Goal: Task Accomplishment & Management: Manage account settings

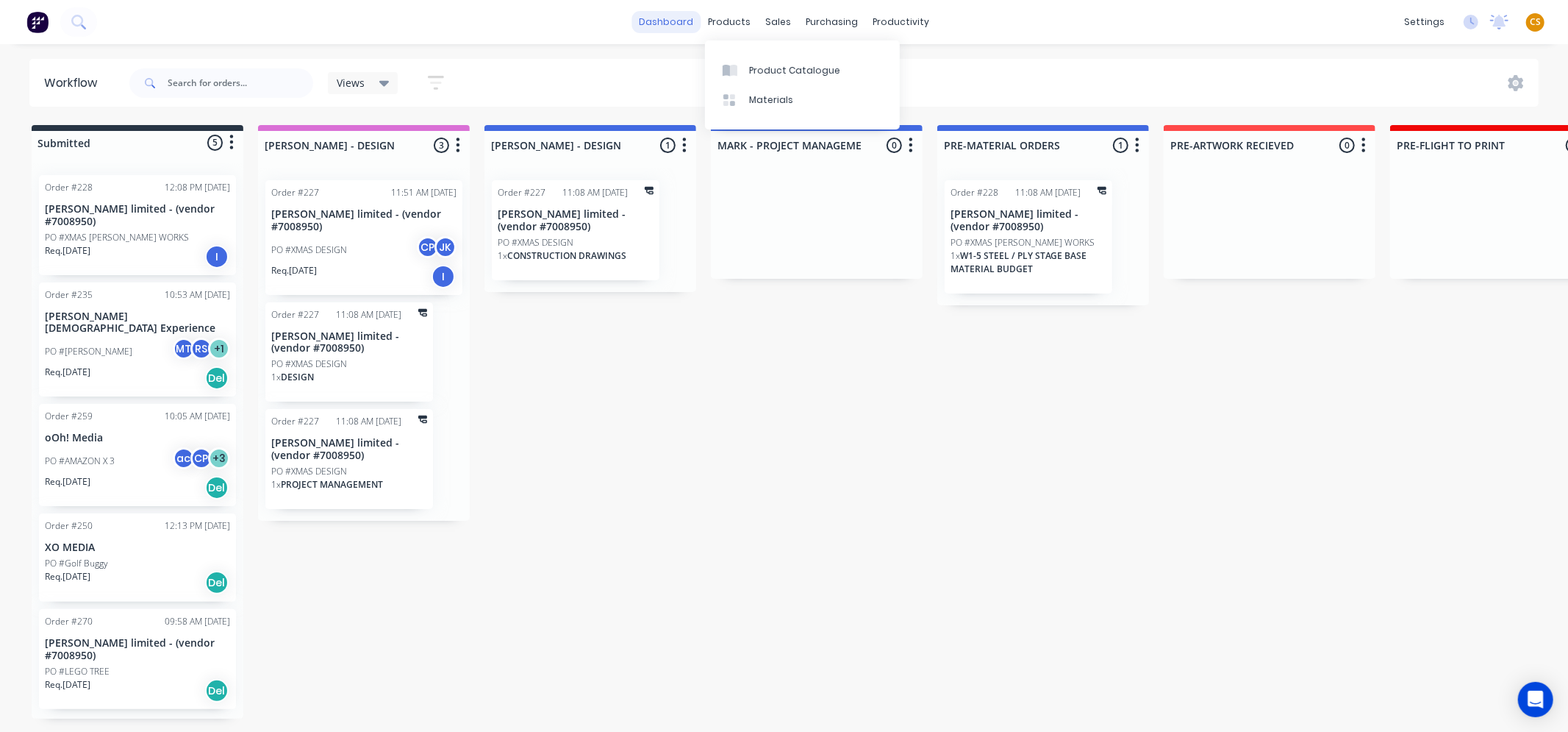
click at [675, 23] on link "dashboard" at bounding box center [666, 23] width 69 height 23
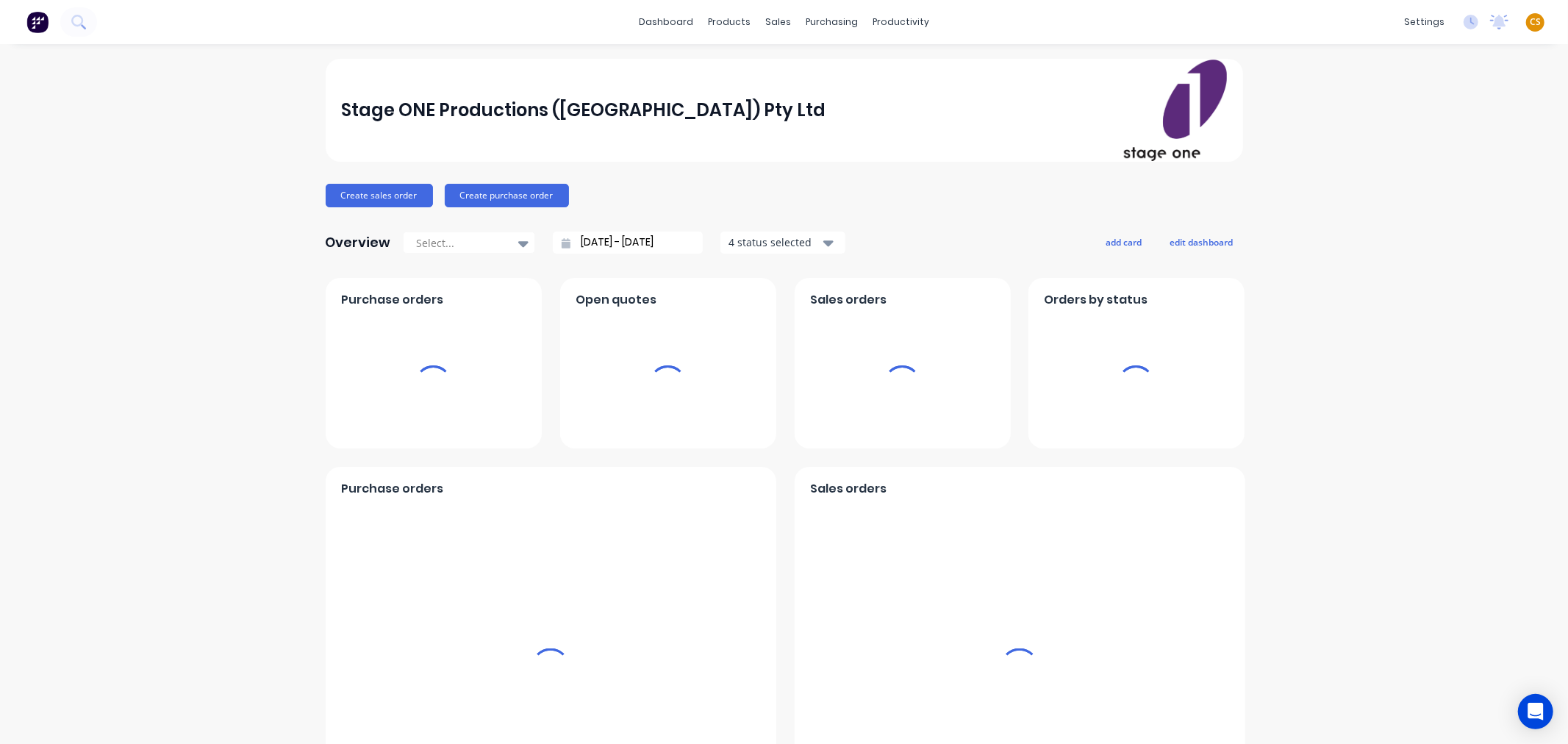
click at [1530, 19] on span "CS" at bounding box center [1536, 22] width 11 height 13
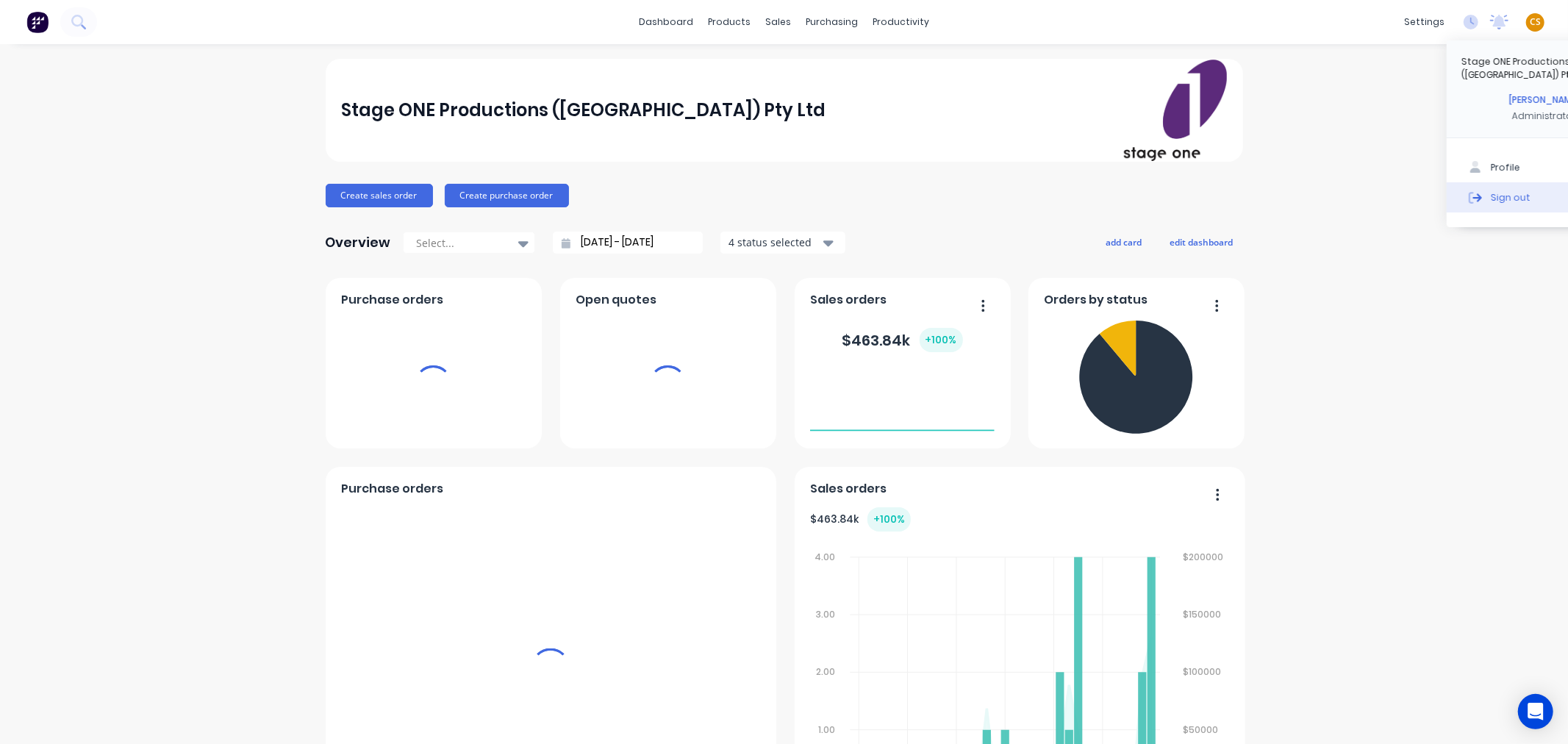
click at [1491, 190] on div "Sign out" at bounding box center [1511, 197] width 39 height 13
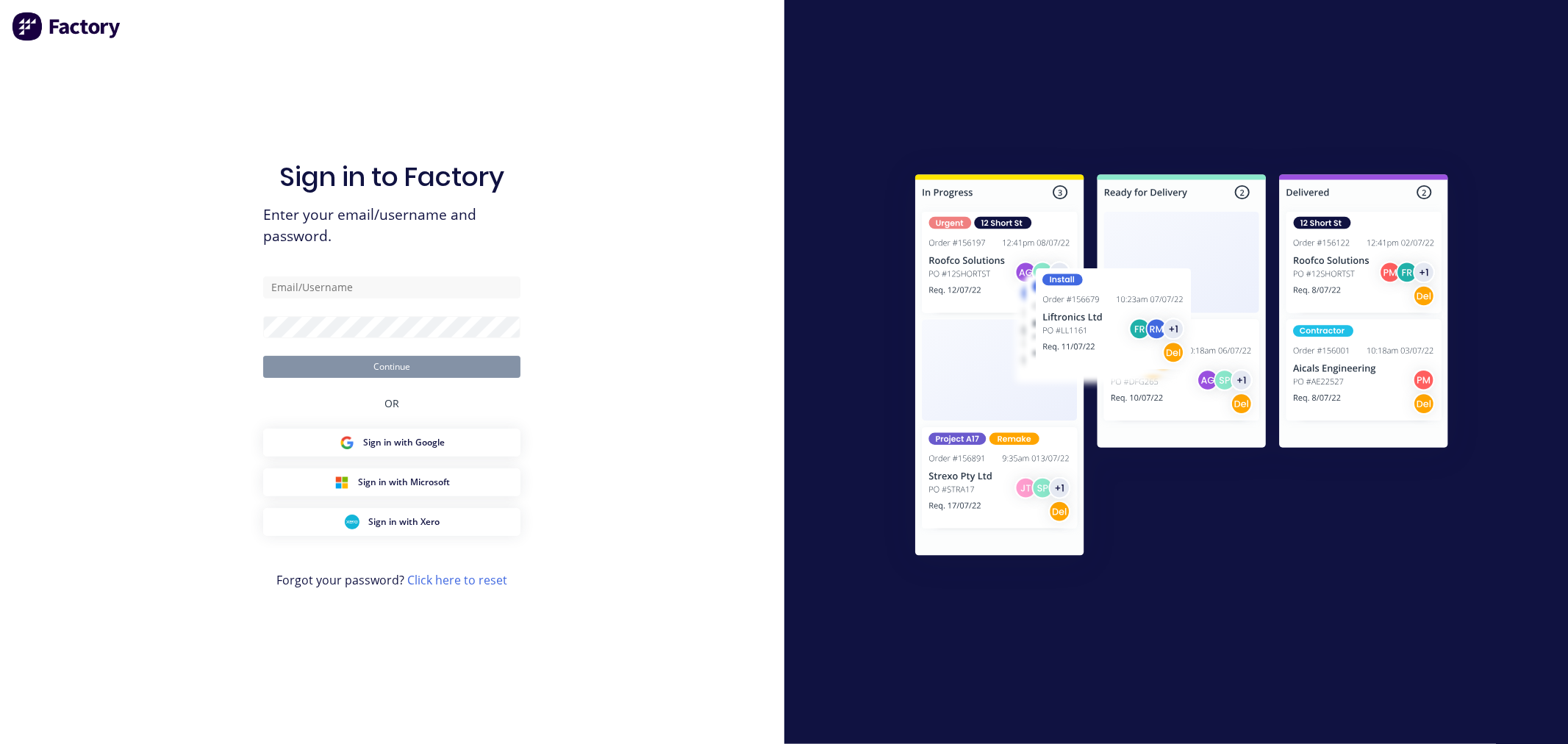
click at [1409, 185] on div at bounding box center [1177, 372] width 610 height 454
click at [368, 285] on input "text" at bounding box center [392, 288] width 257 height 23
type input "[PERSON_NAME][EMAIL_ADDRESS][DOMAIN_NAME]"
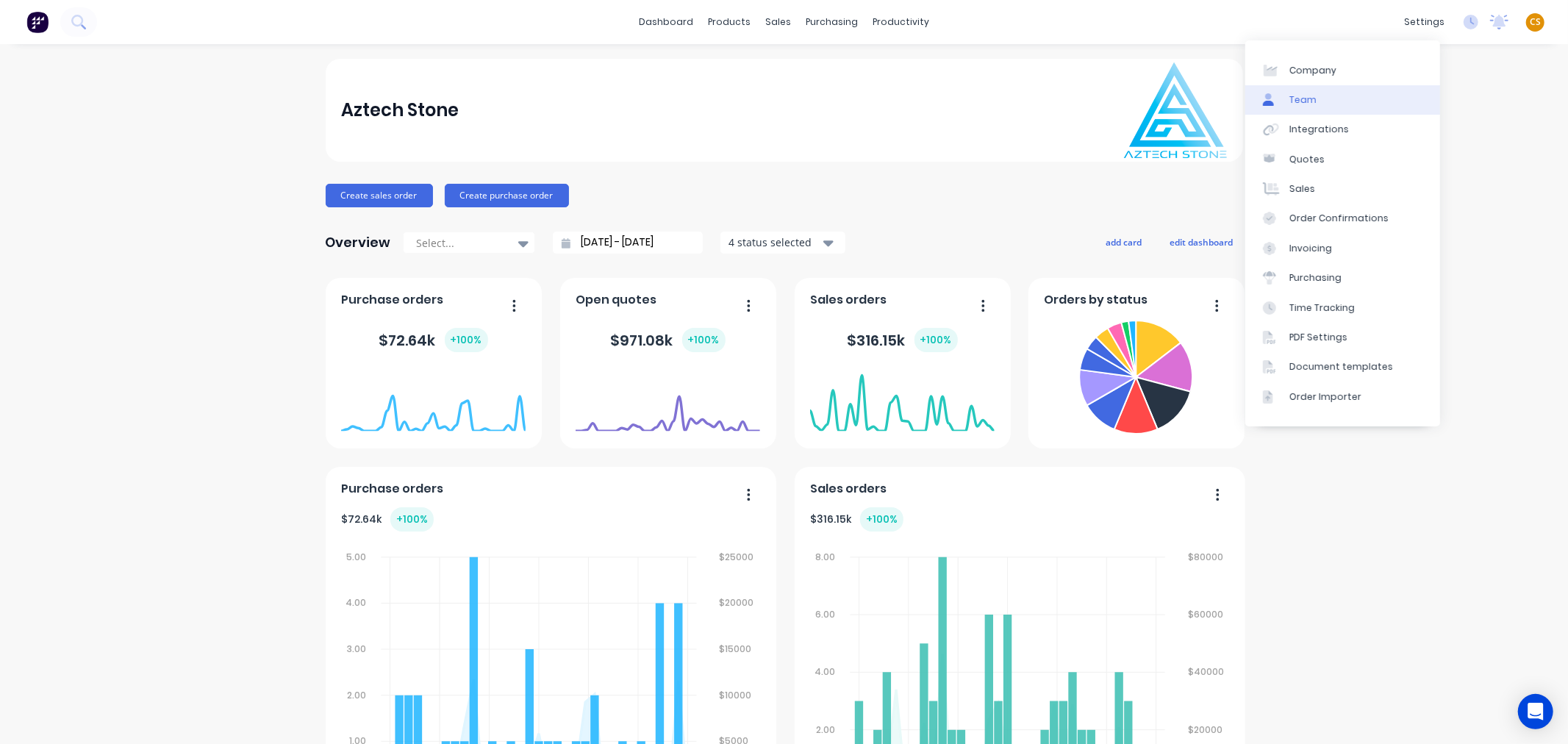
click at [1327, 103] on link "Team" at bounding box center [1343, 99] width 195 height 29
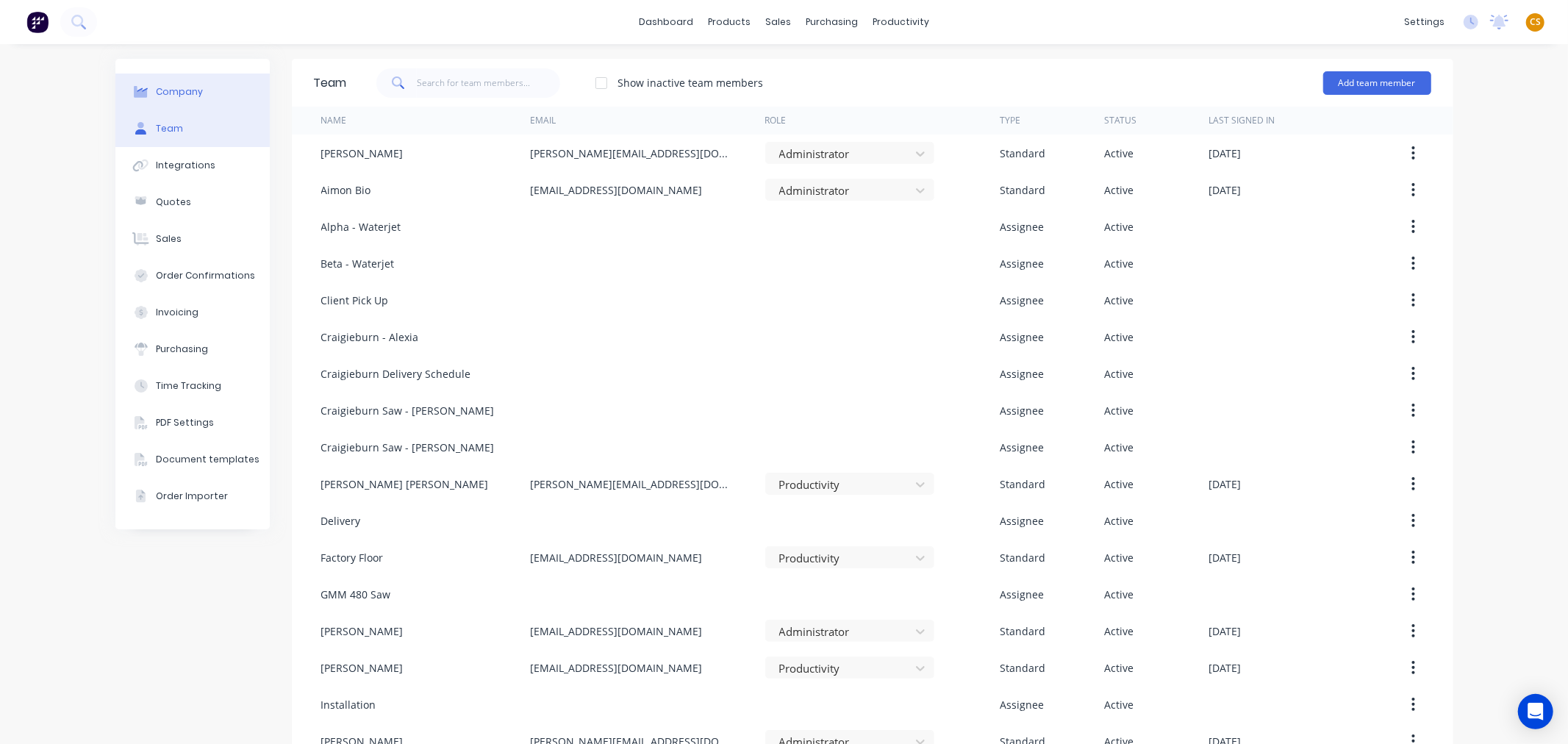
click at [184, 99] on button "Company" at bounding box center [192, 91] width 155 height 37
select select "AU"
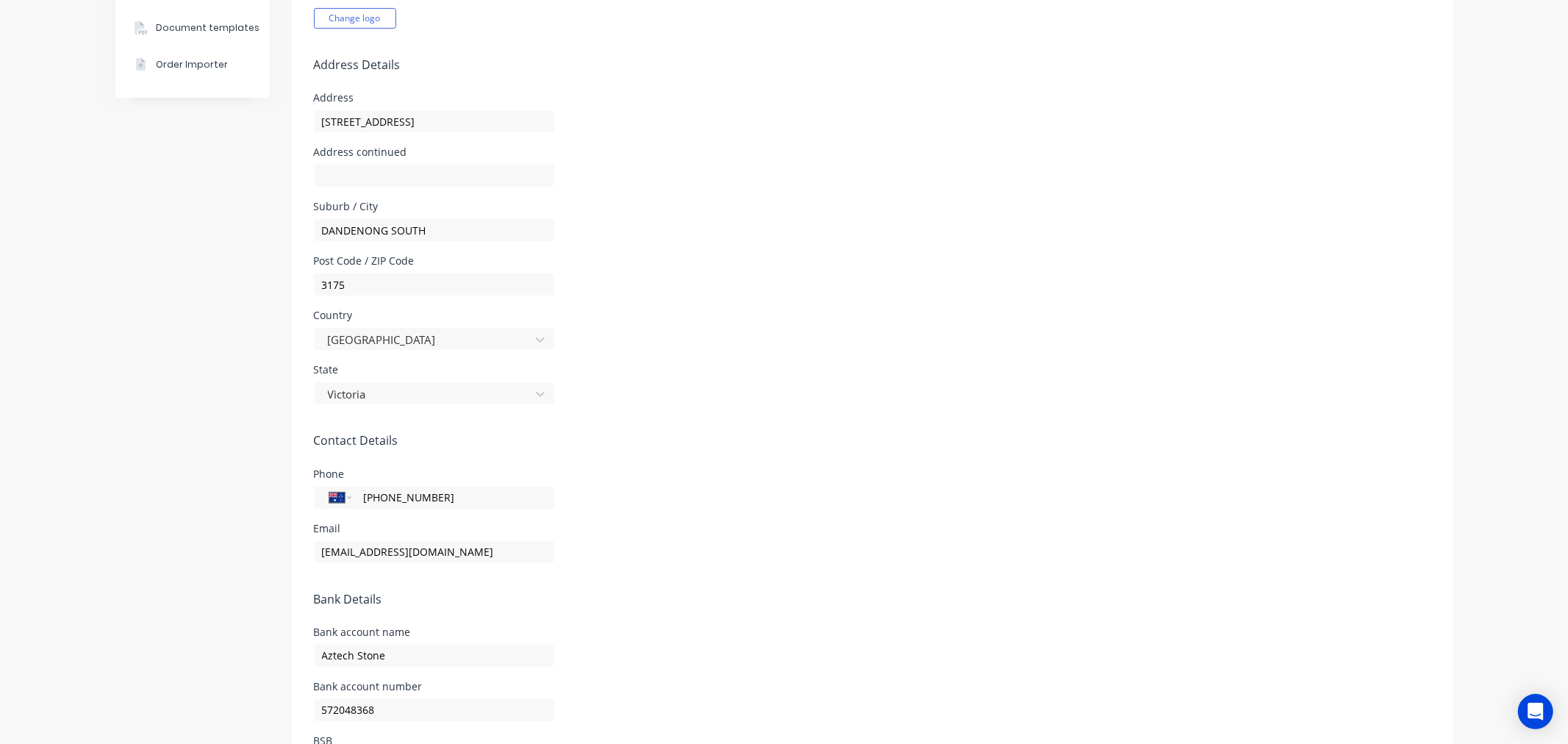
scroll to position [490, 0]
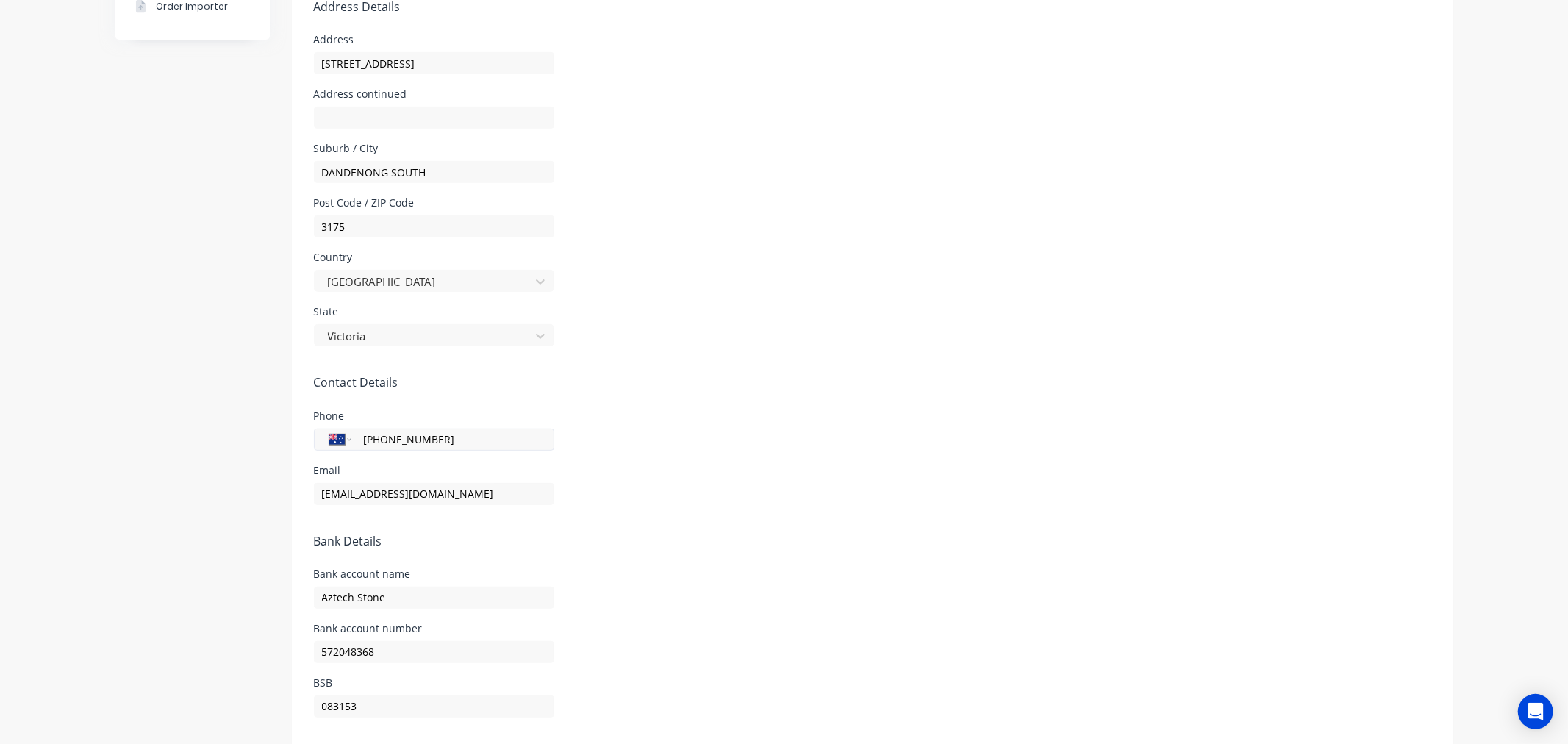
drag, startPoint x: 413, startPoint y: 436, endPoint x: 339, endPoint y: 436, distance: 74.0
click at [339, 436] on div "International Afghanistan Åland Islands Albania Algeria American Samoa Andorra …" at bounding box center [434, 440] width 240 height 23
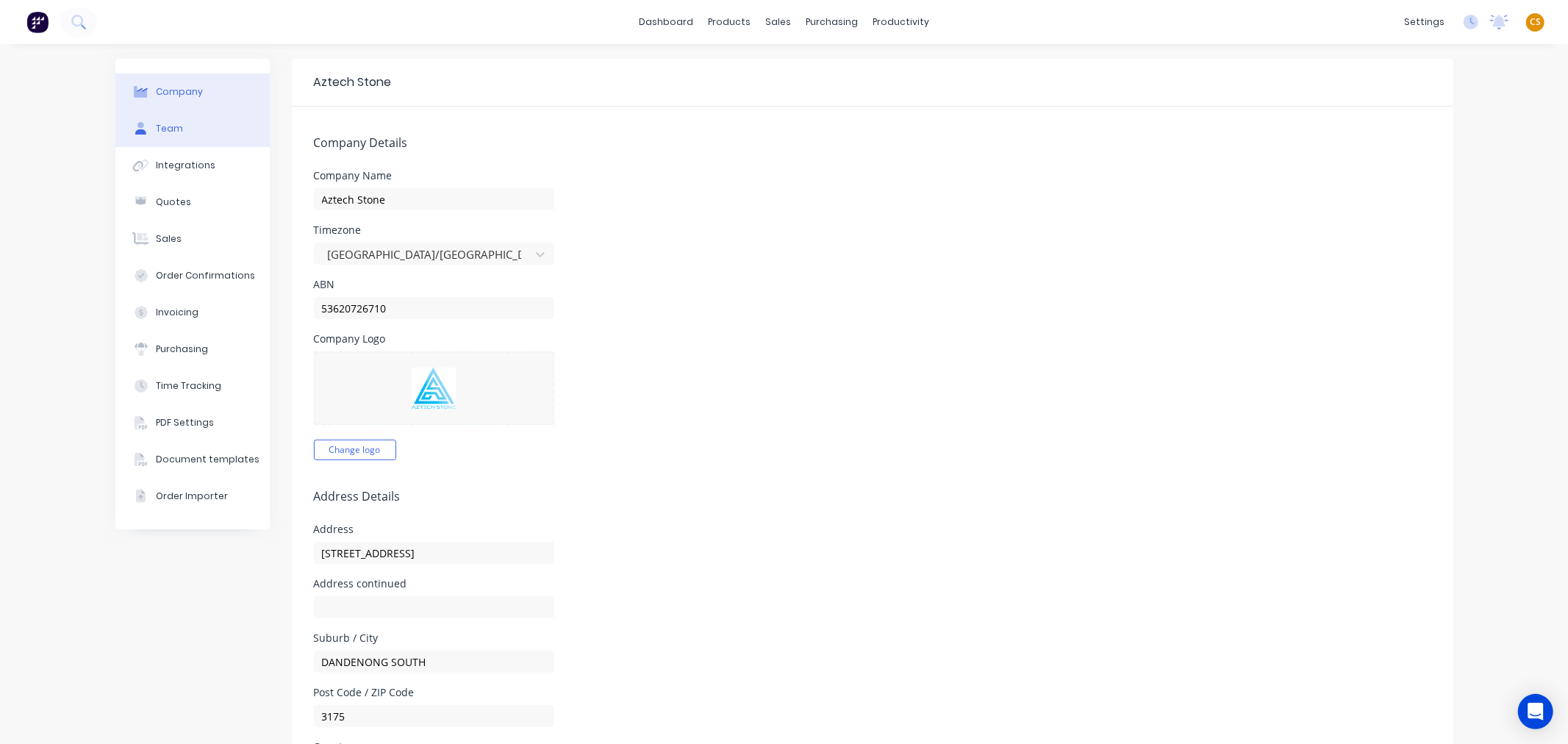
click at [184, 134] on button "Team" at bounding box center [192, 129] width 155 height 37
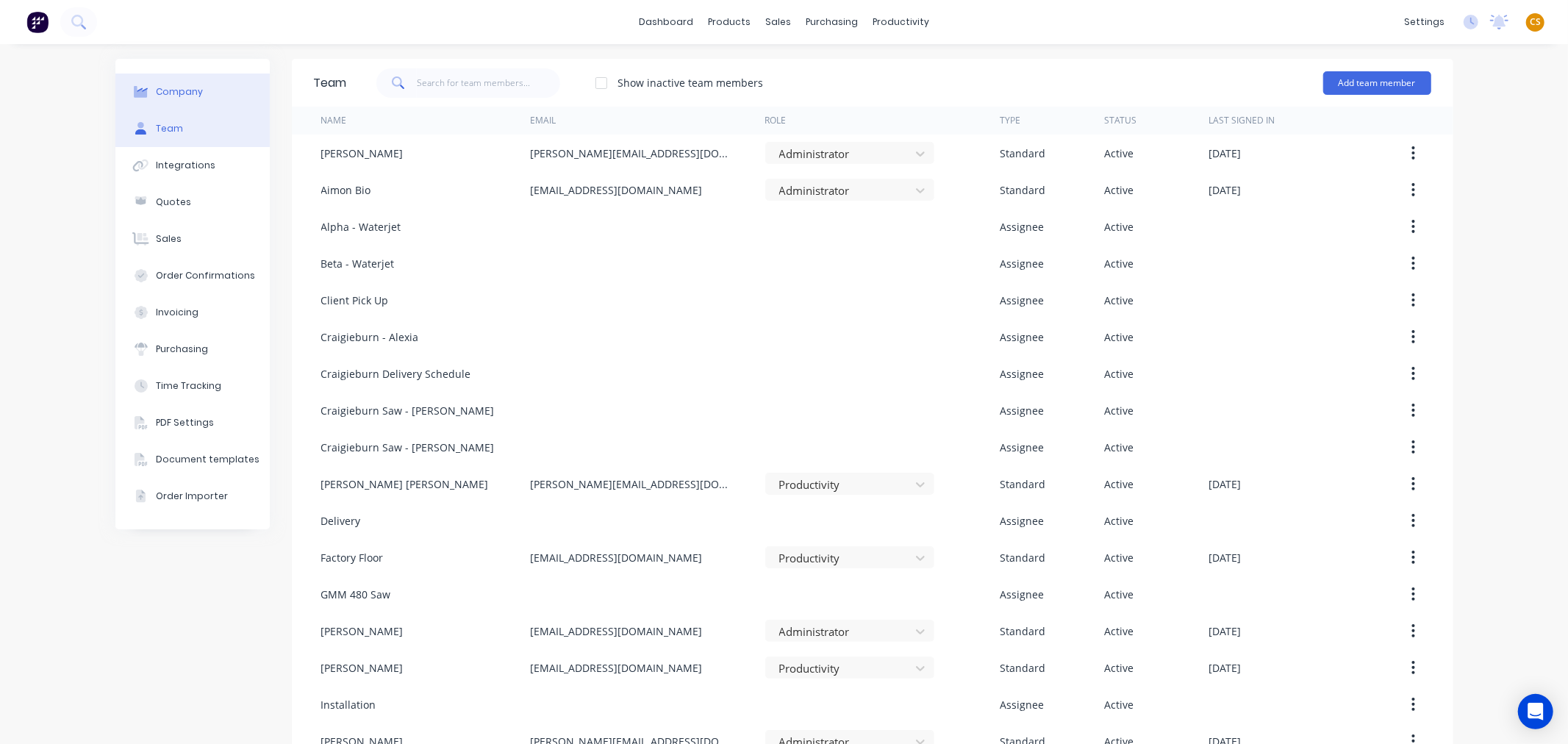
click at [184, 90] on div "Company" at bounding box center [179, 92] width 47 height 13
select select "AU"
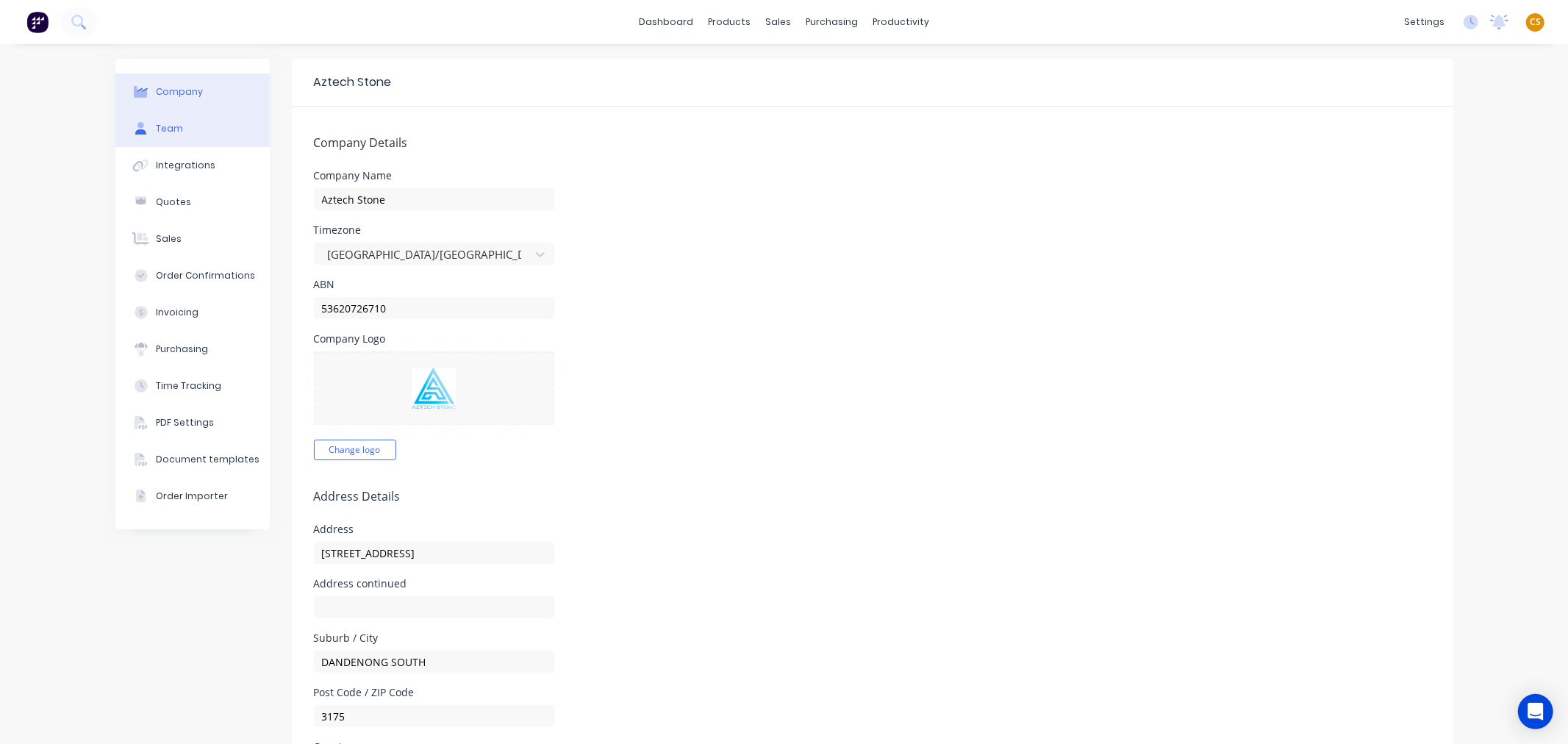
click at [170, 126] on div "Team" at bounding box center [169, 129] width 27 height 13
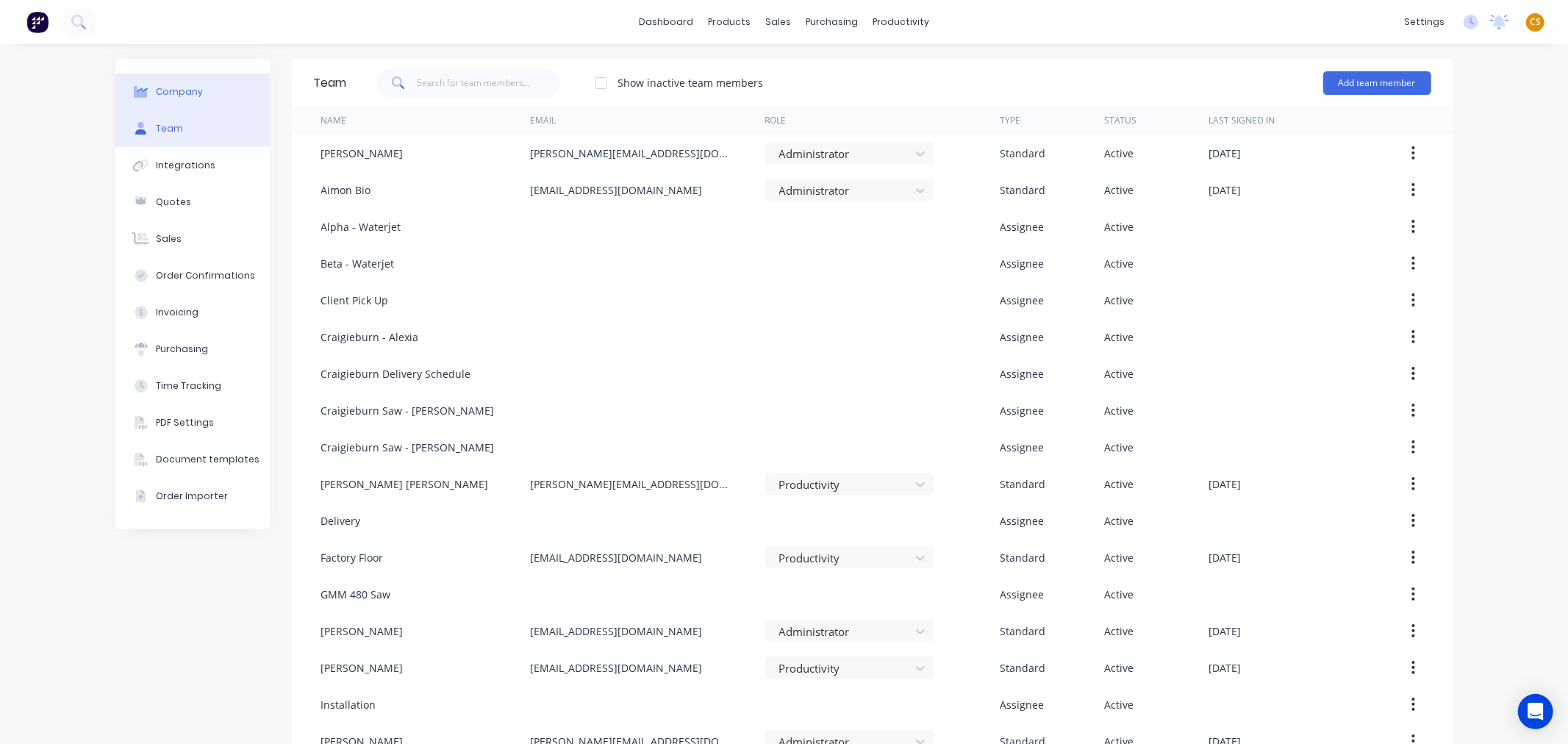
click at [190, 94] on div "Company" at bounding box center [179, 92] width 47 height 13
select select "AU"
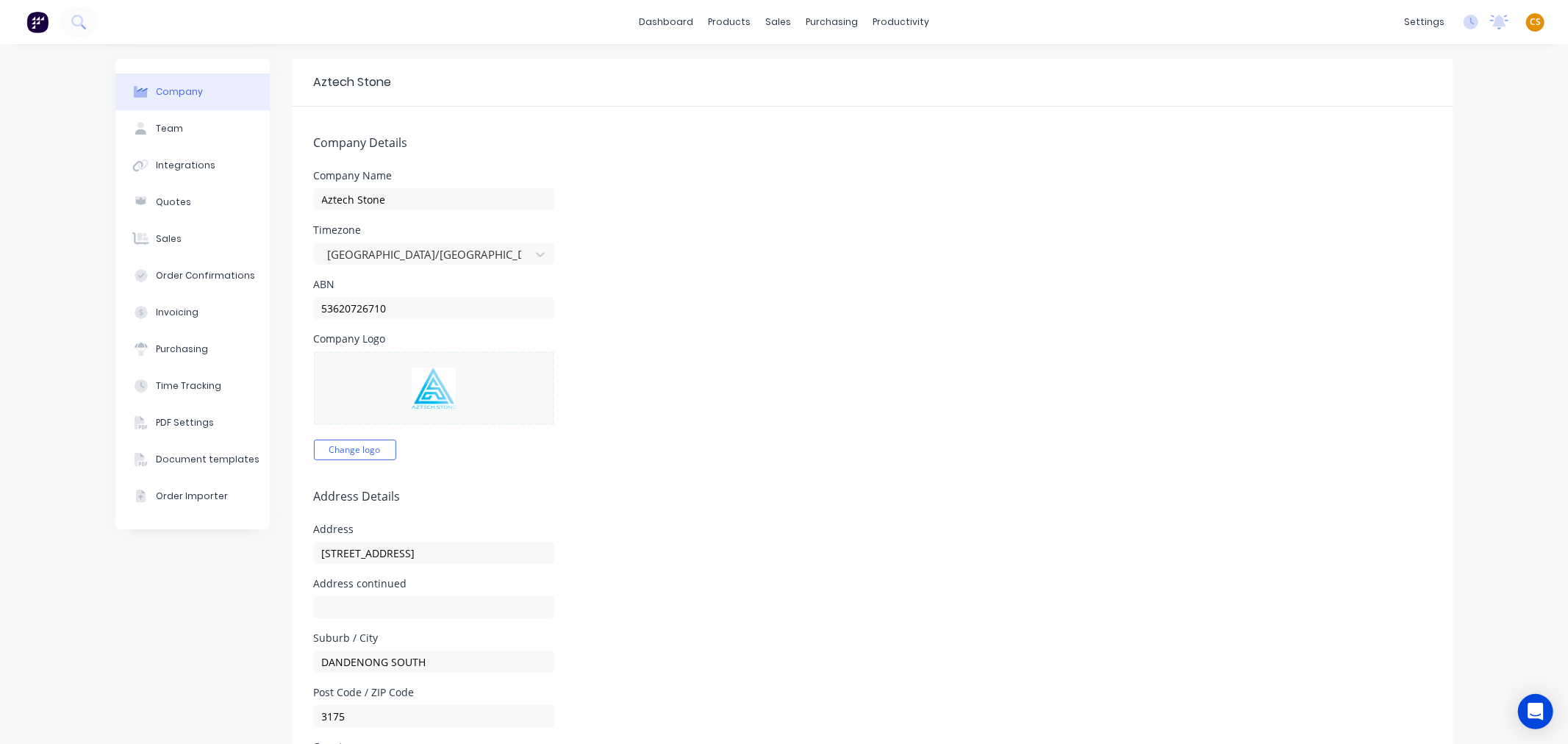
click at [1530, 20] on span "CS" at bounding box center [1536, 22] width 11 height 13
click at [1412, 189] on div "Sign out" at bounding box center [1410, 184] width 39 height 13
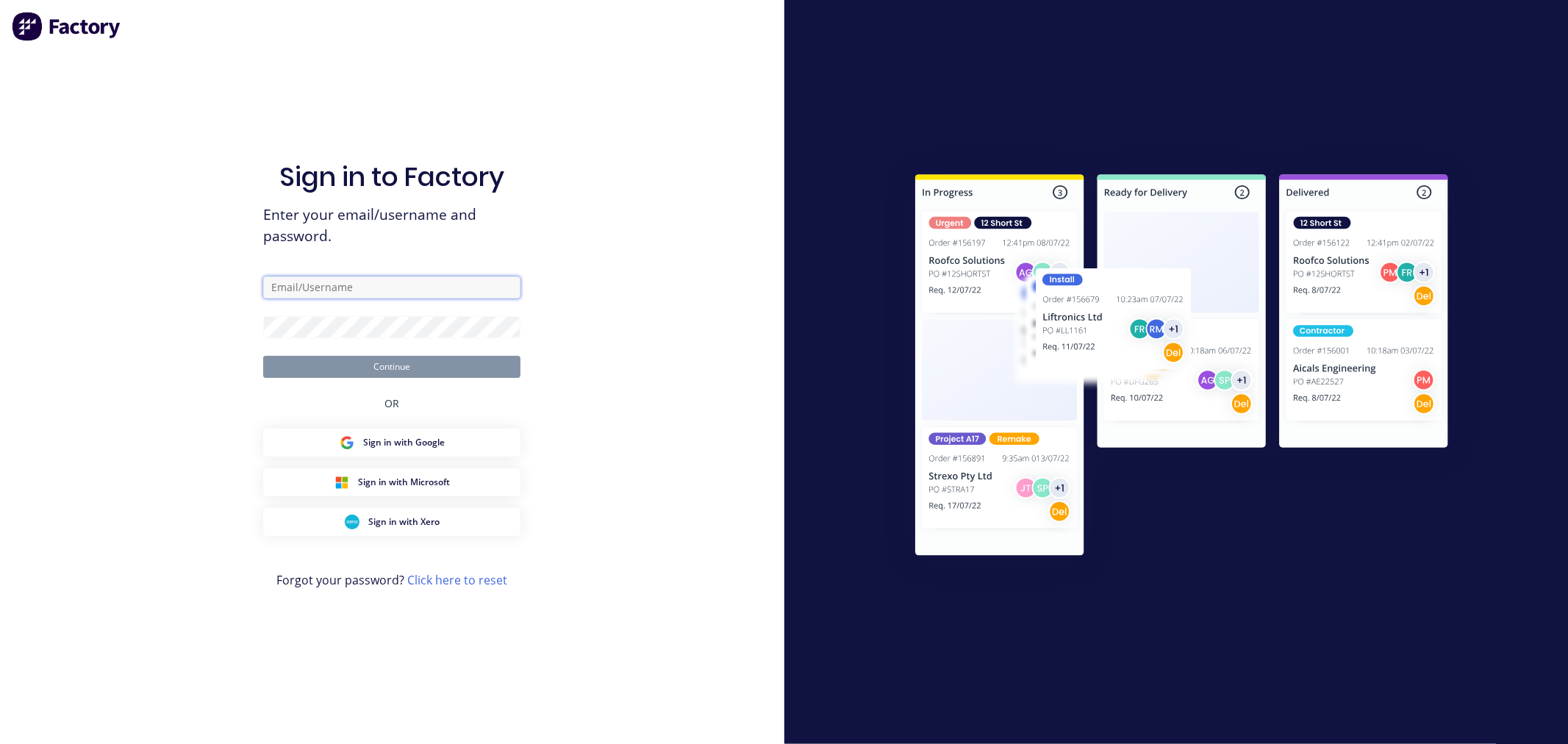
click at [337, 287] on input "text" at bounding box center [392, 288] width 257 height 23
type input "[PERSON_NAME][EMAIL_ADDRESS][DOMAIN_NAME]"
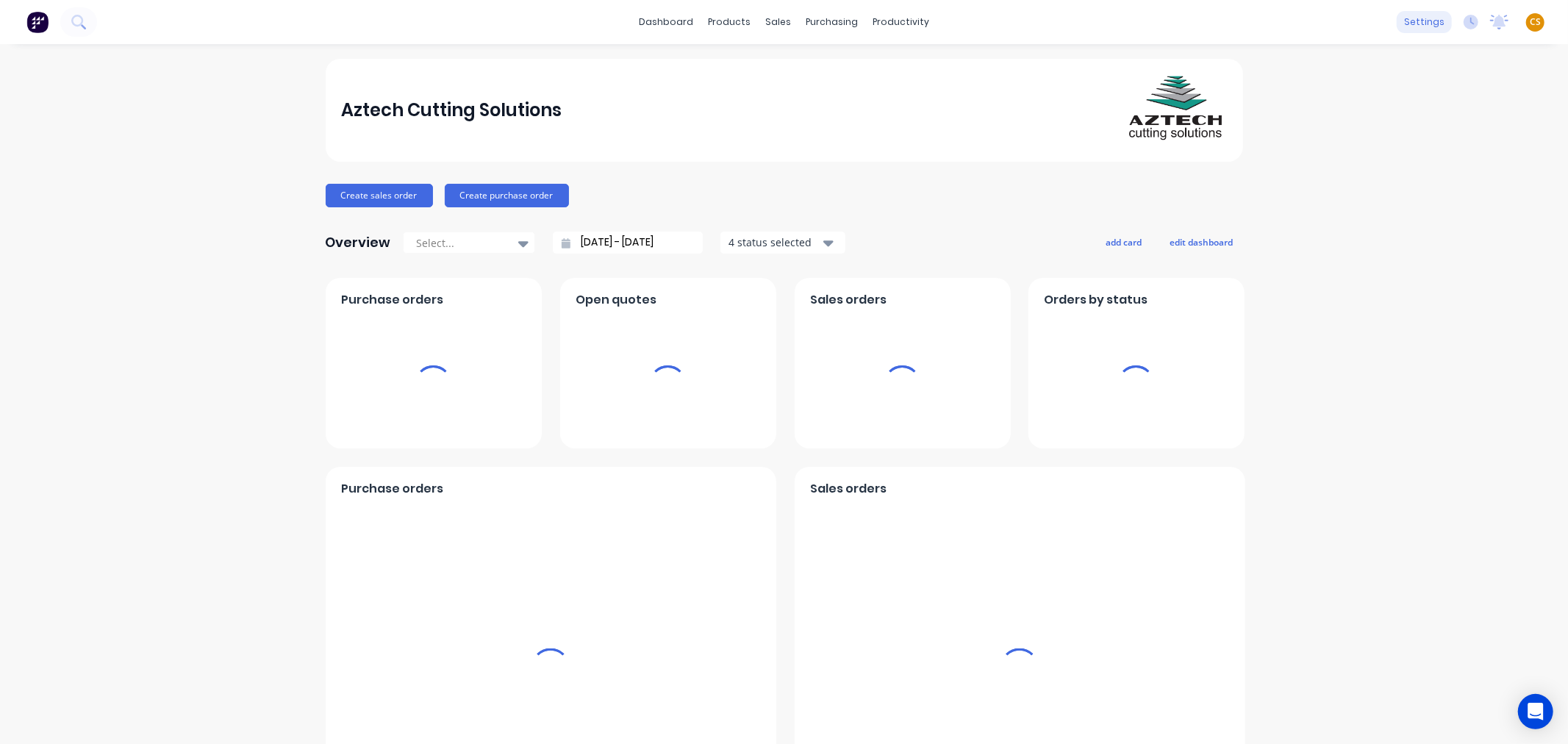
click at [1414, 23] on div "settings" at bounding box center [1424, 23] width 55 height 23
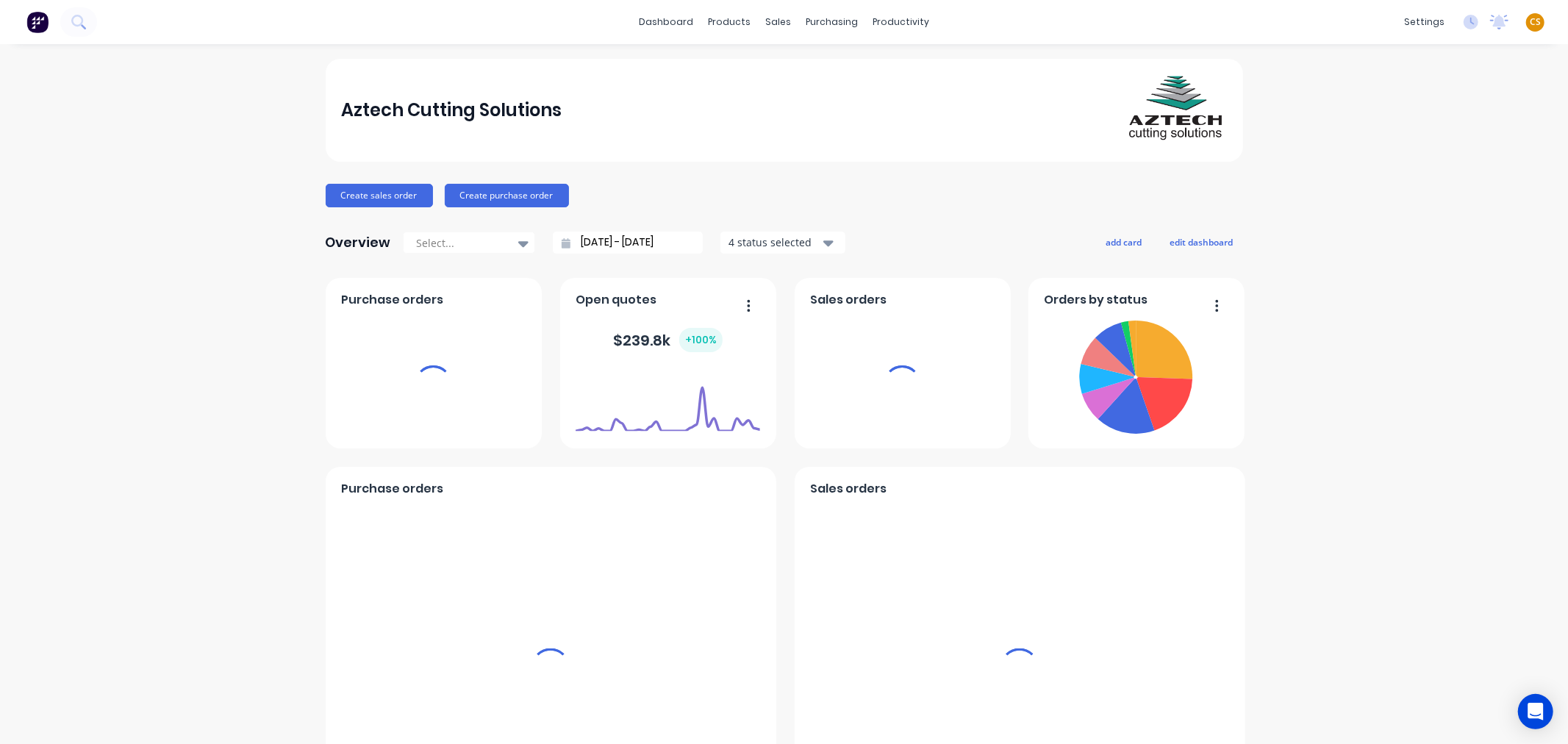
click at [1340, 23] on div "dashboard products sales purchasing productivity dashboard products Product Cat…" at bounding box center [784, 22] width 1568 height 44
click at [1415, 21] on div "settings" at bounding box center [1424, 23] width 55 height 23
click at [1415, 24] on div "settings" at bounding box center [1424, 23] width 55 height 23
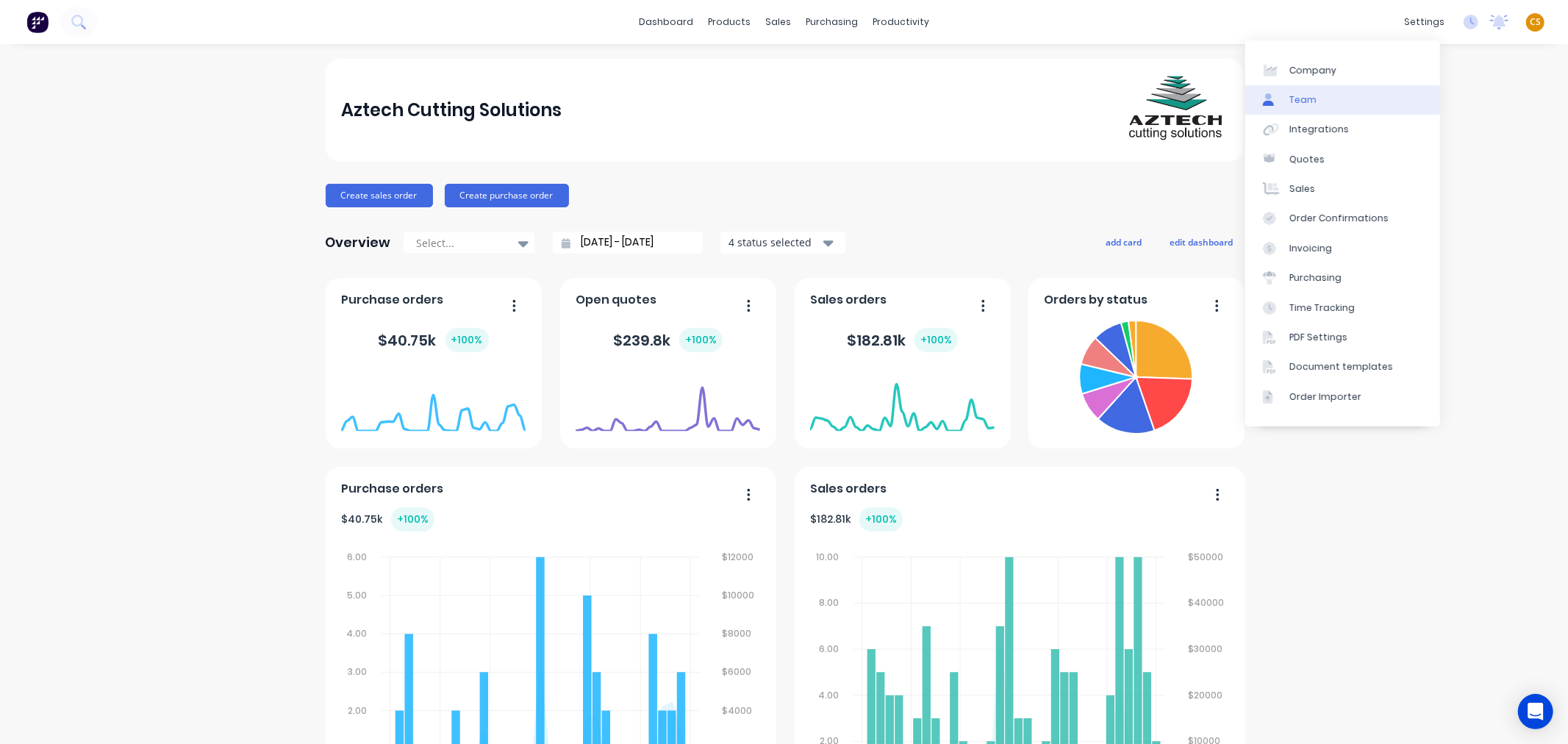
click at [1327, 97] on link "Team" at bounding box center [1343, 99] width 195 height 29
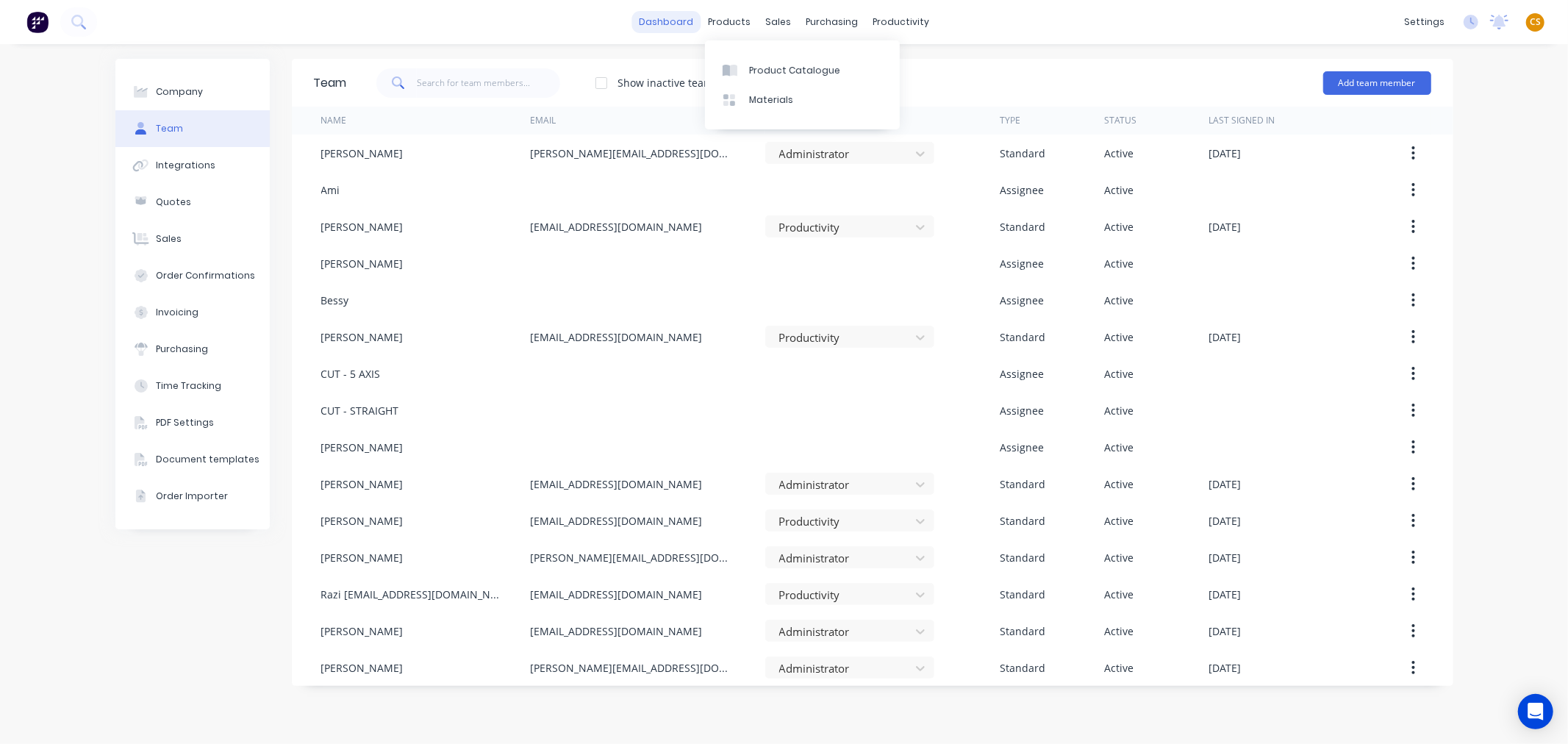
click at [677, 20] on link "dashboard" at bounding box center [666, 23] width 69 height 23
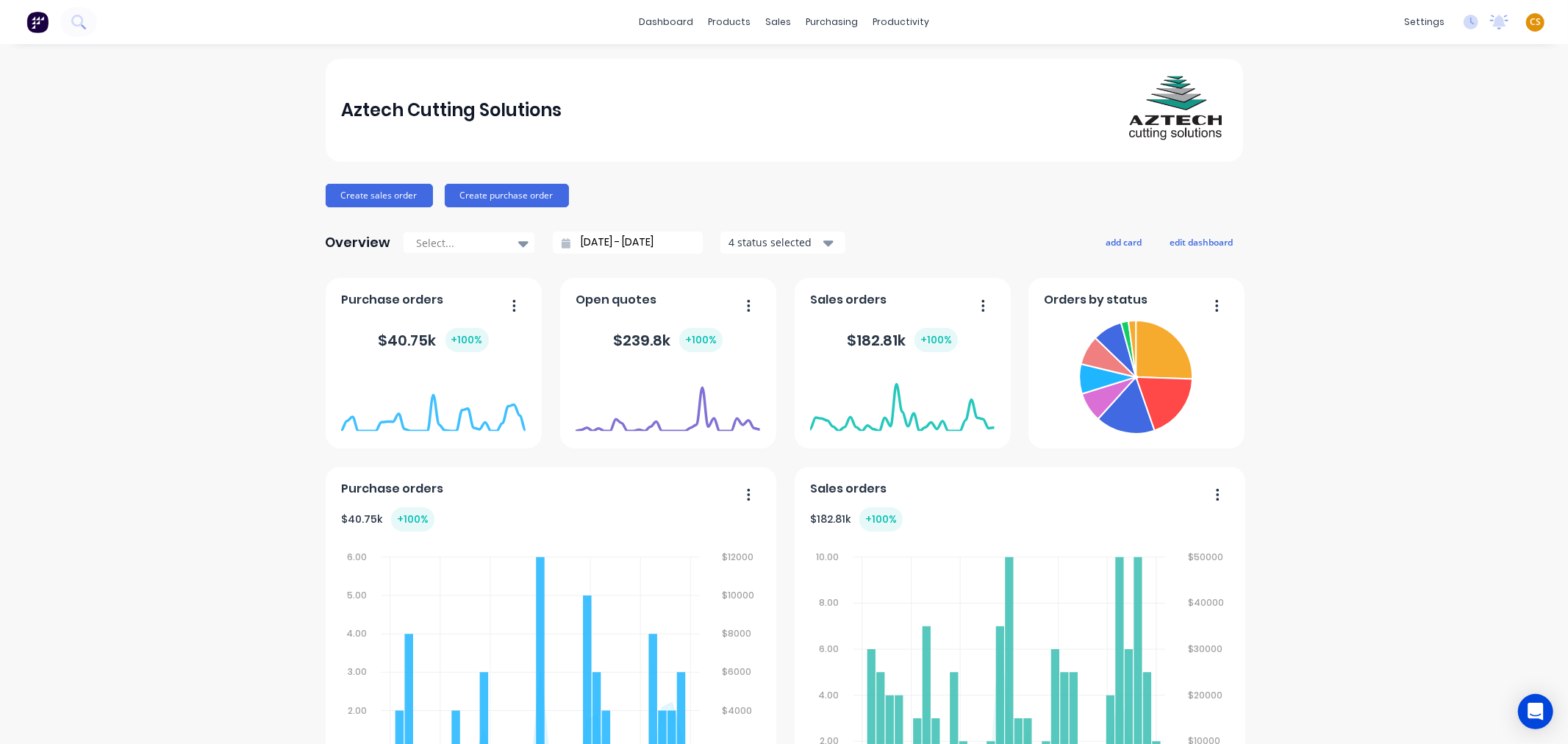
click at [1530, 23] on span "CS" at bounding box center [1536, 22] width 11 height 13
click at [1401, 181] on div "Sign out" at bounding box center [1410, 184] width 39 height 13
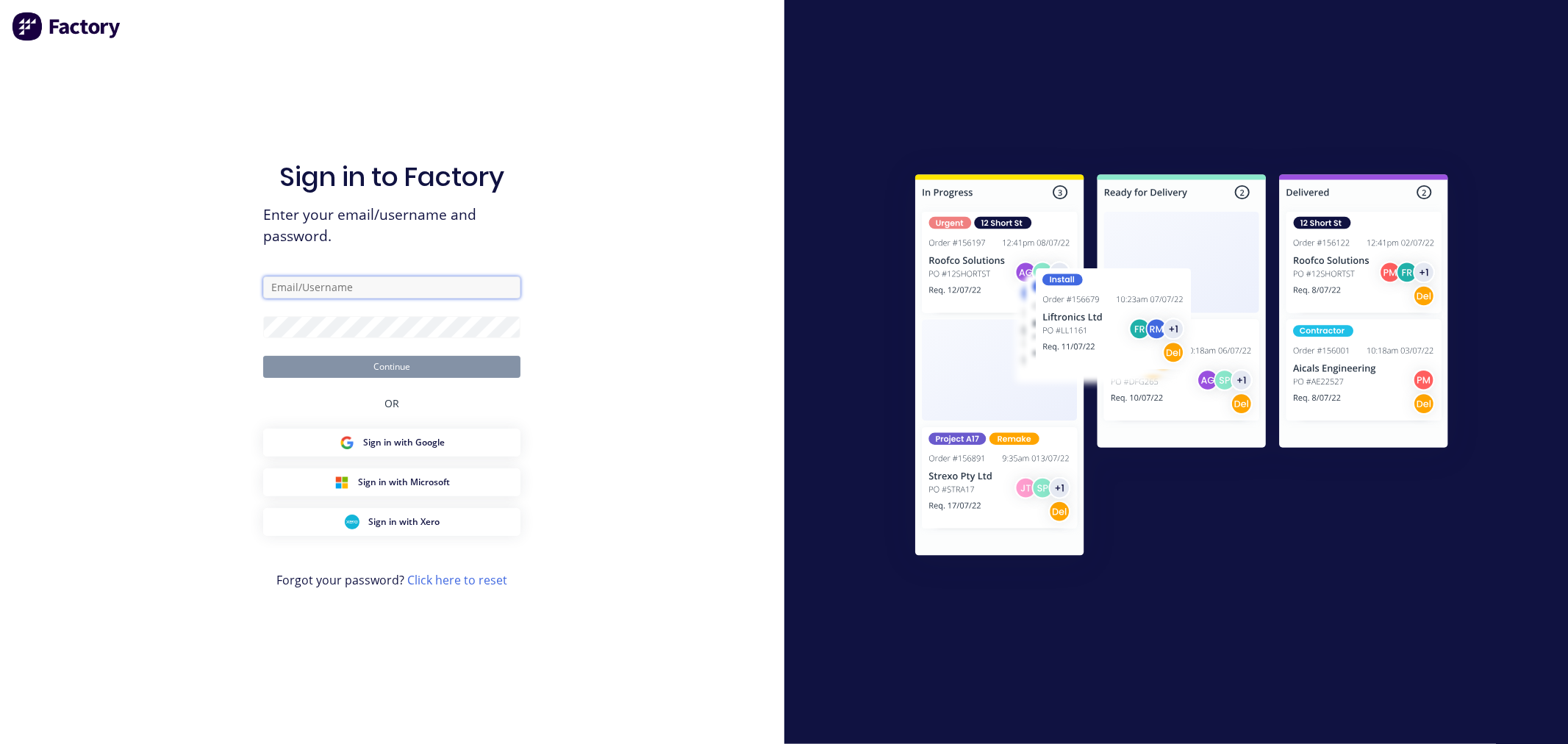
click at [300, 289] on input "text" at bounding box center [392, 288] width 257 height 23
type input "[PERSON_NAME][EMAIL_ADDRESS][DOMAIN_NAME]"
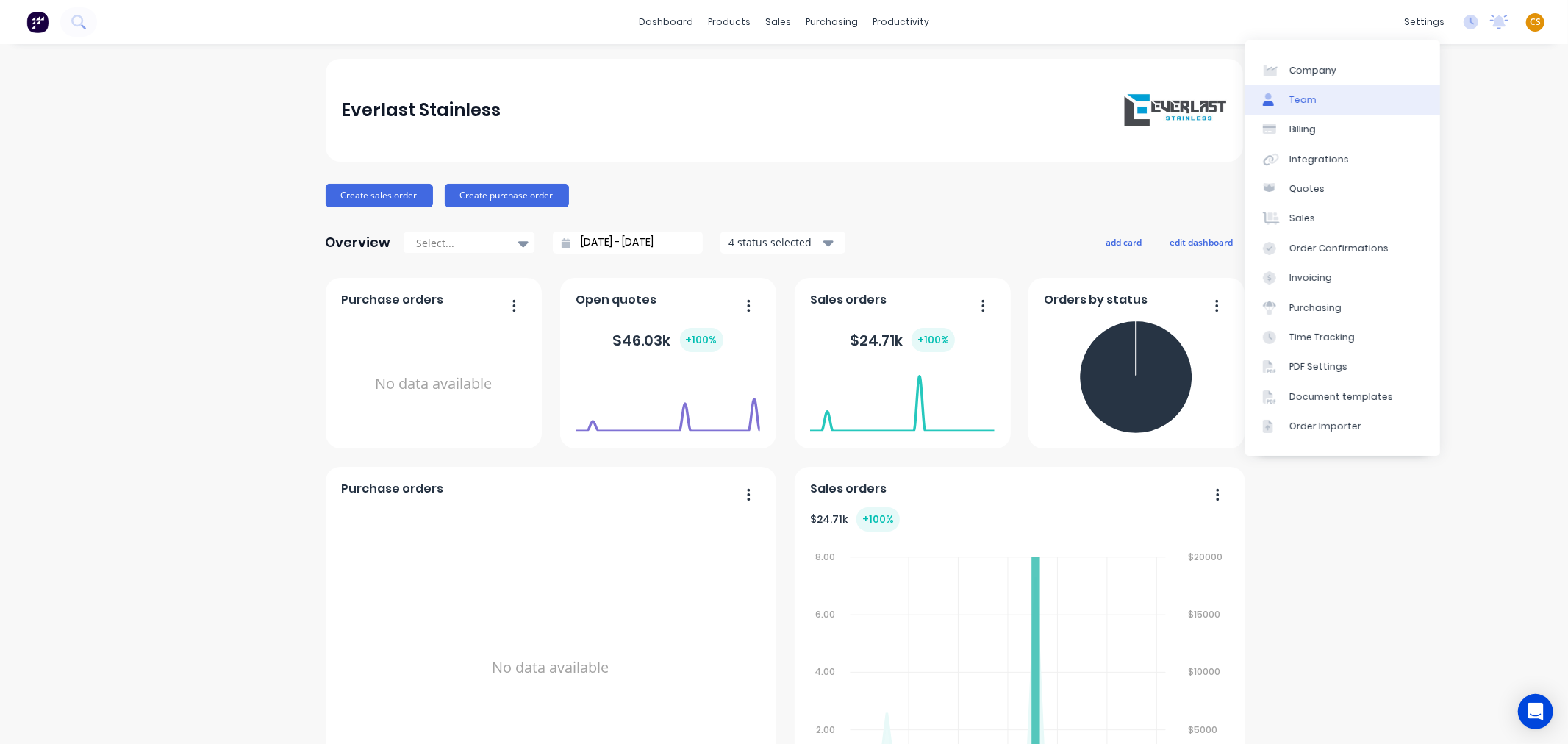
click at [1327, 96] on link "Team" at bounding box center [1343, 99] width 195 height 29
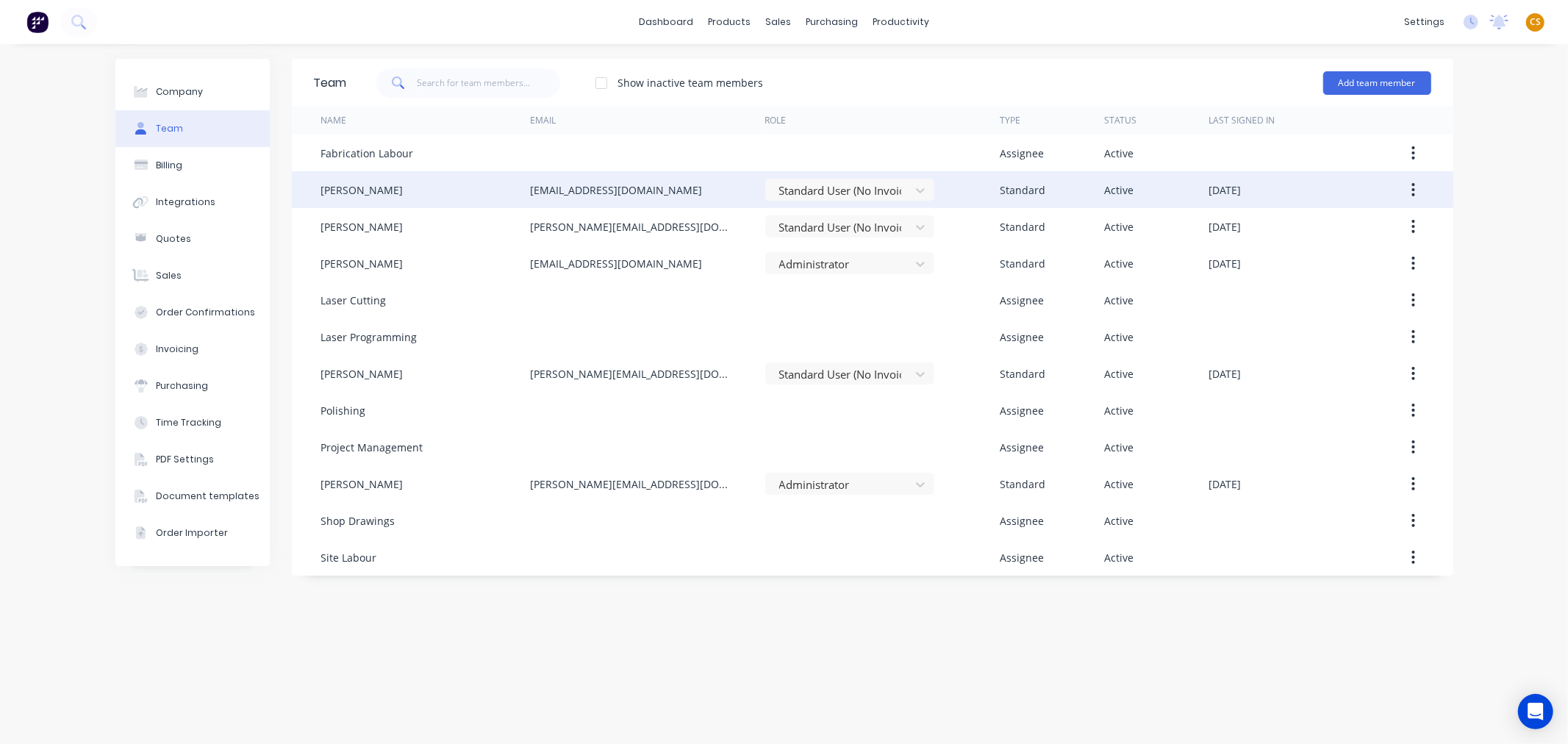
drag, startPoint x: 692, startPoint y: 190, endPoint x: 526, endPoint y: 182, distance: 166.2
click at [526, 182] on div "Grant Proudfoot grant@everlaststainless.com.au Standard User (No Invoicing) Sta…" at bounding box center [873, 190] width 1162 height 37
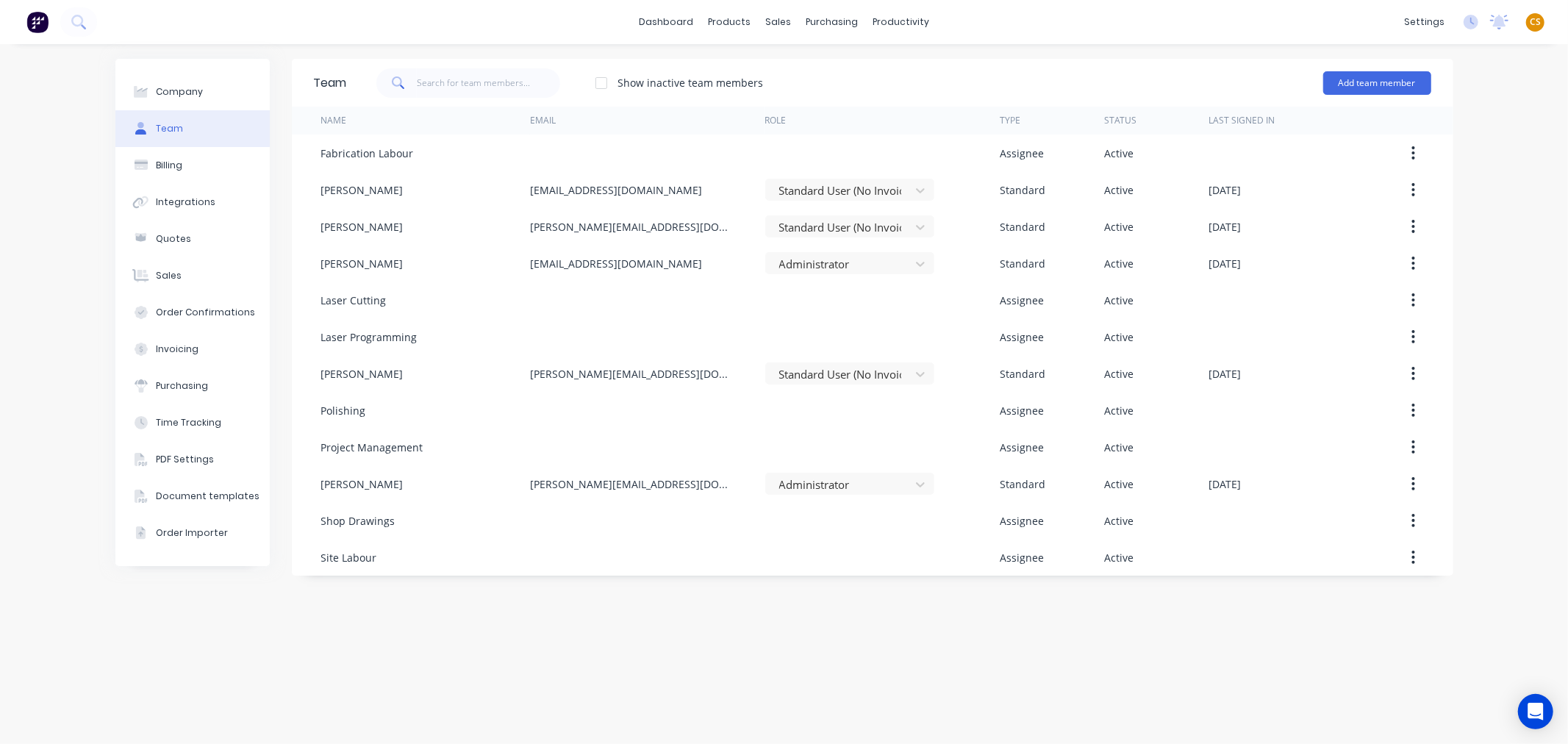
copy div "grant@everlaststainless.com.au"
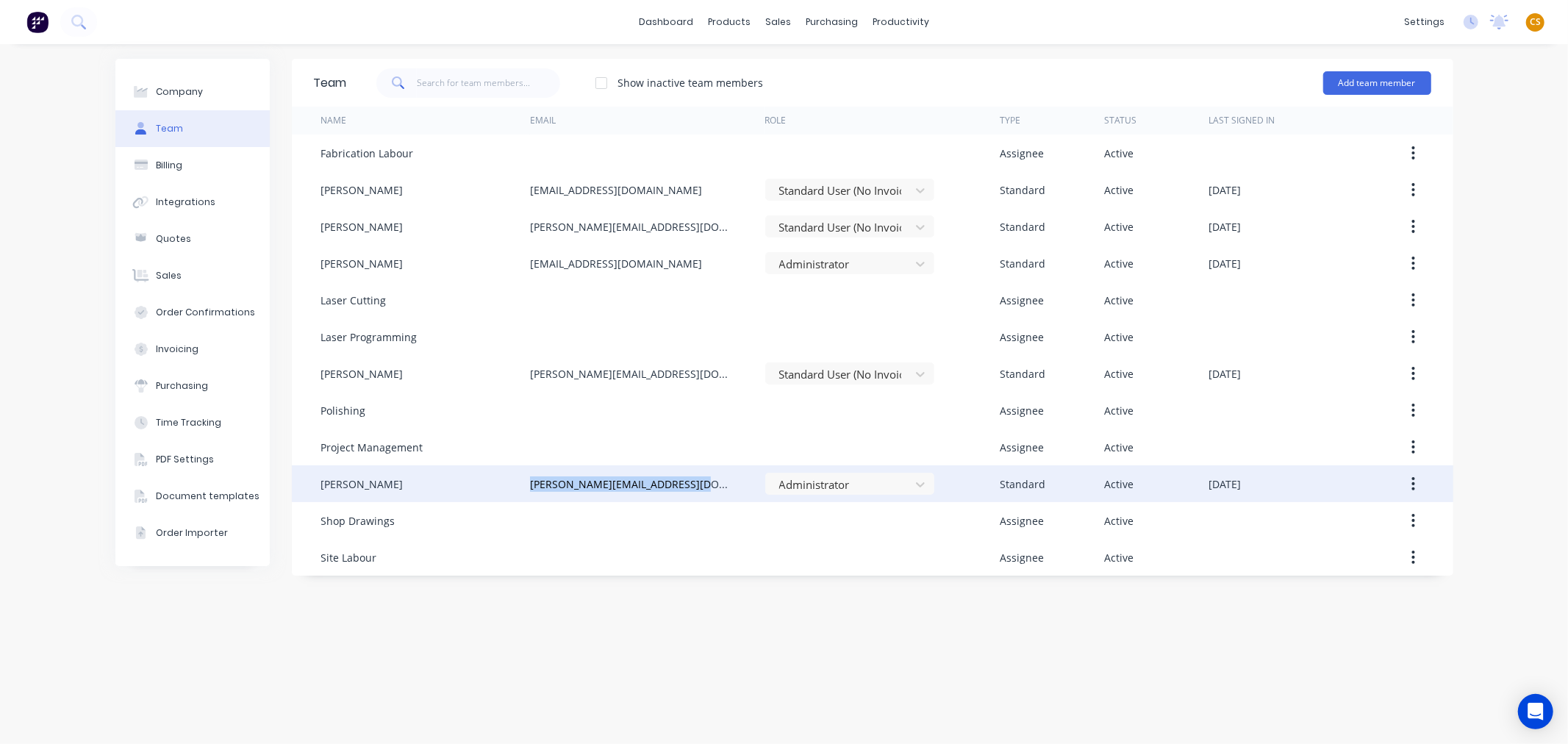
drag, startPoint x: 688, startPoint y: 480, endPoint x: 516, endPoint y: 486, distance: 172.1
click at [516, 486] on div "Sarah Lambert sarah@everlaststainless.com.au Administrator Standard Active July…" at bounding box center [873, 483] width 1162 height 37
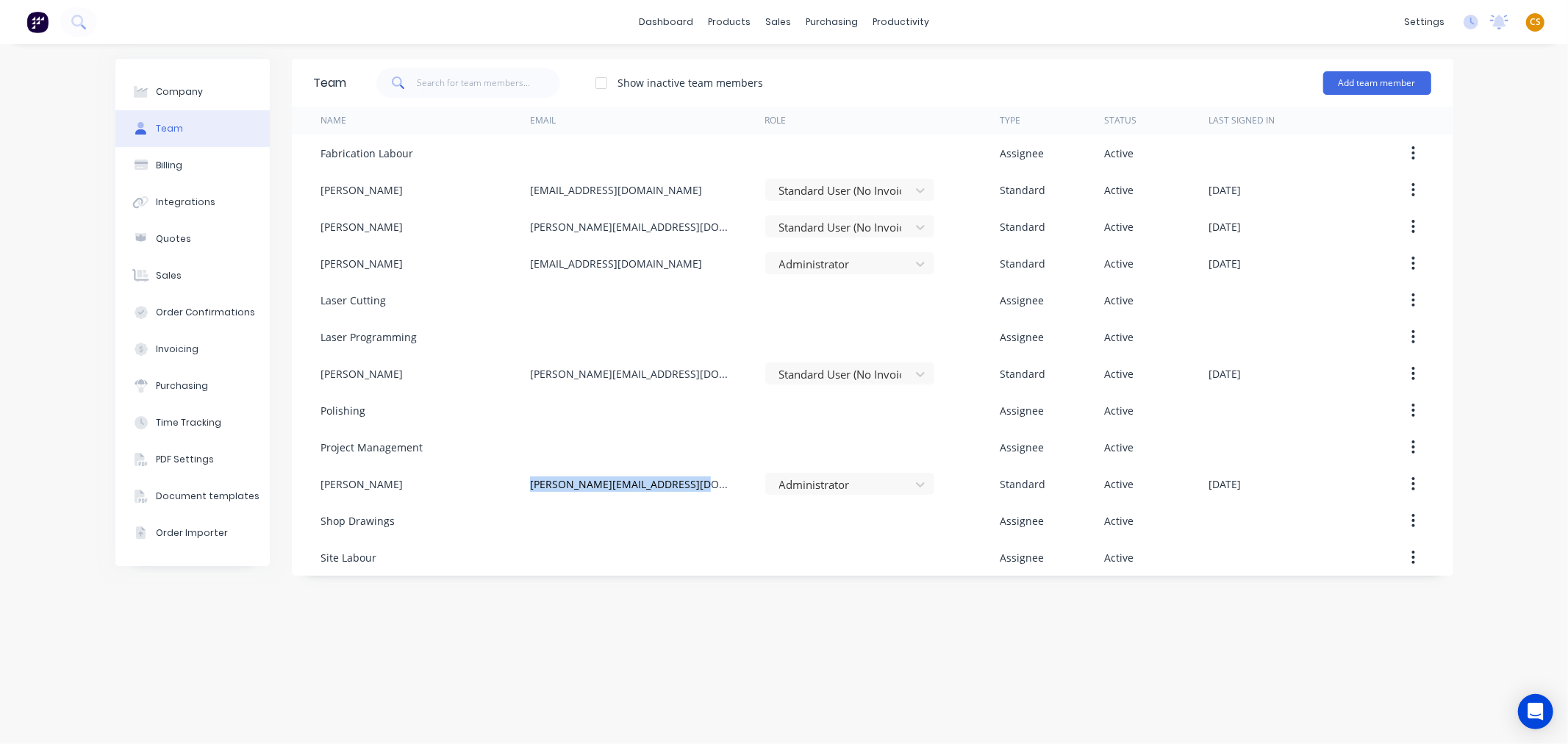
copy div "sarah@everlaststainless.com.au"
click at [173, 82] on button "Company" at bounding box center [192, 91] width 155 height 37
select select "AU"
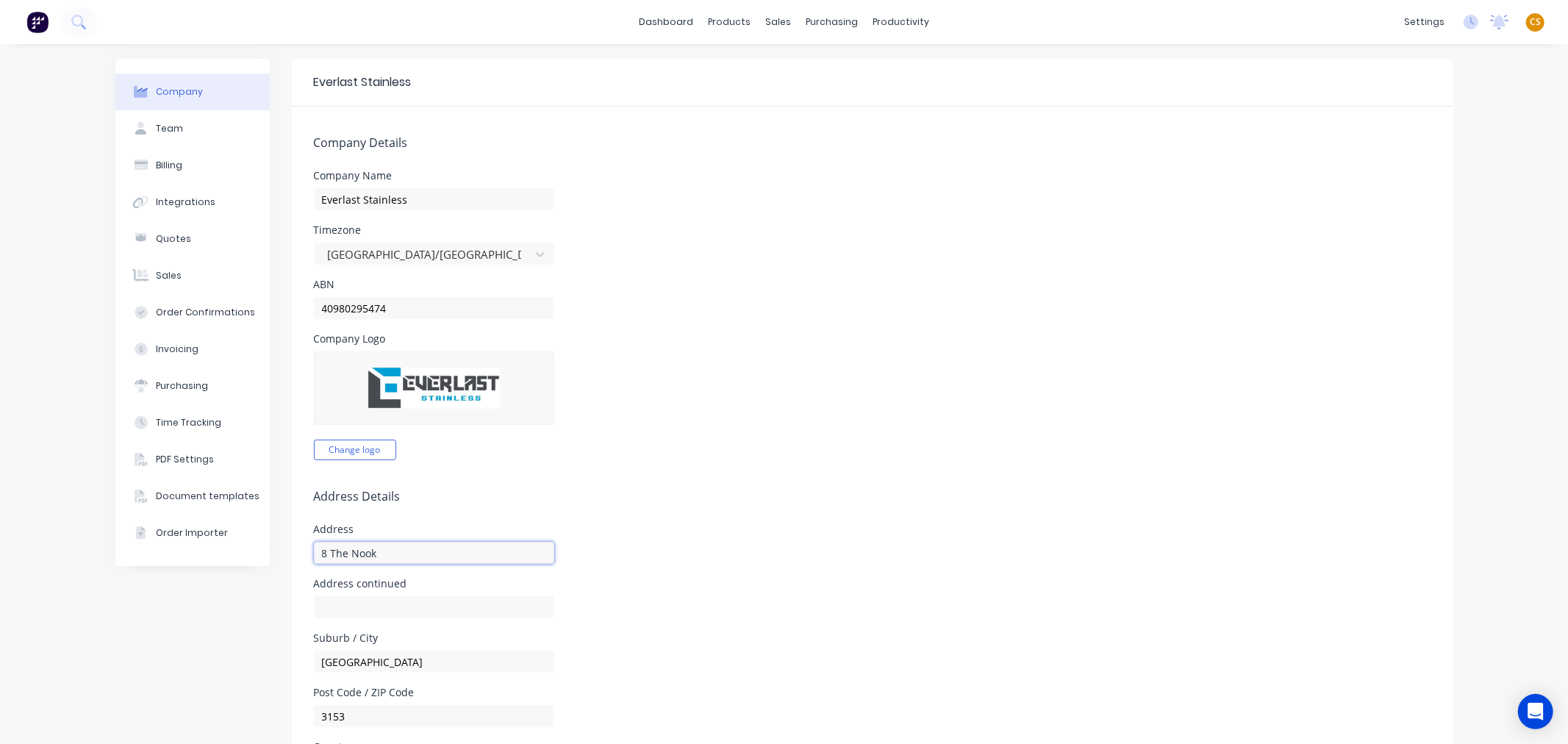
drag, startPoint x: 321, startPoint y: 553, endPoint x: 266, endPoint y: 547, distance: 55.3
click at [266, 547] on div "Company Team Billing Integrations Quotes Sales Order Confirmations Invoicing Pu…" at bounding box center [784, 659] width 1338 height 1200
click at [675, 23] on link "dashboard" at bounding box center [666, 23] width 69 height 23
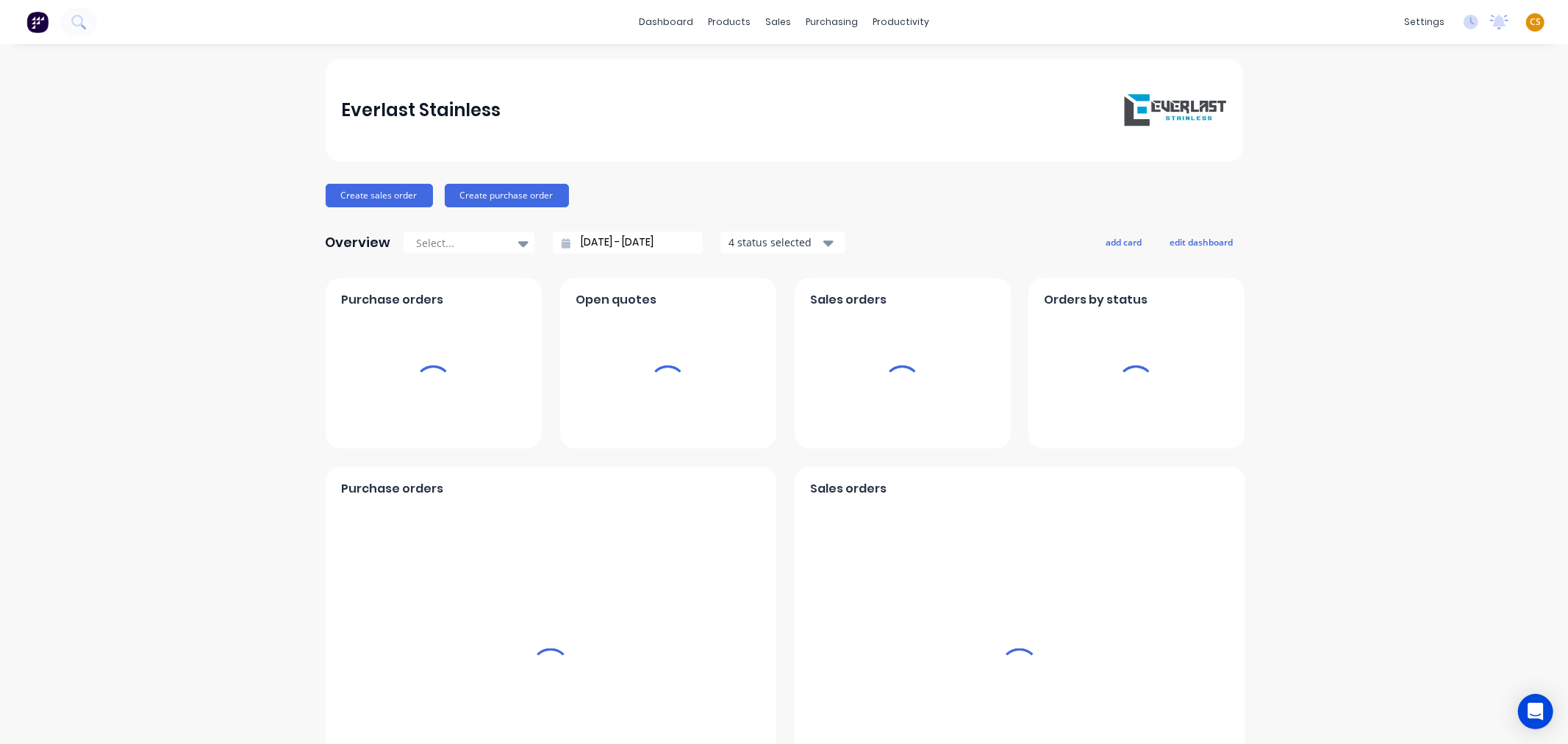
click at [1530, 21] on span "CS" at bounding box center [1536, 22] width 11 height 13
click at [1490, 181] on button "Sign out" at bounding box center [1444, 183] width 195 height 29
click at [1400, 182] on div "Sign out" at bounding box center [1410, 184] width 39 height 13
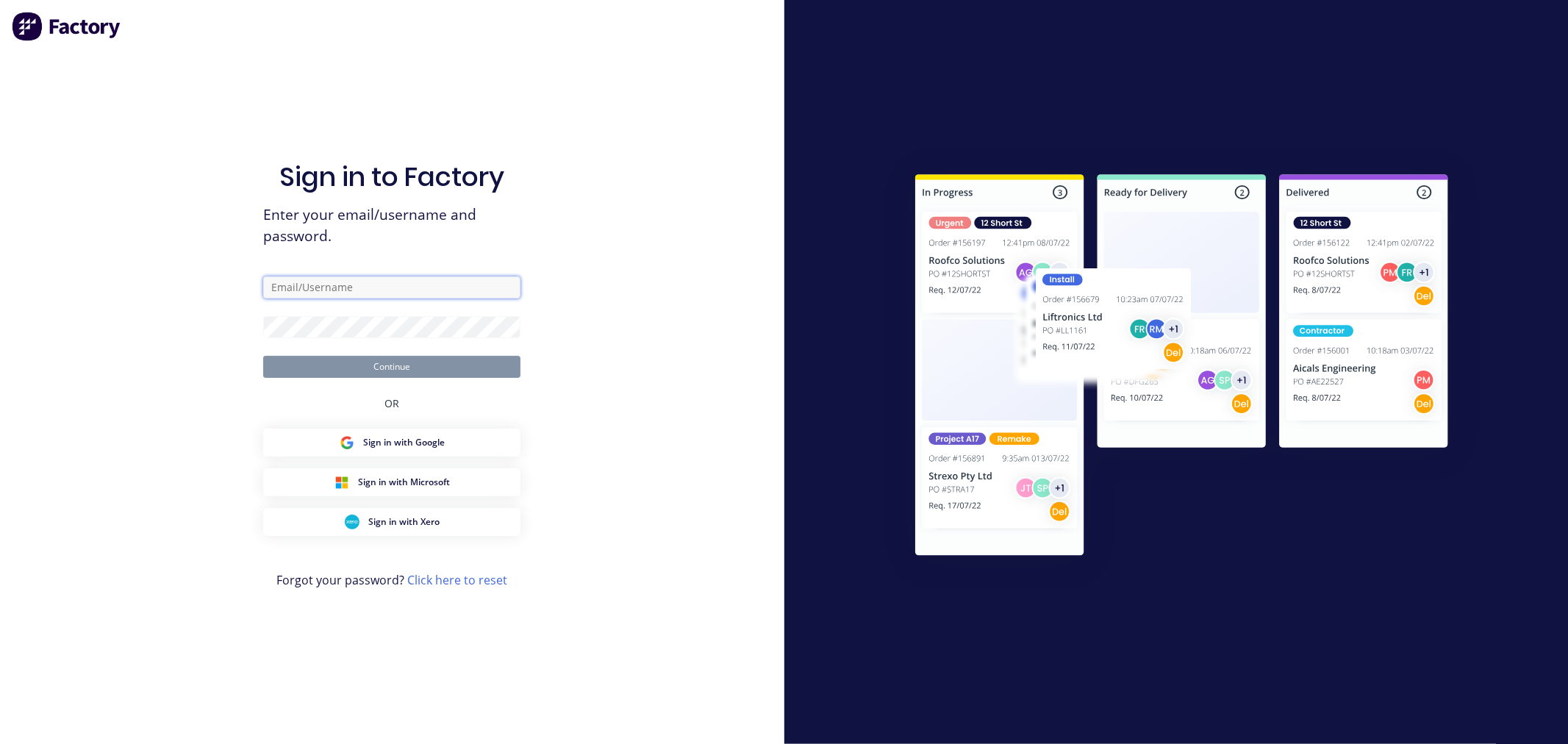
click at [325, 289] on input "text" at bounding box center [392, 288] width 257 height 23
type input "[PERSON_NAME][EMAIL_ADDRESS][DOMAIN_NAME]"
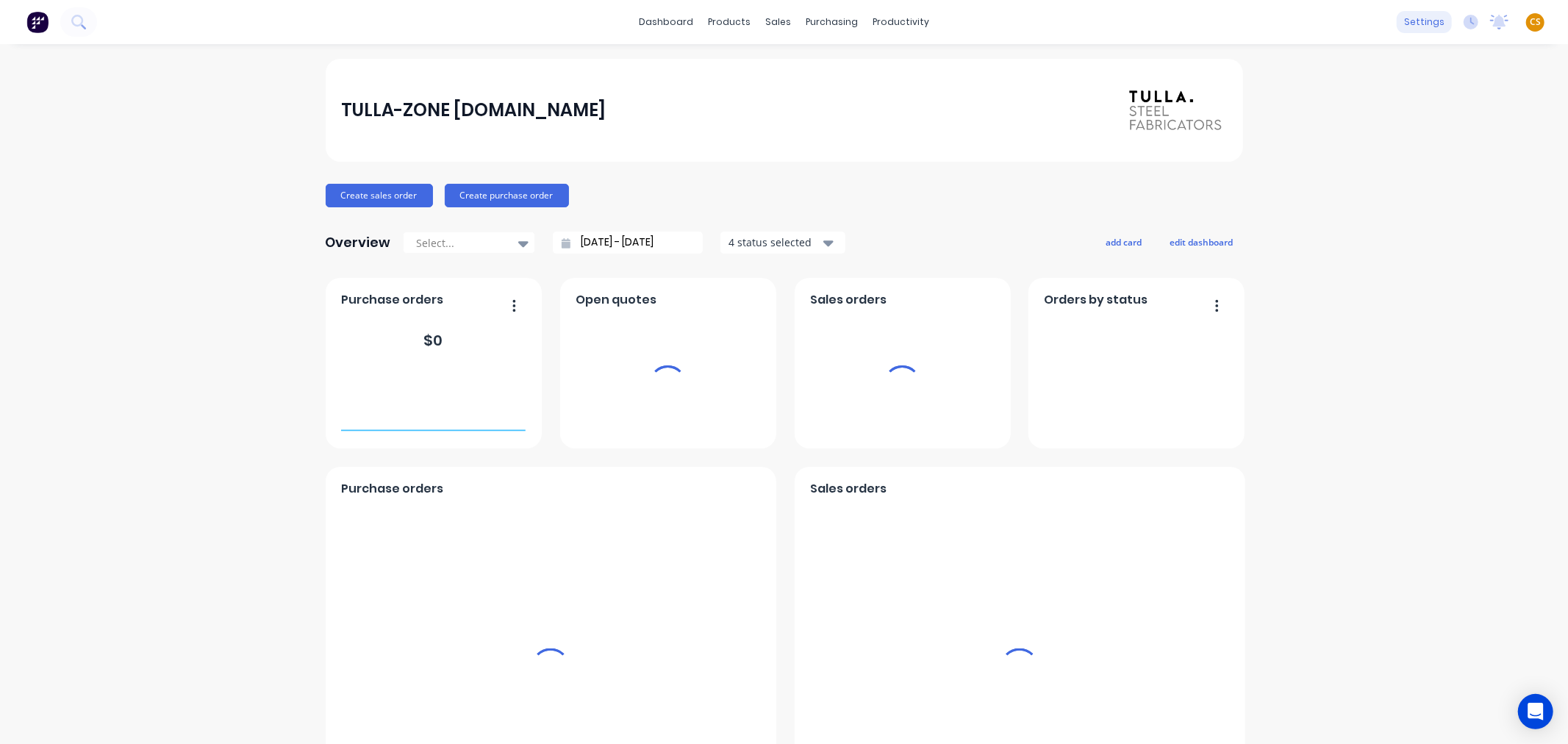
click at [1417, 24] on div "settings" at bounding box center [1424, 23] width 55 height 23
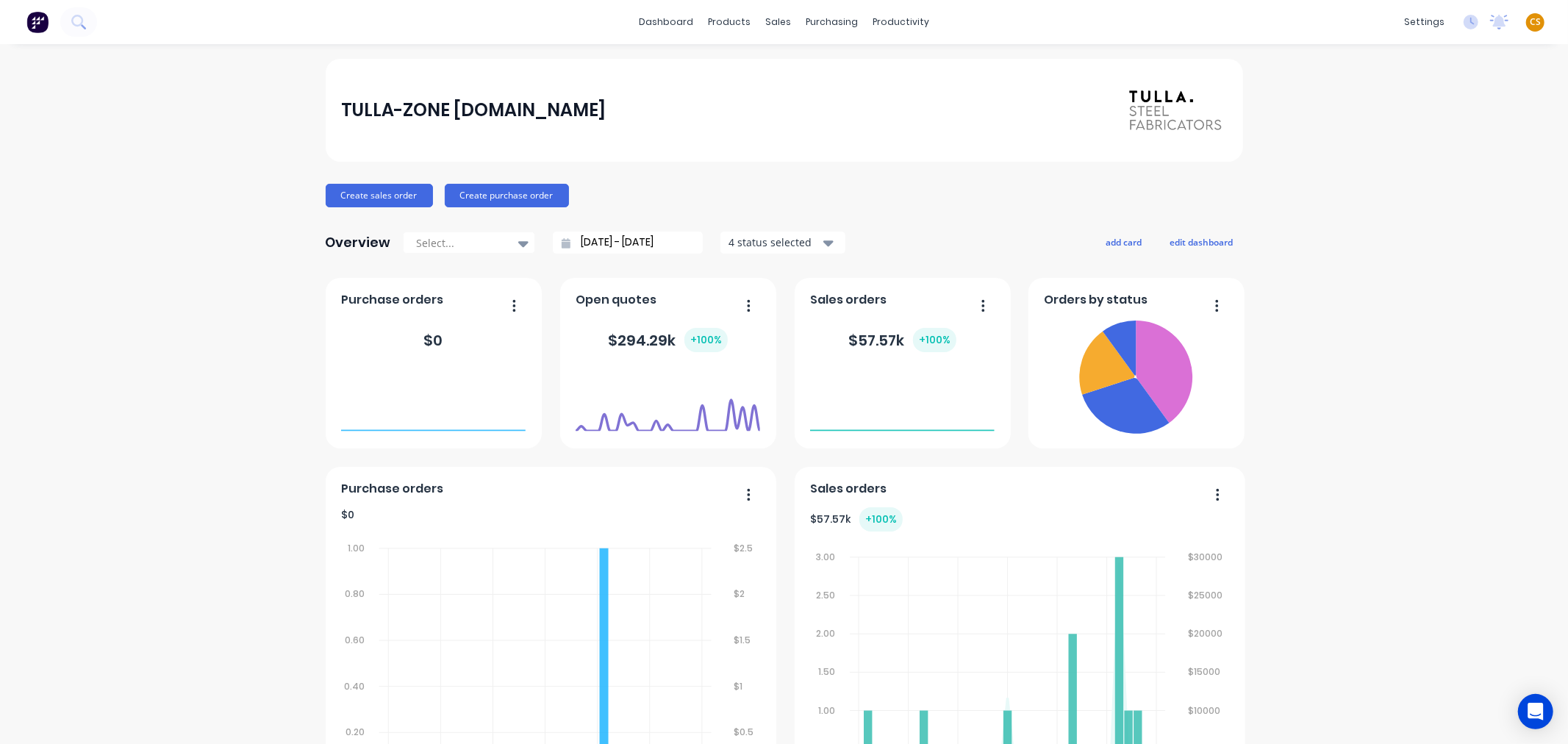
click at [1336, 23] on div "dashboard products sales purchasing productivity dashboard products Product Cat…" at bounding box center [784, 22] width 1568 height 44
click at [1337, 23] on div "dashboard products sales purchasing productivity dashboard products Product Cat…" at bounding box center [784, 22] width 1568 height 44
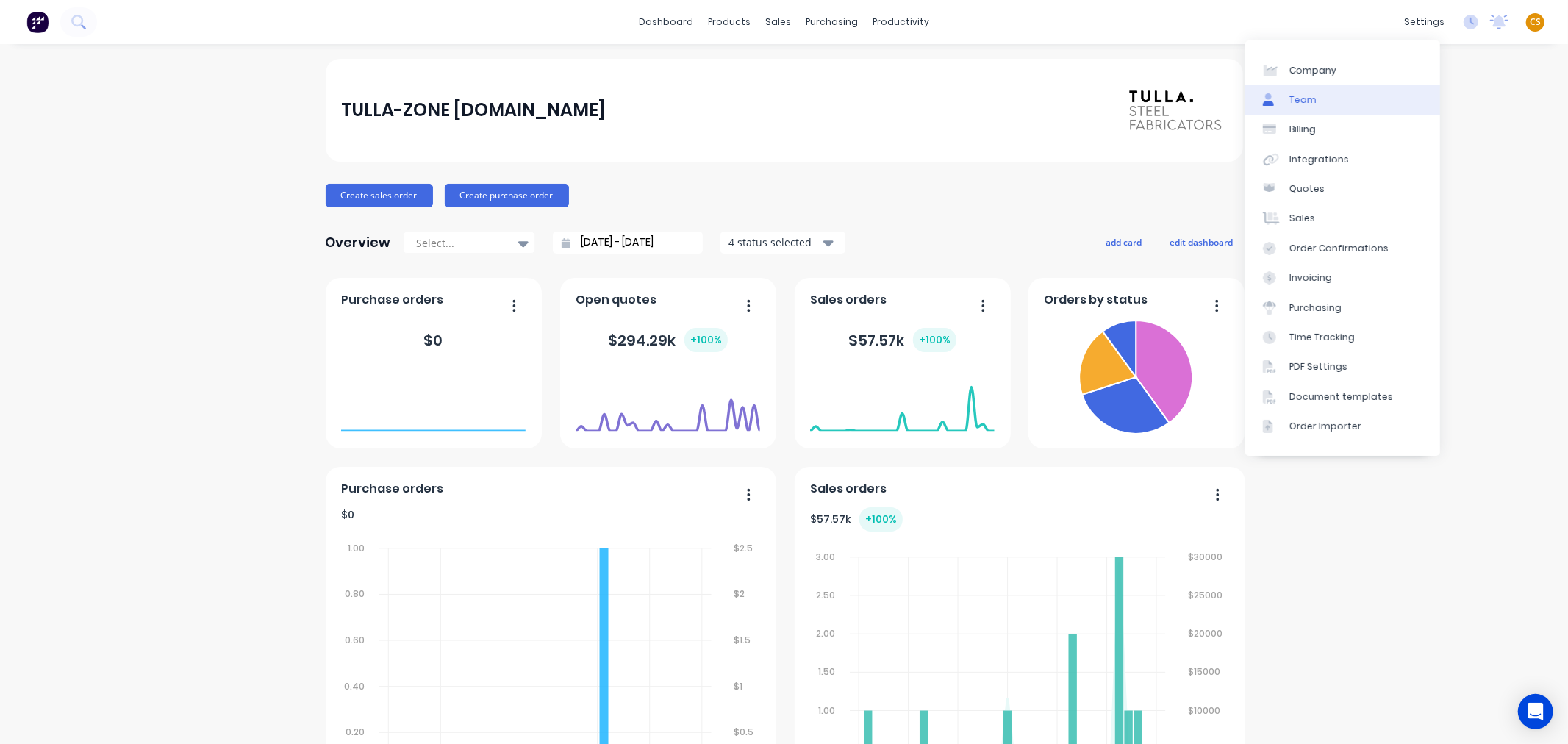
click at [1310, 94] on div "Team" at bounding box center [1303, 100] width 27 height 13
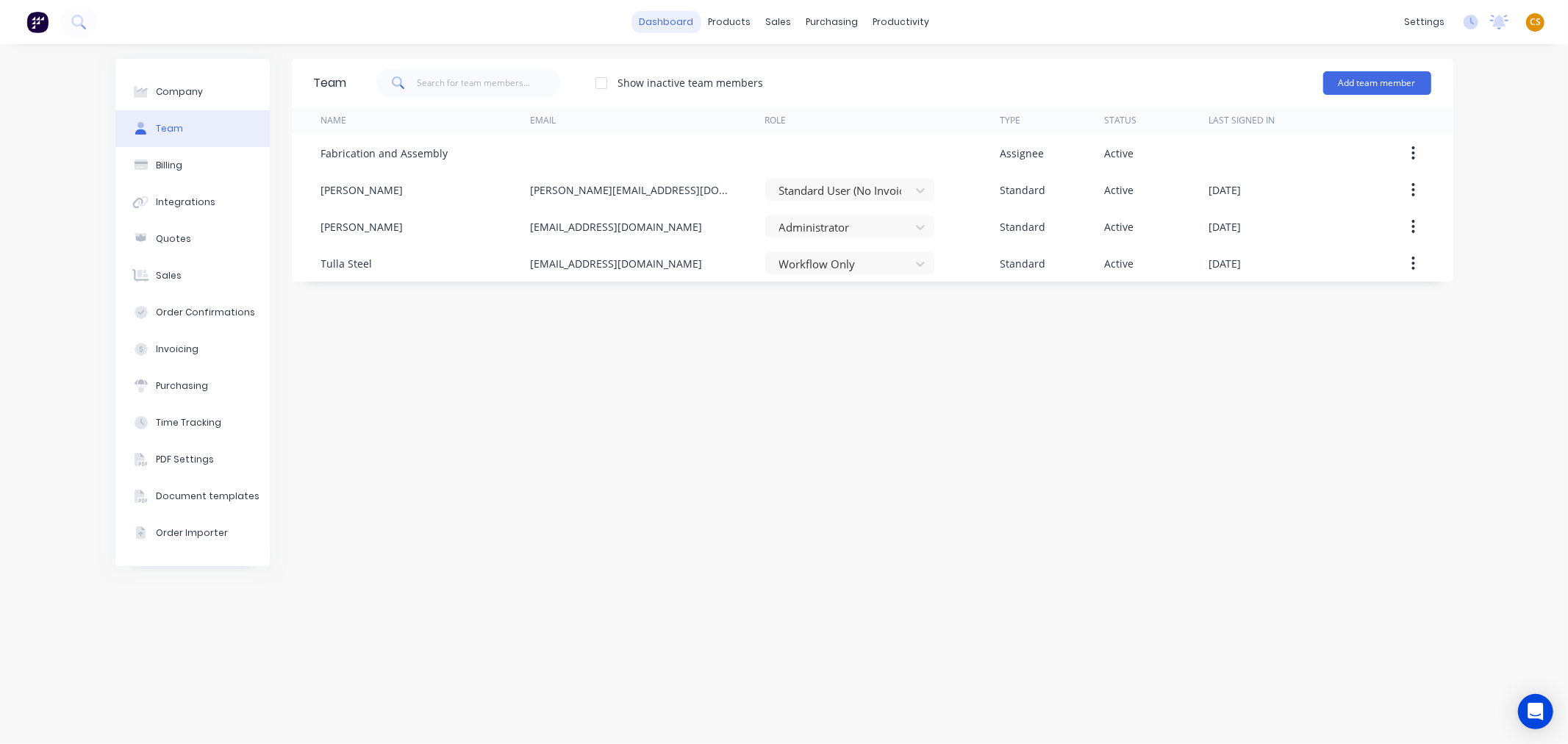
click at [668, 26] on link "dashboard" at bounding box center [666, 23] width 69 height 23
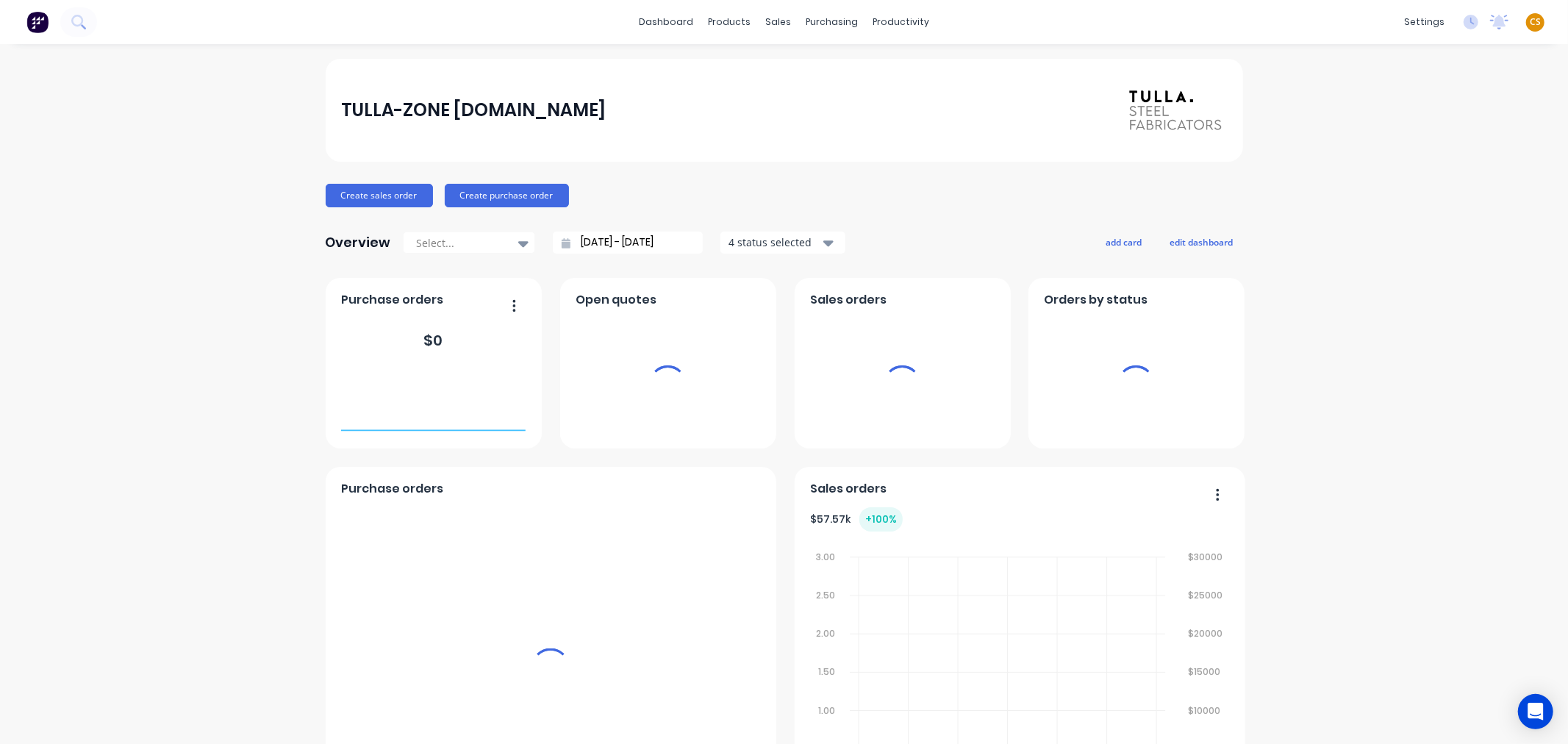
click at [1530, 23] on span "CS" at bounding box center [1536, 22] width 11 height 13
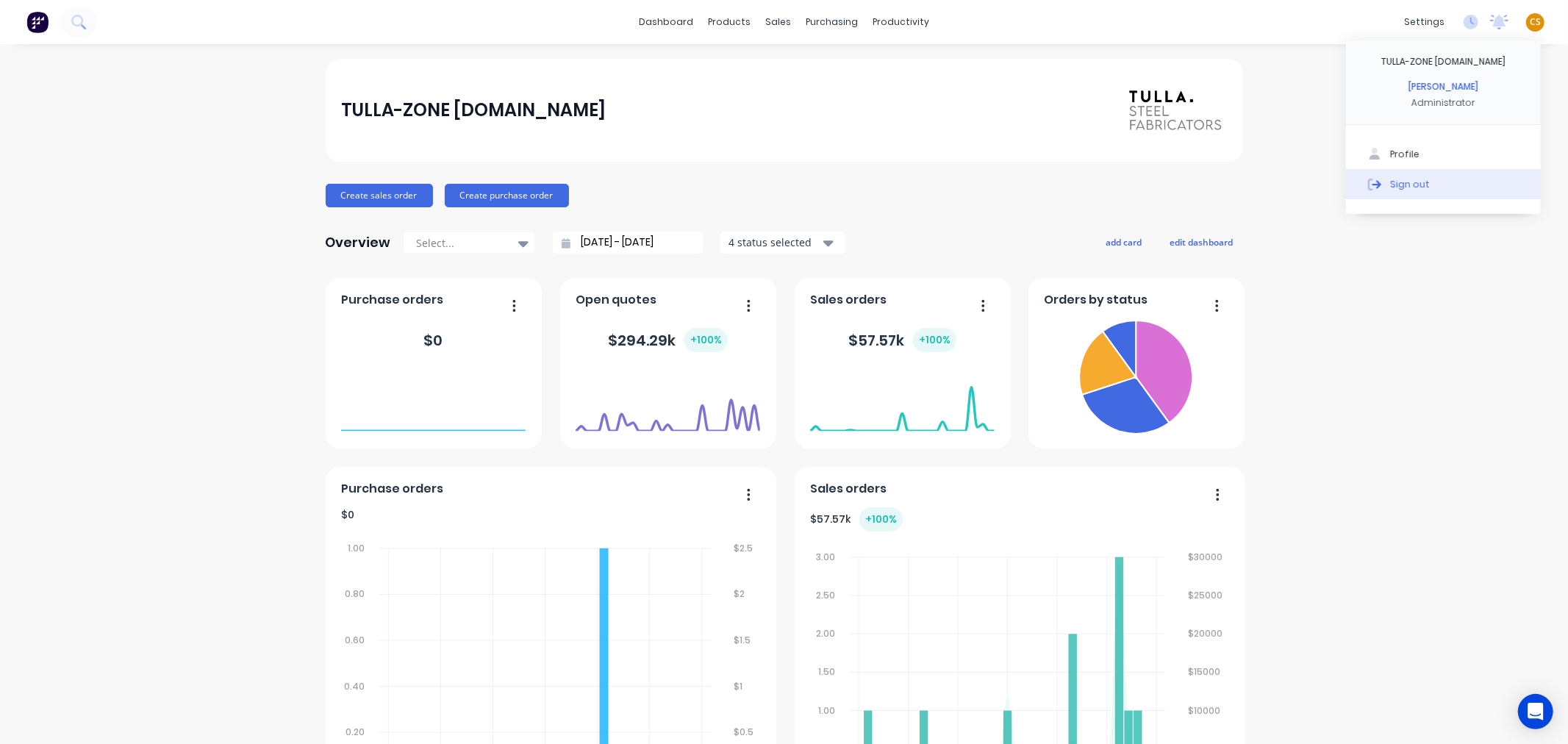
click at [1402, 182] on div "Sign out" at bounding box center [1410, 184] width 39 height 13
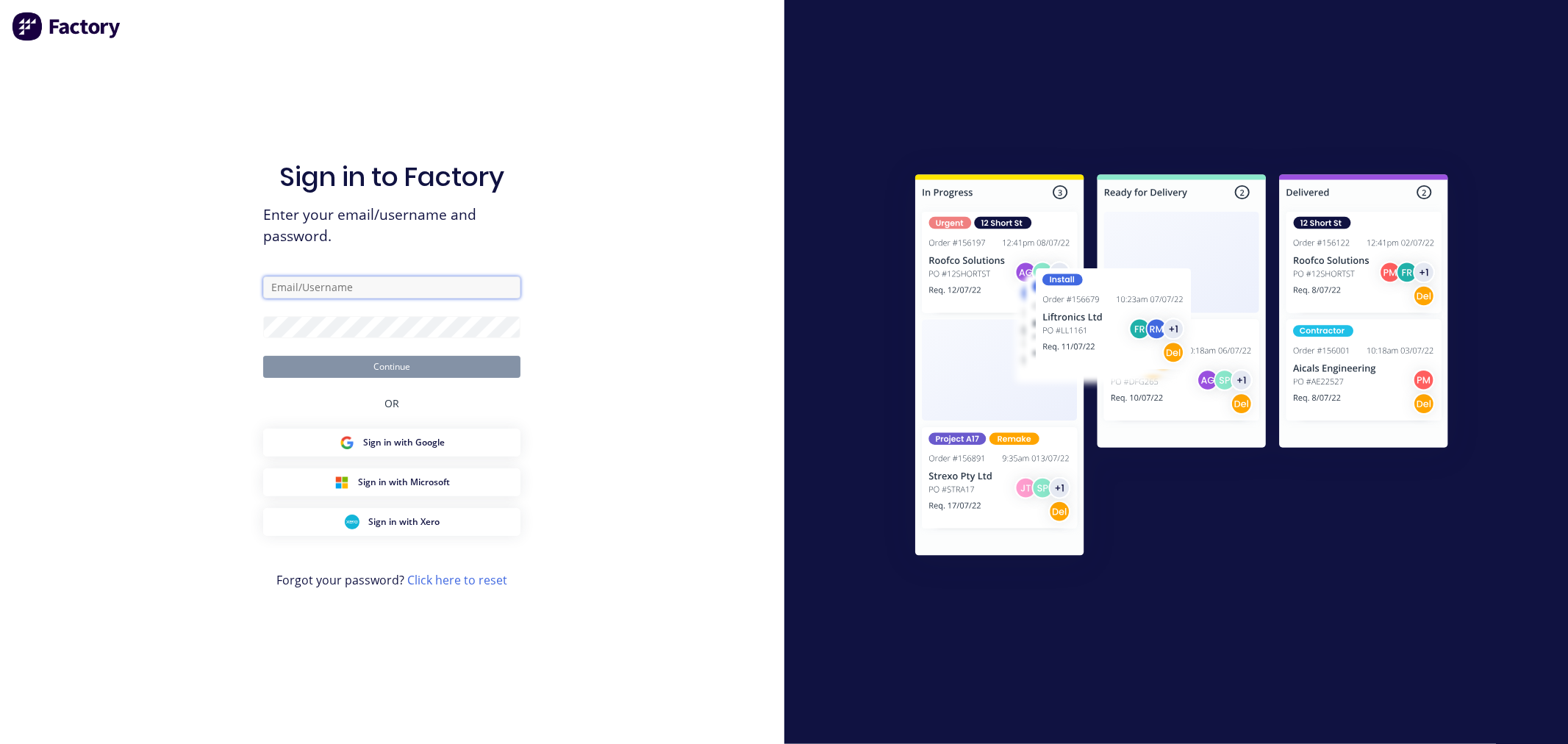
click at [324, 294] on input "text" at bounding box center [392, 288] width 257 height 23
type input "[PERSON_NAME][EMAIL_ADDRESS][DOMAIN_NAME]"
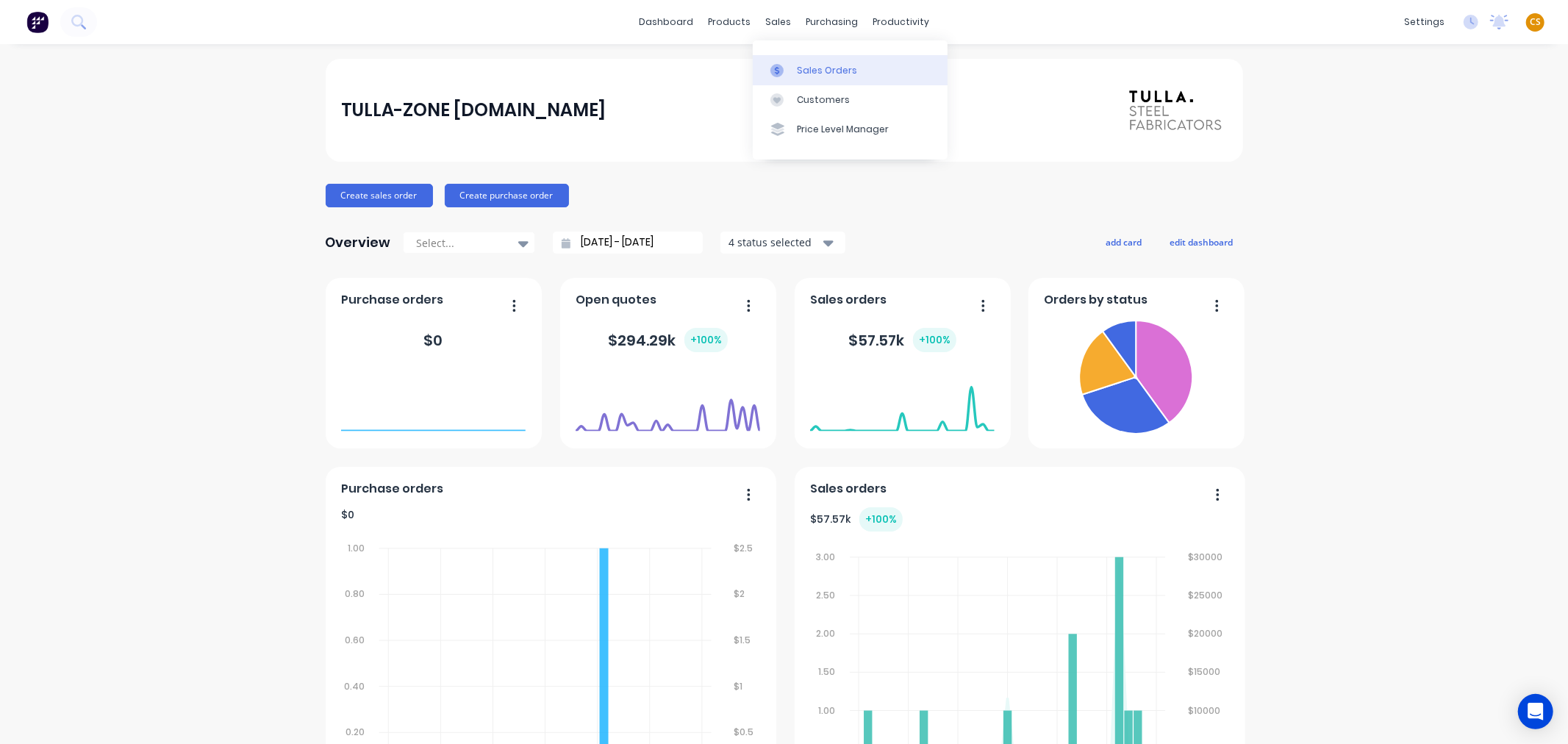
drag, startPoint x: 0, startPoint y: 0, endPoint x: 806, endPoint y: 63, distance: 808.5
click at [806, 64] on div "Sales Orders" at bounding box center [827, 70] width 60 height 13
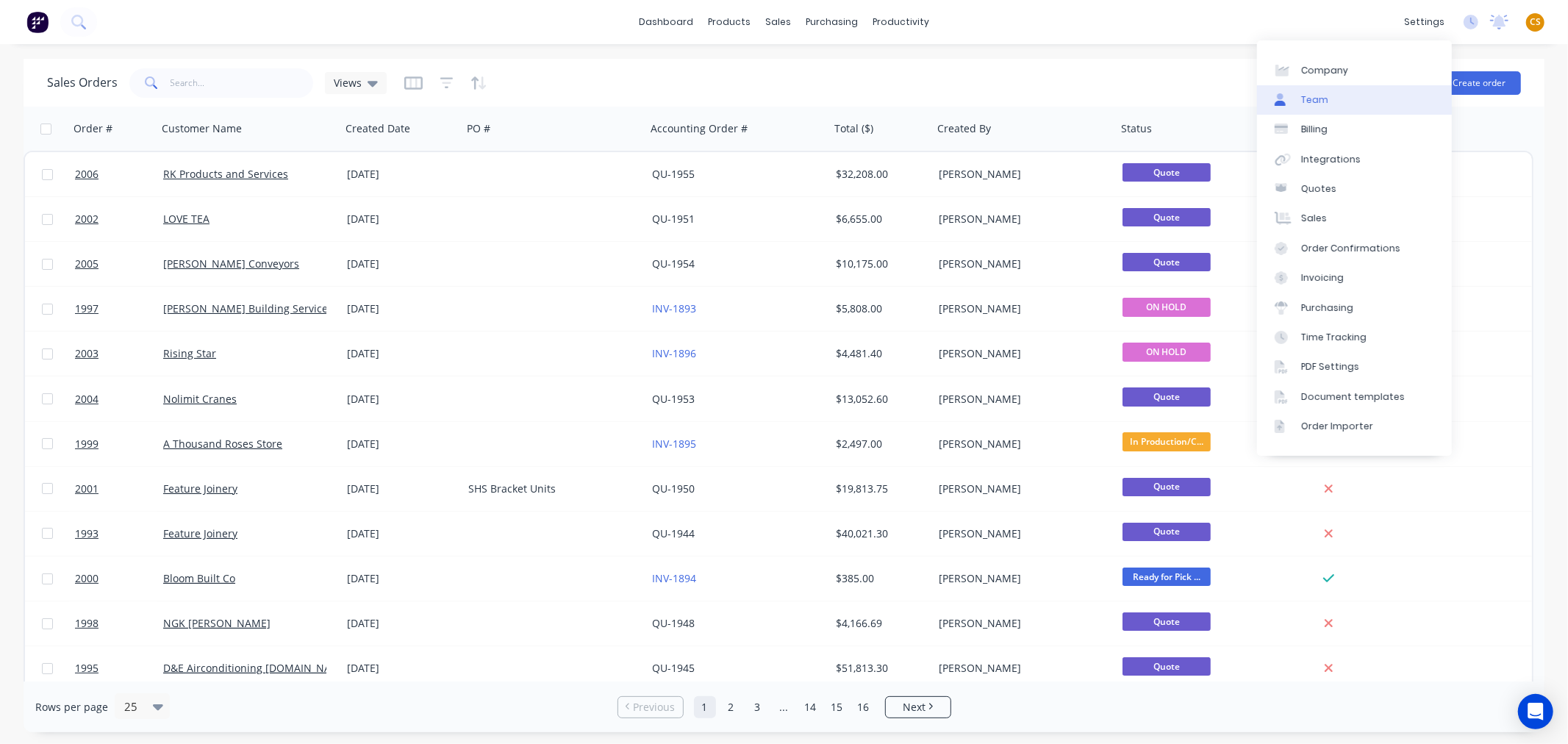
click at [1303, 100] on div "Team" at bounding box center [1315, 100] width 27 height 13
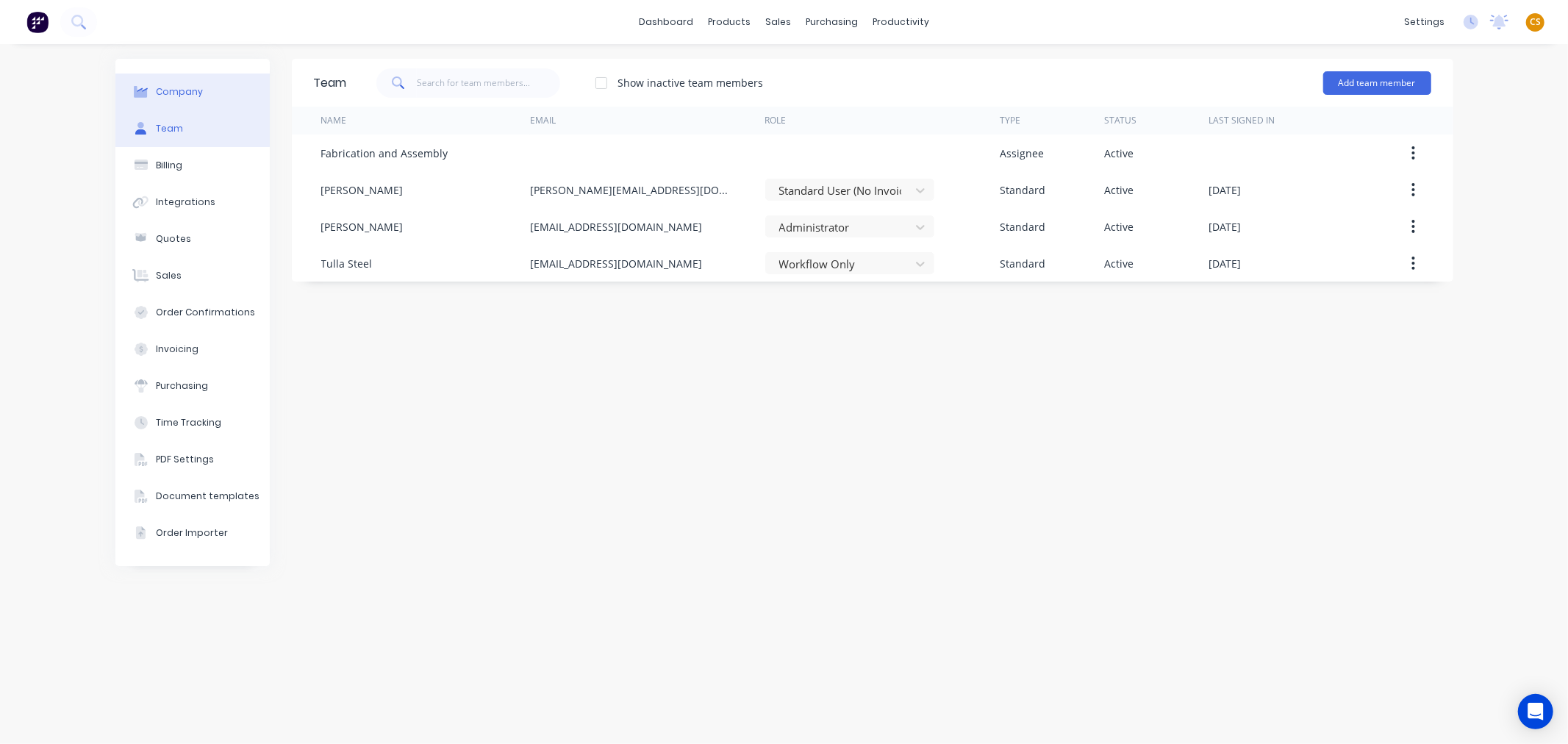
click at [195, 90] on div "Company" at bounding box center [179, 92] width 47 height 13
select select "AU"
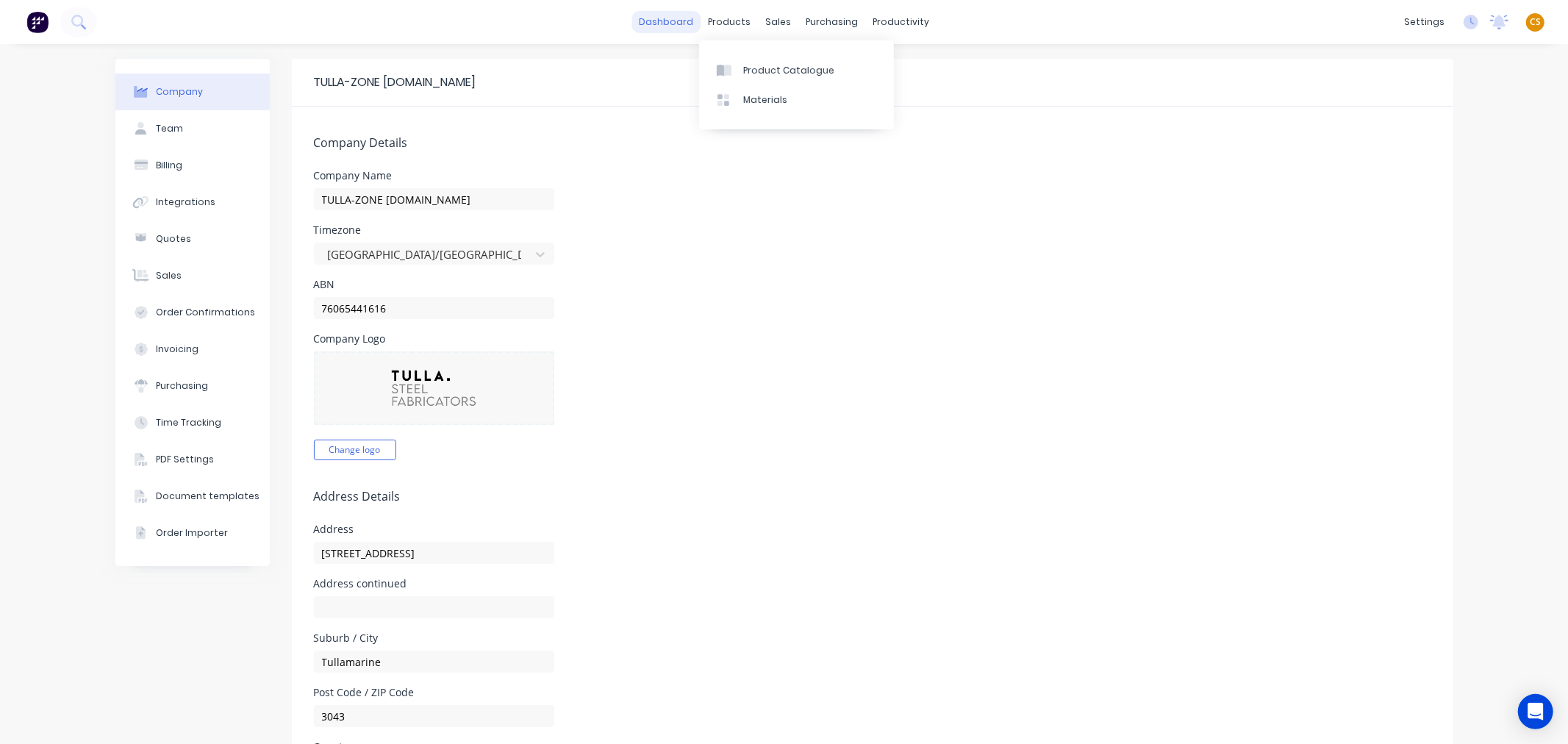
click at [650, 23] on link "dashboard" at bounding box center [666, 23] width 69 height 23
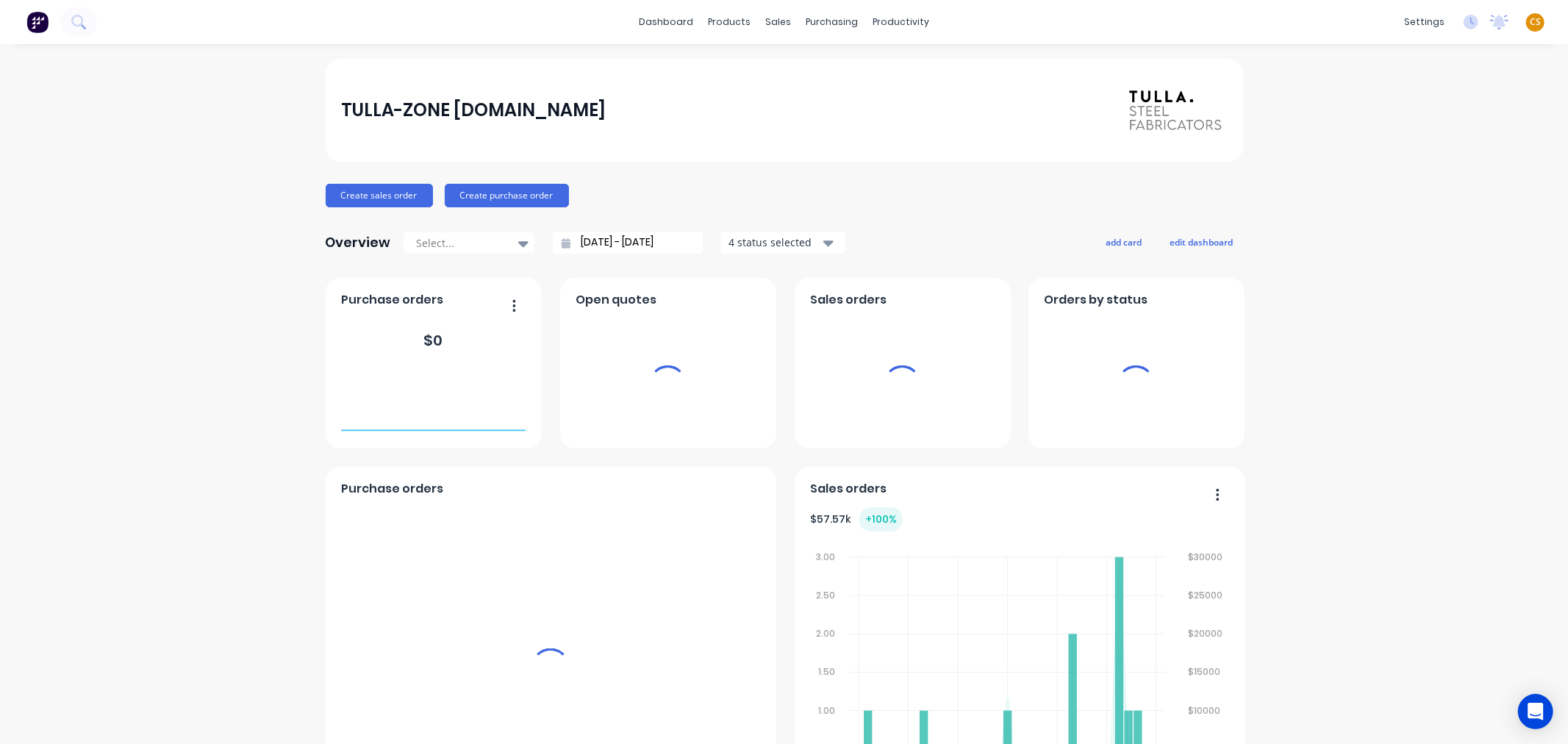
click at [1530, 20] on span "CS" at bounding box center [1536, 22] width 11 height 13
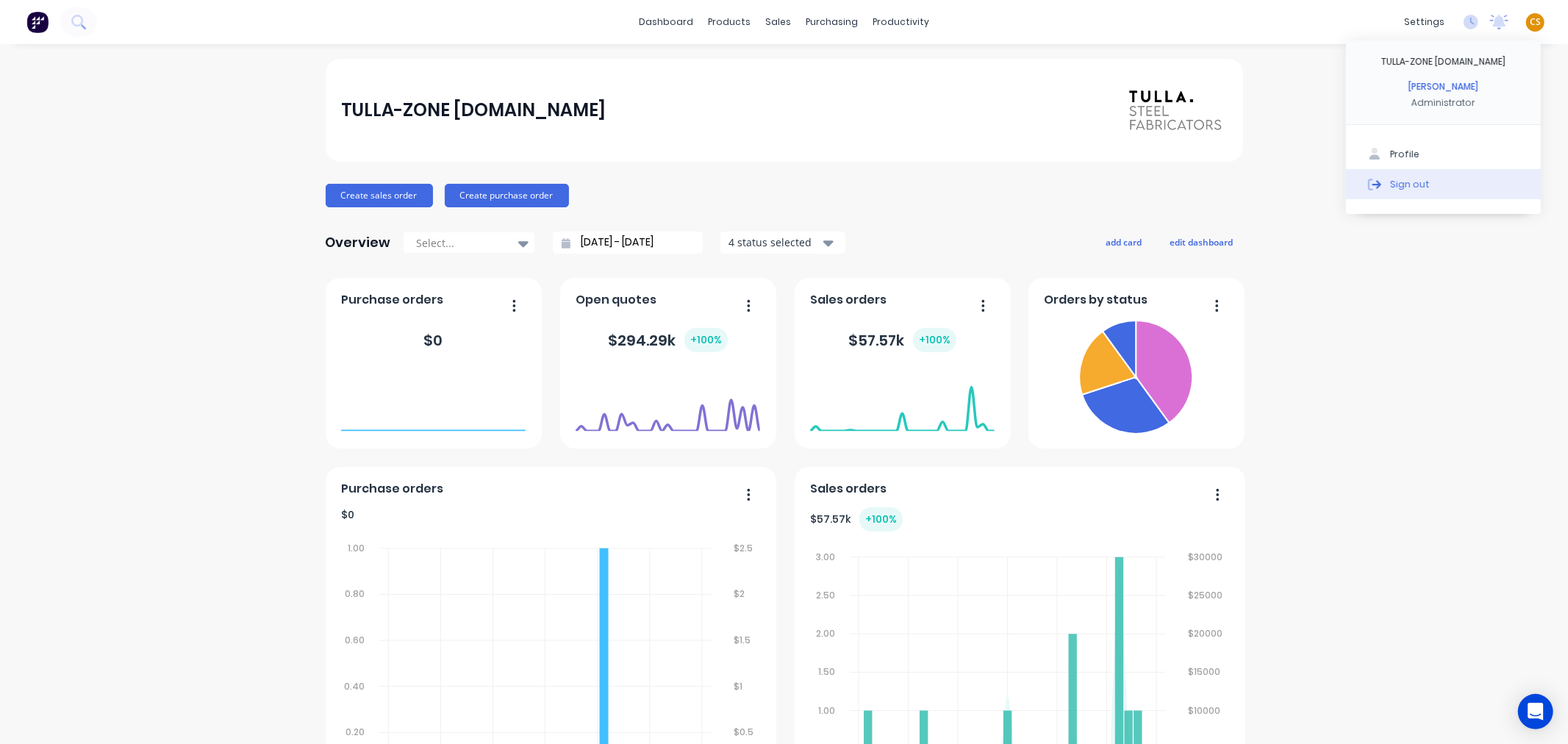
click at [1395, 180] on div "Sign out" at bounding box center [1410, 184] width 39 height 13
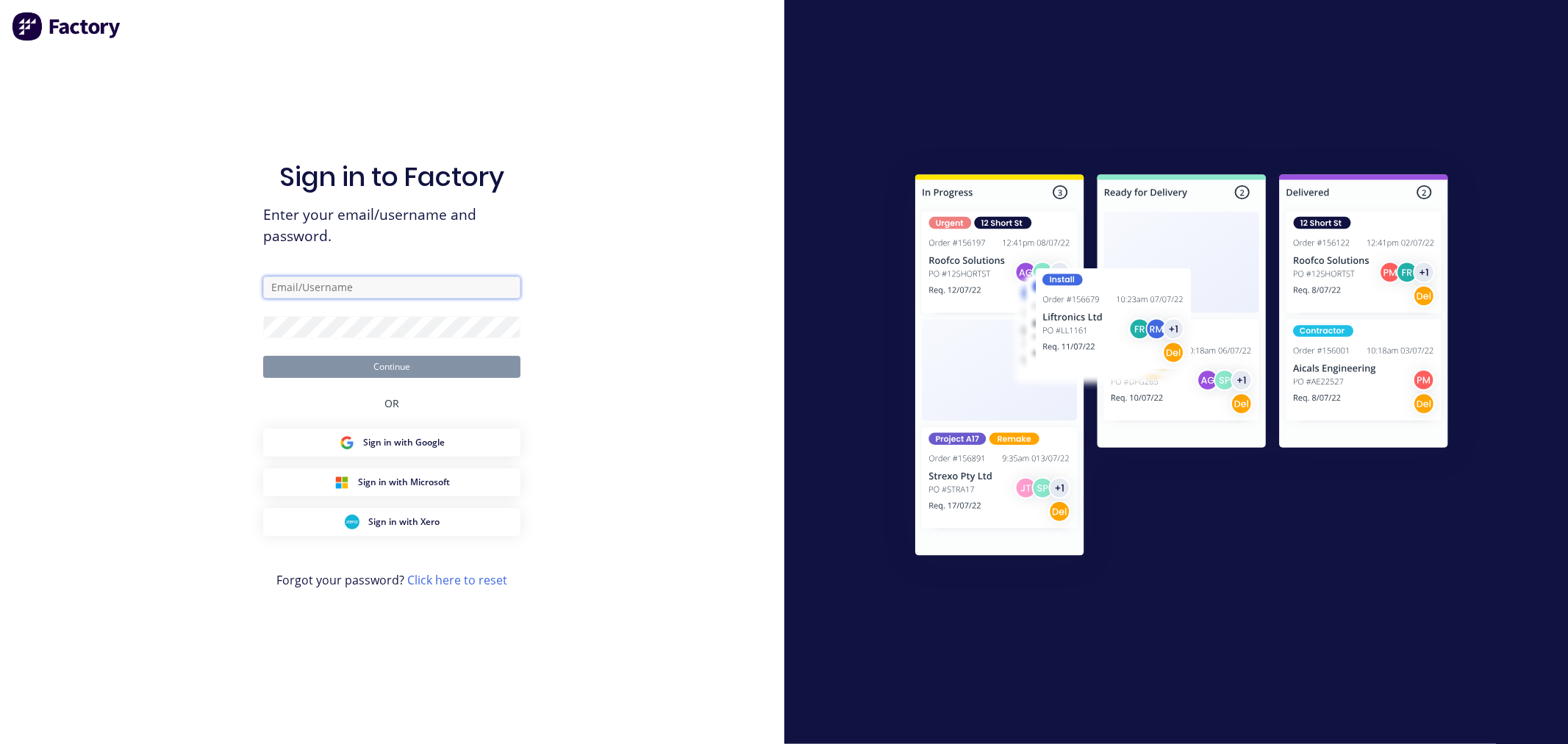
click at [310, 289] on input "text" at bounding box center [392, 288] width 257 height 23
type input "[PERSON_NAME][EMAIL_ADDRESS][DOMAIN_NAME]"
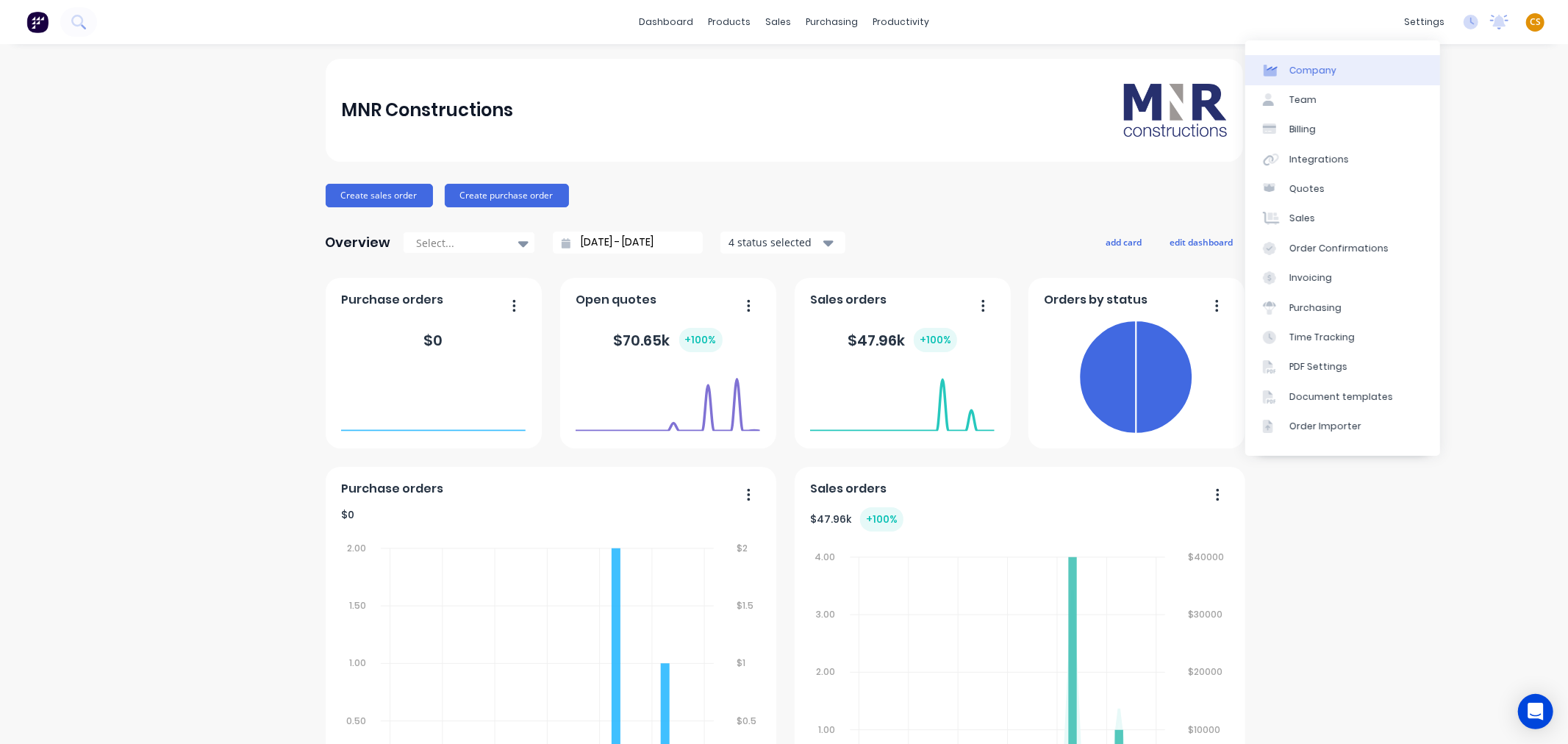
click at [1311, 68] on div "Company" at bounding box center [1314, 70] width 47 height 13
select select "AU"
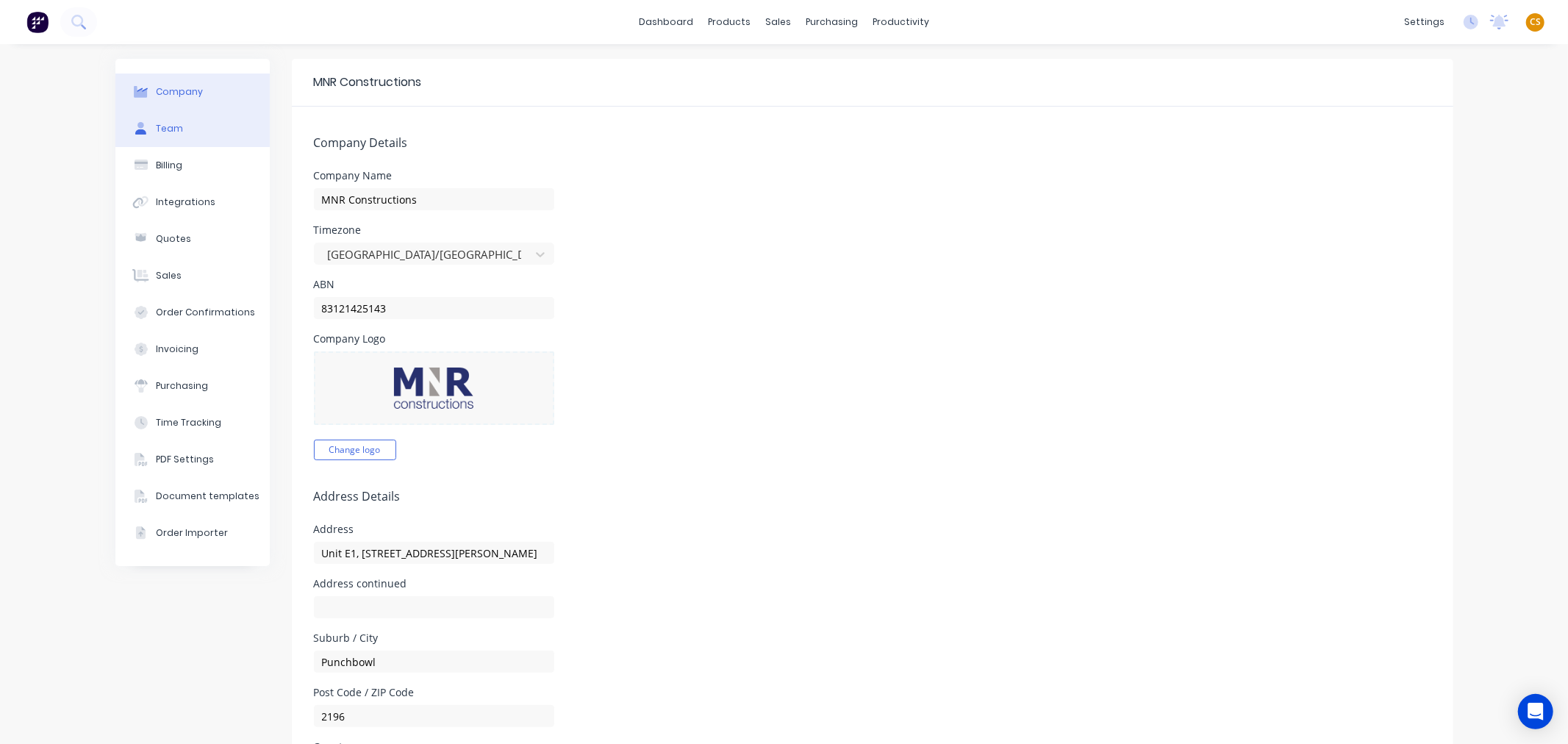
click at [165, 129] on div "Team" at bounding box center [169, 129] width 27 height 13
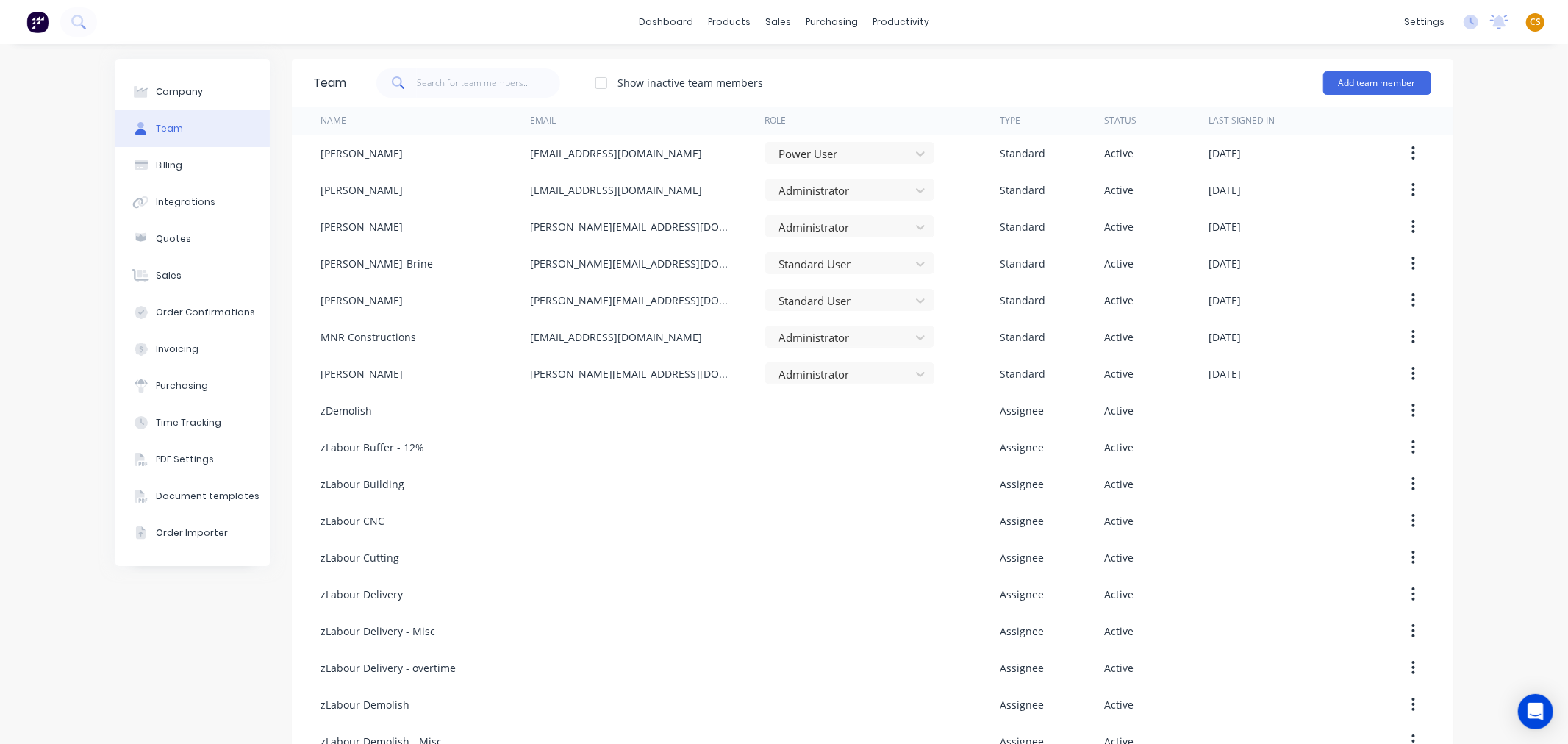
click at [1117, 23] on div "dashboard products sales purchasing productivity dashboard products Product Cat…" at bounding box center [784, 22] width 1568 height 44
click at [817, 70] on div "Sales Orders" at bounding box center [827, 70] width 60 height 13
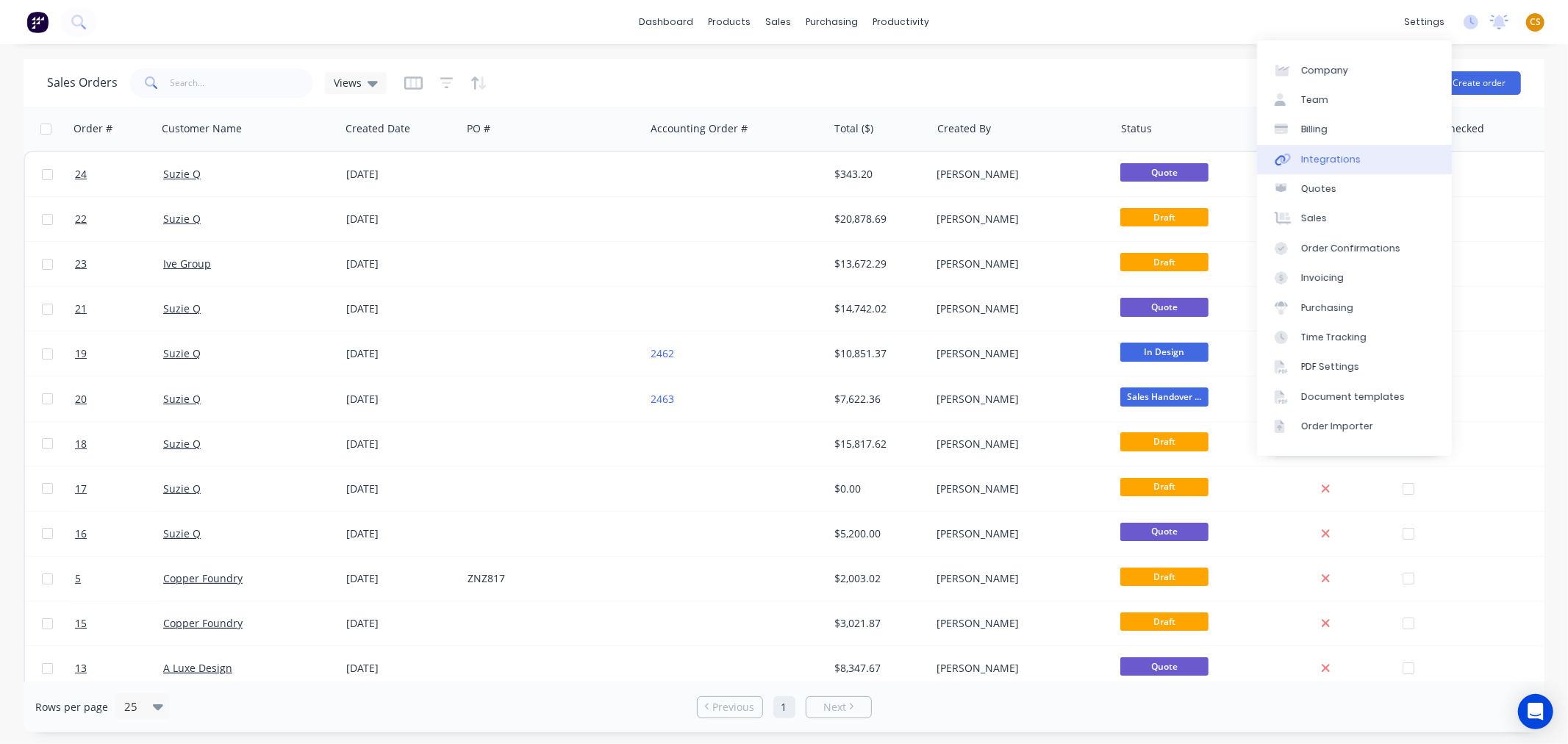
click at [1337, 161] on div "Integrations" at bounding box center [1331, 159] width 59 height 13
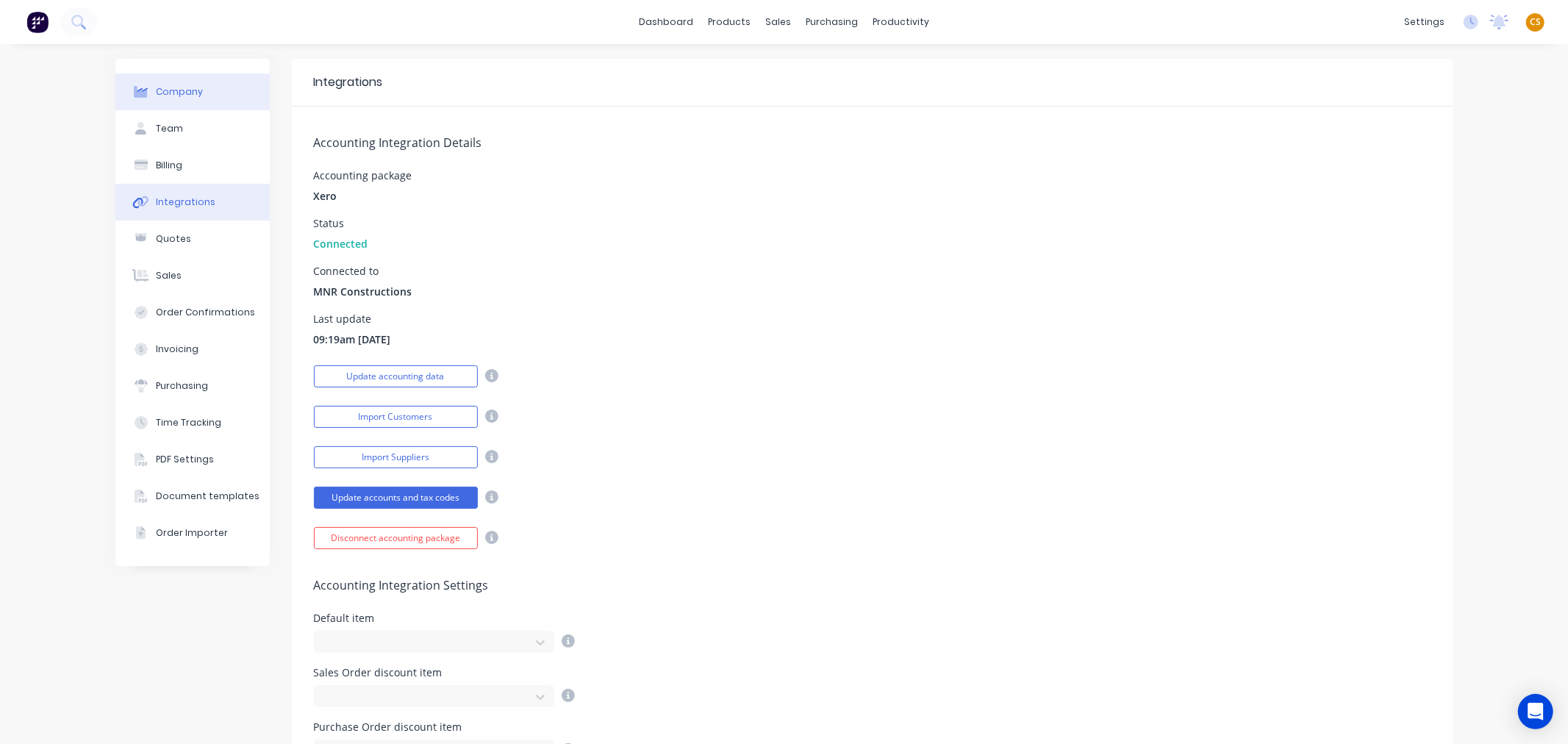
drag, startPoint x: 178, startPoint y: 90, endPoint x: 192, endPoint y: 96, distance: 15.2
click at [178, 90] on div "Company" at bounding box center [179, 92] width 47 height 13
select select "AU"
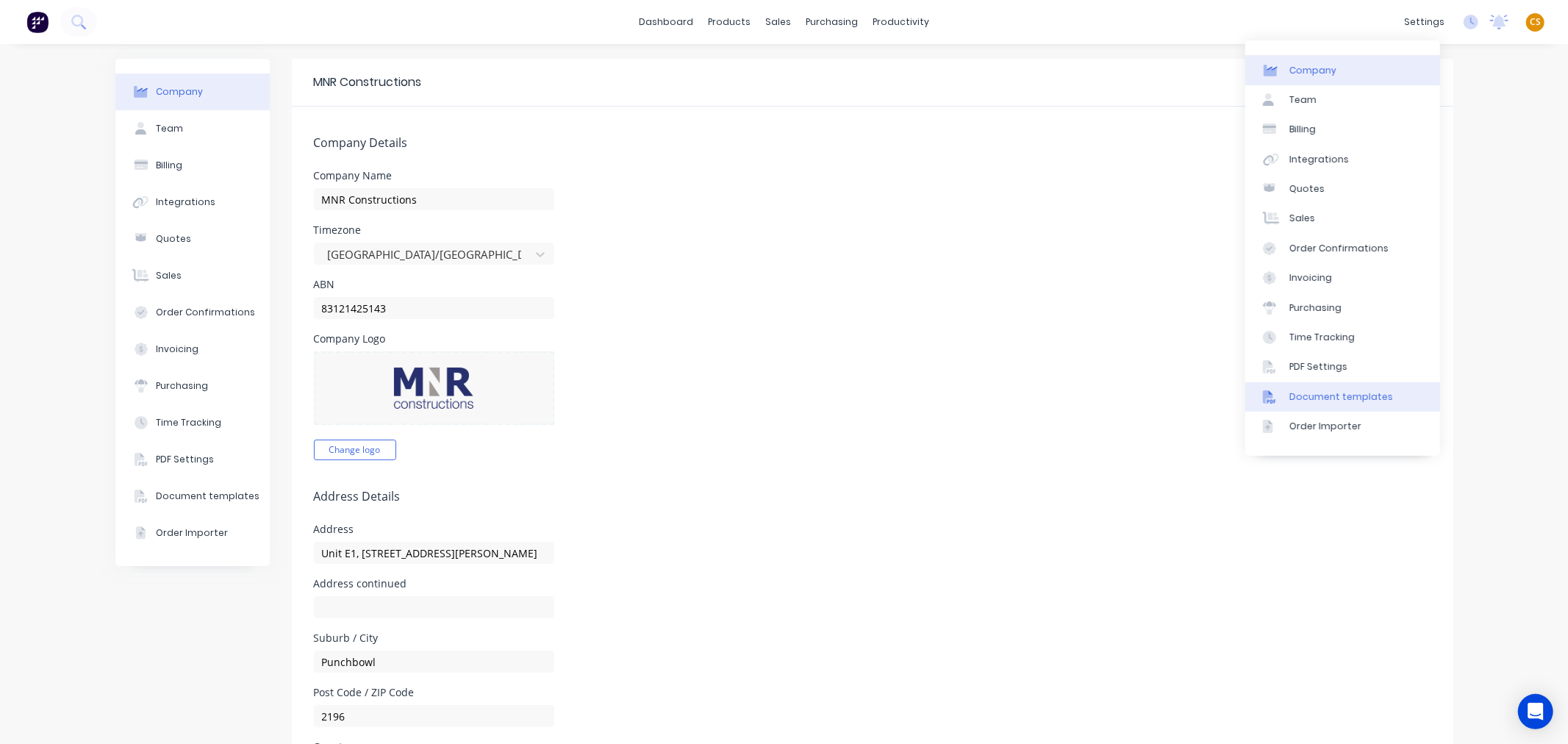
click at [1357, 392] on div "Document templates" at bounding box center [1342, 397] width 103 height 13
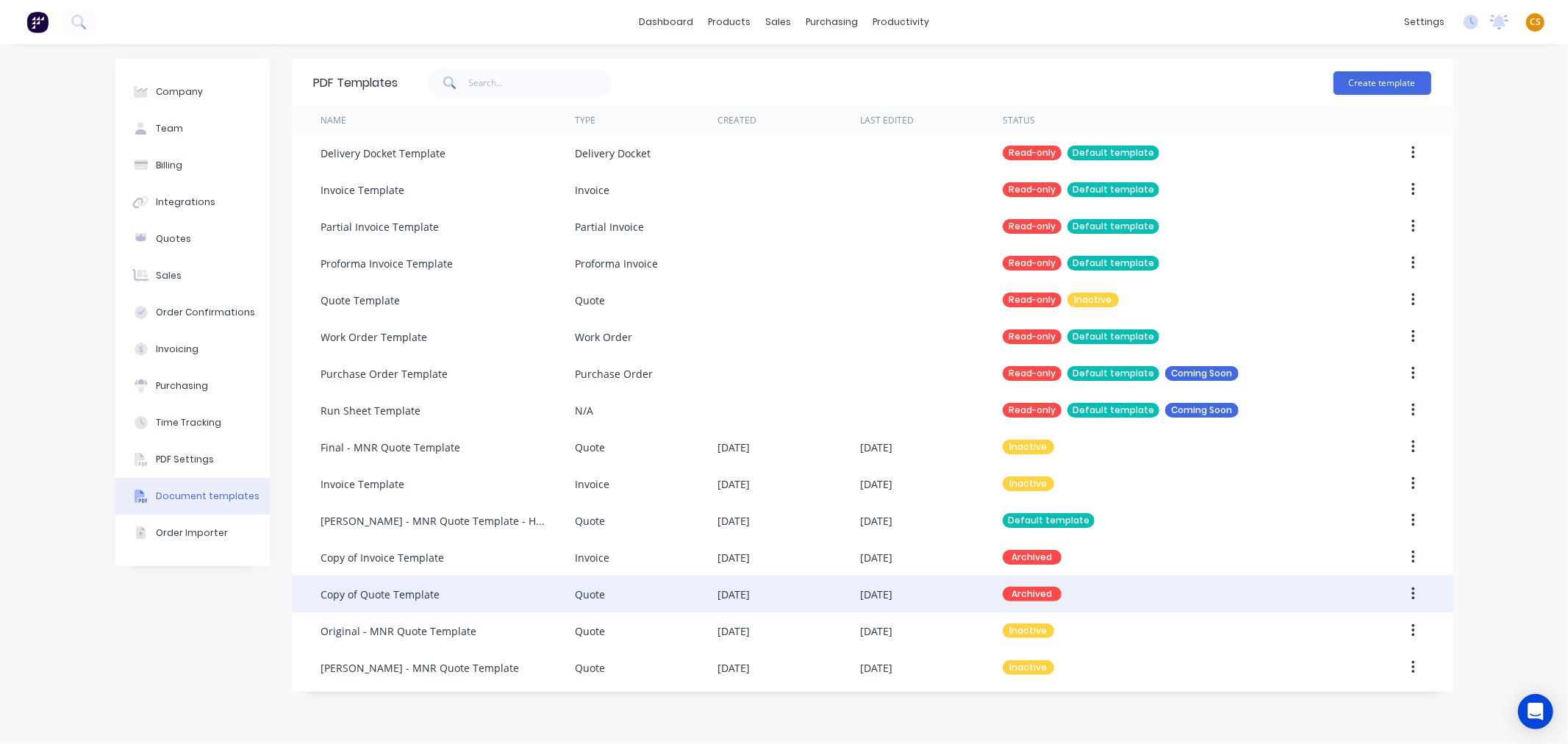
click at [436, 593] on div "Copy of Quote Template" at bounding box center [380, 594] width 119 height 15
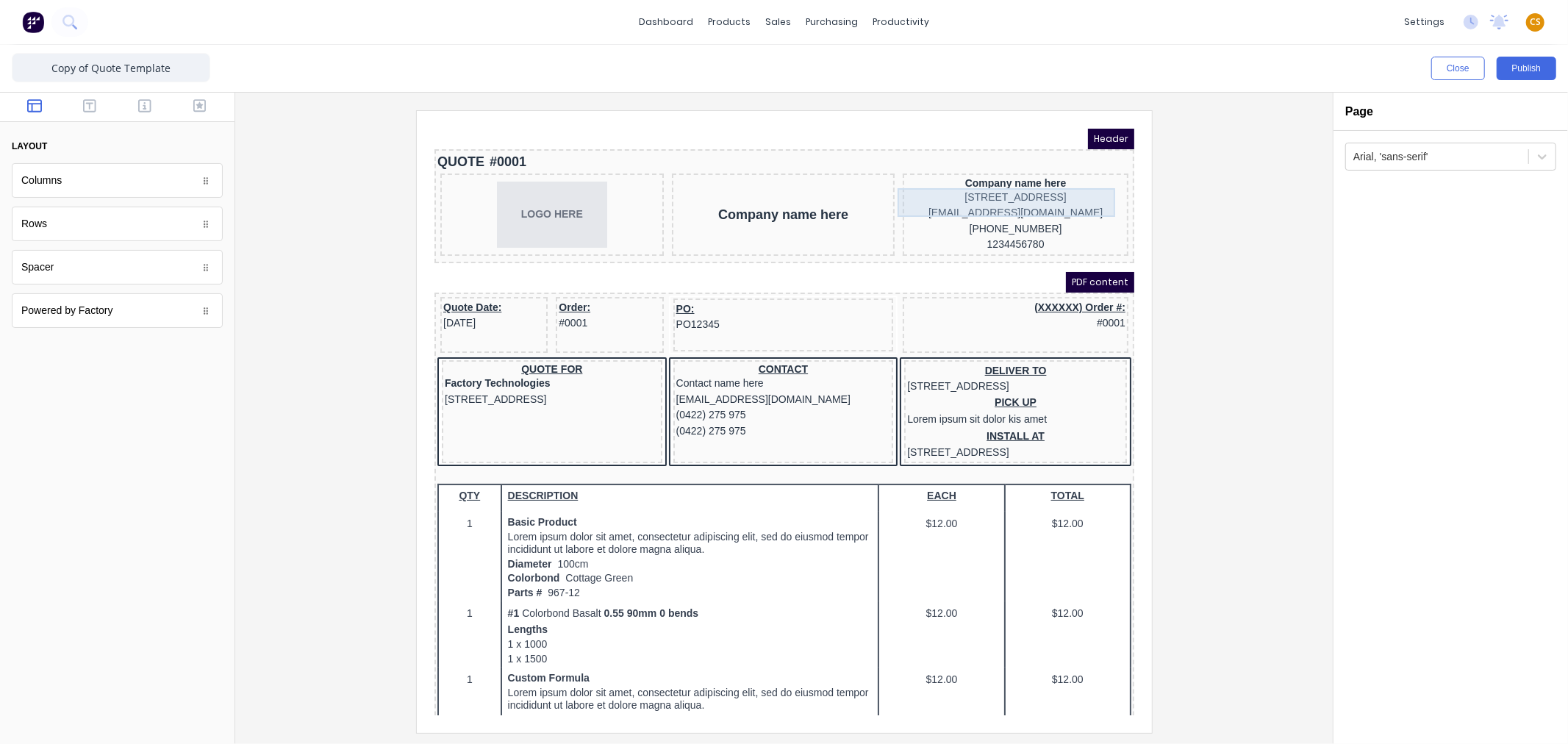
click at [988, 183] on div "234 Beach Road Gold Coast, Queensland, Australia, 4217" at bounding box center [997, 179] width 220 height 16
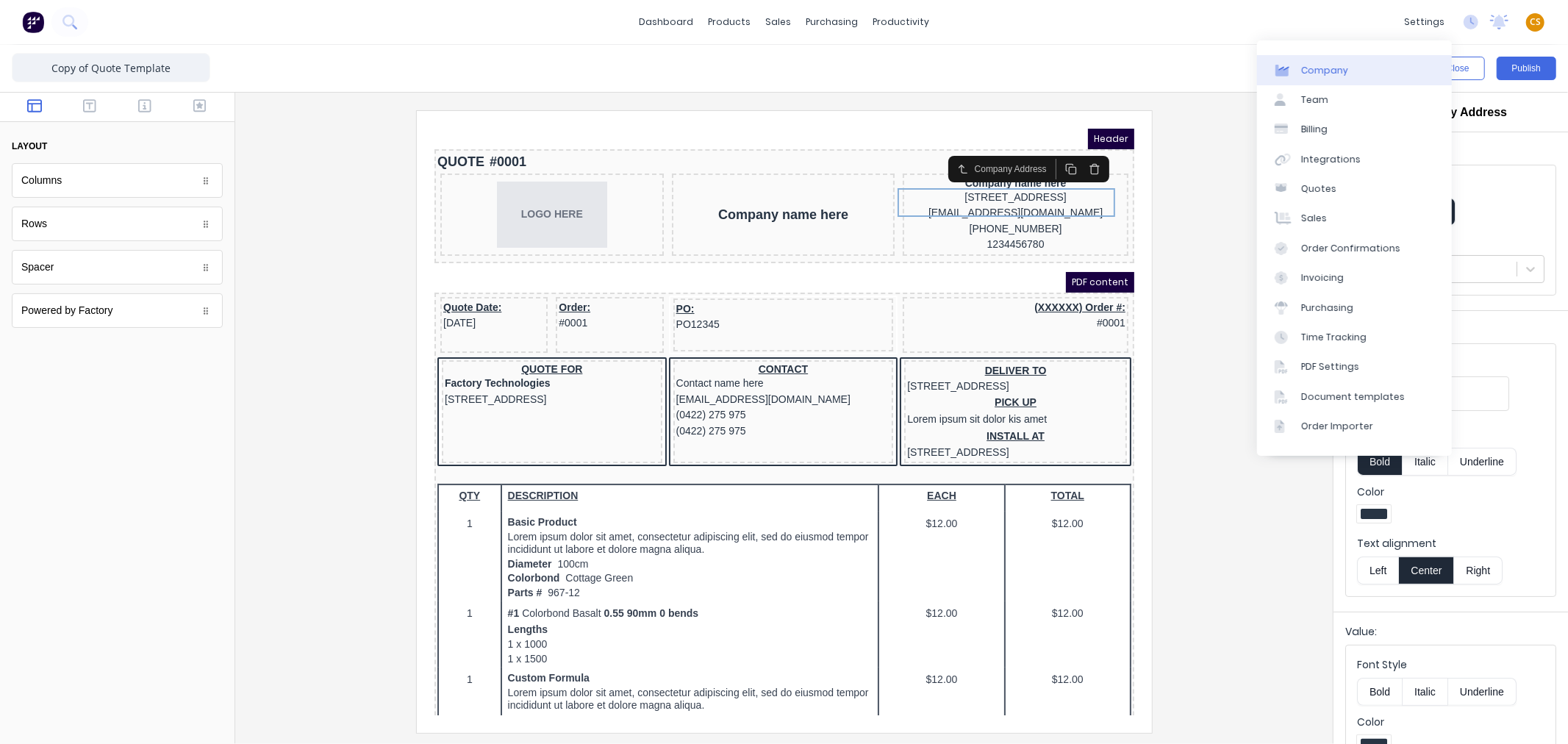
click at [1347, 68] on link "Company" at bounding box center [1355, 69] width 195 height 29
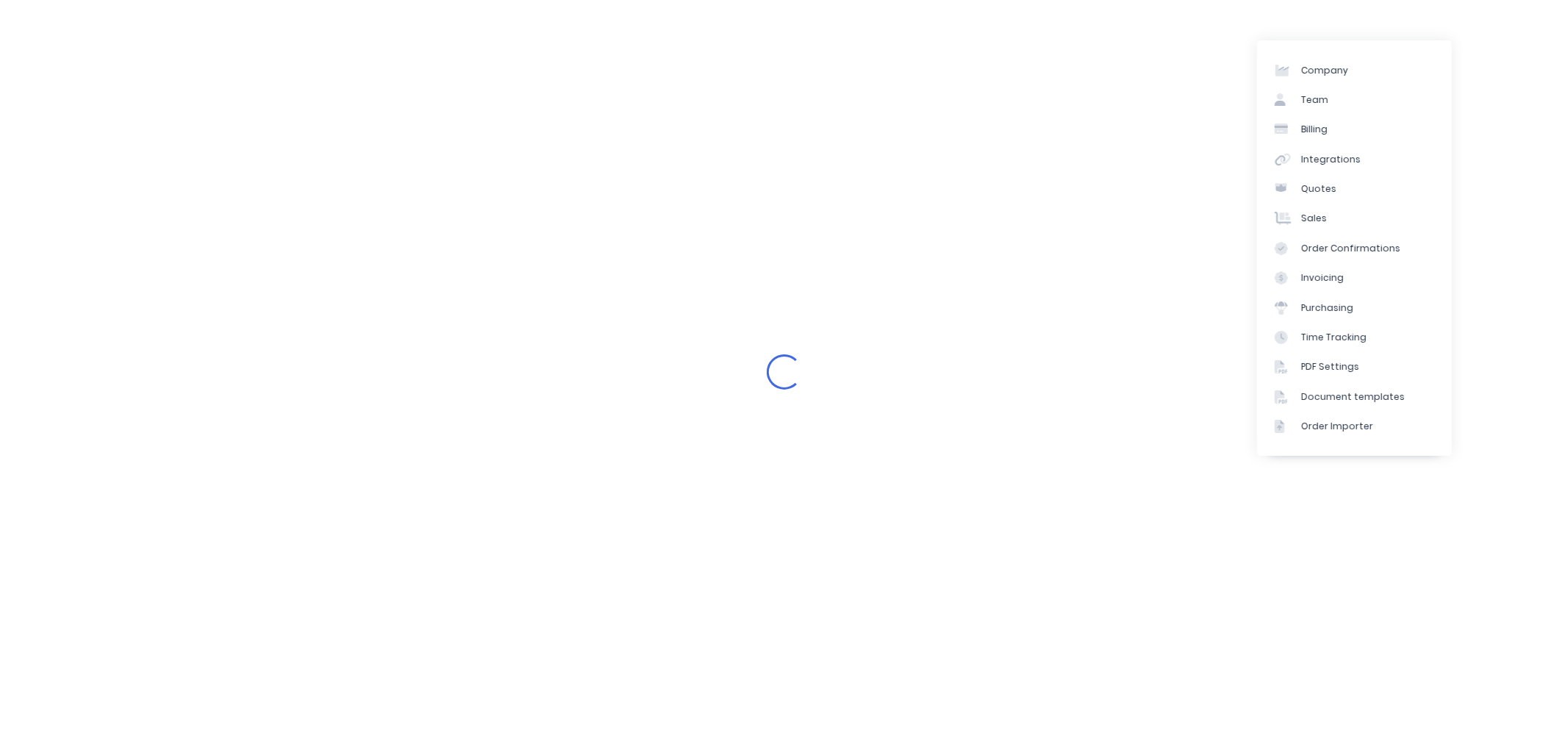
select select "AU"
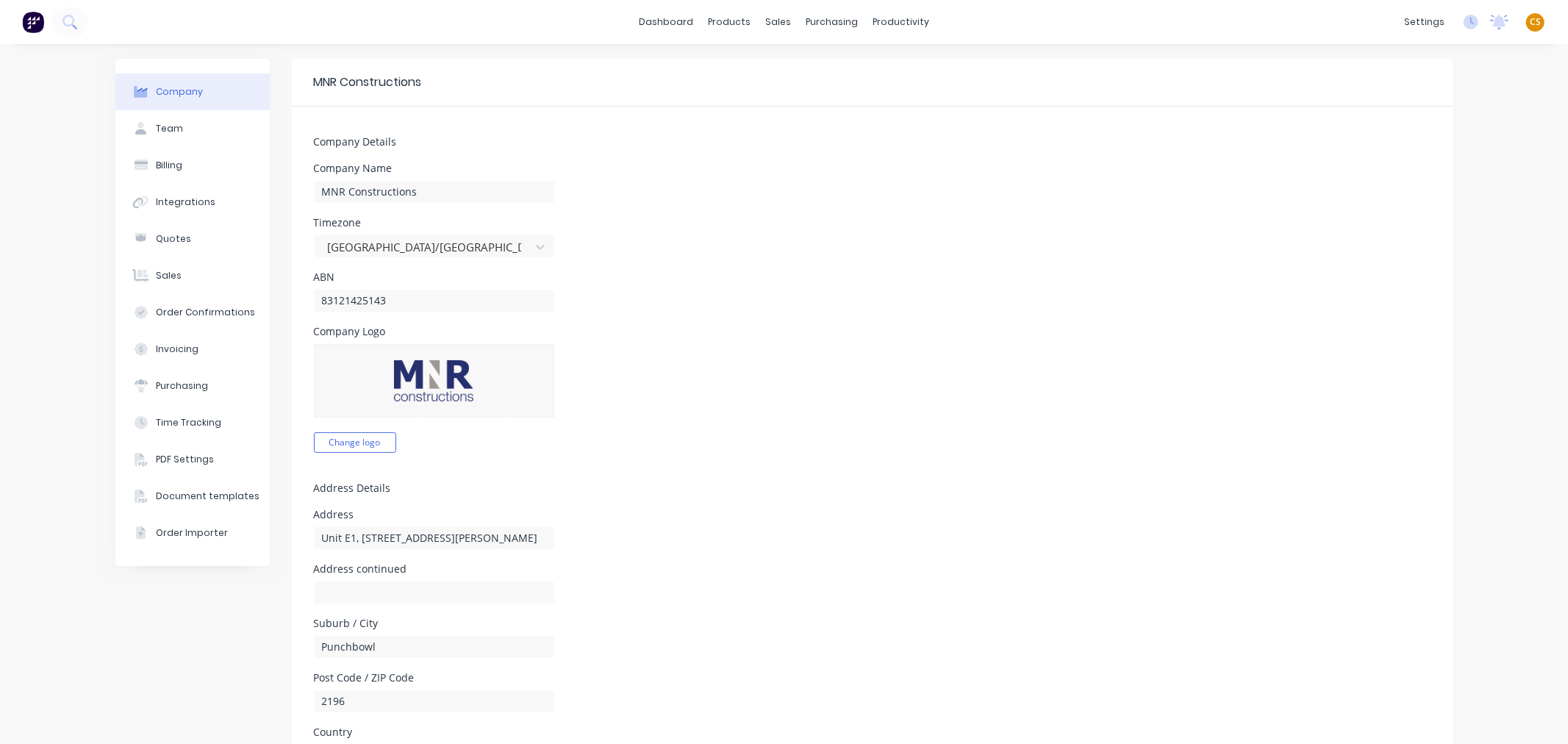
scroll to position [245, 0]
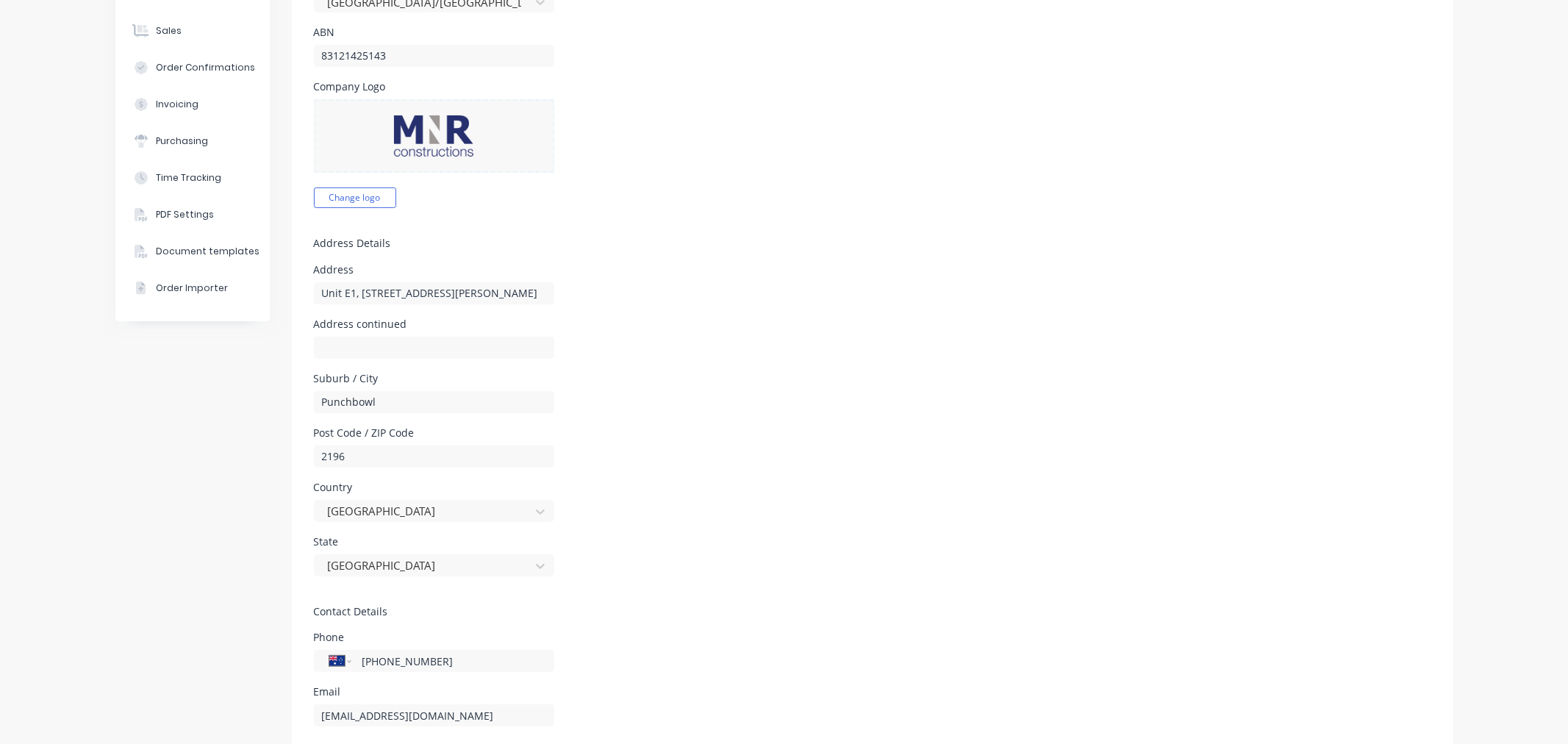
click at [231, 483] on div "Company Team Billing Integrations Quotes Sales Order Confirmations Invoicing Pu…" at bounding box center [192, 399] width 155 height 1169
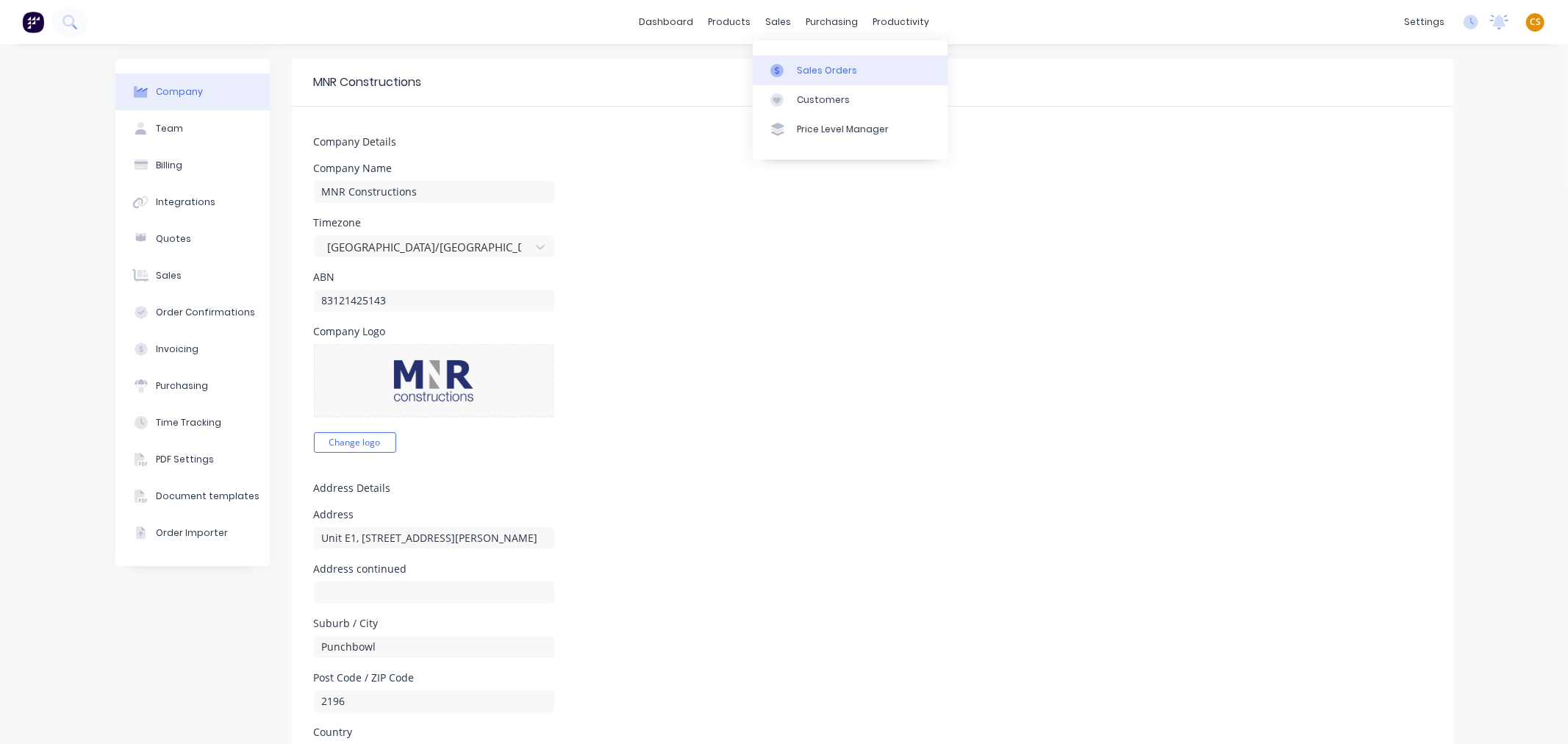
click at [812, 69] on div "Sales Orders" at bounding box center [827, 70] width 60 height 13
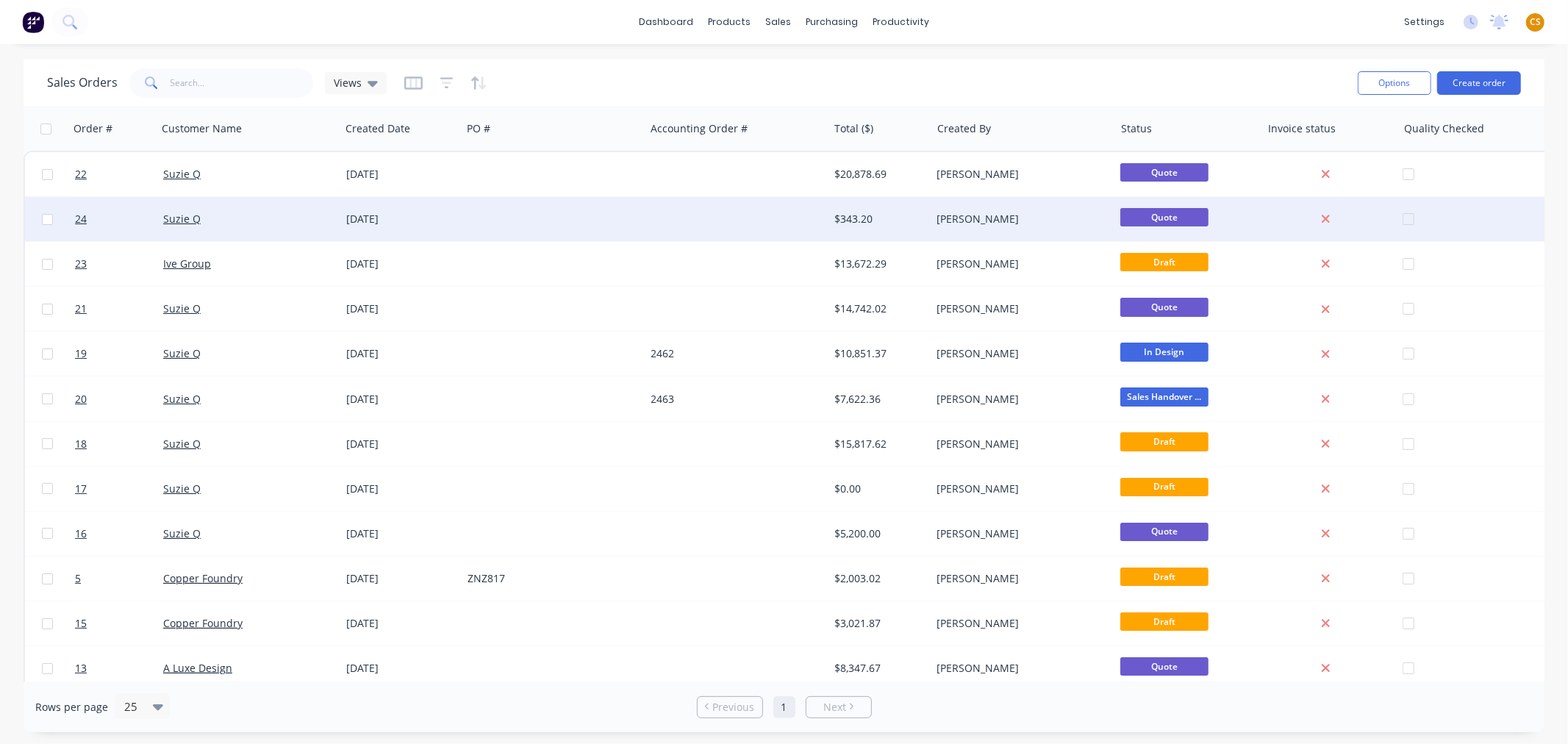
click at [467, 223] on div at bounding box center [553, 219] width 183 height 44
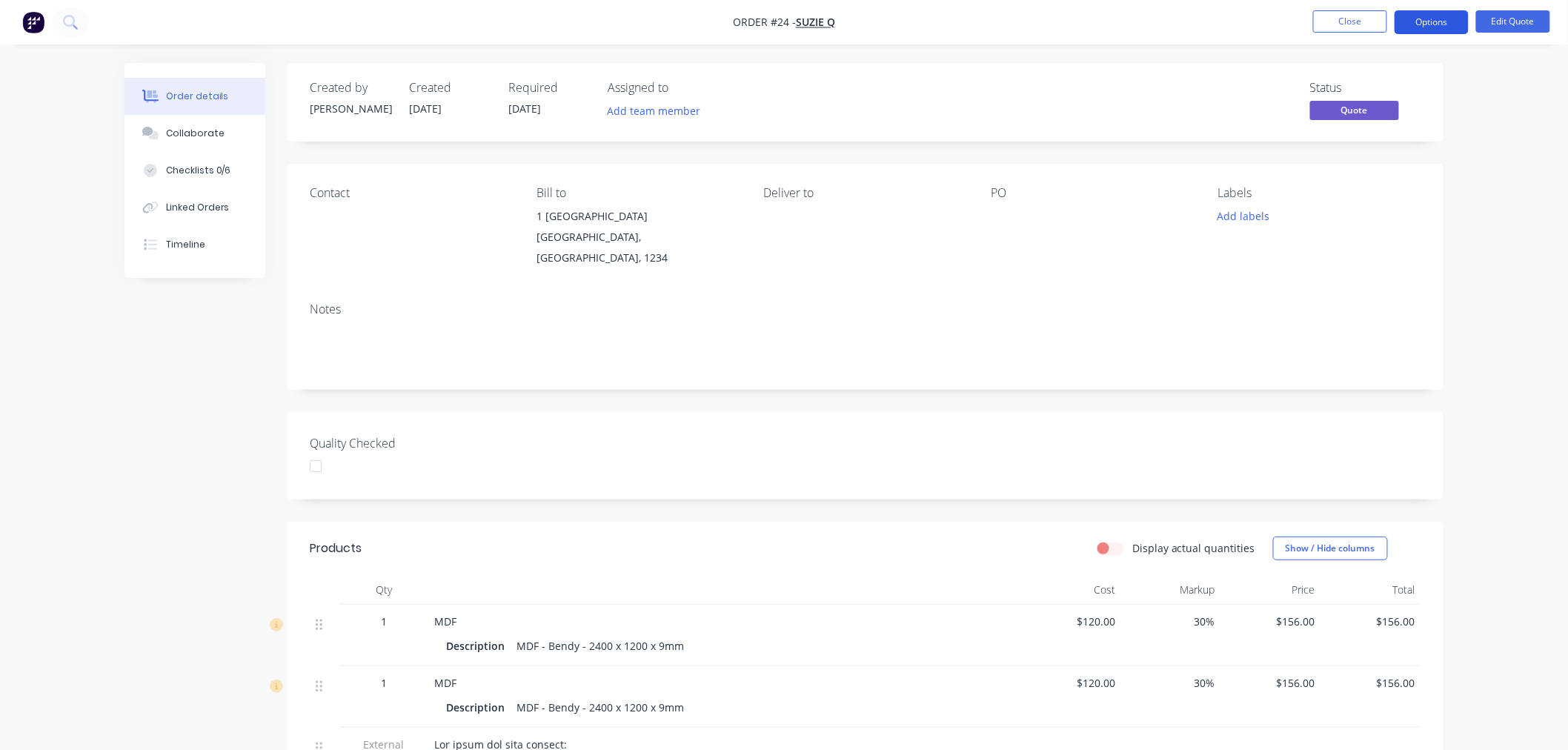
click at [1425, 21] on button "Options" at bounding box center [1432, 22] width 74 height 24
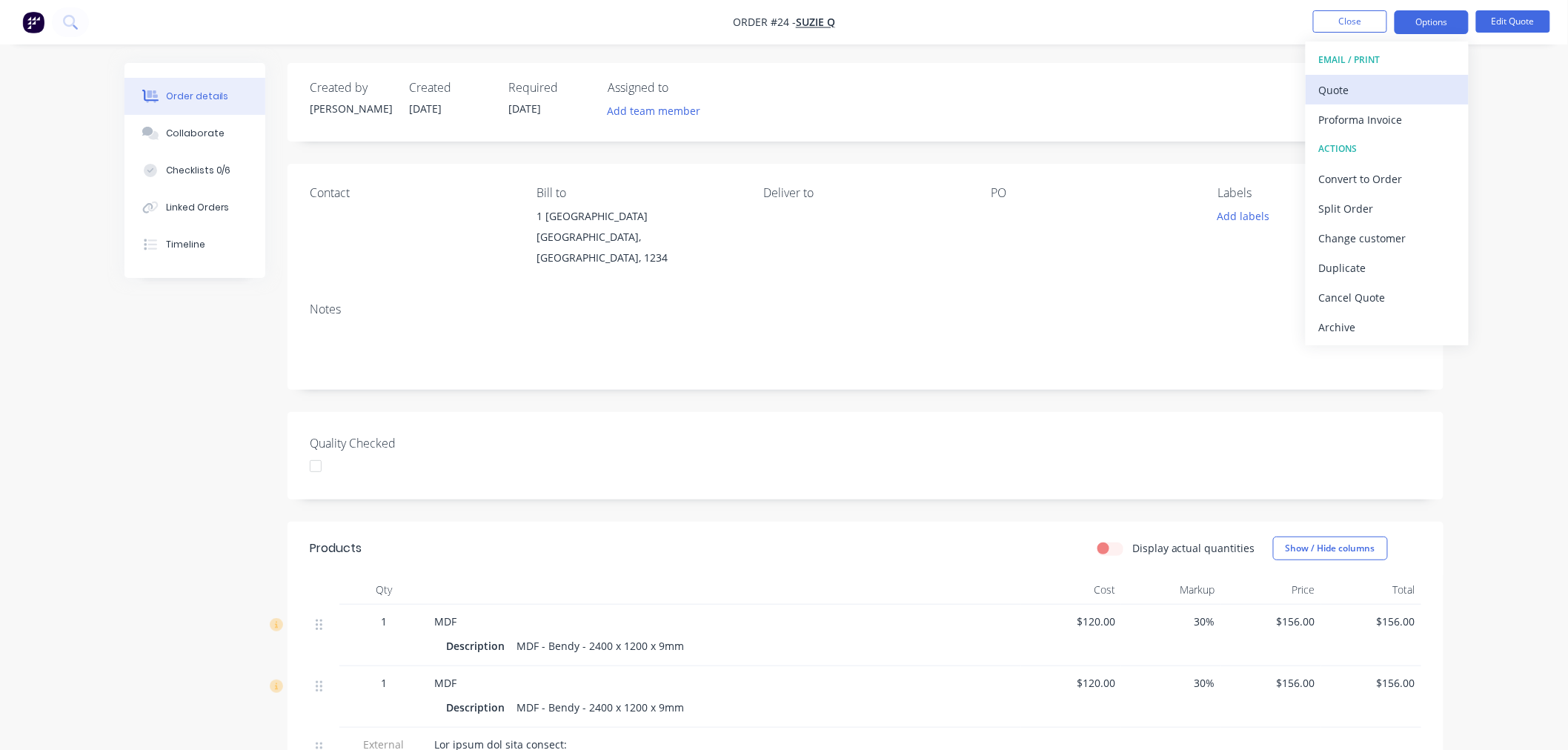
click at [1366, 84] on div "Quote" at bounding box center [1387, 90] width 136 height 22
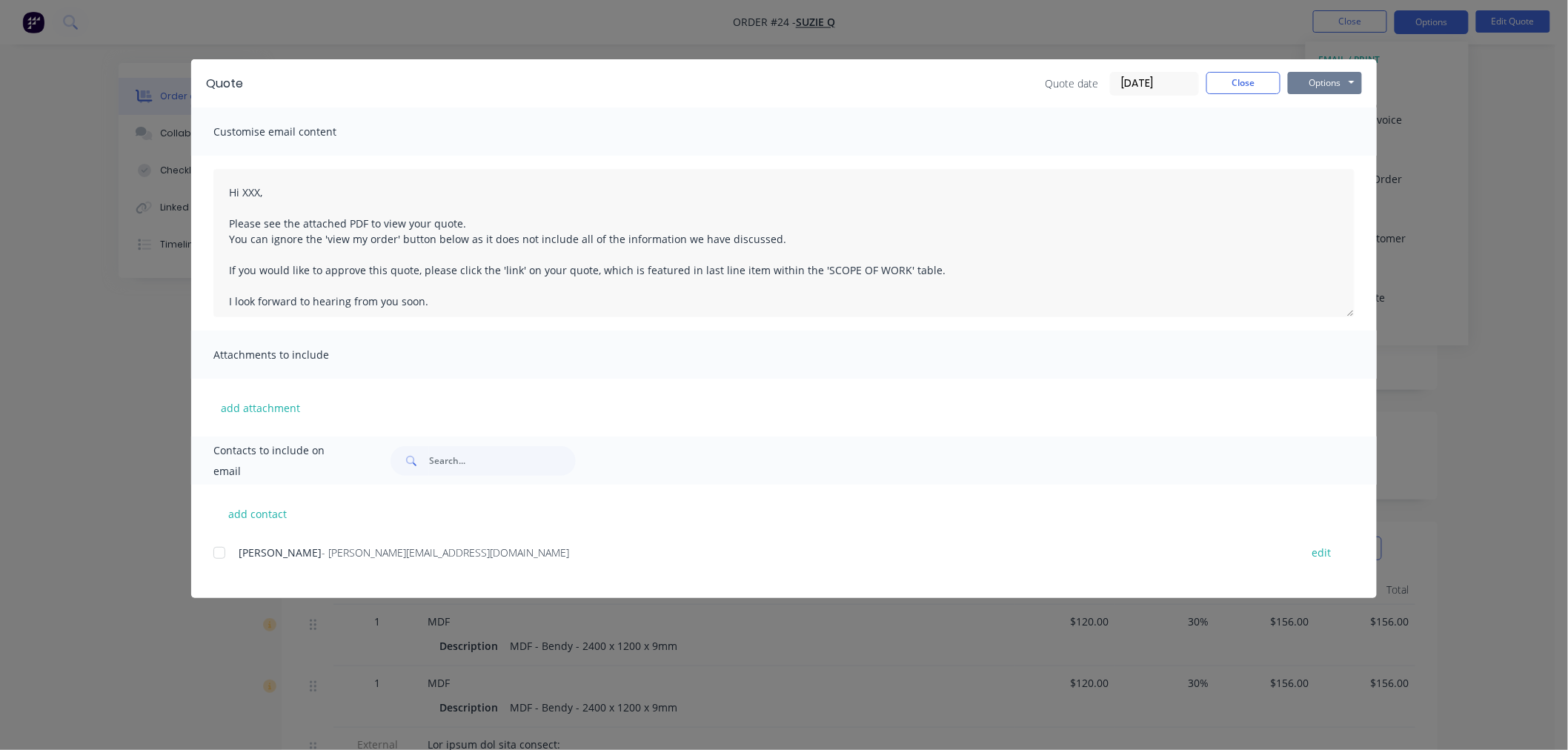
click at [1330, 84] on button "Options" at bounding box center [1325, 83] width 74 height 23
click at [1343, 106] on button "Preview" at bounding box center [1335, 110] width 95 height 25
click at [1225, 83] on button "Close" at bounding box center [1244, 83] width 74 height 23
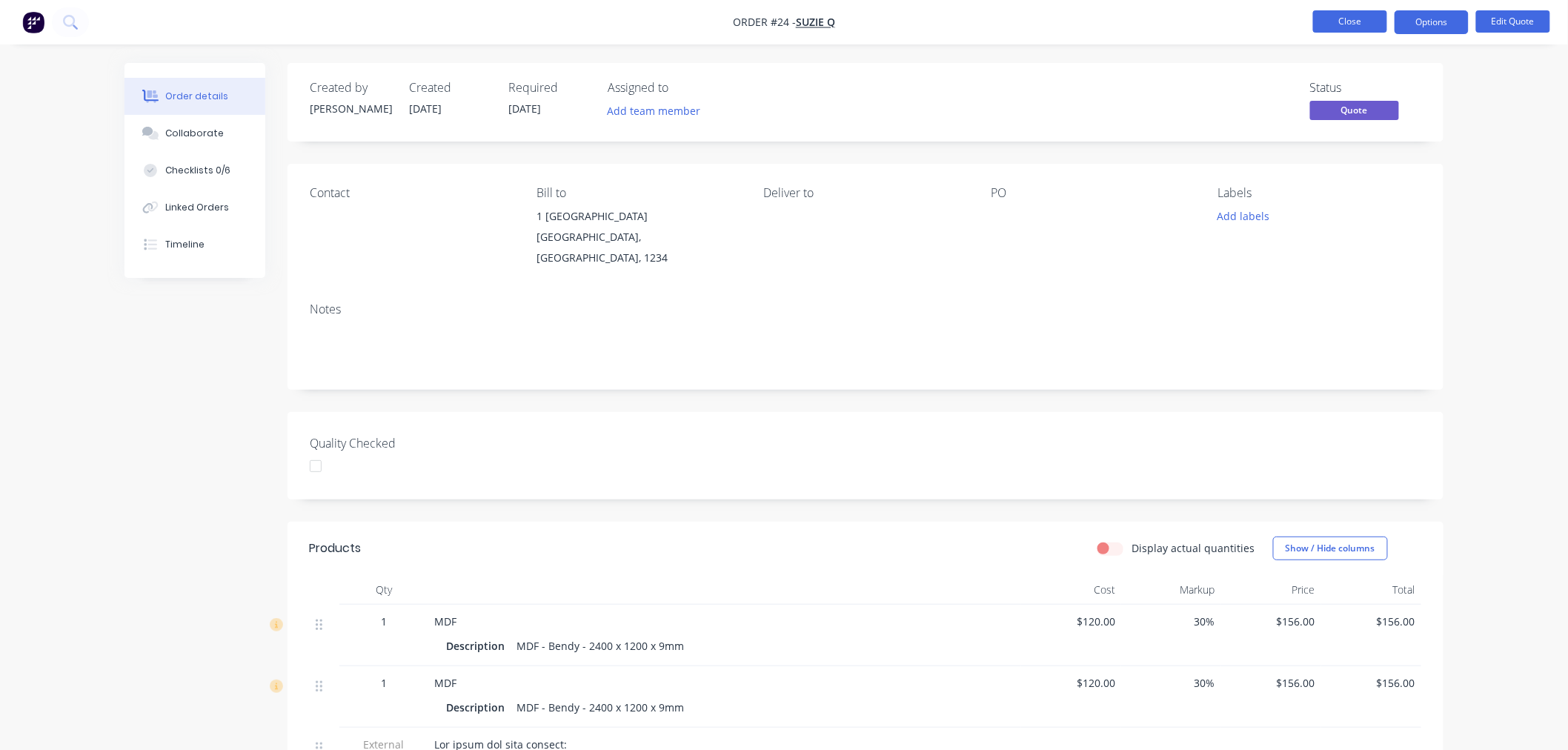
click at [1331, 21] on button "Close" at bounding box center [1350, 22] width 74 height 23
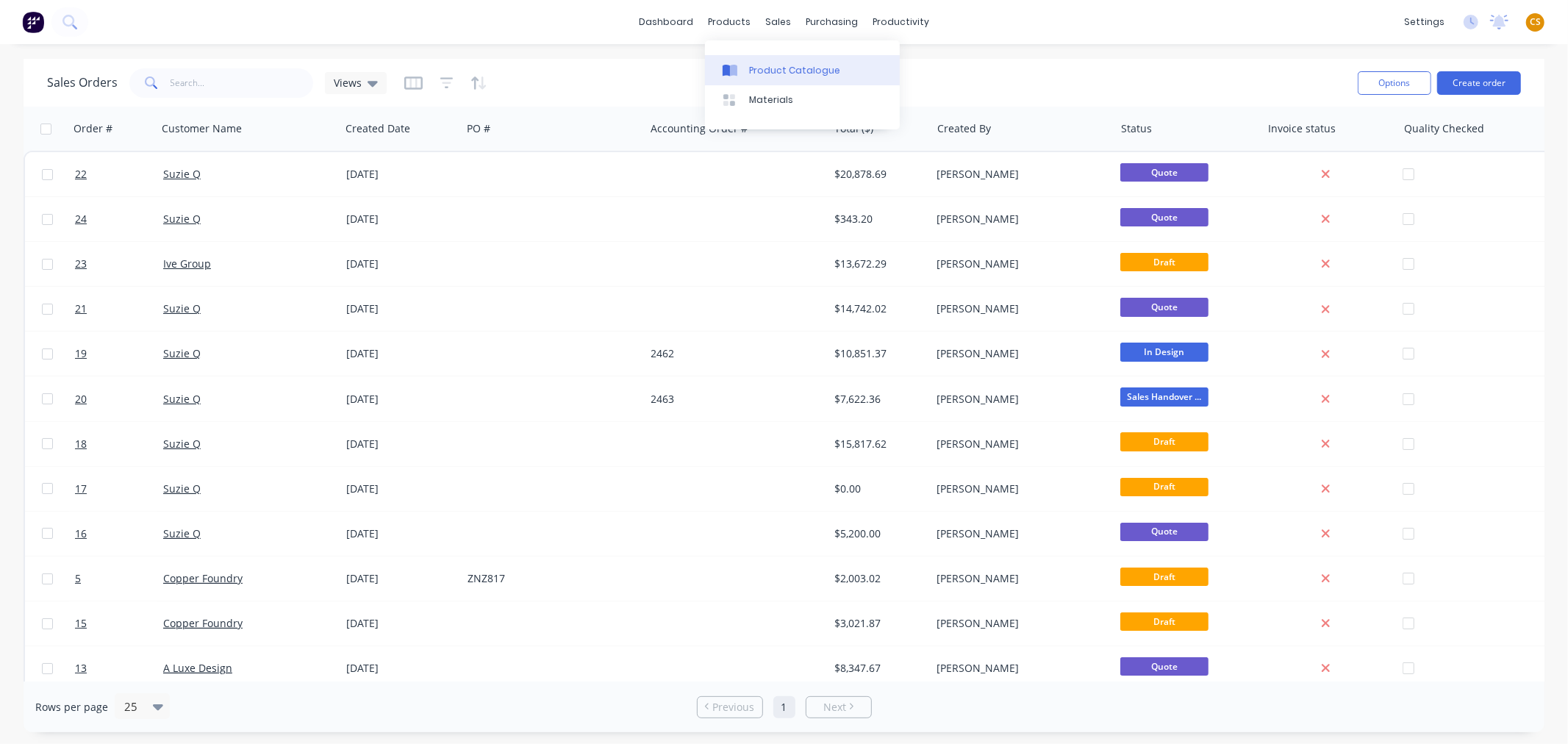
drag, startPoint x: 767, startPoint y: 70, endPoint x: 738, endPoint y: 84, distance: 32.2
click at [767, 71] on div "Product Catalogue" at bounding box center [795, 70] width 91 height 13
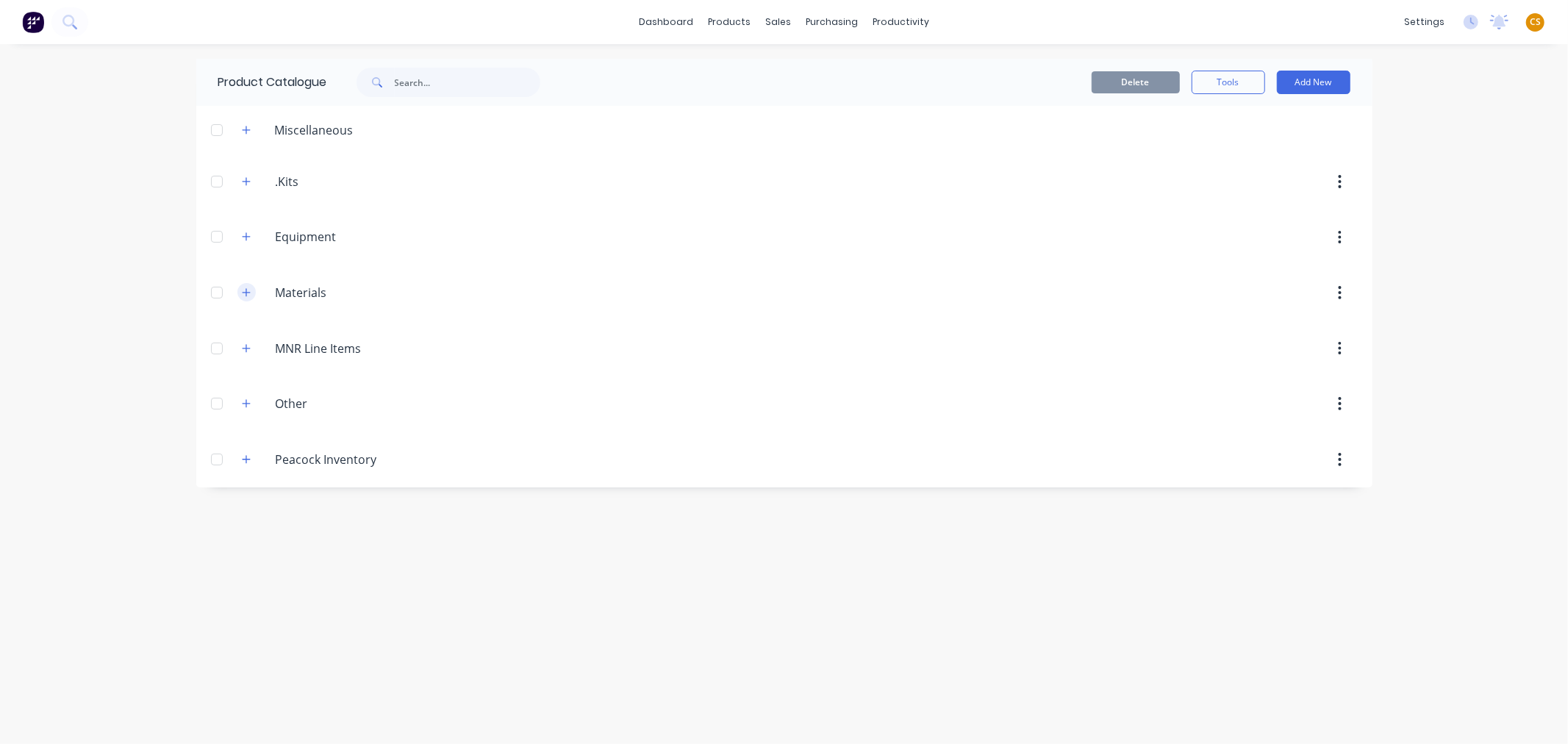
click at [244, 292] on icon "button" at bounding box center [246, 292] width 8 height 10
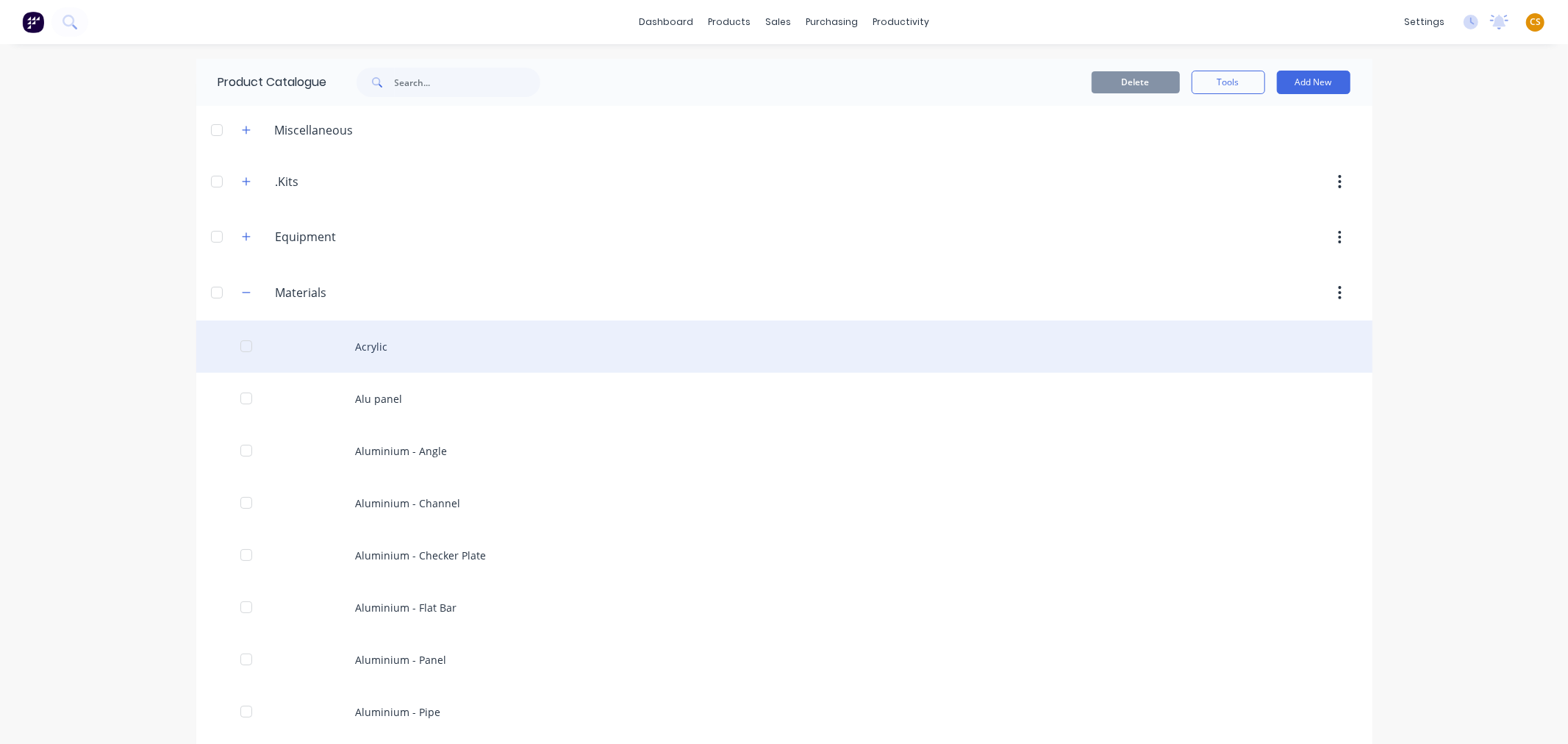
click at [386, 349] on div "Acrylic" at bounding box center [784, 347] width 1177 height 53
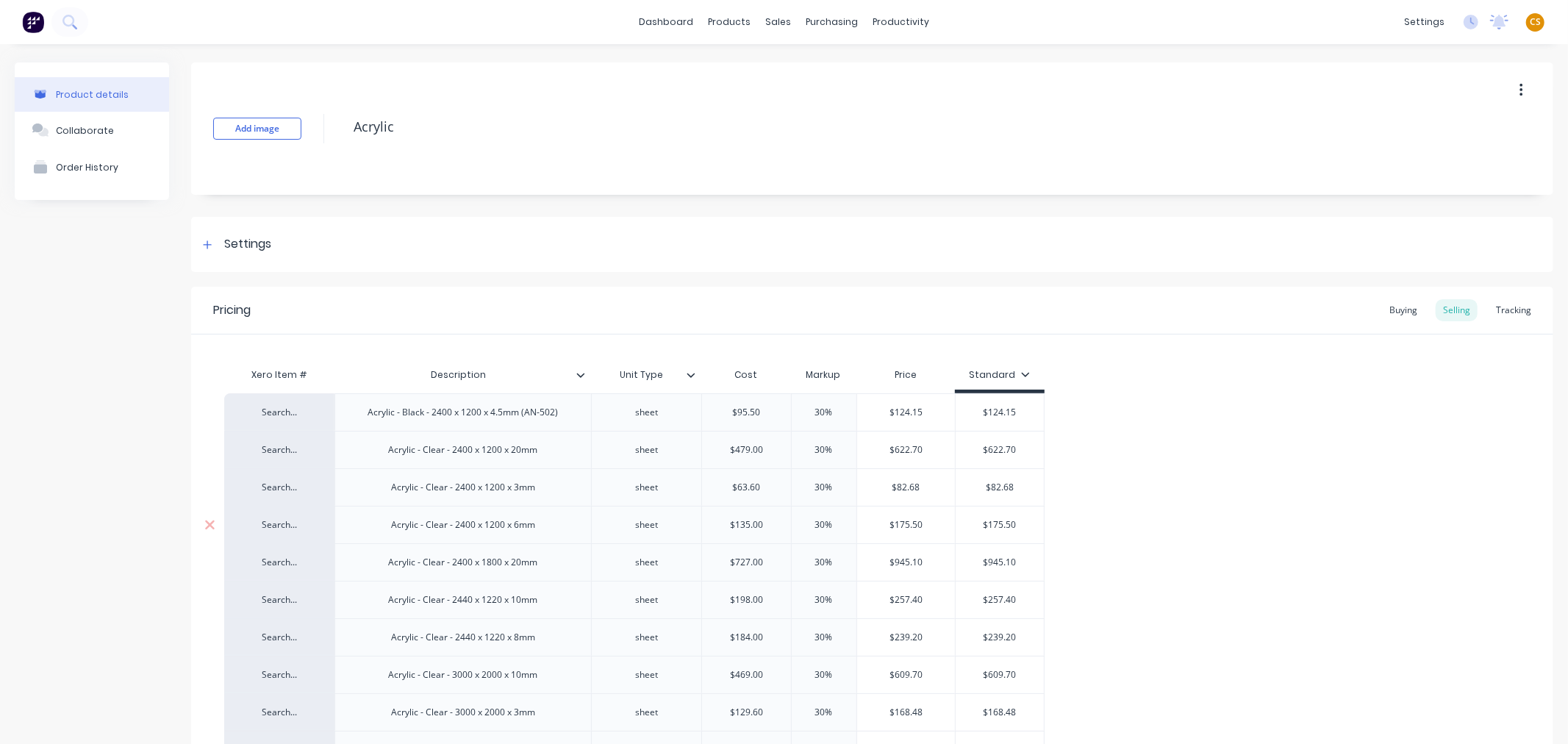
type textarea "x"
click at [68, 19] on icon at bounding box center [69, 22] width 14 height 14
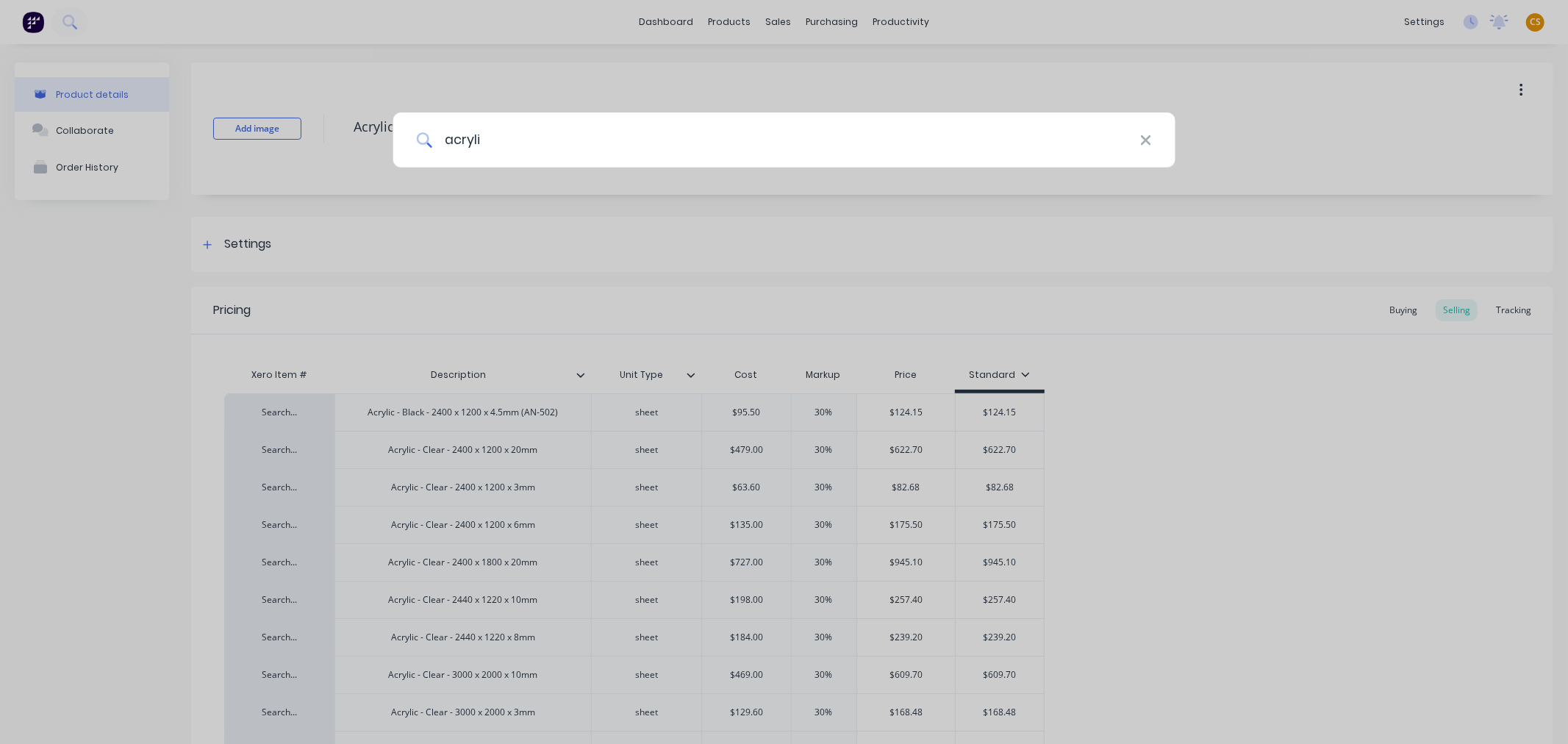
type input "acrylic"
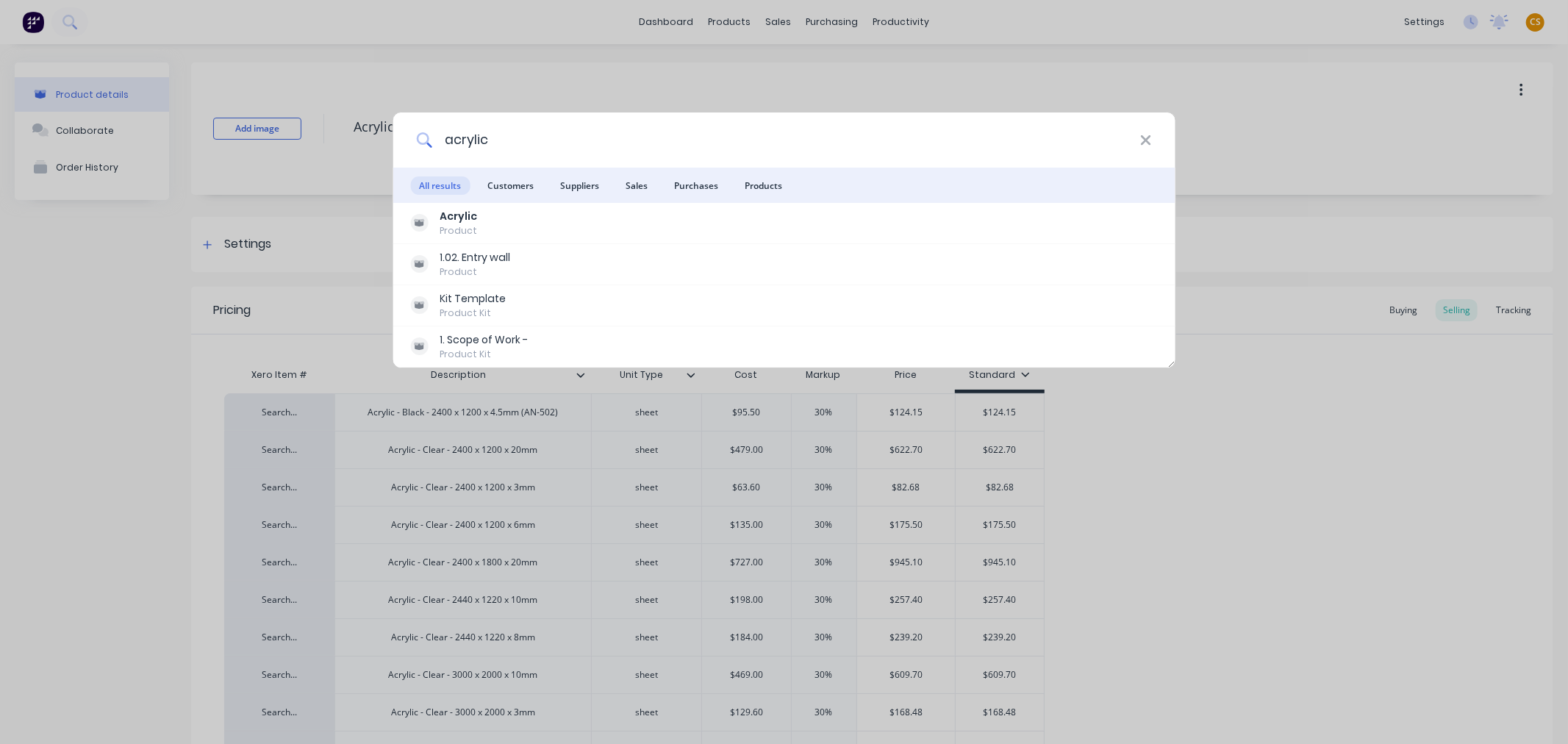
type textarea "x"
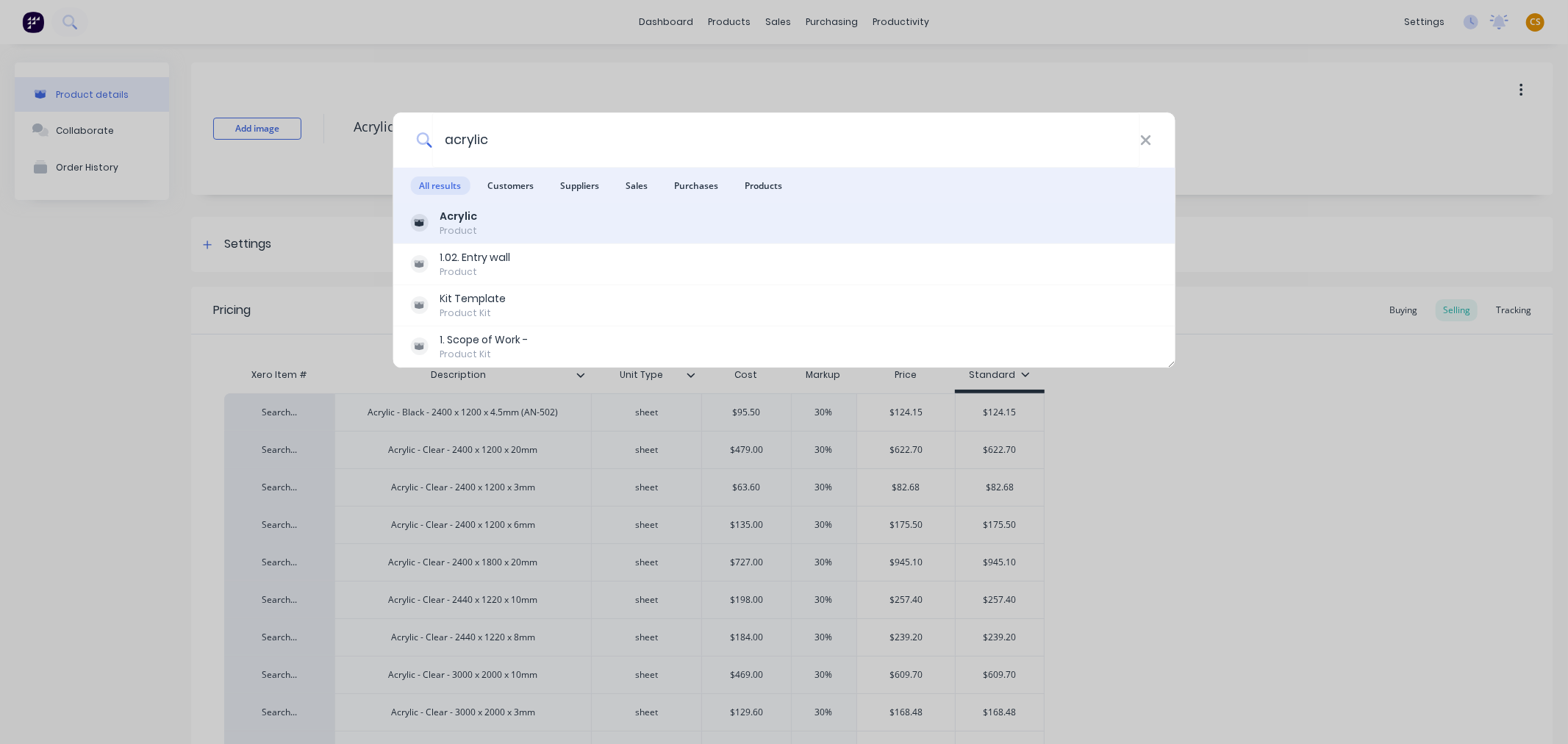
type input "acrylic"
click at [480, 231] on div "Acrylic Product" at bounding box center [784, 223] width 748 height 29
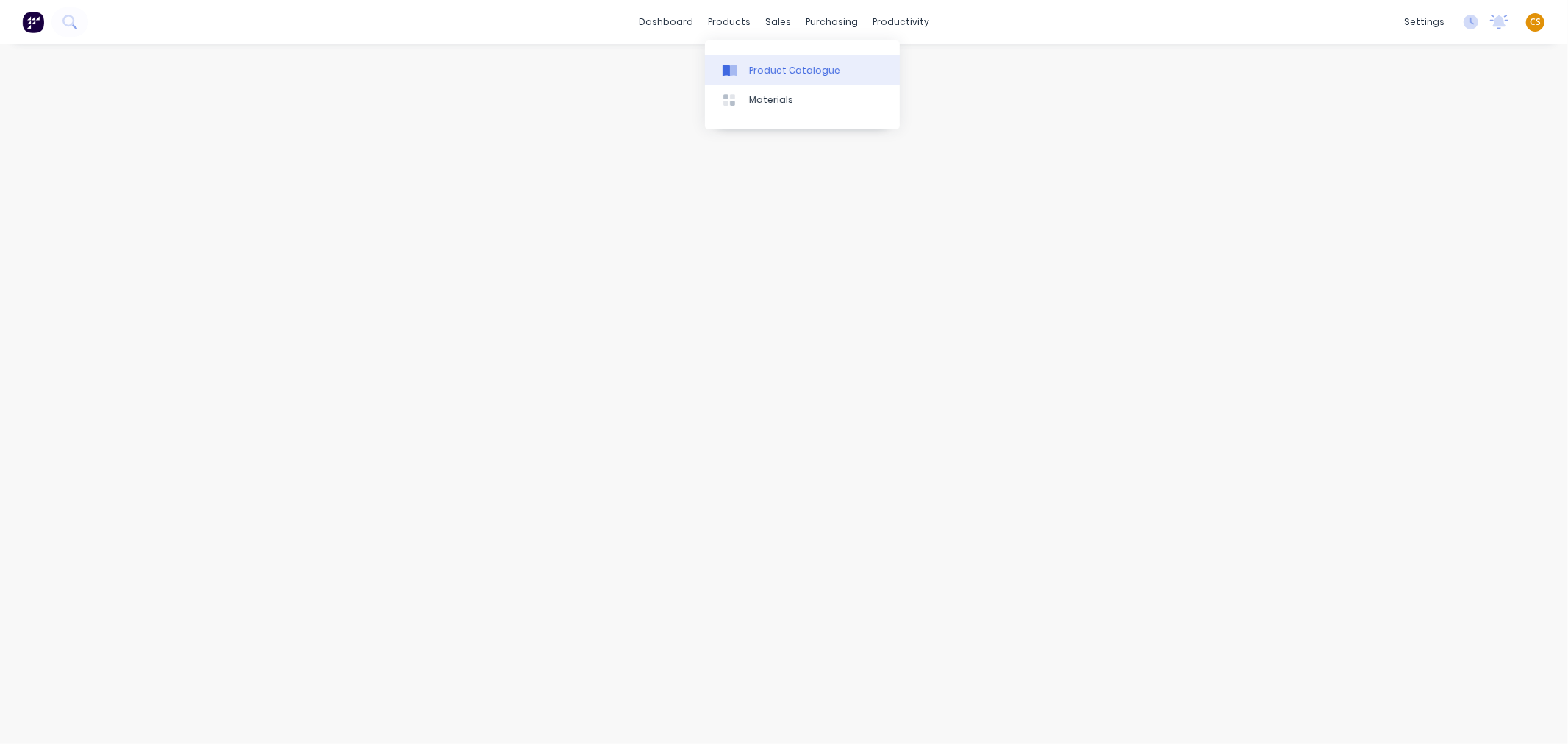
click at [765, 67] on div "Product Catalogue" at bounding box center [795, 70] width 91 height 13
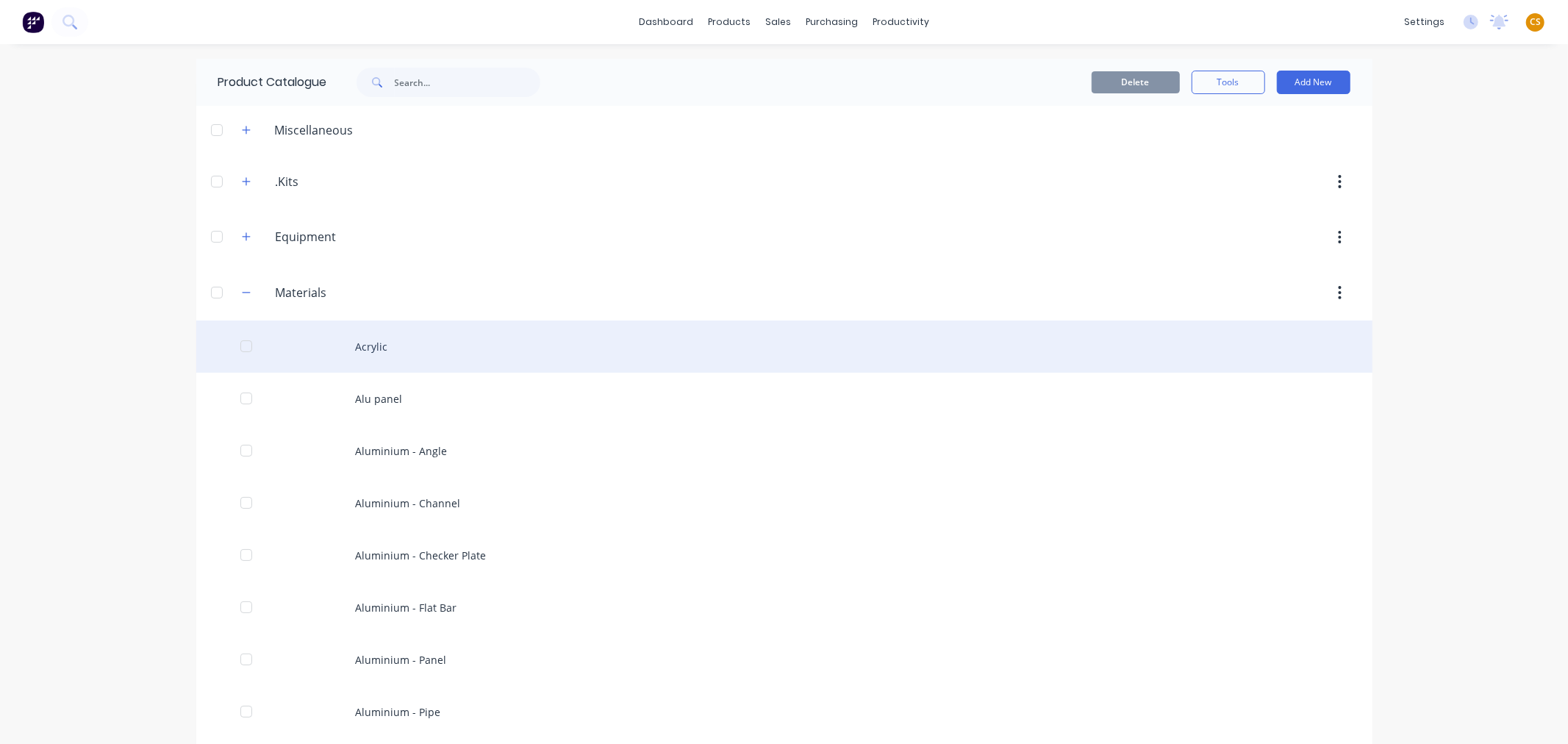
click at [400, 342] on div "Acrylic" at bounding box center [784, 347] width 1177 height 53
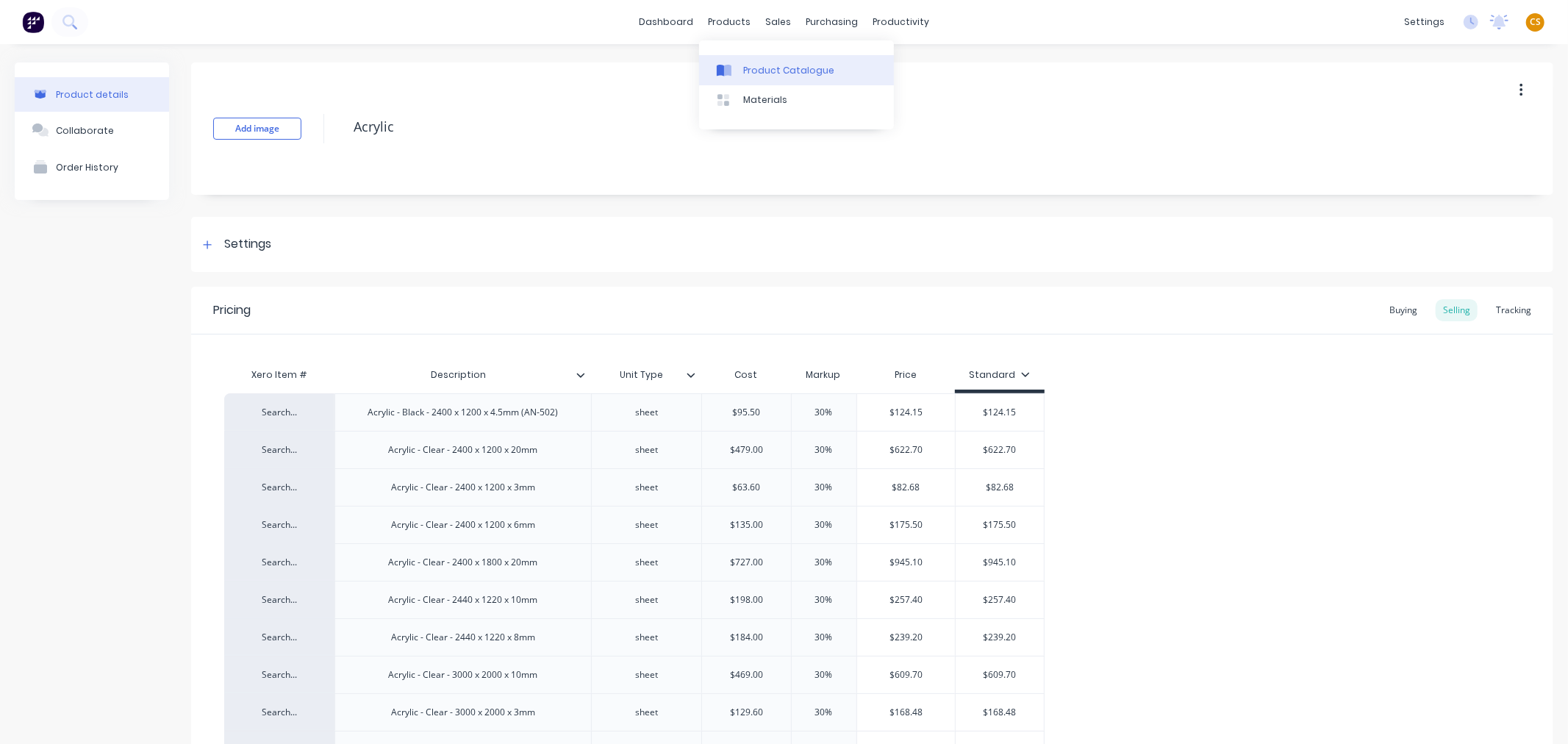
click at [763, 68] on div "Product Catalogue" at bounding box center [788, 70] width 91 height 13
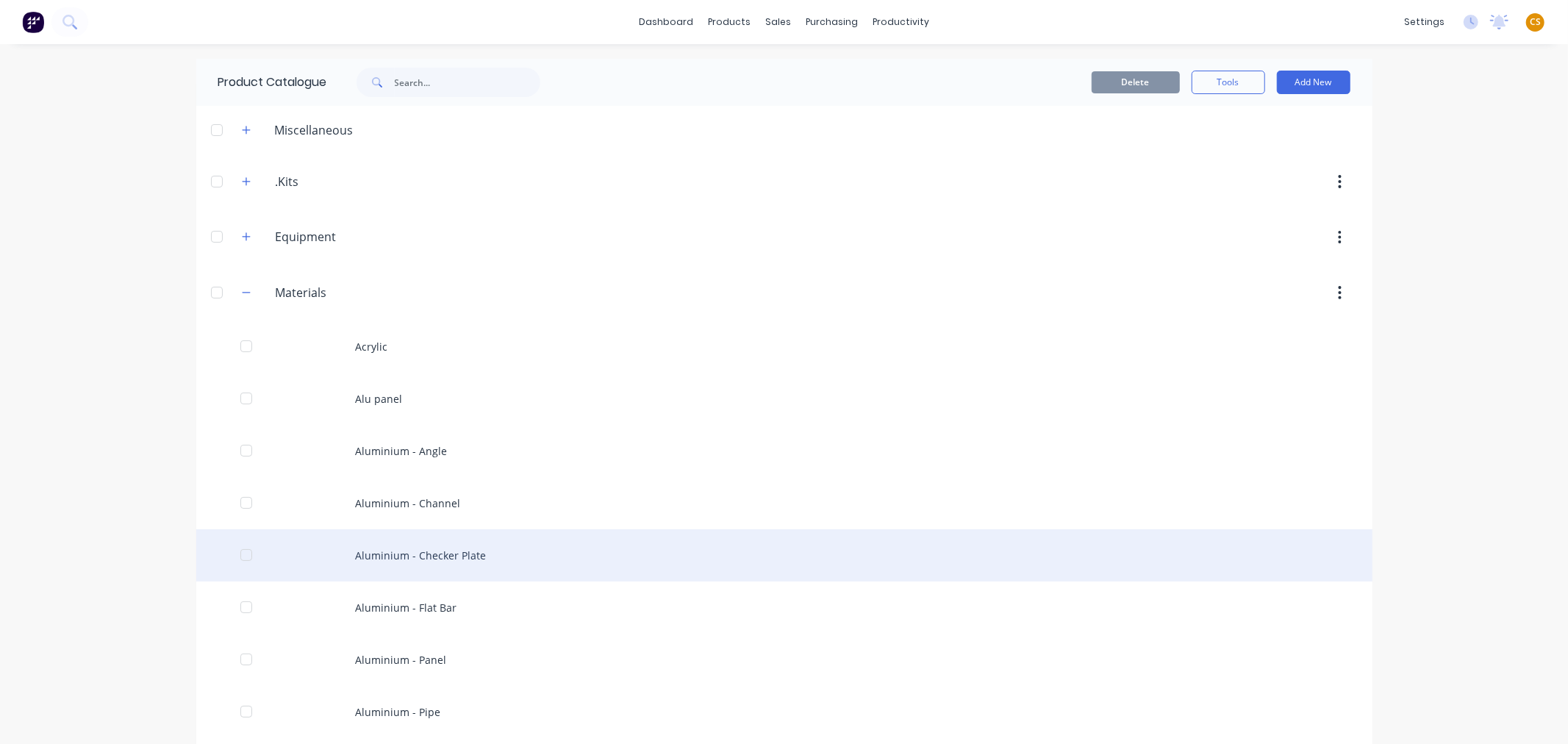
click at [363, 548] on div "Aluminium - Checker Plate" at bounding box center [784, 555] width 1177 height 53
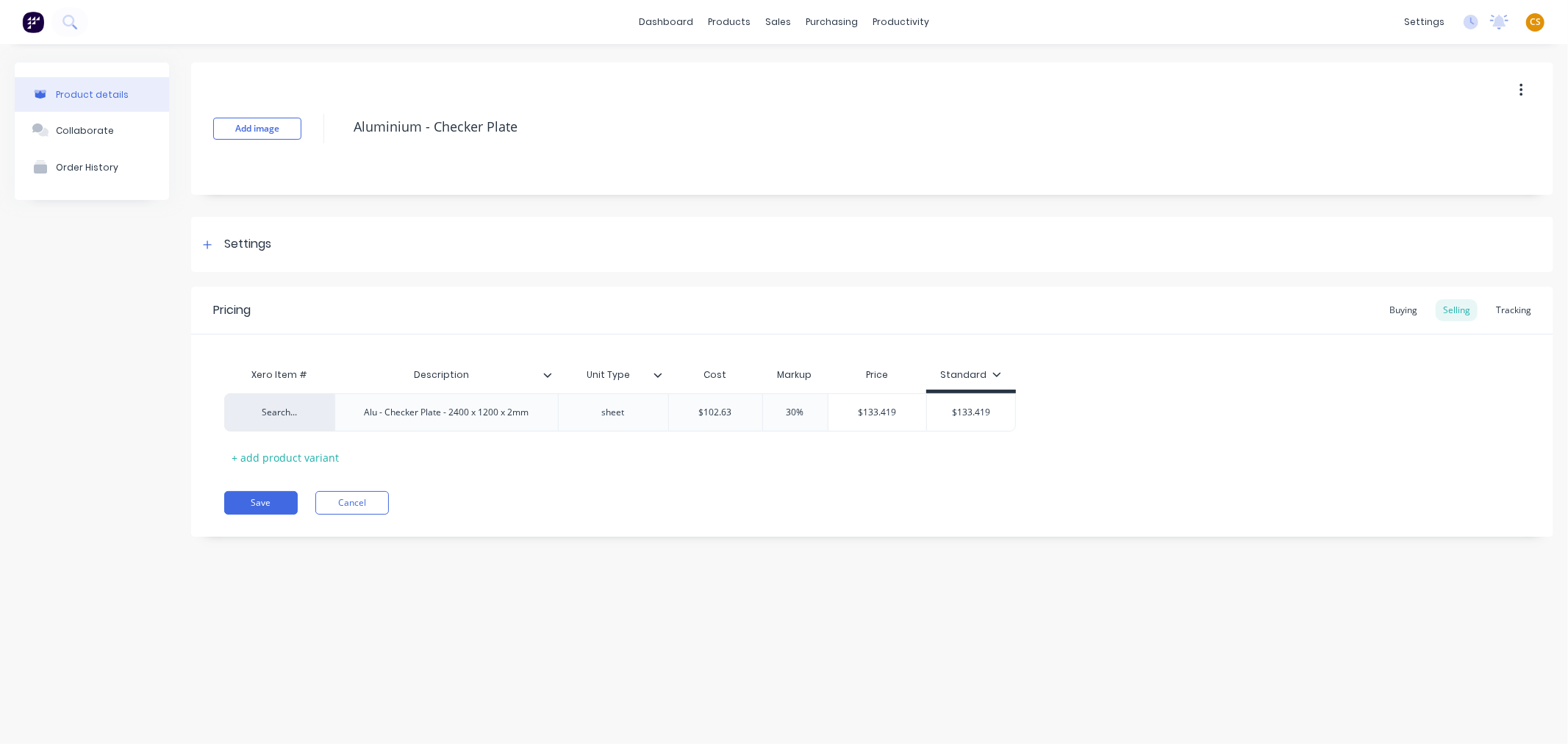
type textarea "x"
click at [345, 501] on button "Cancel" at bounding box center [352, 502] width 73 height 23
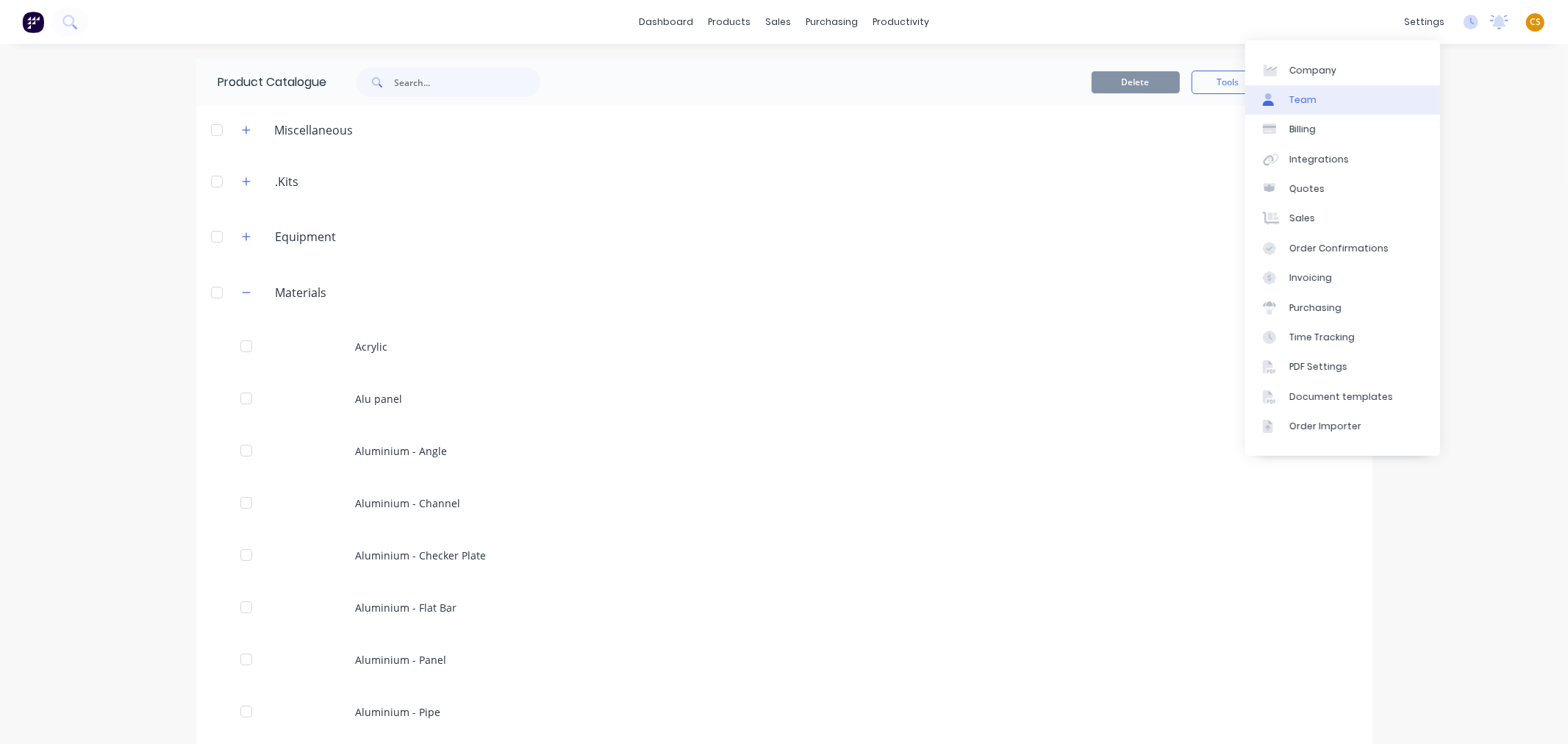
click at [1303, 100] on div "Team" at bounding box center [1303, 100] width 27 height 13
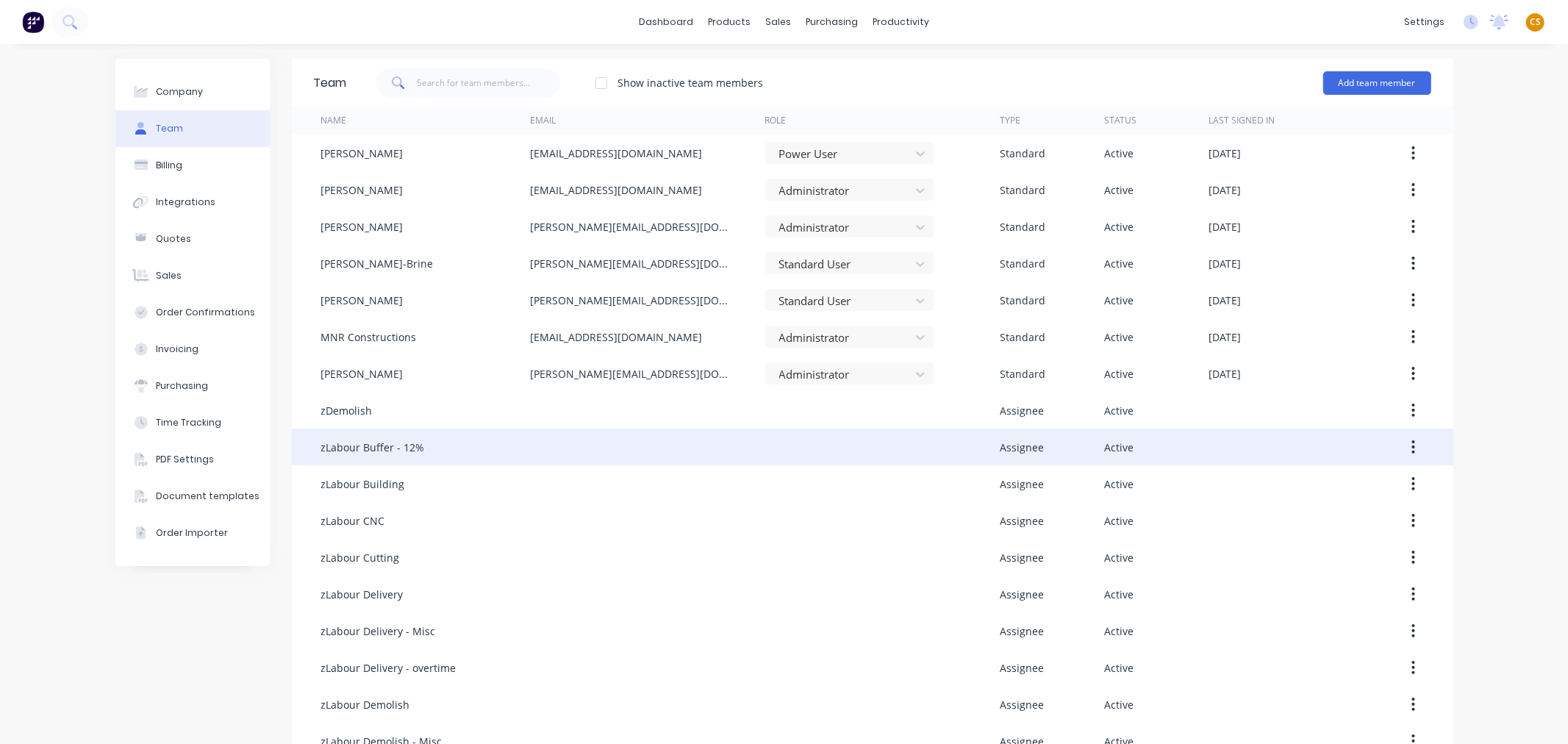
click at [1403, 449] on button "button" at bounding box center [1413, 447] width 35 height 26
click at [1311, 487] on div "Edit" at bounding box center [1362, 485] width 114 height 22
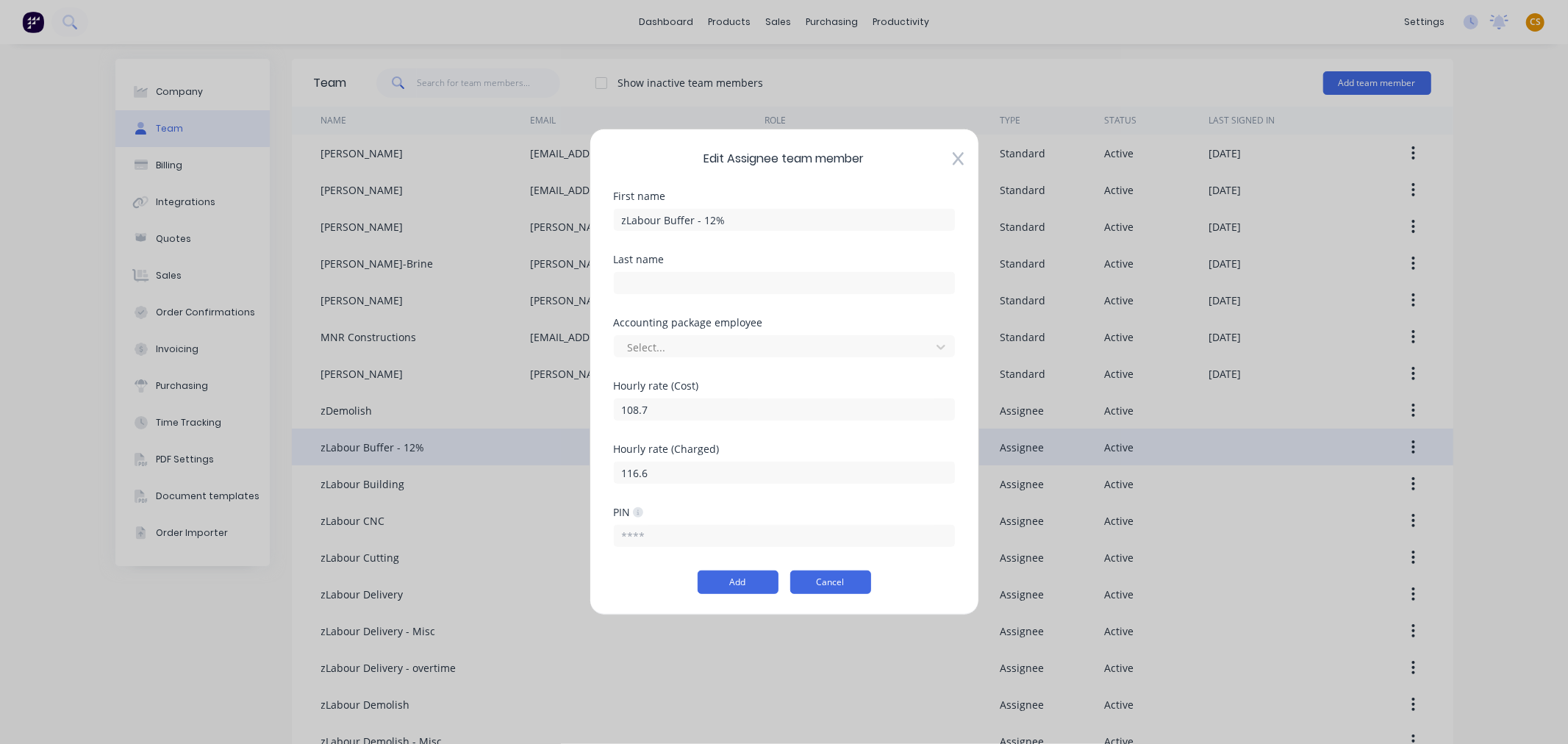
click at [848, 584] on button "Cancel" at bounding box center [830, 582] width 81 height 23
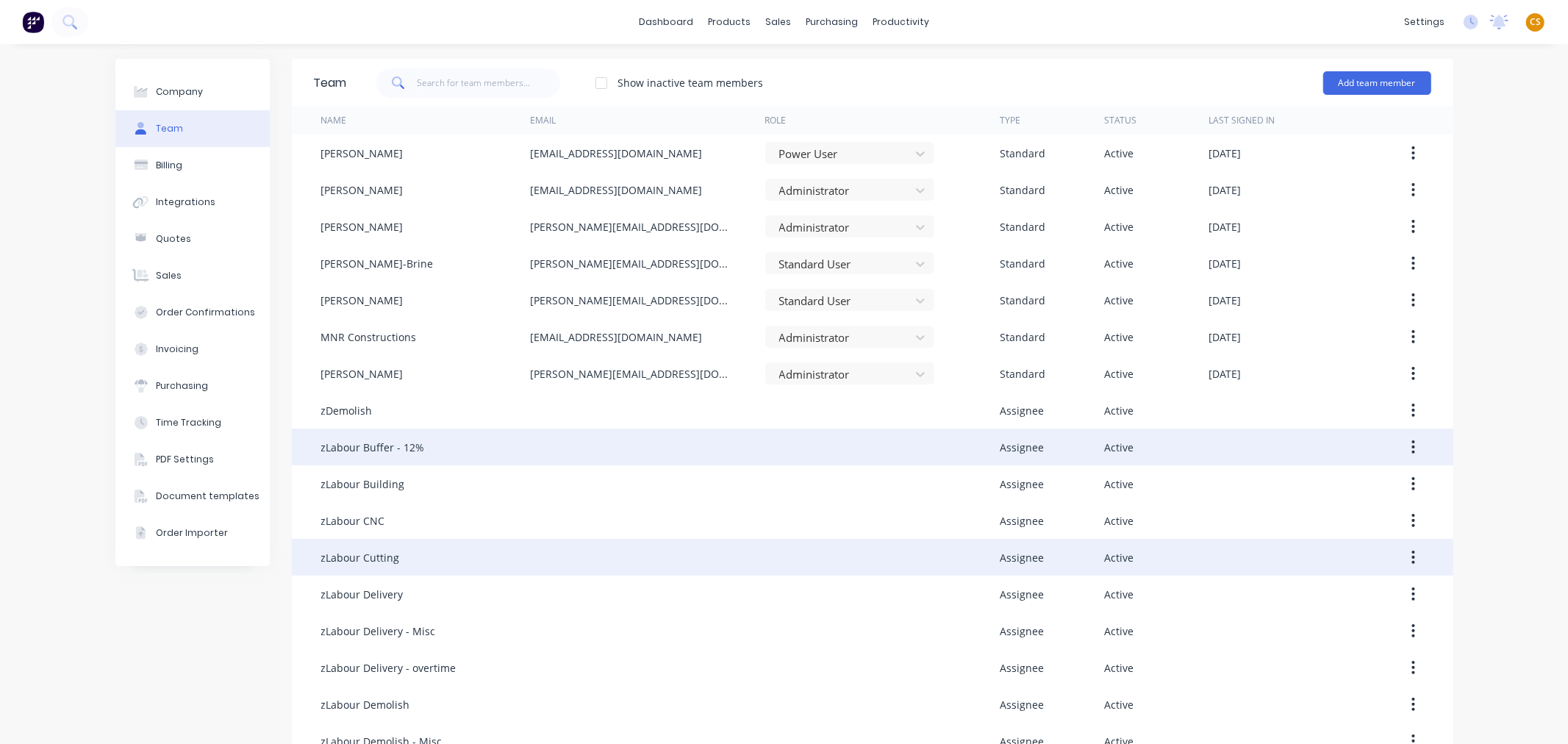
click at [1412, 555] on icon "button" at bounding box center [1414, 556] width 4 height 16
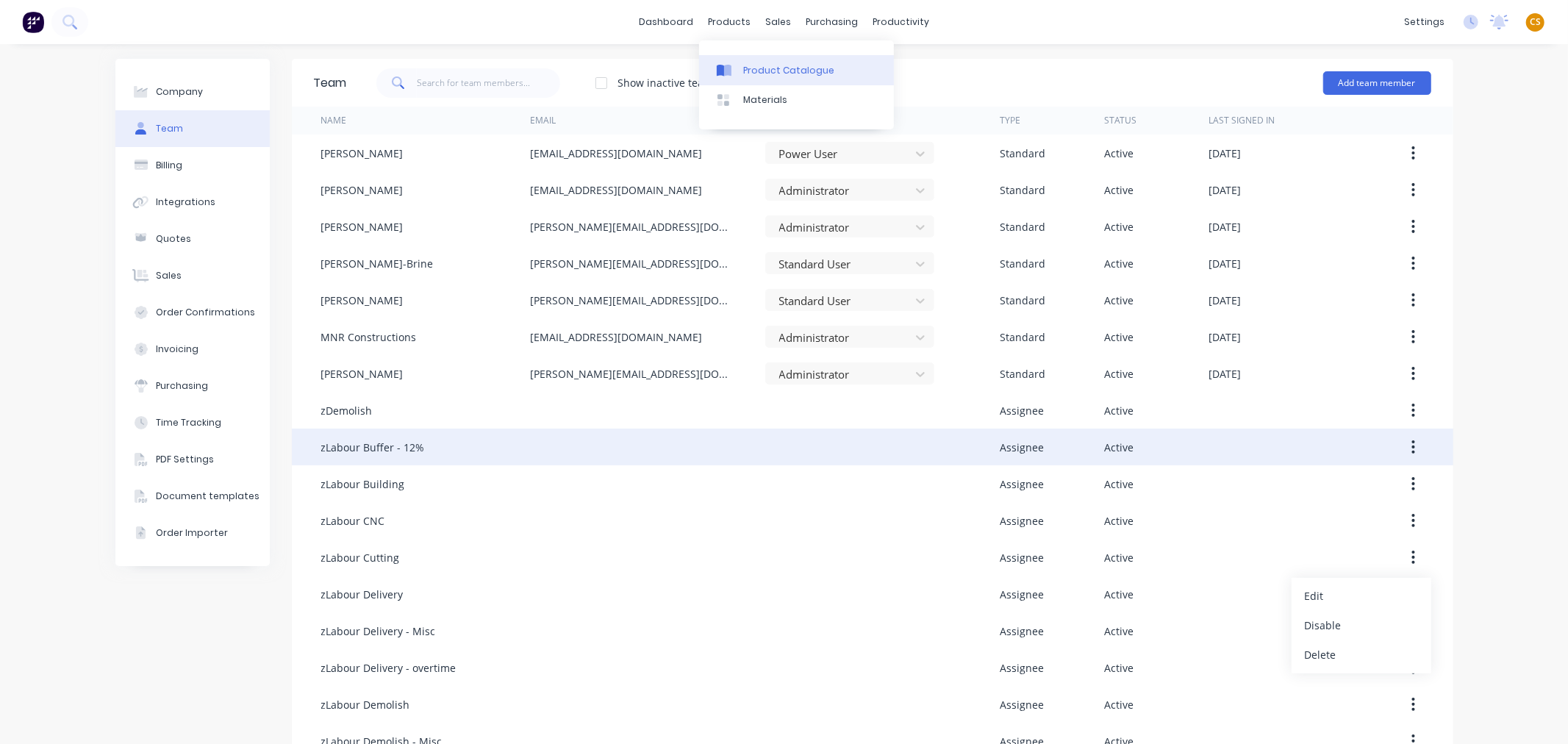
click at [750, 64] on div "Product Catalogue" at bounding box center [788, 70] width 91 height 13
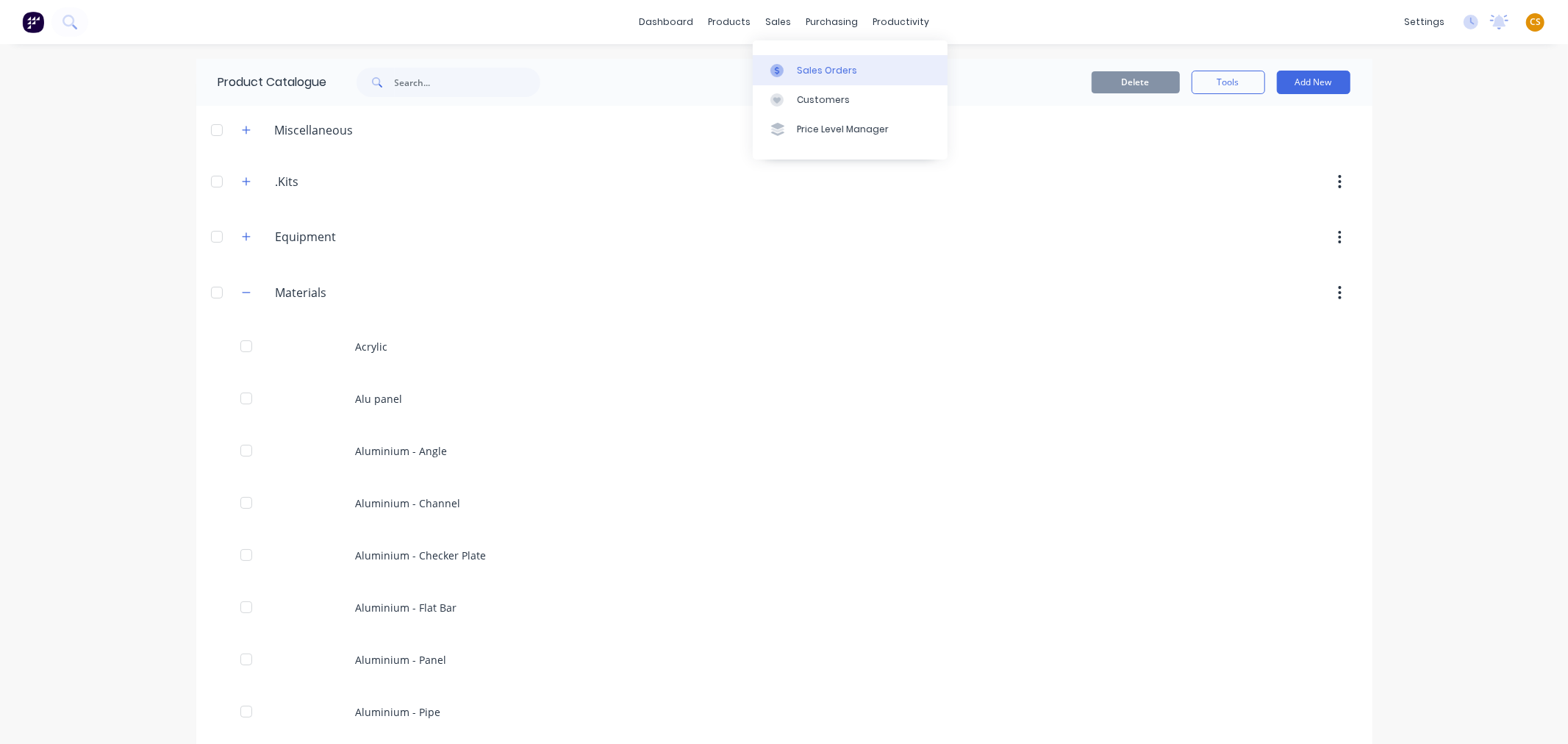
click at [825, 70] on div "Sales Orders" at bounding box center [827, 70] width 60 height 13
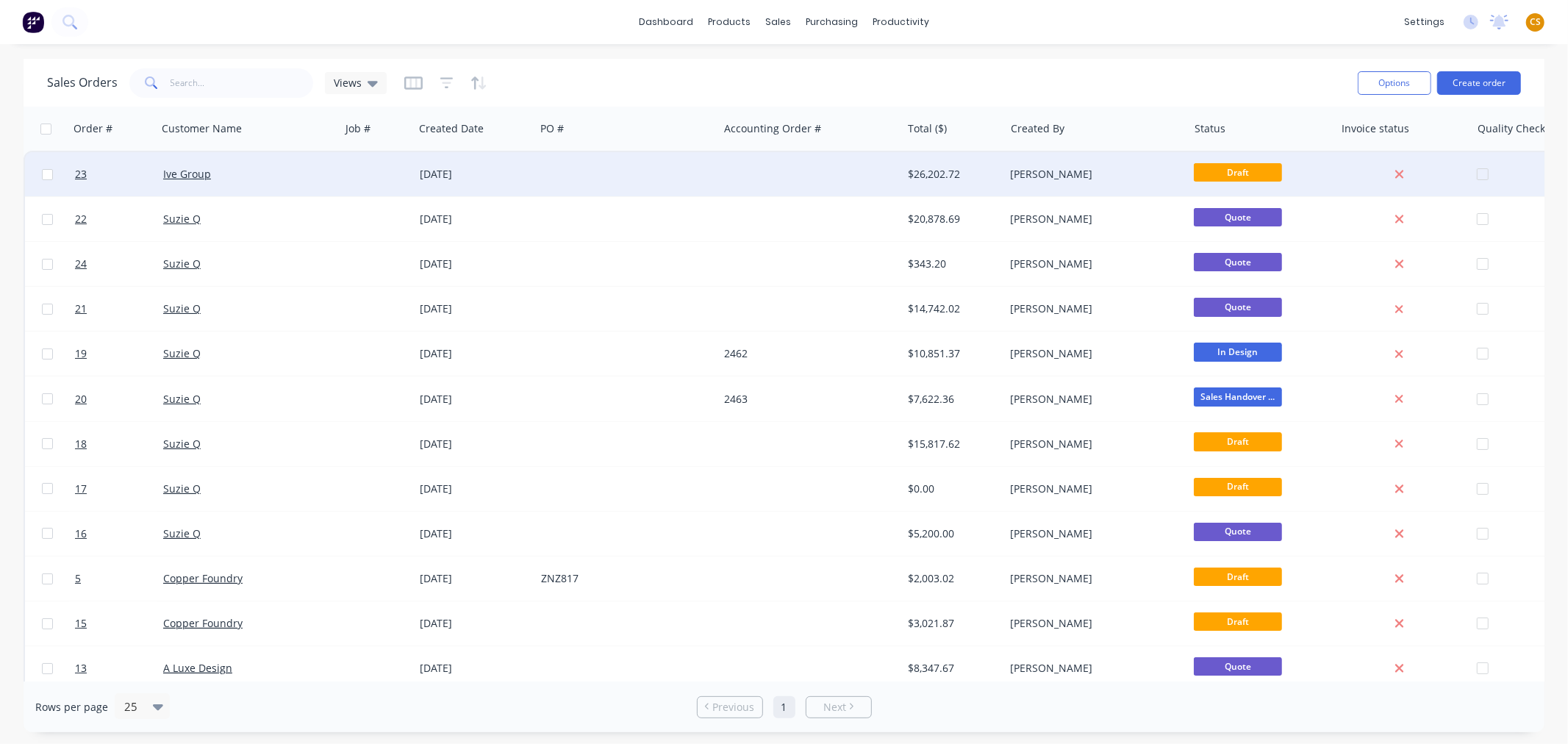
click at [520, 175] on div "25 Aug 2025" at bounding box center [474, 175] width 110 height 15
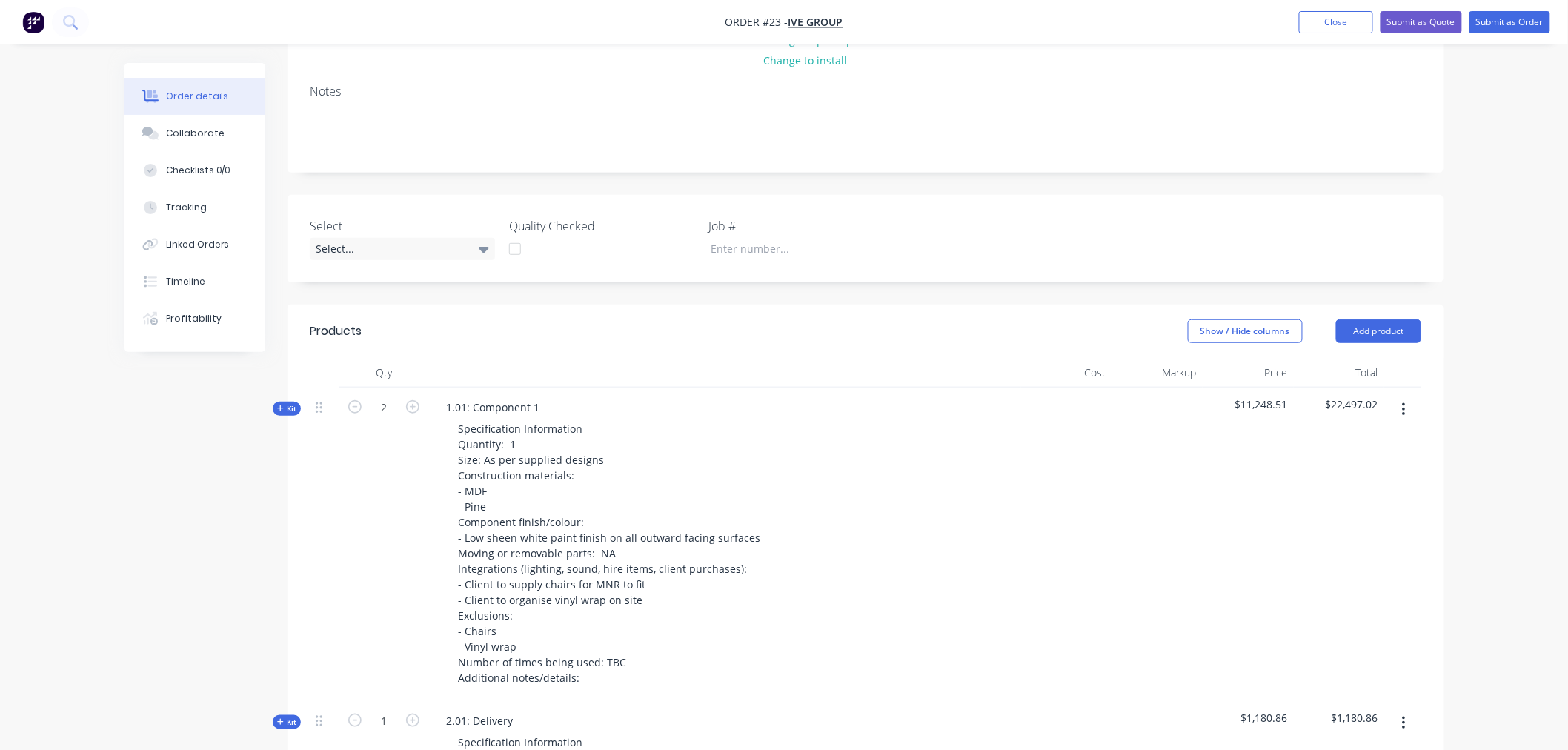
scroll to position [855, 0]
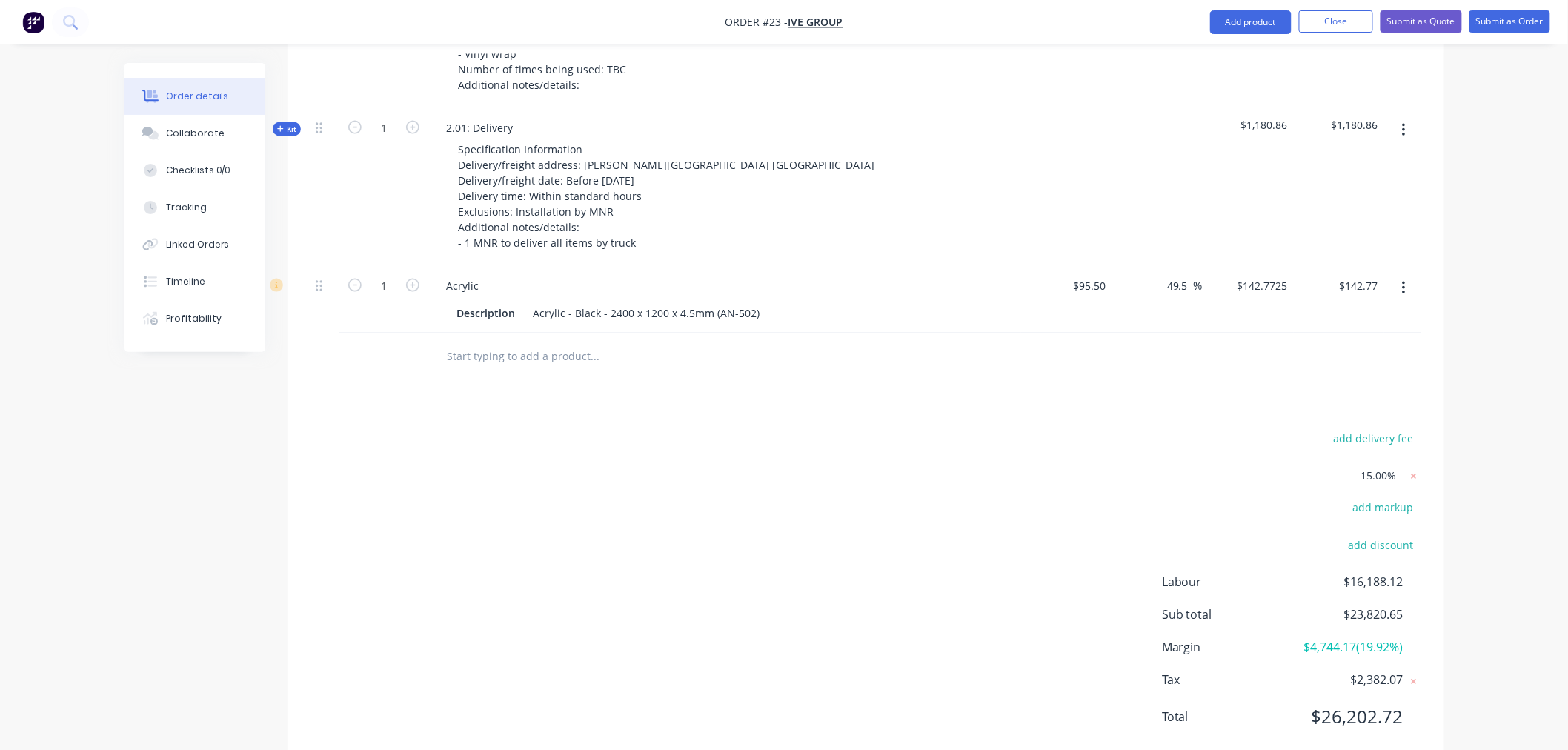
click at [475, 342] on input "text" at bounding box center [594, 357] width 296 height 29
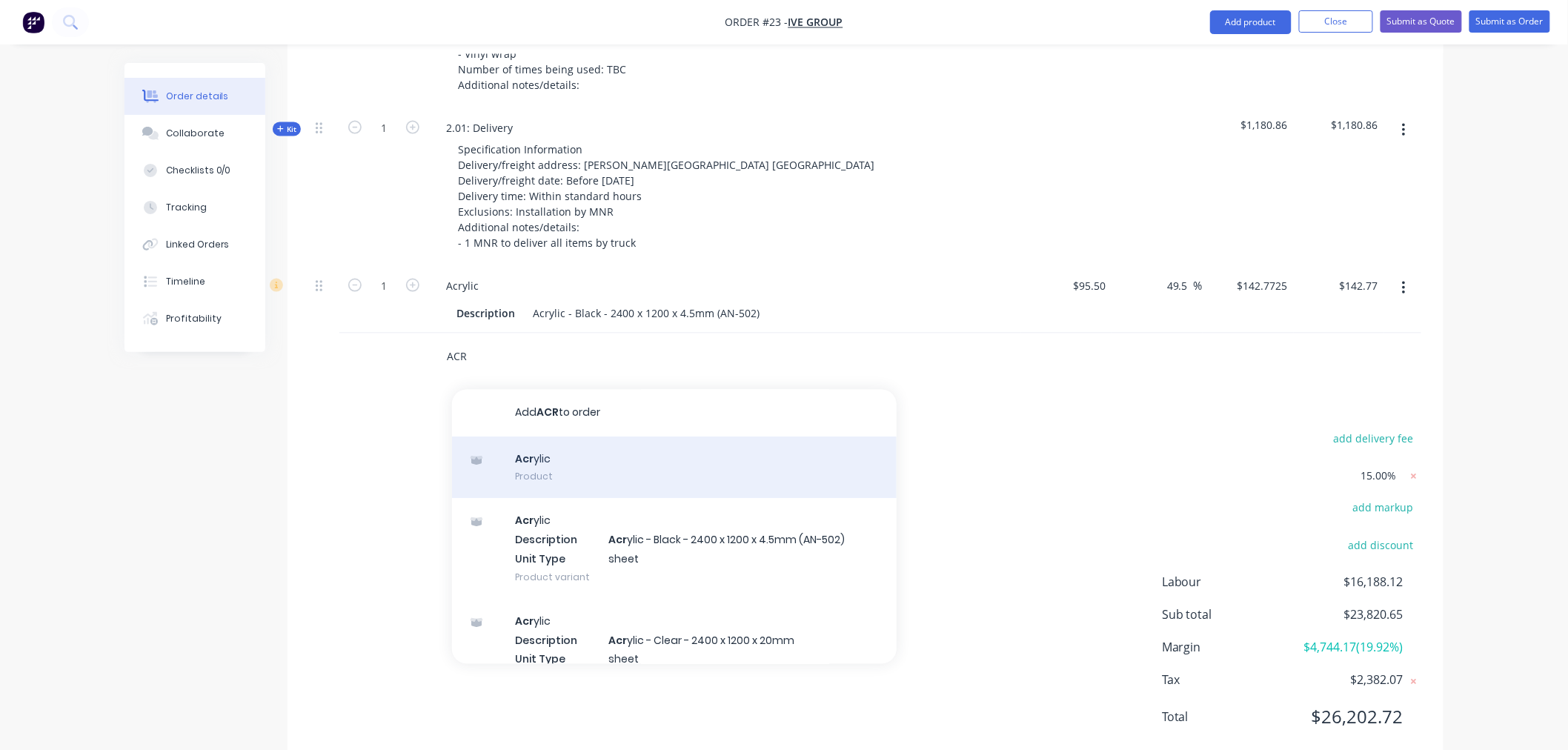
type input "ACR"
click at [556, 437] on div "Acr ylic Product" at bounding box center [674, 468] width 444 height 62
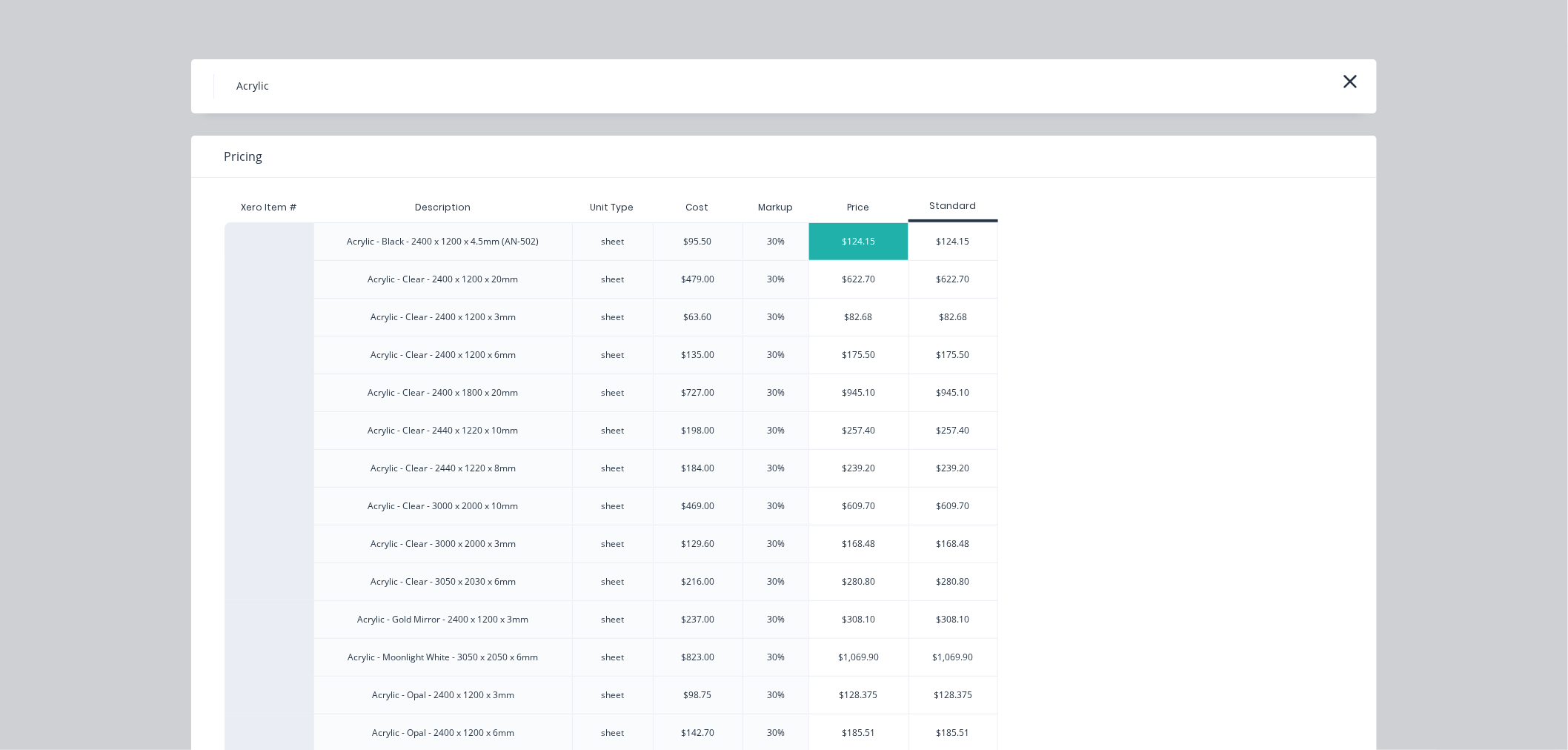
click at [850, 250] on div "$124.15" at bounding box center [859, 241] width 99 height 37
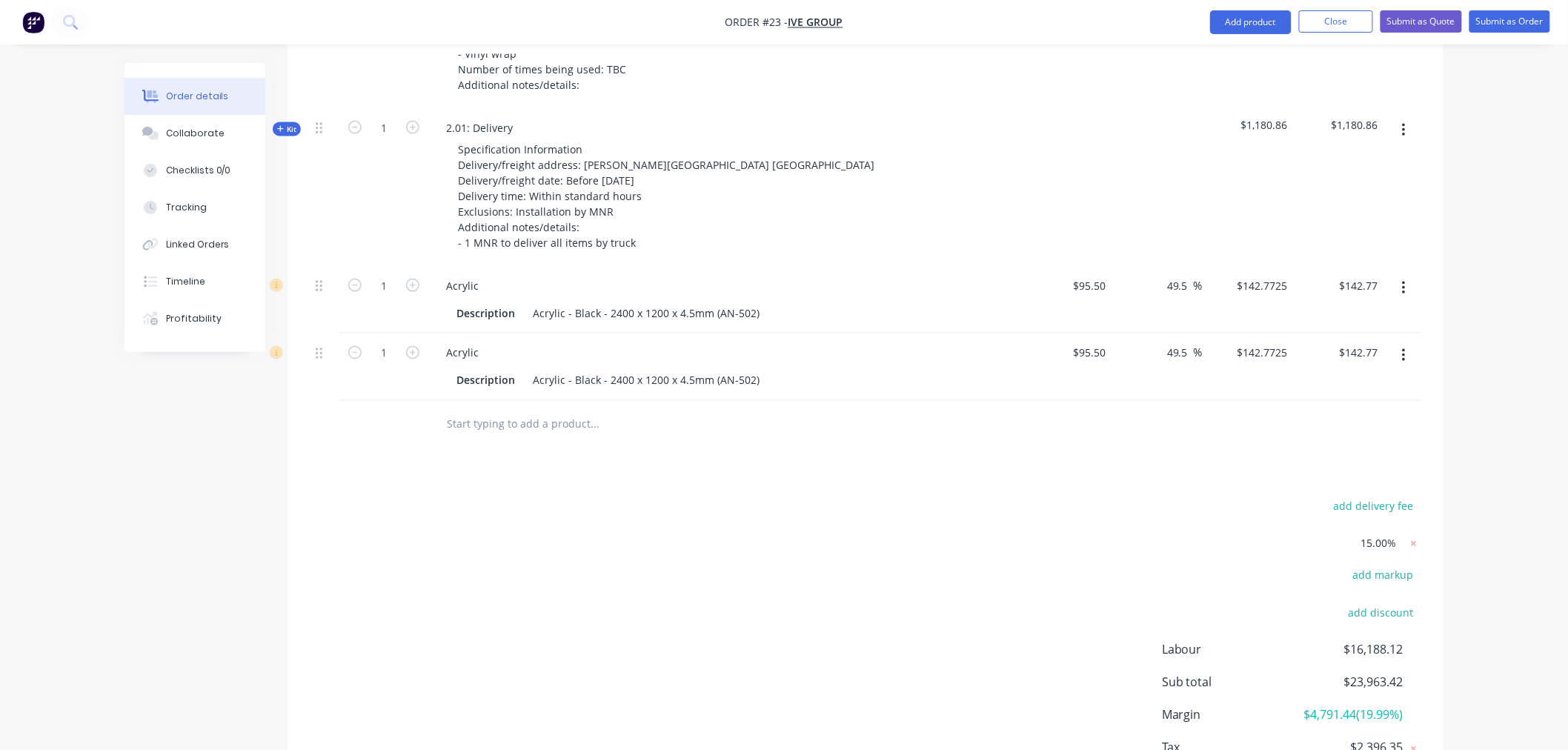
click at [1404, 349] on icon "button" at bounding box center [1403, 356] width 3 height 13
click at [1301, 473] on div "Delete" at bounding box center [1350, 483] width 114 height 22
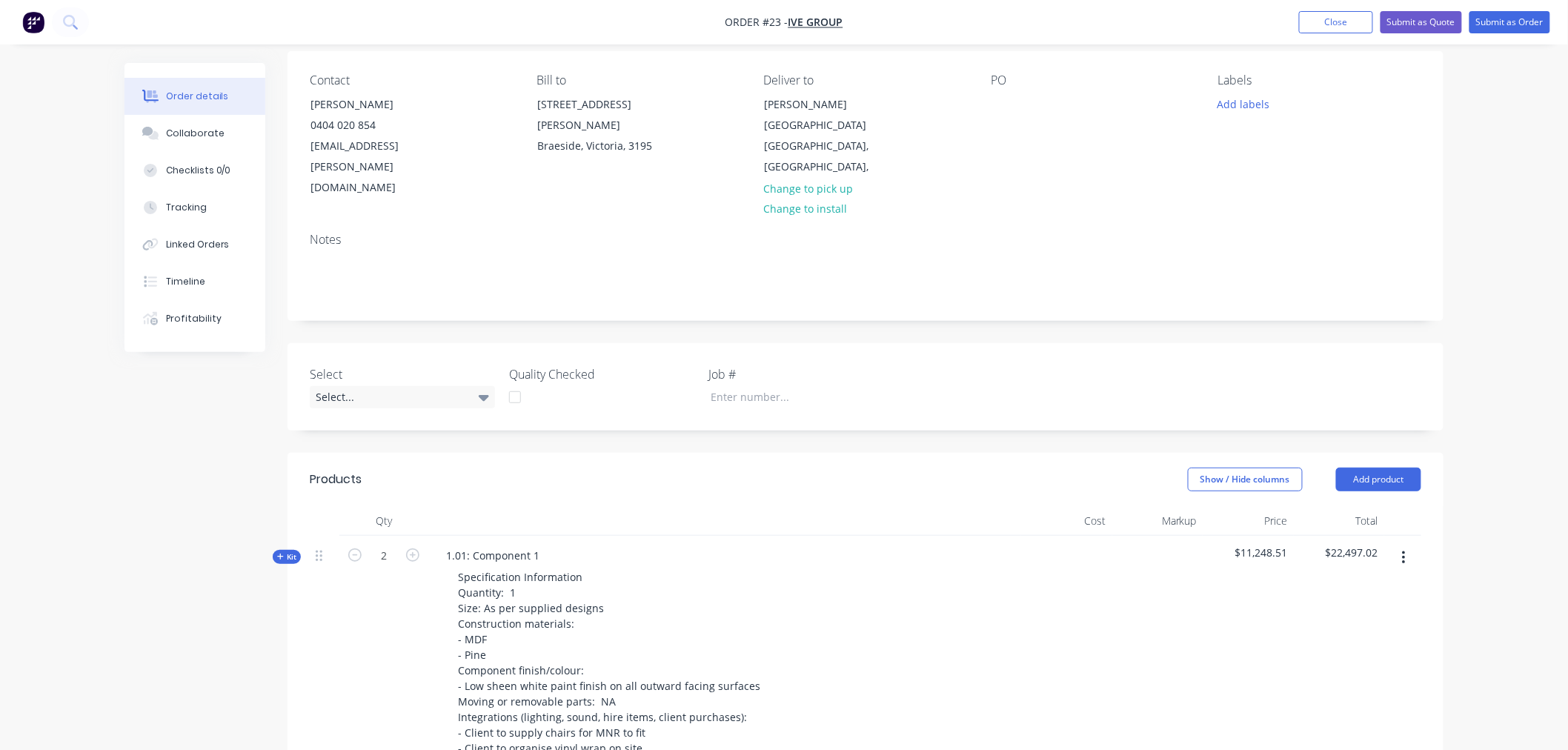
scroll to position [608, 0]
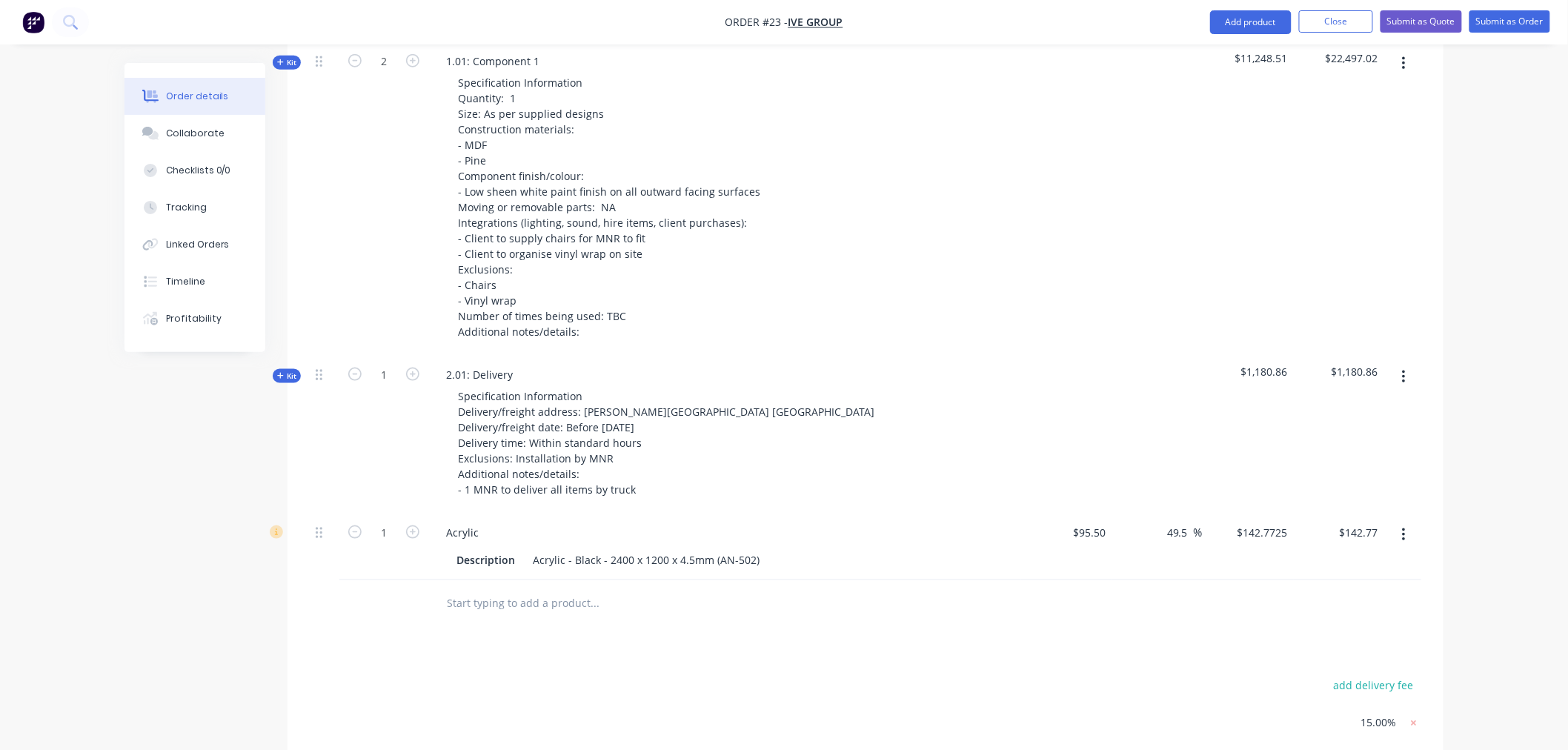
drag, startPoint x: 1405, startPoint y: 497, endPoint x: 1399, endPoint y: 501, distance: 7.2
click at [1405, 527] on icon "button" at bounding box center [1404, 534] width 4 height 16
click at [1304, 653] on div "Delete" at bounding box center [1350, 663] width 114 height 22
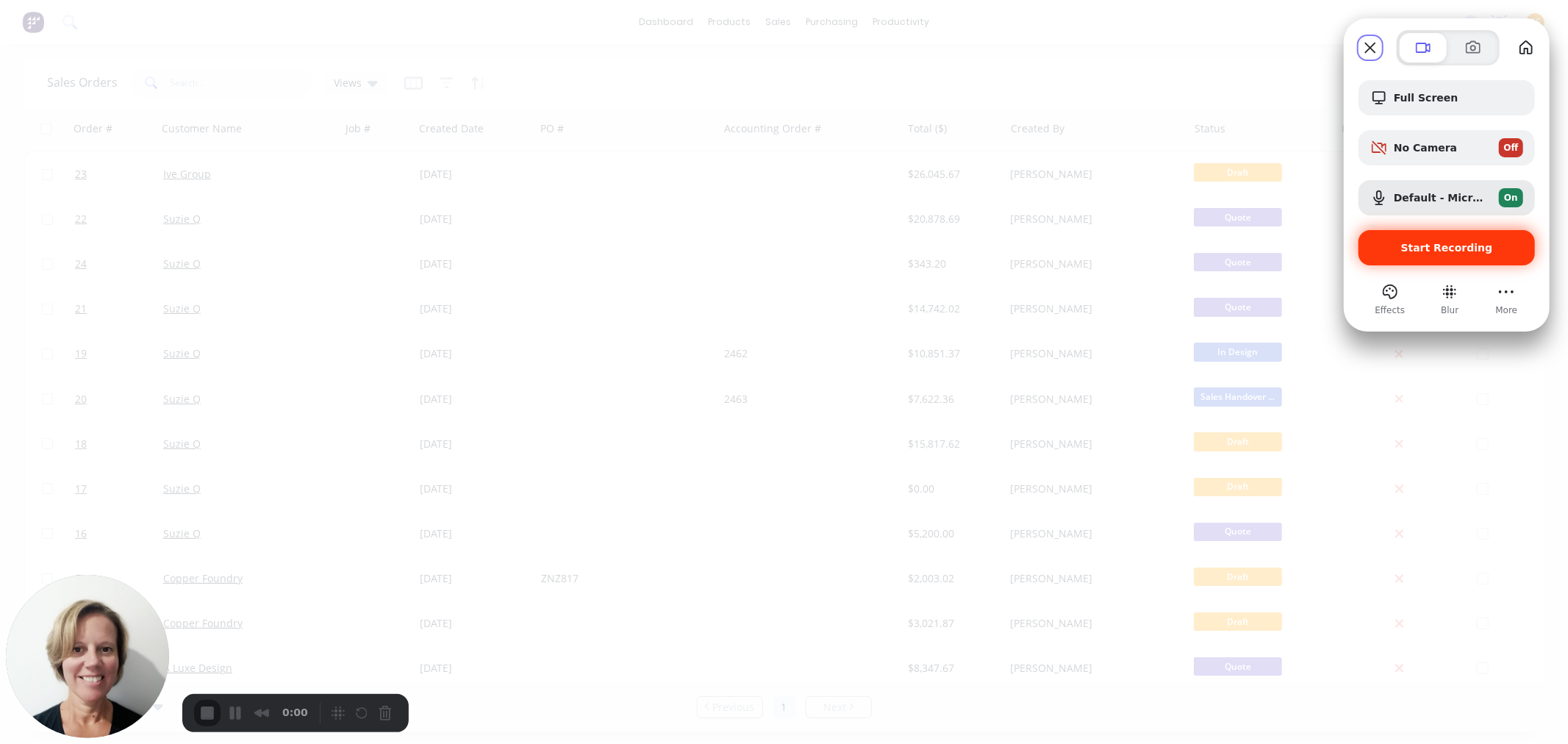
click at [1407, 254] on div "Start Recording" at bounding box center [1447, 248] width 176 height 36
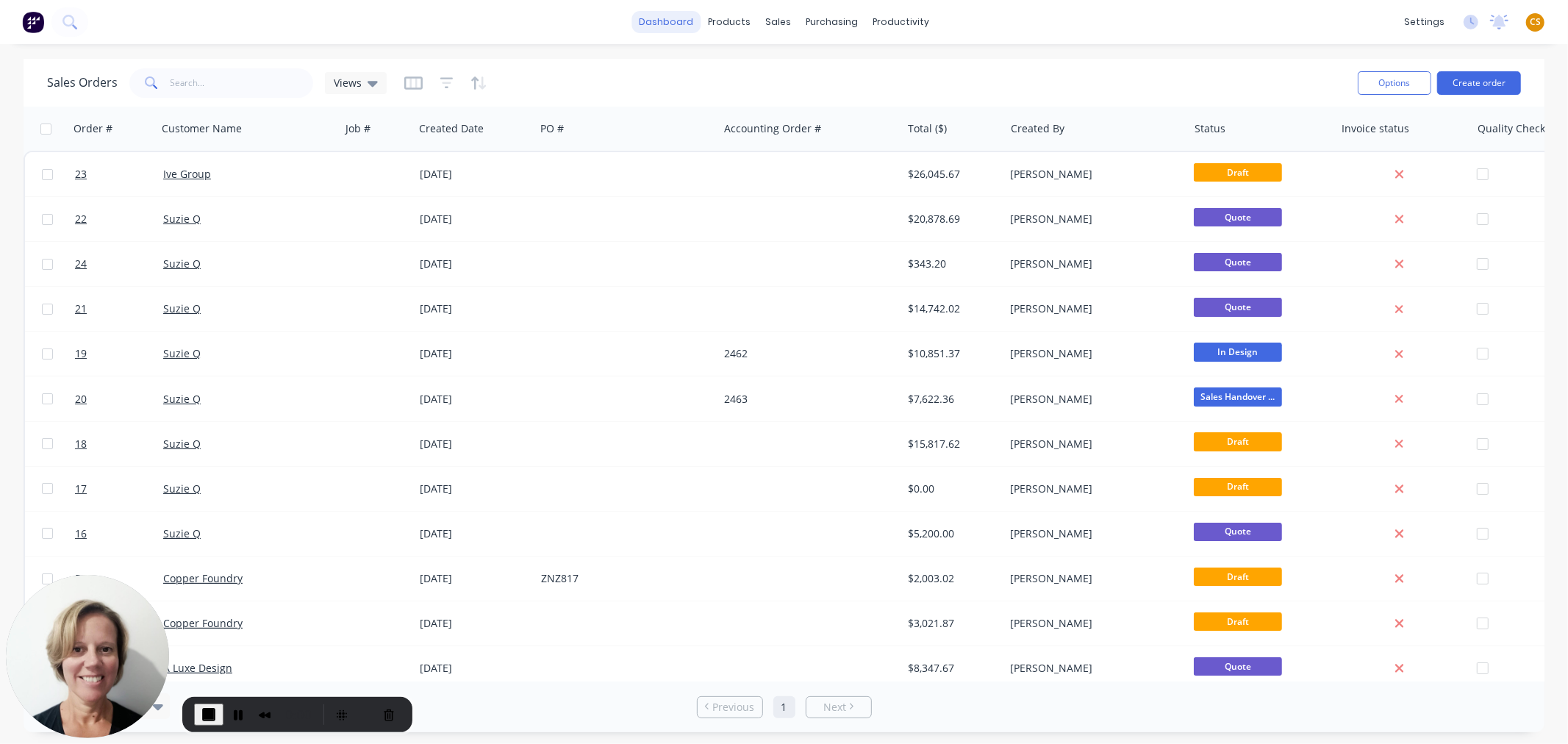
click at [664, 21] on link "dashboard" at bounding box center [666, 23] width 69 height 23
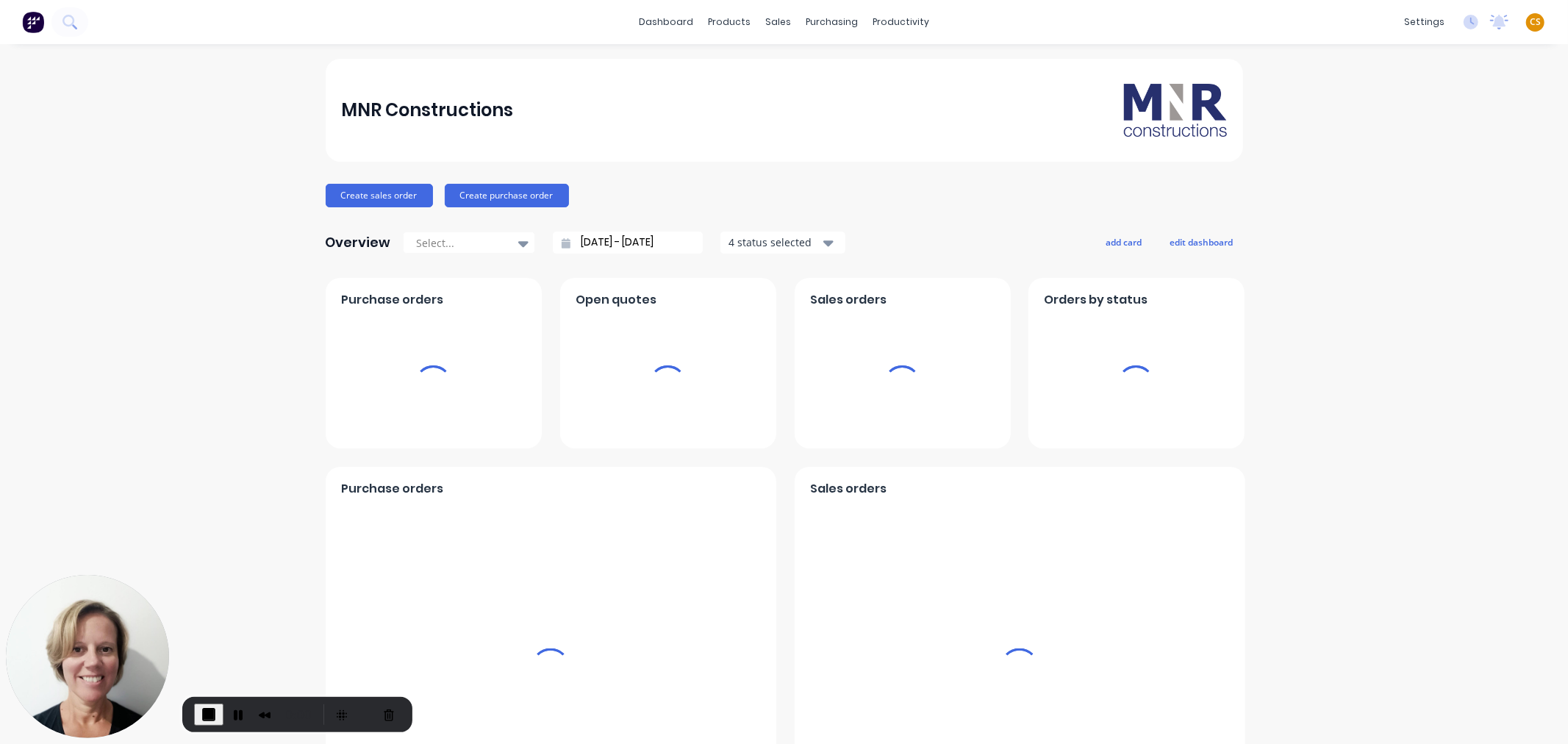
click at [360, 99] on div "MNR Constructions" at bounding box center [427, 110] width 172 height 29
drag, startPoint x: 360, startPoint y: 99, endPoint x: 562, endPoint y: 69, distance: 204.2
click at [360, 100] on div "MNR Constructions" at bounding box center [427, 110] width 172 height 29
click at [725, 24] on div "products" at bounding box center [729, 23] width 57 height 23
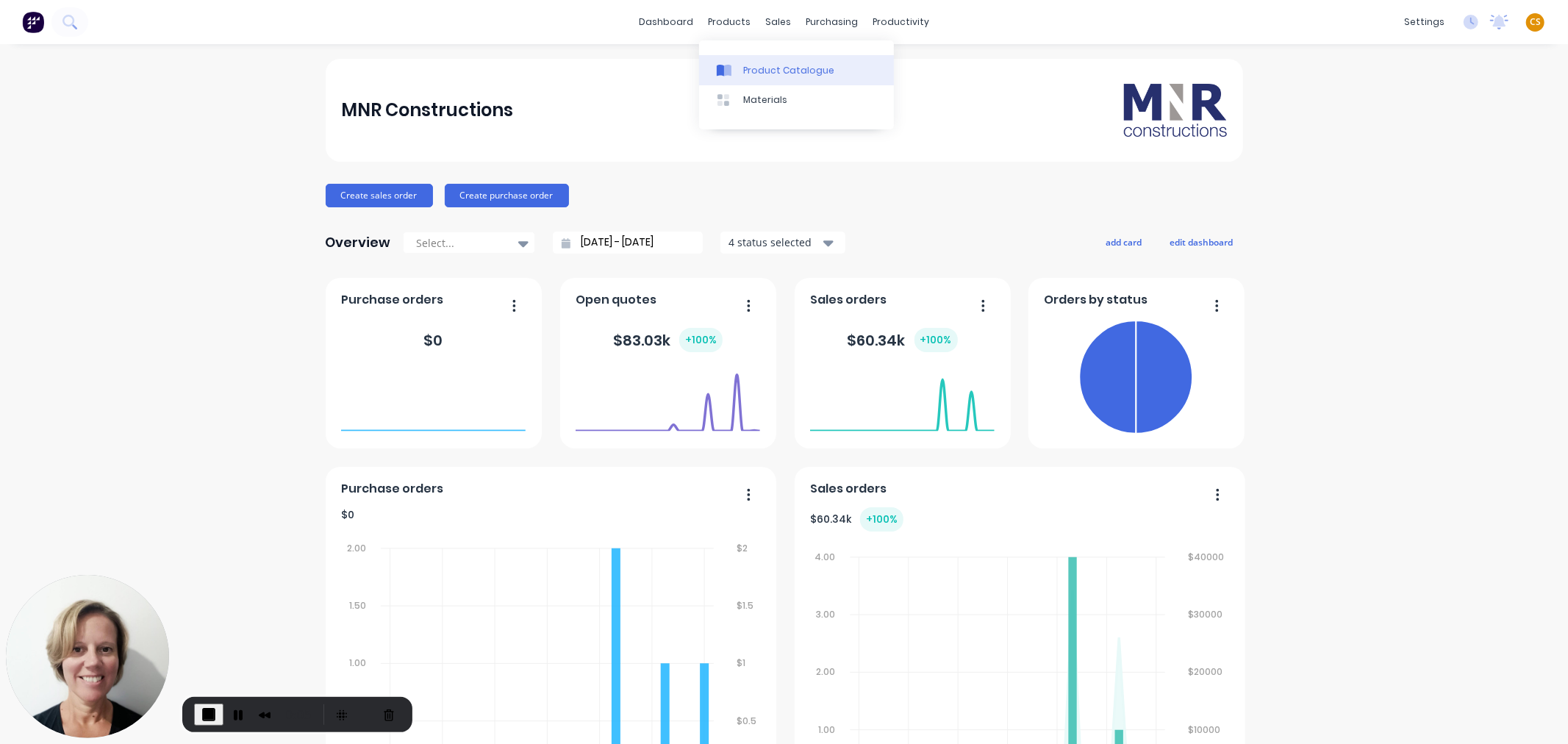
click at [765, 70] on div "Product Catalogue" at bounding box center [788, 70] width 91 height 13
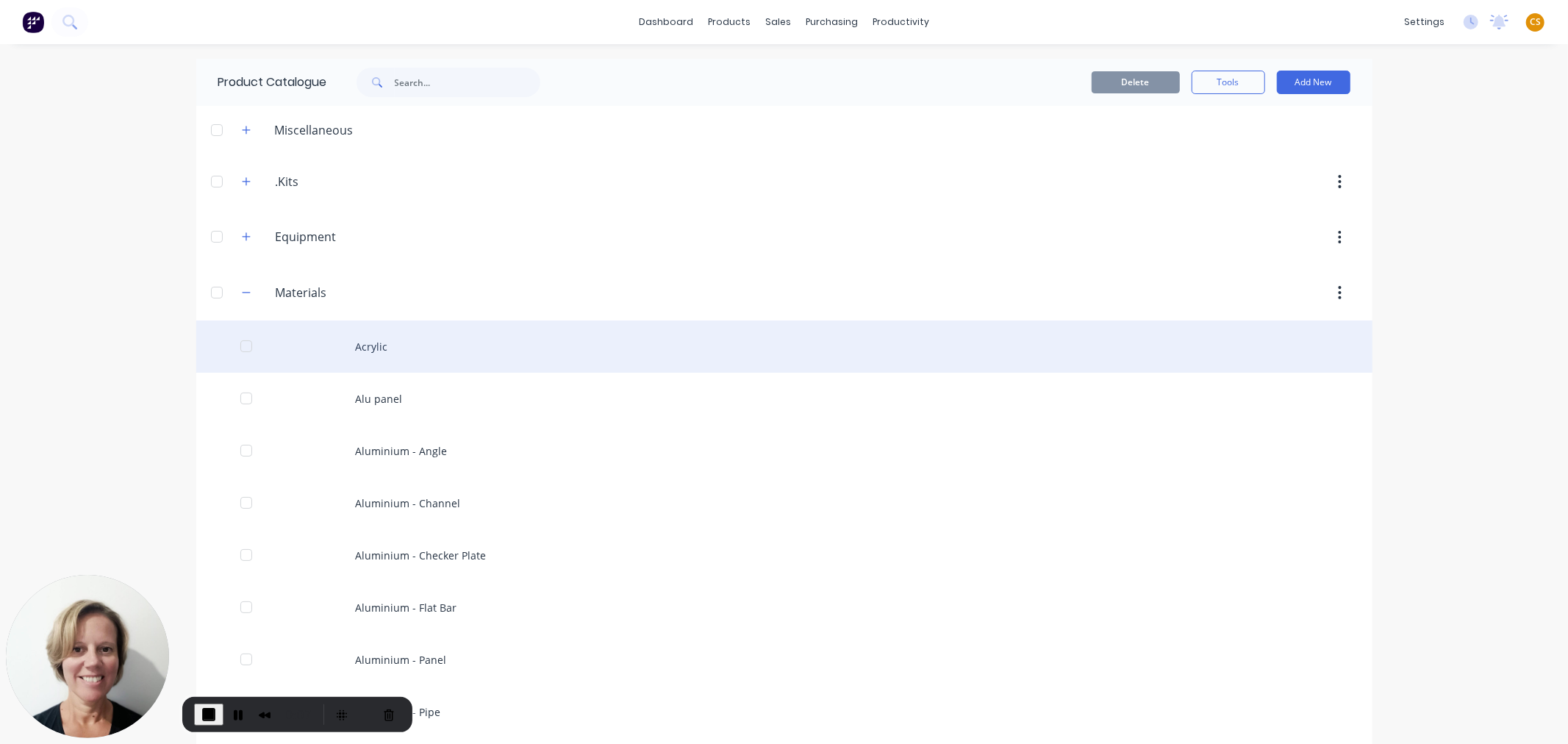
click at [366, 348] on div "Acrylic" at bounding box center [784, 347] width 1177 height 53
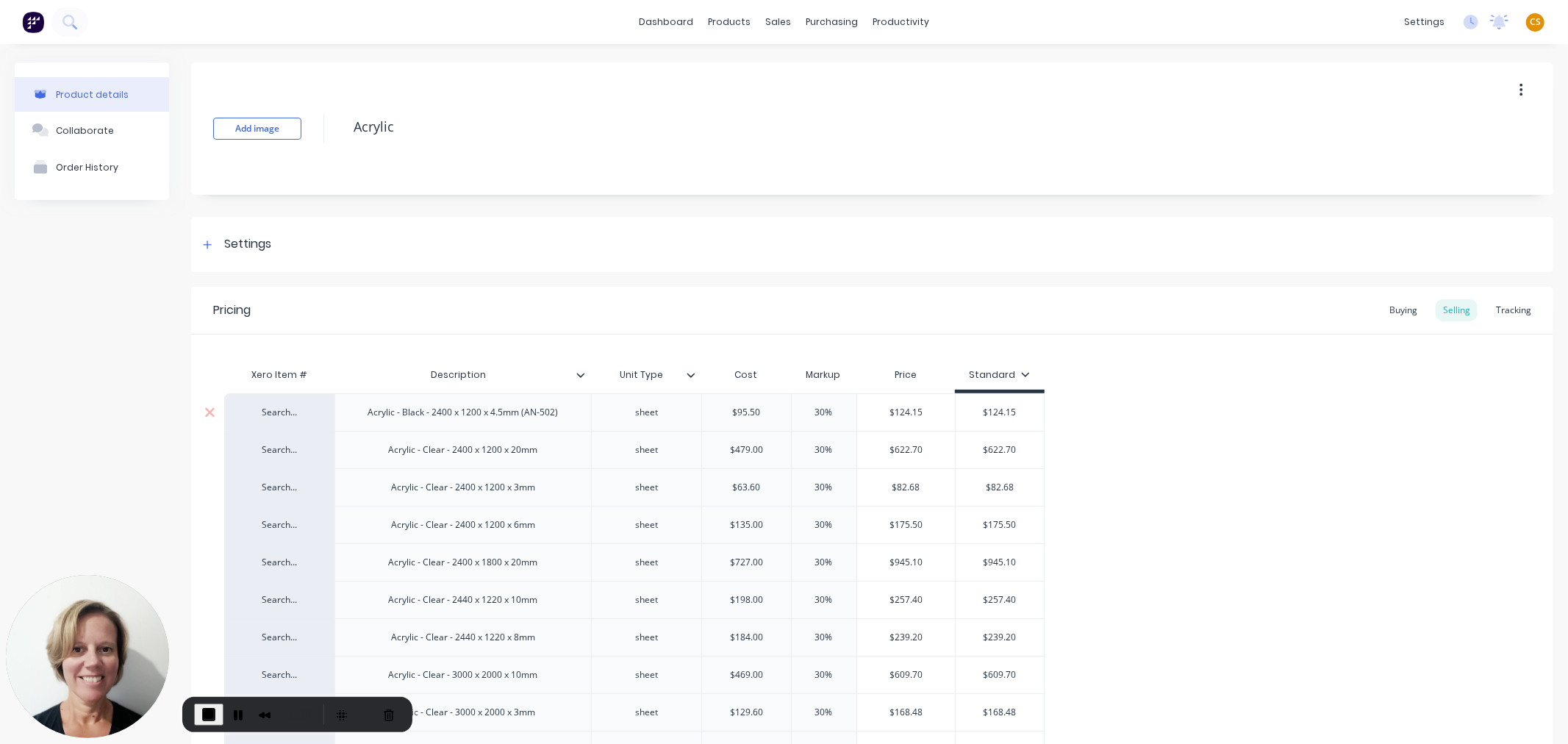
type input "$95.50"
drag, startPoint x: 736, startPoint y: 410, endPoint x: 784, endPoint y: 410, distance: 48.0
click at [784, 410] on input "$95.50" at bounding box center [746, 413] width 89 height 13
type input "30%"
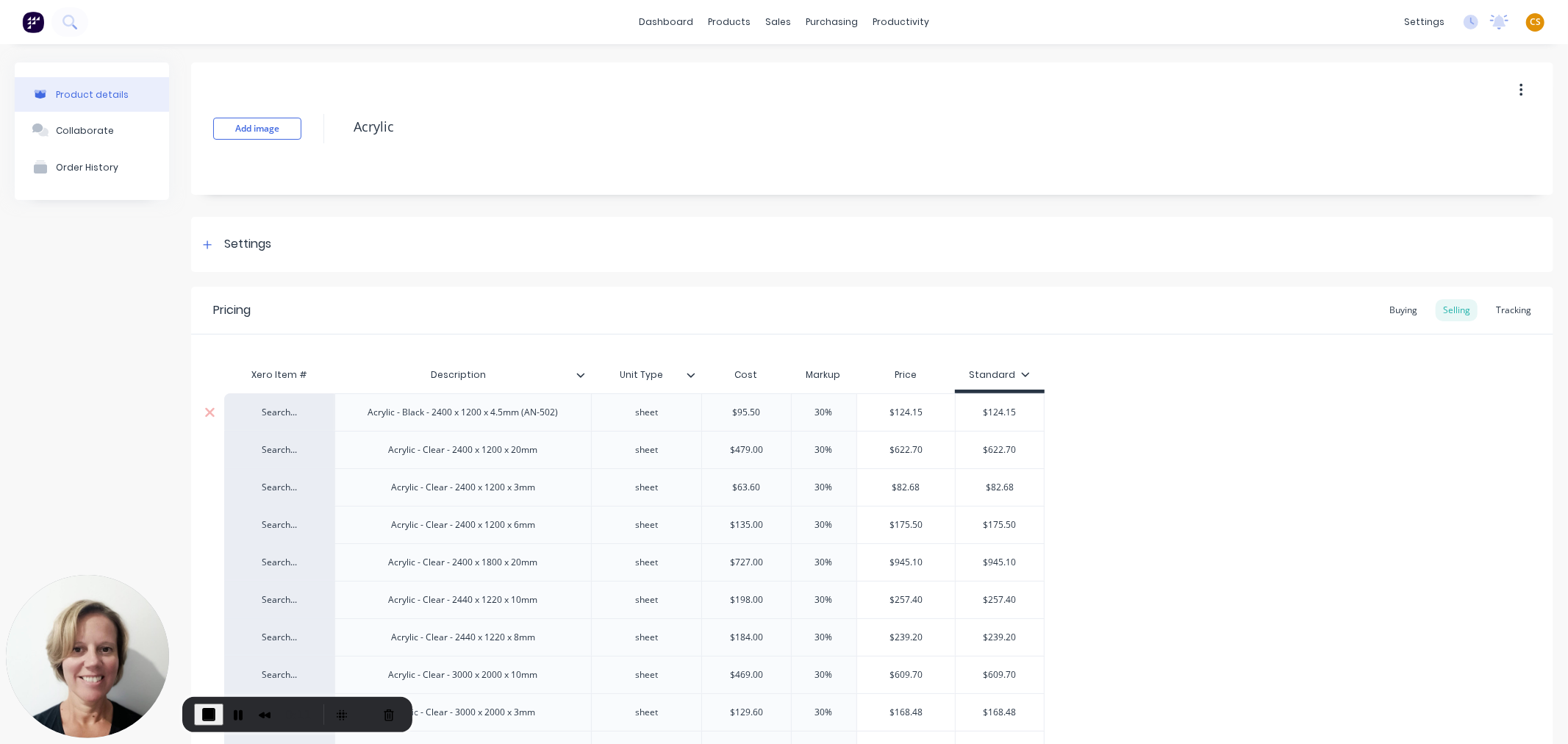
drag, startPoint x: 813, startPoint y: 409, endPoint x: 834, endPoint y: 409, distance: 21.0
click at [834, 409] on input "30%" at bounding box center [824, 413] width 73 height 13
click at [379, 413] on div "Acrylic - Black - 2400 x 1200 x 4.5mm (AN-502)" at bounding box center [464, 412] width 214 height 19
drag, startPoint x: 379, startPoint y: 413, endPoint x: 564, endPoint y: 413, distance: 185.0
click at [564, 413] on div "Acrylic - Black - 2400 x 1200 x 4.5mm (AN-502)" at bounding box center [464, 412] width 214 height 19
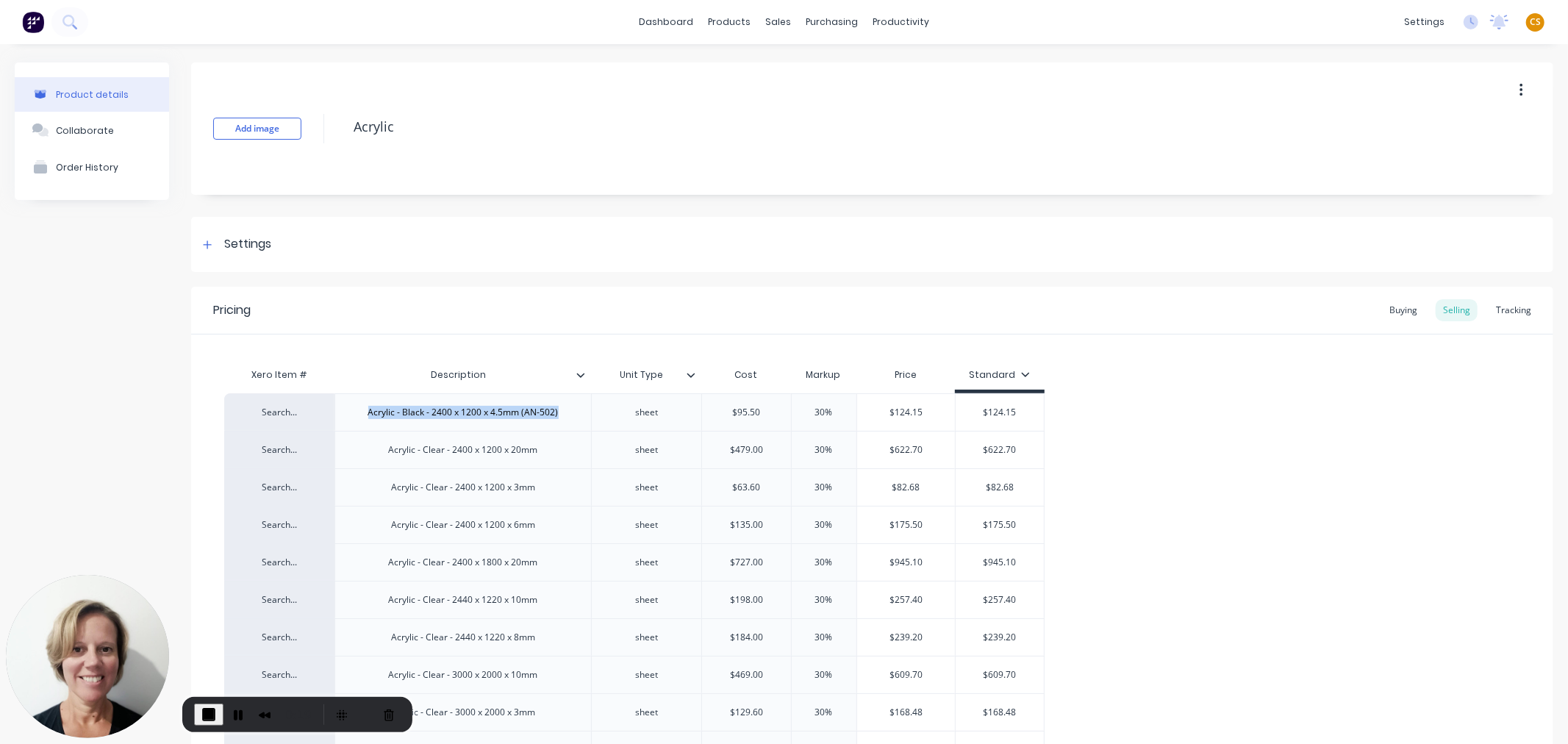
copy div "Acrylic - Black - 2400 x 1200 x 4.5mm (AN-502)"
click at [817, 76] on div "Sales Orders" at bounding box center [827, 70] width 60 height 13
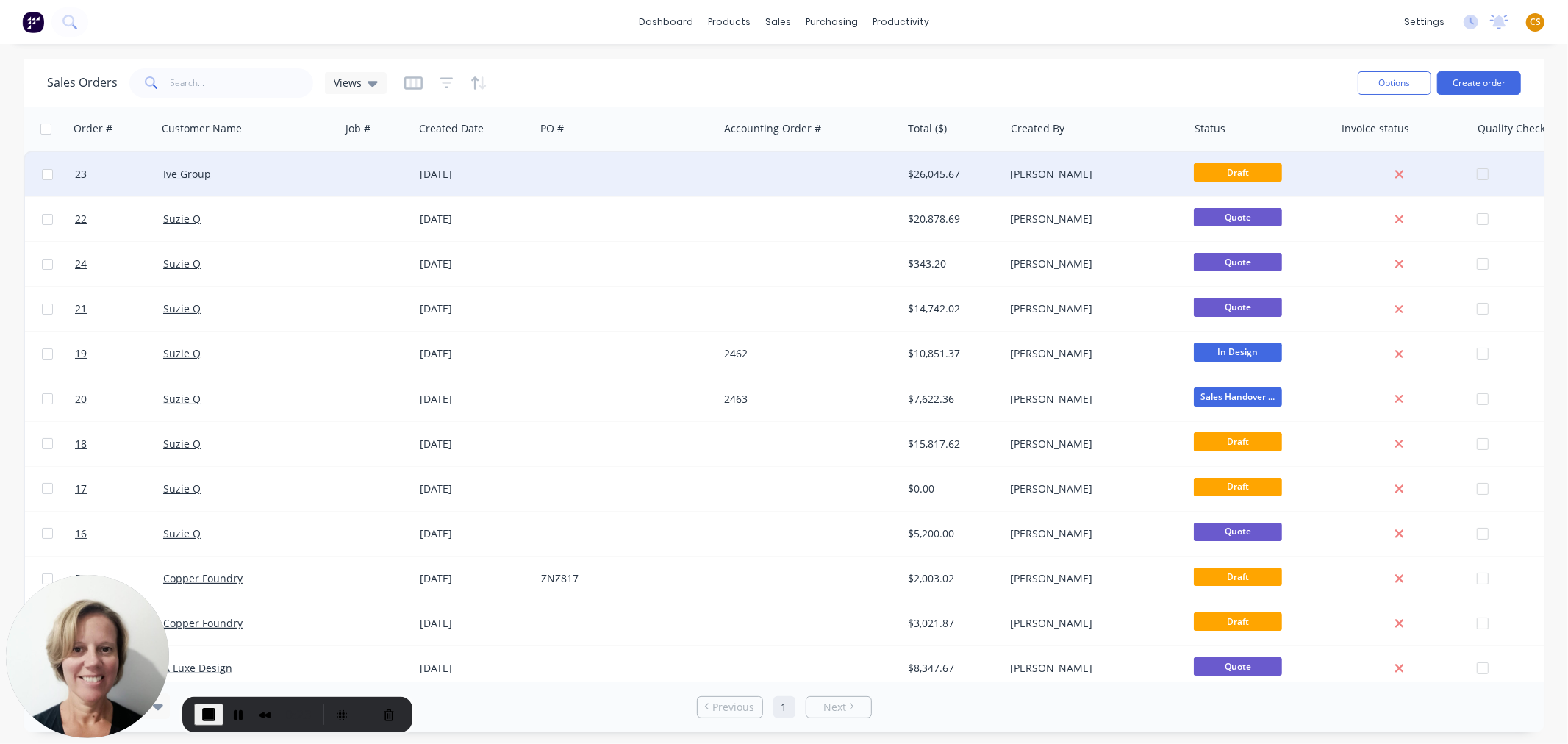
click at [540, 178] on div at bounding box center [626, 174] width 183 height 44
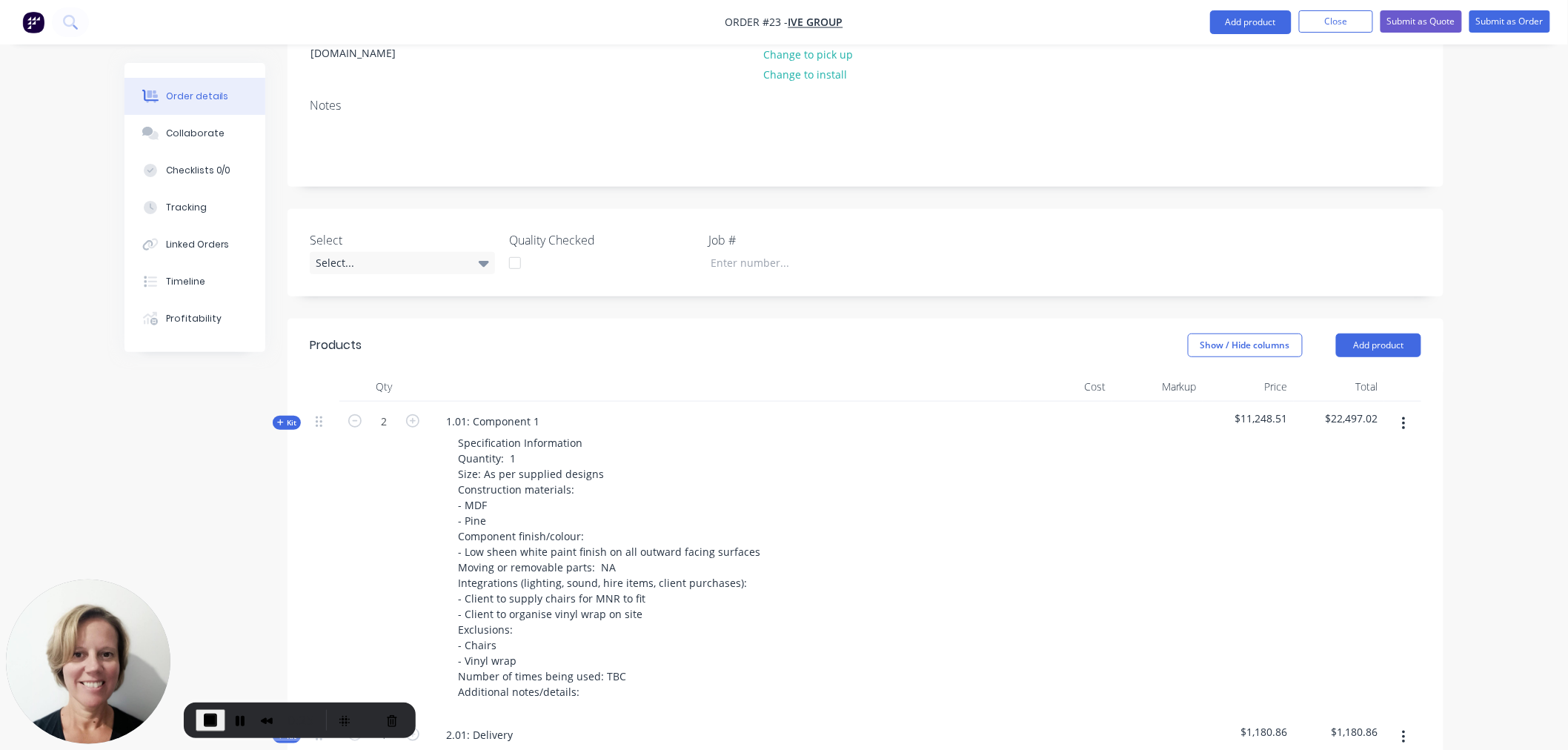
scroll to position [741, 0]
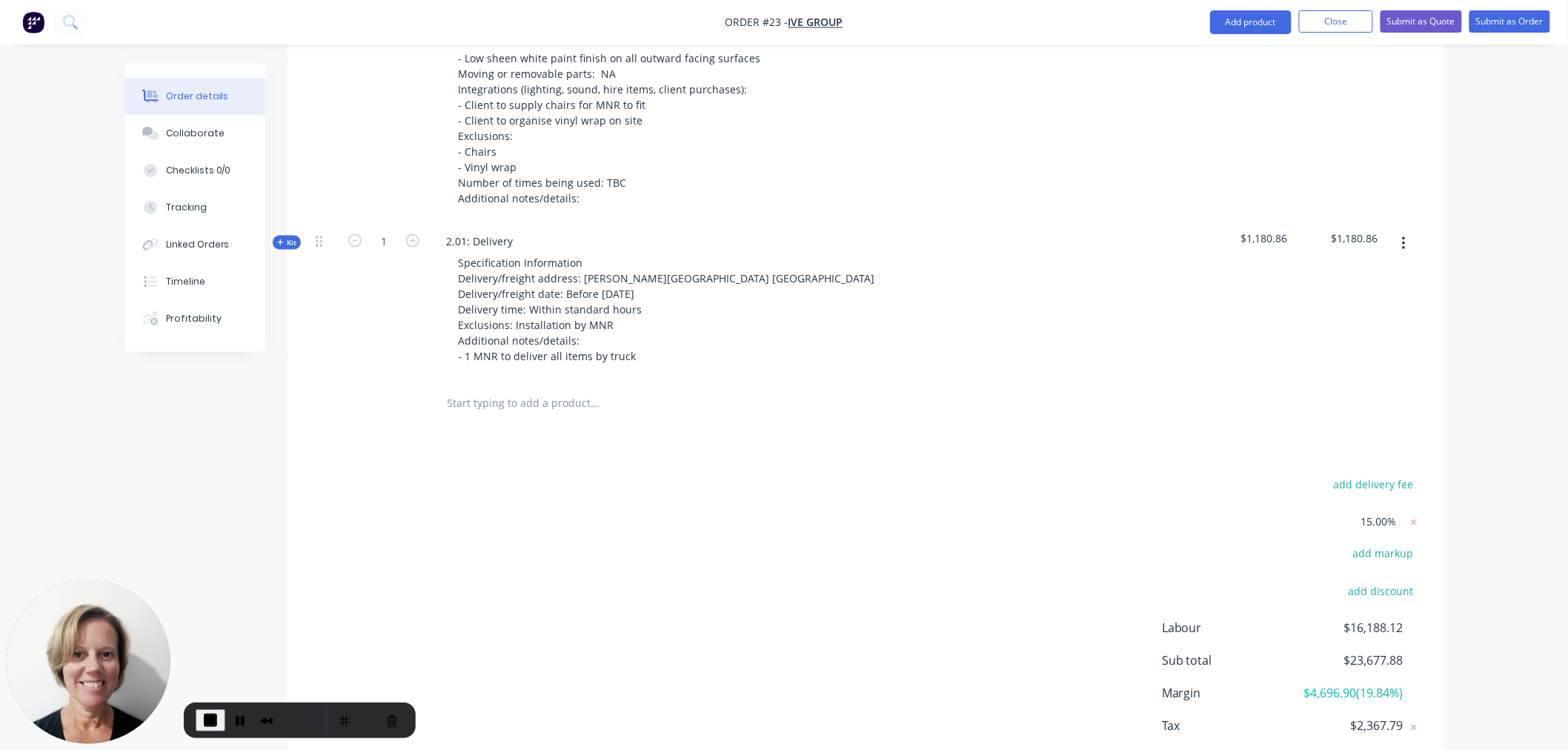
click at [514, 389] on input "text" at bounding box center [594, 403] width 296 height 29
paste input "Acrylic - Black - 2400 x 1200 x 4.5mm (AN-502)"
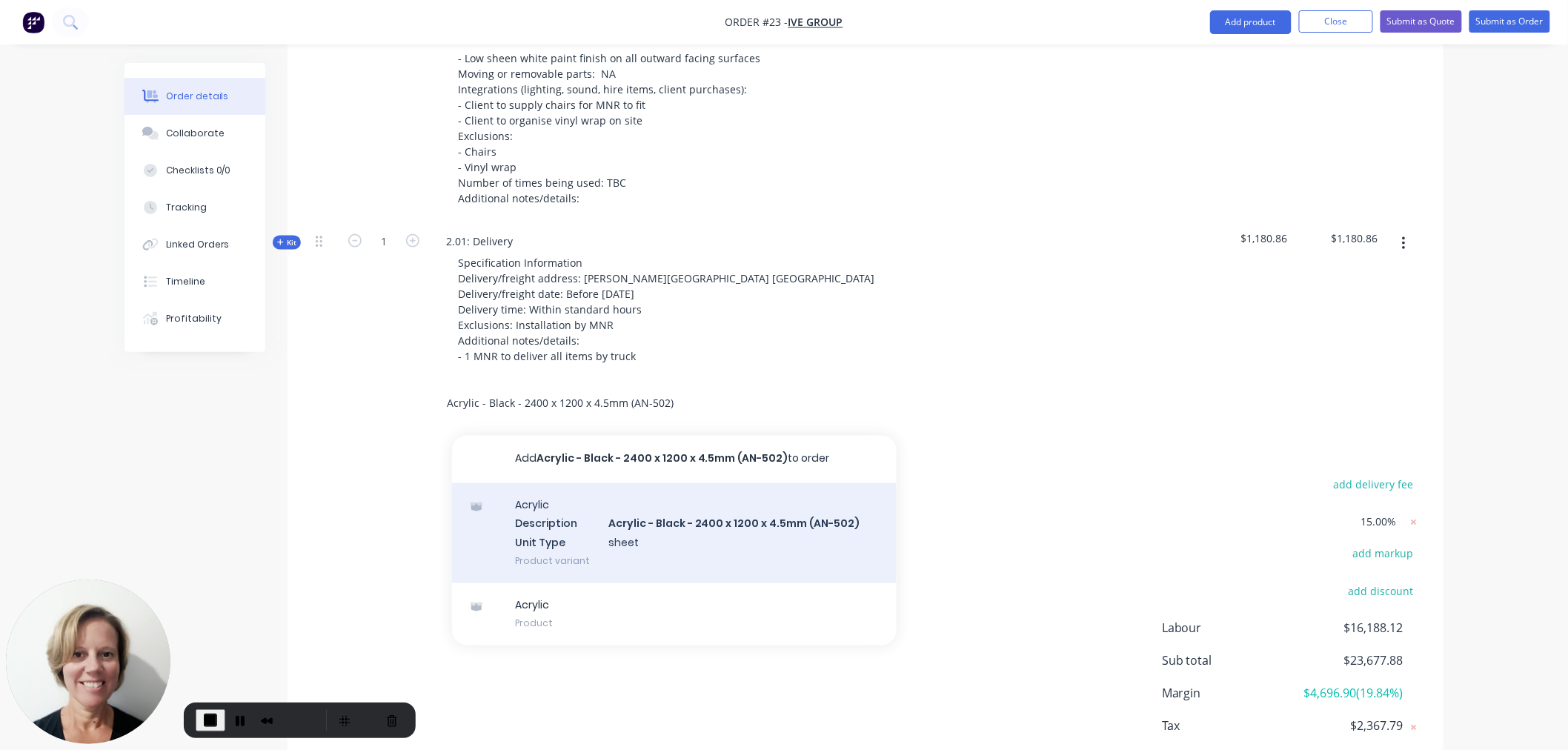
type input "Acrylic - Black - 2400 x 1200 x 4.5mm (AN-502)"
click at [604, 498] on div "Acrylic Description Acrylic - Black - 2400 x 1200 x 4.5mm (AN-502) Unit Type sh…" at bounding box center [674, 533] width 444 height 100
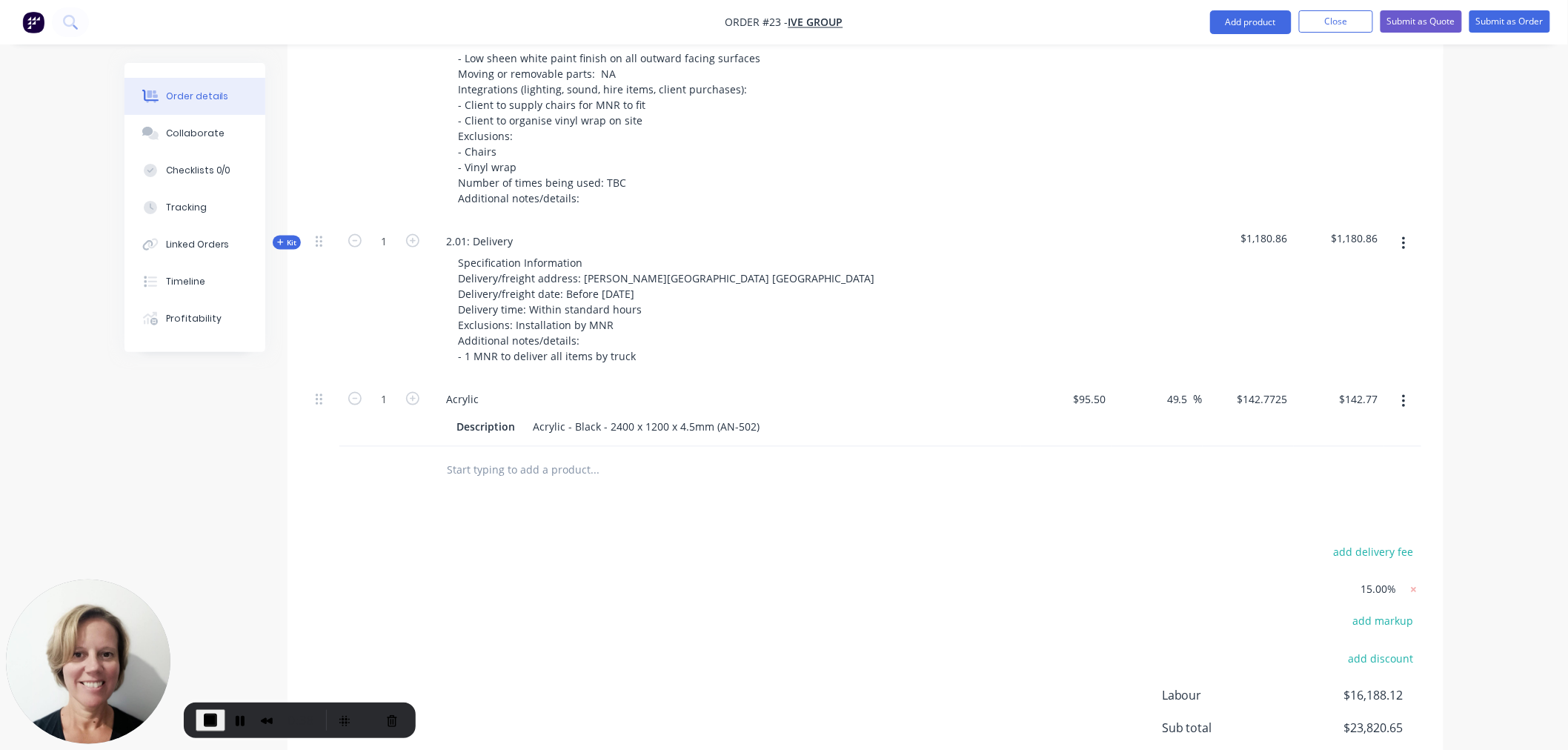
click at [1403, 395] on icon "button" at bounding box center [1403, 402] width 3 height 13
click at [1314, 519] on div "Delete" at bounding box center [1350, 530] width 114 height 22
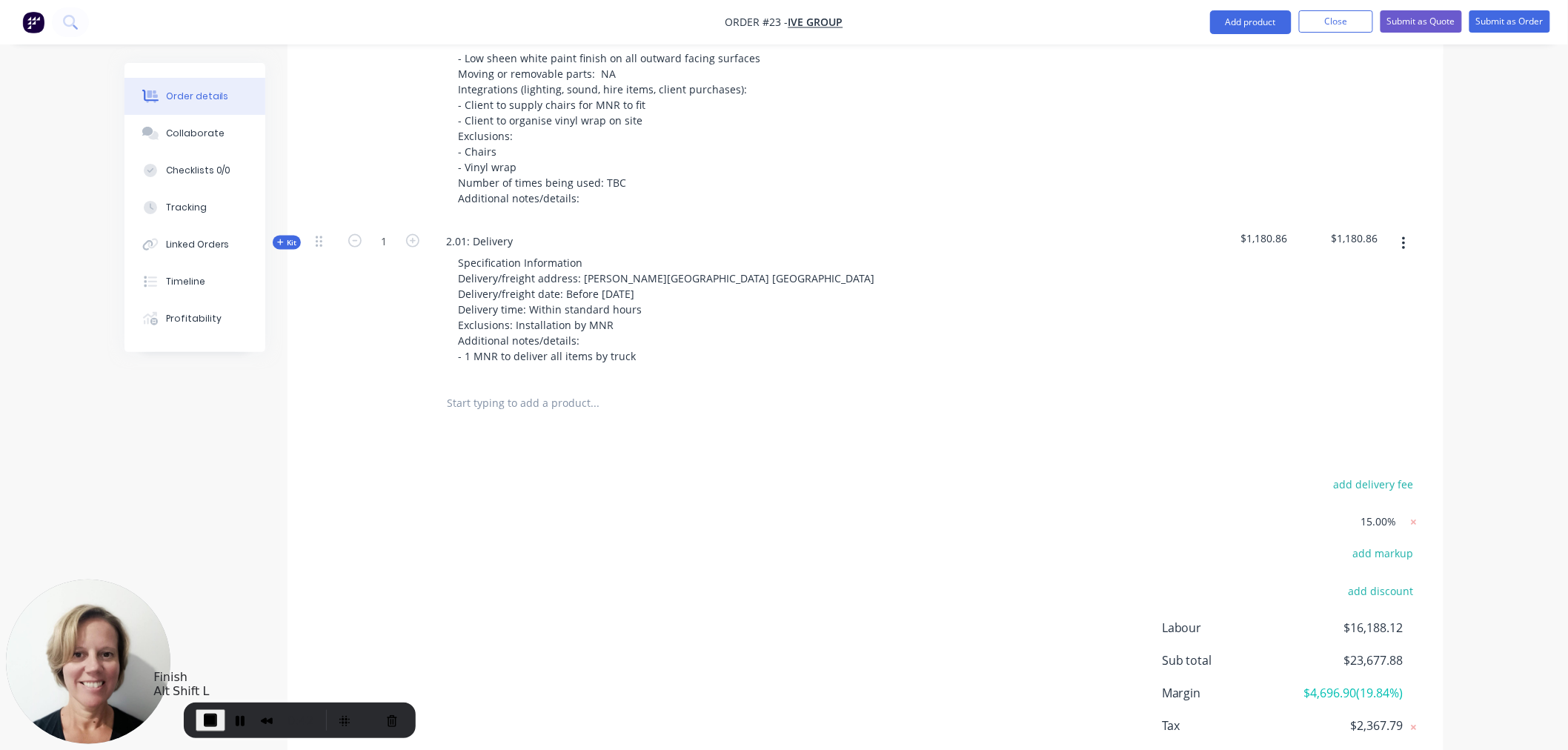
click at [209, 712] on span "End Recording" at bounding box center [210, 720] width 18 height 18
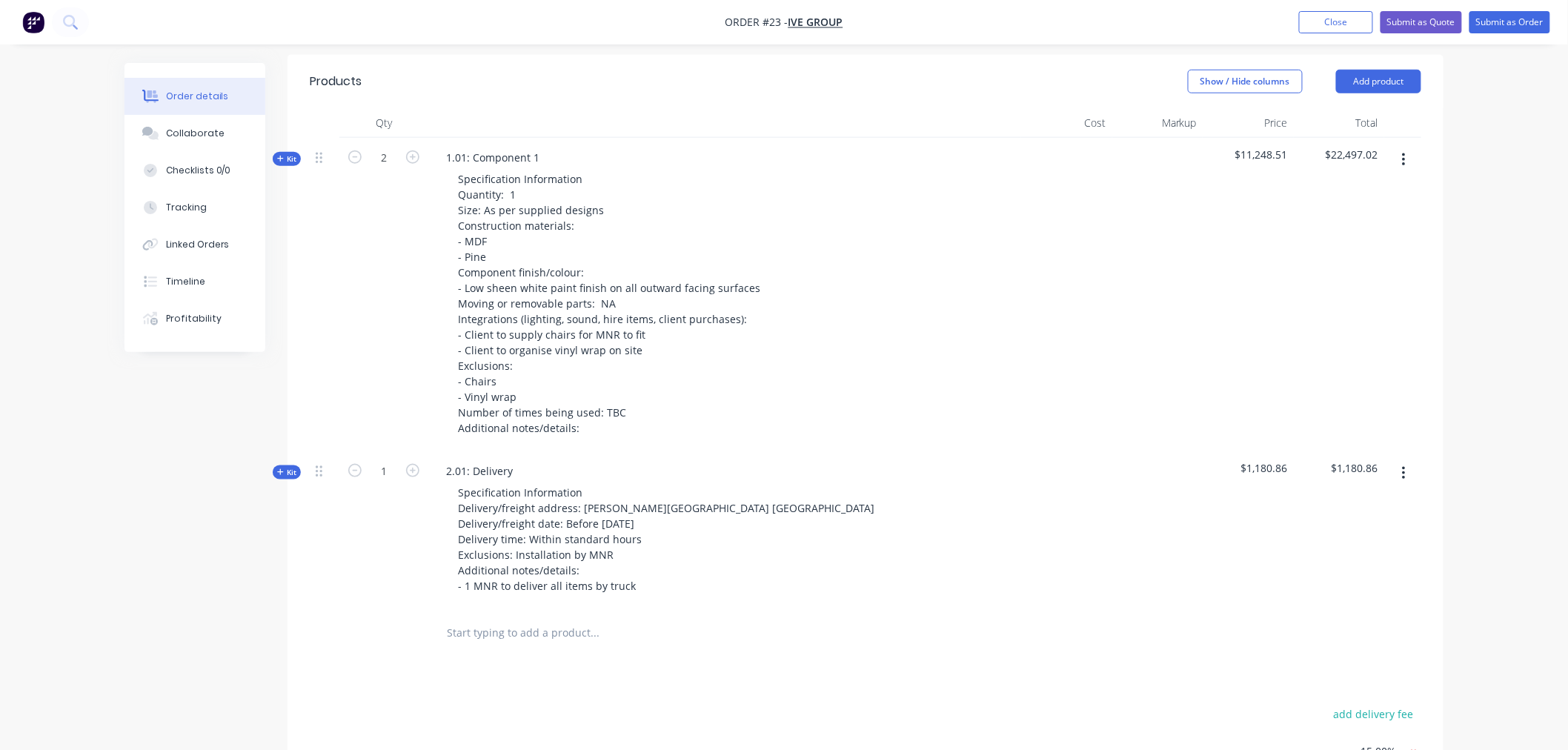
scroll to position [247, 0]
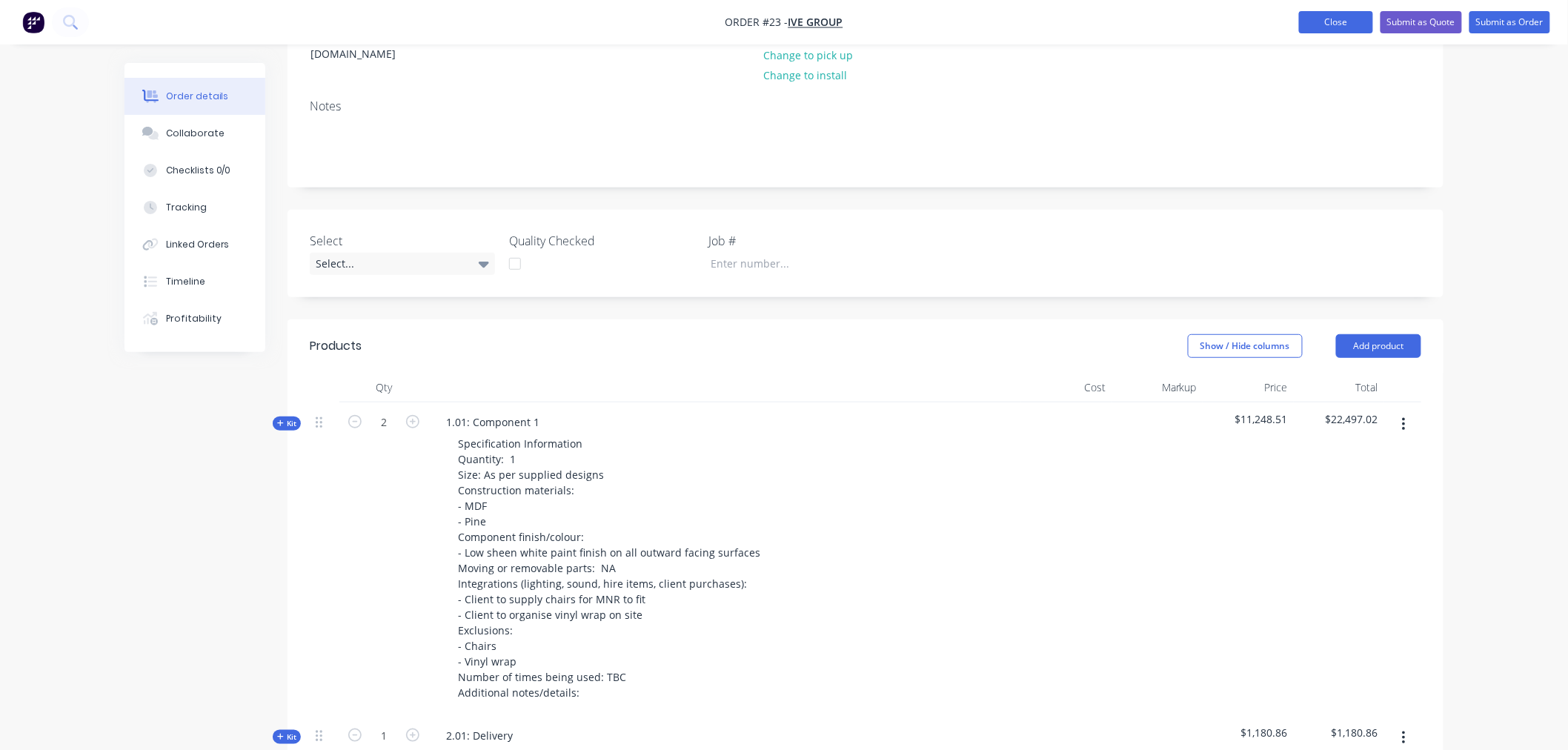
click at [1337, 24] on button "Close" at bounding box center [1336, 23] width 74 height 23
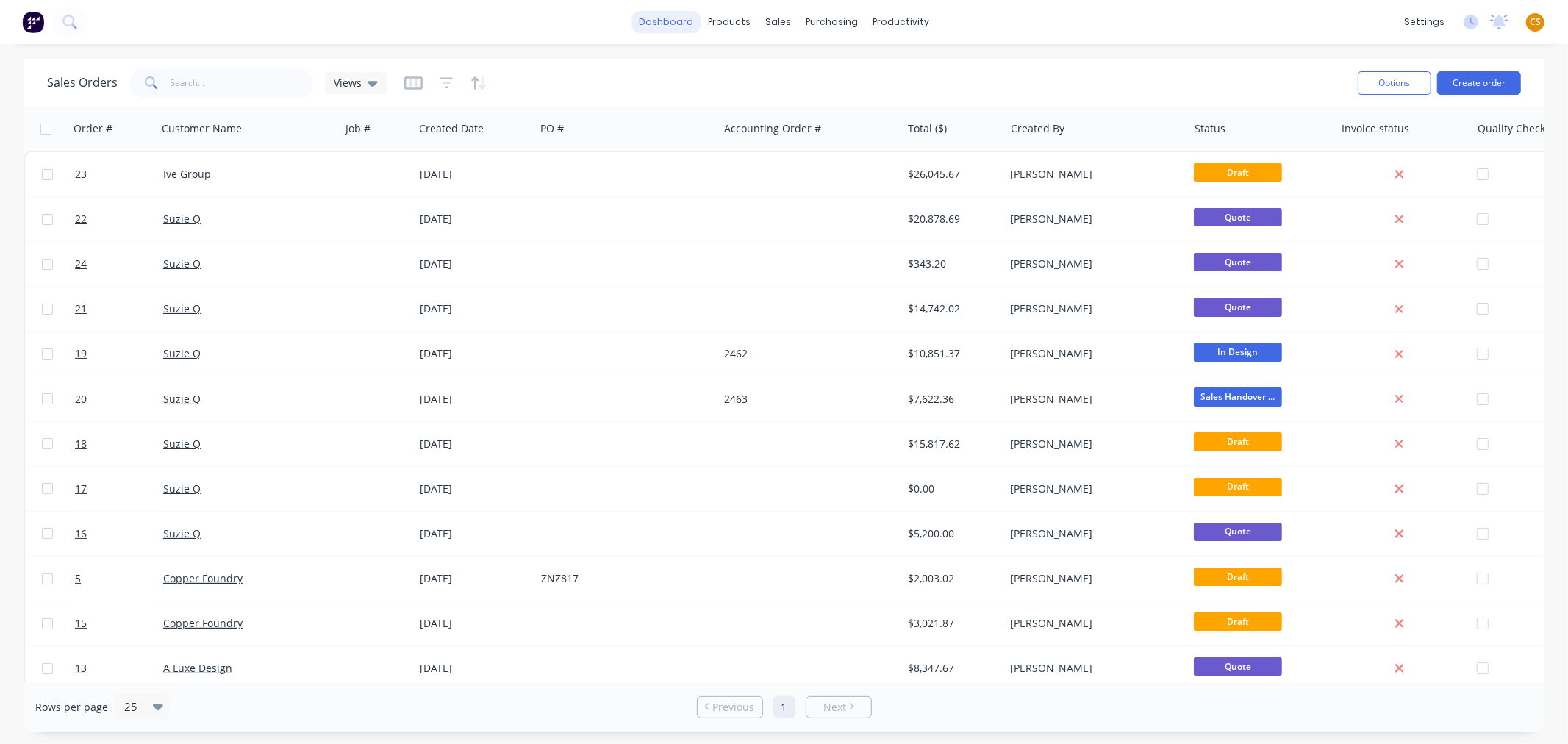
click at [669, 17] on link "dashboard" at bounding box center [666, 23] width 69 height 23
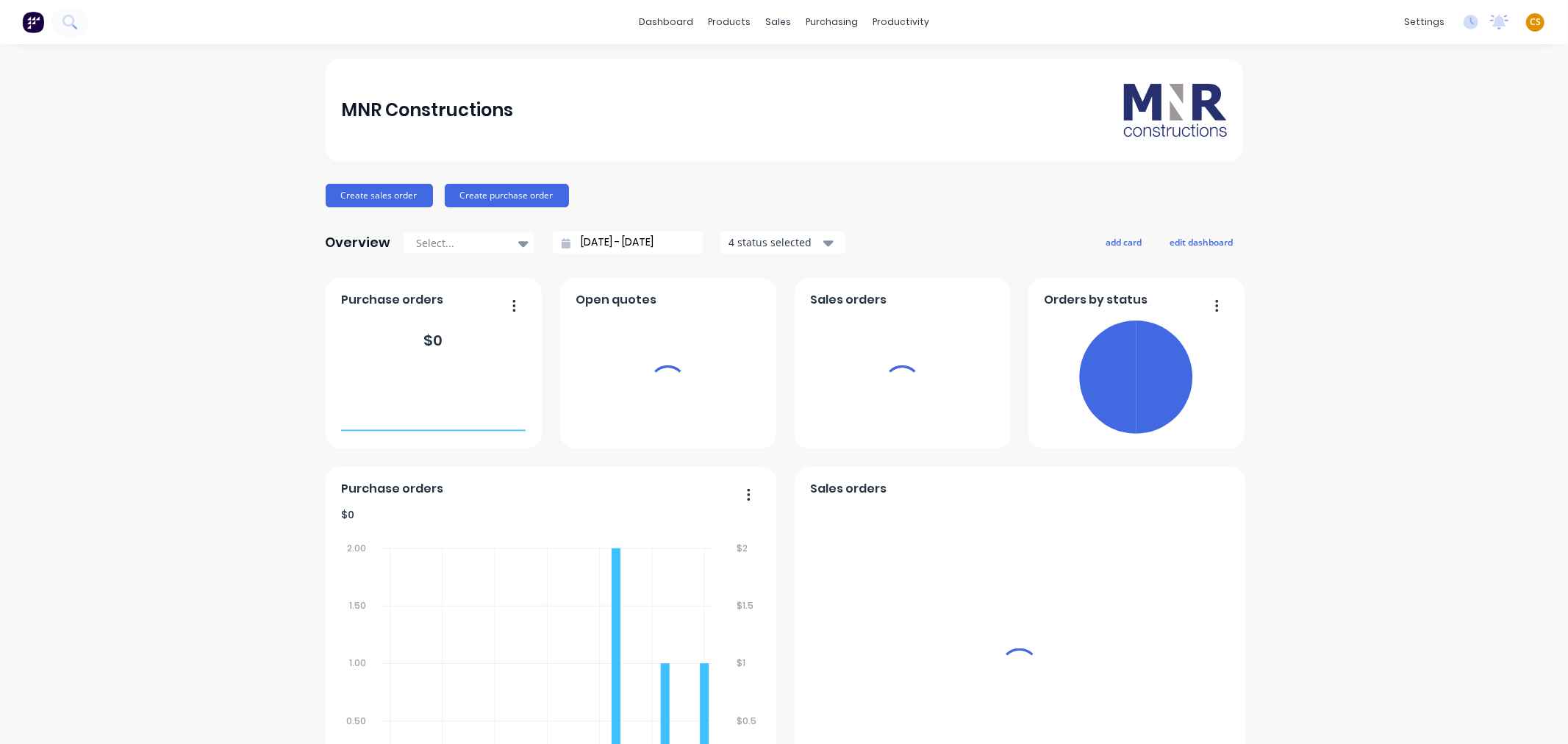
click at [1530, 23] on span "CS" at bounding box center [1536, 22] width 11 height 13
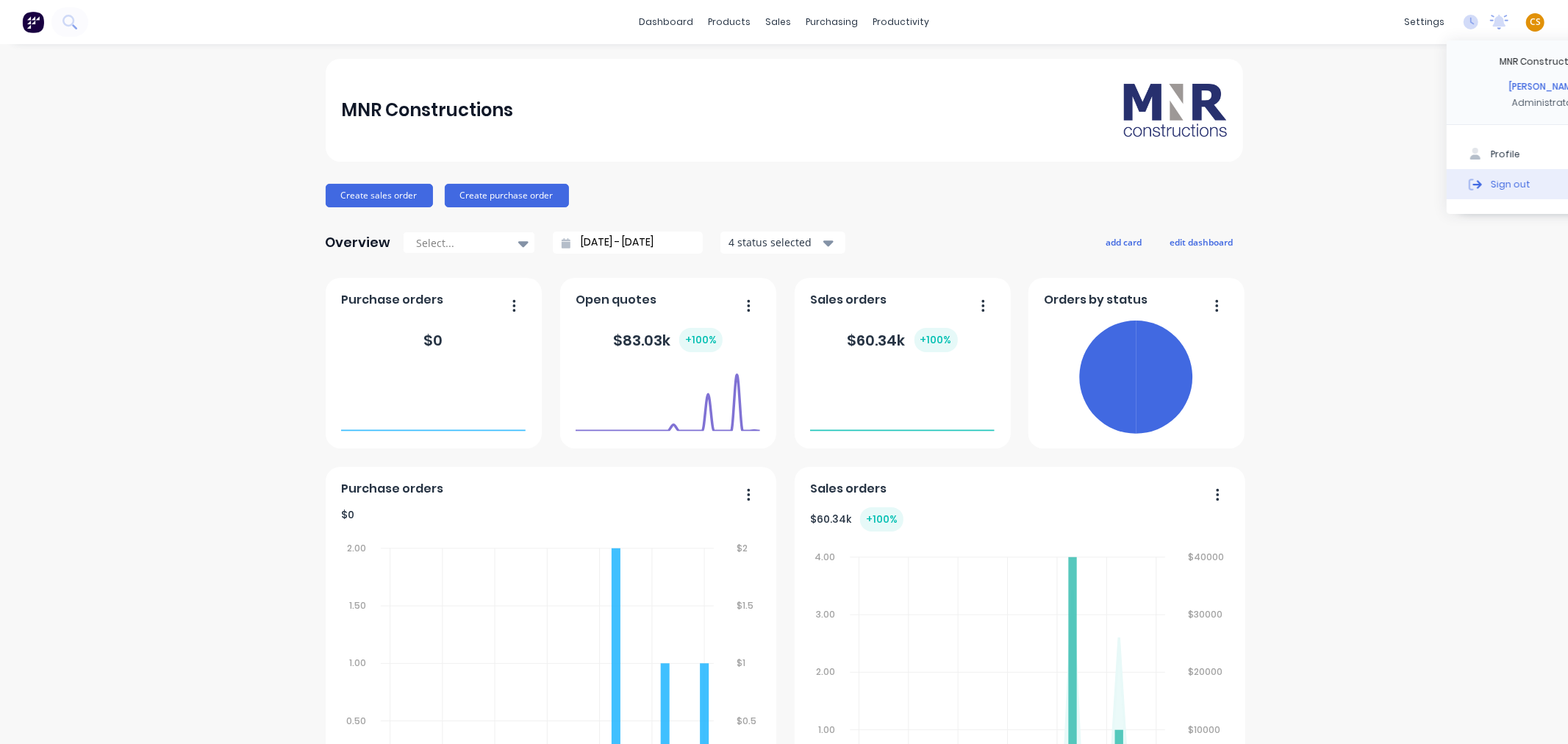
click at [1491, 182] on div "Sign out" at bounding box center [1511, 184] width 39 height 13
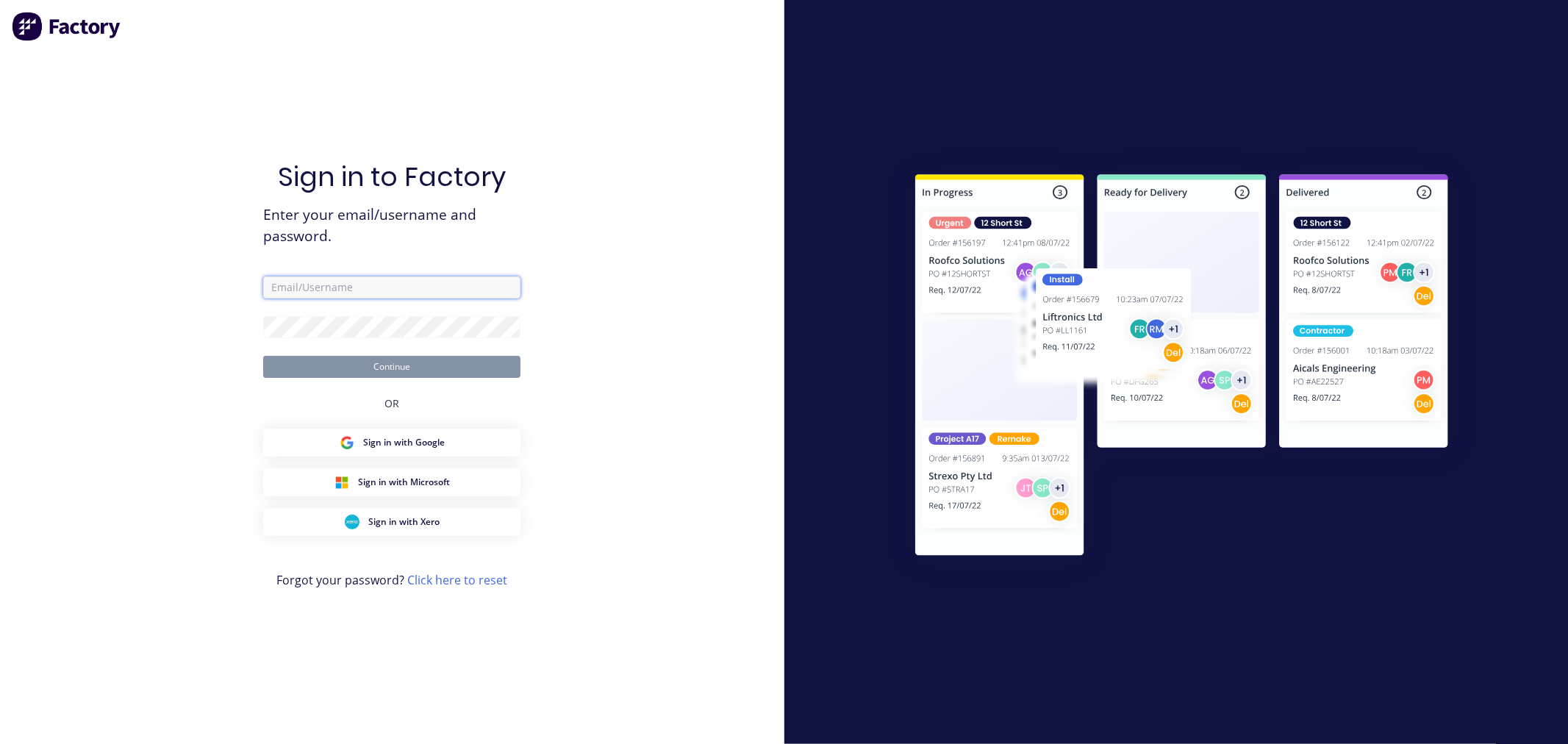
click at [419, 287] on input "text" at bounding box center [392, 288] width 257 height 23
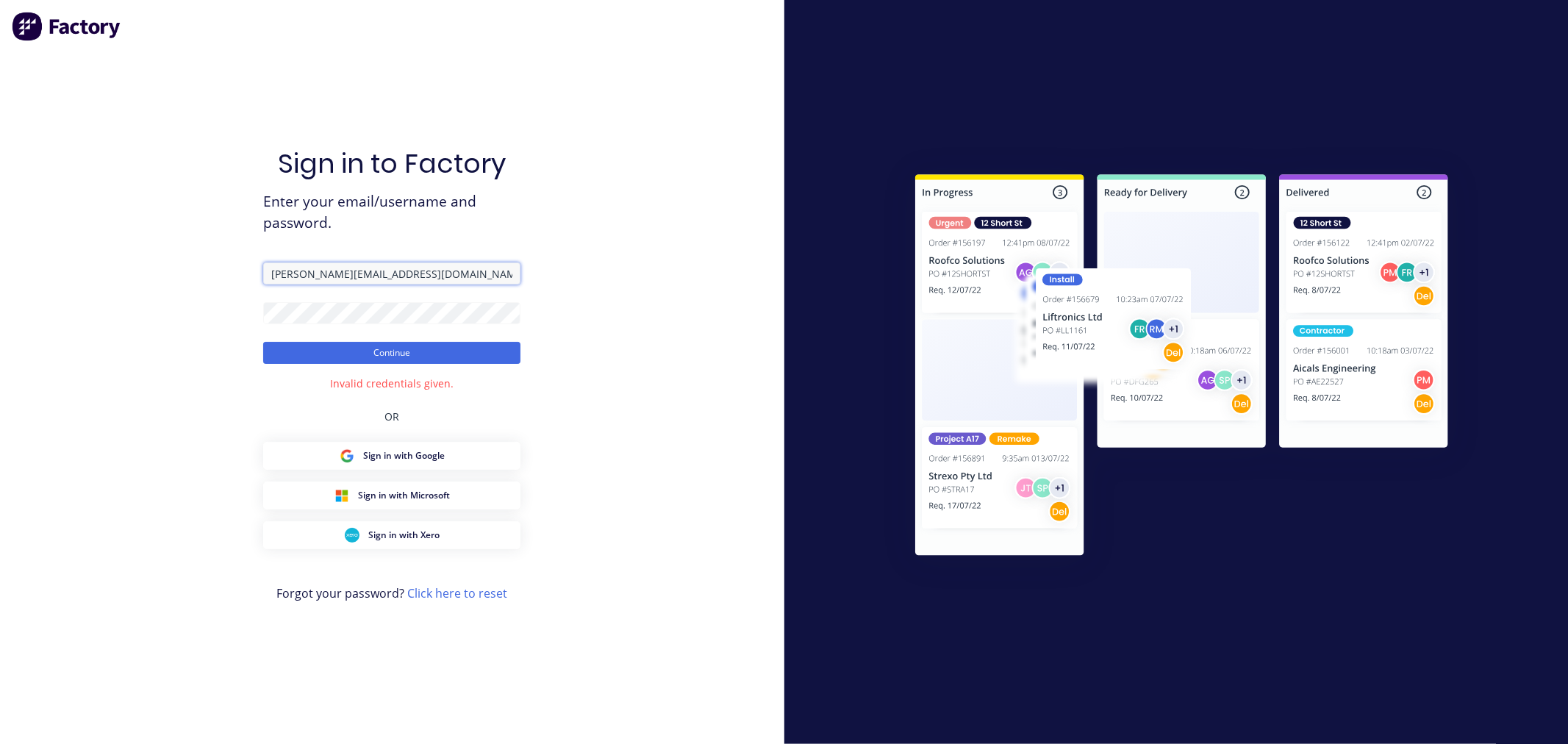
drag, startPoint x: 379, startPoint y: 280, endPoint x: 248, endPoint y: 270, distance: 131.4
click at [248, 270] on div "Sign in to Factory Enter your email/username and password. cathy@factory.app Co…" at bounding box center [392, 372] width 784 height 744
paste input "cathy@academysheetmetal.com.au"
type input "cathy@academysheetmetal.com.au"
click at [303, 357] on button "Continue" at bounding box center [392, 353] width 257 height 23
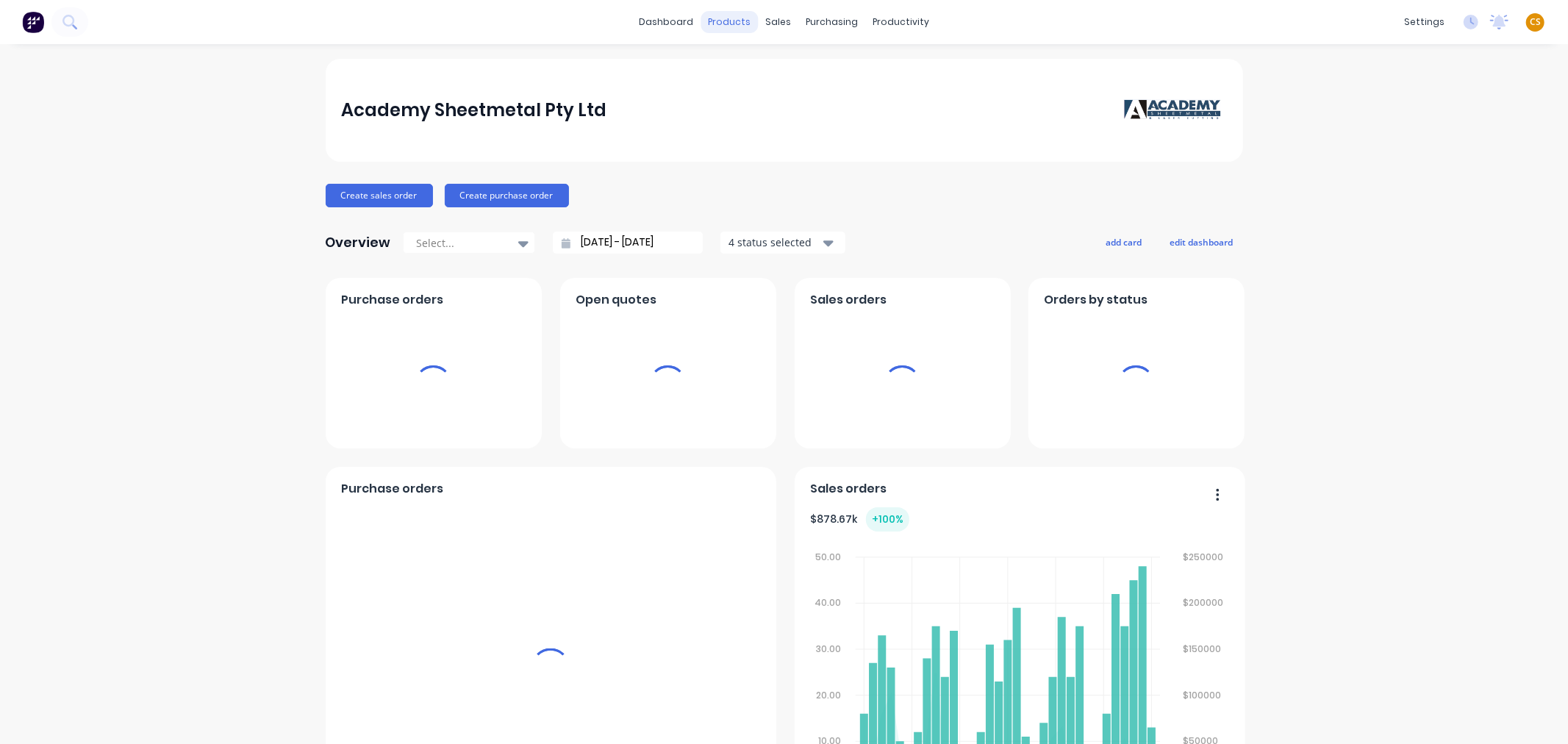
drag, startPoint x: 725, startPoint y: 18, endPoint x: 725, endPoint y: 30, distance: 12.0
click at [725, 17] on div "products" at bounding box center [729, 23] width 57 height 23
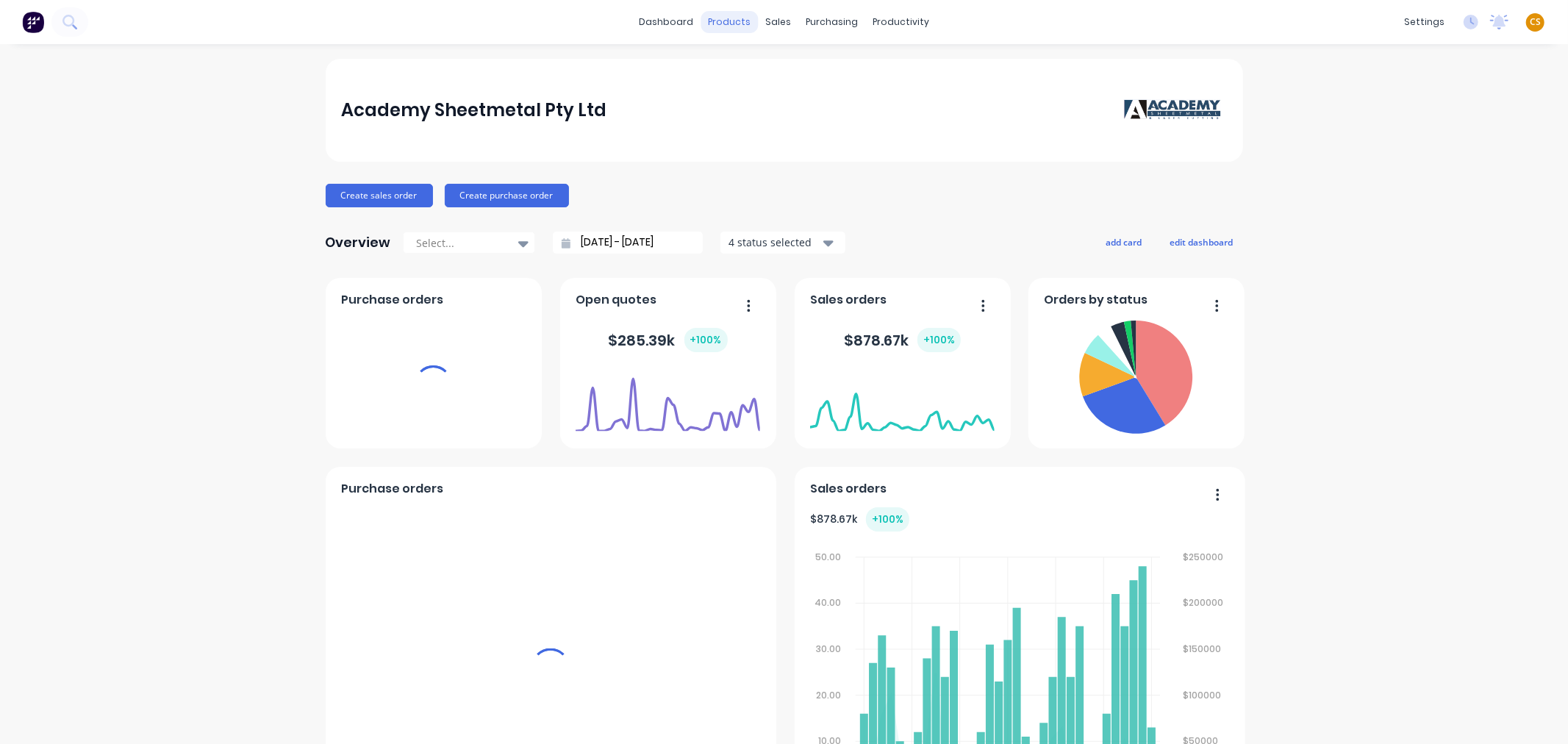
click at [729, 21] on div "products" at bounding box center [729, 23] width 57 height 23
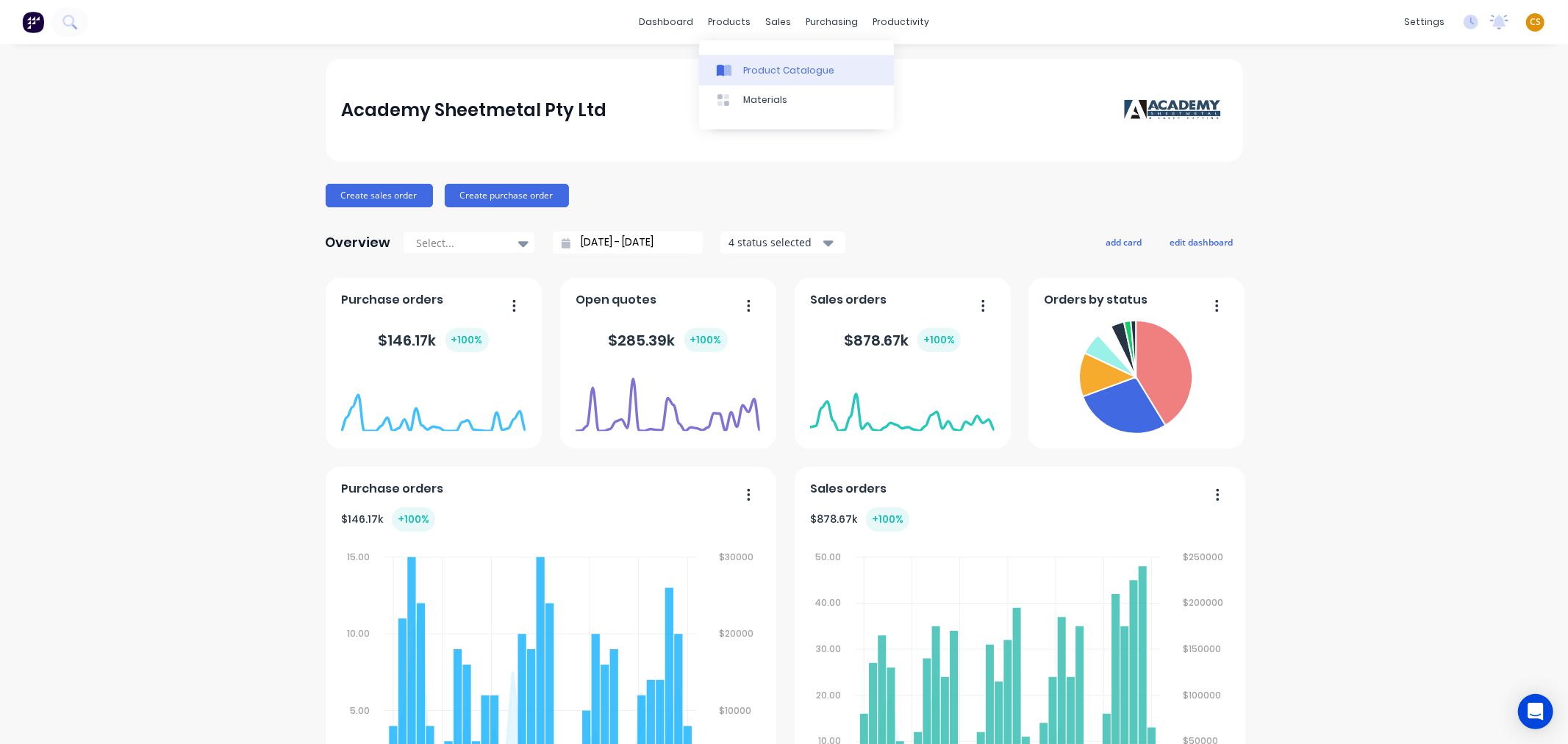
click at [759, 64] on div "Product Catalogue" at bounding box center [788, 70] width 91 height 13
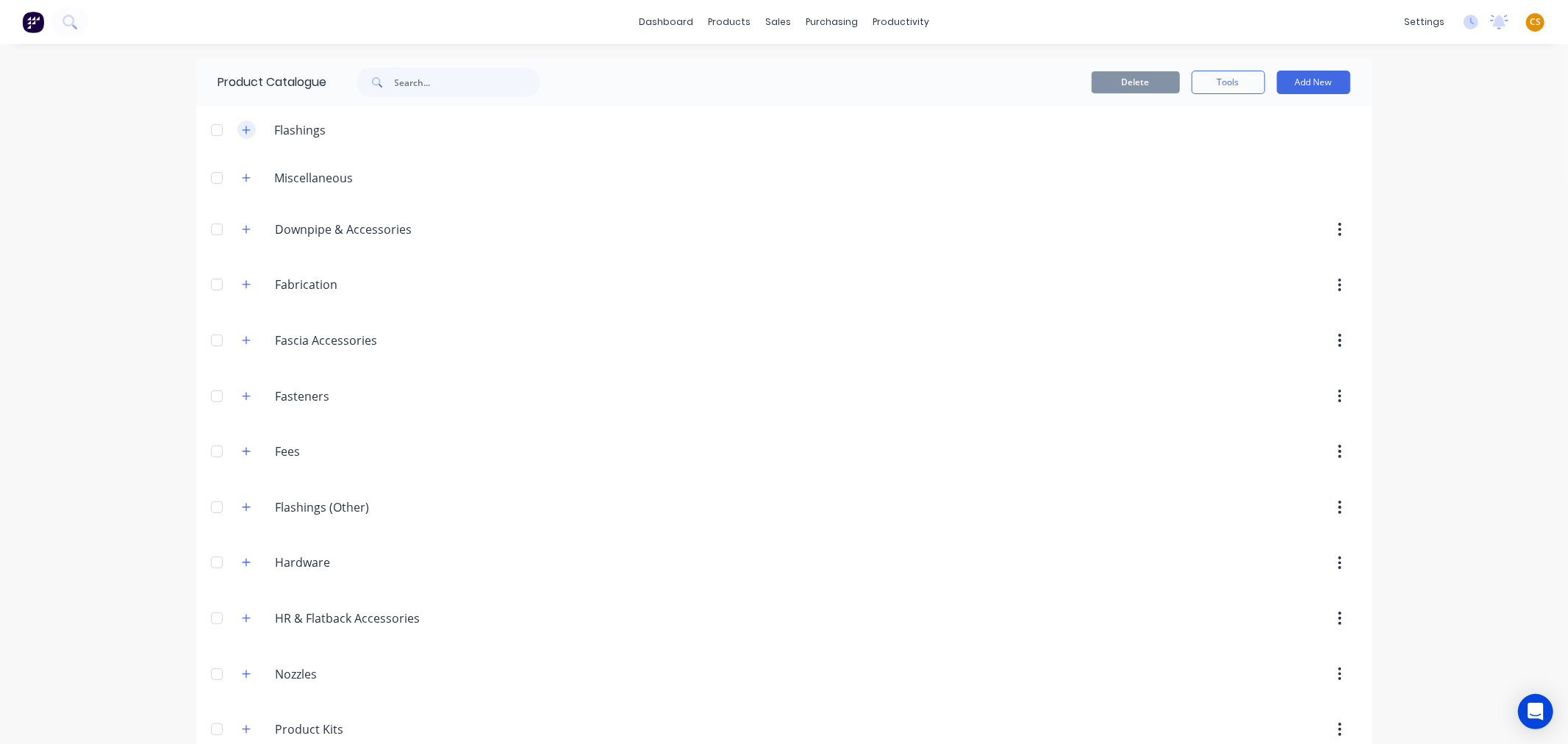
click at [242, 130] on icon "button" at bounding box center [246, 129] width 8 height 10
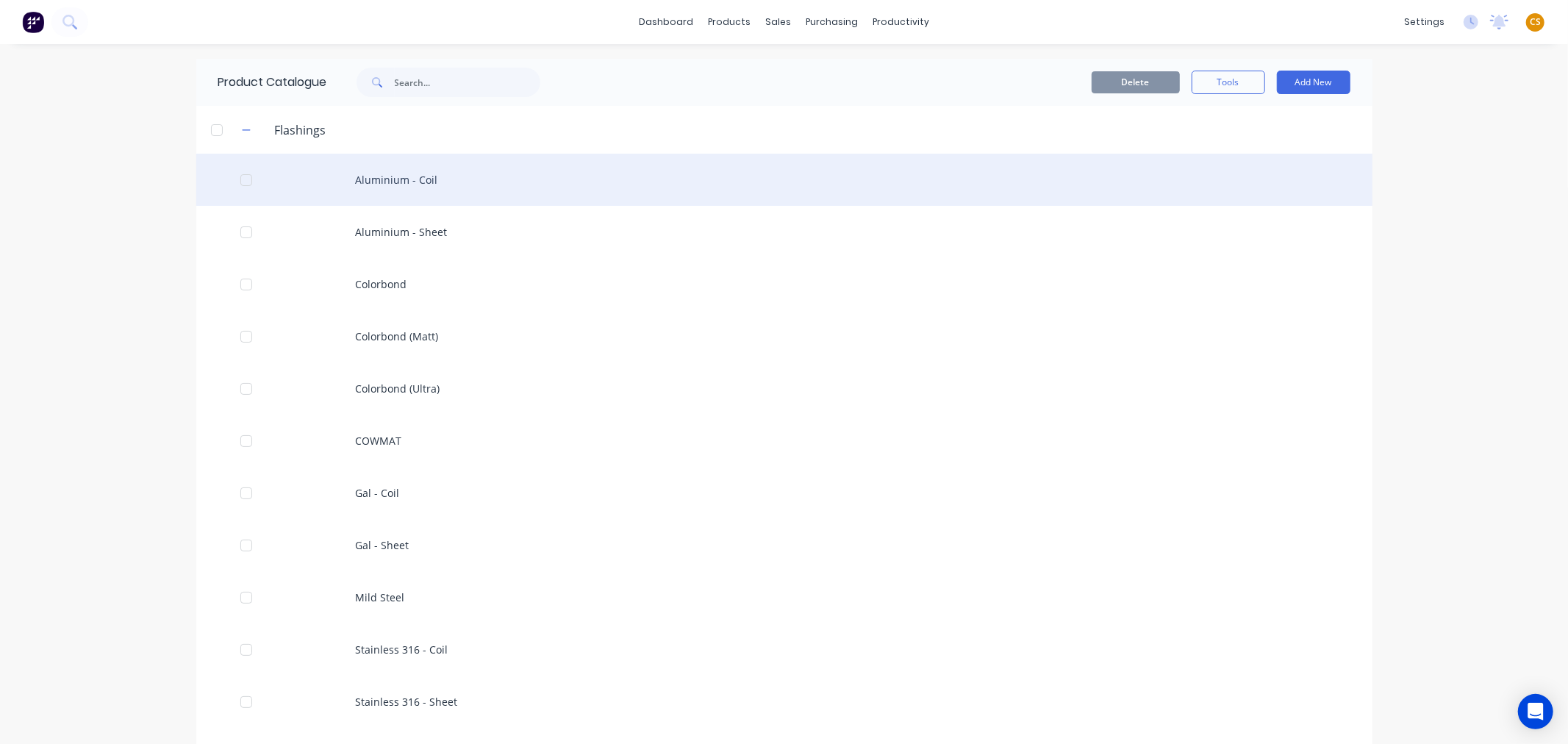
click at [375, 178] on div "Aluminium - Coil" at bounding box center [784, 180] width 1177 height 53
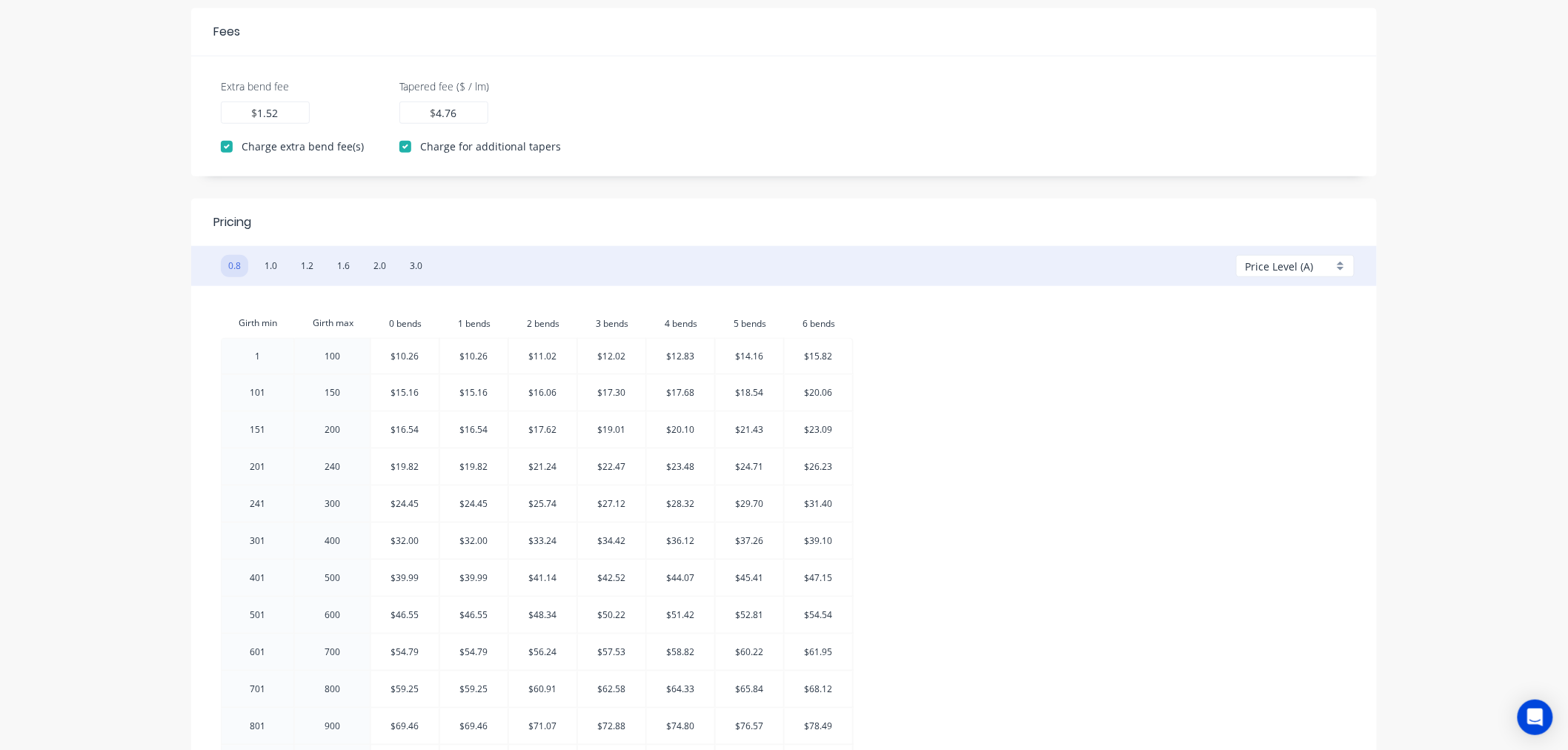
scroll to position [420, 0]
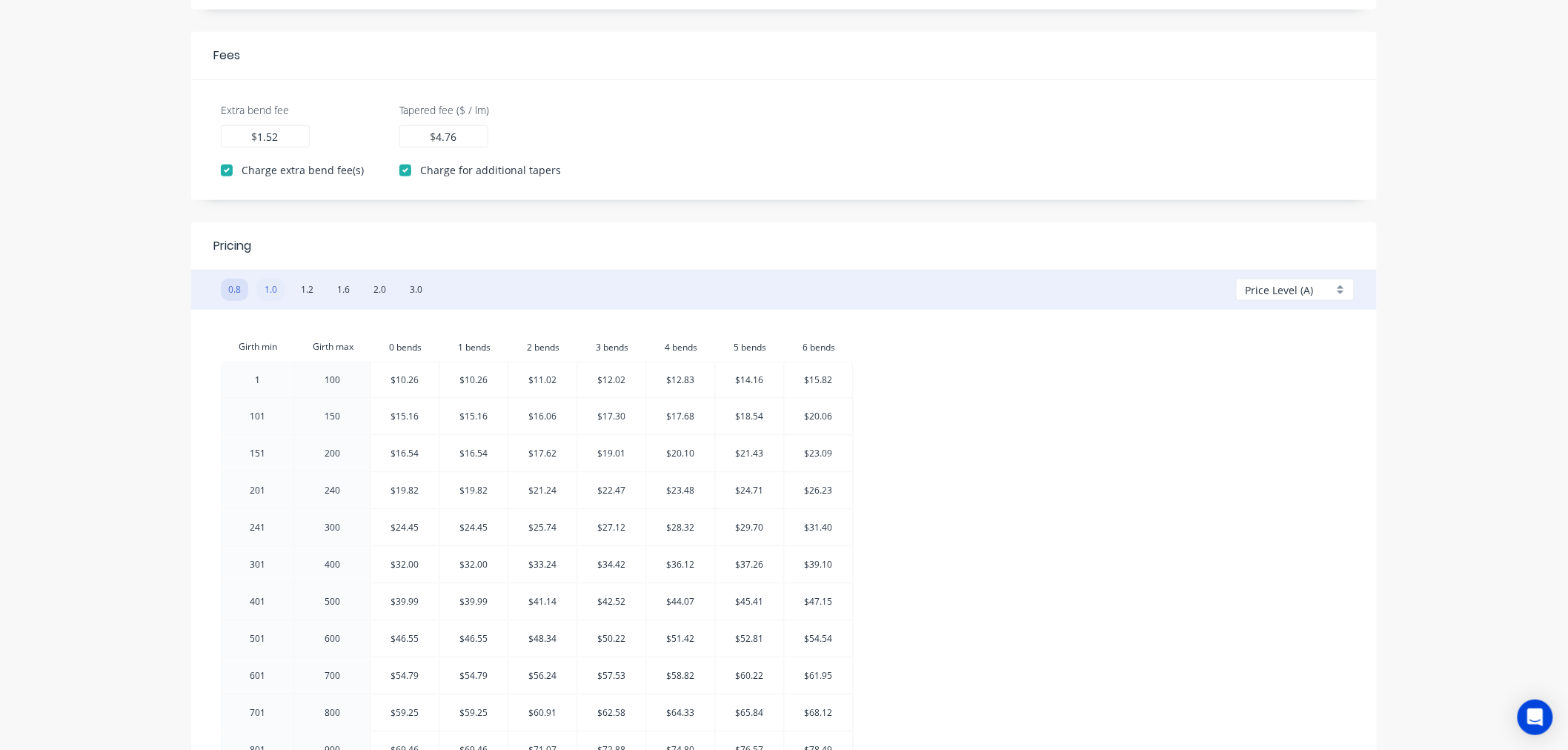
click at [270, 292] on button "1.0" at bounding box center [270, 290] width 27 height 23
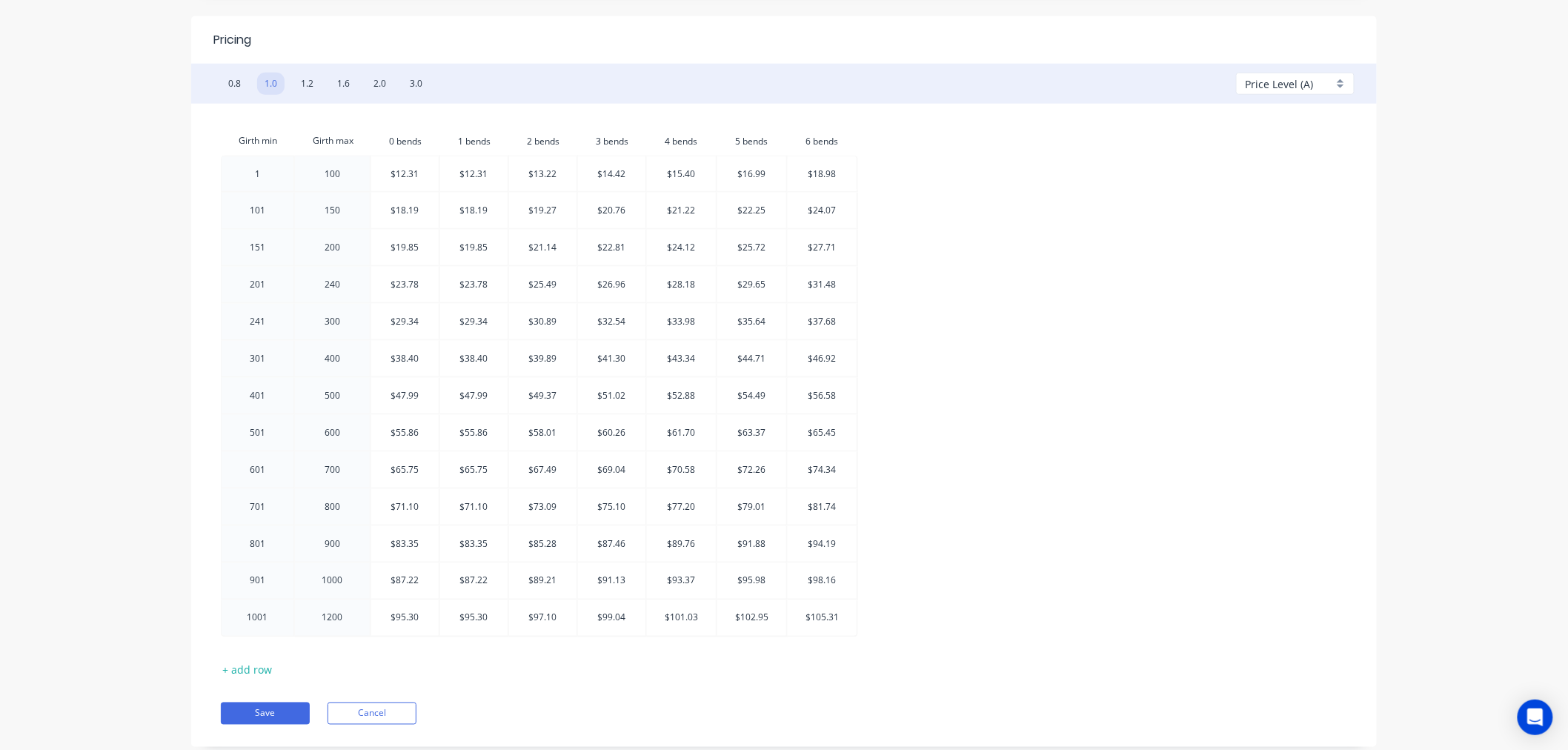
scroll to position [667, 0]
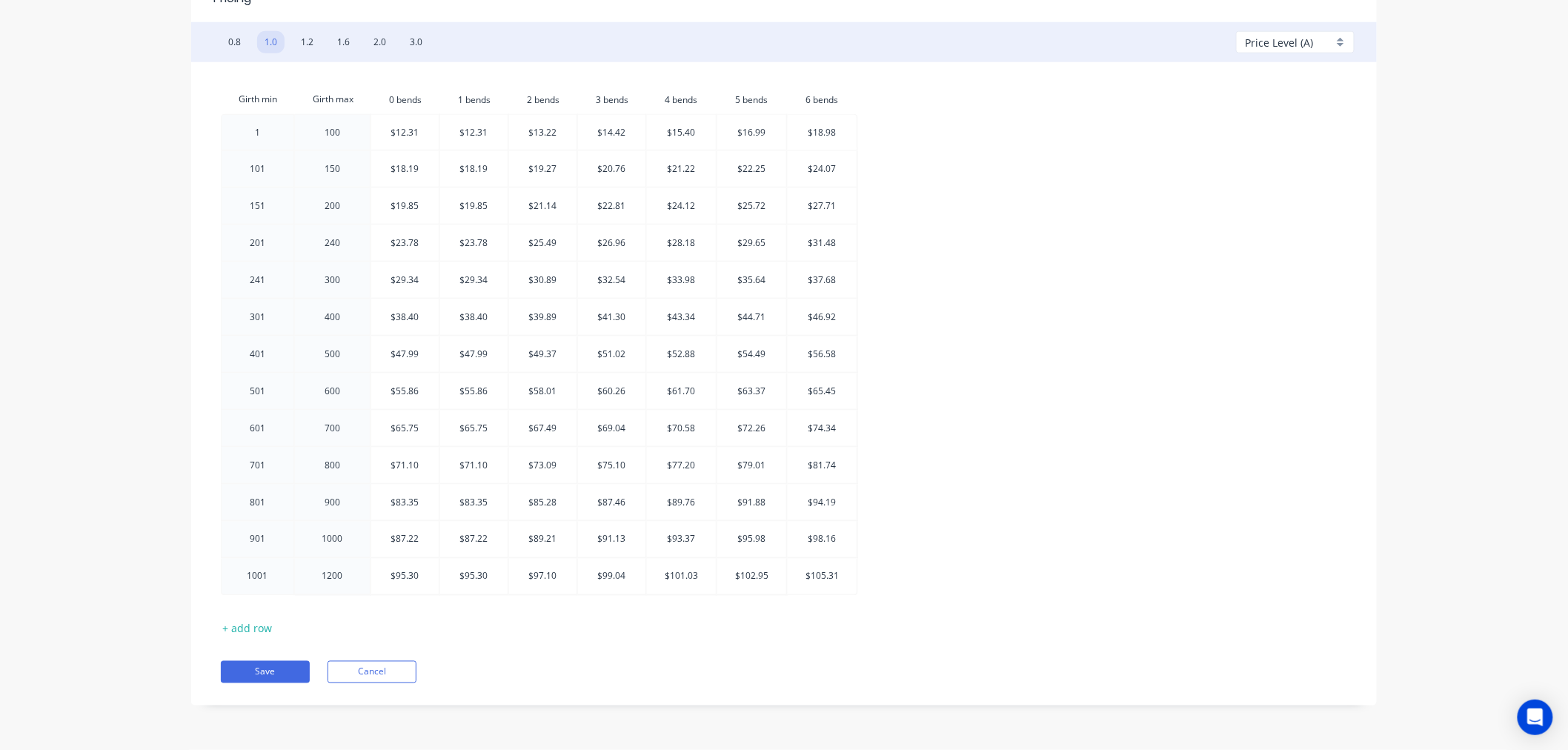
click at [1324, 41] on div "Price Level (A)" at bounding box center [1289, 43] width 87 height 15
click at [1284, 265] on div at bounding box center [1299, 270] width 107 height 19
type input "1.05"
type input "3.27"
click at [1327, 44] on div "Price Level (G)" at bounding box center [1289, 43] width 87 height 15
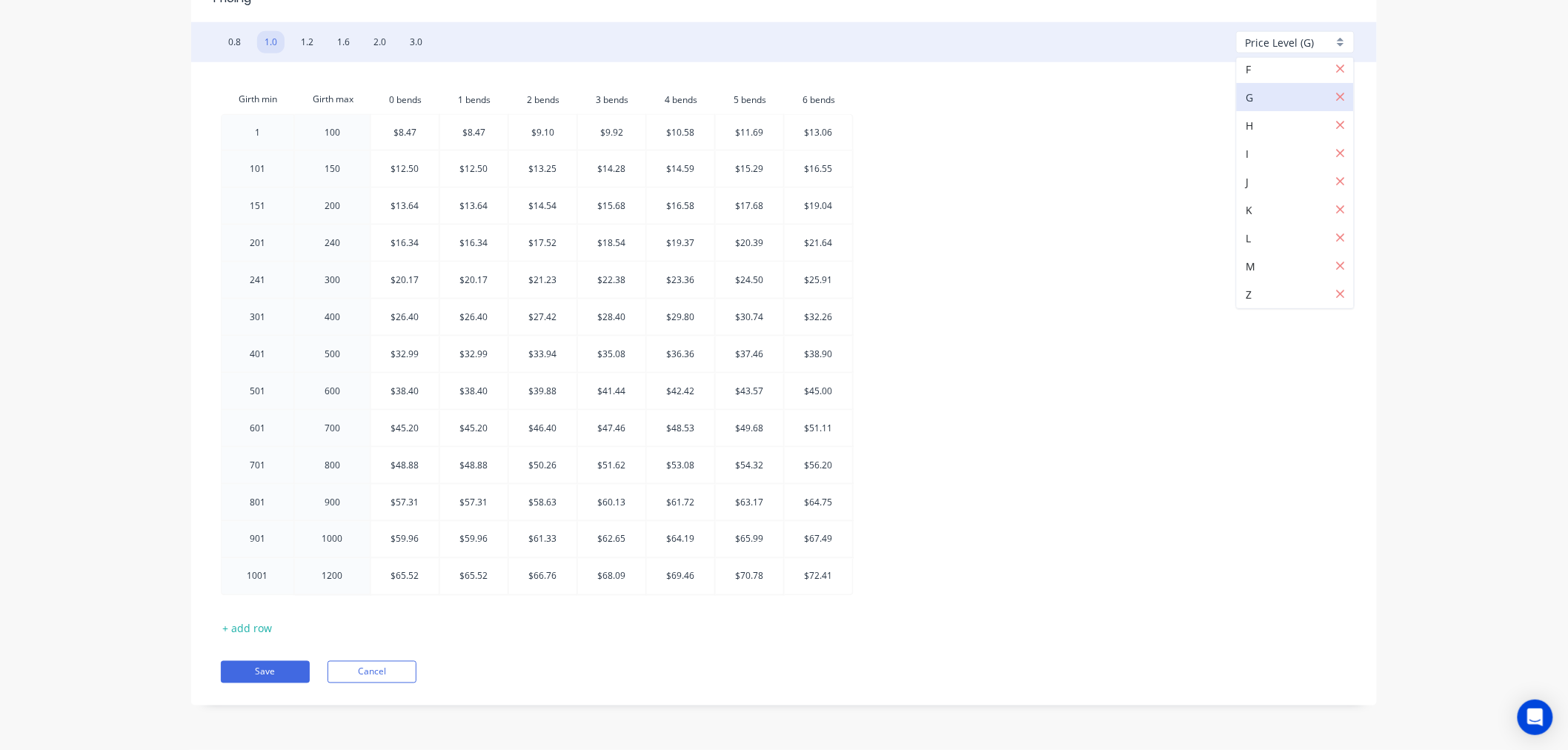
scroll to position [174, 0]
click at [1286, 299] on div at bounding box center [1299, 295] width 107 height 19
type input "1.90"
type input "5.95"
click at [279, 666] on button "Save" at bounding box center [266, 672] width 89 height 23
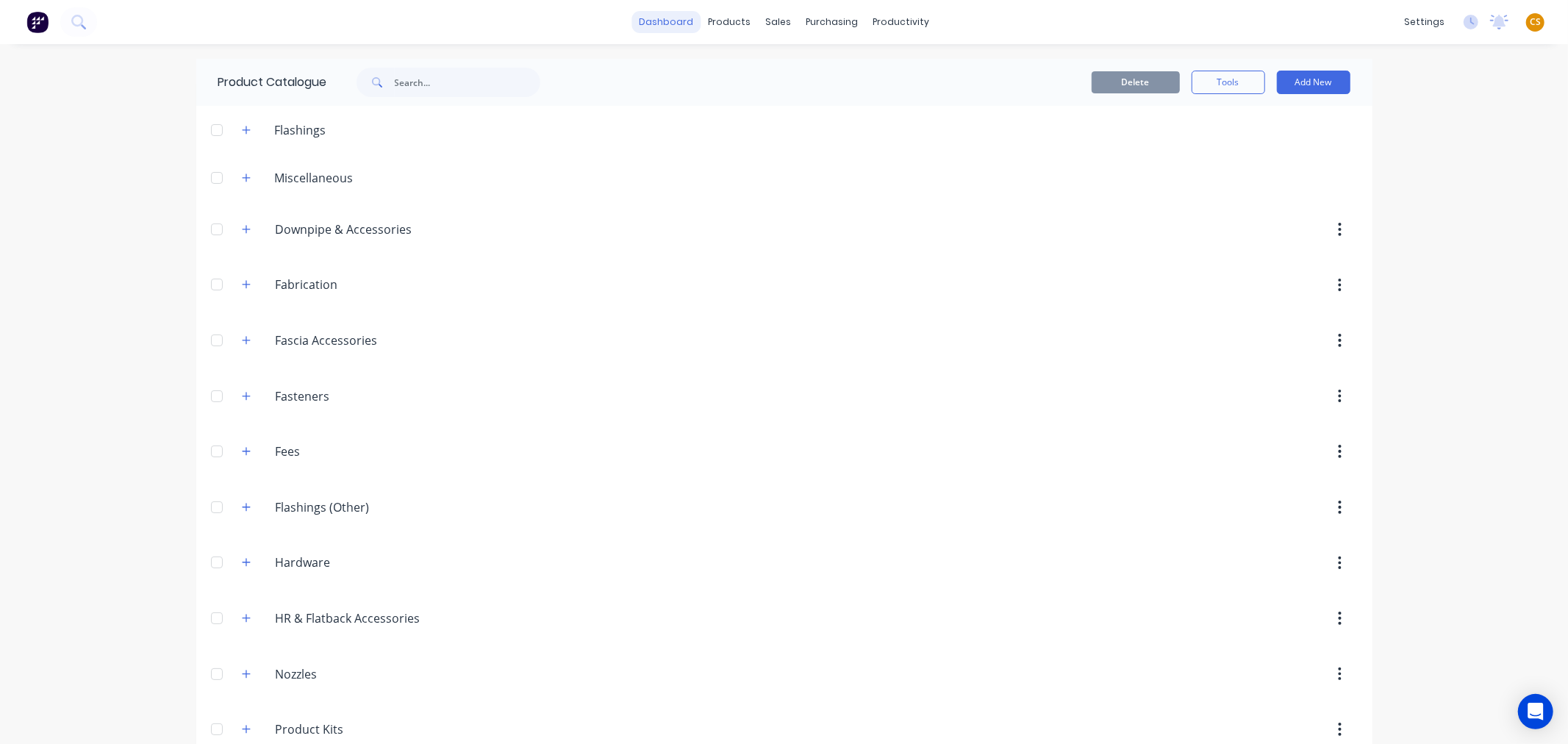
click at [652, 23] on link "dashboard" at bounding box center [666, 23] width 69 height 23
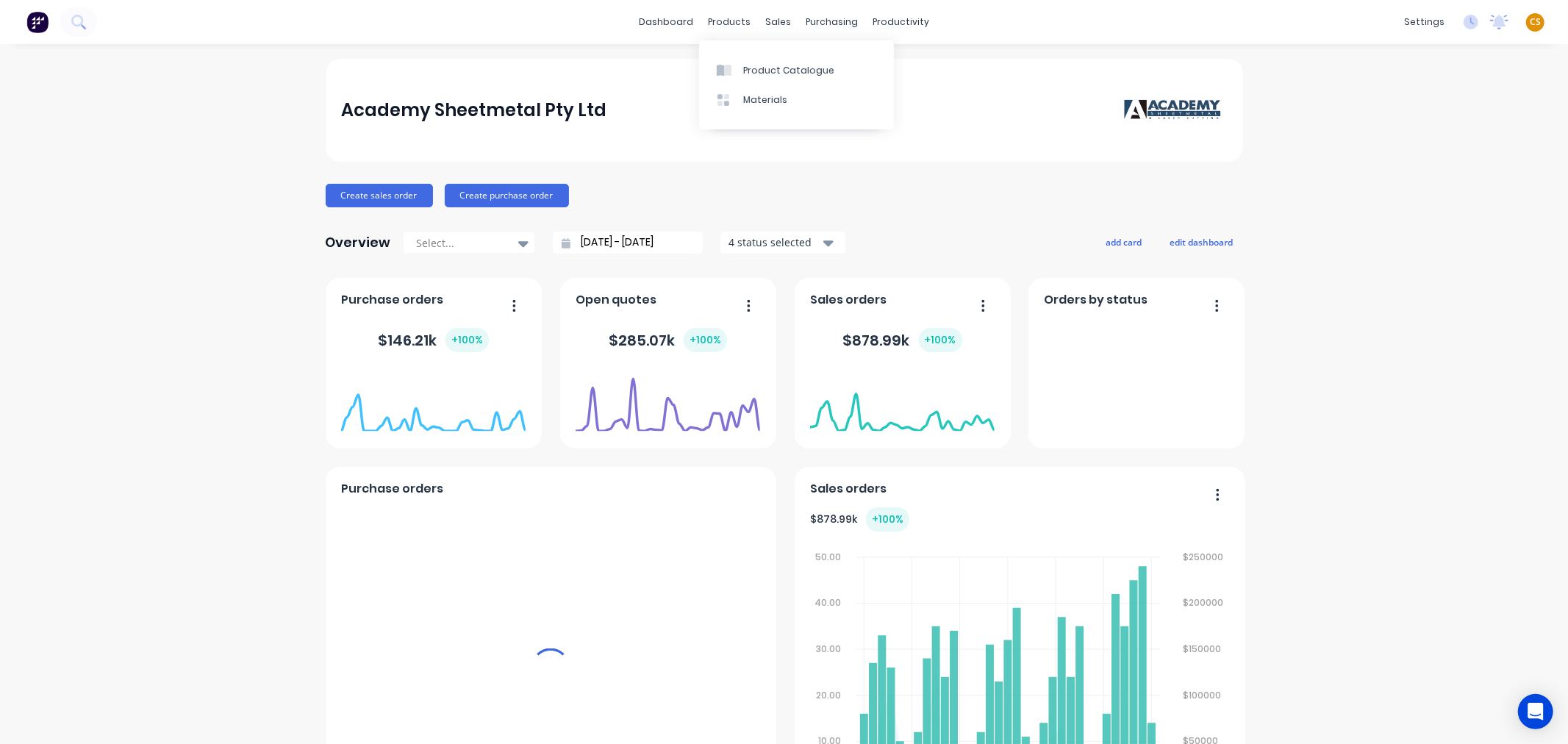
click at [1530, 23] on span "CS" at bounding box center [1536, 22] width 11 height 13
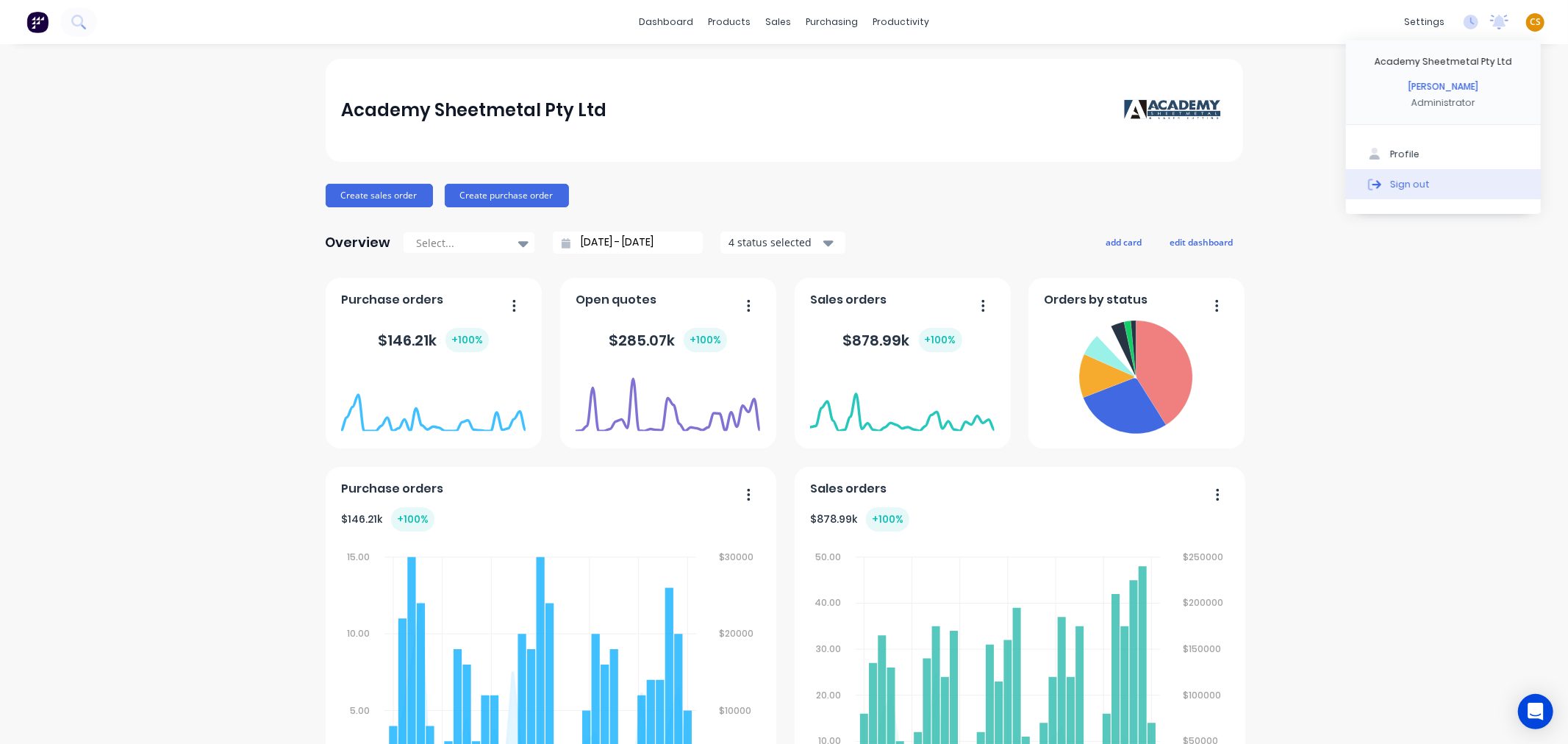
click at [1495, 184] on button "Sign out" at bounding box center [1444, 183] width 195 height 29
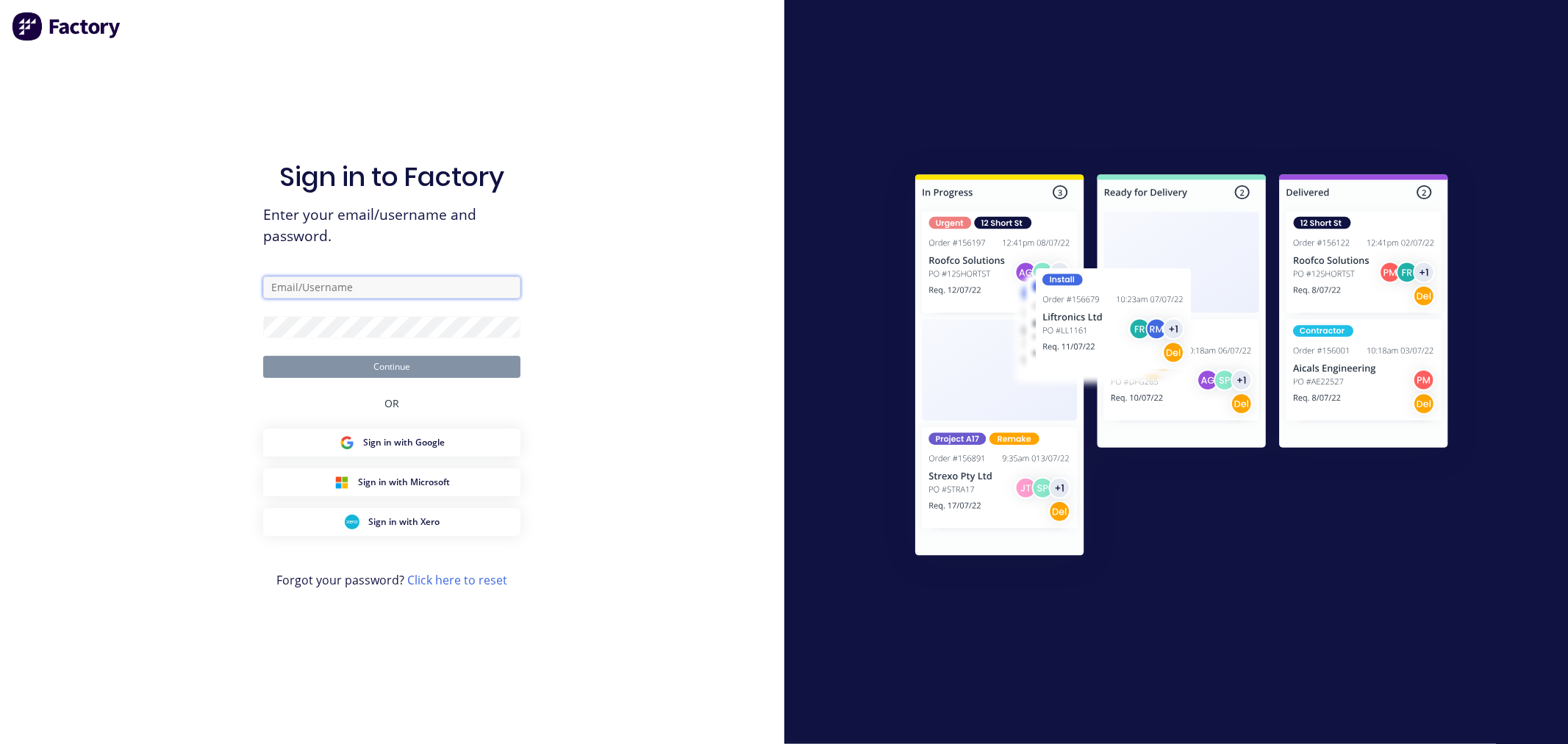
click at [383, 285] on input "text" at bounding box center [392, 288] width 257 height 23
type input "[PERSON_NAME][EMAIL_ADDRESS][DOMAIN_NAME]"
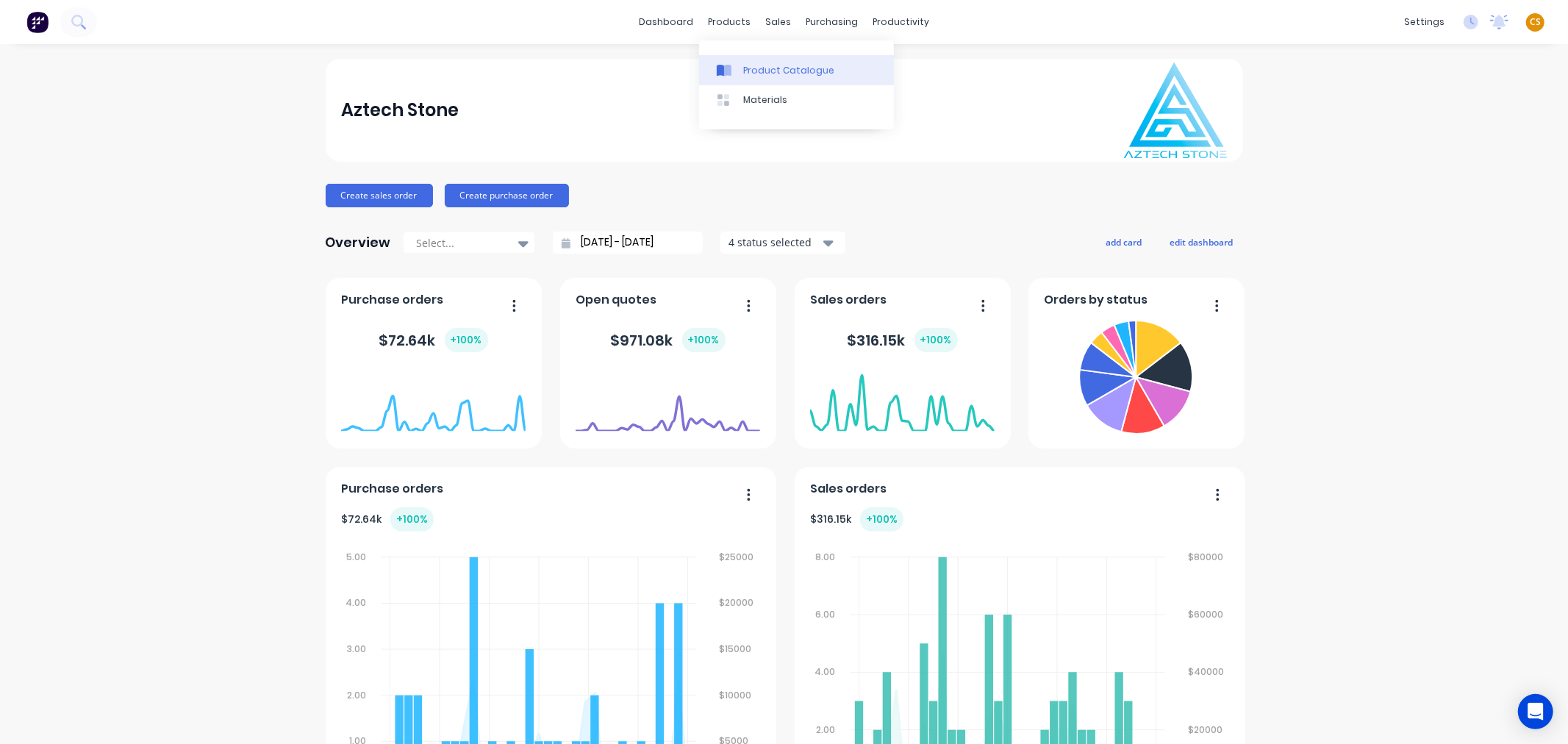
click at [776, 70] on div "Product Catalogue" at bounding box center [788, 70] width 91 height 13
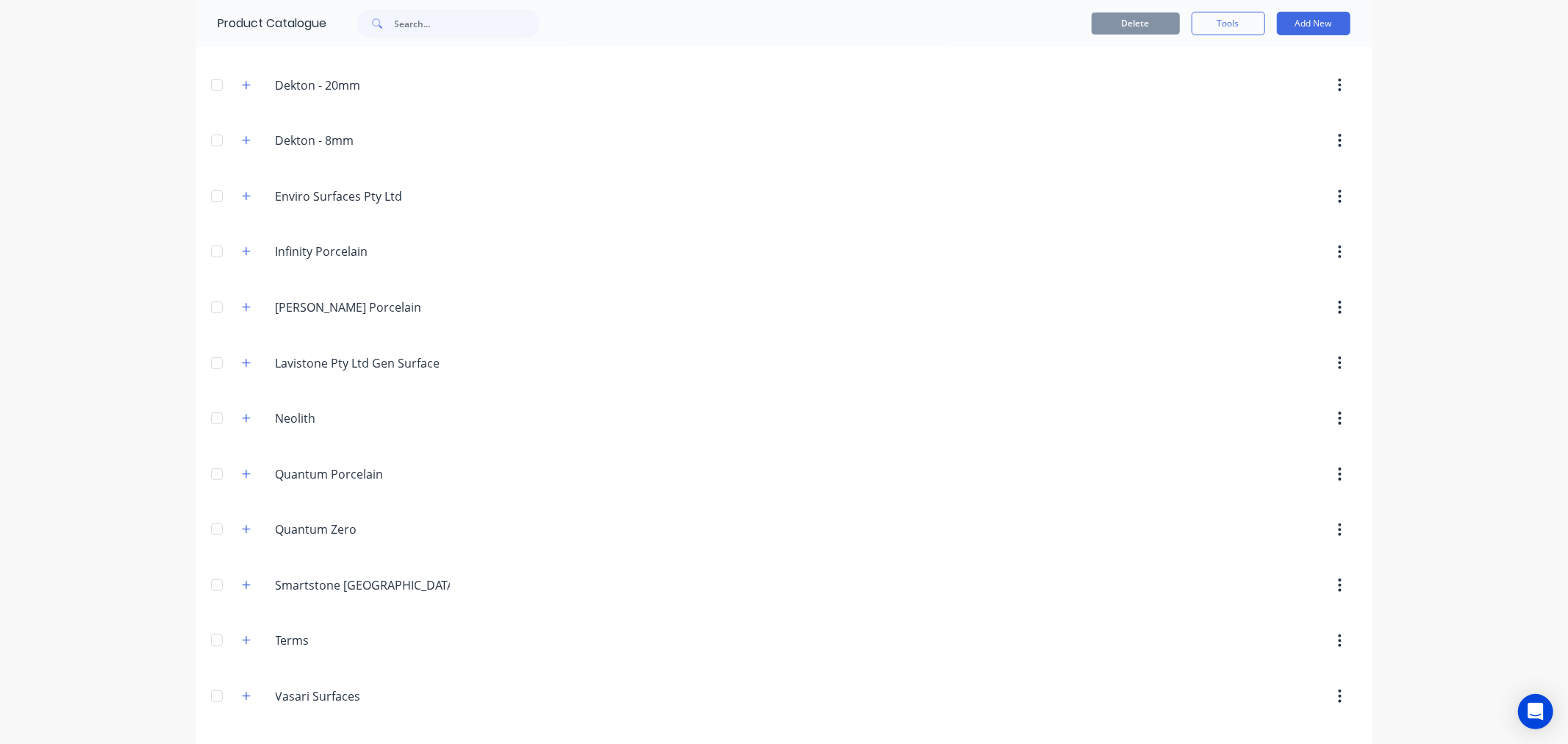
scroll to position [706, 0]
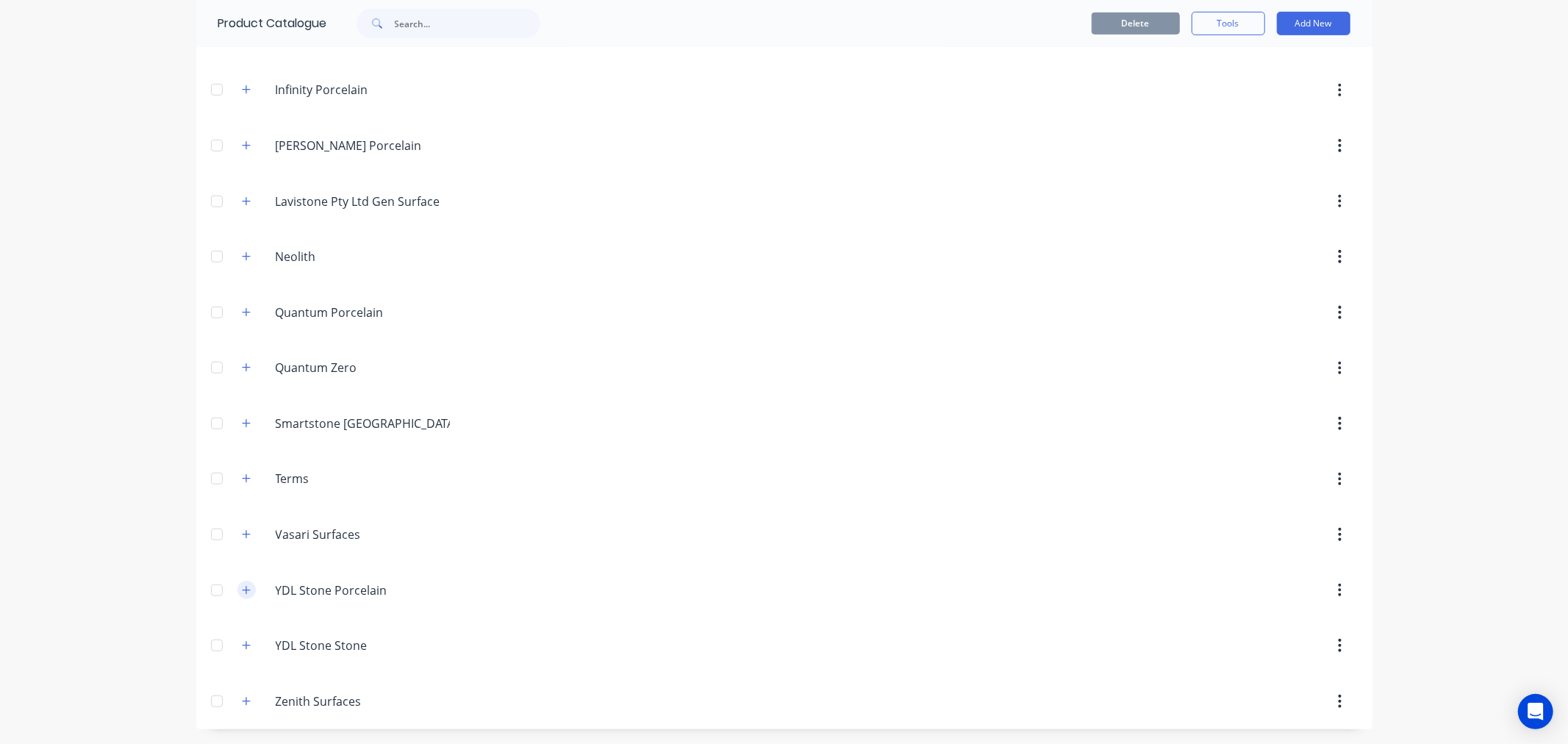
click at [242, 590] on icon "button" at bounding box center [246, 590] width 8 height 8
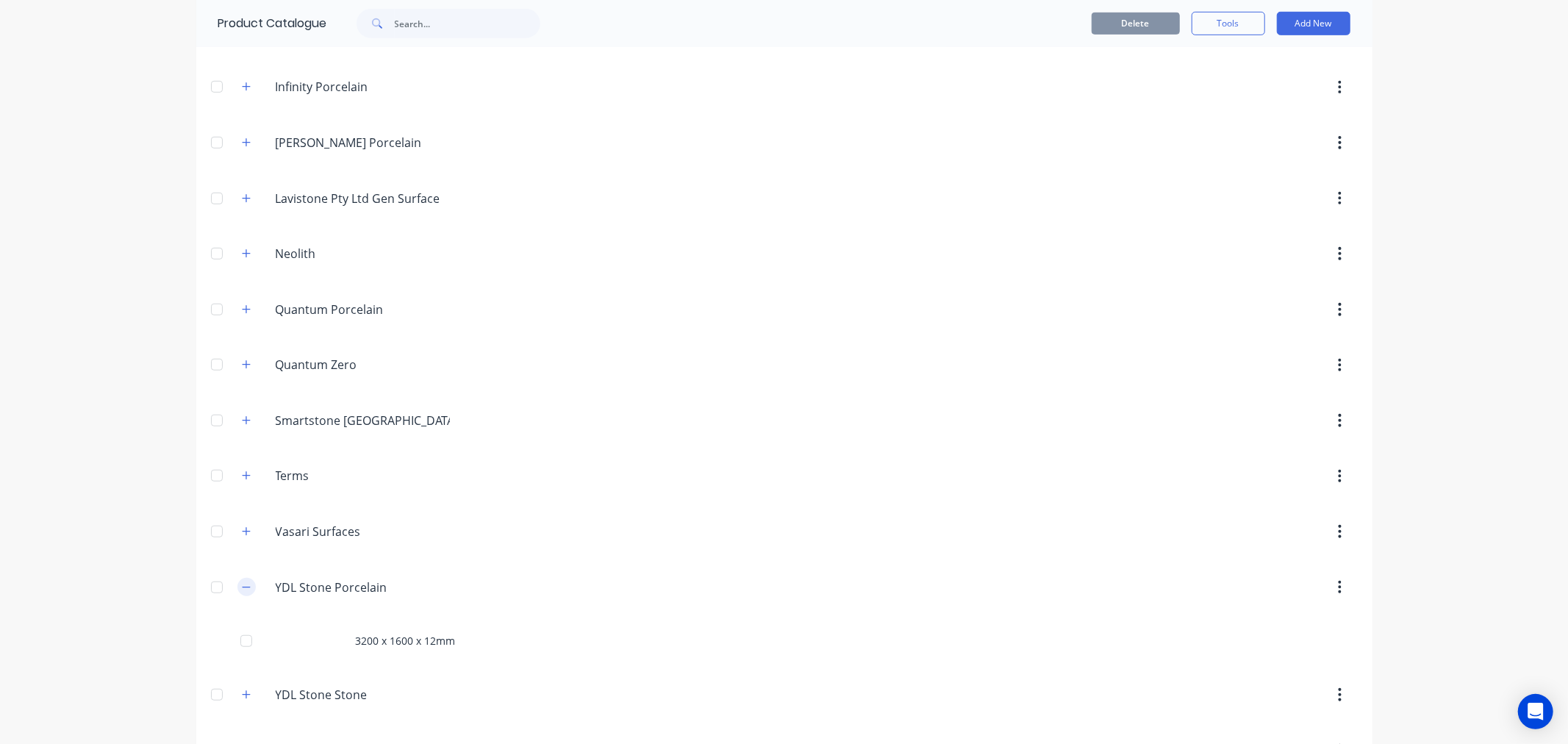
click at [242, 592] on icon "button" at bounding box center [246, 587] width 8 height 10
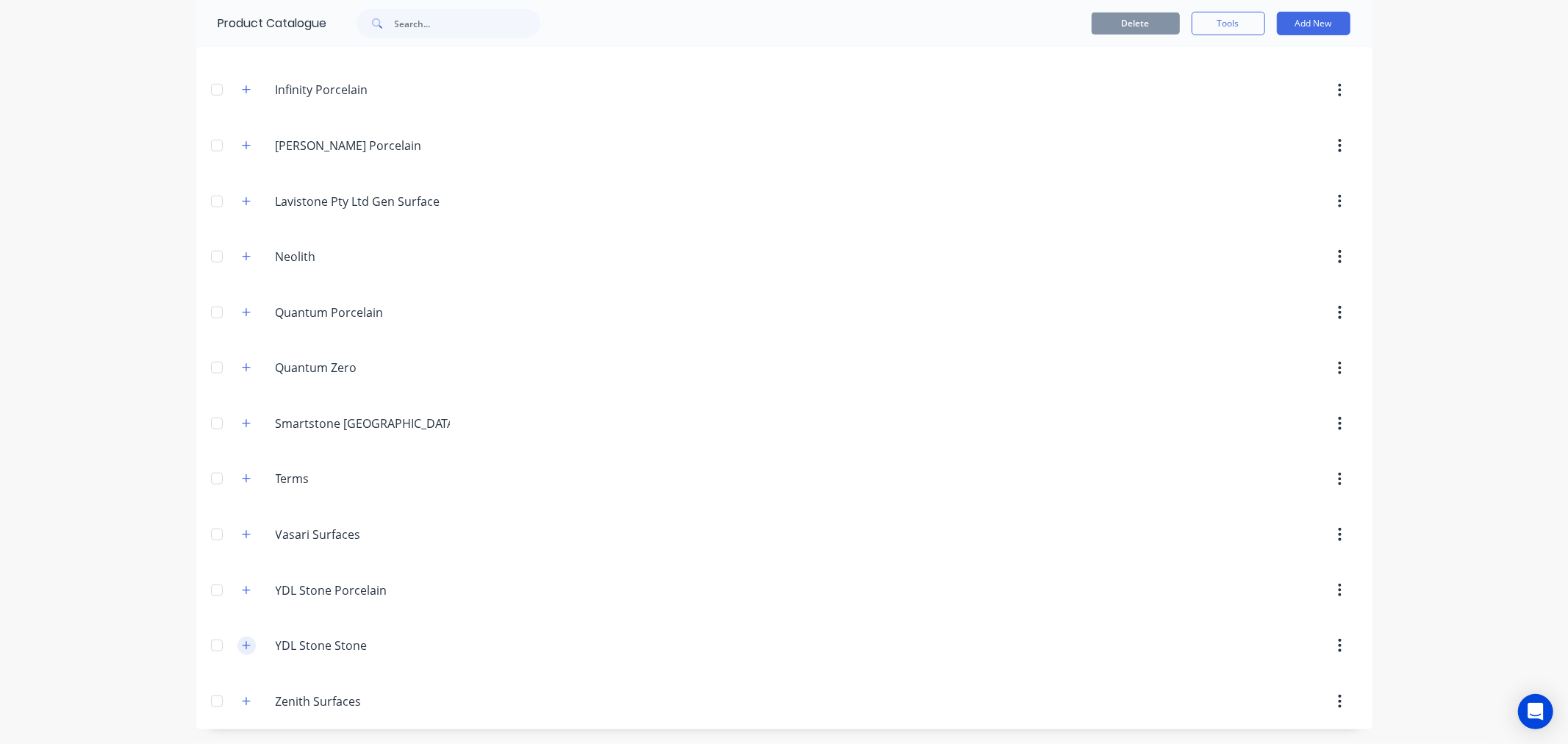
click at [242, 644] on icon "button" at bounding box center [246, 645] width 8 height 10
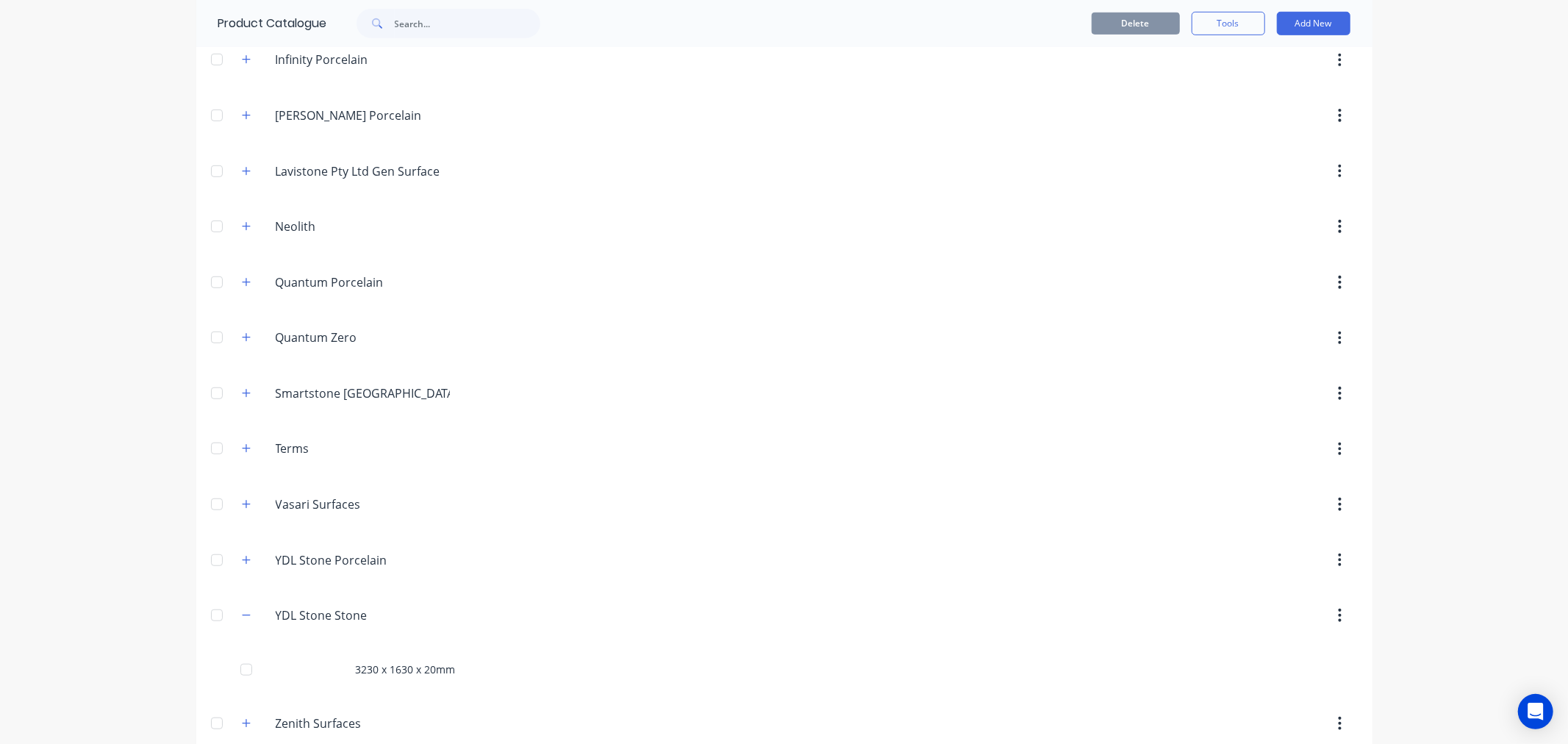
scroll to position [758, 0]
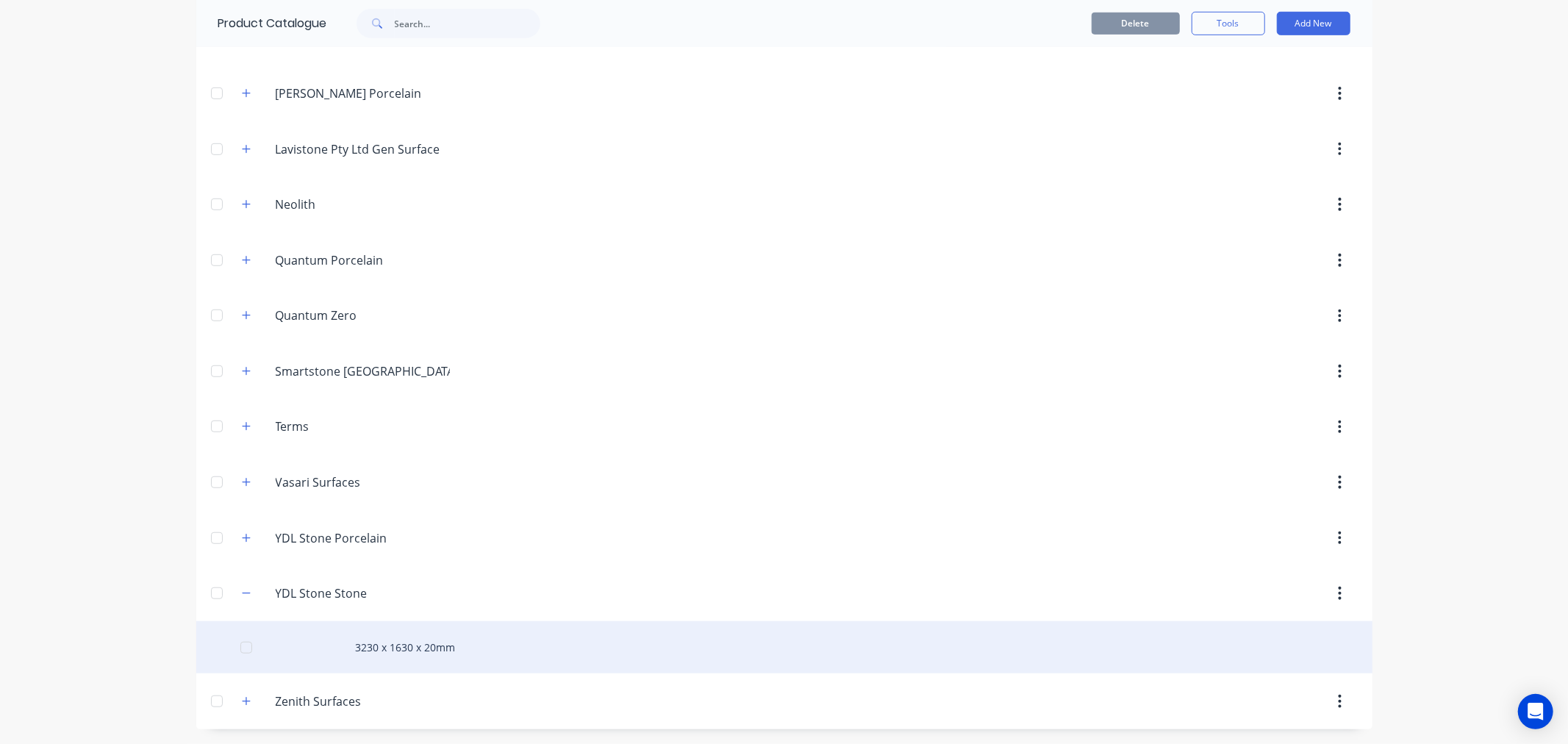
click at [415, 645] on div "3230 x 1630 x 20mm" at bounding box center [784, 647] width 1177 height 53
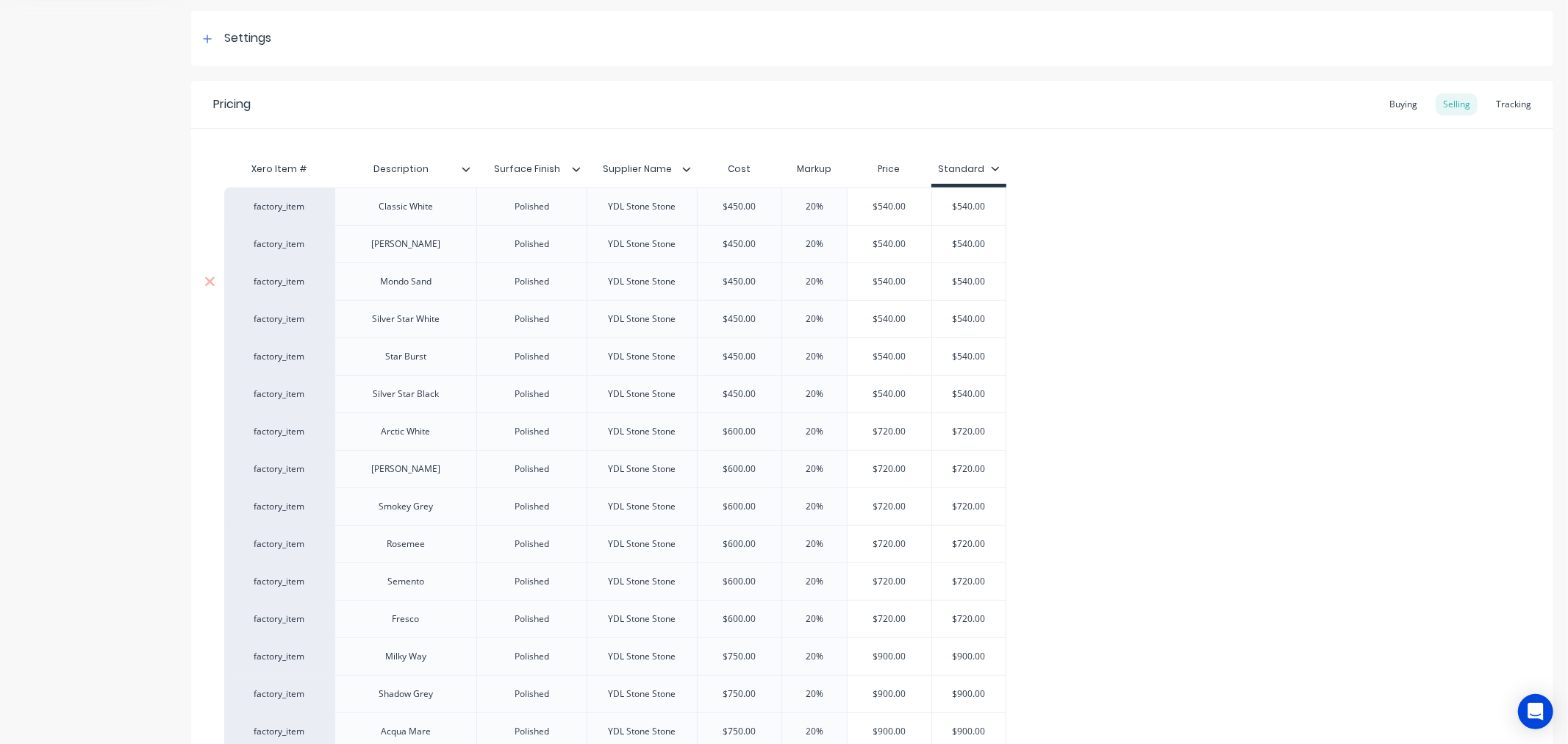
scroll to position [245, 0]
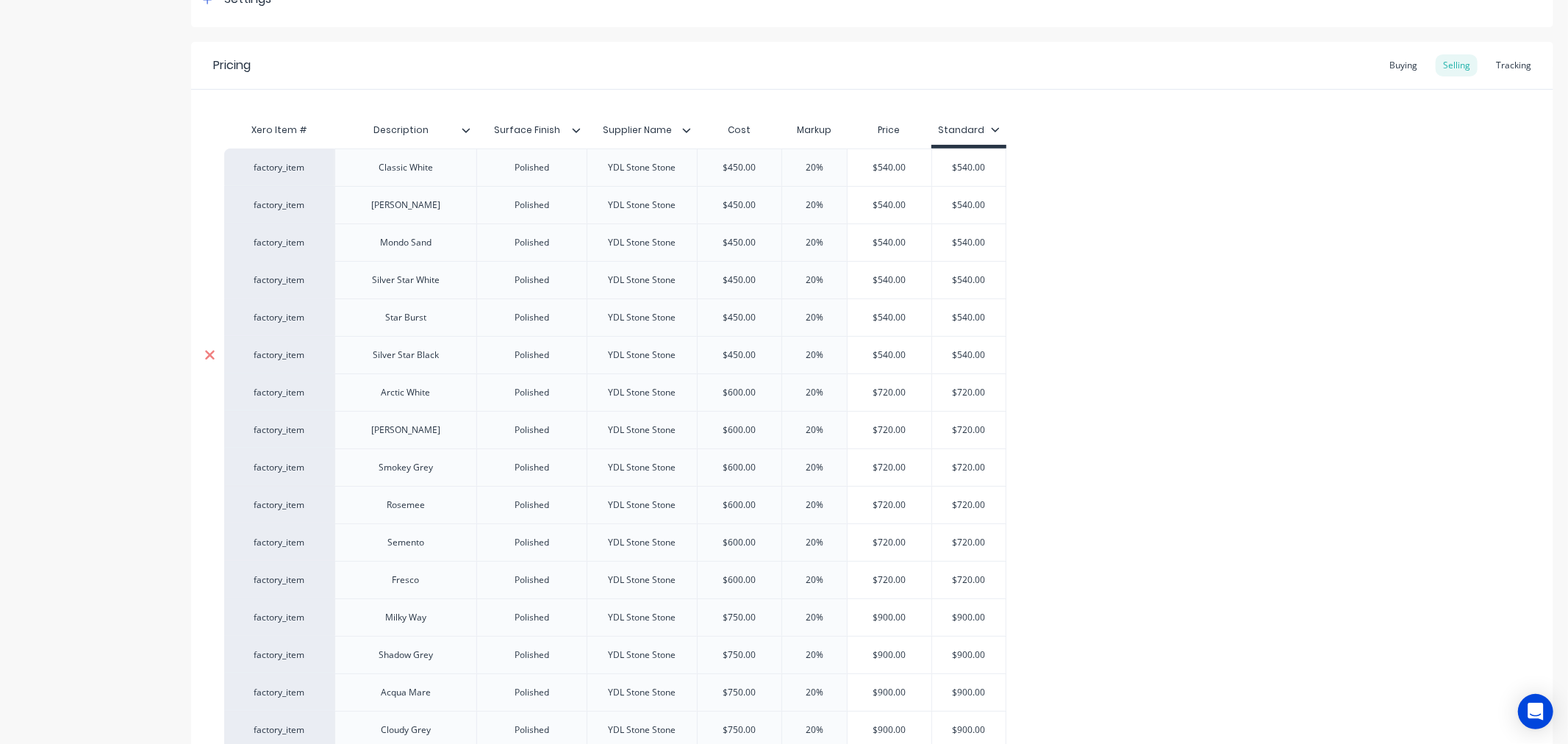
click at [208, 353] on icon at bounding box center [210, 355] width 9 height 9
click at [208, 580] on icon at bounding box center [210, 580] width 9 height 9
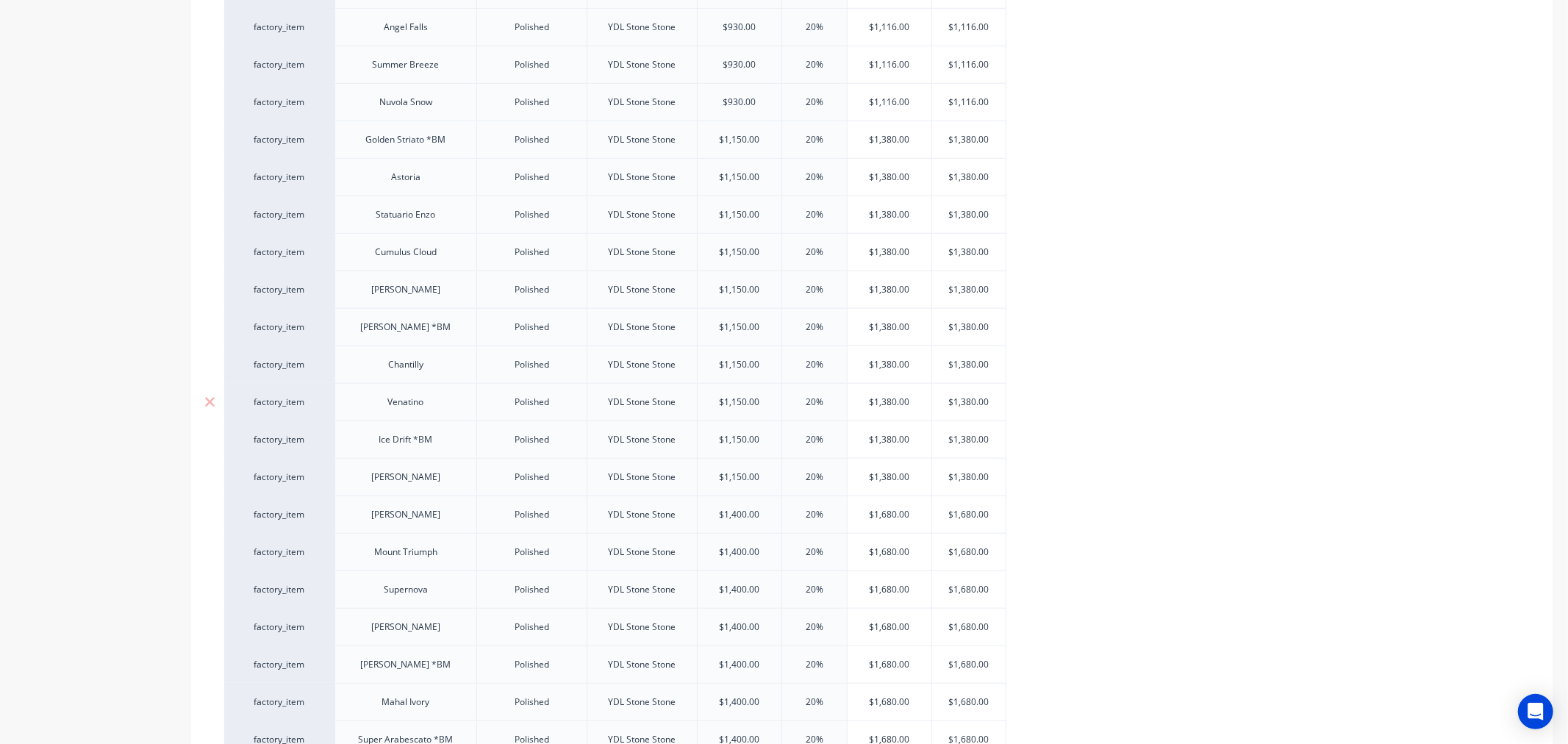
scroll to position [1225, 0]
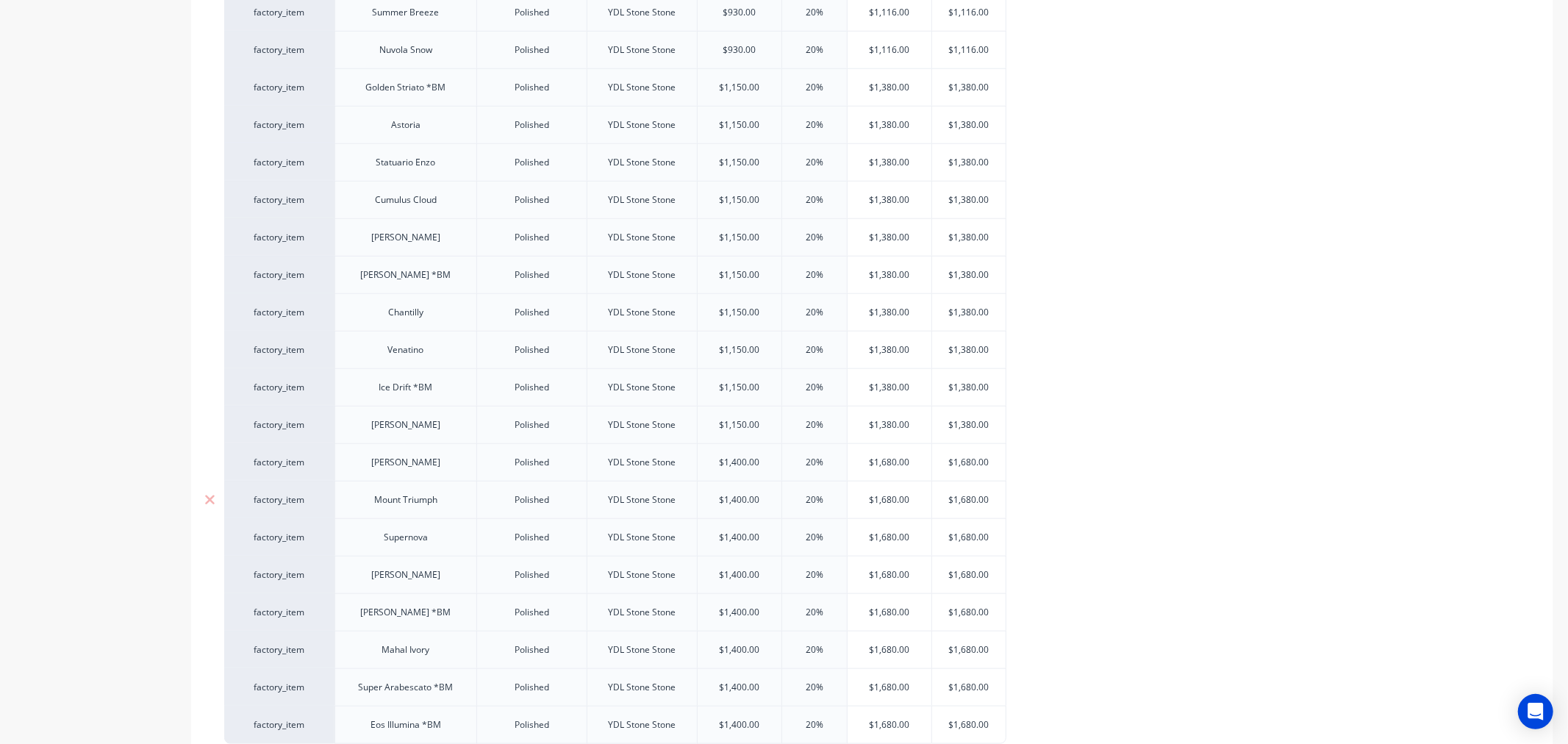
click at [386, 509] on div "Mount Triumph" at bounding box center [405, 500] width 86 height 19
drag, startPoint x: 386, startPoint y: 509, endPoint x: 432, endPoint y: 509, distance: 46.0
click at [432, 509] on div "Mount Triumph" at bounding box center [405, 500] width 86 height 19
paste div
drag, startPoint x: 328, startPoint y: 508, endPoint x: 313, endPoint y: 579, distance: 72.6
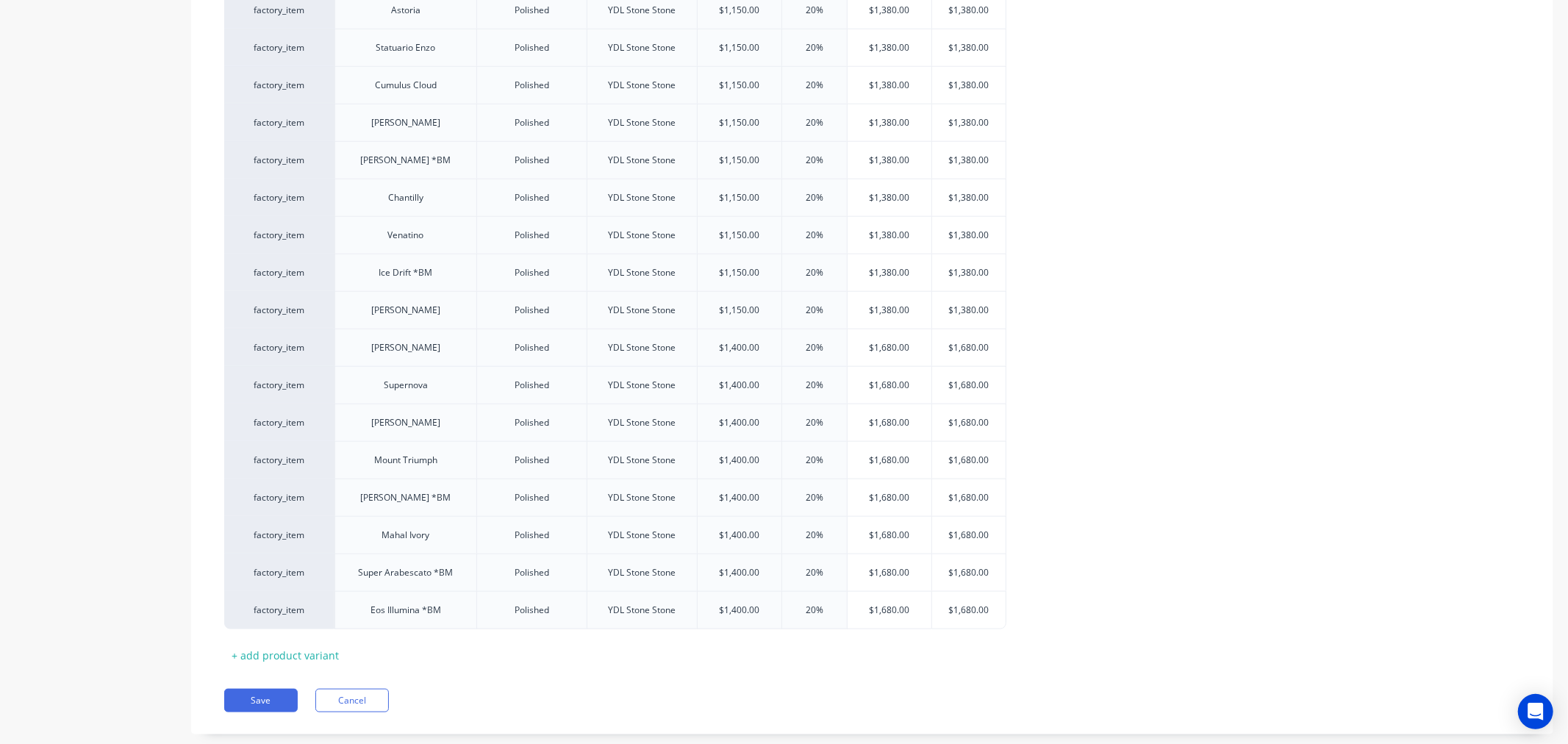
scroll to position [1374, 0]
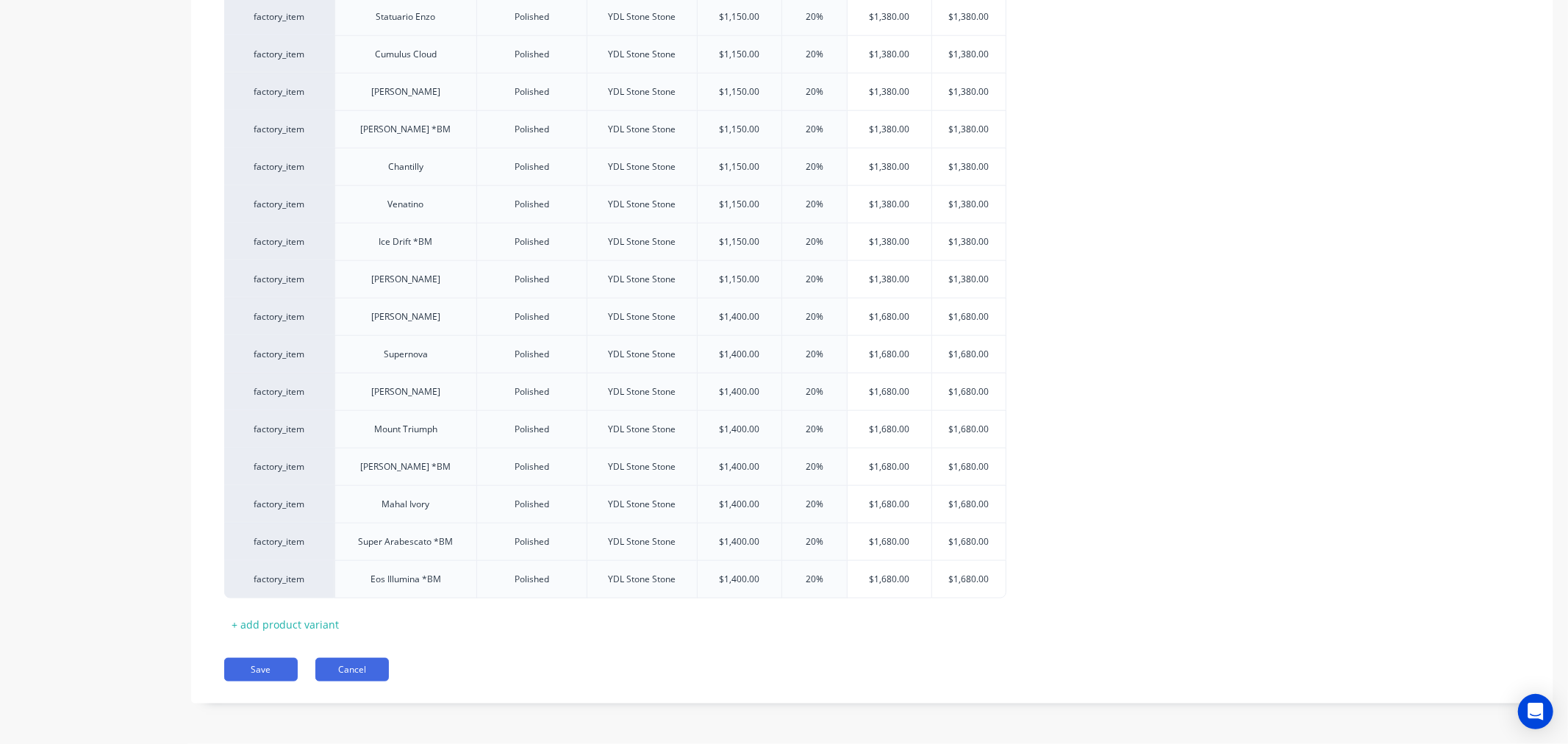
click at [365, 668] on button "Cancel" at bounding box center [352, 669] width 73 height 23
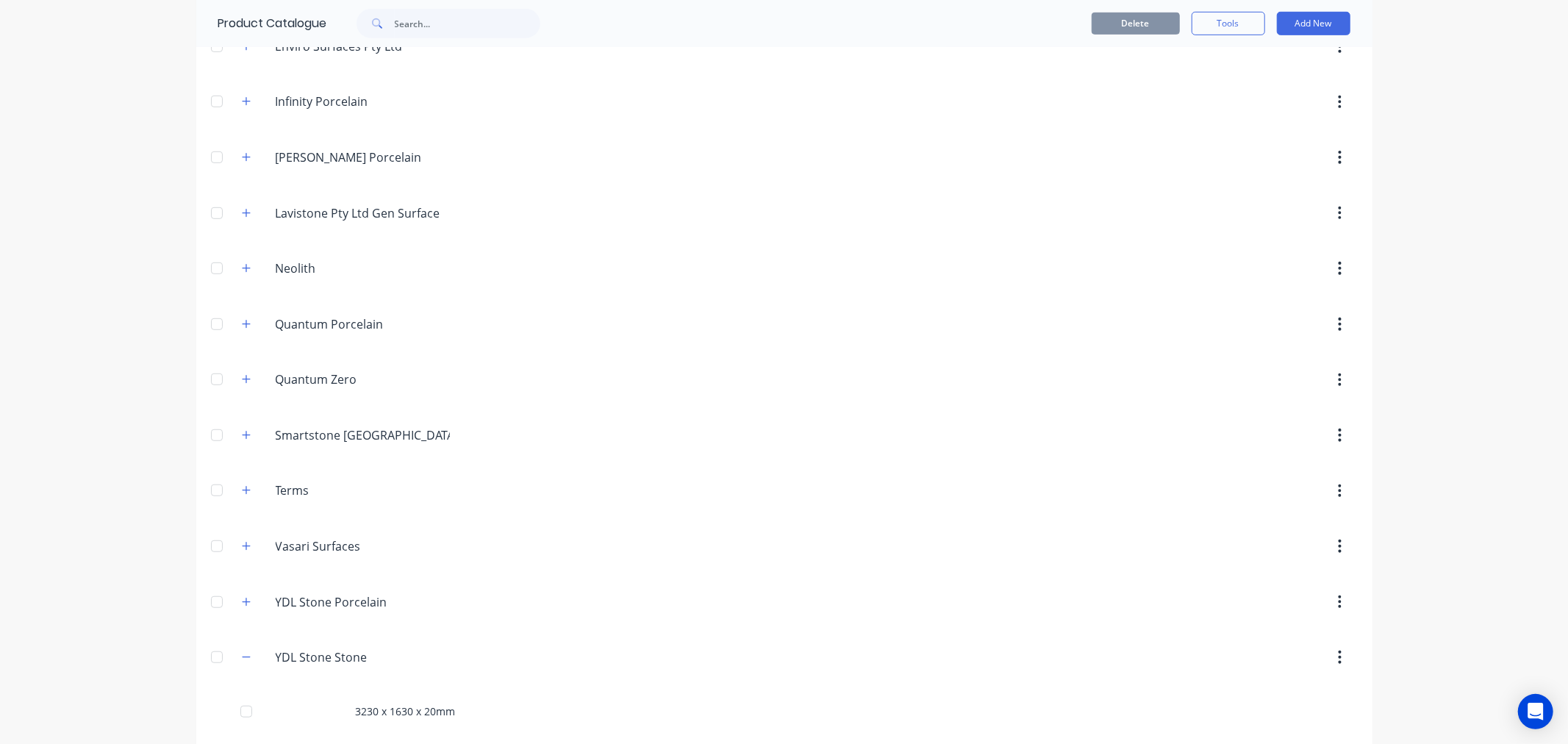
scroll to position [758, 0]
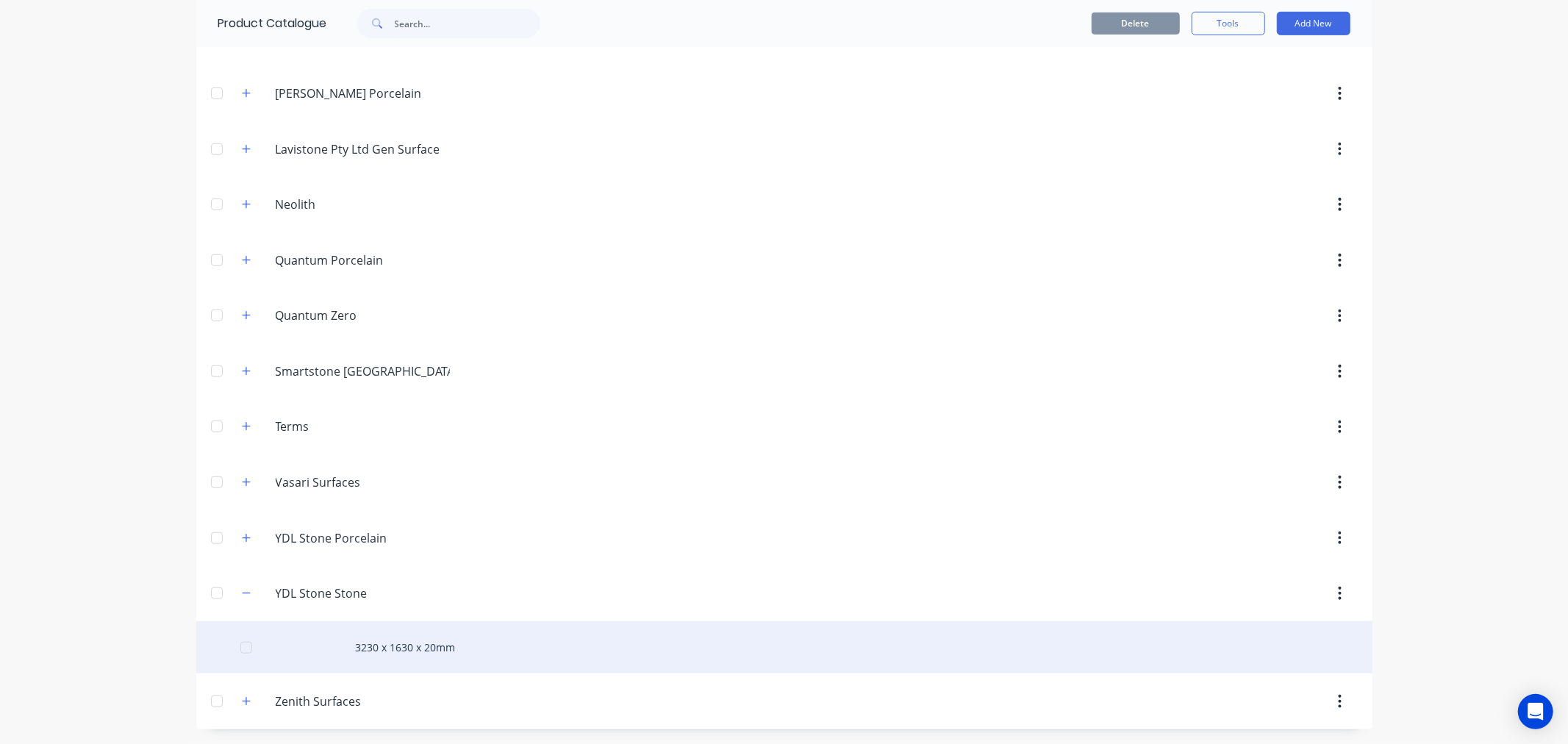
click at [400, 643] on div "3230 x 1630 x 20mm" at bounding box center [784, 647] width 1177 height 53
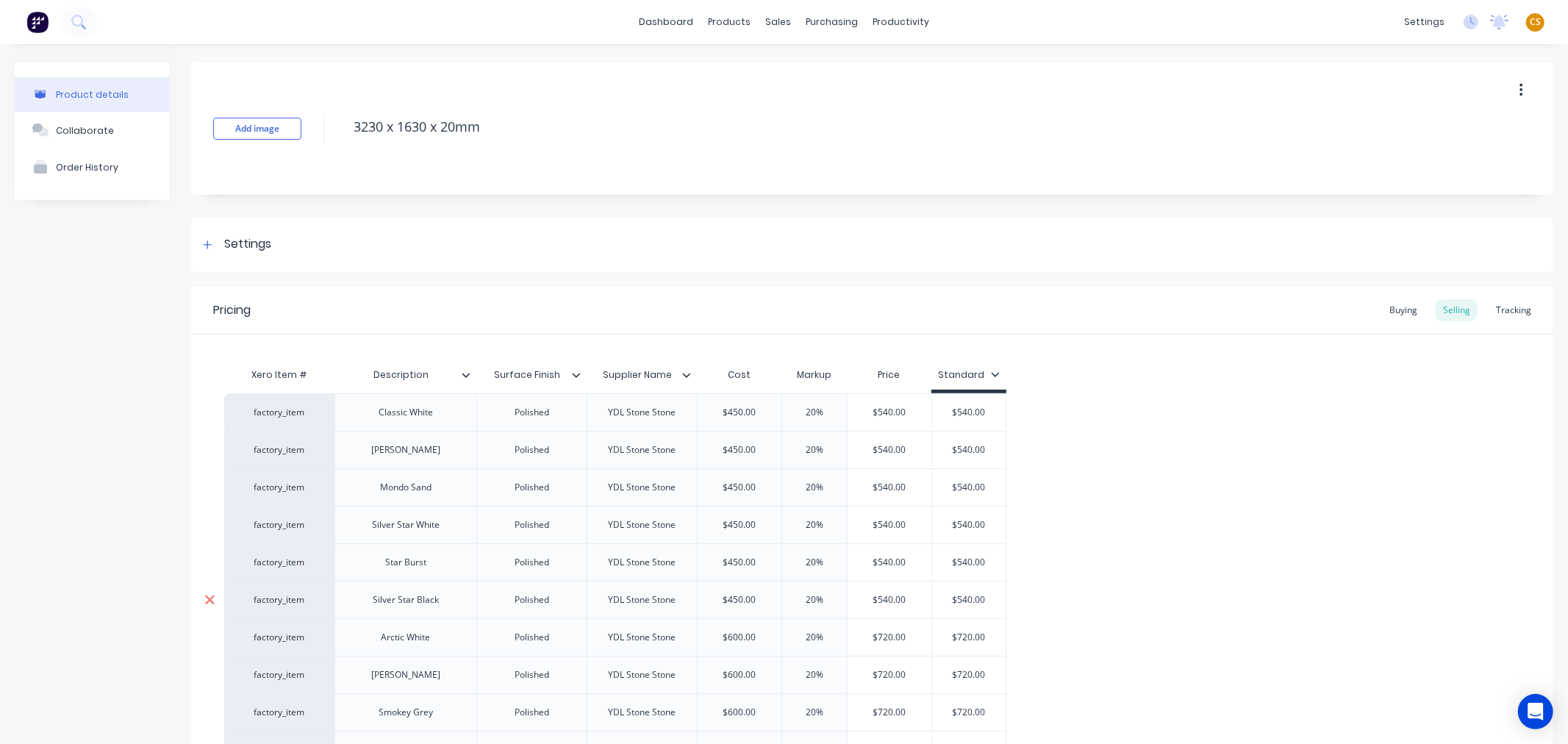
click at [208, 597] on icon at bounding box center [210, 600] width 11 height 15
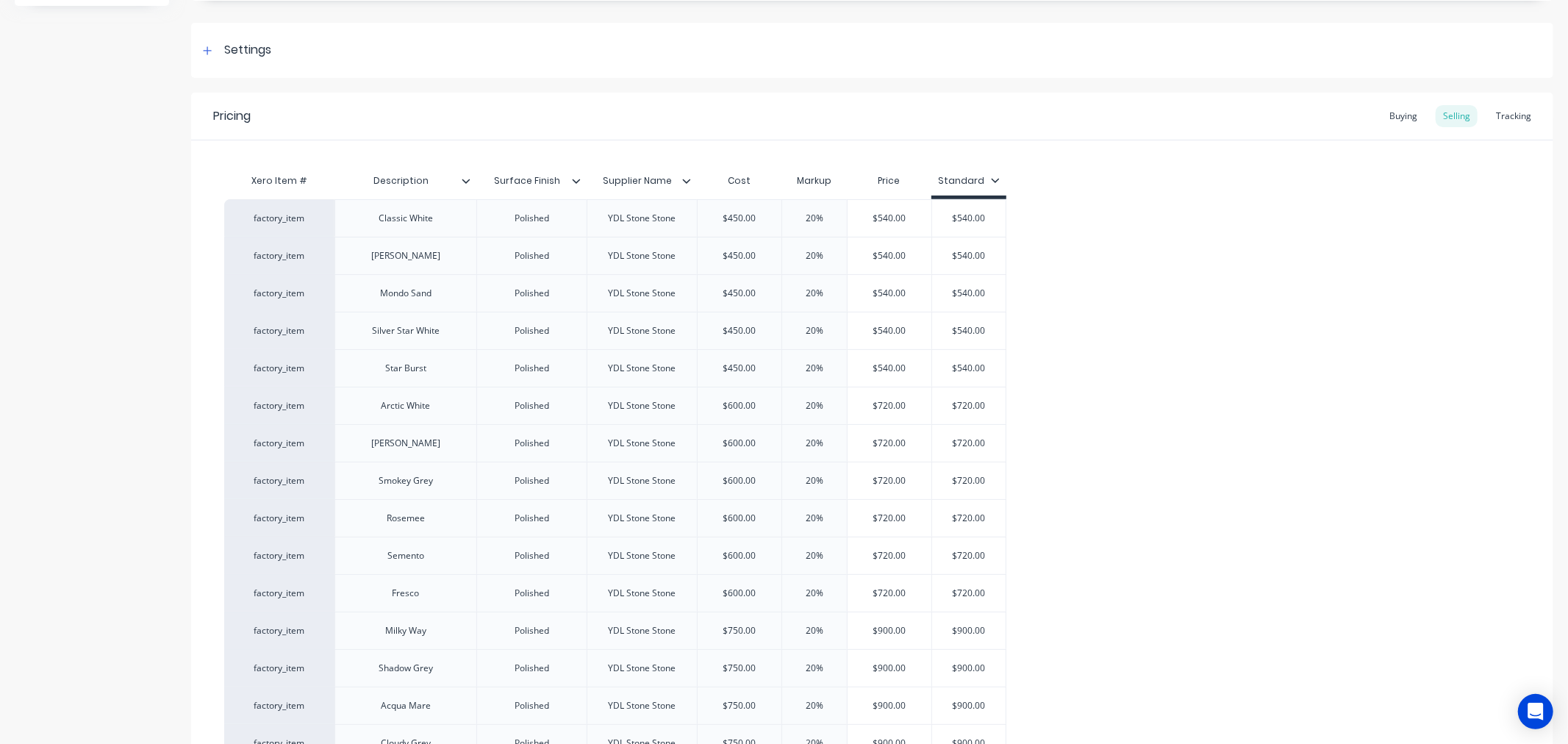
scroll to position [245, 0]
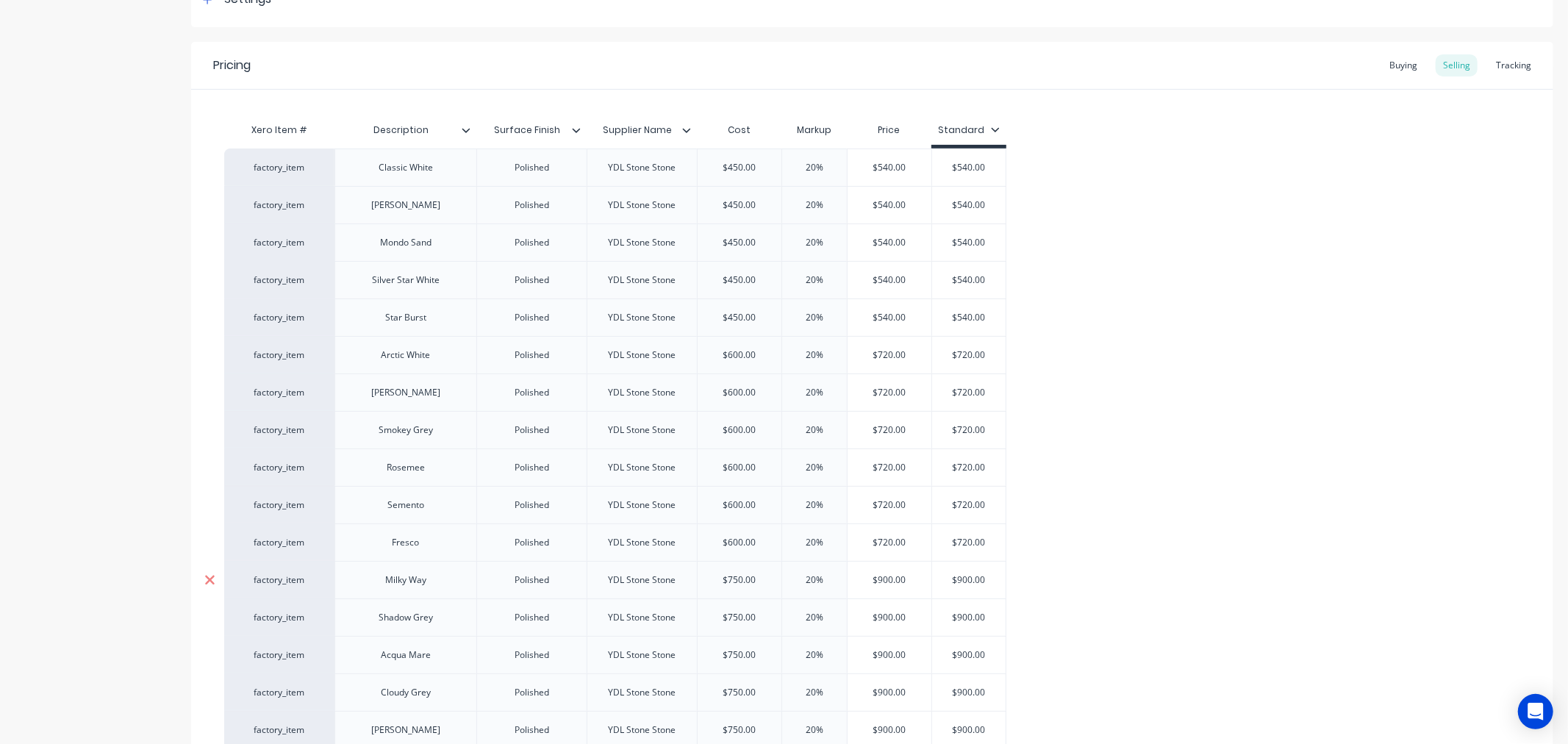
click at [208, 579] on icon at bounding box center [210, 580] width 9 height 9
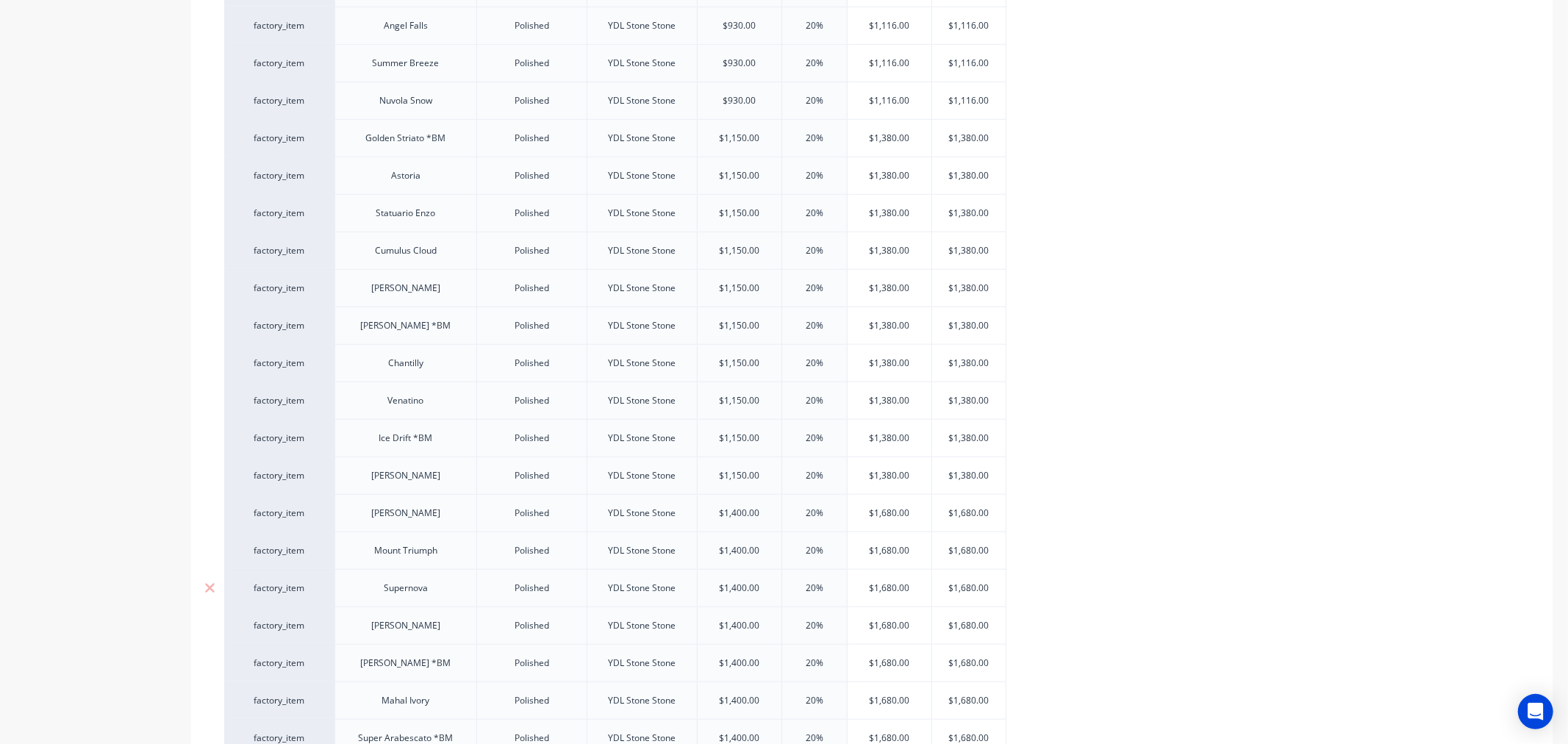
scroll to position [1225, 0]
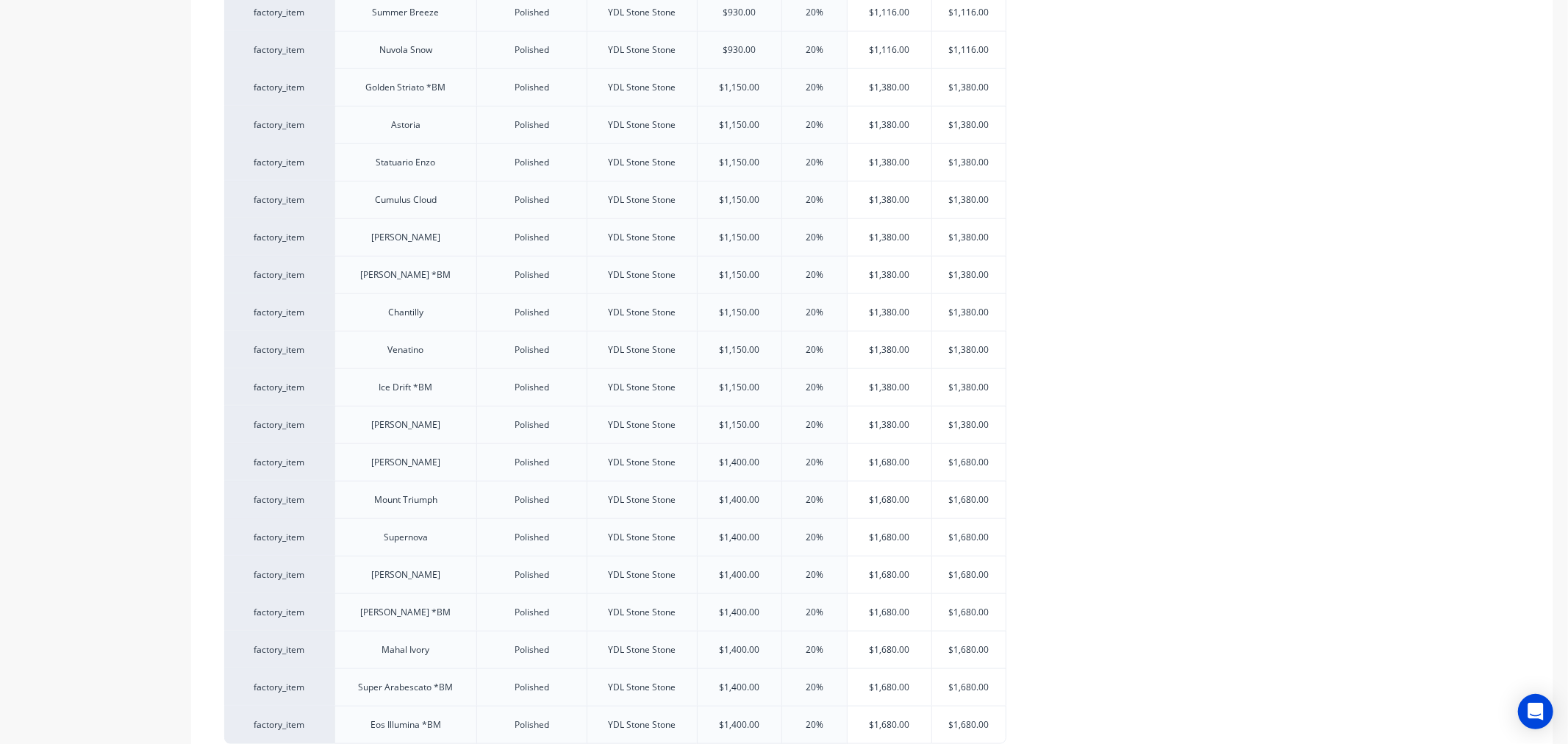
drag, startPoint x: 230, startPoint y: 505, endPoint x: 233, endPoint y: 123, distance: 382.0
click at [379, 128] on div "Mount Triumph" at bounding box center [405, 125] width 86 height 19
drag, startPoint x: 379, startPoint y: 128, endPoint x: 428, endPoint y: 129, distance: 49.0
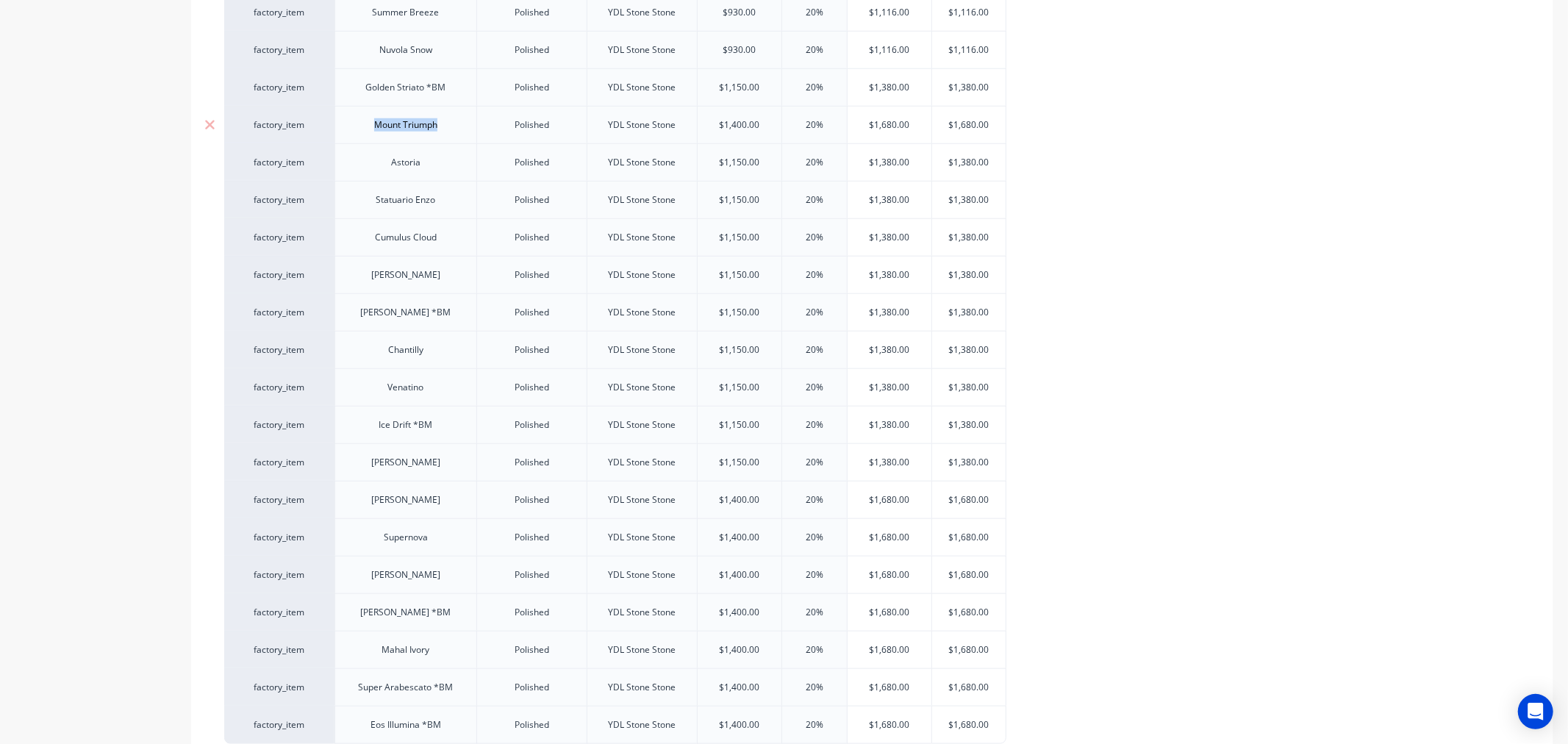
click at [428, 129] on div "Mount Triumph" at bounding box center [405, 125] width 86 height 19
paste div
click at [725, 85] on input "text" at bounding box center [739, 87] width 84 height 13
type input "$1,150.00"
click at [725, 85] on input "$1,150.00" at bounding box center [739, 87] width 84 height 13
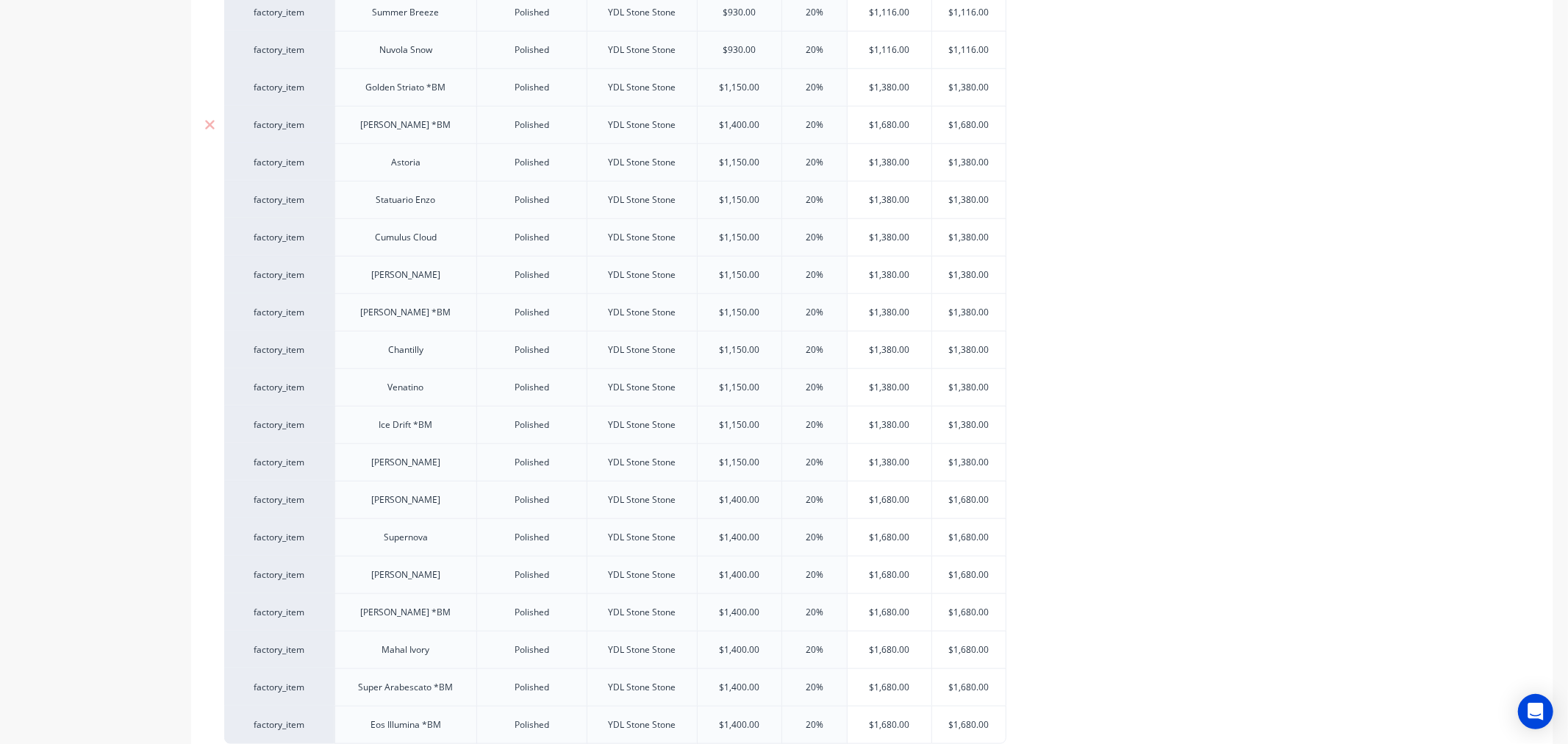
click at [731, 127] on input "$1,400.00" at bounding box center [739, 125] width 84 height 13
paste input "15"
type input "$1,150.00"
type input "$1,380.00"
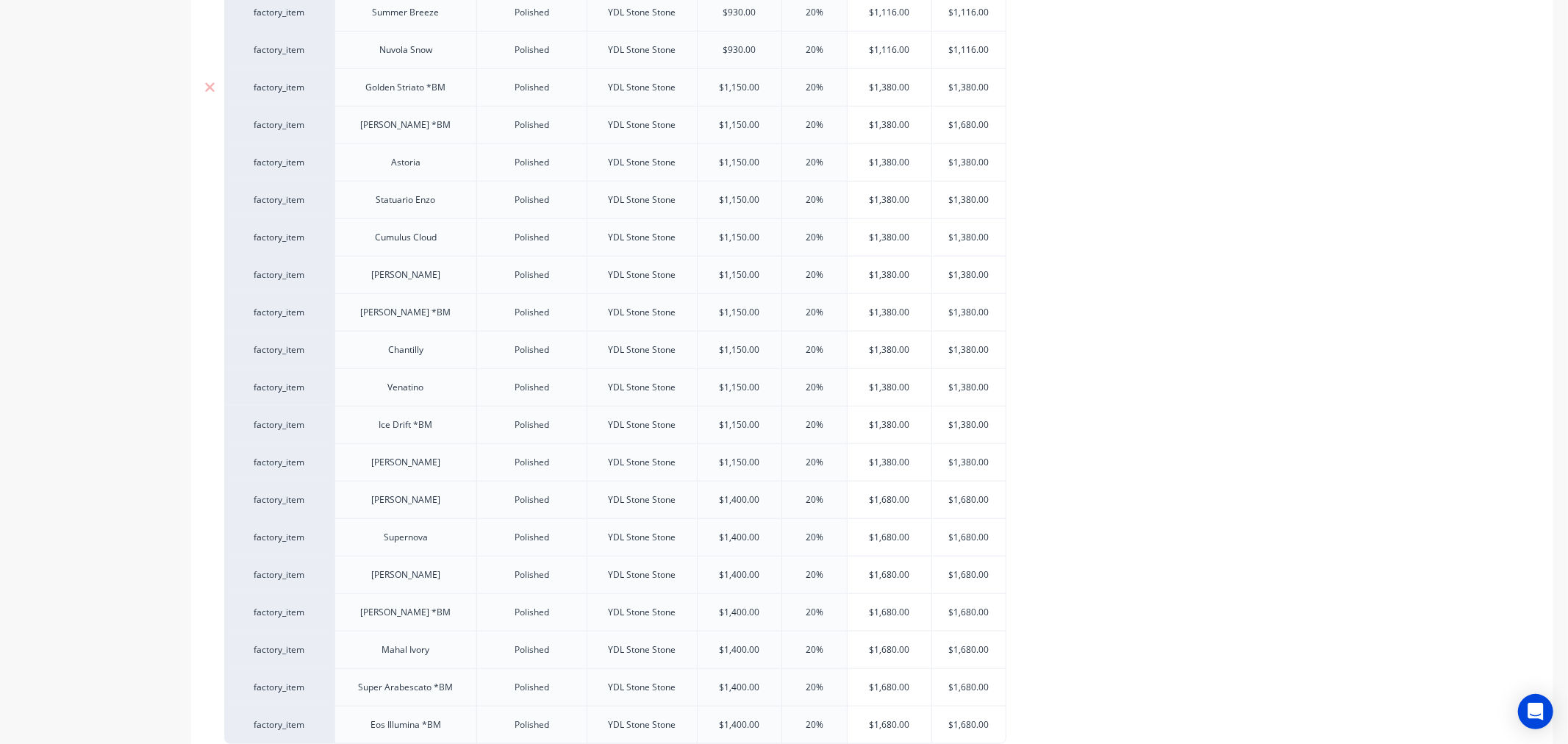
click at [965, 85] on input "$1,380.00" at bounding box center [969, 87] width 73 height 13
click at [962, 128] on input "$1,680.00" at bounding box center [969, 125] width 73 height 13
paste input "3"
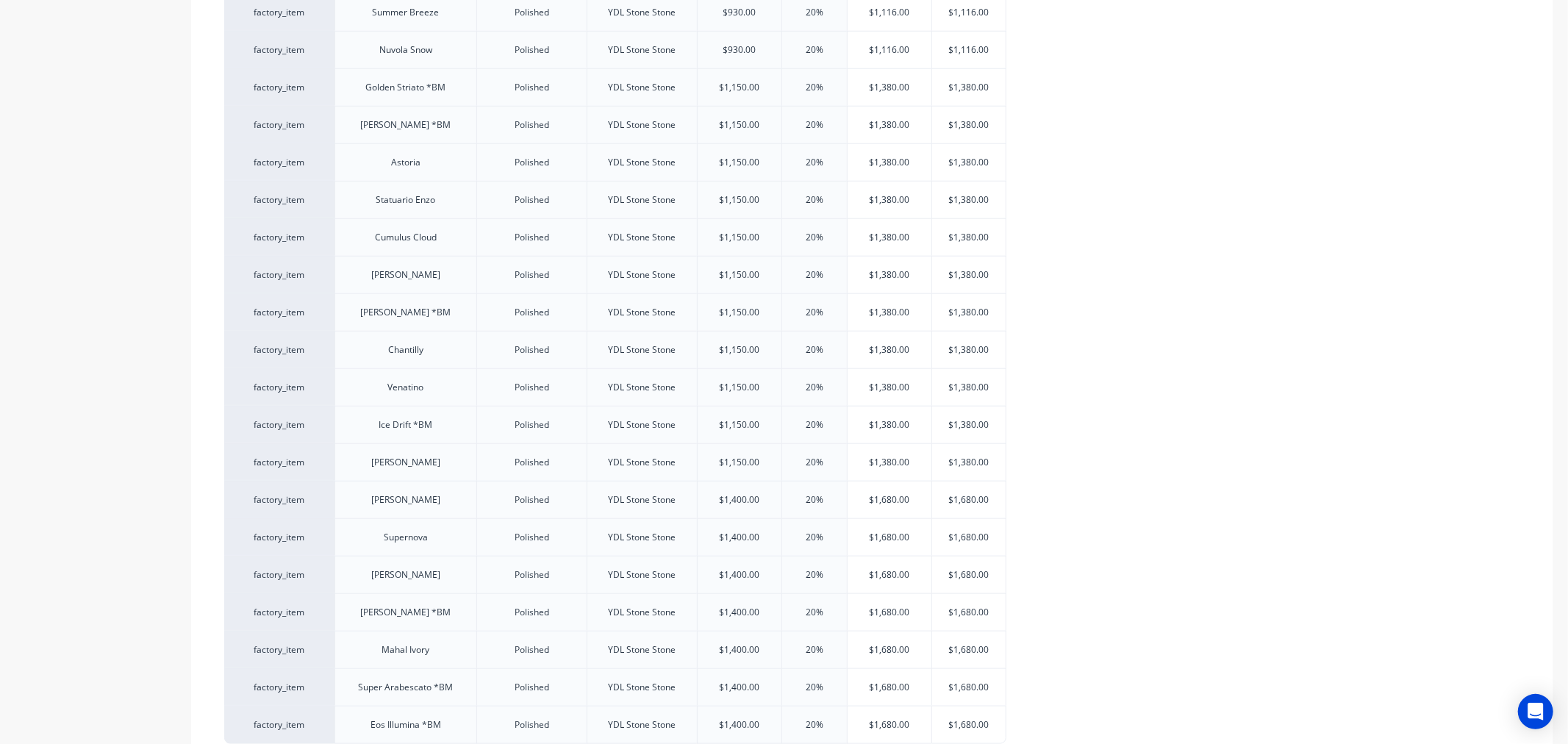
type input "$1,380.00"
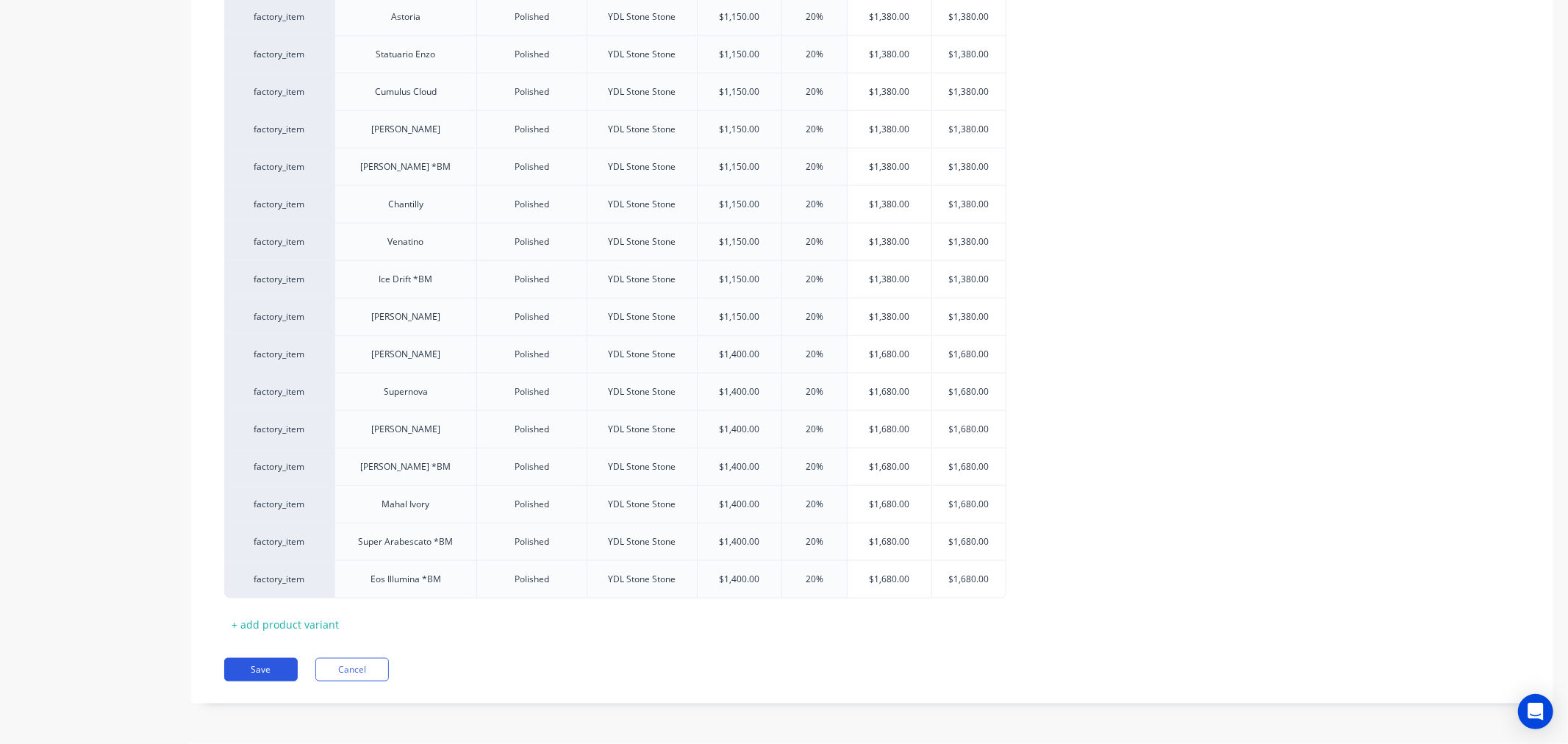
click at [259, 666] on button "Save" at bounding box center [261, 669] width 73 height 23
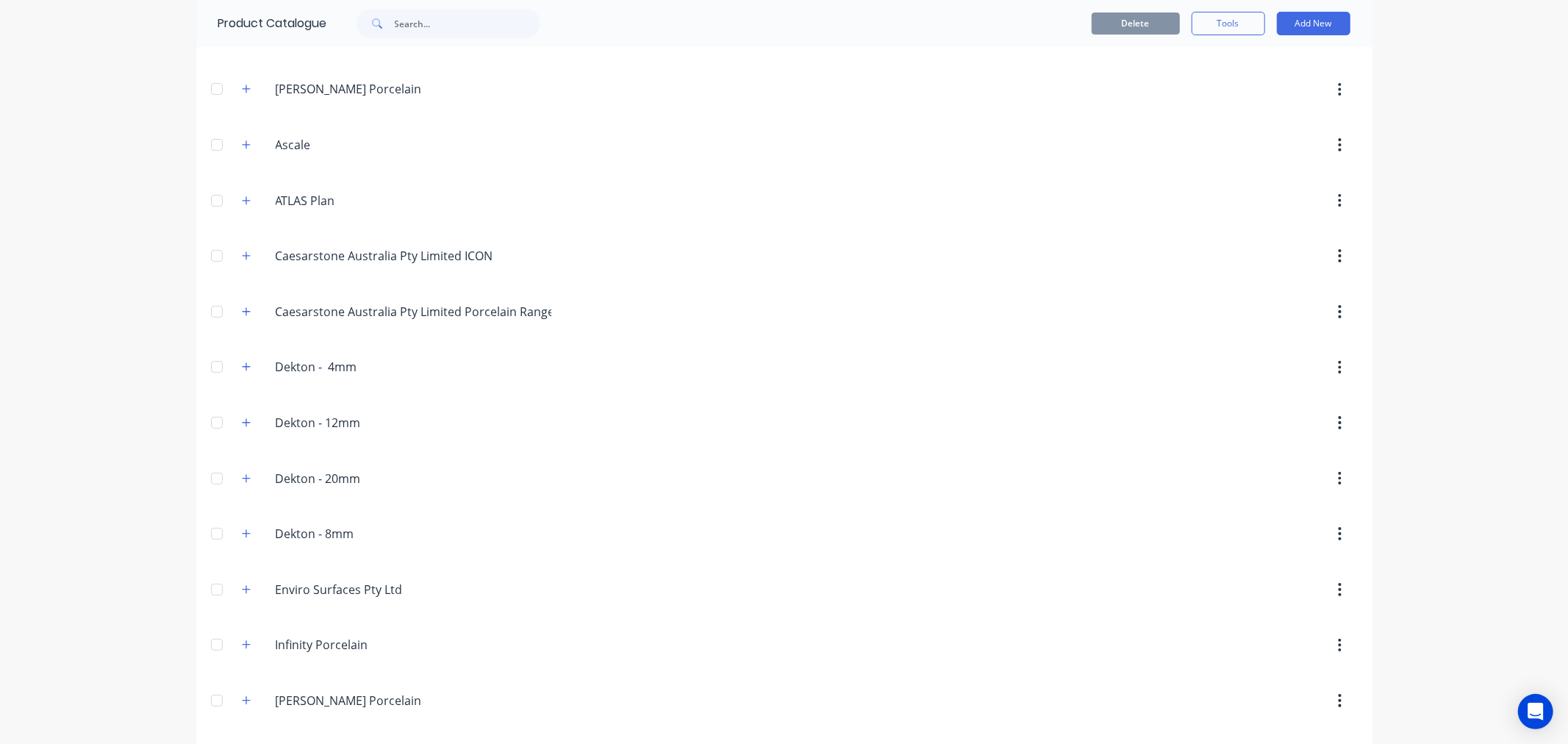
scroll to position [758, 0]
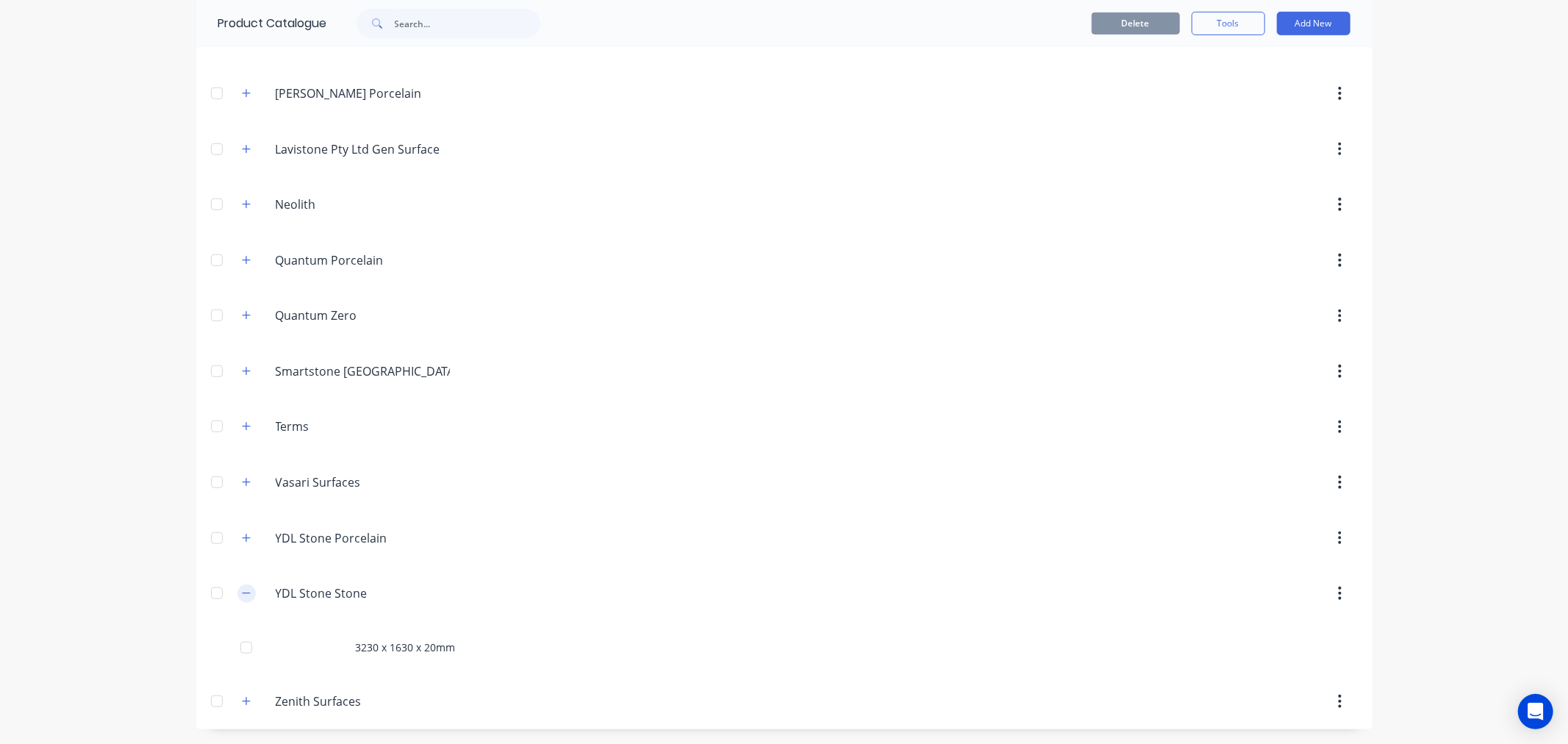
click at [242, 590] on icon "button" at bounding box center [246, 593] width 8 height 10
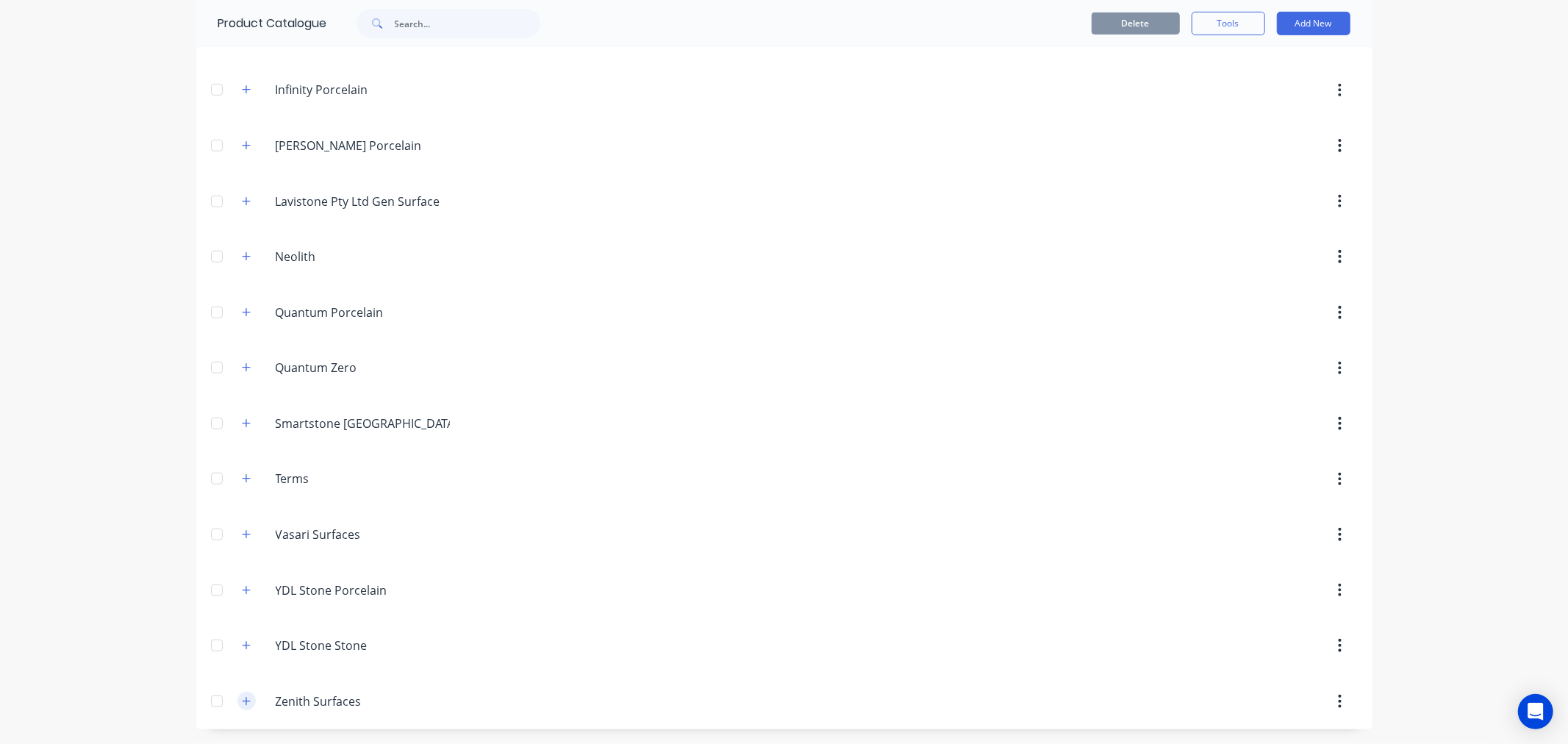
click at [242, 702] on icon "button" at bounding box center [246, 701] width 8 height 8
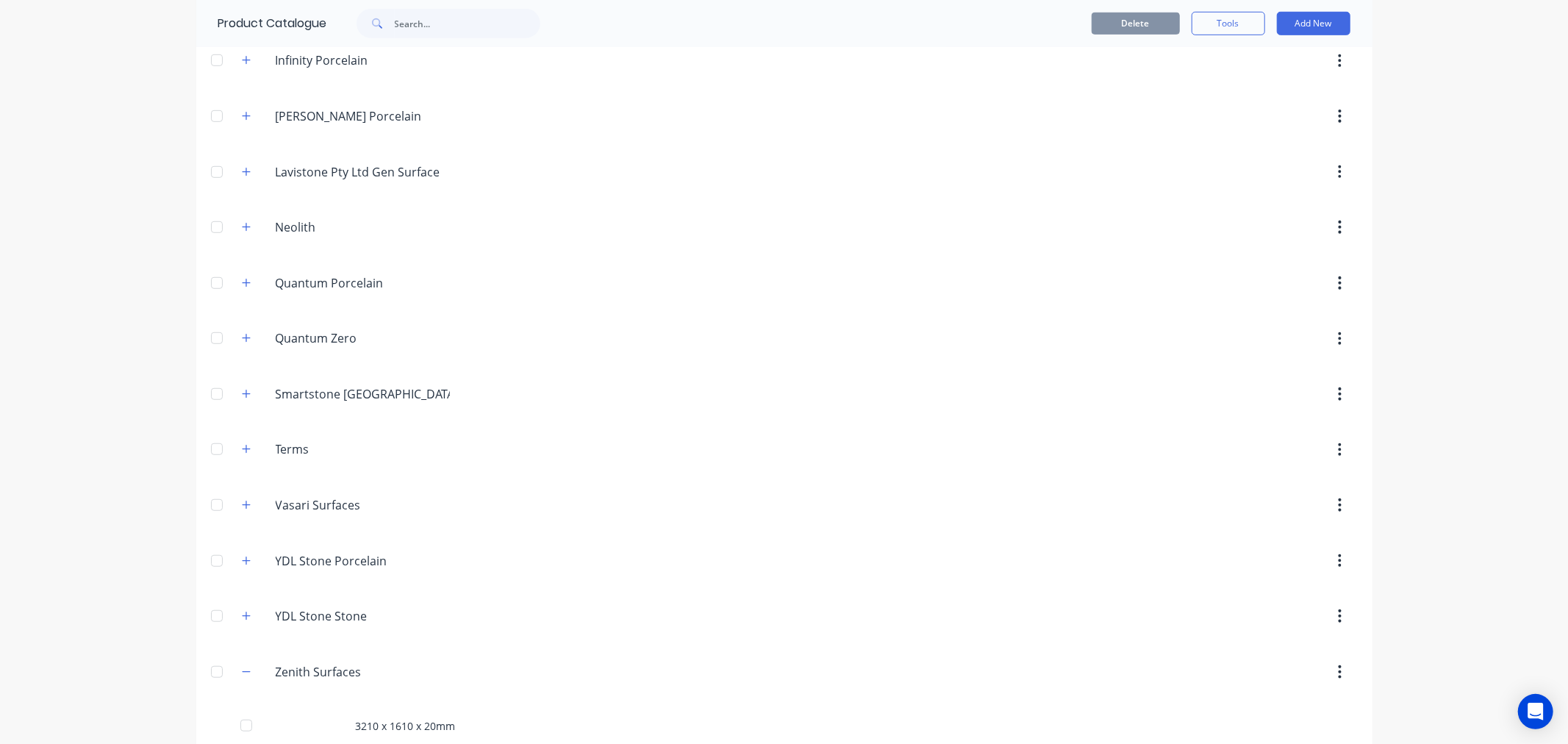
scroll to position [758, 0]
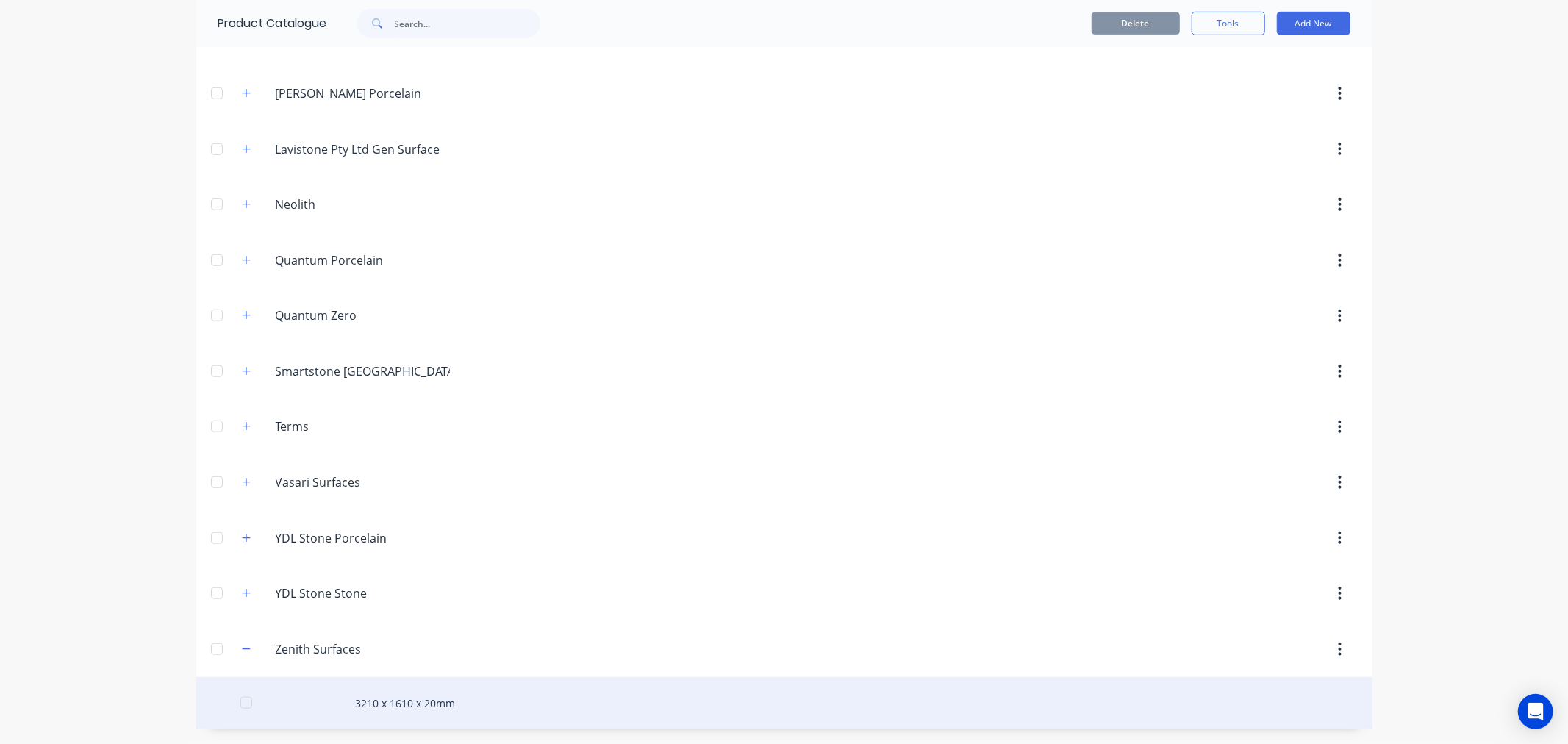
click at [406, 703] on div "3210 x 1610 x 20mm" at bounding box center [784, 704] width 1177 height 53
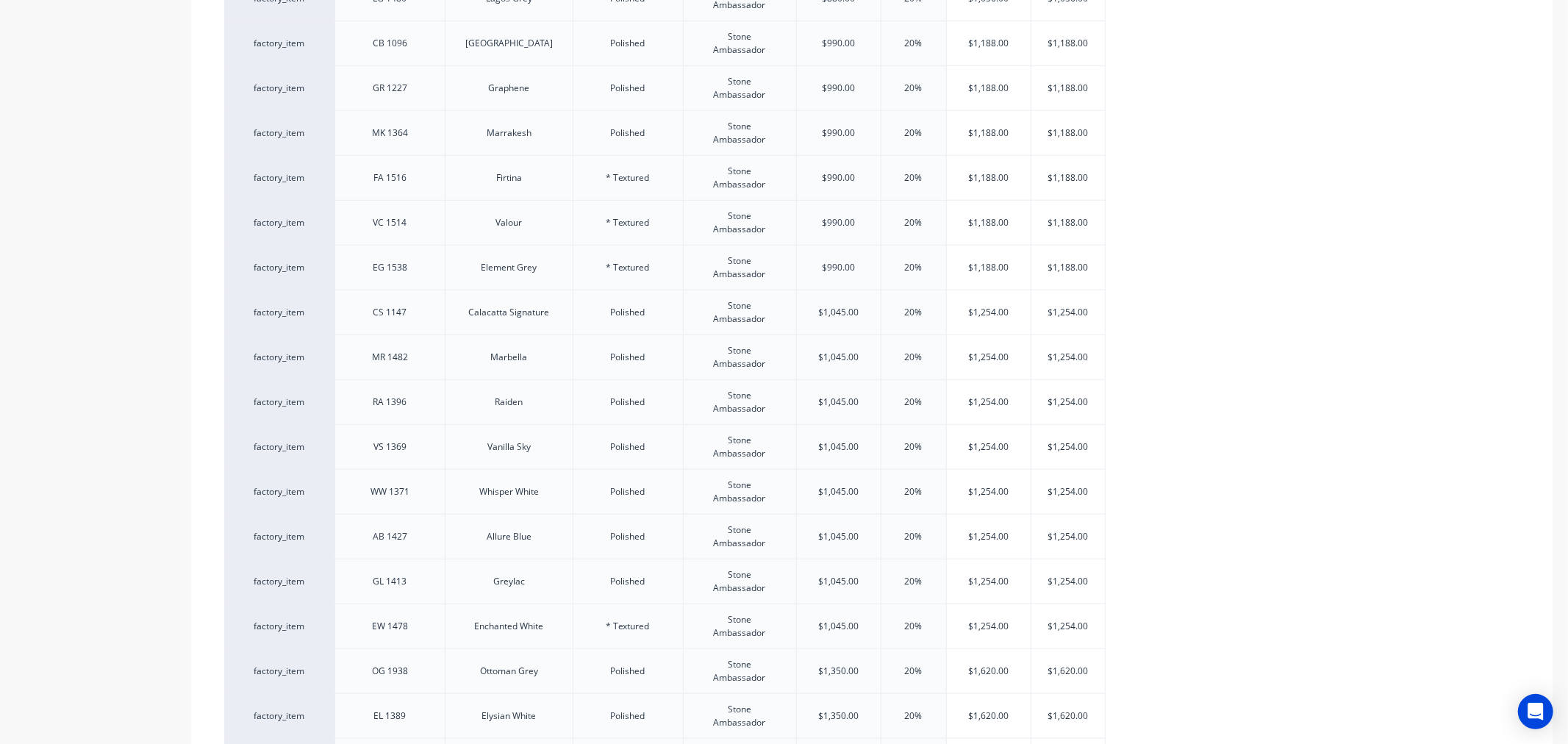
scroll to position [1590, 0]
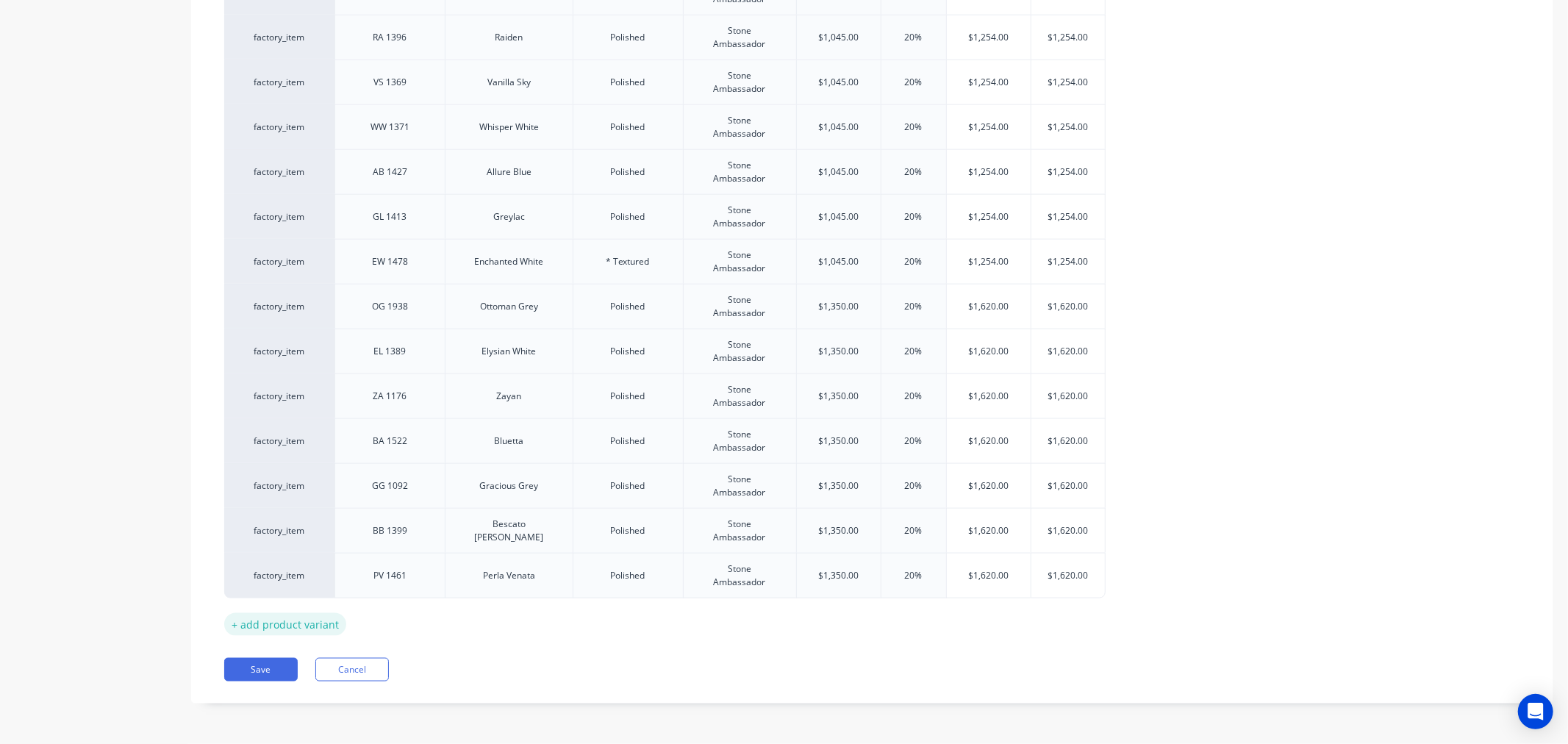
click at [317, 625] on div "+ add product variant" at bounding box center [285, 625] width 122 height 23
click at [275, 658] on div "+ add product variant" at bounding box center [285, 661] width 122 height 23
click at [289, 703] on div "+ add product variant" at bounding box center [285, 699] width 122 height 23
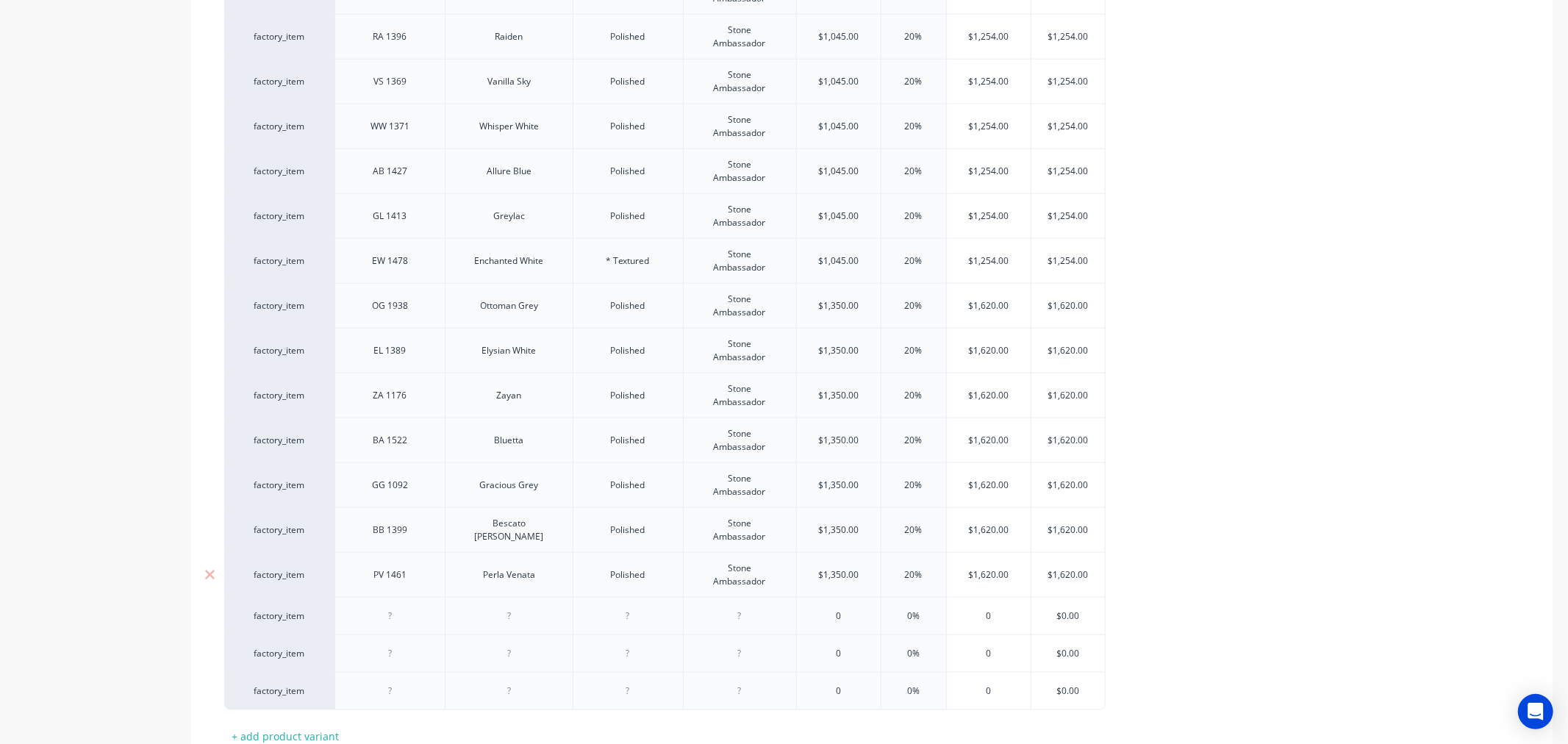
scroll to position [1703, 0]
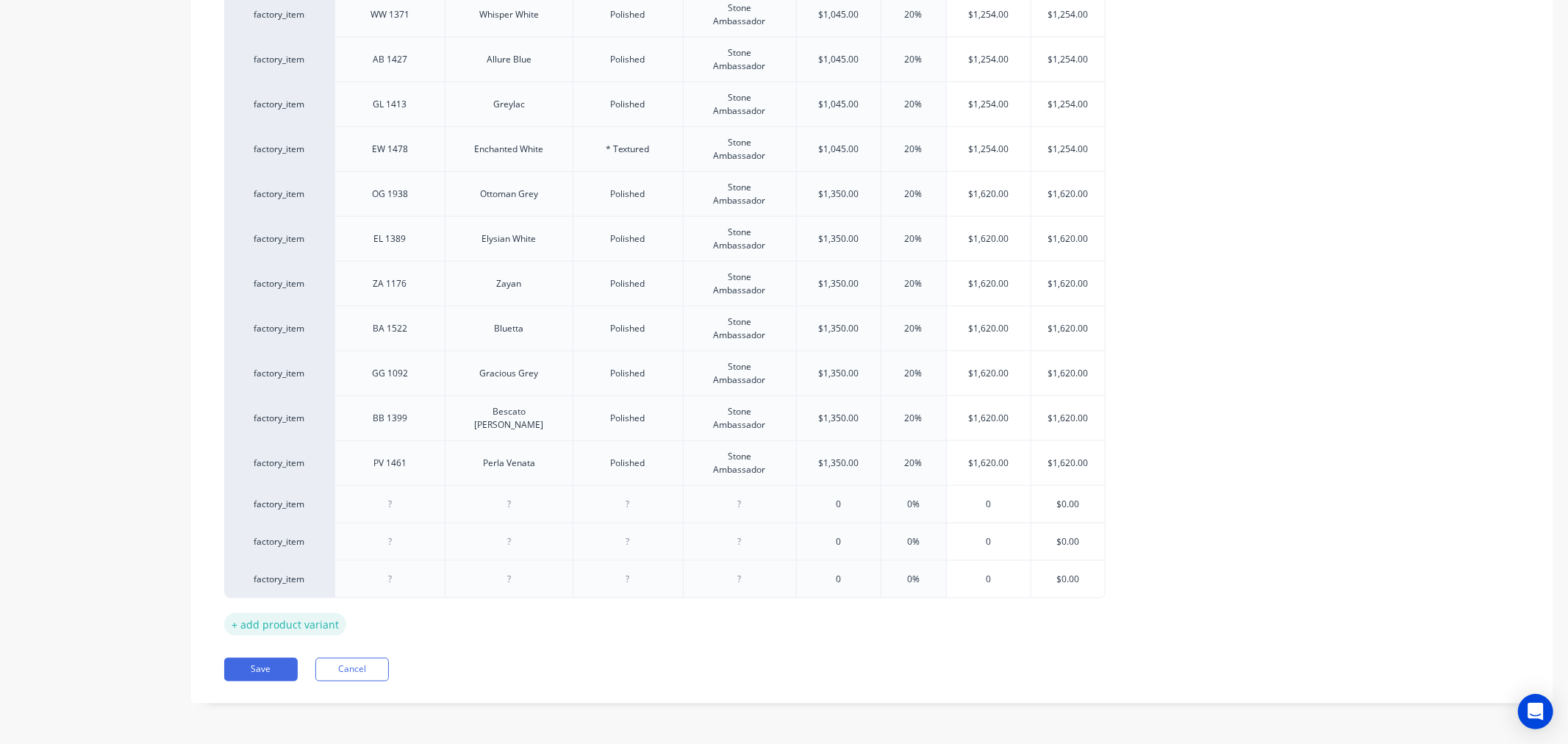
click at [321, 627] on div "+ add product variant" at bounding box center [285, 625] width 122 height 23
click at [319, 660] on div "+ add product variant" at bounding box center [285, 661] width 122 height 23
click at [312, 699] on div "+ add product variant" at bounding box center [285, 699] width 122 height 23
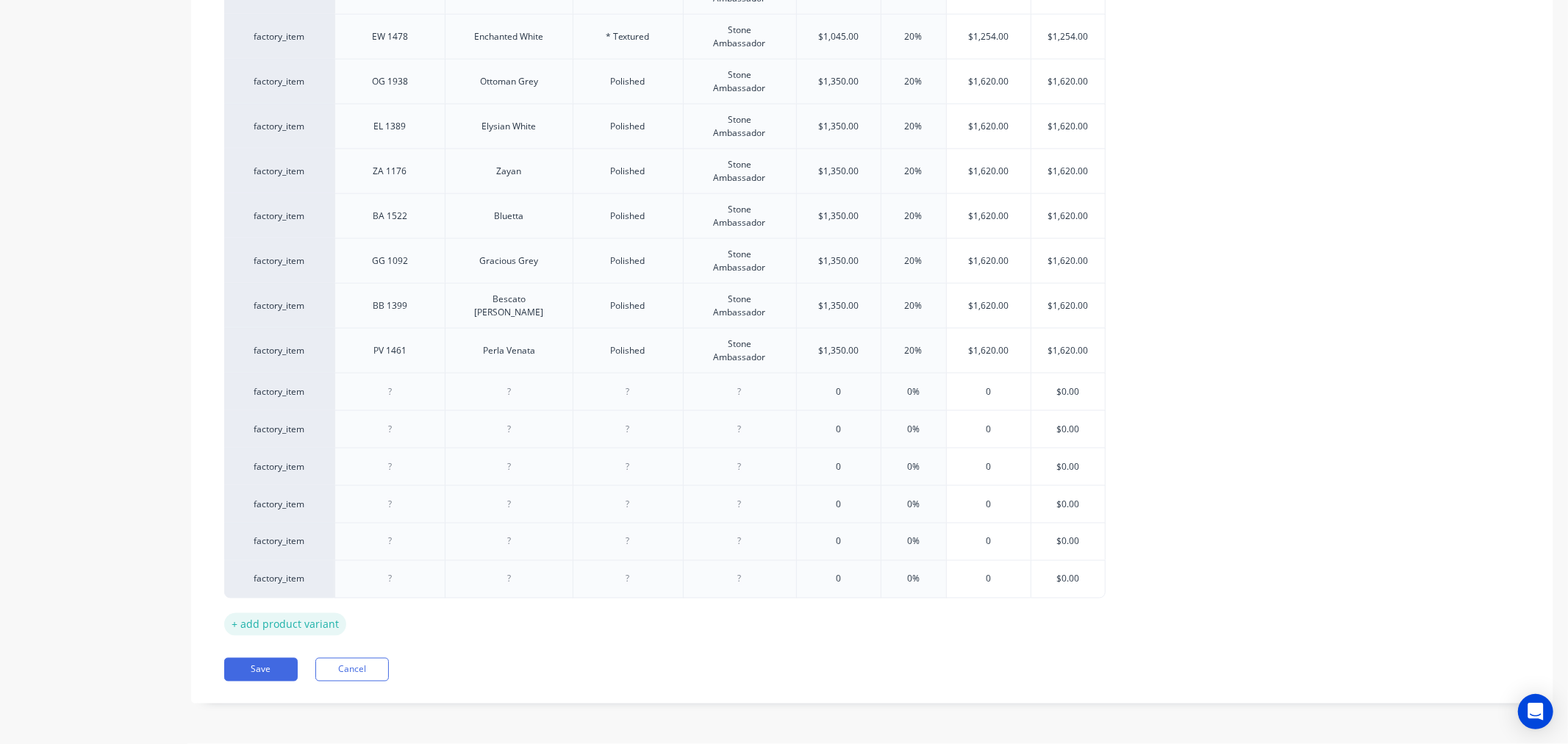
scroll to position [1816, 0]
click at [314, 625] on div "+ add product variant" at bounding box center [285, 625] width 122 height 23
click at [312, 660] on div "+ add product variant" at bounding box center [285, 660] width 122 height 23
click at [319, 697] on div "+ add product variant" at bounding box center [285, 698] width 122 height 23
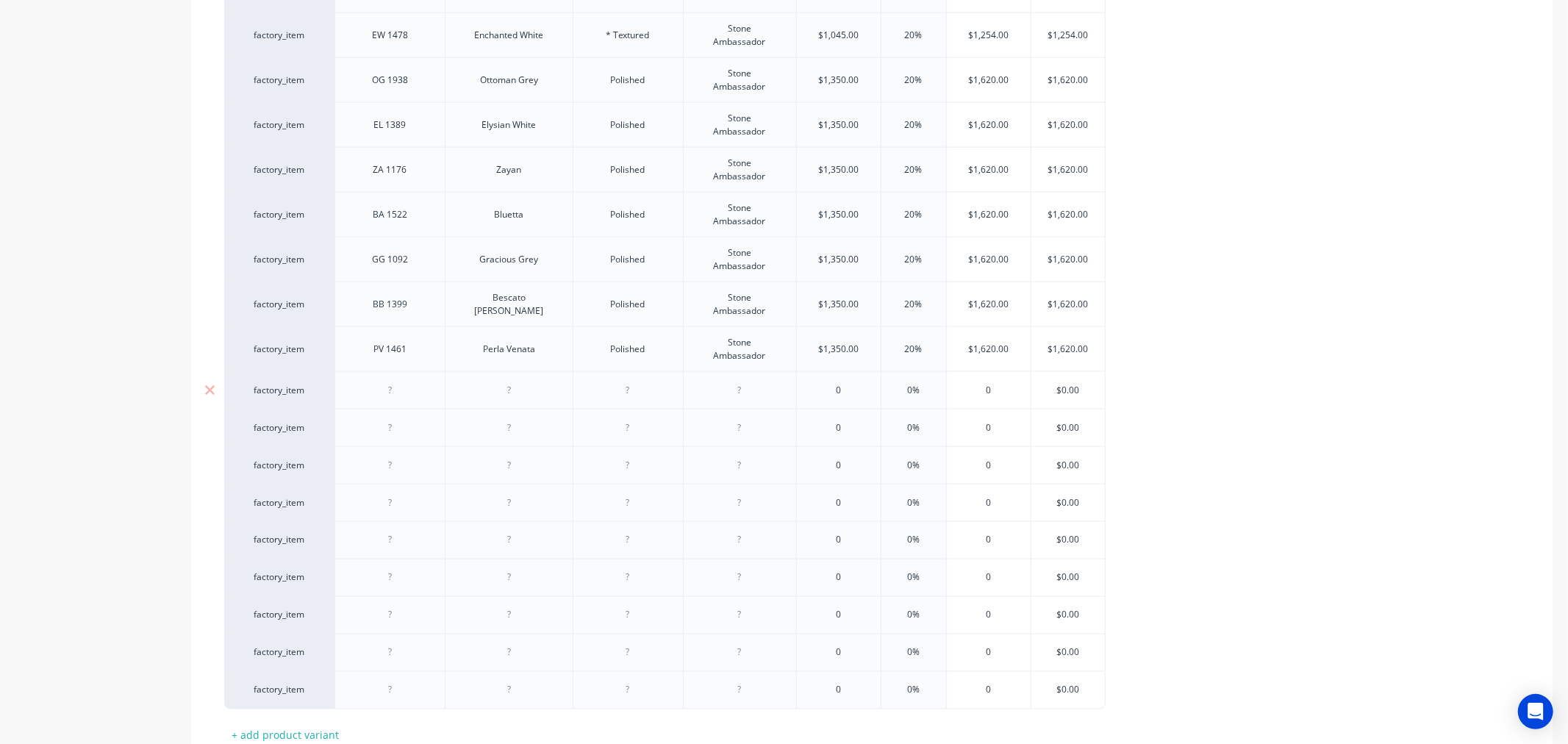
click at [400, 392] on div at bounding box center [390, 390] width 73 height 19
paste div
click at [511, 392] on div at bounding box center [509, 390] width 73 height 19
paste div
click at [627, 356] on div "Polished" at bounding box center [628, 349] width 73 height 19
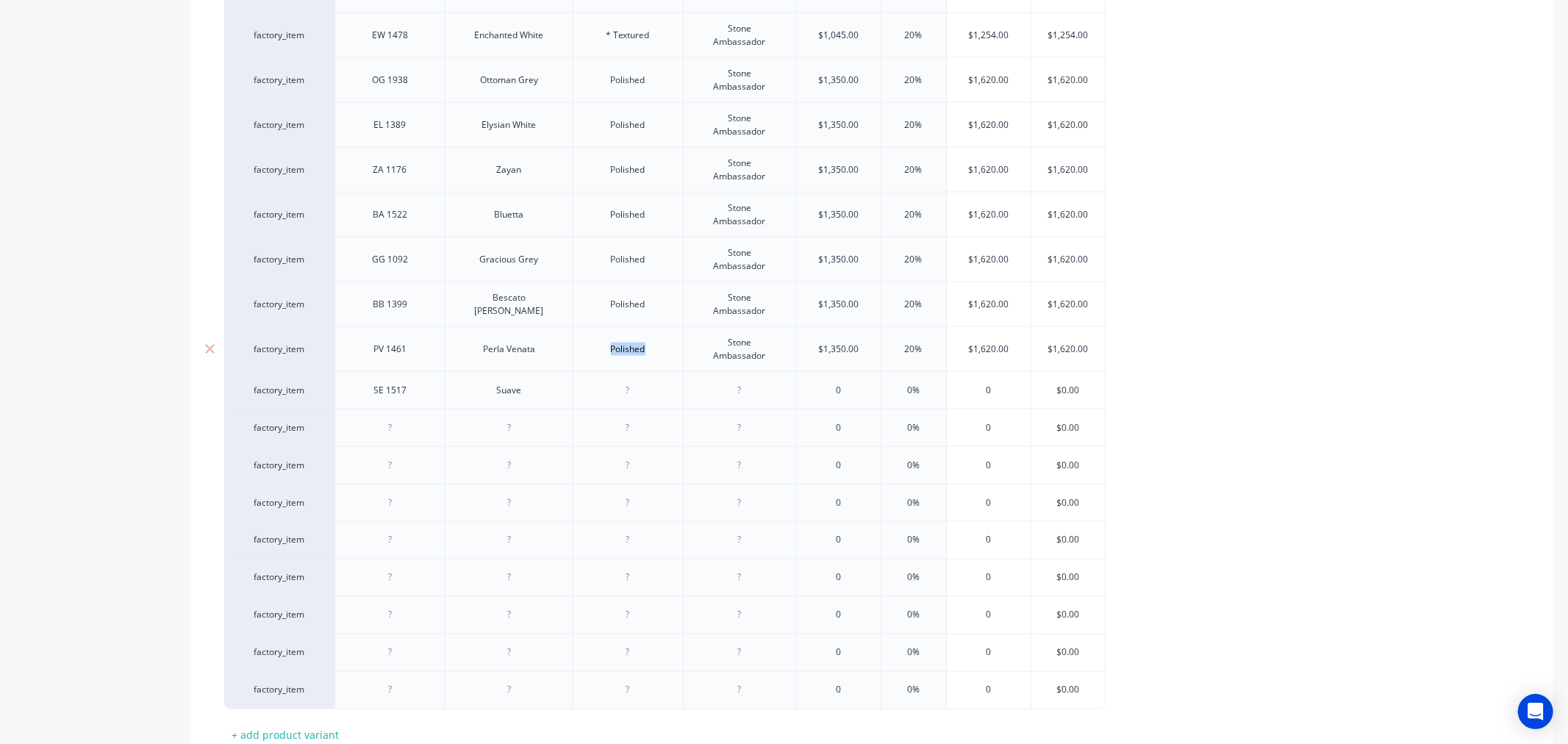
click at [627, 356] on div "Polished" at bounding box center [628, 349] width 73 height 19
copy div "Polished"
click at [618, 390] on div at bounding box center [628, 390] width 73 height 19
paste div
click at [626, 430] on div at bounding box center [628, 428] width 73 height 19
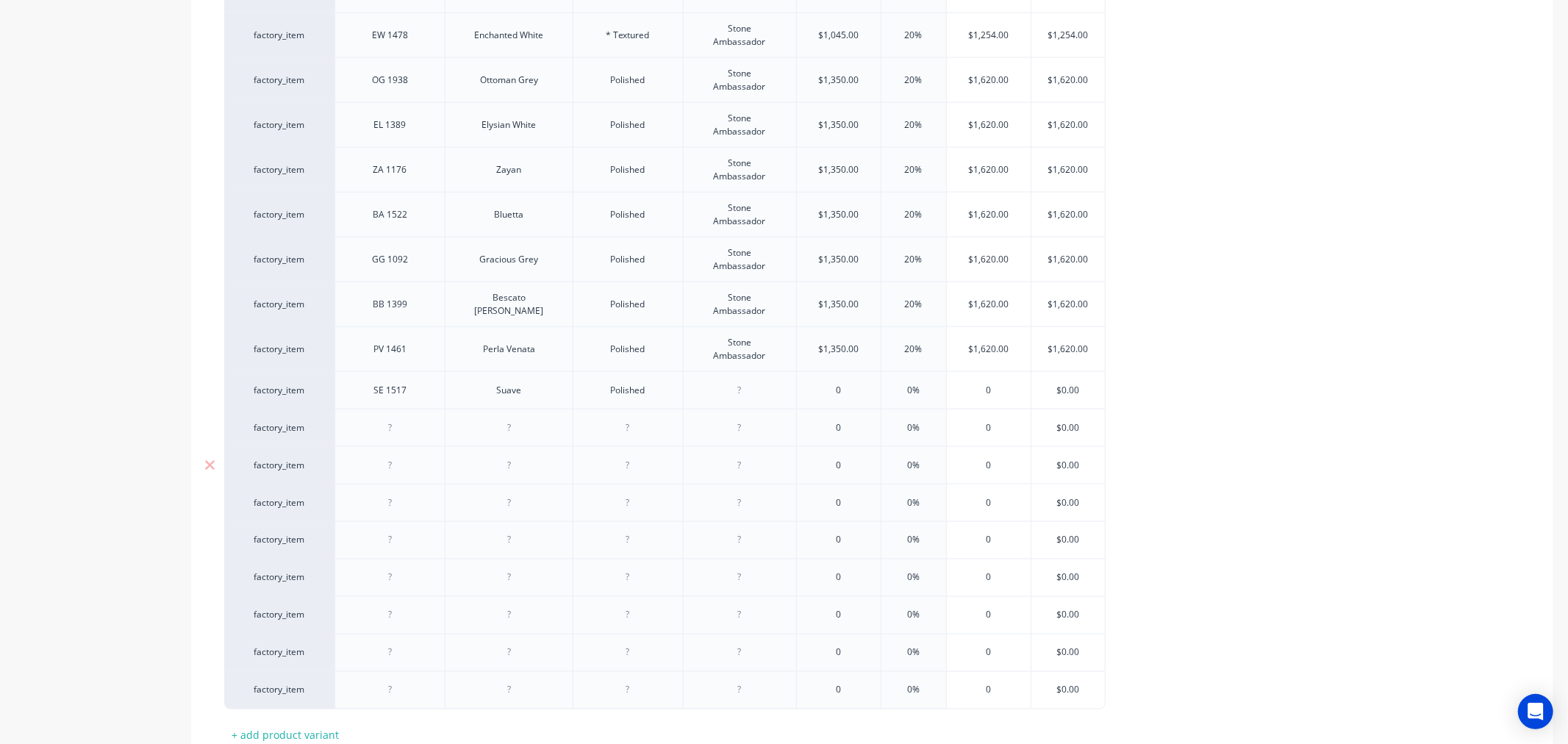
paste div
click at [627, 472] on div at bounding box center [628, 465] width 73 height 19
paste div
click at [631, 506] on div at bounding box center [628, 503] width 73 height 19
paste div
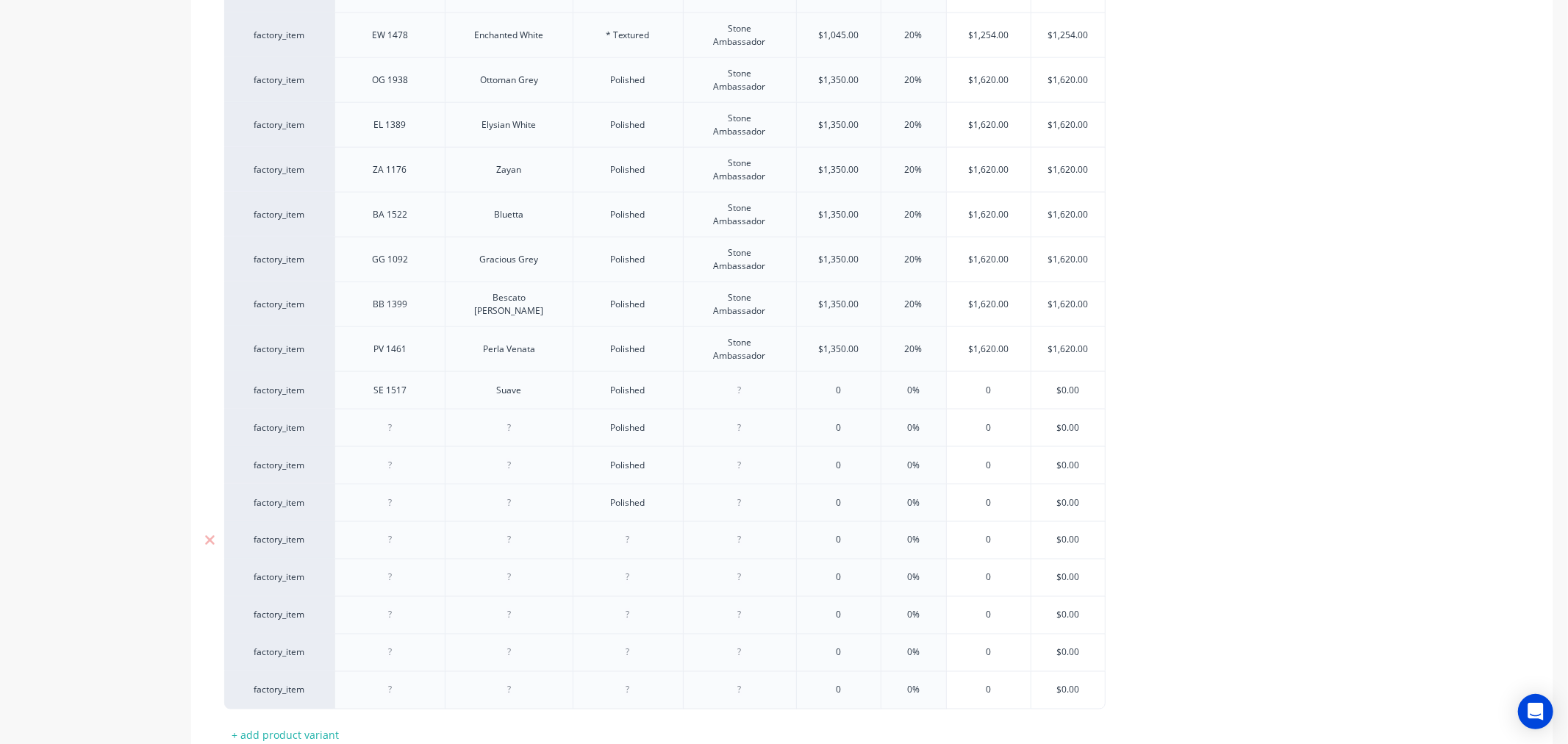
click at [627, 545] on div at bounding box center [628, 540] width 73 height 19
paste div
click at [626, 585] on div at bounding box center [628, 578] width 73 height 19
paste div
click at [633, 622] on div at bounding box center [628, 615] width 73 height 19
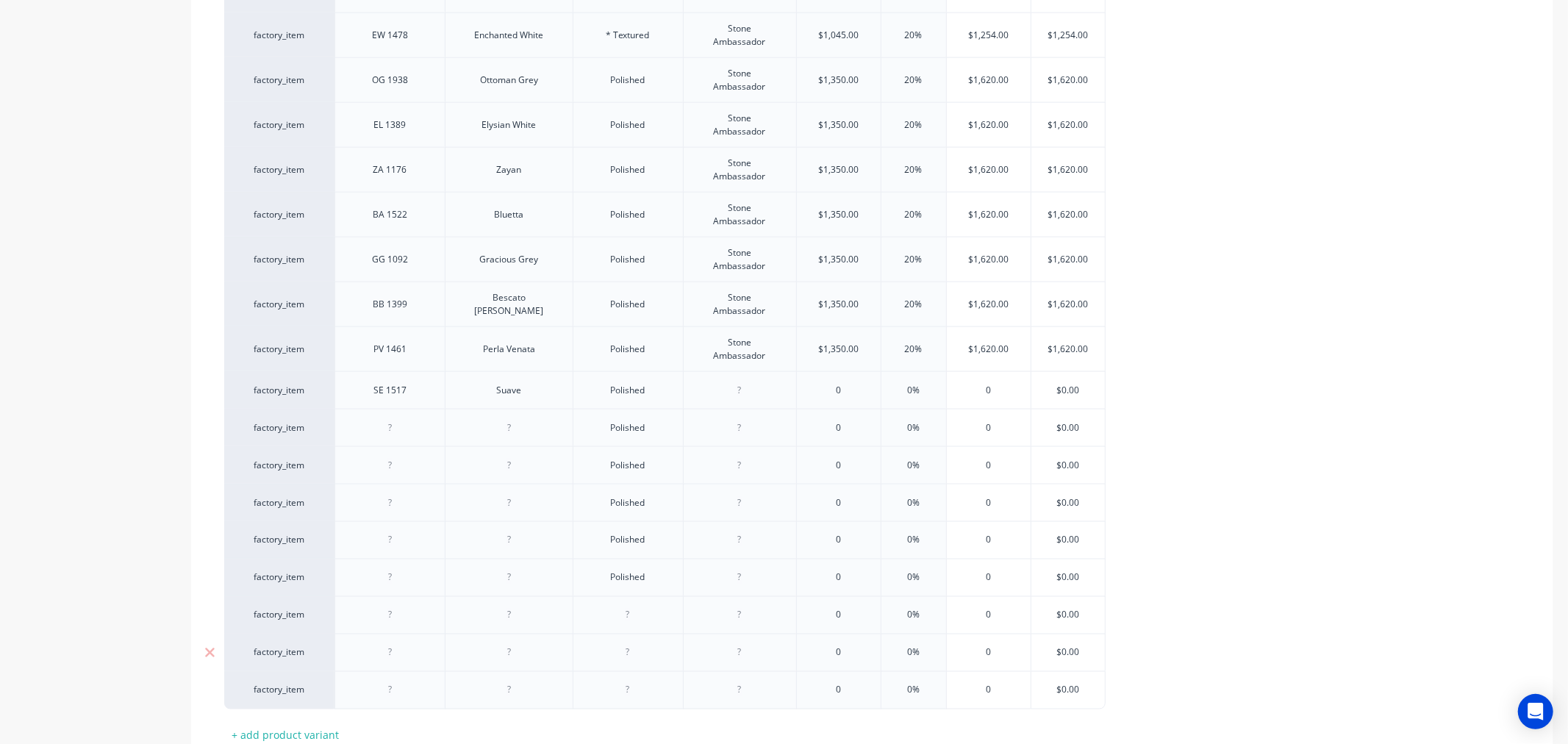
paste div
click at [627, 658] on div at bounding box center [628, 653] width 73 height 19
paste div
click at [628, 694] on div at bounding box center [628, 691] width 73 height 19
paste div
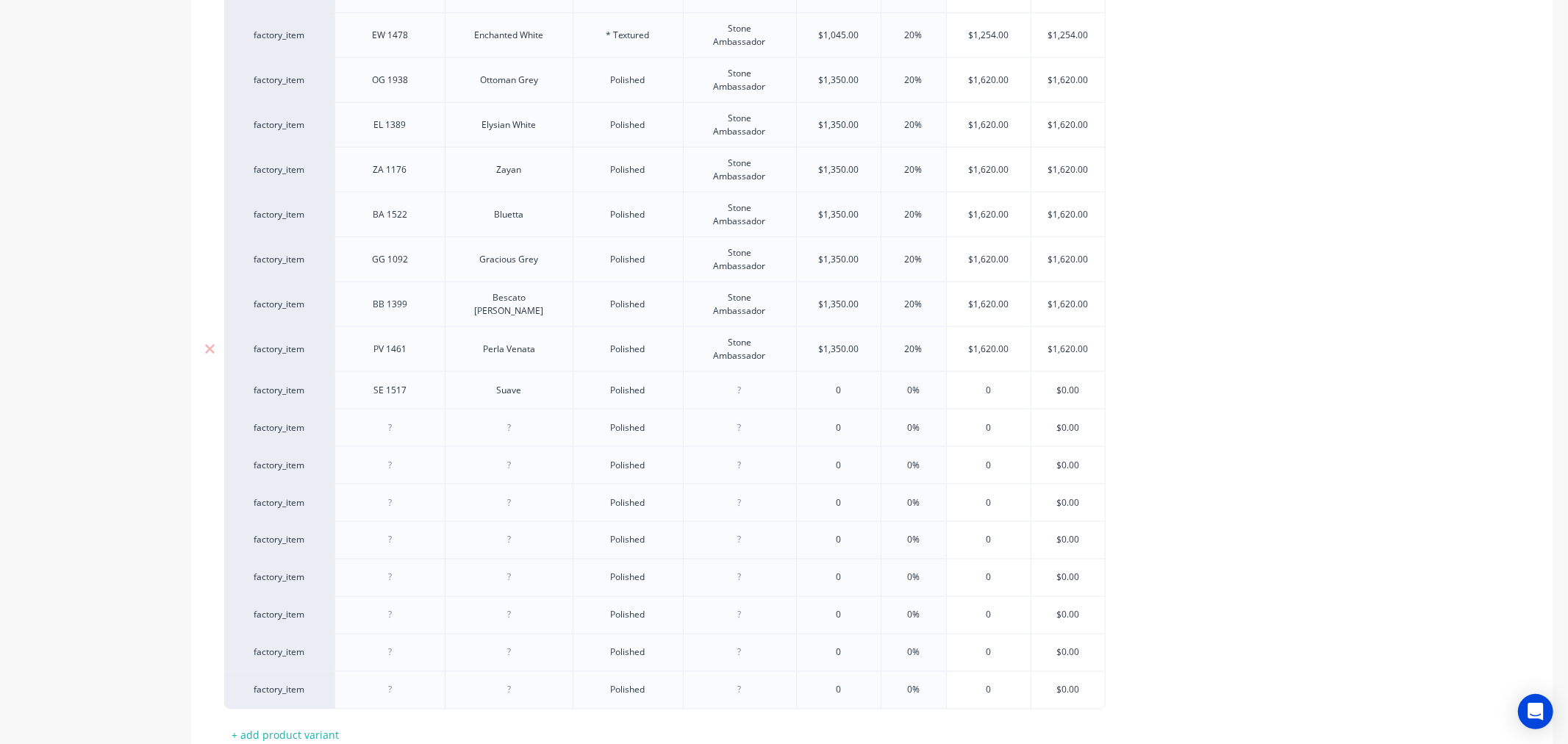
click at [751, 352] on div "Stone Ambassador" at bounding box center [739, 349] width 100 height 32
click at [738, 352] on div "Stone Ambassador" at bounding box center [739, 349] width 100 height 32
copy div "Stone Ambassador"
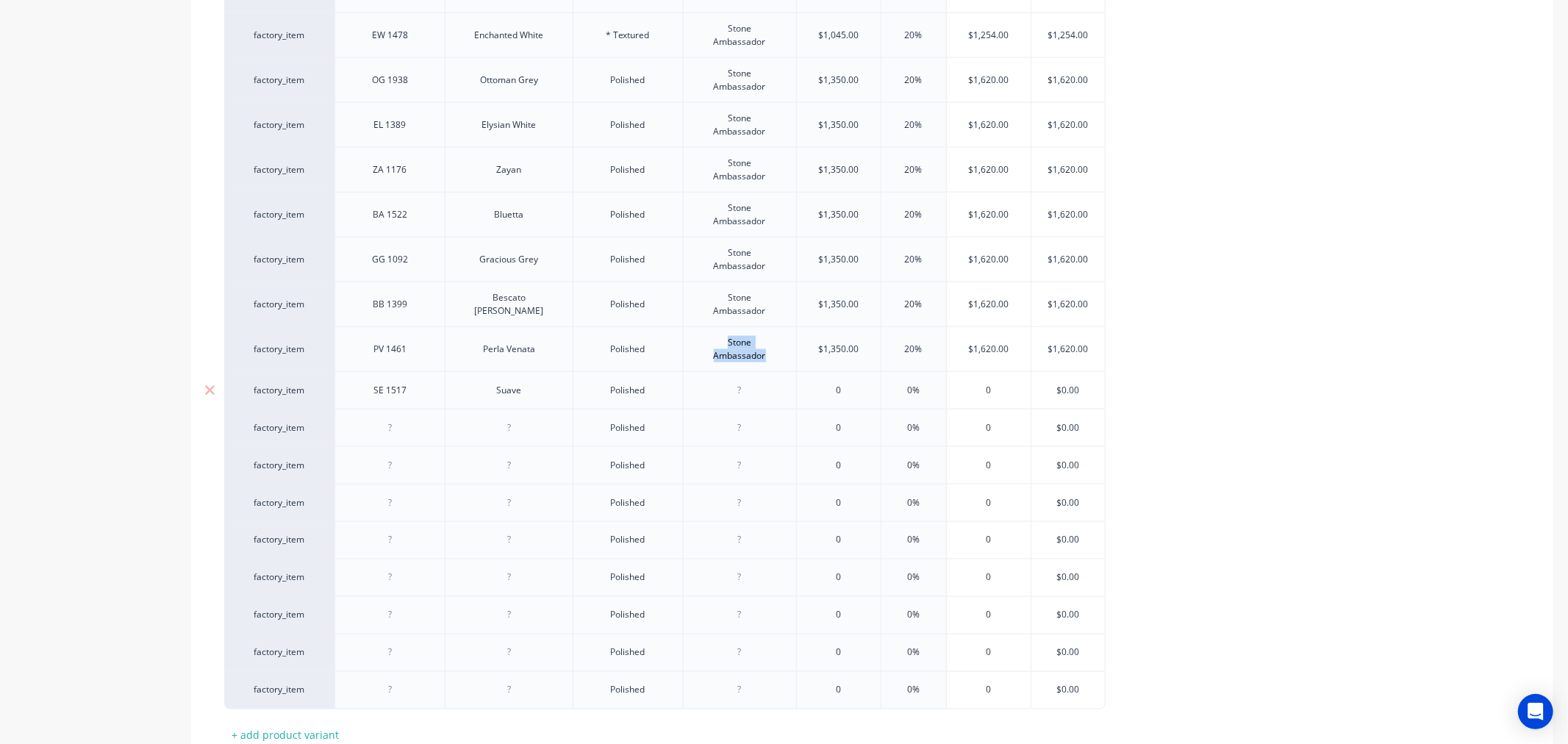
click at [733, 394] on div at bounding box center [739, 390] width 73 height 19
paste div
click at [731, 437] on div at bounding box center [739, 435] width 73 height 19
paste div
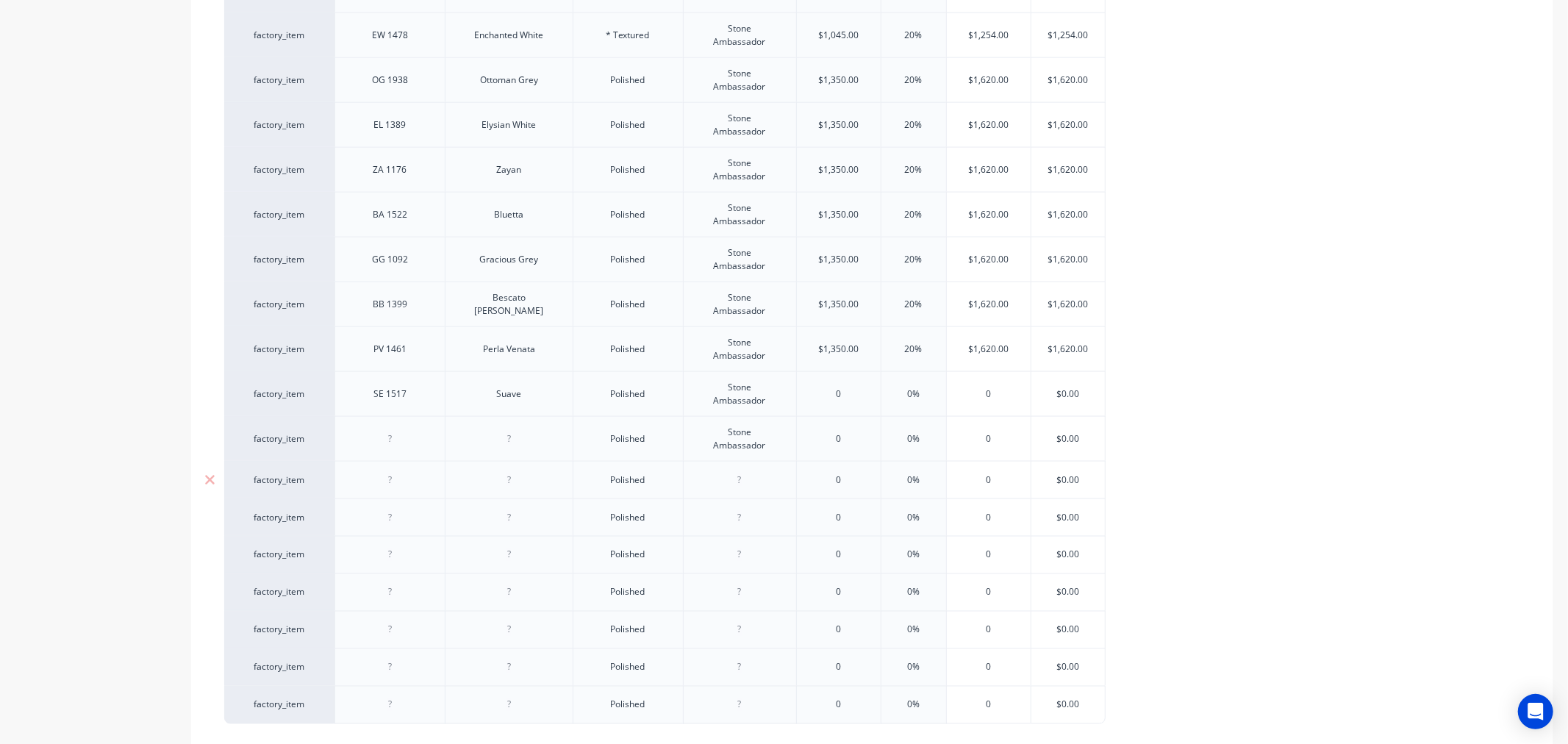
click at [733, 488] on div at bounding box center [739, 480] width 73 height 19
paste div
click at [736, 525] on div at bounding box center [739, 524] width 73 height 19
paste div
click at [729, 572] on div at bounding box center [739, 569] width 73 height 19
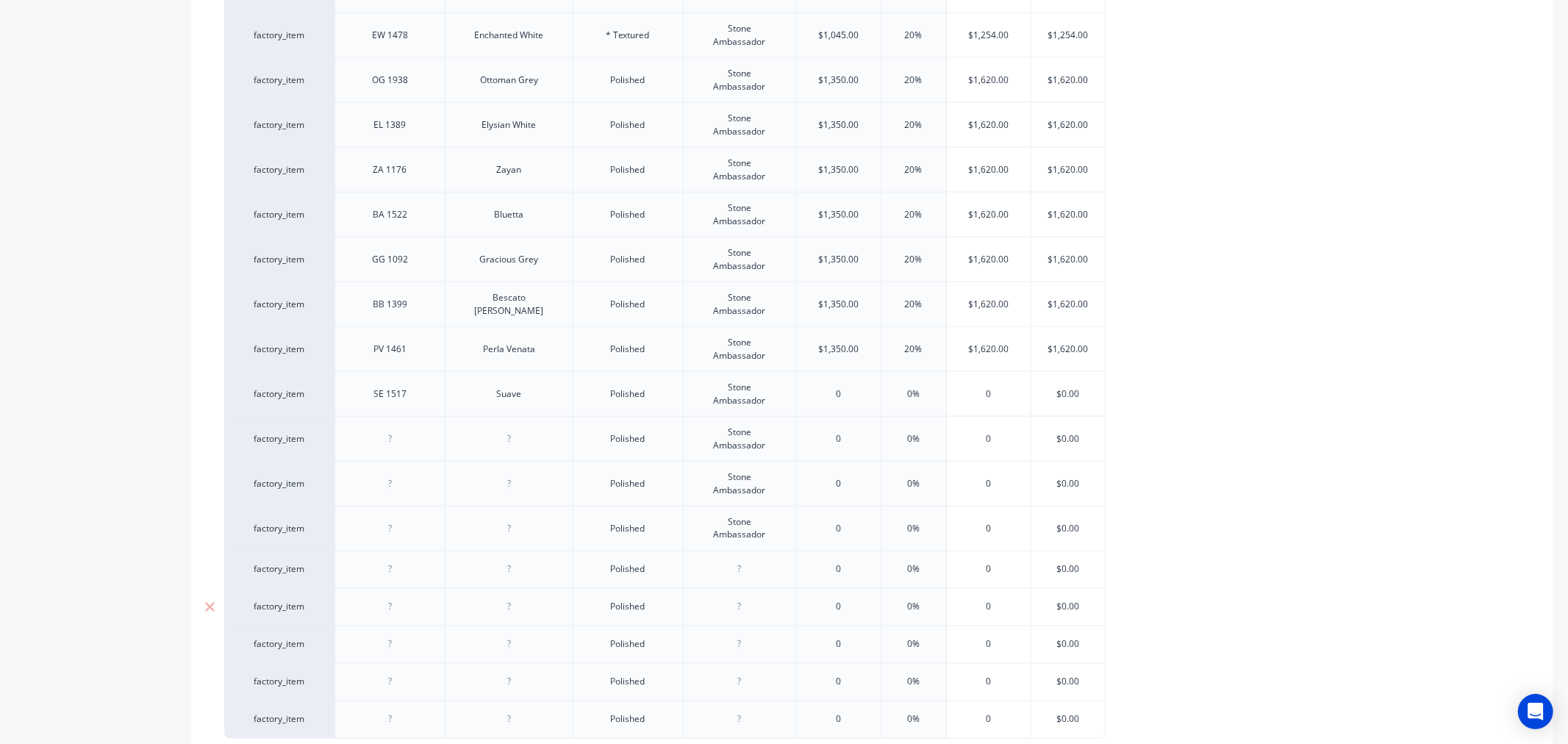
paste div
click at [733, 609] on div at bounding box center [739, 615] width 73 height 19
paste div
click at [737, 664] on div at bounding box center [739, 660] width 73 height 19
paste div
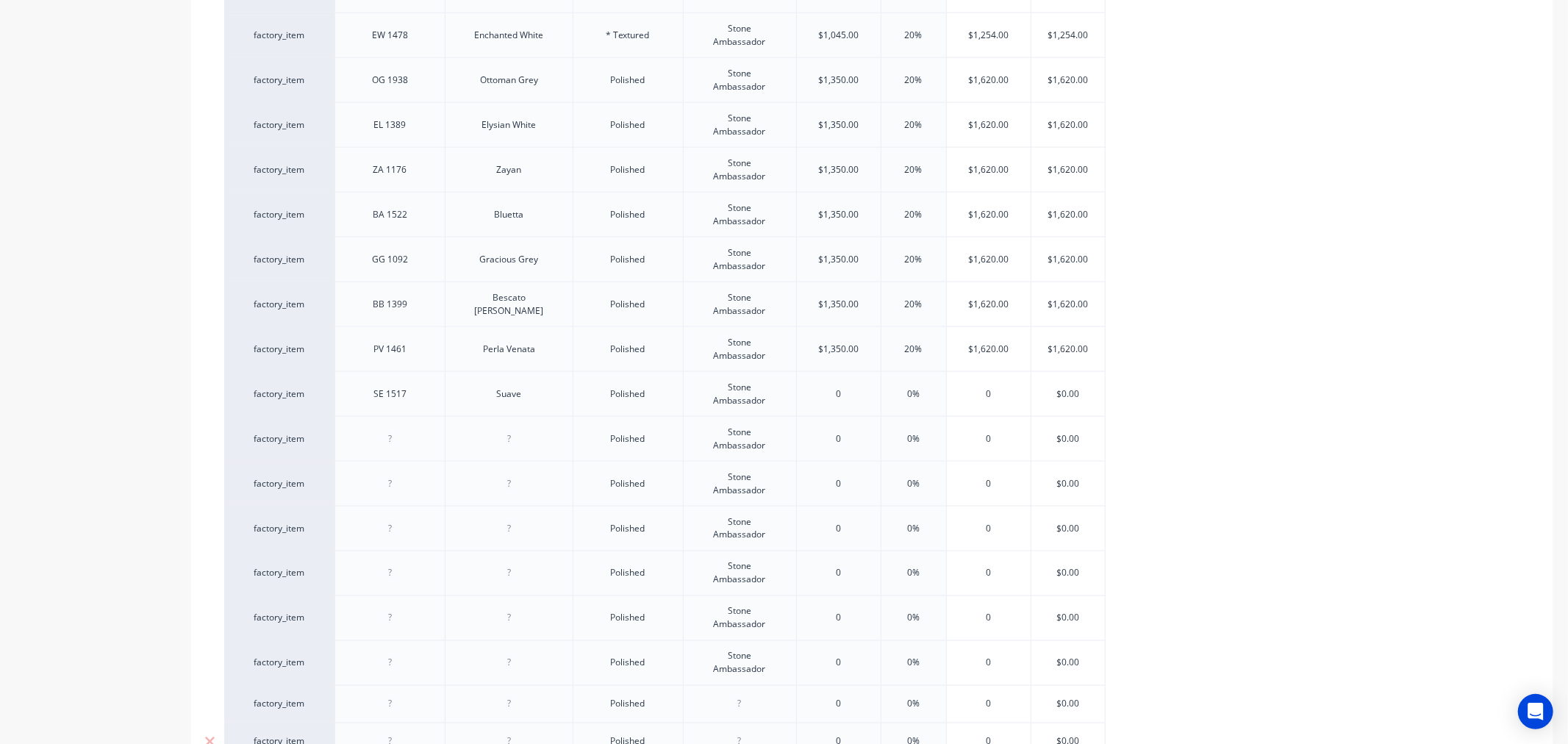
scroll to position [1980, 0]
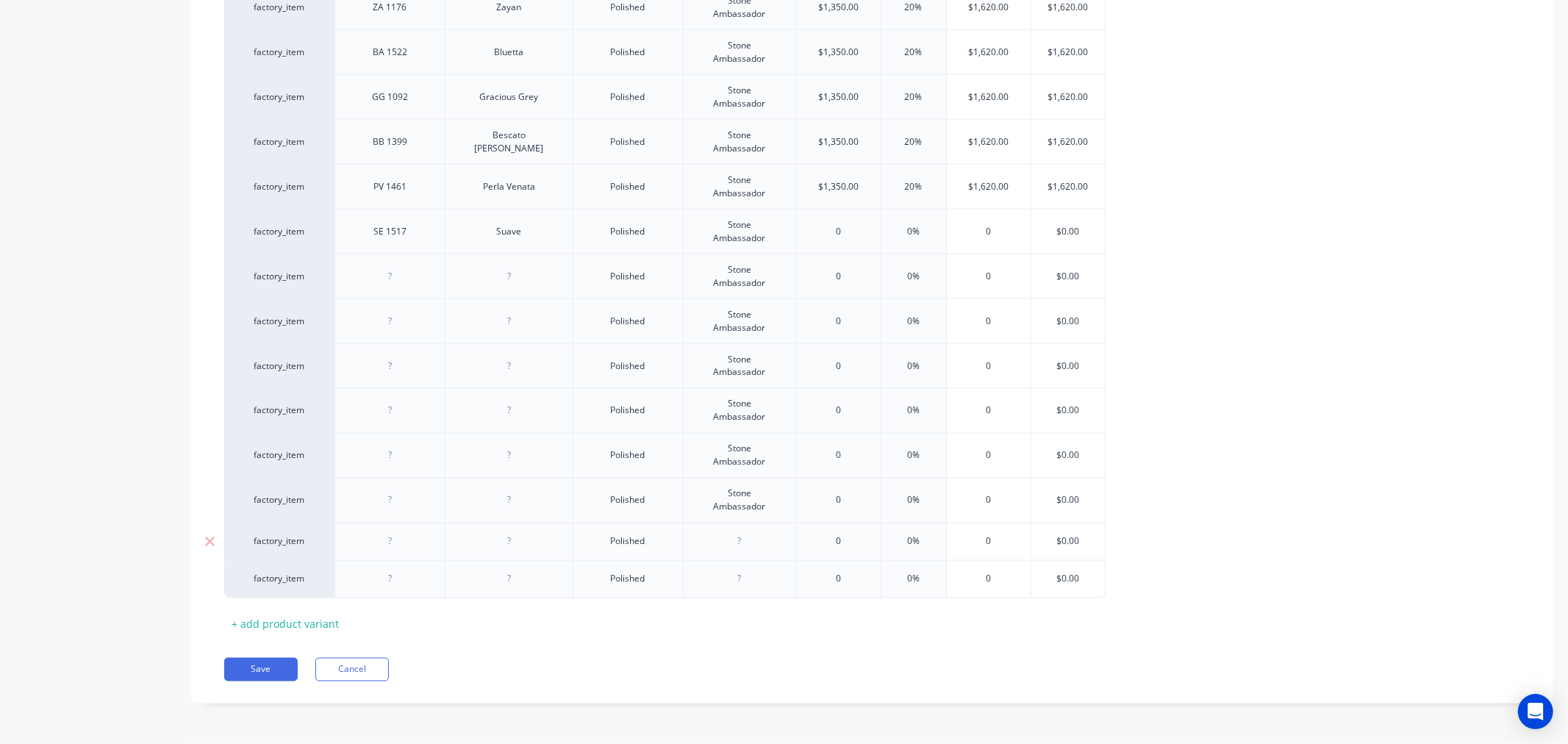
click at [733, 545] on div at bounding box center [739, 541] width 73 height 19
paste div
click at [730, 586] on div at bounding box center [739, 585] width 73 height 19
paste div
click at [1061, 229] on input "text" at bounding box center [1068, 230] width 73 height 13
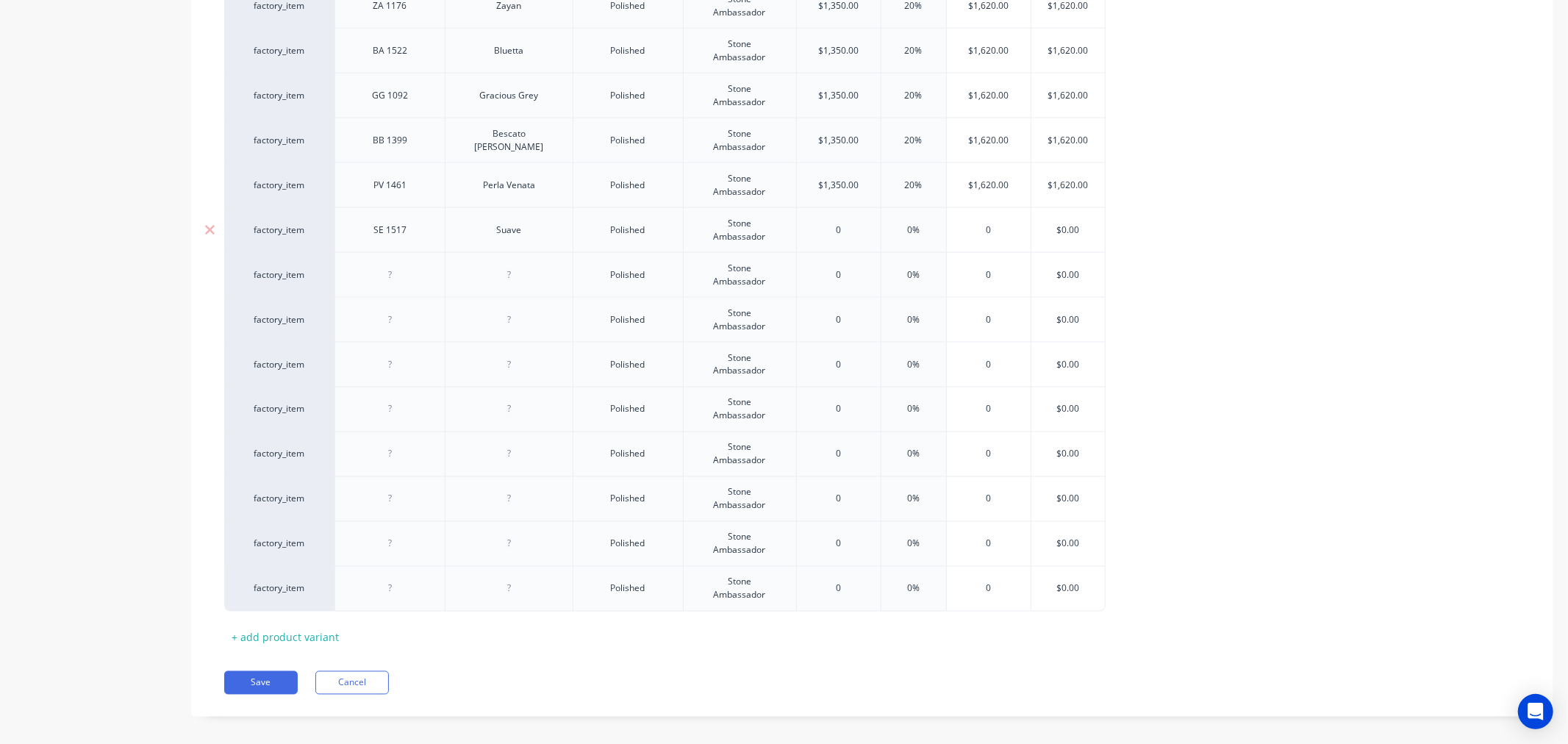
click at [1061, 229] on input "$0.00" at bounding box center [1068, 230] width 73 height 13
paste input "1188"
type input "$1188"
click at [982, 232] on input "0" at bounding box center [988, 230] width 84 height 13
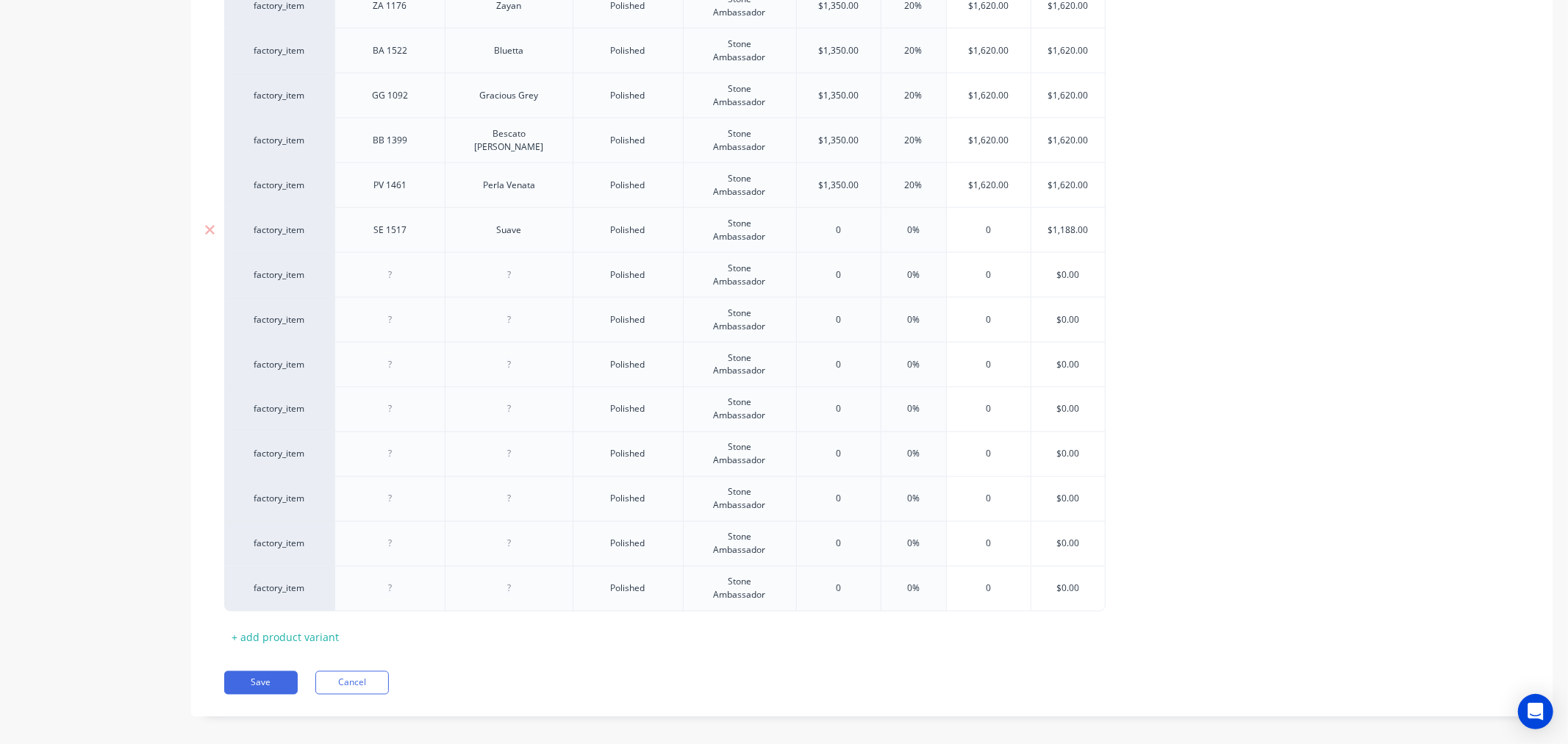
paste input "1188"
type input "1188"
click at [906, 234] on input "0%" at bounding box center [914, 230] width 73 height 13
type input "20%"
click at [990, 230] on input "$1,425.60" at bounding box center [994, 230] width 94 height 13
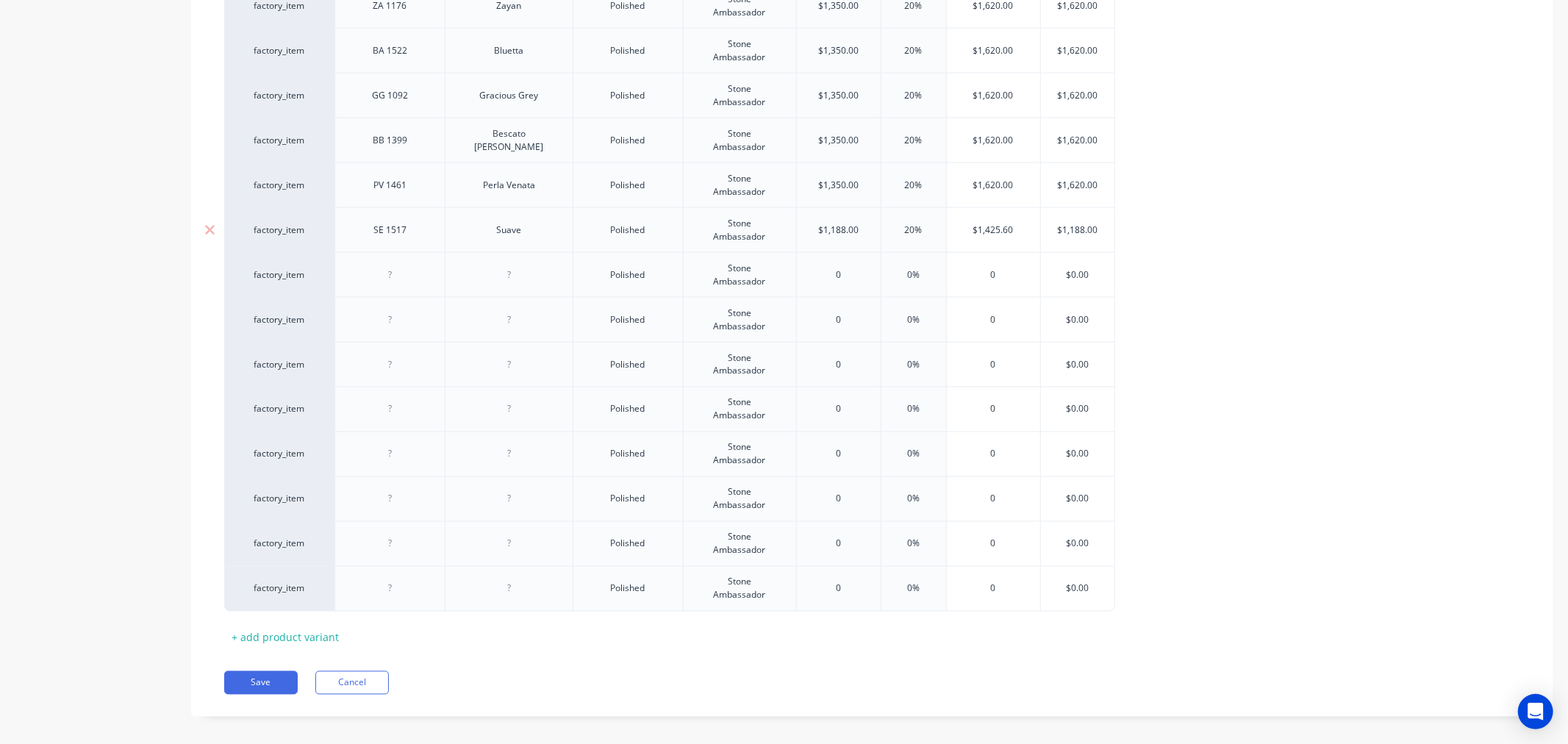
click at [990, 230] on input "$1,425.60" at bounding box center [994, 230] width 94 height 13
paste input "188"
type input "$1188"
type input "$1,188.00"
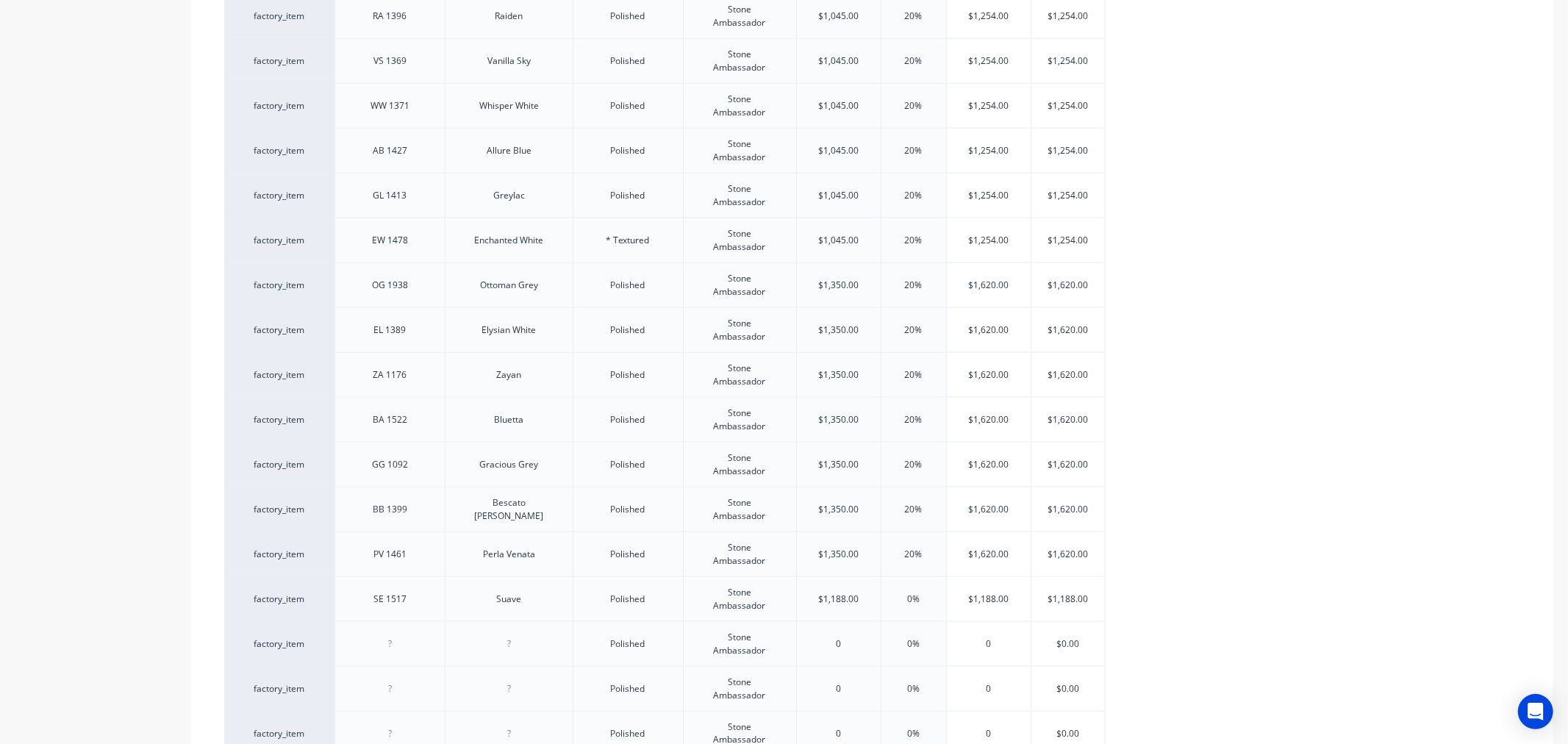
scroll to position [1995, 0]
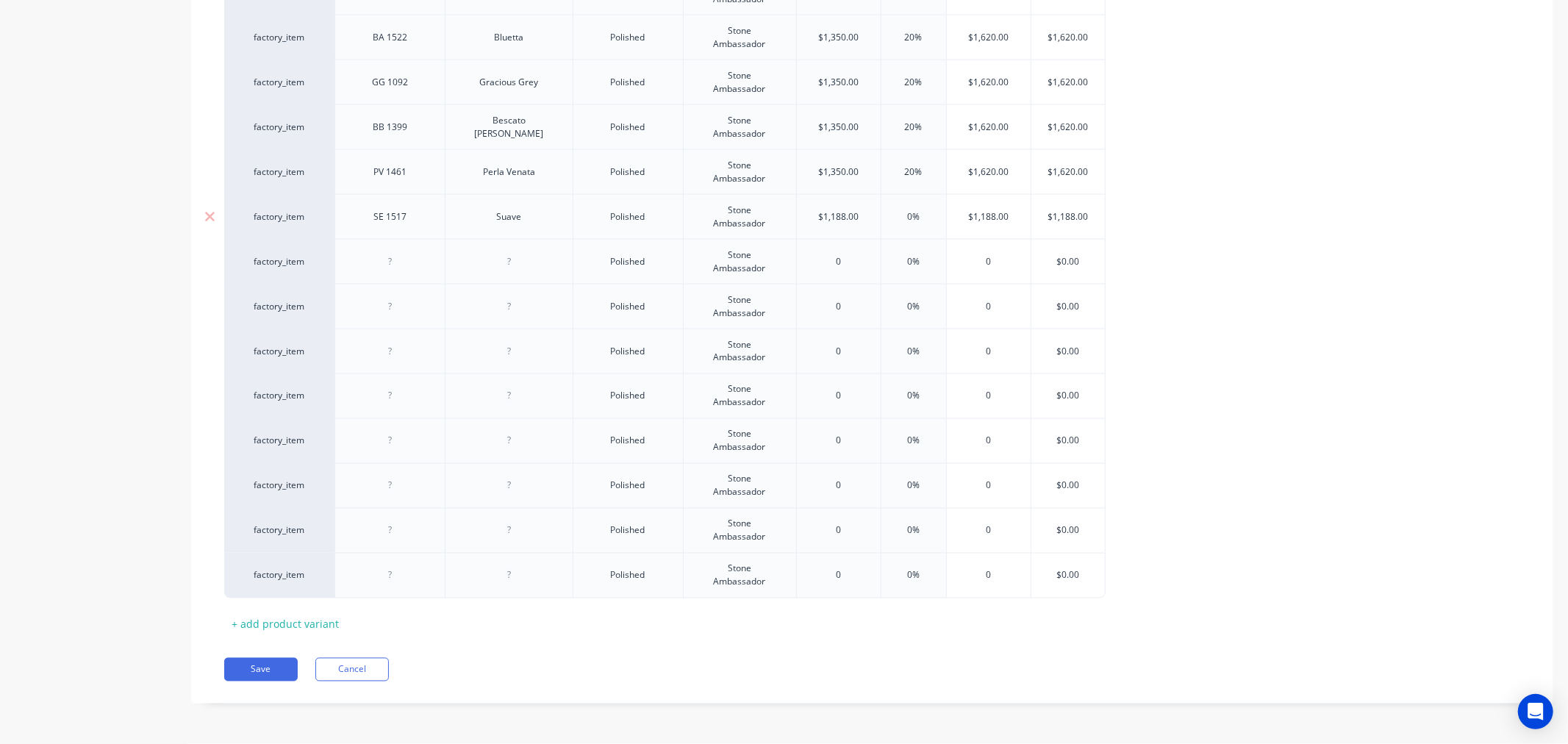
click at [828, 218] on input "$1,188.00" at bounding box center [838, 217] width 84 height 13
type input "$990"
type input "0%20"
type input "$1,188.00"
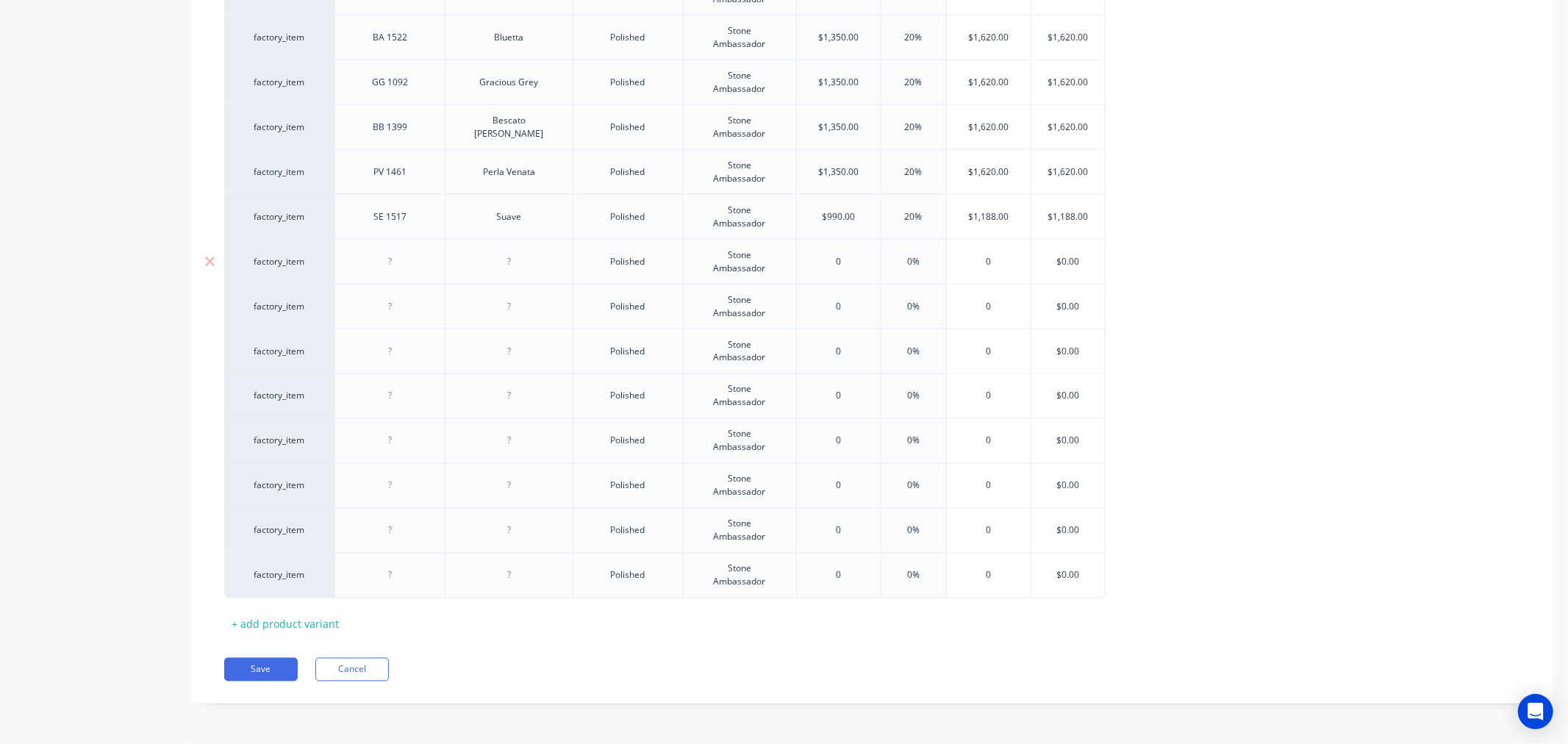
click at [381, 253] on div at bounding box center [390, 262] width 73 height 19
paste div
click at [511, 263] on div at bounding box center [509, 262] width 73 height 19
paste div
click at [1070, 259] on input "text" at bounding box center [1068, 262] width 73 height 13
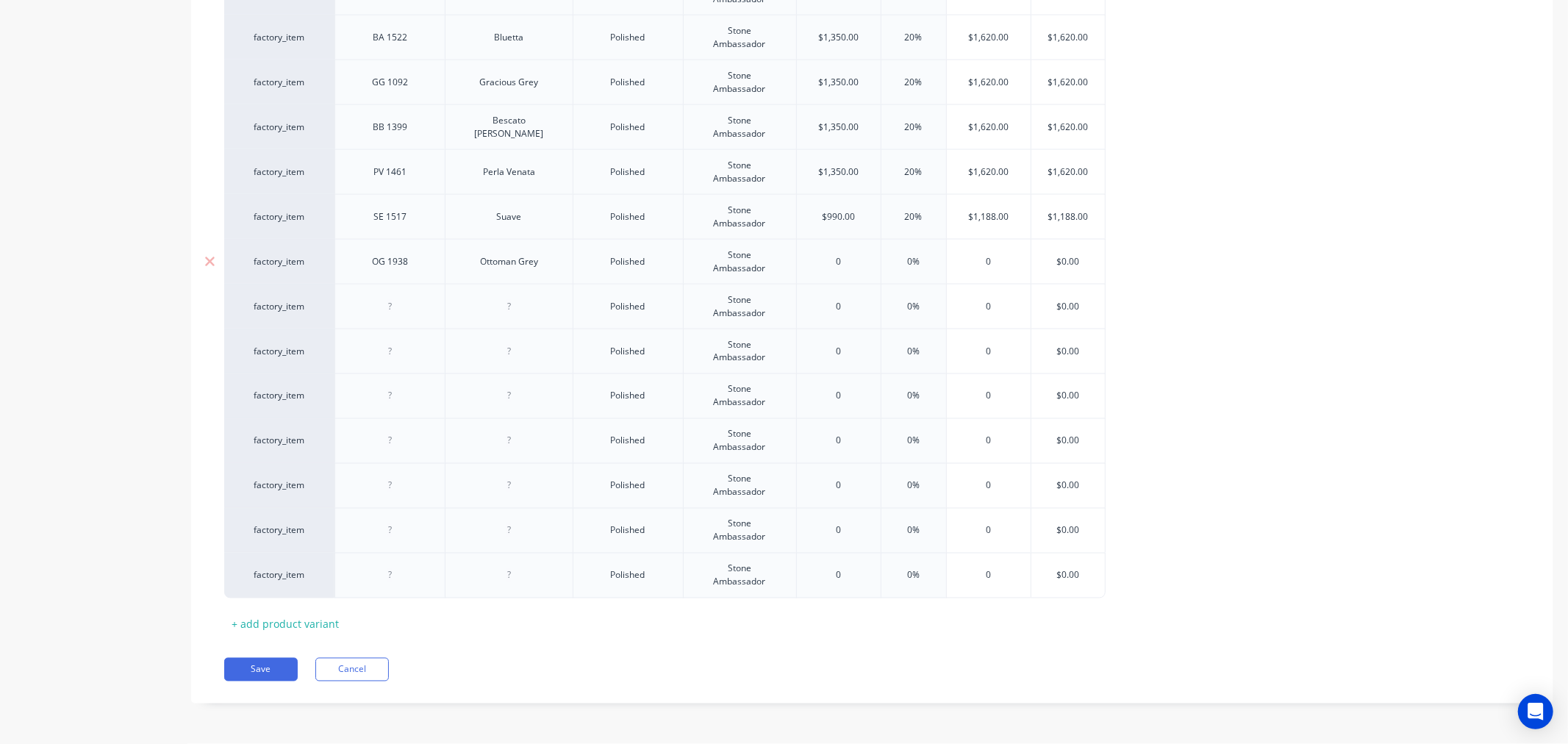
click at [1070, 259] on input "$0.00" at bounding box center [1068, 262] width 73 height 13
paste input "1254"
type input "$1254"
click at [1069, 304] on input "$0.00" at bounding box center [1068, 307] width 73 height 13
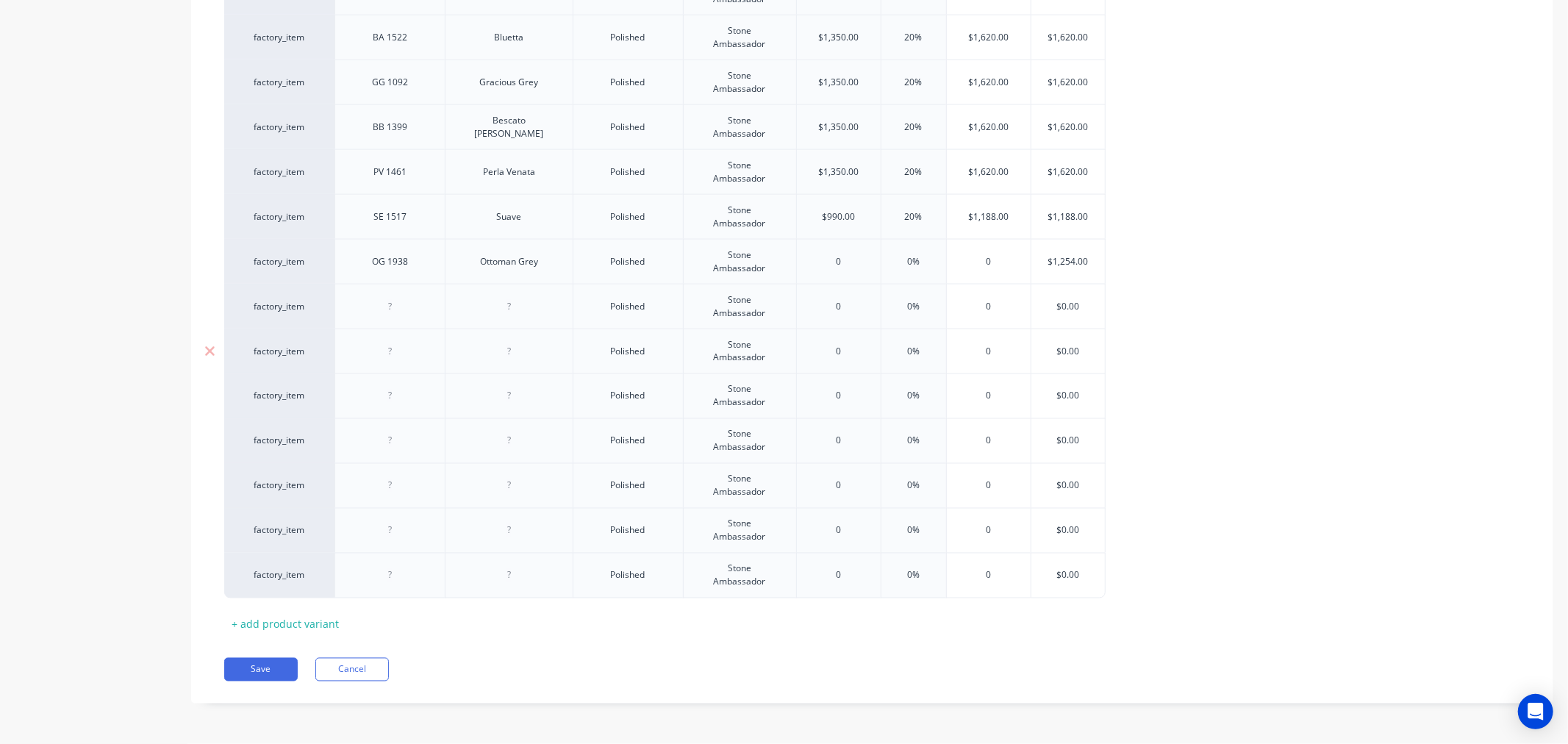
paste input "1254"
type input "$1254"
click at [1069, 353] on input "$0.00" at bounding box center [1068, 352] width 73 height 13
paste input "1254"
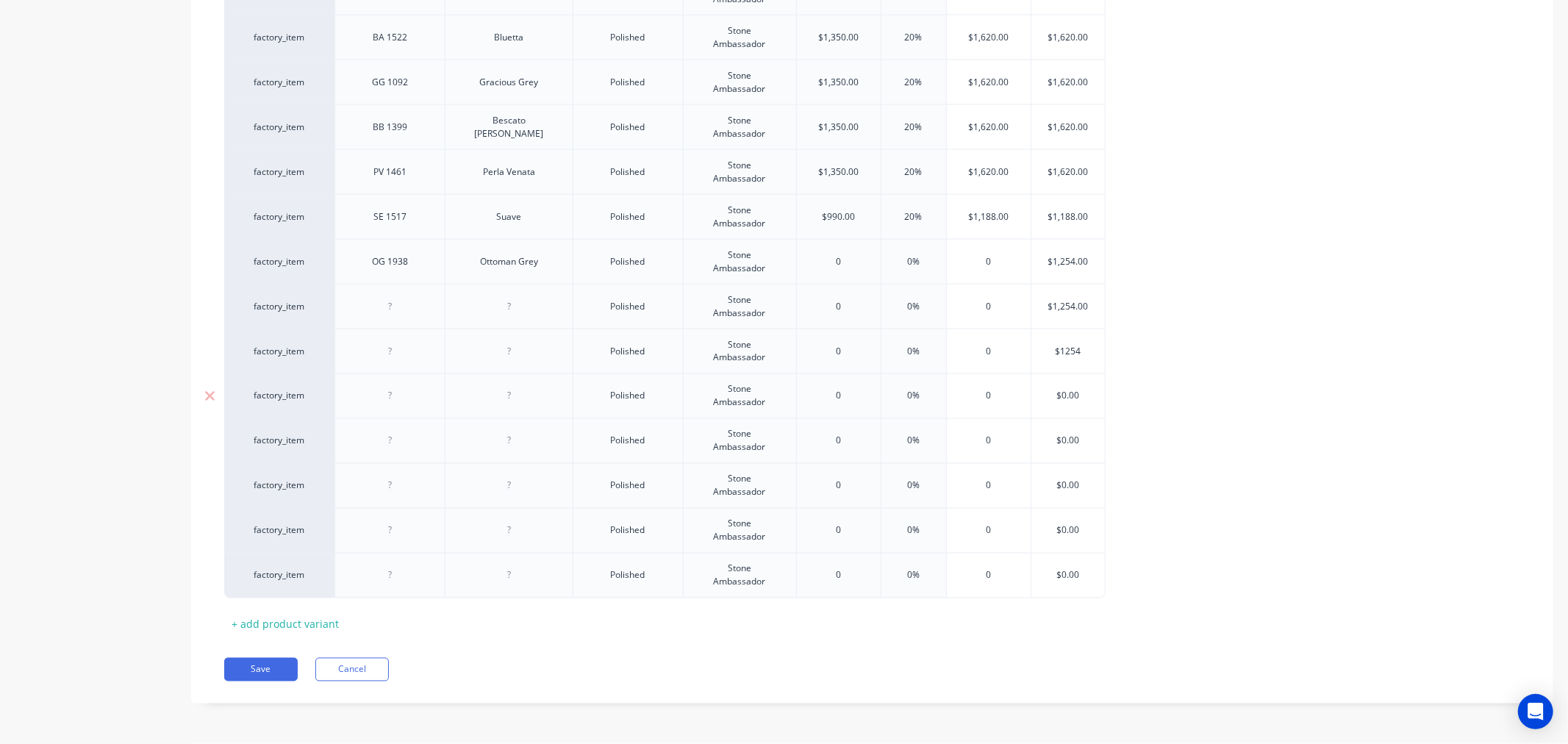
type input "$1254"
click at [1062, 393] on input "$0.00" at bounding box center [1068, 396] width 73 height 13
paste input "1254"
type input "$1254"
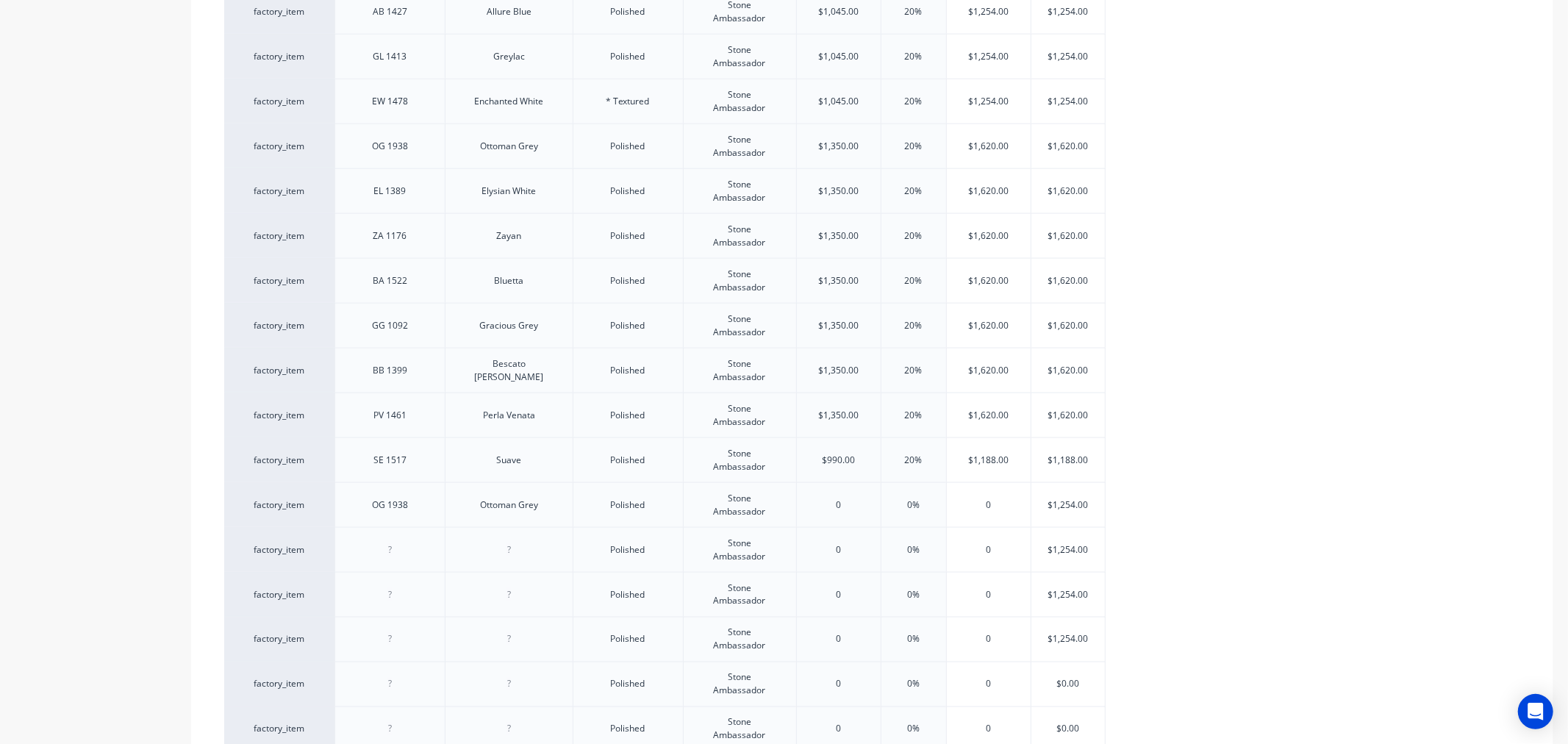
scroll to position [1504, 0]
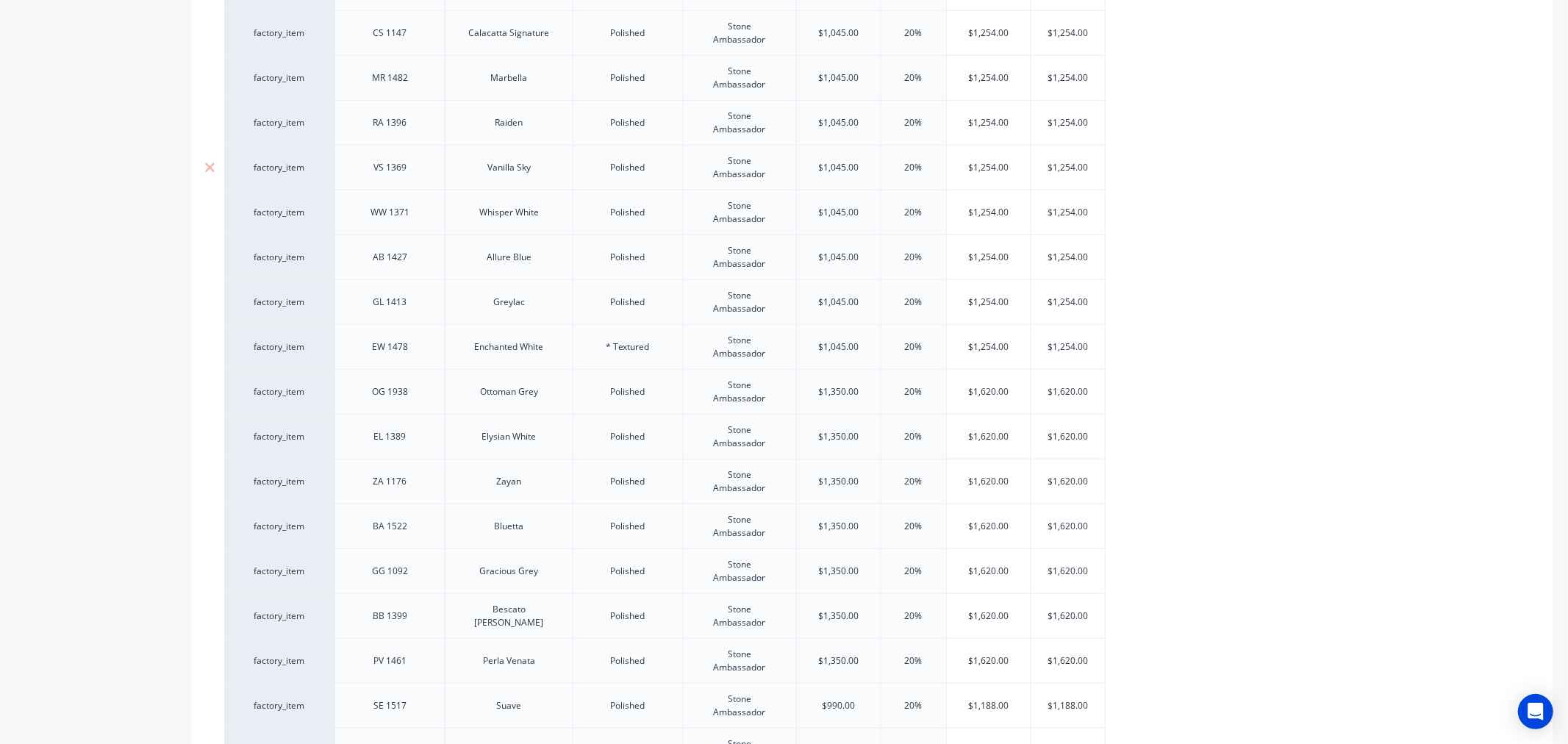
type input "$1,045.00"
click at [825, 165] on input "$1,045.00" at bounding box center [838, 168] width 84 height 13
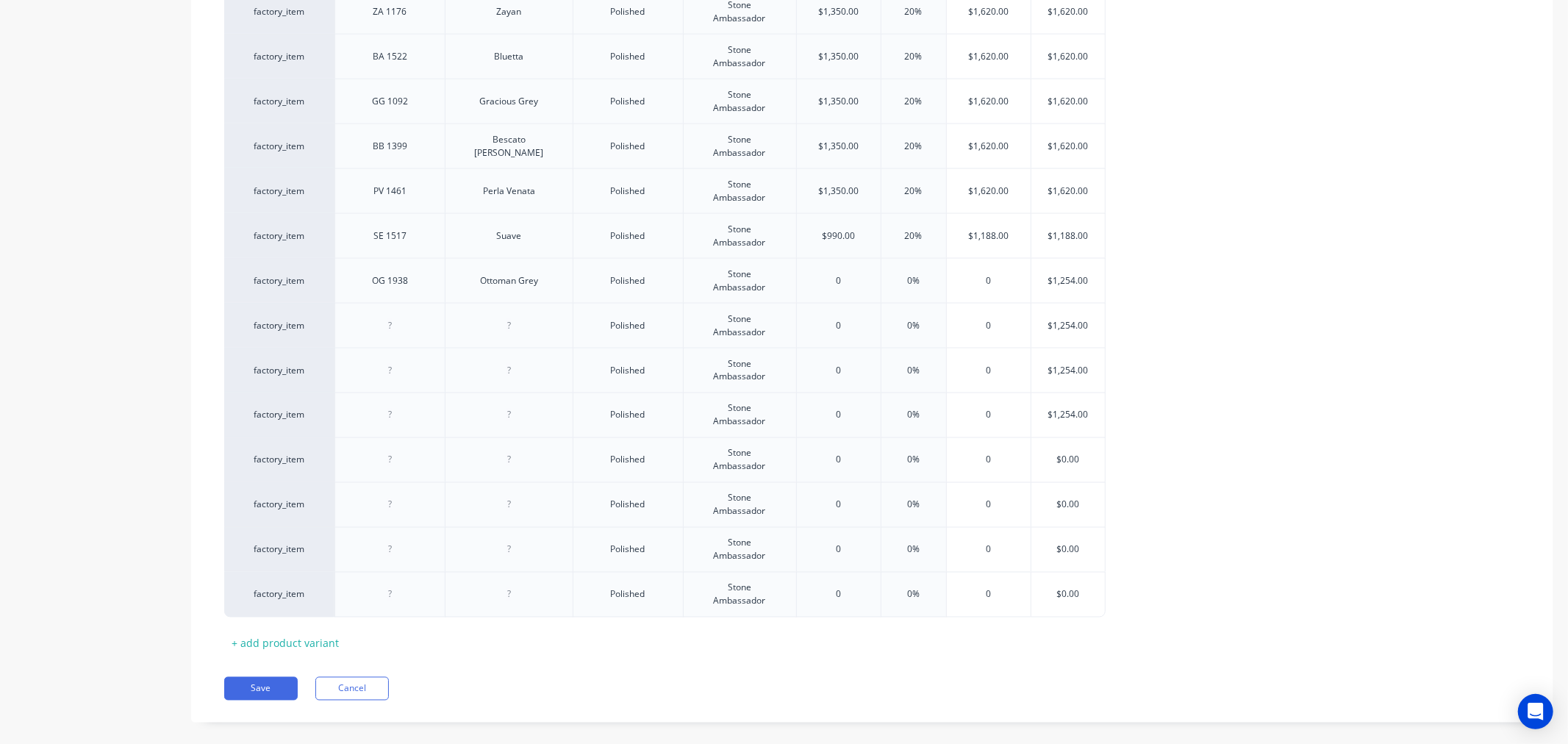
scroll to position [1995, 0]
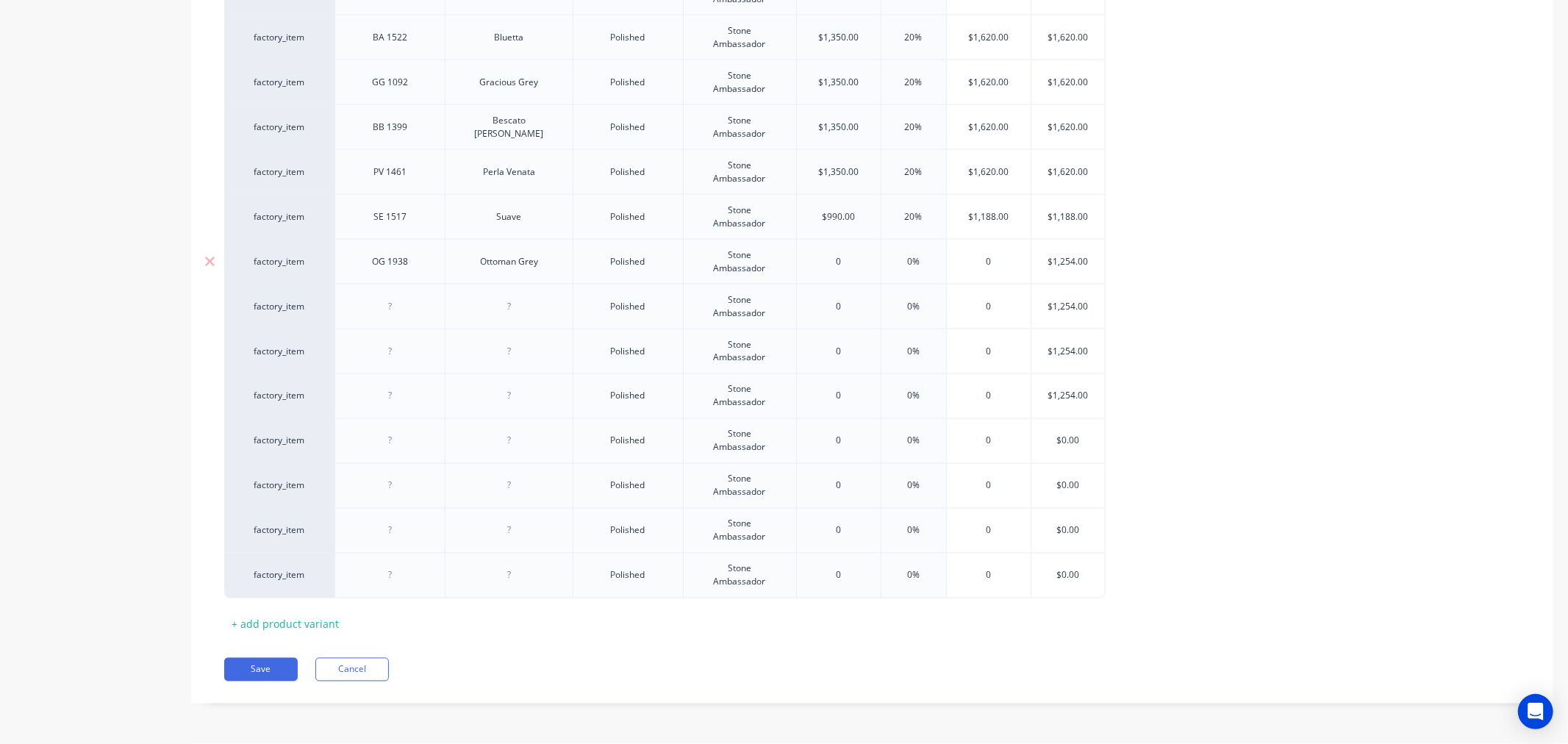
click at [833, 258] on input "0" at bounding box center [838, 262] width 84 height 13
paste input "1,045.00"
type input "1,045.000"
click at [846, 304] on input "0" at bounding box center [838, 307] width 84 height 13
paste input "1,045.00"
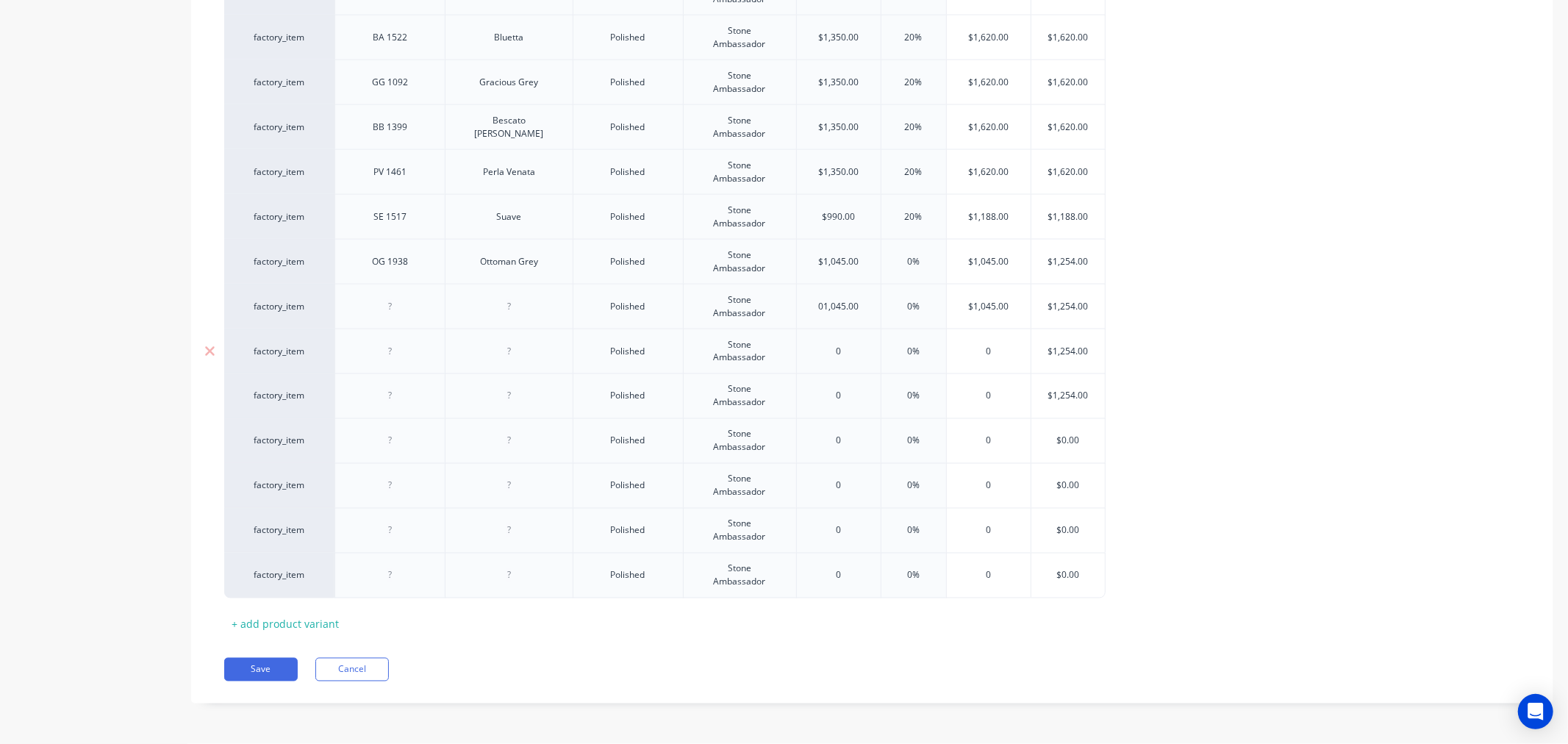
type input "01,045.00"
click at [838, 348] on input "0" at bounding box center [838, 352] width 84 height 13
paste input "1,045.00"
type input "1,045.000"
click at [846, 391] on input "0" at bounding box center [838, 396] width 84 height 13
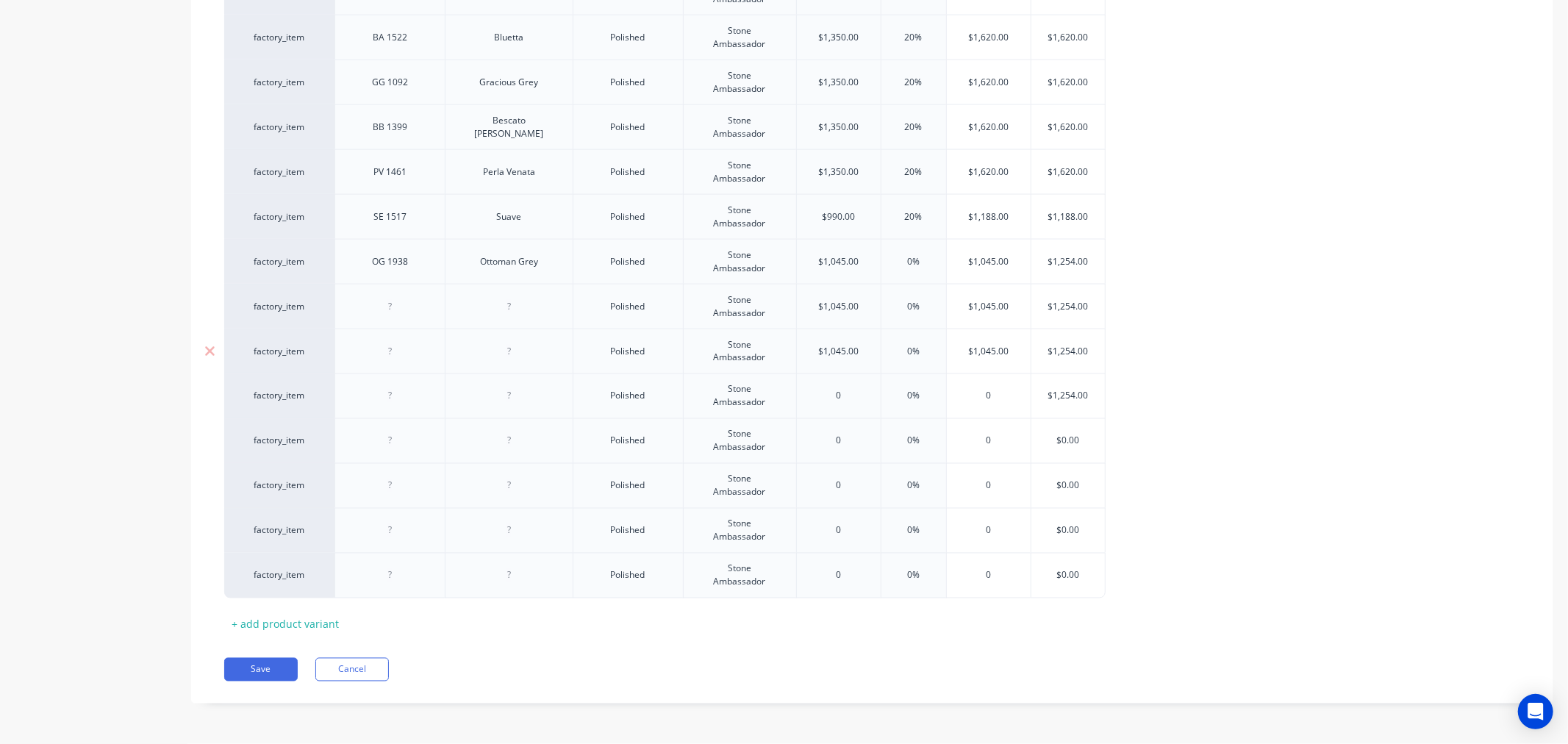
paste input "1,045.00"
type input "01,045.00"
click at [895, 260] on input "0%" at bounding box center [914, 262] width 73 height 13
type input "20%"
click at [894, 304] on input "0%" at bounding box center [914, 307] width 73 height 13
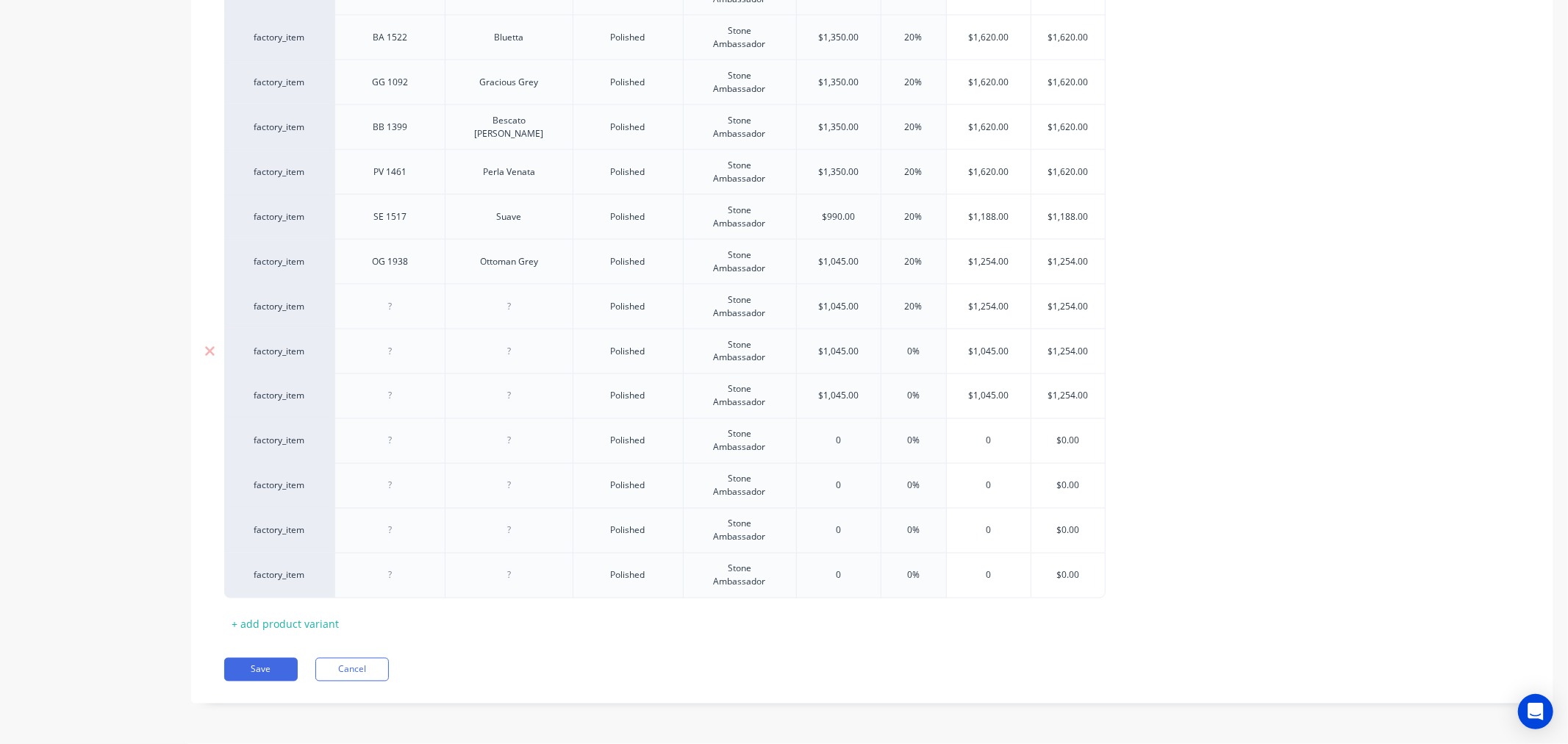
type input "20%"
click at [895, 349] on input "0%" at bounding box center [914, 352] width 73 height 13
type input "20%"
click at [895, 396] on input "0%" at bounding box center [914, 396] width 73 height 13
type input "20%"
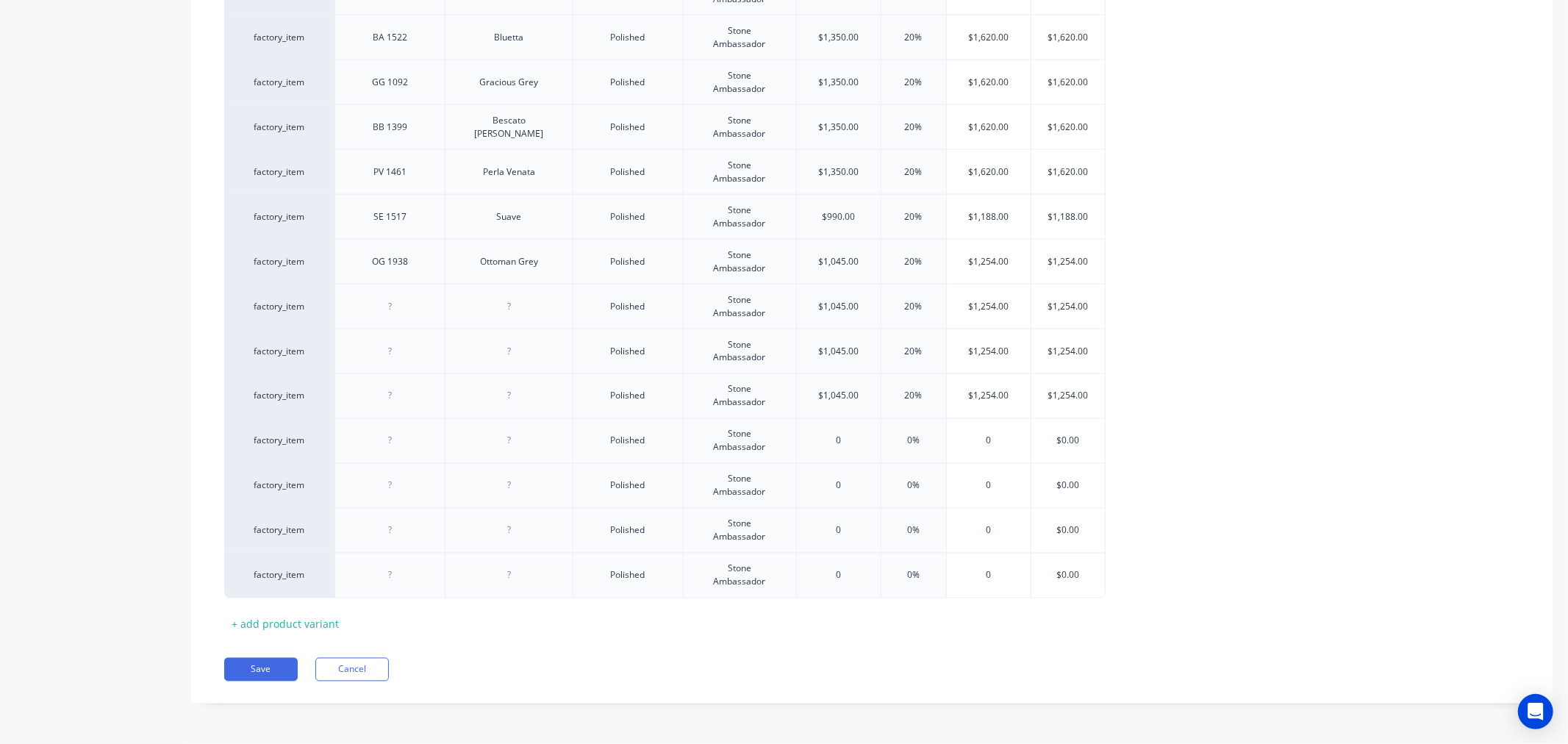
click at [401, 301] on div at bounding box center [390, 307] width 73 height 19
paste div
click at [513, 311] on div at bounding box center [509, 307] width 73 height 19
paste div
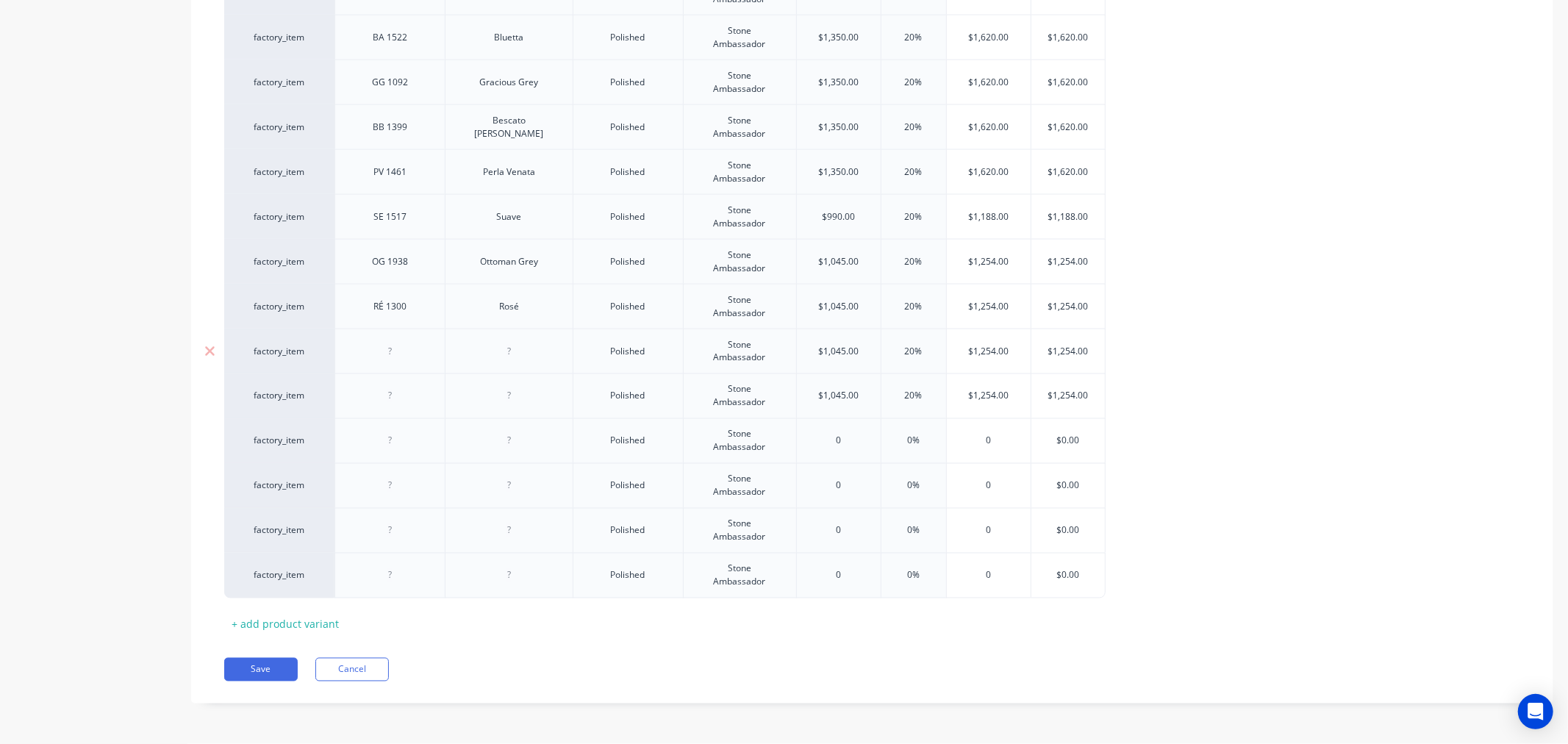
click at [382, 354] on div at bounding box center [390, 351] width 73 height 19
paste div
click at [518, 352] on div at bounding box center [509, 351] width 73 height 19
paste div
click at [392, 399] on div at bounding box center [390, 396] width 73 height 19
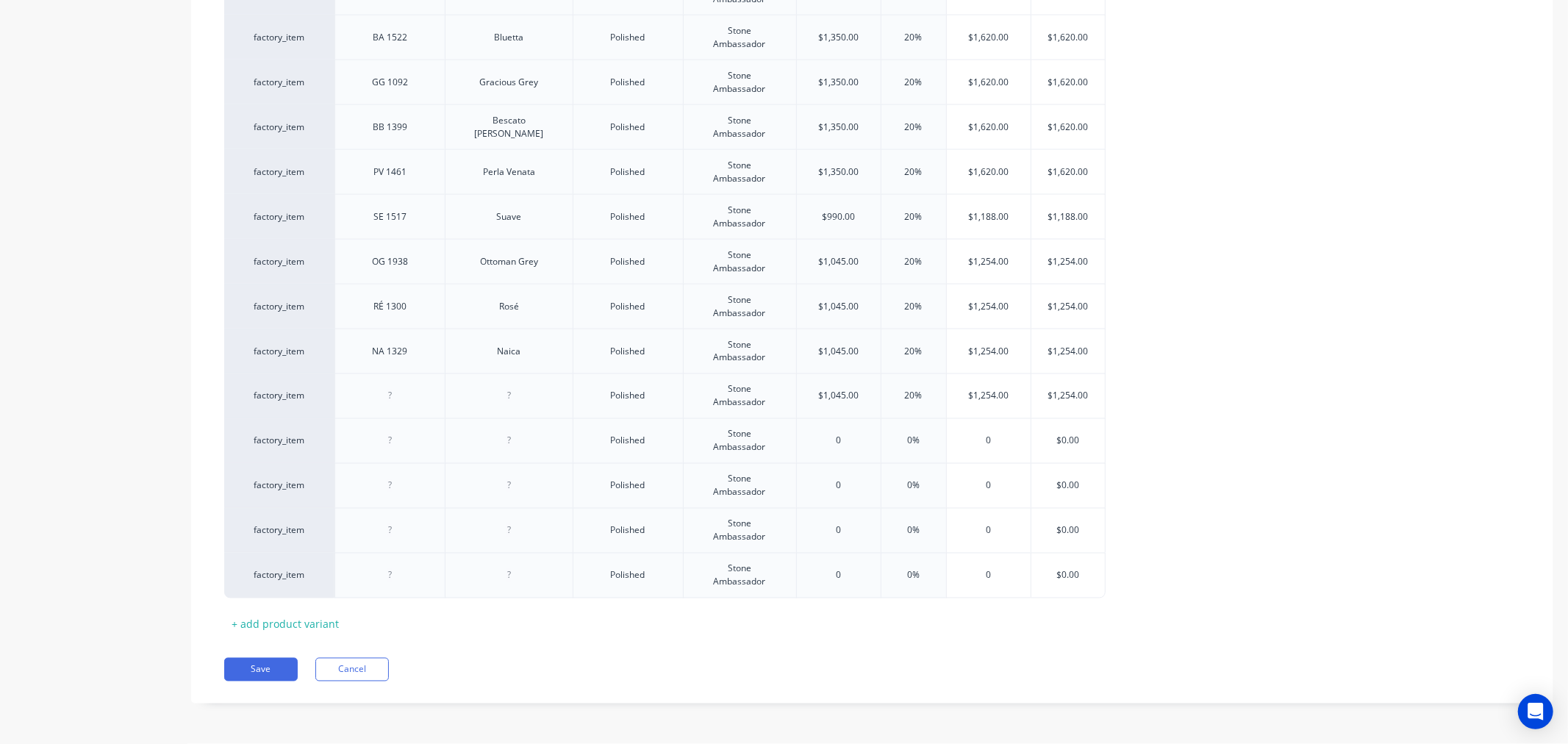
paste div
click at [504, 400] on div at bounding box center [509, 396] width 73 height 19
paste div
click at [375, 441] on div at bounding box center [390, 441] width 73 height 19
paste div
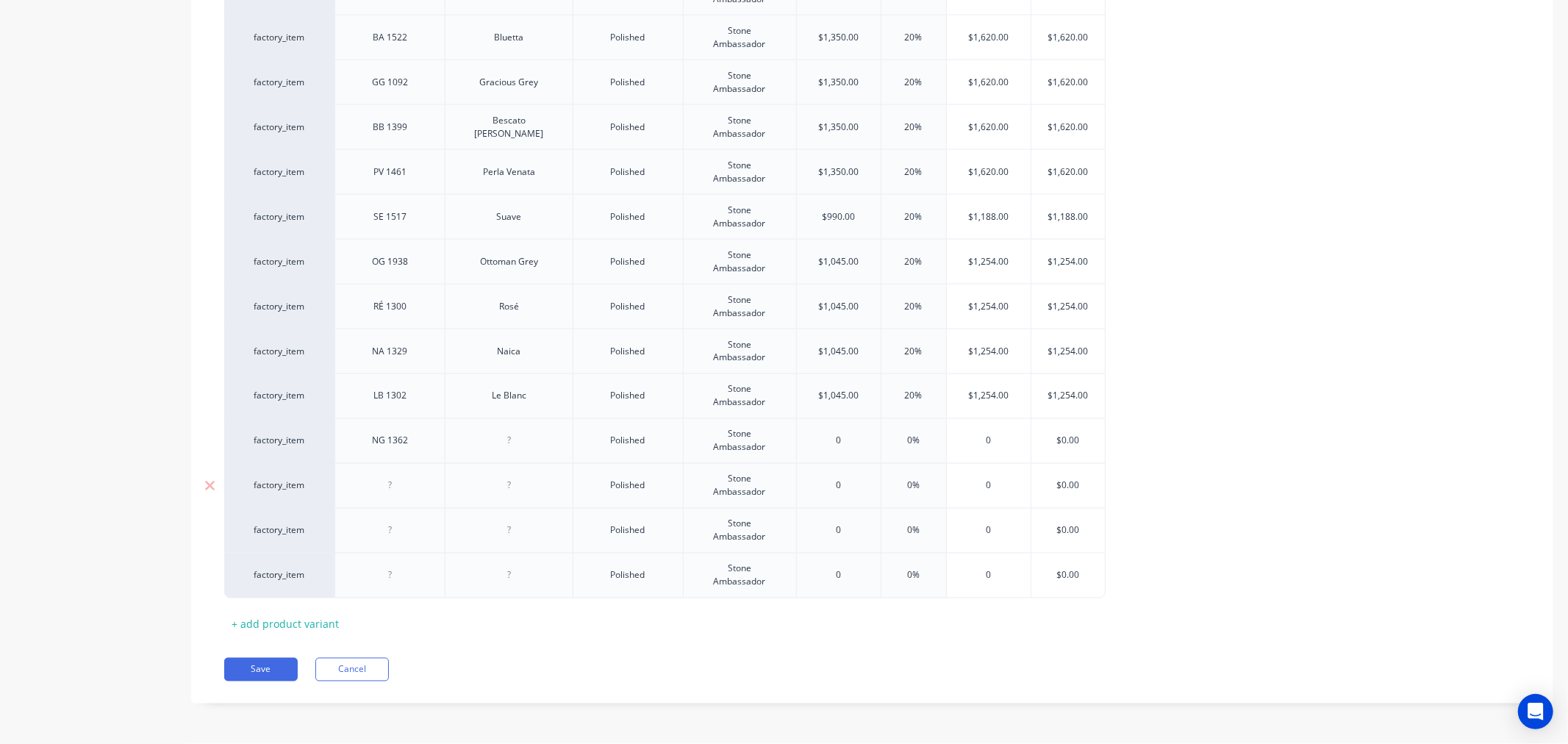
click at [375, 486] on div at bounding box center [390, 486] width 73 height 19
paste div
click at [379, 530] on div at bounding box center [390, 531] width 73 height 19
paste div
click at [372, 577] on div at bounding box center [390, 575] width 73 height 19
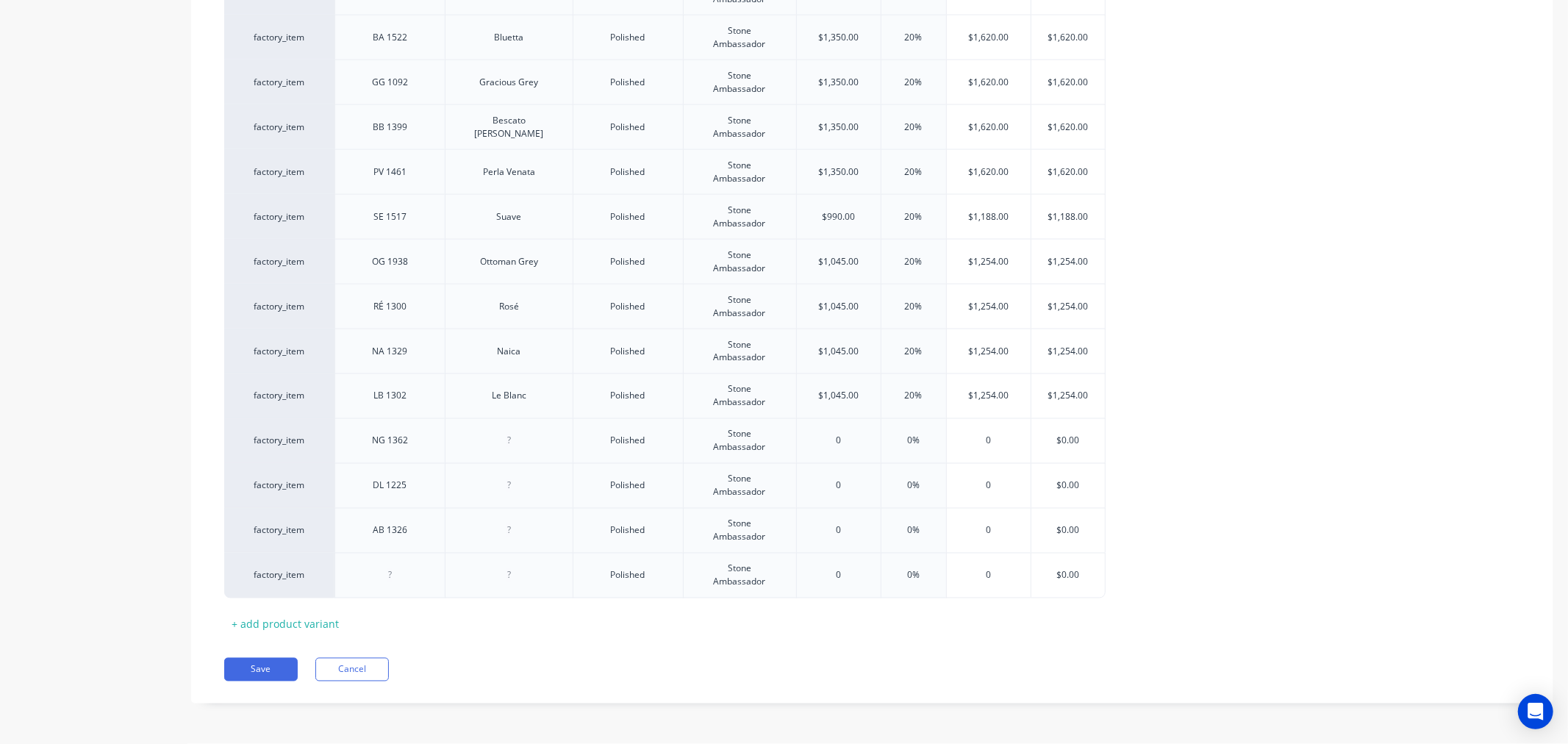
paste div
click at [493, 440] on div at bounding box center [509, 441] width 73 height 19
paste div
click at [512, 491] on div at bounding box center [509, 486] width 73 height 19
paste div
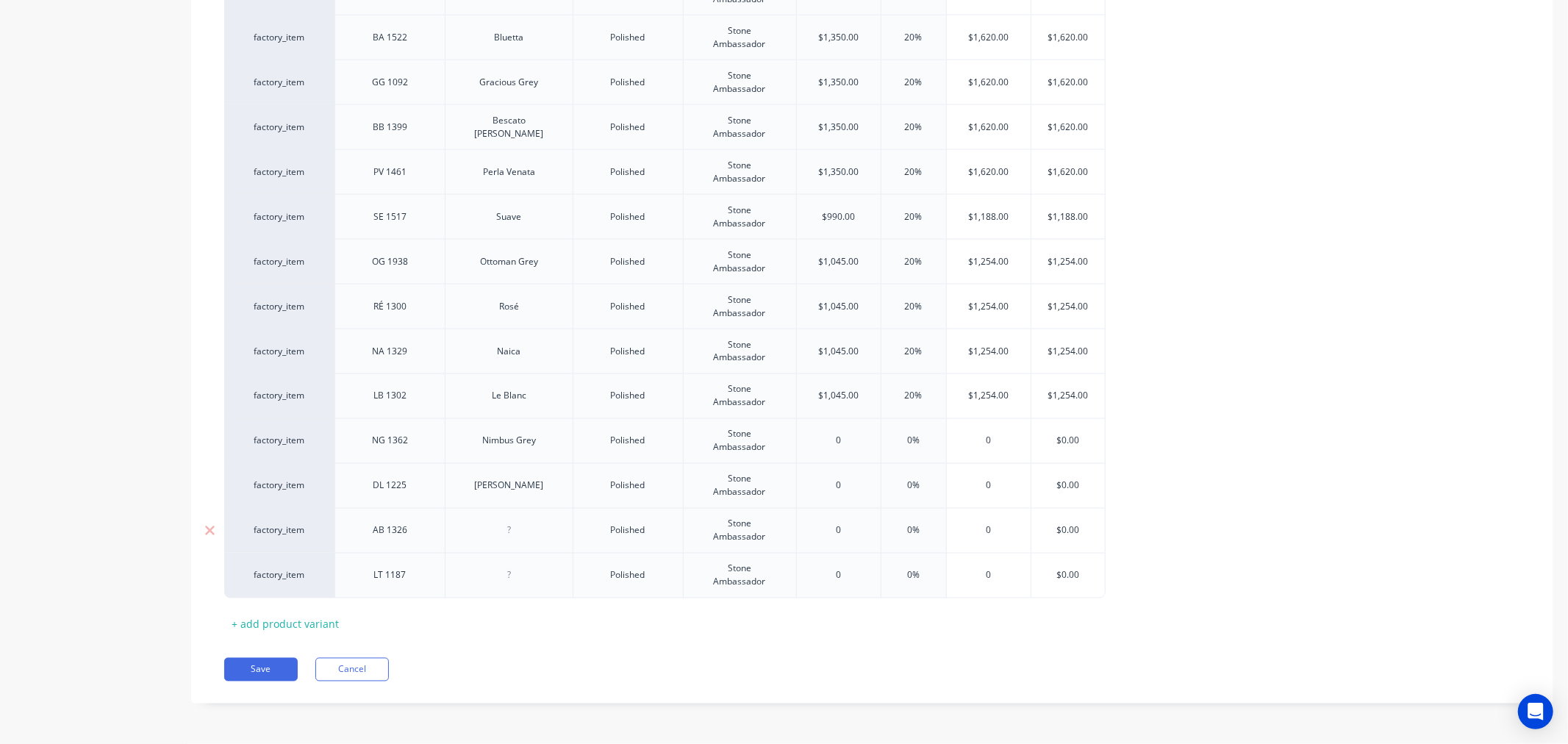
click at [513, 534] on div at bounding box center [509, 531] width 73 height 19
paste div
click at [495, 581] on div at bounding box center [509, 575] width 73 height 19
paste div
click at [1066, 439] on input "text" at bounding box center [1068, 441] width 73 height 13
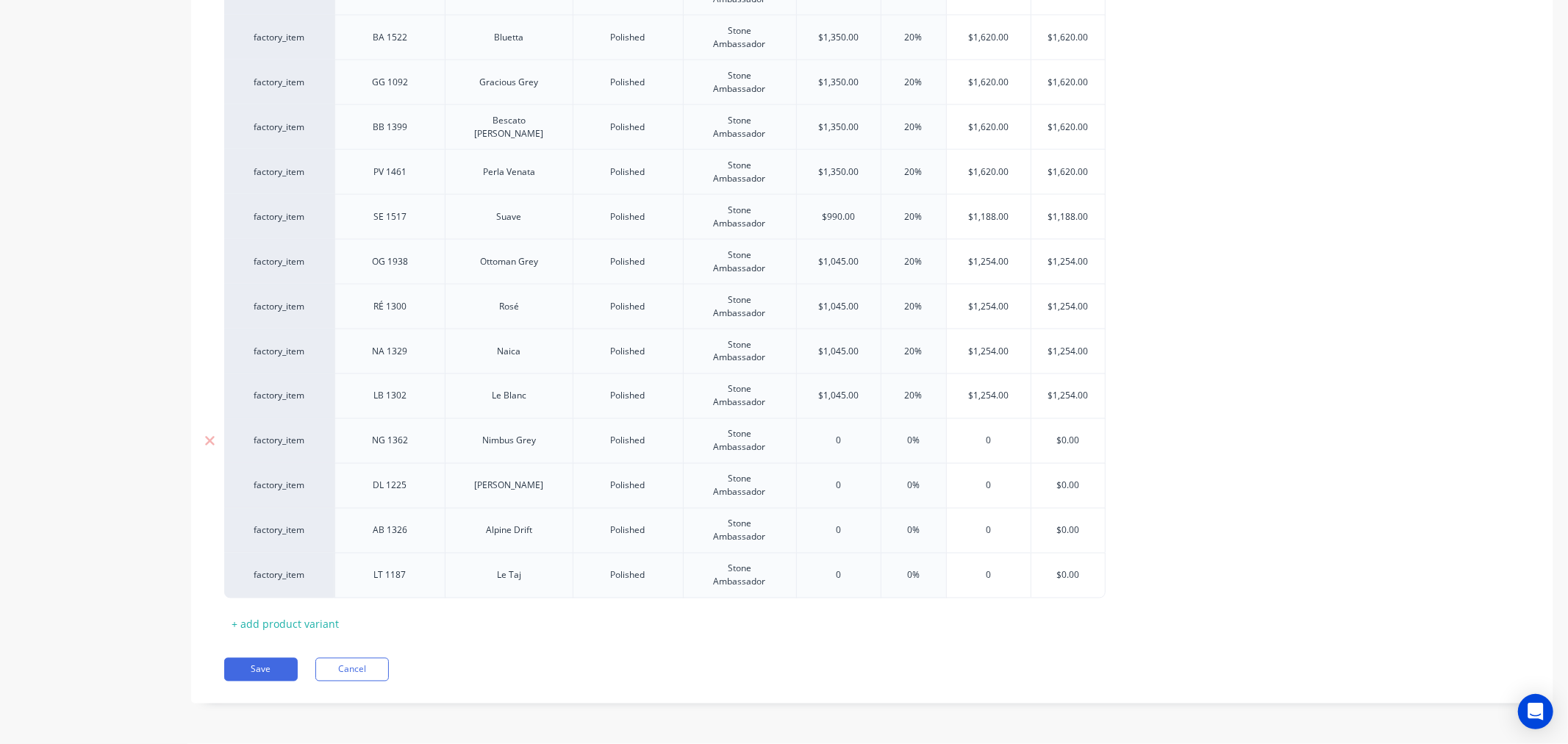
click at [1066, 439] on input "$0.00" at bounding box center [1068, 441] width 73 height 13
paste input "1620"
type input "$1620"
click at [1071, 484] on input "$0.00" at bounding box center [1068, 486] width 73 height 13
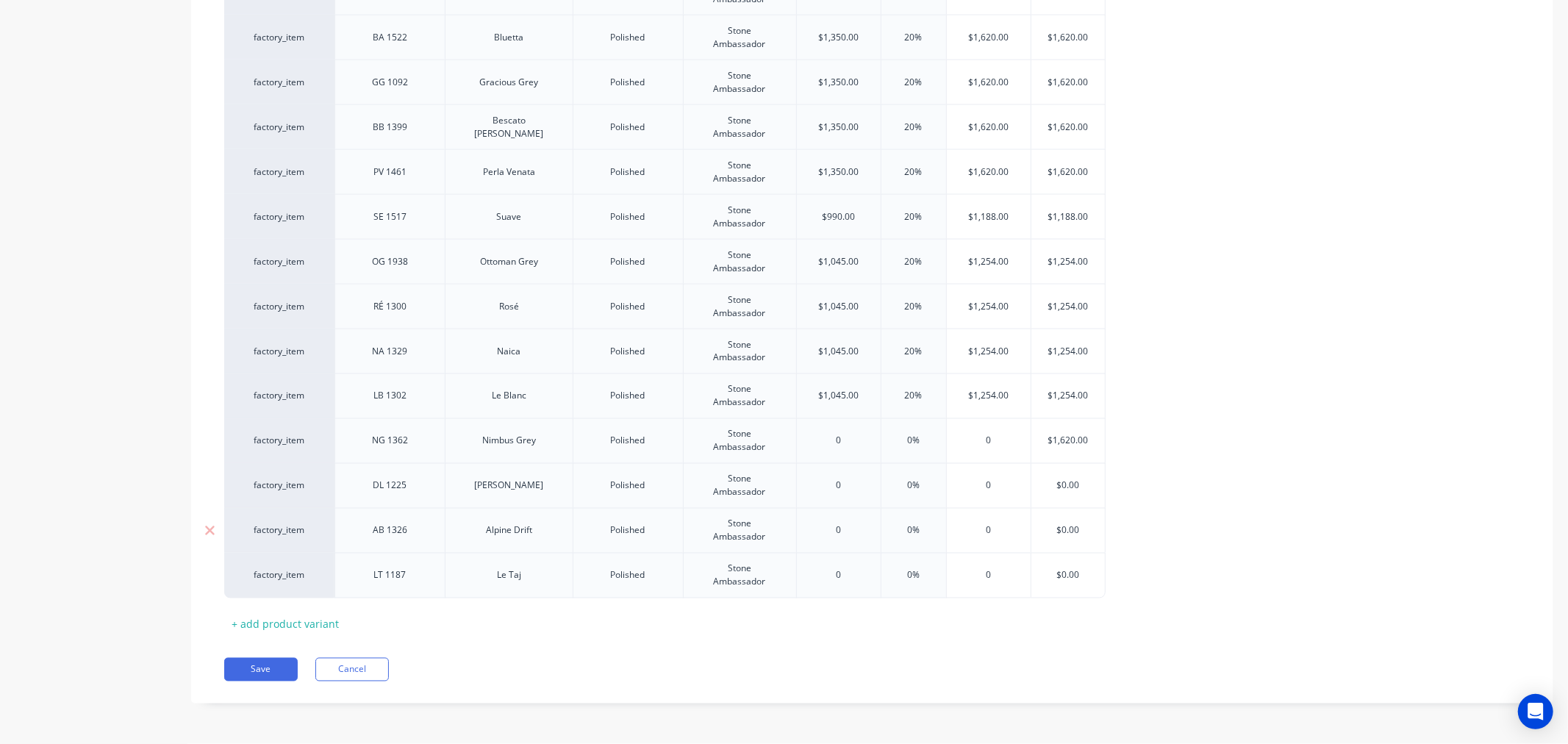
paste input "162"
type input "$1620"
click at [1065, 529] on input "$0.00" at bounding box center [1068, 531] width 73 height 13
paste input "162"
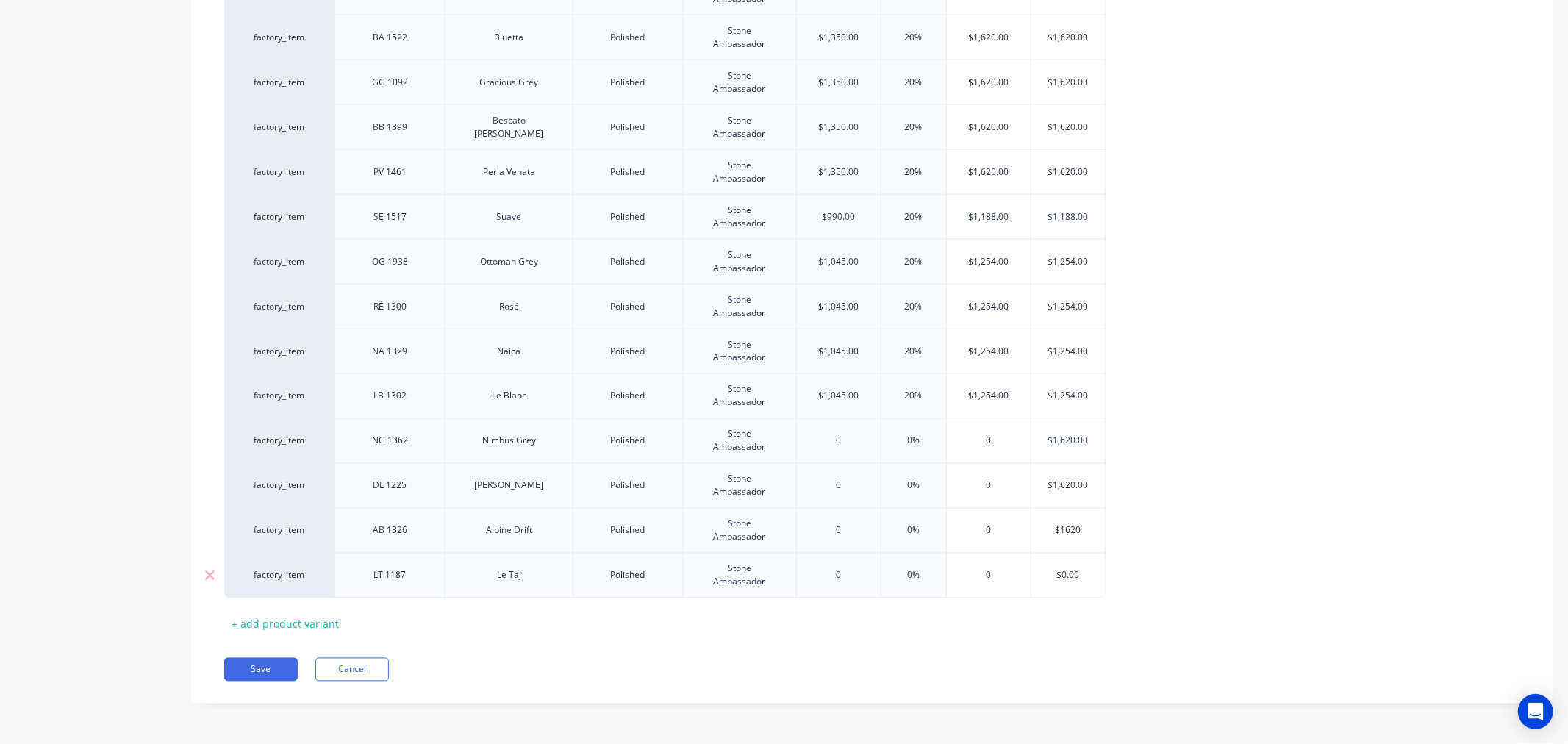
type input "$1620"
click at [1070, 576] on input "$0.00" at bounding box center [1068, 576] width 73 height 13
paste input "162"
type input "$1620"
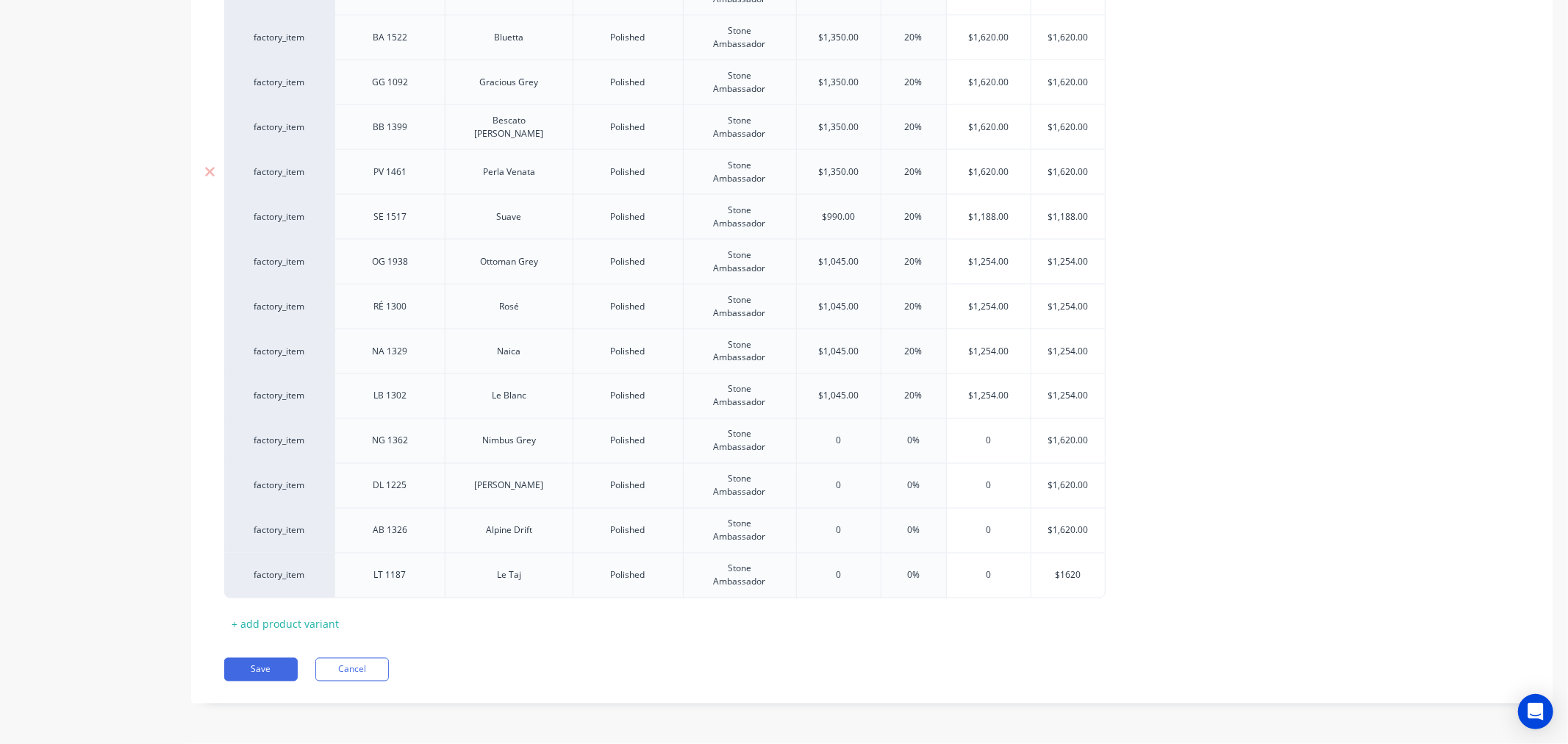
type input "$1,350.00"
click at [834, 168] on input "$1,350.00" at bounding box center [838, 172] width 84 height 13
click at [853, 440] on input "0" at bounding box center [838, 441] width 84 height 13
paste input "1,350.00"
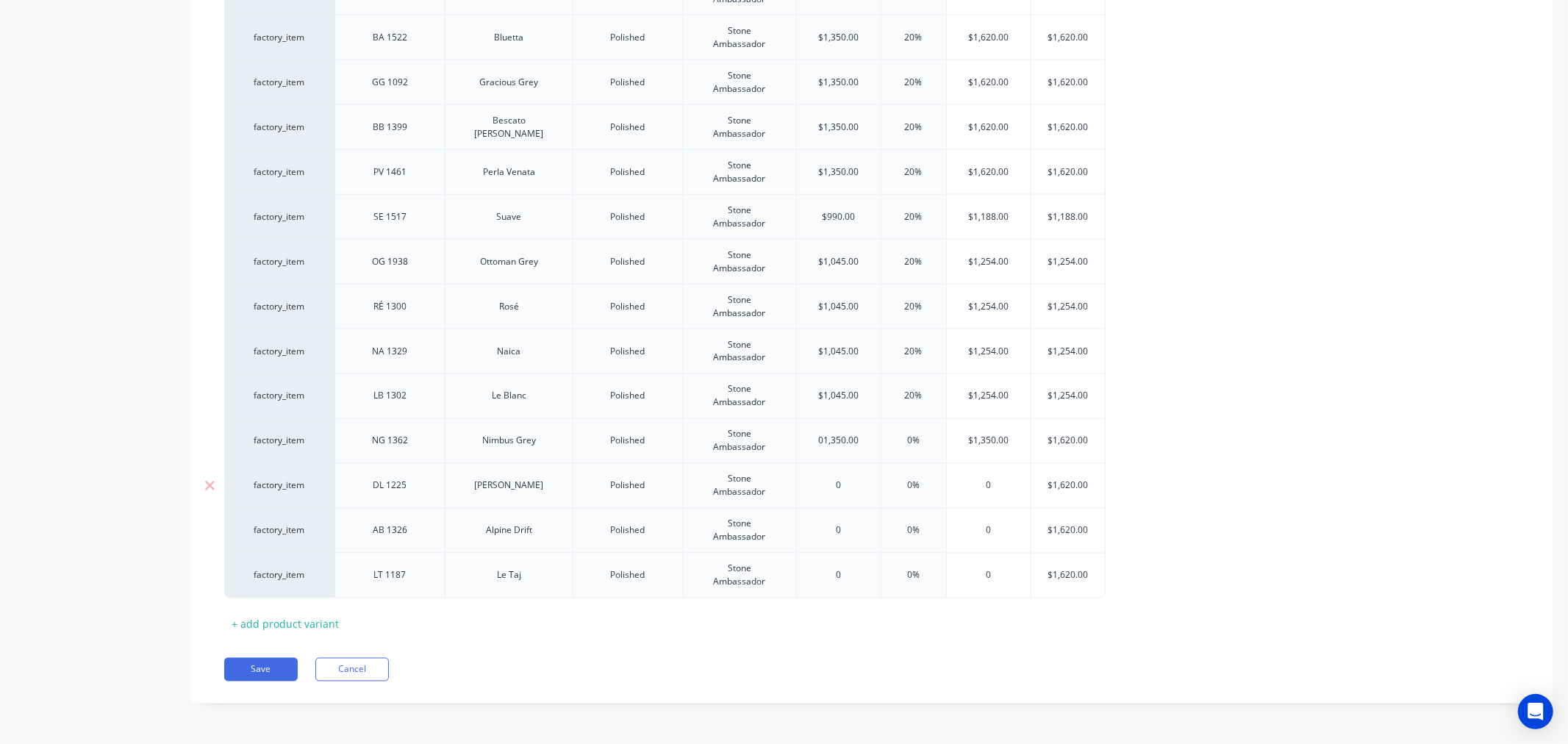
type input "01,350.00"
click at [846, 487] on input "0" at bounding box center [838, 486] width 84 height 13
paste input "1,350.00"
type input "01,350.00"
click at [850, 531] on input "0" at bounding box center [838, 531] width 84 height 13
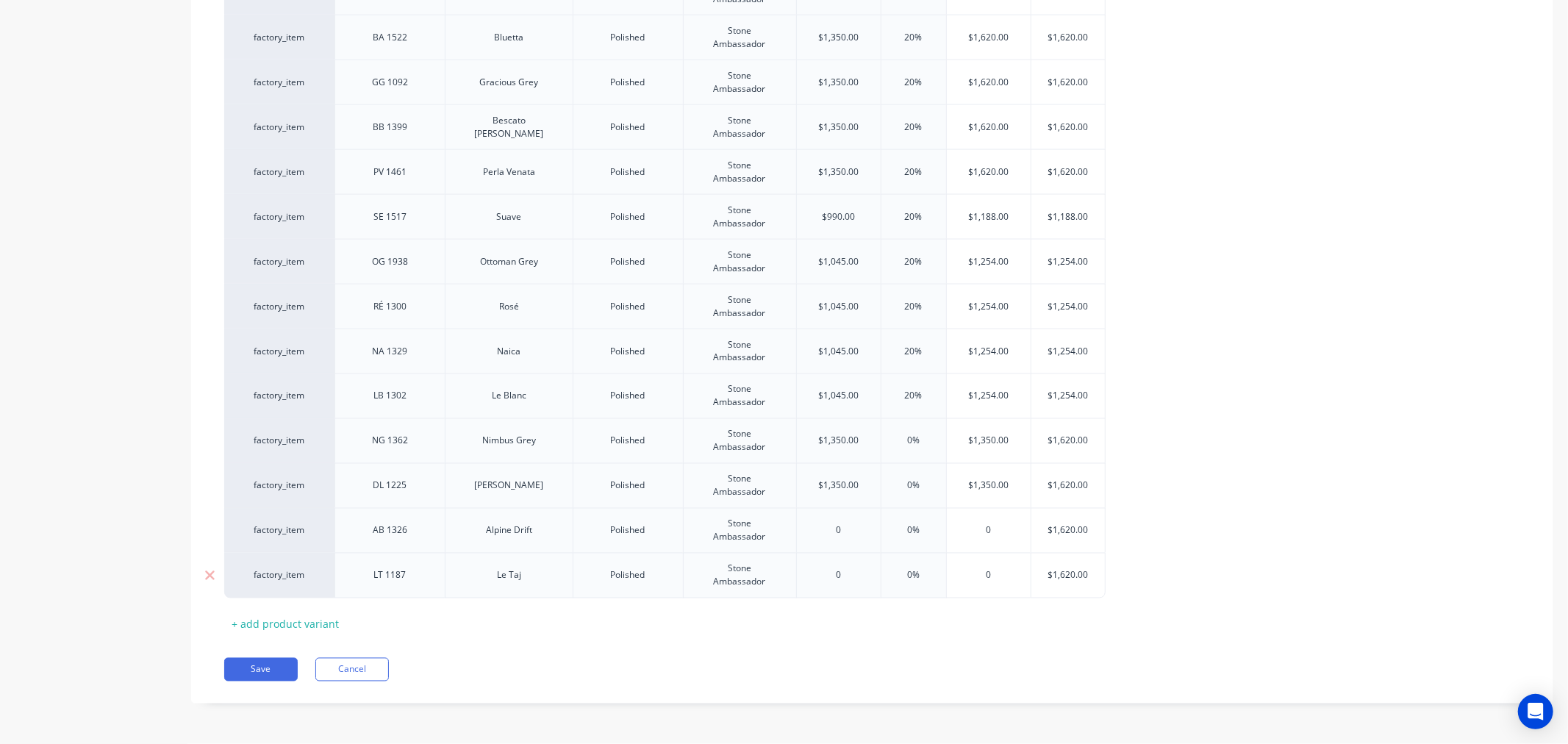
paste input "1,350.00"
type input "01,350.00"
click at [848, 576] on input "0" at bounding box center [838, 576] width 84 height 13
paste input "1,350.00"
type input "01,350.00"
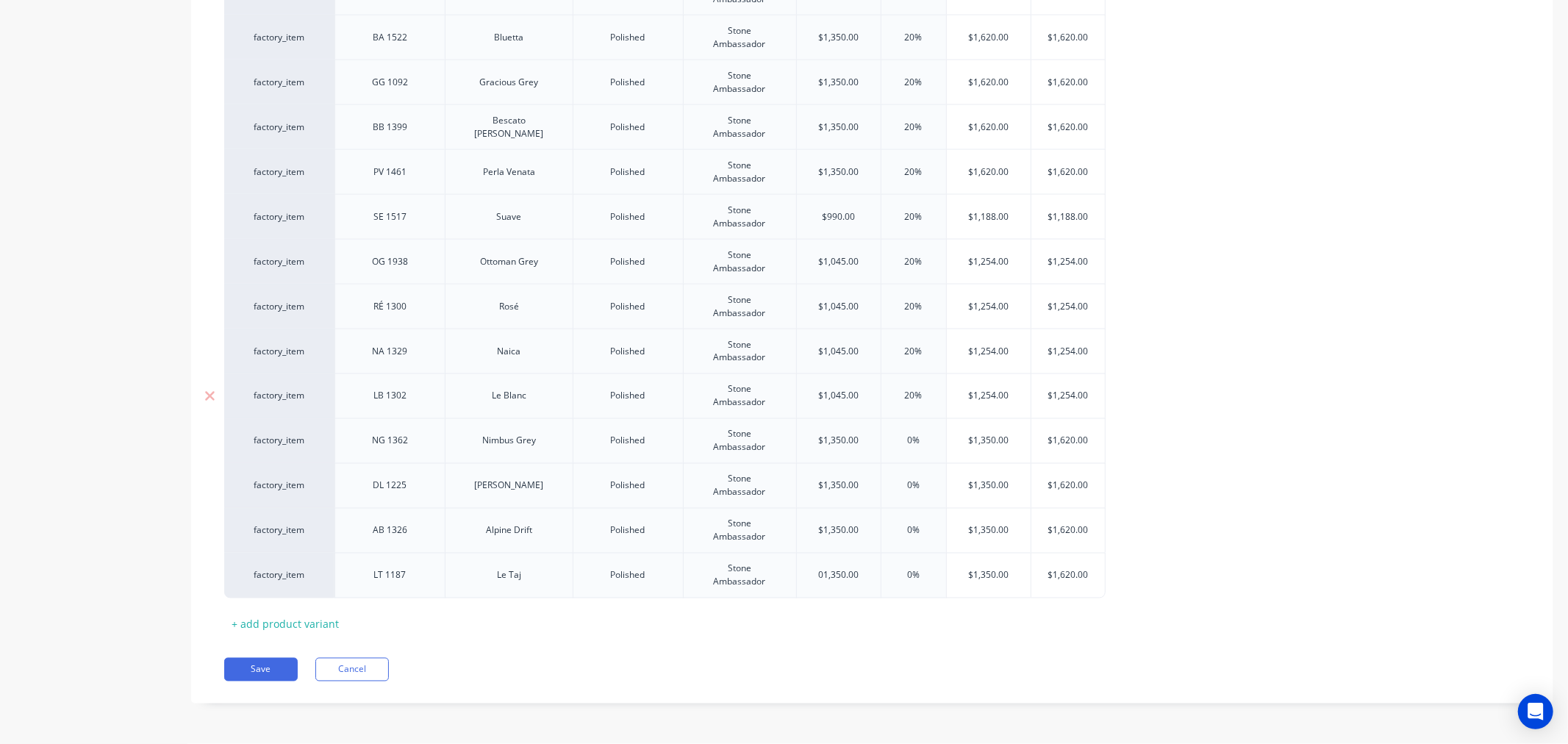
click at [908, 393] on input "20%" at bounding box center [914, 396] width 73 height 13
click at [903, 437] on input "0%" at bounding box center [914, 441] width 73 height 13
paste input "20"
type input "20%"
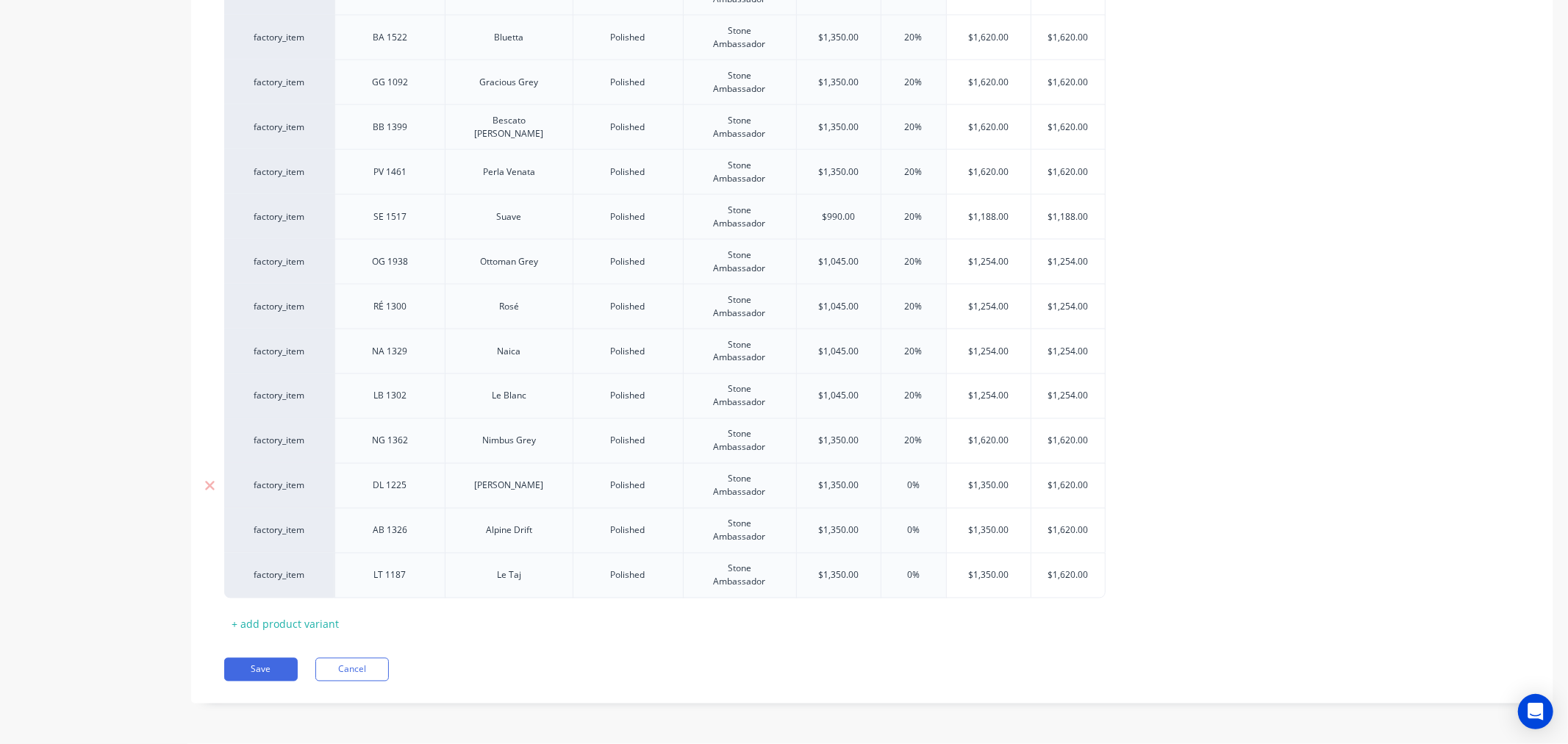
click at [900, 484] on input "0%" at bounding box center [914, 486] width 73 height 13
type input "20%"
click at [900, 535] on input "0%" at bounding box center [914, 531] width 73 height 13
type input "20%"
click at [900, 573] on input "0%" at bounding box center [914, 576] width 73 height 13
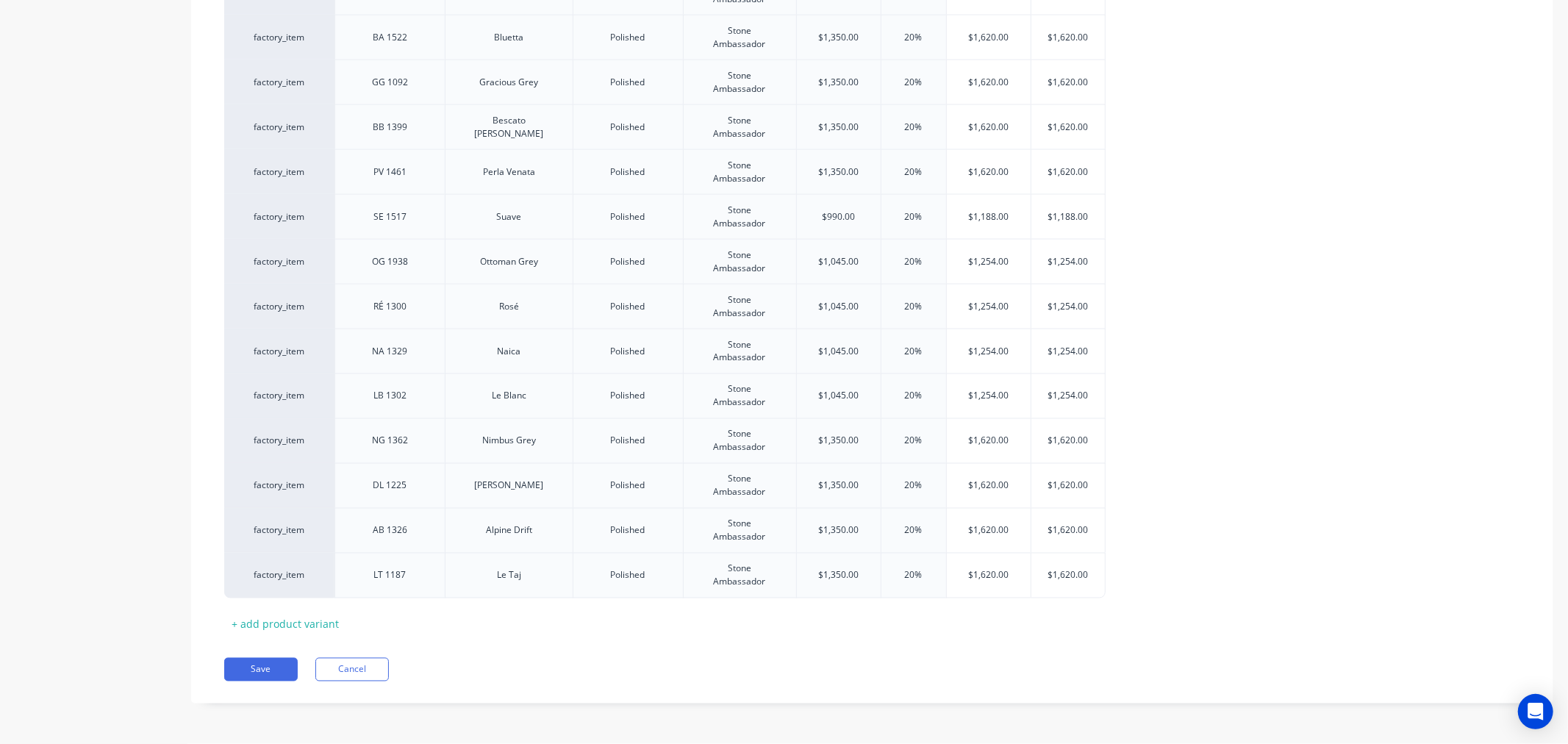
type input "20%"
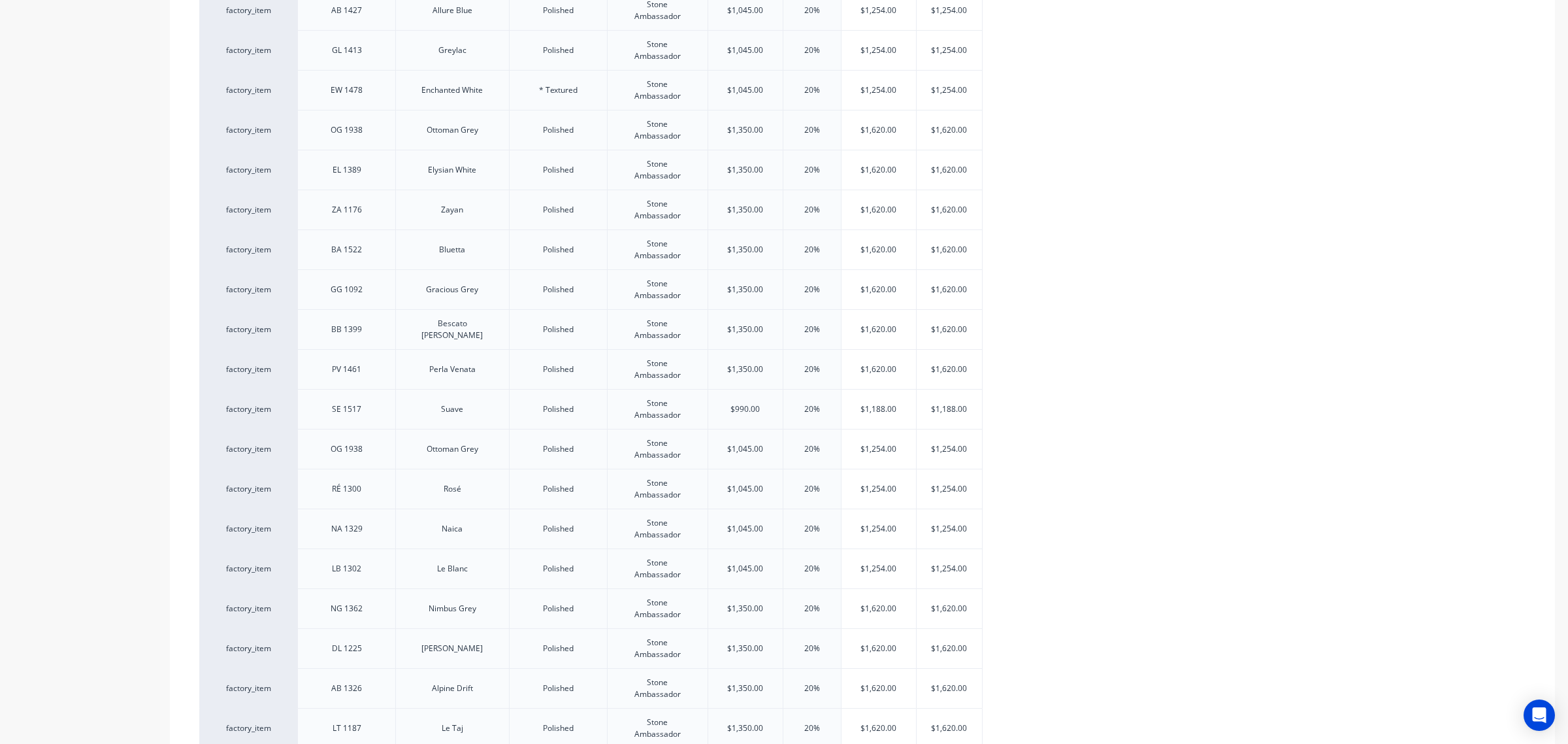
scroll to position [1556, 0]
drag, startPoint x: 292, startPoint y: 412, endPoint x: 285, endPoint y: 50, distance: 362.1
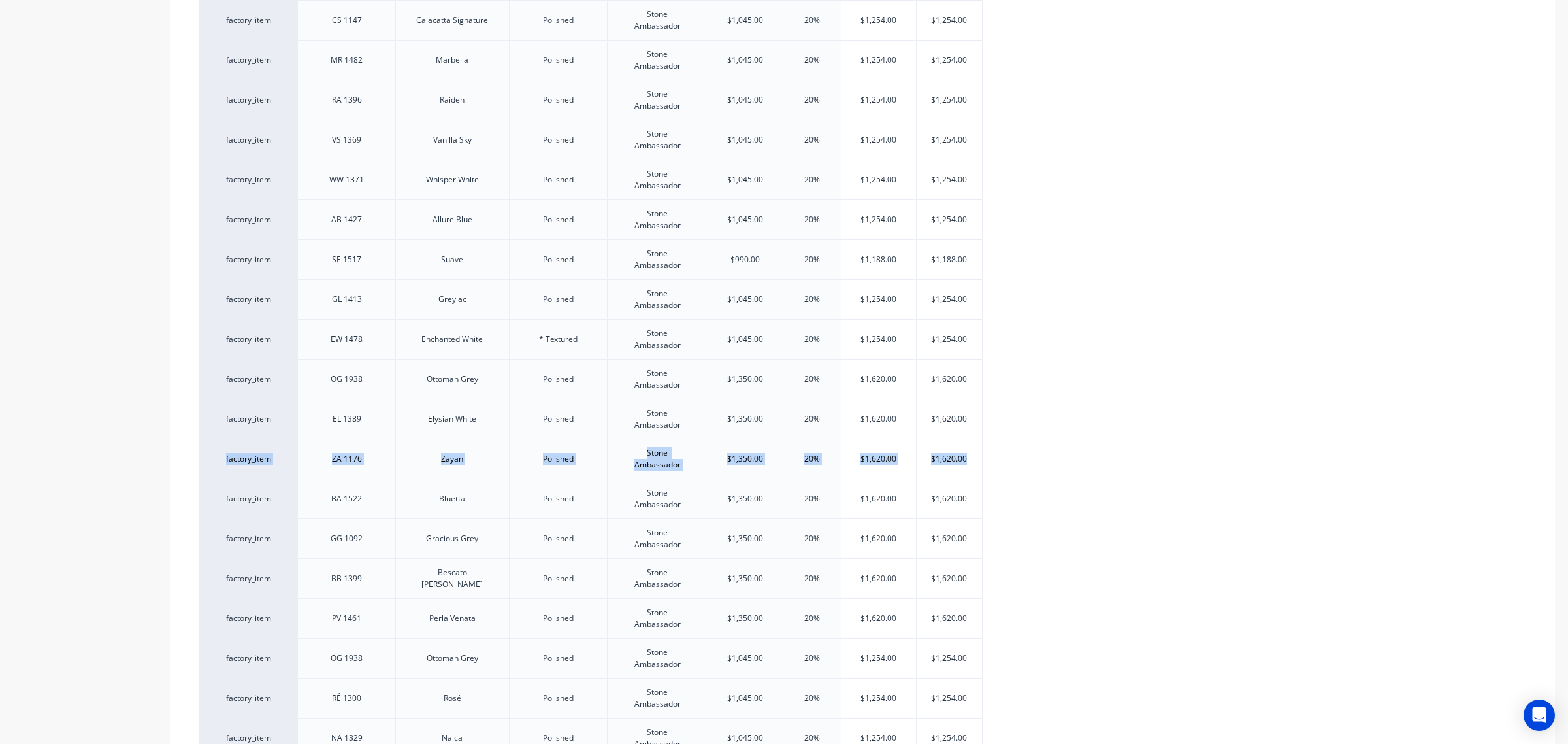
drag, startPoint x: 1549, startPoint y: 449, endPoint x: 1538, endPoint y: 423, distance: 28.2
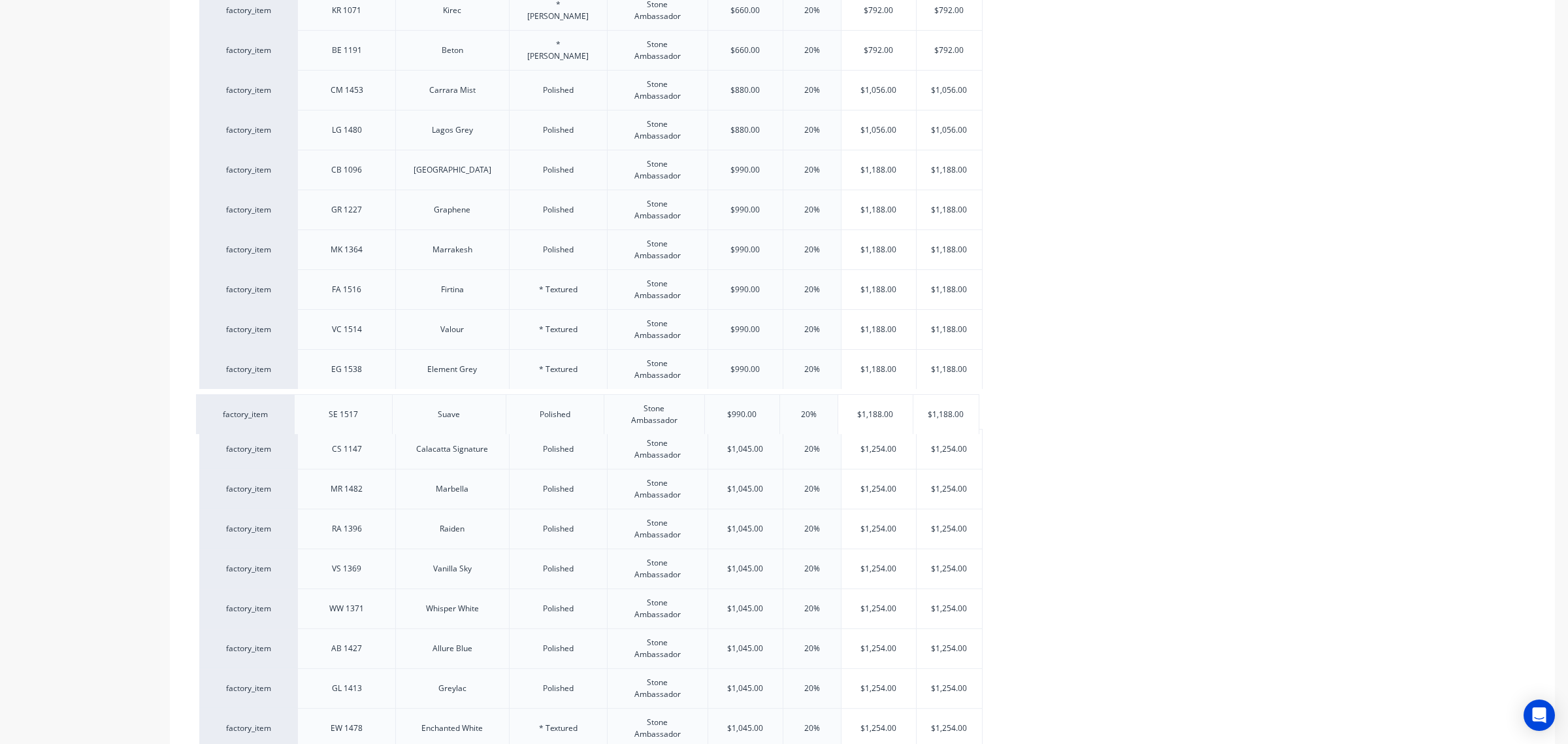
drag, startPoint x: 294, startPoint y: 654, endPoint x: 292, endPoint y: 413, distance: 241.0
click at [292, 413] on div "factory_item SR 1270 Sugar Rush Polished Stone Ambassador $480.00 20% $576.00 $…" at bounding box center [862, 369] width 1326 height 1953
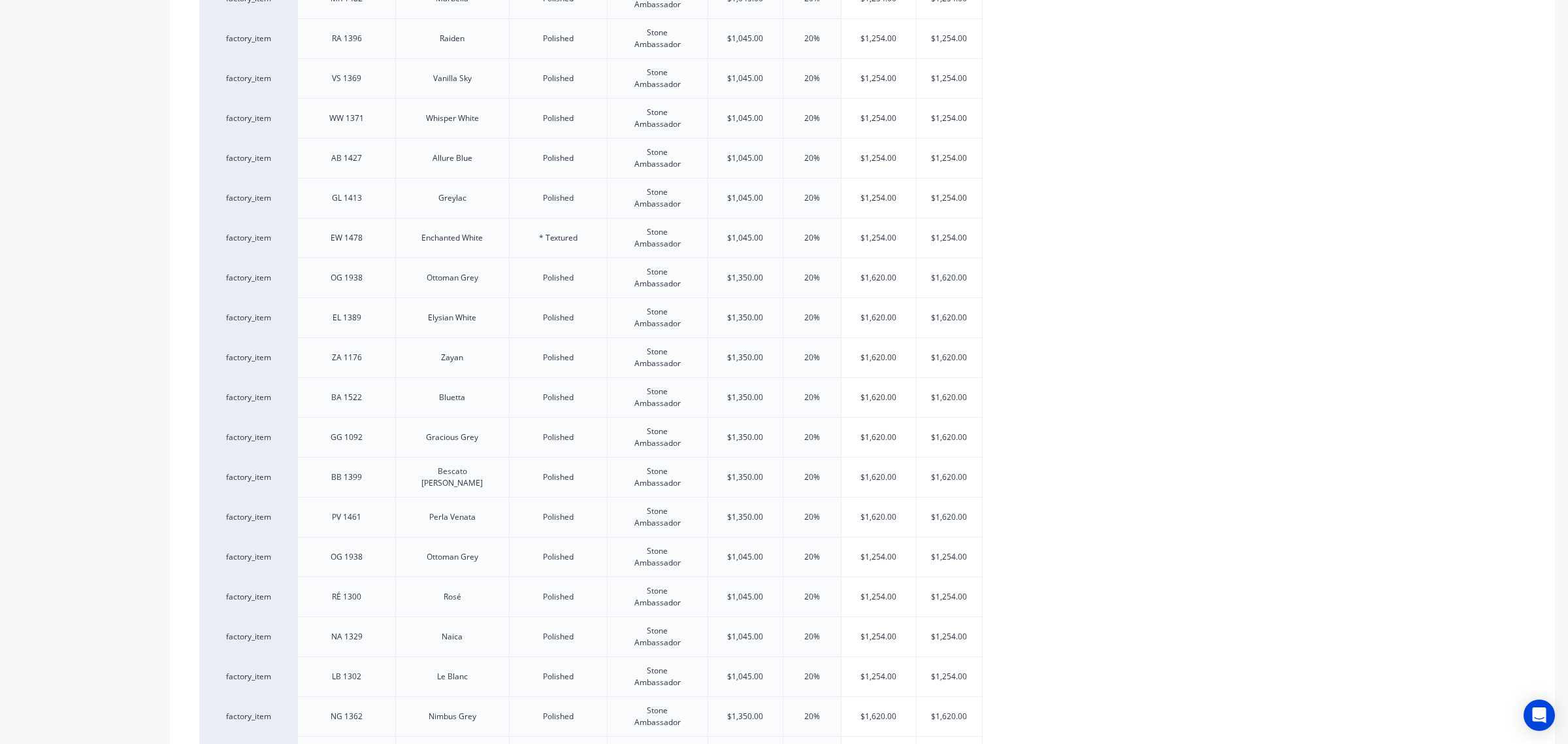
scroll to position [1693, 0]
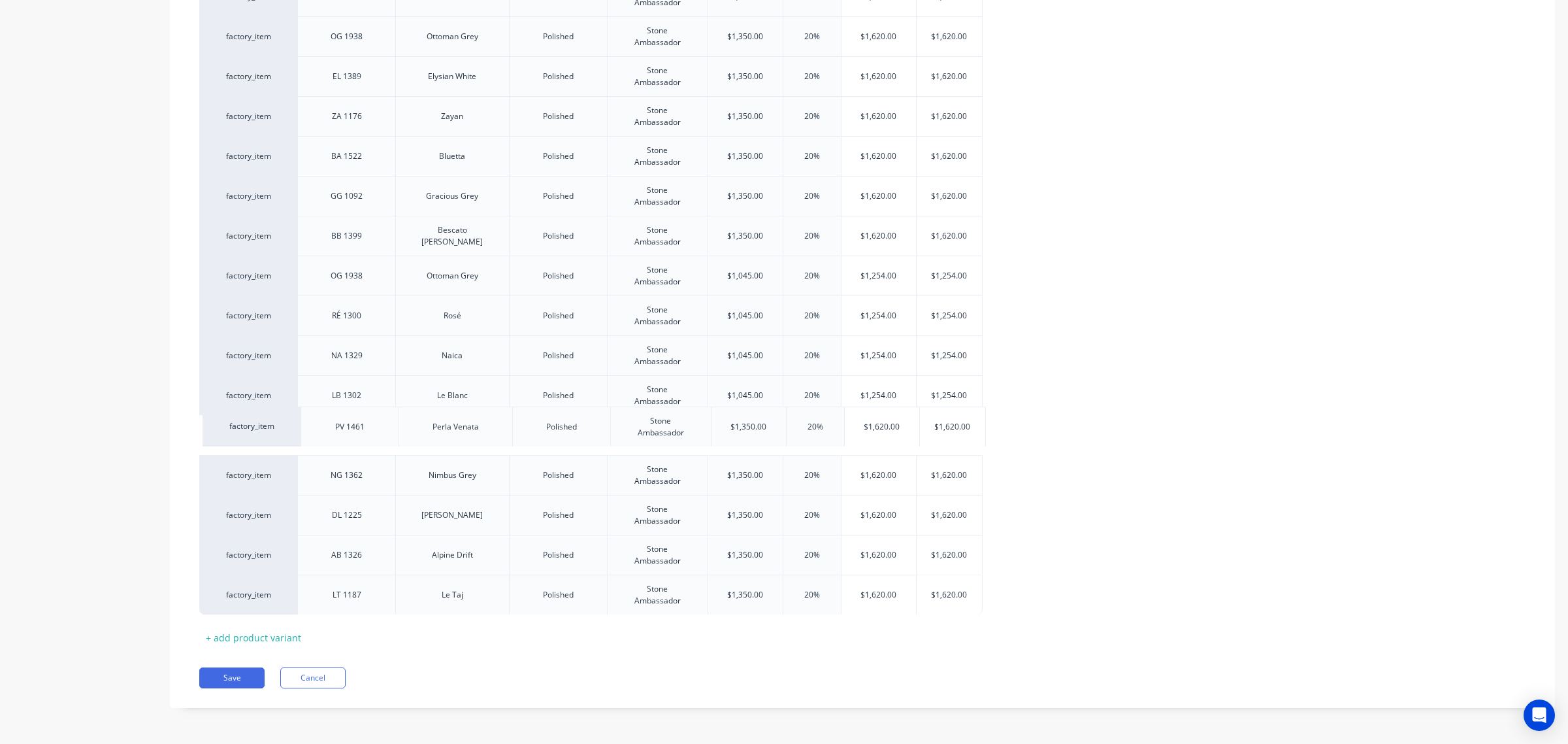
drag, startPoint x: 288, startPoint y: 281, endPoint x: 291, endPoint y: 435, distance: 154.0
drag, startPoint x: 291, startPoint y: 259, endPoint x: 292, endPoint y: 393, distance: 134.0
drag, startPoint x: 291, startPoint y: 200, endPoint x: 283, endPoint y: 361, distance: 161.2
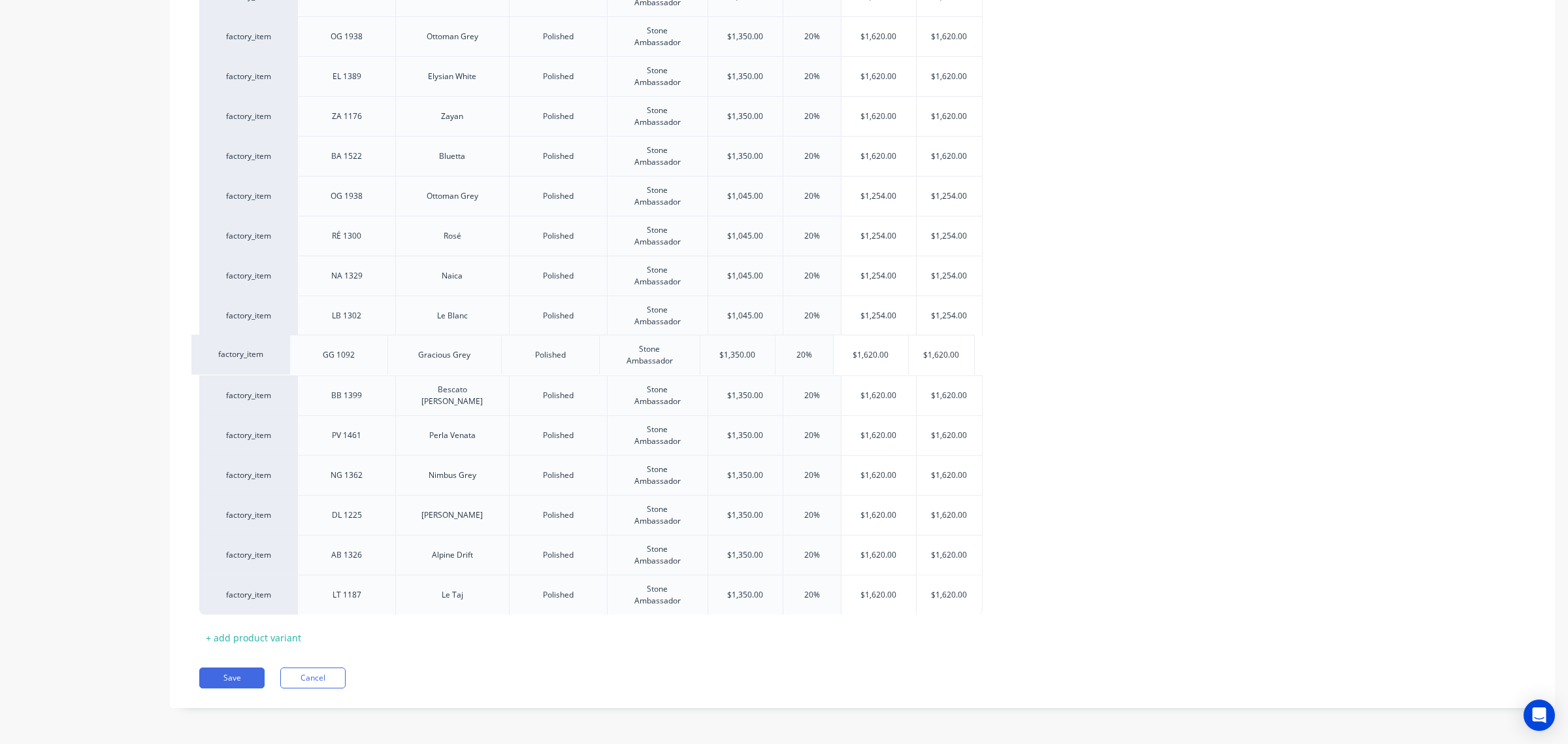
drag, startPoint x: 295, startPoint y: 157, endPoint x: 294, endPoint y: 313, distance: 156.0
drag, startPoint x: 293, startPoint y: 116, endPoint x: 283, endPoint y: 269, distance: 153.3
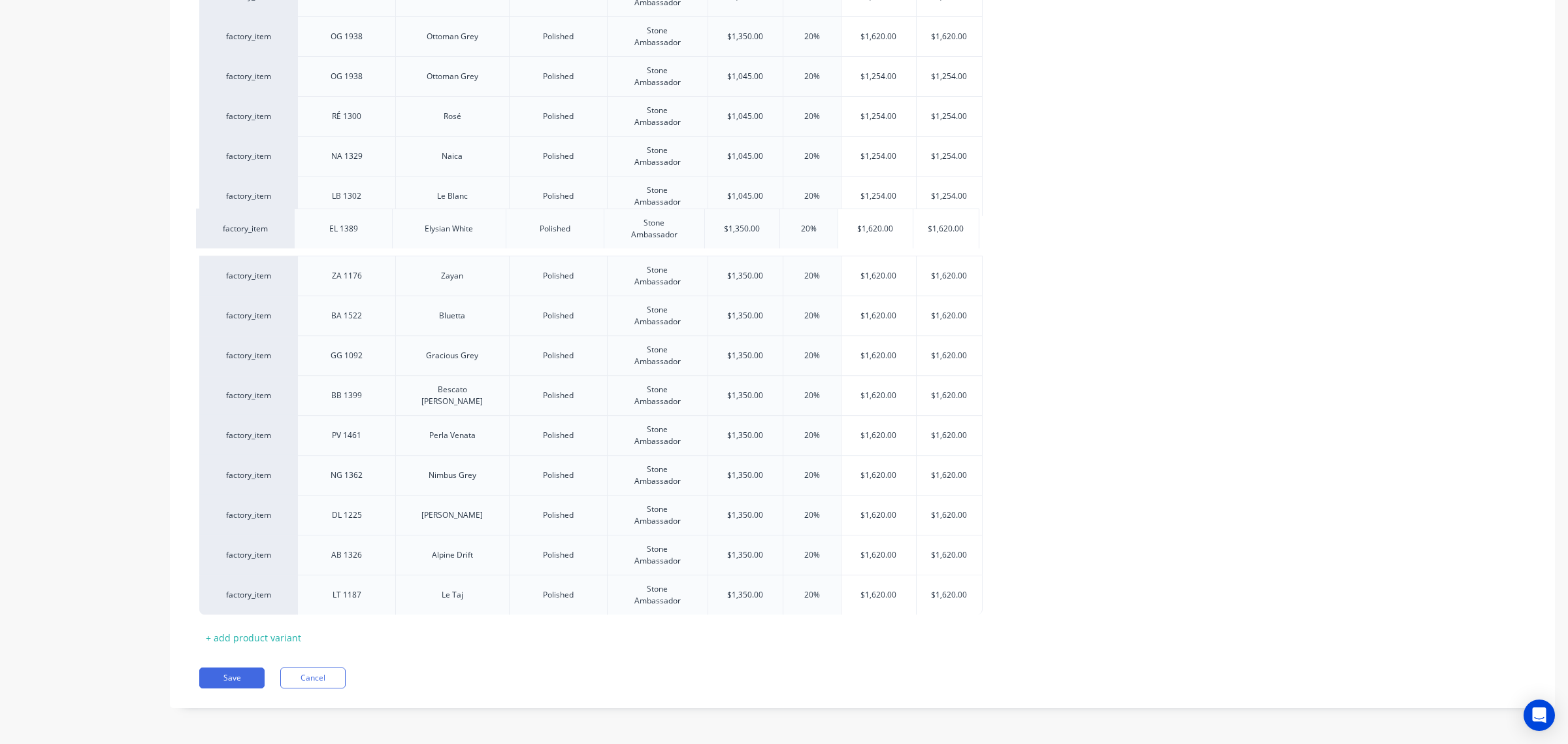
drag, startPoint x: 292, startPoint y: 76, endPoint x: 288, endPoint y: 232, distance: 156.1
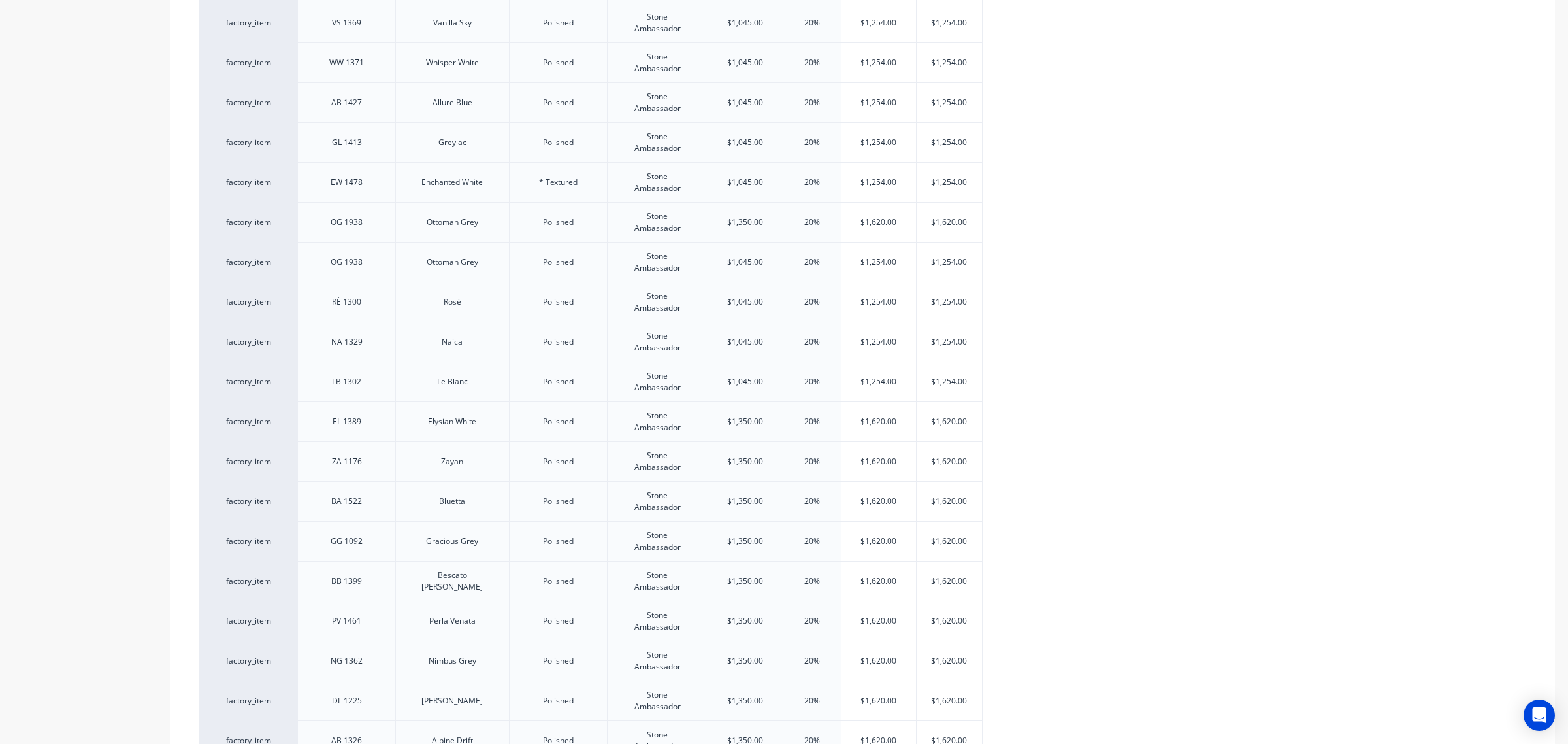
scroll to position [1485, 0]
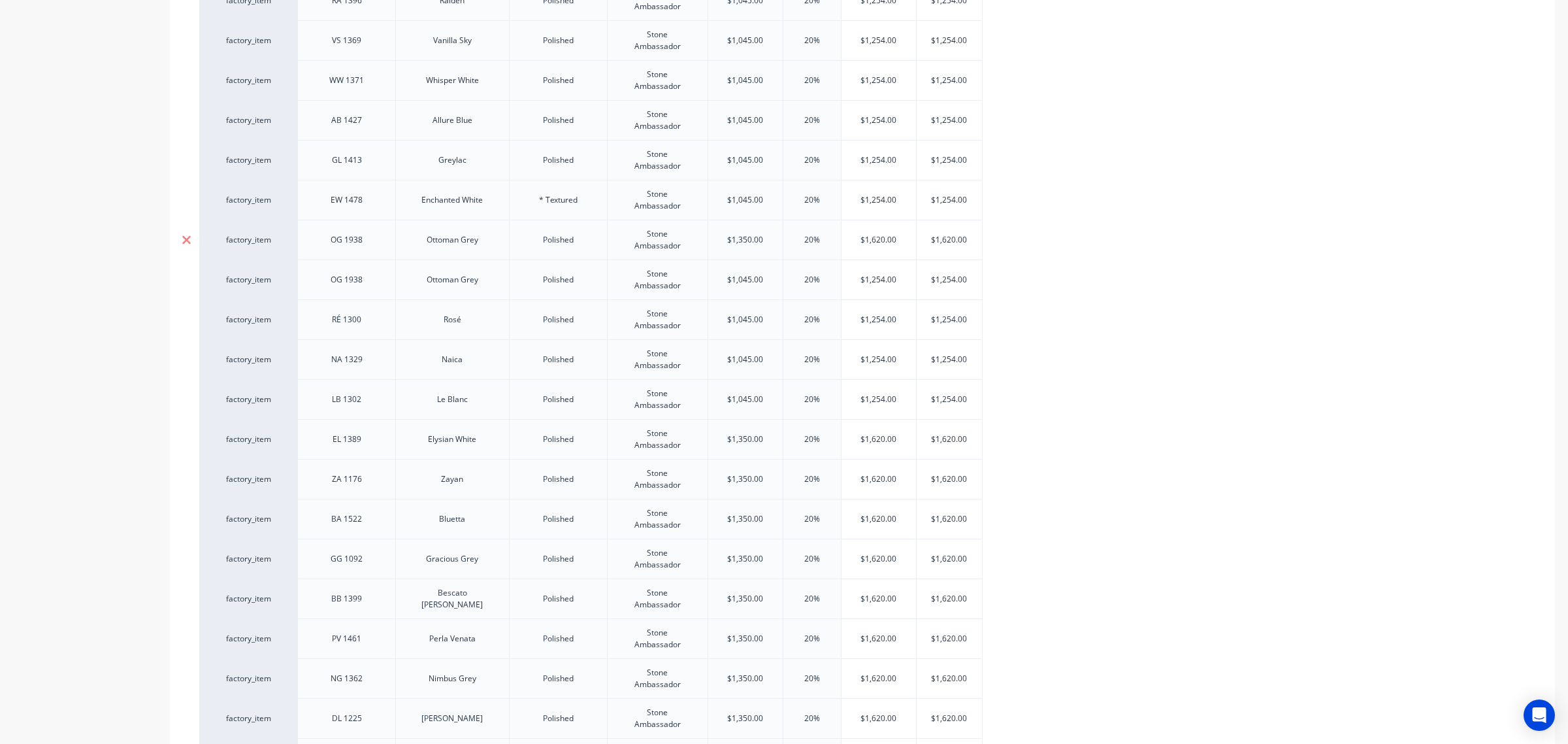
click at [187, 242] on icon at bounding box center [187, 239] width 8 height 8
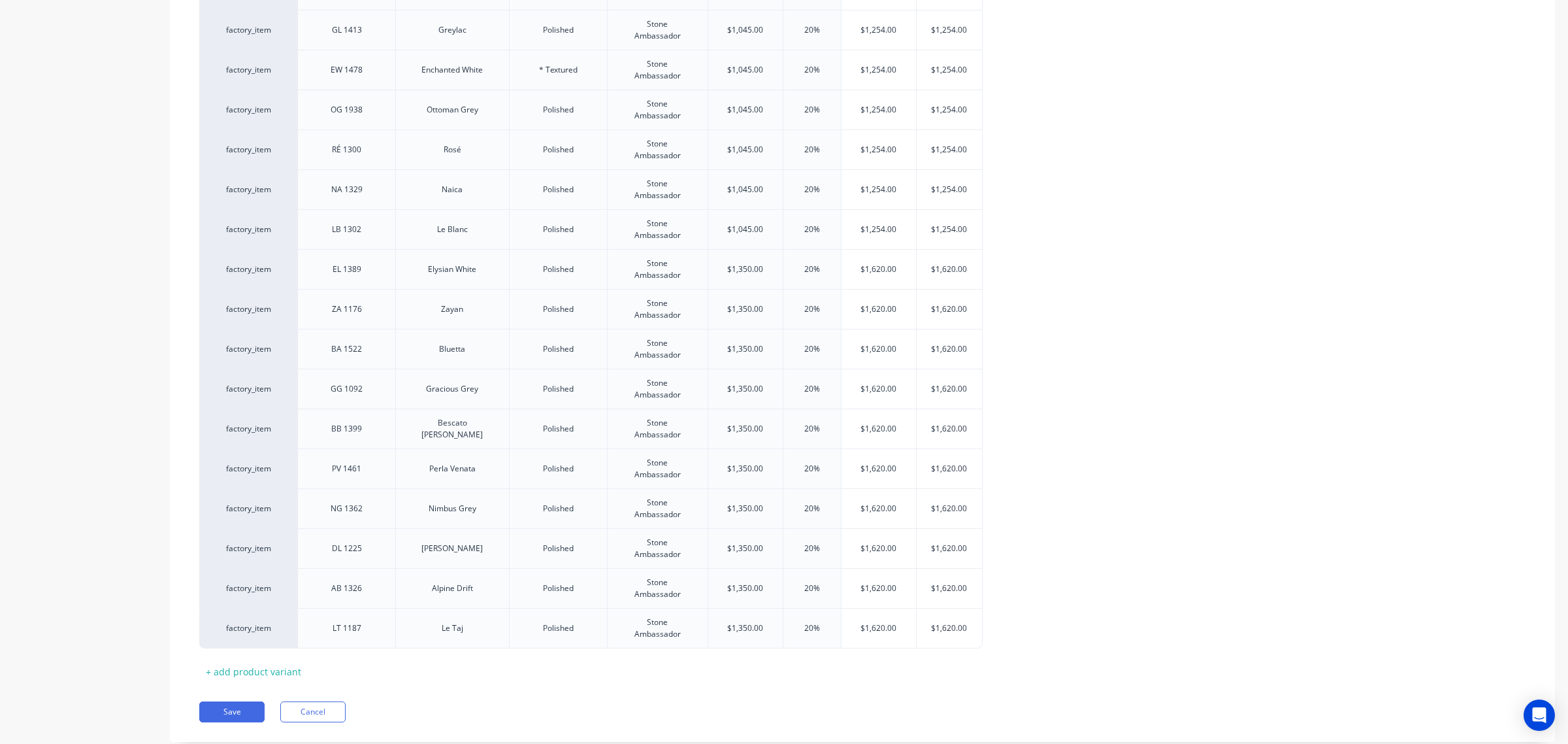
scroll to position [1655, 0]
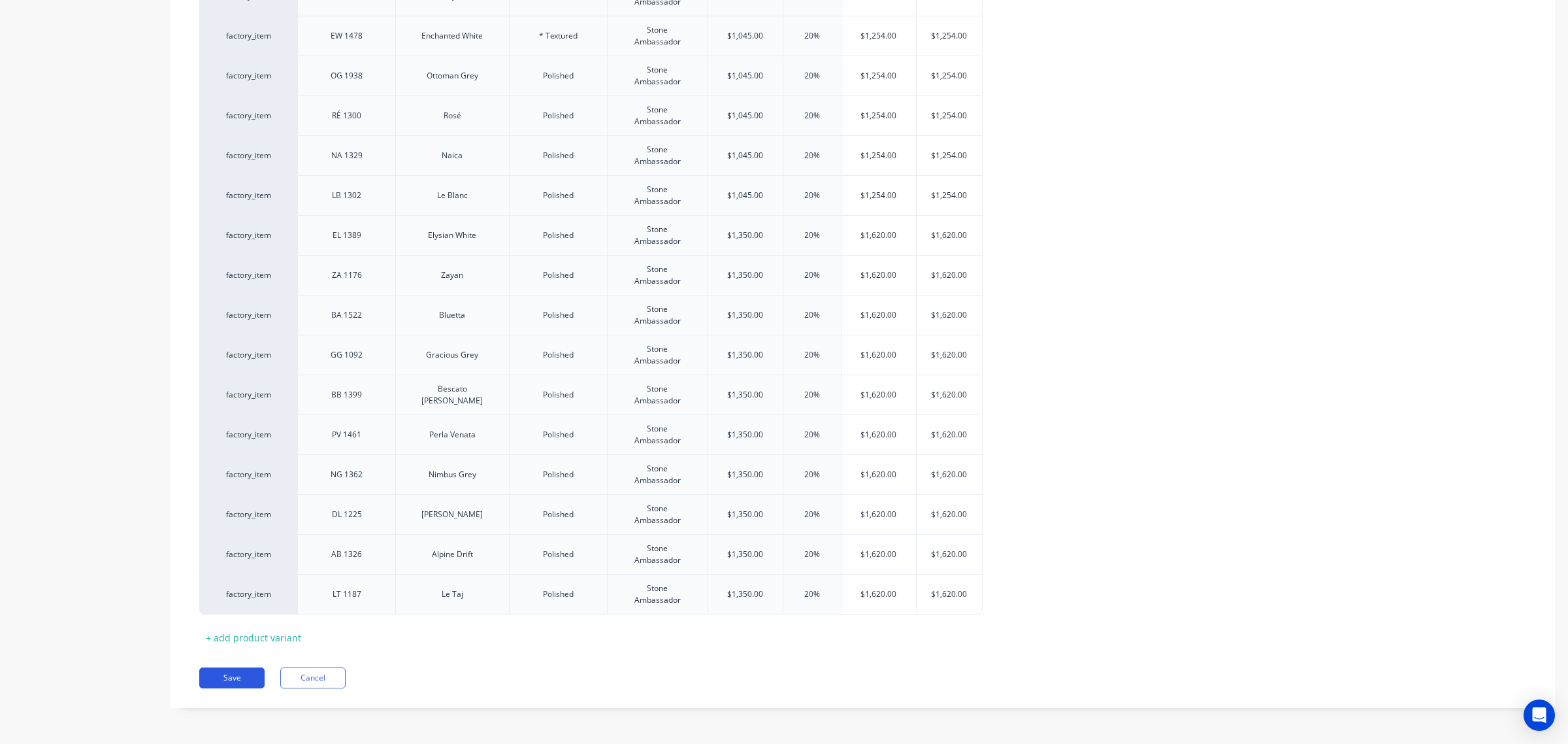
click at [246, 661] on button "Save" at bounding box center [232, 677] width 65 height 21
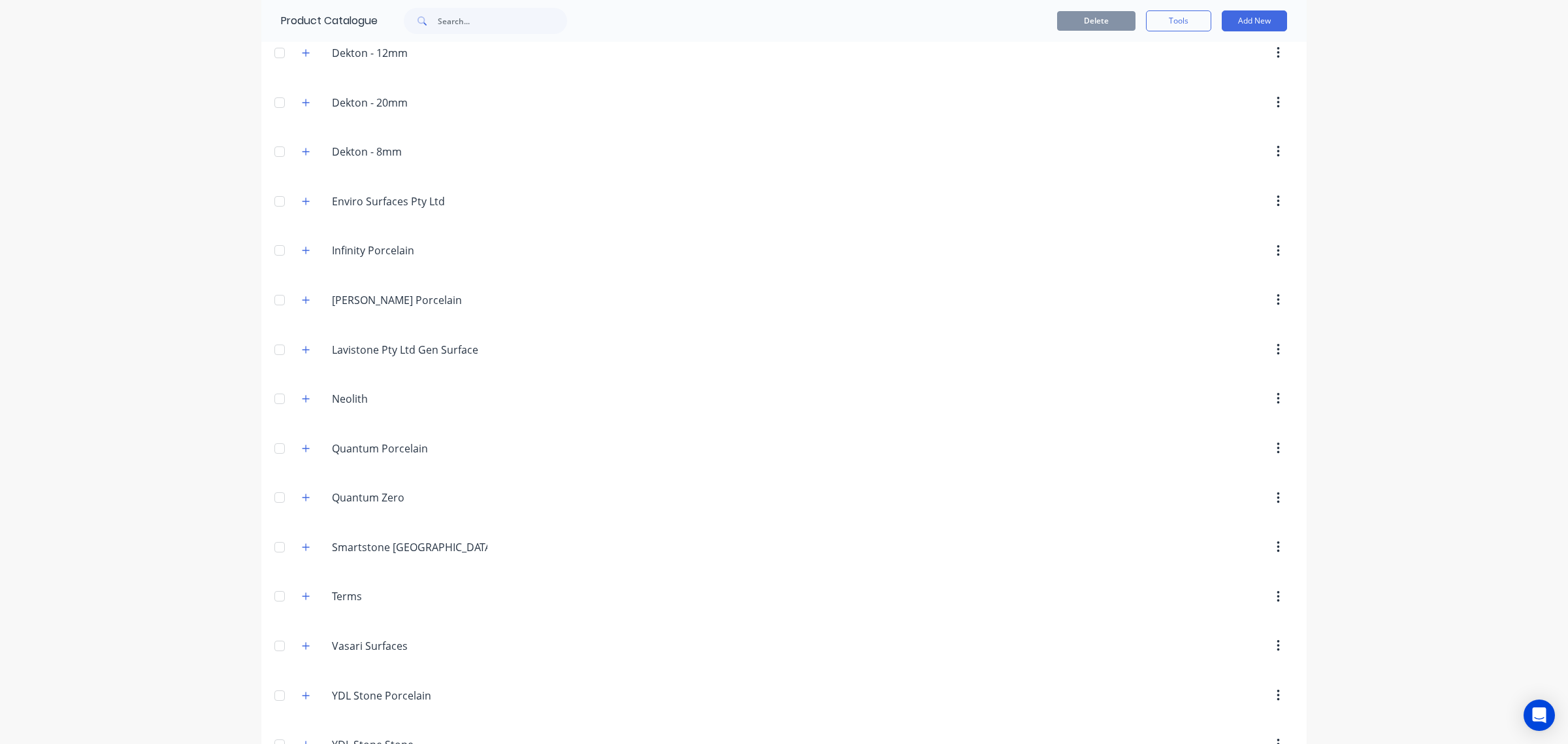
scroll to position [596, 0]
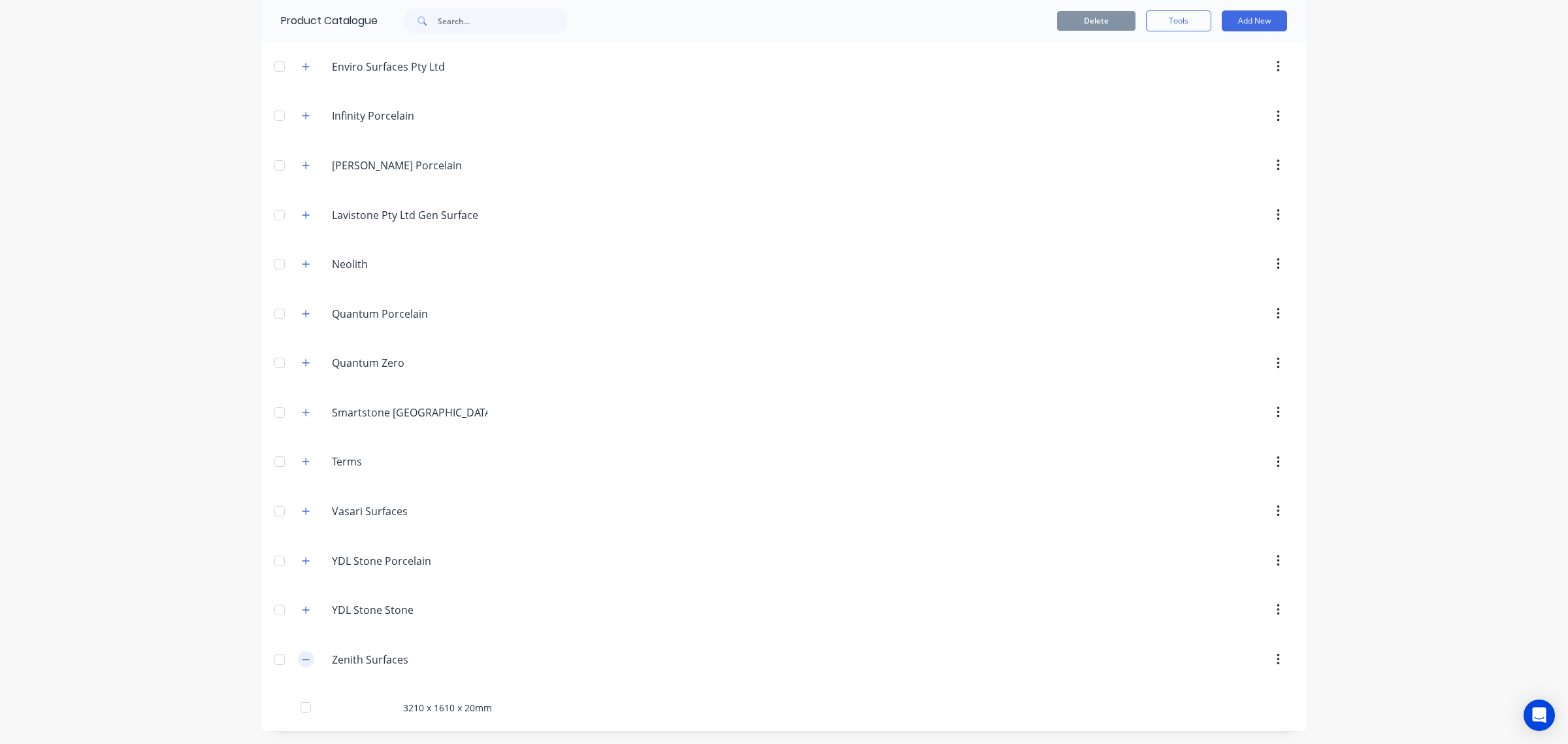
click at [303, 659] on icon "button" at bounding box center [306, 659] width 8 height 1
click at [1258, 20] on button "Add New" at bounding box center [1254, 21] width 65 height 21
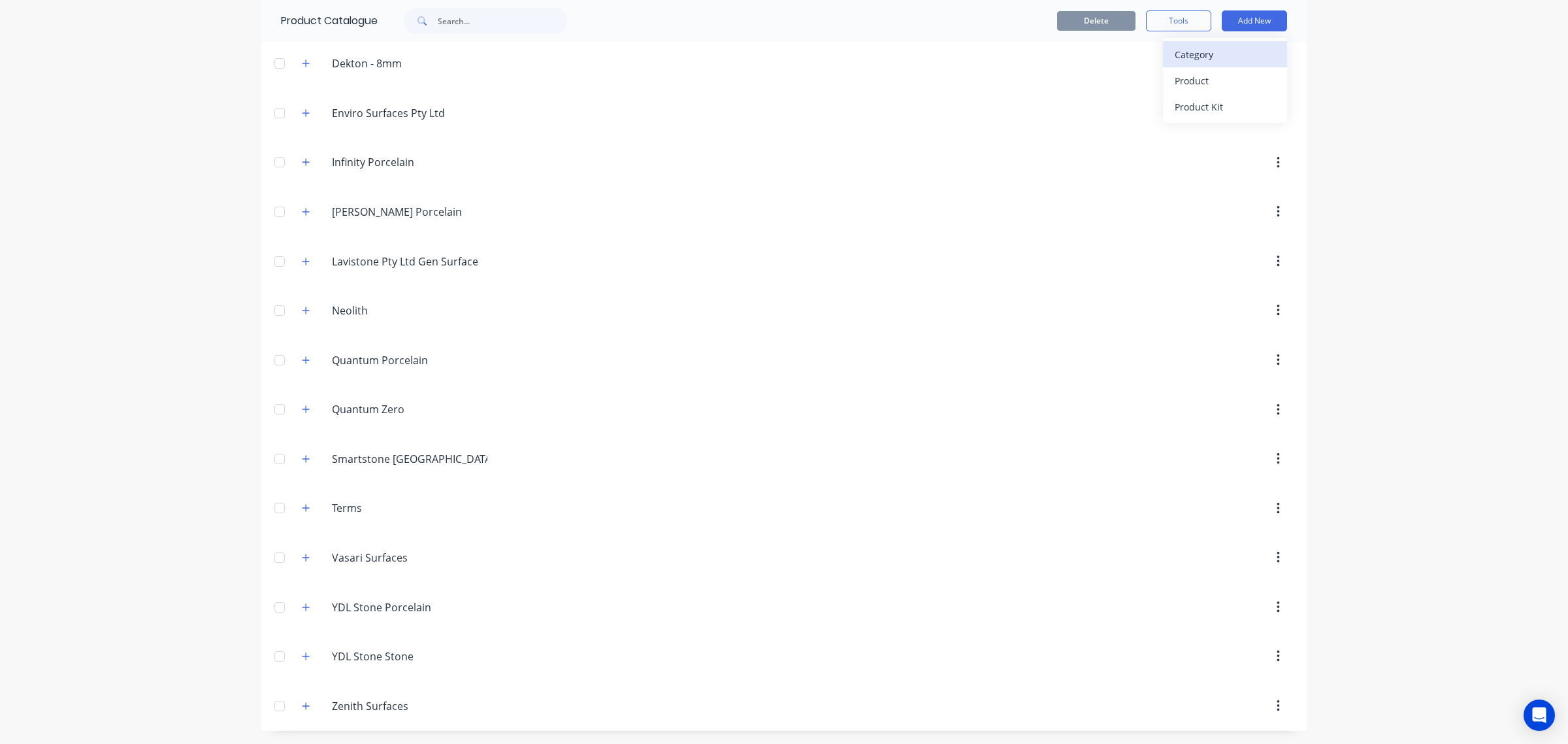
click at [1206, 56] on div "Category" at bounding box center [1225, 54] width 101 height 19
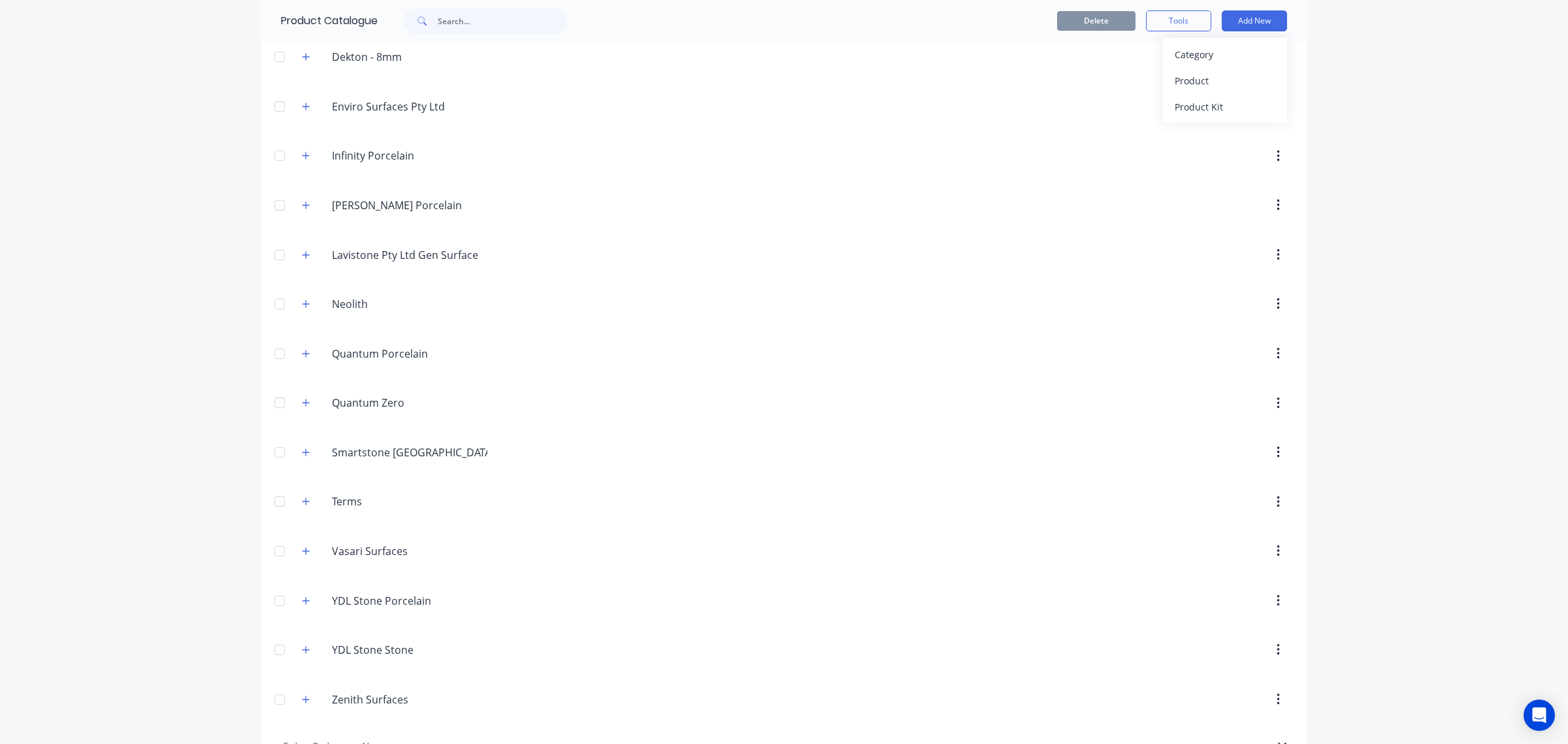
scroll to position [566, 0]
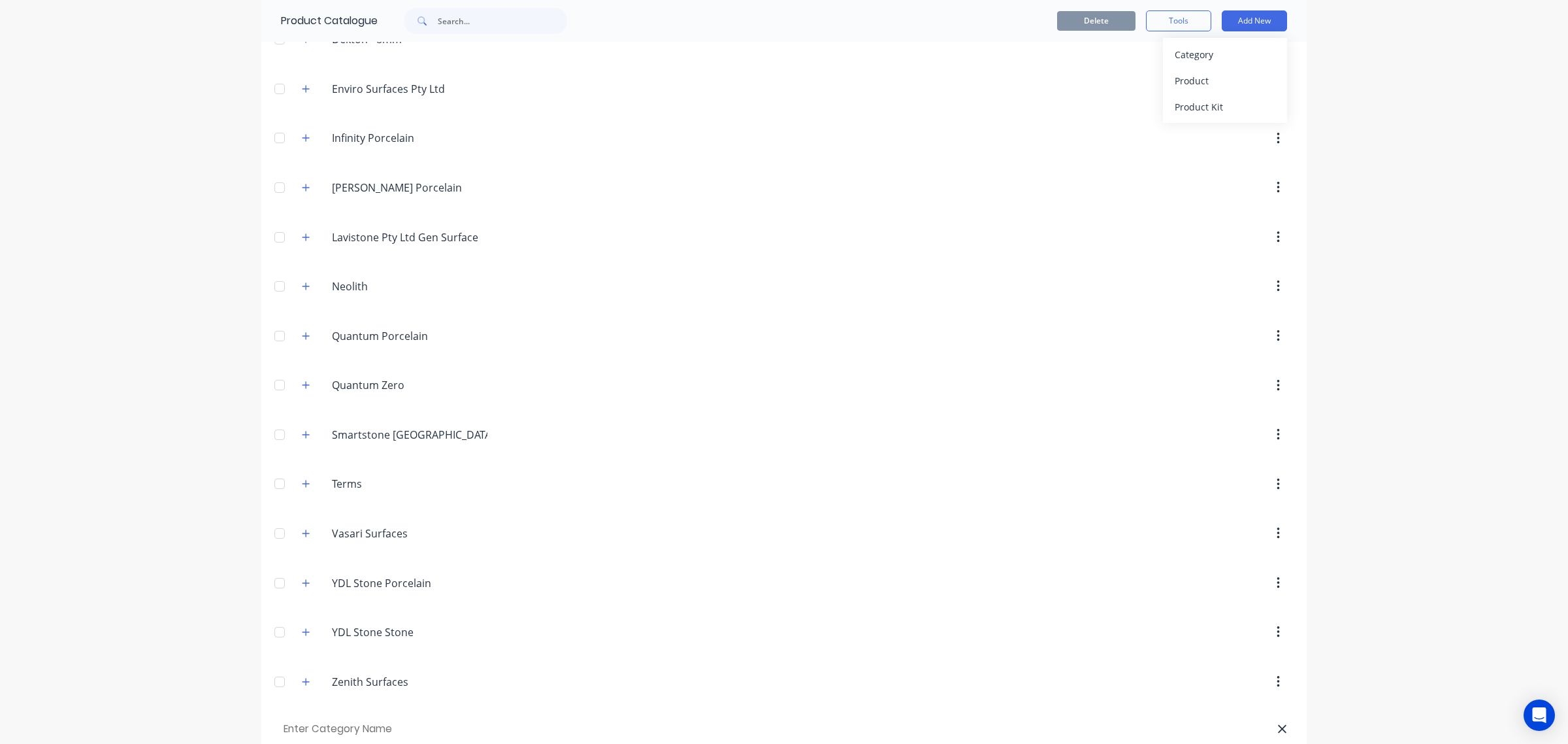
click at [315, 661] on input "text" at bounding box center [354, 729] width 148 height 19
paste input "RHF Beyond Zero"
type input "RHF Beyond Zero"
click at [121, 635] on div "dashboard products sales purchasing productivity dashboard products Product Cat…" at bounding box center [784, 372] width 1568 height 744
click at [1380, 46] on div "dashboard products sales purchasing productivity dashboard products Product Cat…" at bounding box center [784, 372] width 1568 height 744
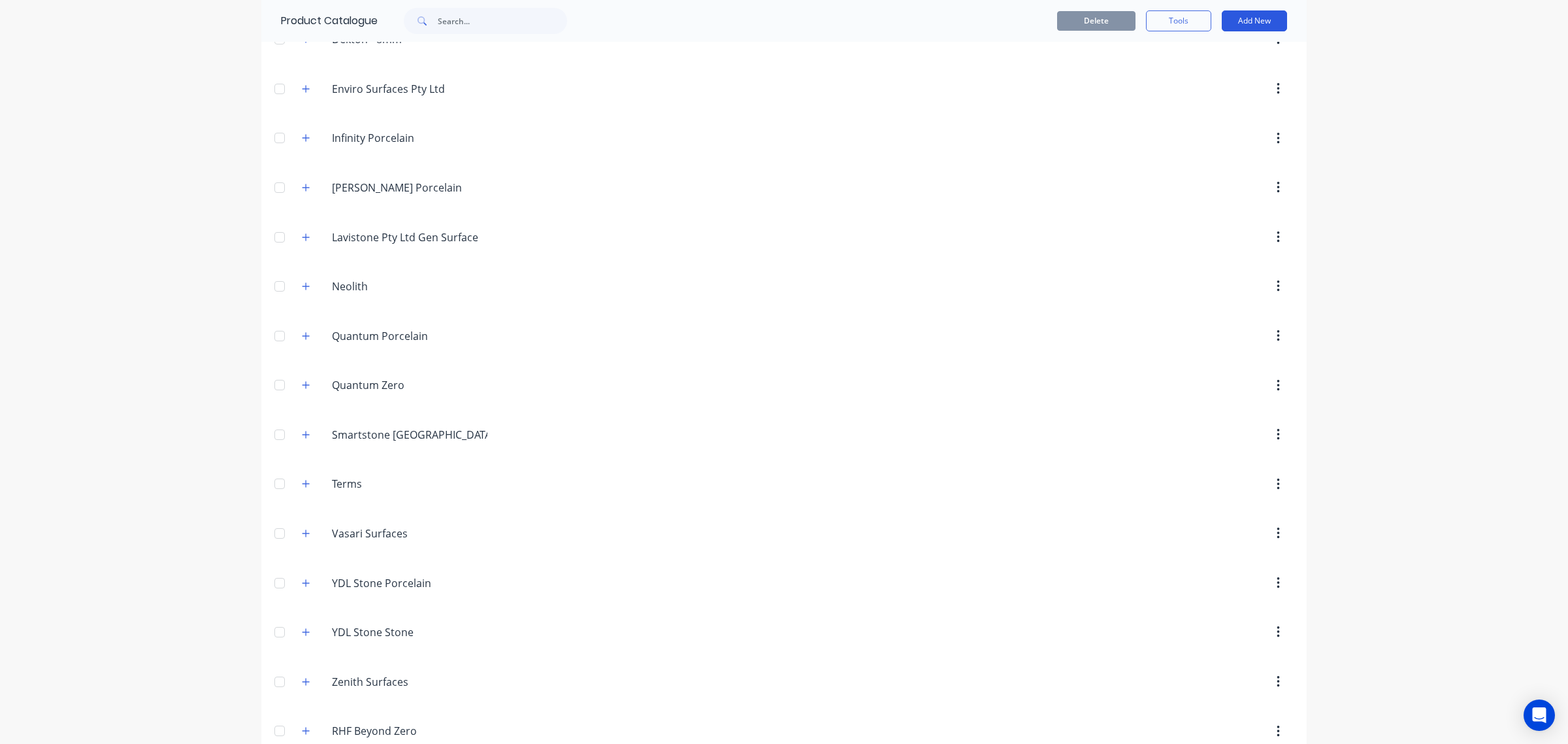
click at [1242, 20] on button "Add New" at bounding box center [1254, 21] width 65 height 21
click at [1210, 78] on div "Product" at bounding box center [1225, 80] width 101 height 19
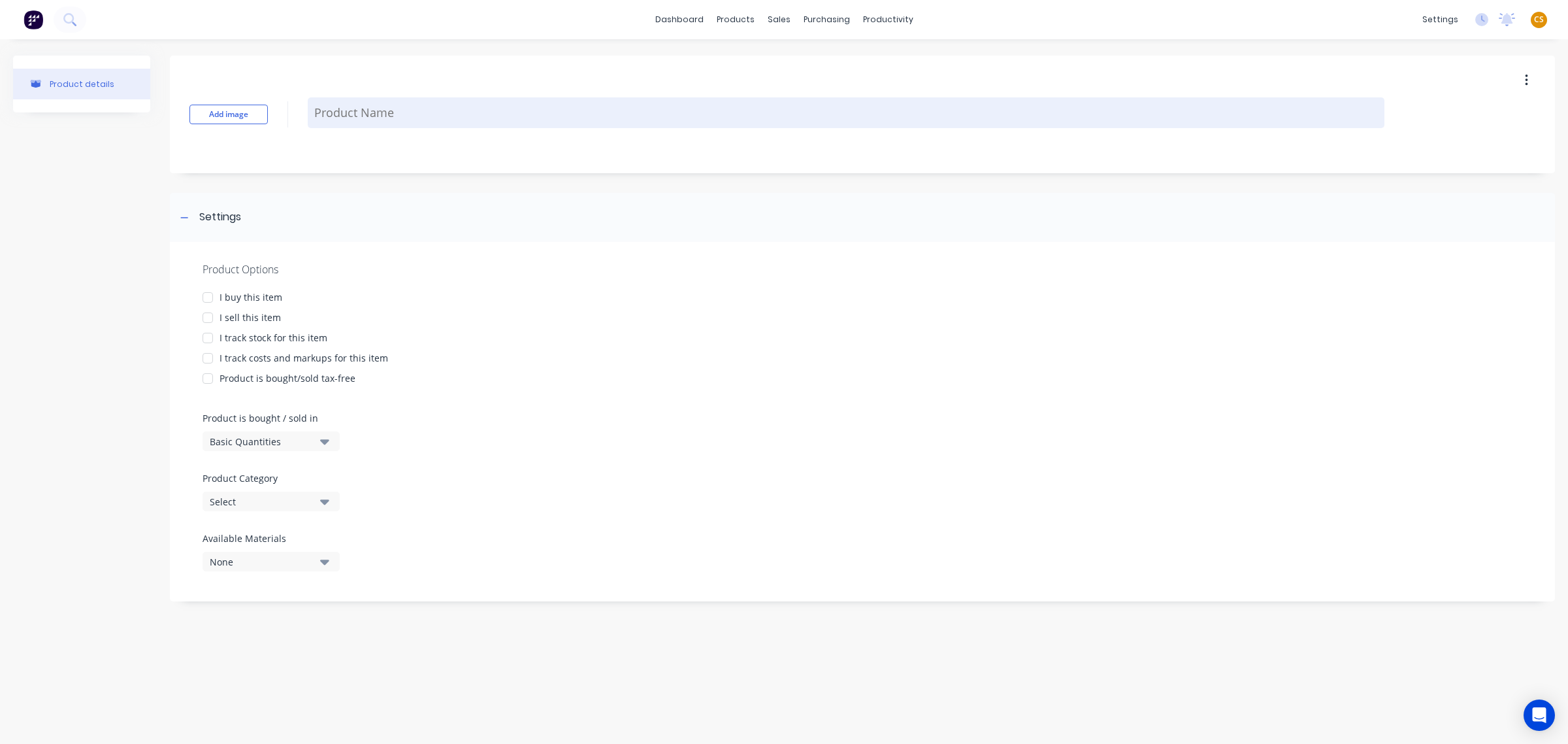
click at [346, 109] on textarea at bounding box center [845, 113] width 1076 height 31
paste textarea "3210 x 1610 x 20mm"
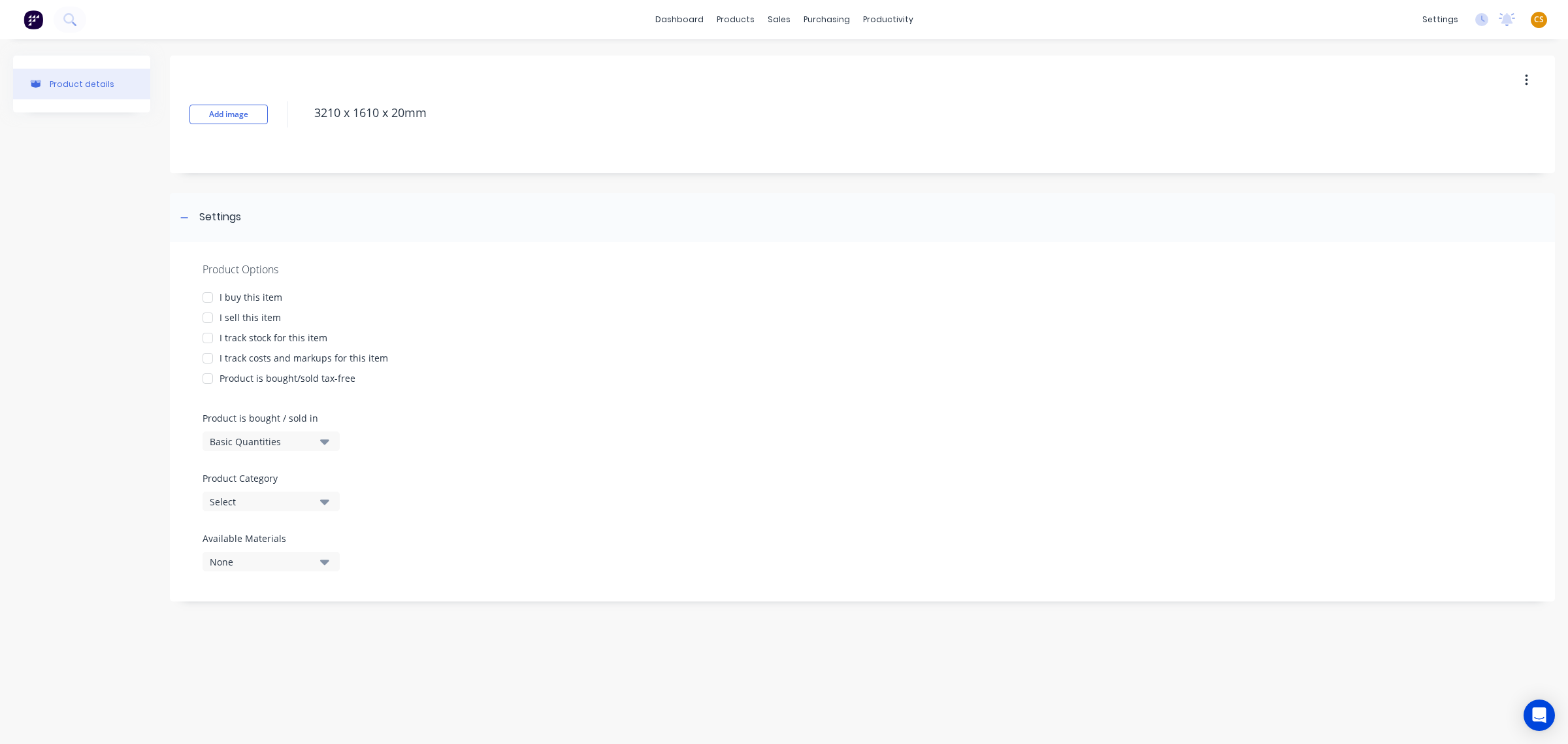
type textarea "3210 x 1610 x 20mm"
click at [255, 504] on div "Select" at bounding box center [262, 501] width 104 height 13
click at [302, 322] on Category "text" at bounding box center [309, 321] width 138 height 26
type Category "rh"
click at [283, 354] on div "RHF Beyond Zero" at bounding box center [300, 354] width 196 height 26
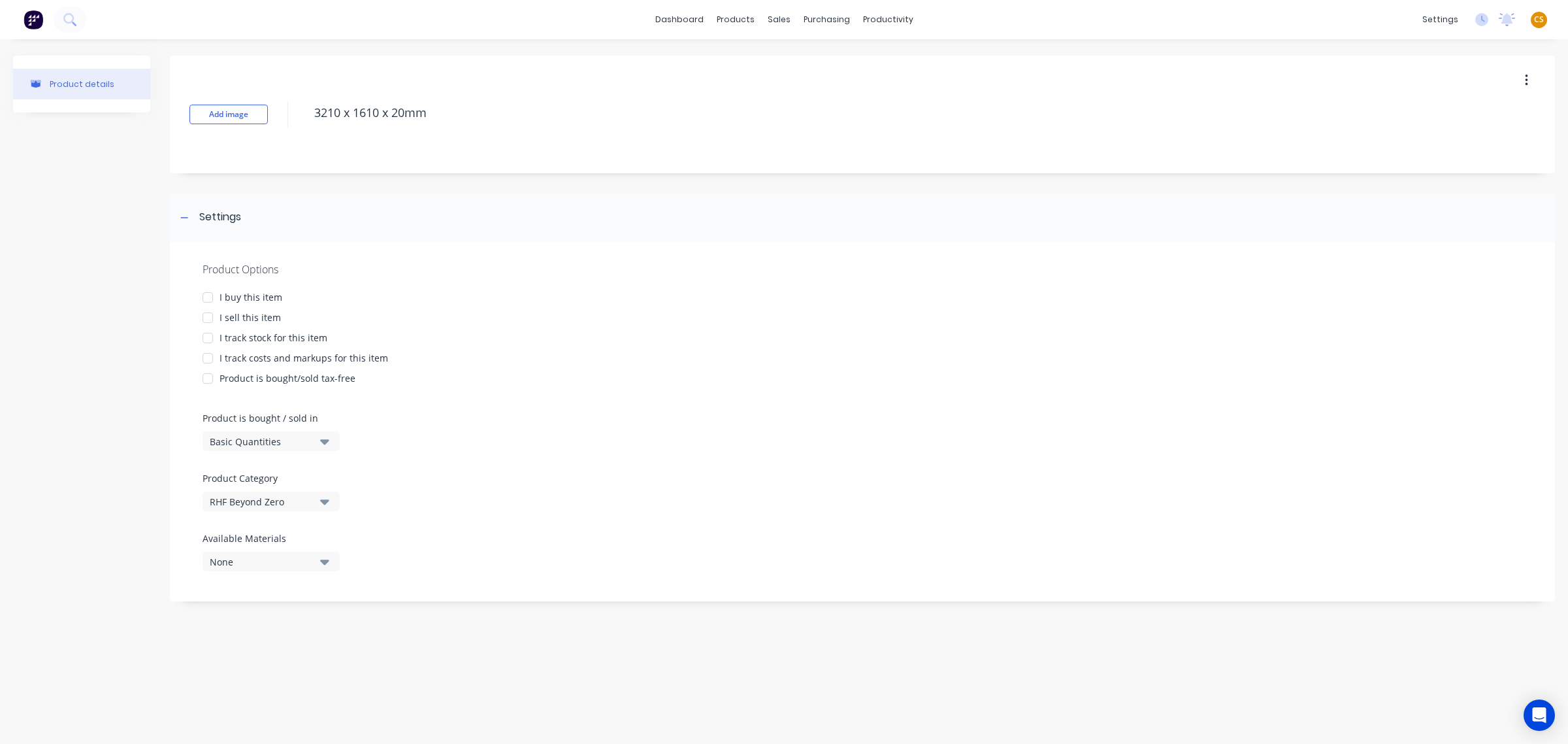
click at [209, 299] on div at bounding box center [208, 297] width 26 height 26
click at [208, 318] on div at bounding box center [208, 317] width 26 height 26
click at [208, 338] on div at bounding box center [208, 337] width 26 height 26
click at [210, 357] on div at bounding box center [208, 358] width 26 height 26
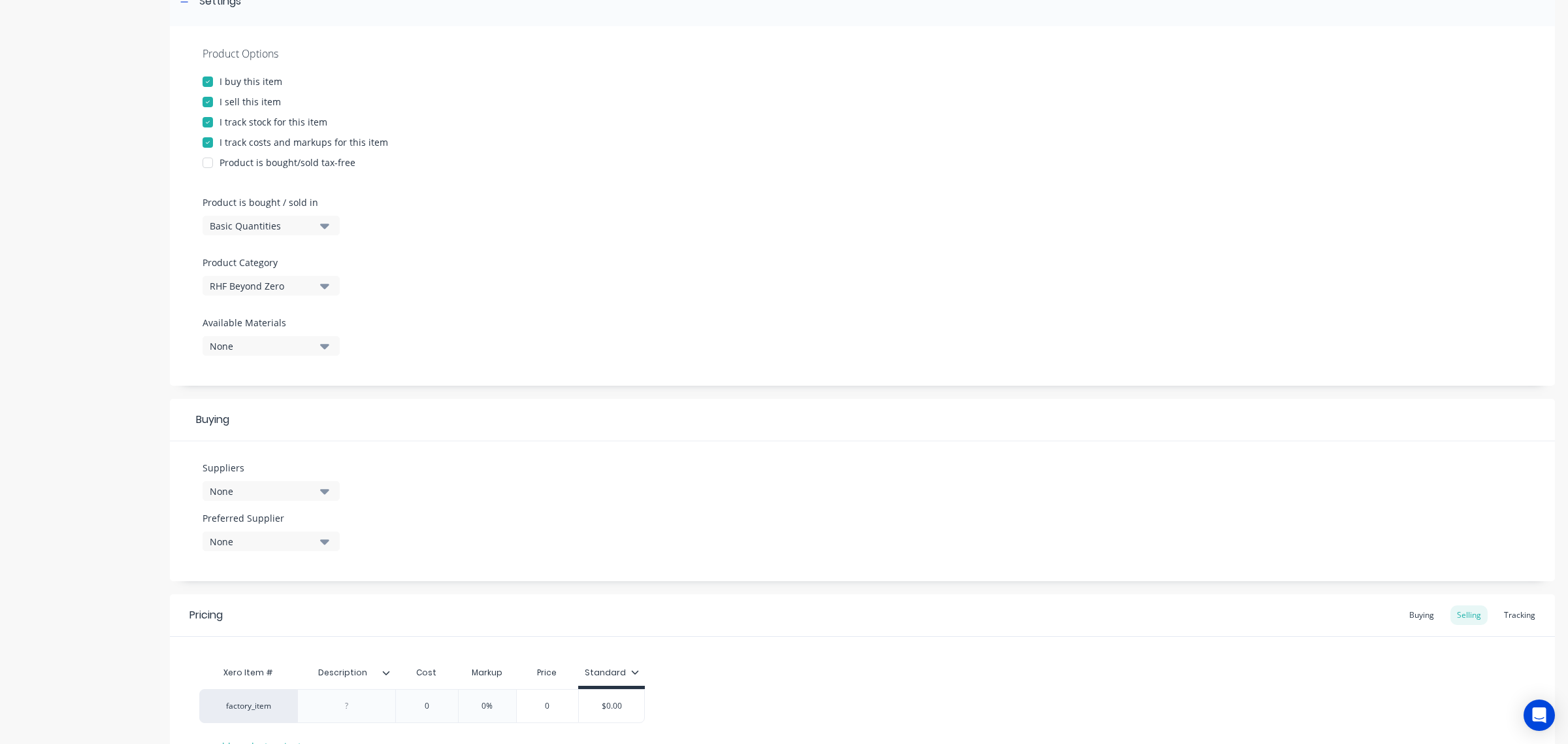
scroll to position [324, 0]
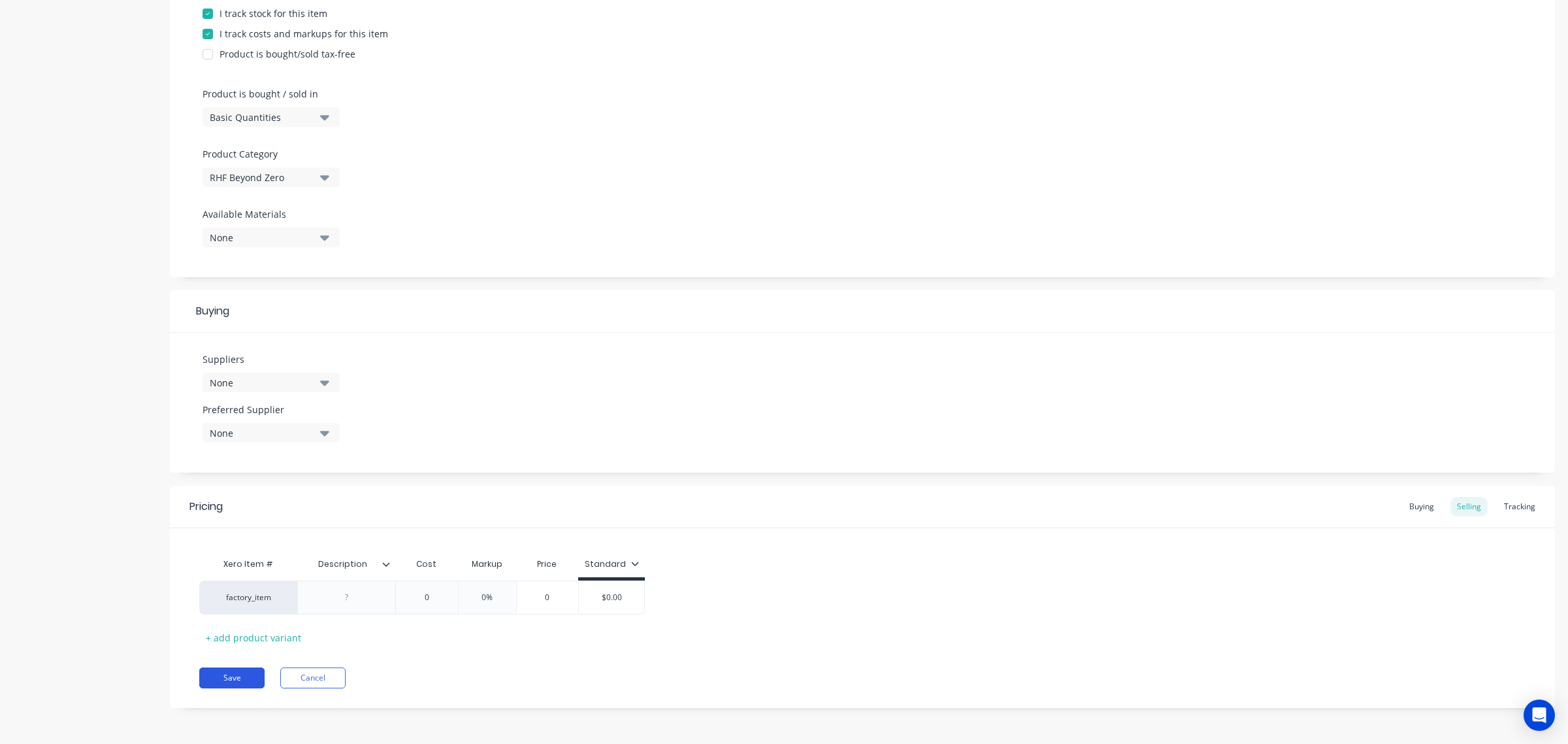
click at [232, 661] on button "Save" at bounding box center [232, 677] width 65 height 21
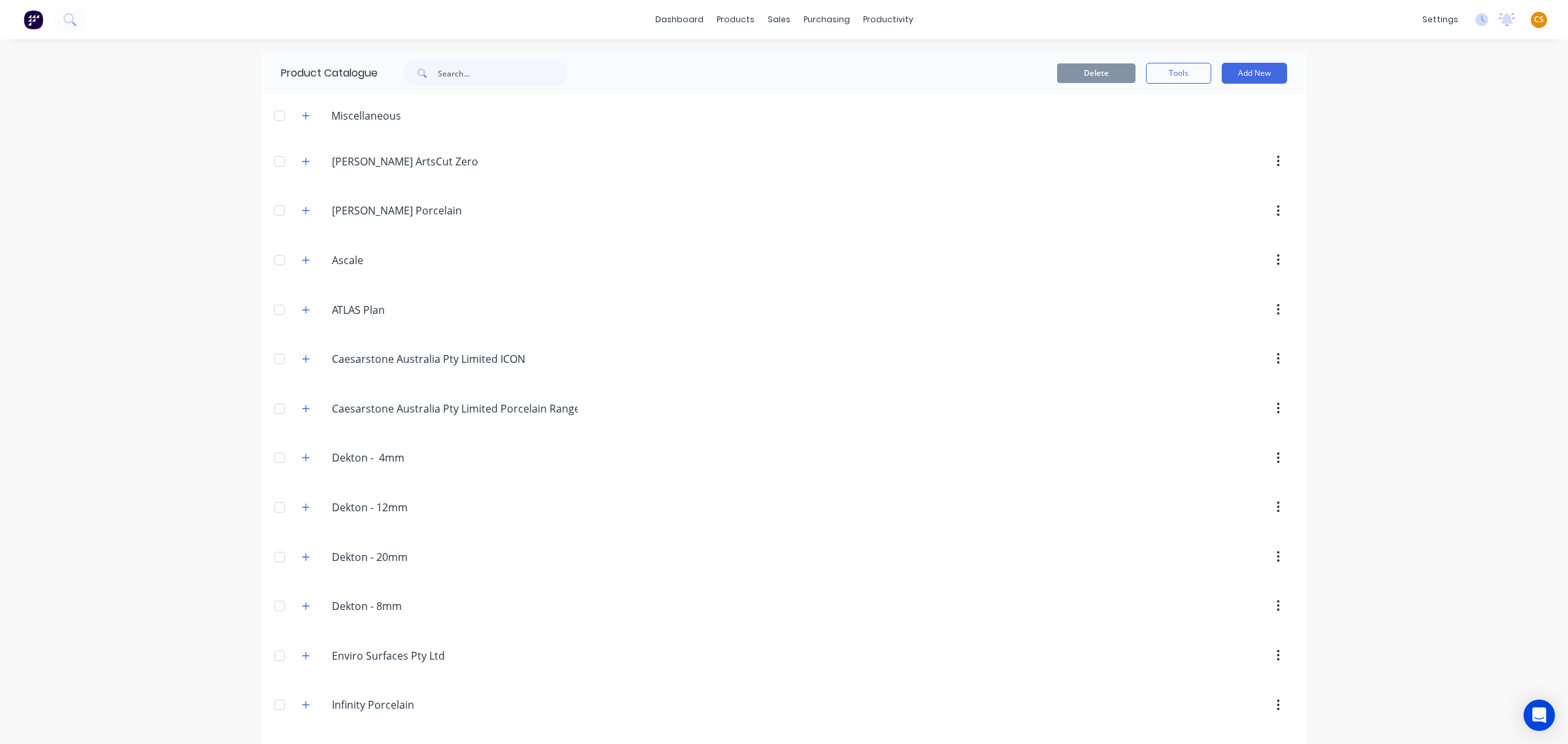
scroll to position [645, 0]
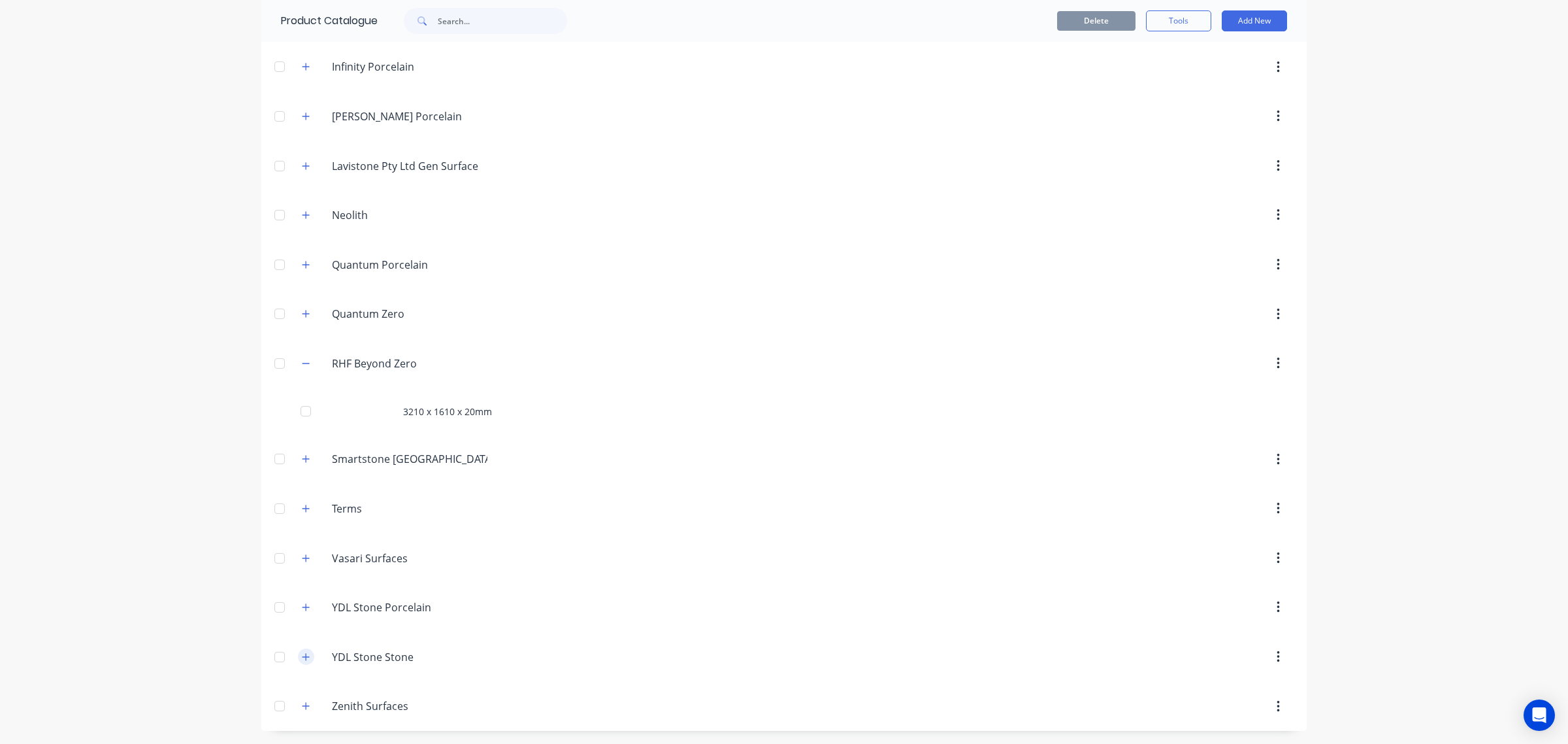
click at [302, 659] on icon "button" at bounding box center [305, 656] width 8 height 9
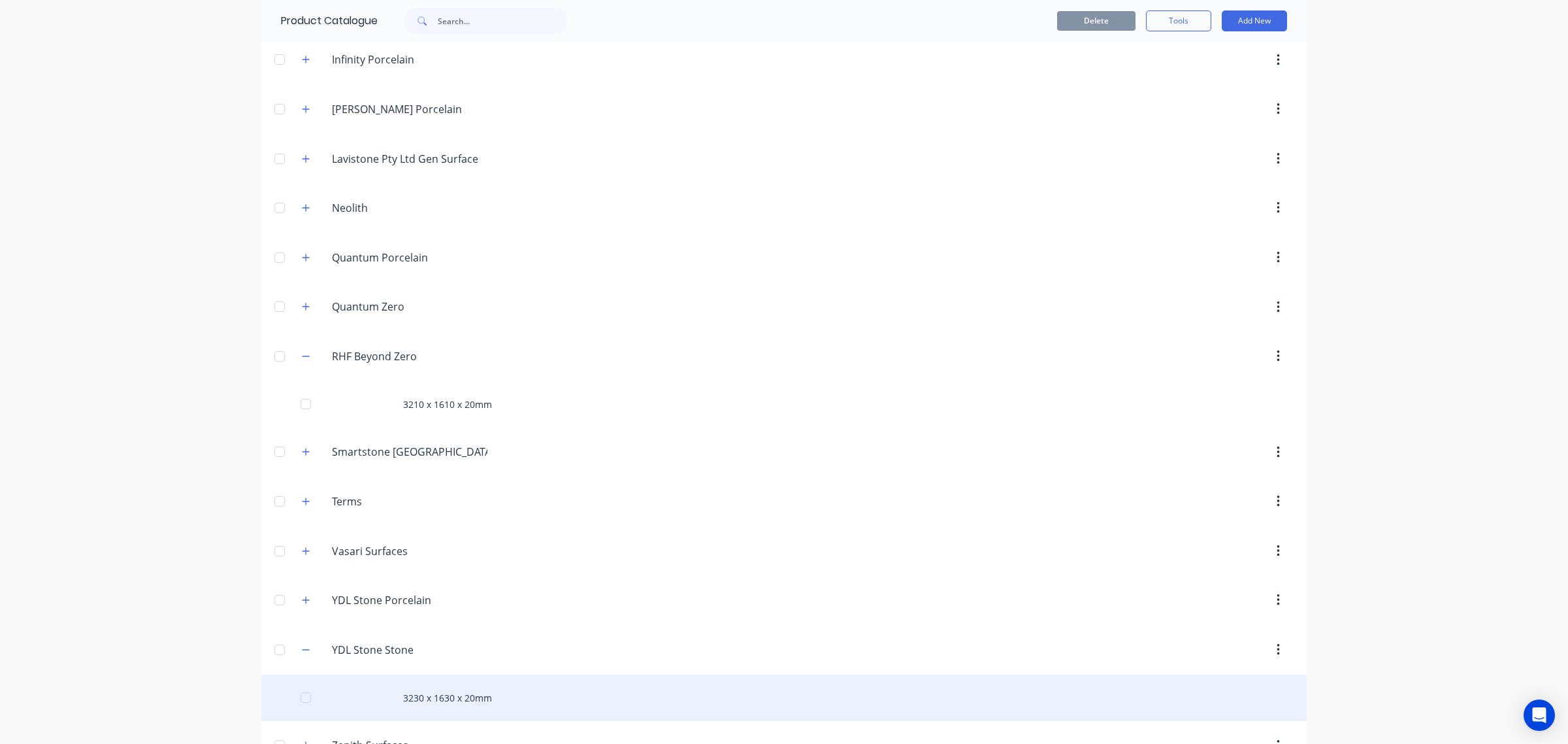
click at [439, 661] on div "3230 x 1630 x 20mm" at bounding box center [784, 698] width 1045 height 47
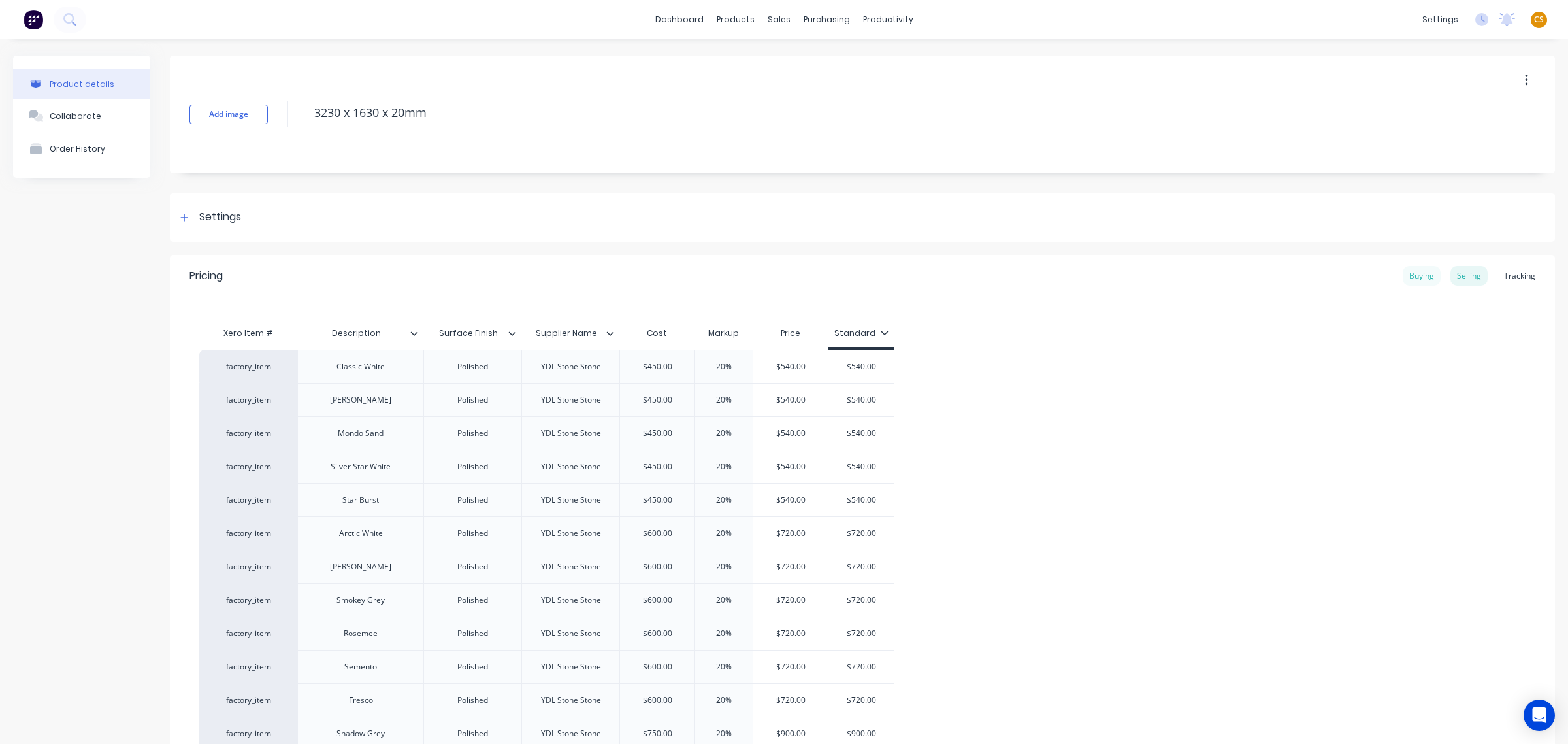
click at [1381, 275] on div "Buying" at bounding box center [1420, 276] width 38 height 20
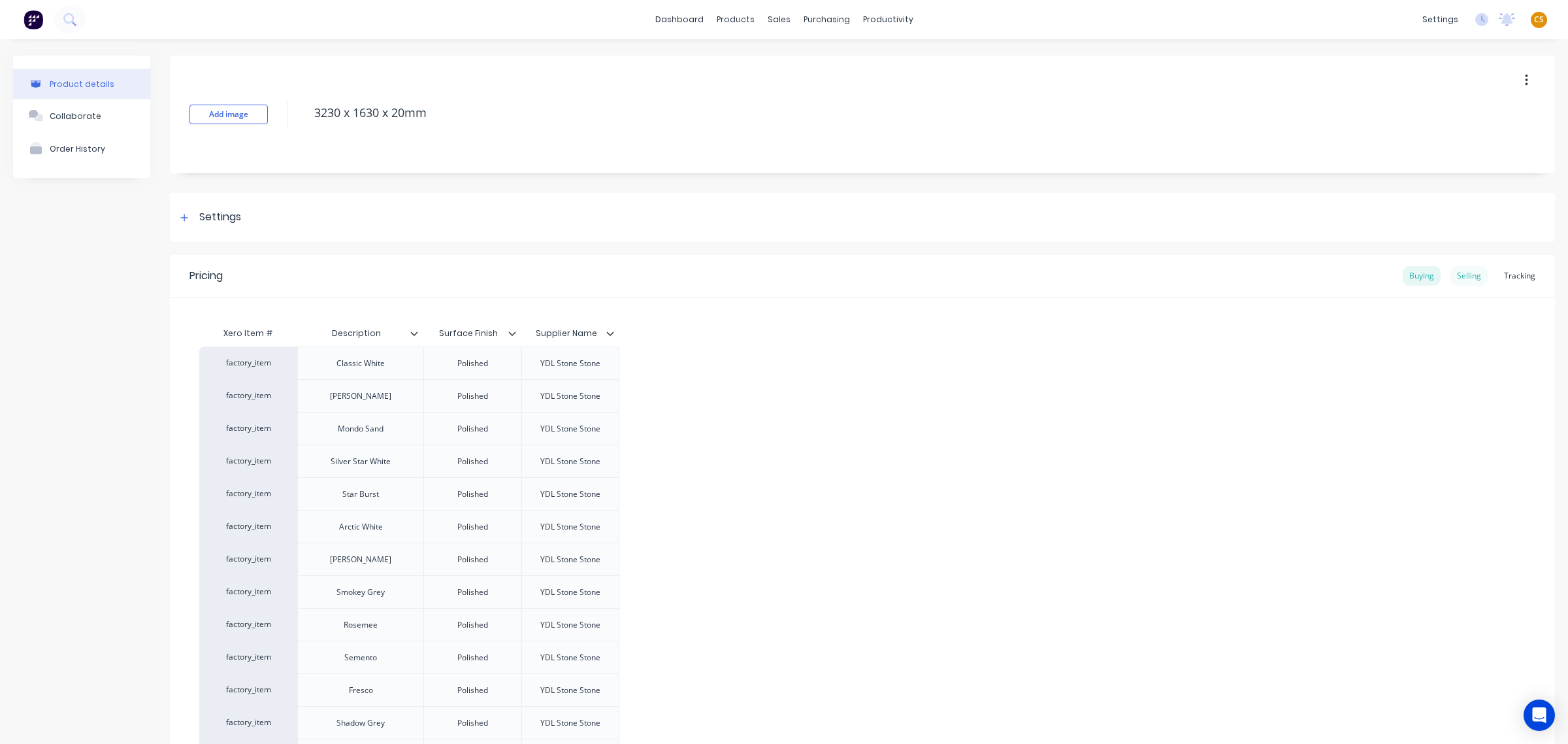
click at [1381, 274] on div "Selling" at bounding box center [1469, 276] width 38 height 20
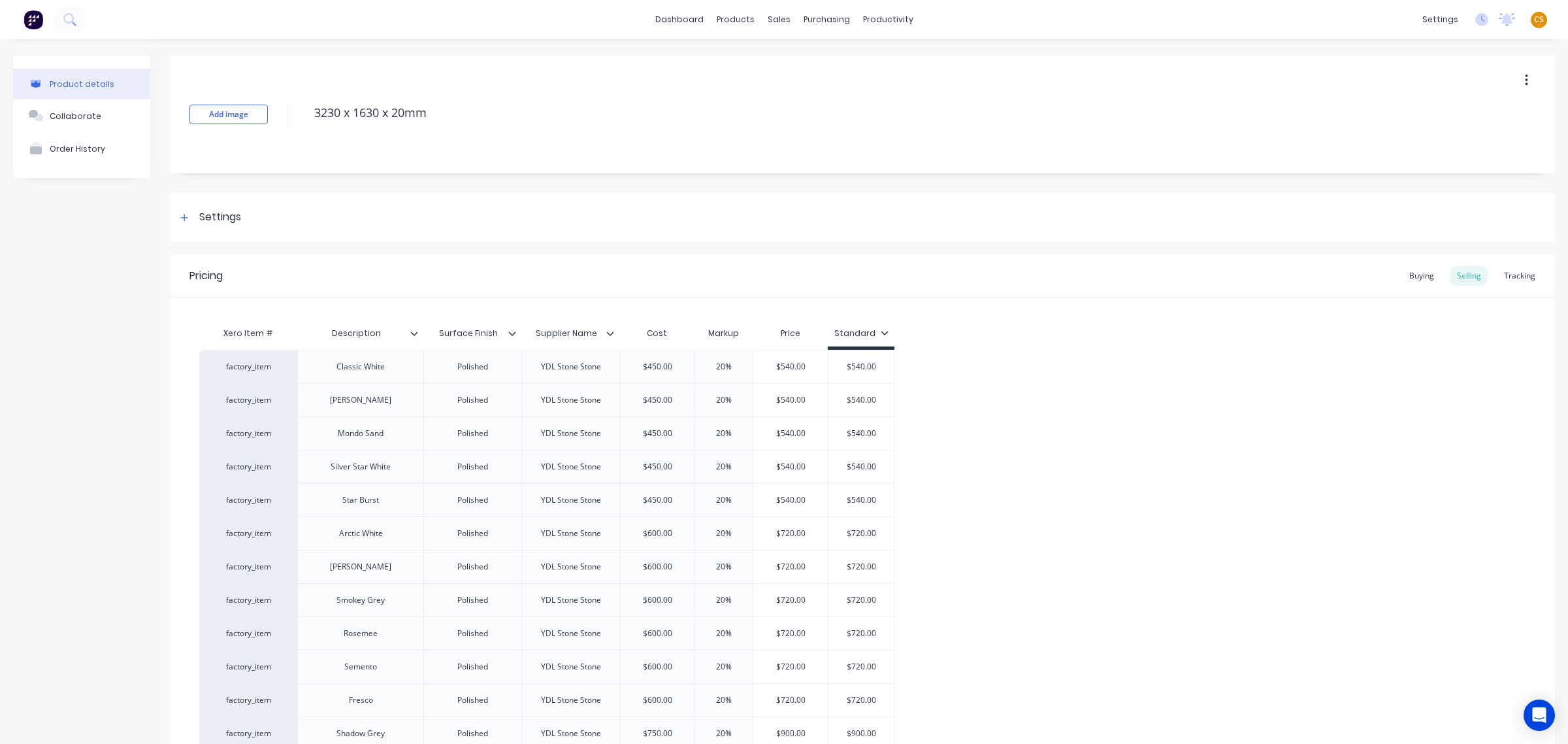
click at [606, 331] on icon at bounding box center [609, 333] width 8 height 8
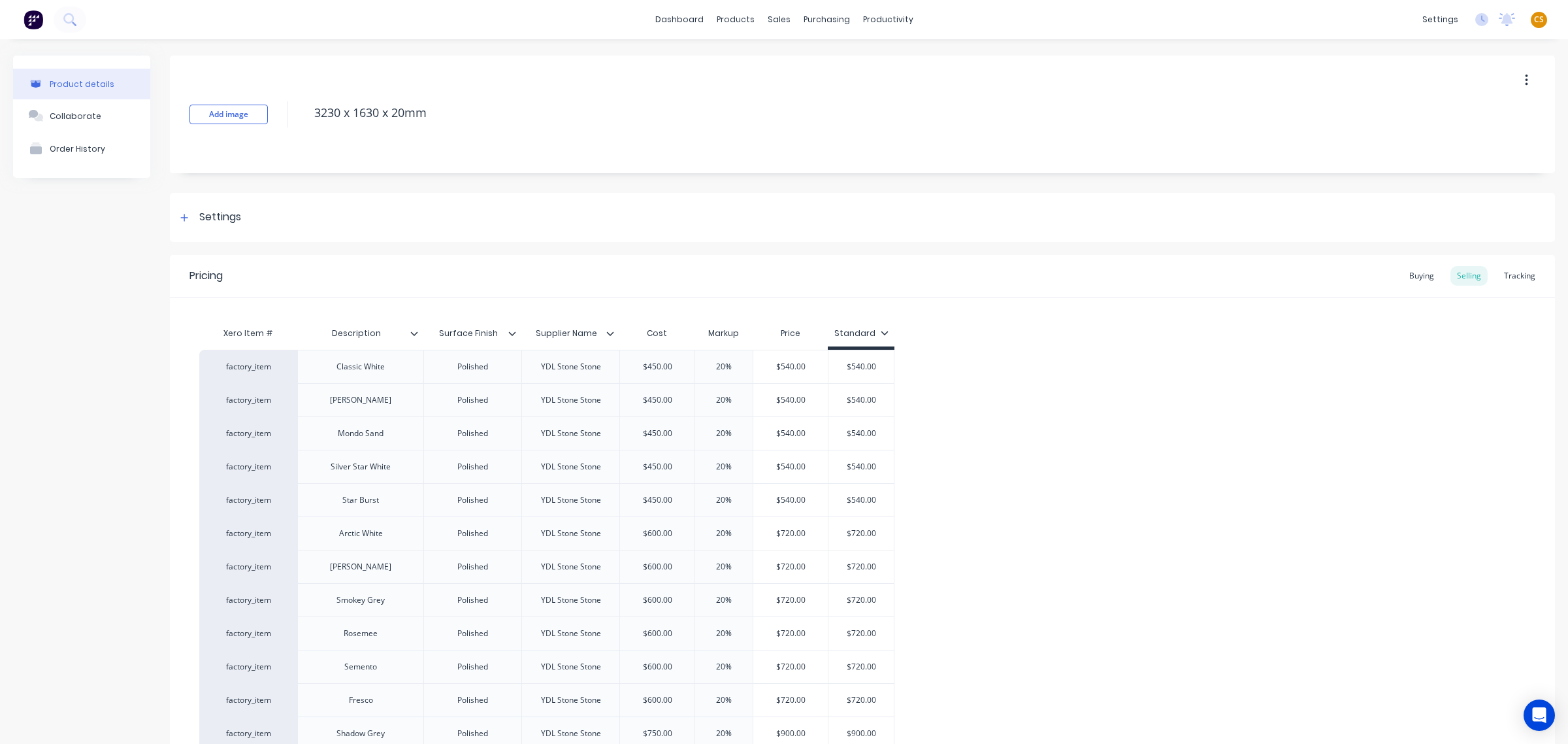
scroll to position [1143, 0]
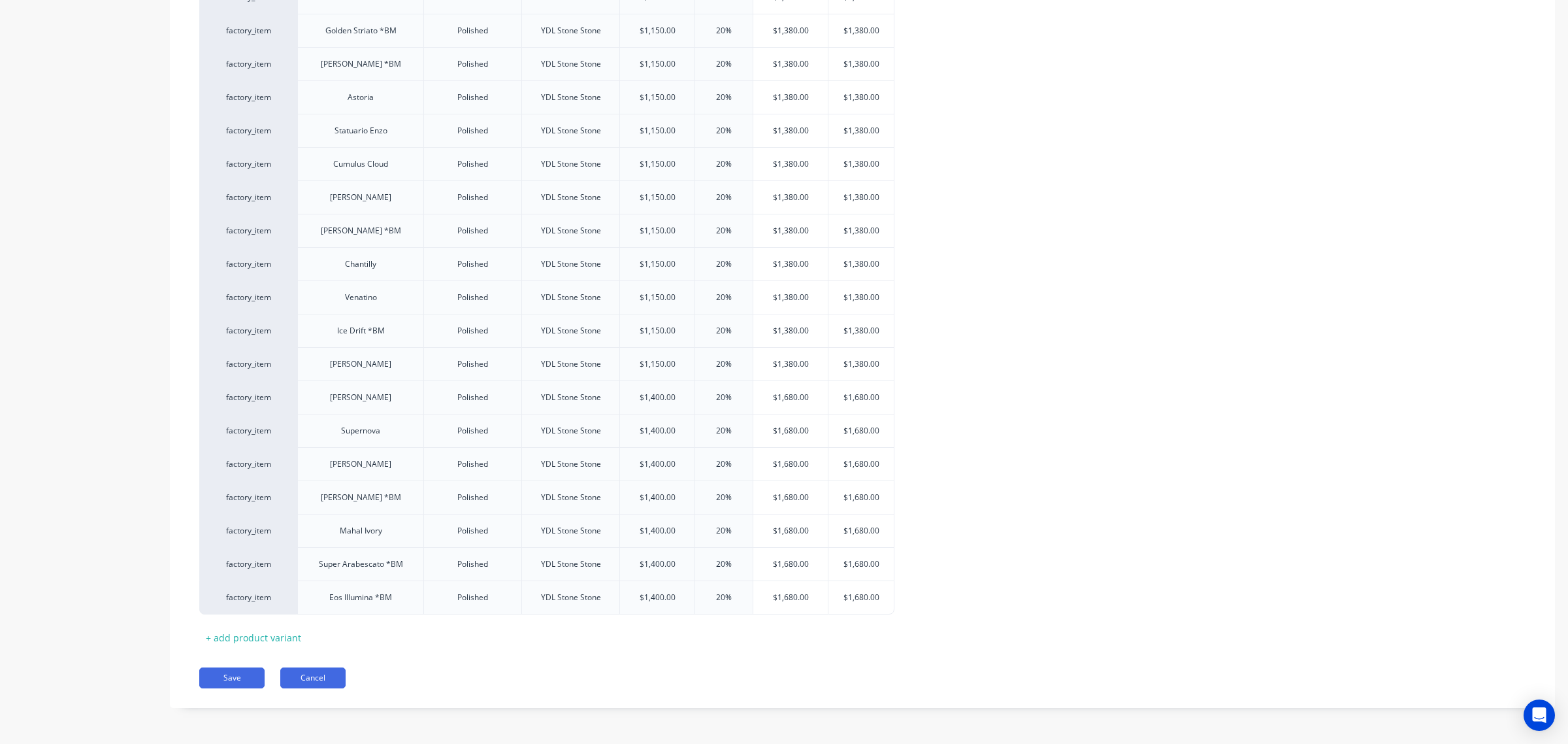
click at [303, 661] on button "Cancel" at bounding box center [313, 677] width 65 height 21
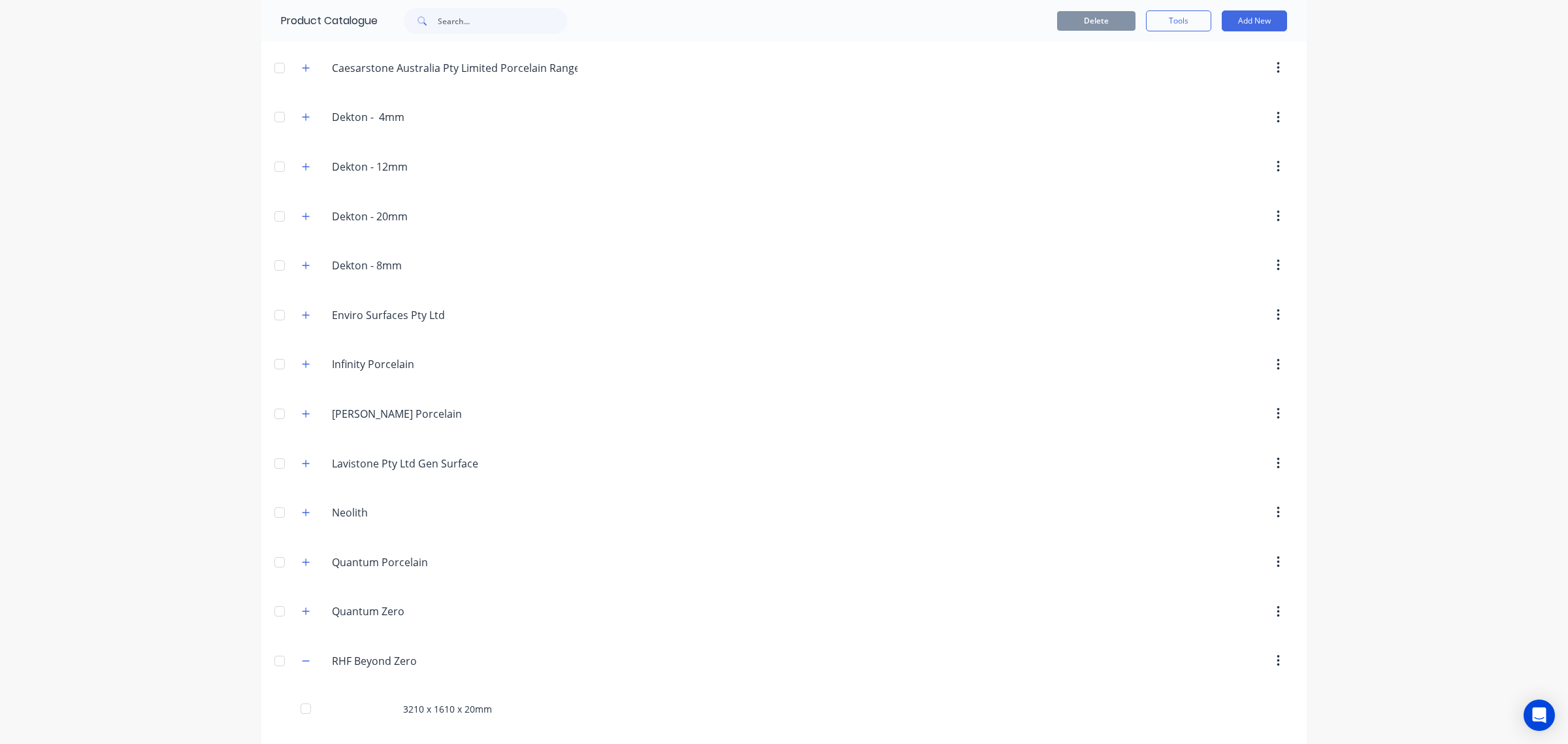
scroll to position [691, 0]
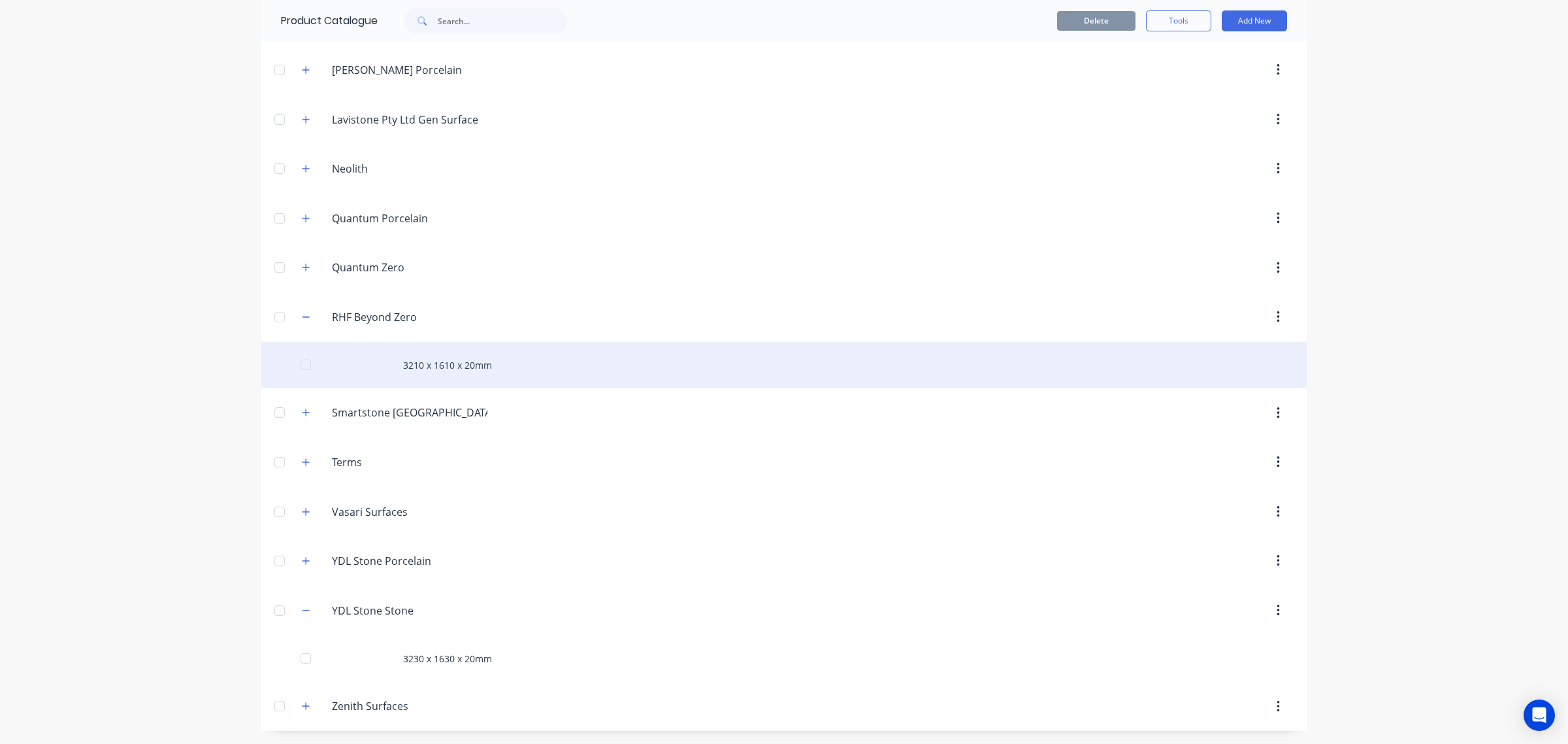
click at [449, 361] on div "3210 x 1610 x 20mm" at bounding box center [784, 365] width 1045 height 47
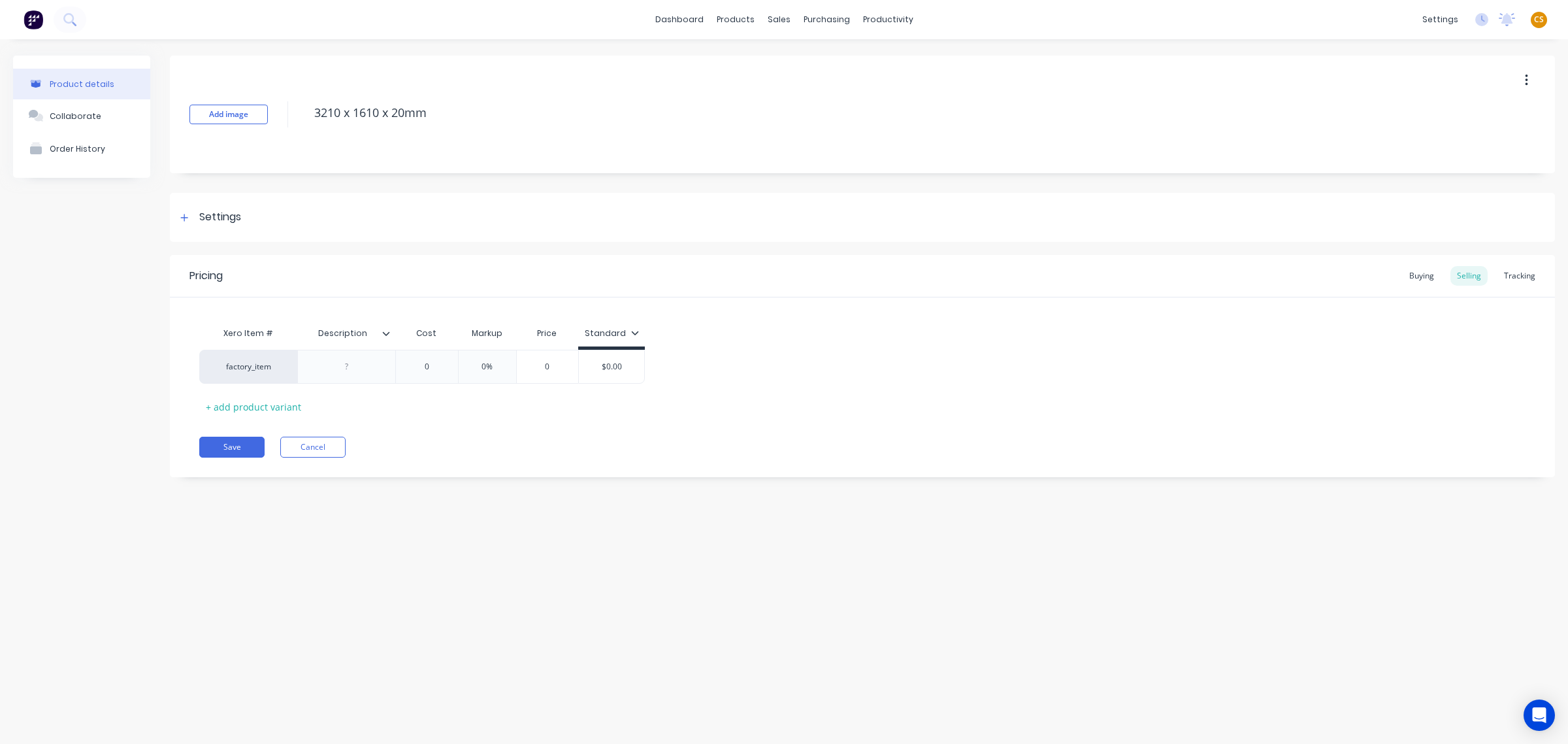
click at [388, 330] on icon at bounding box center [385, 333] width 8 height 8
click at [313, 367] on div "Add attribute column" at bounding box center [318, 368] width 94 height 13
click at [434, 331] on input "text" at bounding box center [440, 334] width 90 height 12
type input "Code"
drag, startPoint x: 467, startPoint y: 425, endPoint x: 478, endPoint y: 387, distance: 39.6
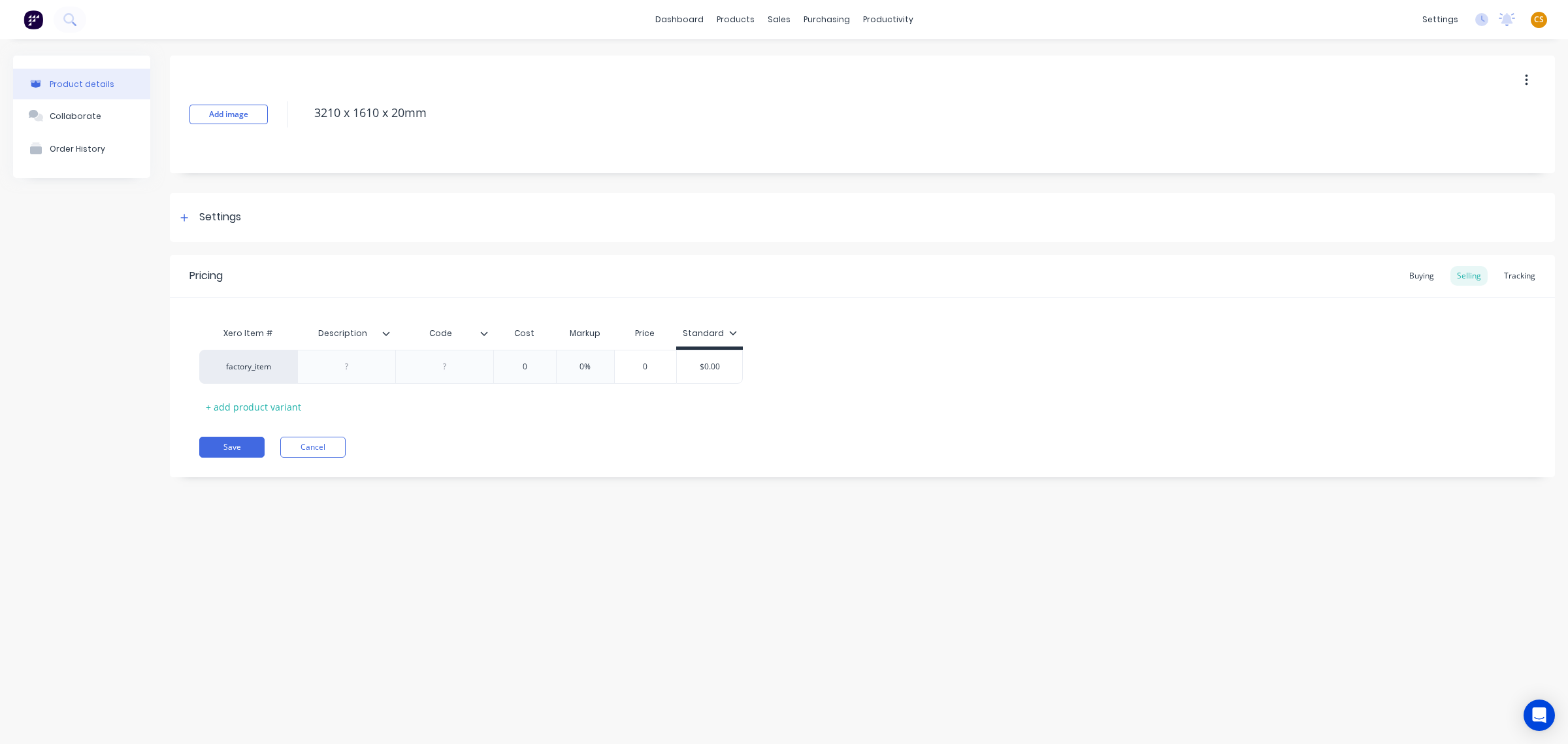
click at [467, 427] on div "Pricing Buying Selling Tracking Xero Item # Description Code Cost Markup Price …" at bounding box center [862, 366] width 1385 height 222
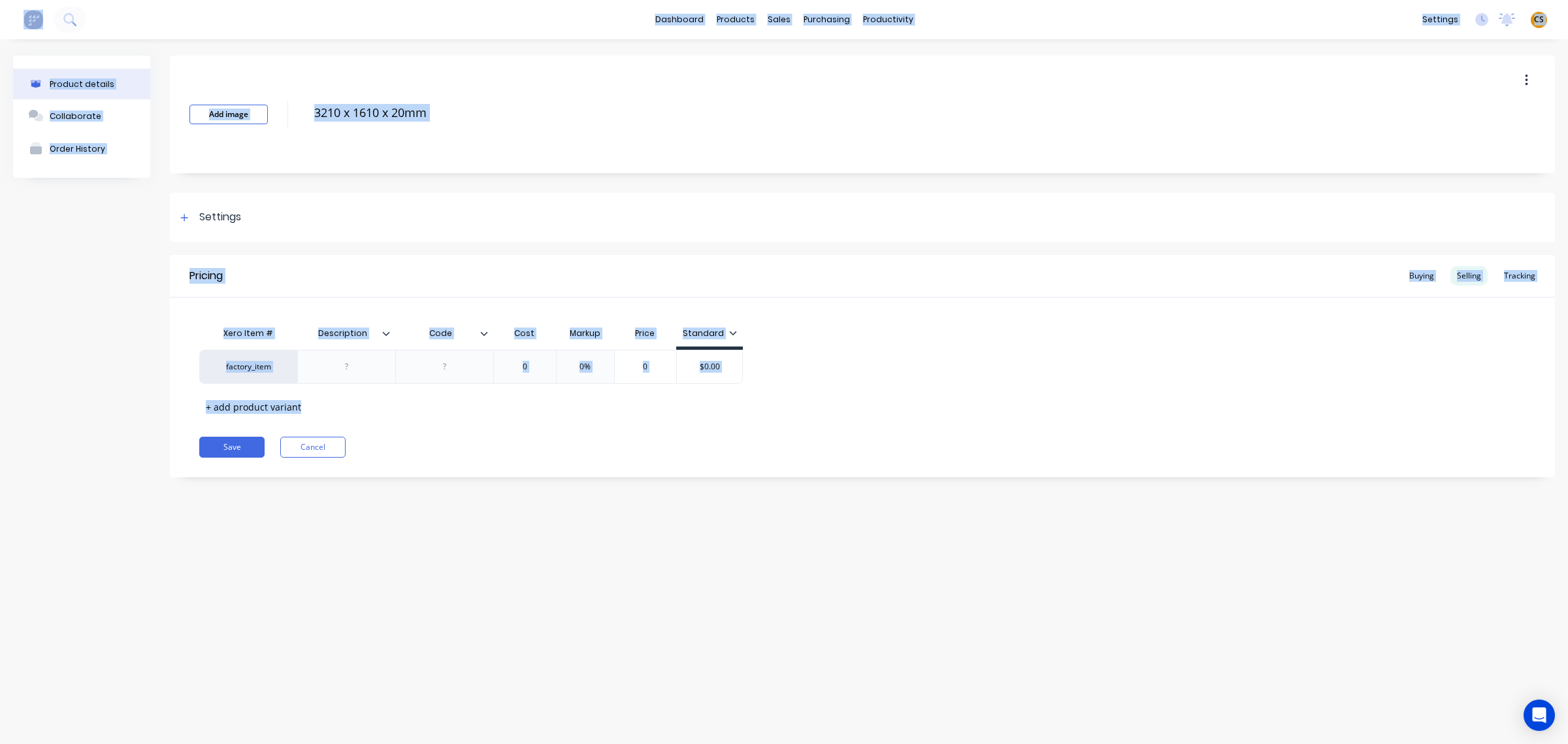
click at [485, 329] on icon at bounding box center [483, 333] width 8 height 8
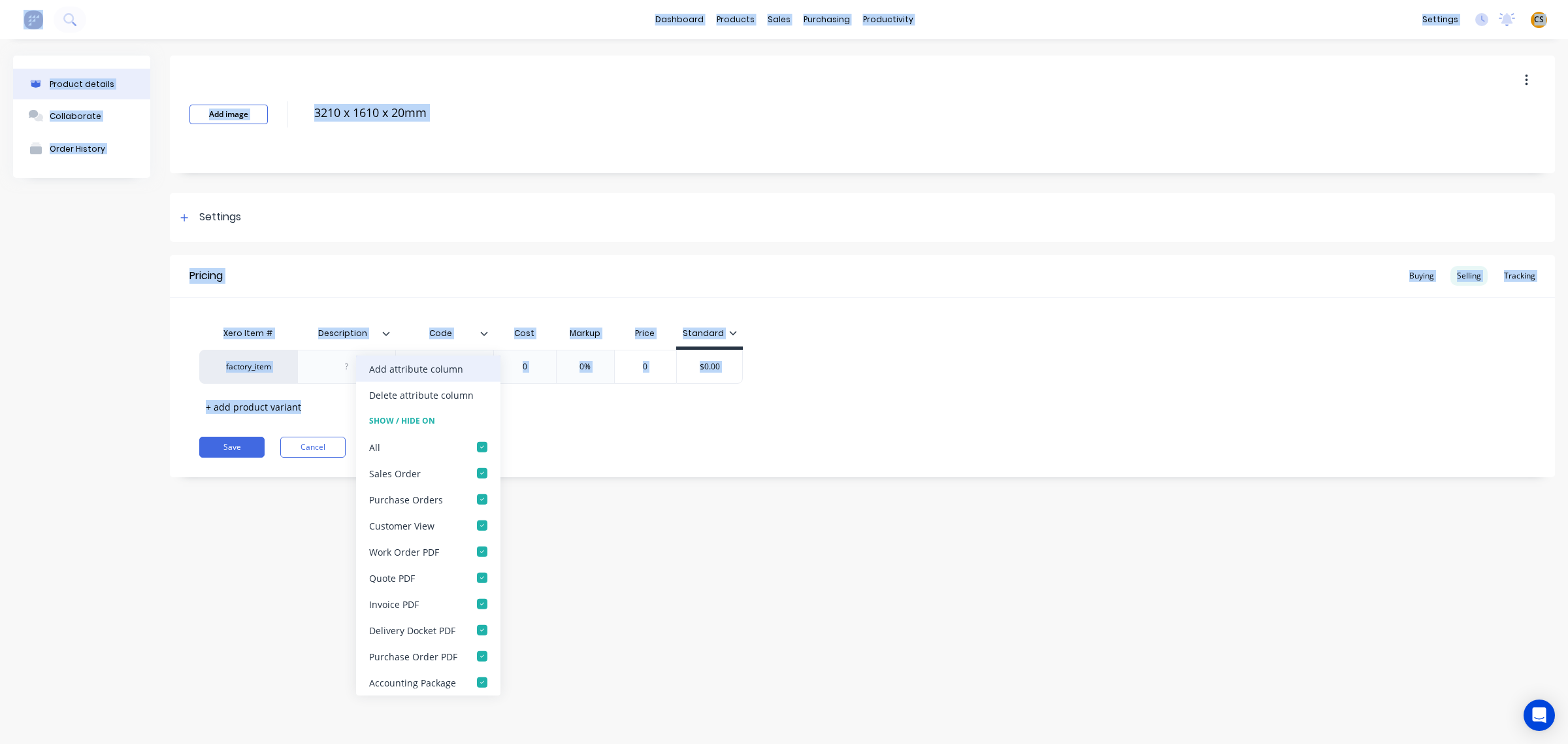
click at [445, 378] on div "Add attribute column" at bounding box center [428, 368] width 144 height 26
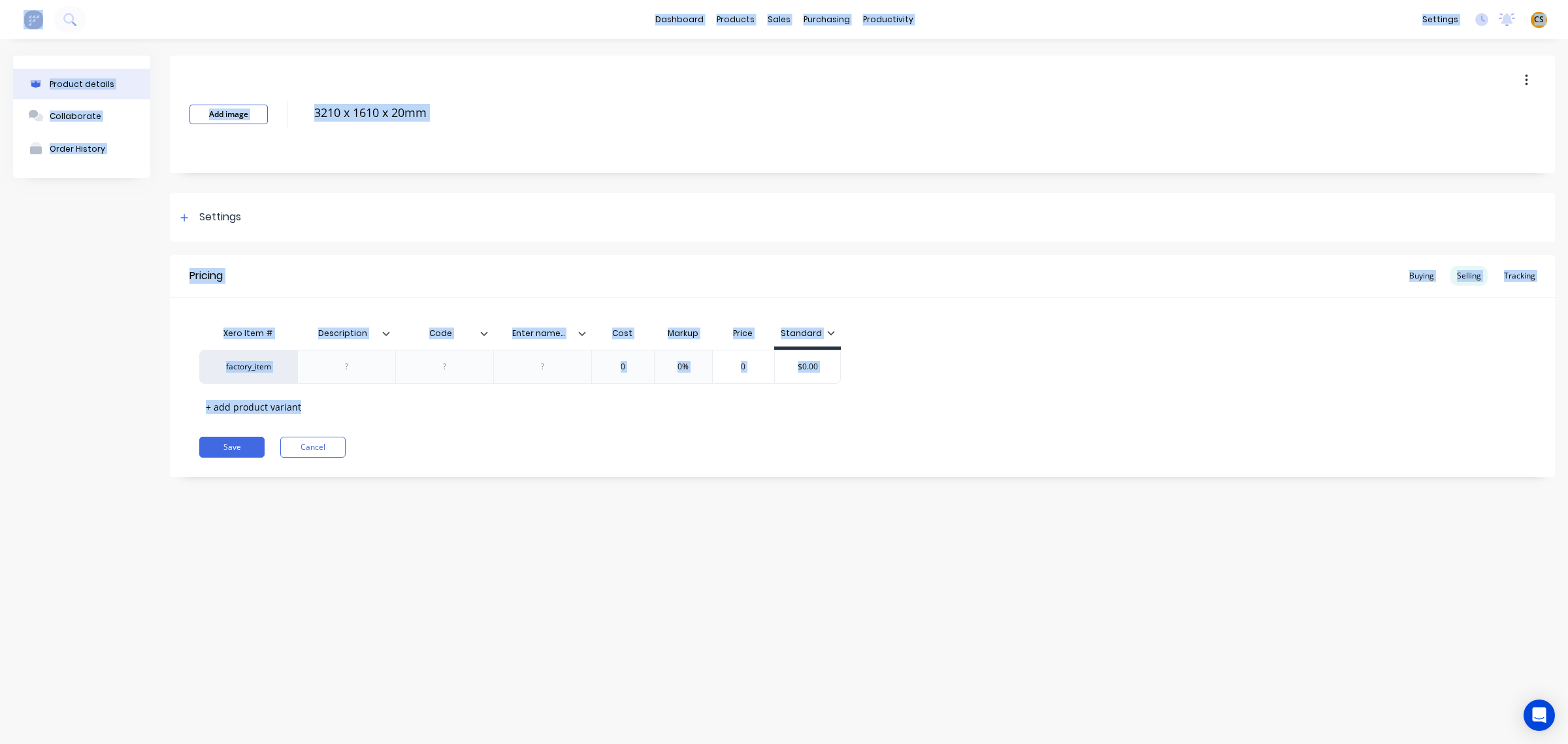
click at [584, 334] on icon at bounding box center [582, 333] width 8 height 8
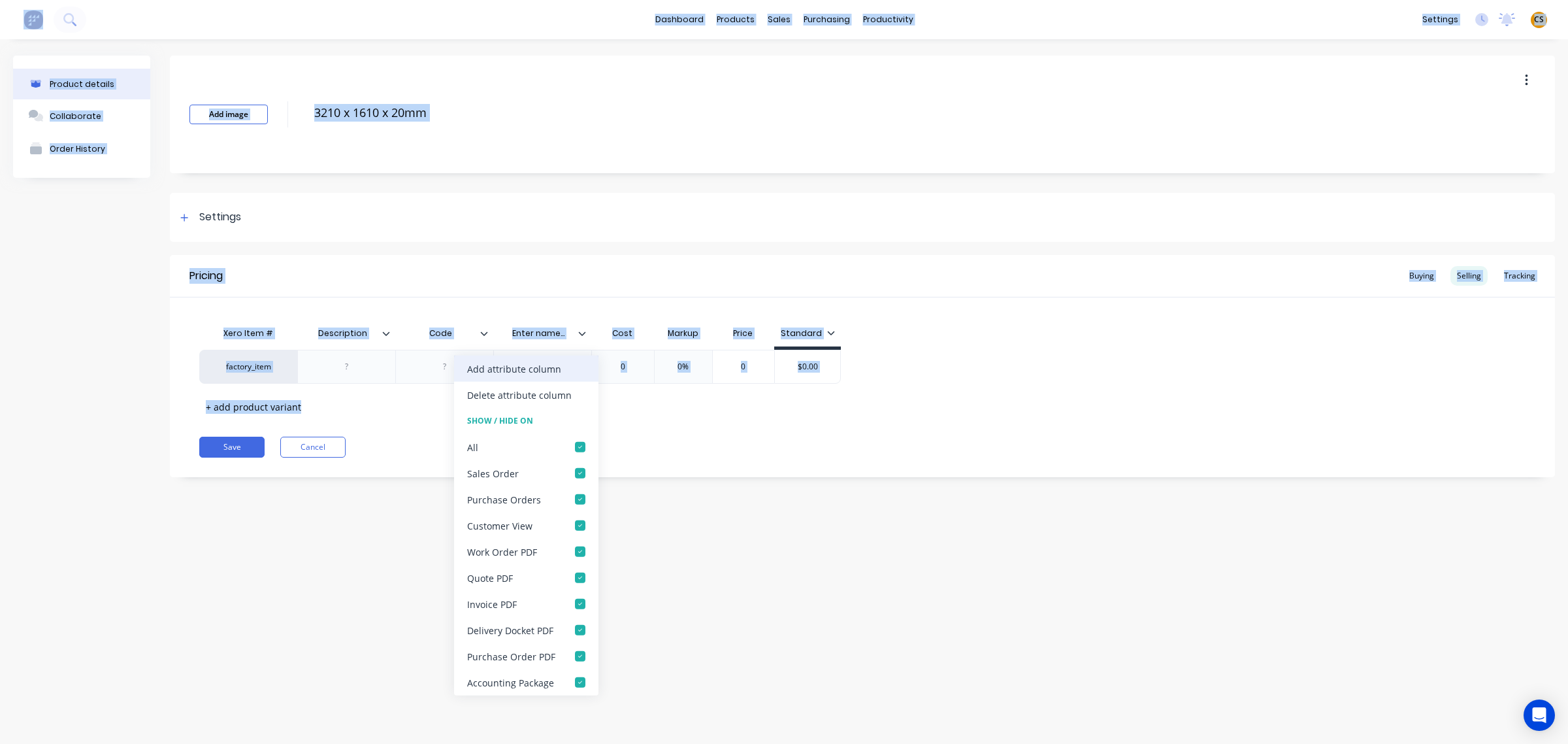
click at [556, 369] on div "Add attribute column" at bounding box center [513, 368] width 94 height 13
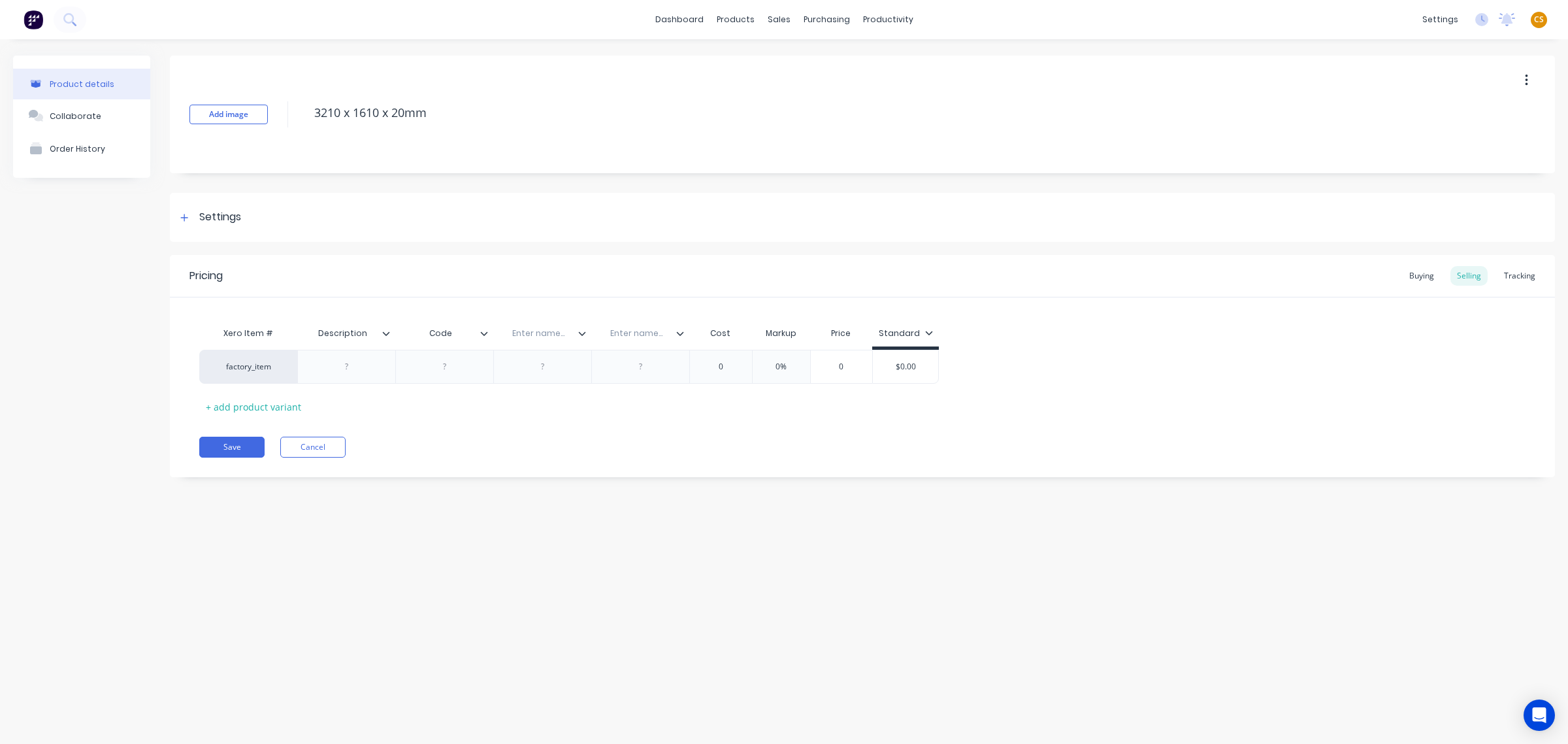
click at [529, 330] on input "text" at bounding box center [539, 334] width 90 height 12
paste input "Surface Finish"
type input "Surface Finish"
click at [635, 331] on input "text" at bounding box center [636, 334] width 90 height 12
paste input "Supplier Name"
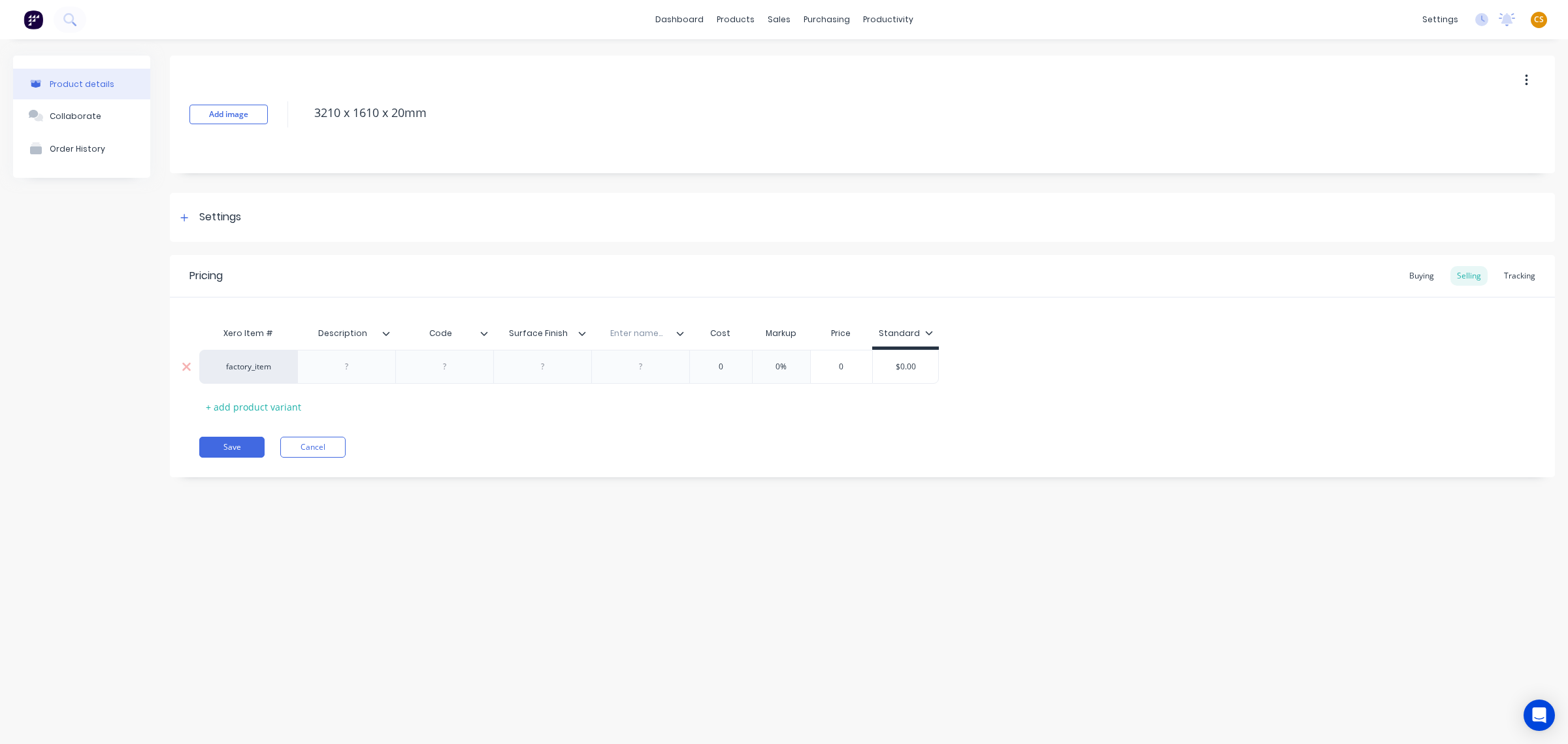
type input "Supplier Name"
click at [534, 445] on div "Save Cancel" at bounding box center [877, 446] width 1355 height 21
drag, startPoint x: 350, startPoint y: 348, endPoint x: 461, endPoint y: 344, distance: 111.1
click at [461, 344] on div "Xero Item # Description Code Surface Finish Supplier Name Cost Markup Price Sta…" at bounding box center [569, 334] width 739 height 29
drag, startPoint x: 348, startPoint y: 364, endPoint x: 343, endPoint y: 375, distance: 12.1
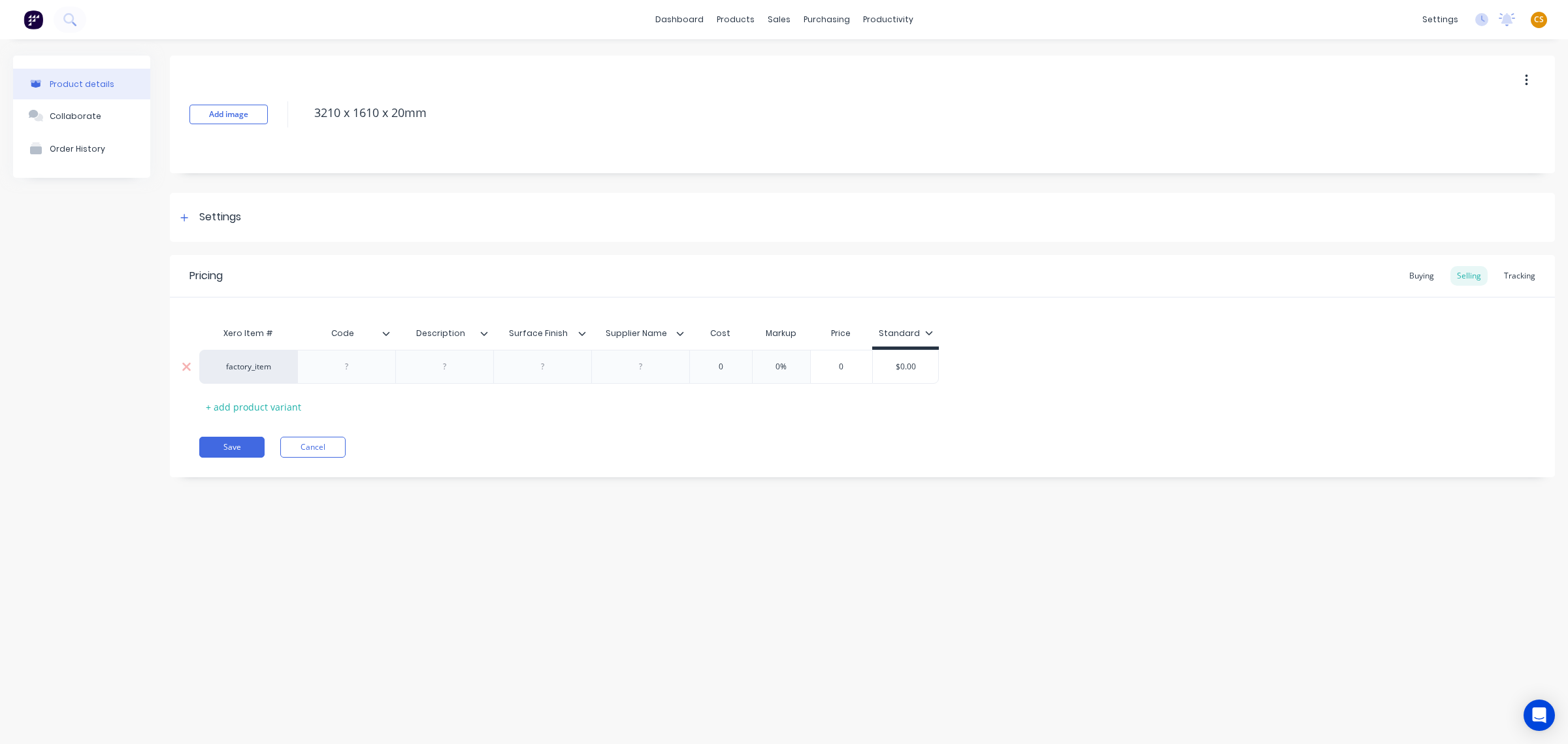
click at [349, 364] on div at bounding box center [347, 366] width 65 height 17
paste div
click at [273, 410] on div "+ add product variant" at bounding box center [253, 407] width 108 height 20
click at [279, 441] on div "+ add product variant" at bounding box center [253, 440] width 108 height 20
click at [288, 472] on div "+ add product variant" at bounding box center [253, 474] width 108 height 20
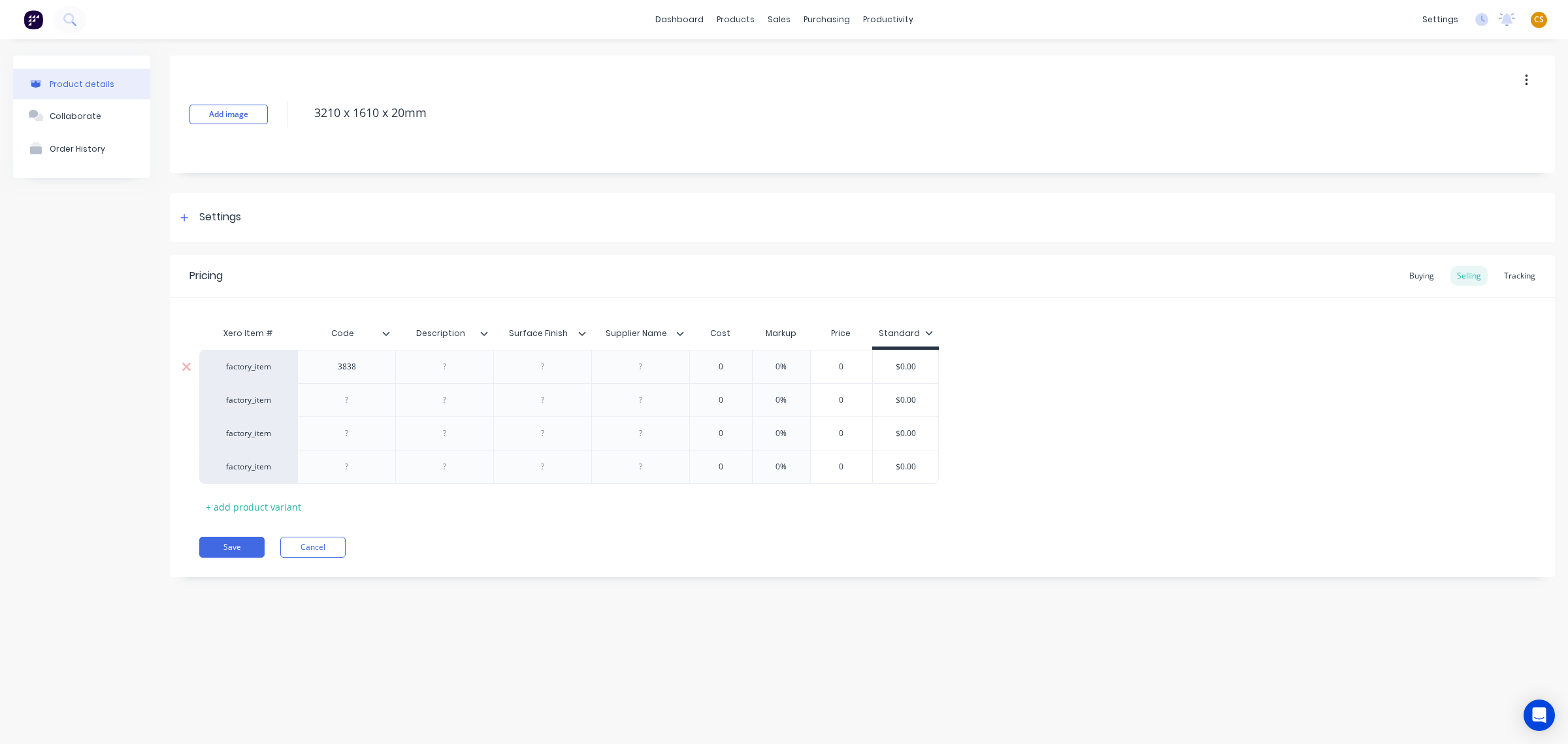
click at [436, 368] on div at bounding box center [444, 366] width 65 height 17
paste div
click at [901, 363] on input "$0.00" at bounding box center [905, 367] width 65 height 12
paste input "6"
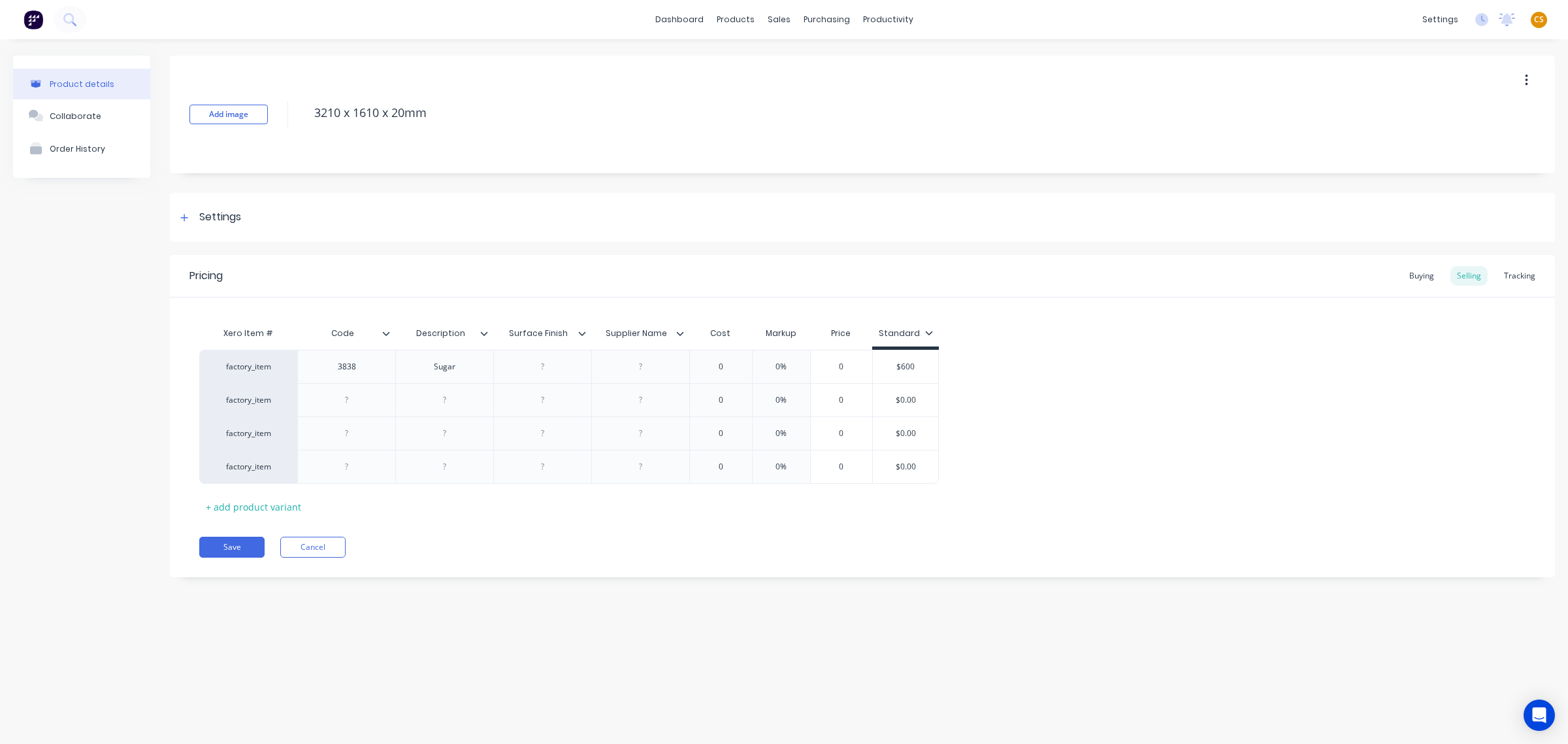
type input "$600"
click at [1039, 374] on div "factory_item 3838 Sugar 0 0% 0 $600.00 $600 factory_item 0 0% 0 $0.00 factory_i…" at bounding box center [862, 416] width 1326 height 134
click at [708, 361] on input "0" at bounding box center [720, 367] width 65 height 12
type input "4000"
type input "0%"
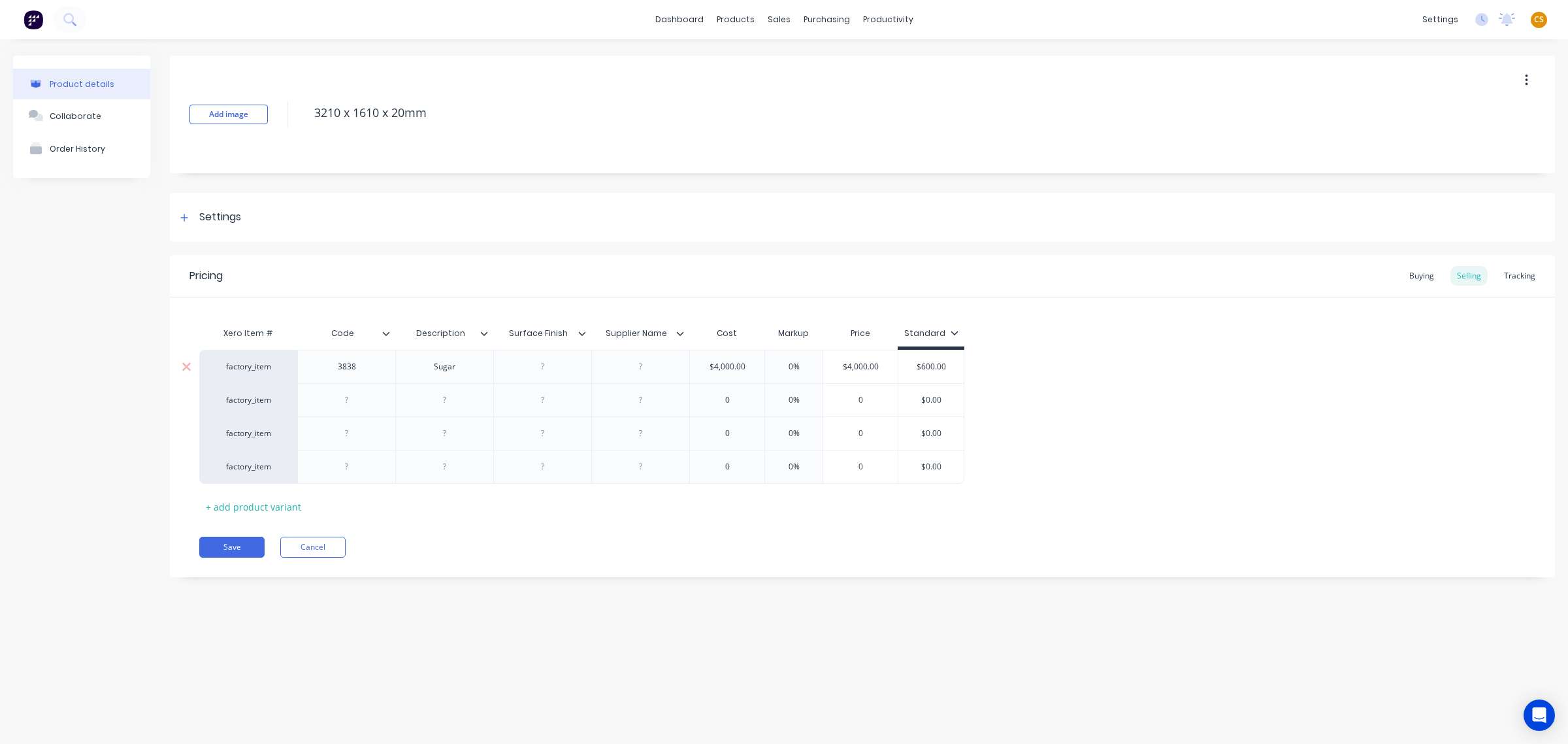
click at [747, 367] on input "$4,000.00" at bounding box center [727, 367] width 74 height 12
type input "$4,00"
type input "20"
type input "$480.00"
click at [715, 367] on input "$400.00" at bounding box center [725, 367] width 71 height 12
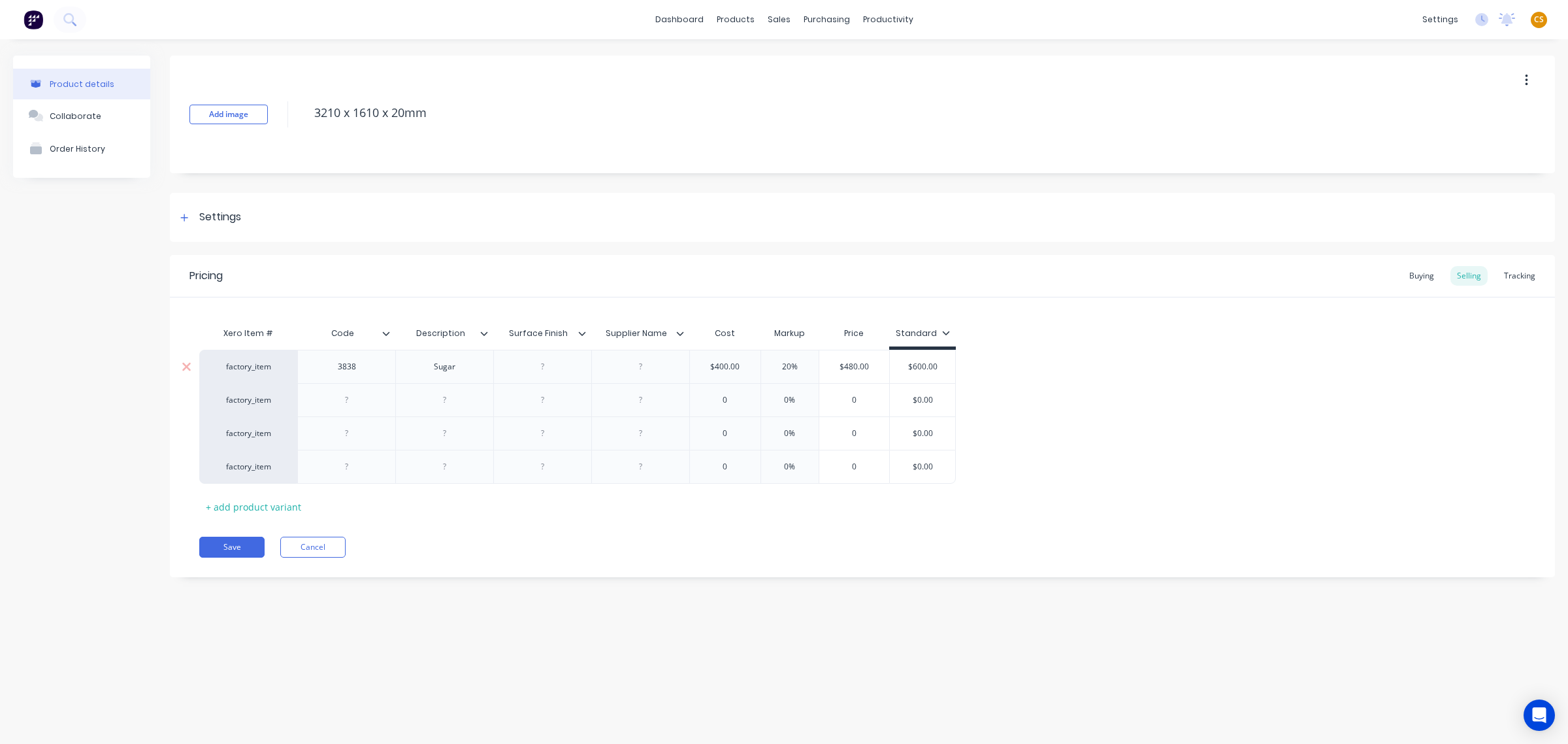
click at [715, 367] on input "$400.00" at bounding box center [725, 367] width 71 height 12
type input "$500"
type input "20%"
click at [536, 367] on div at bounding box center [543, 366] width 65 height 17
paste div
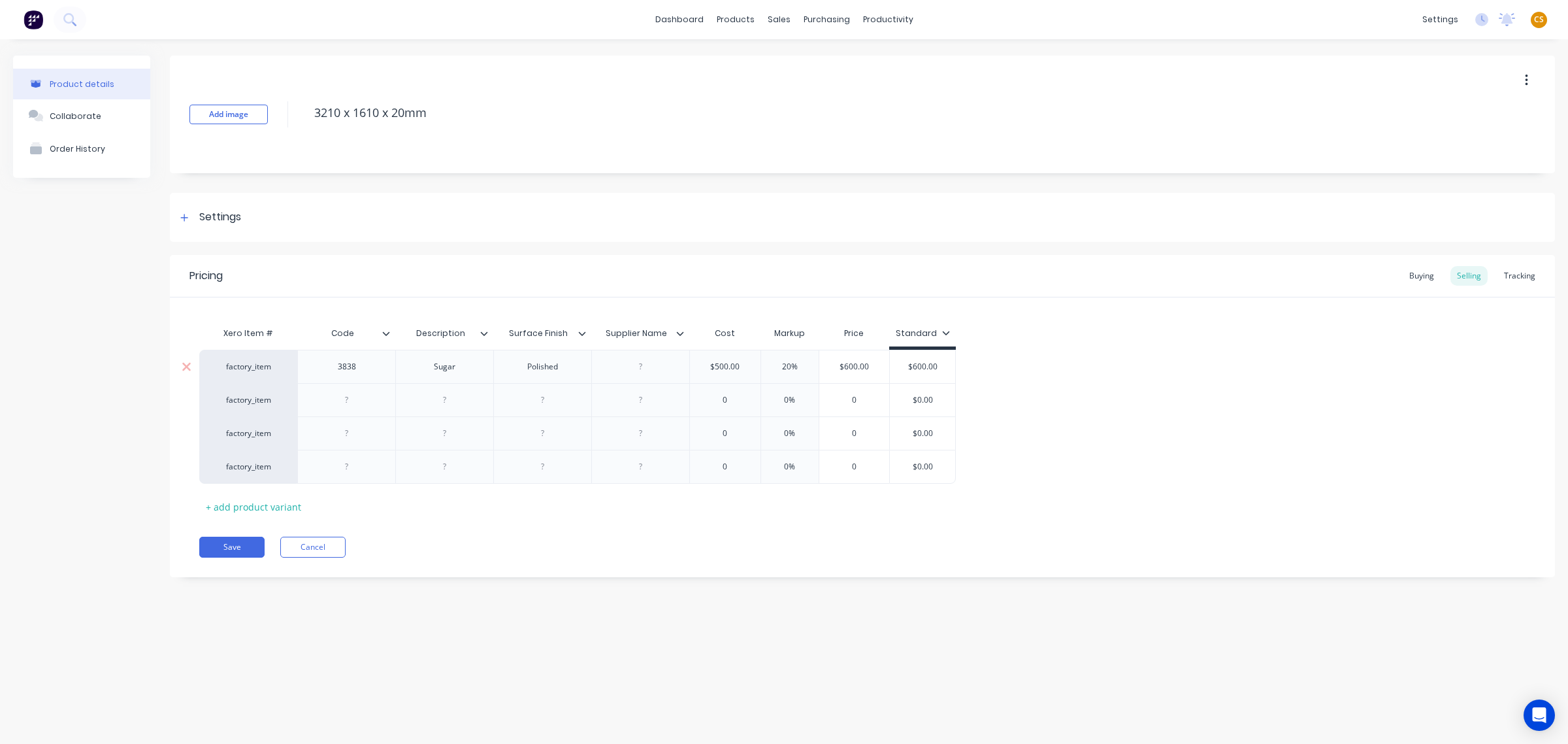
click at [649, 367] on div at bounding box center [641, 366] width 65 height 17
paste div
click at [341, 400] on div at bounding box center [347, 400] width 65 height 17
paste div
click at [438, 406] on div at bounding box center [444, 400] width 65 height 17
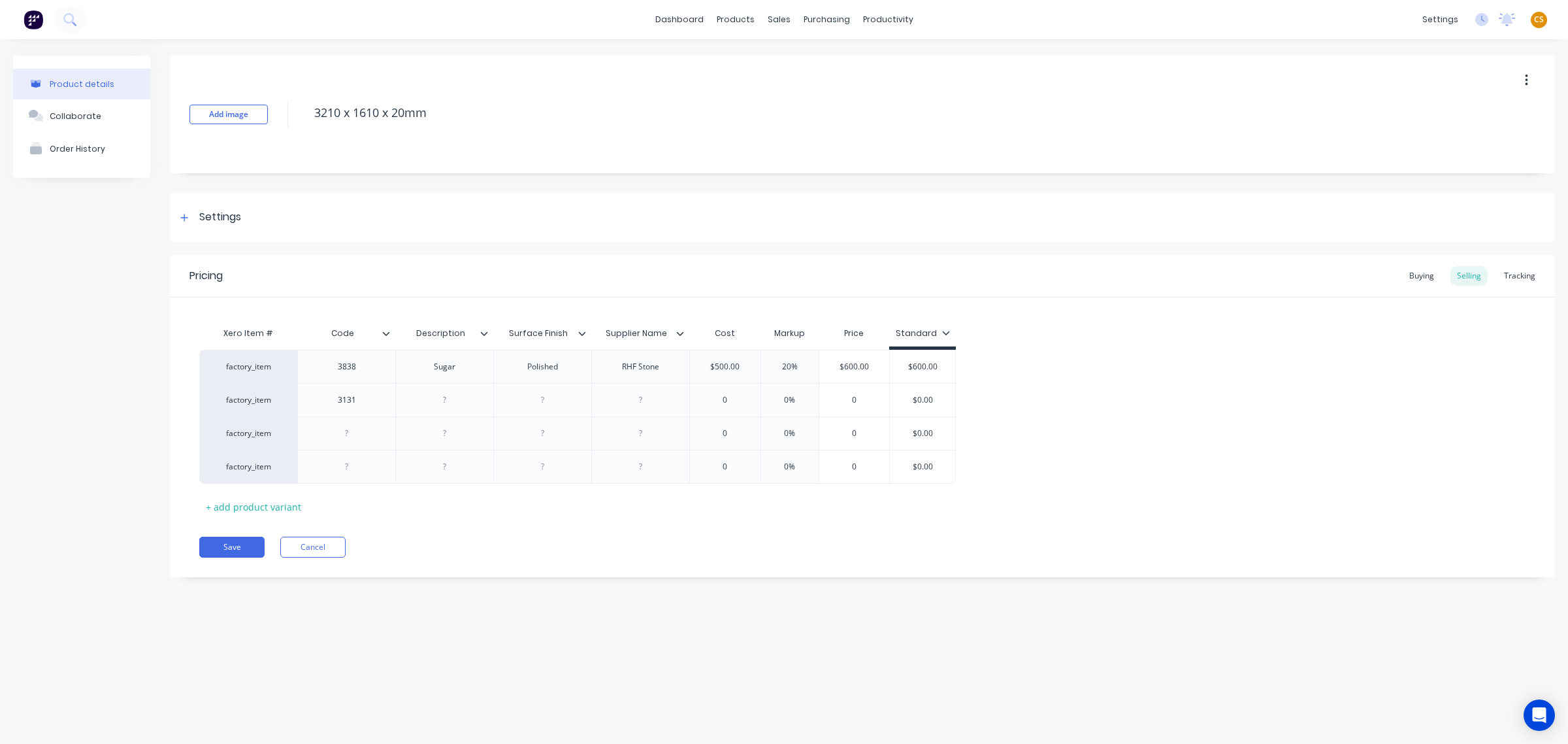
paste div
click at [338, 434] on div at bounding box center [347, 433] width 65 height 17
paste div
click at [444, 435] on div at bounding box center [444, 433] width 65 height 17
paste div
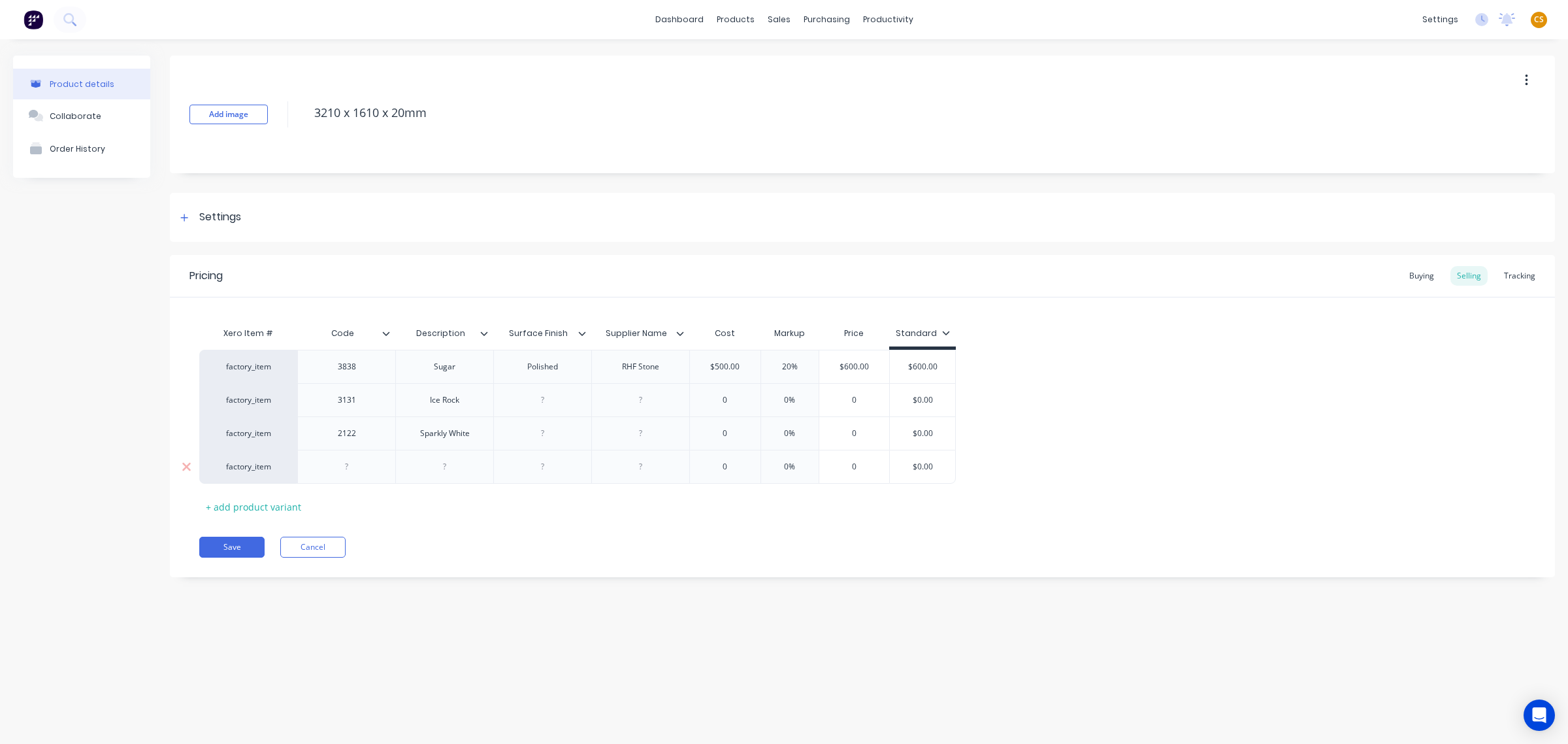
click at [343, 465] on div at bounding box center [347, 466] width 65 height 17
paste div
drag, startPoint x: 261, startPoint y: 509, endPoint x: 590, endPoint y: 448, distance: 334.6
click at [263, 509] on div "+ add product variant" at bounding box center [253, 507] width 108 height 20
click at [448, 467] on div at bounding box center [444, 466] width 65 height 17
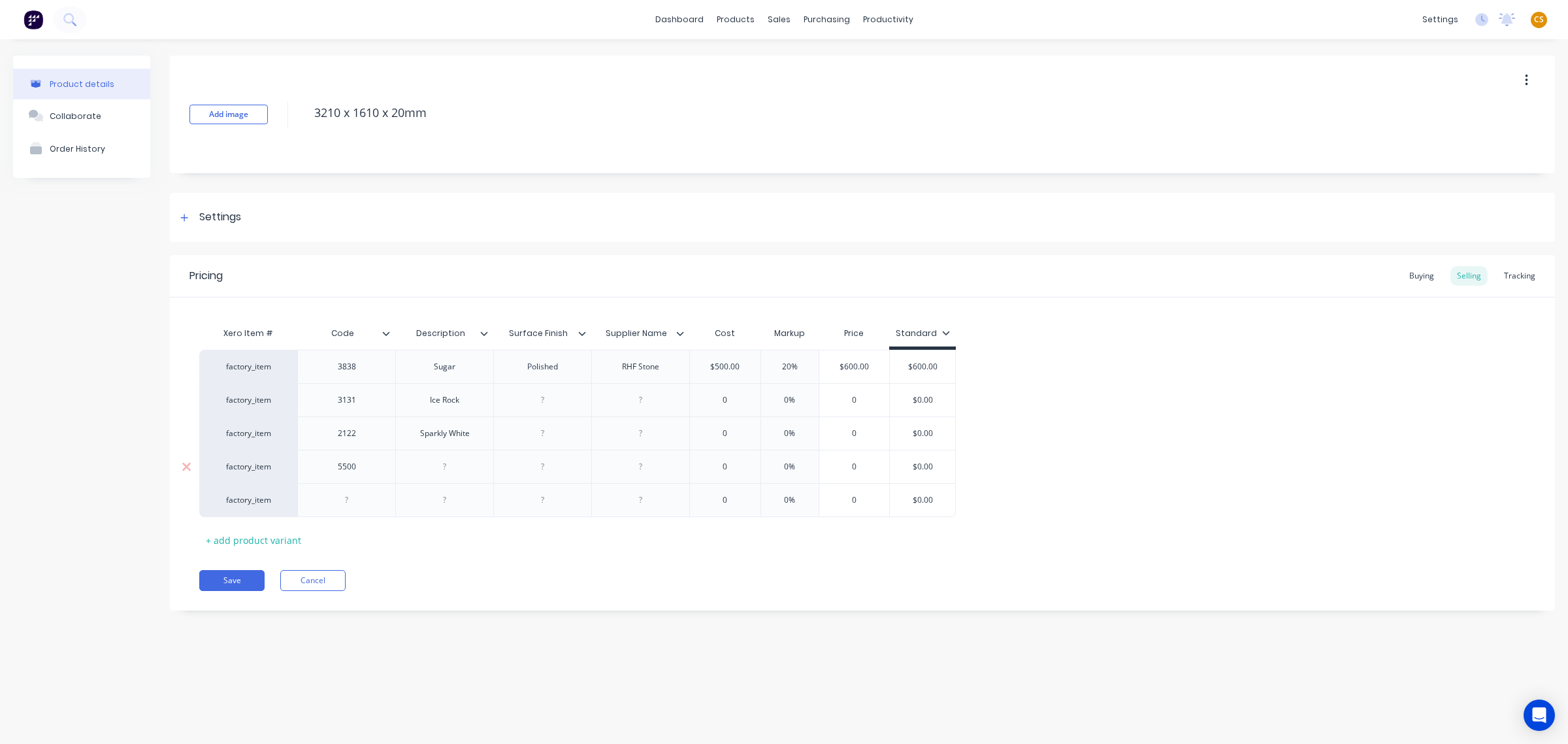
paste div
click at [335, 504] on div at bounding box center [347, 500] width 65 height 17
paste div
click at [428, 504] on div at bounding box center [444, 500] width 65 height 17
paste div
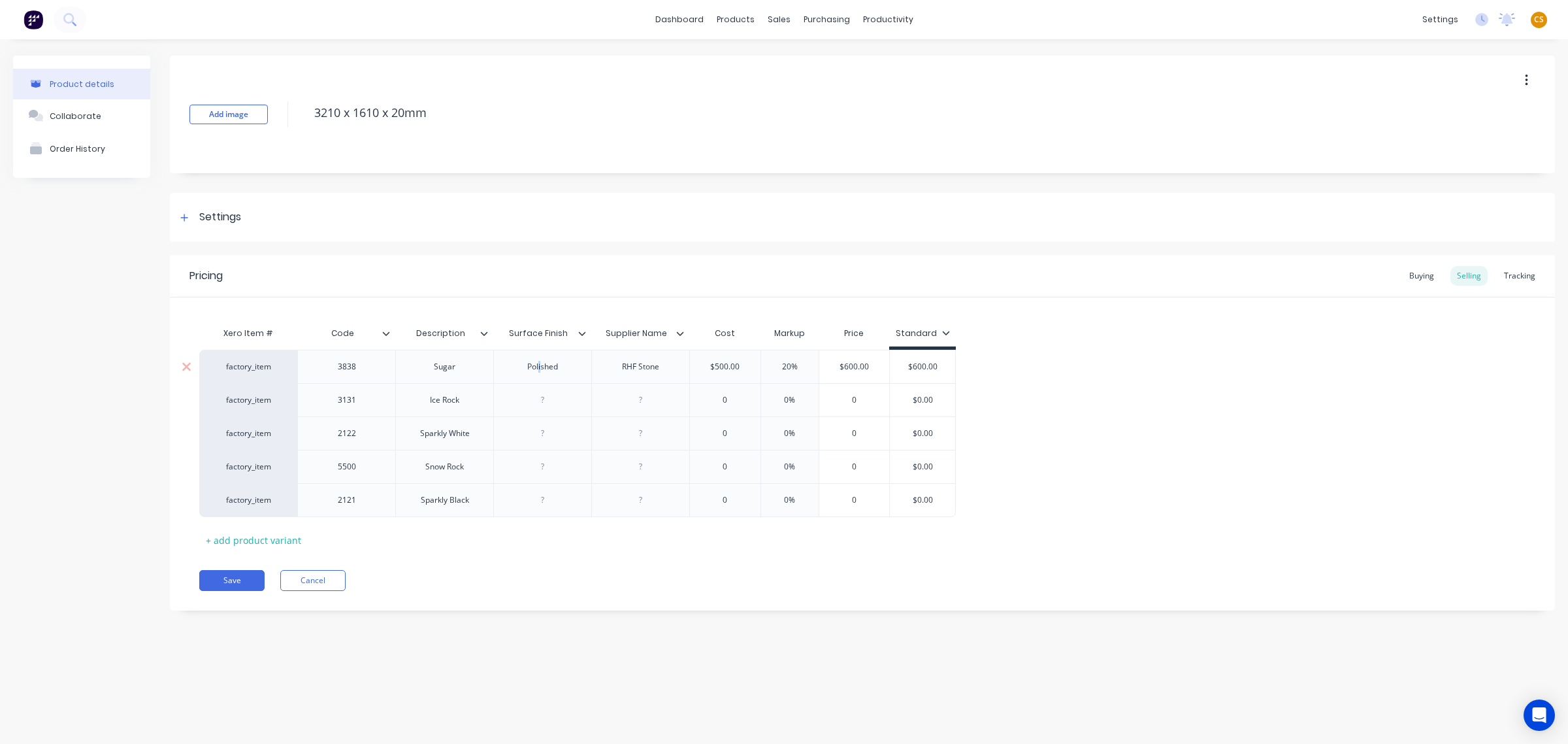
click at [539, 368] on div "Polished" at bounding box center [543, 366] width 65 height 17
click at [541, 367] on div "Polished" at bounding box center [543, 366] width 65 height 17
copy div "Polished"
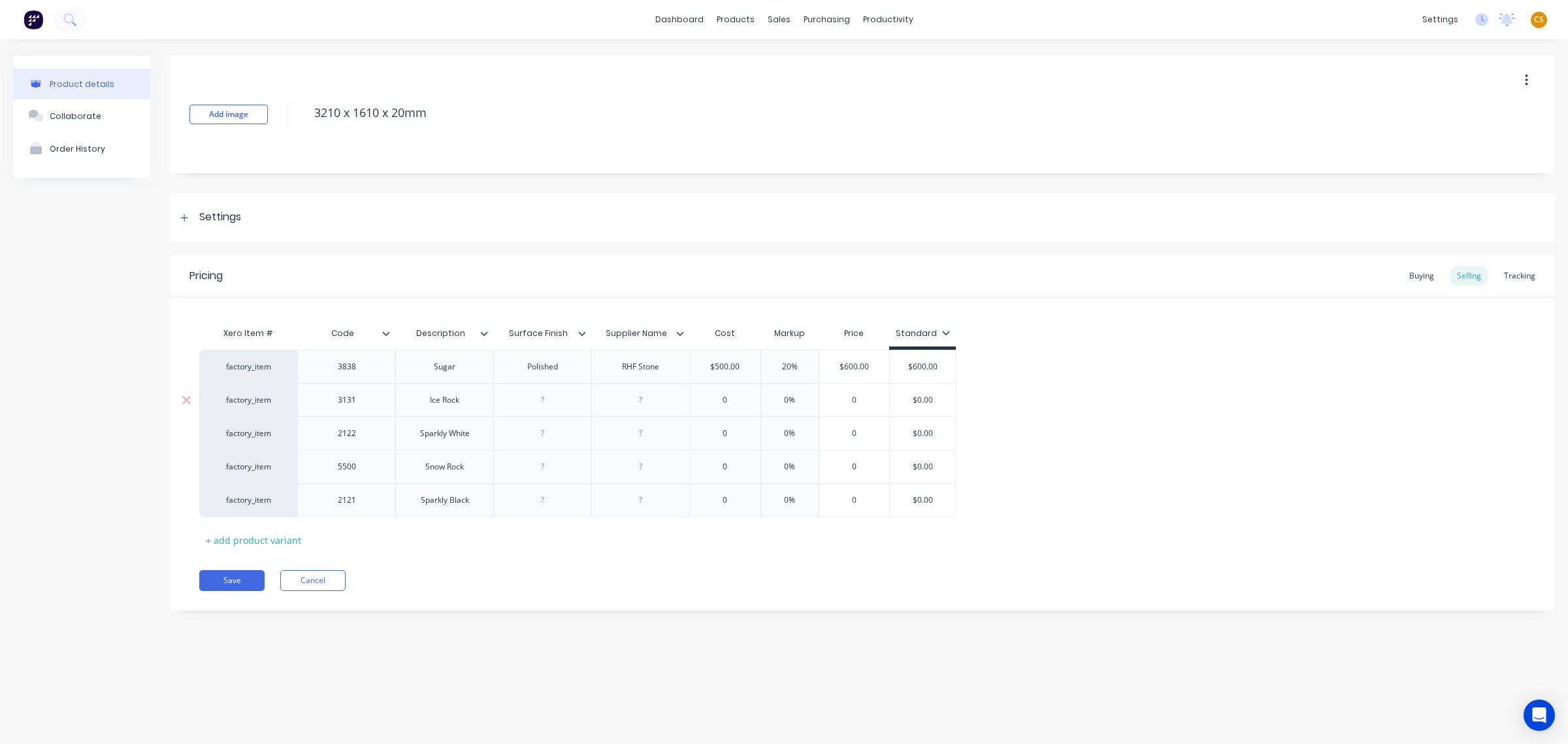
click at [545, 397] on div at bounding box center [543, 400] width 65 height 17
paste div
click at [549, 439] on div at bounding box center [543, 433] width 65 height 17
paste div
click at [554, 470] on div at bounding box center [543, 466] width 65 height 17
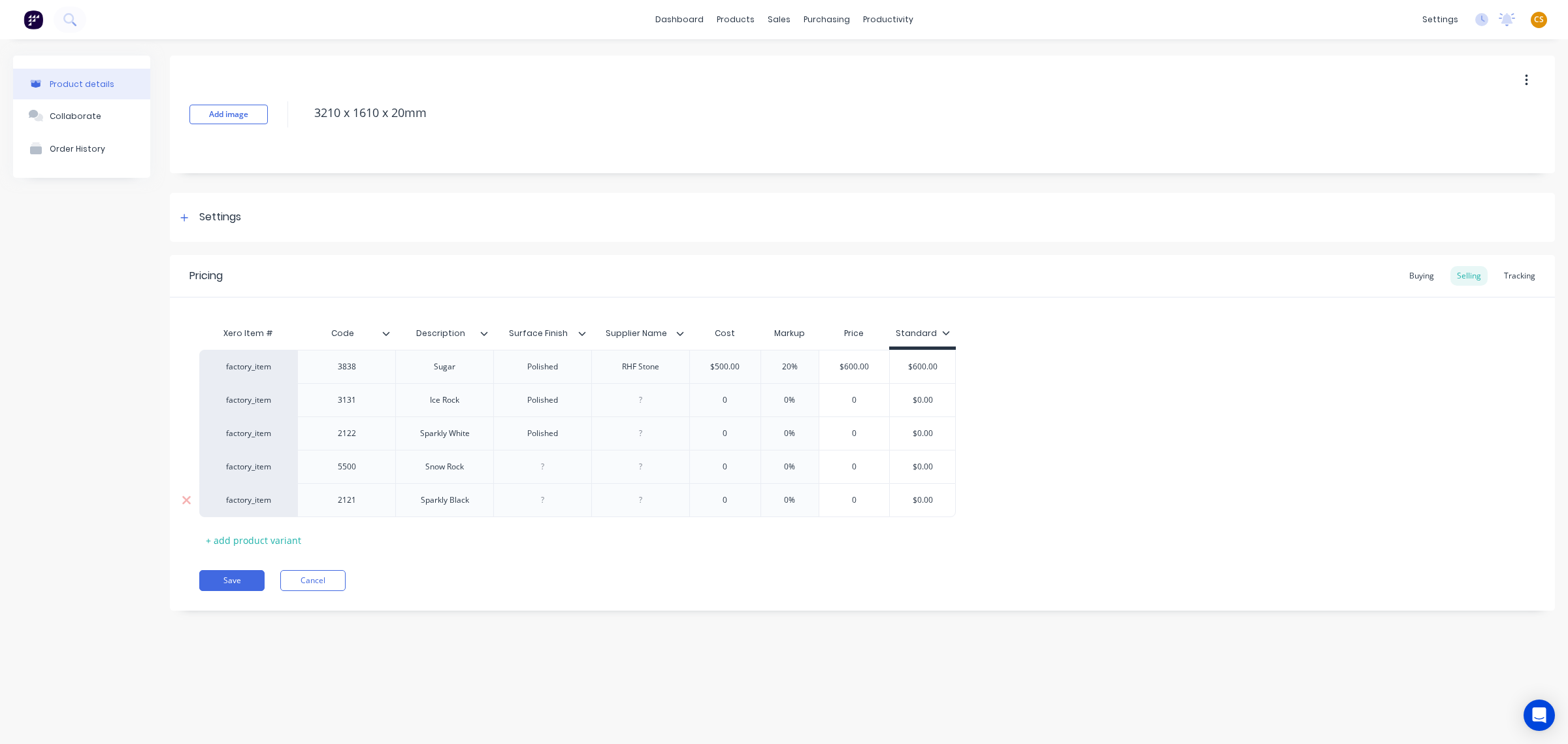
paste div
click at [557, 507] on div at bounding box center [543, 500] width 65 height 17
paste div
click at [630, 371] on div "RHF Stone" at bounding box center [641, 366] width 65 height 17
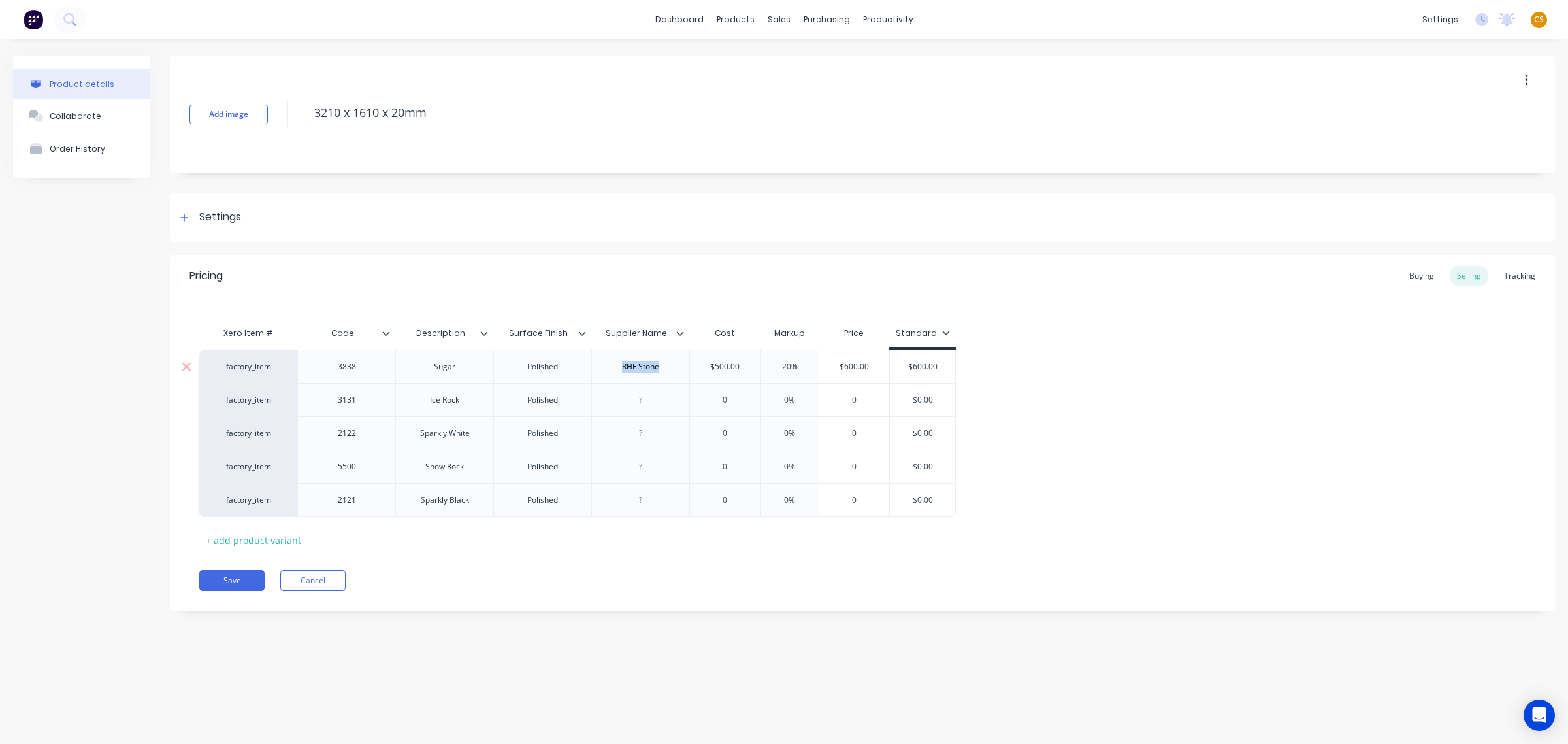
click at [630, 371] on div "RHF Stone" at bounding box center [641, 366] width 65 height 17
copy div "RHF Stone"
click at [640, 404] on div at bounding box center [641, 400] width 65 height 17
paste div
click at [642, 439] on div at bounding box center [641, 433] width 65 height 17
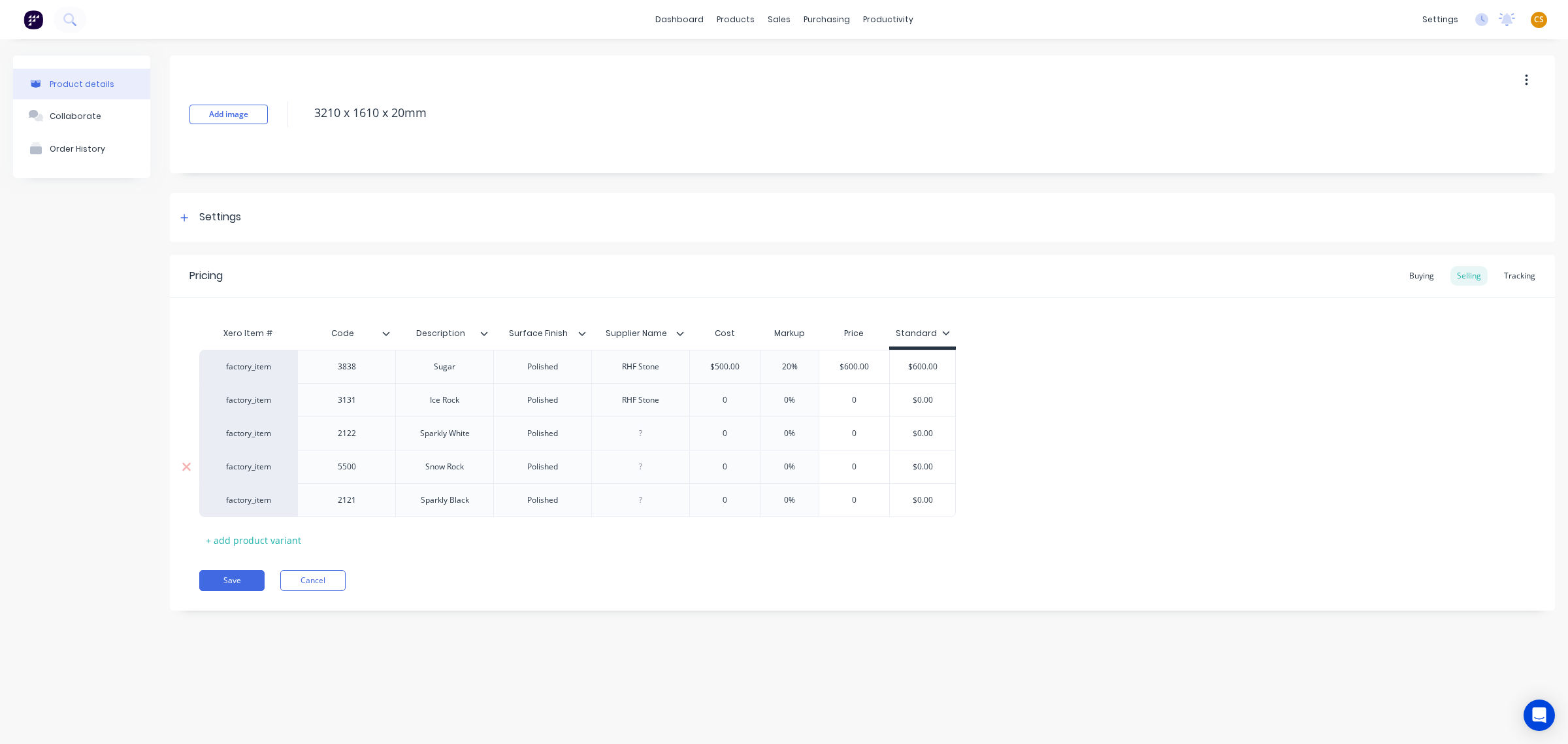
paste div
click at [640, 473] on div at bounding box center [641, 466] width 65 height 17
paste div
click at [645, 503] on div at bounding box center [641, 500] width 65 height 17
paste div
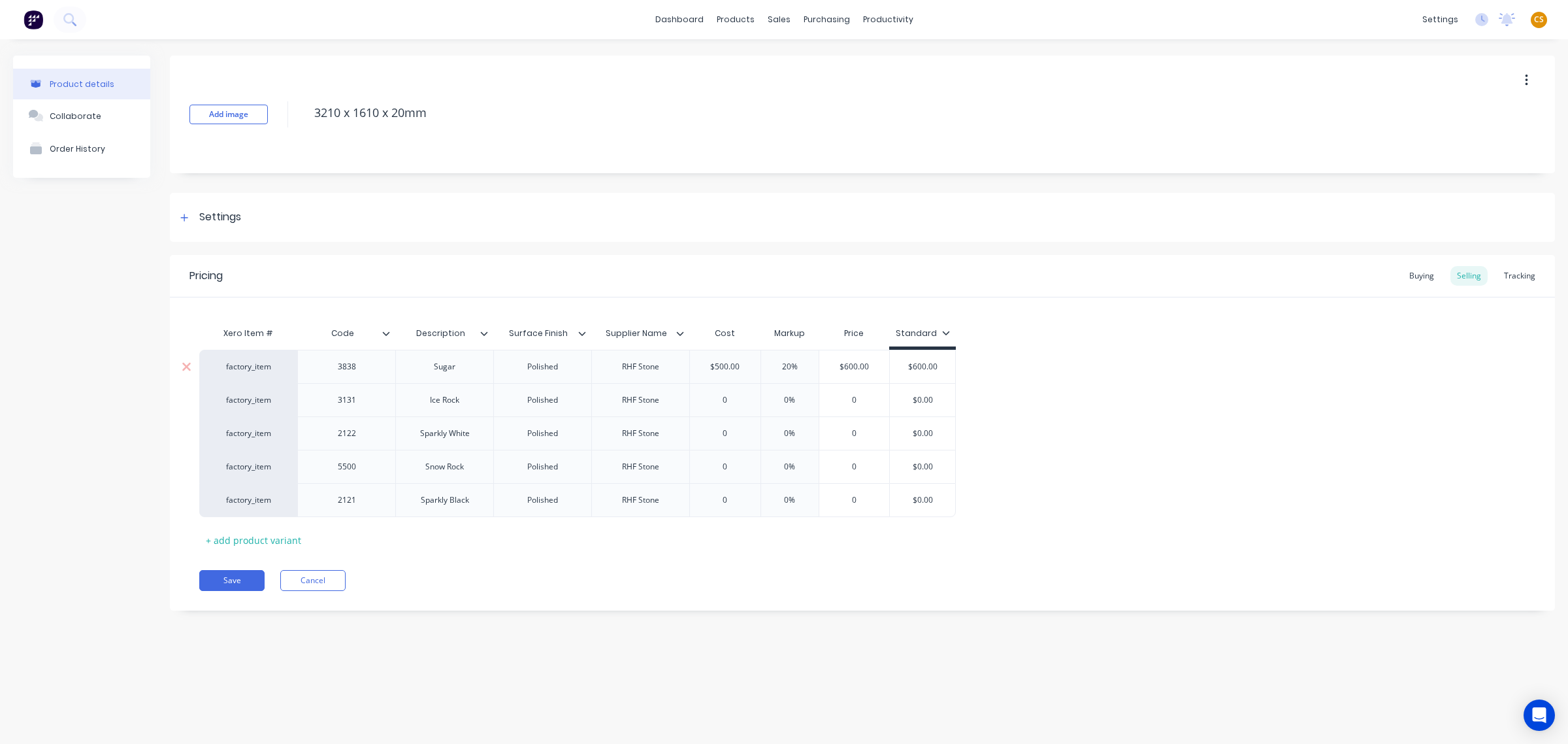
type input "$500.00"
click at [719, 366] on input "$500.00" at bounding box center [725, 367] width 71 height 12
click at [720, 400] on input "0" at bounding box center [725, 400] width 71 height 12
paste input "500.00"
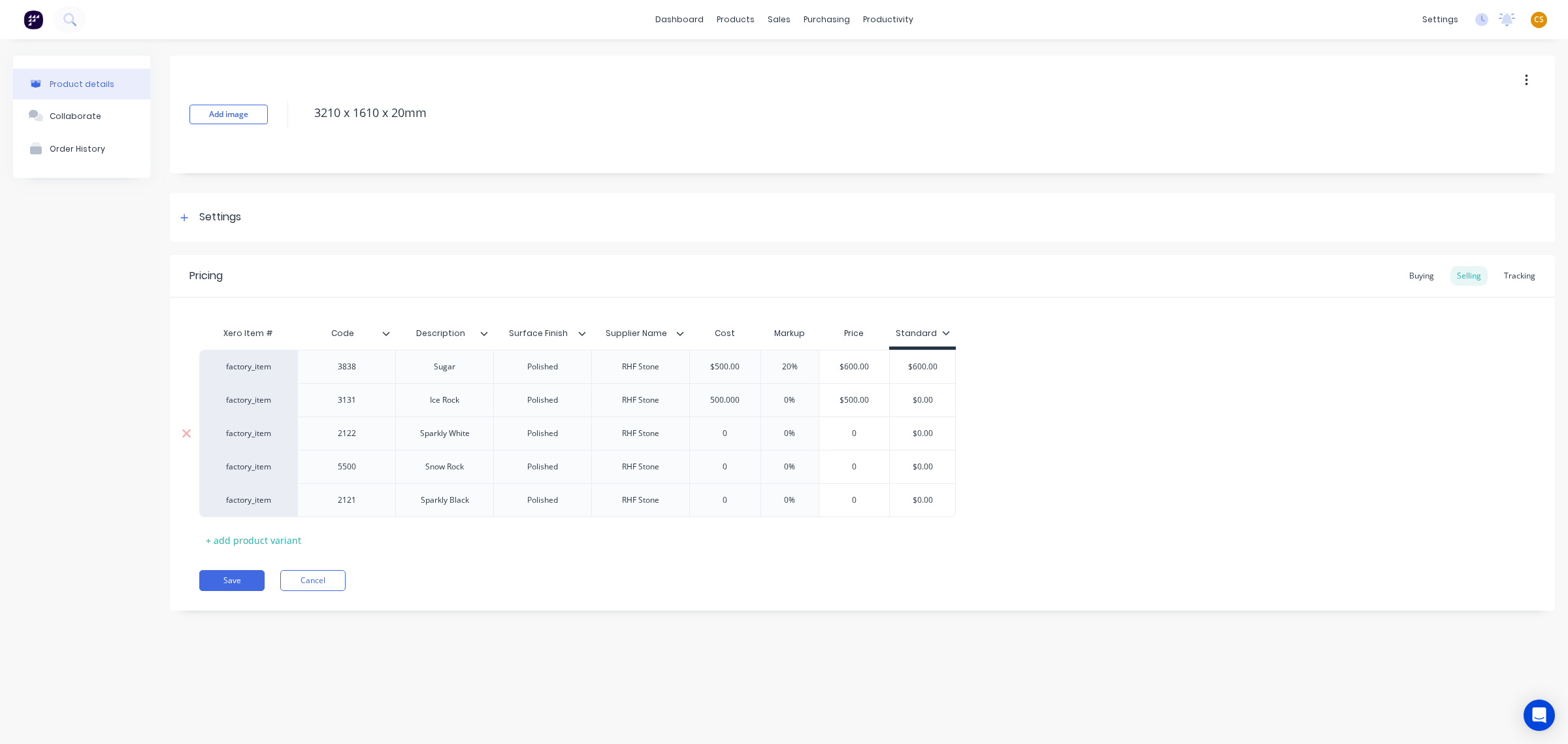
type input "500.000"
click at [715, 434] on input "0" at bounding box center [725, 433] width 71 height 12
paste input "500.00"
type input "500.000"
click at [711, 471] on input "0" at bounding box center [725, 466] width 71 height 12
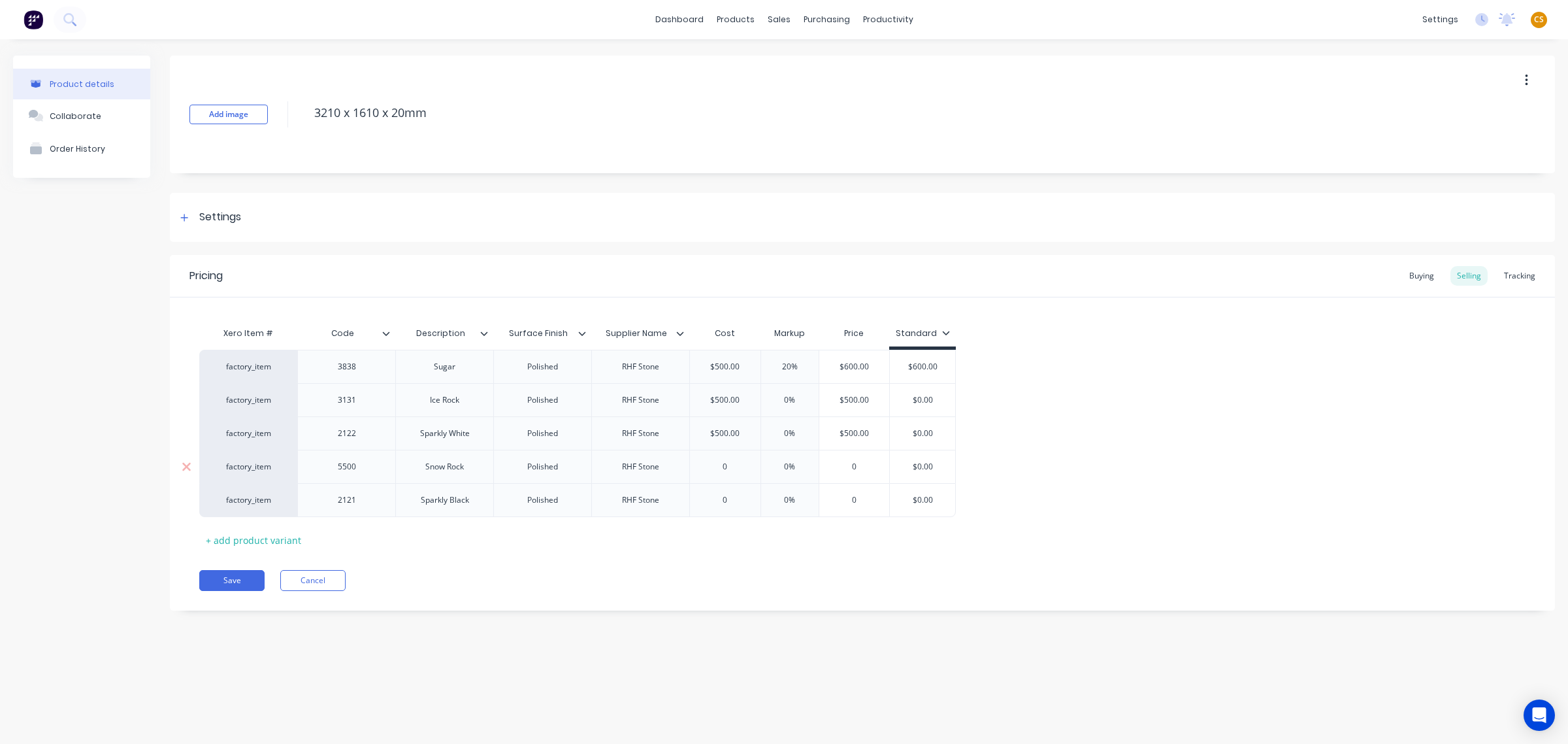
paste input "500.00"
type input "500.000"
click at [714, 502] on input "0" at bounding box center [725, 500] width 71 height 12
paste input "500.00"
type input "500.000"
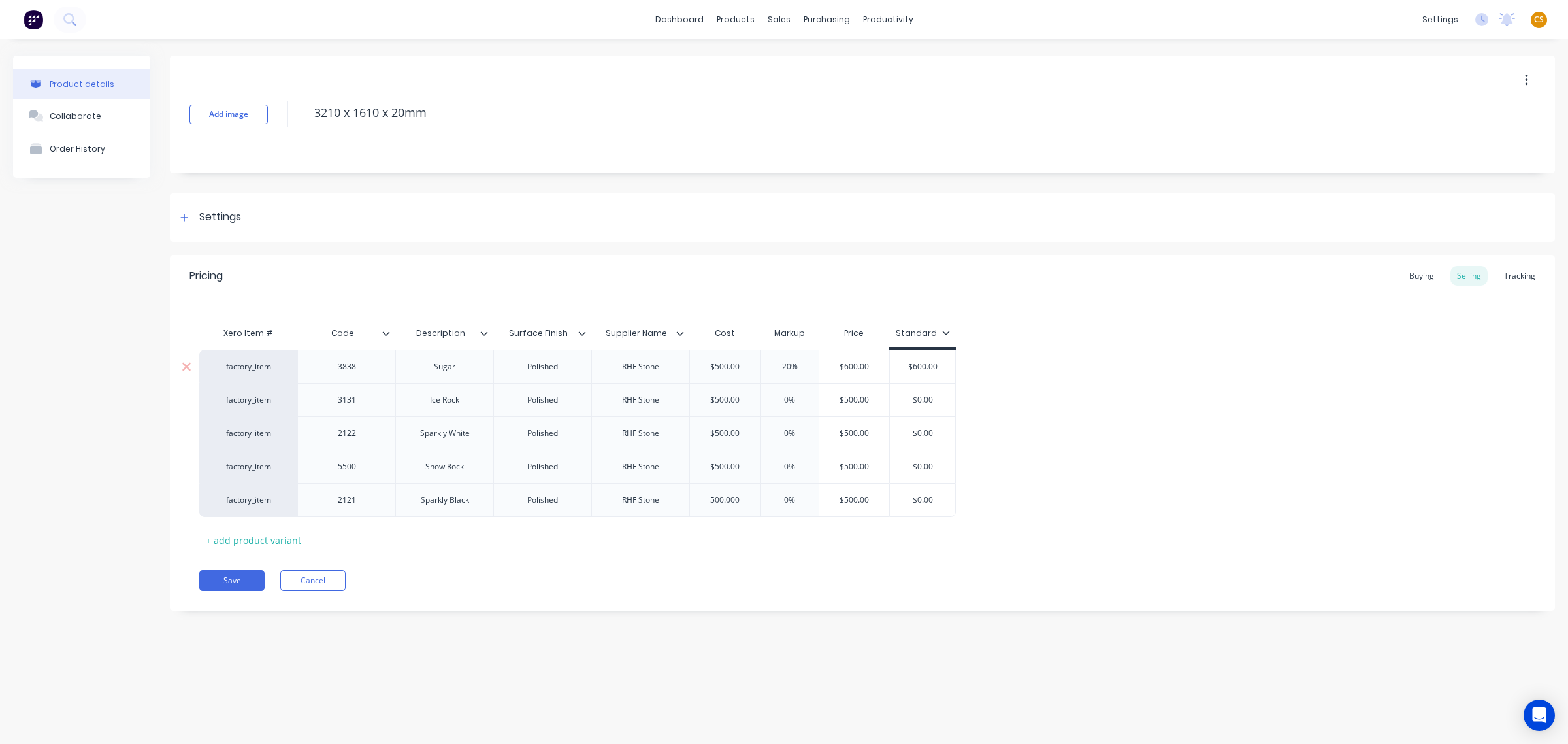
type input "$600.00"
click at [916, 364] on input "$600.00" at bounding box center [922, 367] width 65 height 12
click at [929, 397] on input "$0.00" at bounding box center [922, 400] width 65 height 12
click at [919, 400] on input "$0.00" at bounding box center [922, 400] width 65 height 12
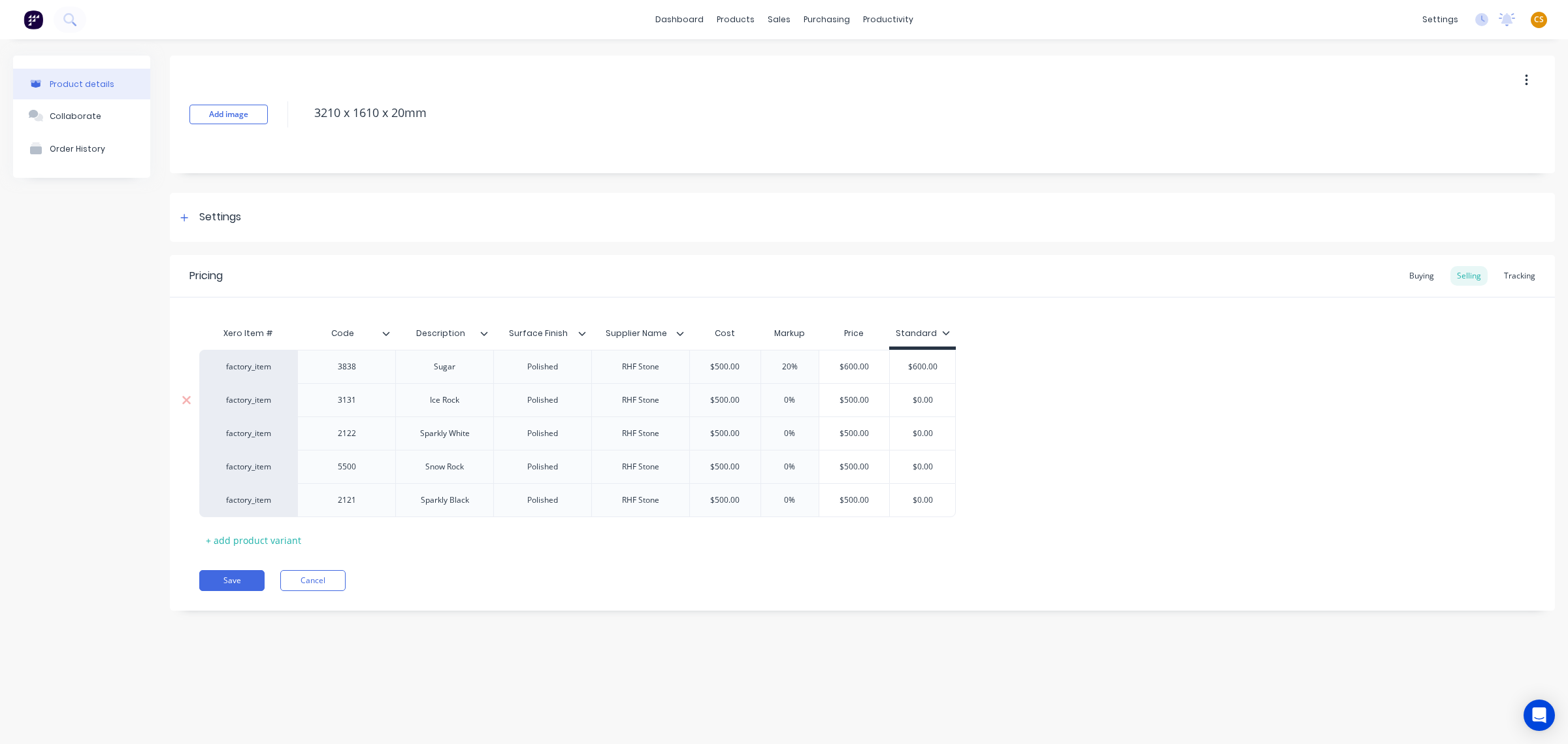
click at [919, 400] on input "$0.00" at bounding box center [922, 400] width 65 height 12
paste input "60"
type input "$600.00"
click at [919, 435] on input "$0.00" at bounding box center [922, 433] width 65 height 12
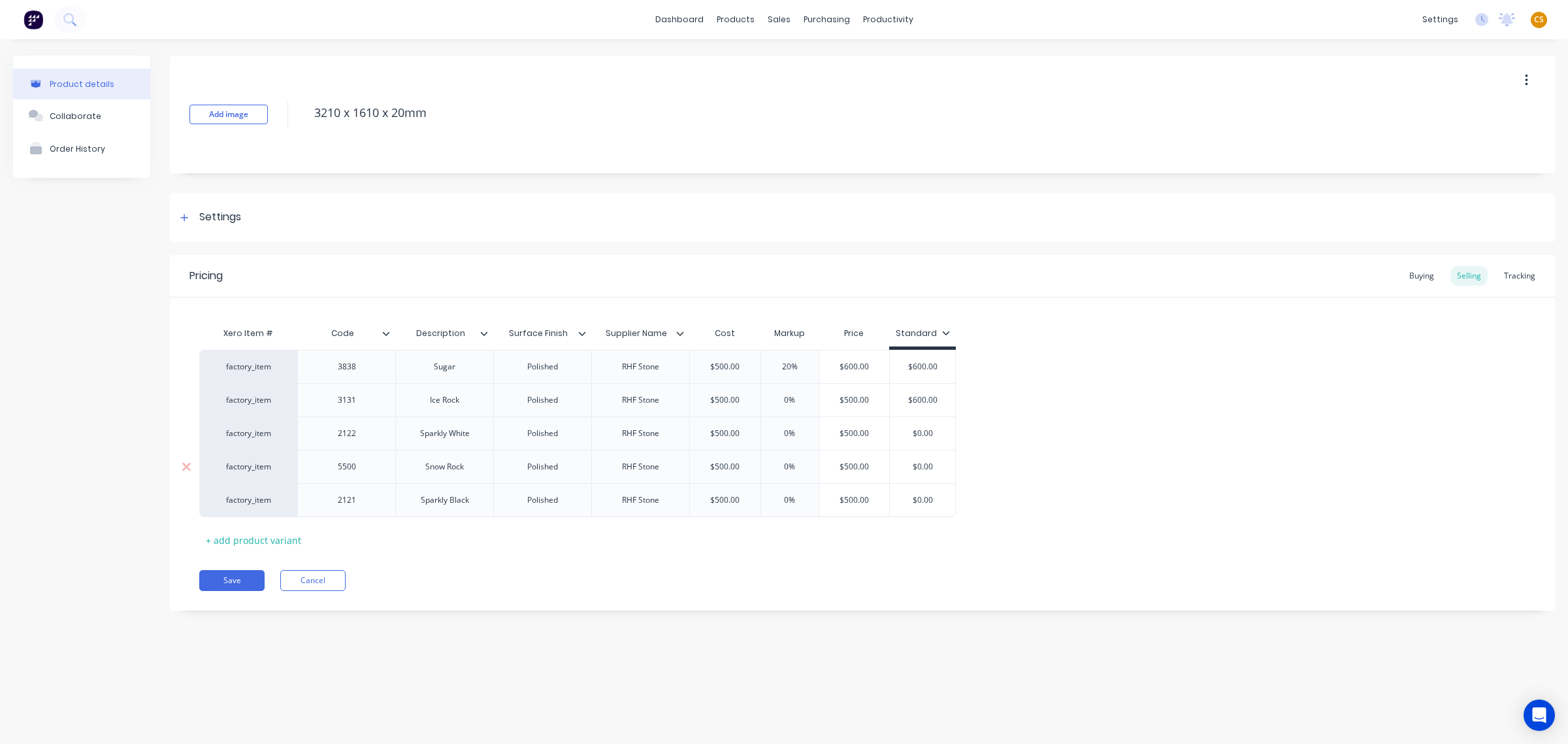
paste input "60"
type input "$600.00"
click at [915, 467] on input "$0.00" at bounding box center [922, 466] width 65 height 12
paste input "60"
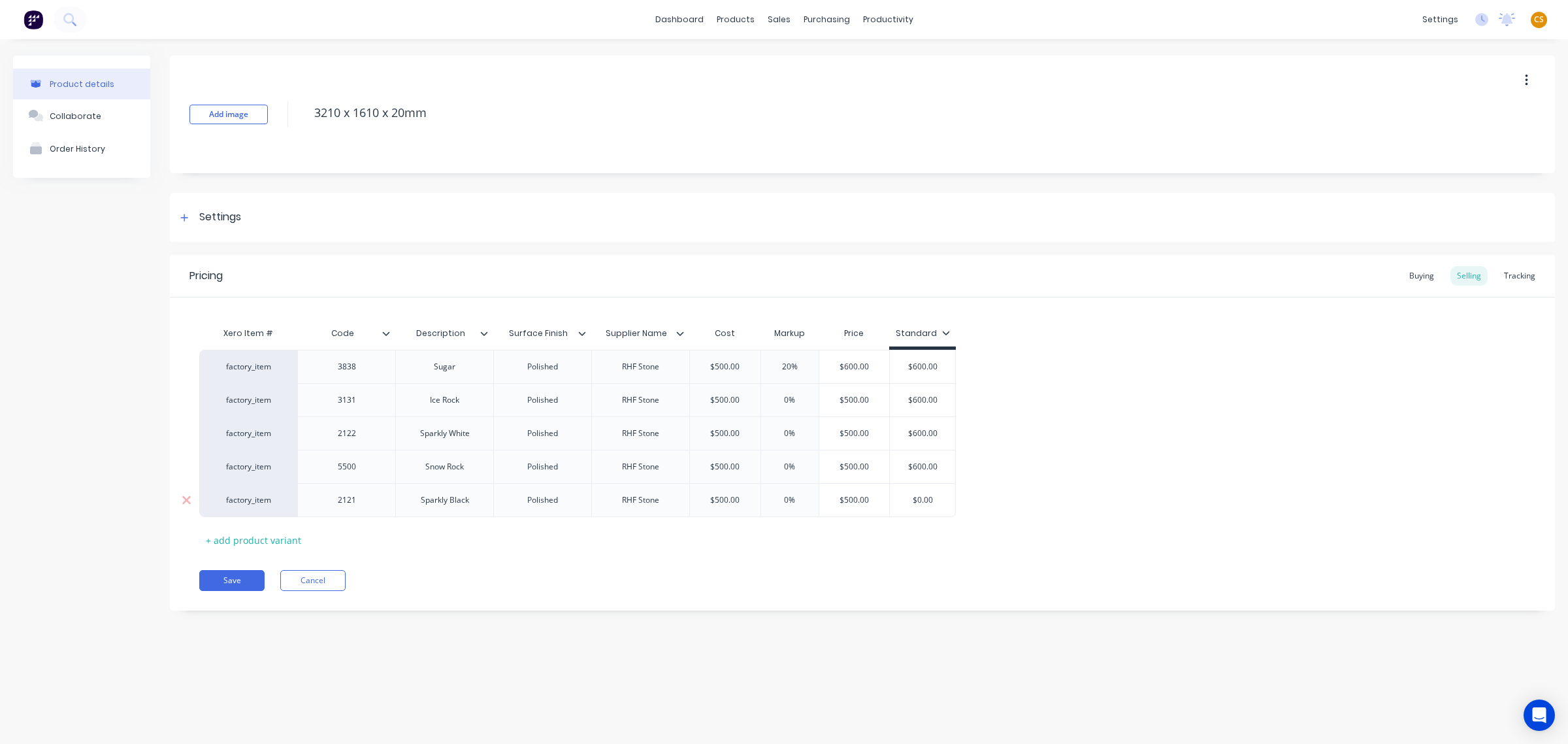
type input "$600.00"
click at [919, 500] on input "$0.00" at bounding box center [922, 500] width 65 height 12
paste input "60"
type input "$600.00"
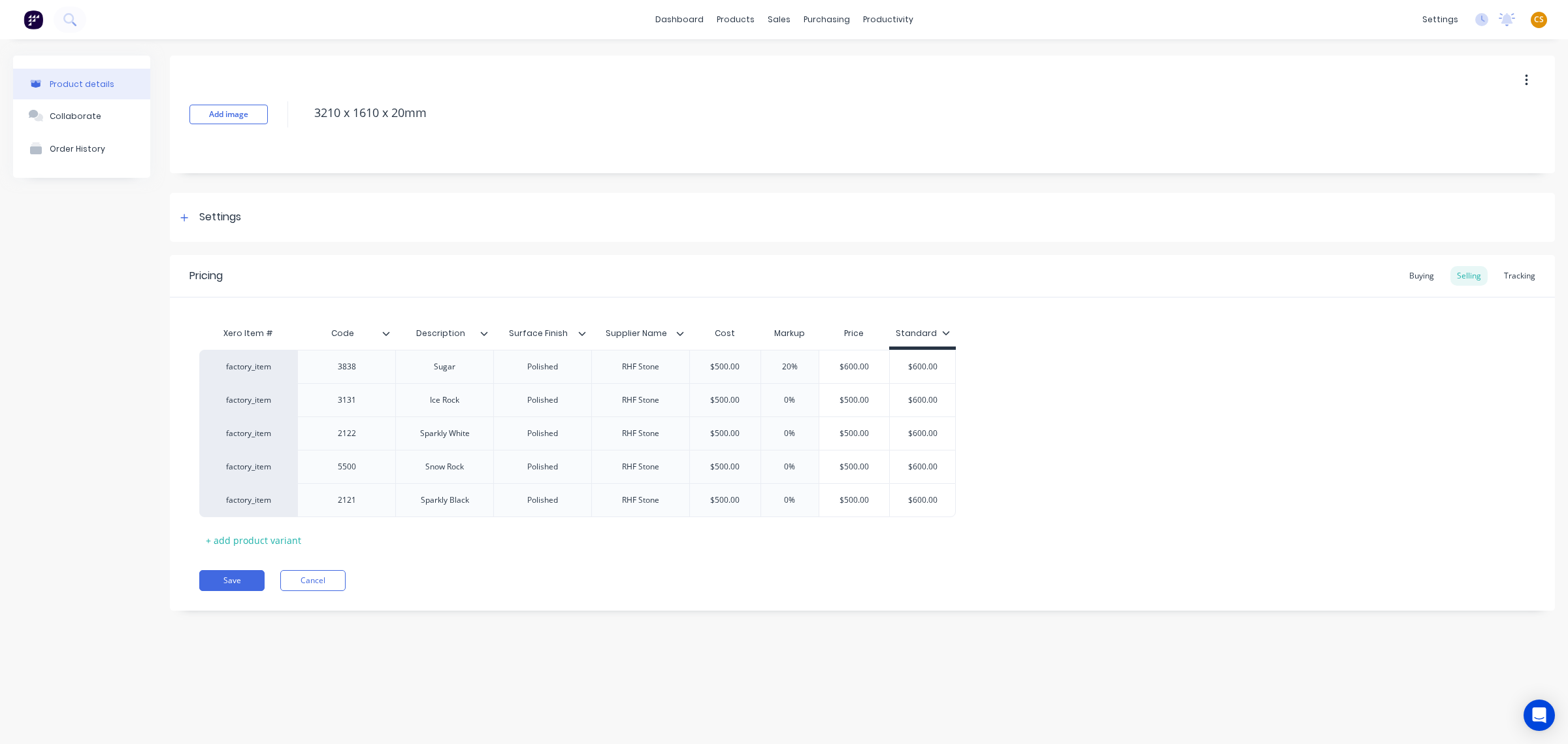
click at [1065, 485] on div "factory_item 3838 Sugar Polished RHF Stone $500.00 $500.00 20% 20% $600.00 $480…" at bounding box center [862, 433] width 1326 height 168
click at [266, 545] on div "+ add product variant" at bounding box center [253, 540] width 108 height 20
click at [276, 574] on div "+ add product variant" at bounding box center [253, 573] width 108 height 20
click at [278, 608] on div "+ add product variant" at bounding box center [253, 606] width 108 height 20
click at [346, 535] on div at bounding box center [347, 533] width 65 height 17
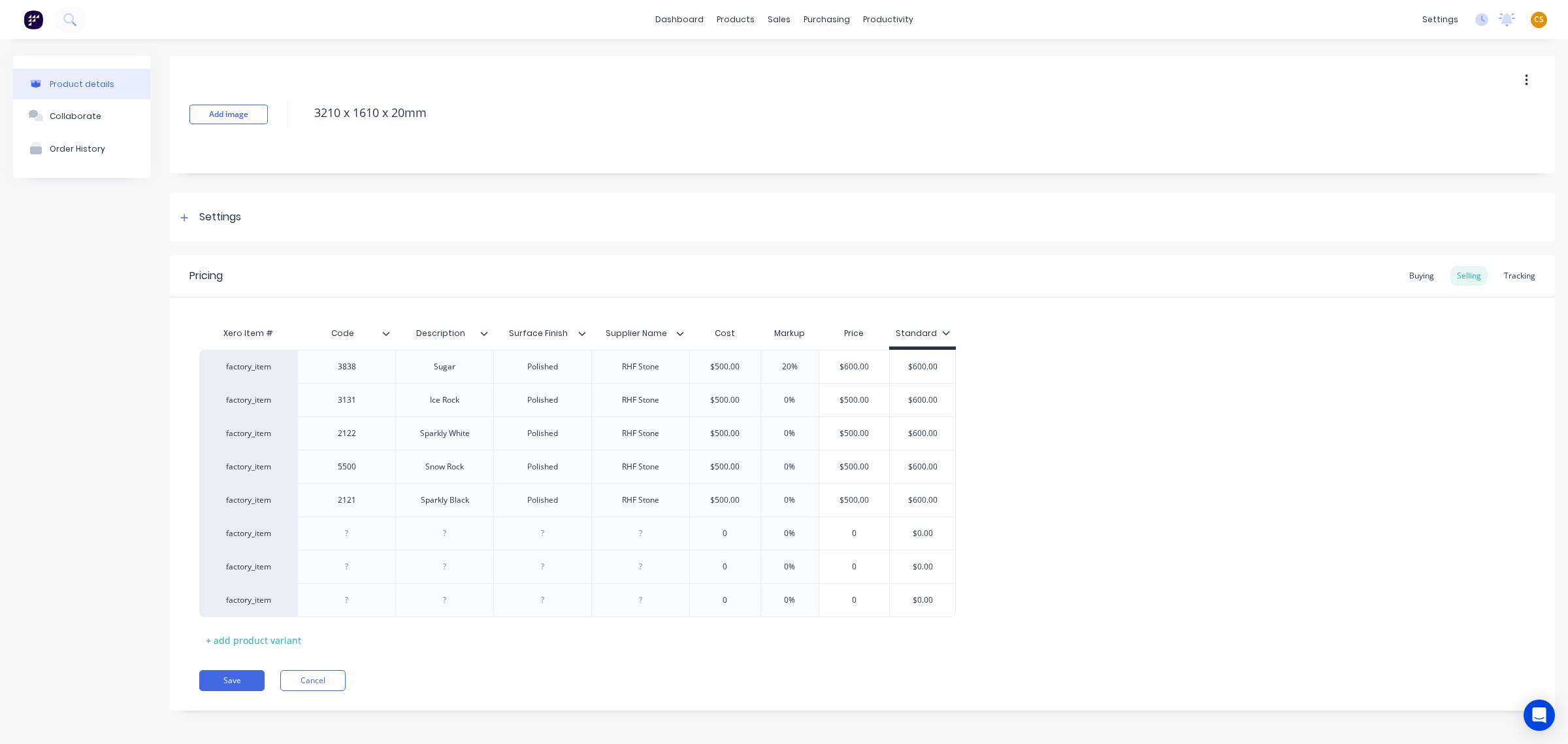
paste div
click at [433, 537] on div at bounding box center [444, 533] width 65 height 17
paste div
click at [909, 534] on input "$0.00" at bounding box center [922, 533] width 65 height 12
click at [924, 533] on input "$7,200.00" at bounding box center [922, 533] width 65 height 12
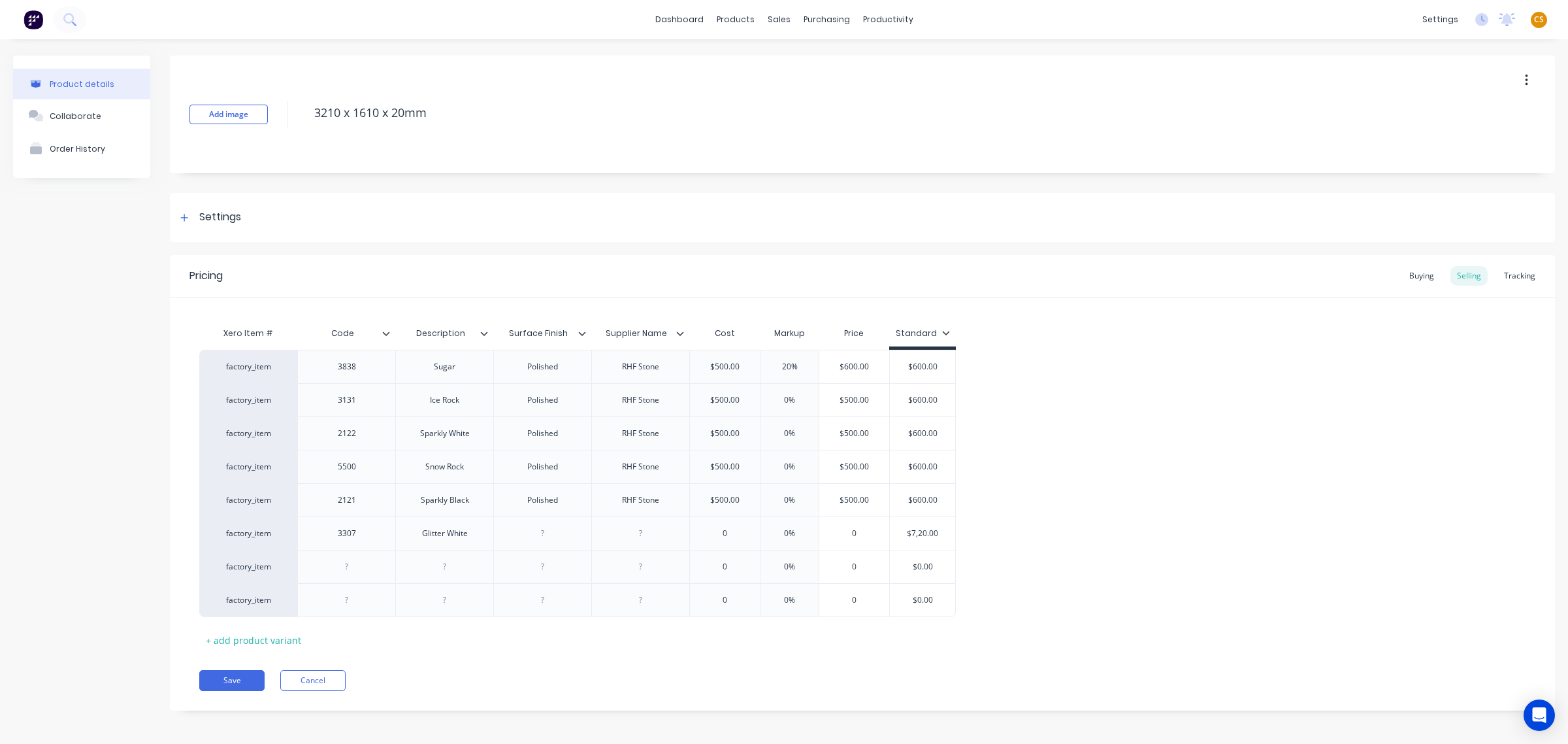
click at [1019, 527] on div "factory_item 3838 Sugar Polished RHF Stone $500.00 $500.00 20% 20% $600.00 $480…" at bounding box center [862, 483] width 1326 height 268
type input "$720.00"
click at [919, 531] on input "$720.00" at bounding box center [922, 533] width 65 height 12
click at [918, 566] on input "$0.00" at bounding box center [922, 566] width 65 height 12
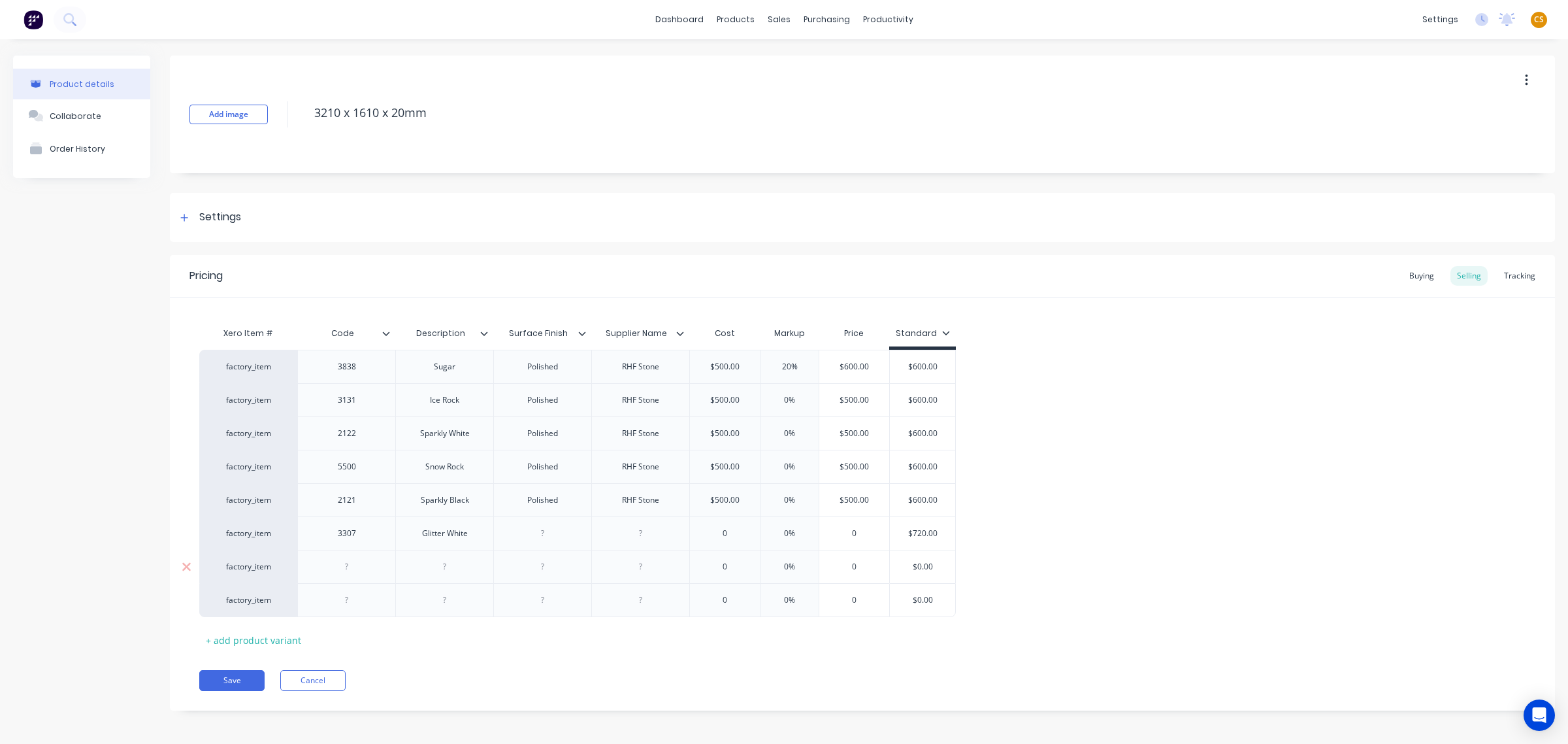
click at [919, 566] on input "$0.00" at bounding box center [922, 566] width 65 height 12
paste input "72"
type input "$720.00"
click at [922, 602] on input "$0.00" at bounding box center [922, 600] width 65 height 12
click at [922, 603] on input "$0.00" at bounding box center [922, 600] width 65 height 12
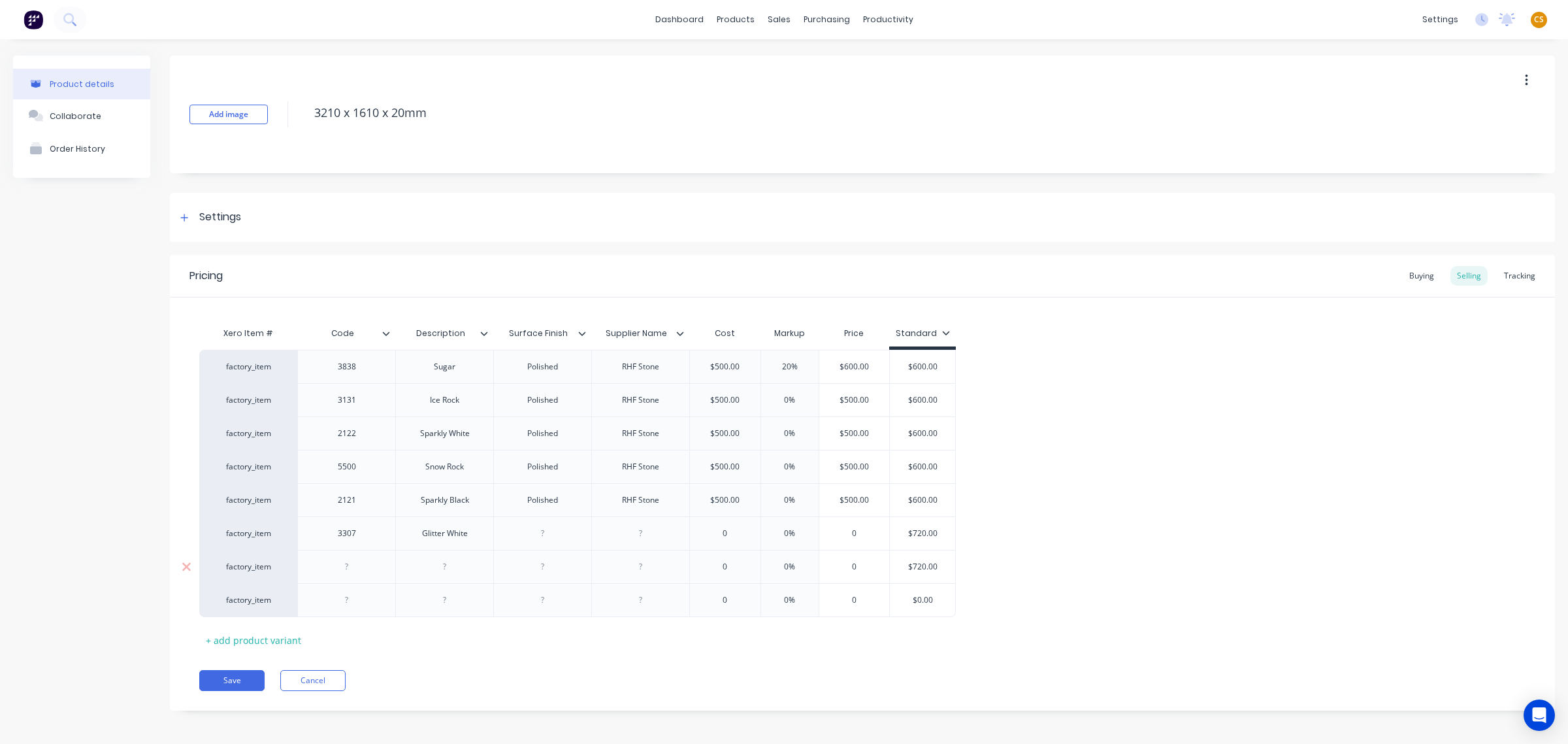
paste input "72"
type input "$720.00"
type input "0%"
click at [779, 534] on input "0%" at bounding box center [789, 533] width 65 height 12
click at [774, 397] on input "0%" at bounding box center [789, 400] width 65 height 12
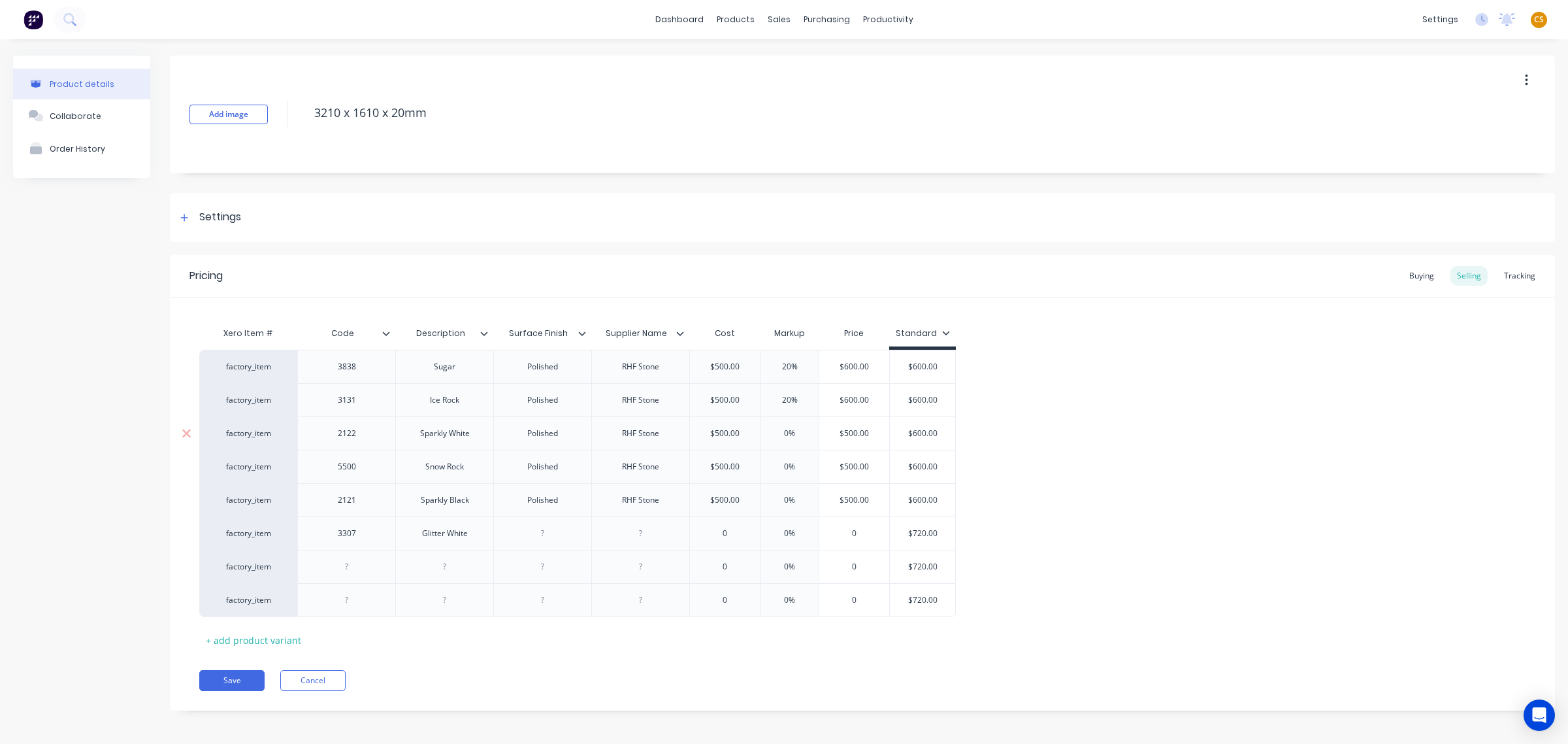
type input "20%"
click at [778, 436] on input "0%" at bounding box center [789, 433] width 65 height 12
type input "20%"
click at [778, 464] on input "0%" at bounding box center [789, 466] width 65 height 12
type input "20%"
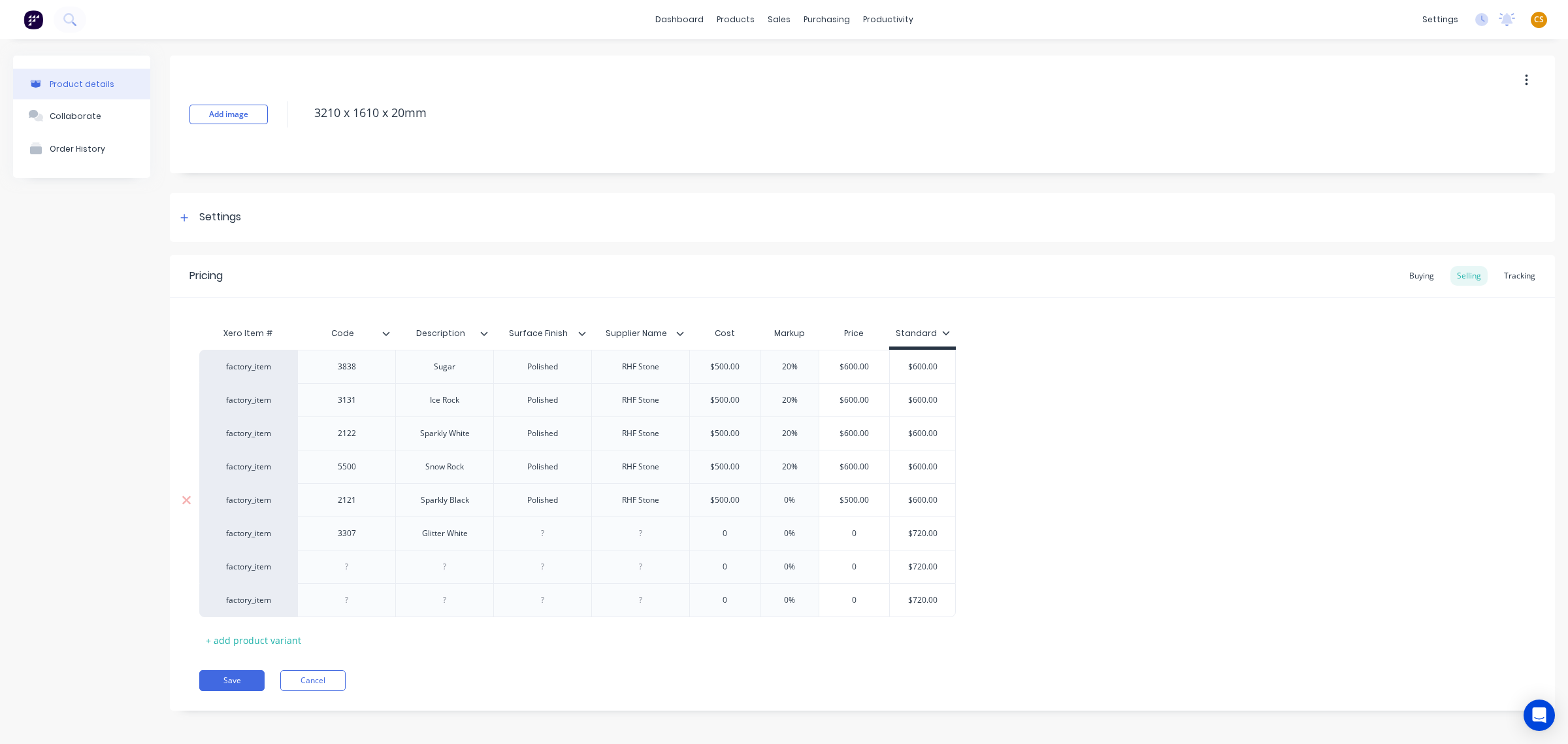
click at [775, 497] on input "0%" at bounding box center [789, 500] width 65 height 12
type input "20%"
click at [1139, 511] on div "factory_item 3838 Sugar Polished RHF Stone $500.00 $500.00 20% 20% $600.00 $480…" at bounding box center [862, 483] width 1326 height 268
click at [775, 531] on input "0%" at bounding box center [789, 533] width 65 height 12
type input "20%"
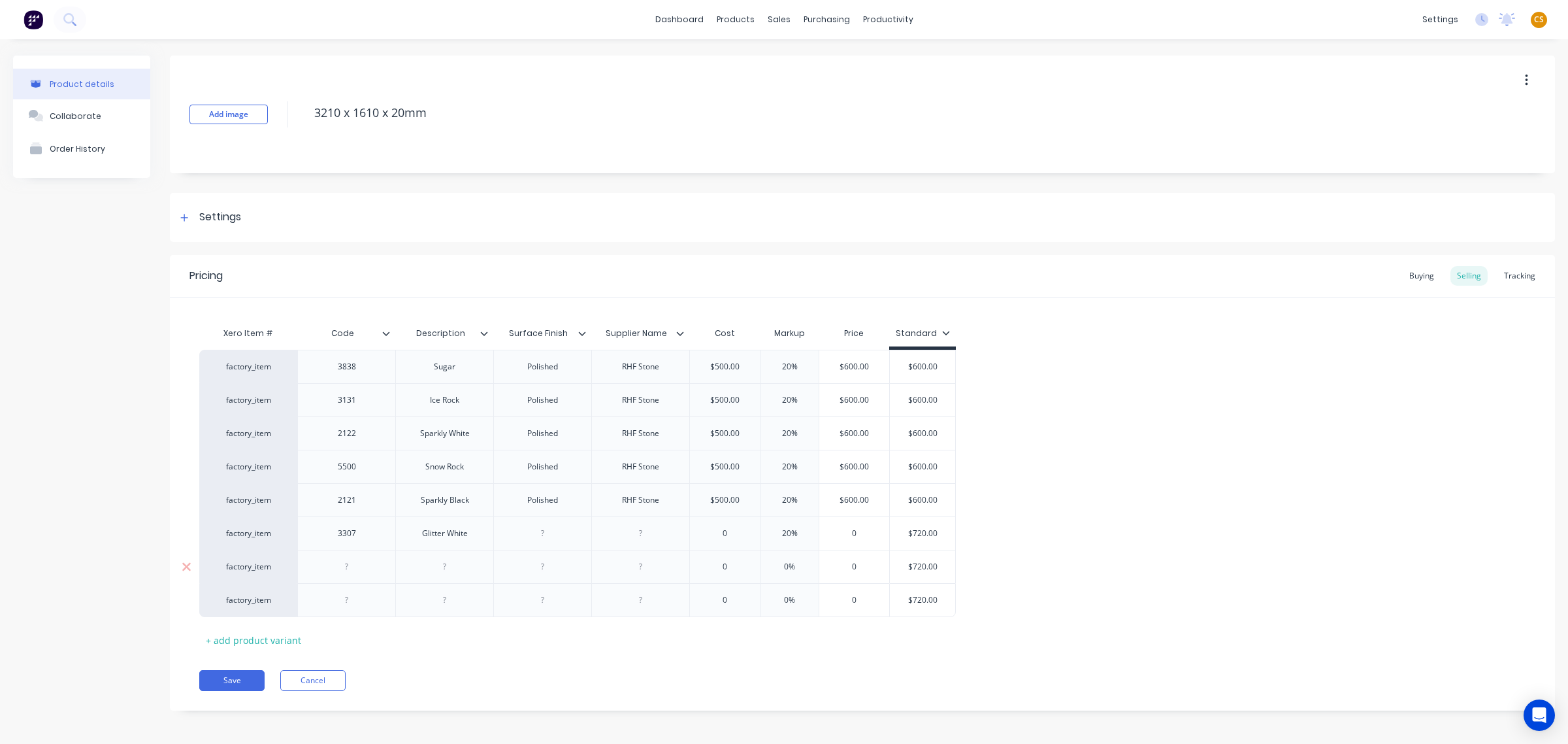
click at [778, 567] on input "0%" at bounding box center [789, 566] width 65 height 12
type input "20%"
click at [775, 603] on input "0%" at bounding box center [789, 600] width 65 height 12
type input "20%"
click at [344, 569] on div at bounding box center [347, 566] width 65 height 17
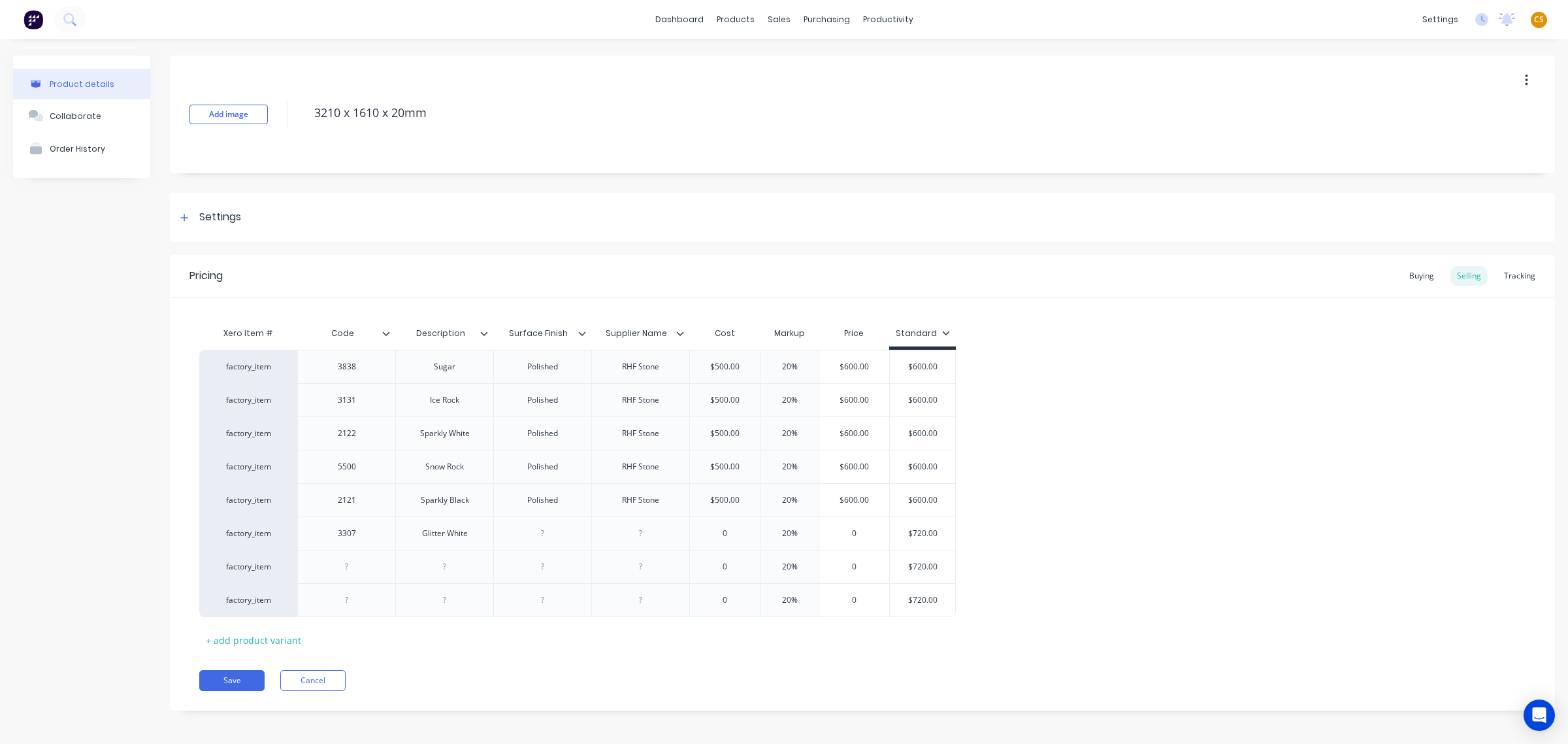
paste div
drag, startPoint x: 441, startPoint y: 570, endPoint x: 501, endPoint y: 541, distance: 66.6
click at [441, 570] on div at bounding box center [444, 566] width 65 height 17
paste div
click at [346, 600] on div at bounding box center [347, 600] width 65 height 17
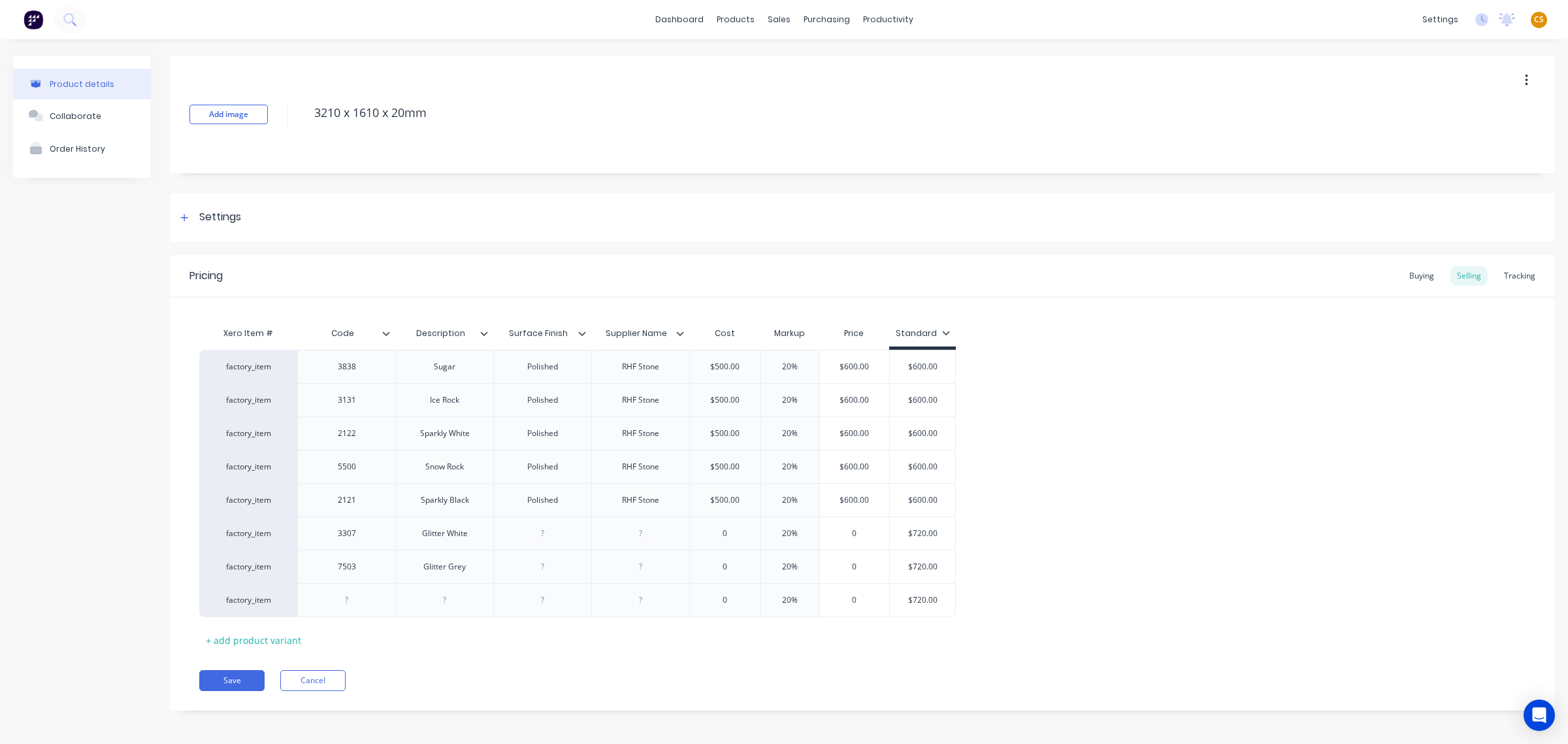
paste div
click at [434, 608] on div at bounding box center [444, 600] width 65 height 17
paste
click at [735, 533] on input "0" at bounding box center [725, 533] width 71 height 12
click at [725, 533] on input "$550.00" at bounding box center [725, 533] width 71 height 12
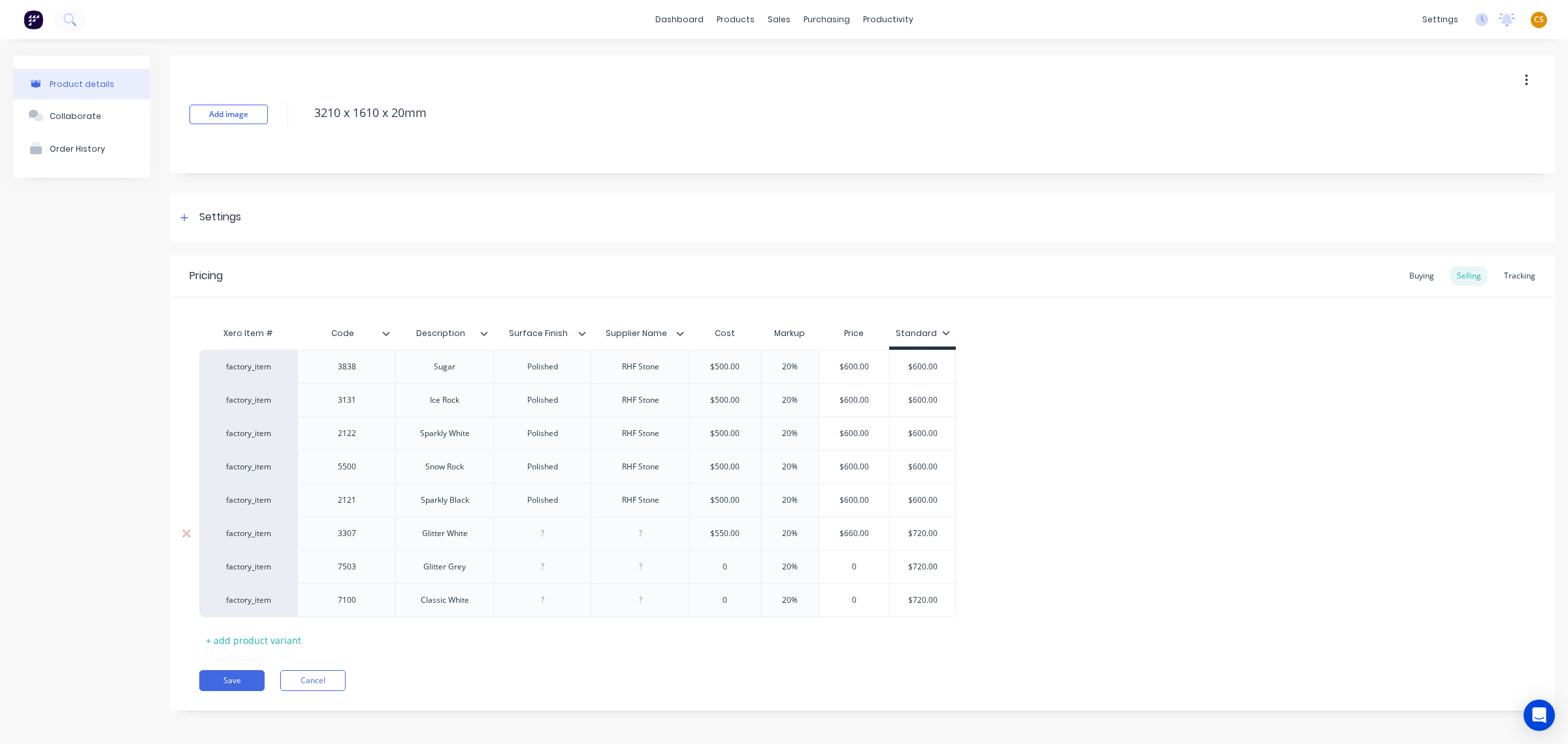
click at [725, 533] on input "$550.00" at bounding box center [725, 533] width 71 height 12
type input "$600.00"
click at [720, 530] on input "$600.00" at bounding box center [725, 533] width 71 height 12
click at [719, 531] on input "$600.00" at bounding box center [725, 533] width 71 height 12
click at [732, 563] on input "0" at bounding box center [725, 566] width 71 height 12
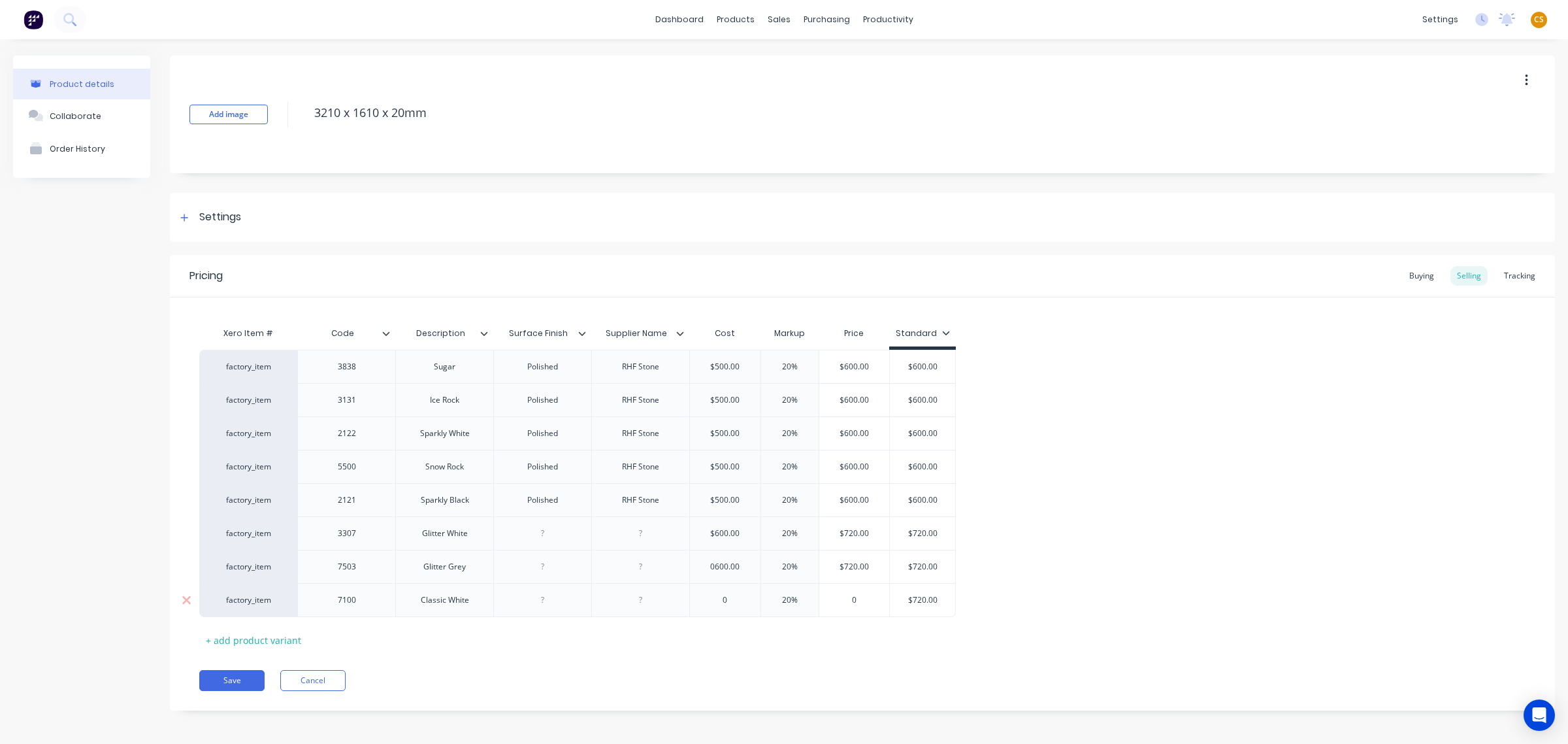
type input "0600.00"
click at [734, 600] on input "0" at bounding box center [725, 600] width 71 height 12
type input "0600.00"
click at [714, 646] on div "Xero Item # Code Description Surface Finish Supplier Name Cost Markup Price Sta…" at bounding box center [862, 485] width 1326 height 330
click at [284, 646] on div "+ add product variant" at bounding box center [253, 640] width 108 height 20
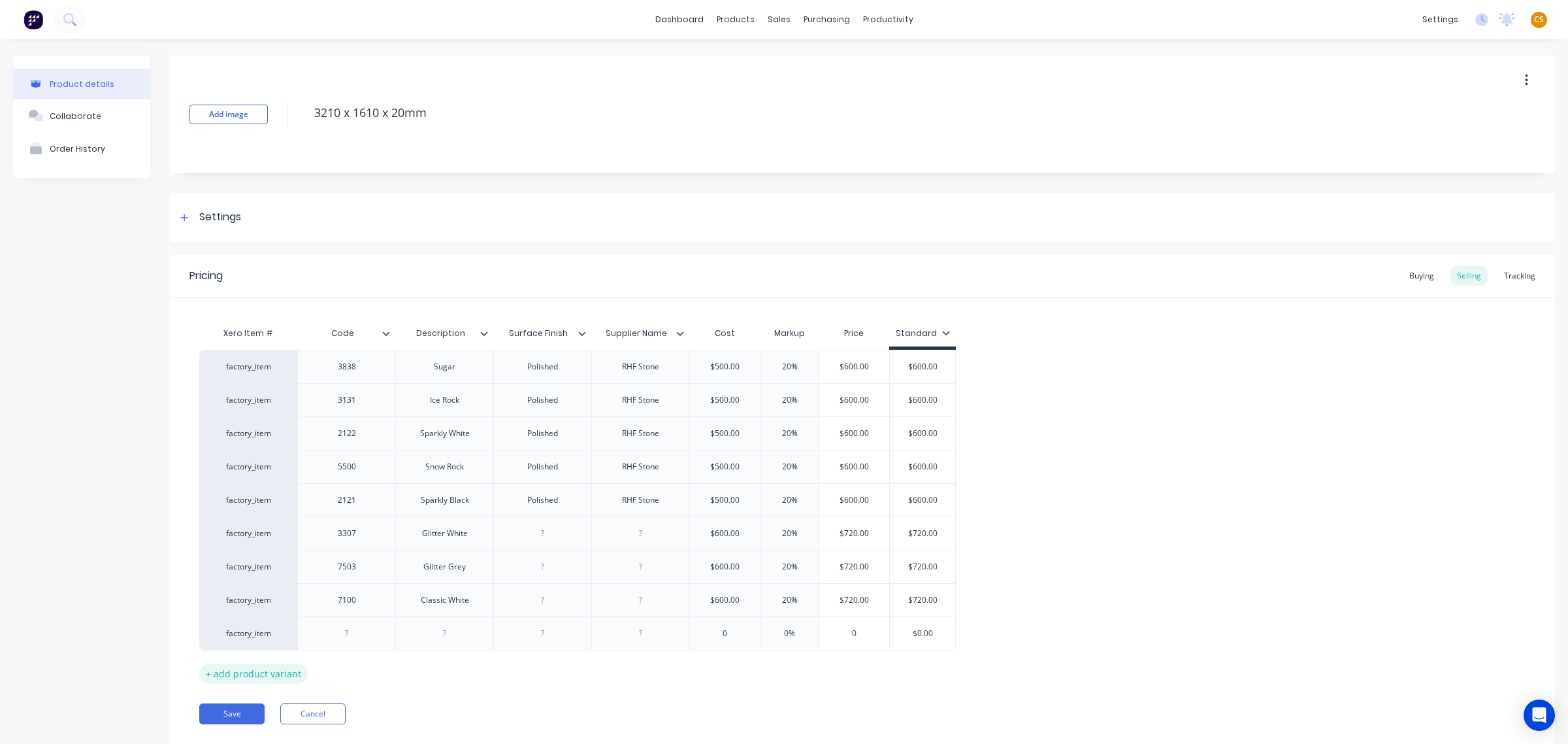
click at [276, 661] on div "+ add product variant" at bounding box center [253, 673] width 108 height 20
click at [268, 661] on div "+ add product variant" at bounding box center [253, 706] width 108 height 20
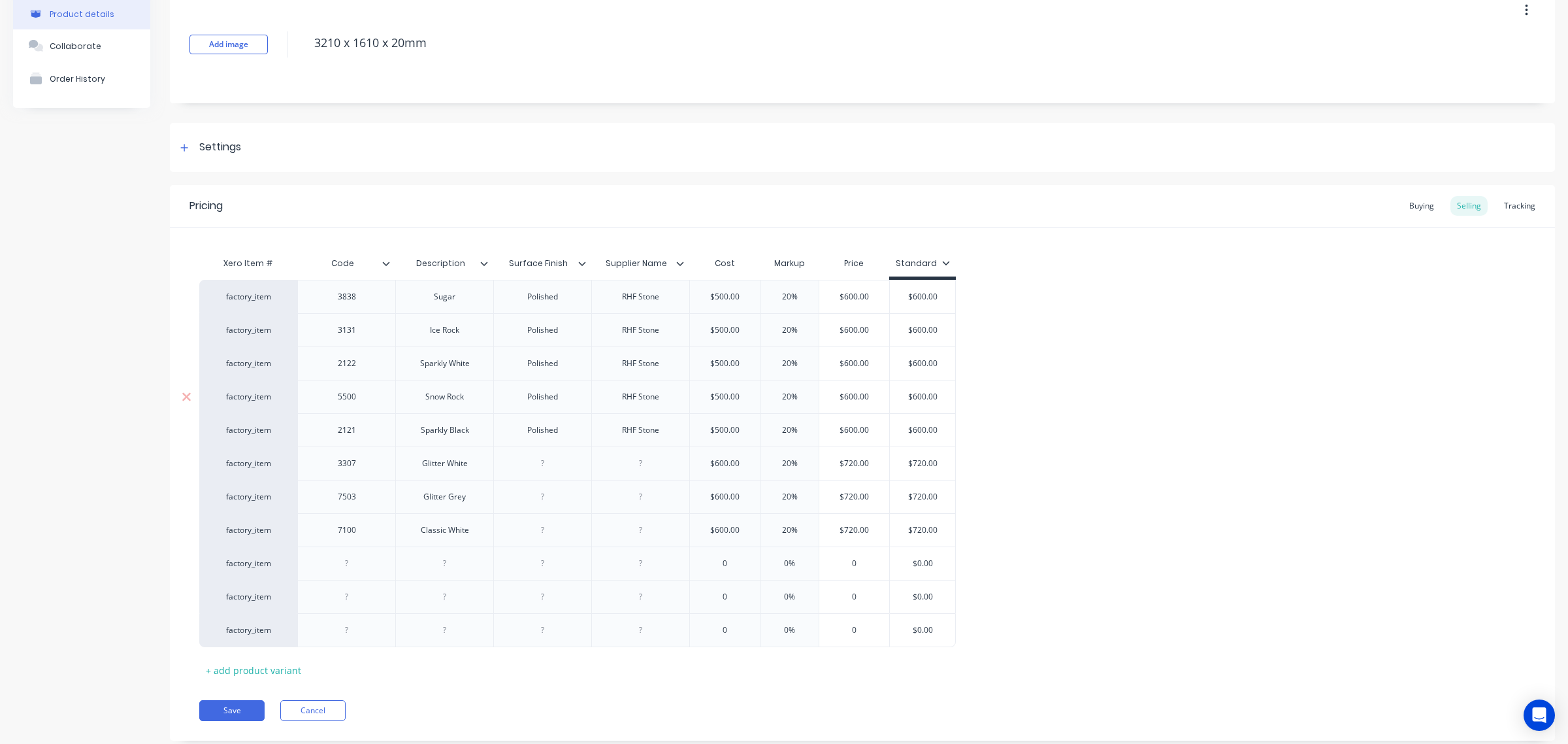
scroll to position [104, 0]
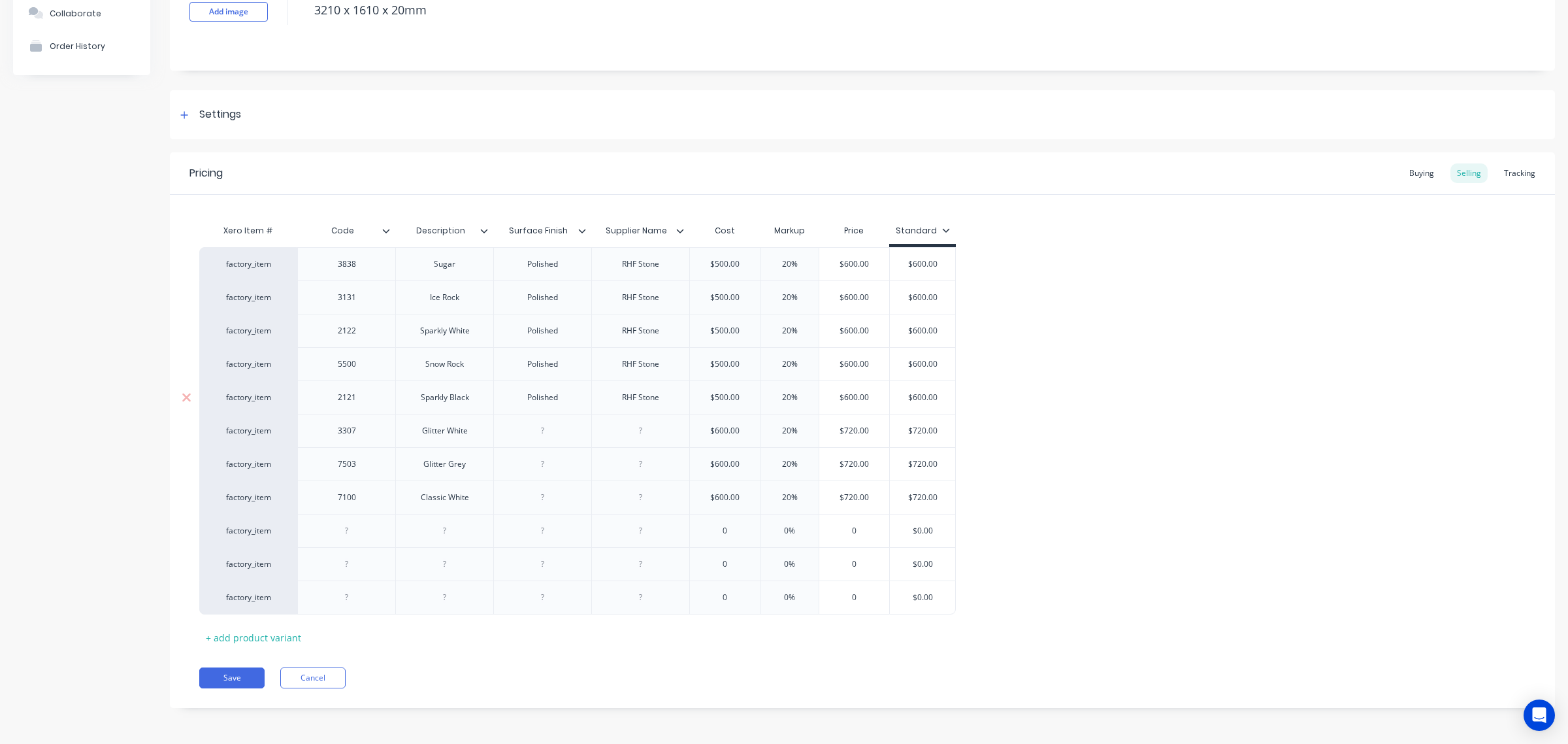
click at [625, 399] on div "RHF Stone" at bounding box center [641, 397] width 65 height 17
click at [625, 400] on div "RHF Stone" at bounding box center [641, 397] width 65 height 17
copy div "RHF Stone"
click at [644, 429] on div at bounding box center [641, 430] width 65 height 17
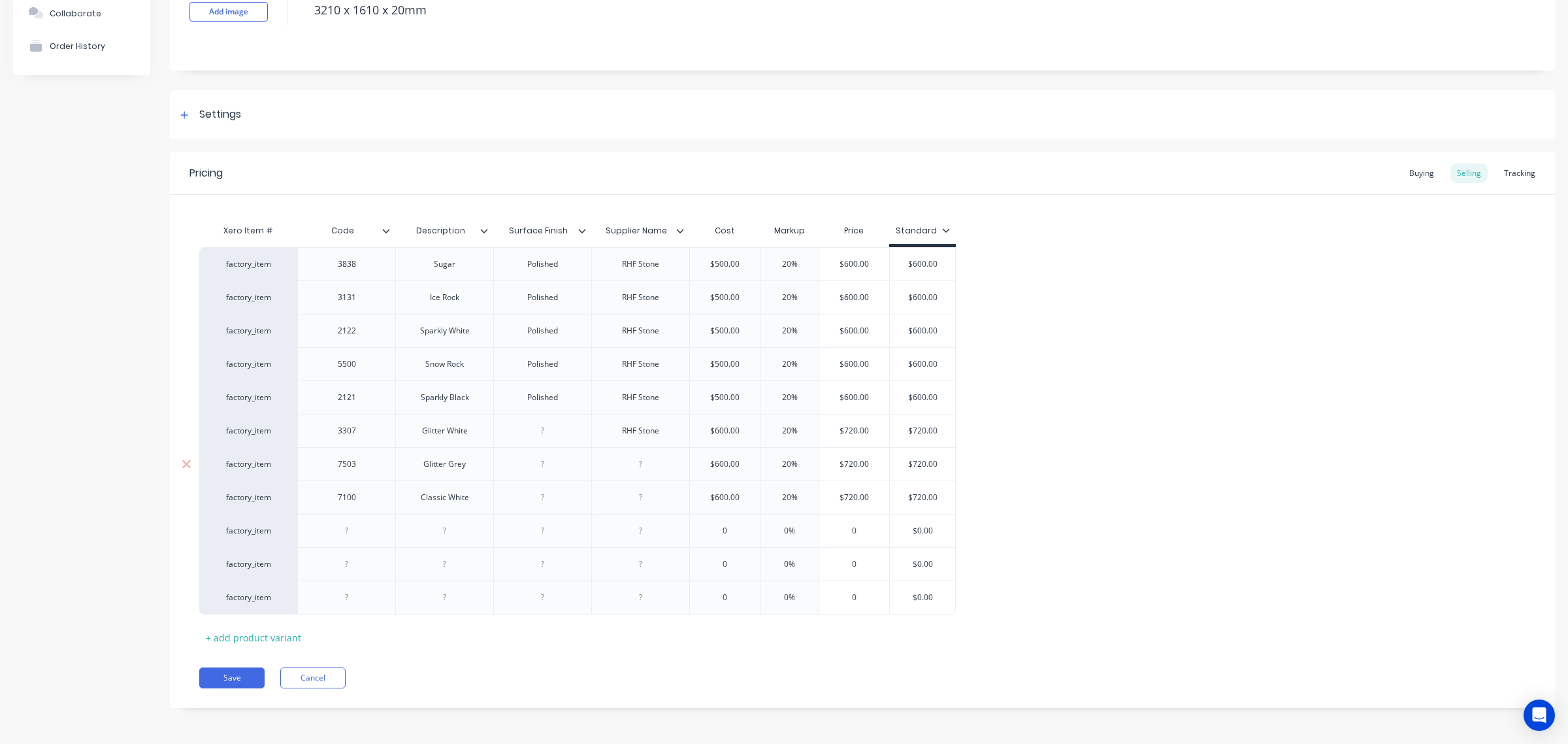
click at [644, 463] on div at bounding box center [641, 464] width 65 height 17
click at [647, 500] on div at bounding box center [641, 497] width 65 height 17
click at [641, 536] on div at bounding box center [641, 530] width 65 height 17
drag, startPoint x: 635, startPoint y: 566, endPoint x: 634, endPoint y: 576, distance: 10.0
click at [635, 566] on div at bounding box center [641, 564] width 65 height 17
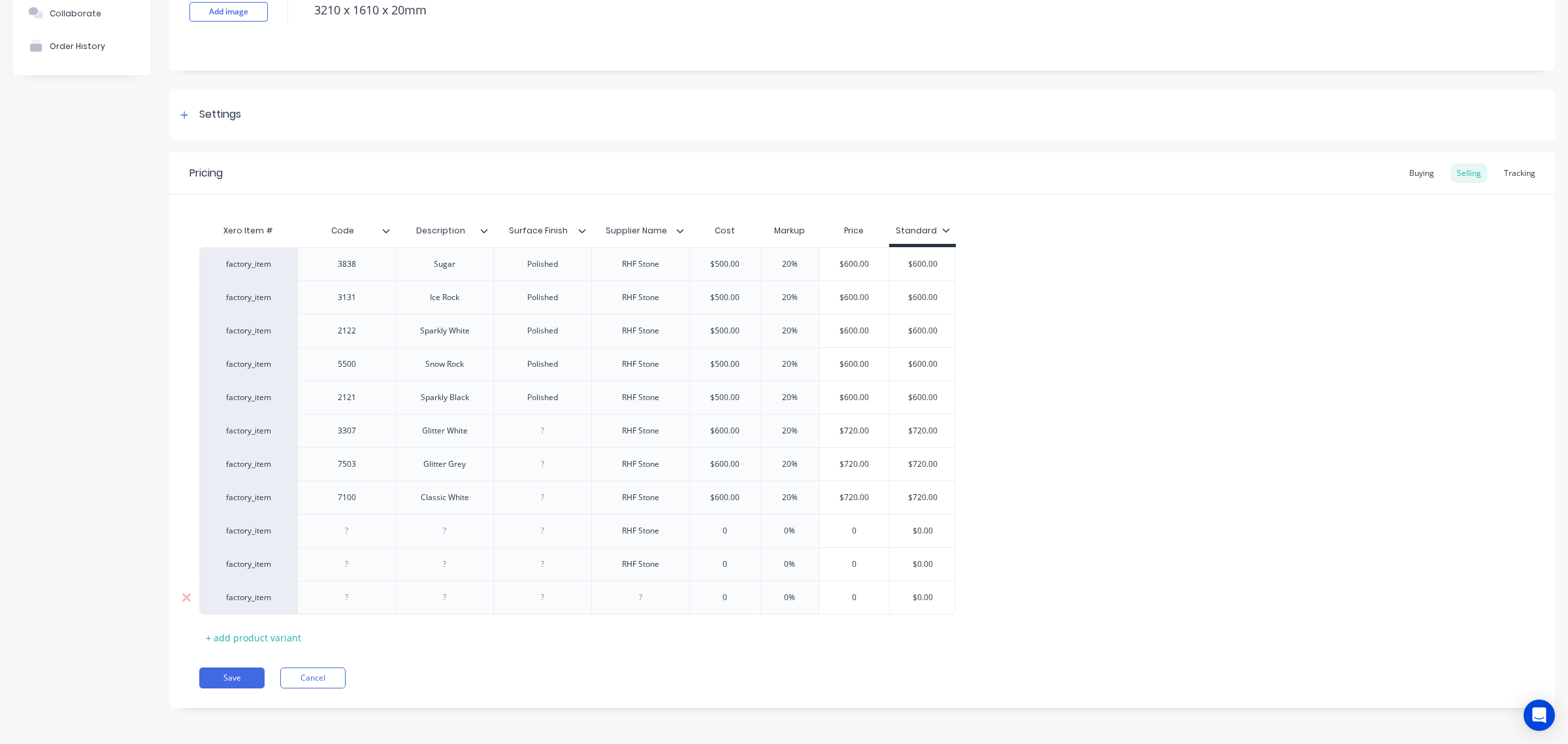
click at [635, 603] on div at bounding box center [641, 597] width 65 height 17
click at [546, 399] on div "Polished" at bounding box center [543, 397] width 65 height 17
click at [546, 400] on div "Polished" at bounding box center [543, 397] width 65 height 17
copy div "Polished"
click at [536, 431] on div at bounding box center [543, 430] width 65 height 17
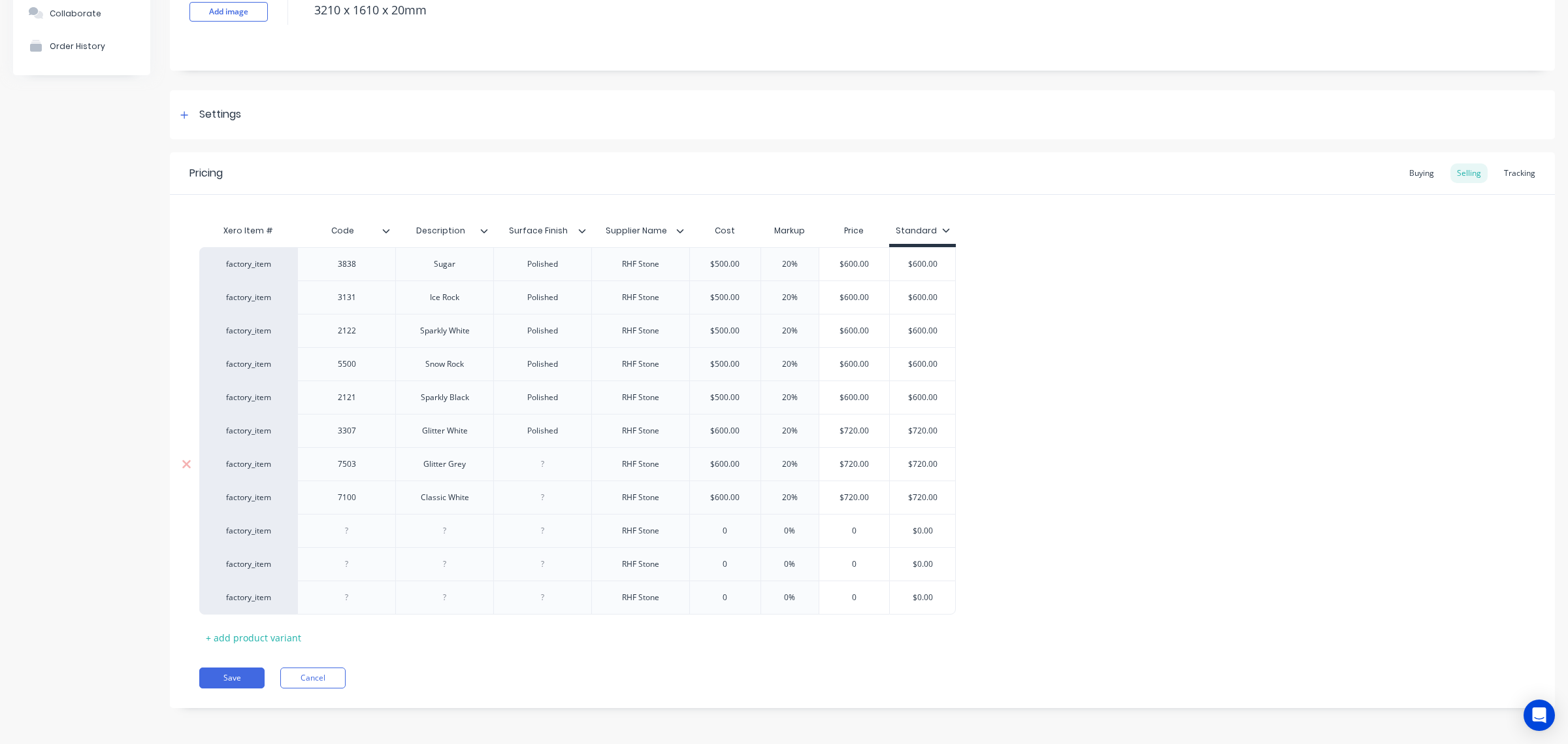
click at [539, 464] on div at bounding box center [543, 464] width 65 height 17
click at [539, 498] on div at bounding box center [543, 497] width 65 height 17
click at [534, 533] on div at bounding box center [543, 530] width 65 height 17
click at [536, 567] on div at bounding box center [543, 564] width 65 height 17
click at [533, 600] on div at bounding box center [543, 597] width 65 height 17
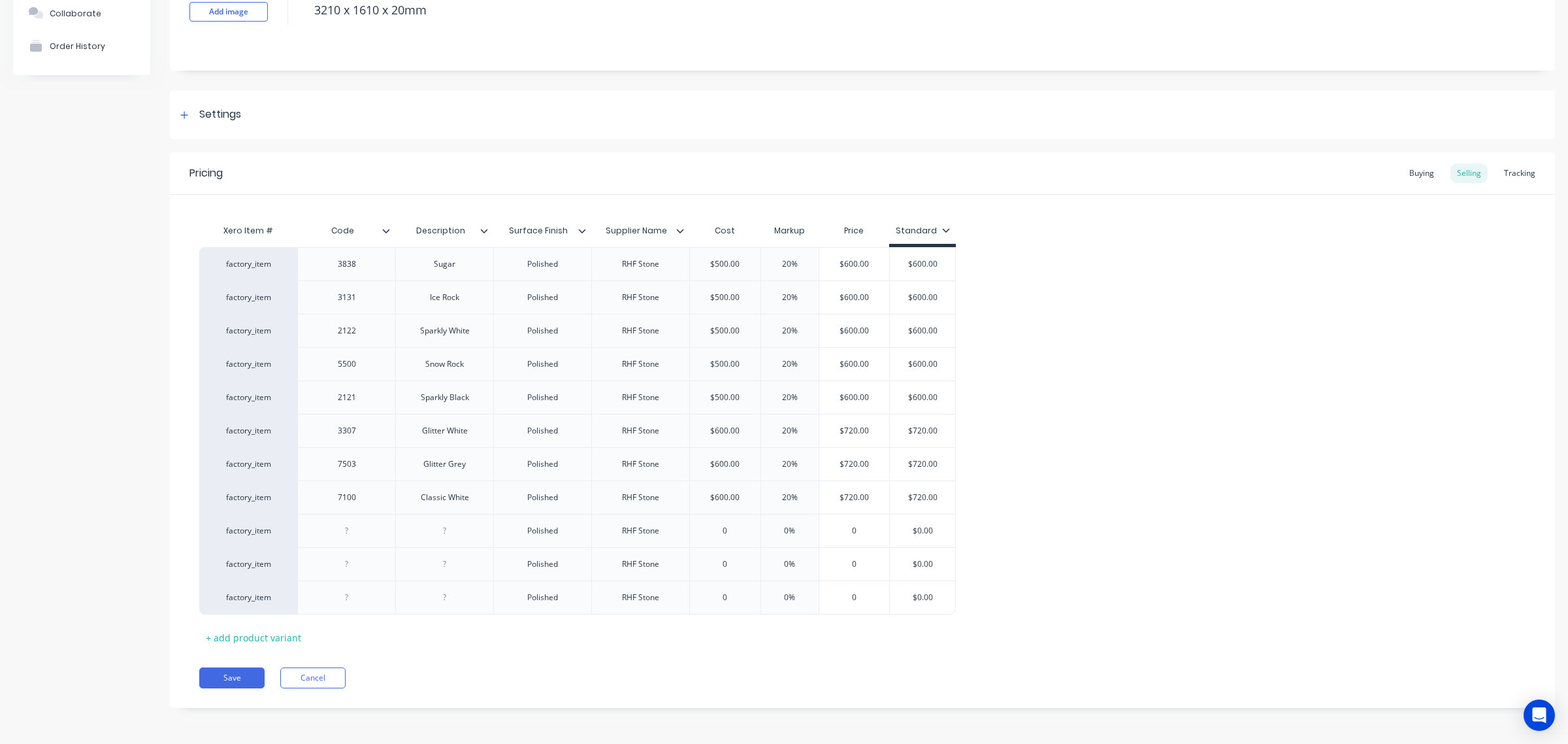
click at [1112, 576] on div "factory_item 3838 Sugar Polished RHF Stone $500.00 $500.00 20% 20% $600.00 $480…" at bounding box center [862, 430] width 1326 height 367
click at [340, 528] on div at bounding box center [347, 530] width 65 height 17
click at [439, 526] on div at bounding box center [444, 530] width 65 height 17
click at [919, 527] on input "$0.00" at bounding box center [922, 530] width 65 height 12
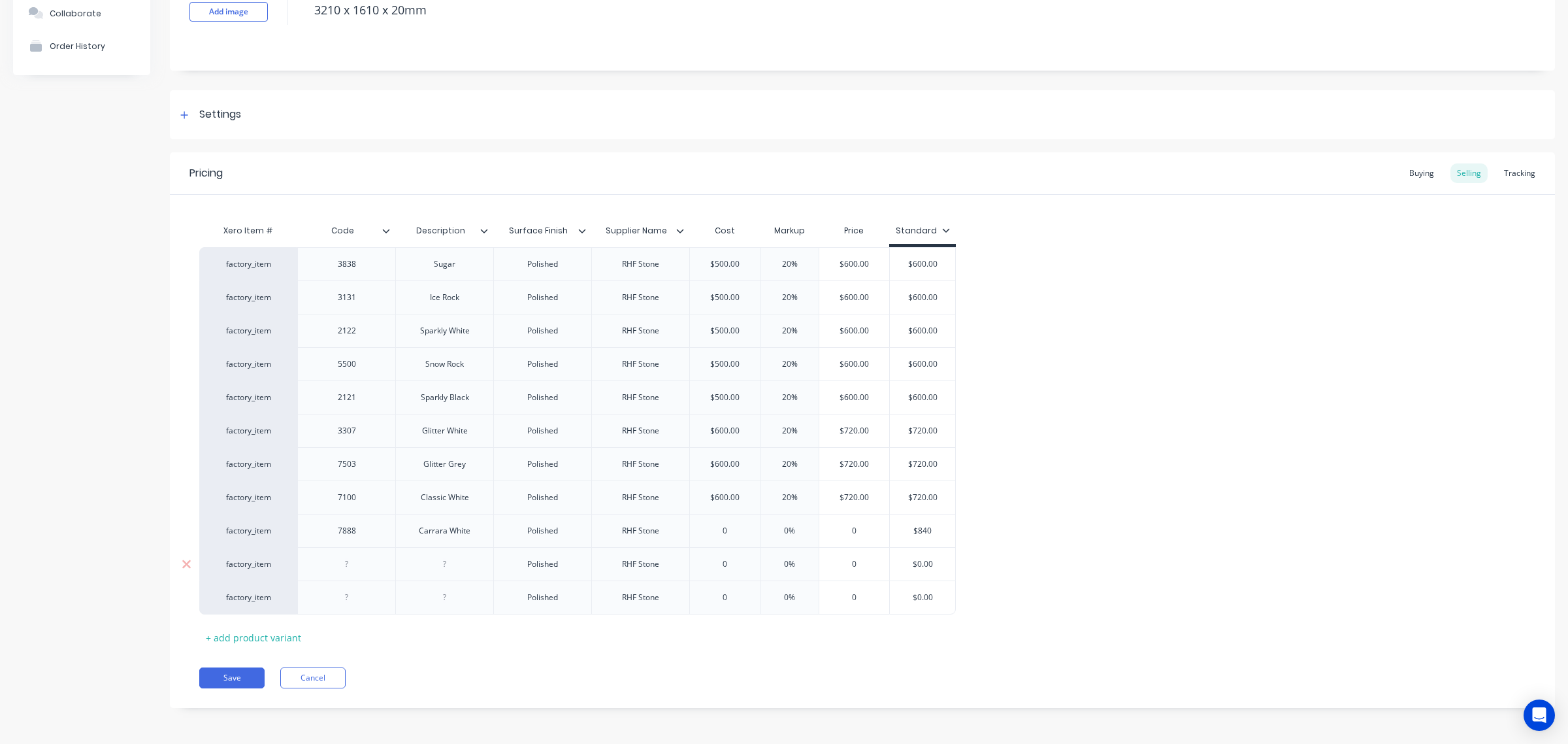
type input "$840"
click at [919, 564] on input "$0.00" at bounding box center [922, 564] width 65 height 12
type input "$840"
click at [919, 596] on input "$0.00" at bounding box center [922, 597] width 65 height 12
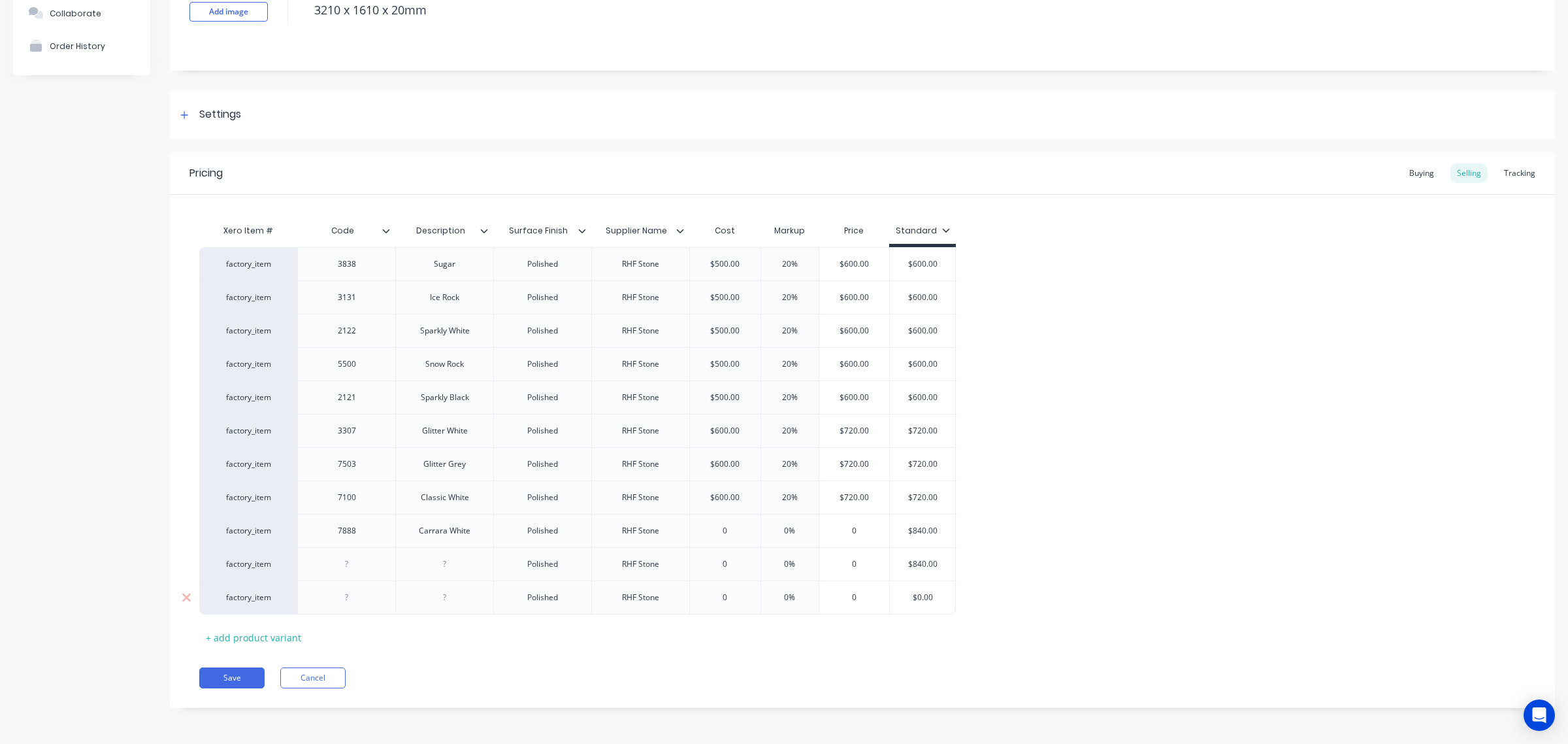
click at [922, 596] on input "$0.00" at bounding box center [922, 597] width 65 height 12
type input "$840"
click at [1008, 584] on div "factory_item 3838 Sugar Polished RHF Stone $500.00 $500.00 20% 20% $600.00 $480…" at bounding box center [862, 430] width 1326 height 367
click at [334, 564] on div at bounding box center [347, 564] width 65 height 17
drag, startPoint x: 438, startPoint y: 563, endPoint x: 445, endPoint y: 563, distance: 7.0
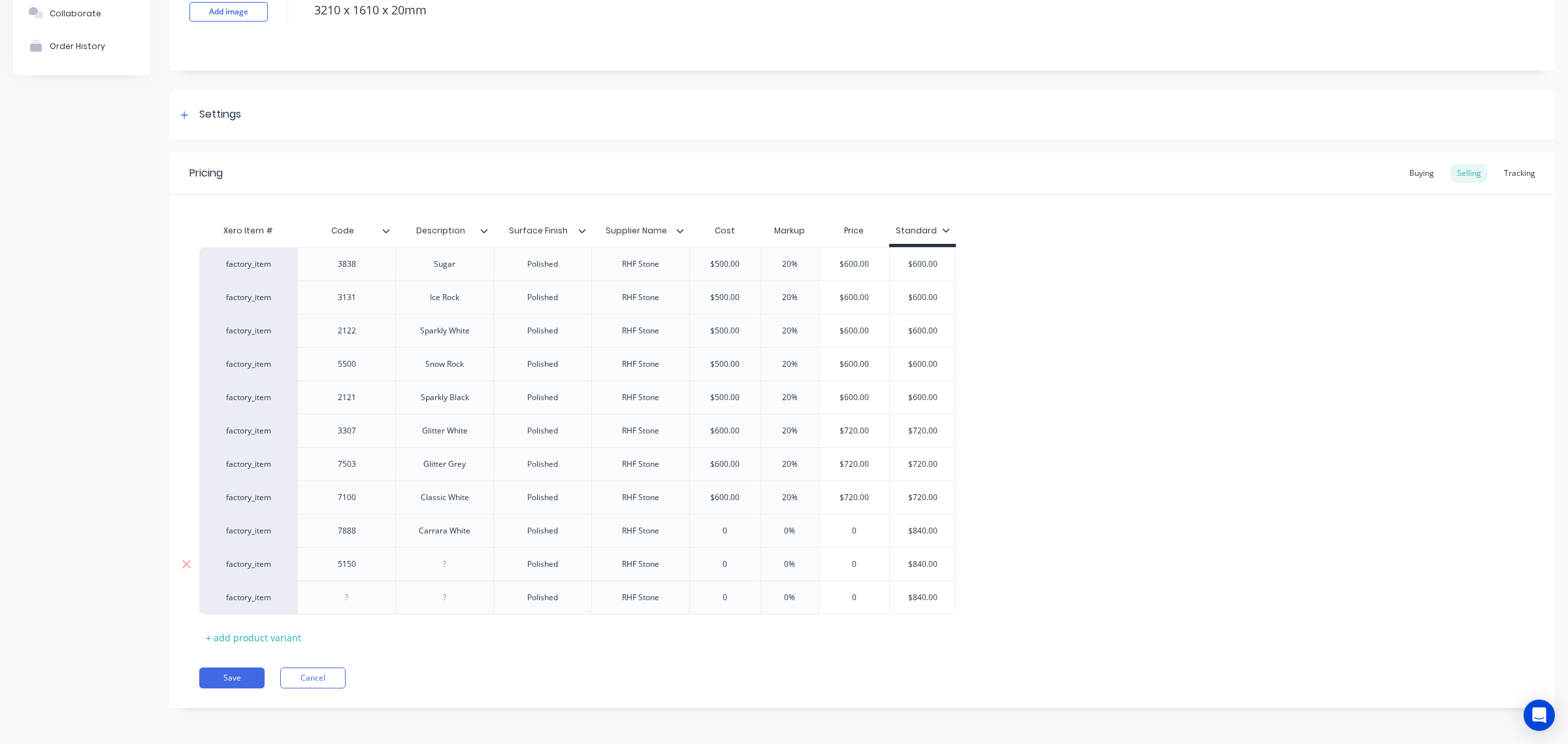
click at [438, 563] on div at bounding box center [444, 564] width 65 height 17
drag, startPoint x: 346, startPoint y: 596, endPoint x: 505, endPoint y: 579, distance: 159.9
click at [347, 596] on div at bounding box center [347, 597] width 65 height 17
click at [439, 600] on div at bounding box center [444, 597] width 65 height 17
click at [729, 525] on input "0" at bounding box center [725, 530] width 71 height 12
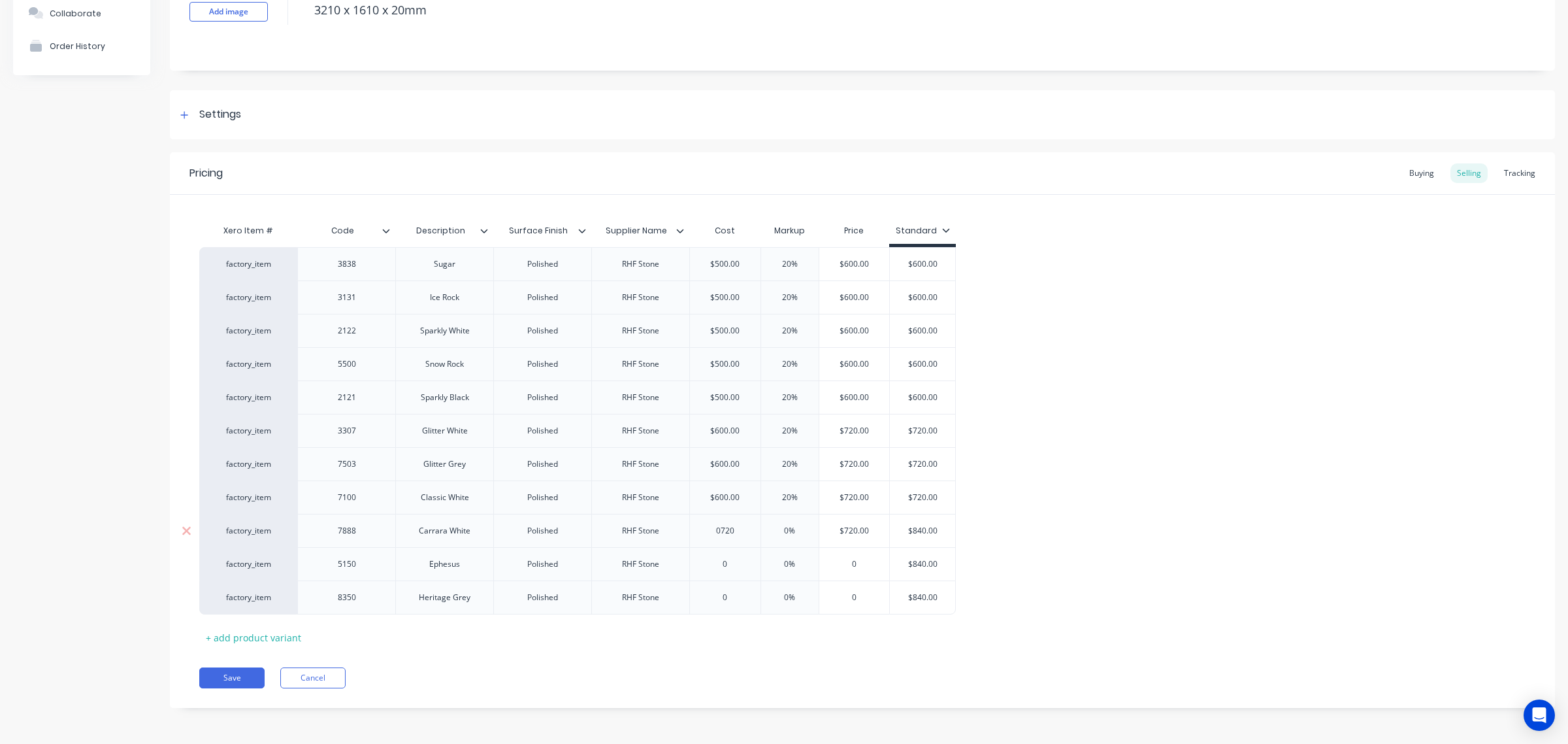
type input "0720"
click at [775, 530] on input "0%" at bounding box center [789, 530] width 65 height 12
type input "20%"
click at [771, 562] on input "0%" at bounding box center [789, 564] width 65 height 12
type input "20%"
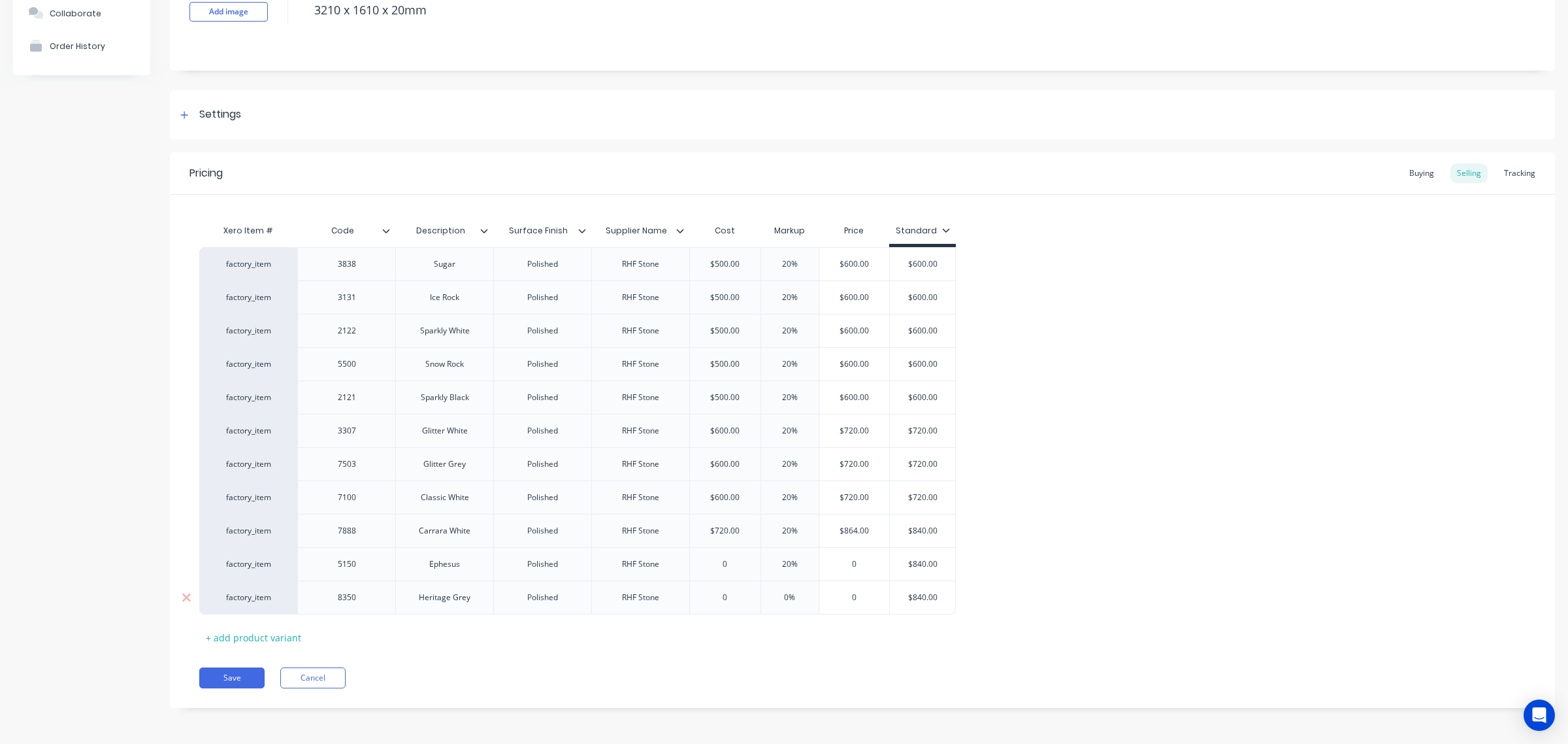
click at [775, 598] on input "0%" at bounding box center [789, 597] width 65 height 12
type input "20%"
click at [720, 531] on input "$720.00" at bounding box center [725, 530] width 71 height 12
click at [723, 527] on input "$710.00" at bounding box center [725, 530] width 71 height 12
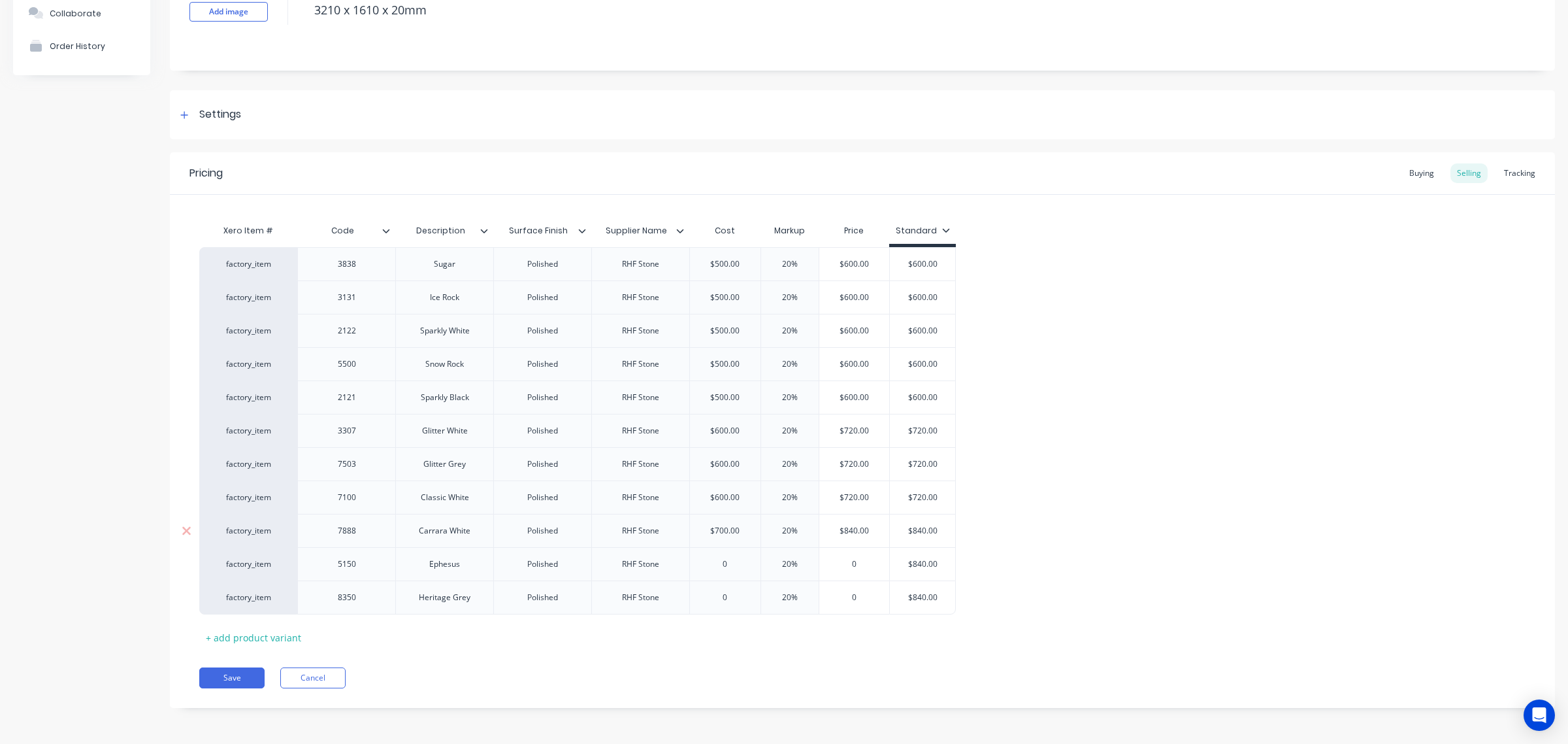
type input "$700.00"
click at [717, 530] on input "$700.00" at bounding box center [725, 530] width 71 height 12
click at [726, 566] on input "0" at bounding box center [725, 564] width 71 height 12
type input "0700.00"
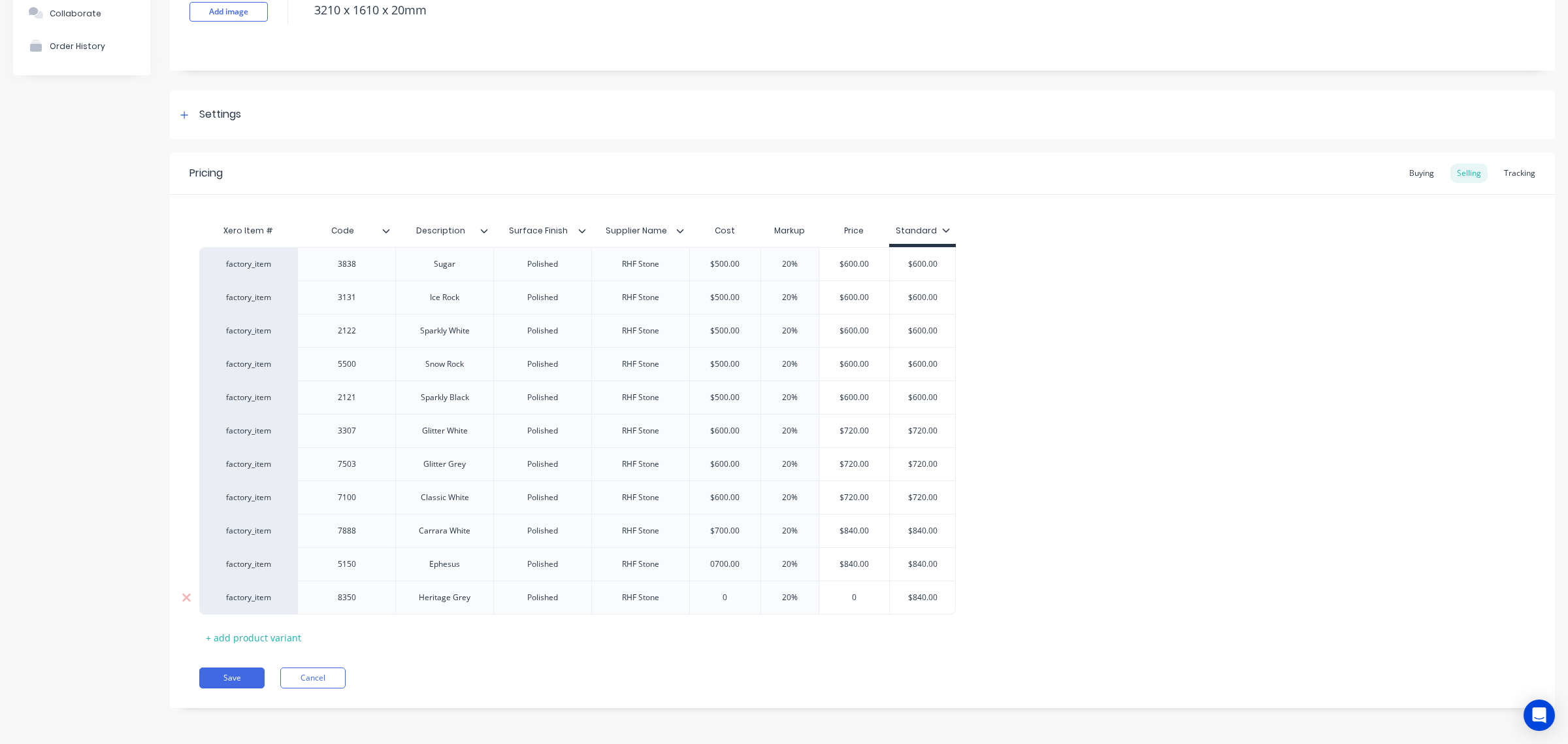
click at [739, 591] on input "0" at bounding box center [725, 597] width 71 height 12
type input "0700.00"
drag, startPoint x: 1045, startPoint y: 626, endPoint x: 989, endPoint y: 621, distance: 56.2
click at [1046, 626] on div "Xero Item # Code Description Surface Finish Supplier Name Cost Markup Price Sta…" at bounding box center [862, 433] width 1326 height 430
click at [238, 661] on button "Save" at bounding box center [232, 677] width 65 height 21
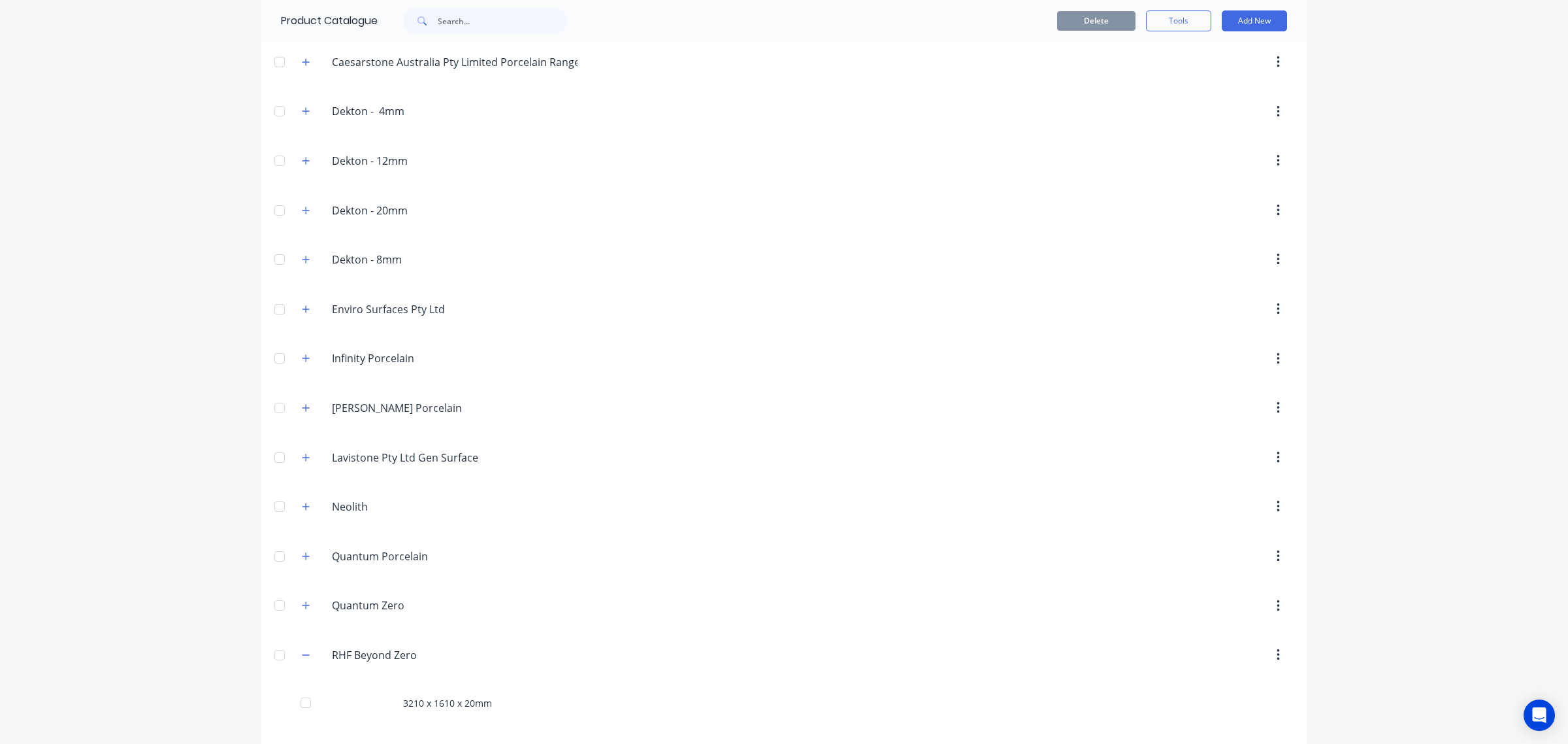
scroll to position [691, 0]
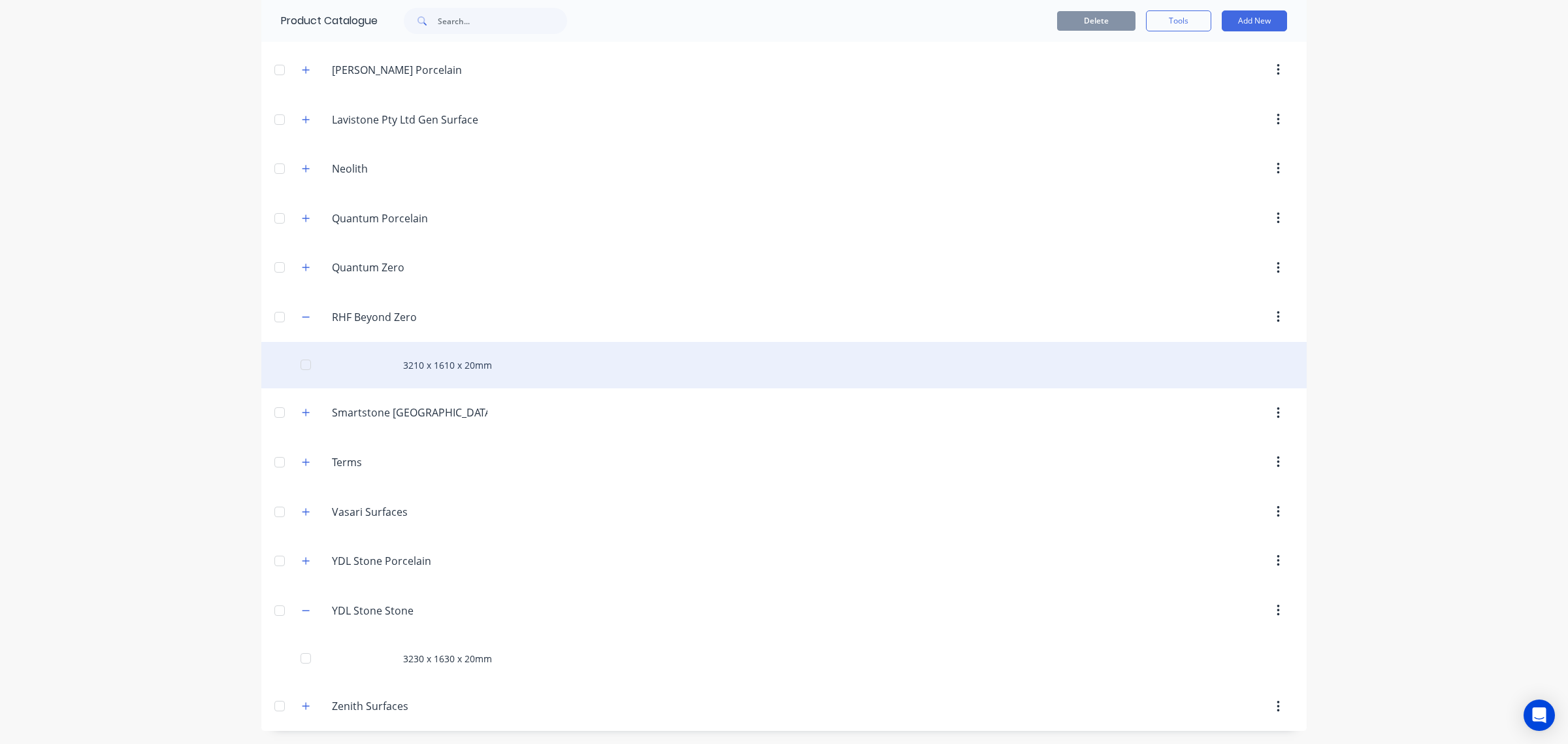
click at [448, 357] on div "3210 x 1610 x 20mm" at bounding box center [784, 365] width 1045 height 47
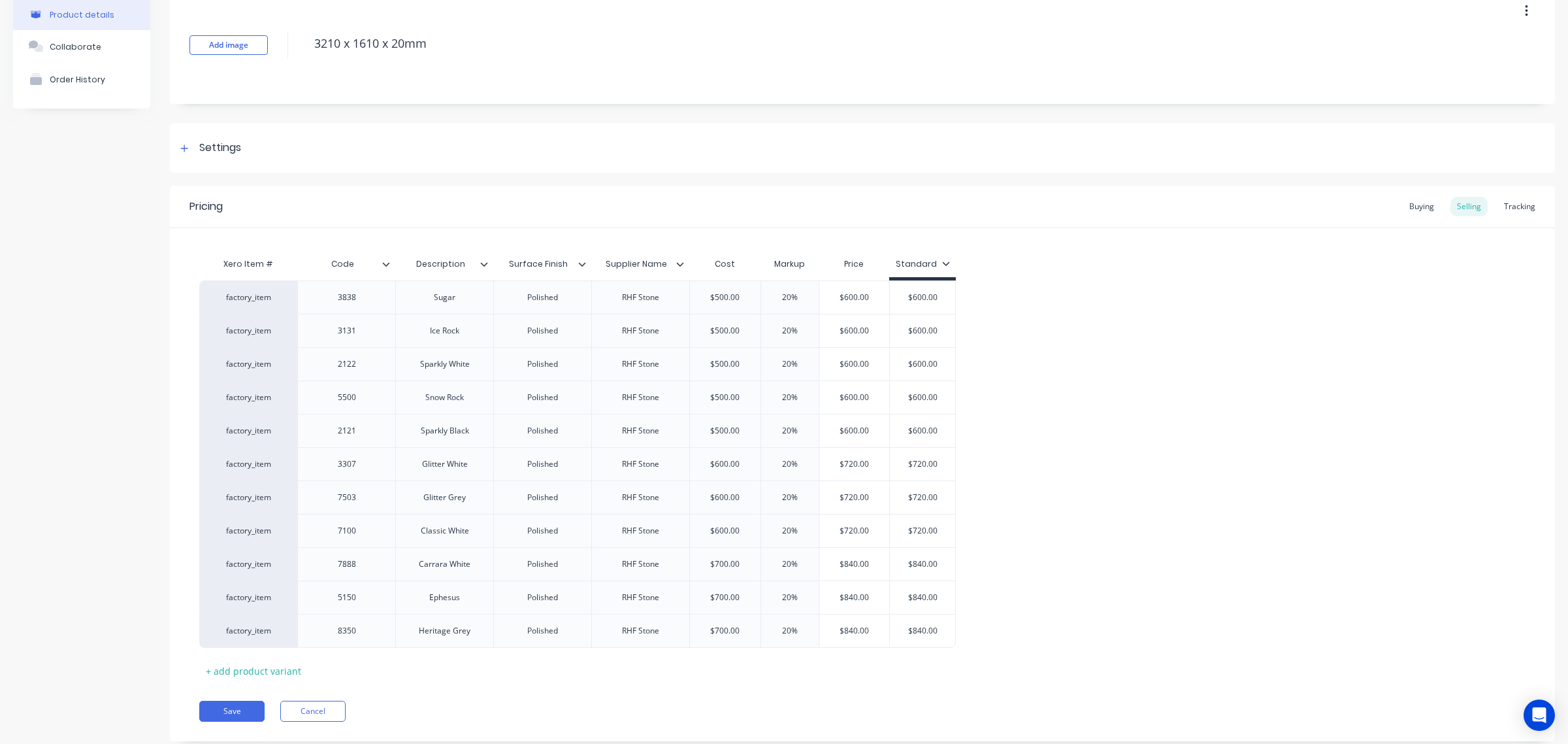
scroll to position [104, 0]
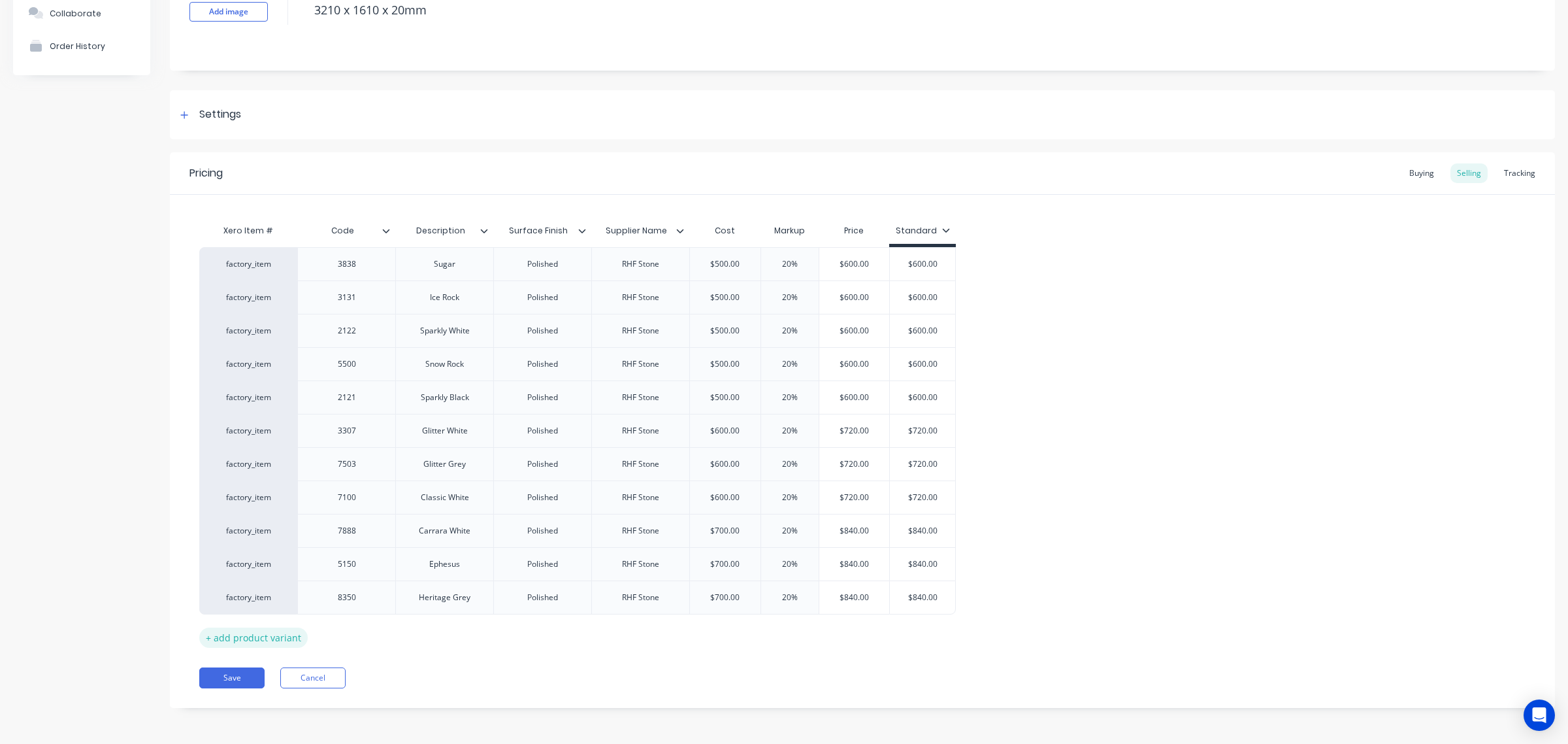
click at [269, 641] on div "+ add product variant" at bounding box center [253, 637] width 108 height 20
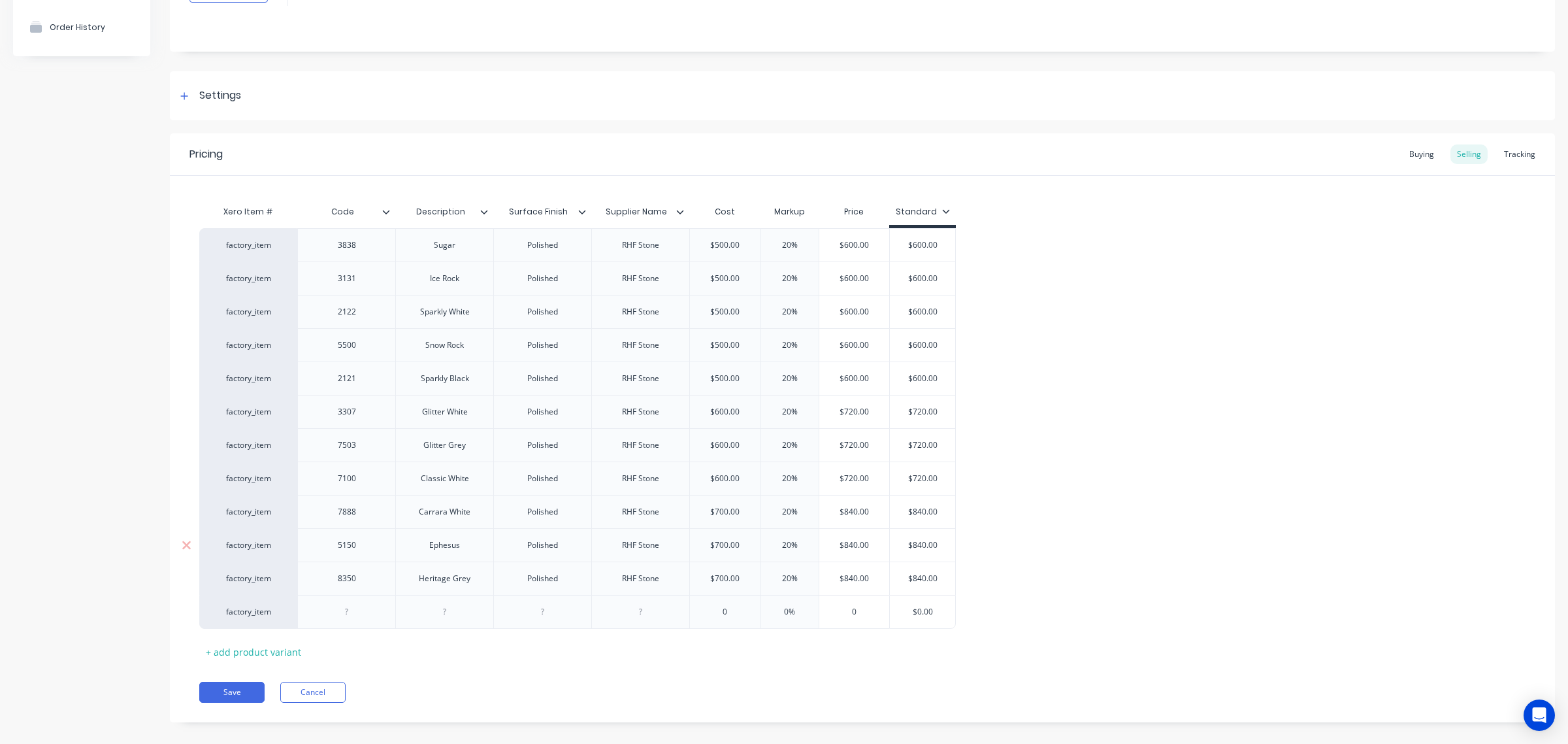
scroll to position [138, 0]
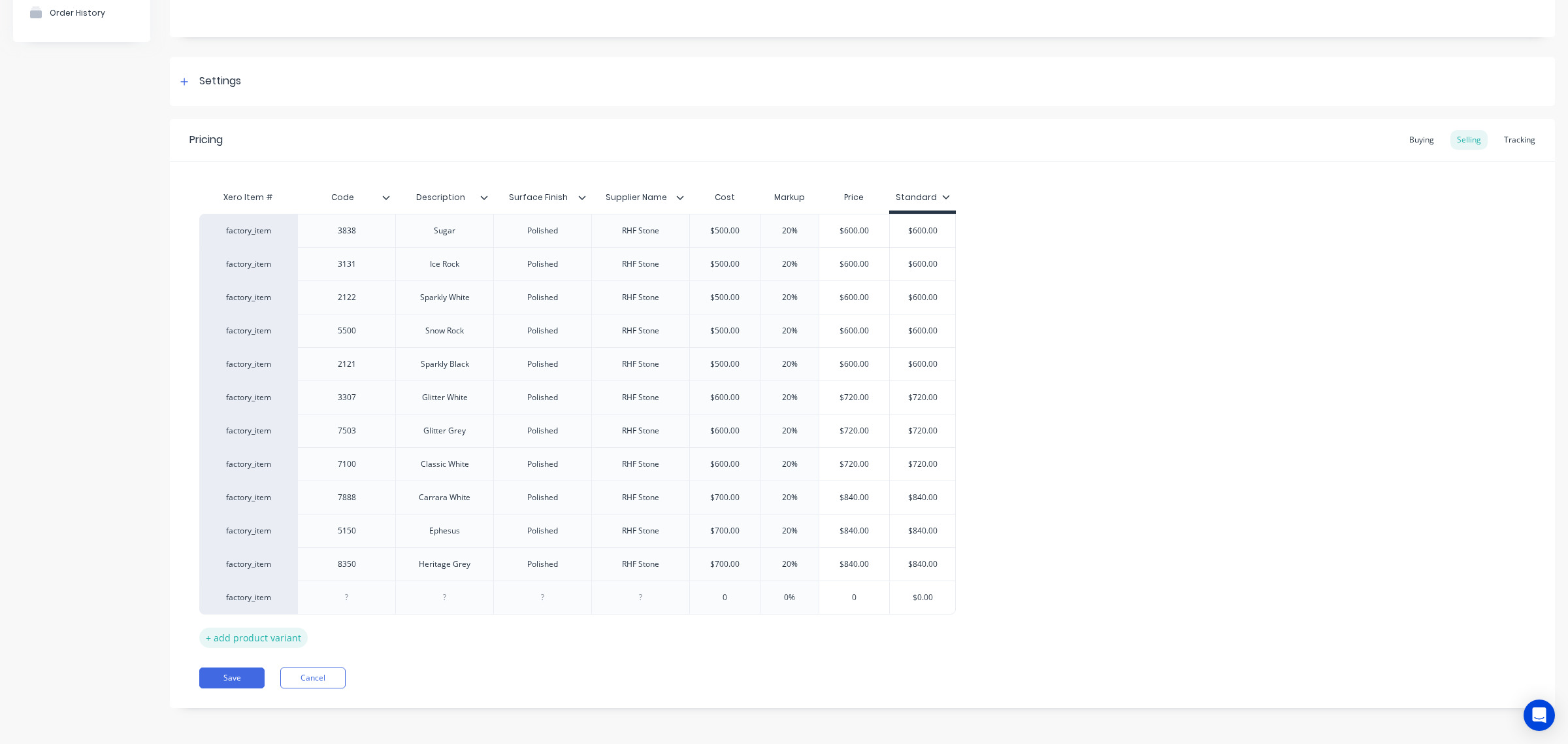
click at [237, 636] on div "+ add product variant" at bounding box center [253, 637] width 108 height 20
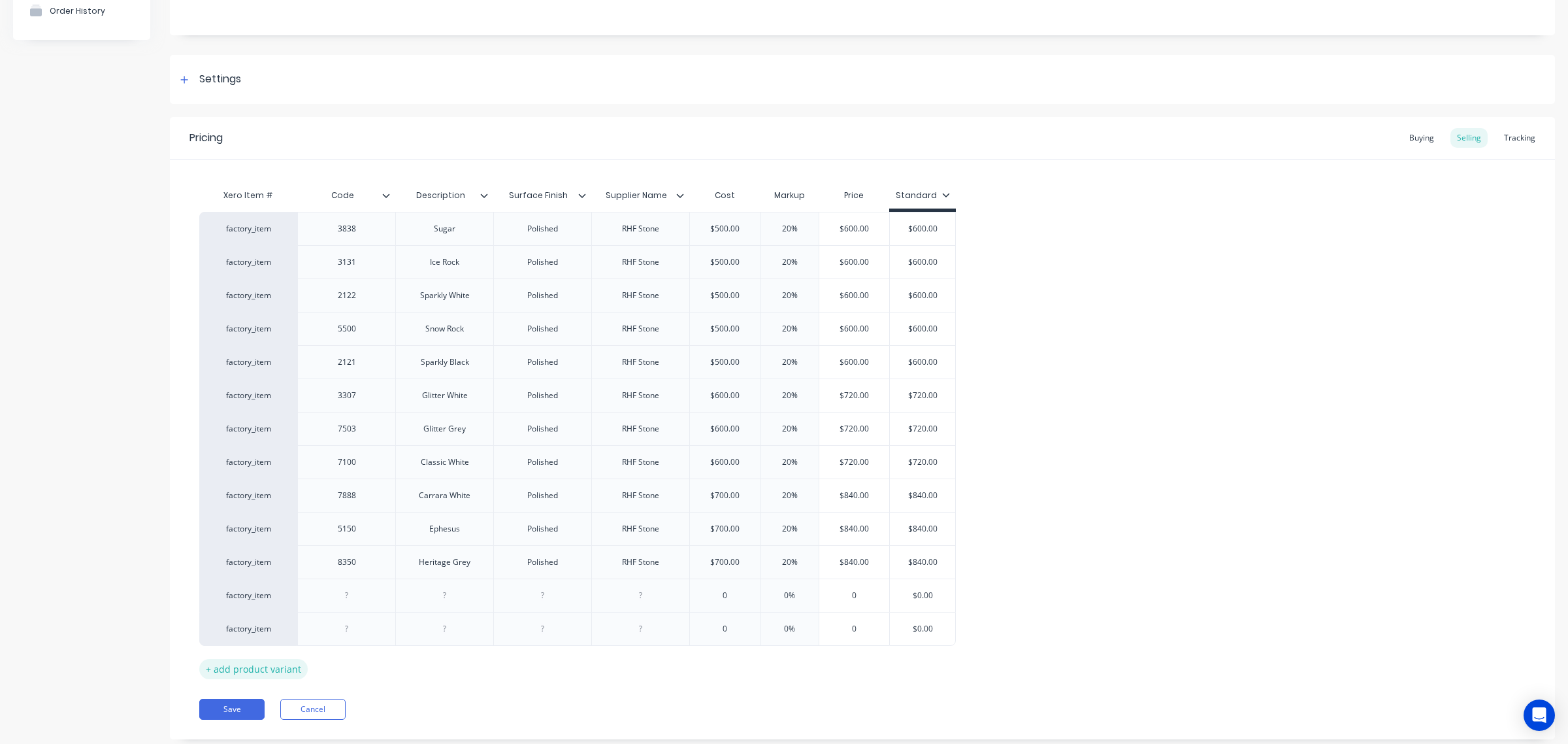
click at [273, 661] on div "+ add product variant" at bounding box center [253, 669] width 108 height 20
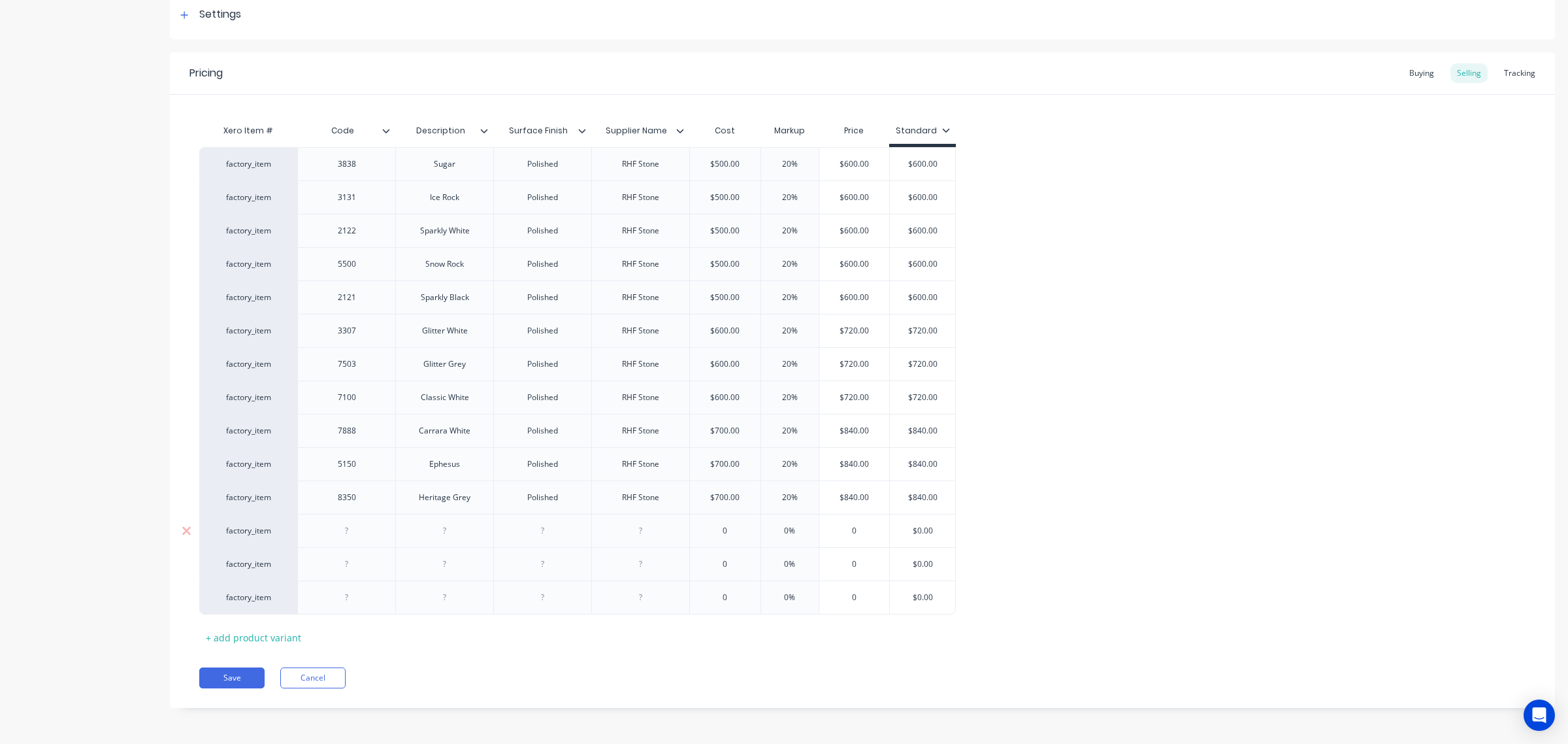
drag, startPoint x: 343, startPoint y: 531, endPoint x: 473, endPoint y: 508, distance: 132.0
click at [344, 531] on div at bounding box center [347, 530] width 65 height 17
drag, startPoint x: 454, startPoint y: 533, endPoint x: 460, endPoint y: 533, distance: 6.0
click at [454, 533] on div at bounding box center [444, 530] width 65 height 17
click at [333, 566] on div at bounding box center [347, 564] width 65 height 17
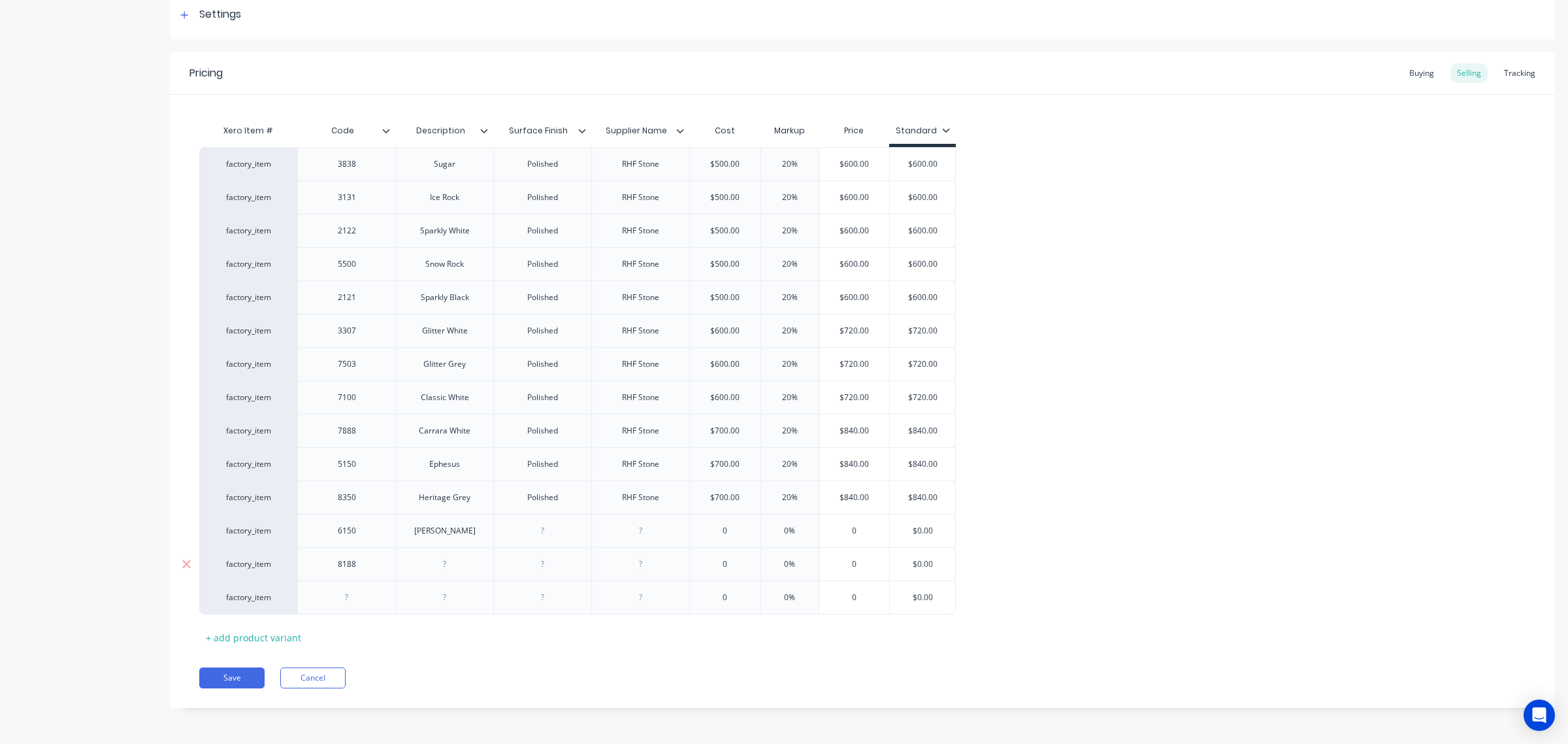
click at [434, 564] on div at bounding box center [444, 564] width 65 height 17
click at [341, 600] on div at bounding box center [347, 597] width 65 height 17
click at [436, 603] on div at bounding box center [444, 597] width 65 height 17
click at [915, 527] on input "$0.00" at bounding box center [922, 530] width 65 height 12
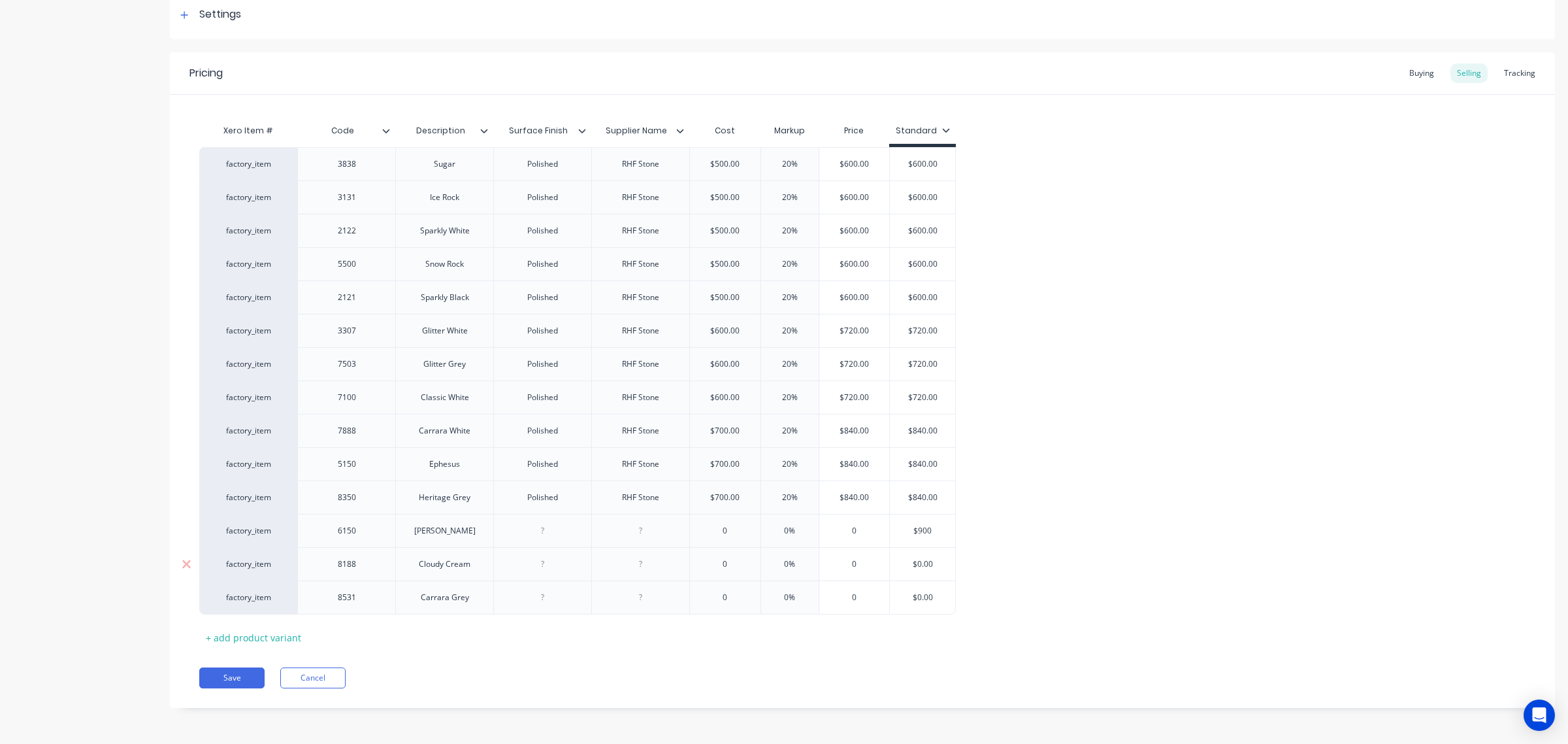
type input "$900"
click at [916, 561] on input "$0.00" at bounding box center [922, 564] width 65 height 12
type input "$900"
click at [924, 598] on input "$0.00" at bounding box center [922, 597] width 65 height 12
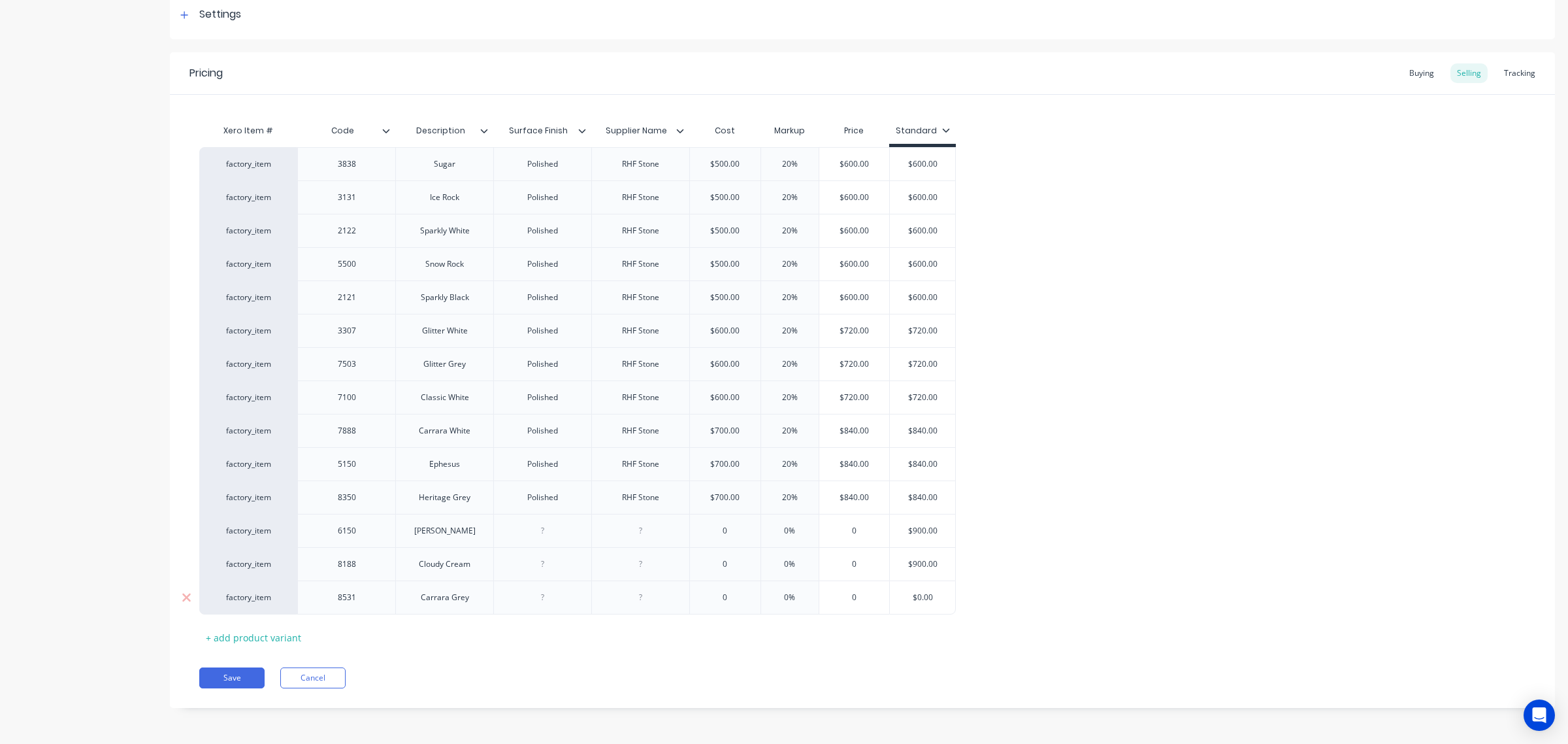
click at [924, 598] on input "$0.00" at bounding box center [922, 597] width 65 height 12
type input "$900"
click at [712, 526] on input "0" at bounding box center [725, 530] width 71 height 12
type input "800"
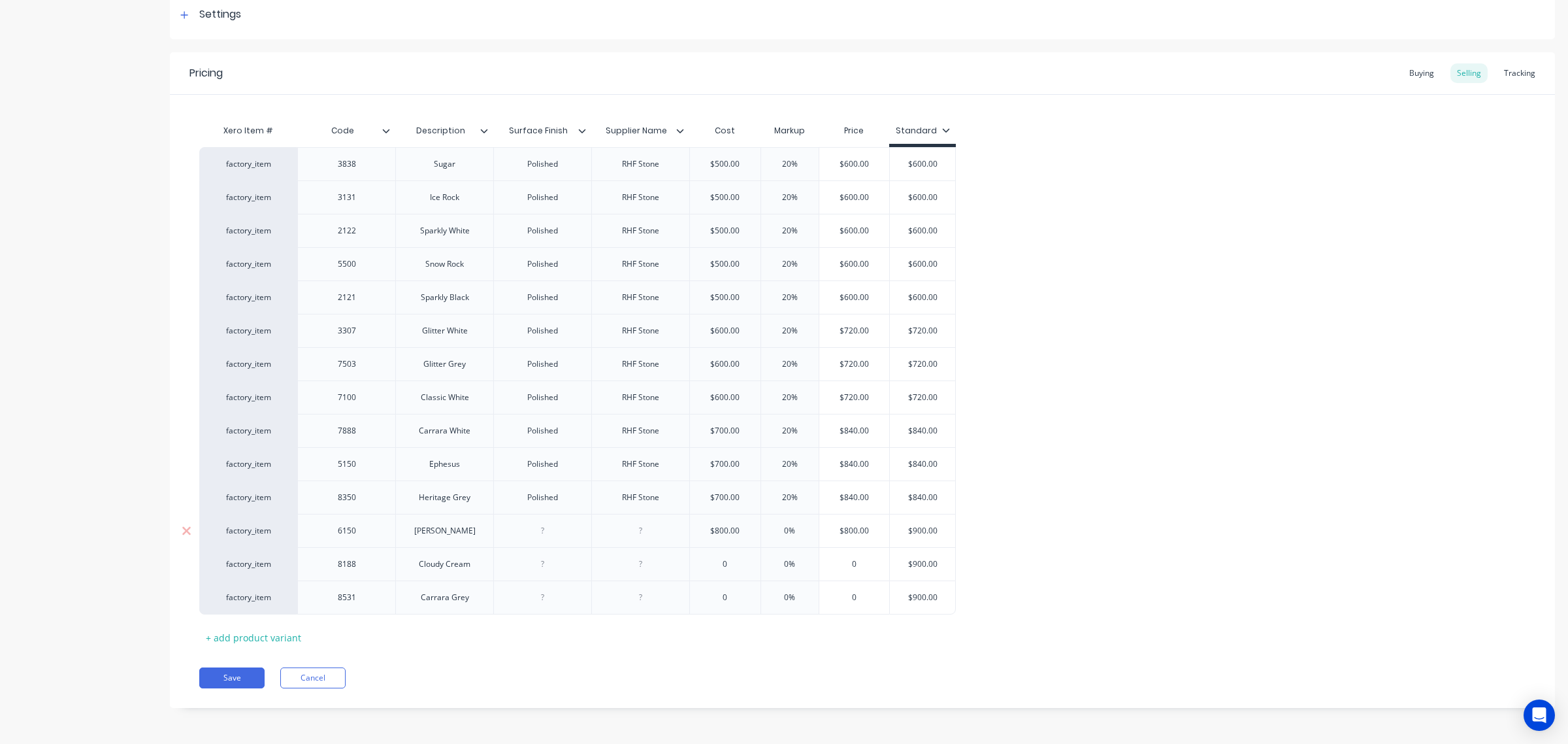
click at [776, 525] on input "0%" at bounding box center [789, 530] width 65 height 12
type input "20%"
click at [778, 562] on input "0%" at bounding box center [789, 564] width 65 height 12
type input "20%"
click at [774, 596] on input "0%" at bounding box center [789, 597] width 65 height 12
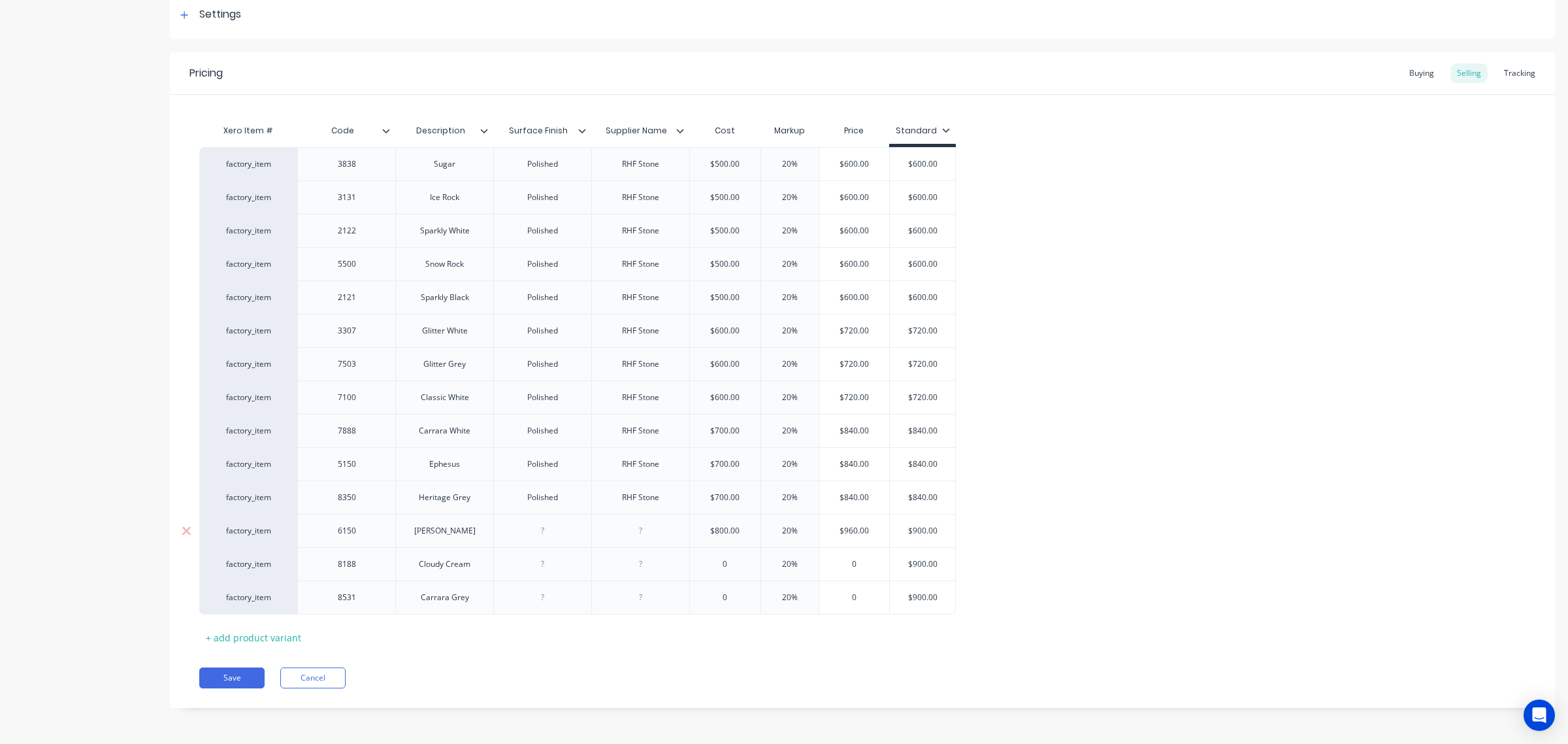
type input "20%"
click at [717, 530] on input "$800.00" at bounding box center [725, 530] width 71 height 12
type input "$750.00"
click at [717, 527] on input "$750.00" at bounding box center [725, 530] width 71 height 12
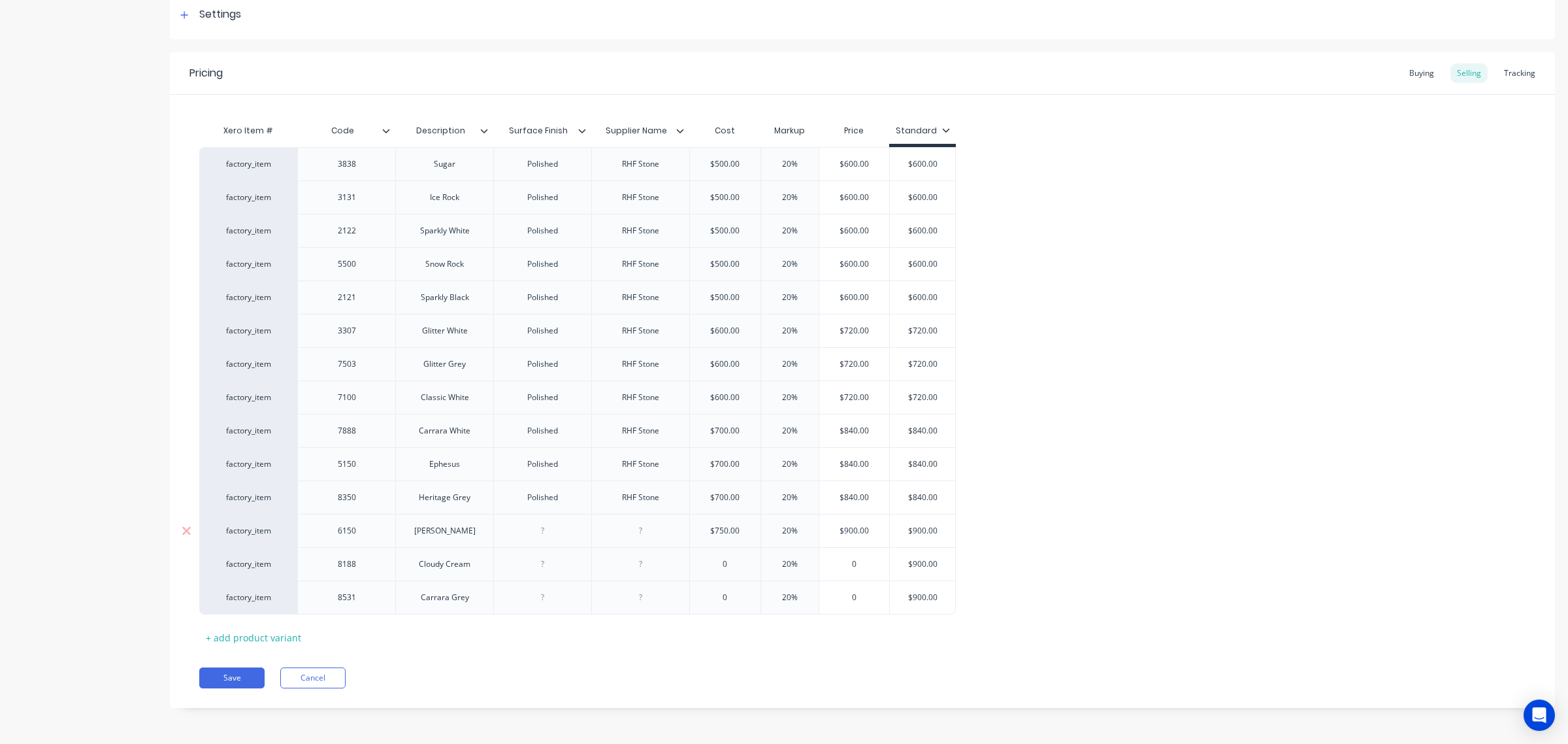
click at [717, 527] on input "$750.00" at bounding box center [725, 530] width 71 height 12
click at [719, 555] on div "0" at bounding box center [725, 564] width 71 height 33
type input "0750.00"
click at [714, 596] on input "0" at bounding box center [725, 597] width 71 height 12
type input "750.000"
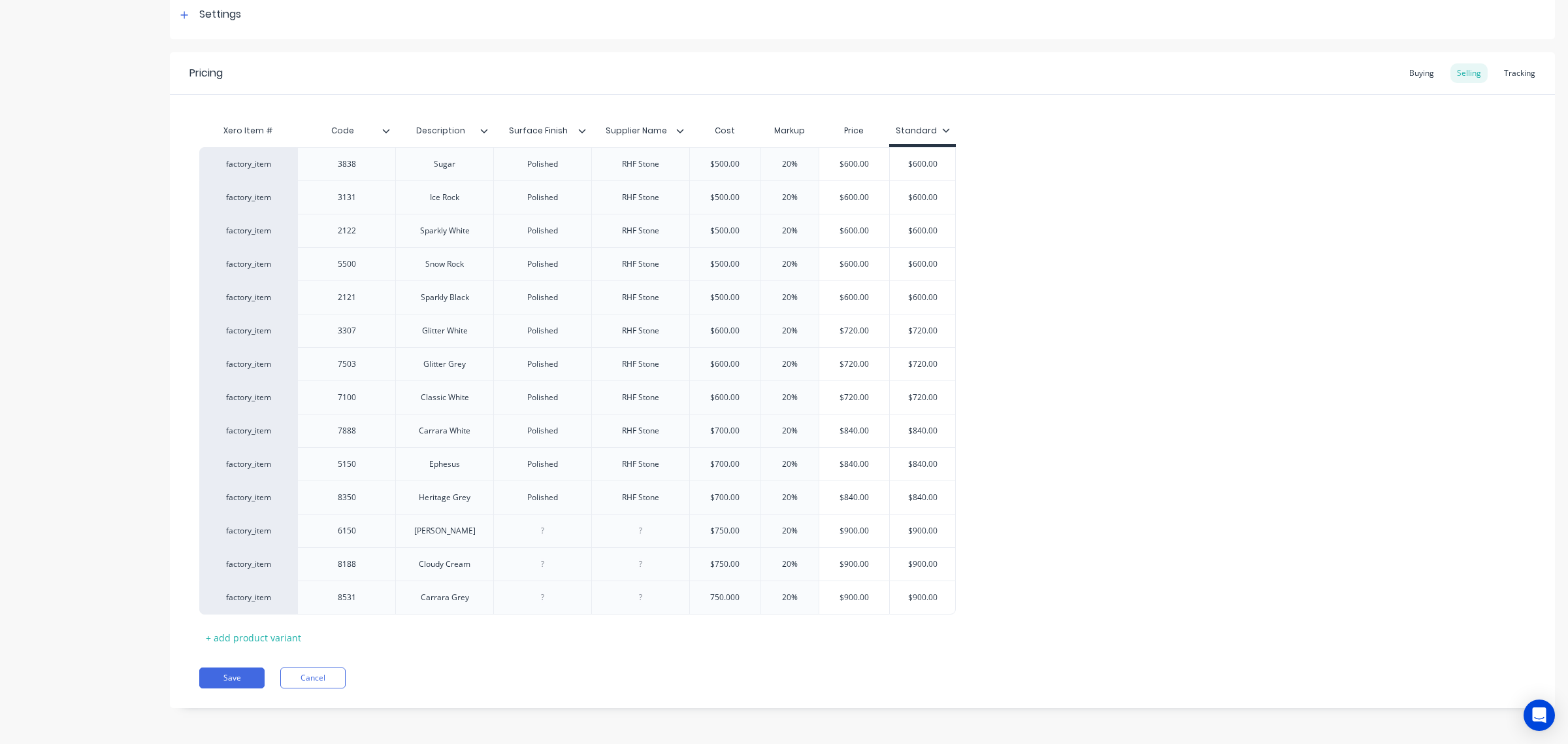
click at [1215, 611] on div "factory_item 3838 Sugar Polished RHF Stone $500.00 20% $600.00 $600.00 factory_…" at bounding box center [862, 380] width 1326 height 467
click at [266, 637] on div "+ add product variant" at bounding box center [253, 637] width 108 height 20
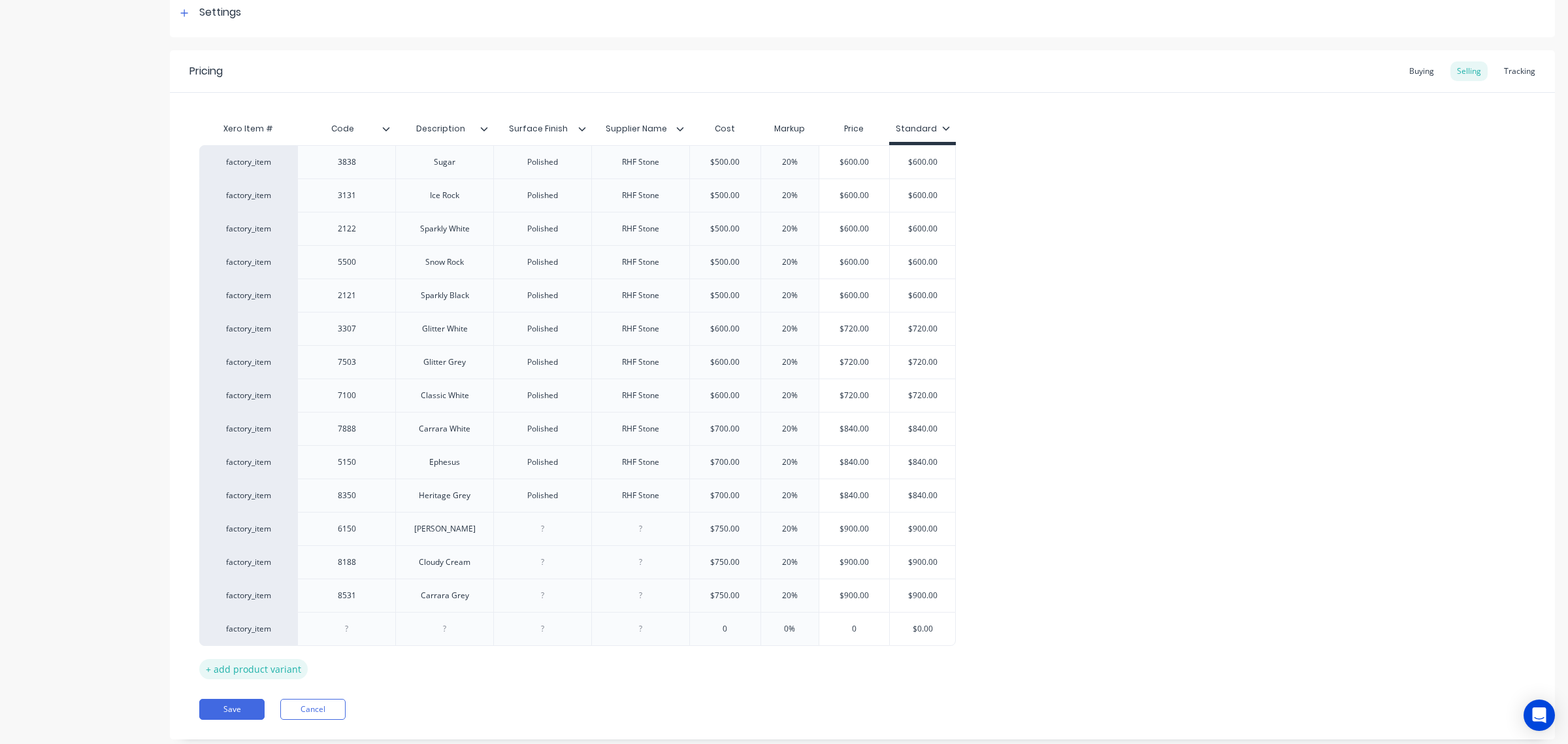
click at [268, 661] on div "+ add product variant" at bounding box center [253, 669] width 108 height 20
click at [281, 661] on div "+ add product variant" at bounding box center [253, 702] width 108 height 20
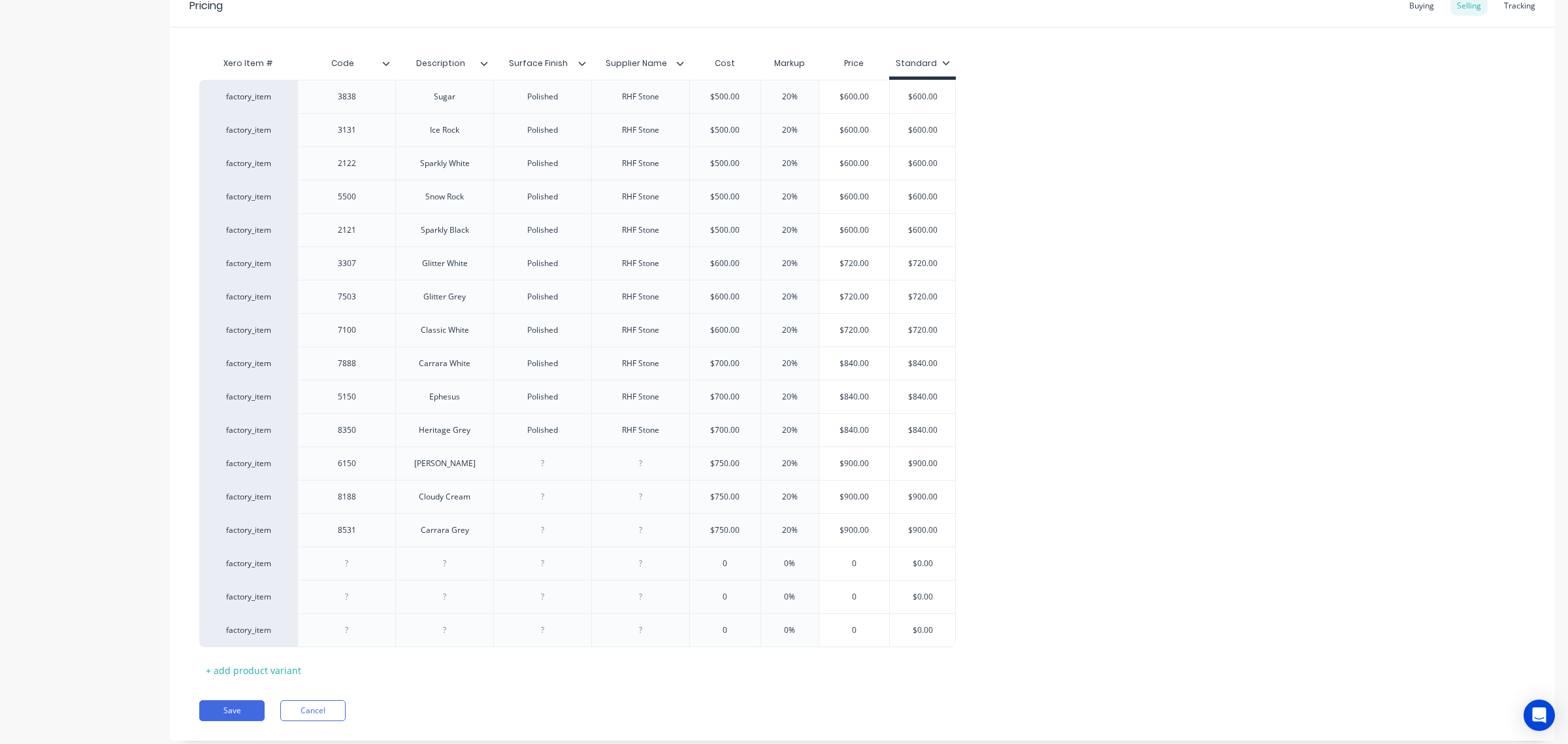
scroll to position [305, 0]
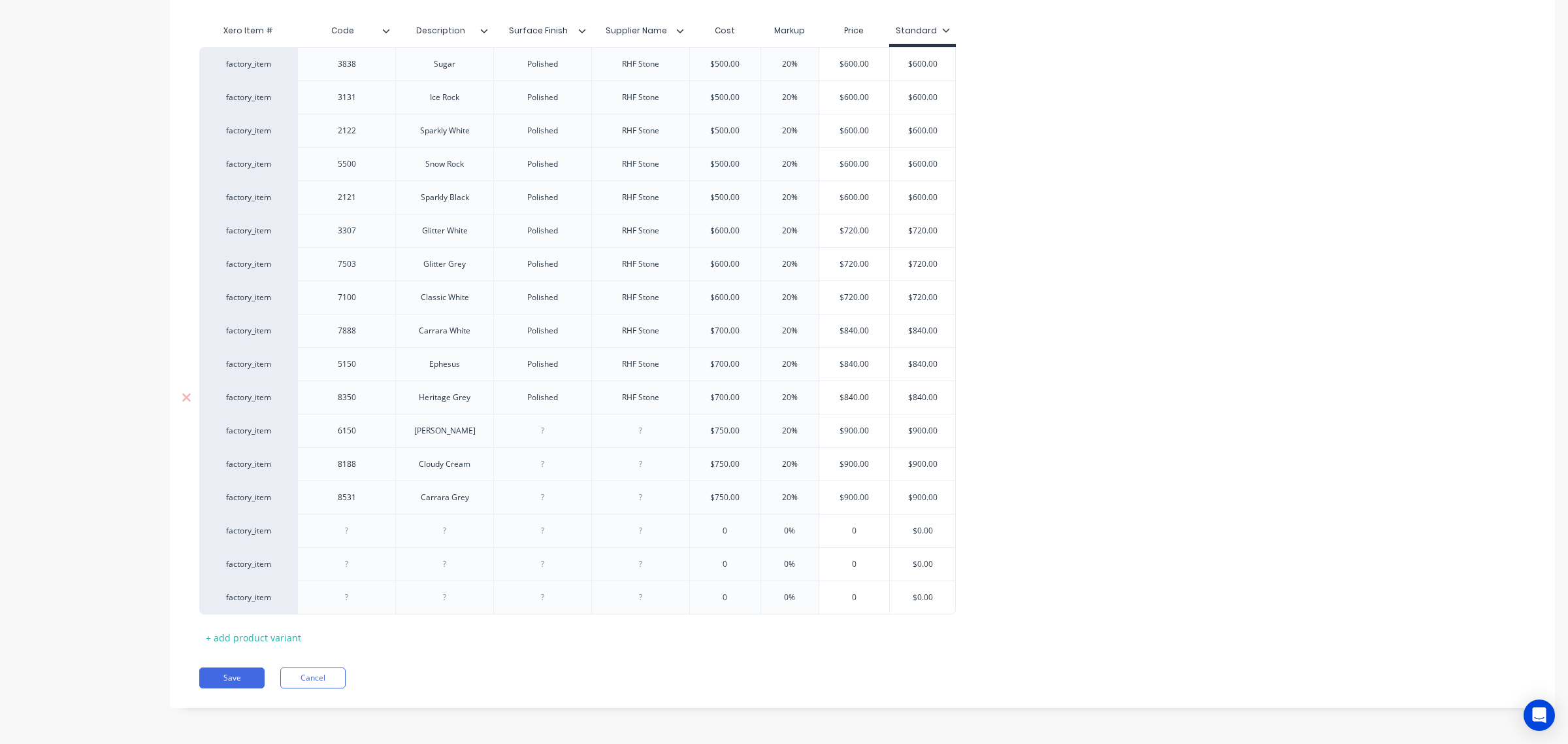
click at [536, 399] on div "Polished" at bounding box center [543, 397] width 65 height 17
copy div "Polished"
drag, startPoint x: 537, startPoint y: 433, endPoint x: 538, endPoint y: 451, distance: 18.0
click at [538, 433] on div at bounding box center [543, 430] width 65 height 17
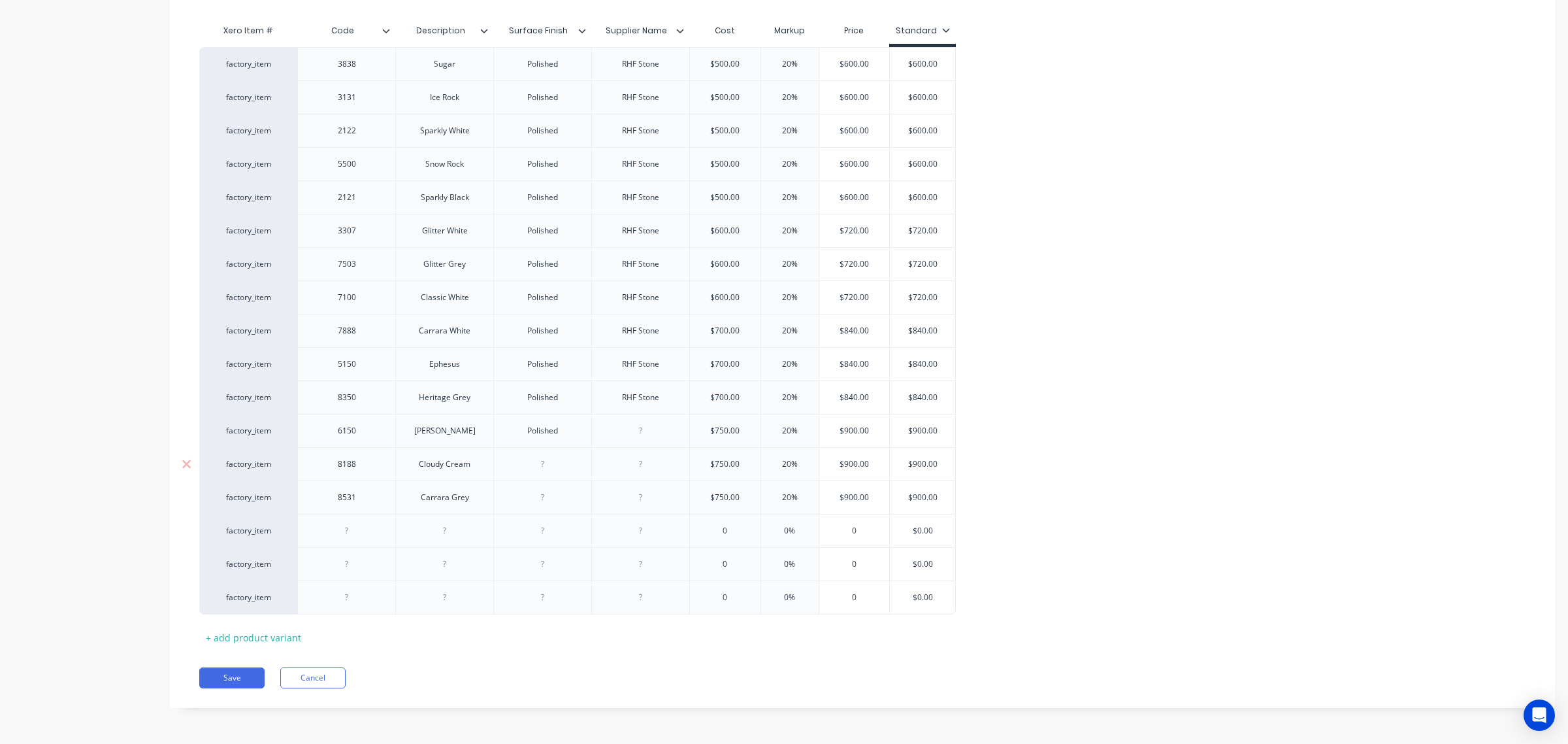
click at [531, 468] on div at bounding box center [543, 464] width 65 height 17
click at [530, 497] on div at bounding box center [543, 497] width 65 height 17
click at [530, 530] on div at bounding box center [543, 530] width 65 height 17
click at [530, 563] on div at bounding box center [543, 564] width 65 height 17
click at [534, 599] on div at bounding box center [543, 597] width 65 height 17
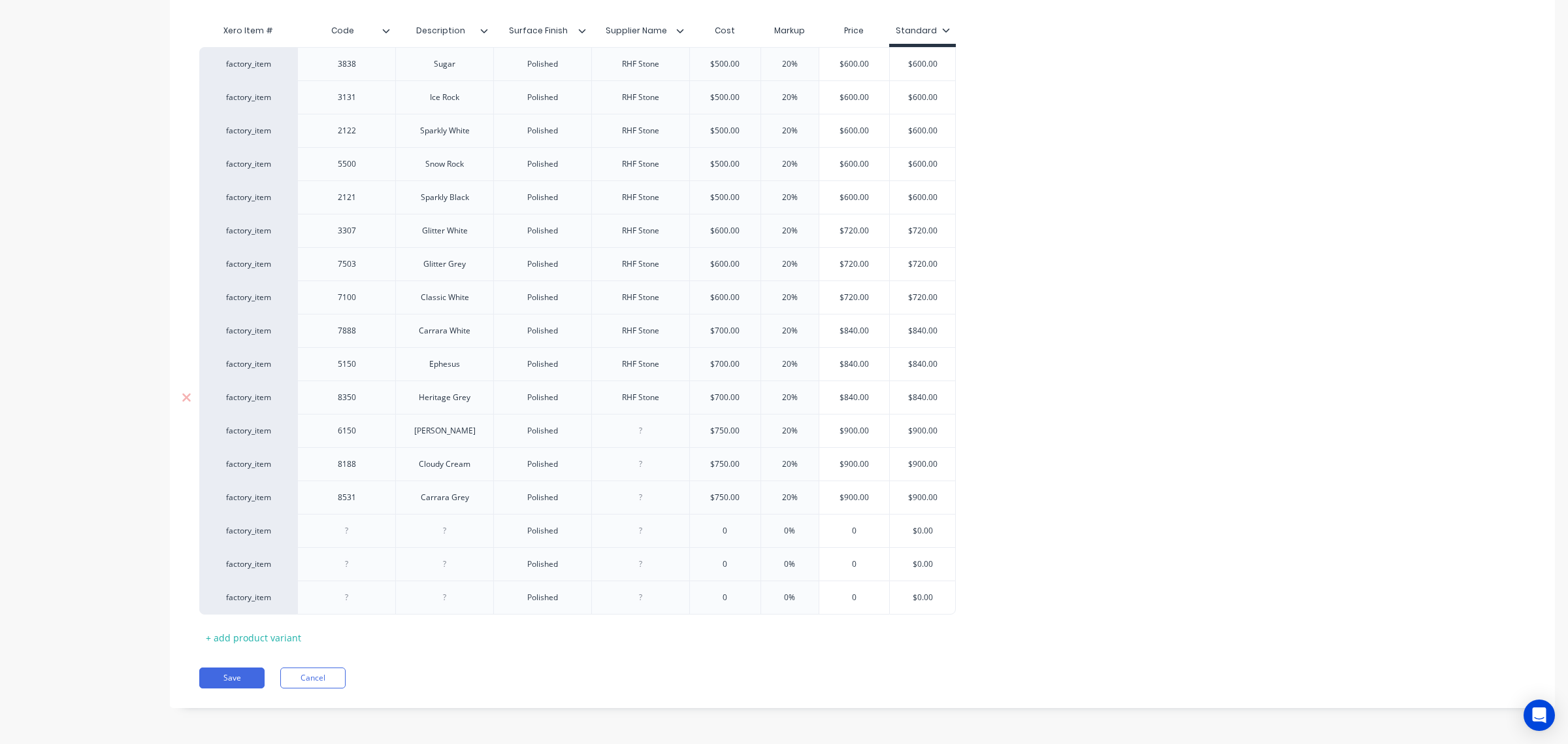
click at [629, 397] on div "RHF Stone" at bounding box center [641, 397] width 65 height 17
click at [629, 399] on div "RHF Stone" at bounding box center [641, 397] width 65 height 17
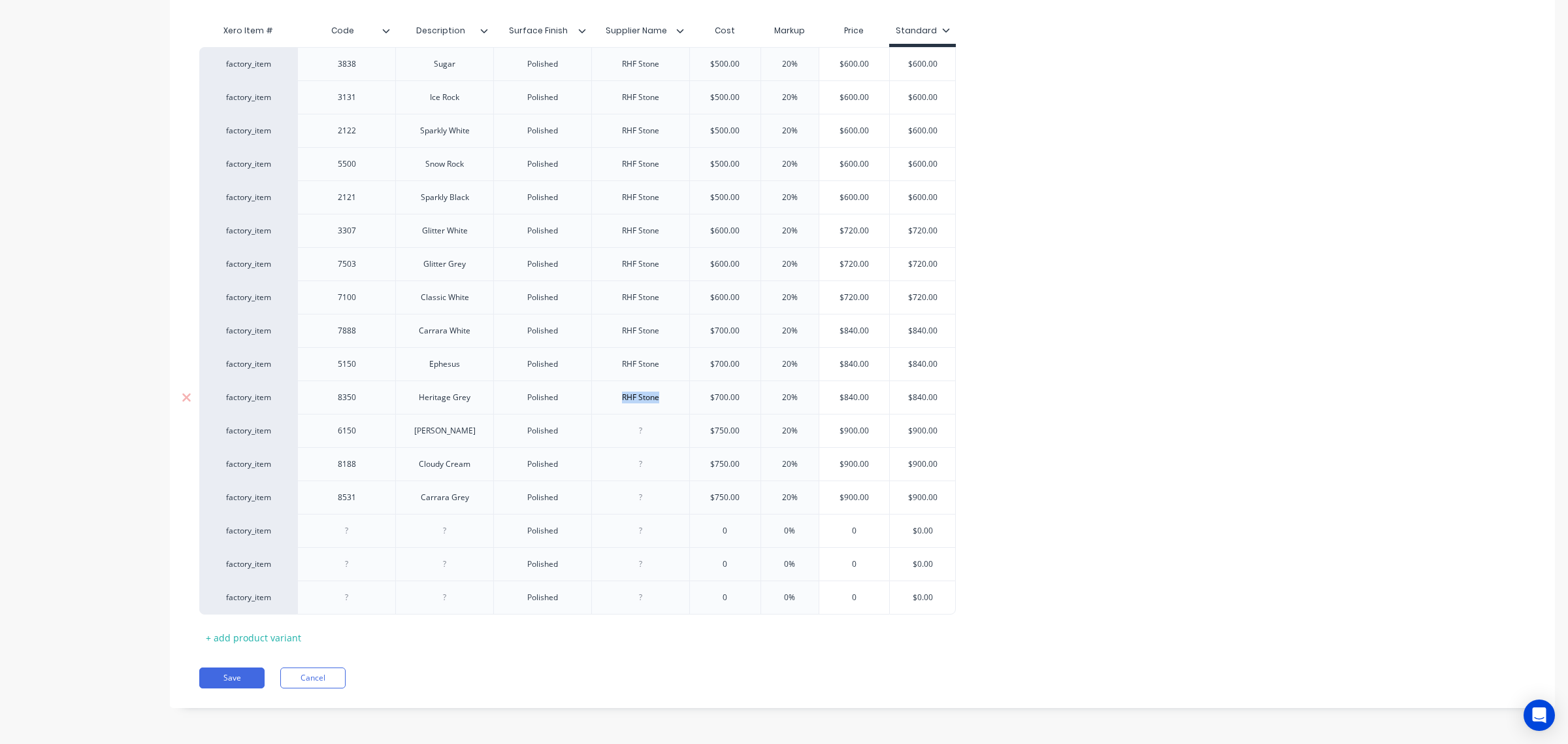
click at [629, 400] on div "RHF Stone" at bounding box center [641, 397] width 65 height 17
copy div "RHF Stone"
click at [639, 434] on div at bounding box center [641, 430] width 65 height 17
click at [639, 471] on div at bounding box center [641, 464] width 65 height 17
click at [641, 500] on div at bounding box center [641, 497] width 65 height 17
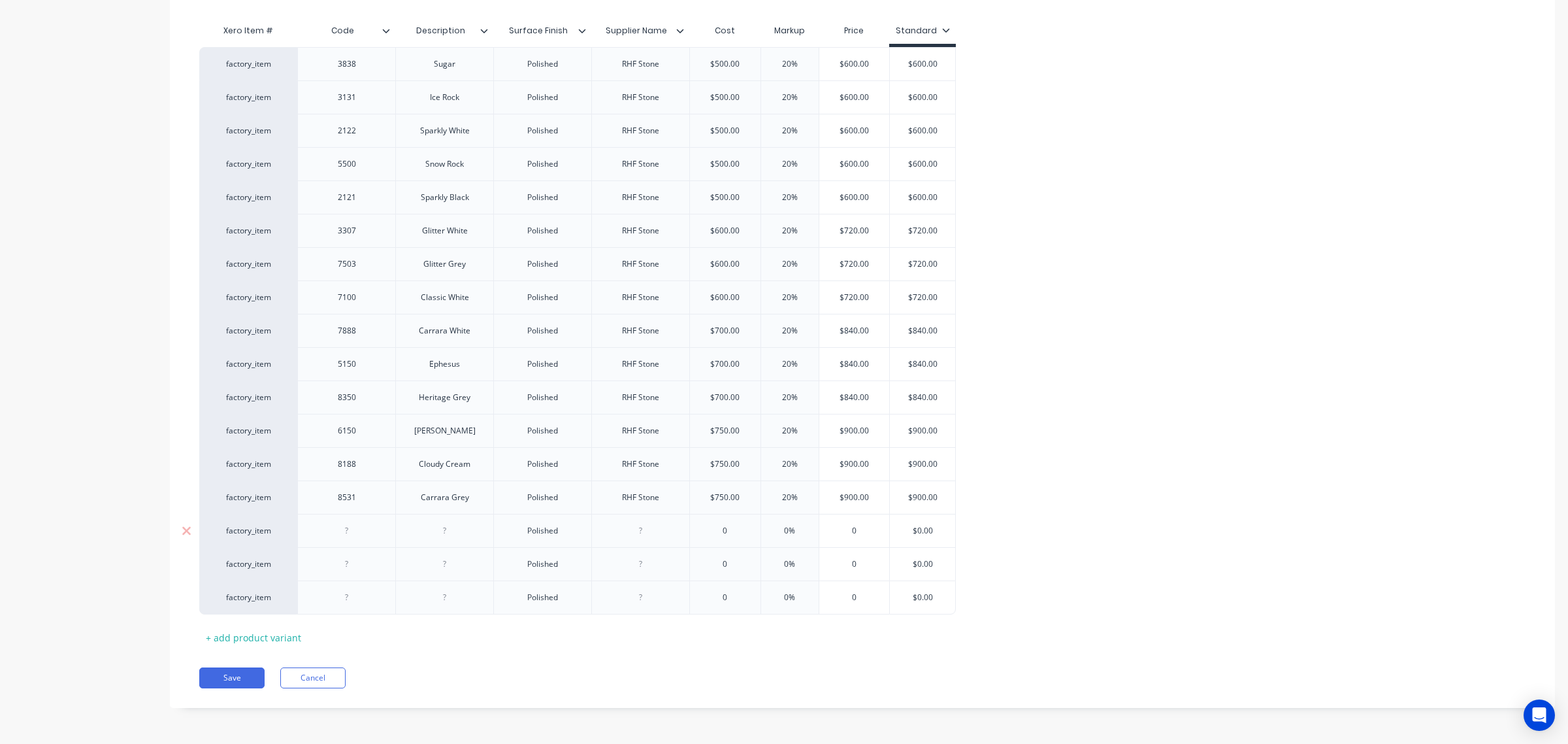
click at [644, 533] on div at bounding box center [641, 530] width 65 height 17
click at [644, 563] on div at bounding box center [641, 564] width 65 height 17
click at [651, 602] on div at bounding box center [641, 597] width 65 height 17
click at [919, 525] on input "$0.00" at bounding box center [922, 530] width 65 height 12
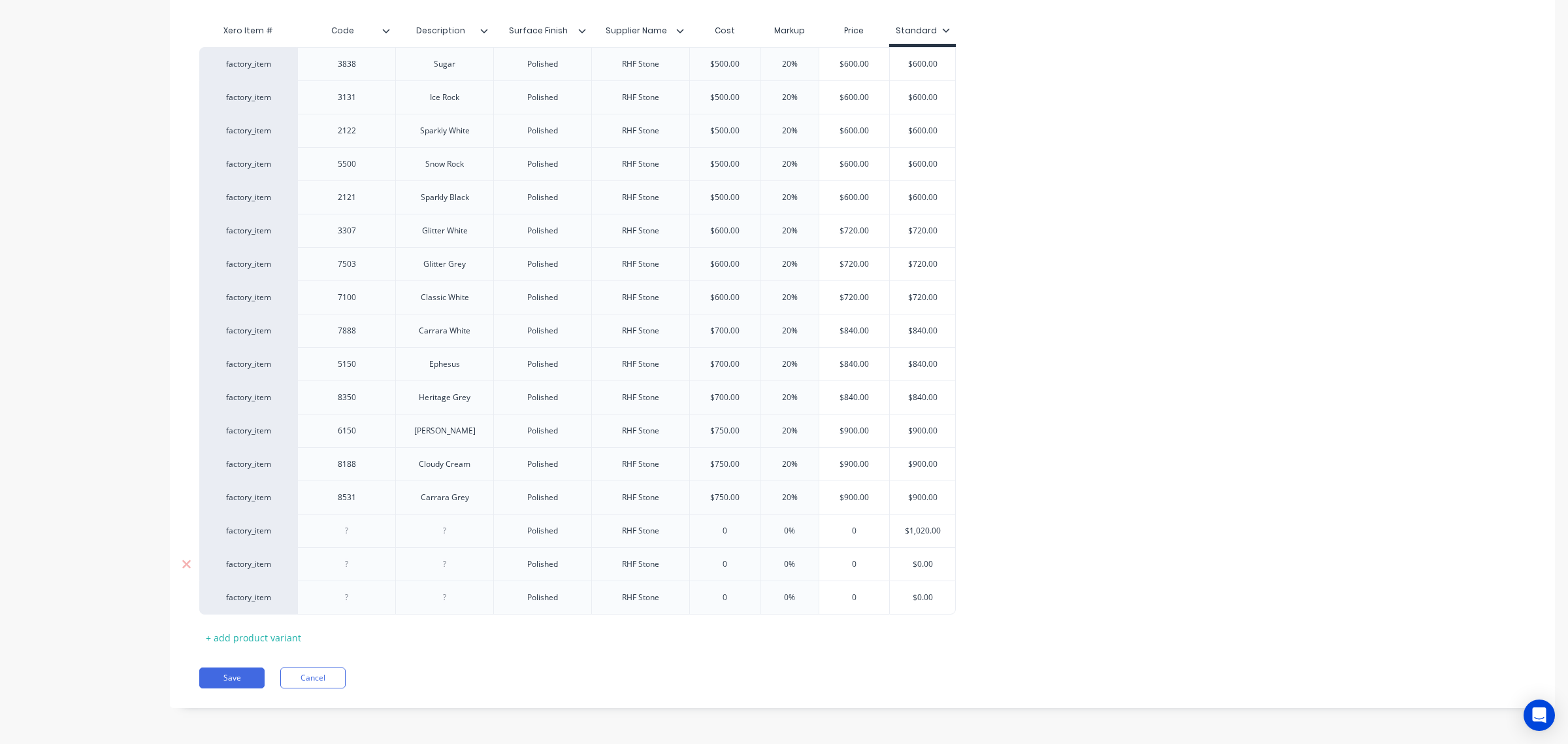
click at [919, 563] on input "$0.00" at bounding box center [922, 564] width 65 height 12
click at [919, 596] on input "$0.00" at bounding box center [922, 597] width 65 height 12
drag, startPoint x: 343, startPoint y: 533, endPoint x: 412, endPoint y: 524, distance: 69.6
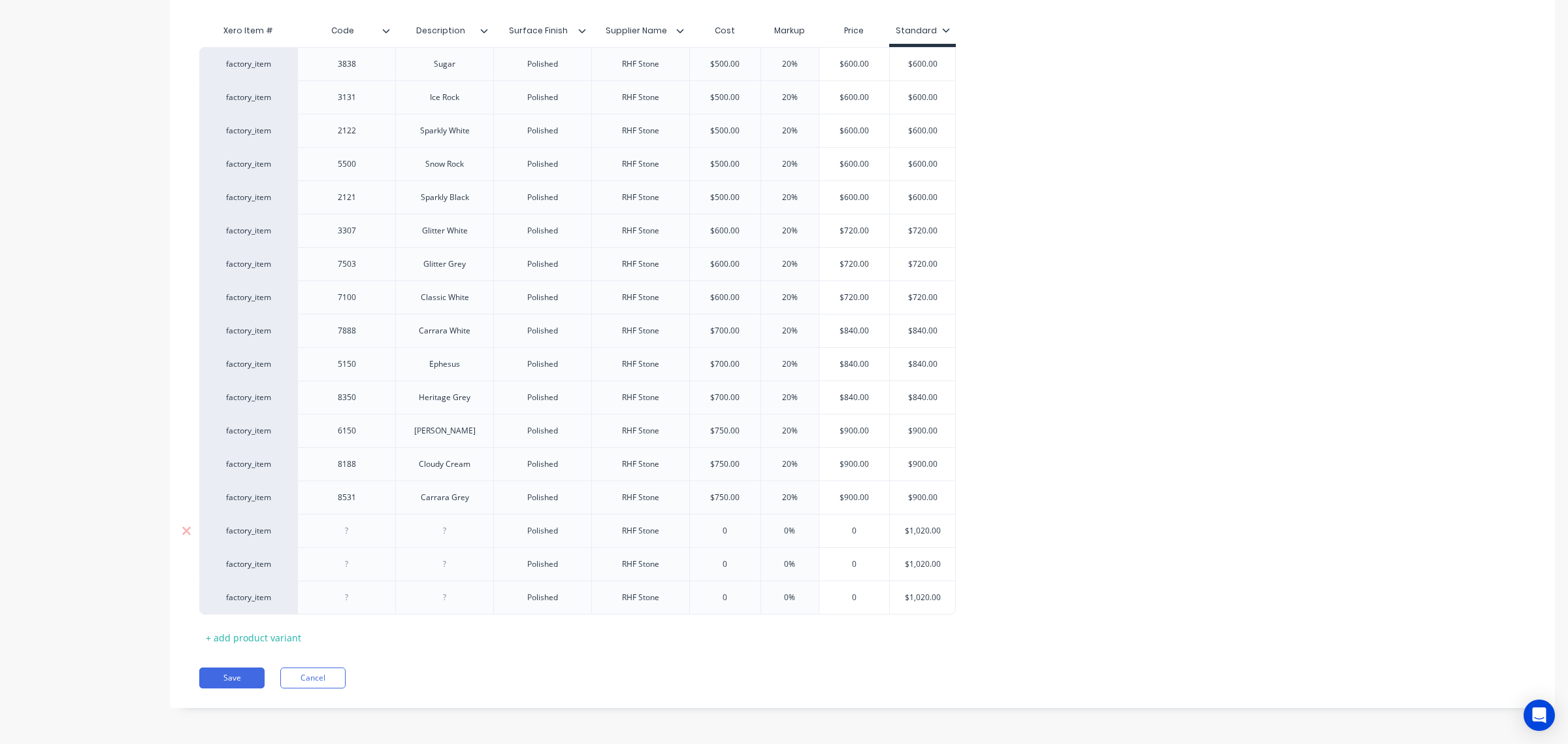
click at [343, 533] on div at bounding box center [347, 530] width 65 height 17
click at [432, 531] on div at bounding box center [444, 530] width 65 height 17
click at [328, 563] on div at bounding box center [347, 564] width 65 height 17
click at [439, 566] on div at bounding box center [444, 564] width 65 height 17
click at [345, 601] on div at bounding box center [347, 597] width 65 height 17
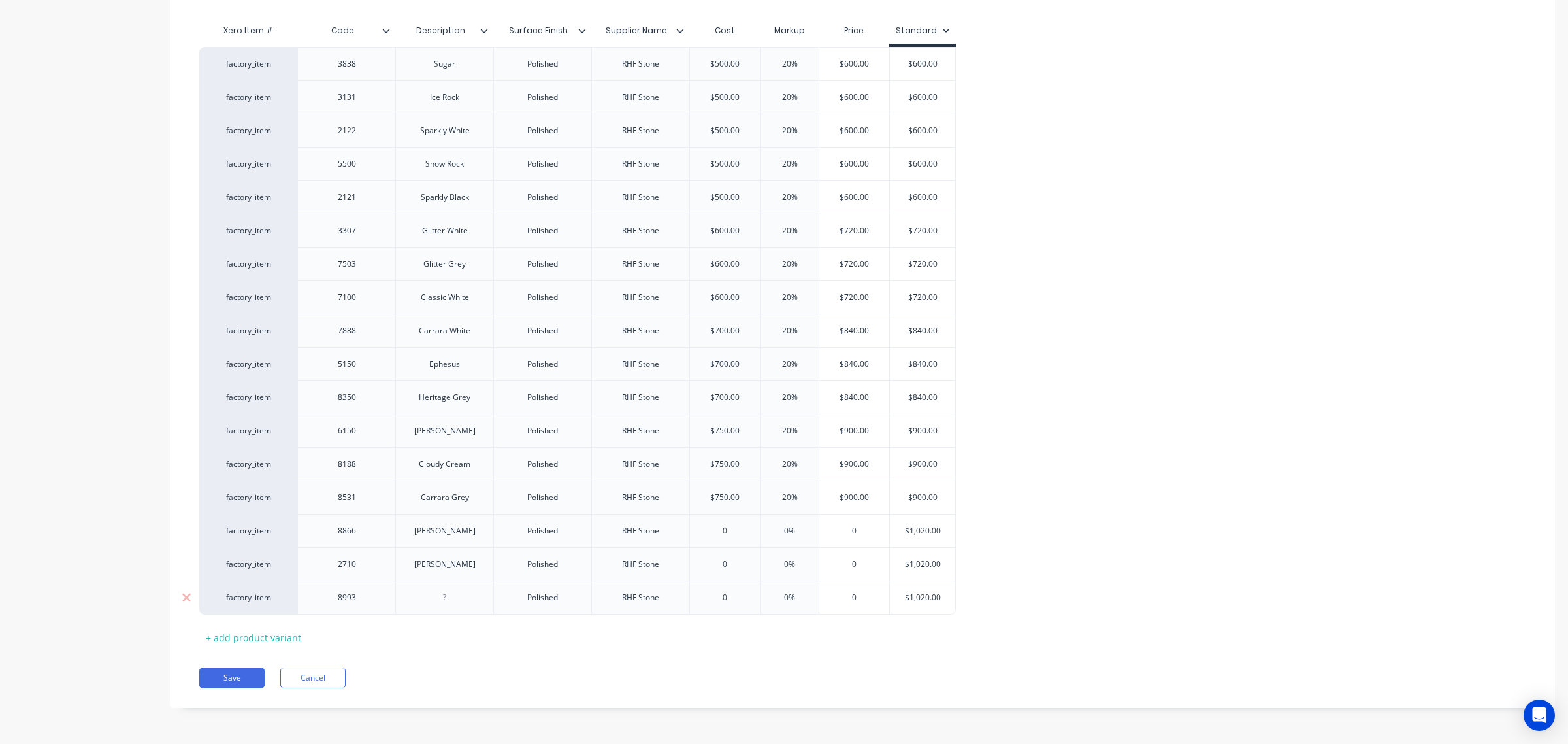
click at [444, 598] on div at bounding box center [444, 597] width 65 height 17
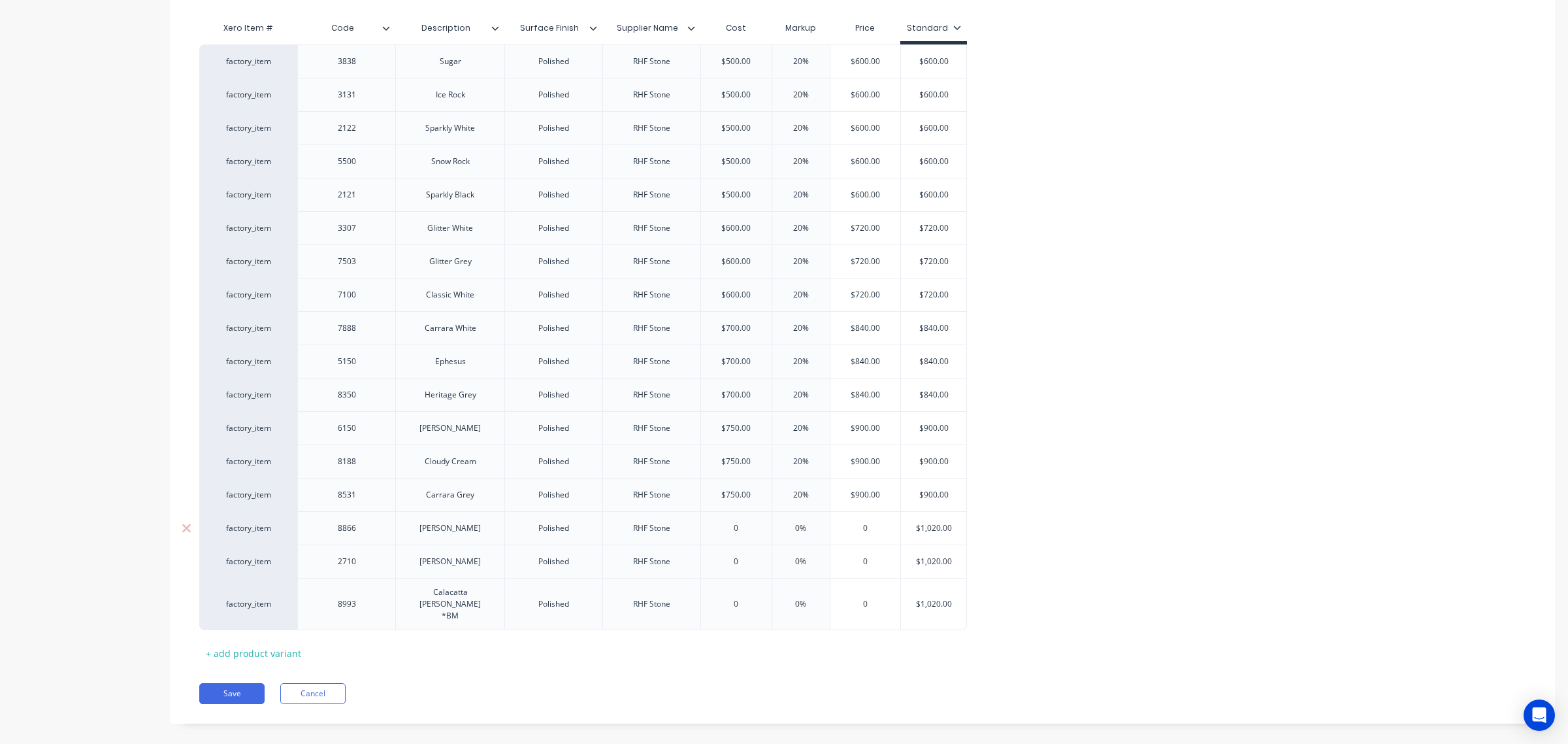
click at [729, 525] on input "0" at bounding box center [736, 528] width 71 height 12
click at [729, 527] on input "$900.00" at bounding box center [736, 528] width 71 height 12
click at [732, 527] on input "$850.00" at bounding box center [736, 528] width 71 height 12
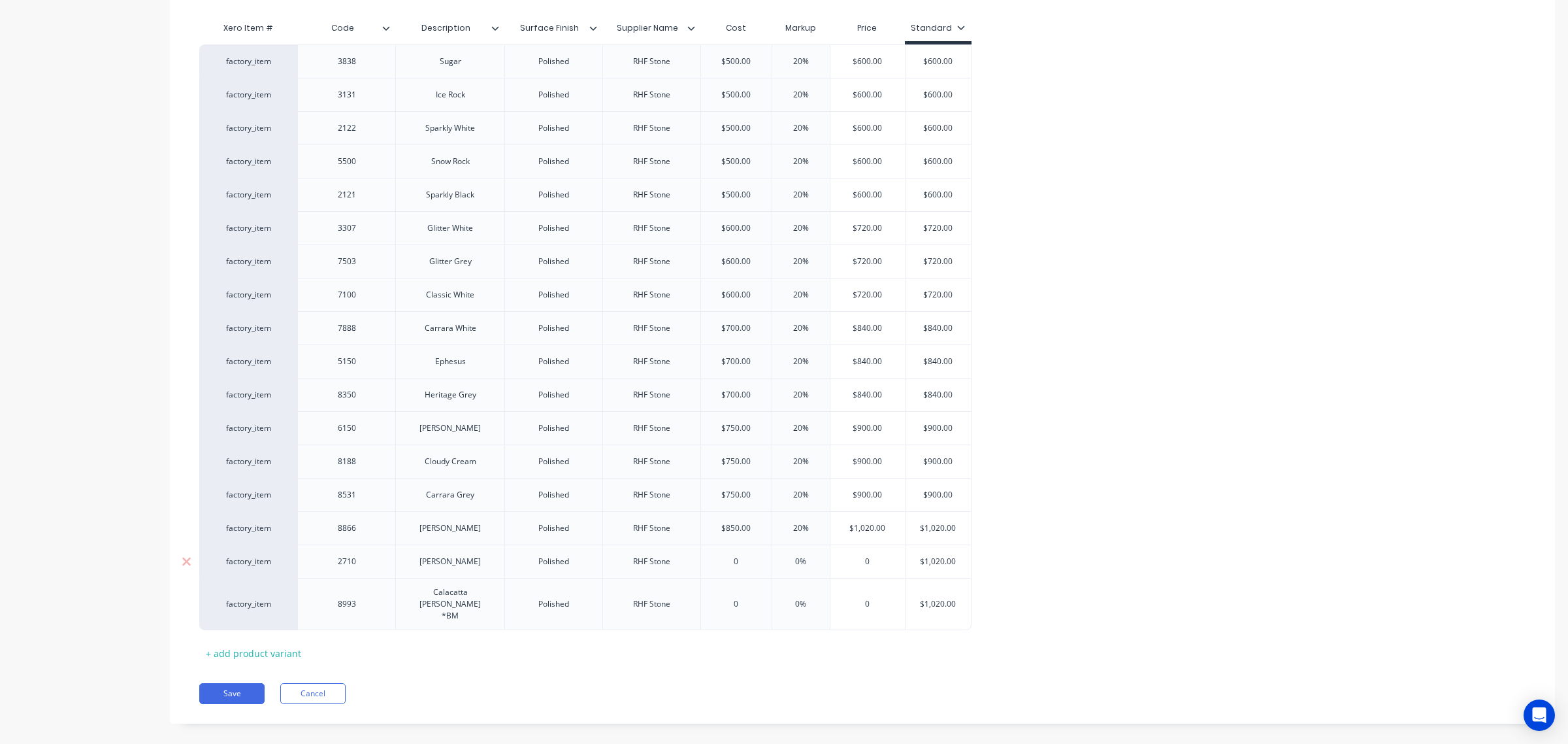
click at [726, 561] on input "0" at bounding box center [736, 561] width 71 height 12
click at [737, 598] on input "0" at bounding box center [736, 604] width 71 height 12
click at [784, 562] on input "0%" at bounding box center [801, 561] width 65 height 12
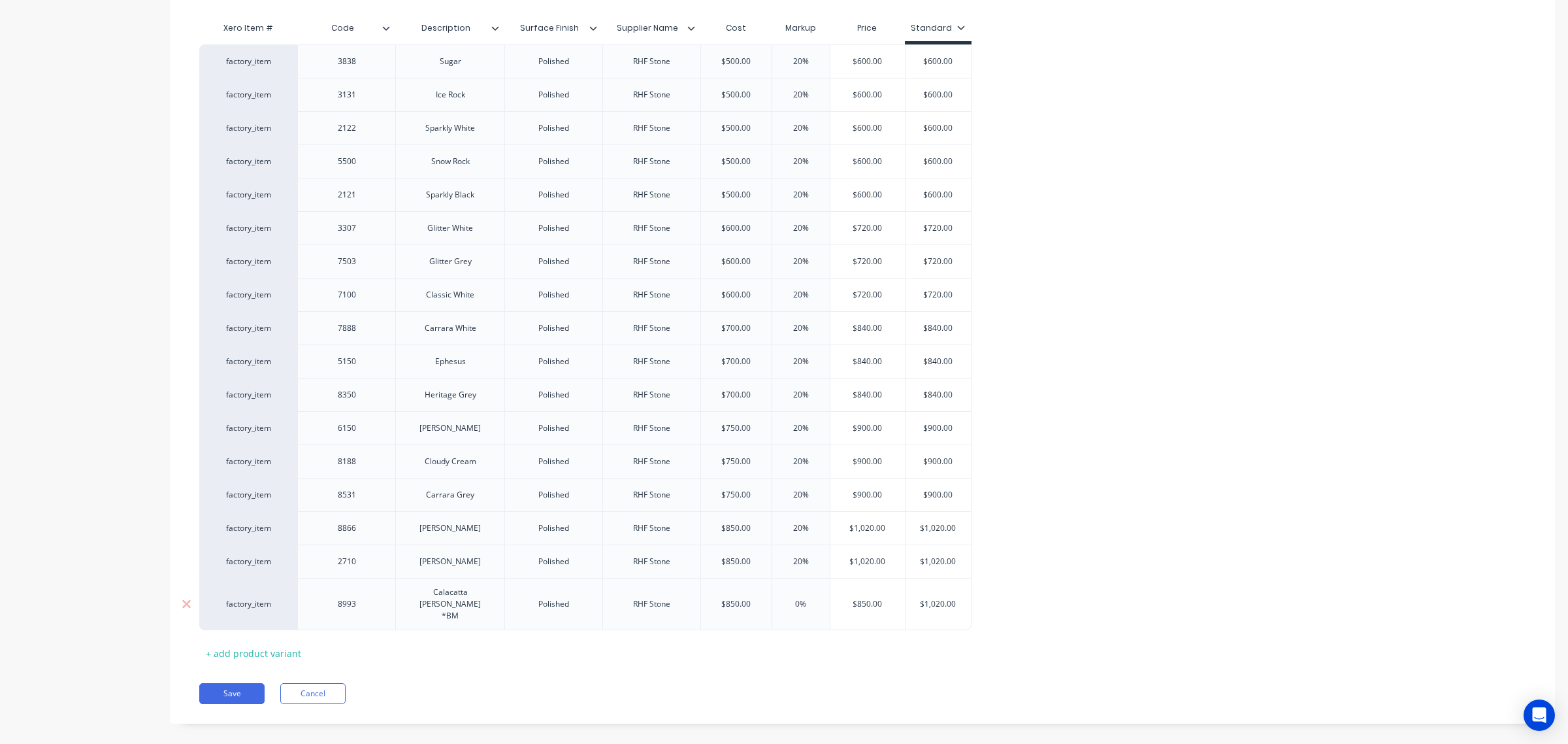
click at [791, 599] on input "0%" at bounding box center [801, 604] width 65 height 12
click at [1105, 599] on div "factory_item 3838 Sugar Polished RHF Stone $500.00 20% $600.00 $600.00 factory_…" at bounding box center [862, 337] width 1326 height 586
click at [276, 643] on div "+ add product variant" at bounding box center [253, 653] width 108 height 20
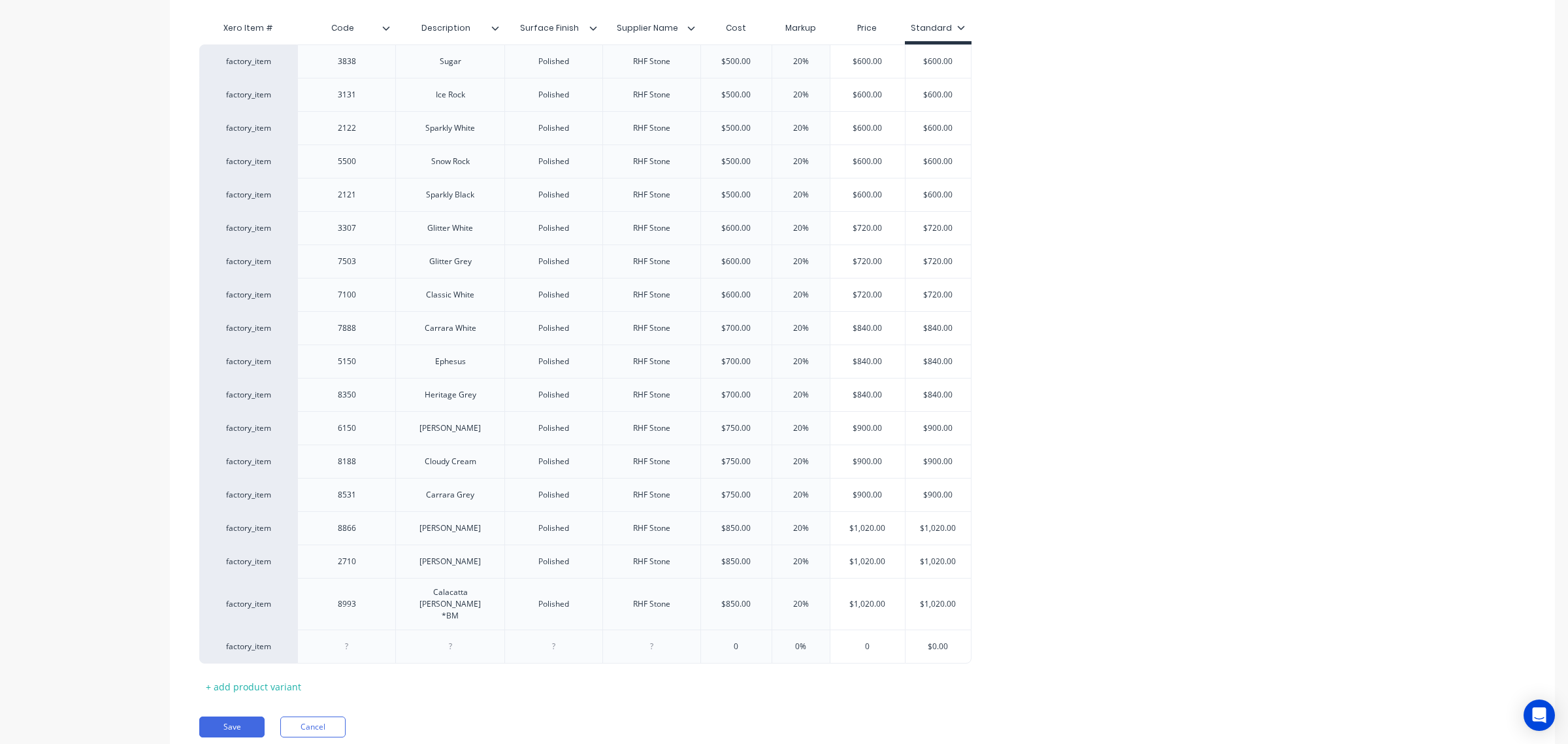
scroll to position [339, 0]
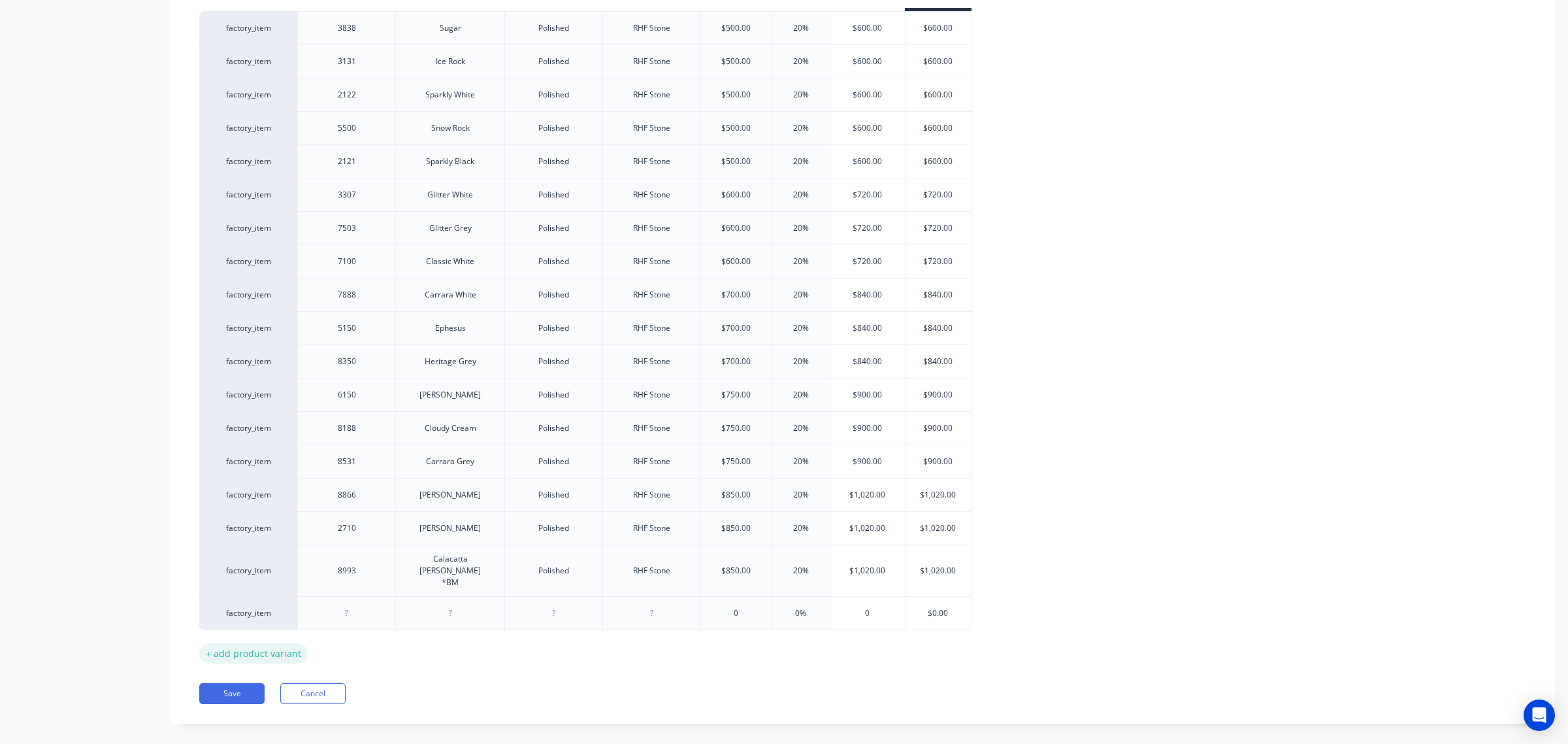
click at [226, 643] on div "+ add product variant" at bounding box center [253, 653] width 108 height 20
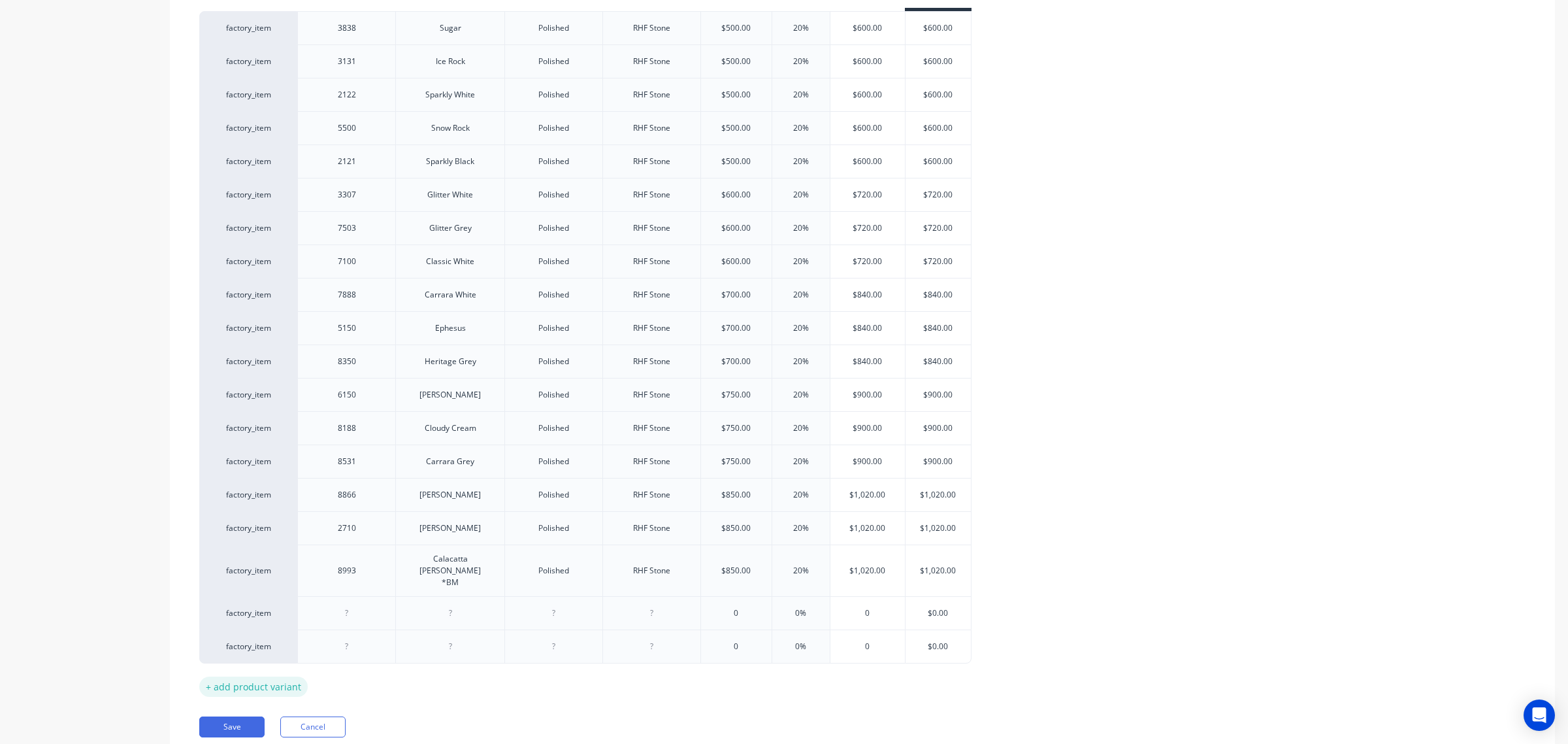
click at [249, 661] on div "+ add product variant" at bounding box center [253, 686] width 108 height 20
click at [263, 661] on div "+ add product variant" at bounding box center [253, 720] width 108 height 20
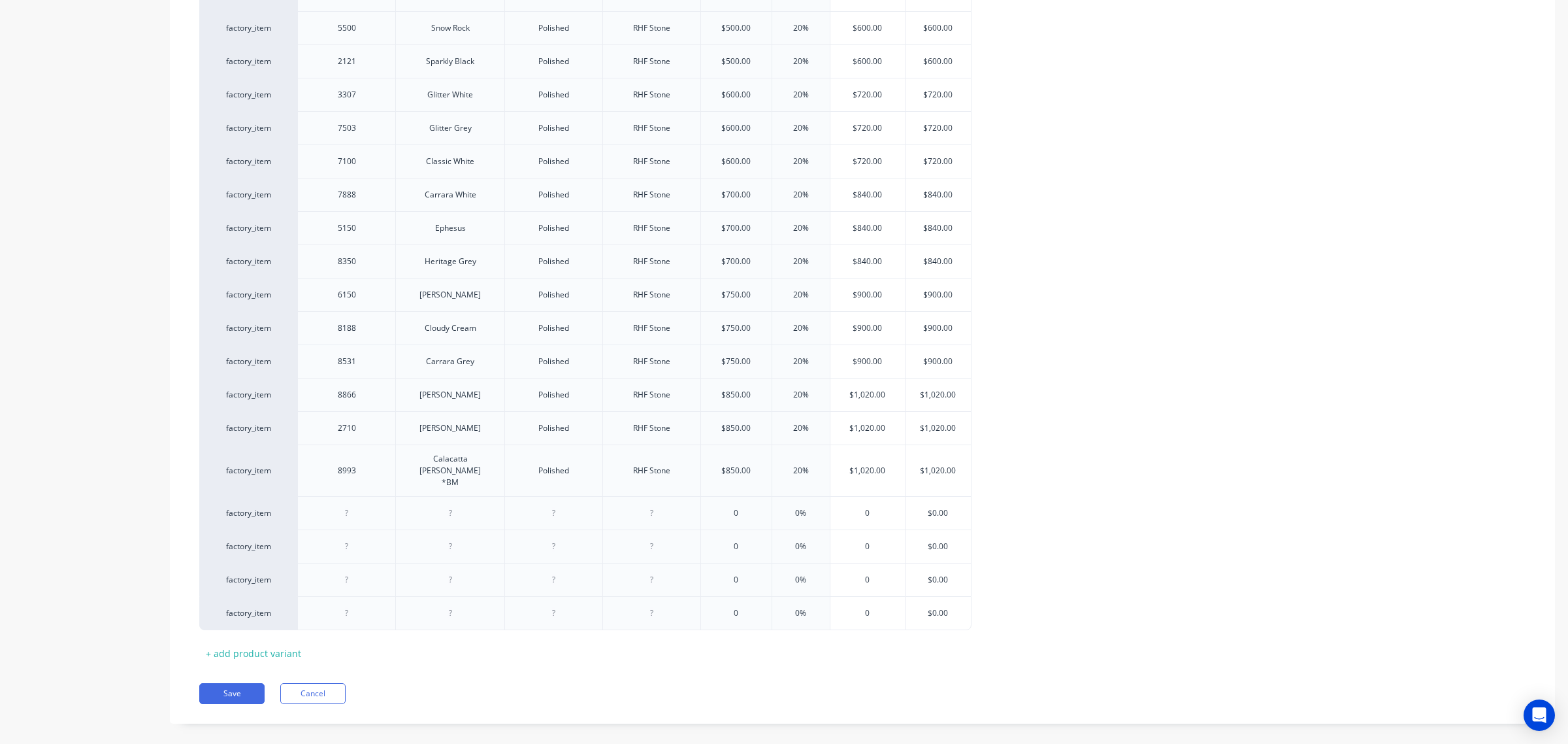
scroll to position [440, 0]
drag, startPoint x: 228, startPoint y: 638, endPoint x: 246, endPoint y: 648, distance: 20.6
click at [228, 642] on div "+ add product variant" at bounding box center [253, 652] width 108 height 20
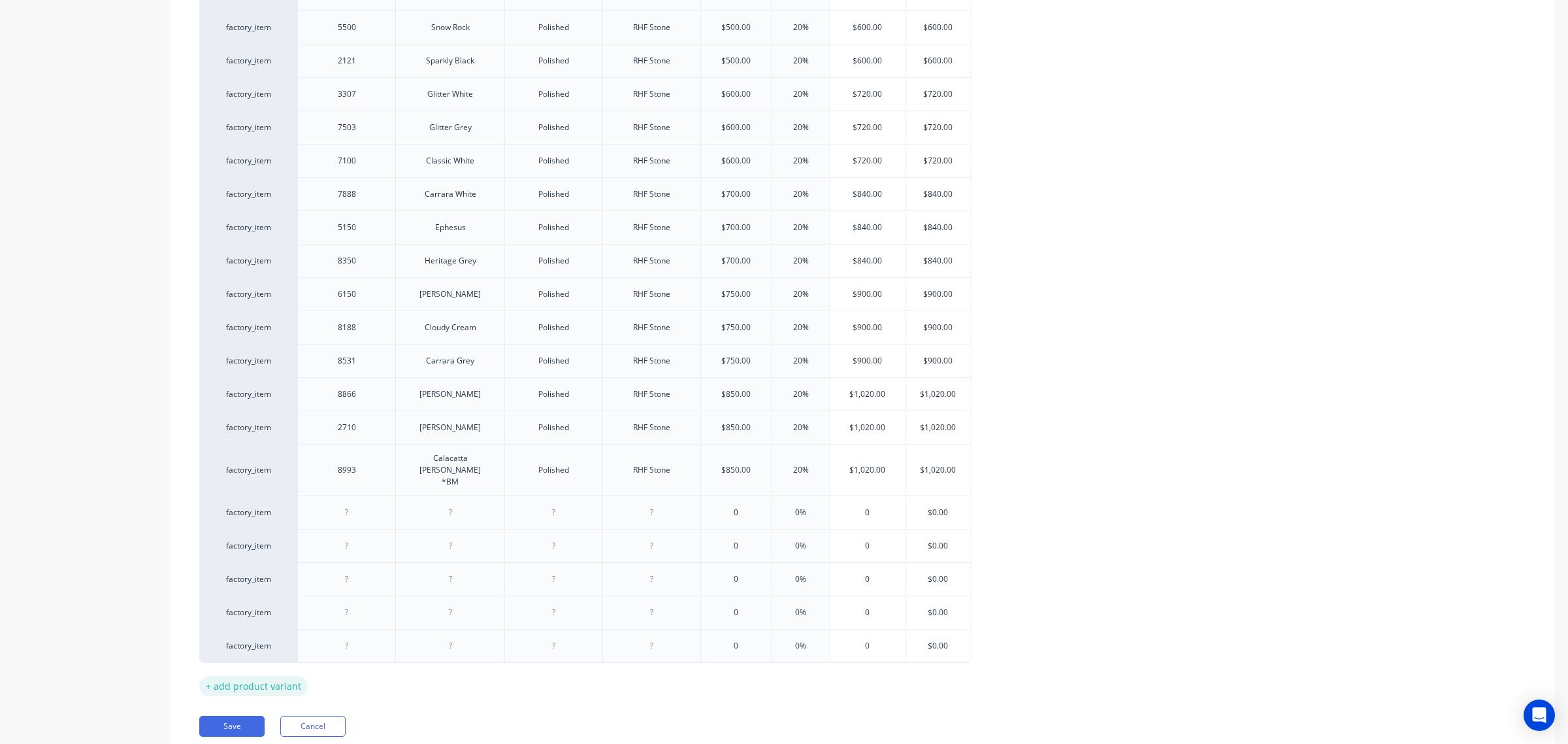
click at [266, 661] on div "+ add product variant" at bounding box center [253, 686] width 108 height 20
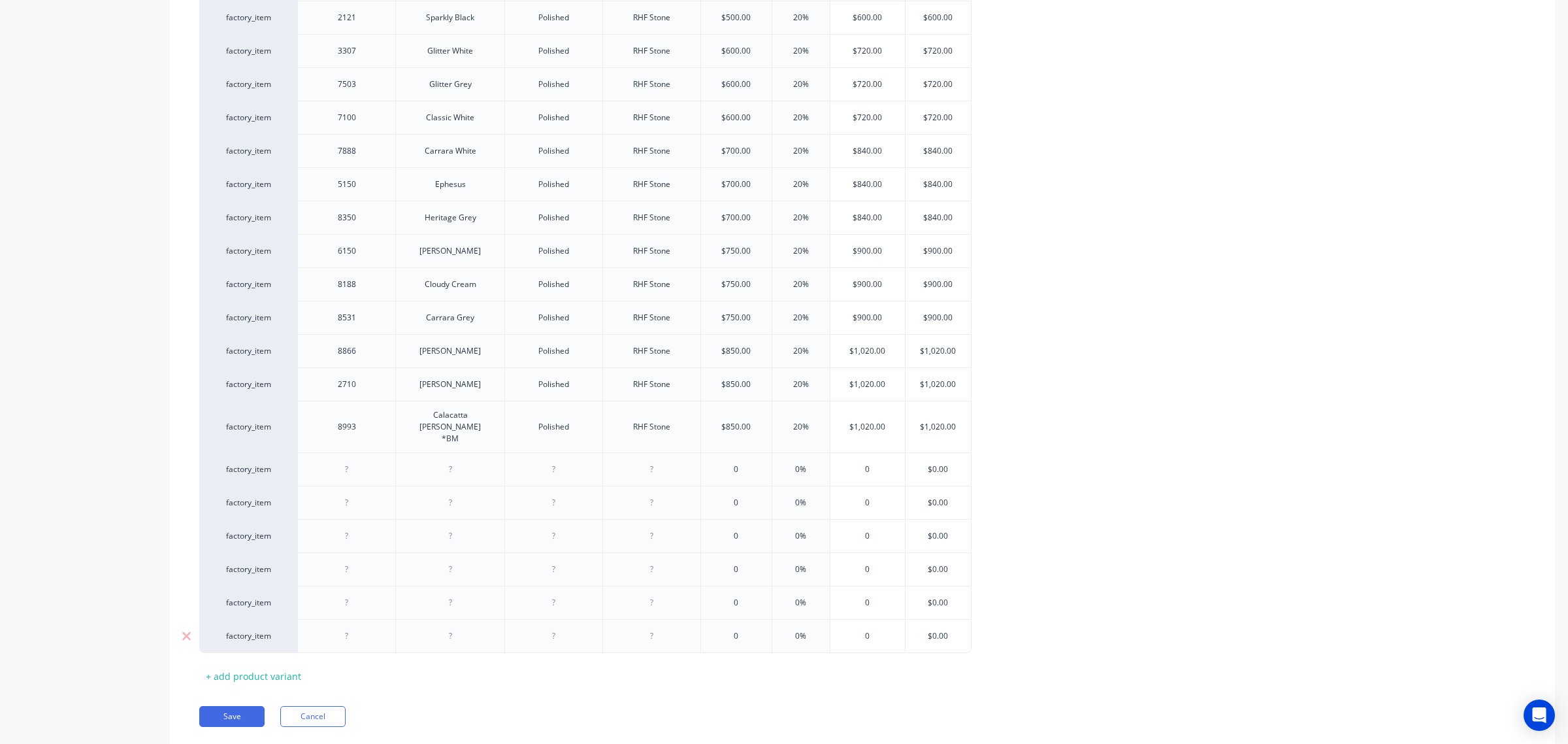
scroll to position [506, 0]
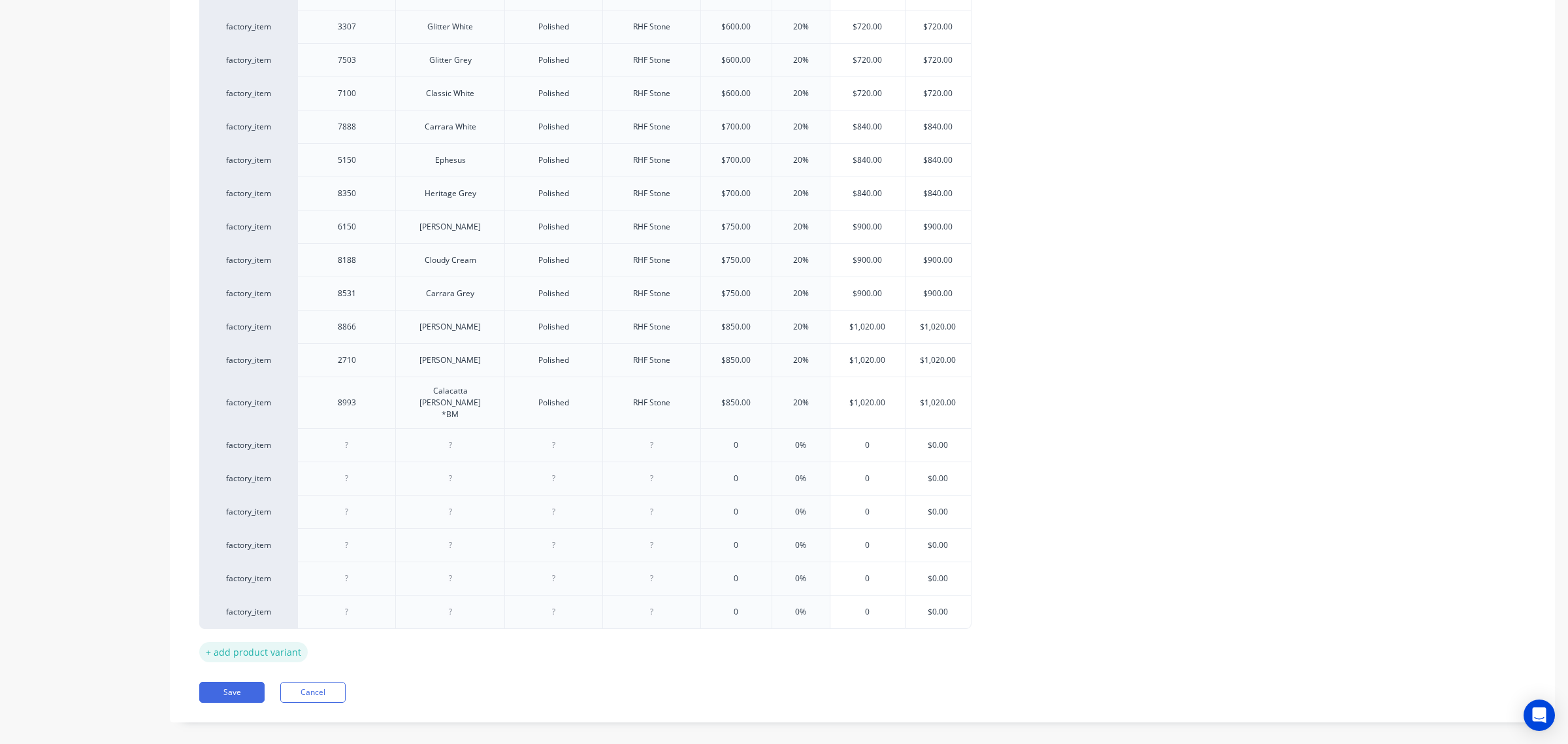
click at [286, 642] on div "+ add product variant" at bounding box center [253, 652] width 108 height 20
click at [278, 661] on div "+ add product variant" at bounding box center [253, 685] width 108 height 20
click at [934, 440] on input "$0.00" at bounding box center [938, 445] width 65 height 12
click at [933, 473] on input "$0.00" at bounding box center [938, 479] width 65 height 12
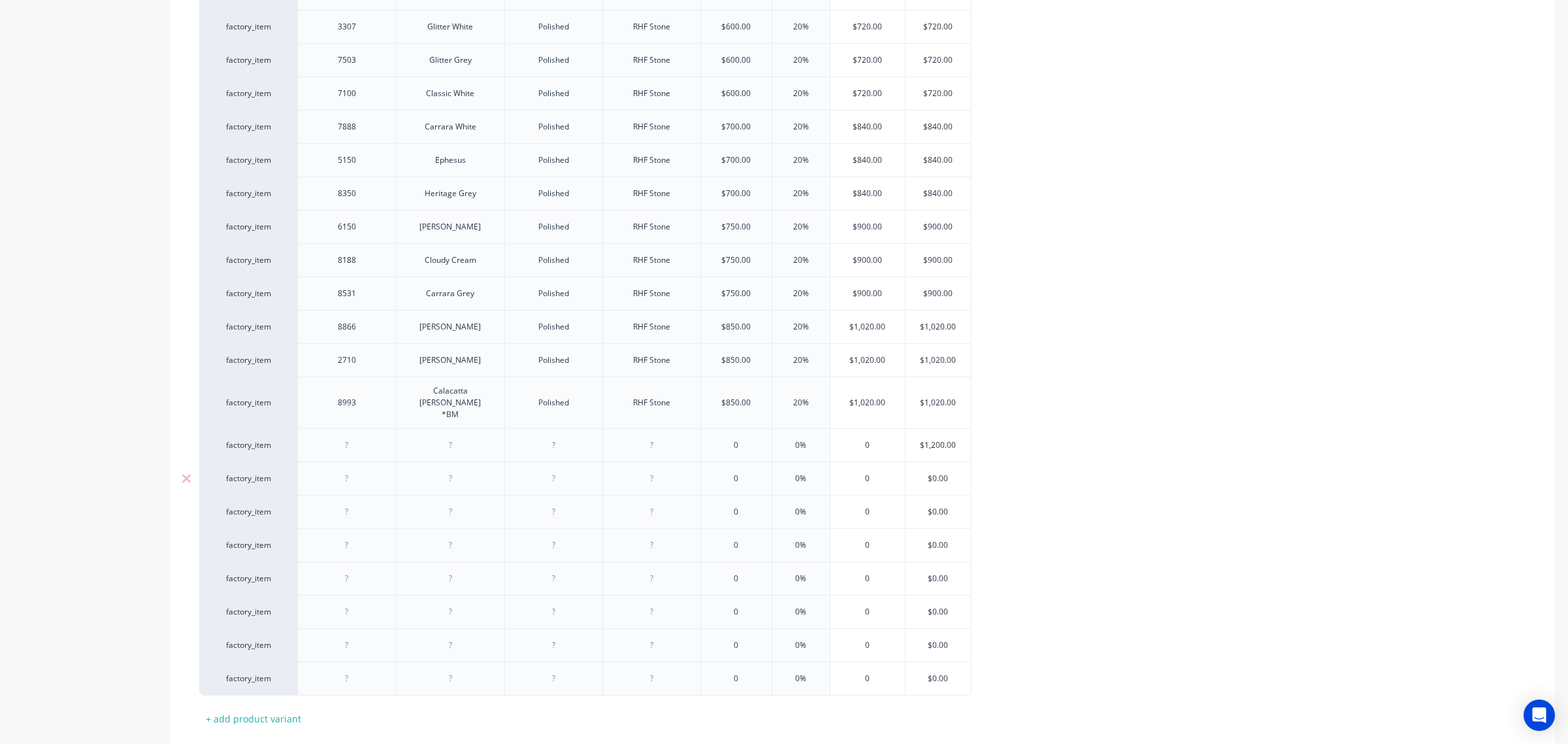
click at [933, 473] on input "$0.00" at bounding box center [938, 479] width 65 height 12
click at [934, 506] on input "$0.00" at bounding box center [938, 512] width 65 height 12
click at [931, 540] on input "$0.00" at bounding box center [938, 545] width 65 height 12
drag, startPoint x: 931, startPoint y: 524, endPoint x: 936, endPoint y: 540, distance: 16.8
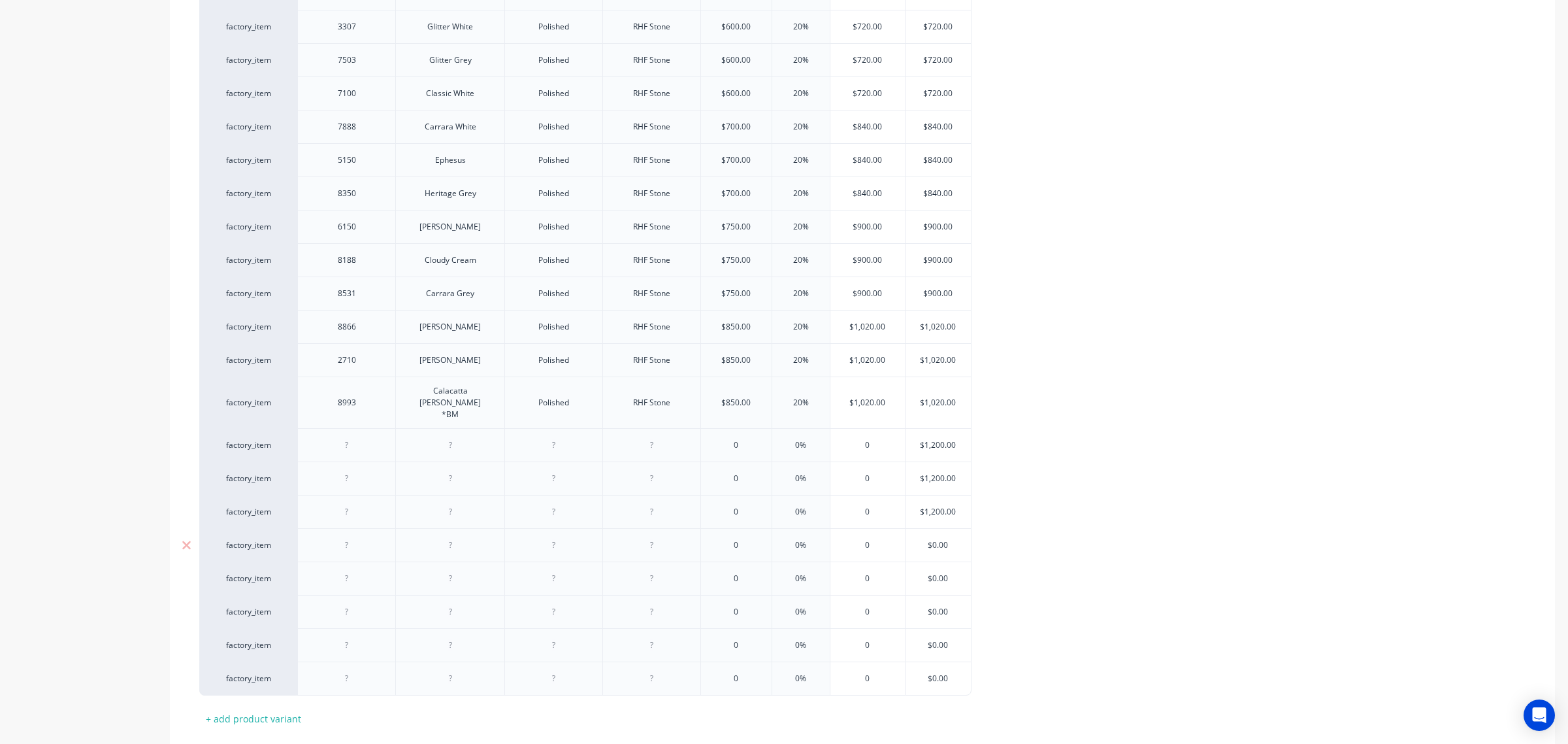
click at [931, 540] on input "$0.00" at bounding box center [938, 545] width 65 height 12
click at [934, 572] on input "$0.00" at bounding box center [938, 578] width 65 height 12
click at [938, 606] on input "$0.00" at bounding box center [938, 611] width 65 height 12
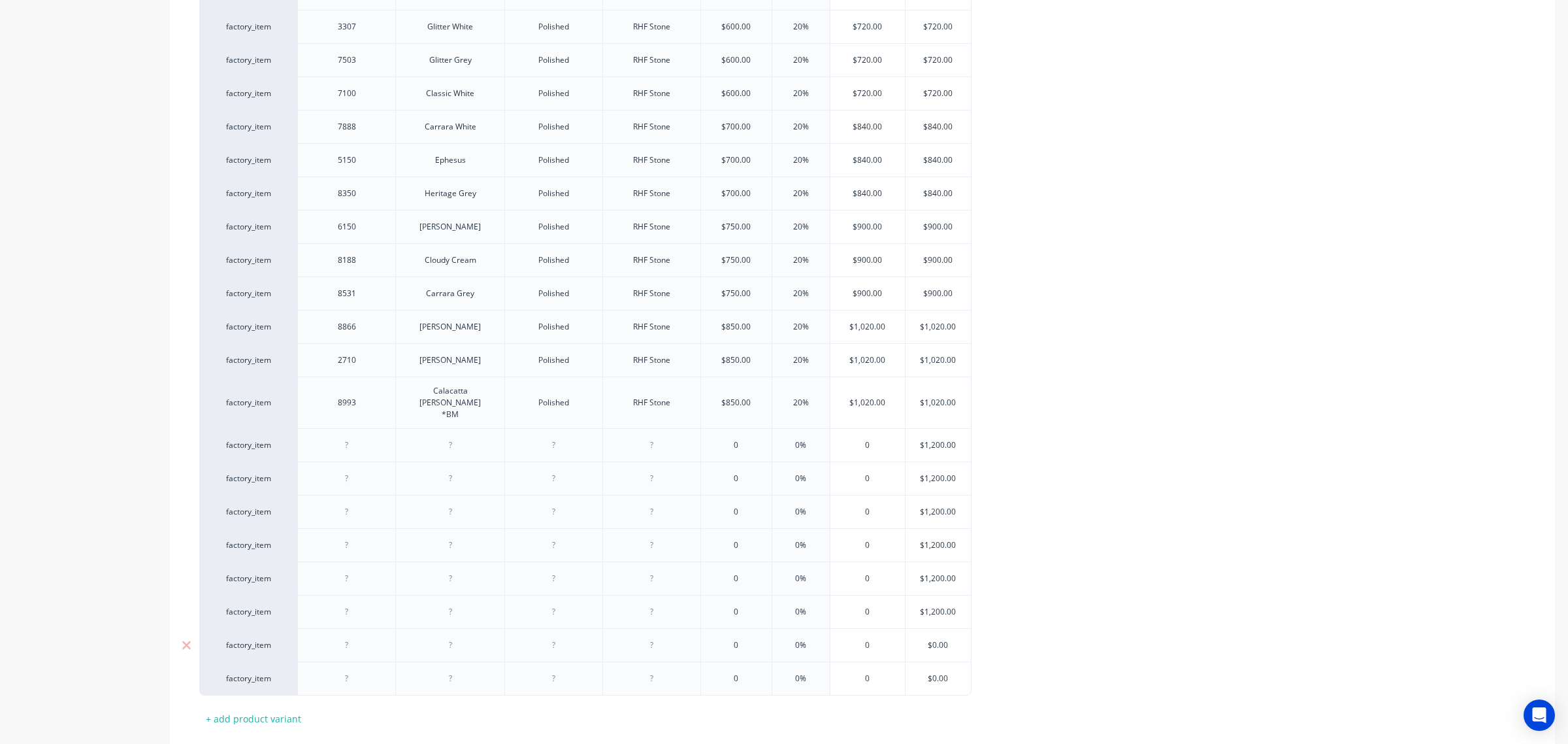
click at [936, 639] on input "$0.00" at bounding box center [938, 645] width 65 height 12
click at [938, 661] on input "$0.00" at bounding box center [938, 678] width 65 height 12
click at [787, 440] on input "0%" at bounding box center [801, 445] width 65 height 12
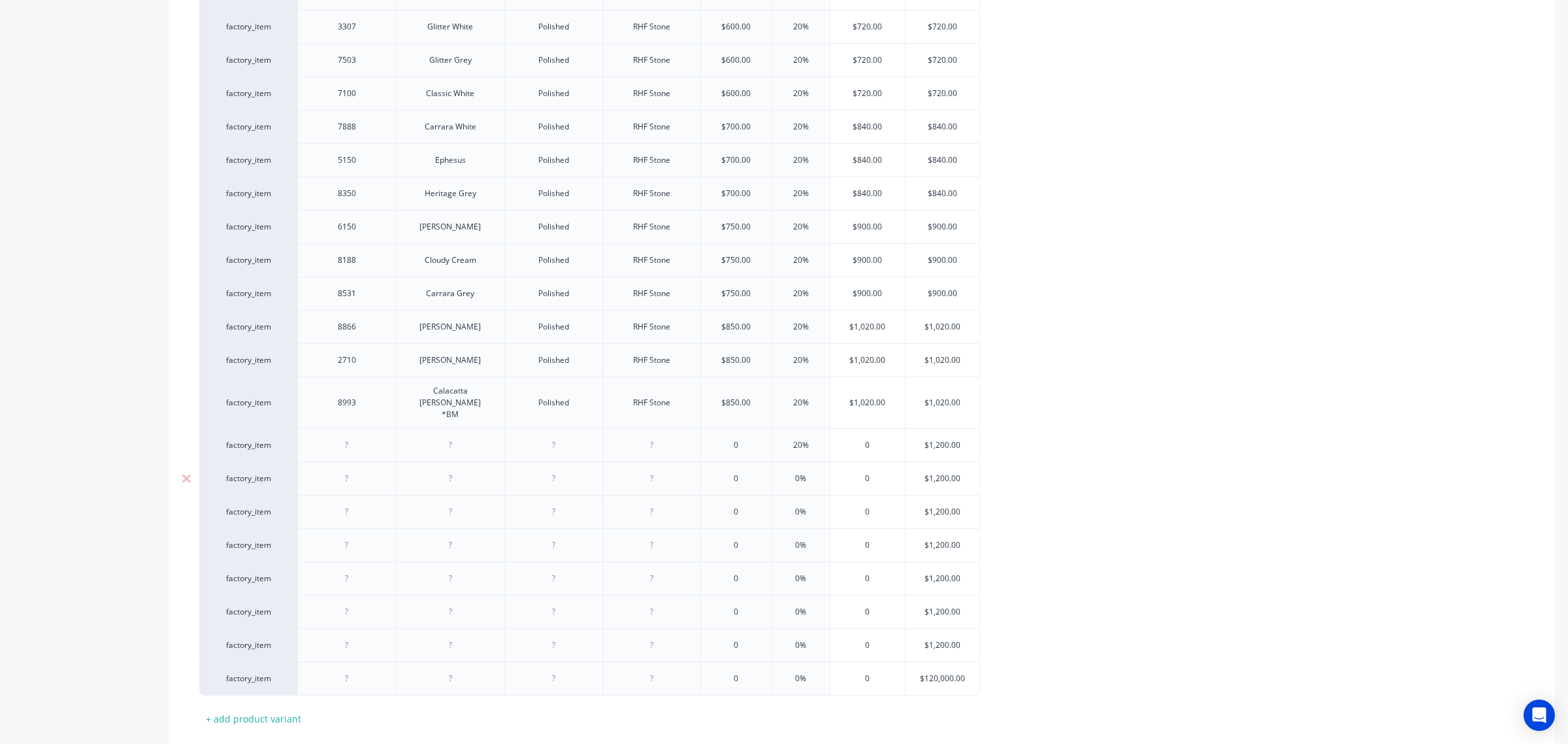
click at [785, 473] on input "0%" at bounding box center [801, 479] width 65 height 12
click at [789, 506] on input "0%" at bounding box center [801, 512] width 65 height 12
click at [784, 540] on input "0%" at bounding box center [801, 545] width 65 height 12
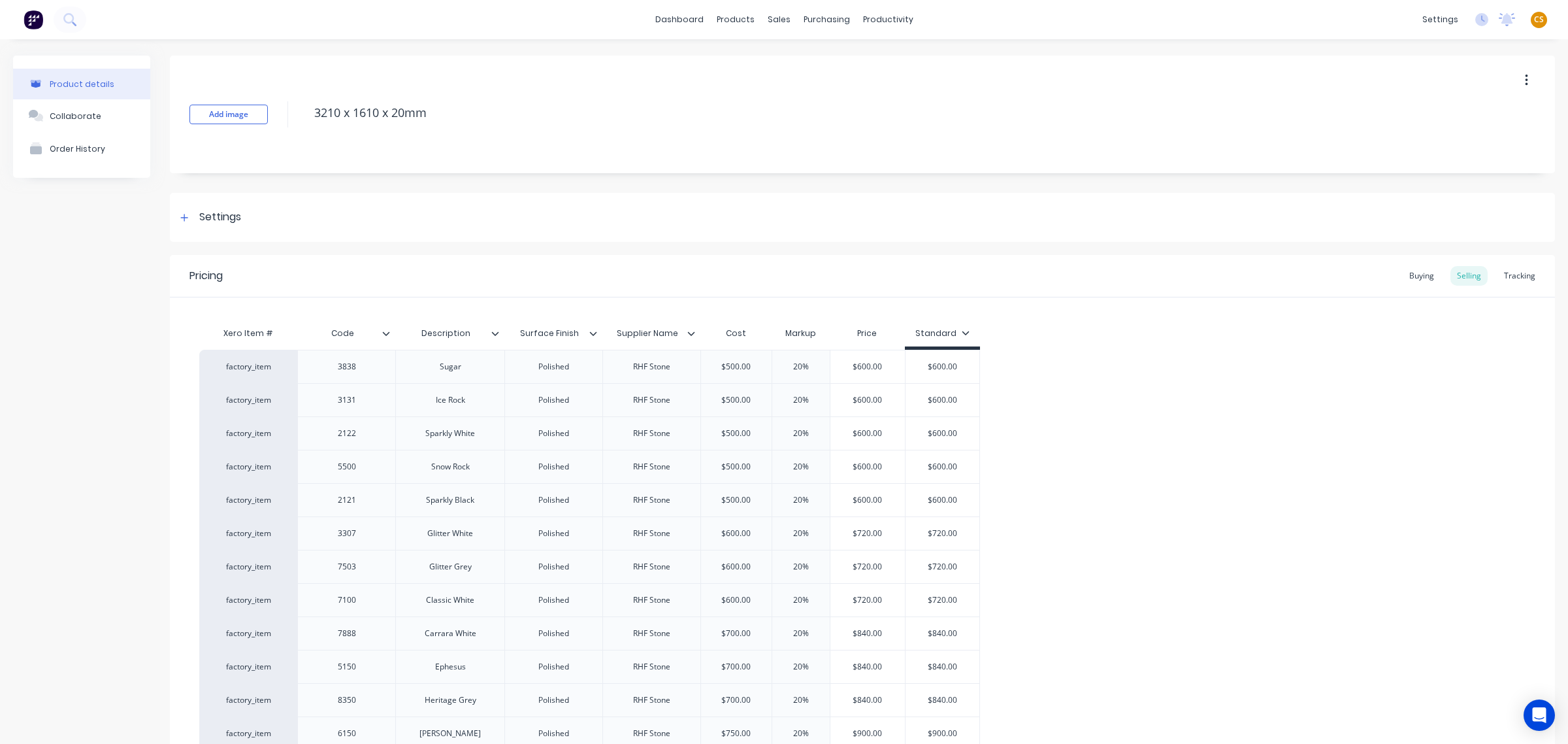
type input "20%"
type textarea "x"
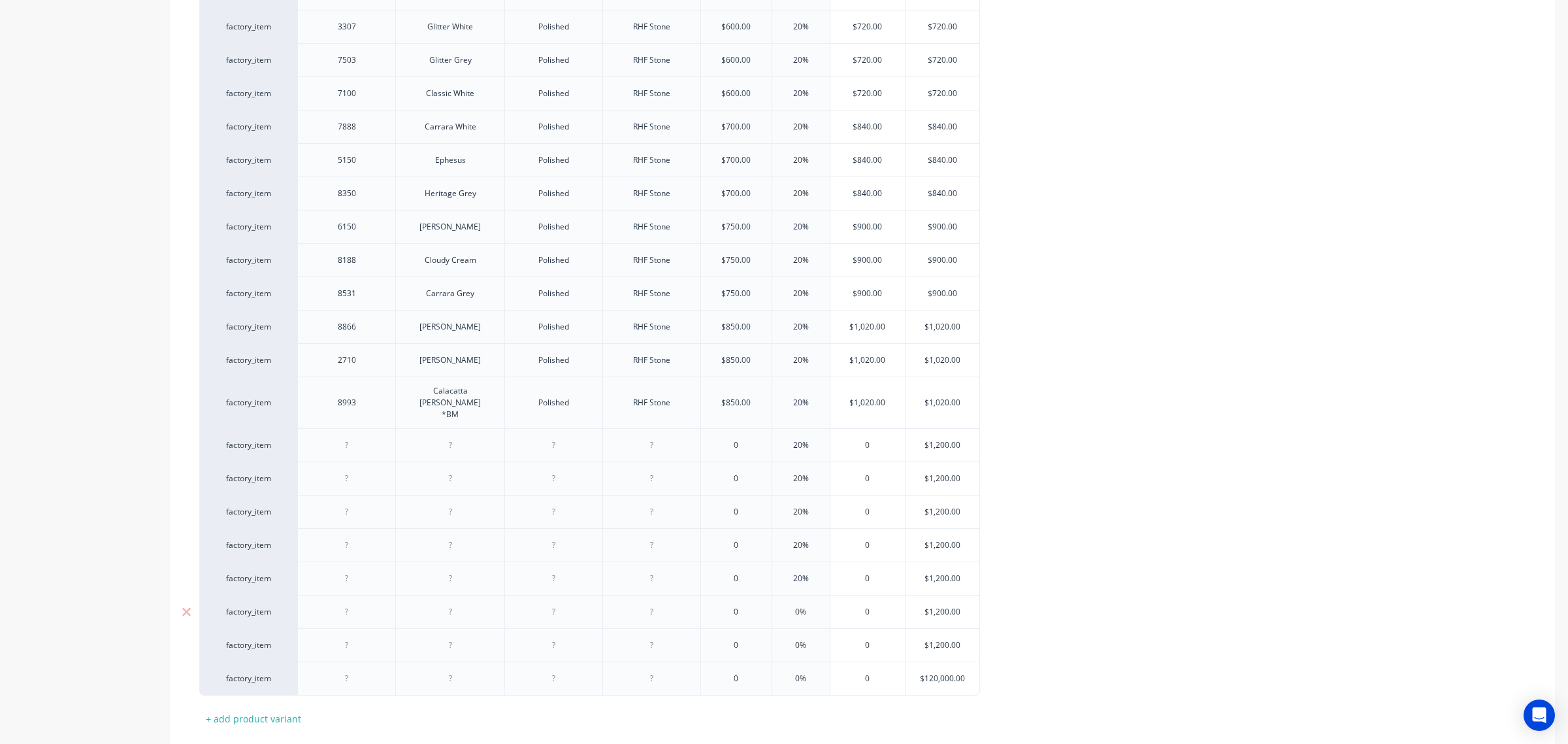
type input "20%"
click at [786, 606] on input "0%" at bounding box center [801, 611] width 65 height 12
type input "20%"
type textarea "x"
type input "20%"
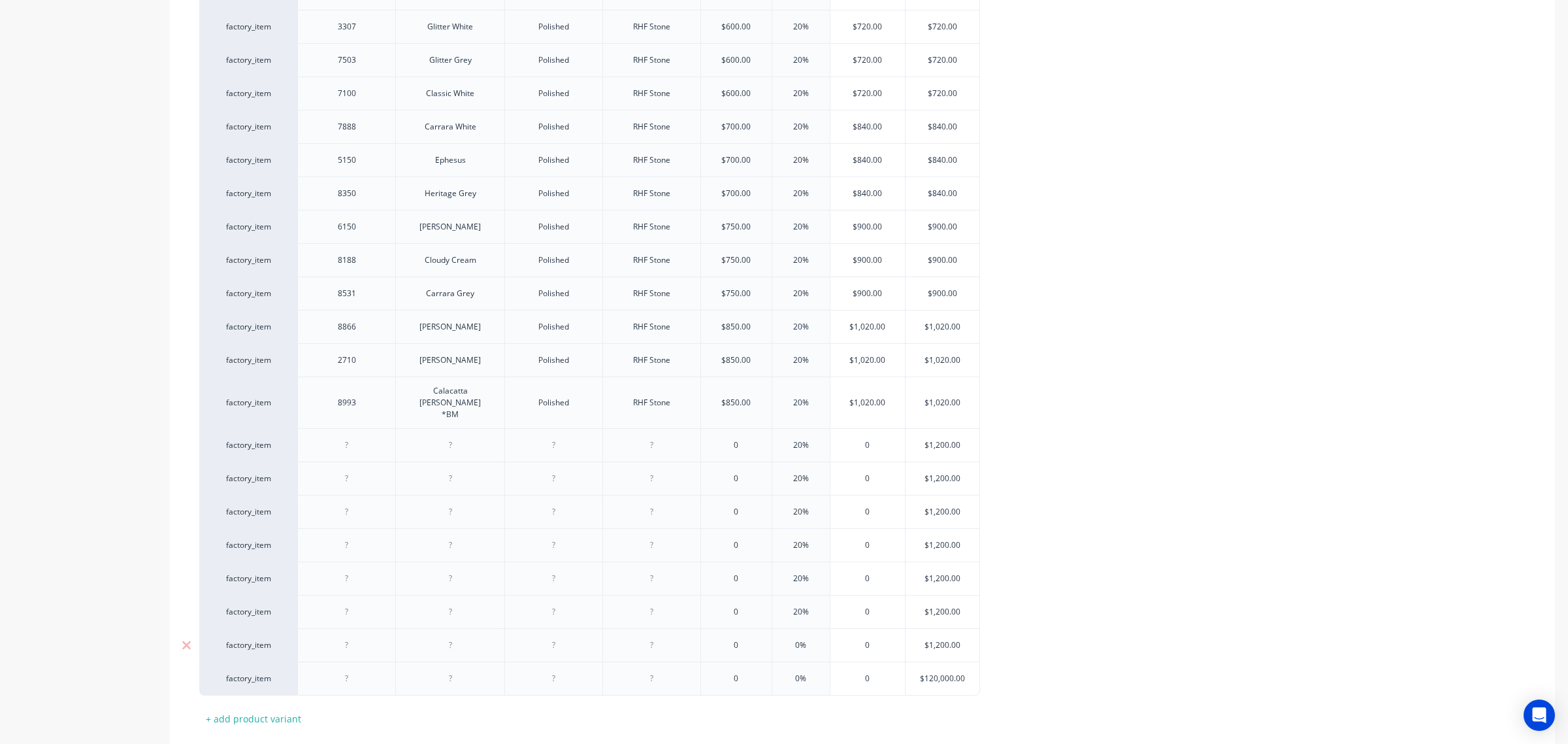
click at [784, 639] on input "0%" at bounding box center [801, 645] width 65 height 12
type input "20%"
type textarea "x"
type input "20%"
click at [786, 672] on input "0%" at bounding box center [801, 678] width 65 height 12
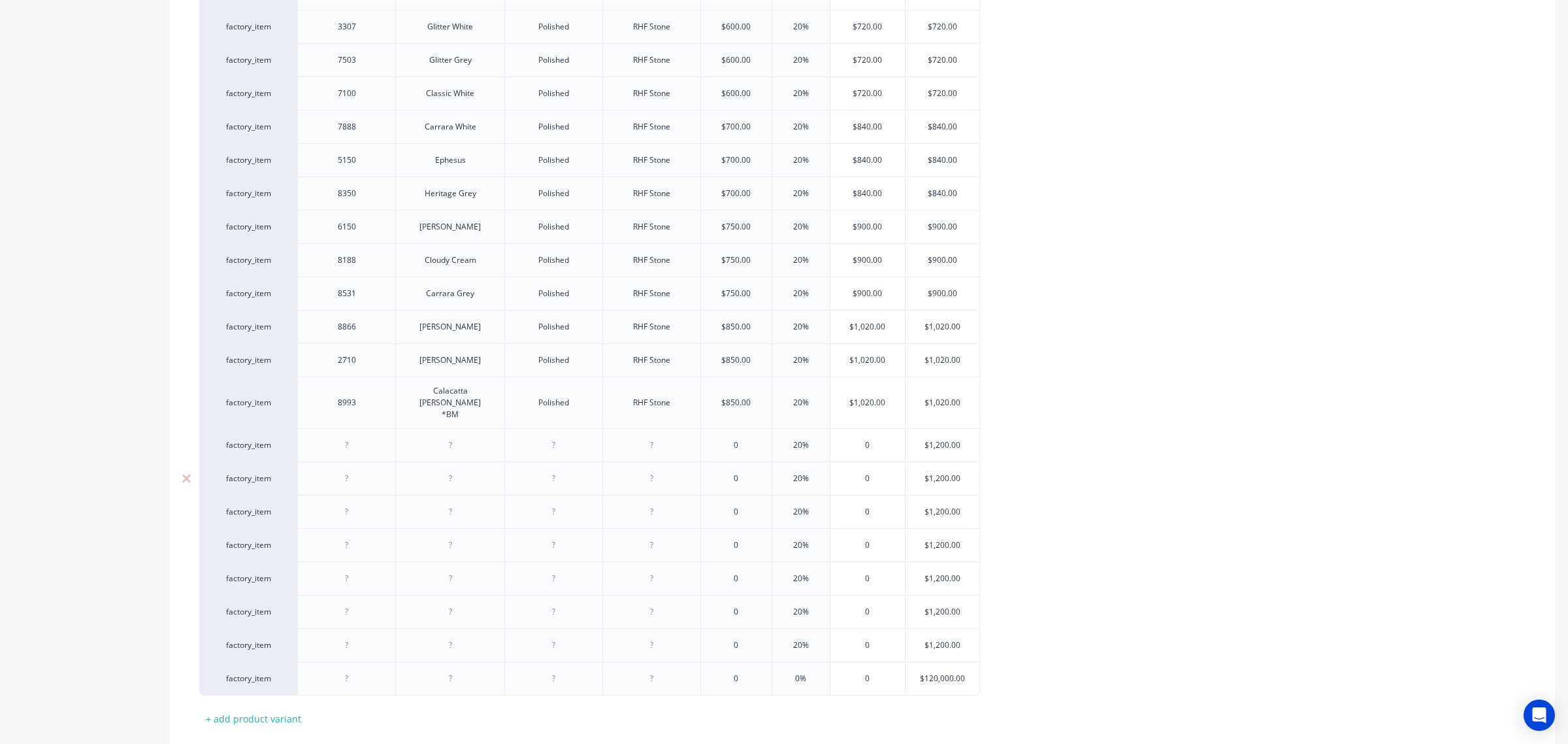
type input "20%"
type textarea "x"
type input "20%"
click at [551, 397] on div "Polished" at bounding box center [554, 403] width 65 height 17
click at [551, 399] on div "Polished" at bounding box center [554, 403] width 65 height 17
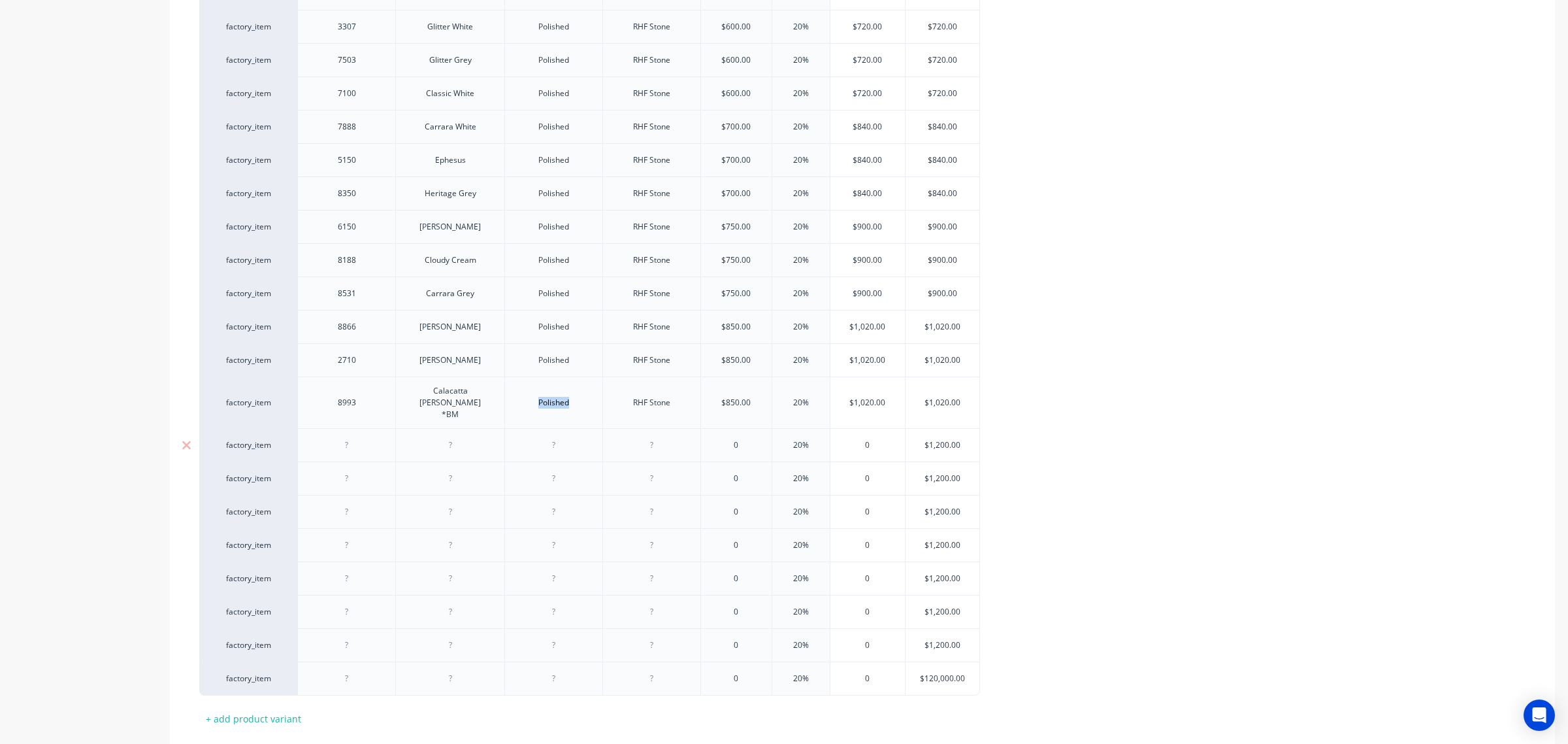
copy div "Polished"
type textarea "x"
click at [541, 436] on div at bounding box center [554, 445] width 65 height 17
paste div
type textarea "x"
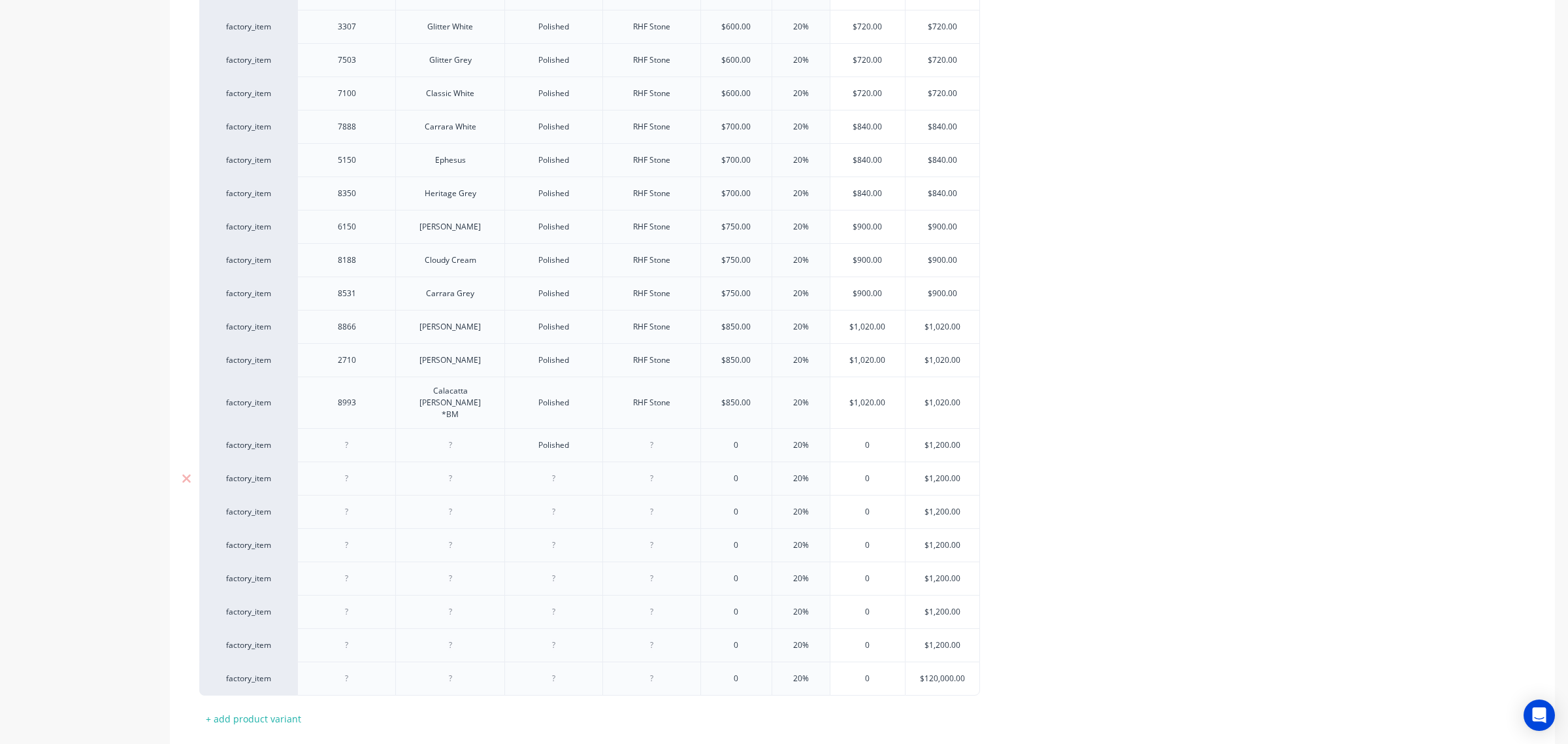
click at [541, 470] on div at bounding box center [554, 478] width 65 height 17
paste div
type textarea "x"
click at [549, 503] on div at bounding box center [554, 511] width 65 height 17
paste div
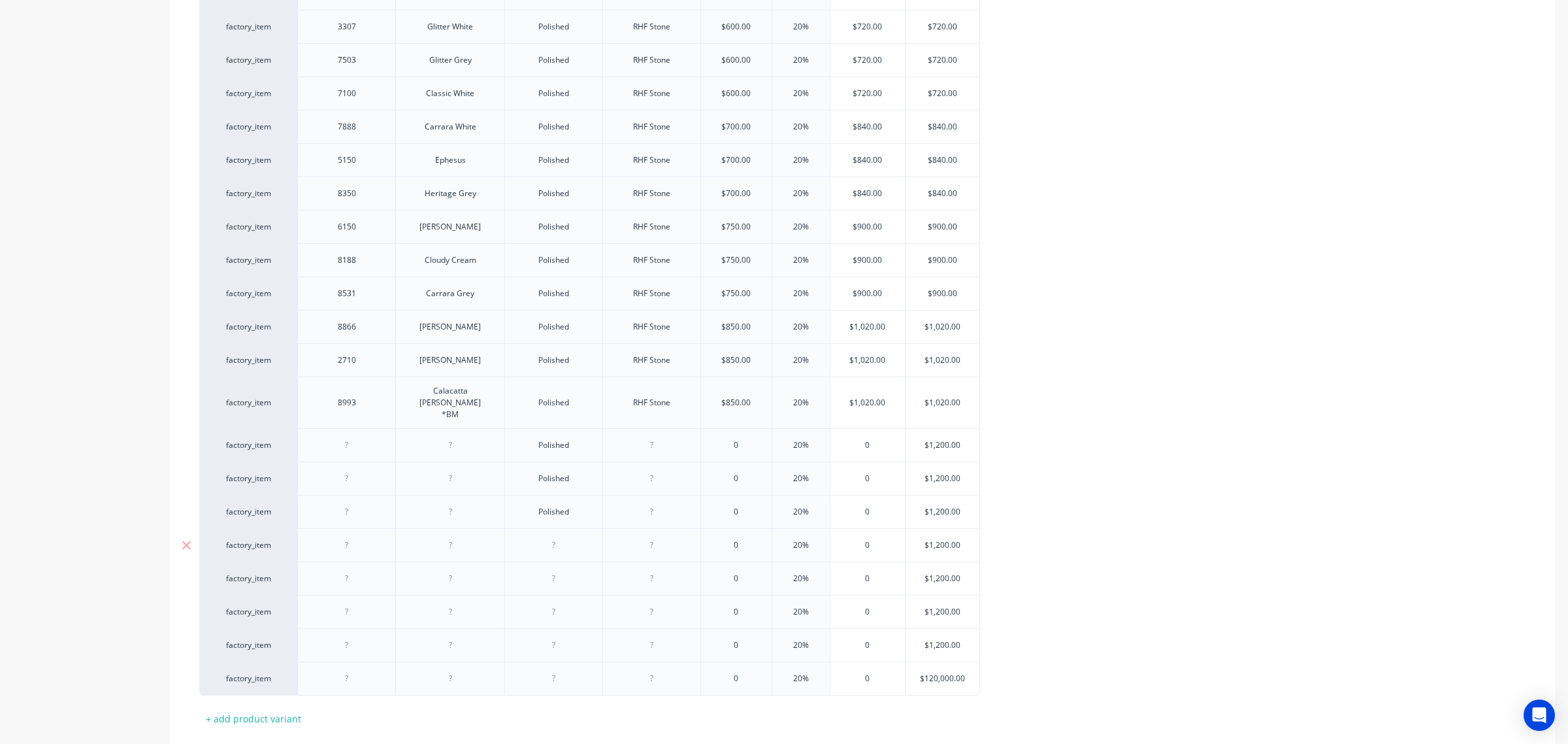
type textarea "x"
click at [549, 536] on div at bounding box center [554, 545] width 65 height 17
paste div
type textarea "x"
click at [549, 570] on div at bounding box center [554, 578] width 65 height 17
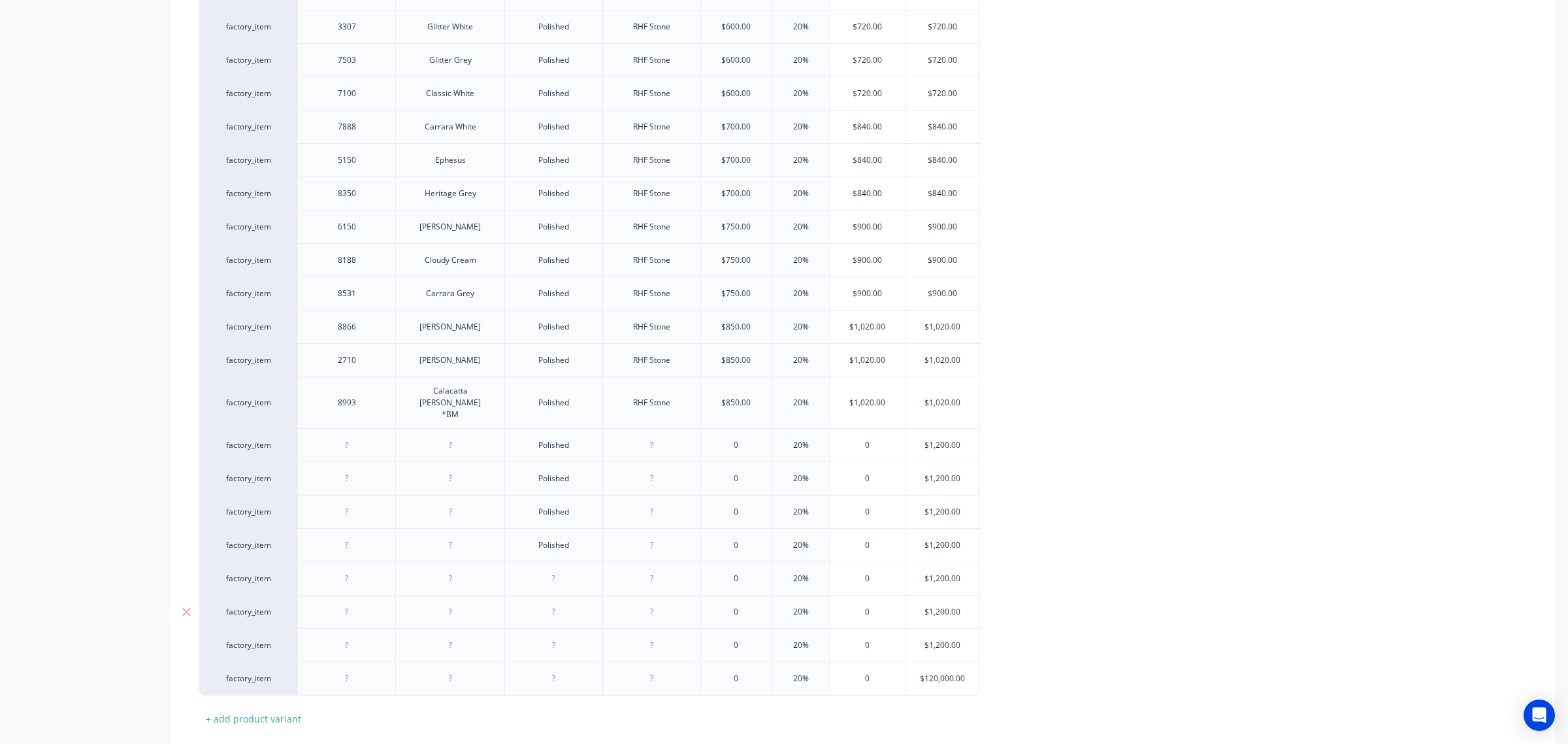
paste div
click at [542, 603] on div at bounding box center [554, 611] width 65 height 17
type textarea "x"
paste div
type textarea "x"
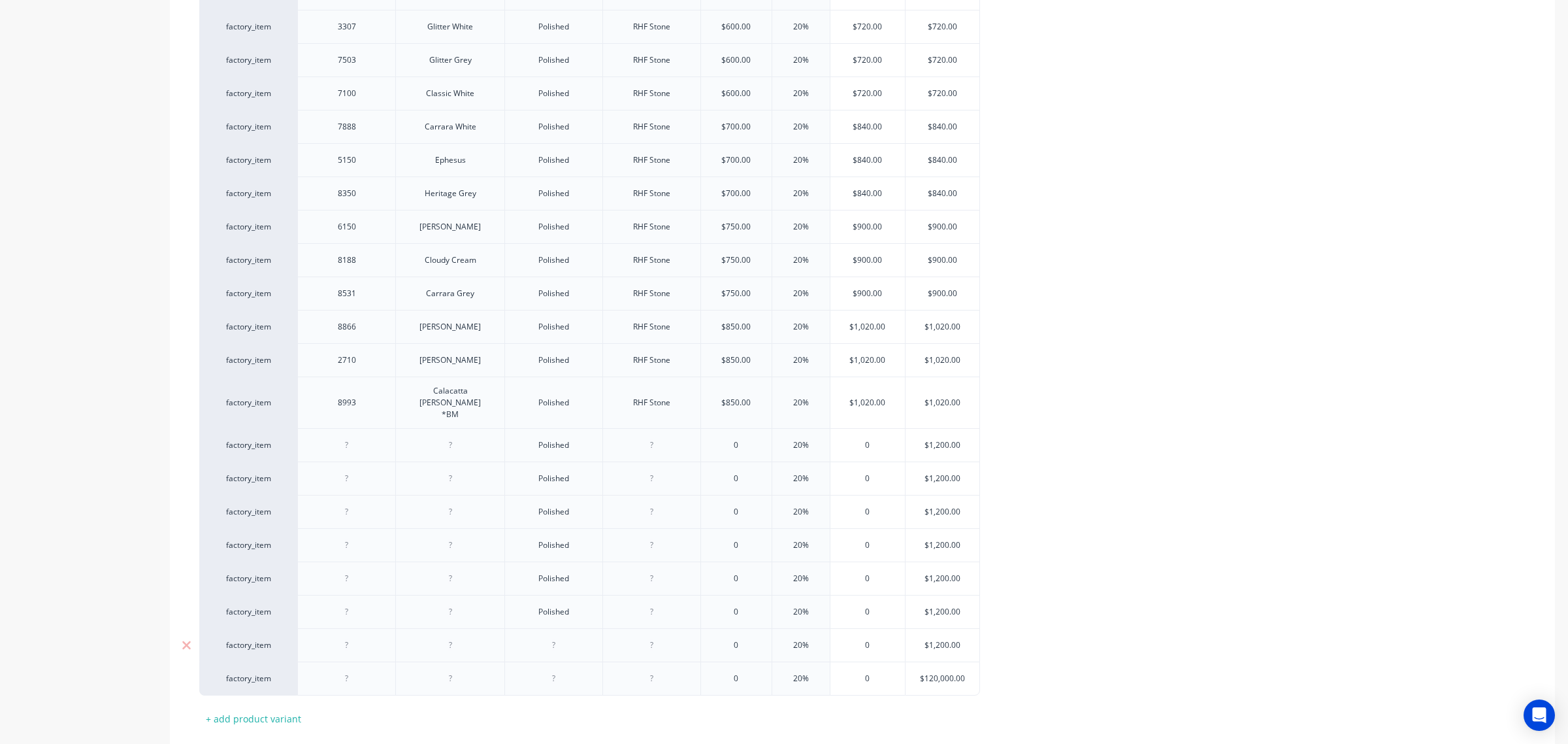
click at [543, 636] on div at bounding box center [554, 645] width 65 height 17
paste div
type textarea "x"
click at [547, 670] on div at bounding box center [554, 678] width 65 height 17
paste div
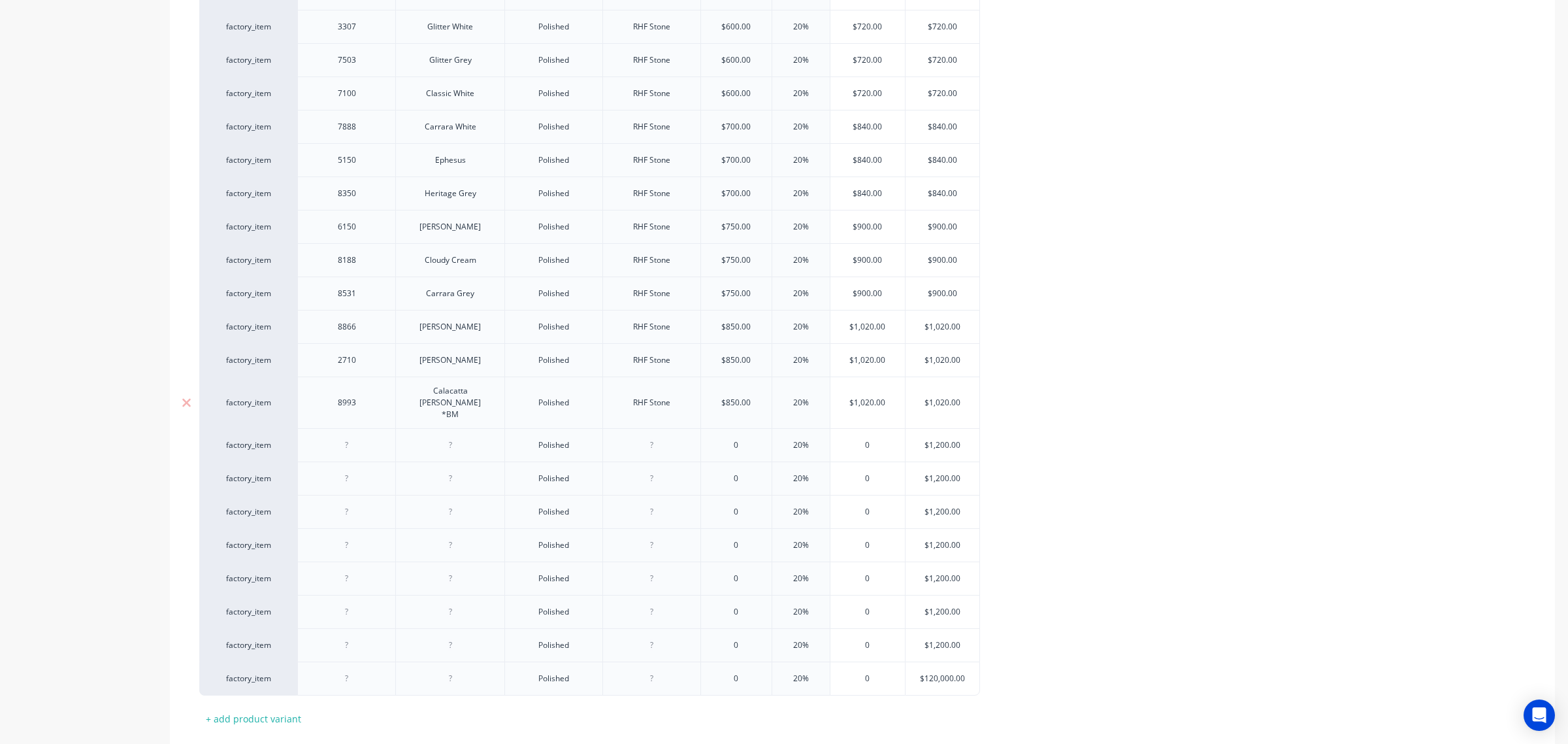
click at [640, 400] on div "RHF Stone" at bounding box center [652, 403] width 65 height 17
copy div "RHF Stone"
type textarea "x"
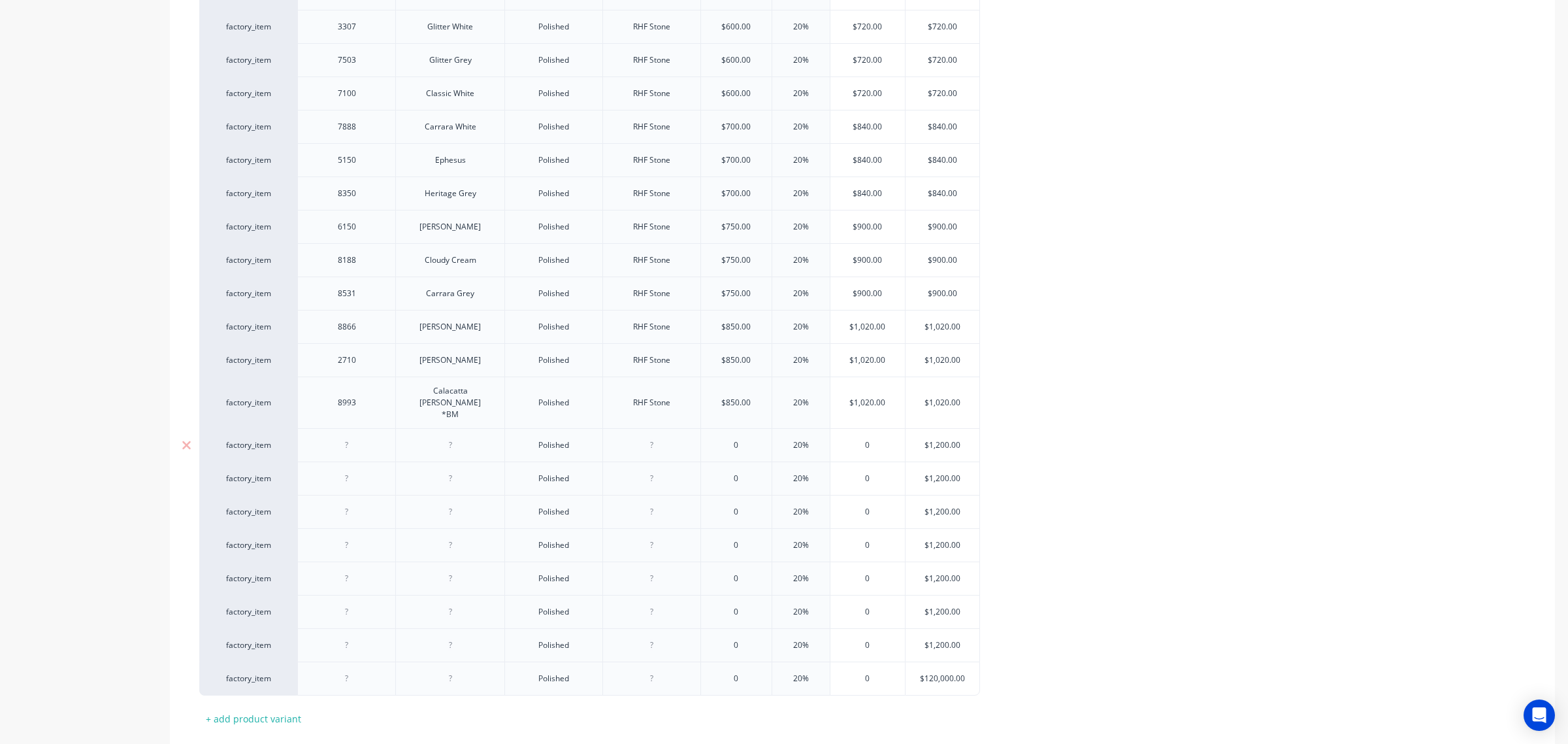
click at [642, 436] on div at bounding box center [652, 445] width 65 height 17
paste div
type textarea "x"
click at [644, 470] on div at bounding box center [652, 478] width 65 height 17
paste div
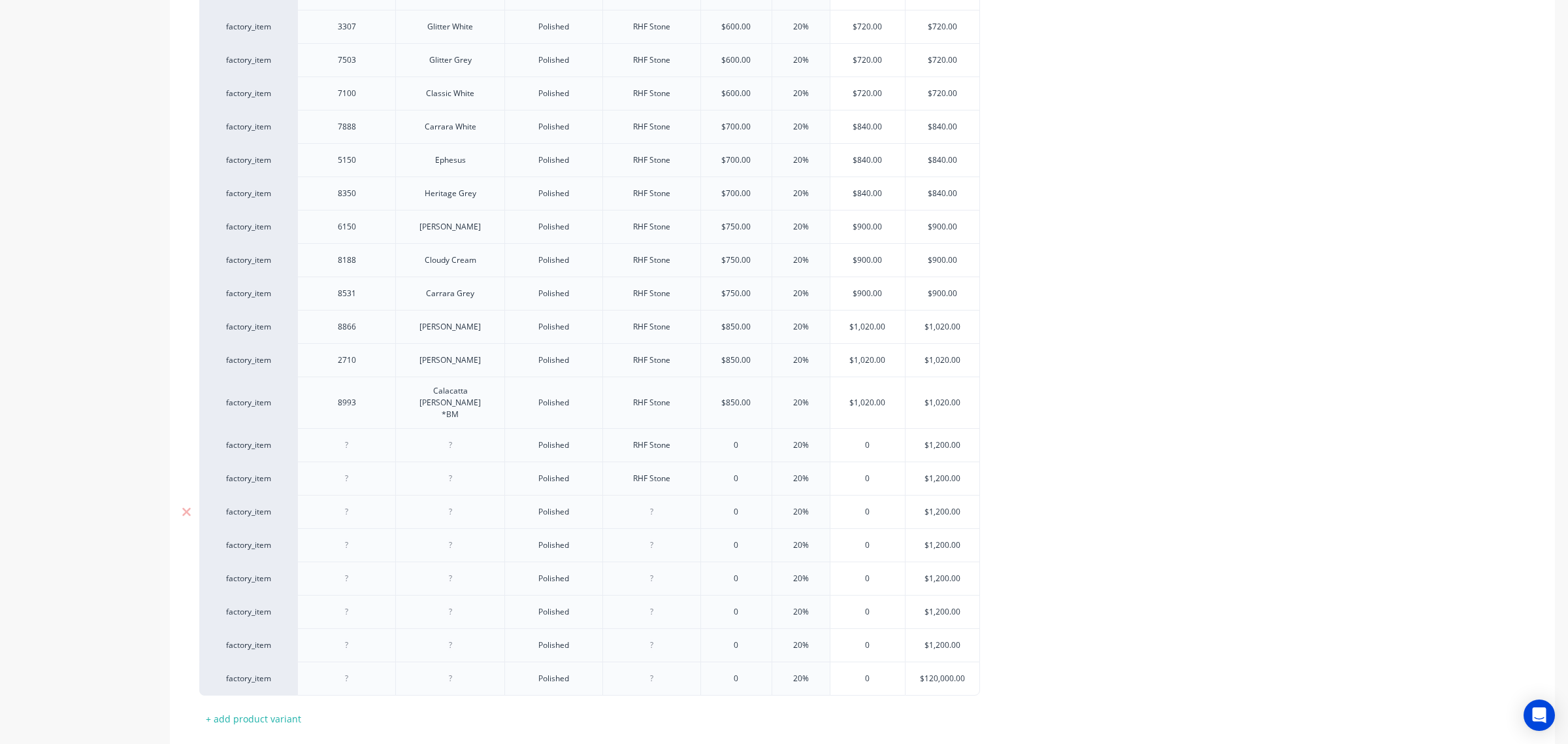
type textarea "x"
click at [654, 503] on div at bounding box center [652, 511] width 65 height 17
paste div
type textarea "x"
drag, startPoint x: 648, startPoint y: 530, endPoint x: 654, endPoint y: 549, distance: 19.9
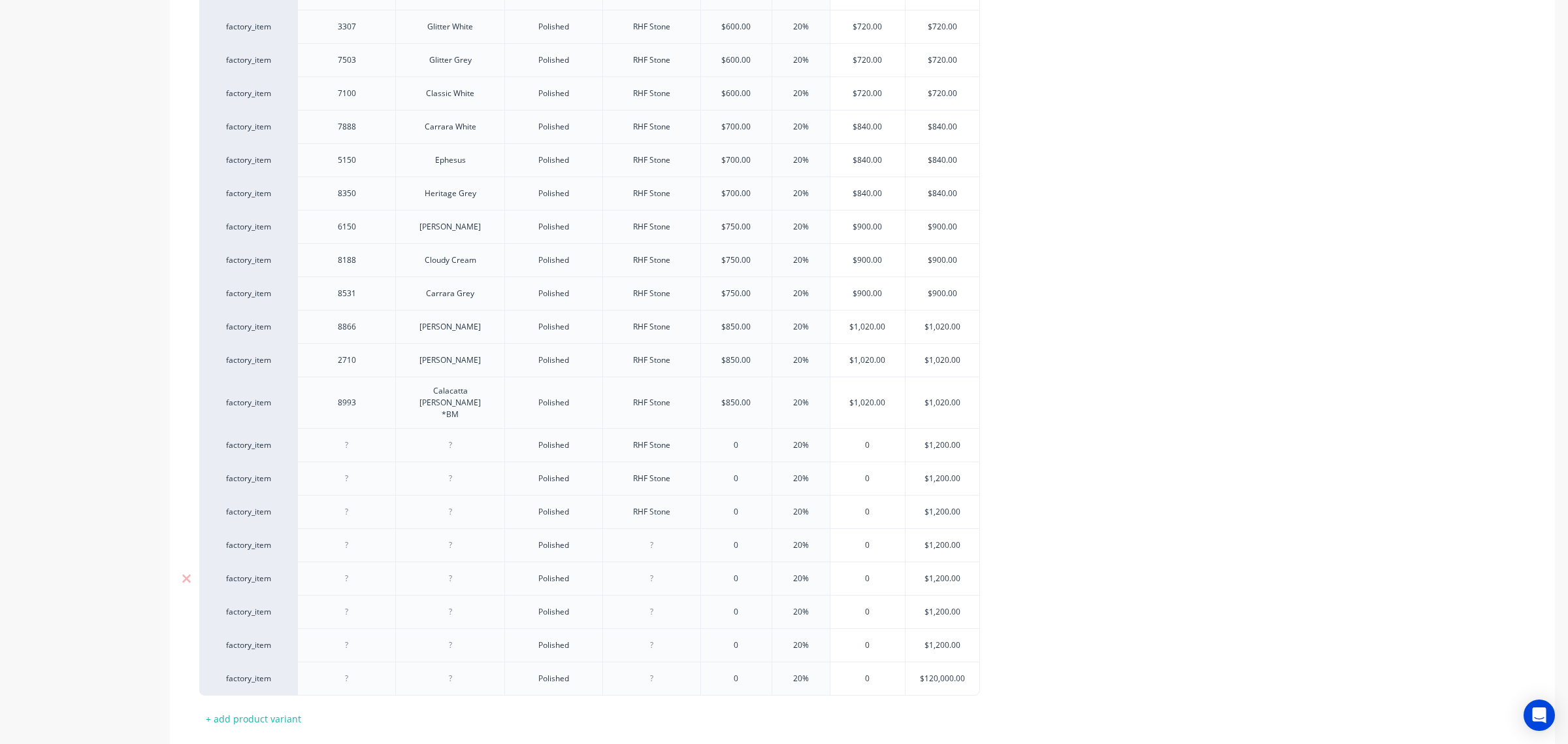
click at [648, 536] on div at bounding box center [652, 545] width 65 height 17
paste div
type textarea "x"
click at [650, 570] on div at bounding box center [652, 578] width 65 height 17
paste div
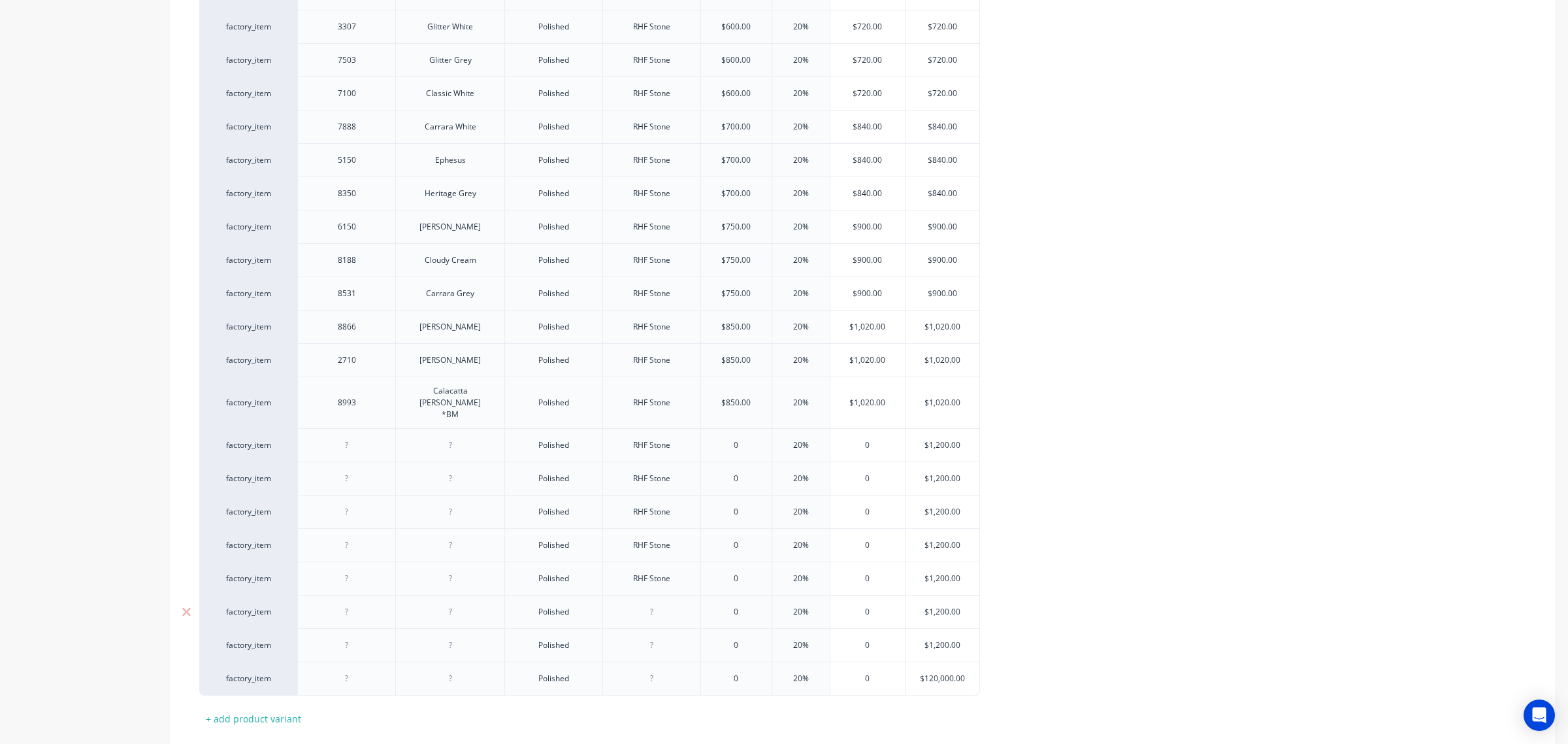
type textarea "x"
click at [650, 603] on div at bounding box center [652, 611] width 65 height 17
paste div
type textarea "x"
click at [645, 636] on div at bounding box center [652, 645] width 65 height 17
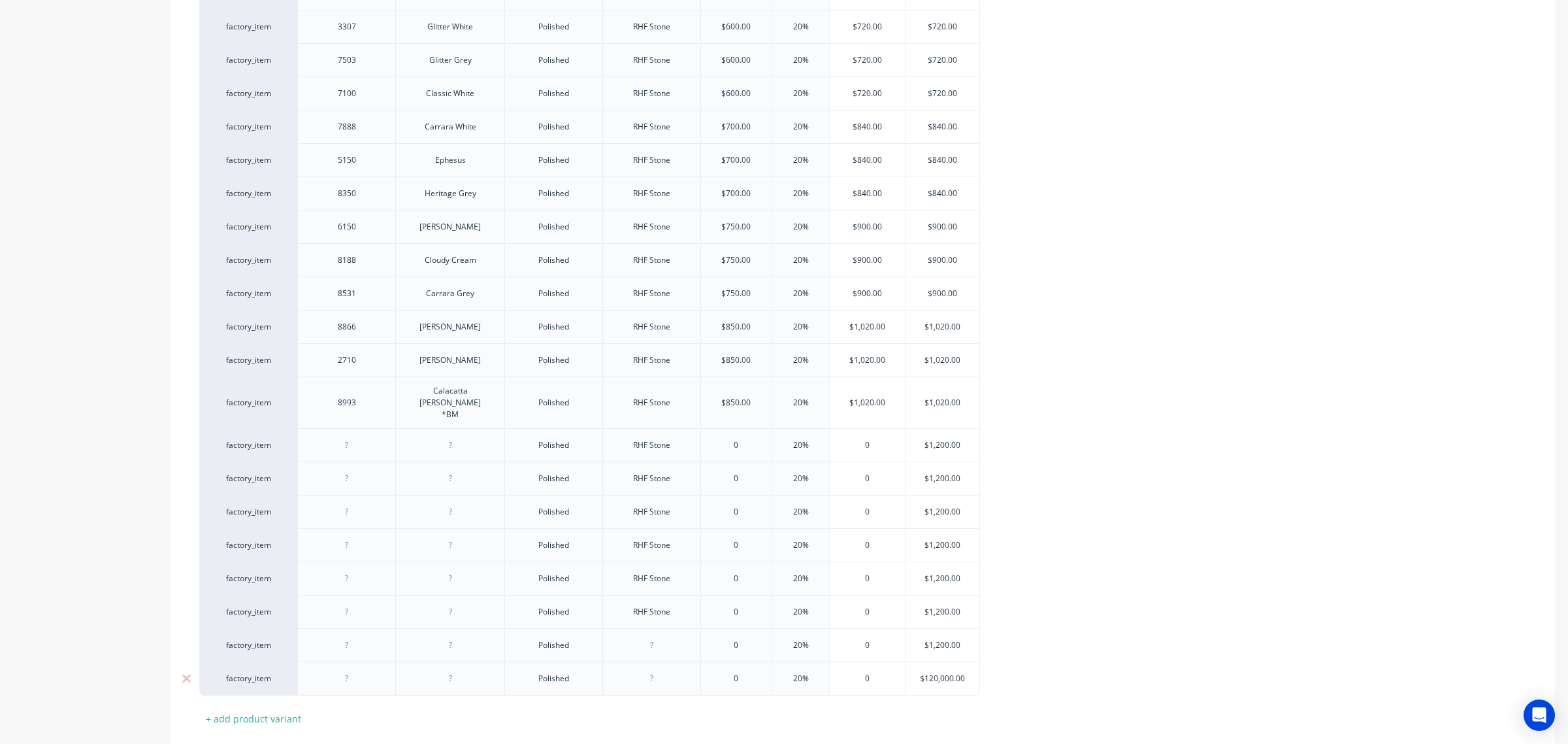
paste div
type textarea "x"
click at [645, 670] on div at bounding box center [652, 678] width 65 height 17
paste div
type textarea "x"
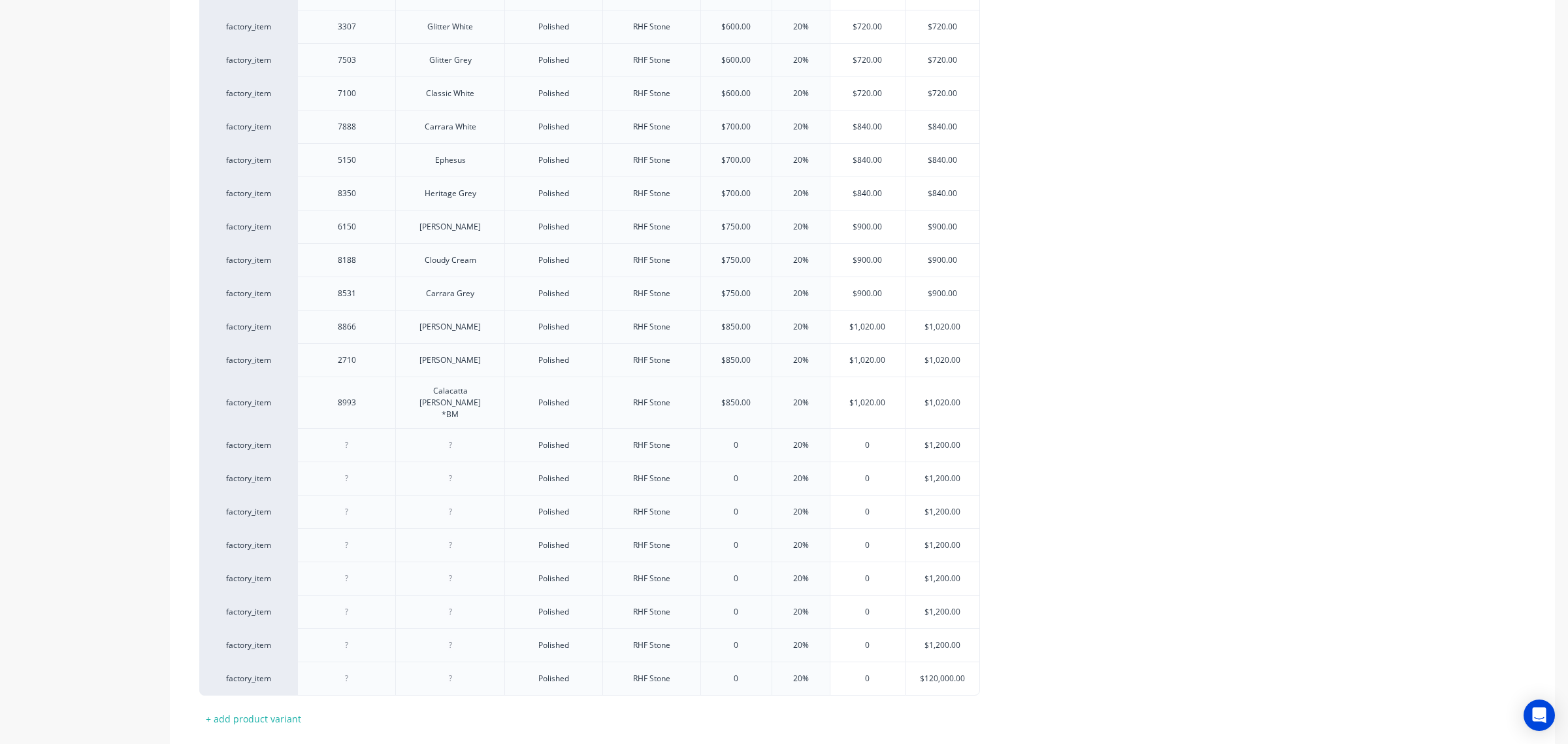
click at [1179, 567] on div "factory_item 3838 Sugar Polished RHF Stone $500.00 20% $600.00 $600.00 factory_…" at bounding box center [862, 269] width 1326 height 852
click at [726, 440] on input "0" at bounding box center [736, 445] width 71 height 12
type input "10"
type textarea "x"
type input "110"
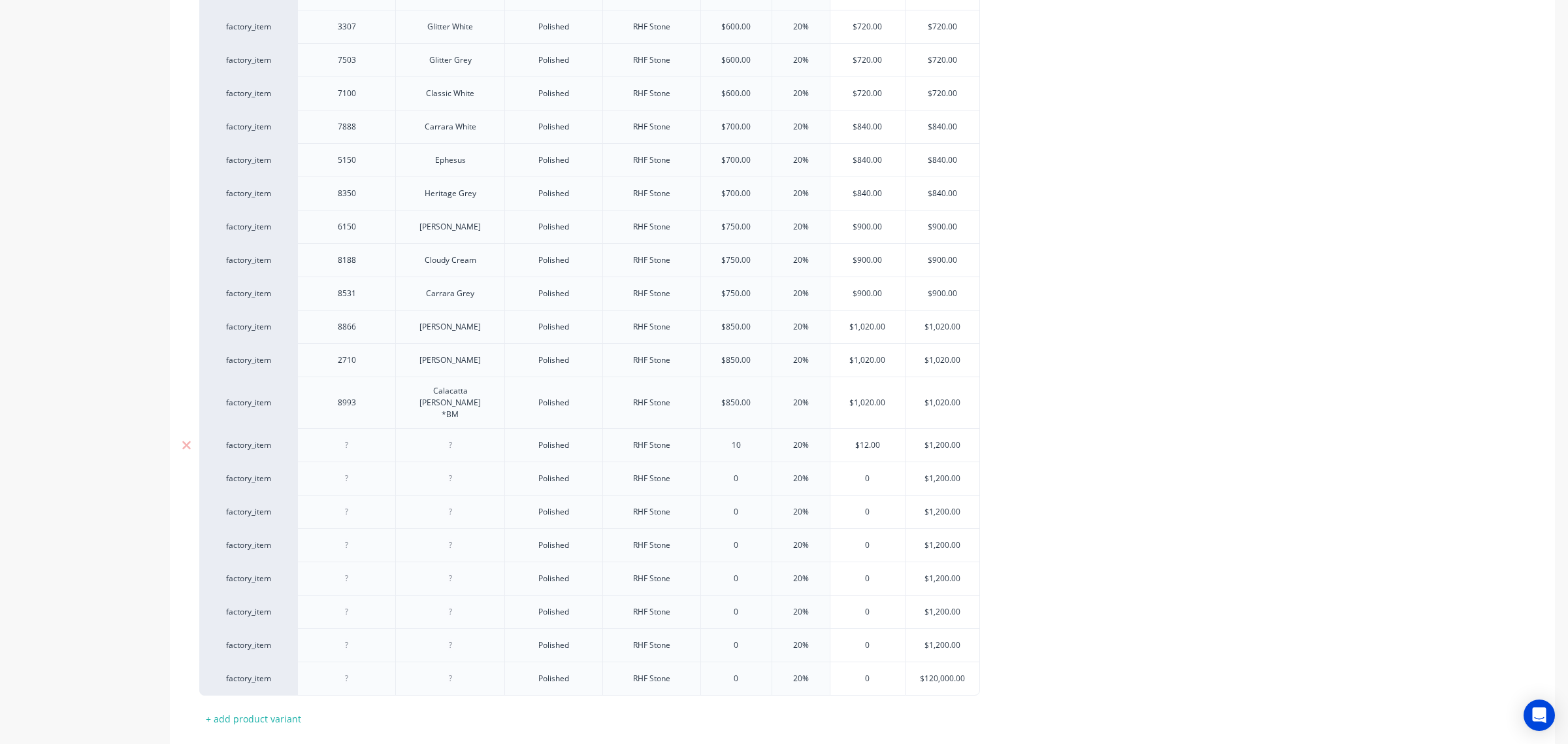
type textarea "x"
type input "1100"
type textarea "x"
type input "11000"
type textarea "x"
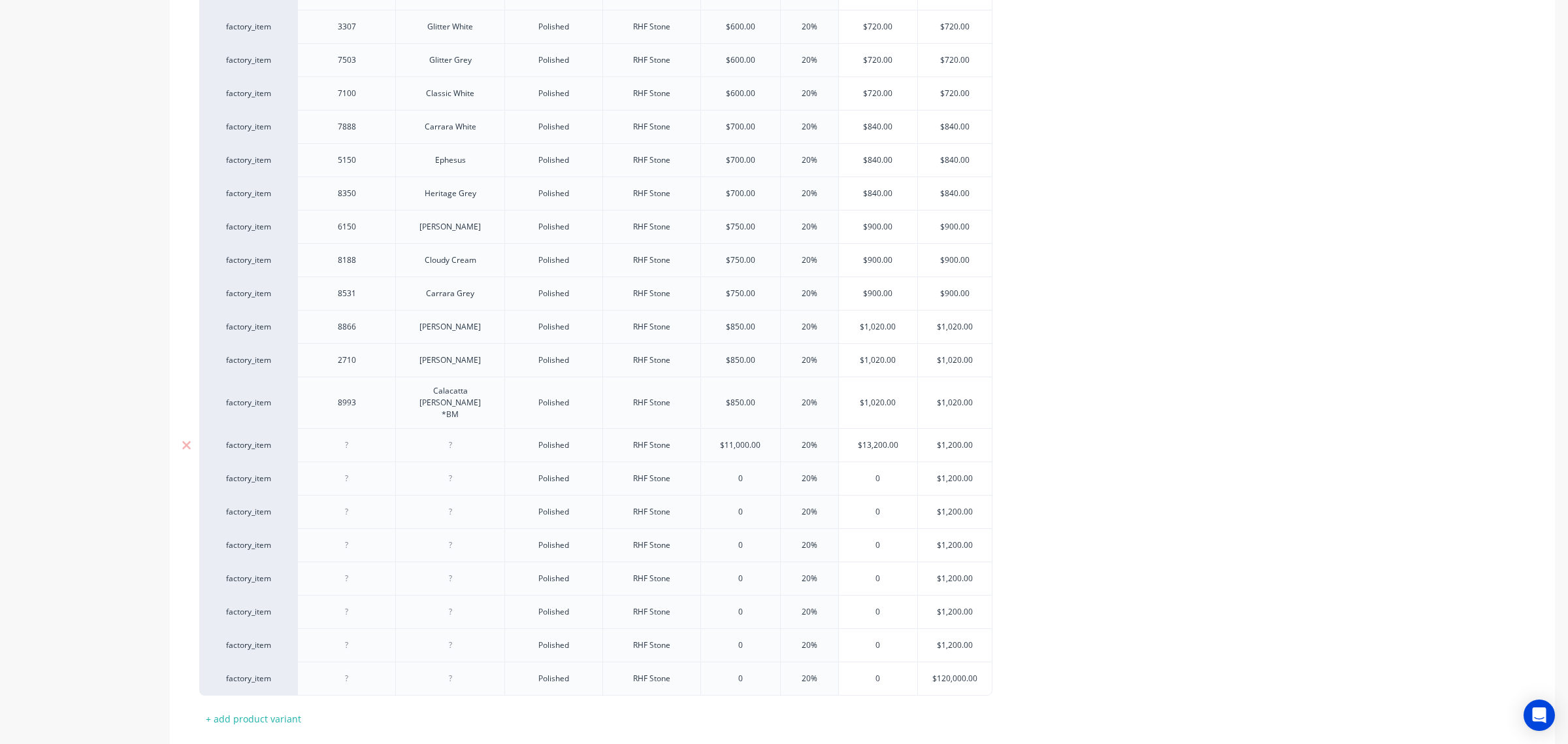
click at [739, 440] on input "$11,000.00" at bounding box center [740, 445] width 79 height 12
type input "$11,00.00"
type textarea "x"
click at [735, 440] on input "$1,100.00" at bounding box center [738, 445] width 74 height 12
type input "$1,00.00"
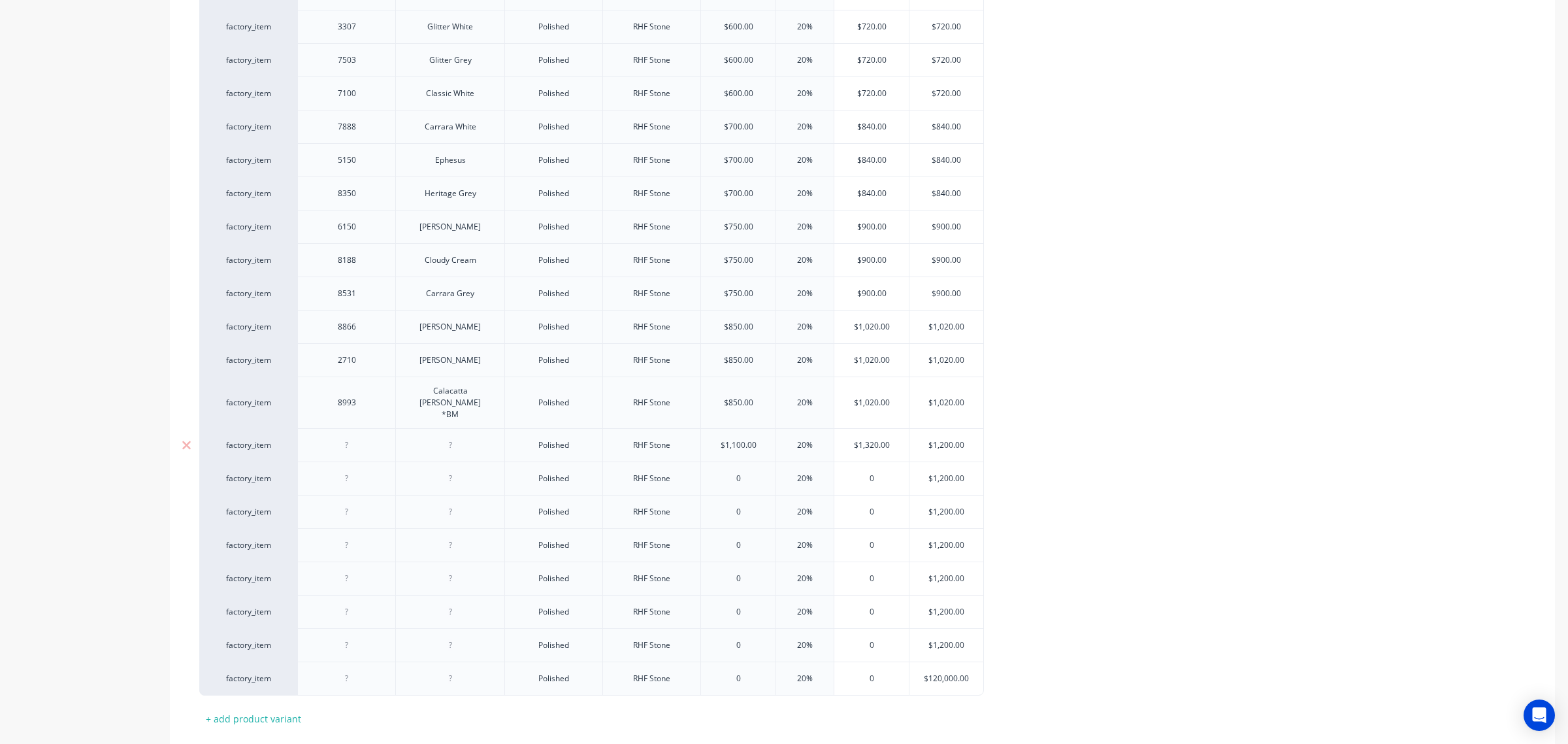
type textarea "x"
type input "$1,000.00"
type textarea "x"
click at [733, 440] on input "$1,000.00" at bounding box center [738, 445] width 74 height 12
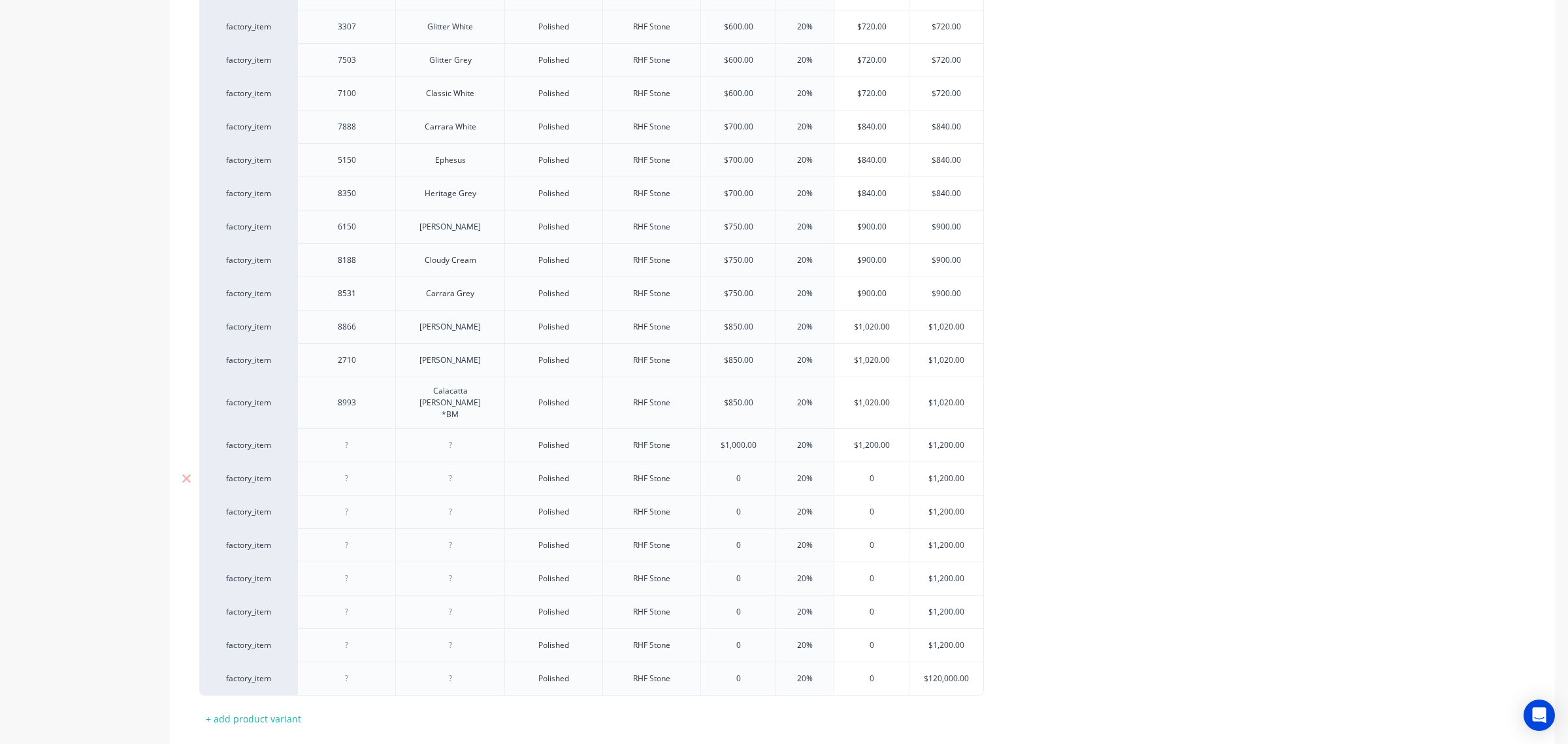
type input "$1,000.00"
click at [734, 473] on input "0" at bounding box center [738, 479] width 74 height 12
paste input "1,000.0"
type input "1,000.00"
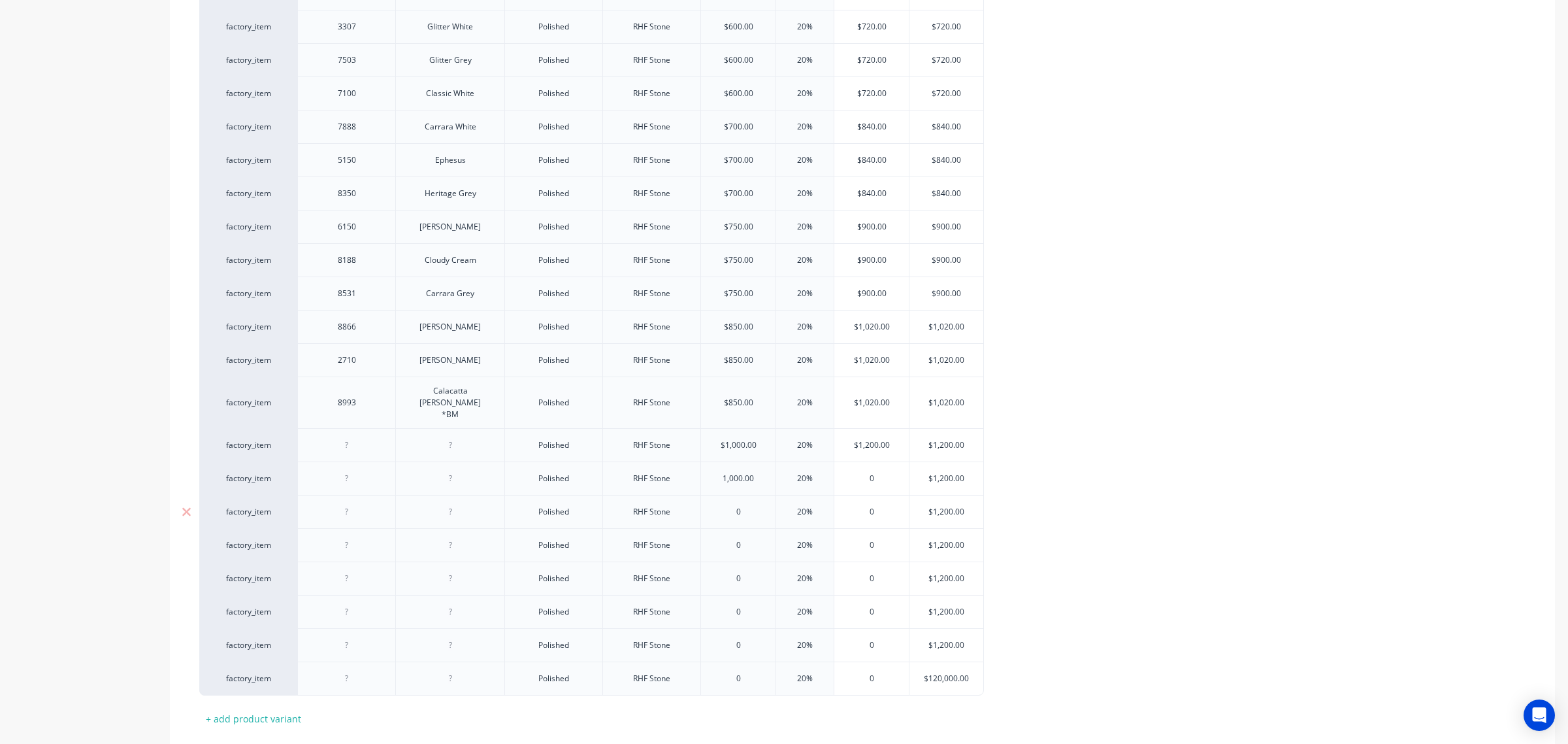
type textarea "x"
type input "1,000.00"
click at [734, 506] on input "0" at bounding box center [738, 512] width 74 height 12
paste input "1,000.00"
type input "1,000.000"
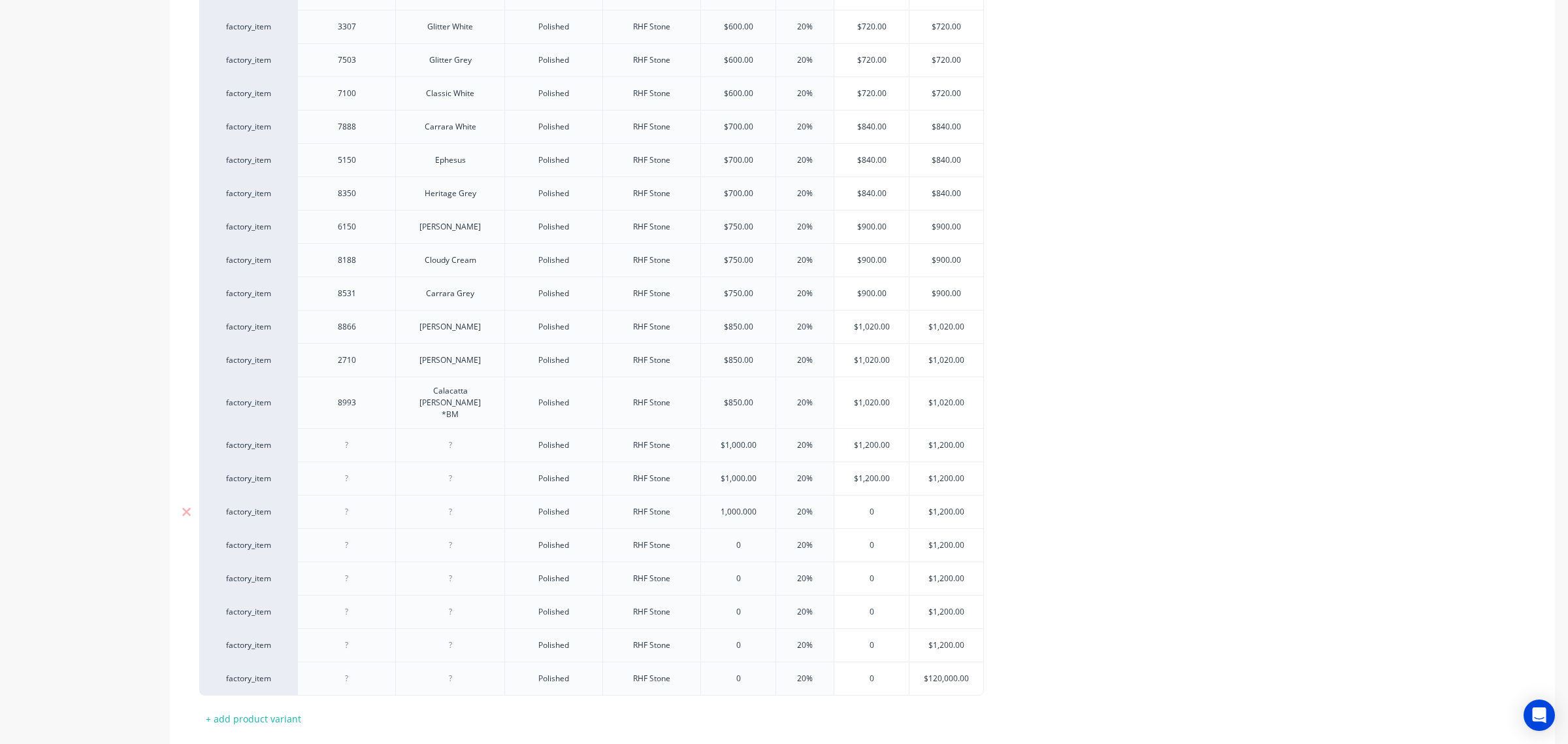
type textarea "x"
type input "1,000.000"
click at [733, 540] on input "0" at bounding box center [738, 545] width 74 height 12
paste input "1,000.00"
type input "1,000.000"
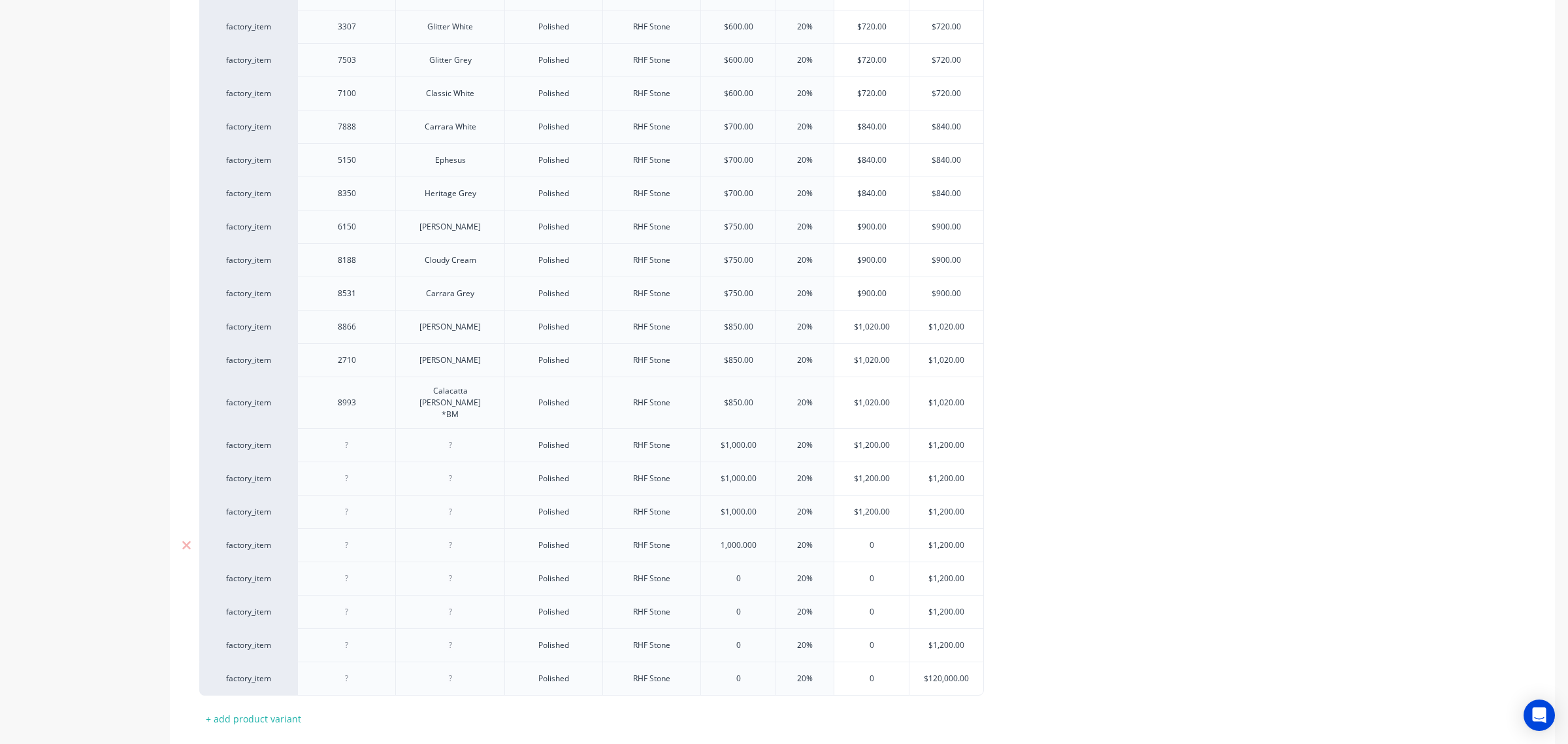
type textarea "x"
type input "1,000.000"
click at [724, 572] on input "0" at bounding box center [738, 578] width 74 height 12
paste input "1,000.00"
type input "1,000.000"
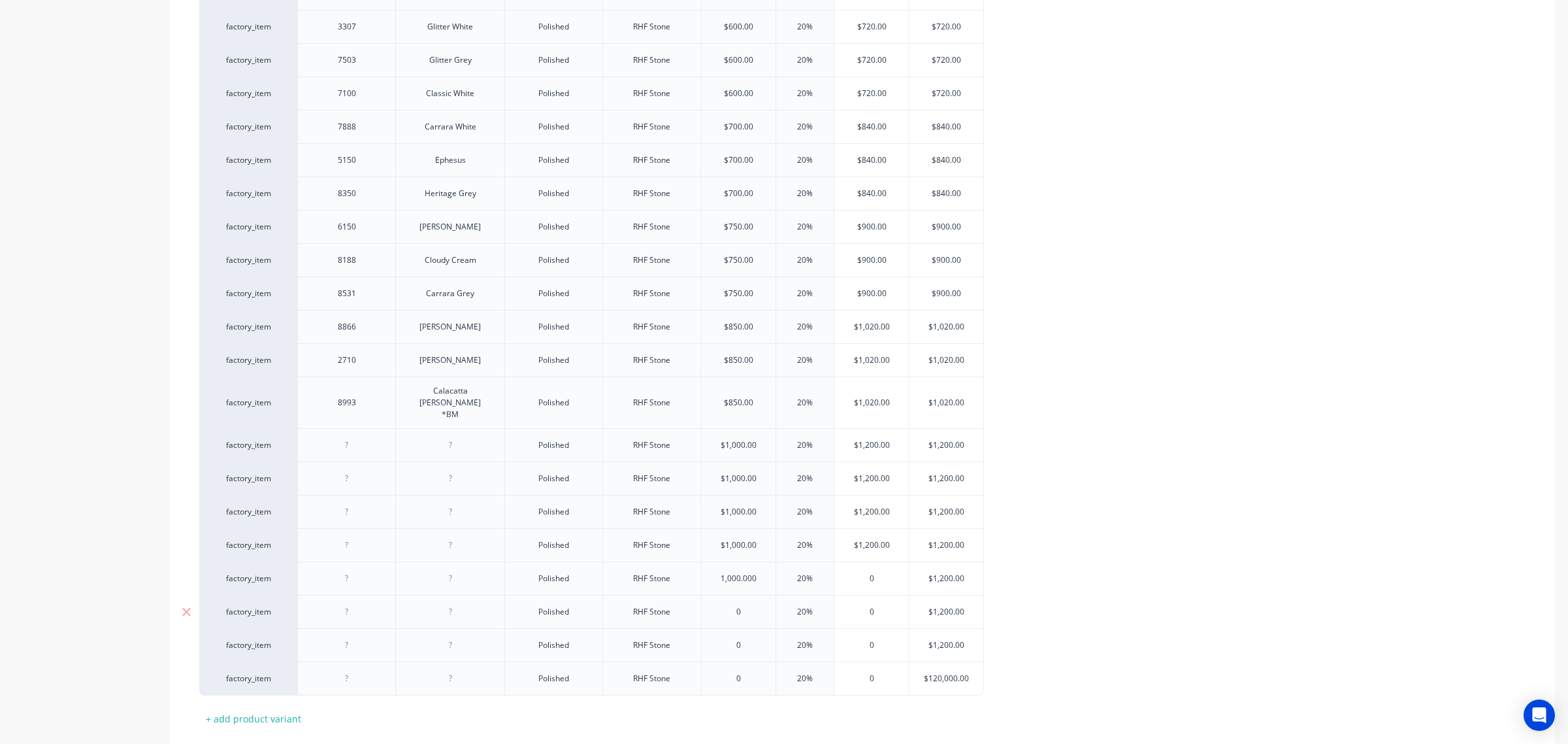
type textarea "x"
type input "1,000.000"
click at [727, 606] on input "0" at bounding box center [738, 611] width 74 height 12
paste input "1,000.00"
type input "1,000.000"
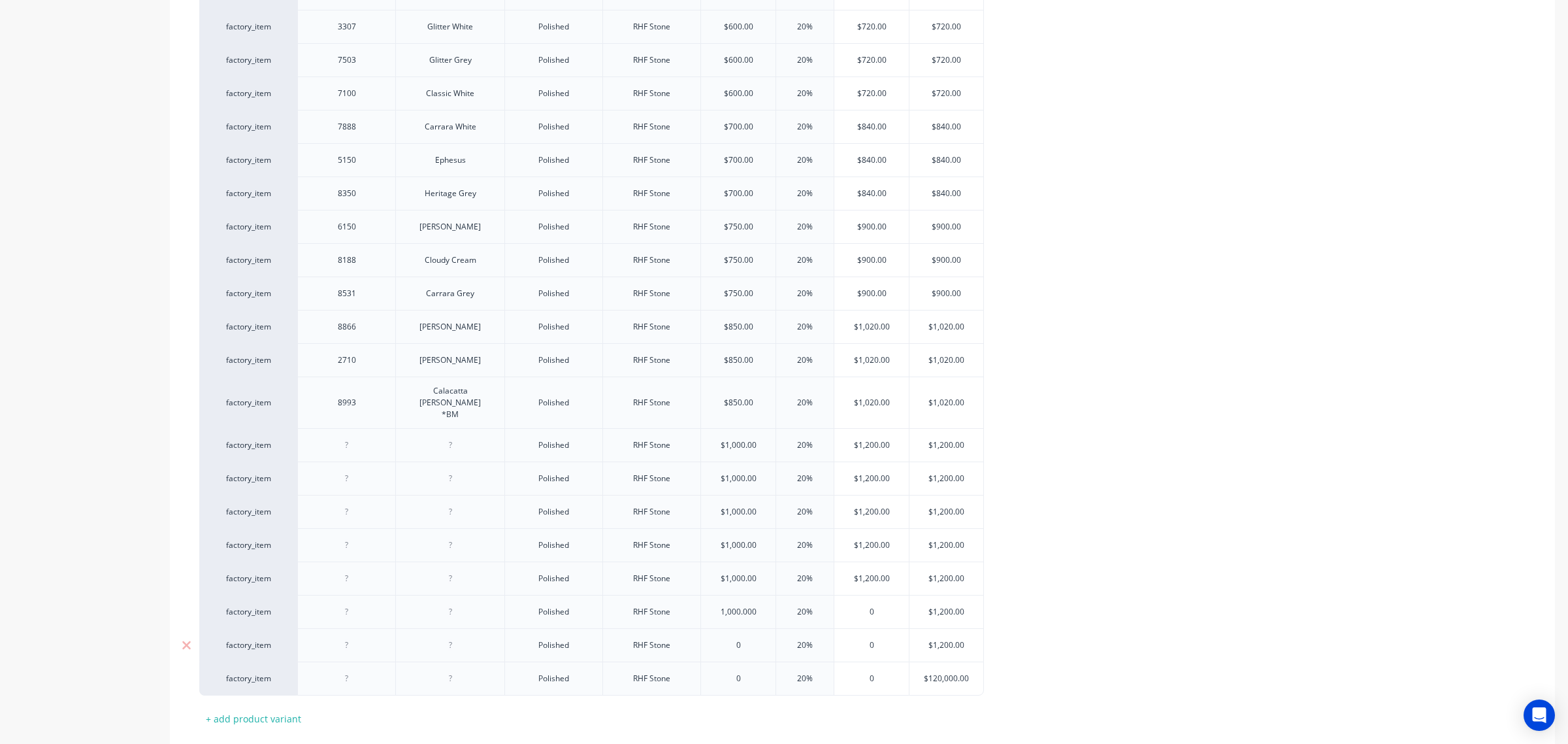
type textarea "x"
type input "1,000.000"
click at [729, 639] on input "0" at bounding box center [738, 645] width 74 height 12
paste input "1,000.00"
type input "1,000.000"
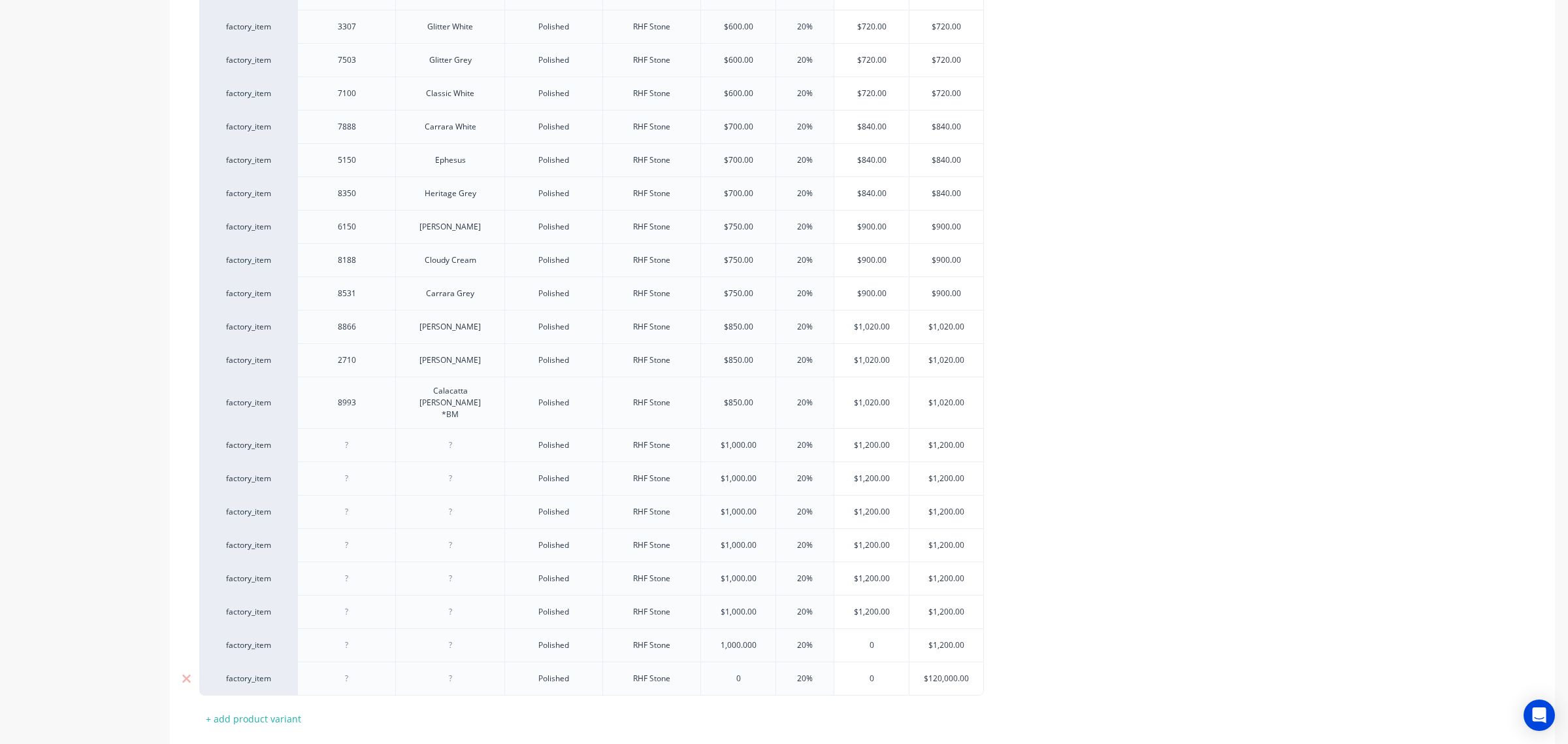
type textarea "x"
type input "1,000.000"
click at [724, 672] on input "0" at bounding box center [738, 678] width 74 height 12
paste input "1,000.00"
type input "1,000.000"
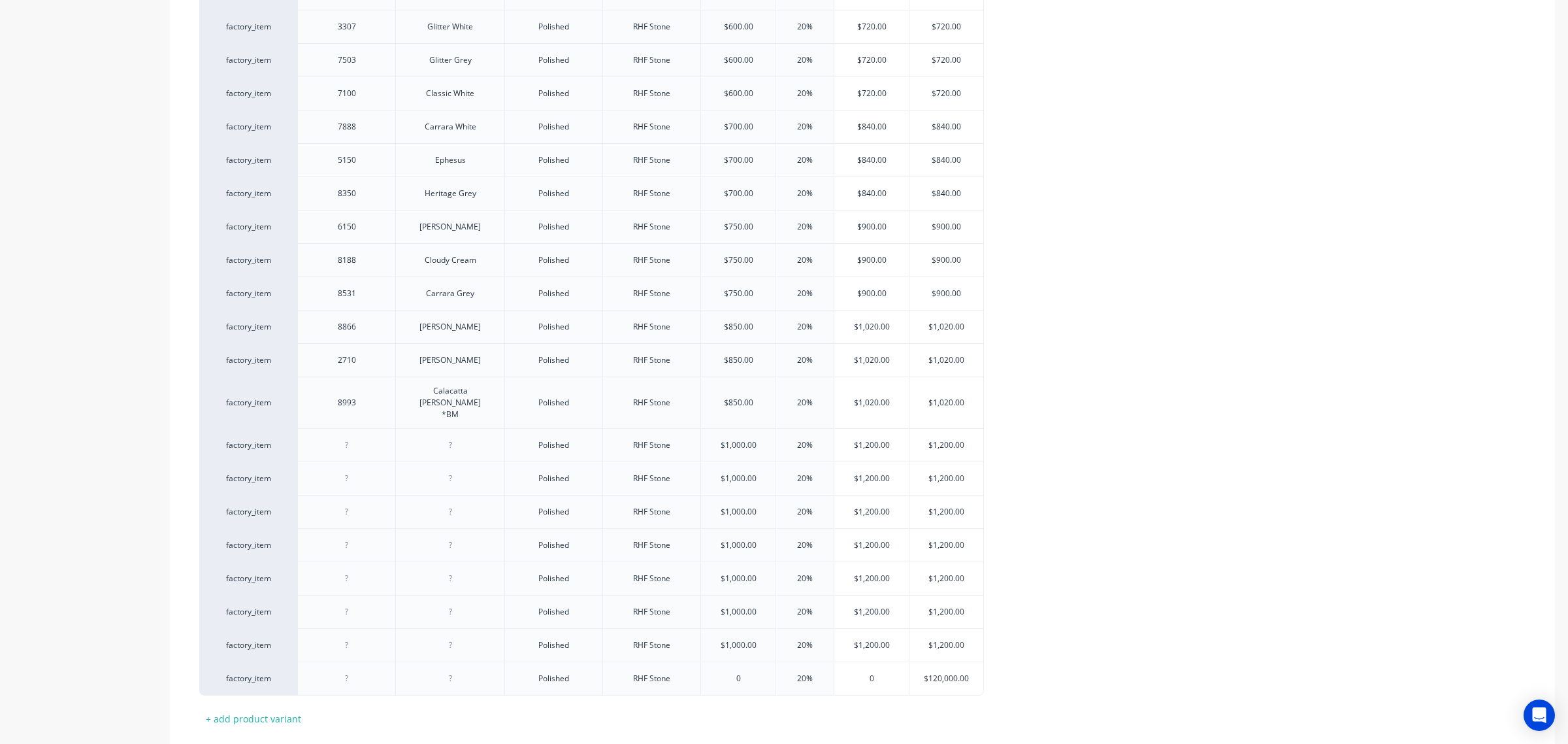
type textarea "x"
type input "1,000.000"
click at [1259, 598] on div "factory_item 3838 Sugar Polished RHF Stone $500.00 20% $600.00 $600.00 factory_…" at bounding box center [862, 269] width 1326 height 852
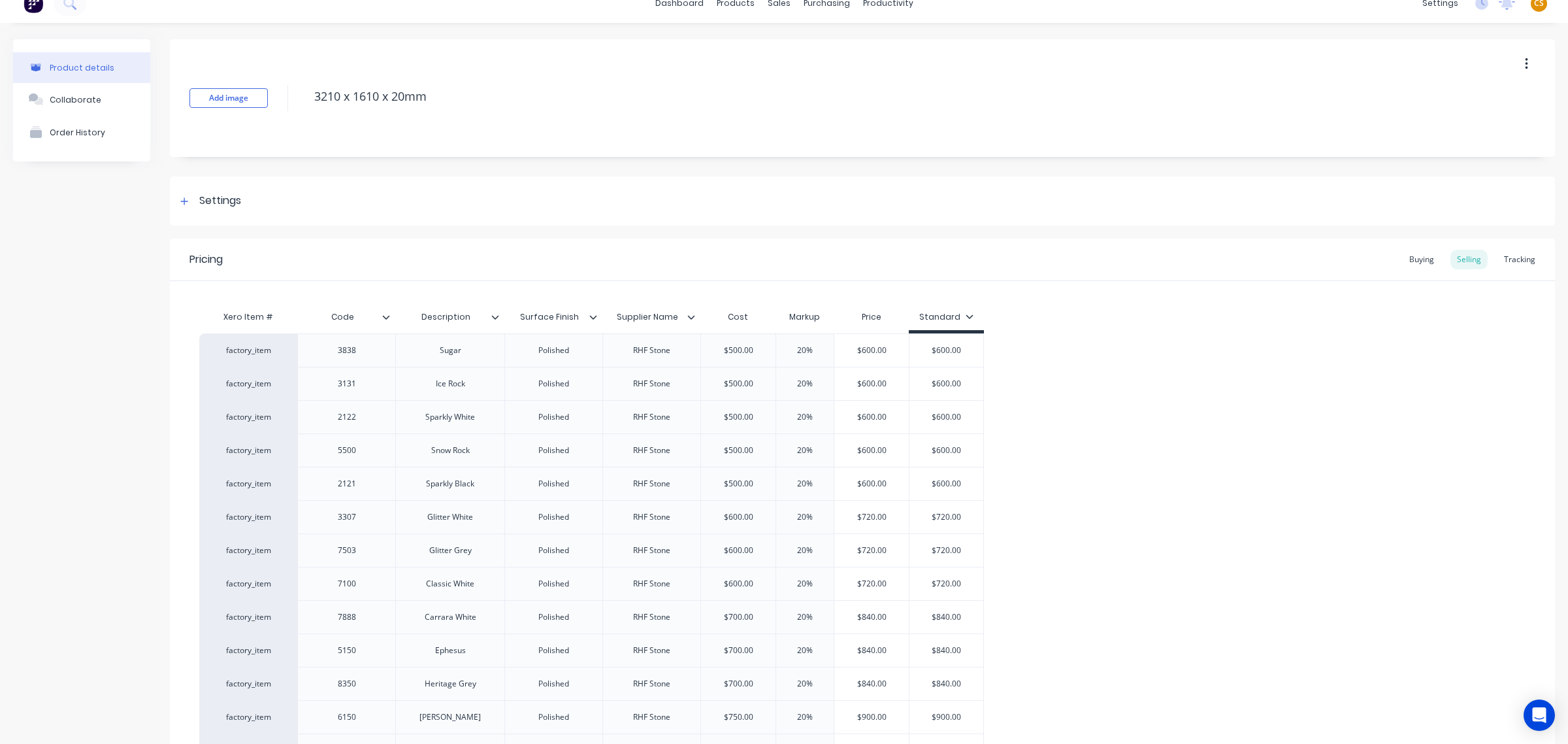
scroll to position [573, 0]
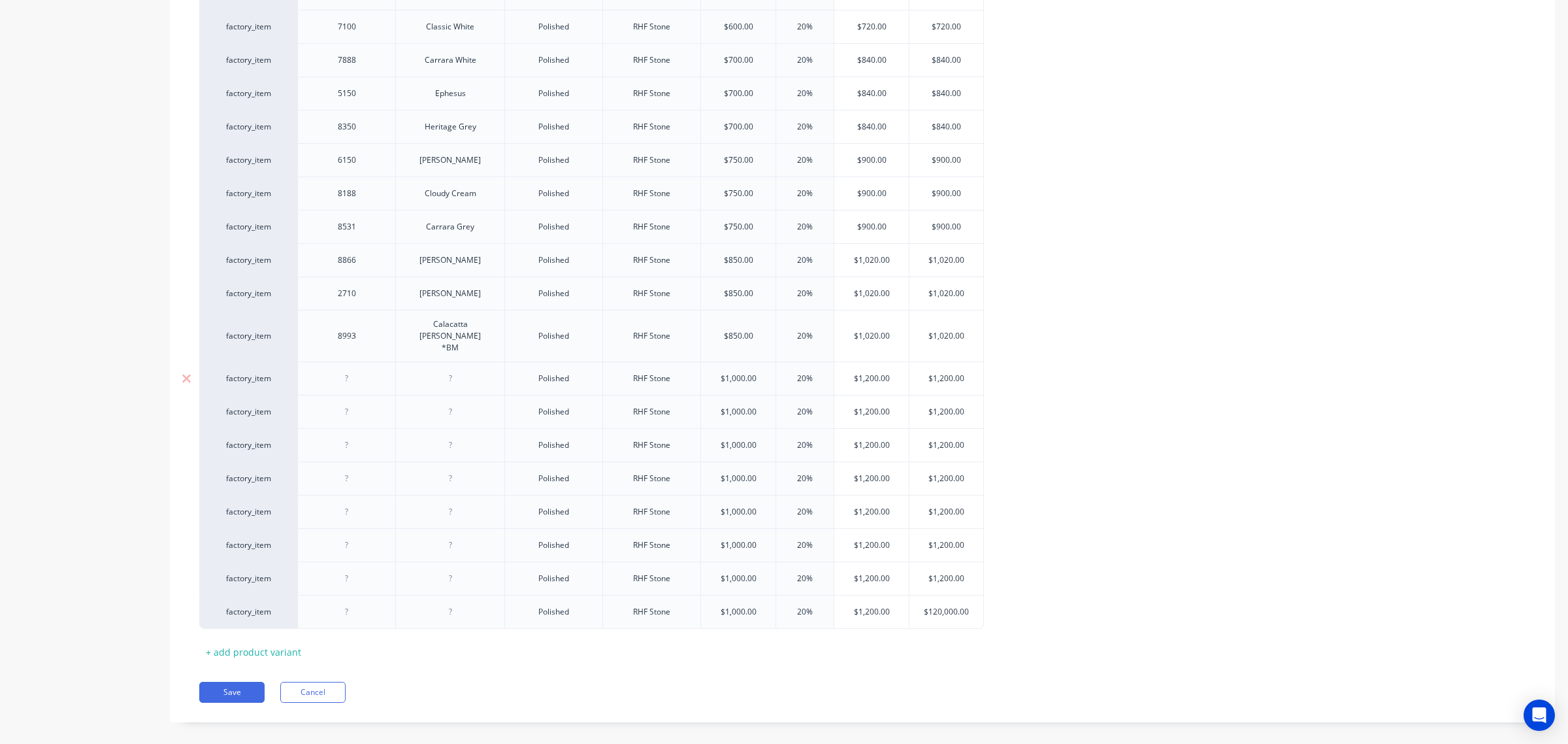
drag, startPoint x: 342, startPoint y: 364, endPoint x: 367, endPoint y: 358, distance: 25.7
click at [344, 370] on div at bounding box center [347, 379] width 65 height 17
paste div
click at [442, 370] on div at bounding box center [450, 379] width 65 height 17
type textarea "x"
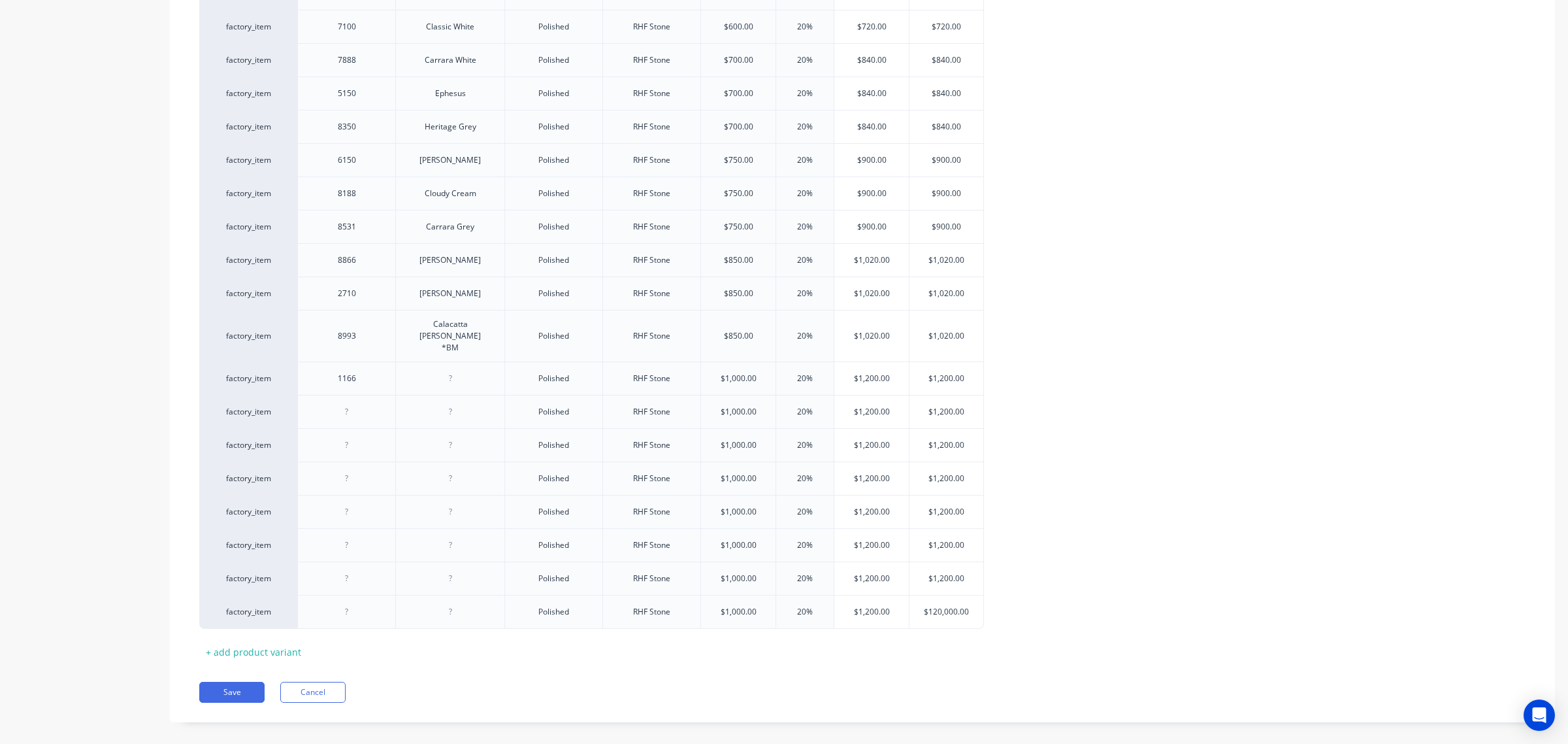
paste div
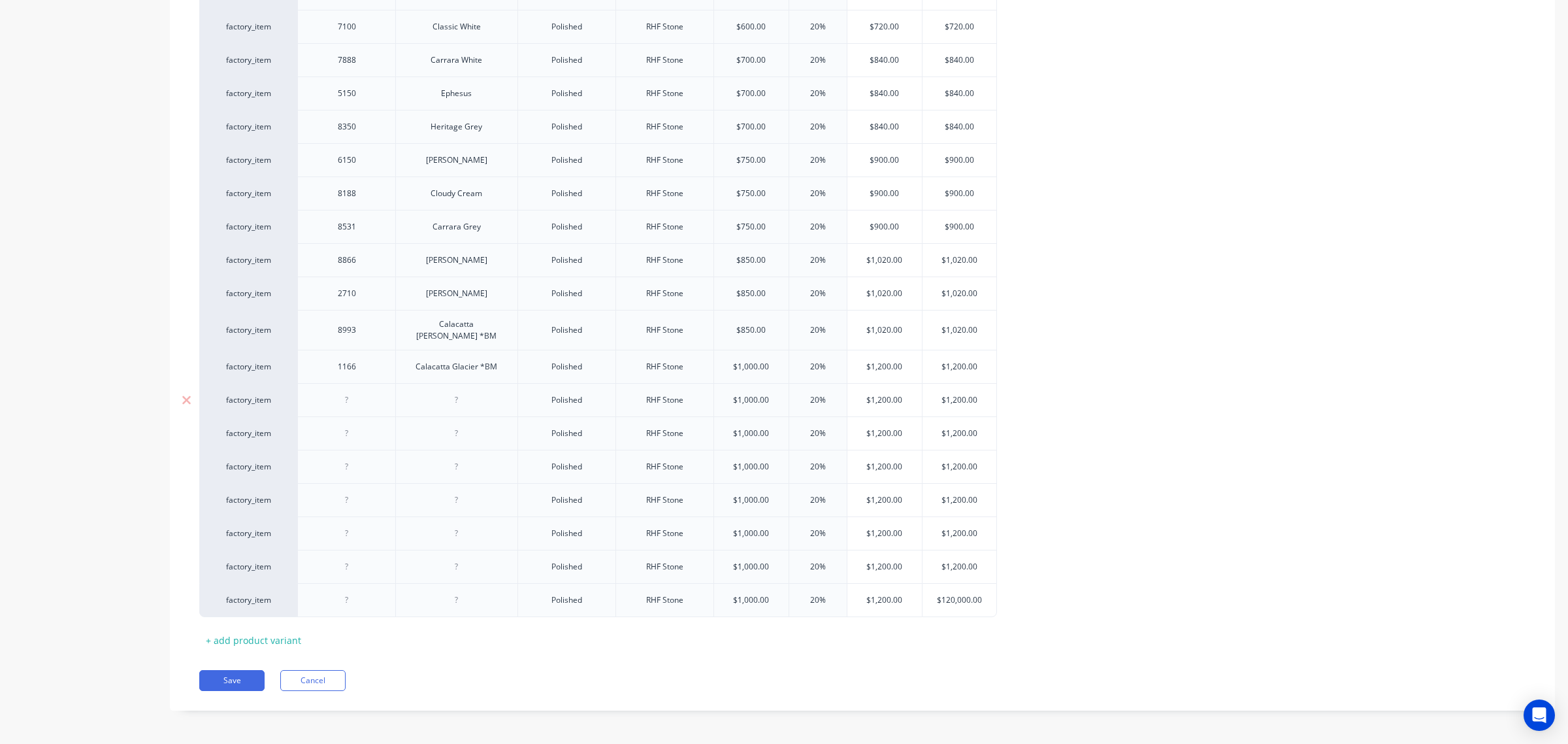
type textarea "x"
click at [452, 395] on div at bounding box center [457, 400] width 65 height 17
paste div
type textarea "x"
click at [342, 399] on div at bounding box center [347, 400] width 65 height 17
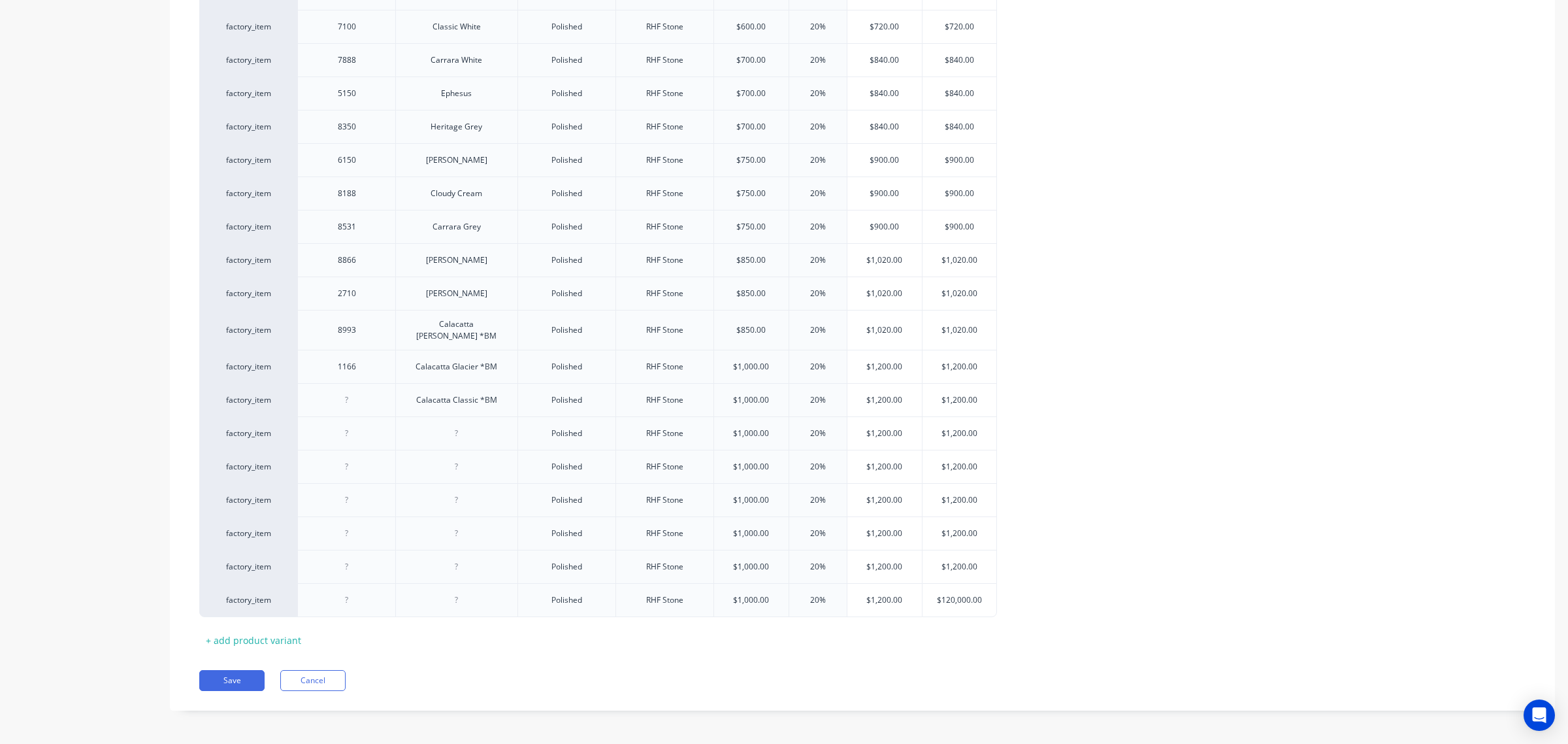
paste div
type textarea "x"
click at [344, 432] on div at bounding box center [347, 433] width 65 height 17
paste div
type textarea "x"
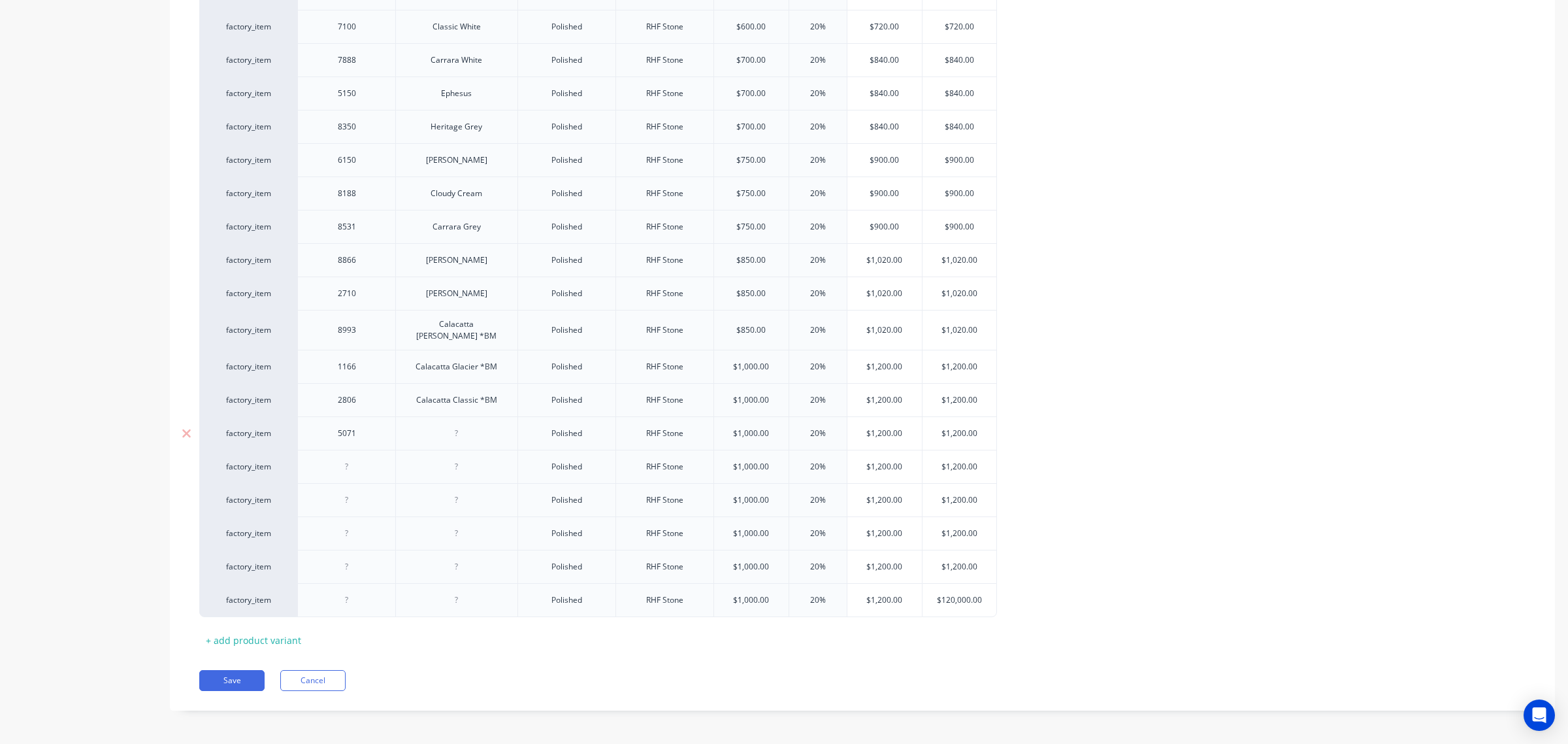
click at [468, 430] on div at bounding box center [457, 433] width 65 height 17
paste div
type textarea "x"
click at [455, 461] on div at bounding box center [460, 466] width 65 height 17
paste div
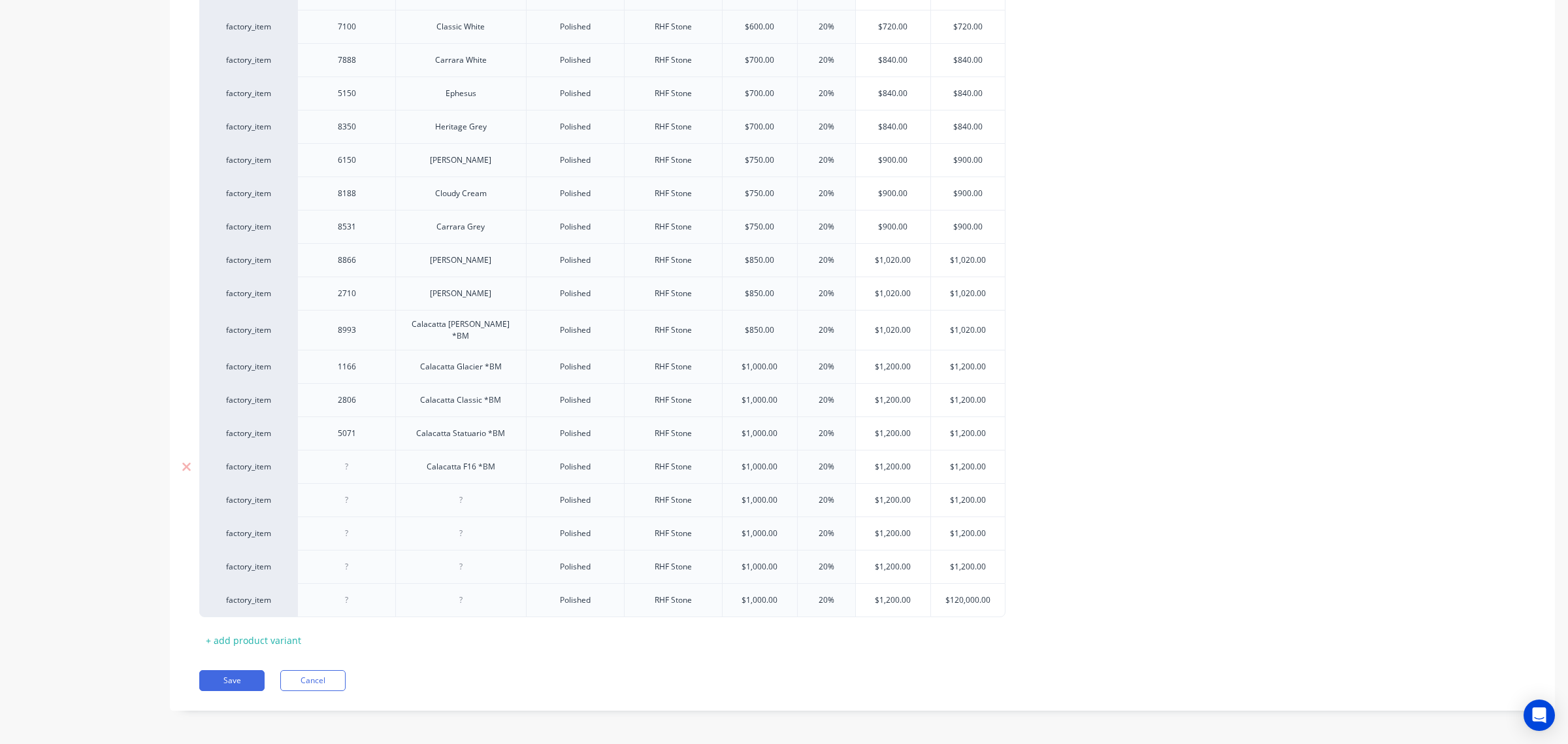
type textarea "x"
click at [346, 465] on div at bounding box center [347, 466] width 65 height 17
paste div
type textarea "x"
click at [335, 499] on div at bounding box center [347, 500] width 65 height 17
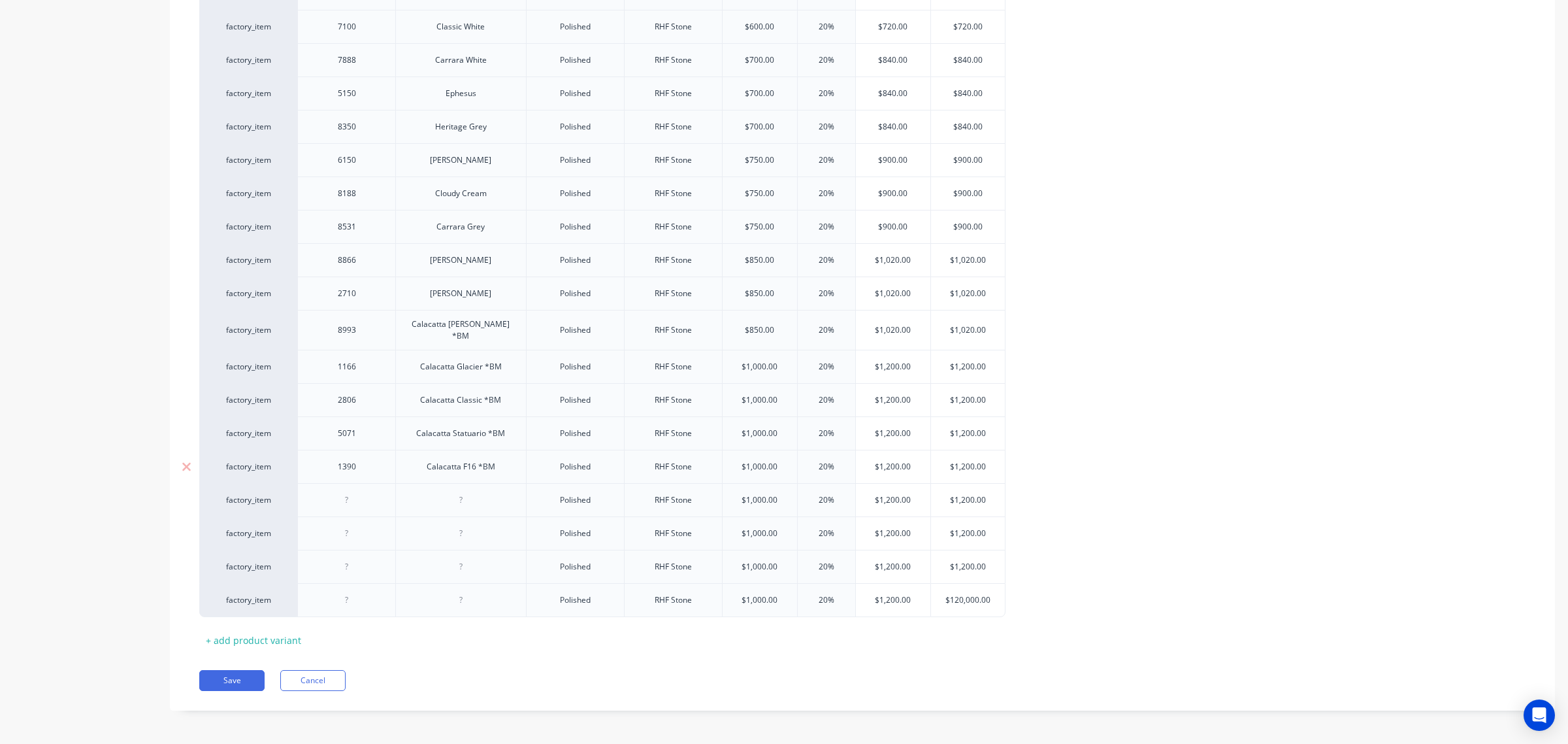
paste div
type textarea "x"
click at [451, 497] on div at bounding box center [460, 500] width 65 height 17
paste div
type textarea "x"
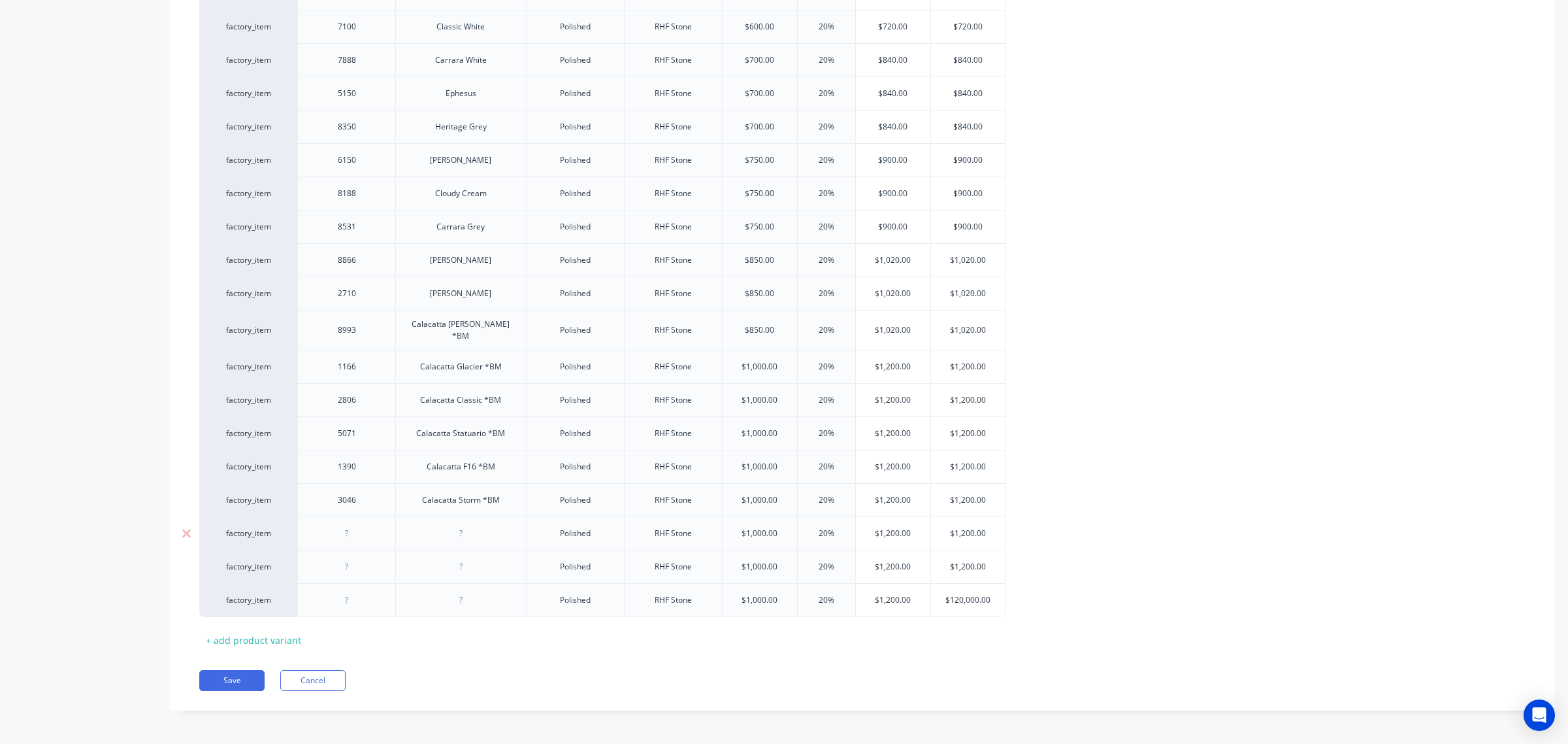
click at [453, 533] on div at bounding box center [460, 533] width 65 height 17
paste div
type textarea "x"
click at [335, 530] on div at bounding box center [347, 533] width 65 height 17
paste div
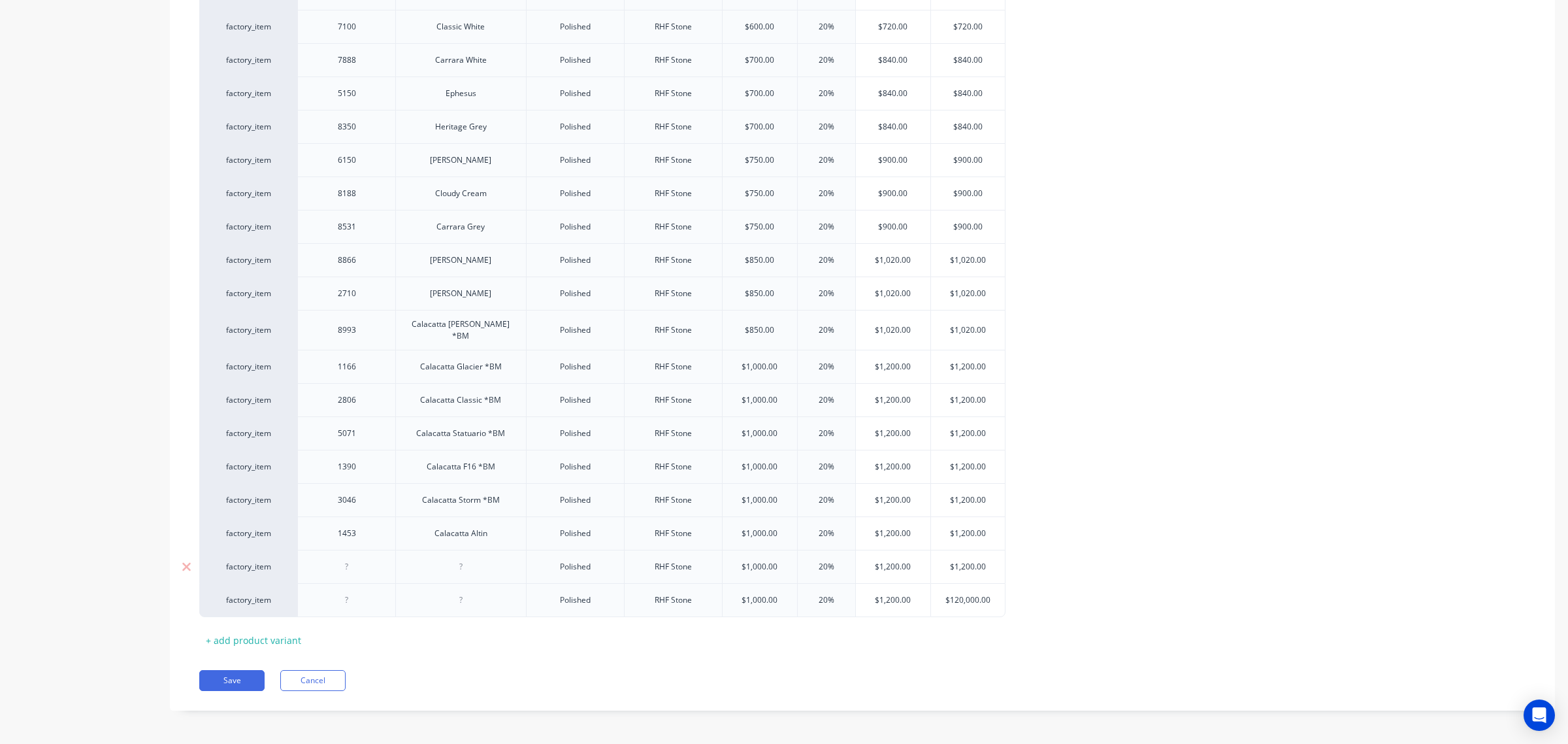
type textarea "x"
drag, startPoint x: 343, startPoint y: 561, endPoint x: 353, endPoint y: 561, distance: 10.0
click at [344, 561] on div at bounding box center [347, 566] width 65 height 17
paste div
type textarea "x"
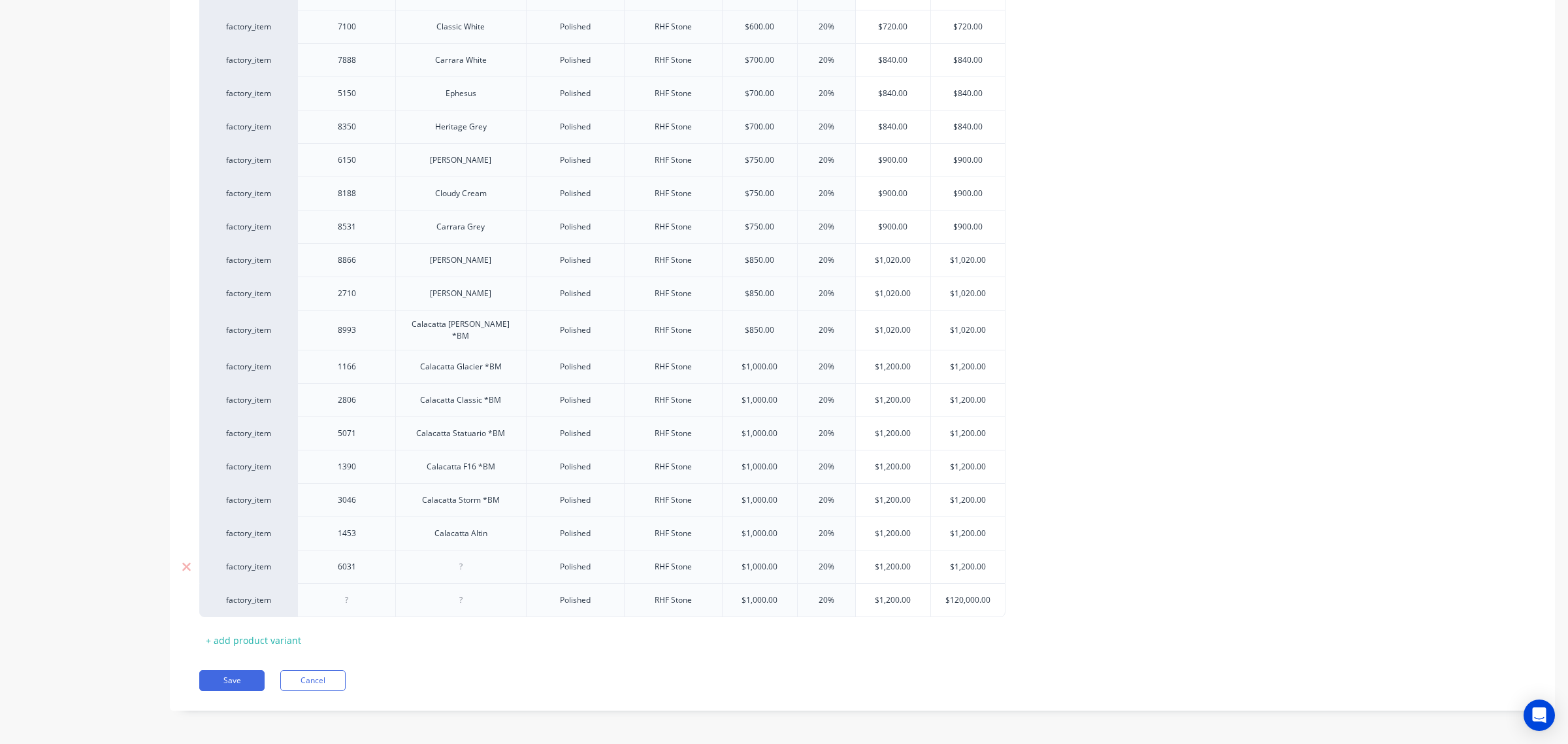
drag, startPoint x: 455, startPoint y: 566, endPoint x: 462, endPoint y: 566, distance: 7.0
click at [455, 566] on div at bounding box center [460, 566] width 65 height 17
paste div
type textarea "x"
click at [454, 596] on div at bounding box center [460, 600] width 65 height 17
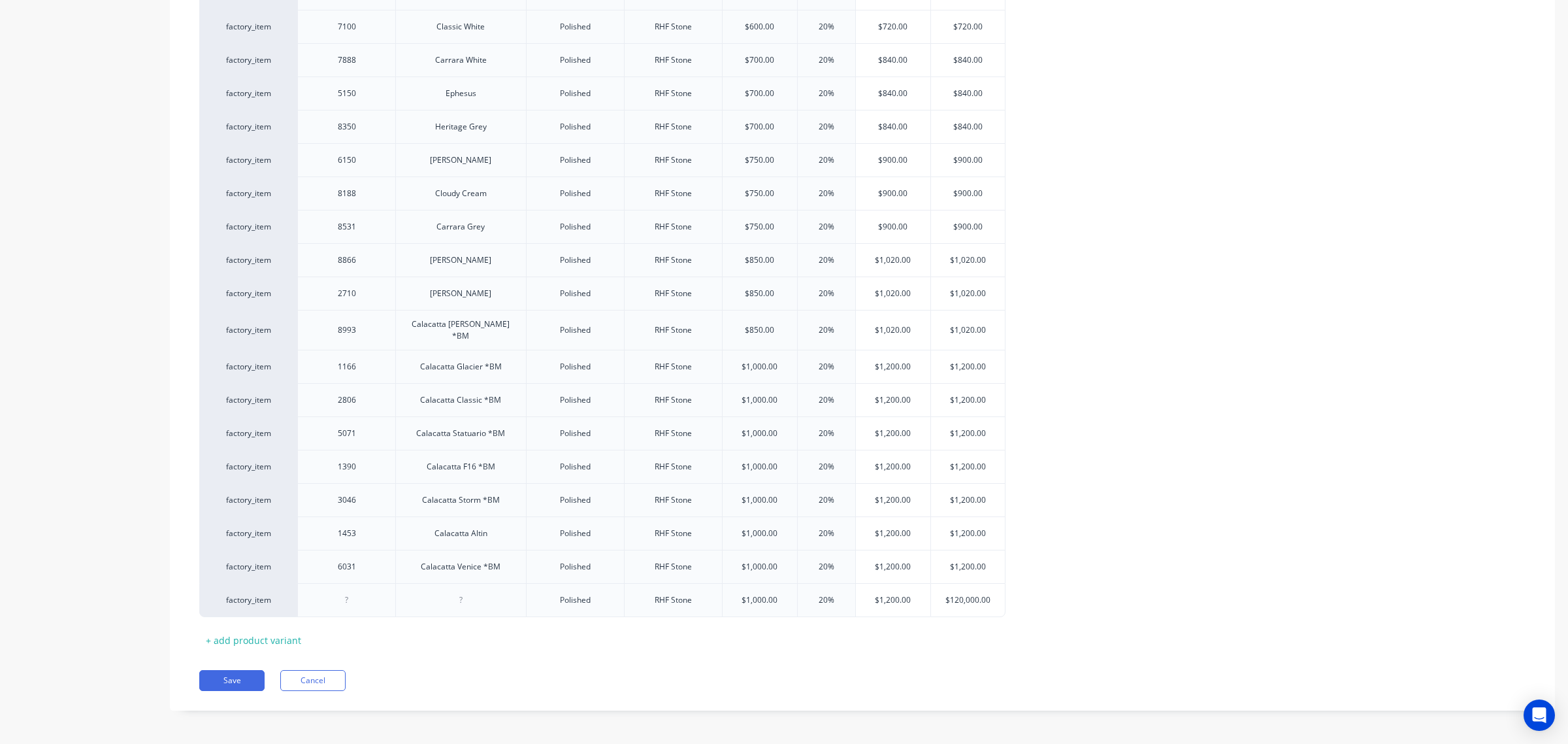
paste div
type textarea "x"
click at [344, 596] on div at bounding box center [347, 603] width 65 height 17
paste div
click at [238, 676] on button "Save" at bounding box center [232, 686] width 65 height 21
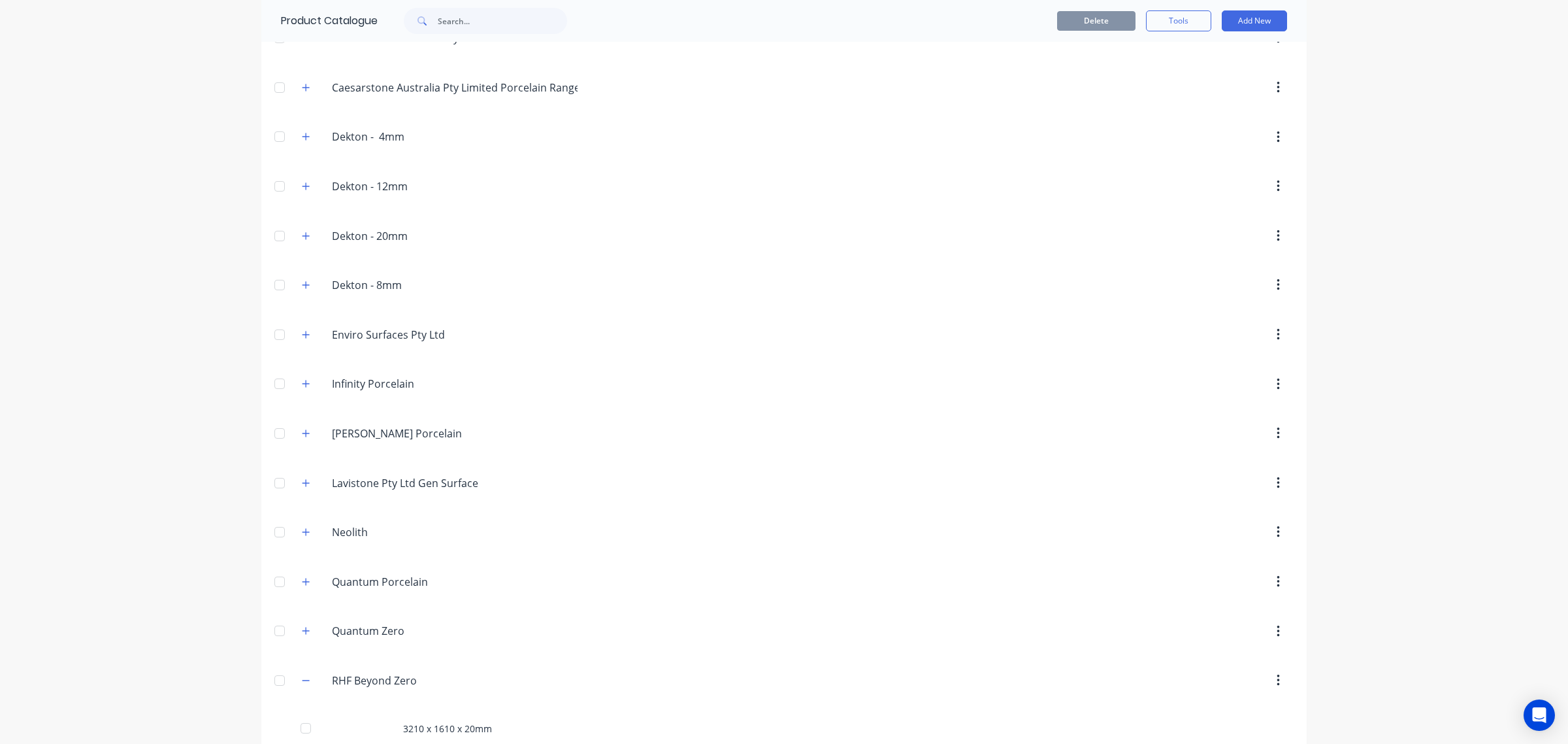
scroll to position [691, 0]
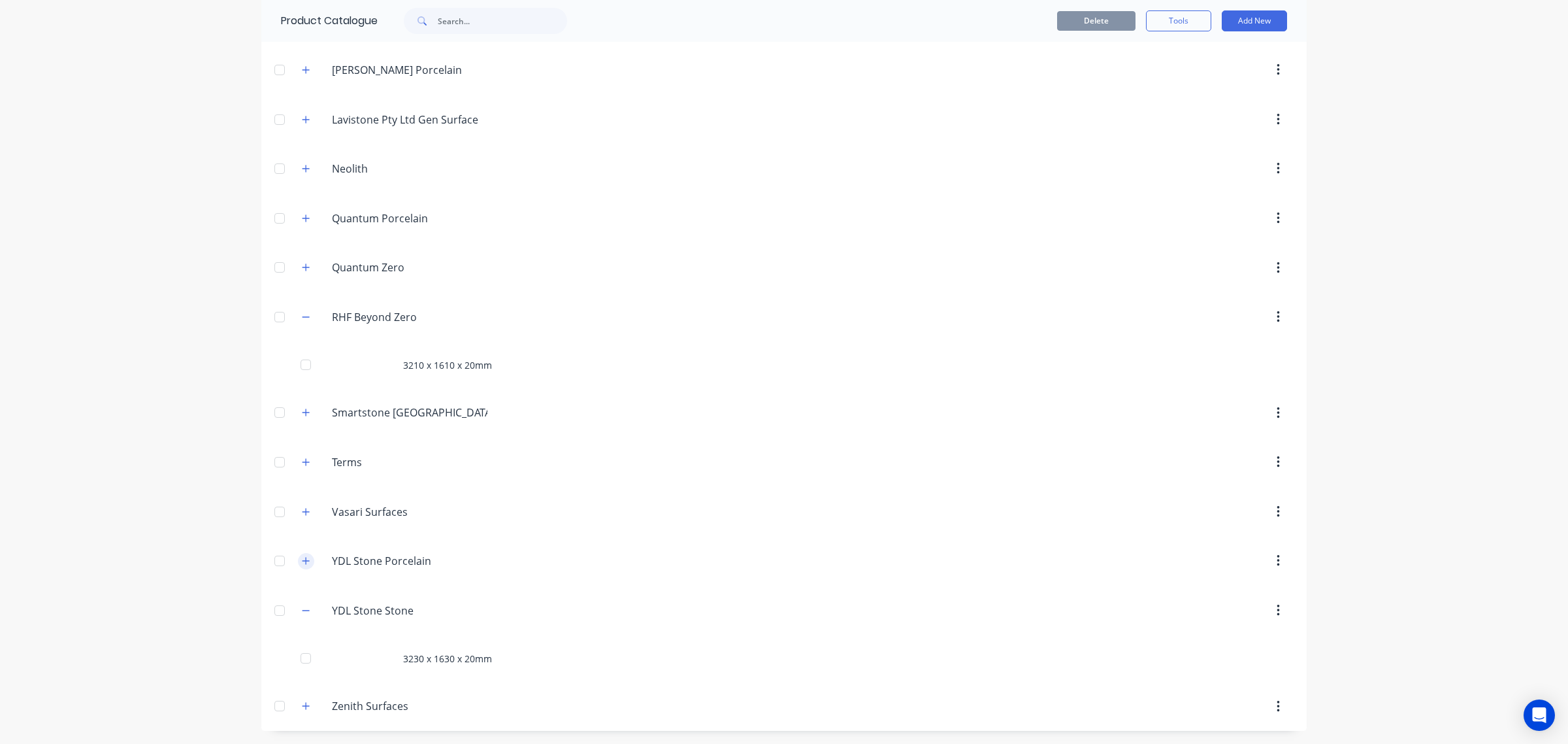
click at [302, 612] on icon "button" at bounding box center [305, 610] width 8 height 9
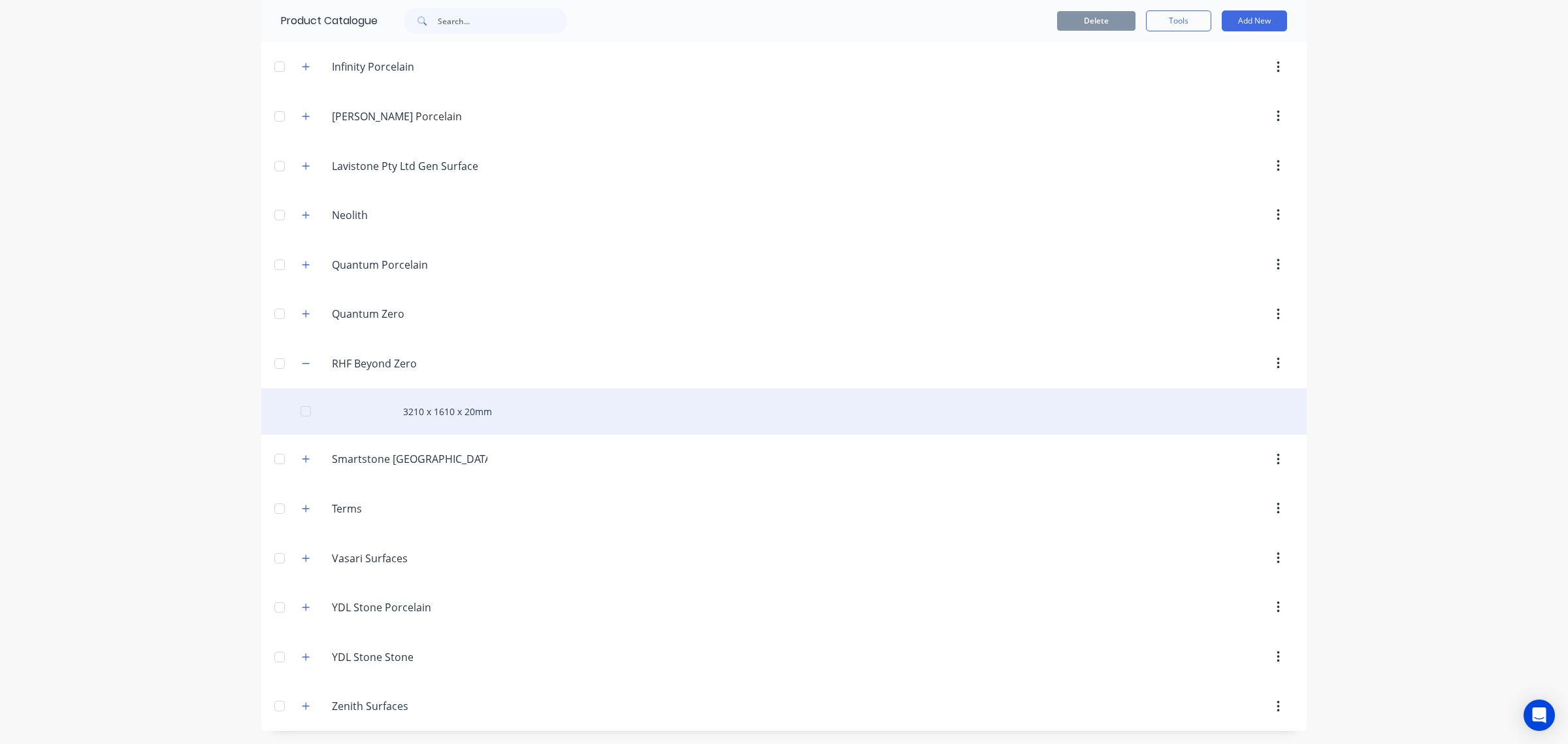
click at [473, 410] on div "3210 x 1610 x 20mm" at bounding box center [784, 411] width 1045 height 47
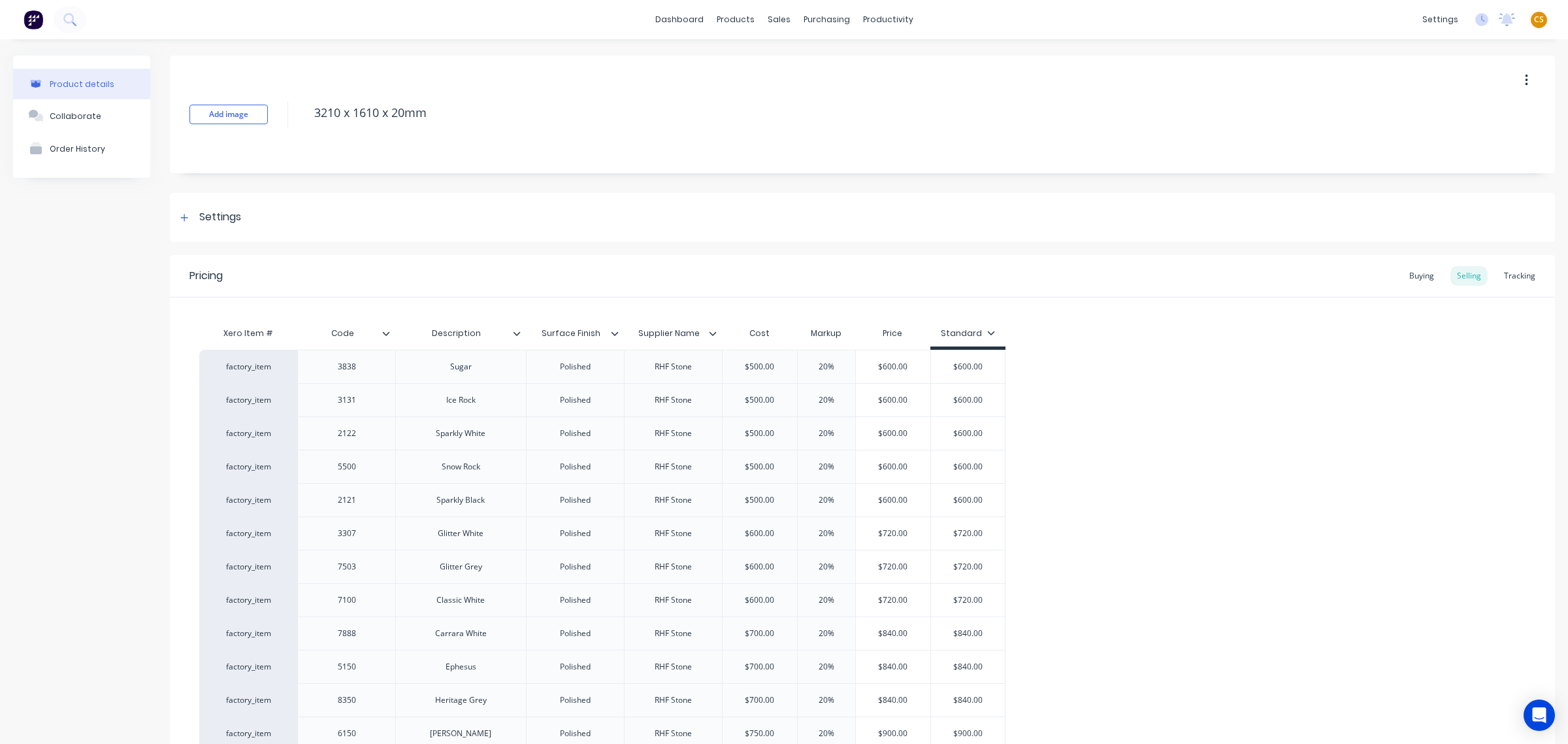
type textarea "x"
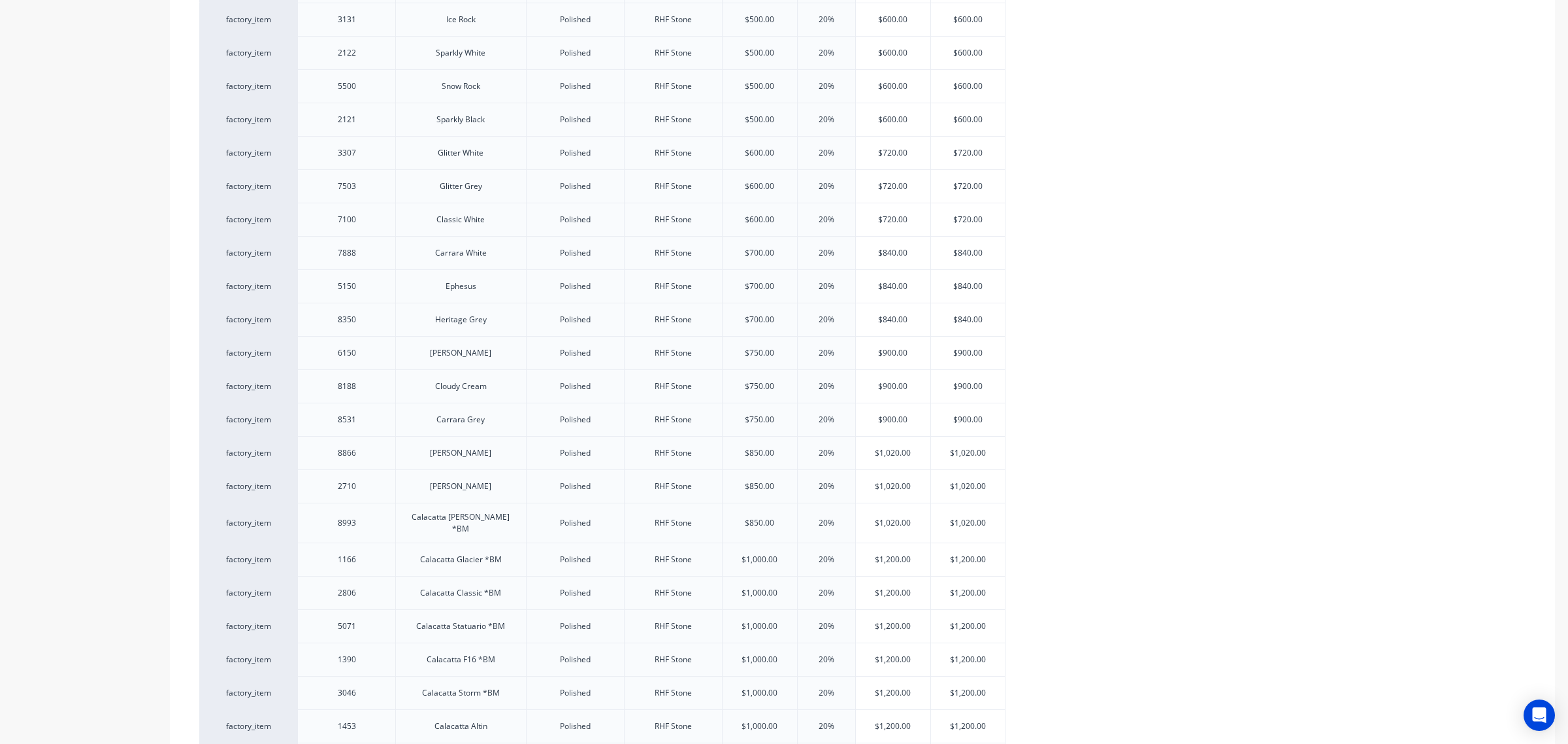
scroll to position [573, 0]
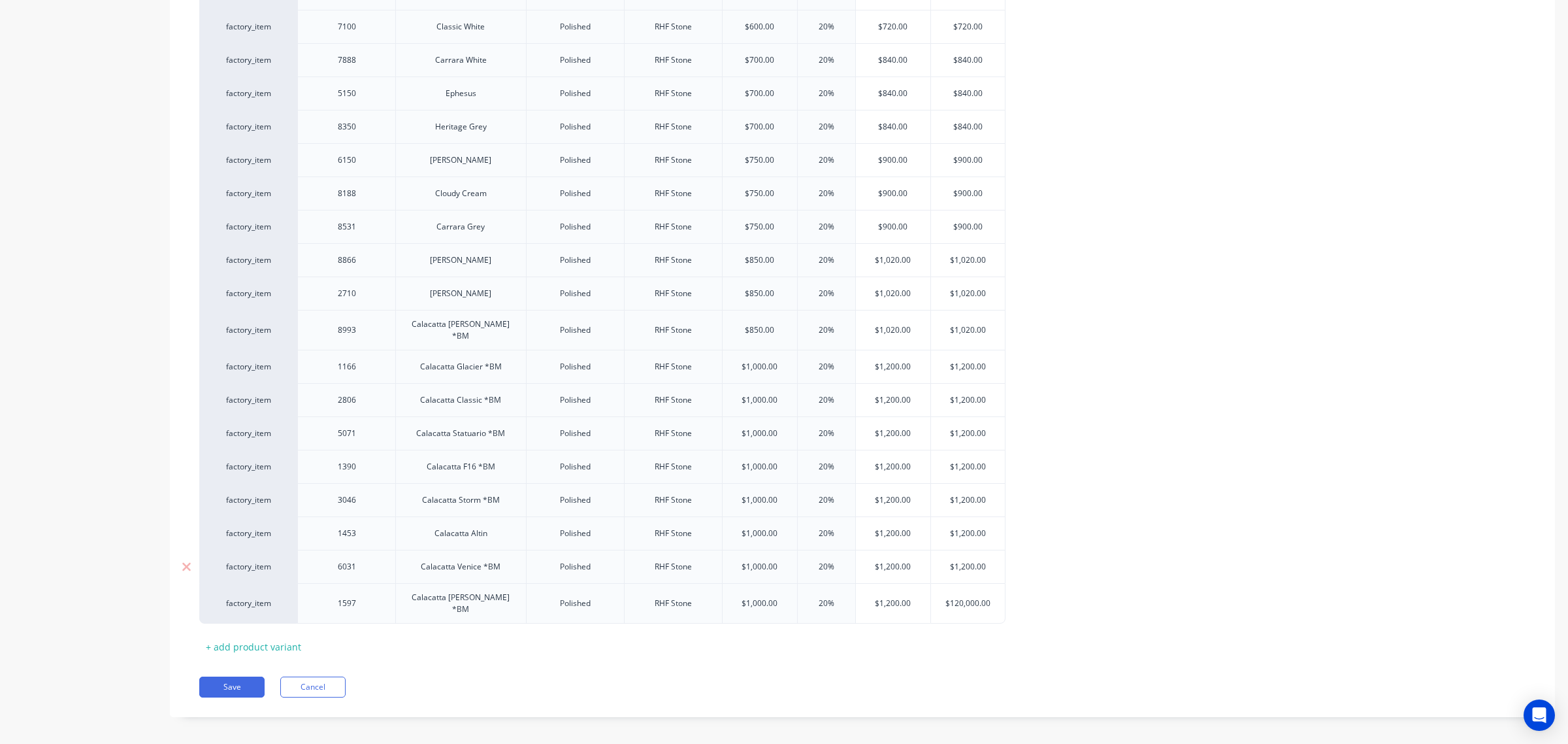
type input "$1,200.00"
click at [964, 566] on input "$1,200.00" at bounding box center [968, 566] width 74 height 12
click at [964, 566] on input "$1,200.00" at bounding box center [968, 566] width 74 height 12
click at [958, 597] on input "$120,000.00" at bounding box center [968, 603] width 74 height 12
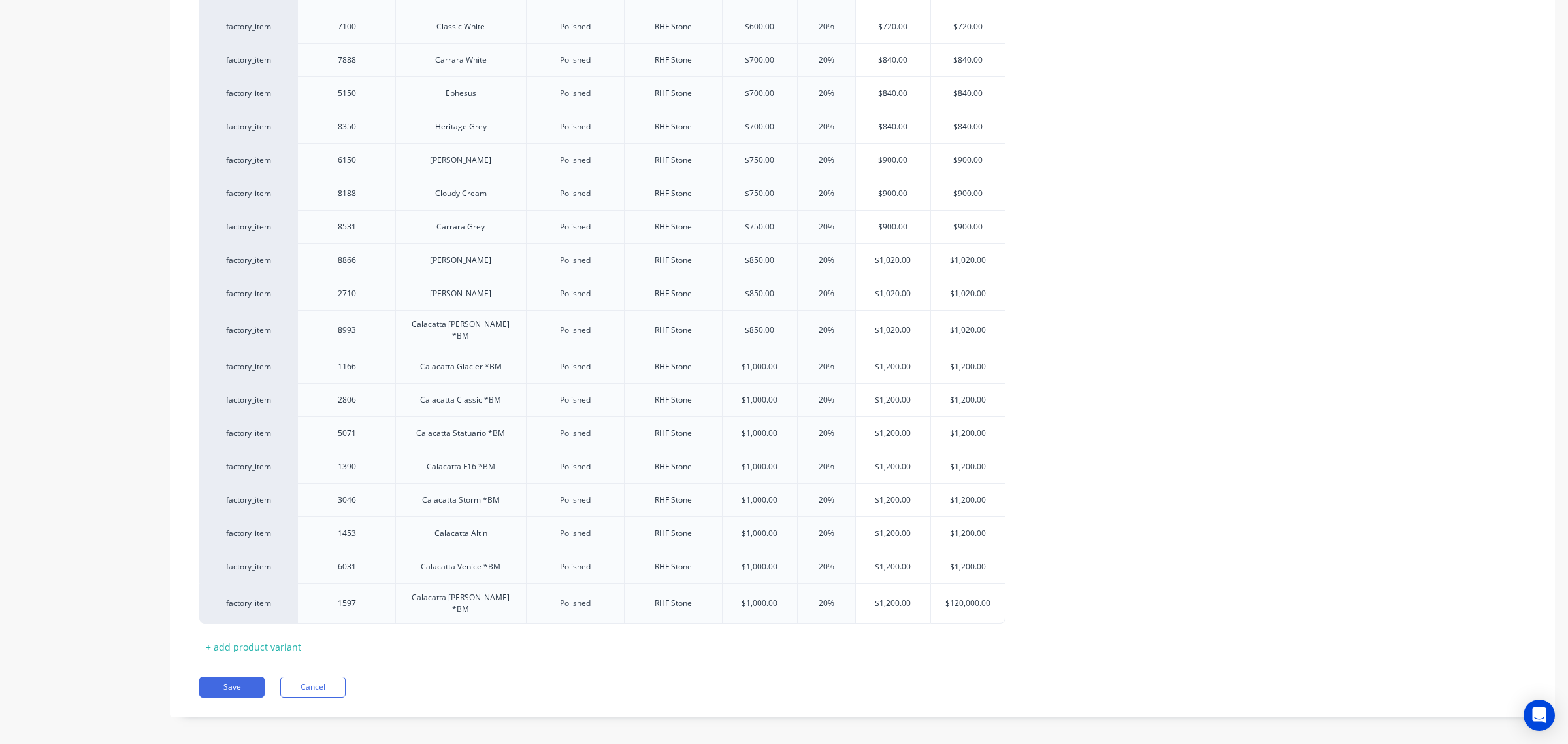
paste input ",2"
type input "$1,200.00"
type textarea "x"
type input "$1,200.00"
click at [1070, 587] on div "factory_item 3838 Sugar Polished RHF Stone $500.00 20% $600.00 $600.00 factory_…" at bounding box center [862, 200] width 1326 height 847
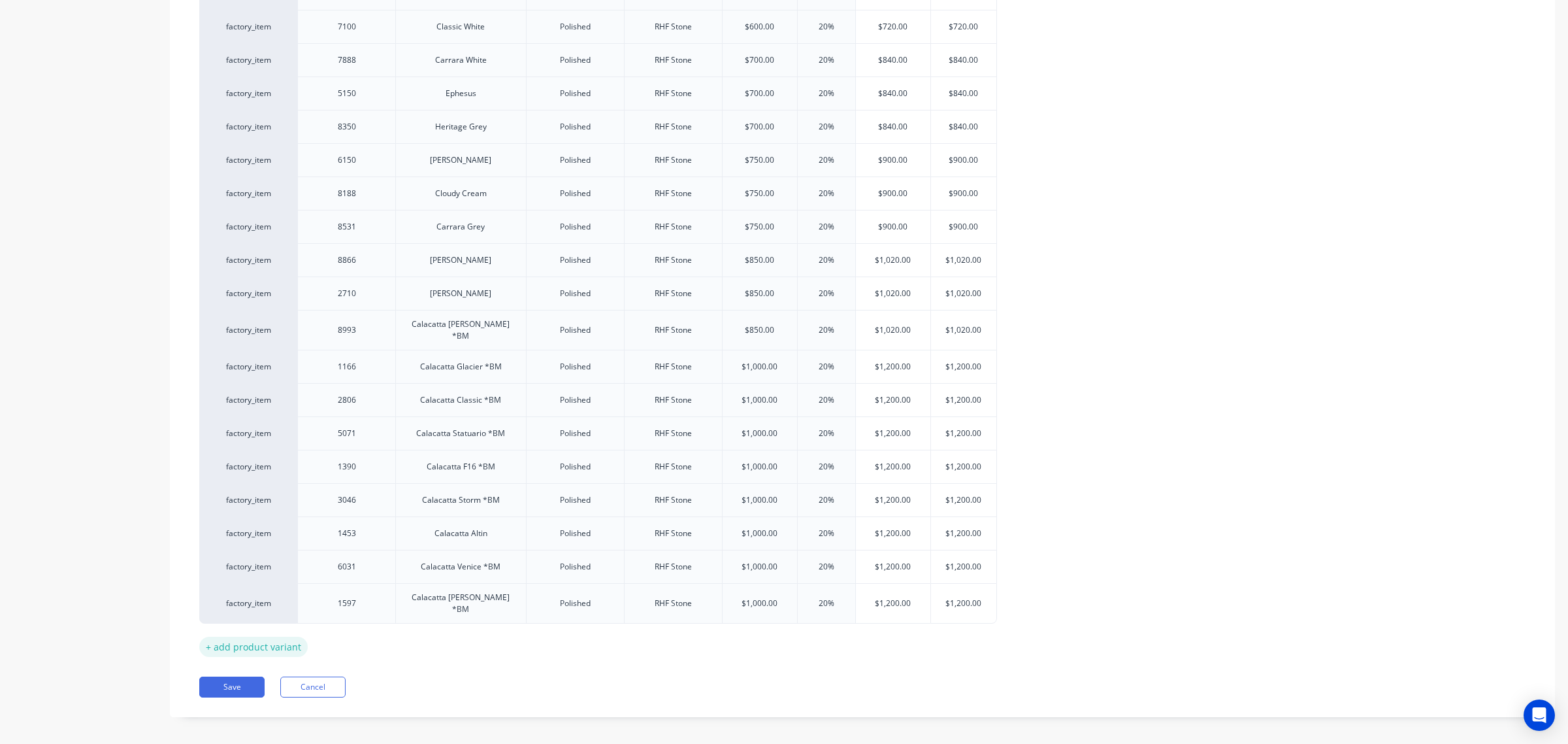
click at [273, 638] on div "+ add product variant" at bounding box center [253, 646] width 108 height 20
click at [272, 670] on div "+ add product variant" at bounding box center [253, 680] width 108 height 20
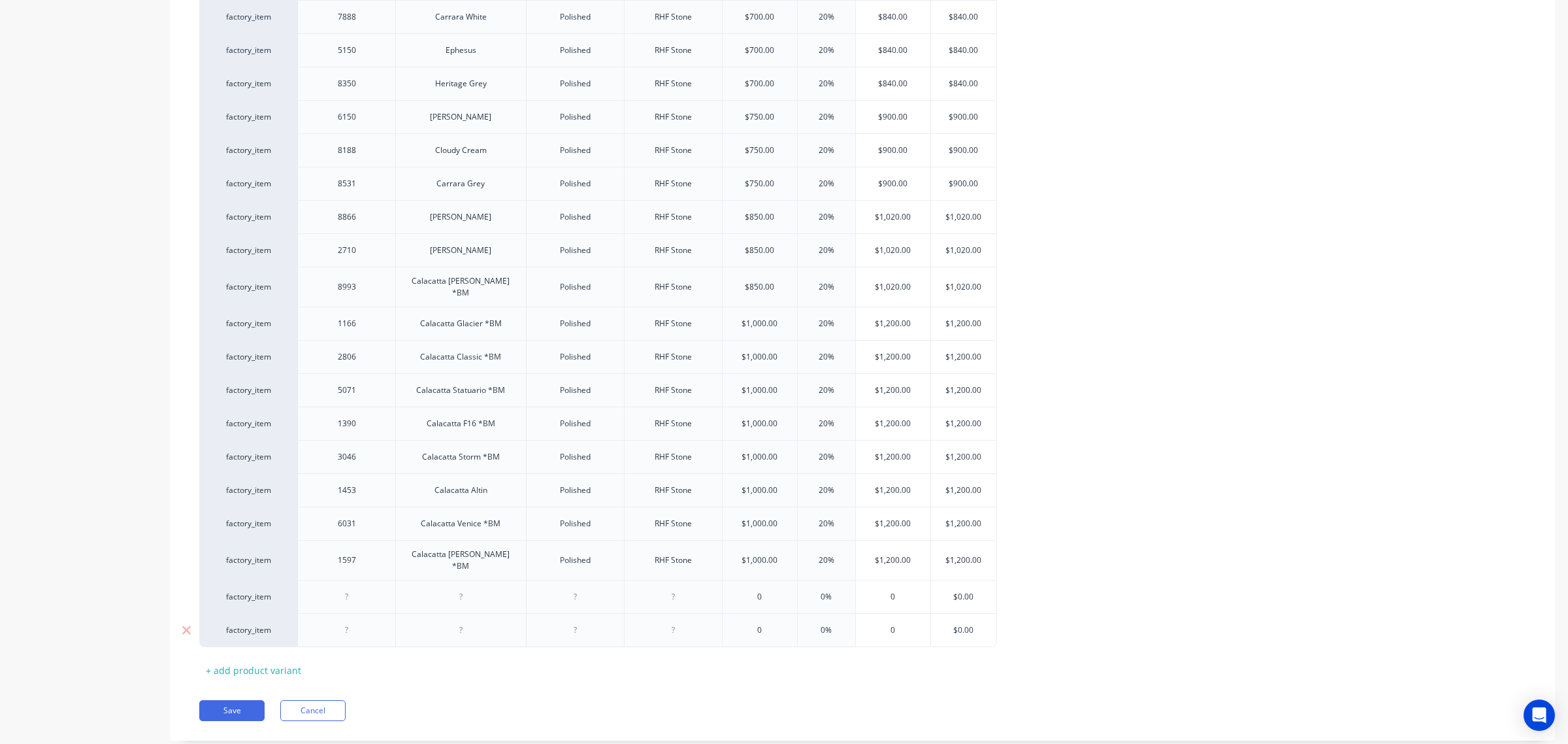
scroll to position [641, 0]
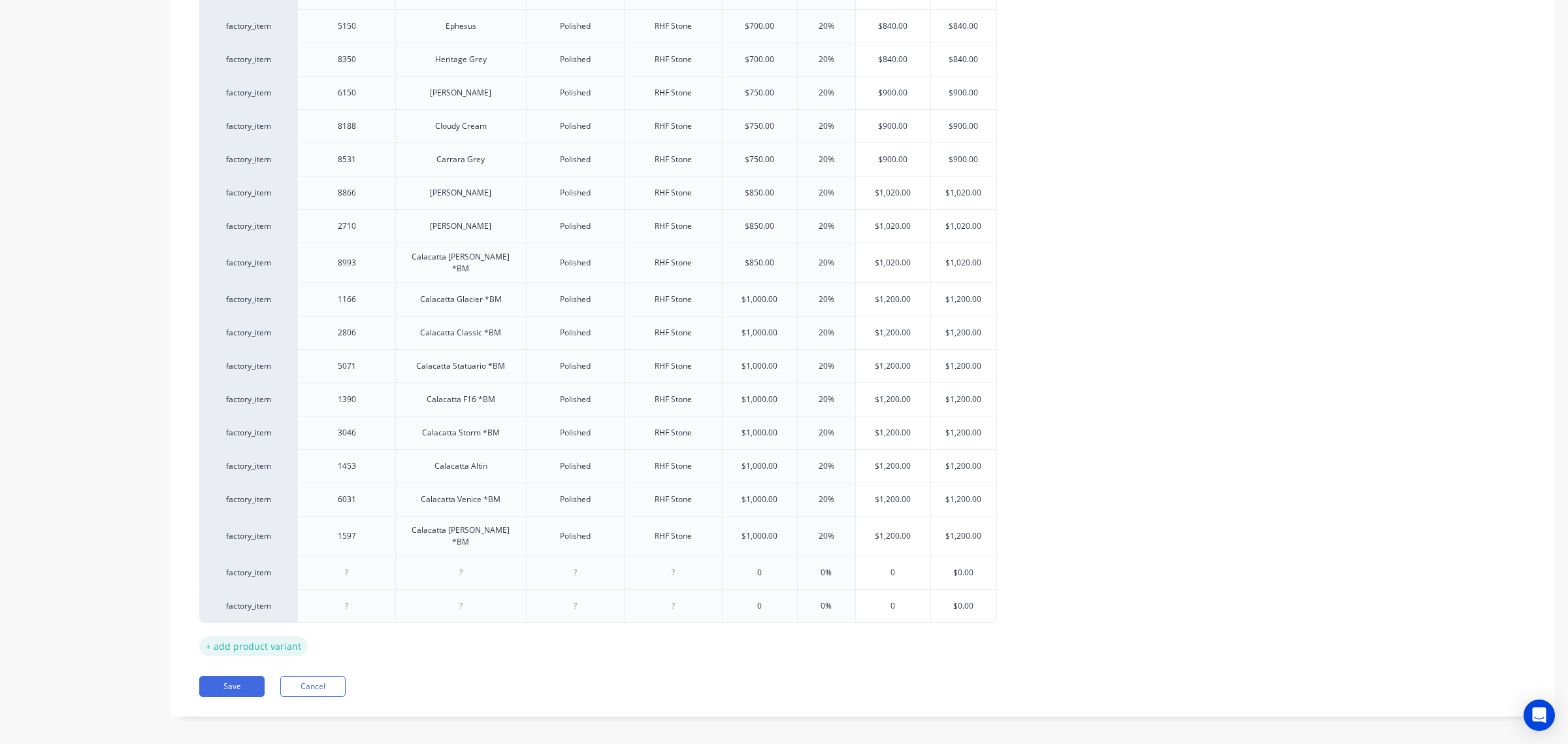
click at [263, 639] on div "+ add product variant" at bounding box center [253, 646] width 108 height 20
click at [269, 672] on div "+ add product variant" at bounding box center [253, 679] width 108 height 20
click at [278, 705] on div "+ add product variant" at bounding box center [253, 712] width 108 height 20
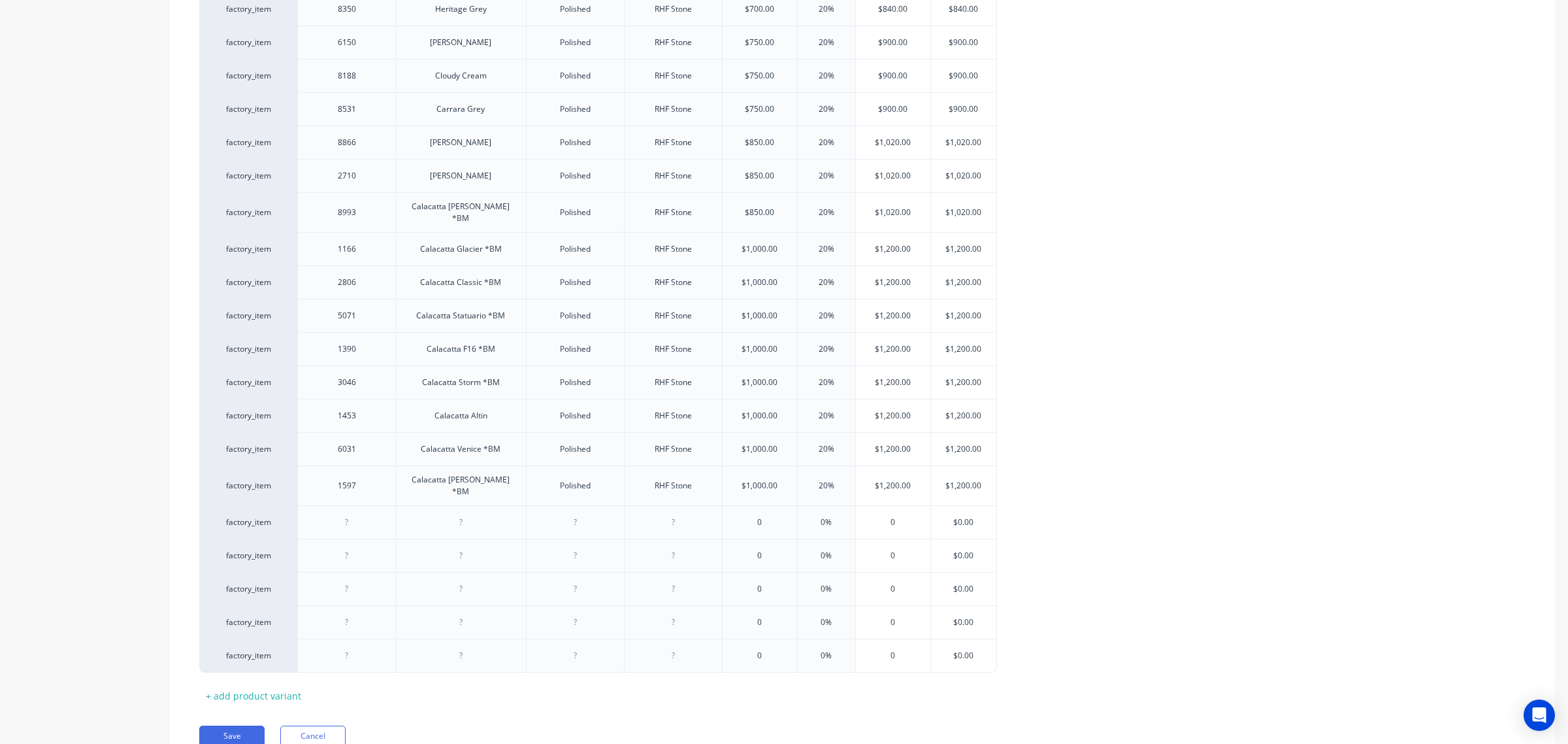
scroll to position [741, 0]
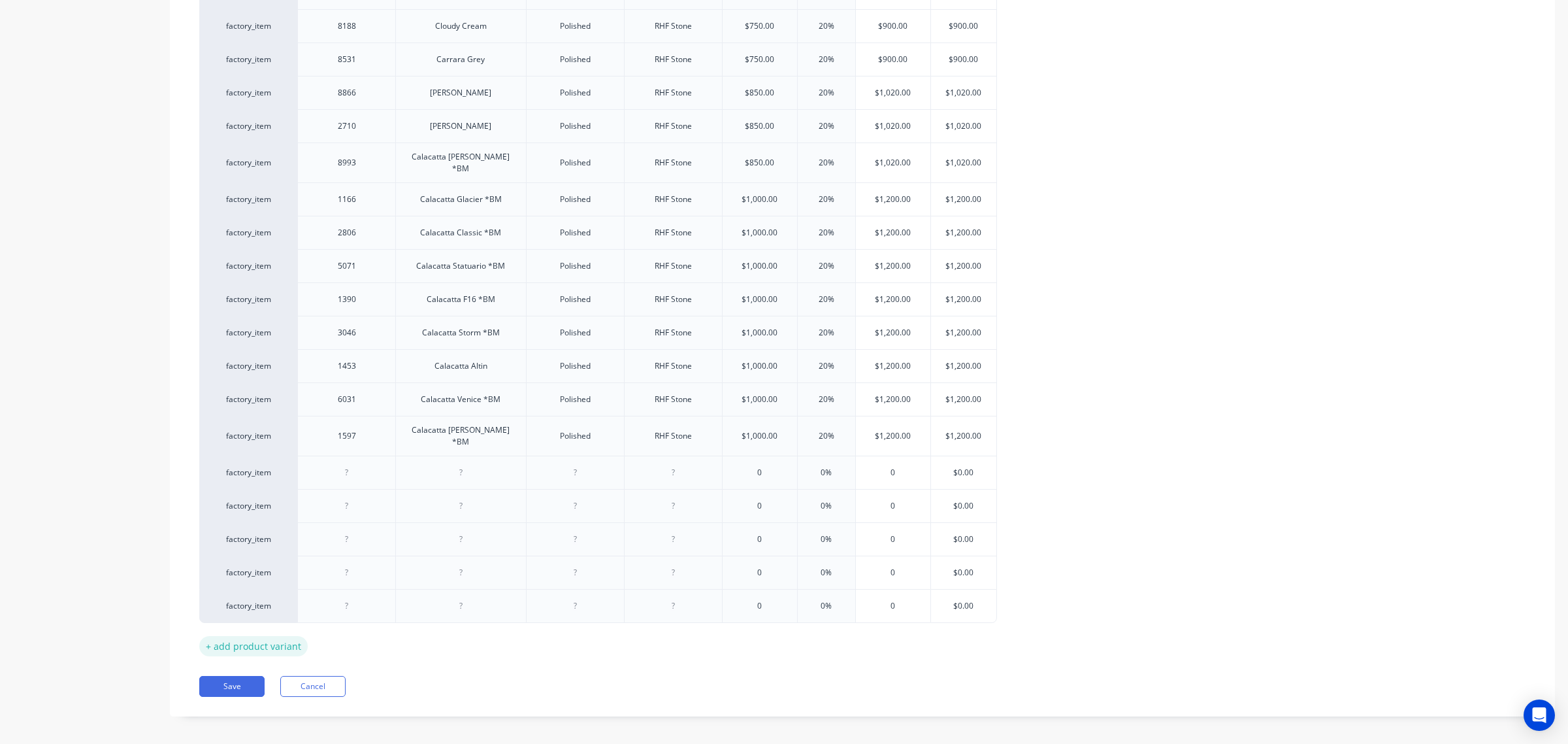
click at [278, 636] on div "+ add product variant" at bounding box center [253, 646] width 108 height 20
click at [284, 670] on div "+ add product variant" at bounding box center [253, 679] width 108 height 20
click at [579, 435] on div "Polished" at bounding box center [574, 435] width 65 height 17
click at [959, 467] on input "text" at bounding box center [964, 473] width 65 height 12
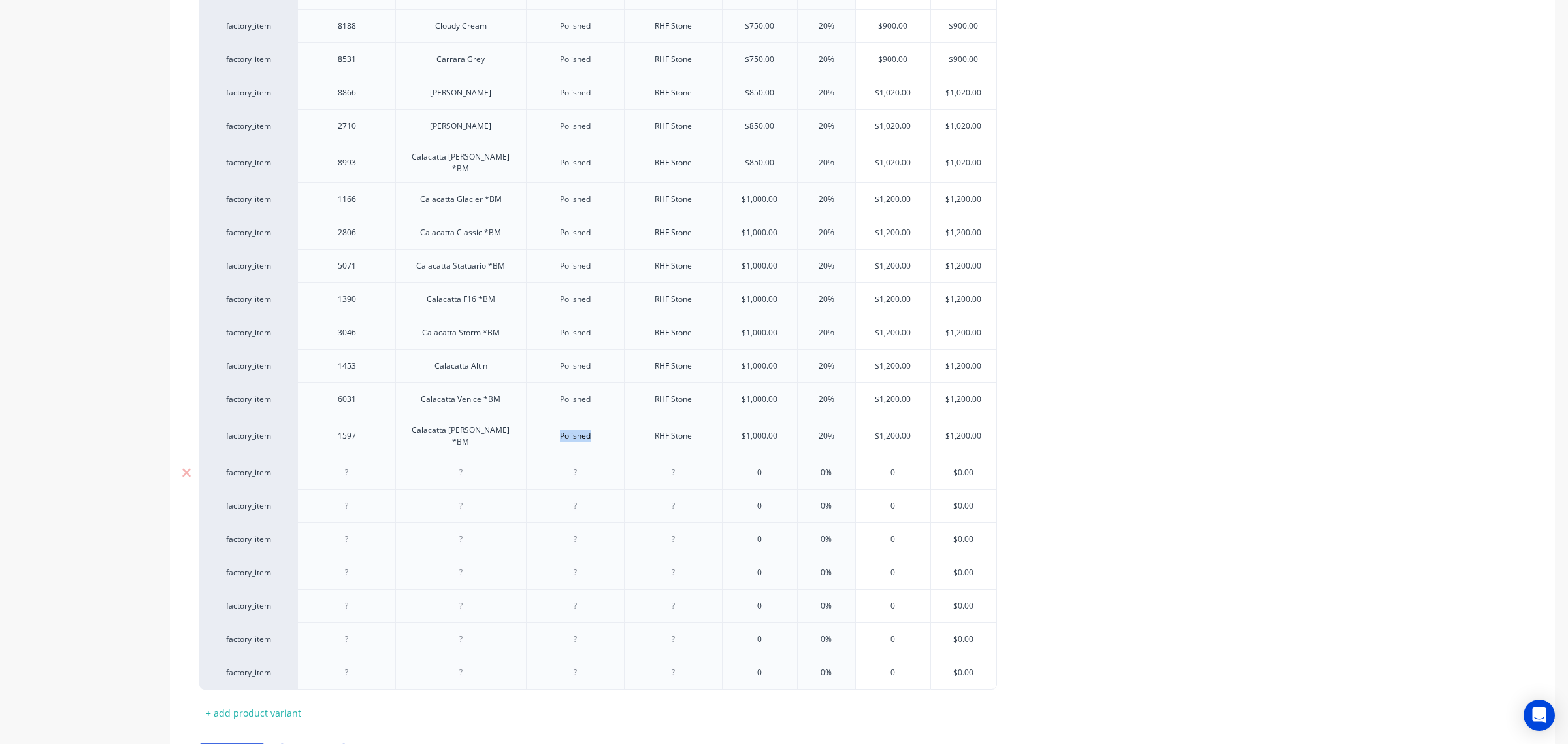
type textarea "x"
click at [959, 467] on input "$0.00" at bounding box center [964, 473] width 65 height 12
paste input "132"
type input "$1320"
type textarea "x"
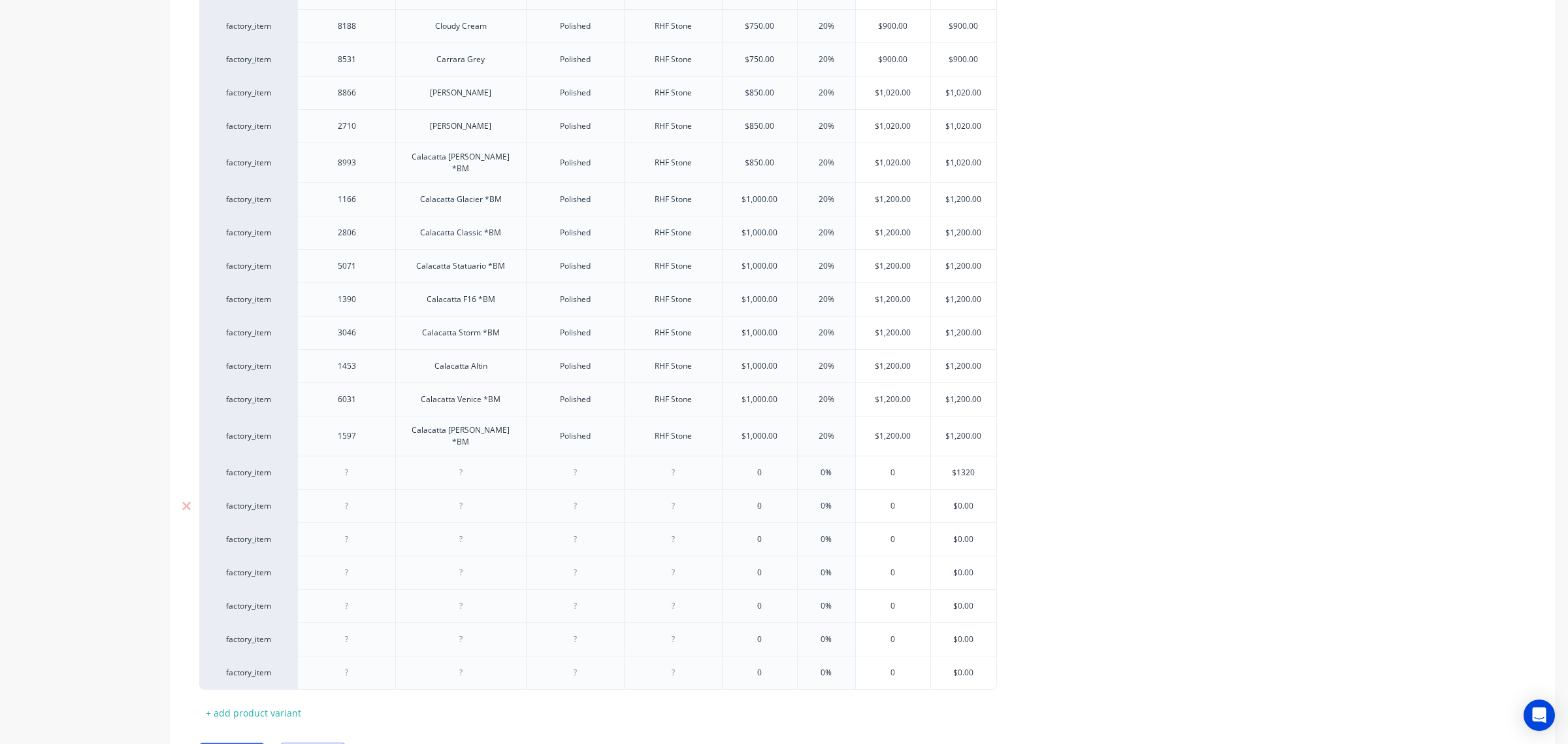
type input "$1320"
click at [960, 500] on input "$0.00" at bounding box center [964, 505] width 65 height 12
click at [961, 500] on input "$0.00" at bounding box center [964, 505] width 65 height 12
paste input "132"
type input "$1320"
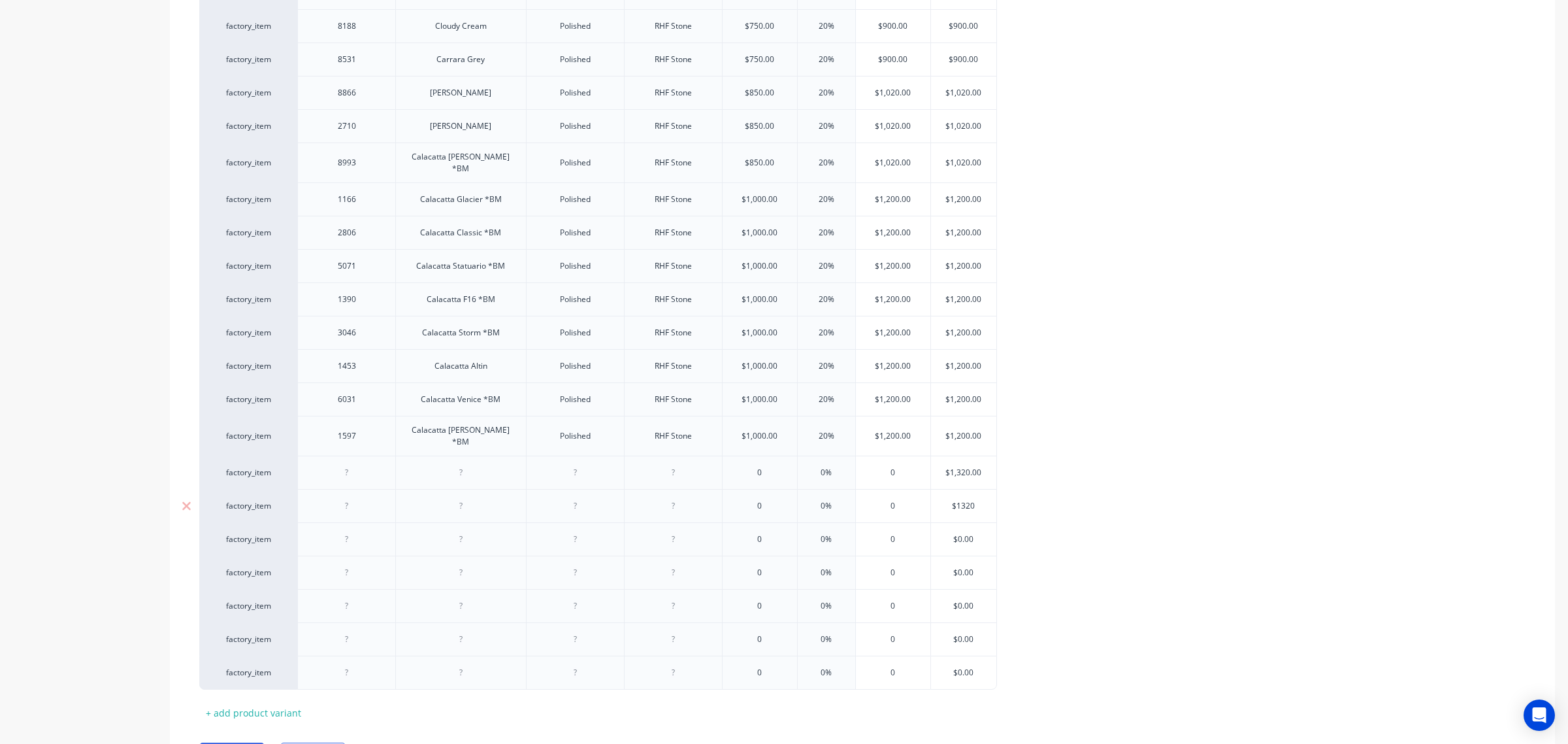
type textarea "x"
type input "$1320"
click at [964, 533] on input "$0.00" at bounding box center [964, 539] width 65 height 12
drag, startPoint x: 964, startPoint y: 528, endPoint x: 962, endPoint y: 549, distance: 21.1
click at [964, 533] on input "$0.00" at bounding box center [964, 539] width 65 height 12
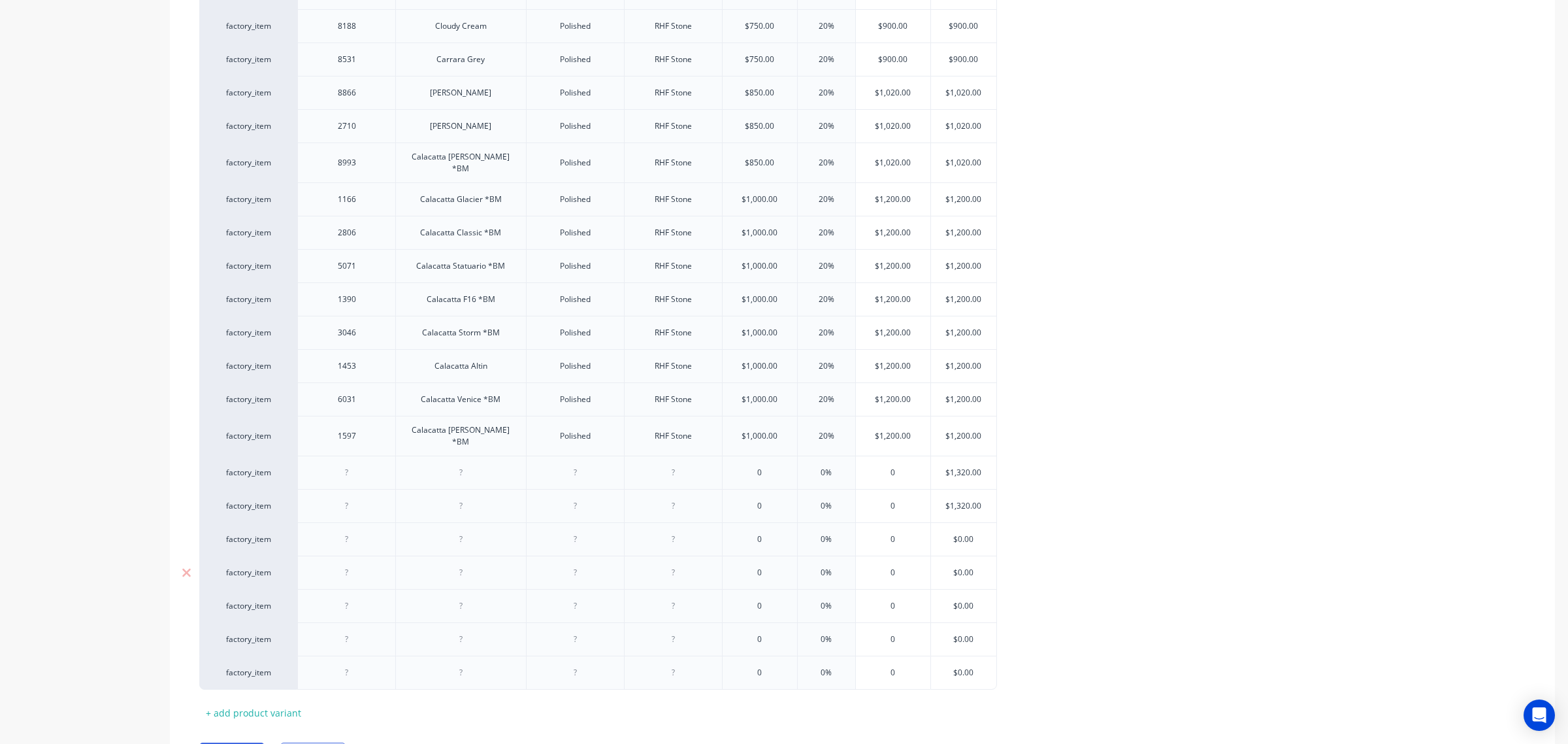
paste input "132"
type input "$1320"
type textarea "x"
type input "$1320"
click at [962, 566] on input "$0.00" at bounding box center [964, 572] width 65 height 12
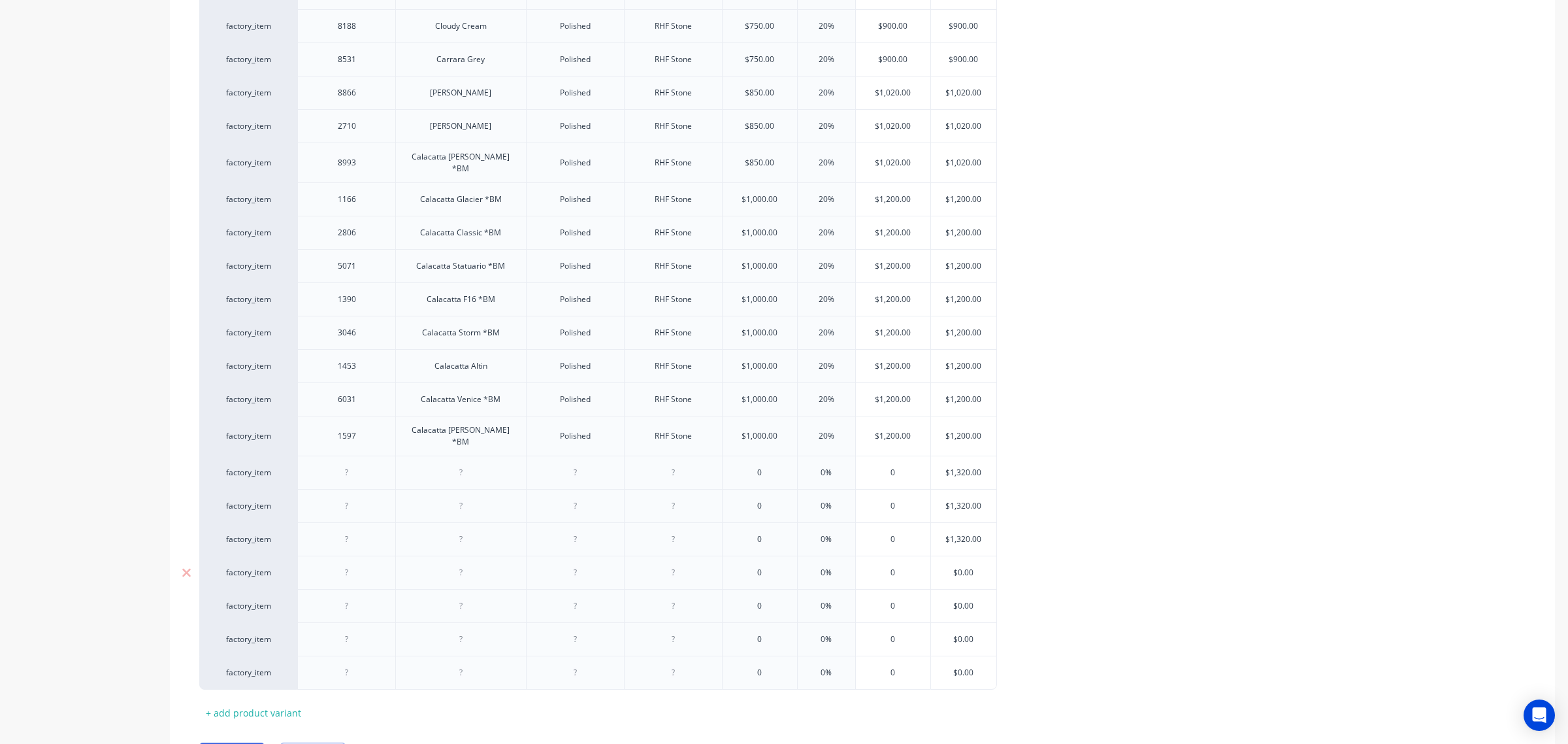
click at [964, 566] on input "$0.00" at bounding box center [964, 572] width 65 height 12
paste input "132"
type input "$1320"
type textarea "x"
type input "$1320"
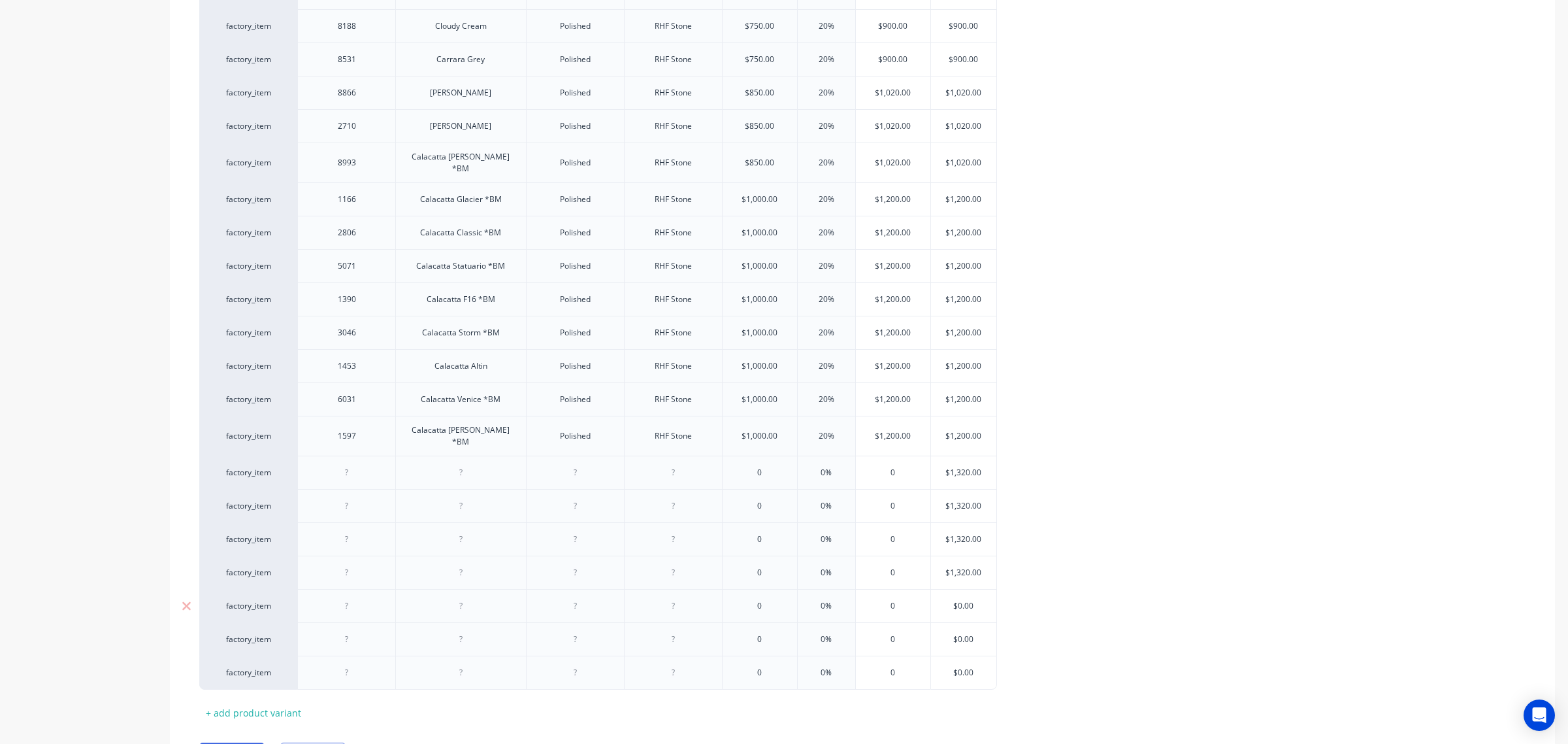
click at [964, 600] on input "$0.00" at bounding box center [964, 606] width 65 height 12
paste input "132"
type input "$1320"
type textarea "x"
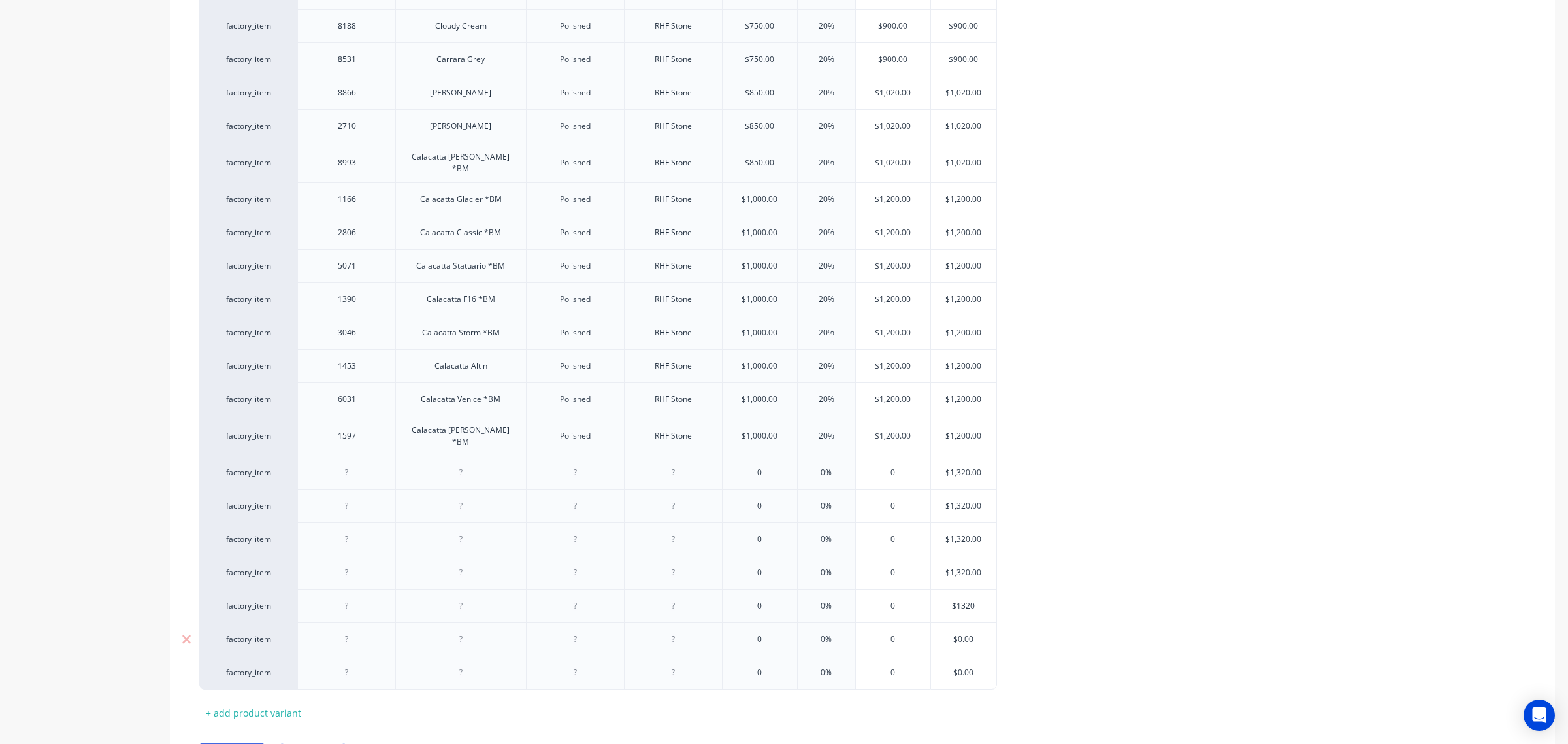
type input "$1320"
click at [962, 633] on input "$0.00" at bounding box center [964, 639] width 65 height 12
paste input "132"
type input "$1320"
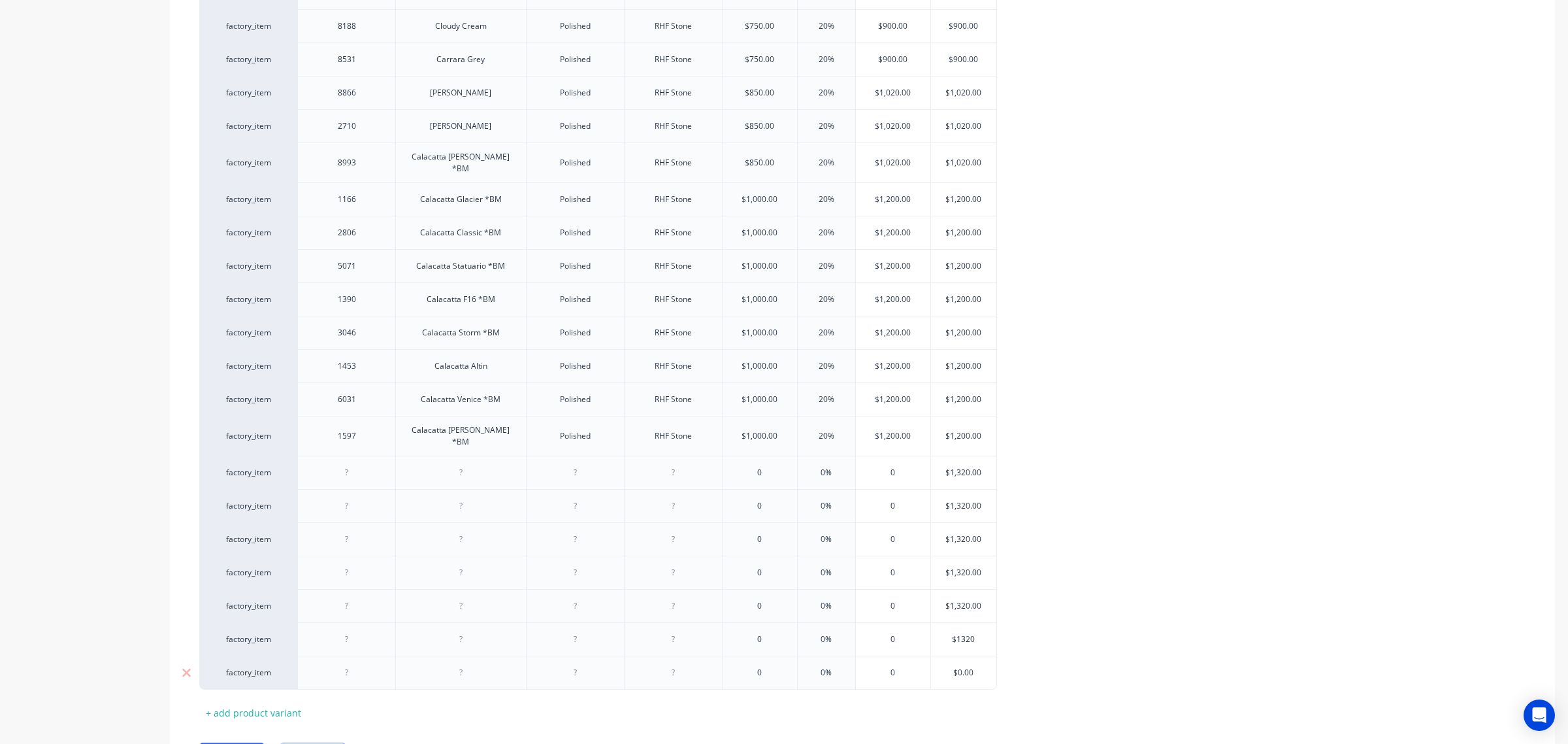
type textarea "x"
type input "$1320"
click at [962, 666] on input "$0.00" at bounding box center [964, 672] width 65 height 12
paste input "132"
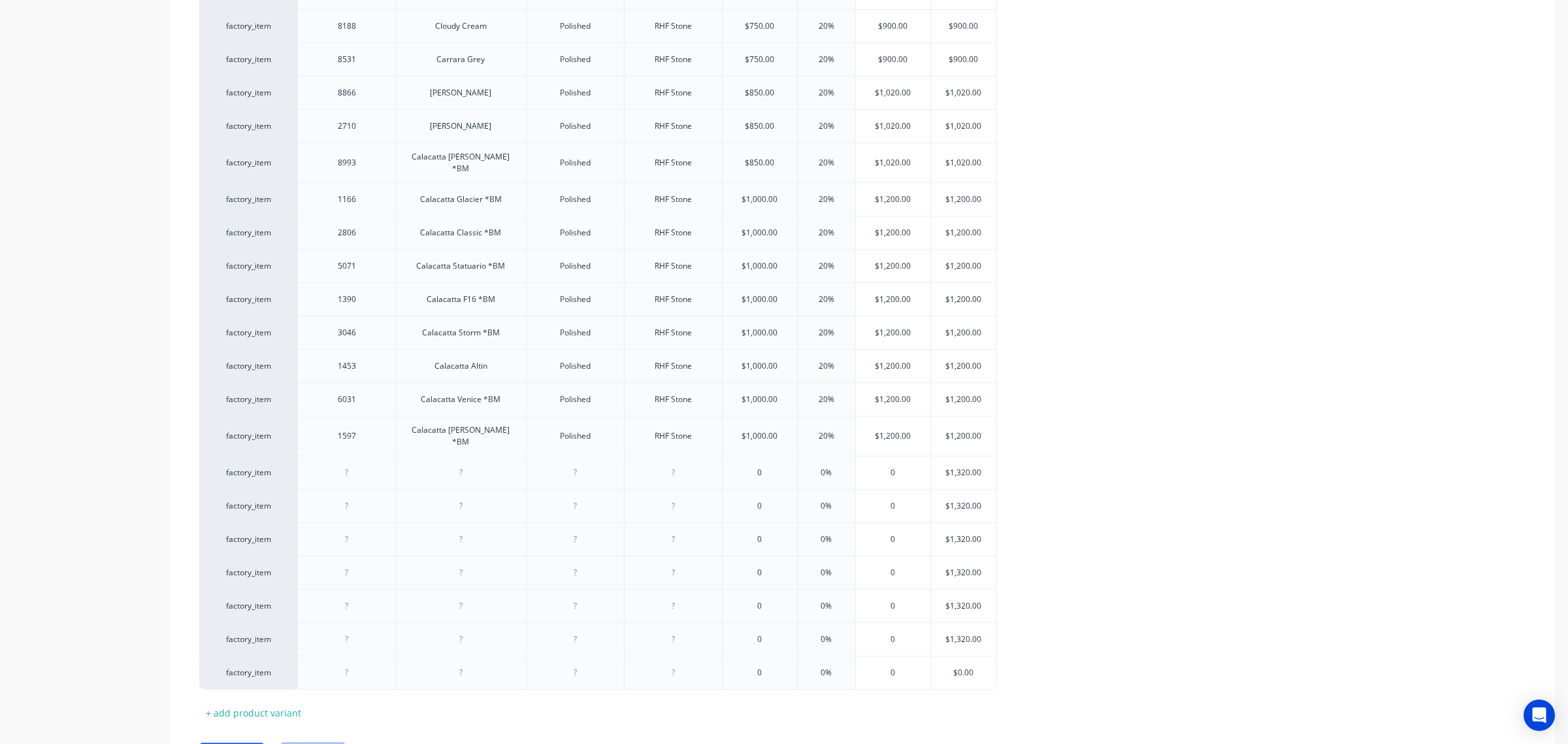
type input "$1320"
type textarea "x"
type input "$1320"
drag, startPoint x: 1128, startPoint y: 633, endPoint x: 1119, endPoint y: 630, distance: 9.5
click at [1128, 633] on div "factory_item 3838 Sugar Polished RHF Stone $500.00 20% $600.00 $600.00 factory_…" at bounding box center [862, 148] width 1326 height 1080
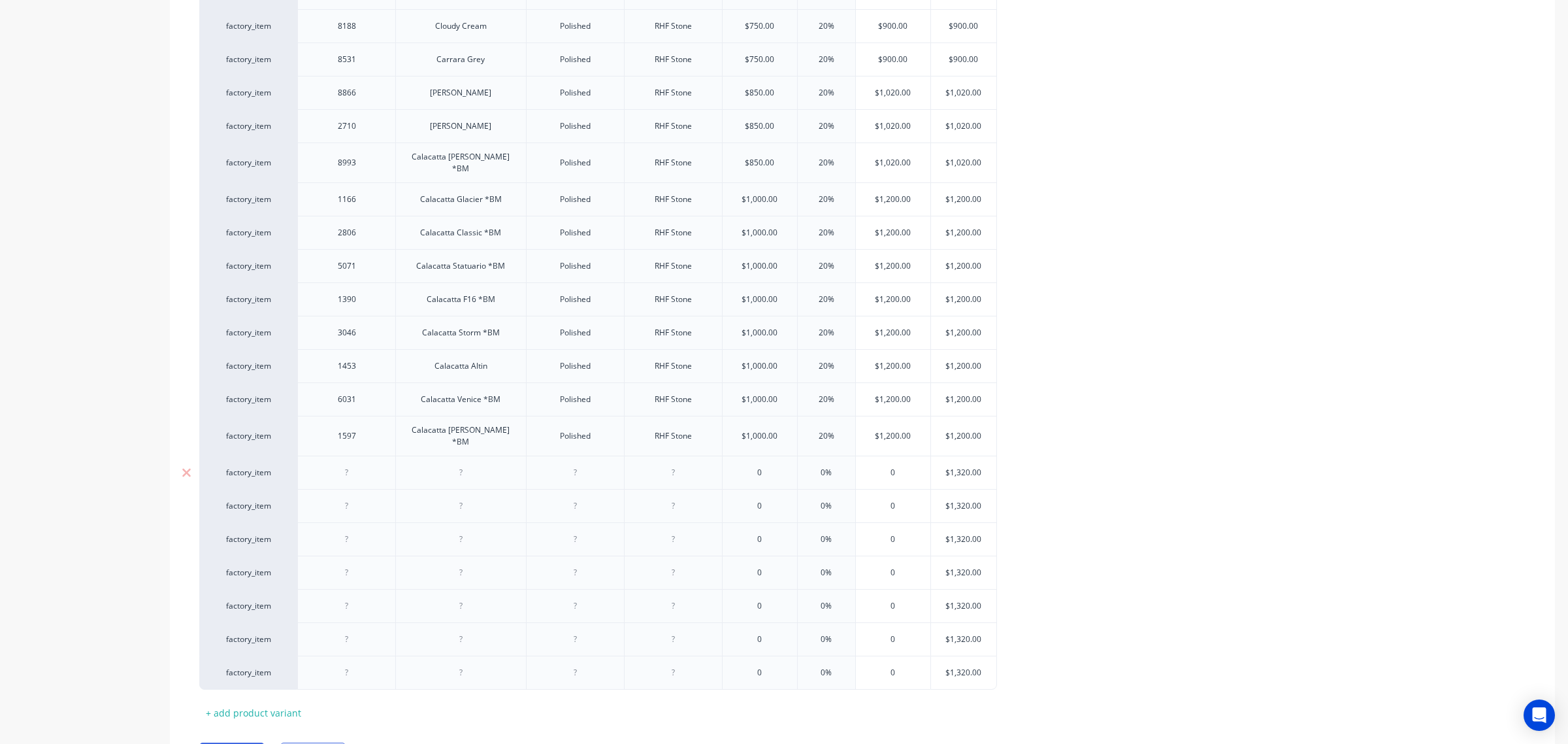
type input "0%"
click at [810, 467] on input "0%" at bounding box center [826, 473] width 65 height 12
type textarea "x"
type input "20%"
type input "0%"
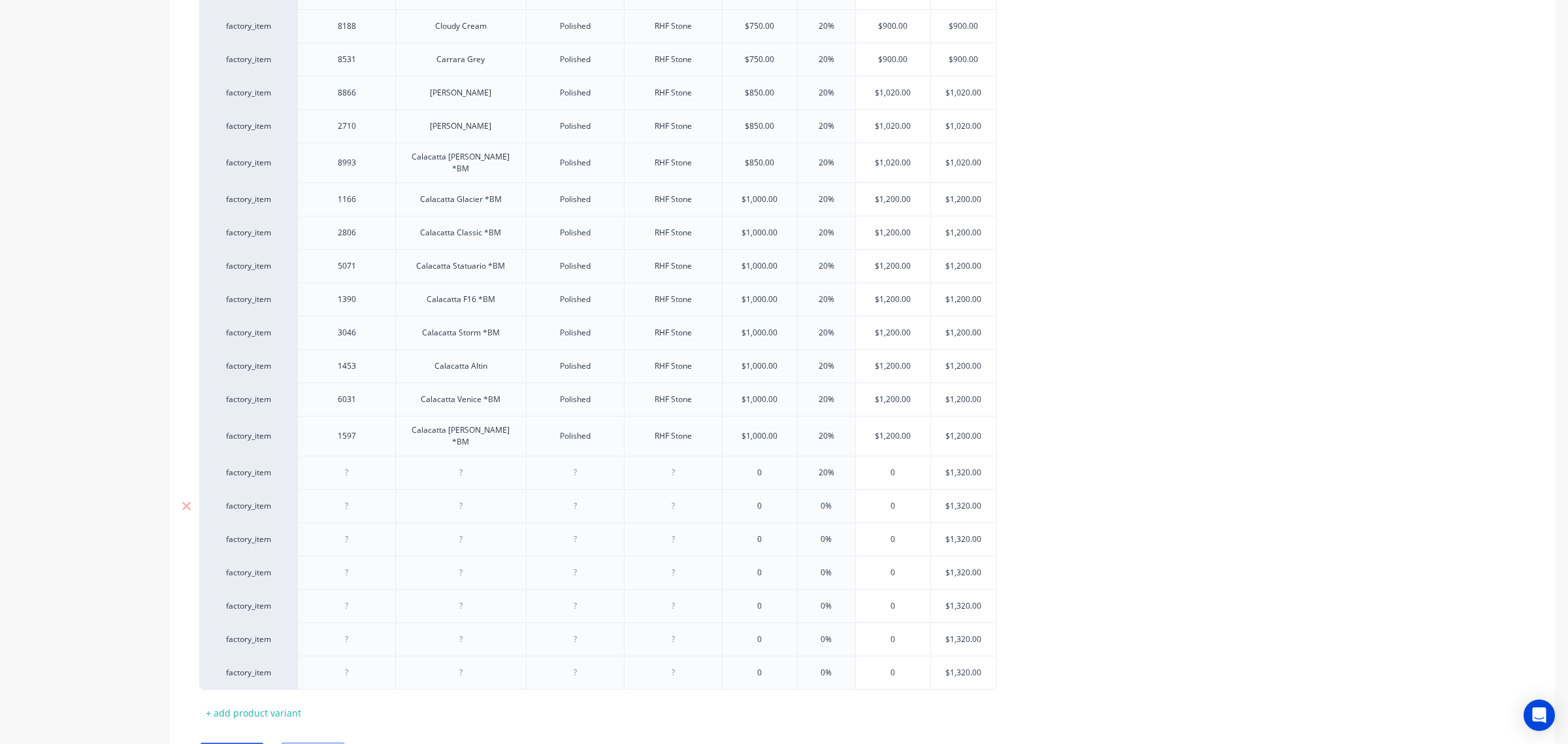
click at [818, 500] on input "0%" at bounding box center [826, 505] width 65 height 12
type textarea "x"
type input "20%"
type input "0%"
click at [817, 533] on input "0%" at bounding box center [826, 539] width 65 height 12
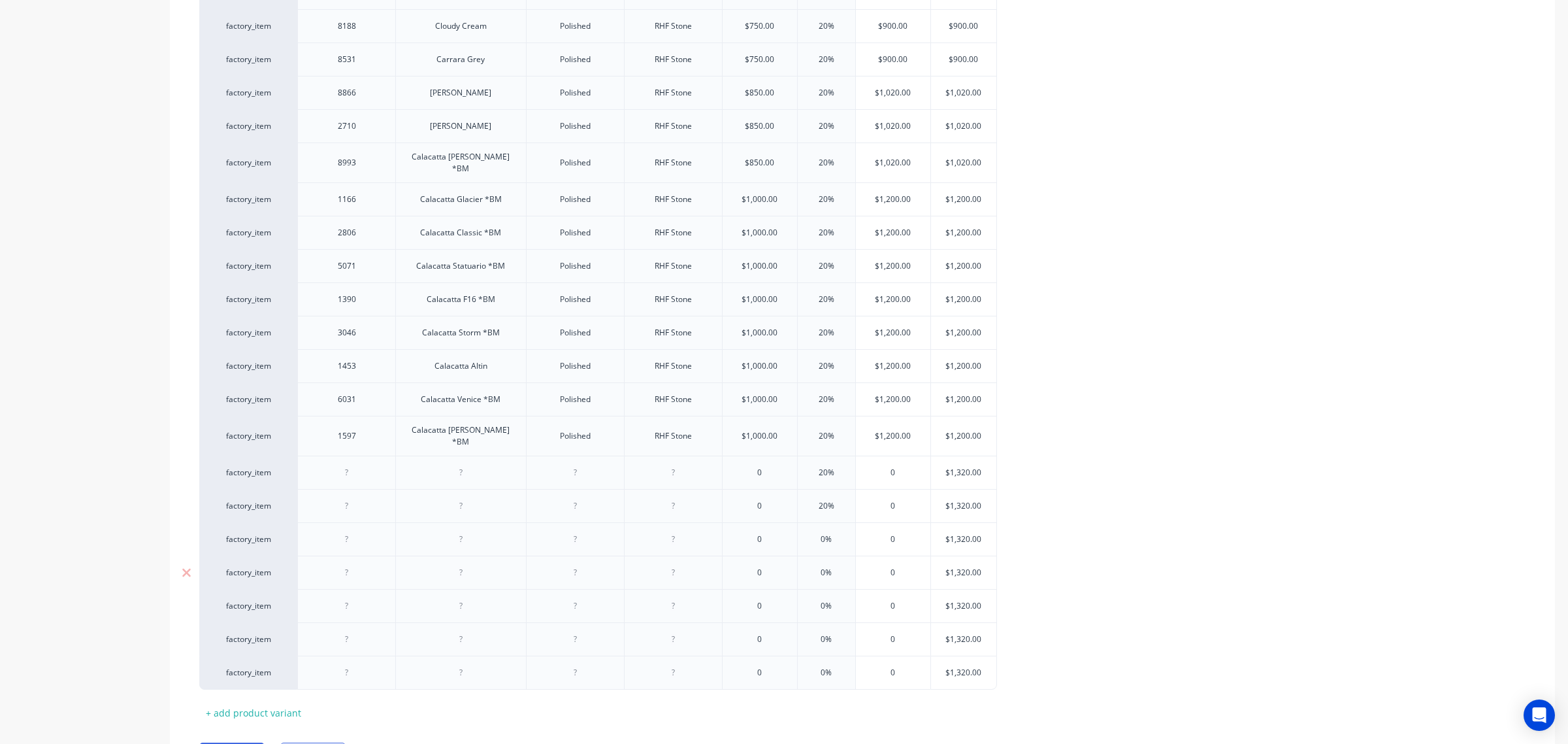
type textarea "x"
type input "20%"
type input "0%"
click at [815, 566] on input "0%" at bounding box center [826, 572] width 65 height 12
type textarea "x"
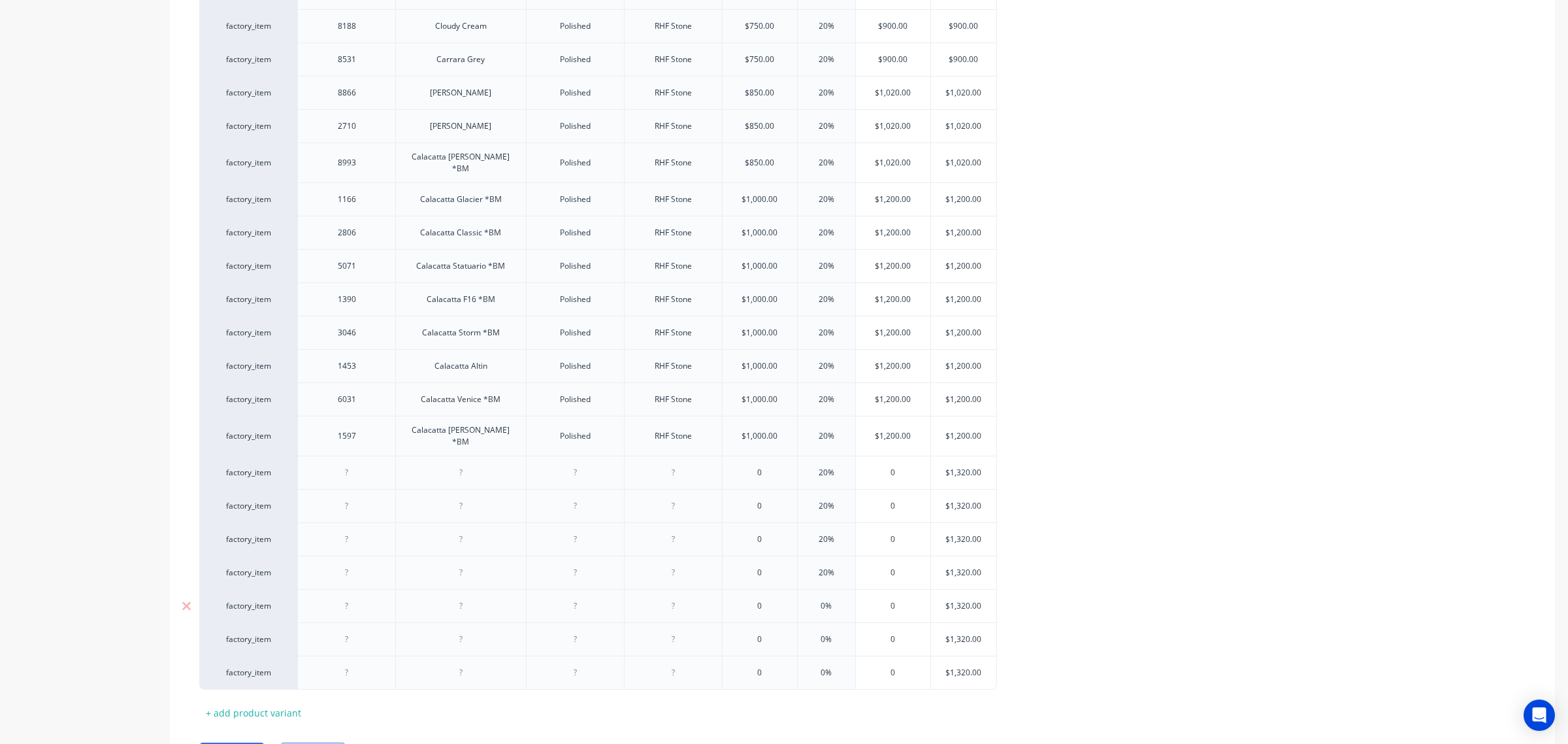
type input "20%"
type input "0%"
drag, startPoint x: 814, startPoint y: 596, endPoint x: 814, endPoint y: 610, distance: 14.0
click at [814, 600] on input "0%" at bounding box center [826, 606] width 65 height 12
type textarea "x"
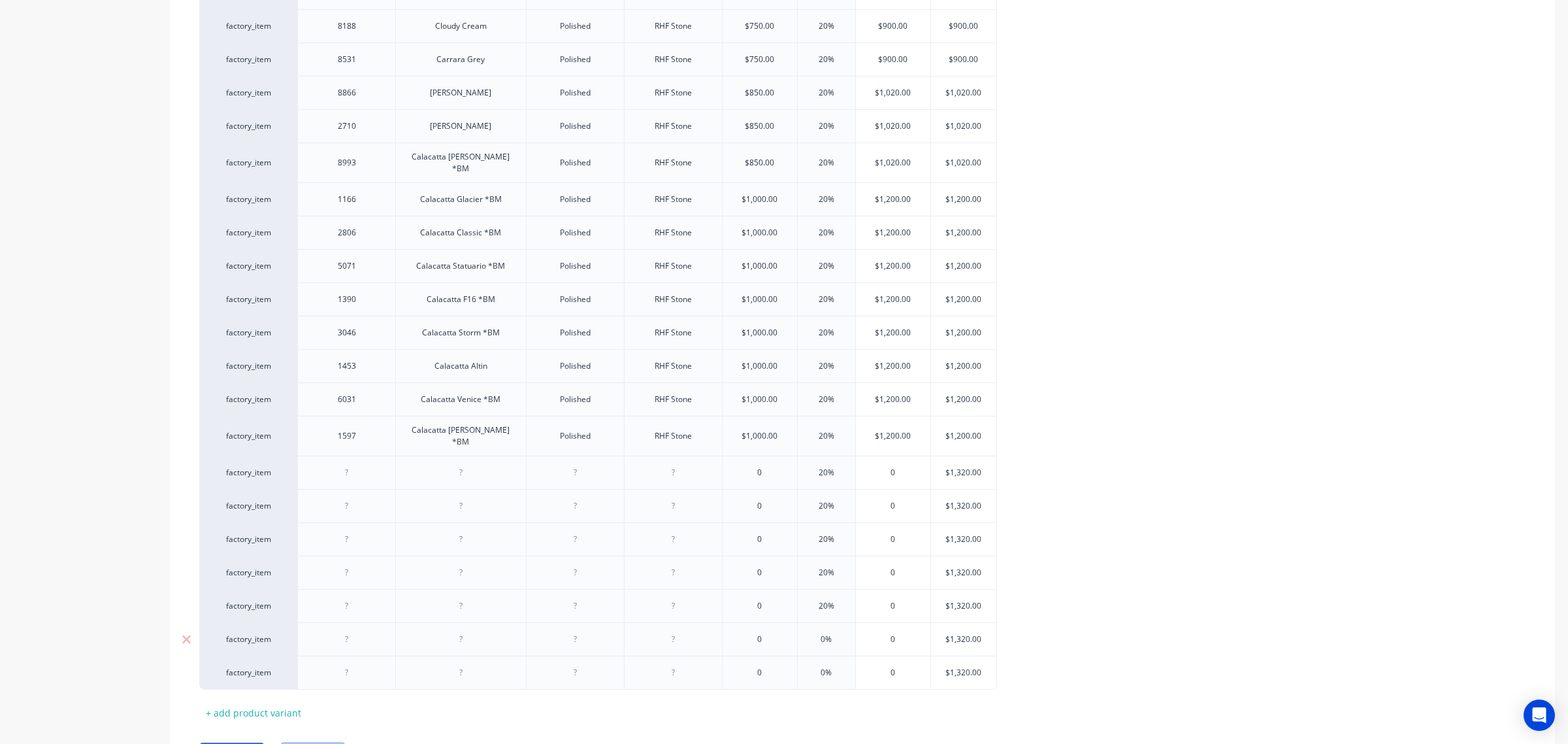
type input "20%"
type input "0%"
click at [814, 633] on input "0%" at bounding box center [826, 639] width 65 height 12
type textarea "x"
type input "20%"
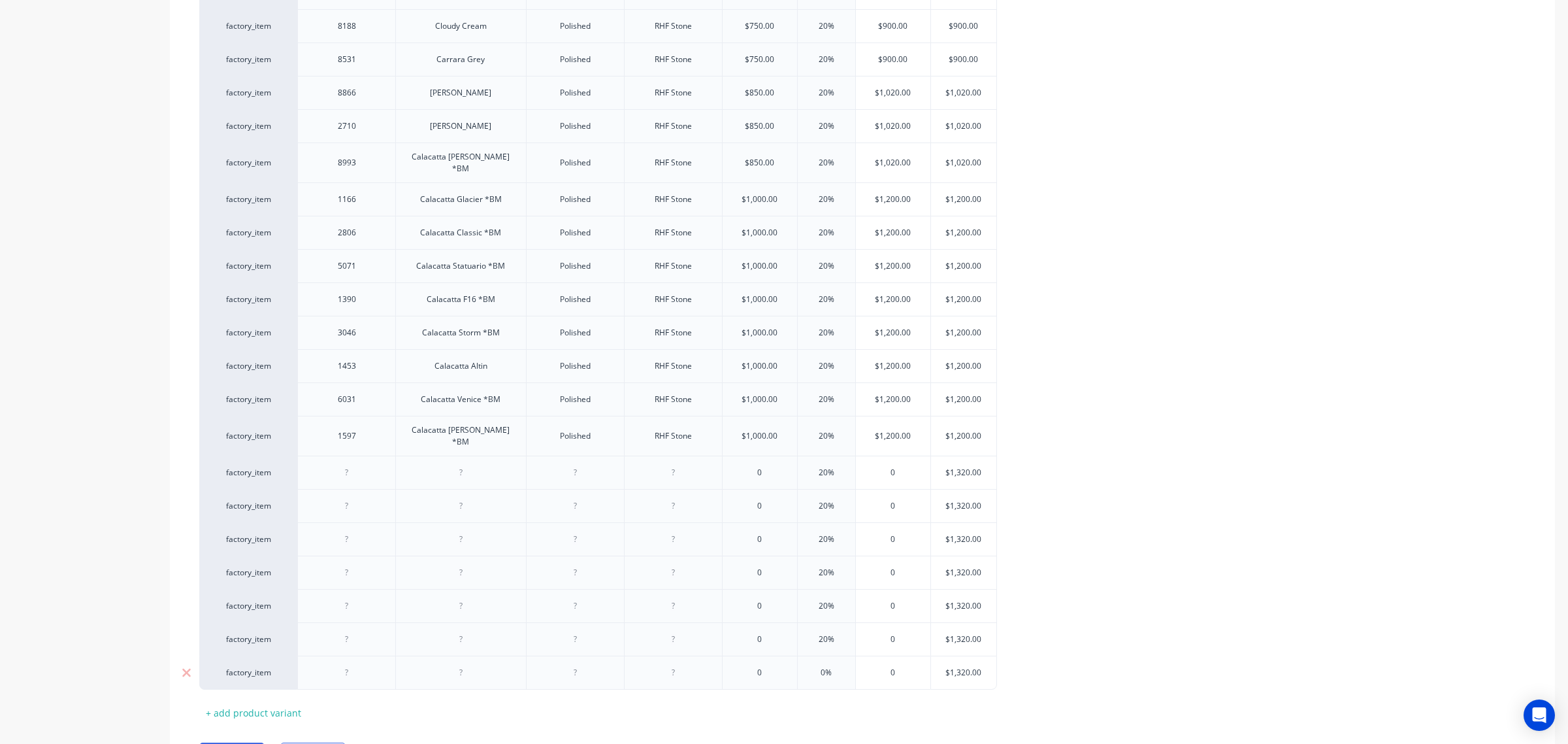
type input "0%"
click at [814, 666] on input "0%" at bounding box center [826, 672] width 65 height 12
type textarea "x"
type input "20%"
click at [1265, 581] on div "factory_item 3838 Sugar Polished RHF Stone $500.00 20% $600.00 $600.00 factory_…" at bounding box center [862, 148] width 1326 height 1080
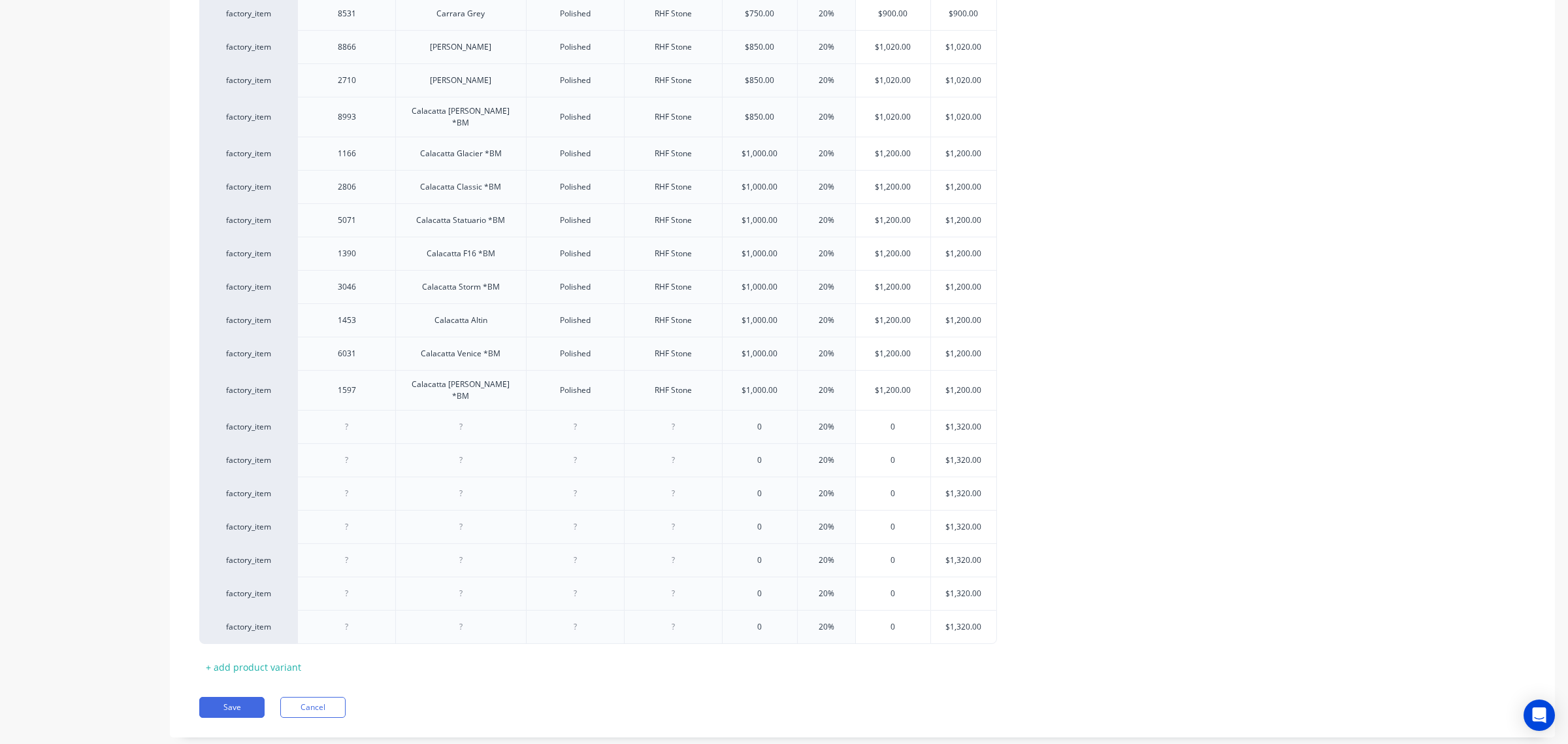
scroll to position [808, 0]
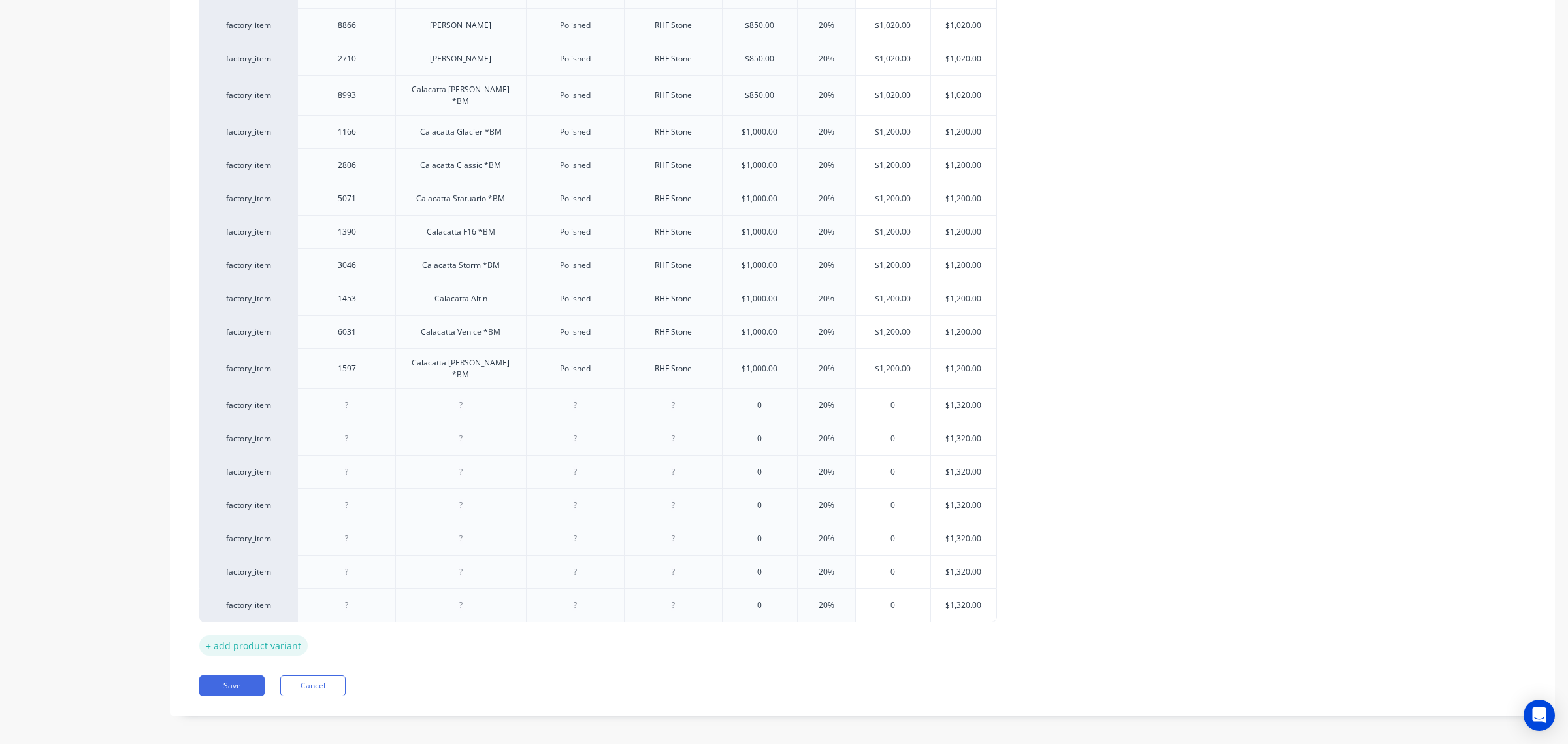
click at [243, 639] on div "+ add product variant" at bounding box center [253, 646] width 108 height 20
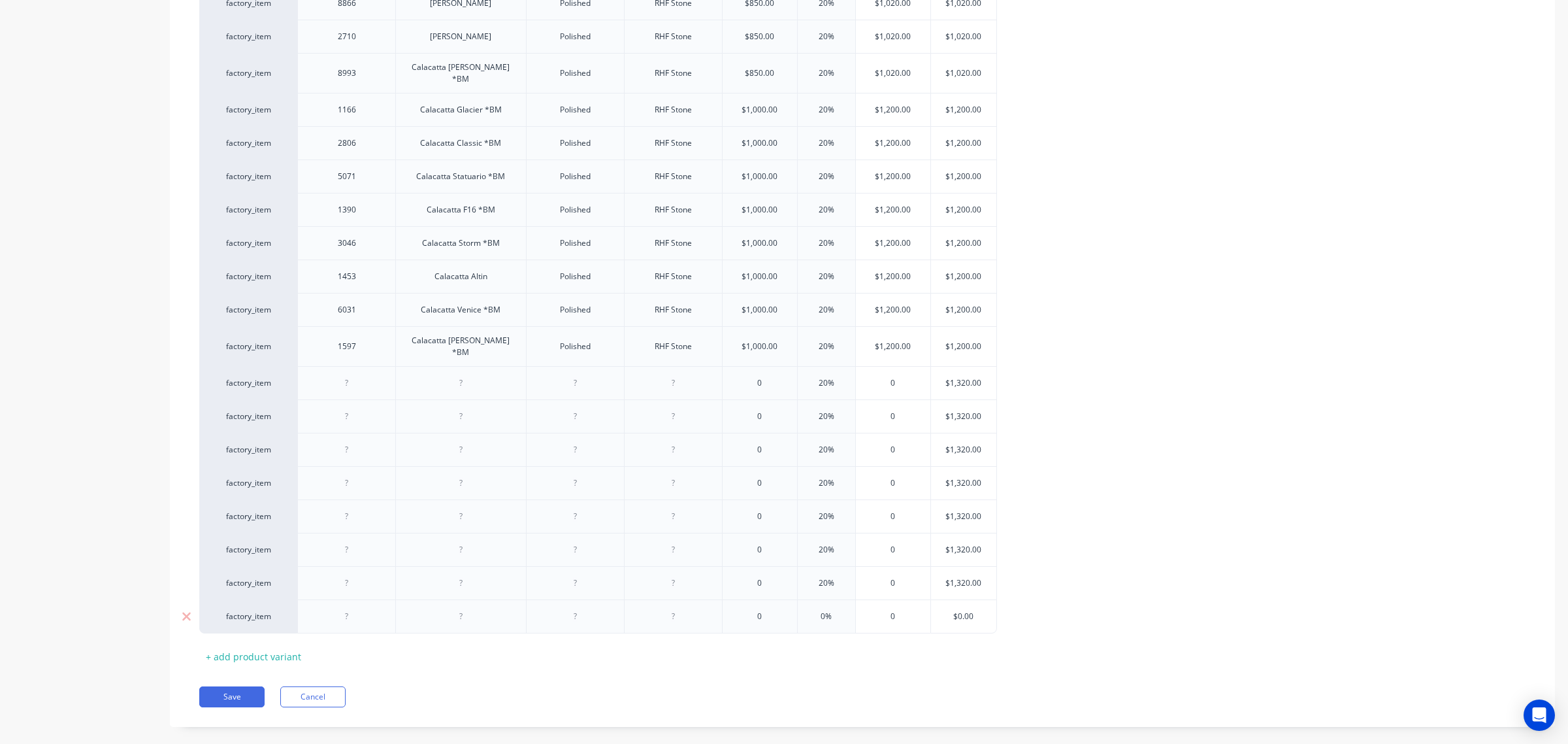
scroll to position [842, 0]
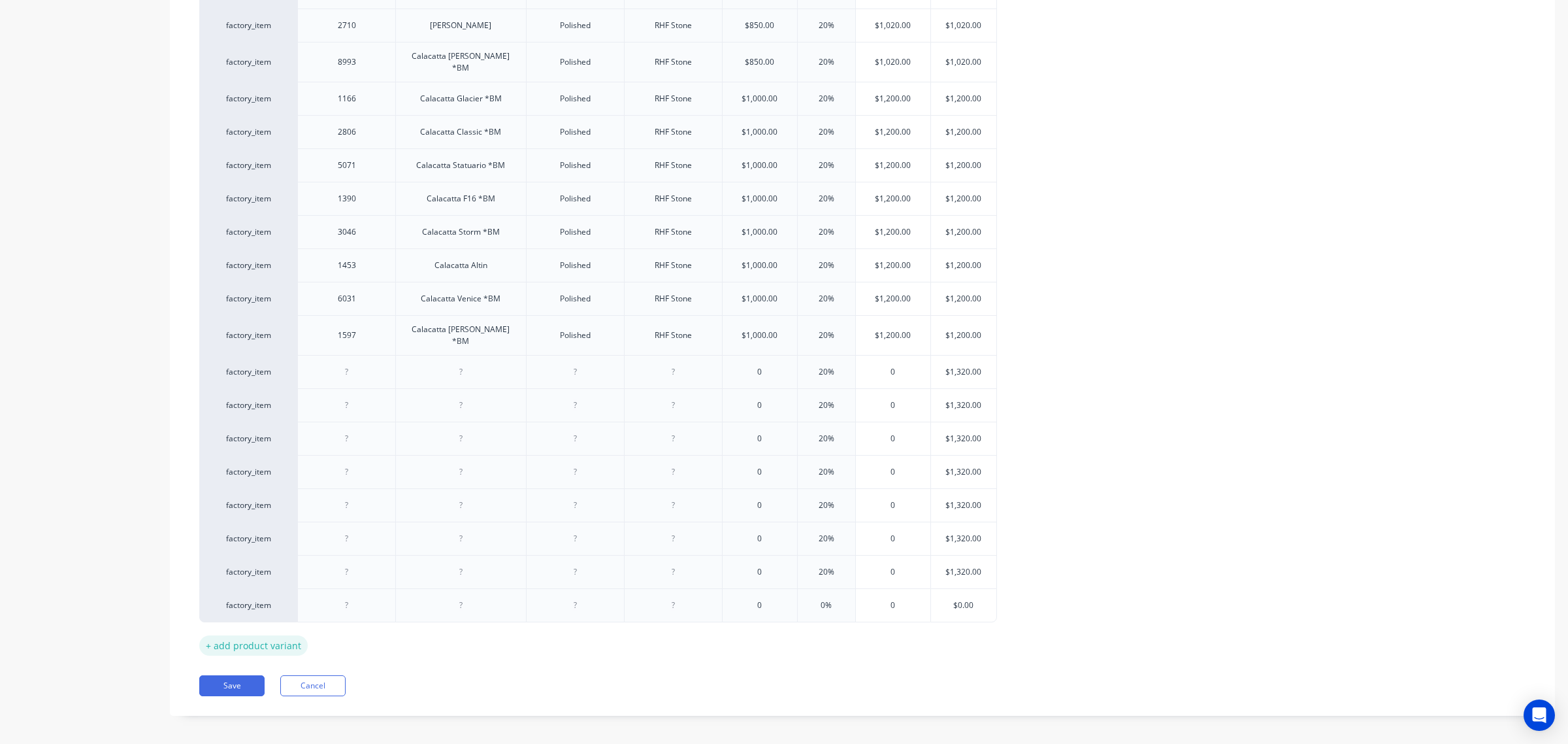
click at [225, 641] on div "+ add product variant" at bounding box center [253, 646] width 108 height 20
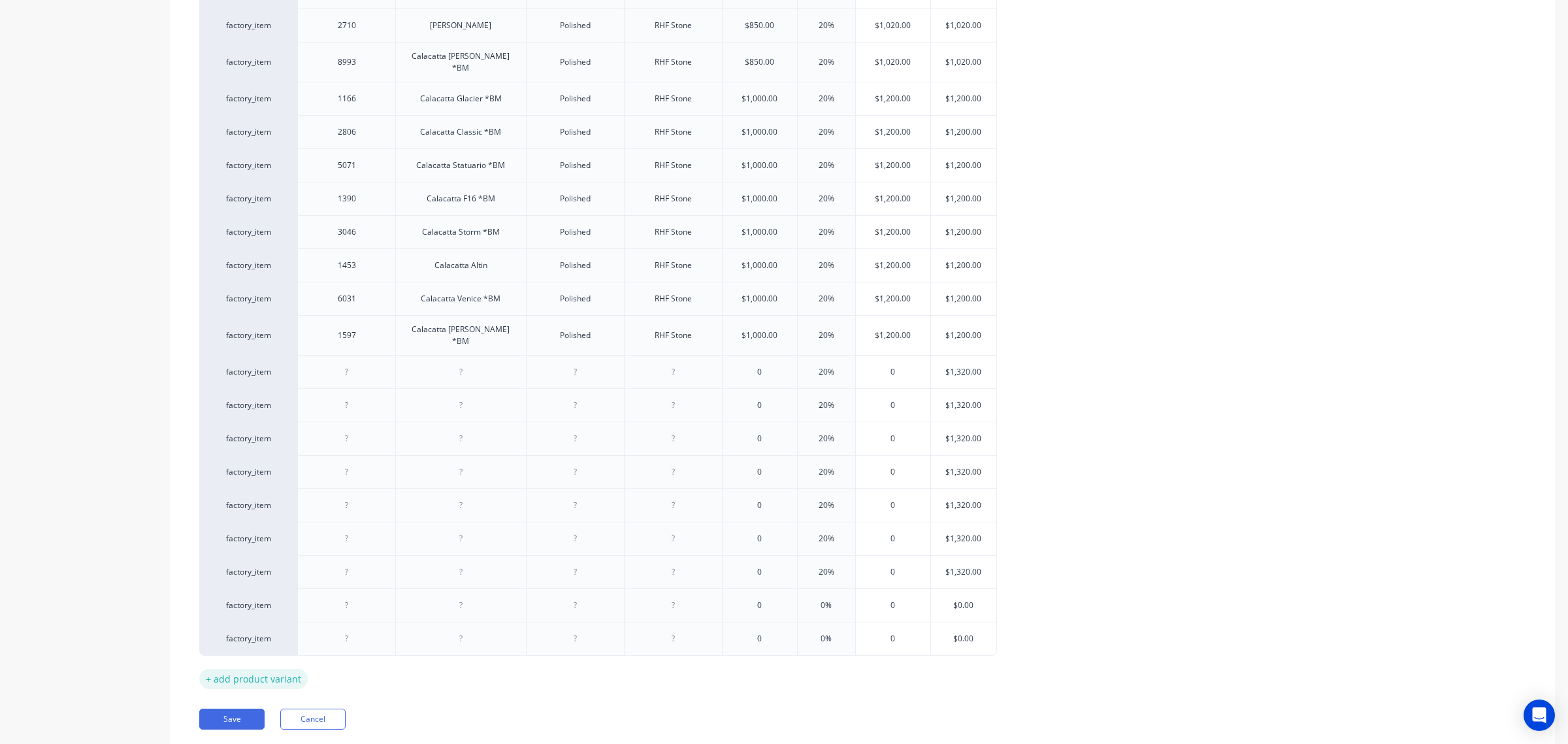
click at [258, 671] on div "+ add product variant" at bounding box center [253, 679] width 108 height 20
click at [274, 704] on div "+ add product variant" at bounding box center [253, 712] width 108 height 20
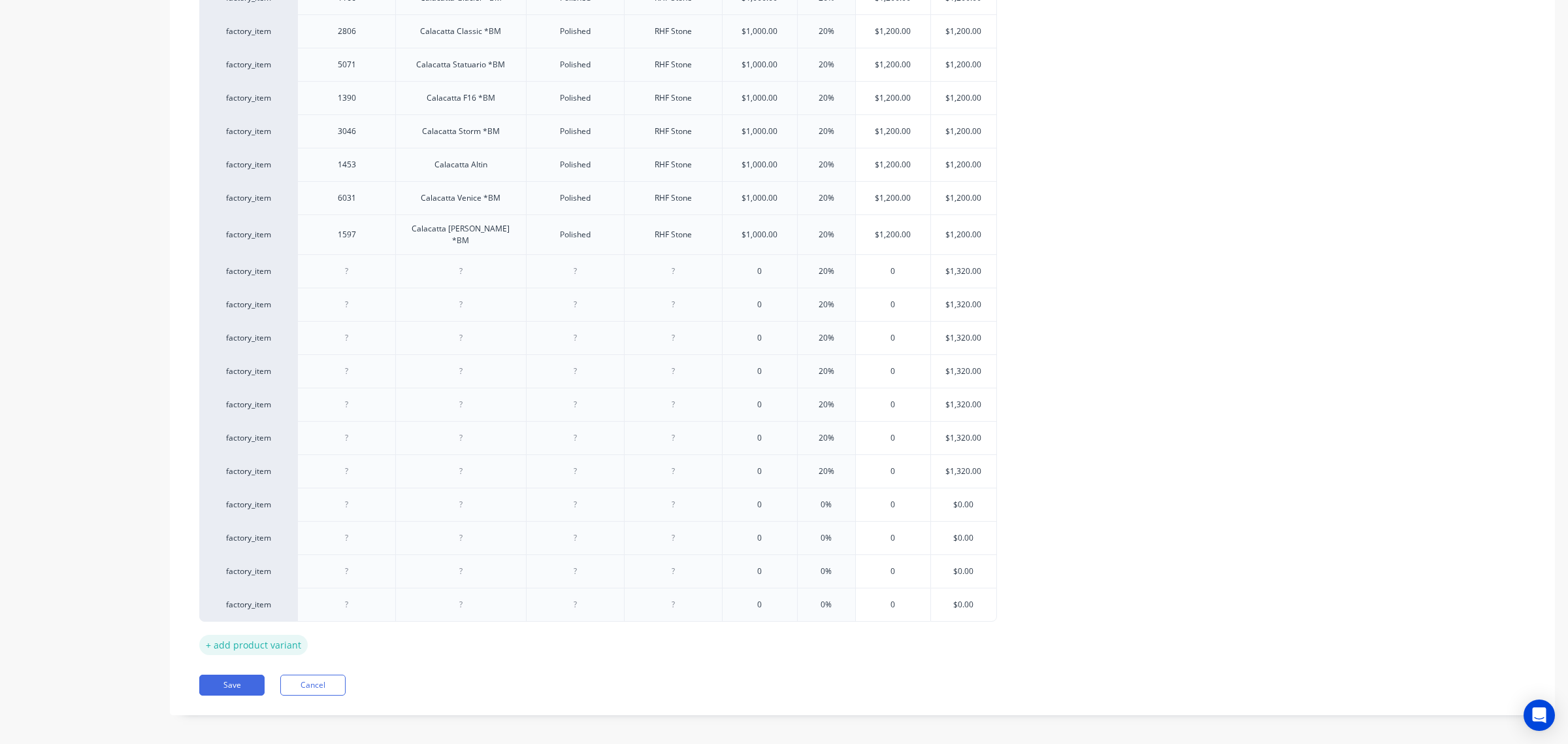
click at [292, 637] on div "+ add product variant" at bounding box center [253, 645] width 108 height 20
click at [285, 672] on div "+ add product variant" at bounding box center [253, 678] width 108 height 20
click at [288, 709] on div "+ add product variant" at bounding box center [253, 711] width 108 height 20
type textarea "x"
type input "$1,320.00"
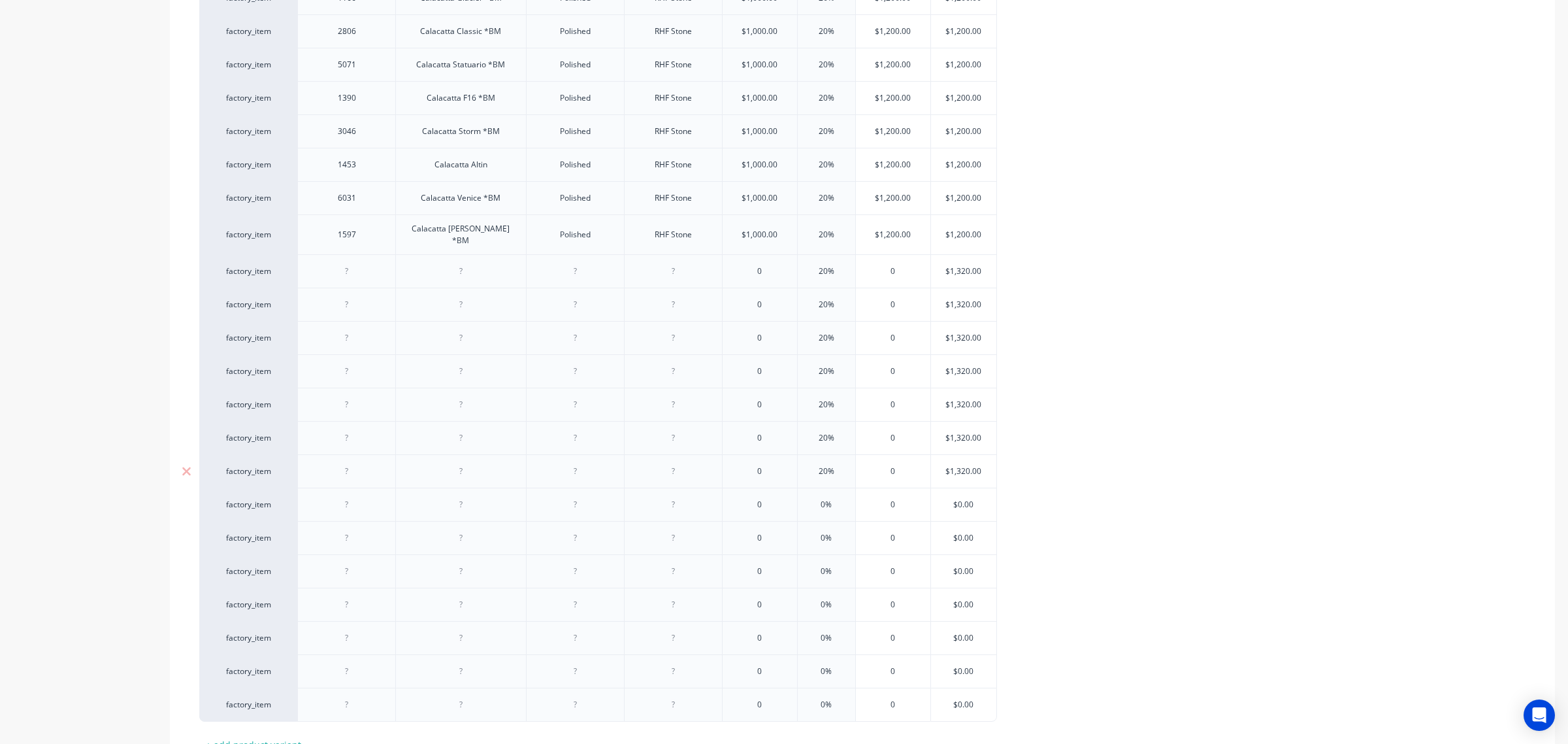
click at [958, 465] on input "$1,320.00" at bounding box center [964, 471] width 65 height 12
click at [961, 499] on input "$0.00" at bounding box center [964, 505] width 65 height 12
paste input "1,32"
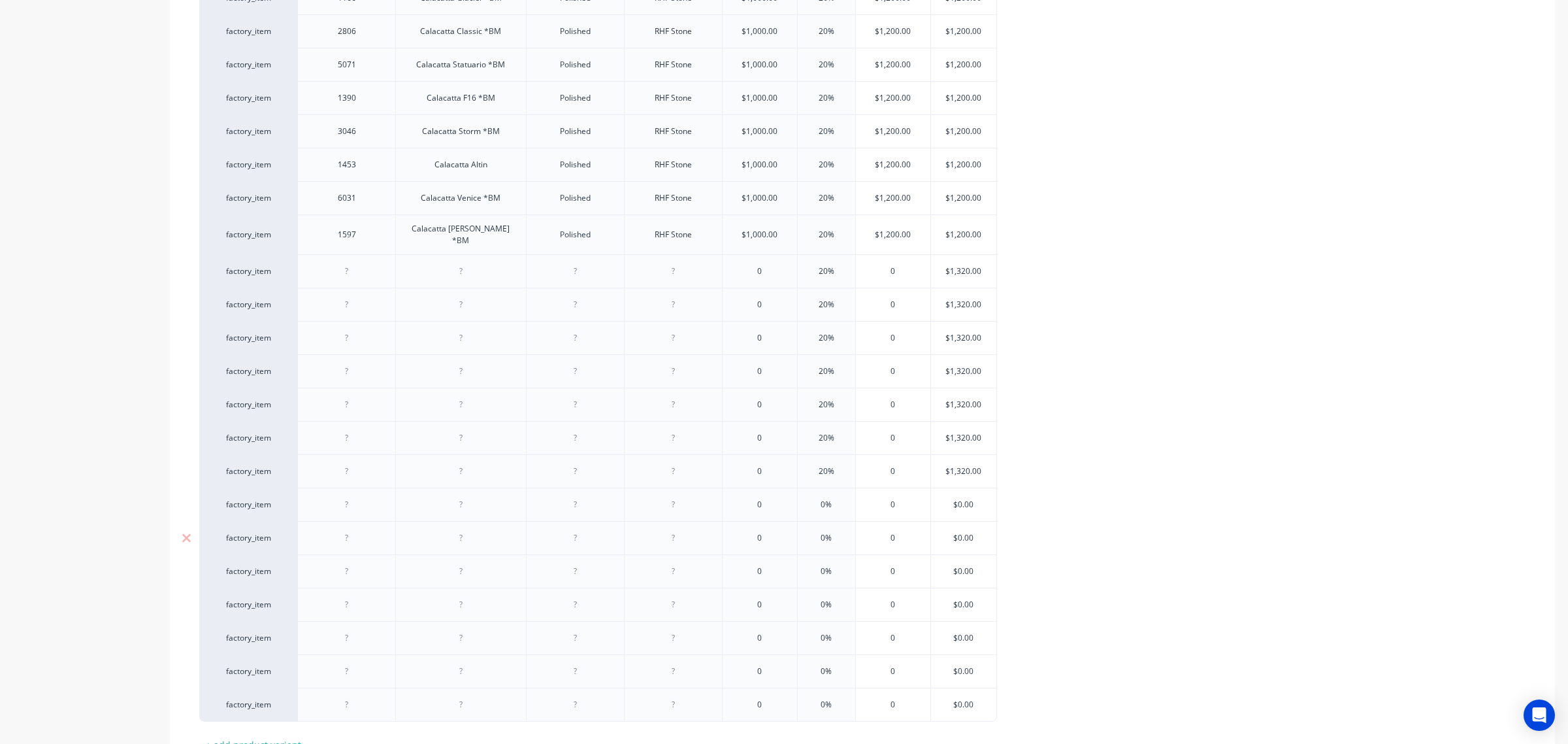
type input "$1,320.00"
type textarea "x"
type input "$1,320.00"
click at [964, 532] on input "$0.00" at bounding box center [964, 538] width 65 height 12
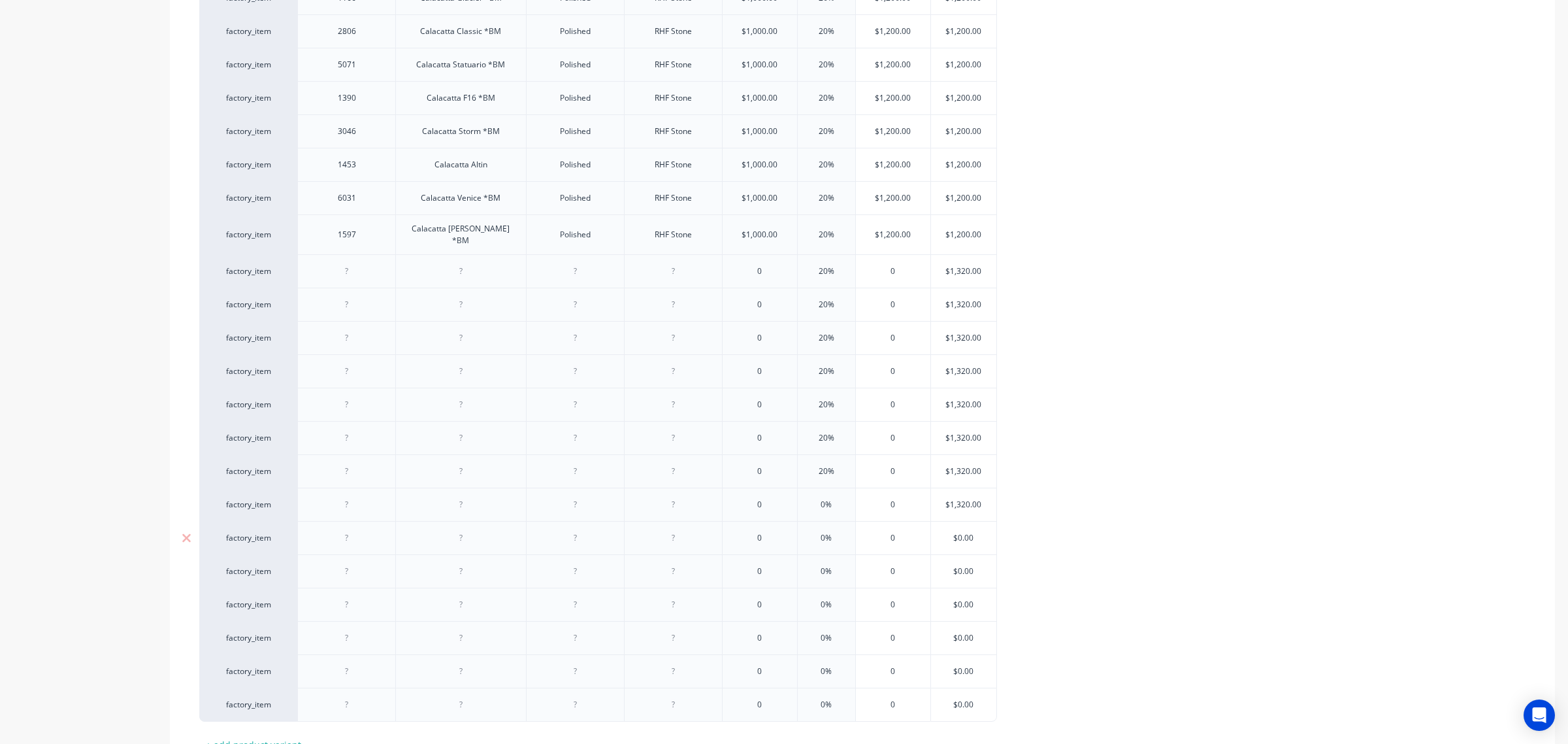
click at [964, 532] on input "$0.00" at bounding box center [964, 538] width 65 height 12
paste input "1,32"
type input "1,320.00"
type textarea "x"
type input "1,320.00"
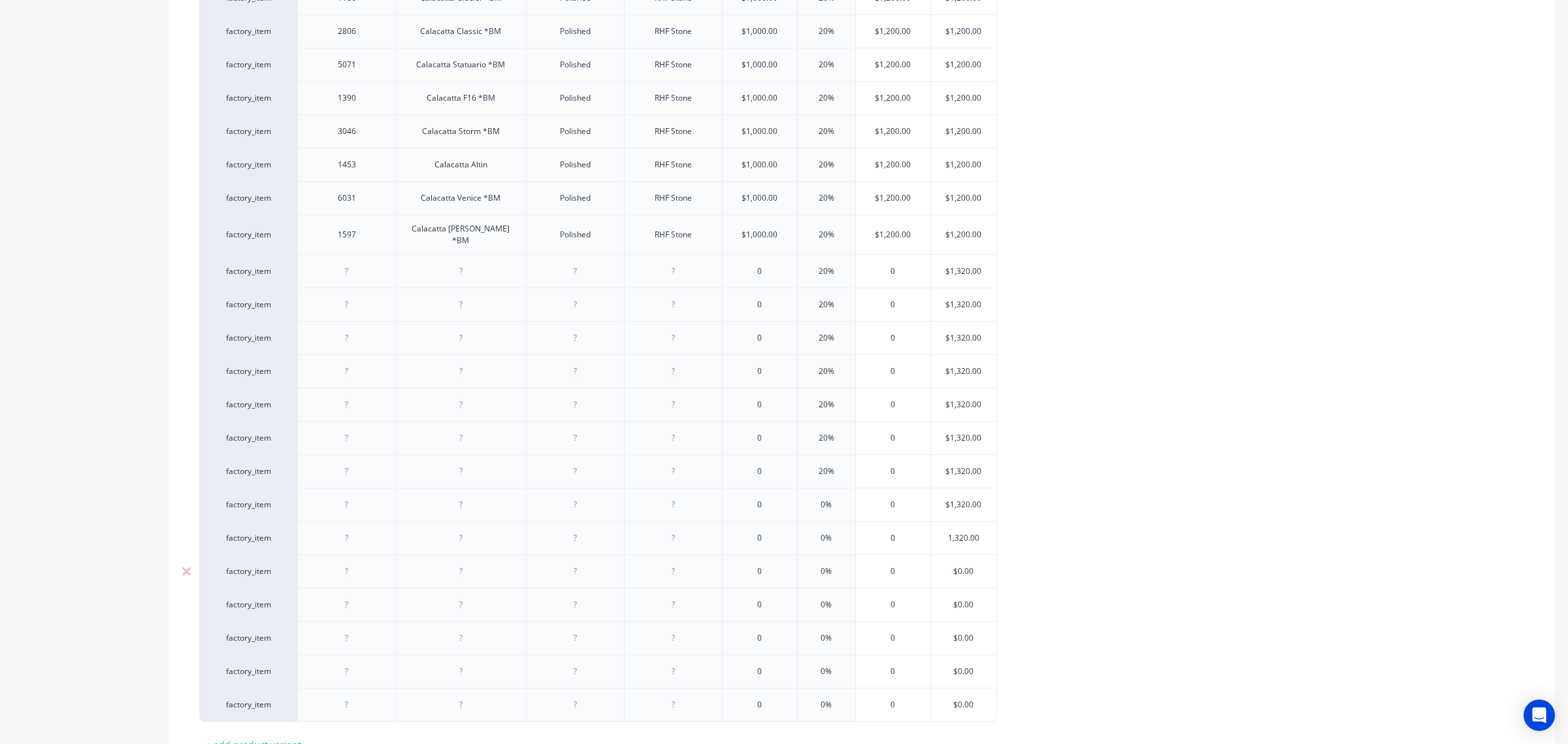
click at [962, 567] on input "$0.00" at bounding box center [964, 571] width 65 height 12
click at [961, 567] on input "$0.00" at bounding box center [964, 571] width 65 height 12
paste input "1,32"
type input "$1,320.00"
type textarea "x"
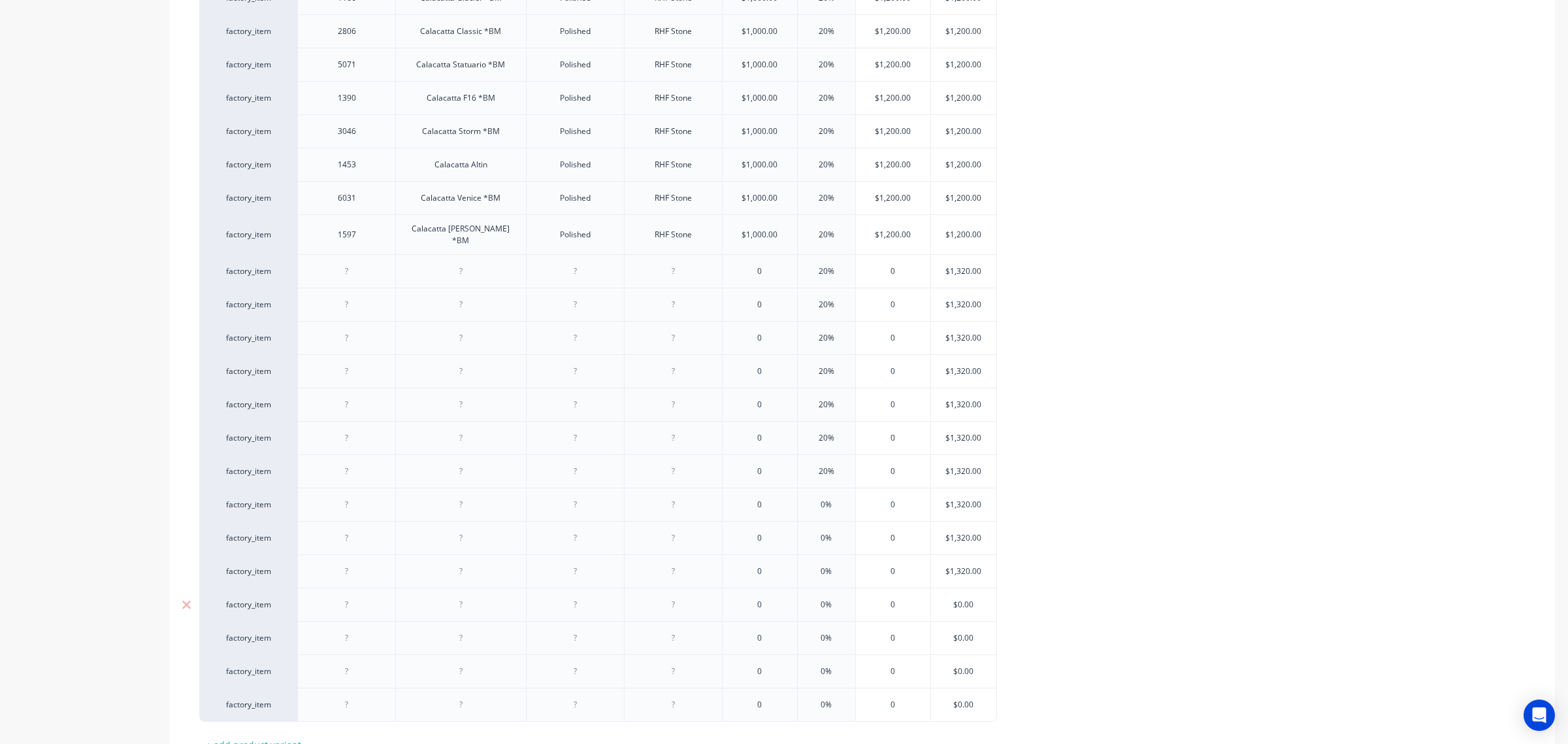
type input "$1,320.00"
click at [959, 600] on input "$0.00" at bounding box center [964, 605] width 65 height 12
paste input "1,32"
type input "$1,320.00"
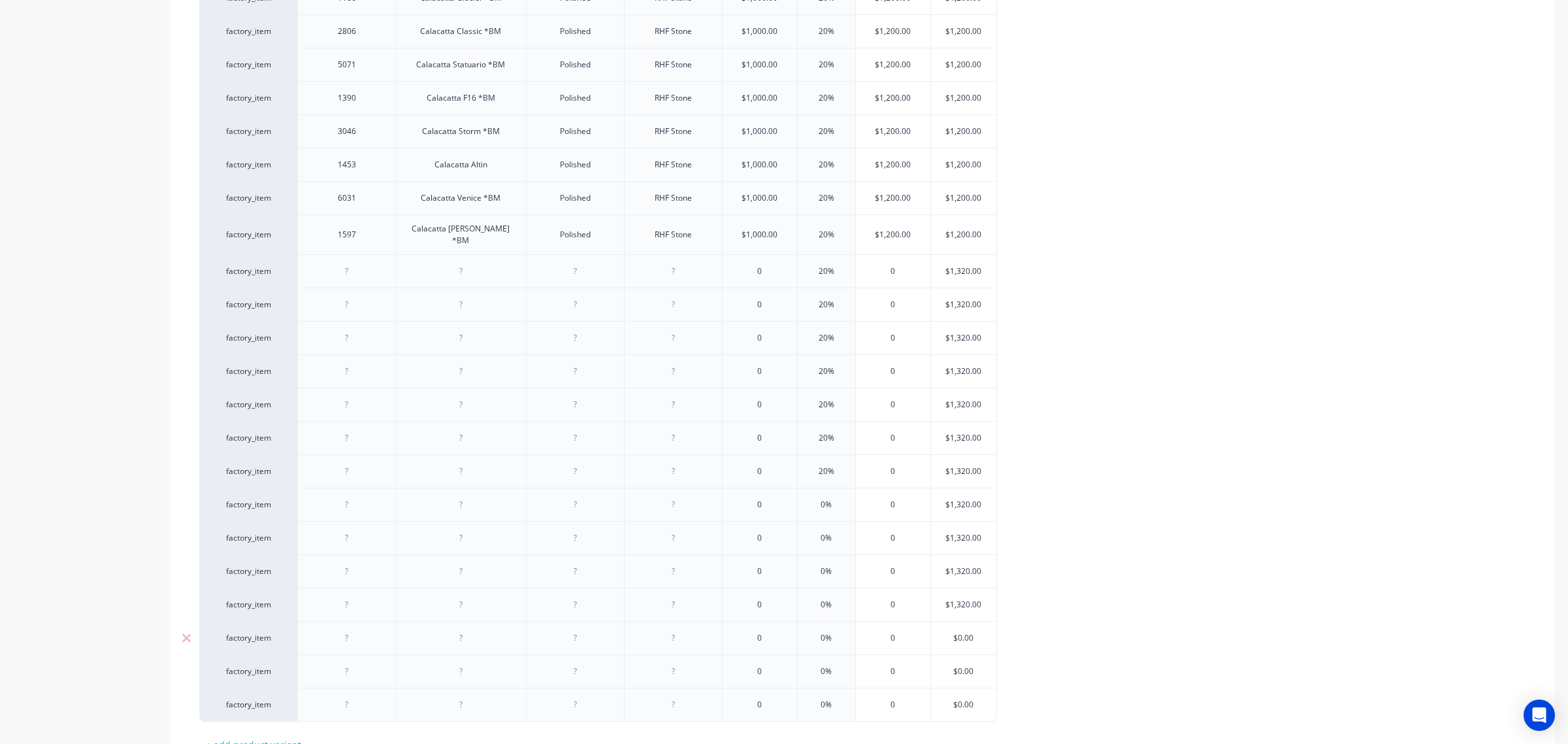
type textarea "x"
type input "$1,320.00"
click at [961, 632] on input "$0.00" at bounding box center [964, 638] width 65 height 12
click at [960, 632] on input "$0.00" at bounding box center [964, 638] width 65 height 12
paste input "1,32"
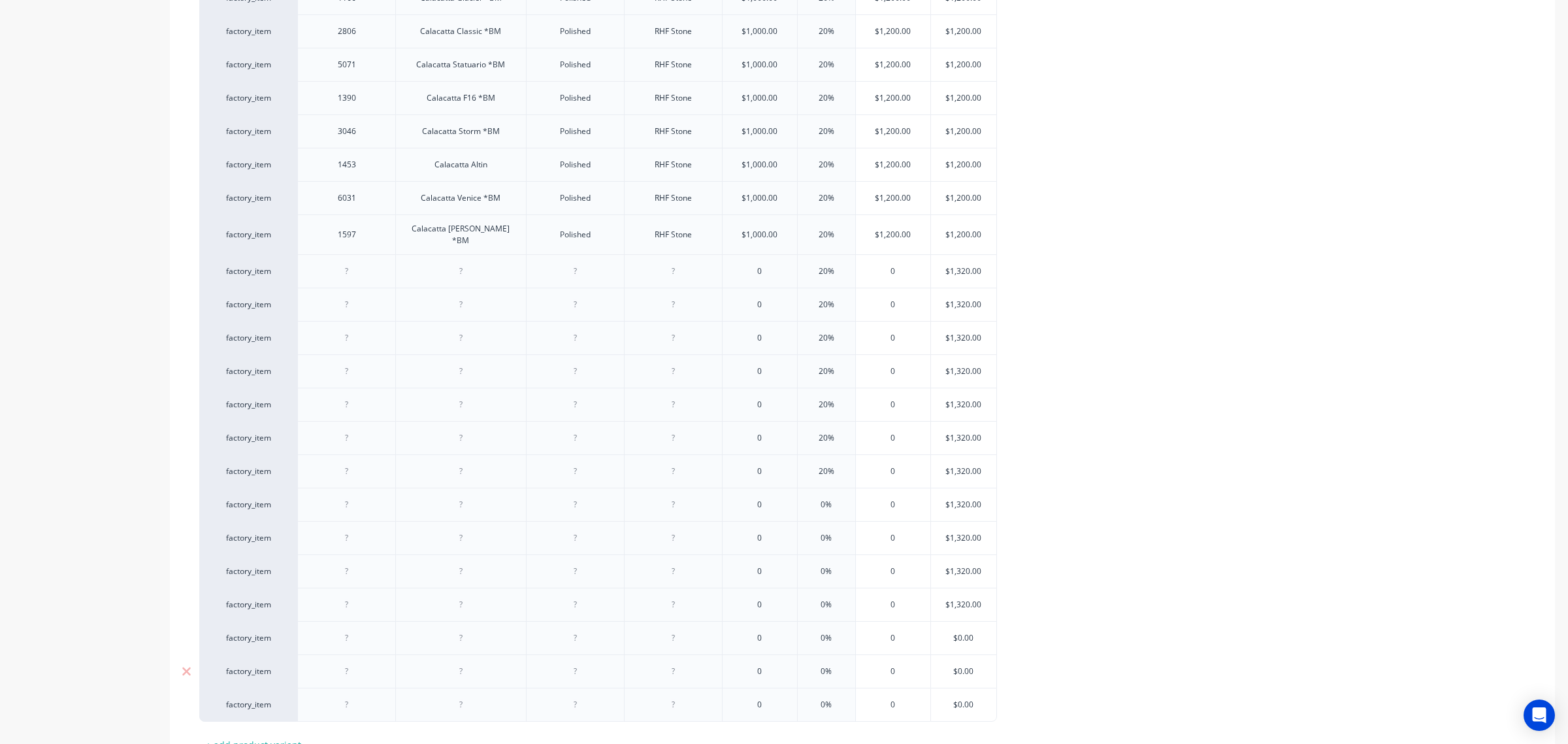
type input "$1,320.00"
type textarea "x"
type input "$1,320.00"
click at [964, 666] on input "$0.00" at bounding box center [964, 671] width 65 height 12
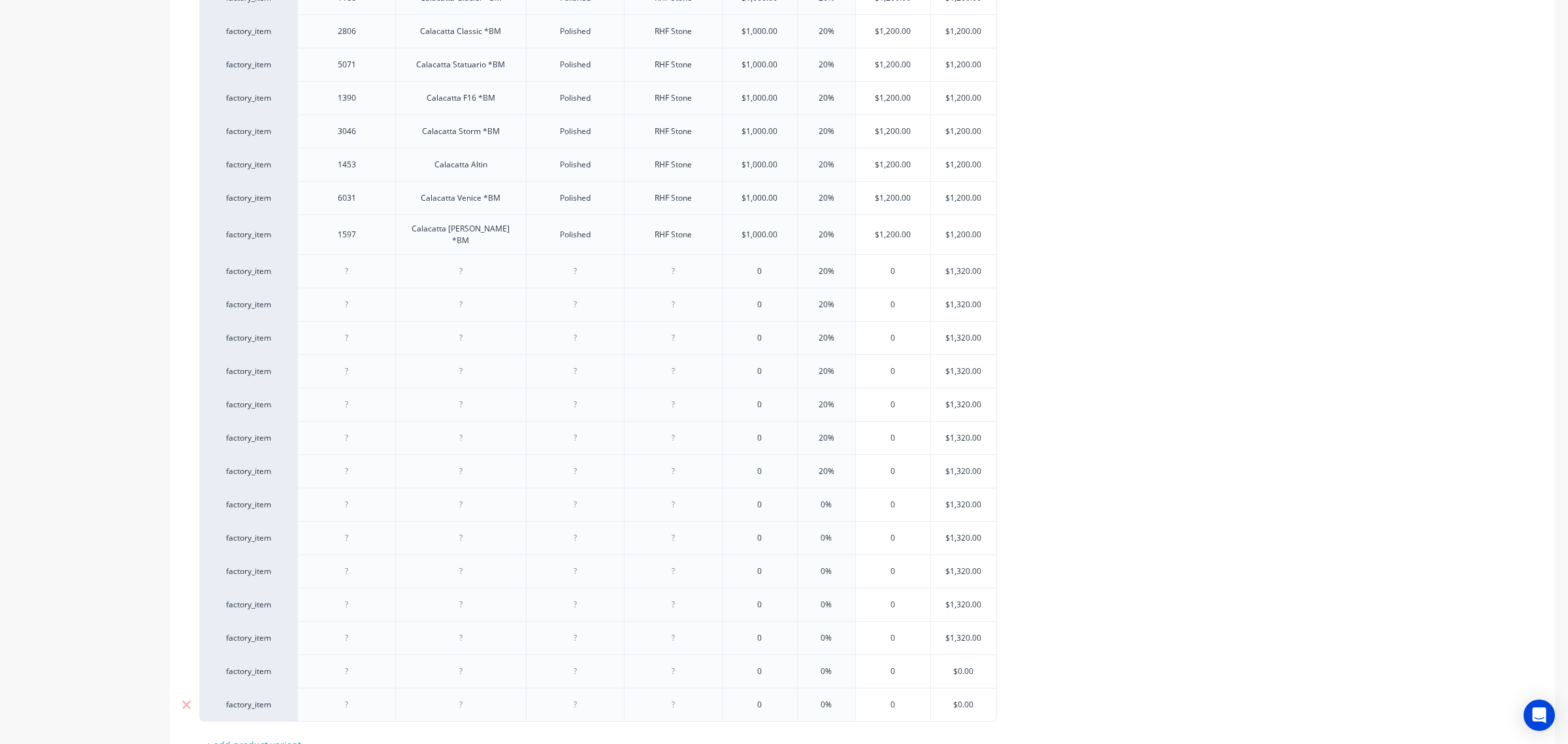
paste input "1,32"
type input "$1,320.00"
type textarea "x"
type input "$1,320.00"
click at [962, 699] on input "$0.00" at bounding box center [964, 705] width 65 height 12
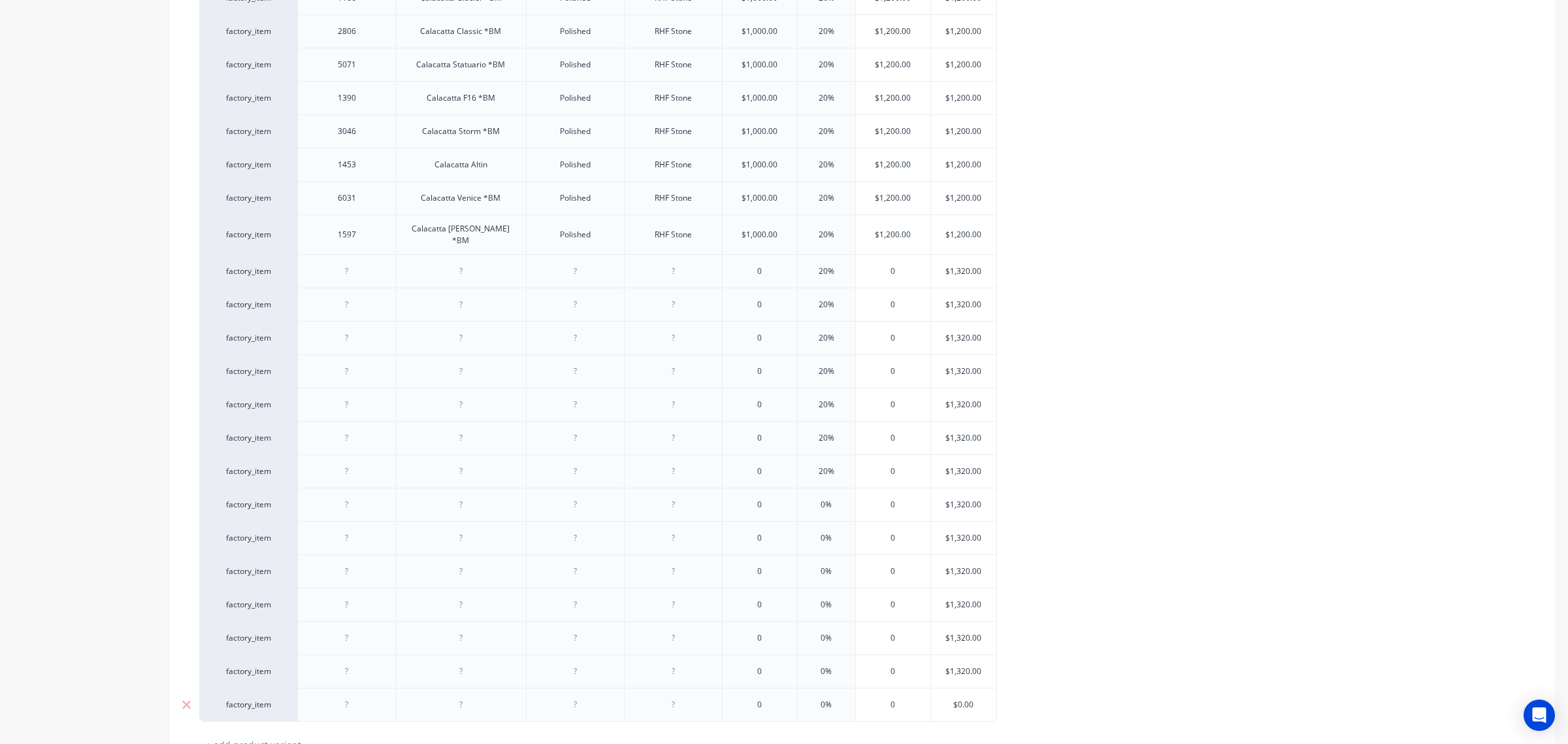
click at [962, 699] on input "$0.00" at bounding box center [964, 705] width 65 height 12
paste input "1,32"
type input "$1,320.00"
type textarea "x"
type input "$1,320.00"
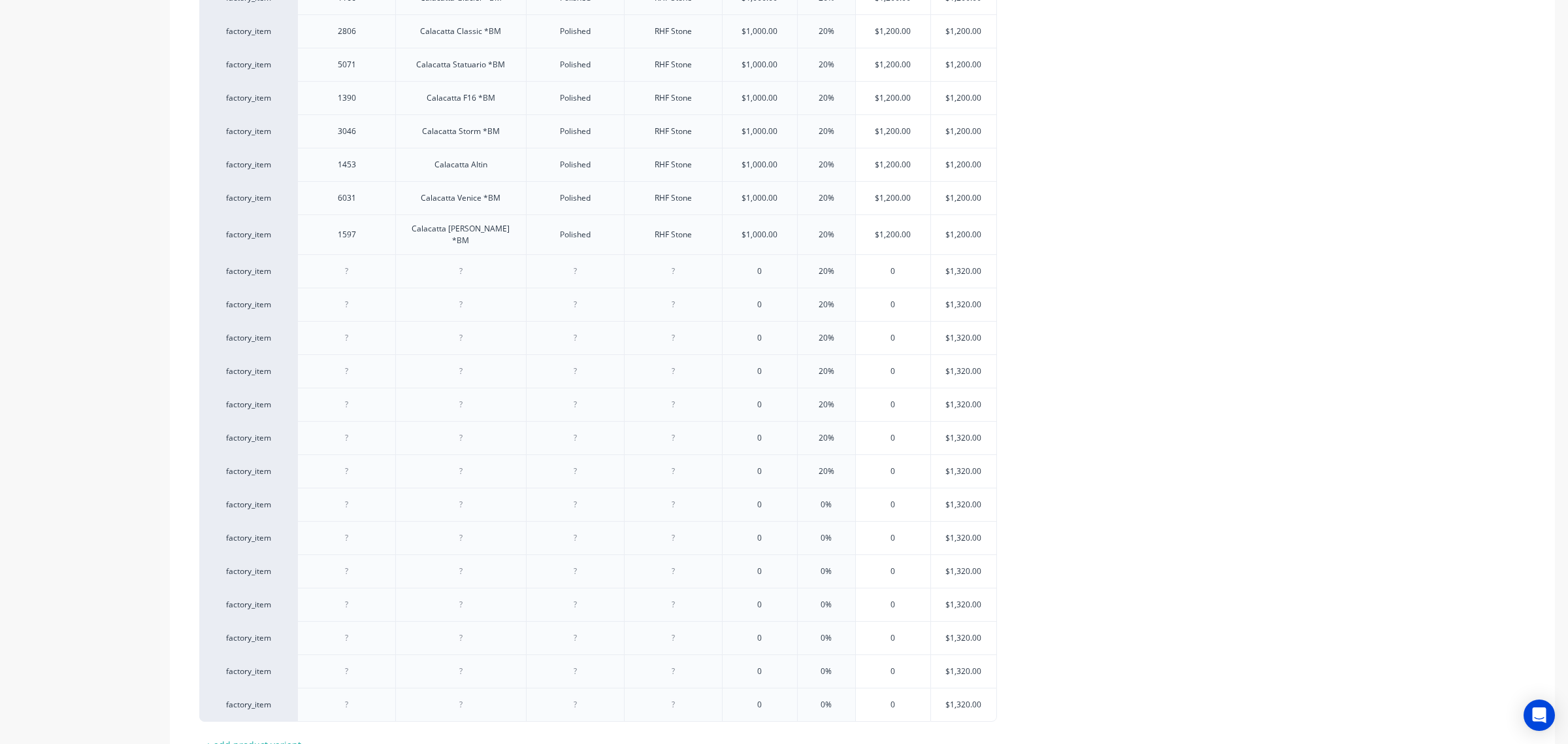
click at [1104, 648] on div "factory_item 3838 Sugar Polished RHF Stone $500.00 20% $600.00 $600.00 factory_…" at bounding box center [862, 64] width 1326 height 1314
type input "0%"
click at [817, 499] on input "0%" at bounding box center [826, 505] width 65 height 12
type textarea "x"
type input "20%"
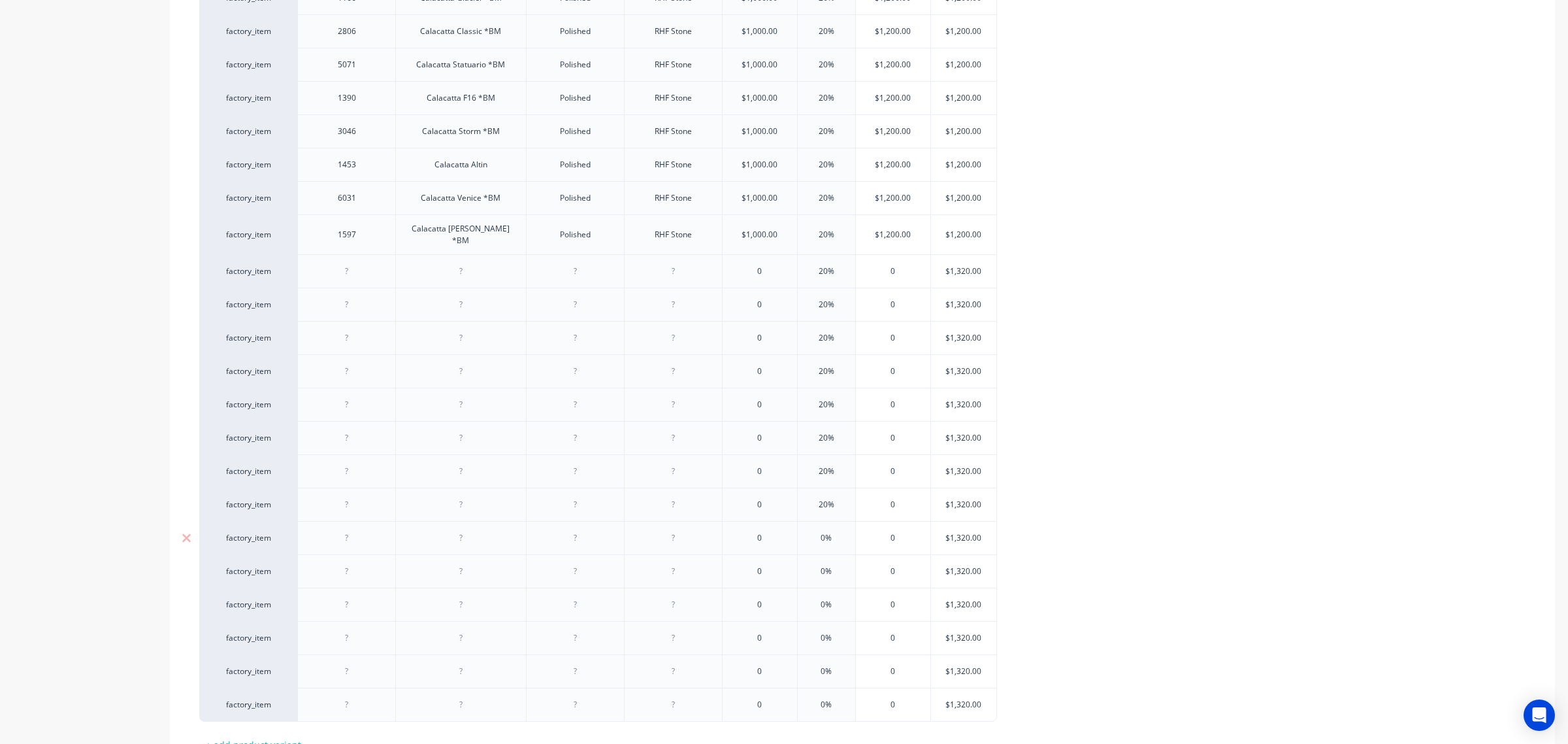
type input "0%"
click at [810, 533] on input "0%" at bounding box center [826, 538] width 65 height 12
type textarea "x"
type input "20%"
type input "0%"
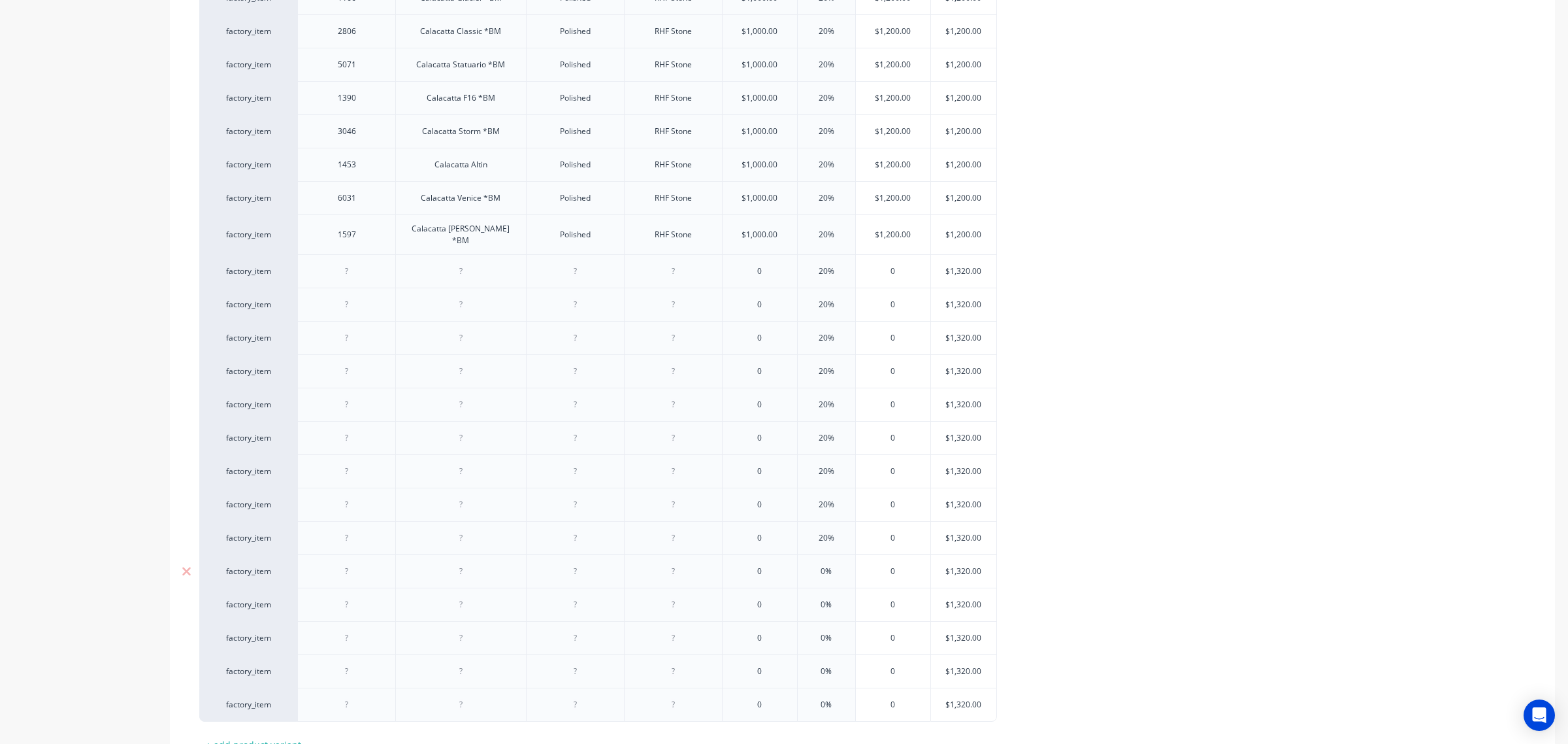
click at [812, 566] on input "0%" at bounding box center [826, 571] width 65 height 12
type textarea "x"
type input "20%"
type input "0%"
click at [814, 599] on input "0%" at bounding box center [826, 605] width 65 height 12
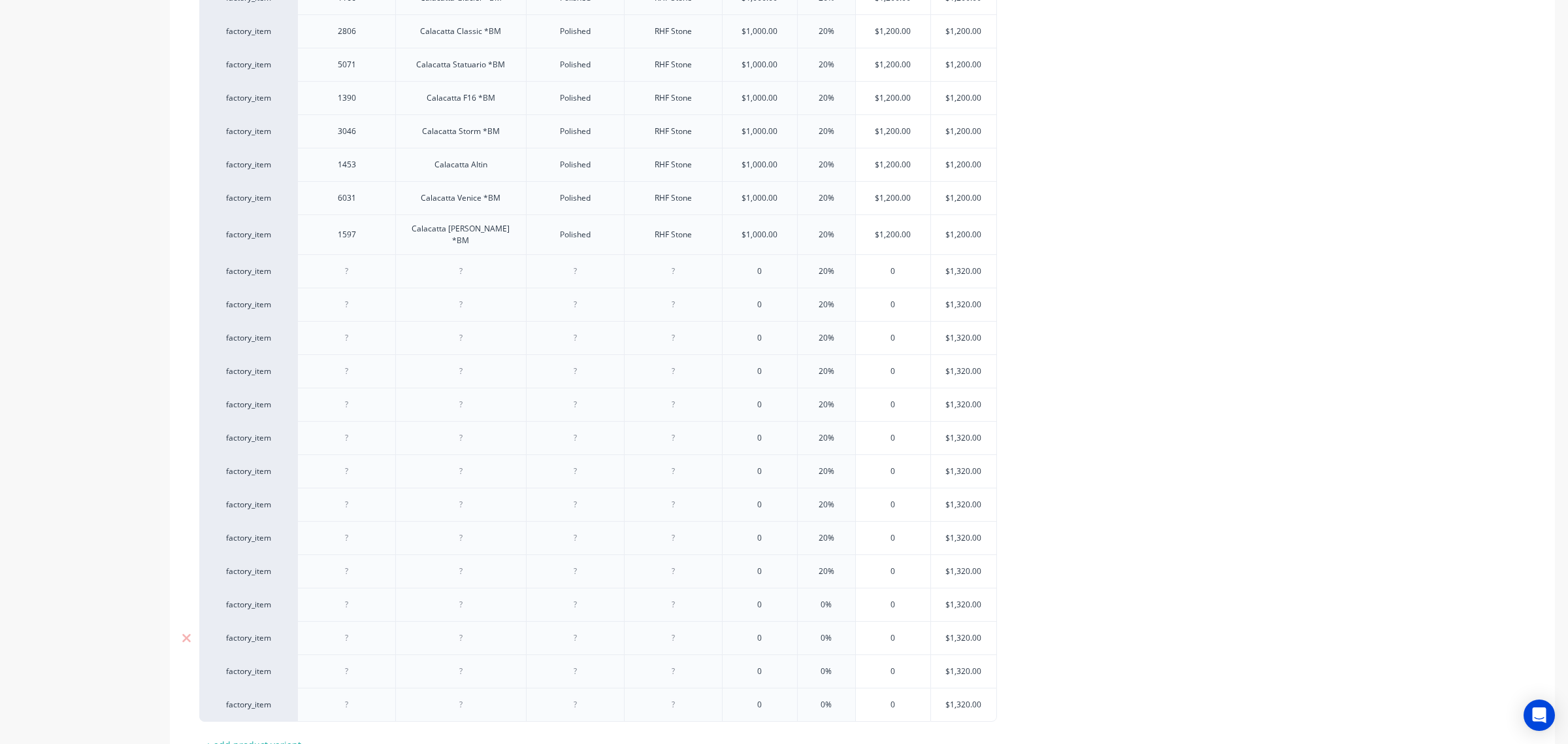
type textarea "x"
type input "20%"
type input "0%"
click at [814, 632] on input "0%" at bounding box center [826, 638] width 65 height 12
type textarea "x"
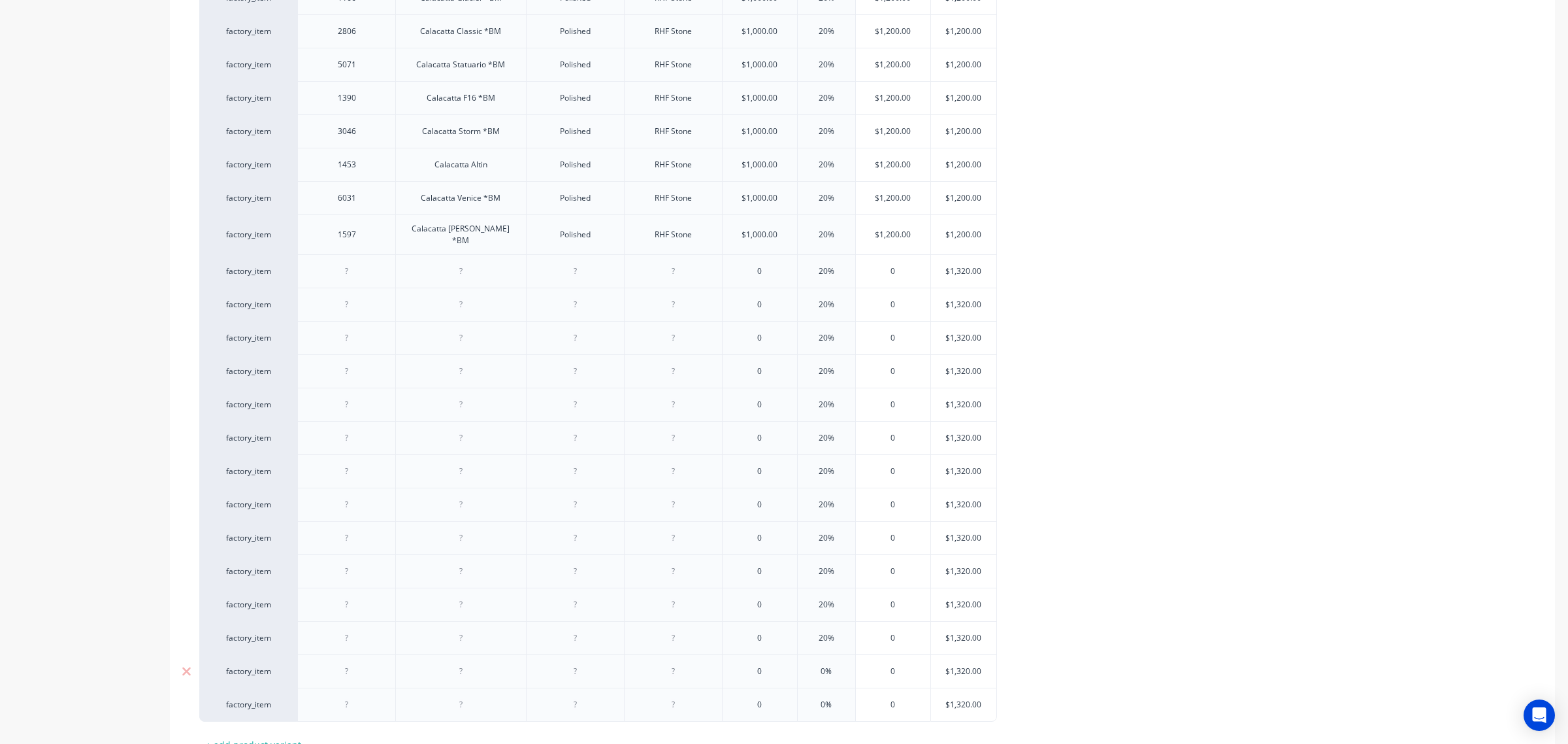
type input "20%"
type input "0%"
click at [815, 666] on input "0%" at bounding box center [826, 671] width 65 height 12
type textarea "x"
click at [817, 699] on input "0%" at bounding box center [826, 705] width 65 height 12
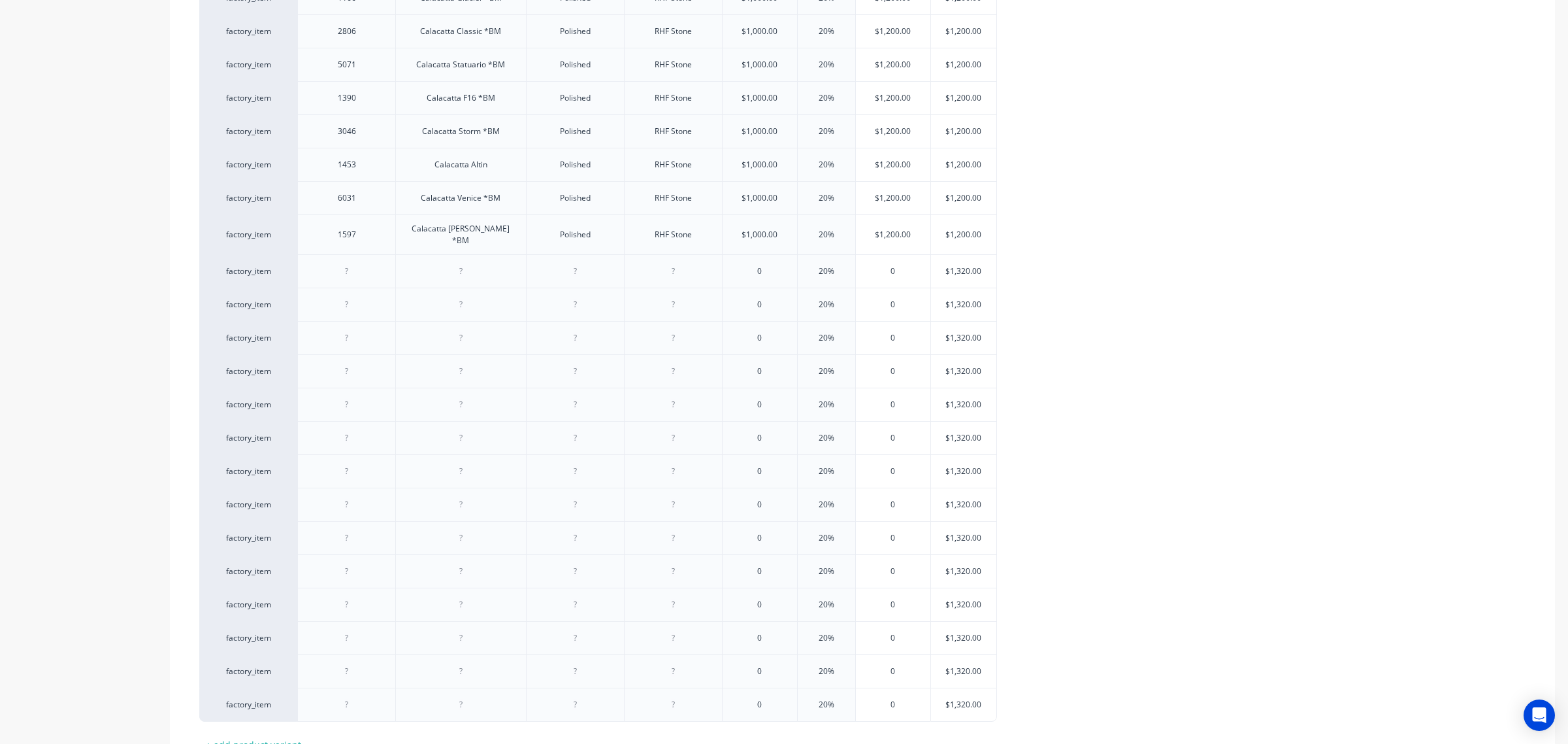
click at [1146, 410] on div "factory_item 3838 Sugar Polished RHF Stone $500.00 20% $600.00 $600.00 factory_…" at bounding box center [862, 64] width 1326 height 1314
click at [752, 265] on input "0" at bounding box center [759, 271] width 74 height 12
click at [761, 265] on input "$12,000.00" at bounding box center [762, 271] width 79 height 12
click at [752, 265] on input "$12,00.00" at bounding box center [759, 271] width 74 height 12
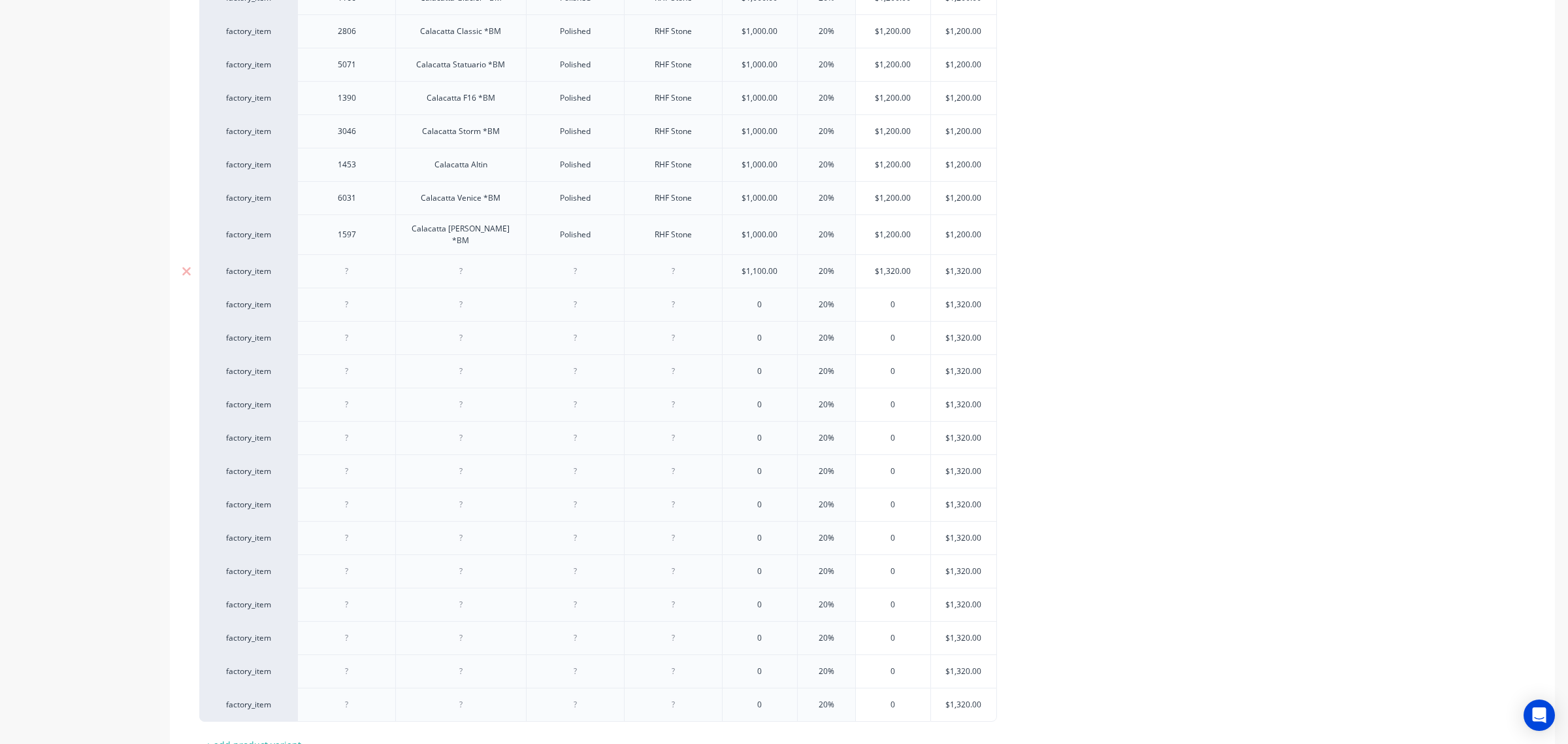
click at [753, 265] on input "$1,100.00" at bounding box center [759, 271] width 74 height 12
click at [754, 265] on input "$1,100.00" at bounding box center [759, 271] width 74 height 12
click at [749, 299] on input "0" at bounding box center [759, 304] width 74 height 12
click at [747, 332] on input "0" at bounding box center [759, 338] width 74 height 12
drag, startPoint x: 764, startPoint y: 324, endPoint x: 744, endPoint y: 324, distance: 20.0
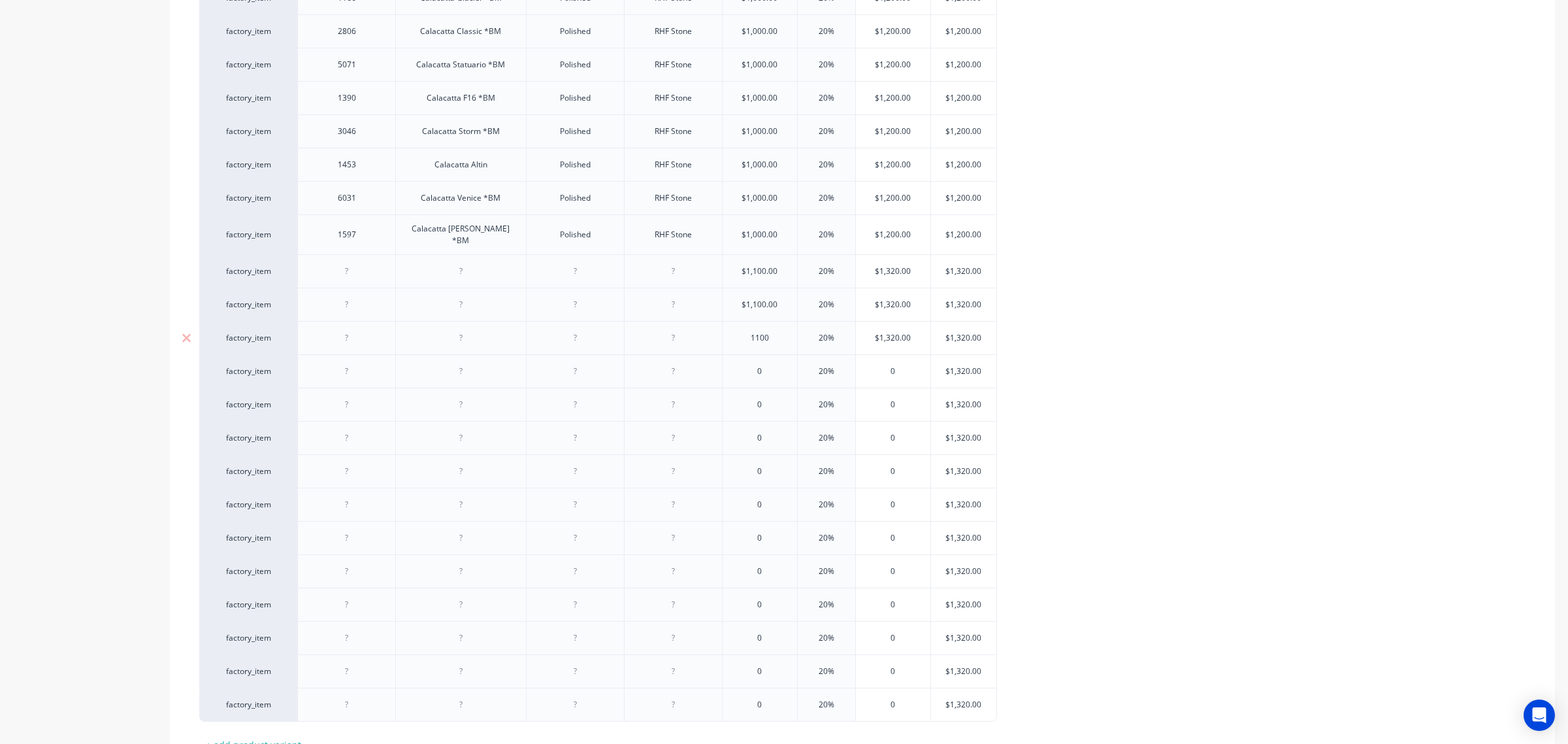
click at [744, 332] on input "1100" at bounding box center [759, 338] width 74 height 12
click at [743, 365] on input "0" at bounding box center [759, 371] width 74 height 12
paste input "110"
click at [748, 390] on div "0" at bounding box center [759, 404] width 74 height 33
paste input "110"
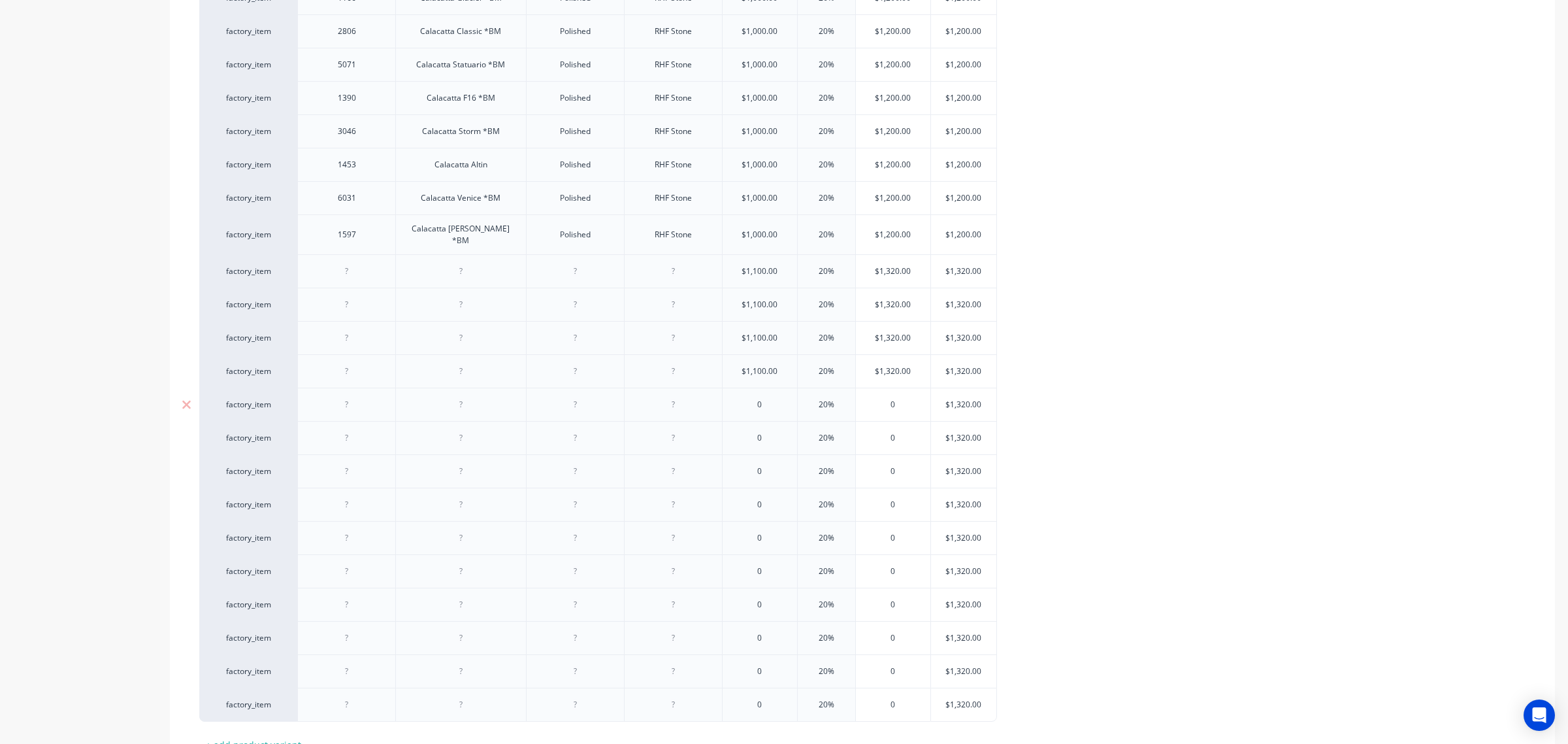
click at [748, 399] on input "0" at bounding box center [759, 405] width 74 height 12
paste input "110"
click at [743, 432] on input "0" at bounding box center [759, 438] width 74 height 12
paste input "110"
click at [746, 465] on input "0" at bounding box center [759, 471] width 74 height 12
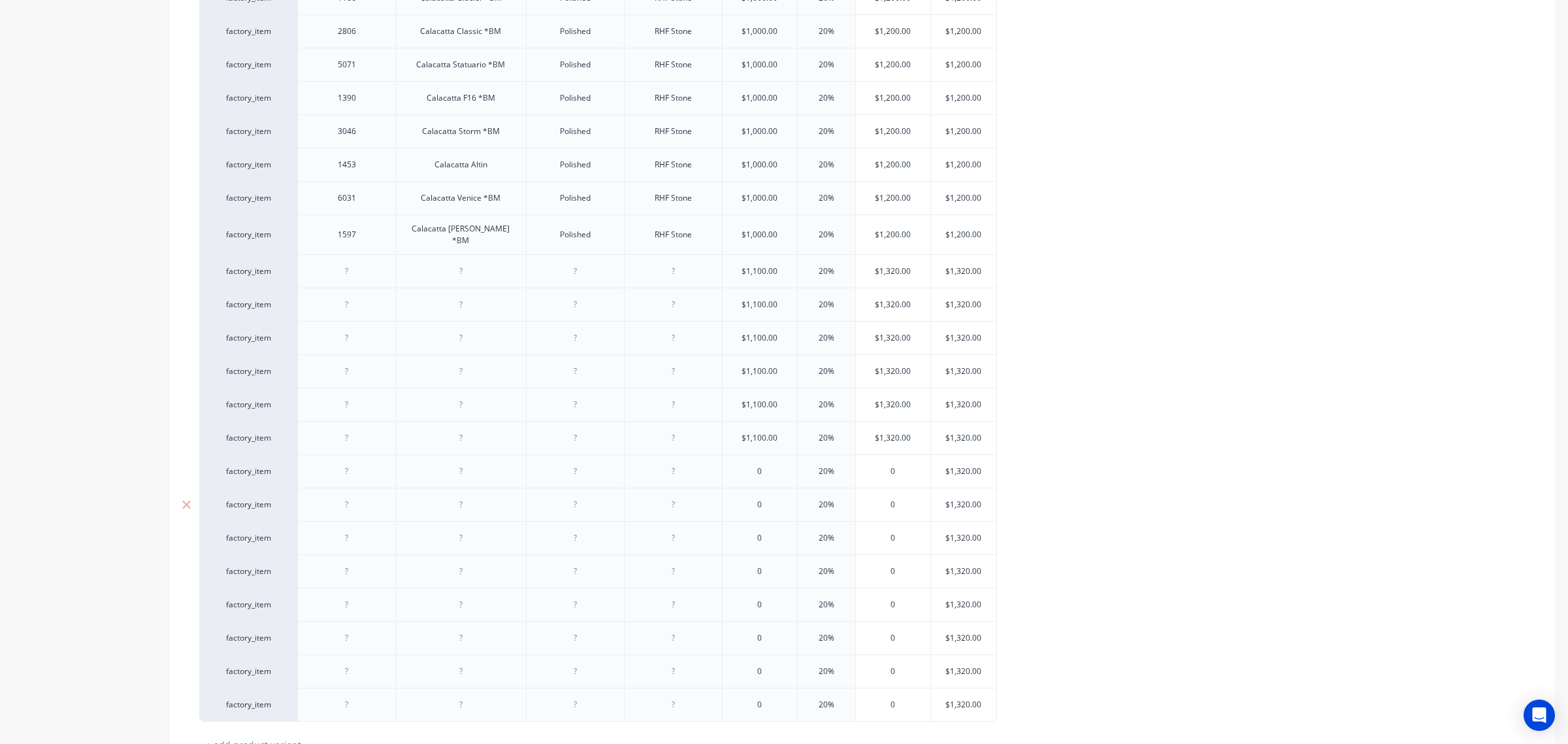
paste input "110"
click at [744, 499] on input "0" at bounding box center [759, 505] width 74 height 12
paste input "110"
click at [739, 532] on input "0" at bounding box center [759, 538] width 74 height 12
paste input "110"
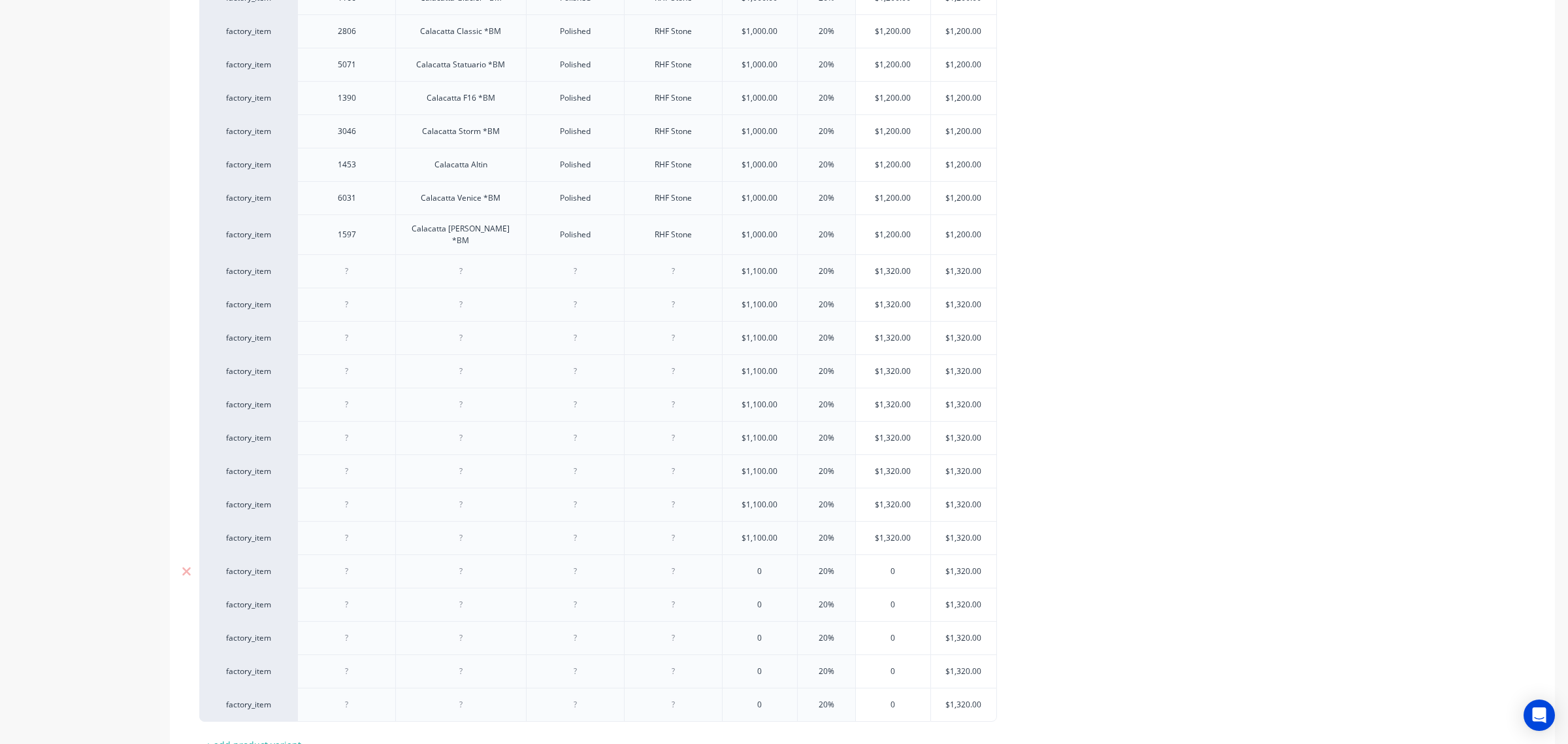
click at [747, 566] on input "0" at bounding box center [759, 571] width 74 height 12
paste input "110"
click at [745, 602] on input "0" at bounding box center [759, 605] width 74 height 12
paste input "110"
click at [744, 632] on input "0" at bounding box center [759, 638] width 74 height 12
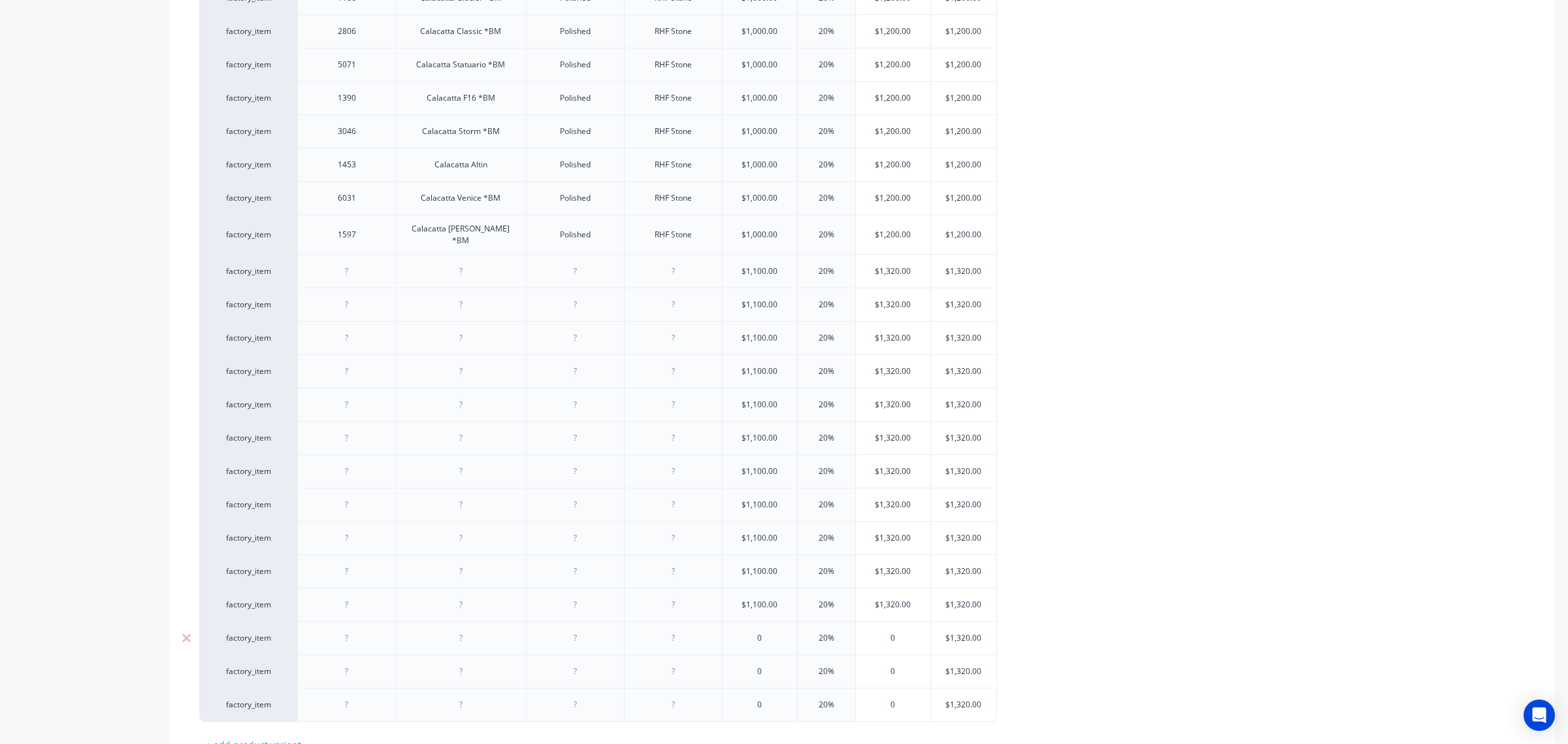
paste input "110"
click at [746, 666] on input "0" at bounding box center [759, 671] width 74 height 12
paste input "110"
click at [749, 699] on input "0" at bounding box center [759, 705] width 74 height 12
paste input "110"
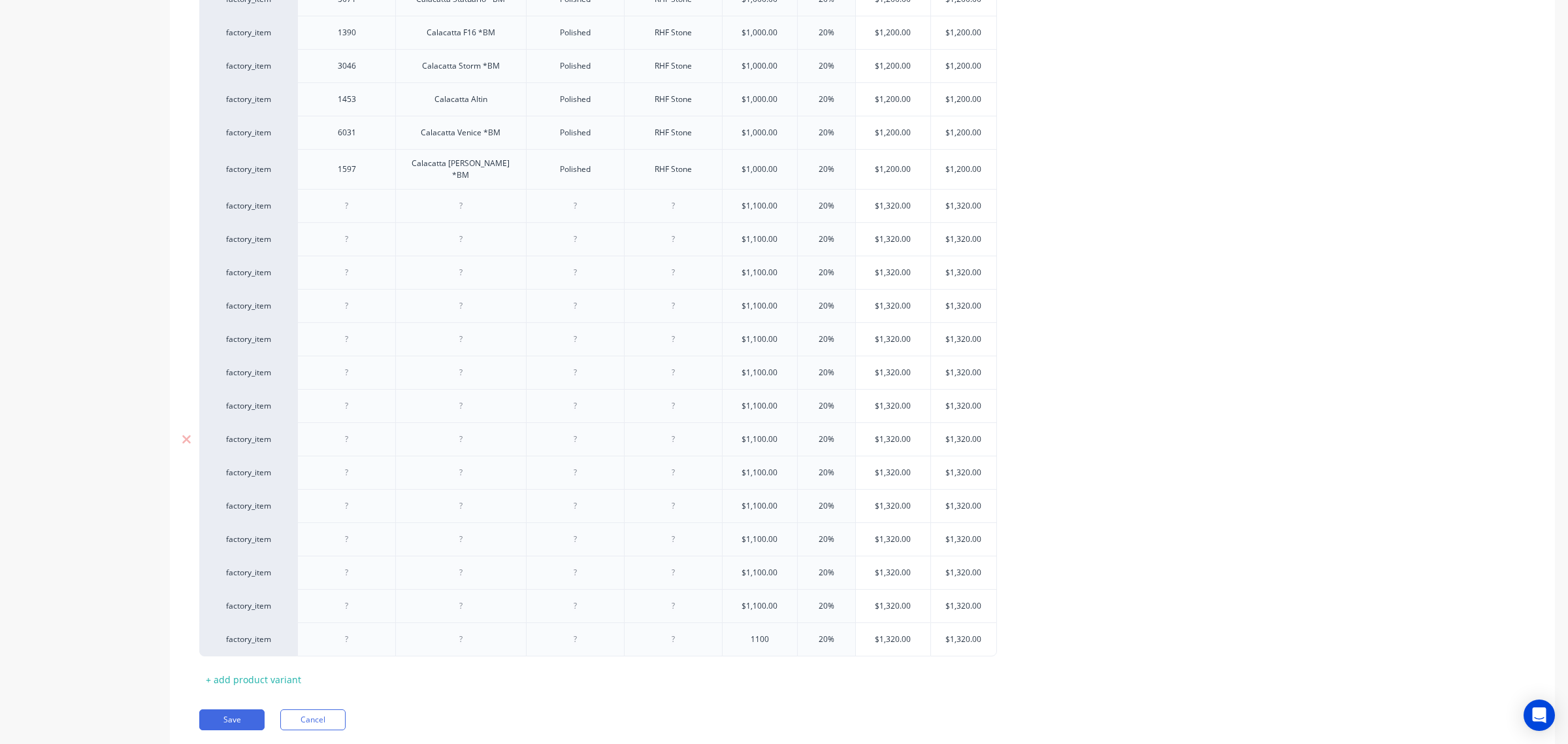
scroll to position [1043, 0]
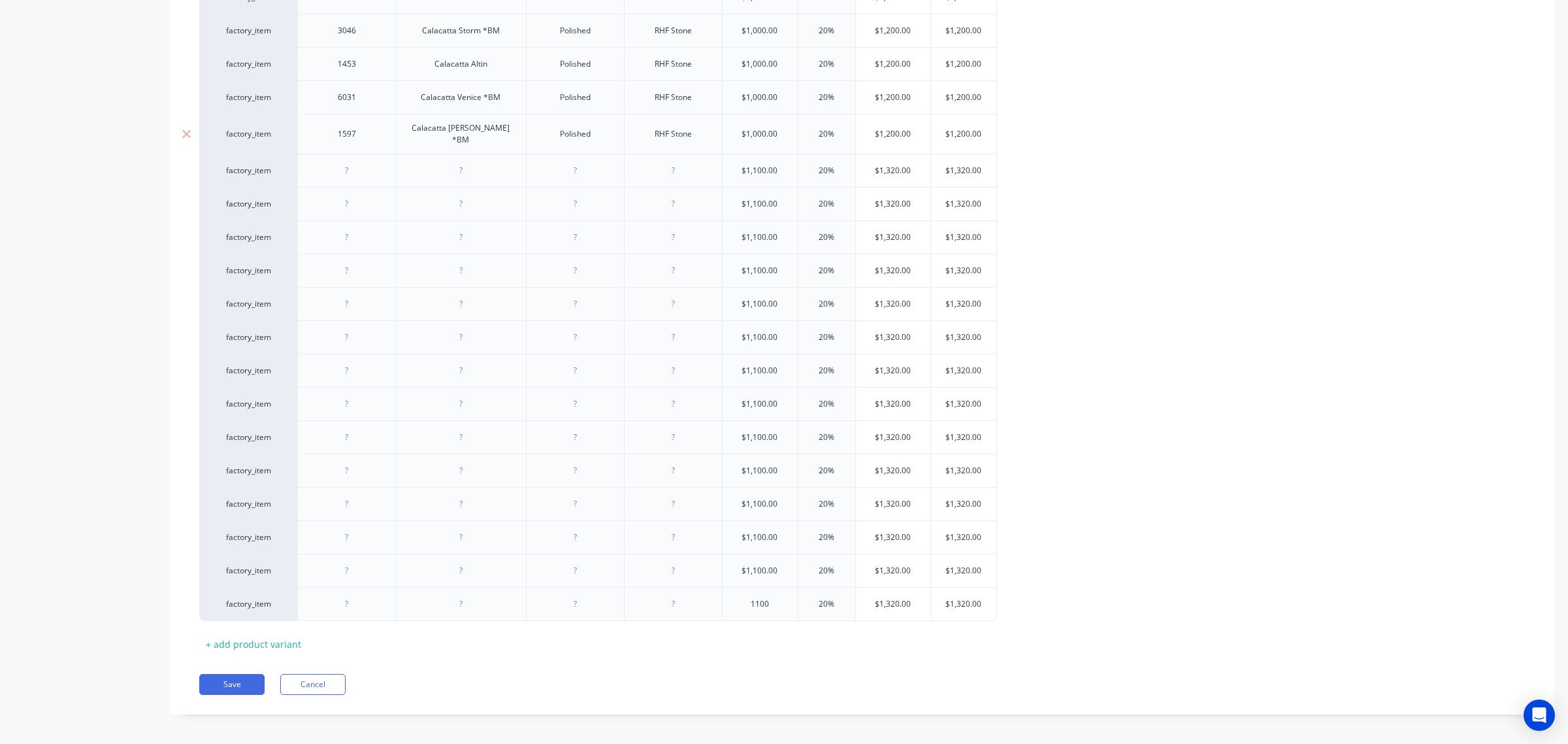
click at [659, 134] on div "RHF Stone" at bounding box center [673, 133] width 65 height 17
copy div "RHF Stone"
click at [673, 162] on div at bounding box center [673, 170] width 65 height 17
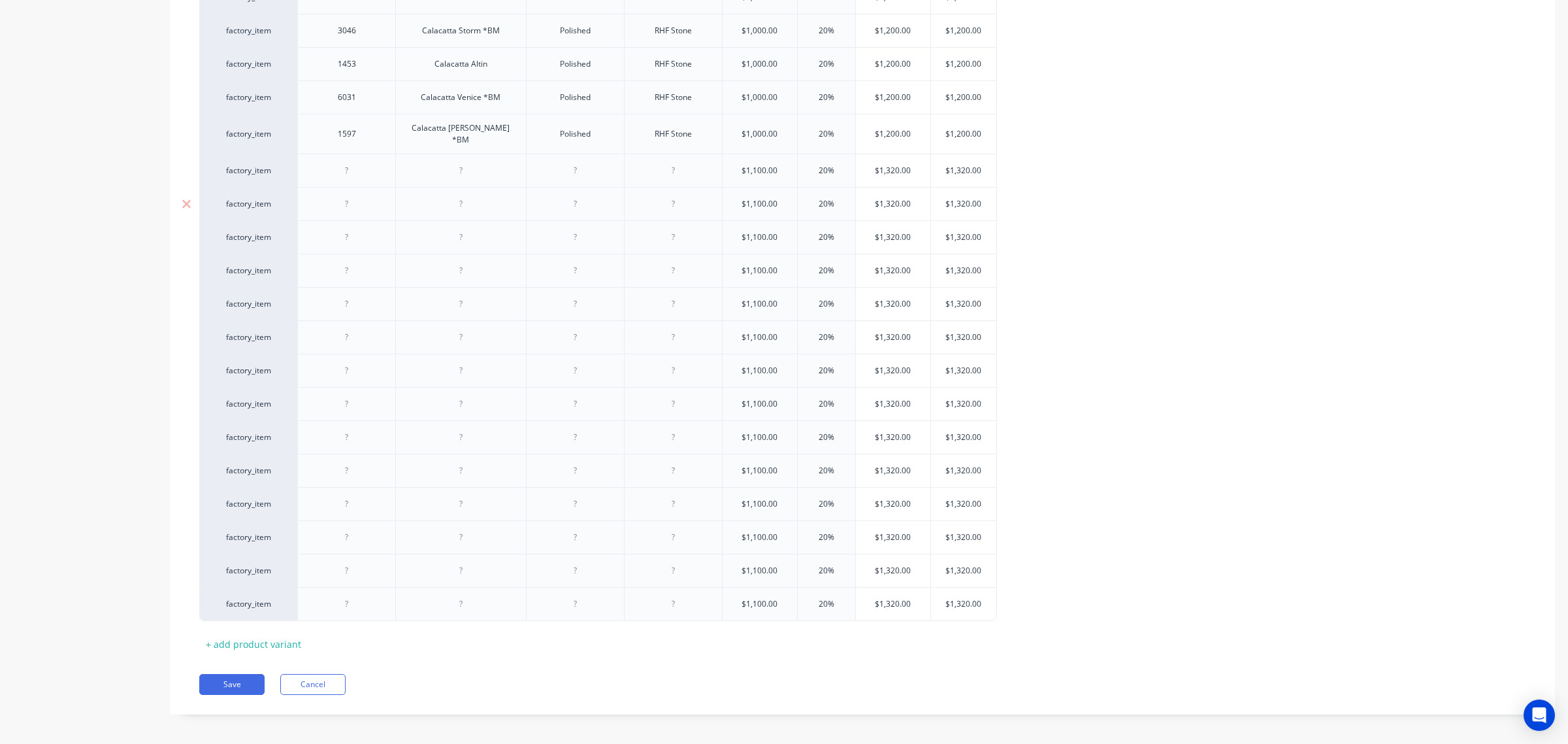
paste div
click at [677, 196] on div at bounding box center [673, 204] width 65 height 17
paste div
click at [680, 231] on div at bounding box center [673, 237] width 65 height 17
paste div
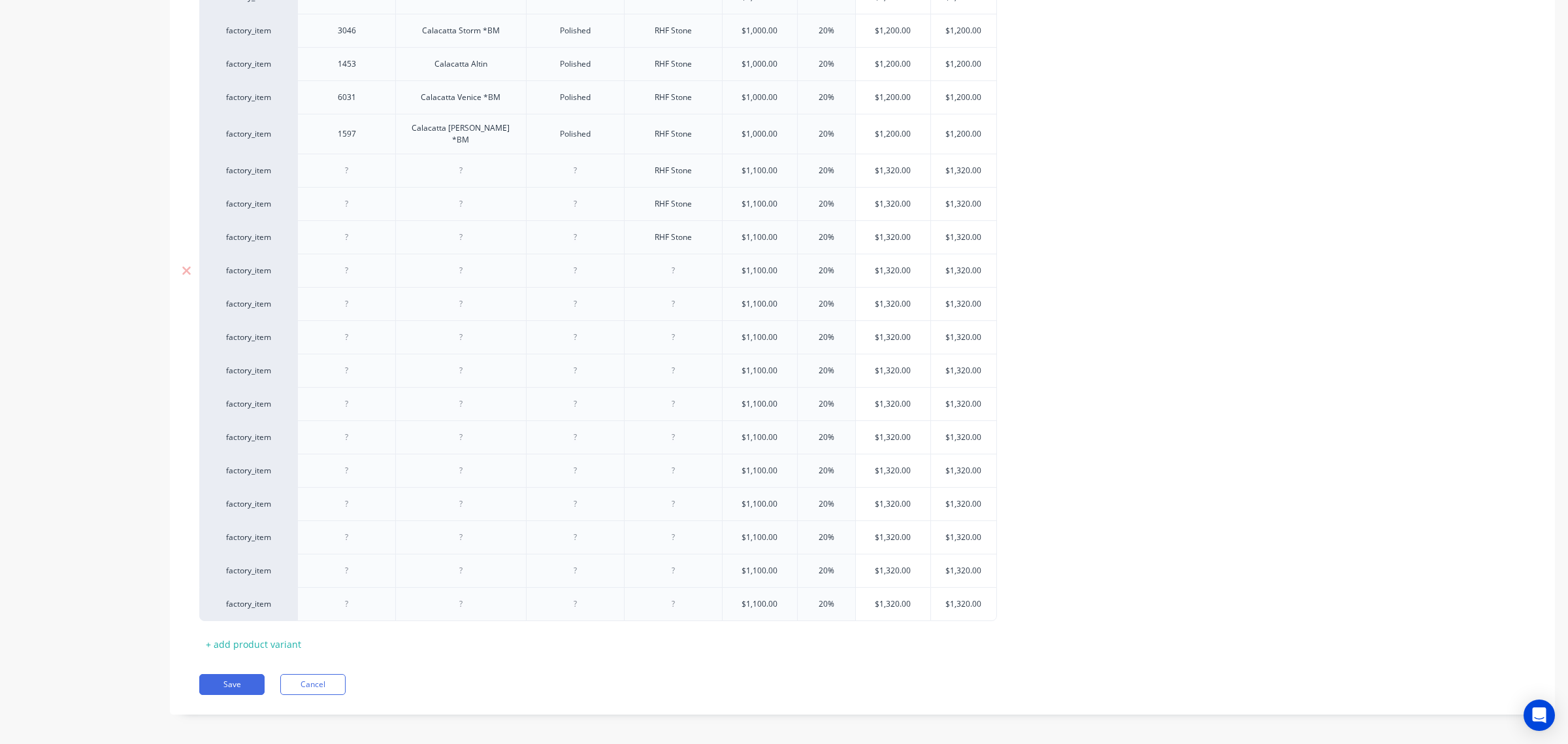
click at [673, 265] on div at bounding box center [673, 270] width 65 height 17
paste div
click at [672, 302] on div at bounding box center [673, 304] width 65 height 17
paste div
click at [667, 330] on div at bounding box center [673, 337] width 65 height 17
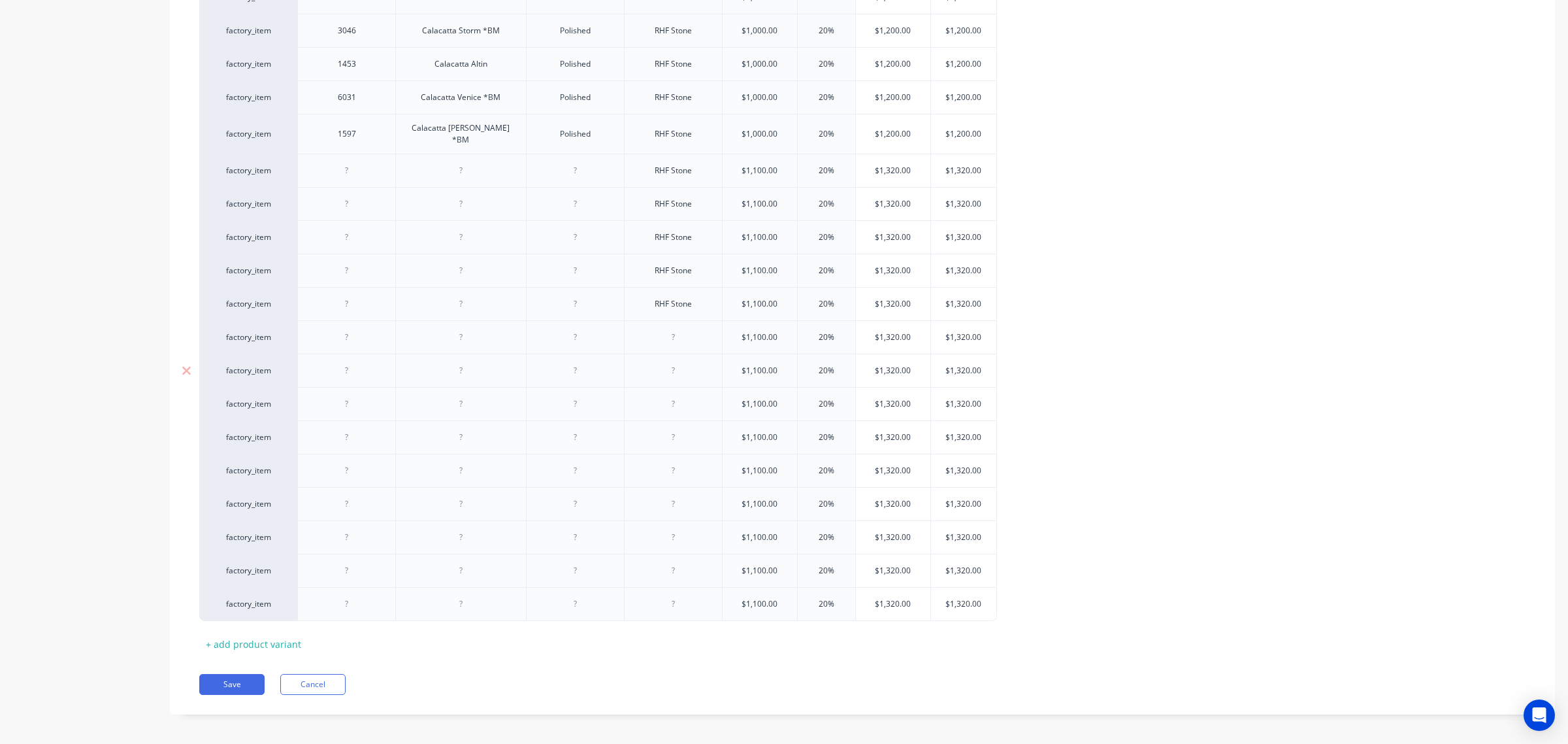
paste div
click at [673, 363] on div at bounding box center [673, 370] width 65 height 17
paste div
click at [670, 400] on div at bounding box center [673, 404] width 65 height 17
paste div
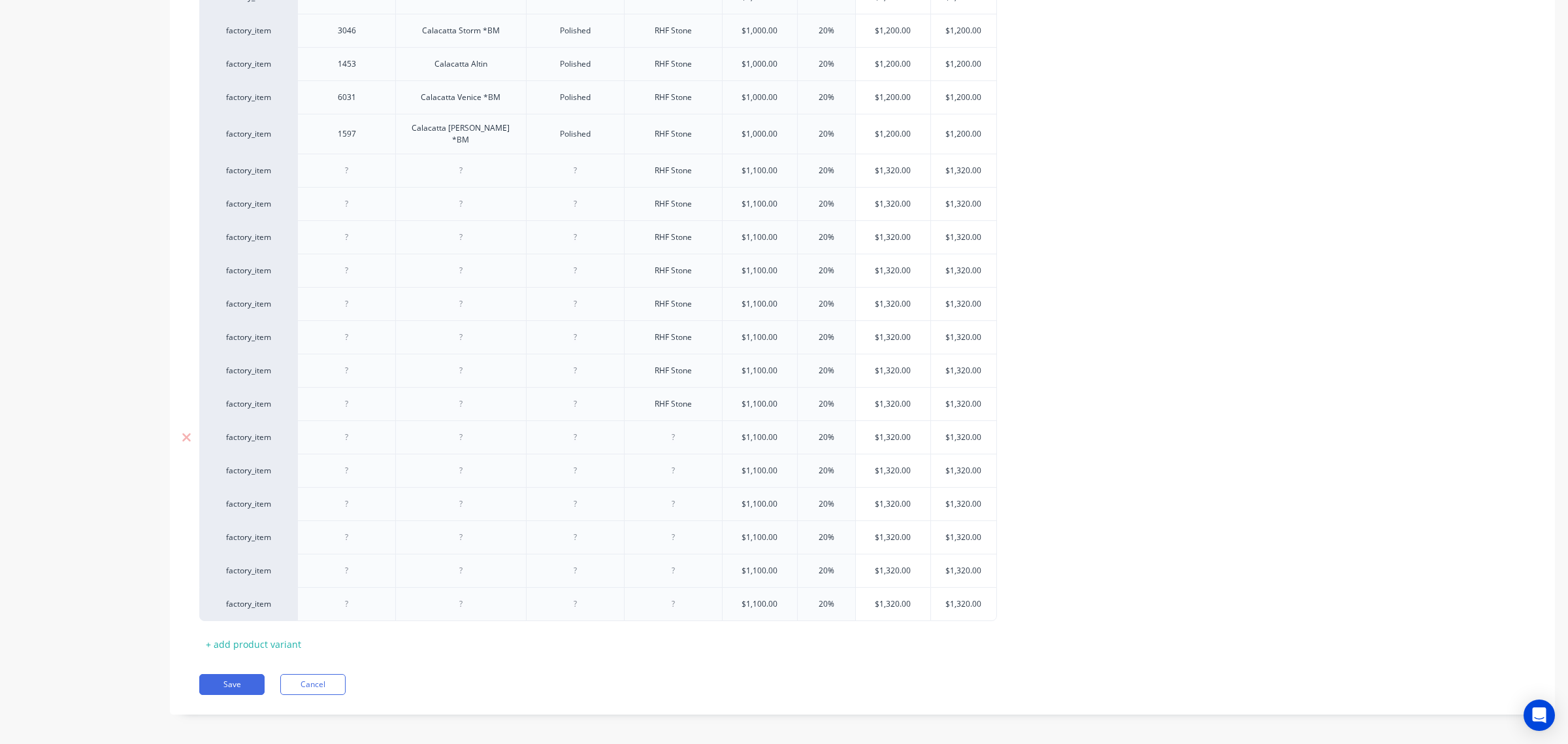
click at [668, 433] on div at bounding box center [673, 437] width 65 height 17
paste div
click at [664, 465] on div at bounding box center [673, 470] width 65 height 17
paste div
click at [673, 500] on div at bounding box center [673, 504] width 65 height 17
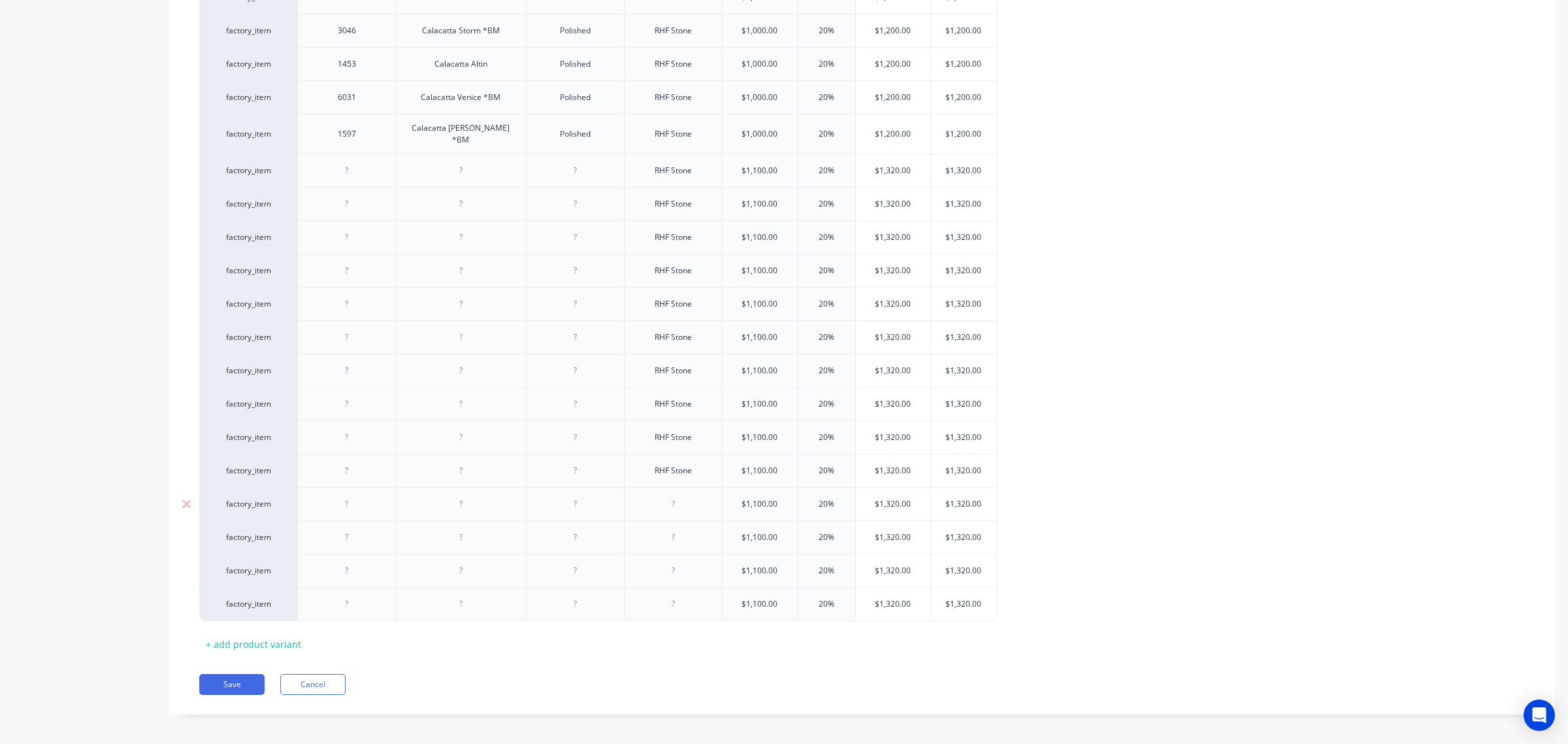
paste div
click at [660, 536] on div at bounding box center [673, 537] width 65 height 17
paste div
click at [663, 563] on div at bounding box center [673, 571] width 65 height 17
paste div
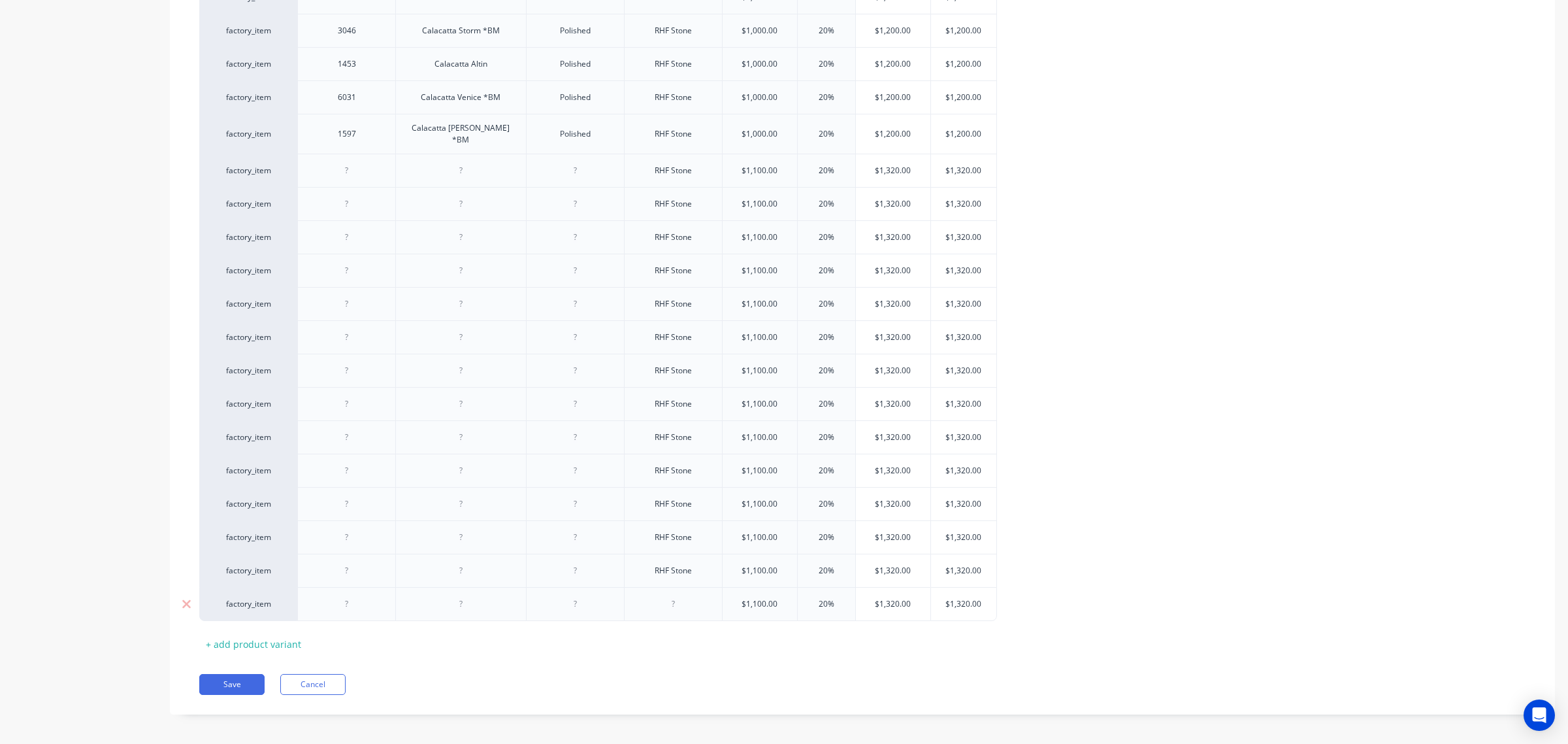
click at [669, 600] on div at bounding box center [673, 604] width 65 height 17
paste div
click at [575, 131] on div "Polished" at bounding box center [574, 133] width 65 height 17
copy div "Polished"
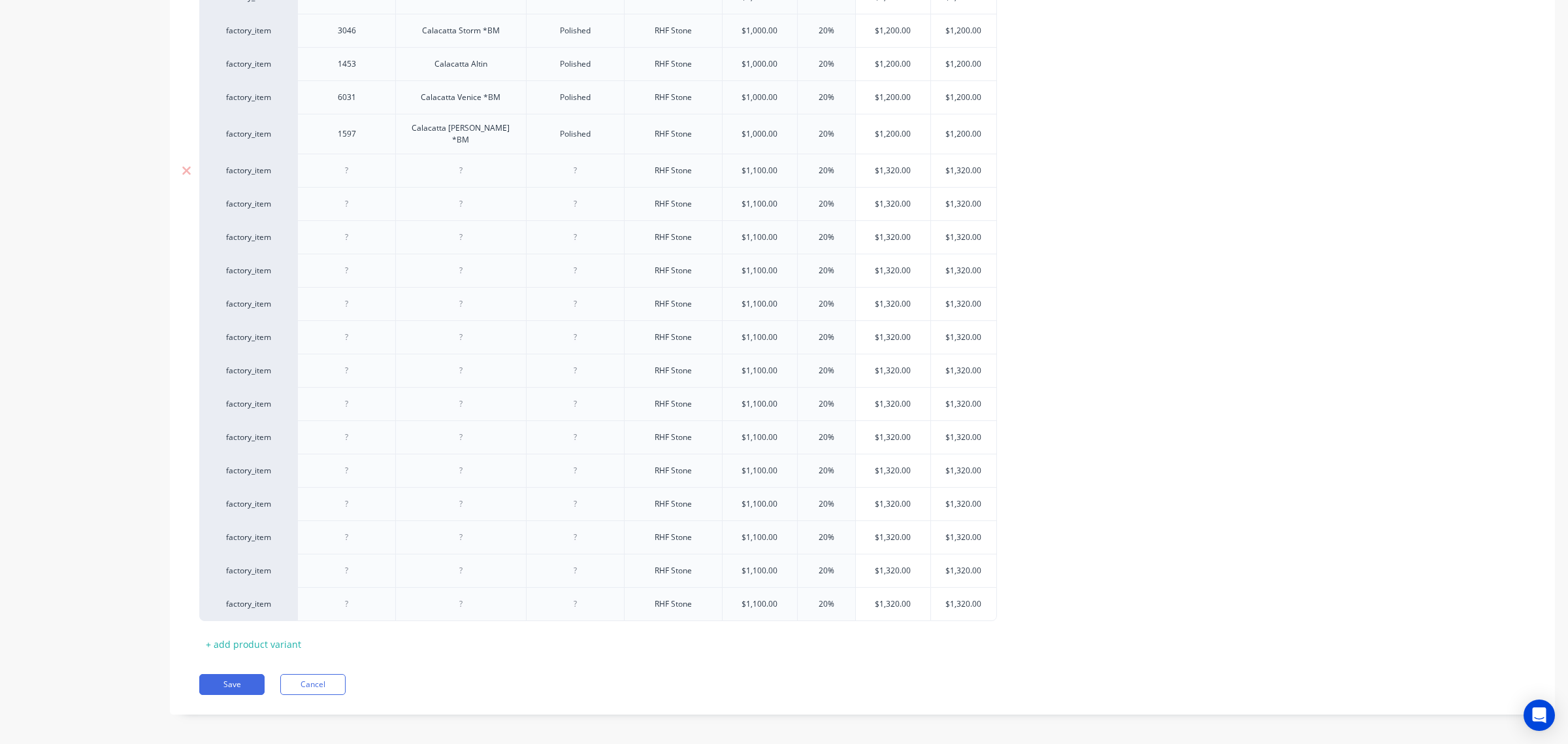
click at [563, 162] on div at bounding box center [574, 170] width 65 height 17
paste div
click at [573, 195] on div at bounding box center [574, 204] width 65 height 17
paste div
click at [575, 229] on div at bounding box center [574, 237] width 65 height 17
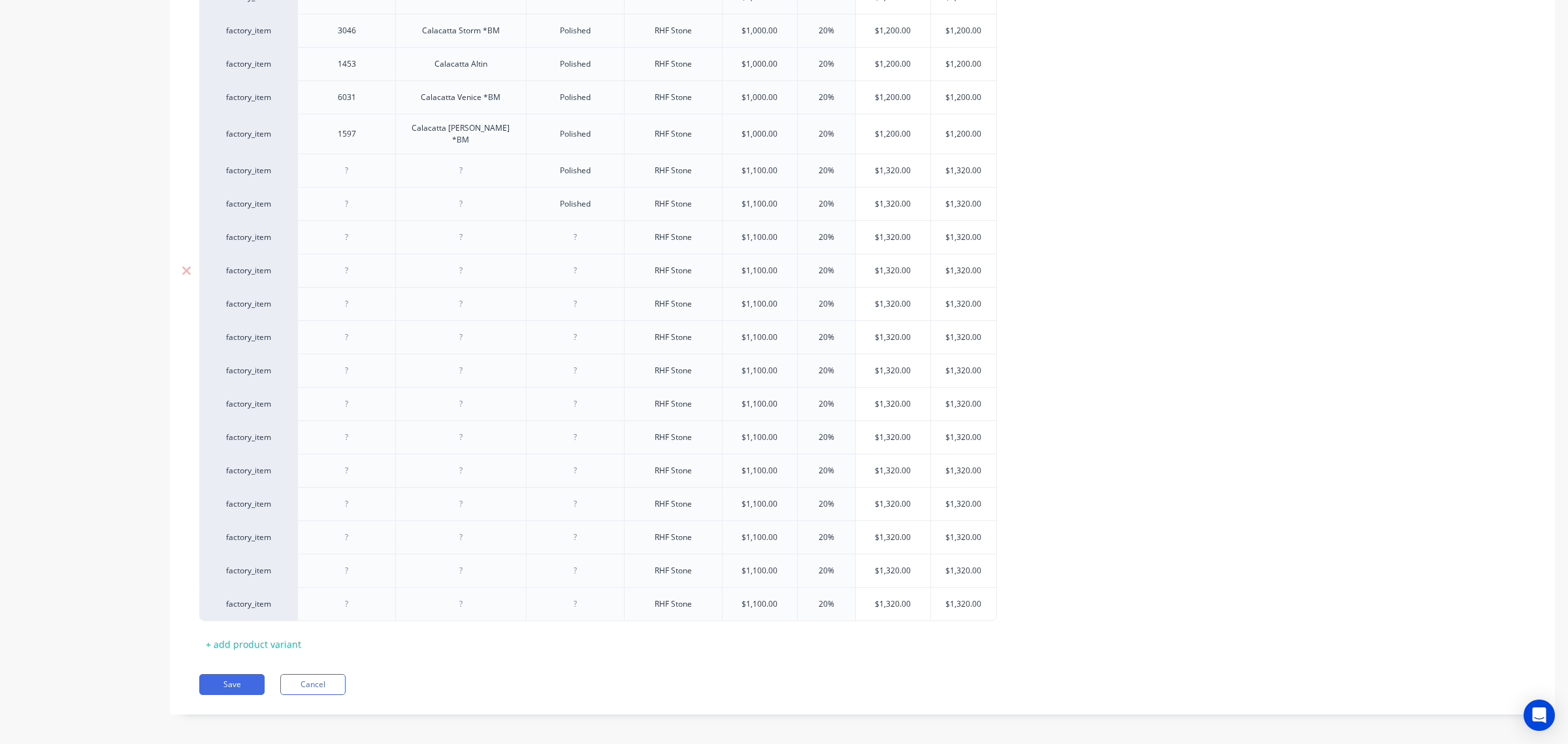
paste div
click at [577, 262] on div at bounding box center [574, 270] width 65 height 17
paste div
click at [575, 298] on div at bounding box center [574, 304] width 65 height 17
paste
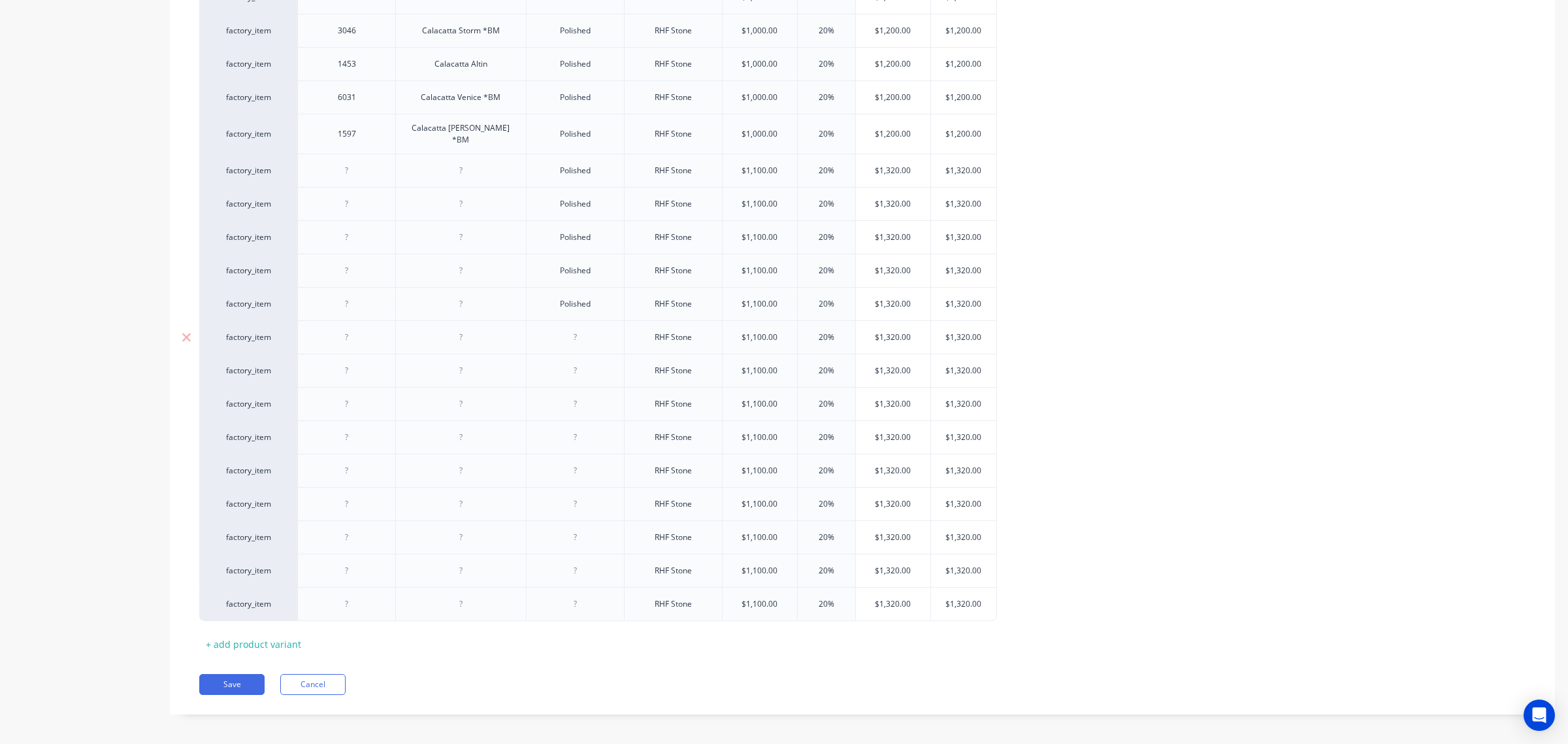
click at [579, 332] on div at bounding box center [574, 337] width 65 height 17
click at [572, 371] on div at bounding box center [575, 370] width 98 height 33
click at [573, 332] on div at bounding box center [574, 337] width 65 height 17
click at [572, 364] on div at bounding box center [574, 370] width 65 height 17
click at [575, 400] on div at bounding box center [574, 404] width 65 height 17
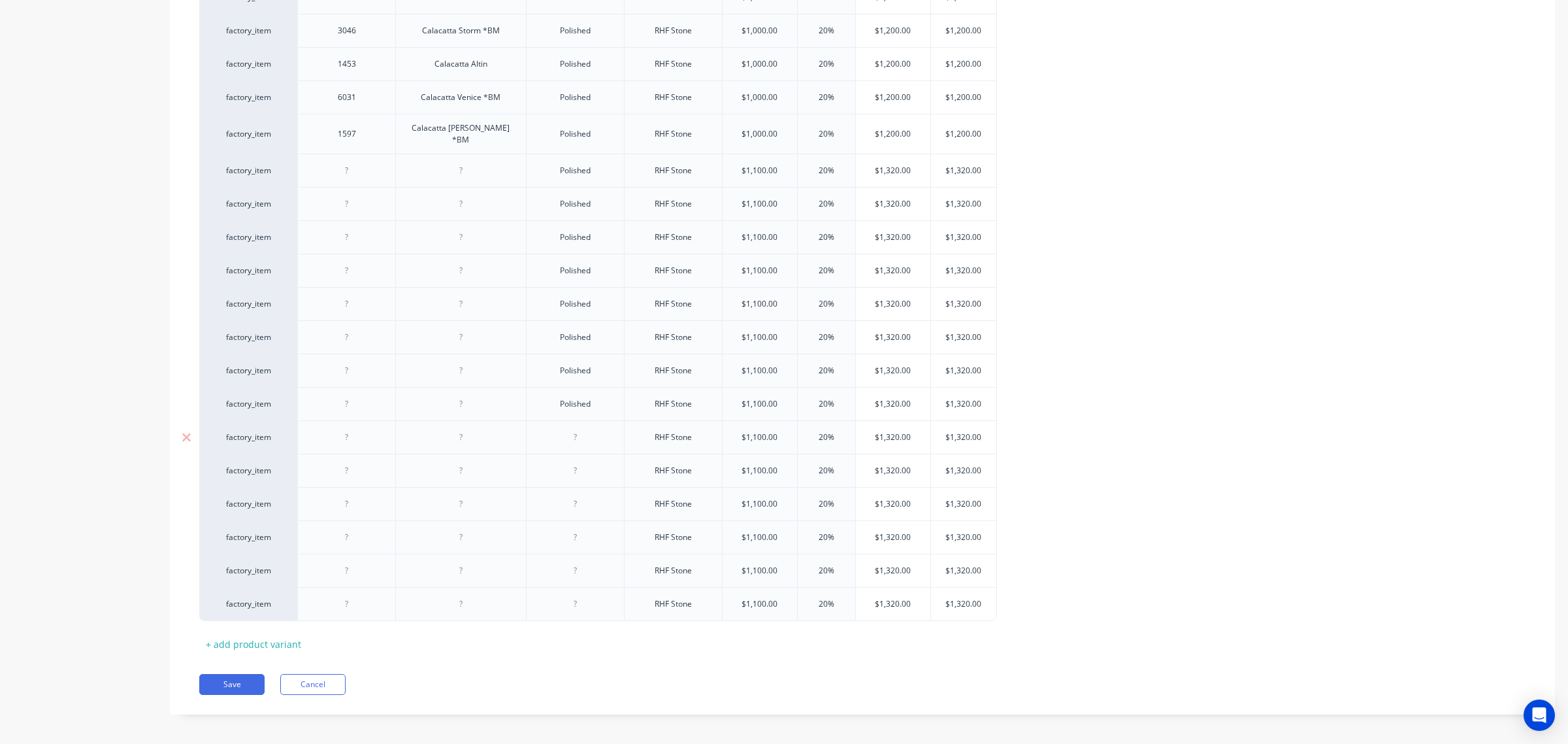
click at [572, 430] on div at bounding box center [574, 437] width 65 height 17
click at [574, 465] on div at bounding box center [574, 470] width 65 height 17
click at [565, 497] on div at bounding box center [574, 504] width 65 height 17
click at [574, 531] on div at bounding box center [574, 537] width 65 height 17
click at [575, 566] on div at bounding box center [574, 571] width 65 height 17
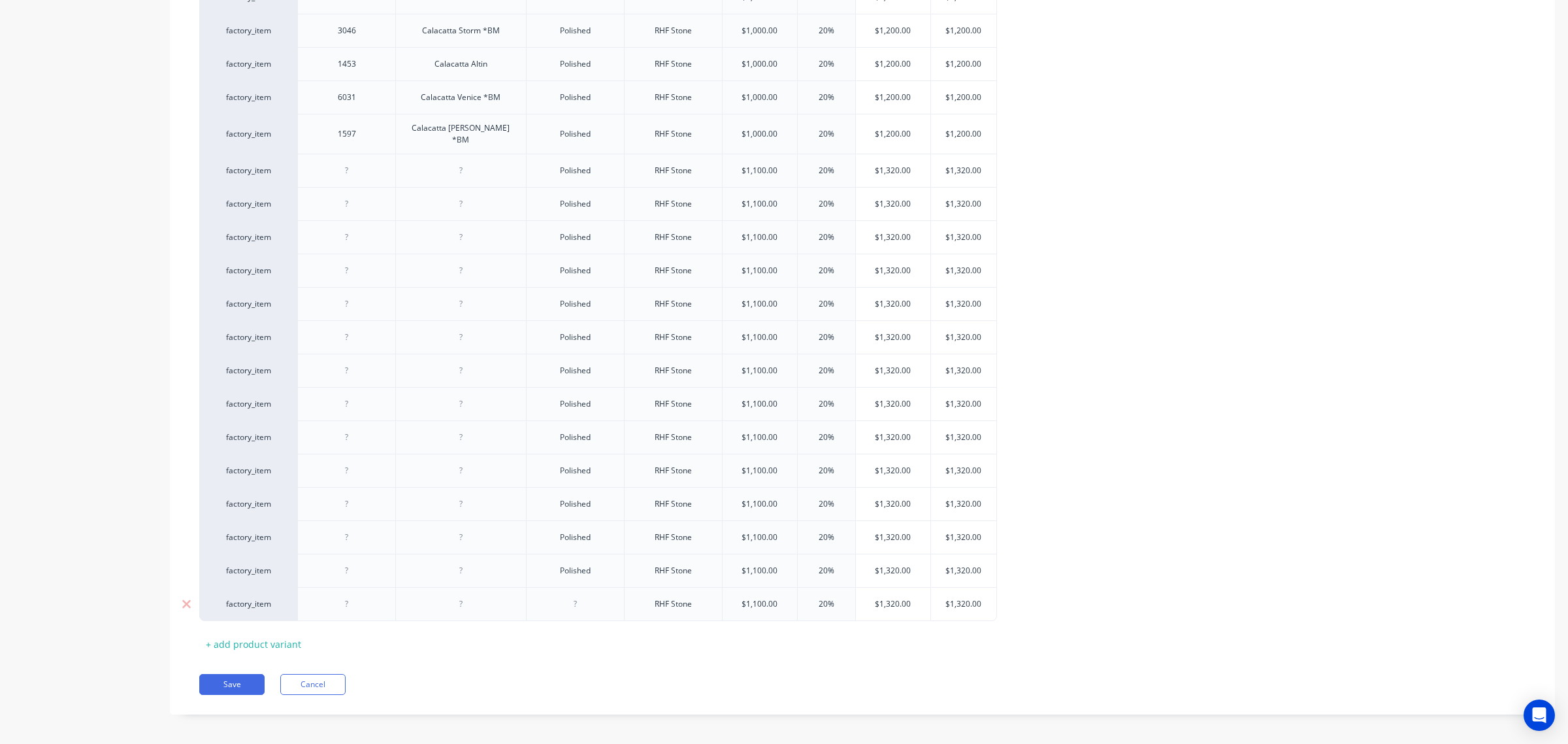
click at [569, 601] on div at bounding box center [574, 604] width 65 height 17
click at [331, 163] on div at bounding box center [347, 170] width 65 height 17
click at [449, 164] on div at bounding box center [460, 170] width 65 height 17
click at [337, 195] on div at bounding box center [347, 204] width 65 height 17
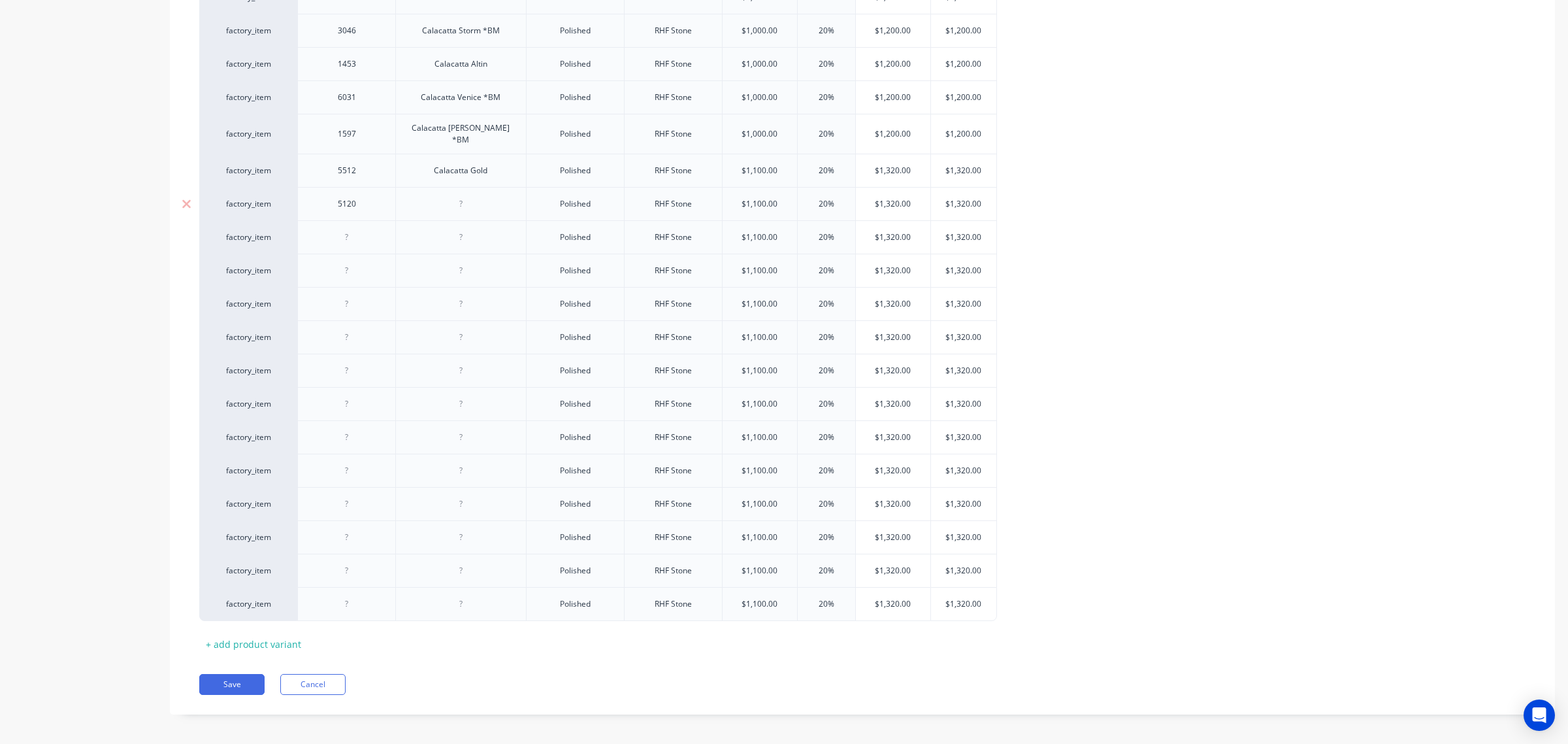
click at [451, 195] on div at bounding box center [460, 204] width 65 height 17
drag, startPoint x: 348, startPoint y: 226, endPoint x: 363, endPoint y: 229, distance: 15.3
click at [348, 229] on div at bounding box center [347, 237] width 65 height 17
drag, startPoint x: 448, startPoint y: 226, endPoint x: 462, endPoint y: 228, distance: 14.1
click at [448, 229] on div at bounding box center [460, 237] width 65 height 17
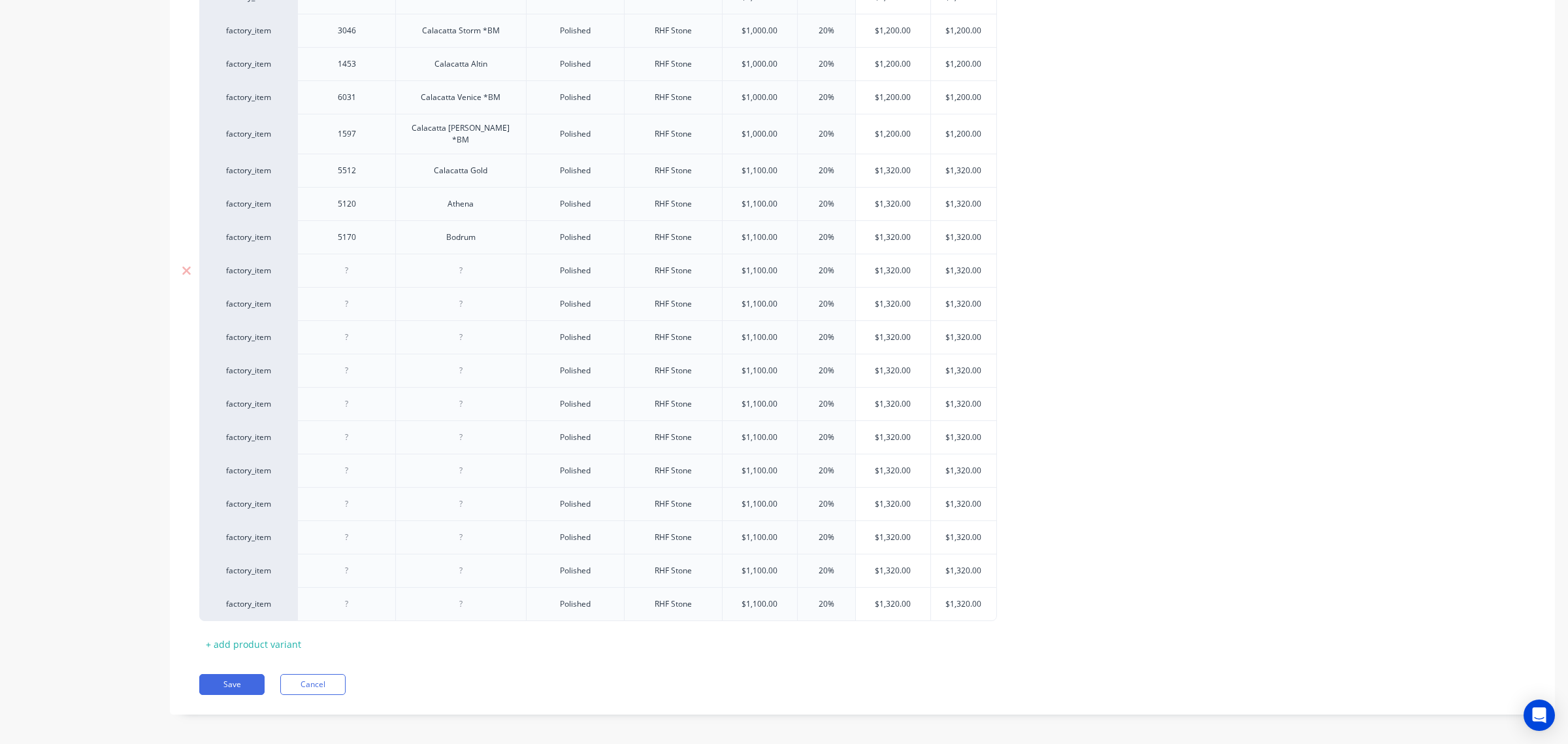
click at [345, 264] on div at bounding box center [347, 270] width 65 height 17
click at [474, 265] on div at bounding box center [460, 270] width 65 height 17
click at [349, 298] on div at bounding box center [347, 304] width 65 height 17
click at [455, 299] on div at bounding box center [460, 304] width 65 height 17
click at [353, 332] on div at bounding box center [347, 337] width 65 height 17
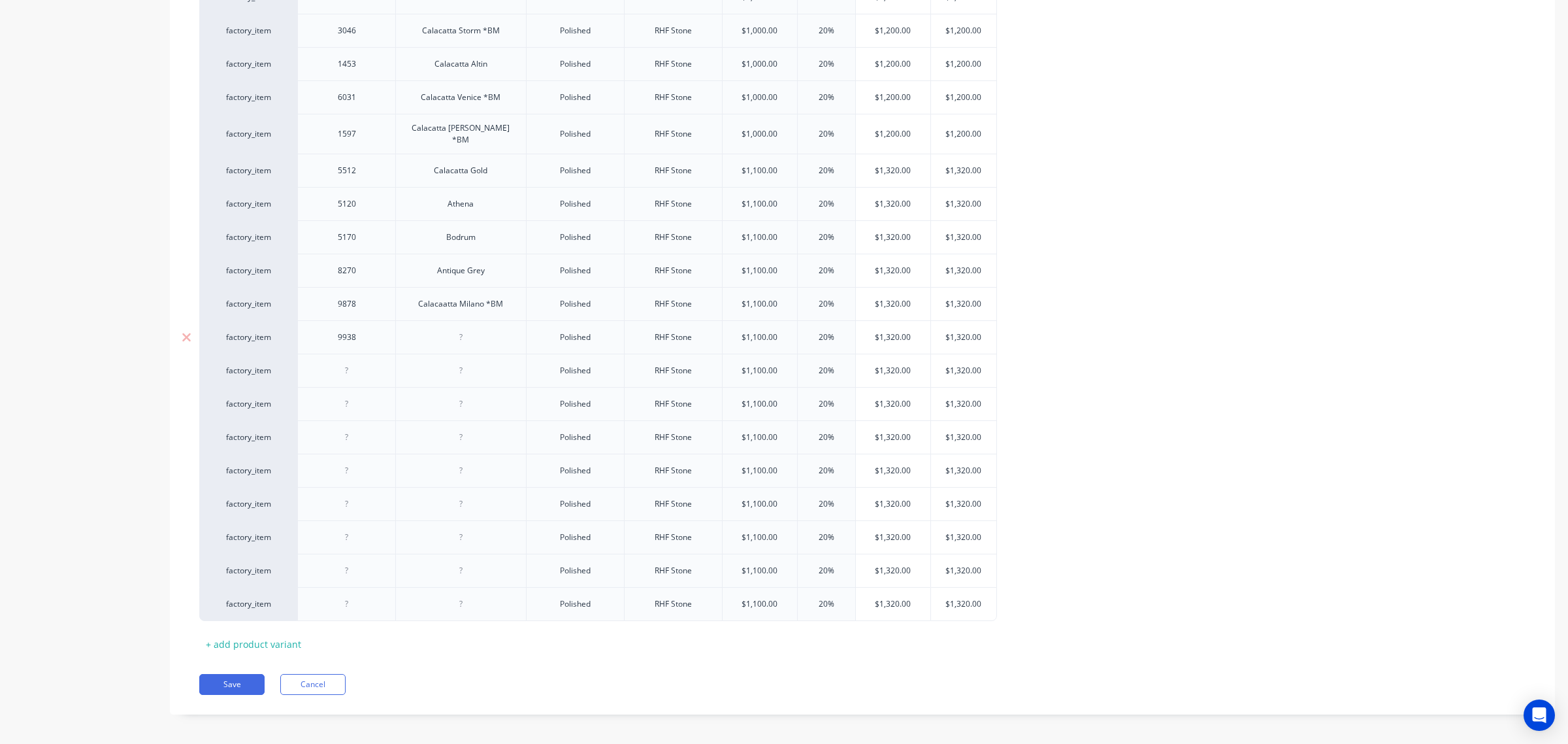
click at [438, 329] on div at bounding box center [460, 337] width 65 height 17
drag, startPoint x: 345, startPoint y: 366, endPoint x: 511, endPoint y: 376, distance: 166.3
click at [346, 366] on div at bounding box center [347, 370] width 65 height 17
click at [459, 363] on div at bounding box center [463, 370] width 65 height 17
click at [353, 397] on div at bounding box center [347, 404] width 65 height 17
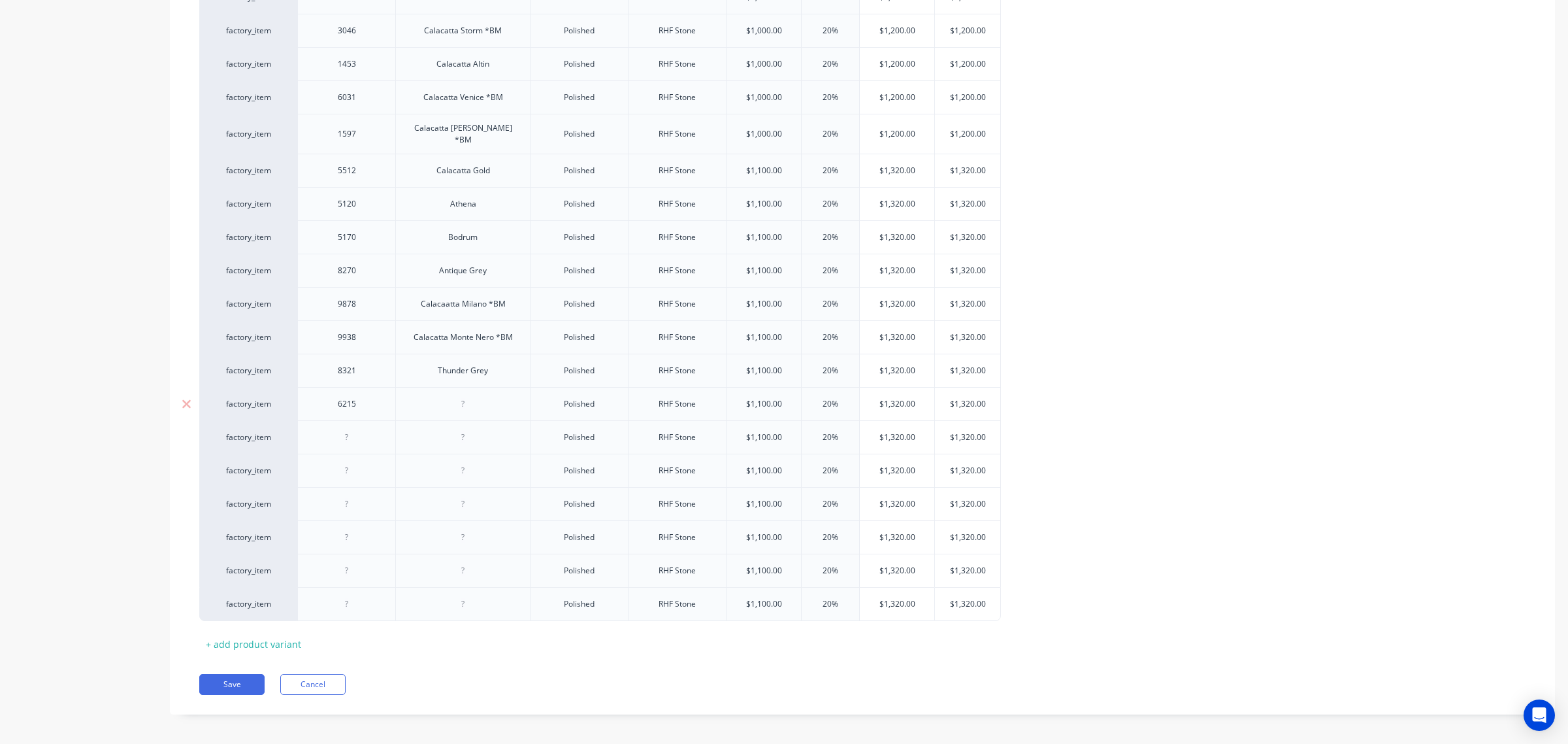
click at [459, 396] on div at bounding box center [463, 404] width 65 height 17
click at [333, 439] on div at bounding box center [347, 437] width 98 height 33
click at [348, 429] on div at bounding box center [347, 437] width 65 height 17
click at [471, 429] on div at bounding box center [463, 437] width 65 height 17
click at [331, 465] on div at bounding box center [347, 470] width 65 height 17
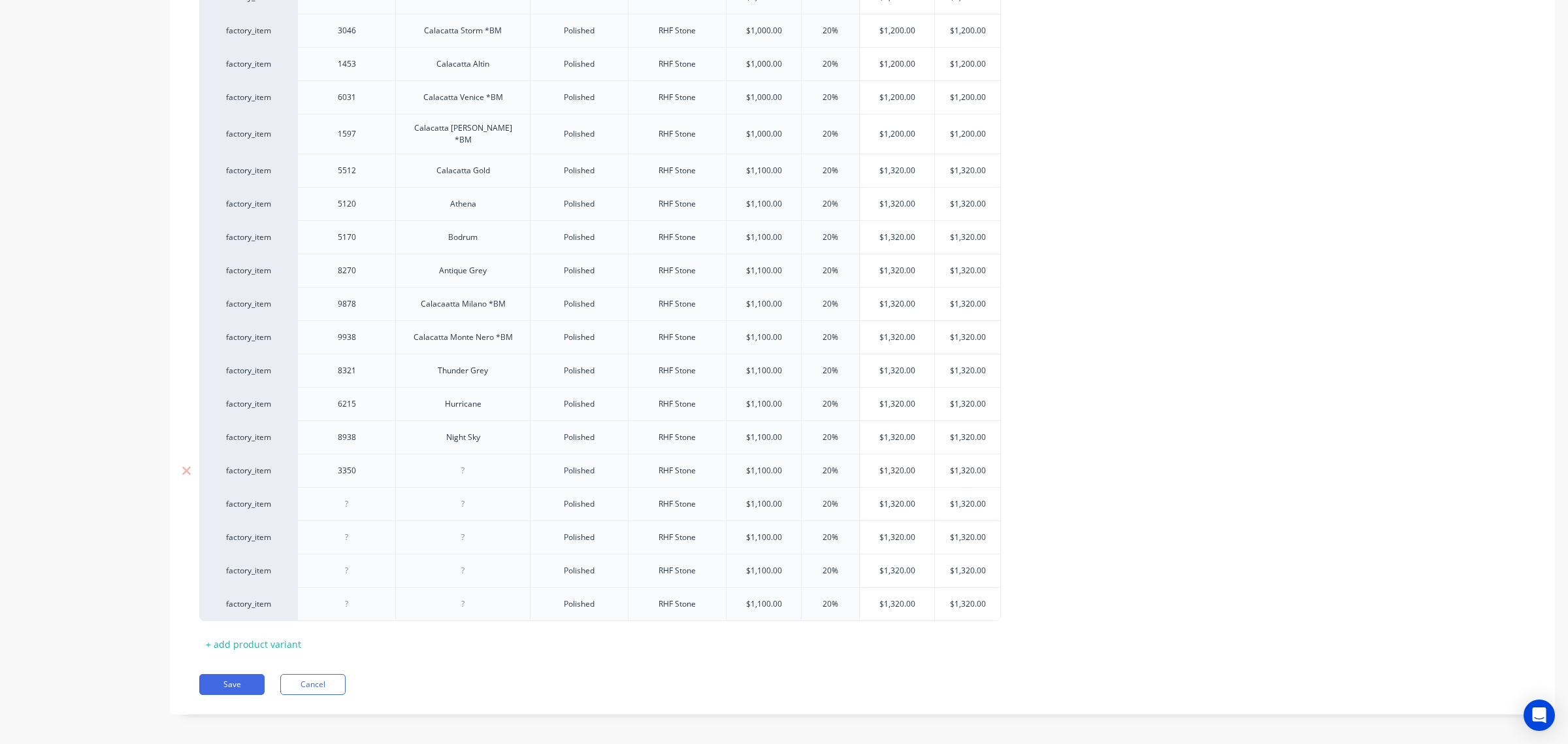
click at [458, 462] on div at bounding box center [463, 470] width 65 height 17
click at [338, 499] on div at bounding box center [347, 504] width 65 height 17
click at [469, 498] on div at bounding box center [463, 504] width 65 height 17
click at [338, 534] on div at bounding box center [347, 537] width 65 height 17
click at [468, 530] on div at bounding box center [463, 537] width 65 height 17
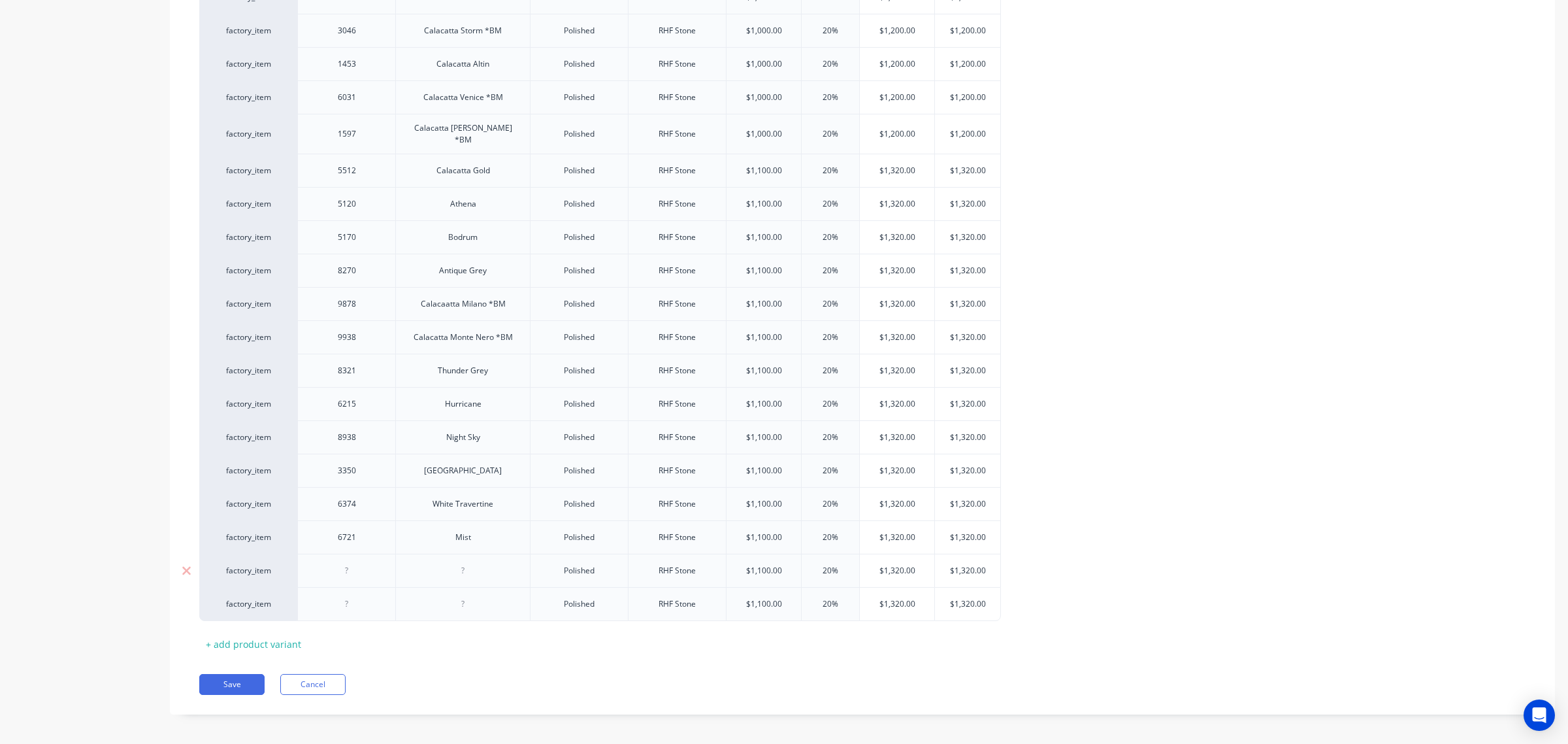
click at [345, 562] on div at bounding box center [347, 571] width 65 height 17
click at [456, 563] on div at bounding box center [463, 571] width 65 height 17
click at [353, 600] on div at bounding box center [347, 604] width 65 height 17
click at [454, 599] on div at bounding box center [463, 604] width 65 height 17
click at [245, 678] on button "Save" at bounding box center [232, 684] width 65 height 21
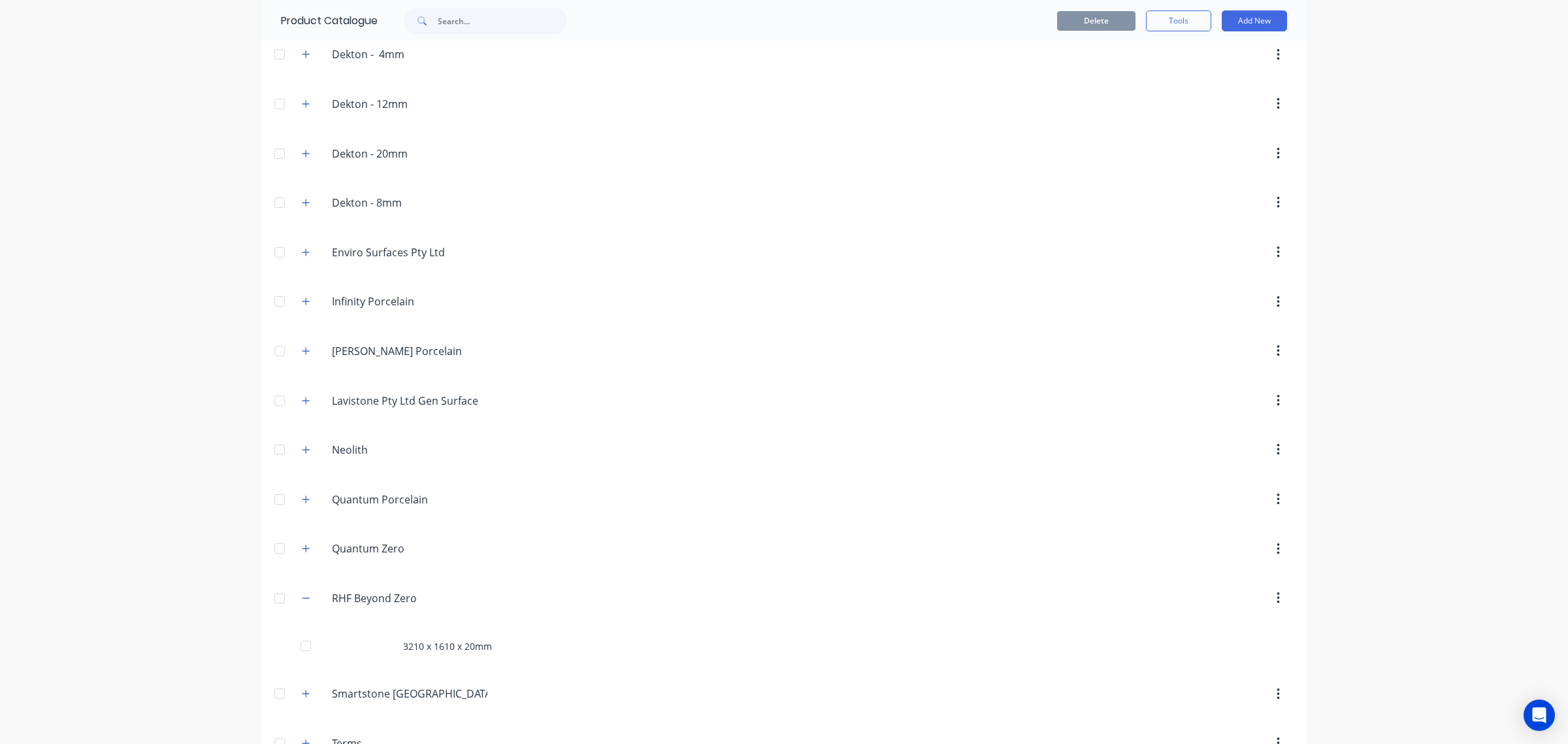
scroll to position [645, 0]
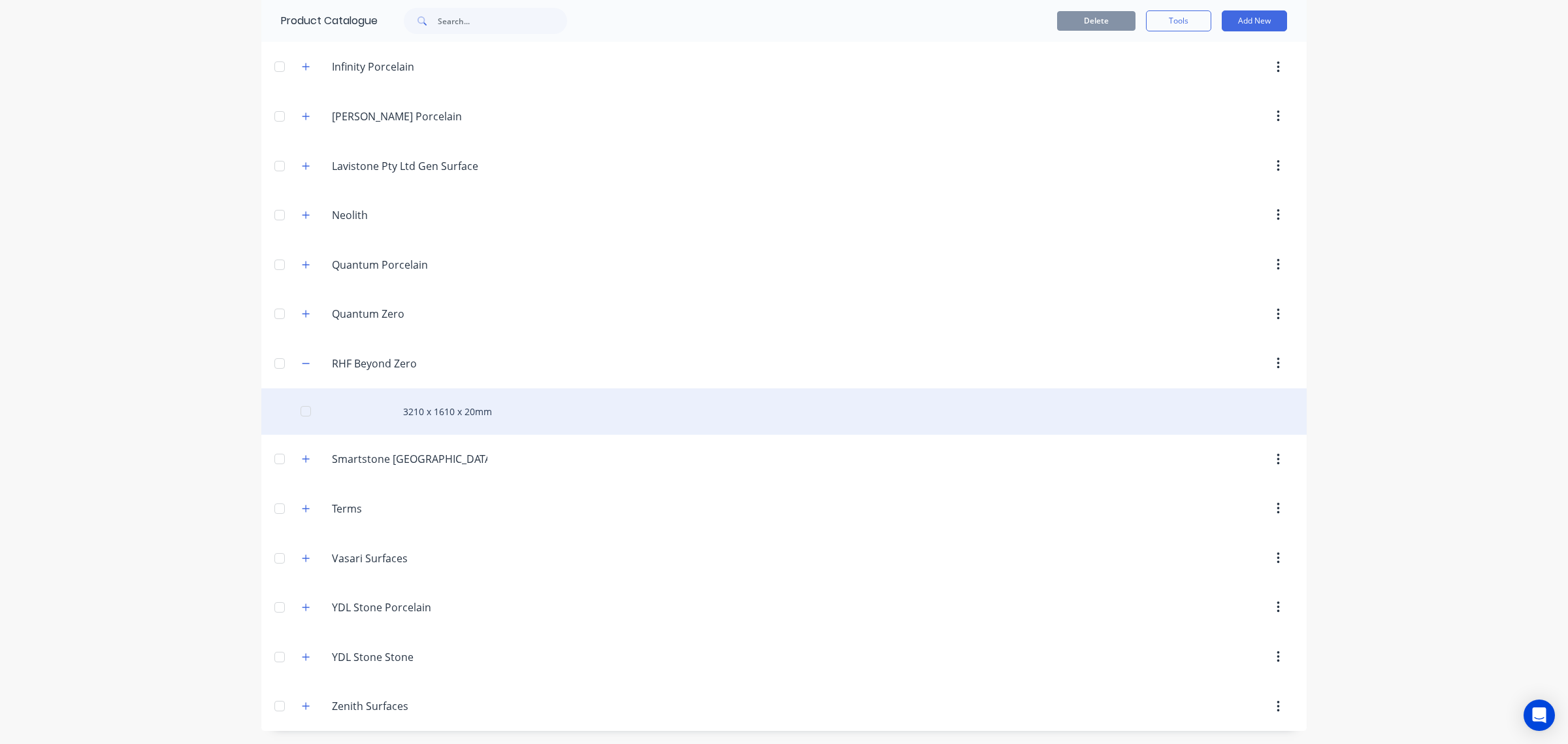
click at [423, 412] on div "3210 x 1610 x 20mm" at bounding box center [784, 411] width 1045 height 47
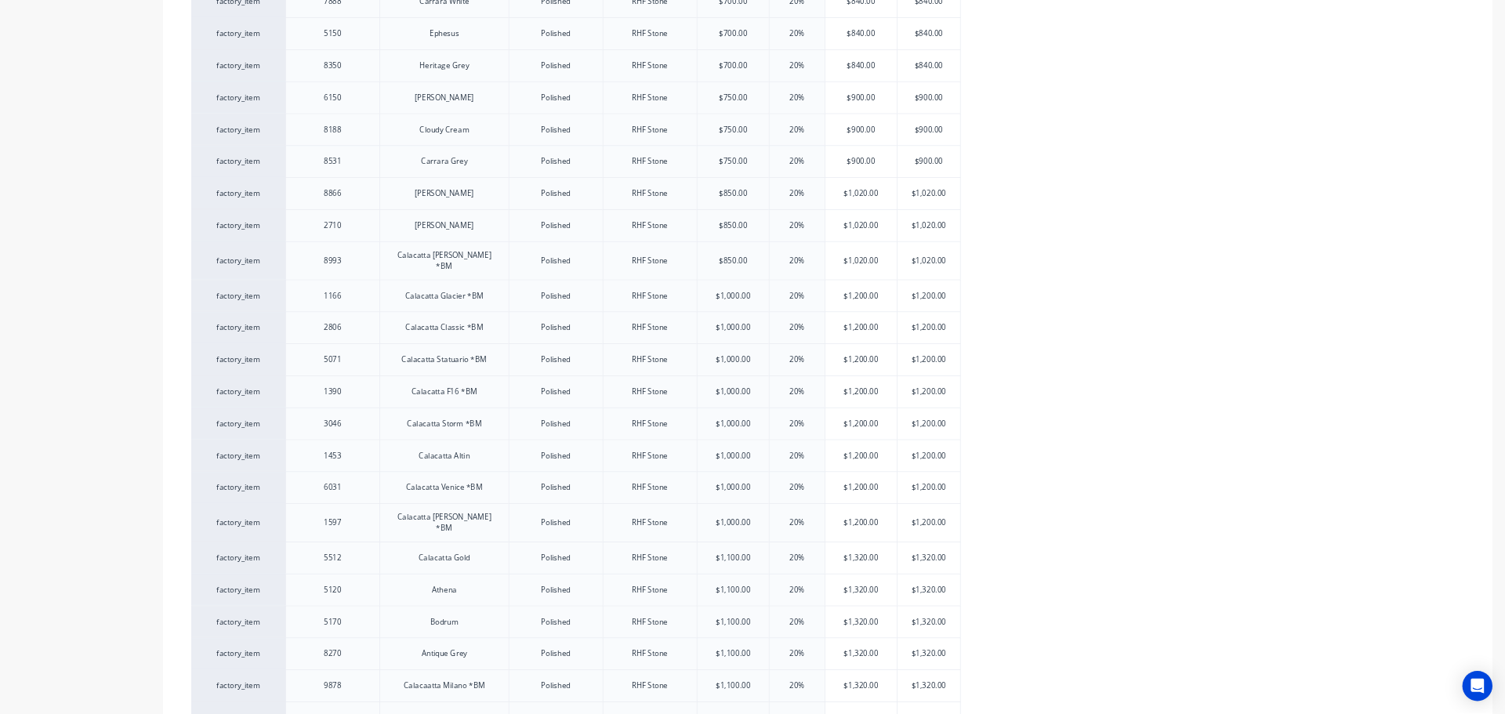
scroll to position [1250, 0]
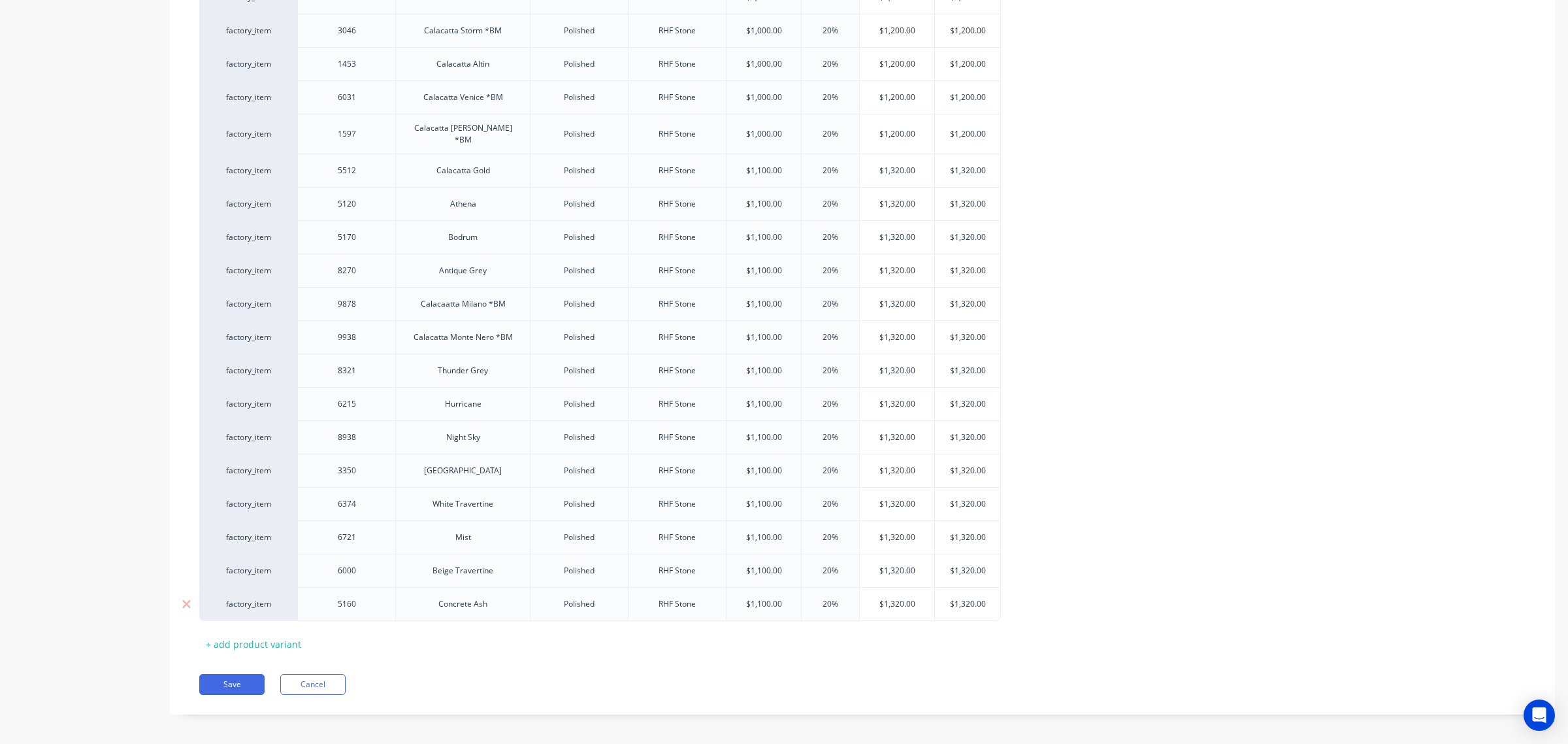
drag, startPoint x: 233, startPoint y: 678, endPoint x: 567, endPoint y: 589, distance: 345.7
click at [234, 678] on button "Save" at bounding box center [232, 684] width 65 height 21
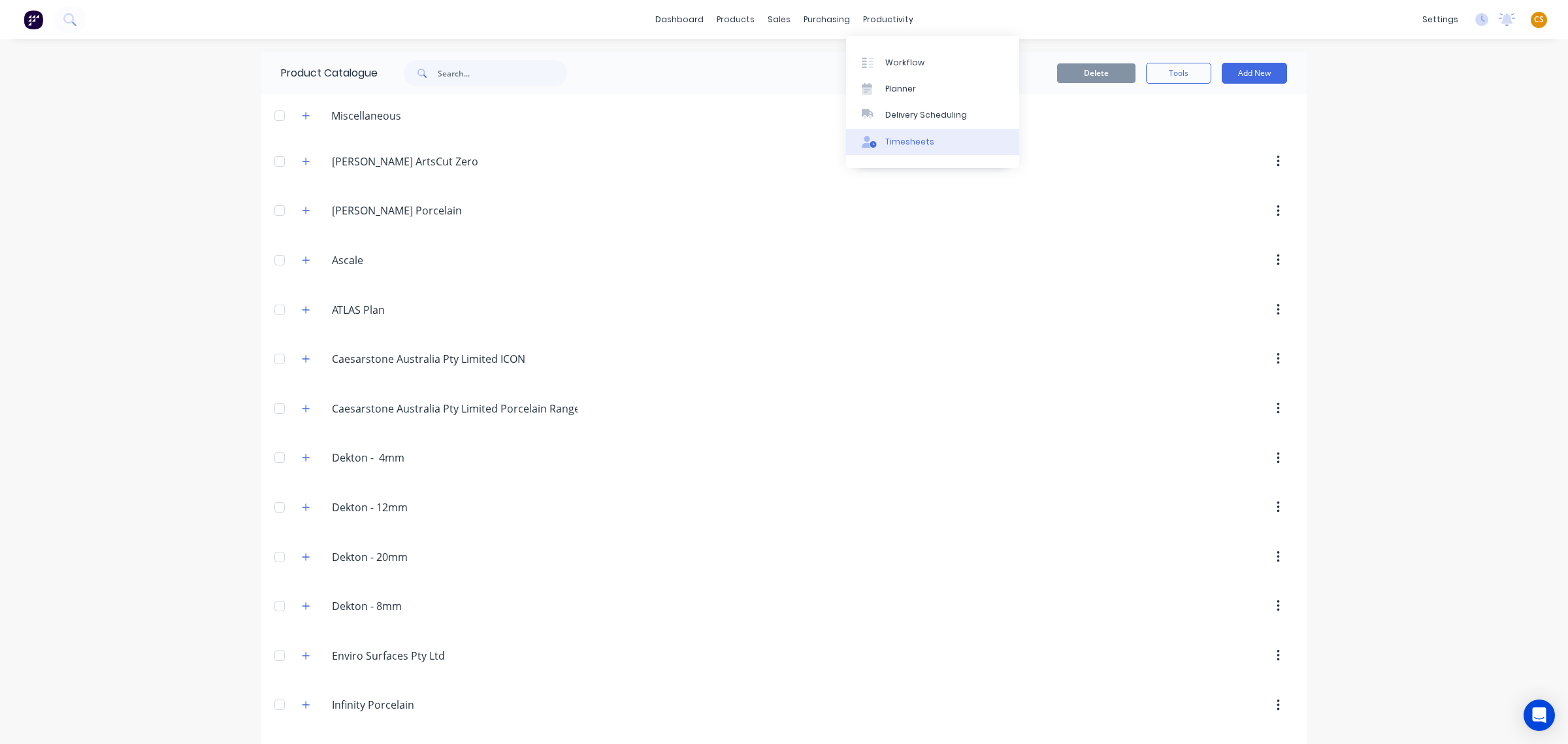
click at [929, 150] on link "Timesheets" at bounding box center [933, 141] width 173 height 26
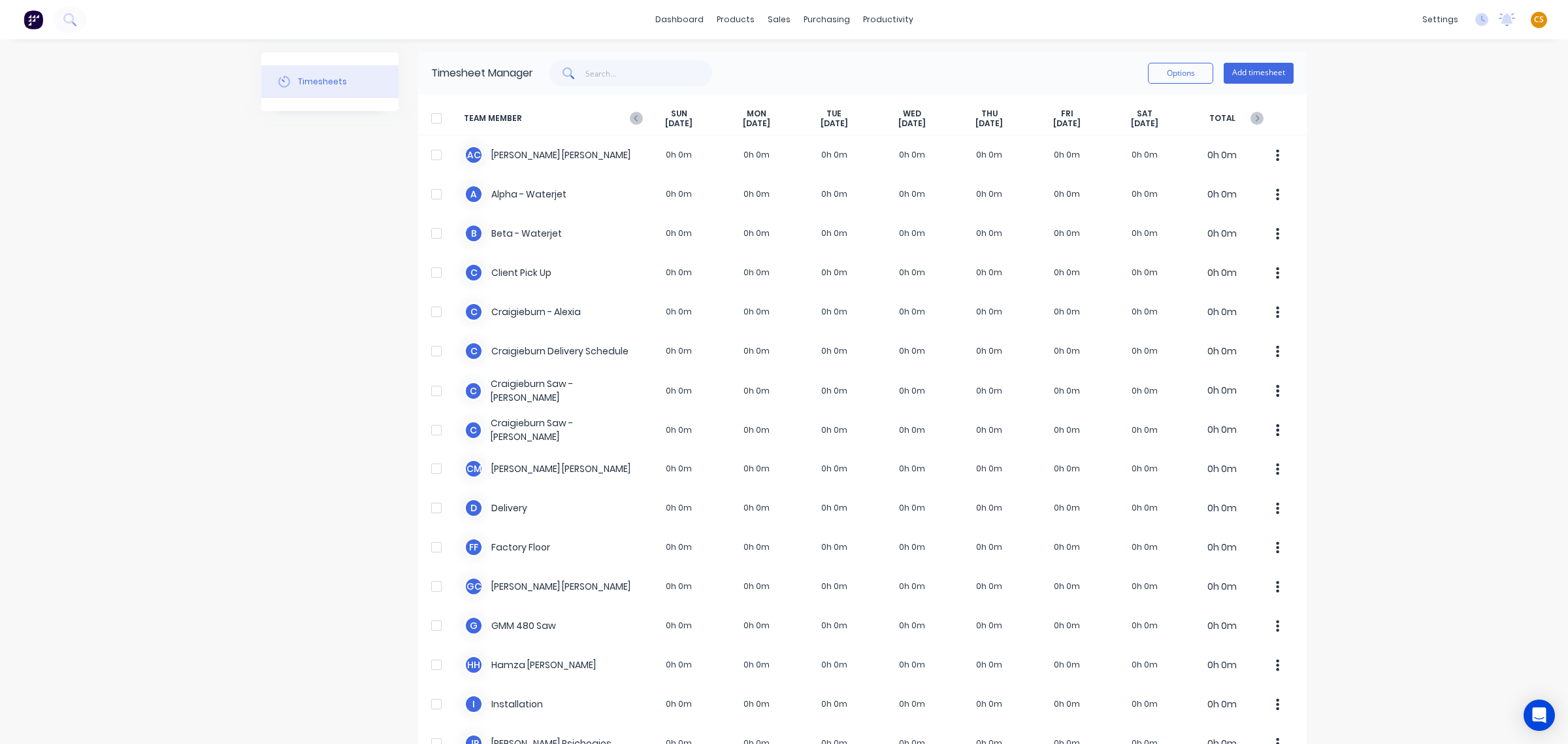
click at [1534, 20] on span "CS" at bounding box center [1539, 19] width 10 height 12
click at [1425, 167] on div "Sign out" at bounding box center [1427, 163] width 35 height 12
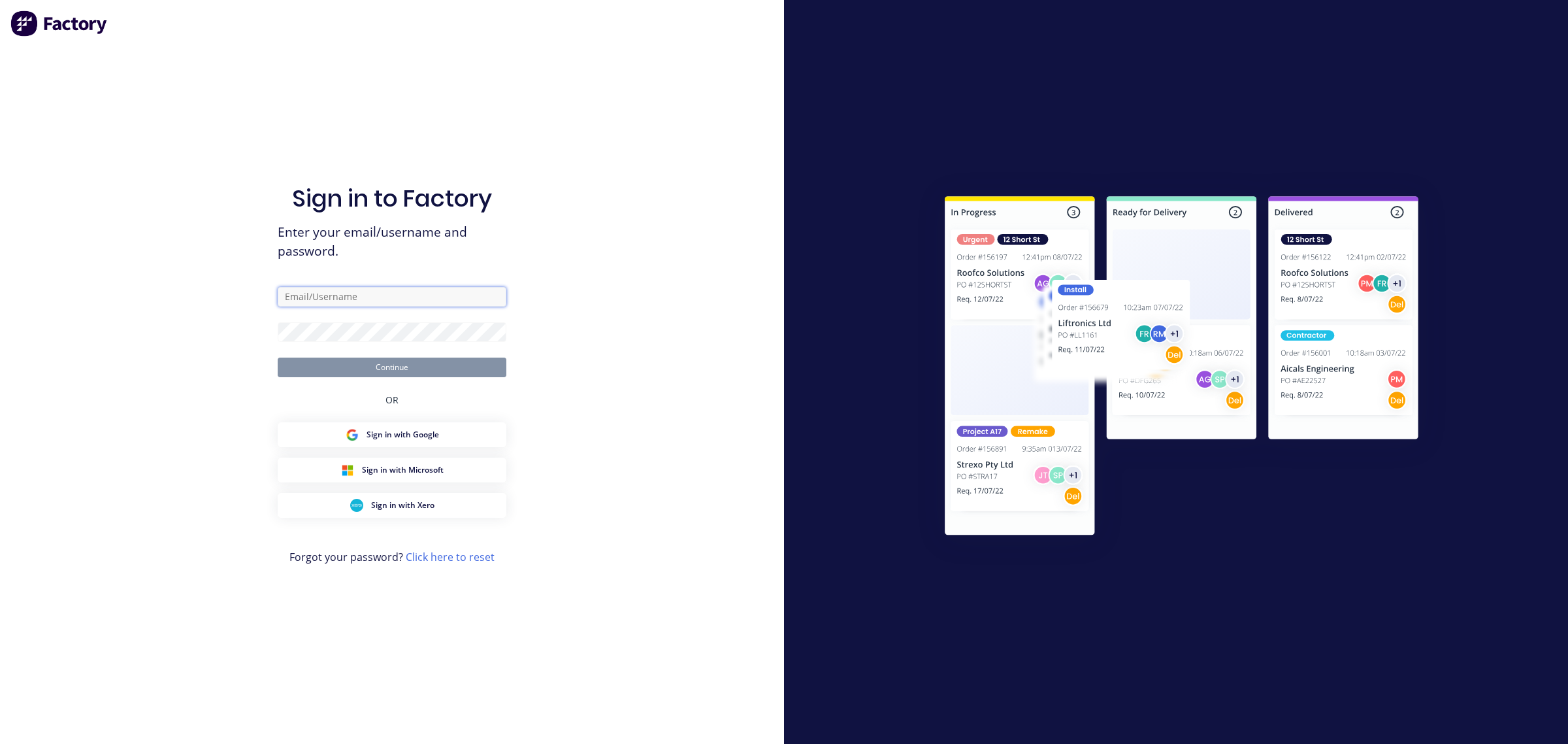
click at [306, 298] on input "text" at bounding box center [392, 297] width 228 height 20
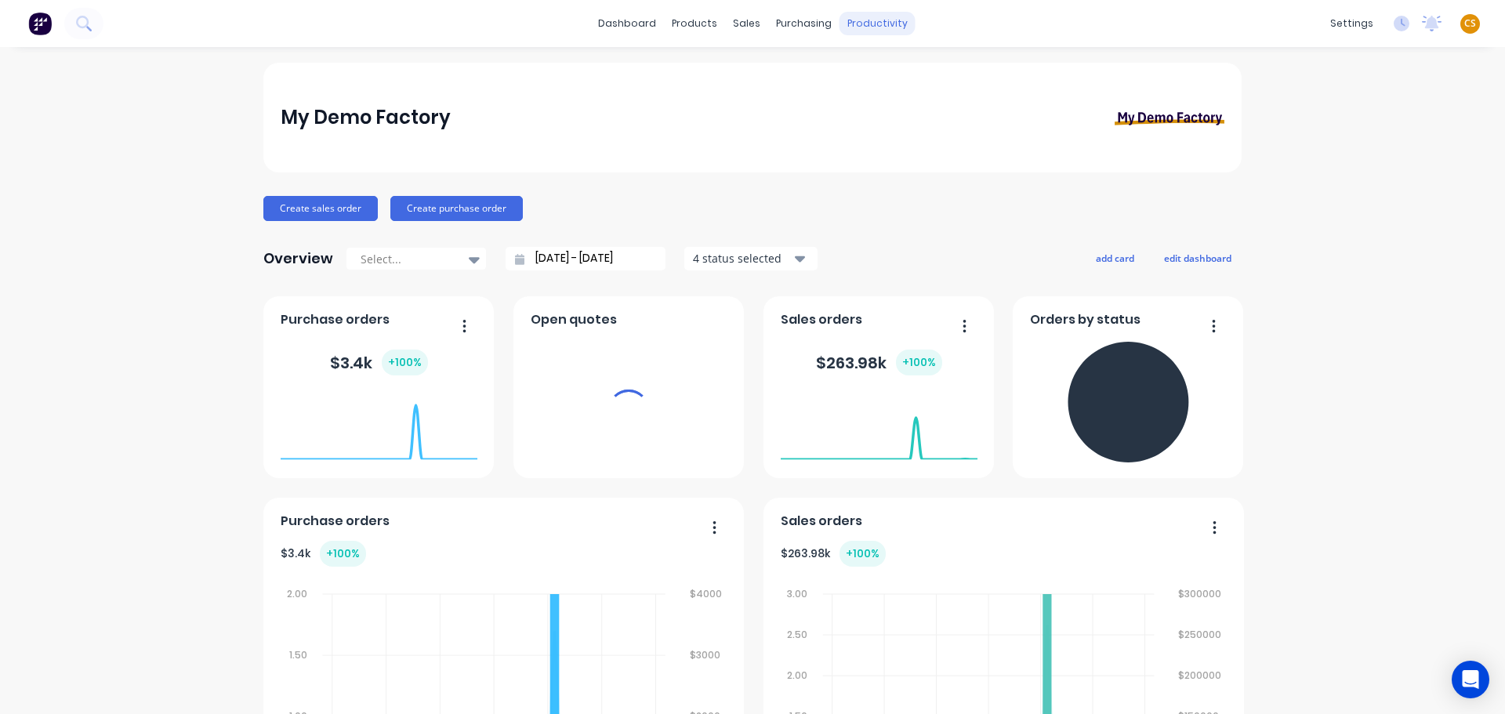
click at [867, 24] on div "productivity" at bounding box center [877, 24] width 76 height 24
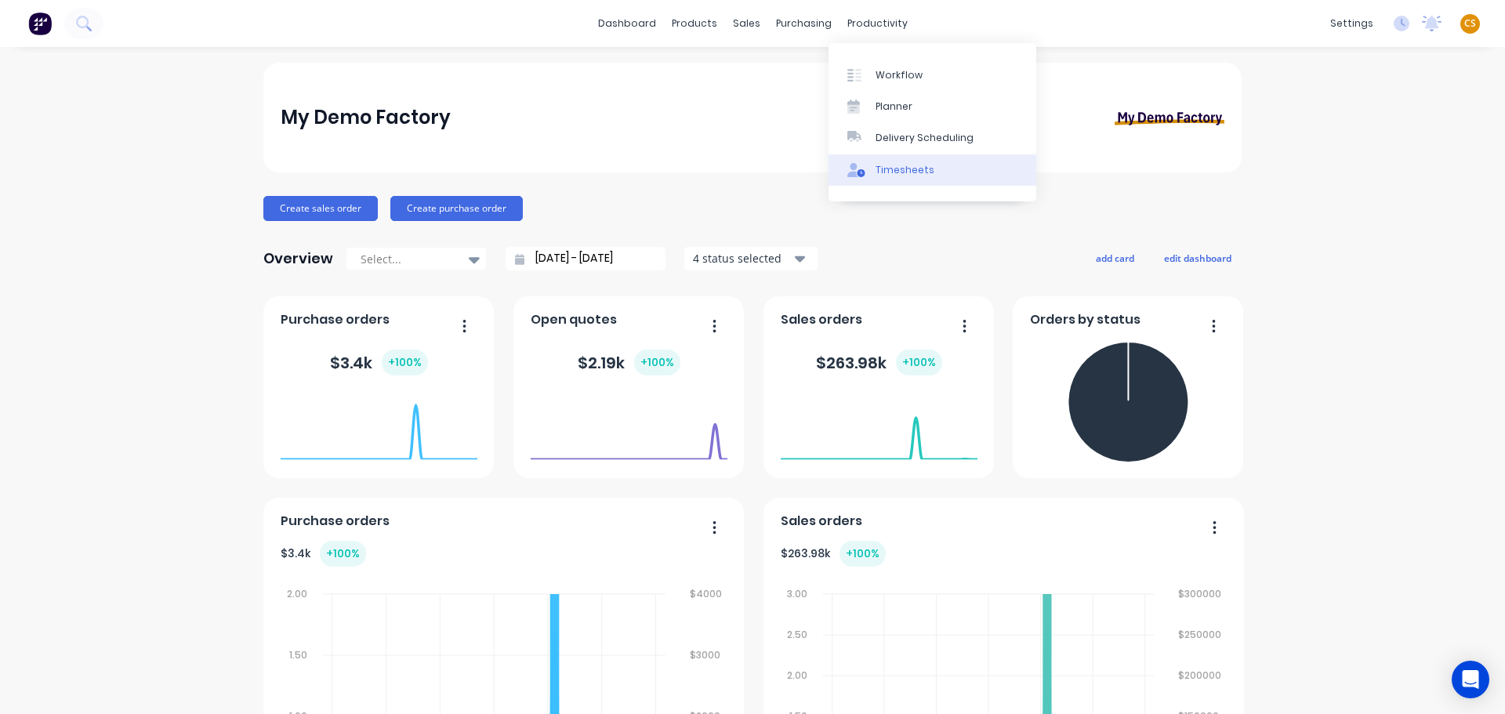
click at [898, 169] on div "Timesheets" at bounding box center [904, 170] width 59 height 14
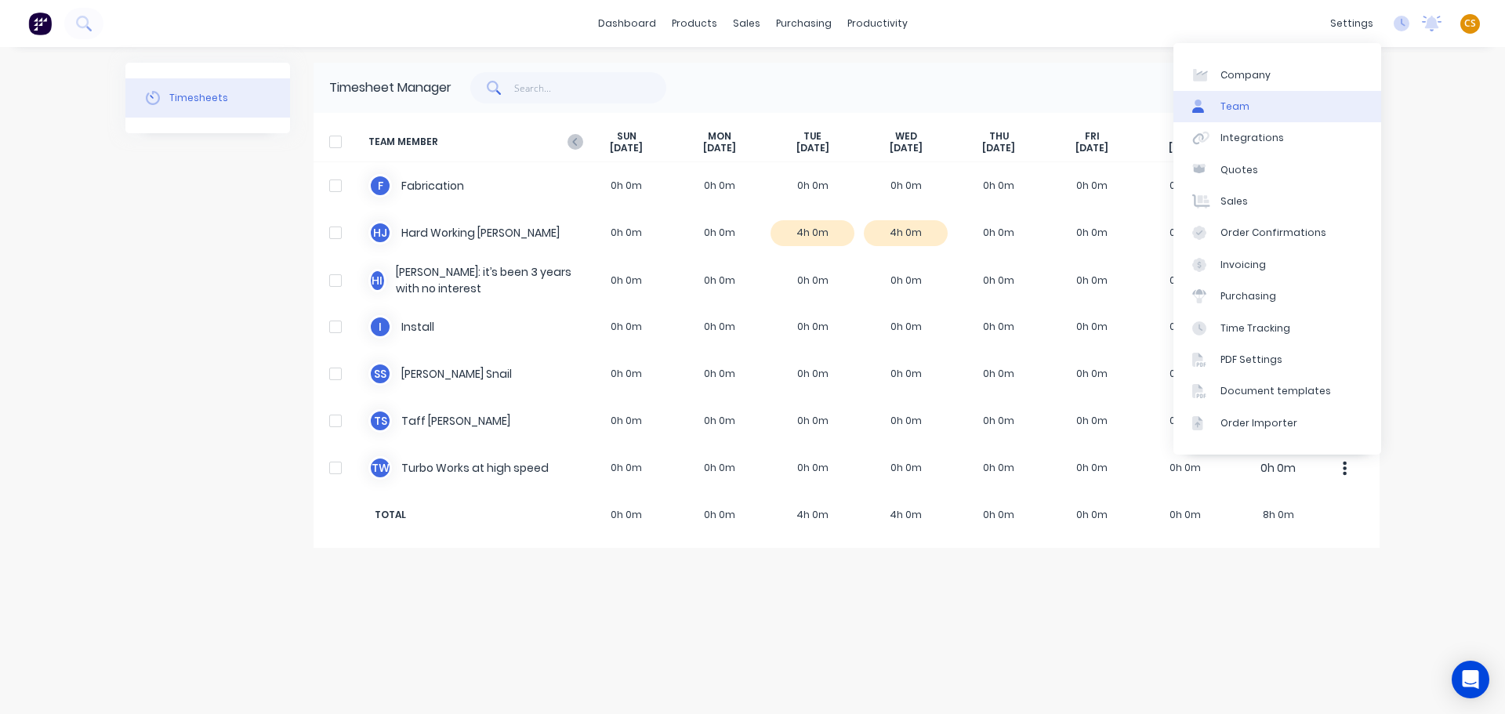
click at [1257, 99] on link "Team" at bounding box center [1277, 106] width 208 height 31
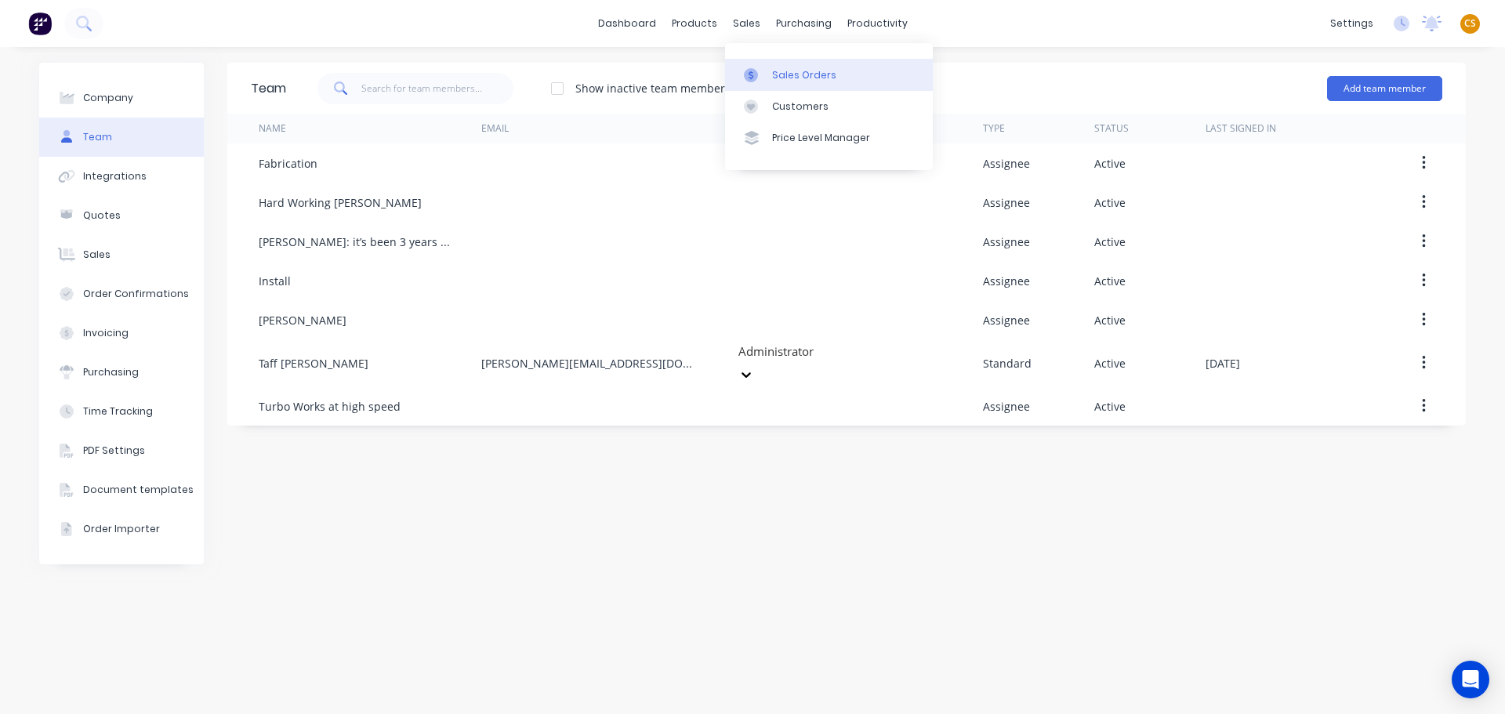
click at [791, 76] on div "Sales Orders" at bounding box center [804, 75] width 64 height 14
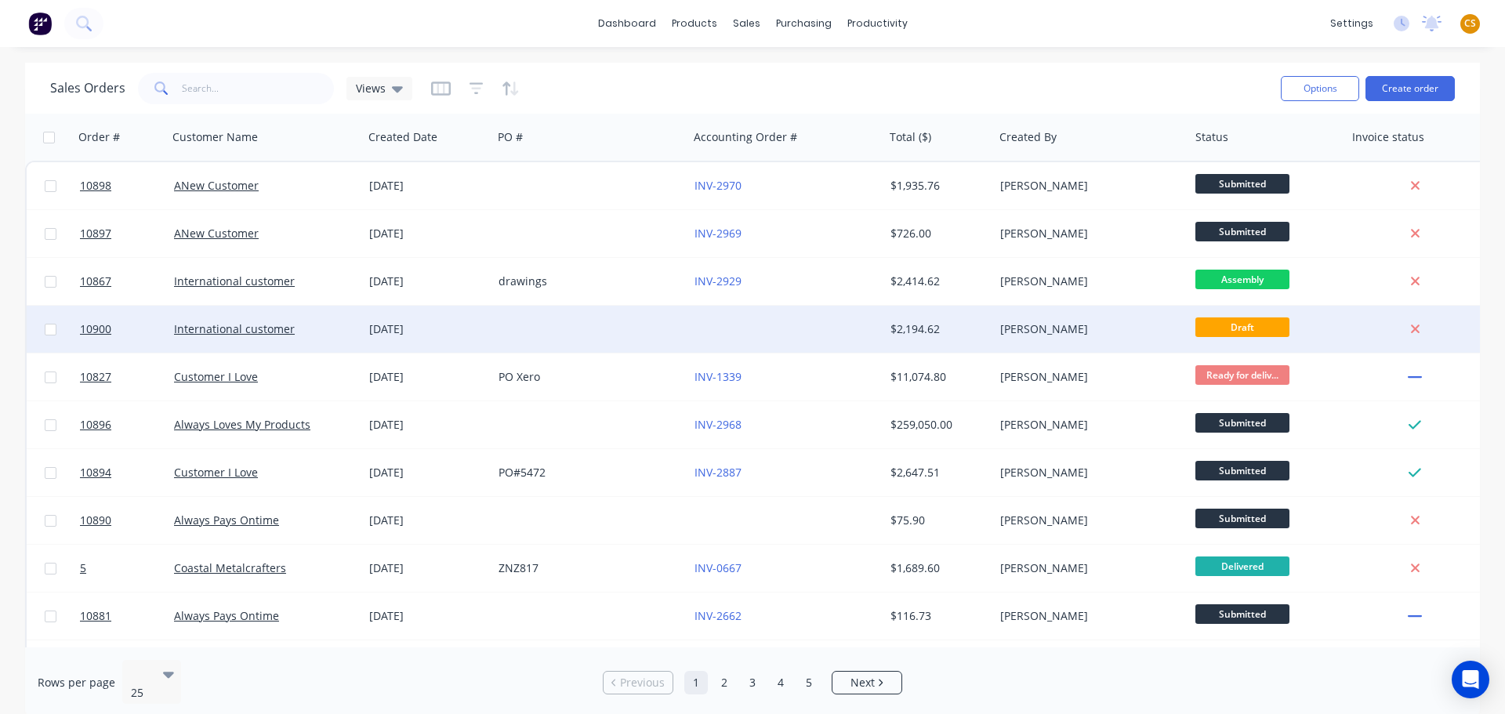
click at [308, 329] on div "International customer" at bounding box center [261, 329] width 174 height 16
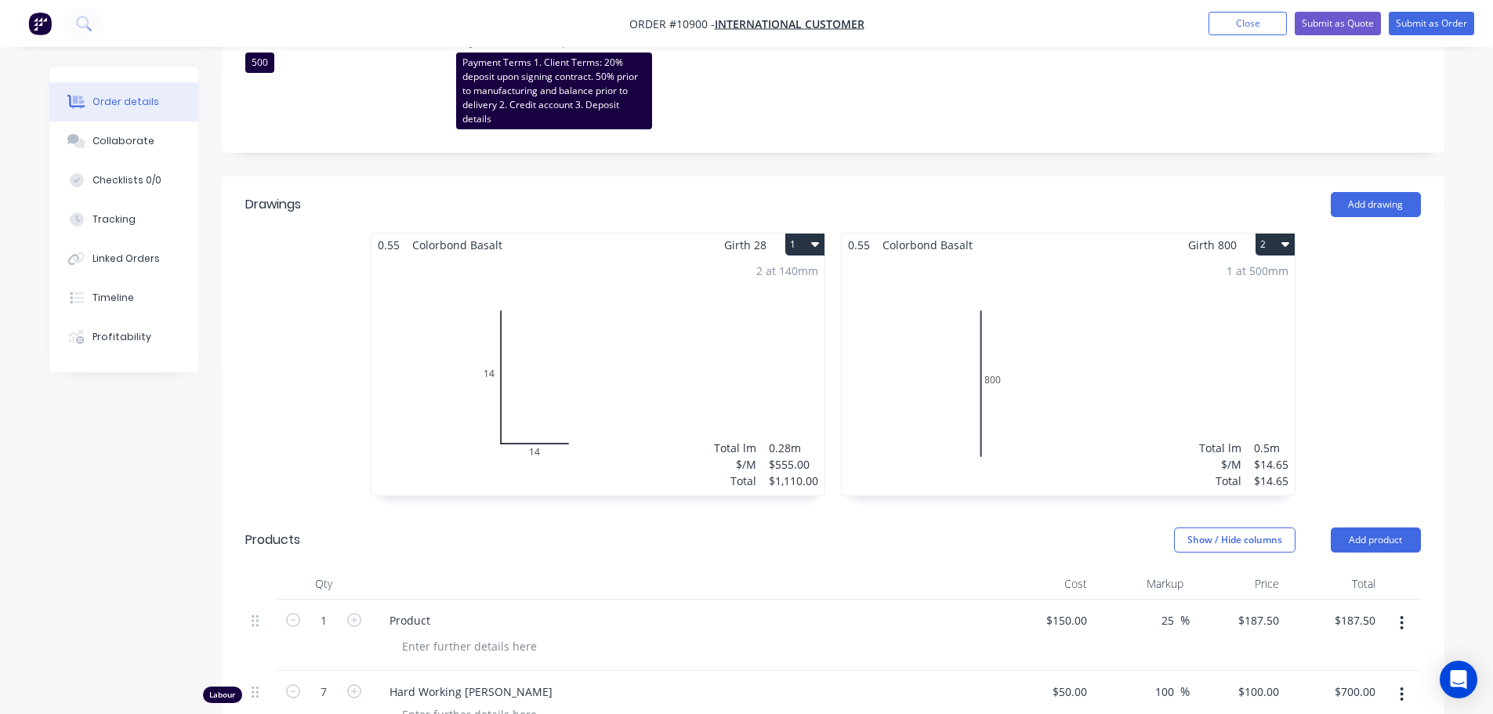
scroll to position [940, 0]
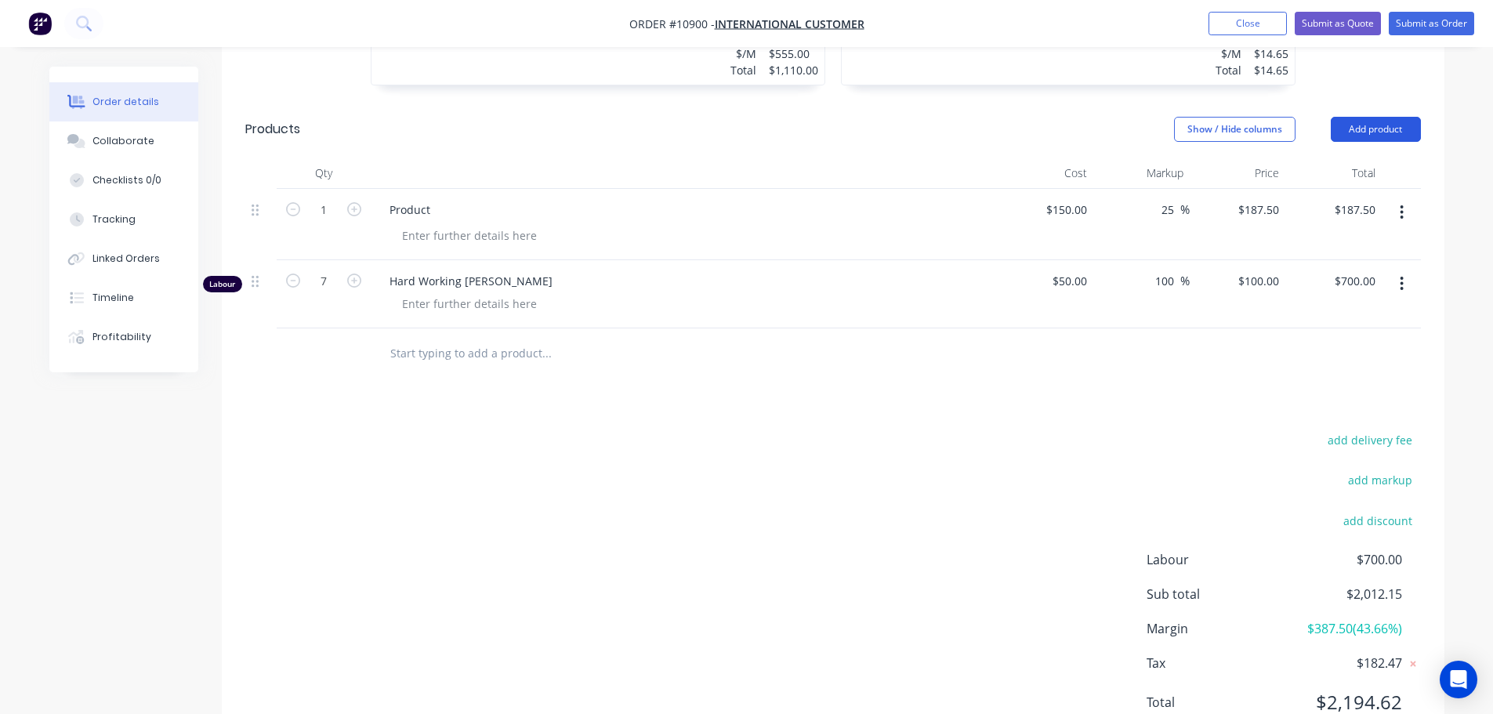
click at [1356, 142] on button "Add product" at bounding box center [1376, 129] width 90 height 25
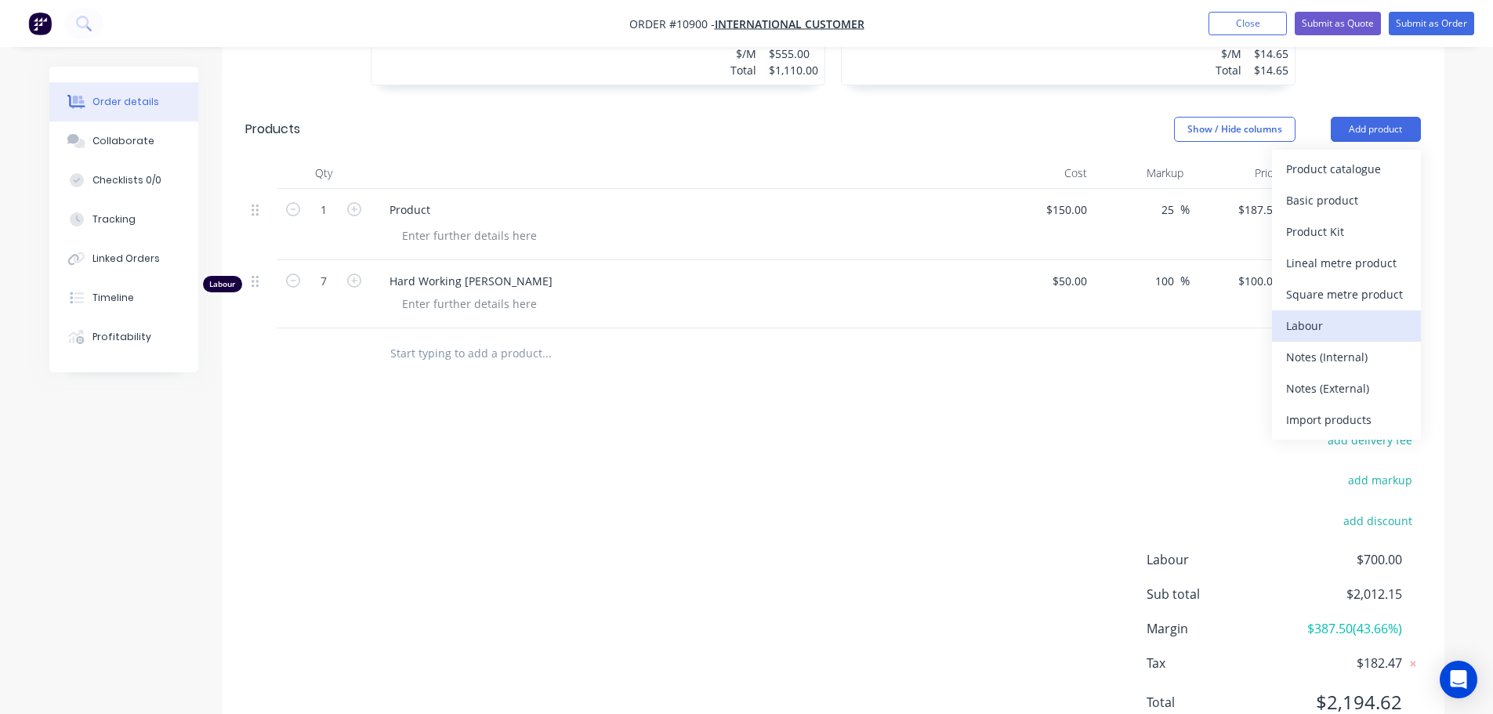
click at [1304, 337] on div "Labour" at bounding box center [1346, 325] width 121 height 23
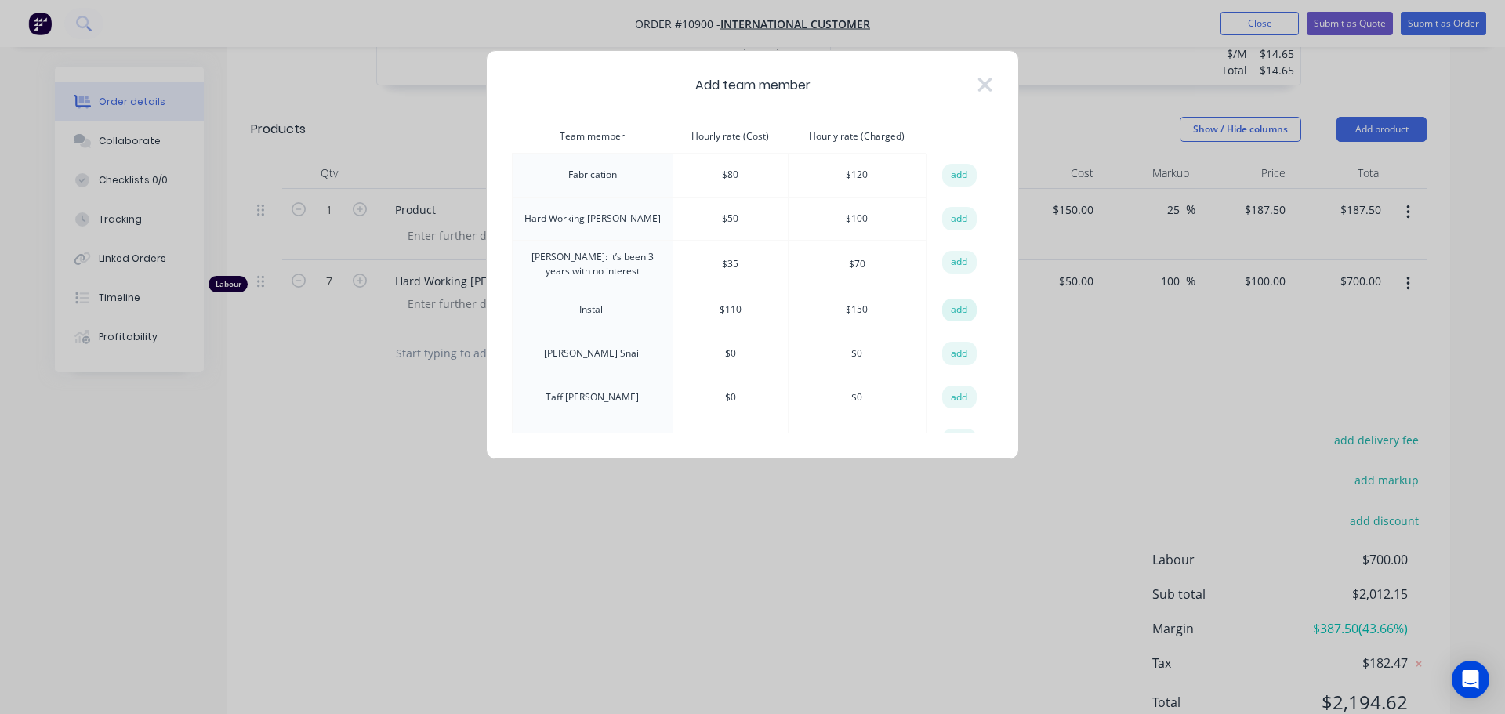
click at [958, 309] on button "add" at bounding box center [959, 311] width 34 height 24
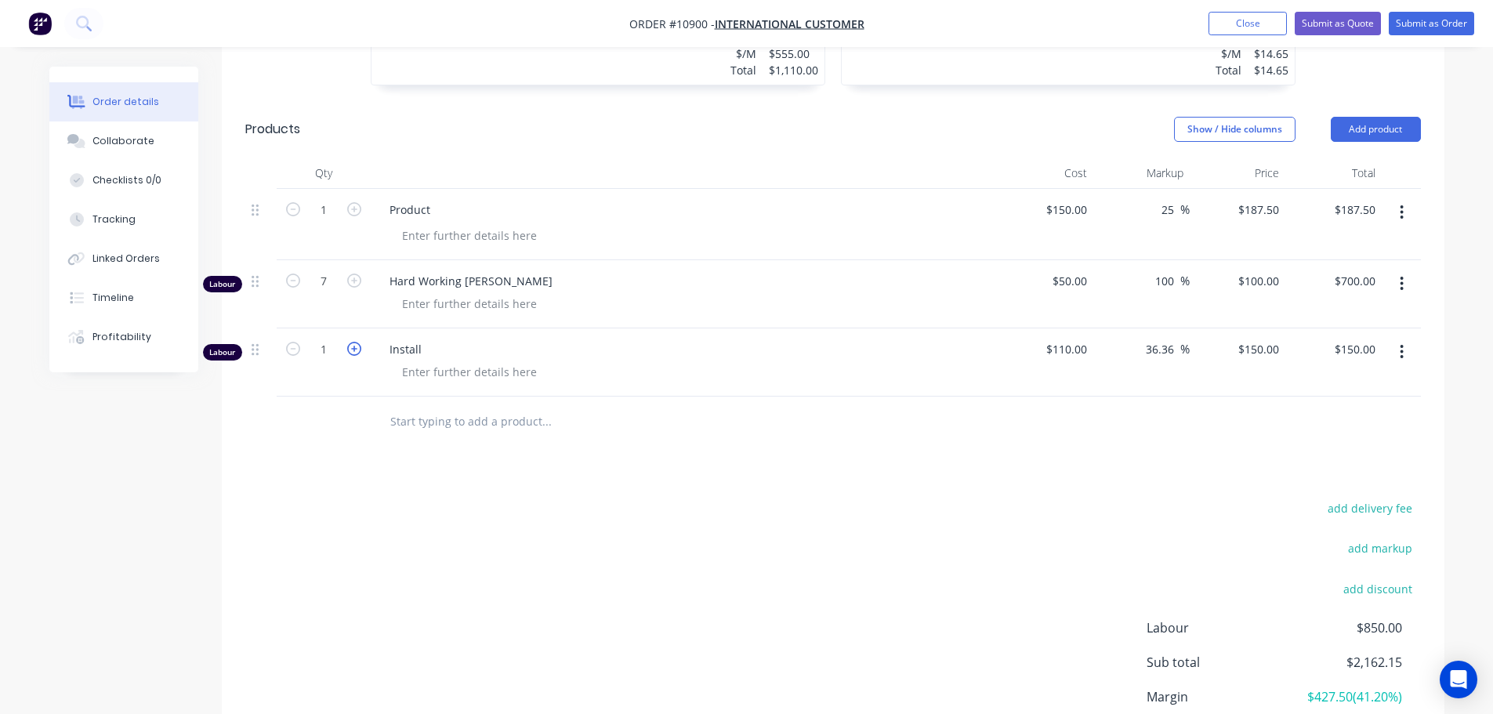
click at [357, 356] on icon "button" at bounding box center [354, 349] width 14 height 14
click at [356, 356] on icon "button" at bounding box center [354, 349] width 14 height 14
click at [1399, 293] on button "button" at bounding box center [1401, 284] width 37 height 28
click at [1308, 429] on div "Delete" at bounding box center [1346, 418] width 121 height 23
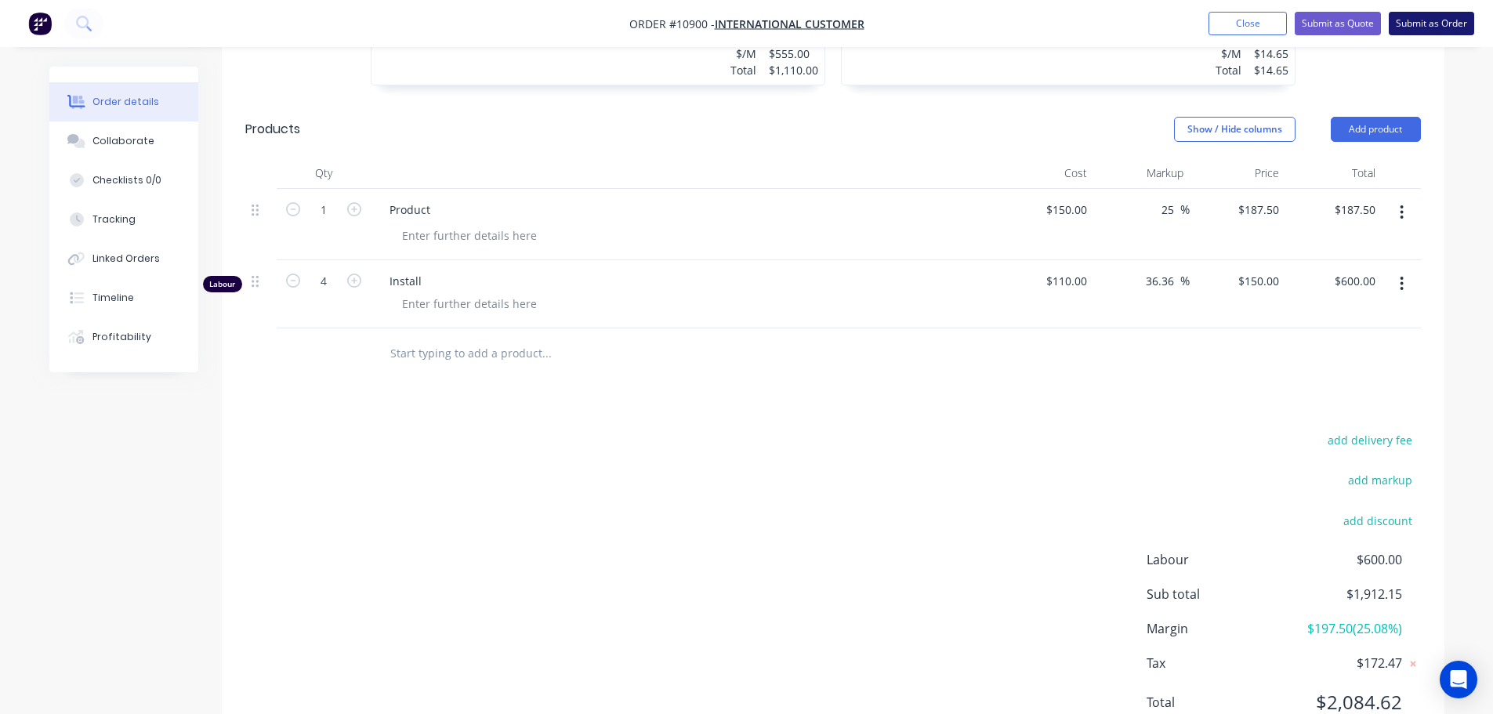
click at [1418, 25] on button "Submit as Order" at bounding box center [1431, 24] width 85 height 24
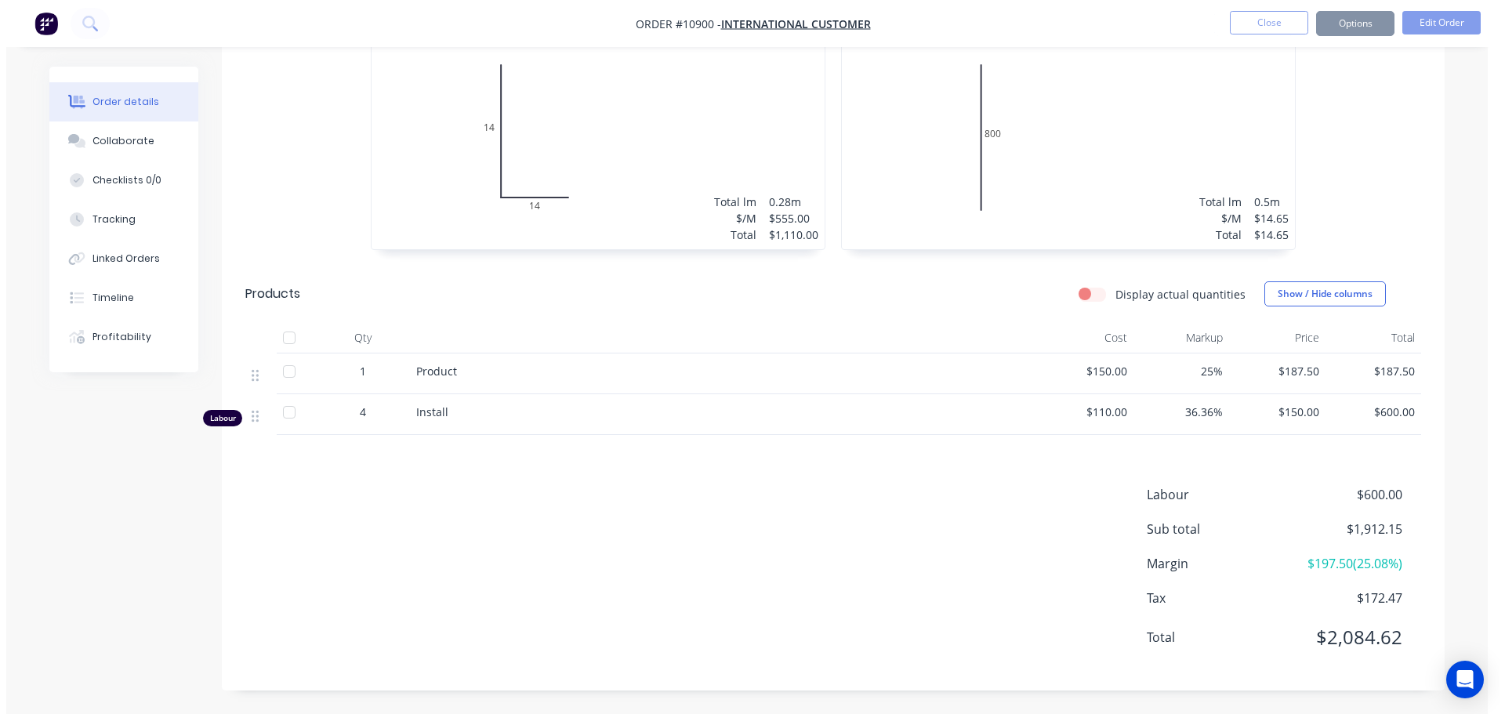
scroll to position [0, 0]
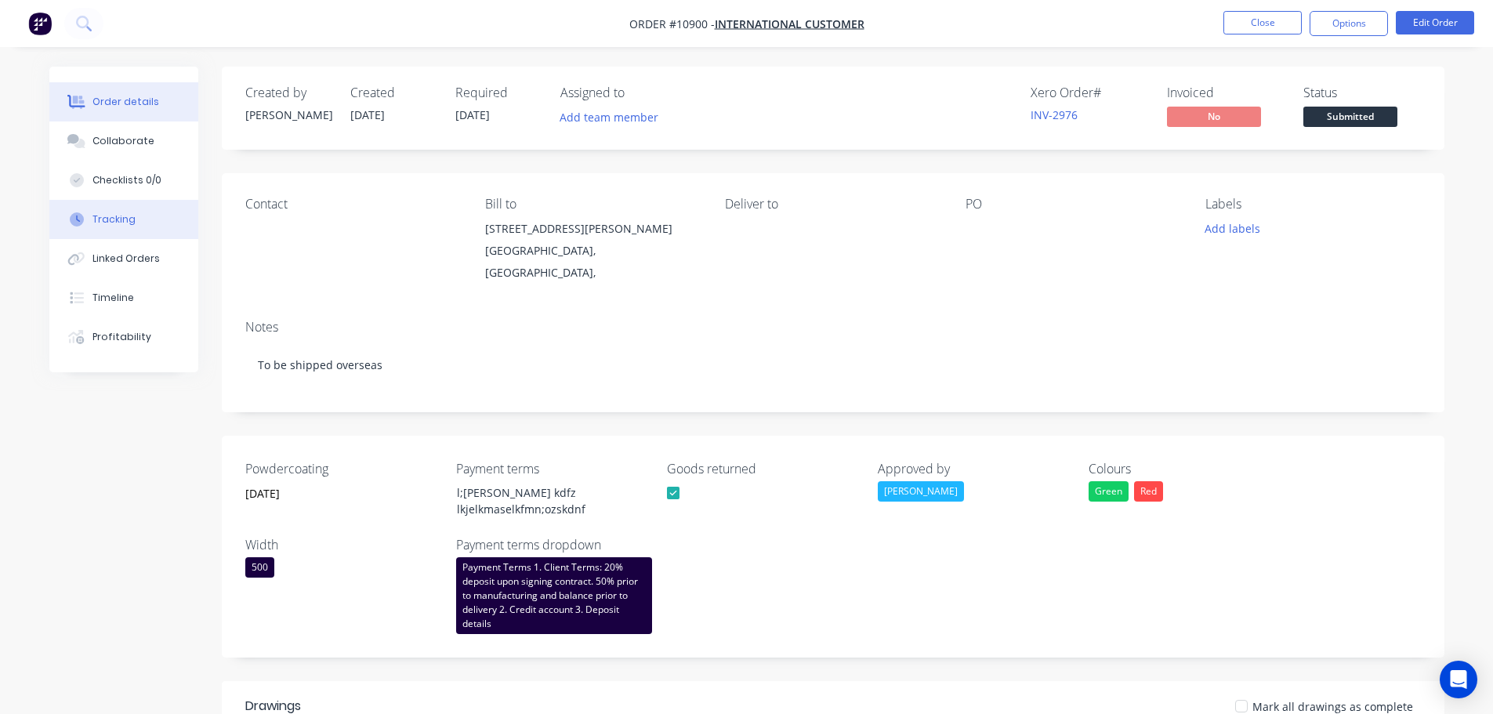
click at [124, 218] on div "Tracking" at bounding box center [113, 219] width 43 height 14
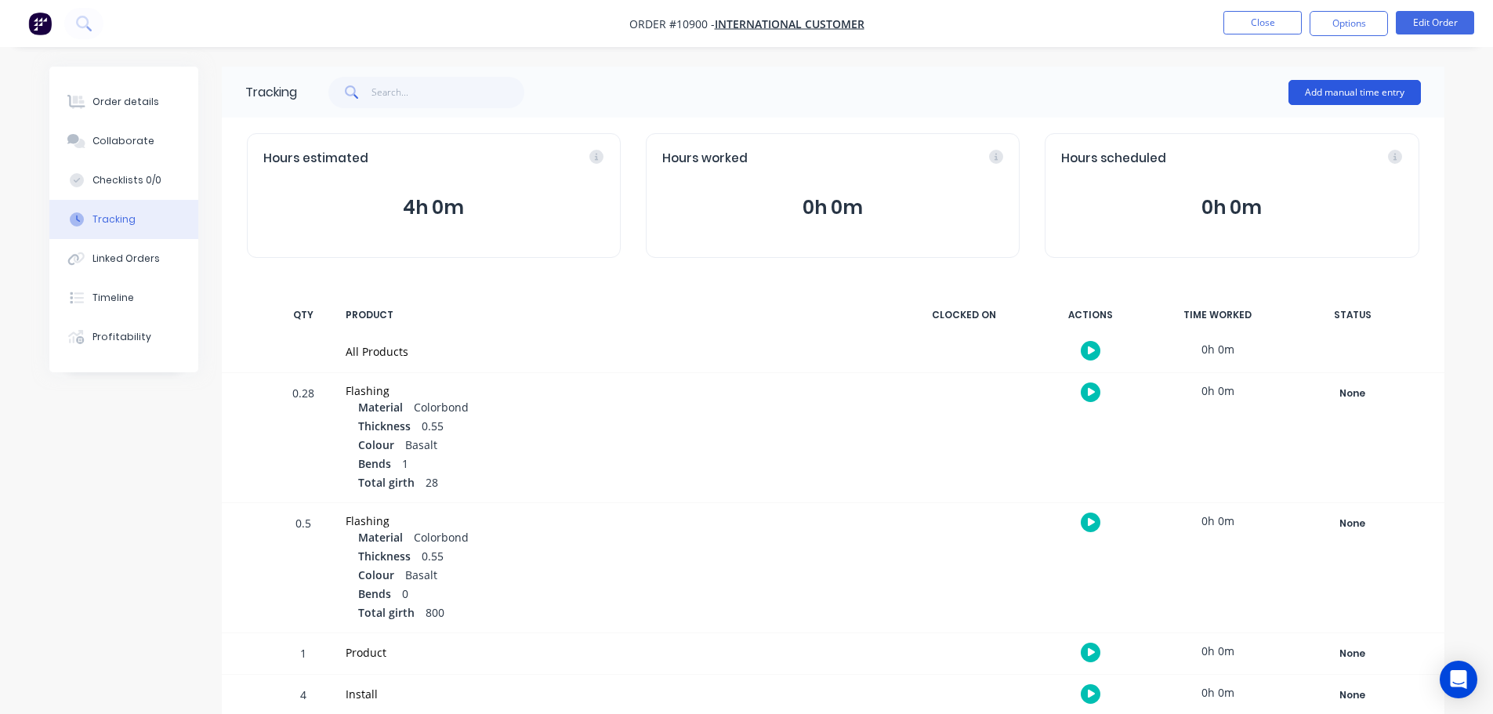
click at [1353, 95] on button "Add manual time entry" at bounding box center [1354, 92] width 132 height 25
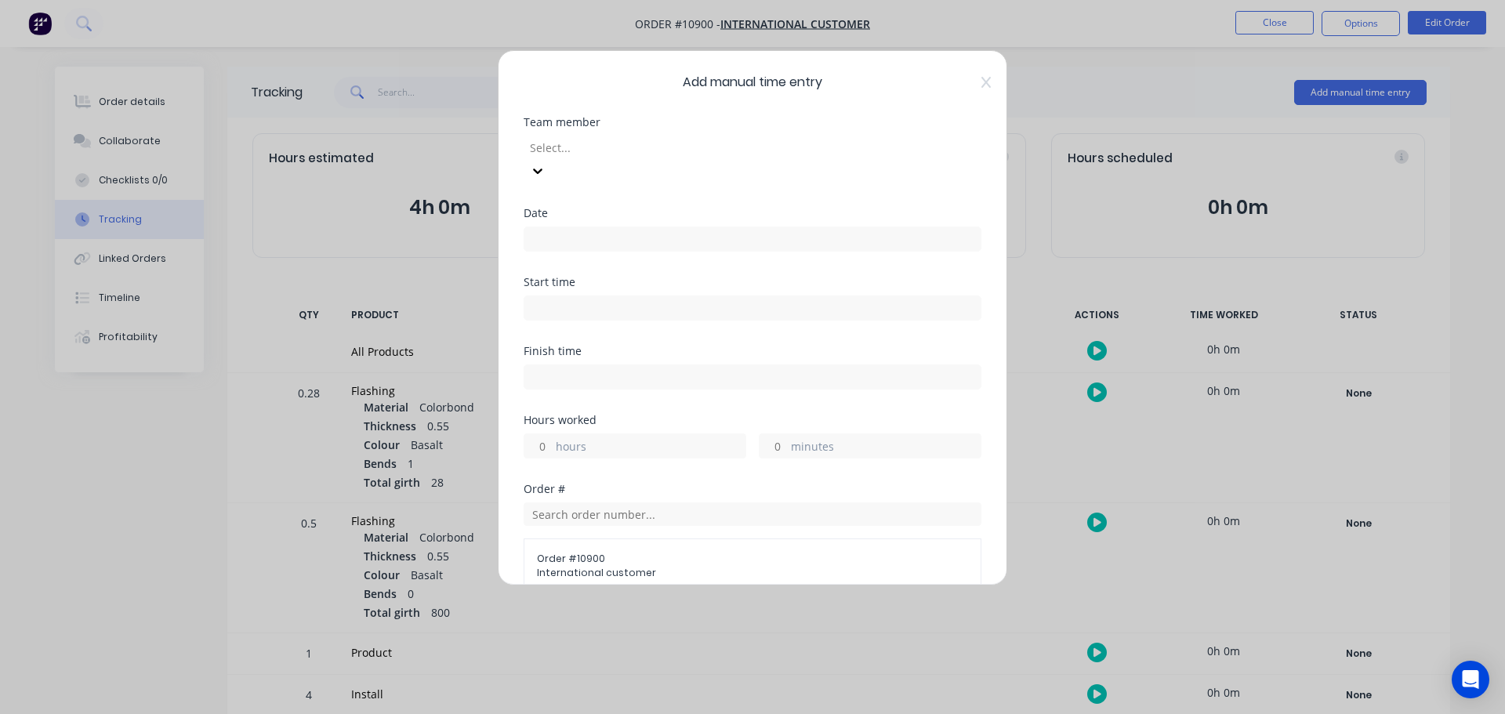
click at [598, 148] on div at bounding box center [641, 148] width 226 height 20
click at [569, 227] on input at bounding box center [752, 239] width 456 height 24
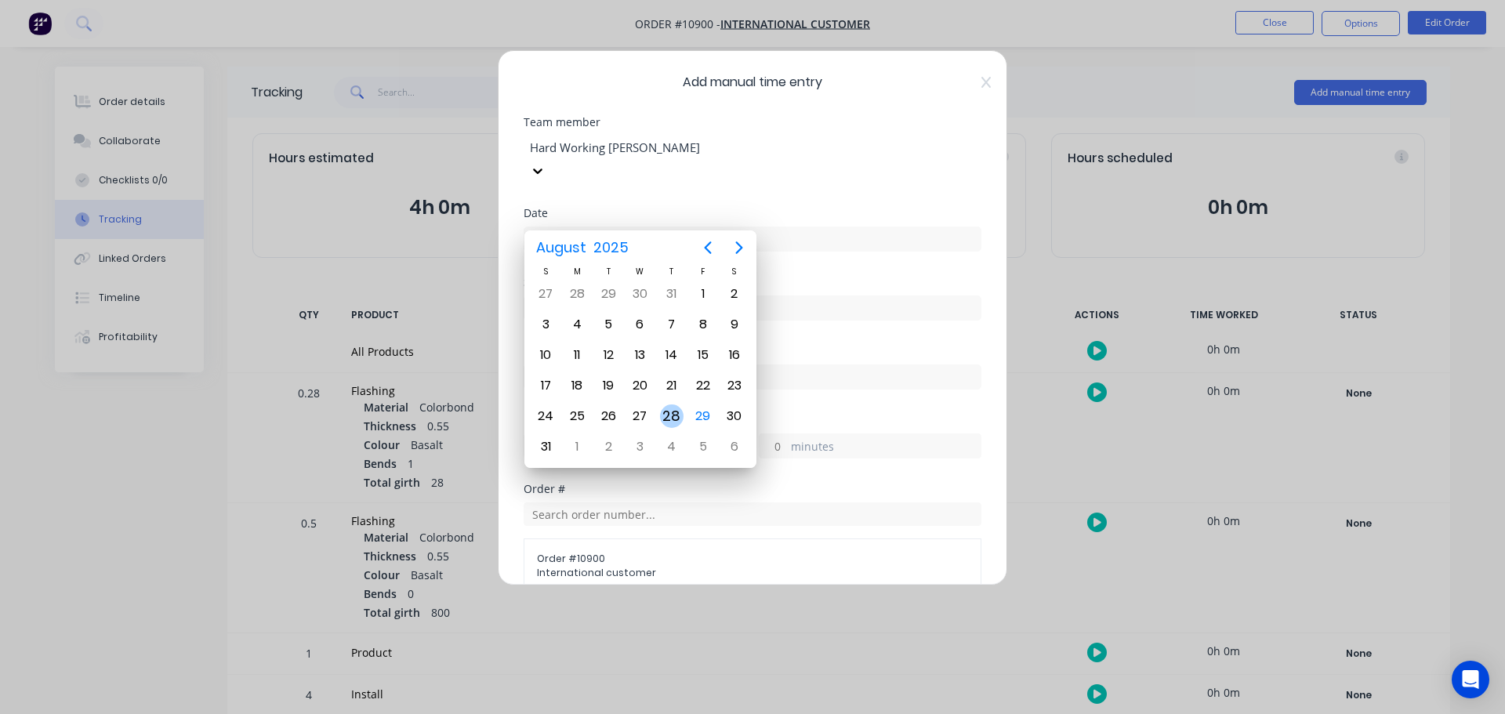
click at [672, 417] on div "28" at bounding box center [672, 416] width 24 height 24
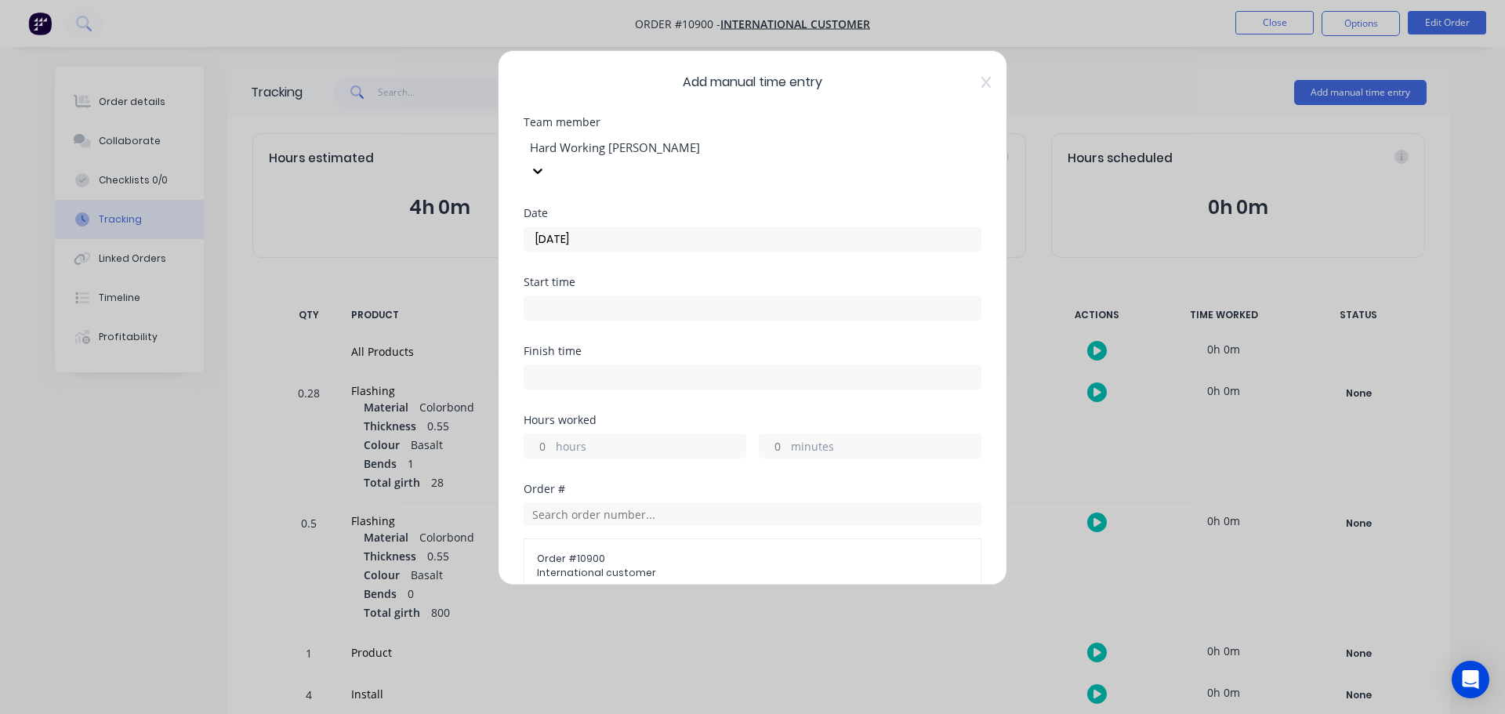
click at [582, 296] on input at bounding box center [752, 308] width 456 height 24
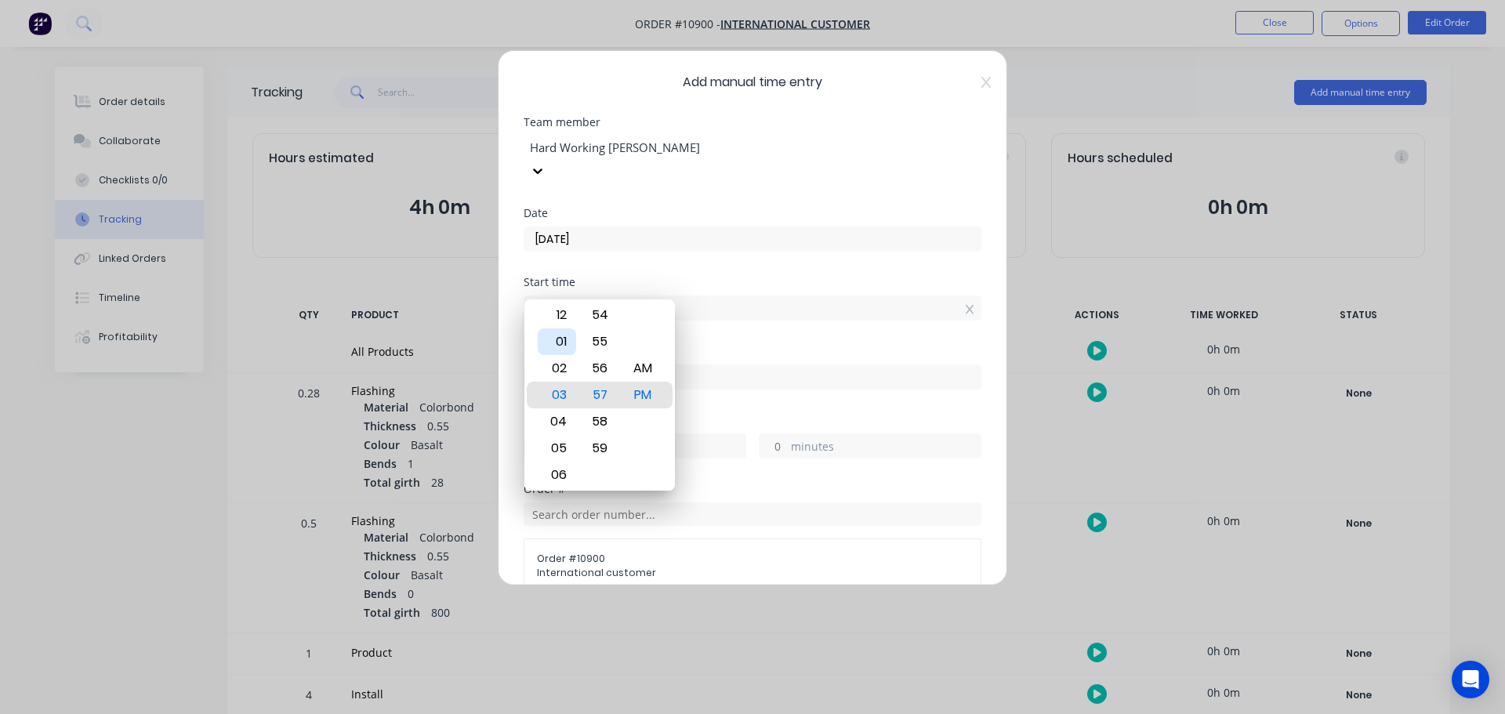
click at [561, 339] on div "01" at bounding box center [557, 341] width 38 height 27
click at [779, 321] on div "Start time 01:57 PM" at bounding box center [752, 311] width 458 height 69
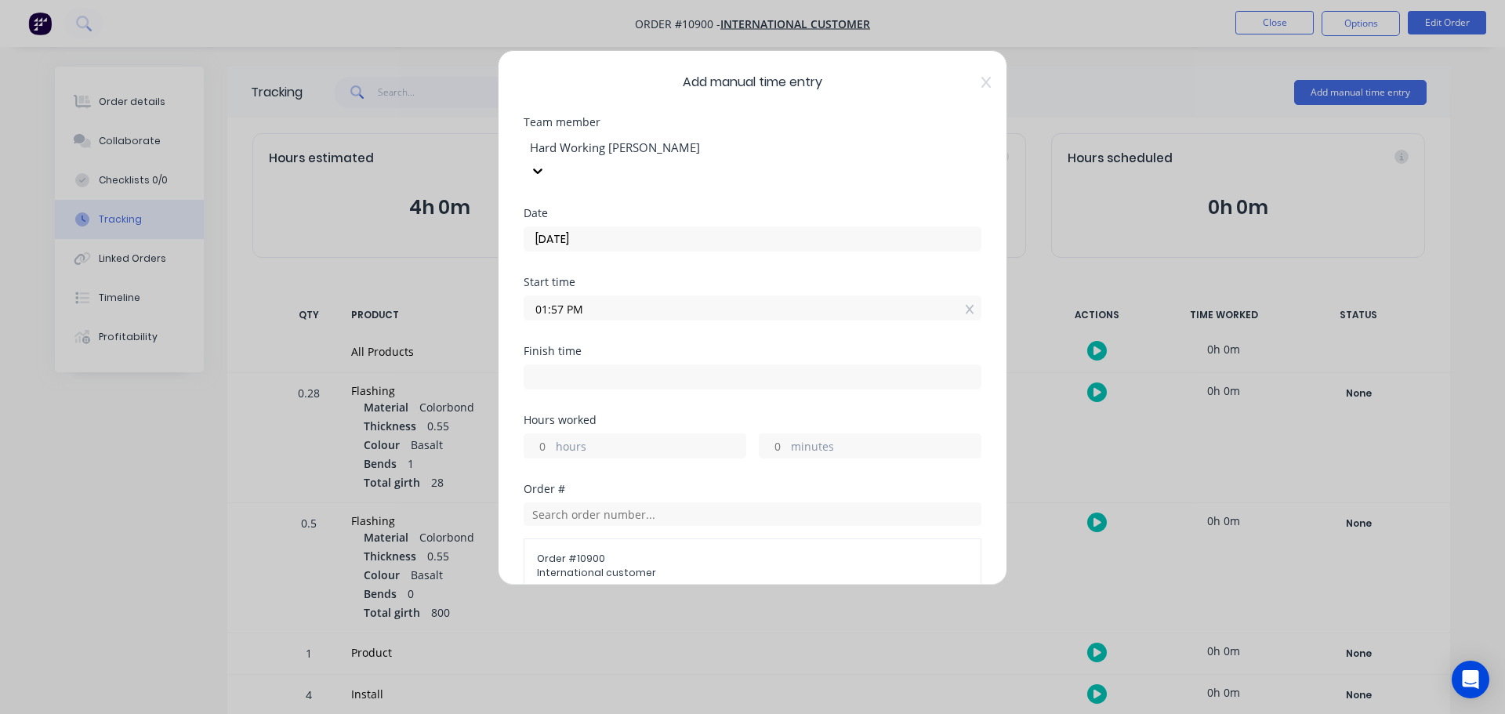
click at [546, 434] on input "hours" at bounding box center [537, 446] width 27 height 24
click at [716, 502] on input "text" at bounding box center [752, 514] width 458 height 24
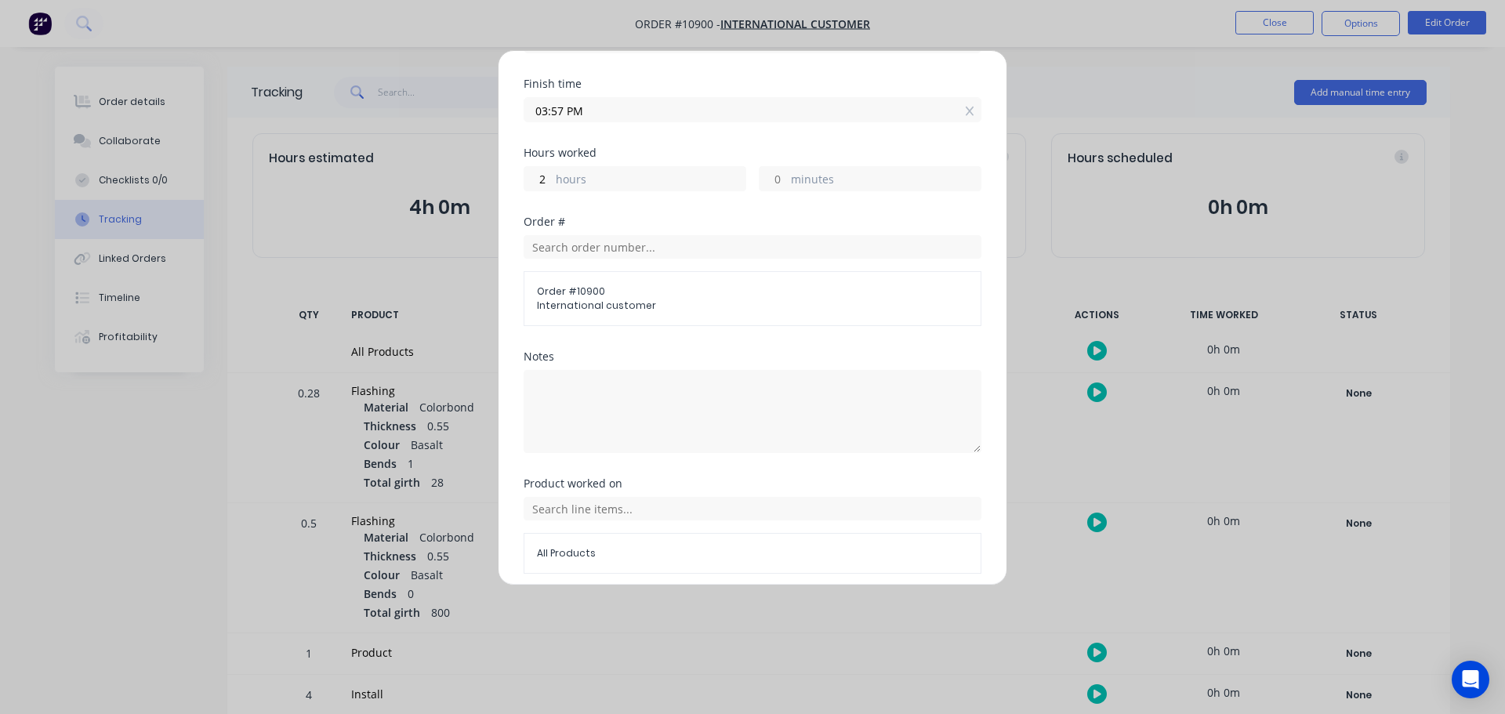
scroll to position [305, 0]
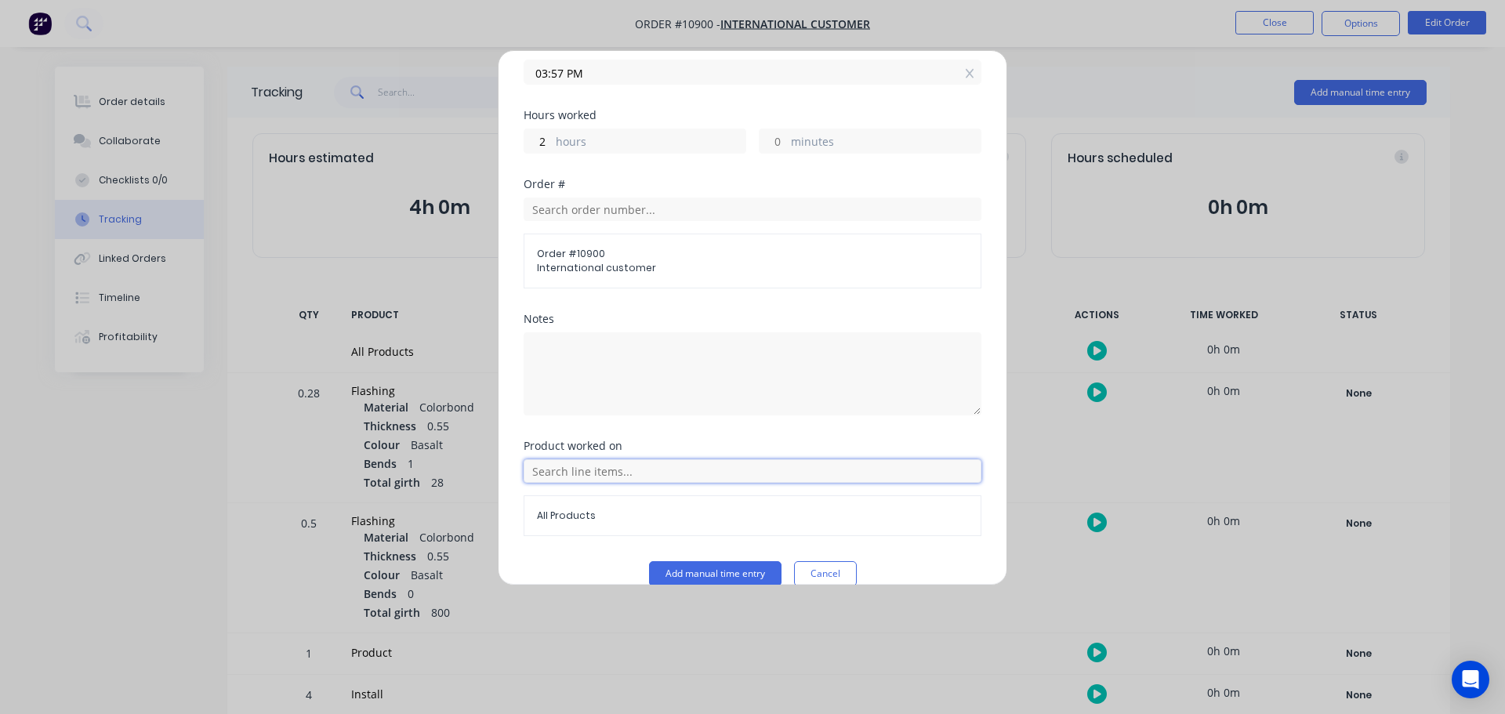
click at [561, 459] on input "text" at bounding box center [752, 471] width 458 height 24
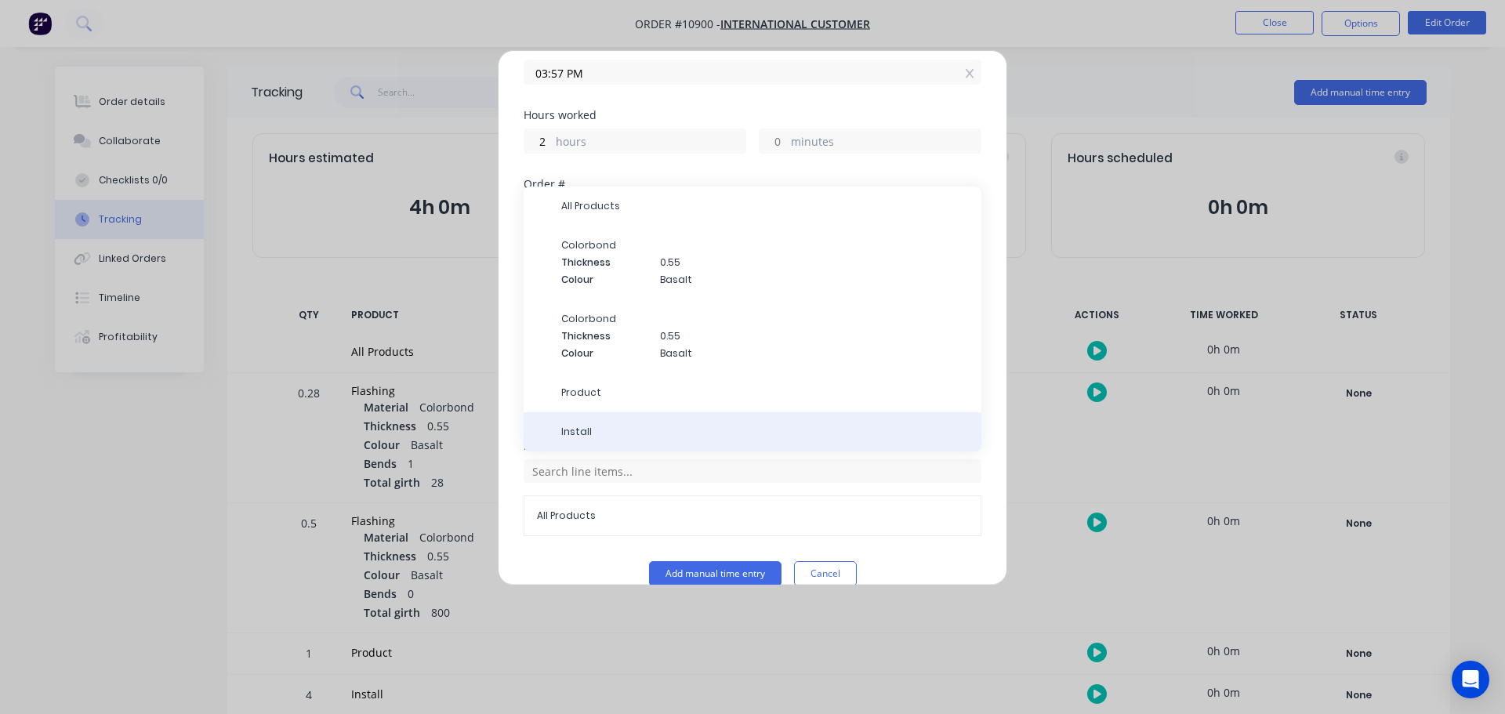
click at [580, 425] on span "Install" at bounding box center [764, 432] width 407 height 14
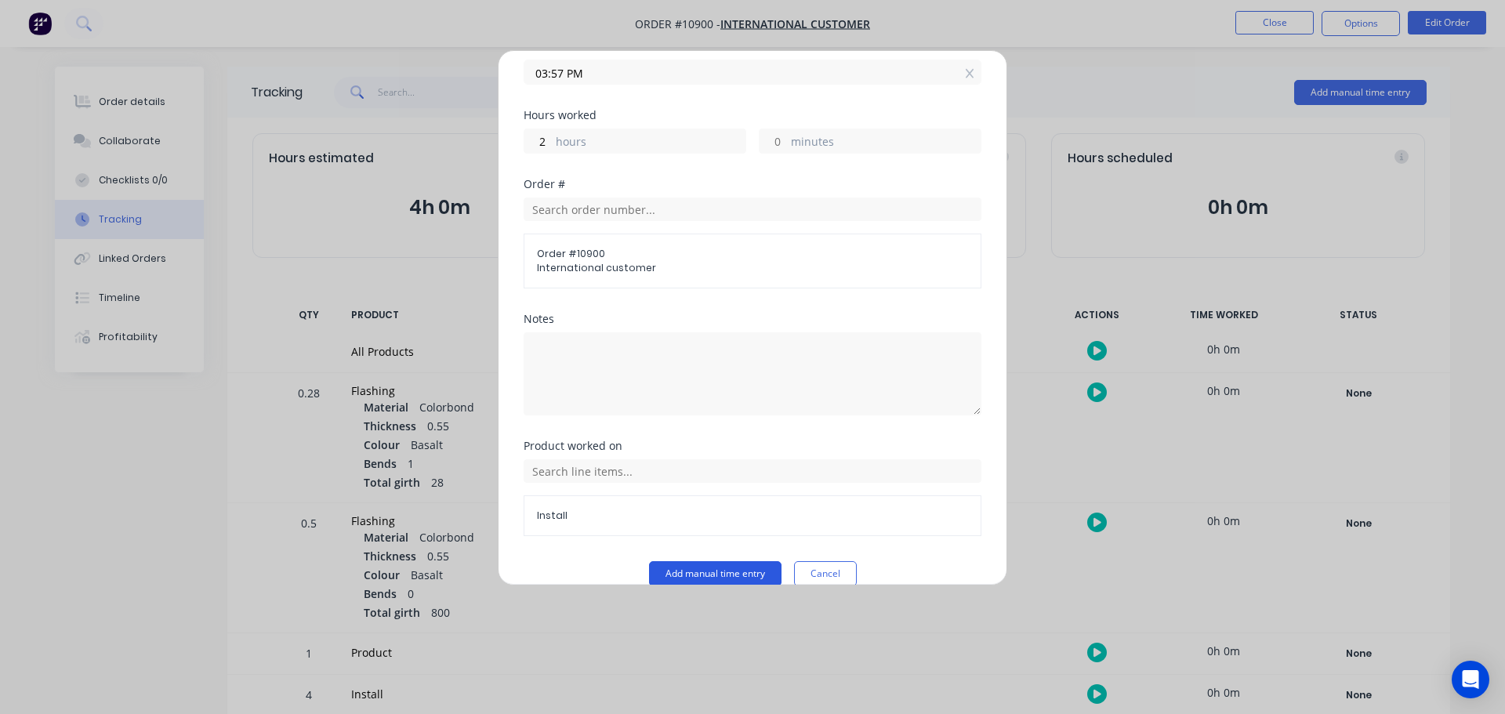
click at [680, 561] on button "Add manual time entry" at bounding box center [715, 573] width 132 height 25
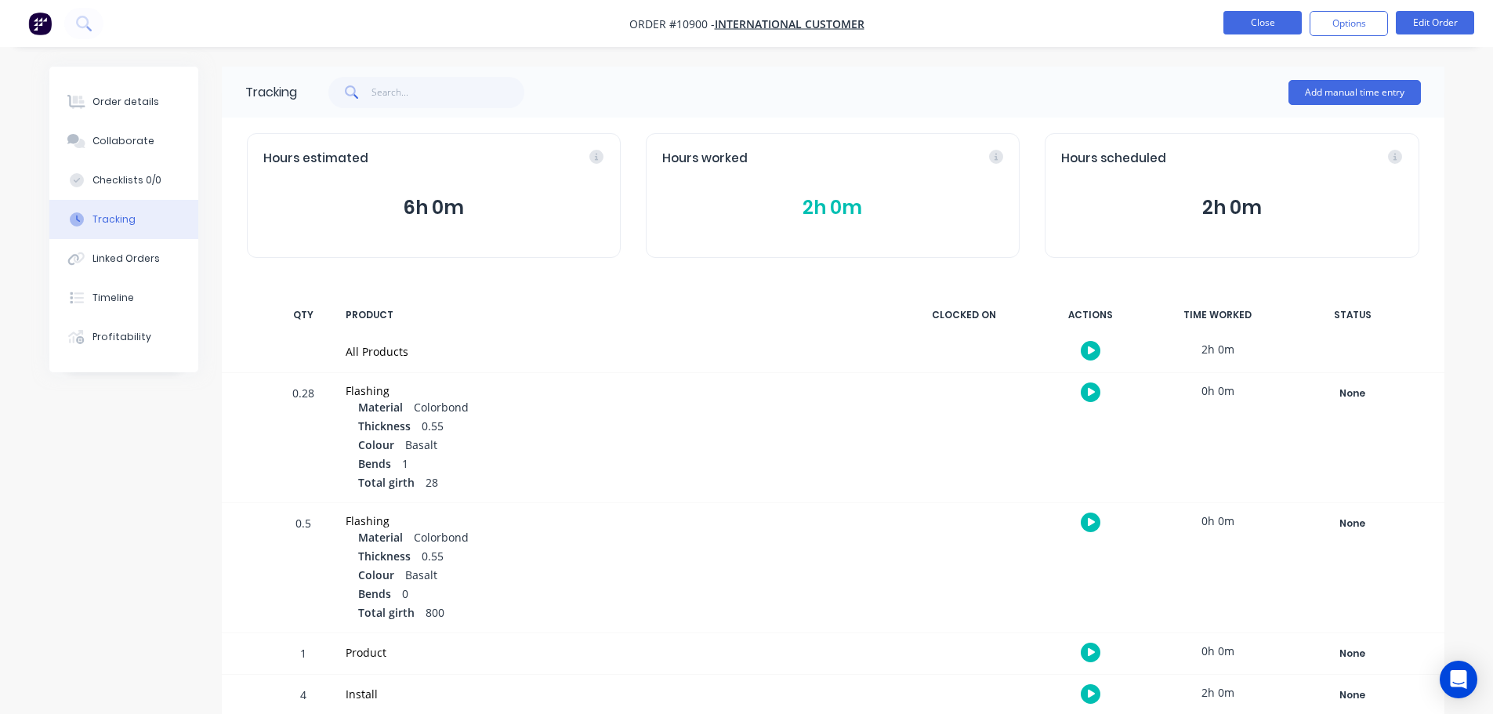
click at [1262, 20] on button "Close" at bounding box center [1262, 23] width 78 height 24
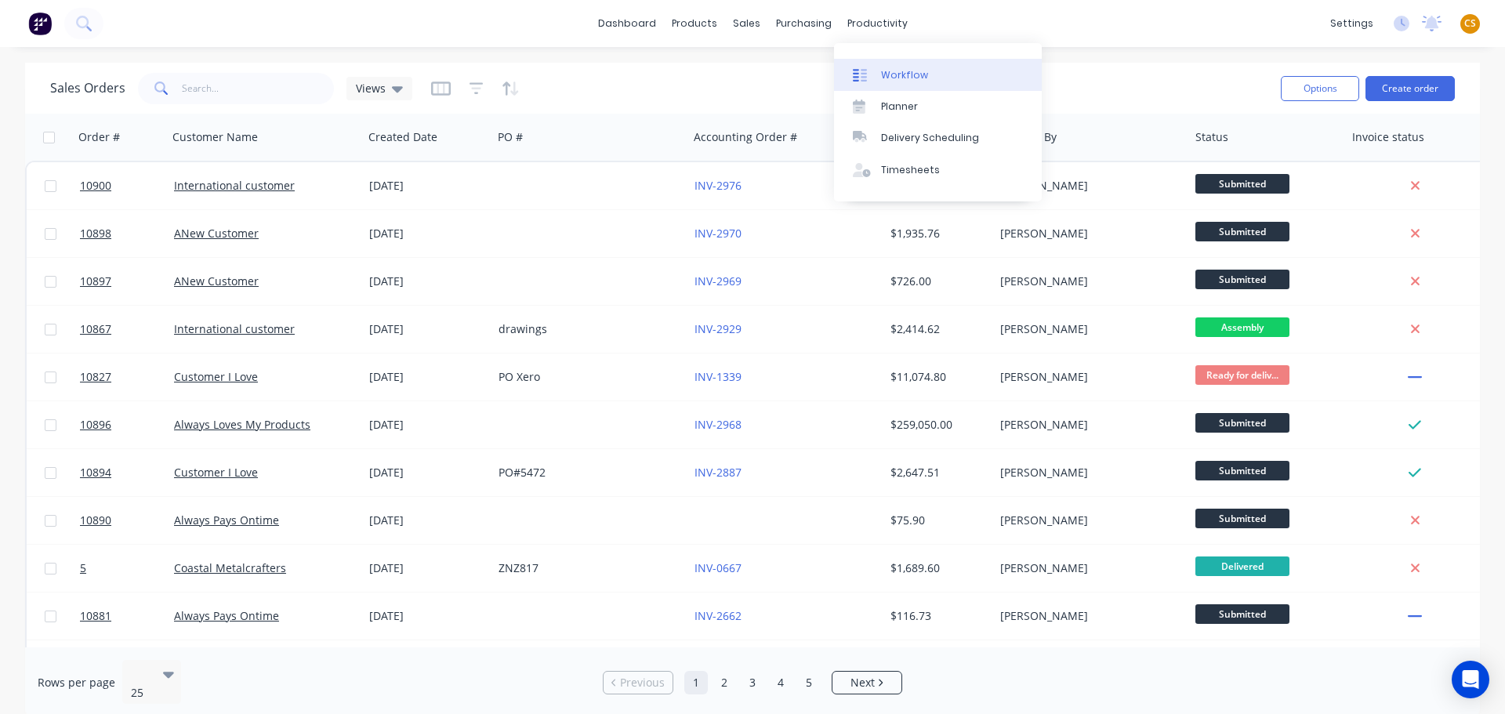
click at [898, 73] on div "Workflow" at bounding box center [904, 75] width 47 height 14
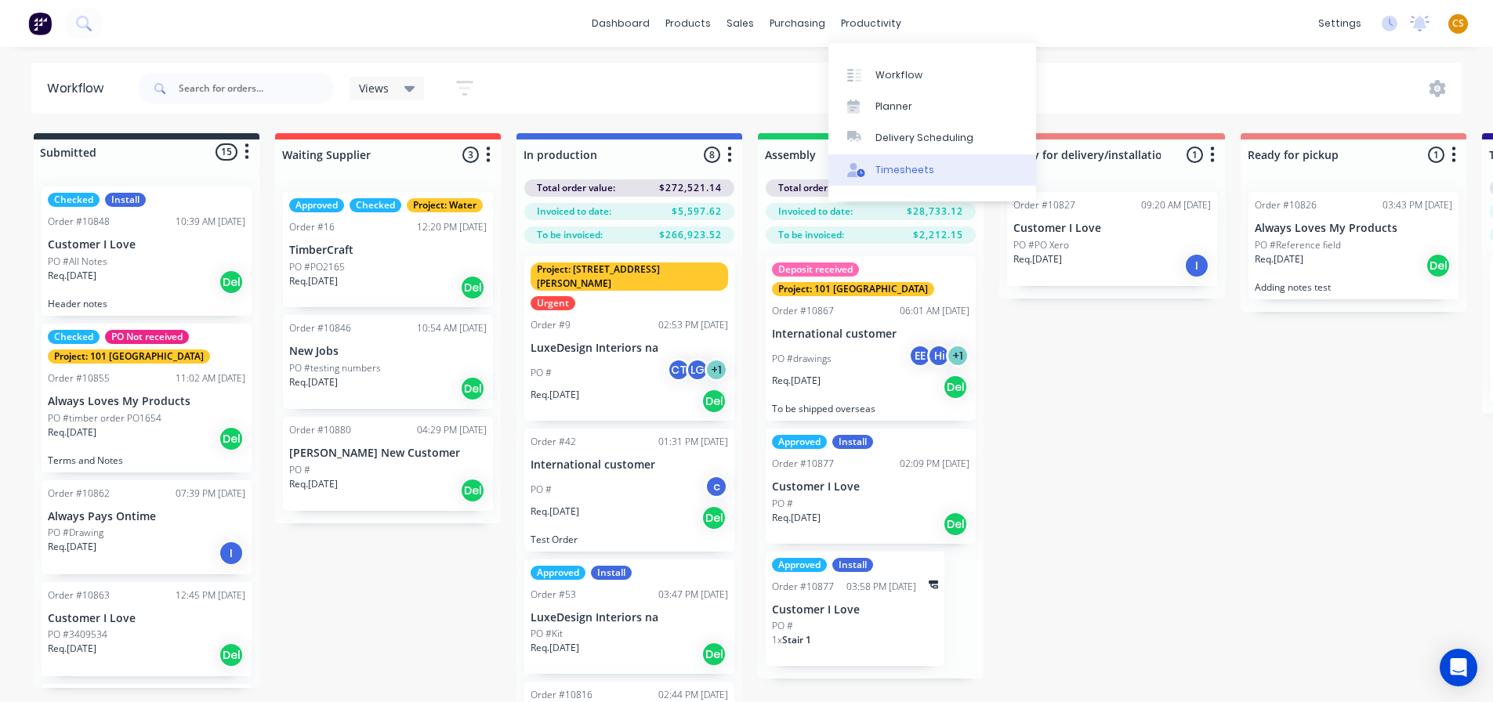
click at [910, 167] on div "Timesheets" at bounding box center [904, 170] width 59 height 14
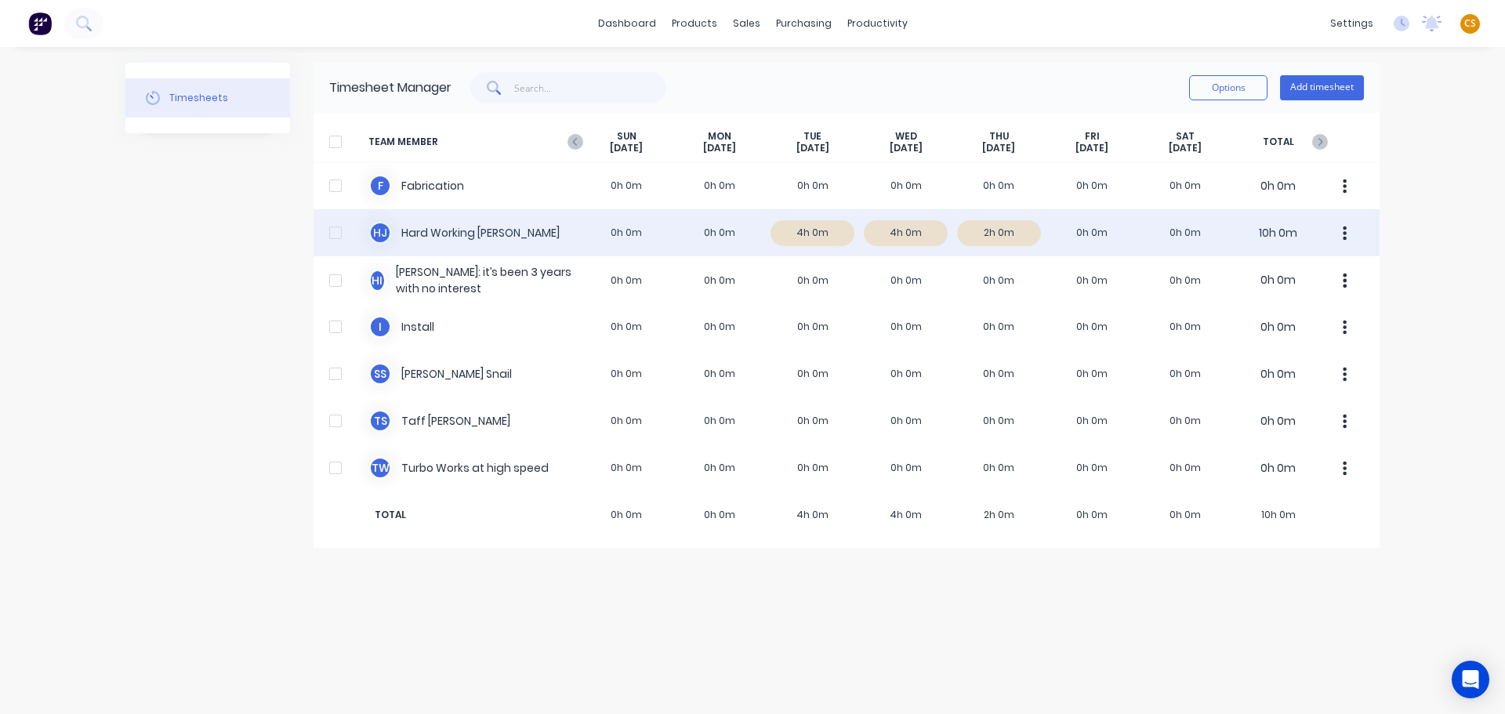
click at [440, 233] on div "H J Hard Working [PERSON_NAME] 0h 0m 0h 0m 4h 0m 4h 0m 2h 0m 0h 0m 0h 0m 10h 0m" at bounding box center [846, 232] width 1066 height 47
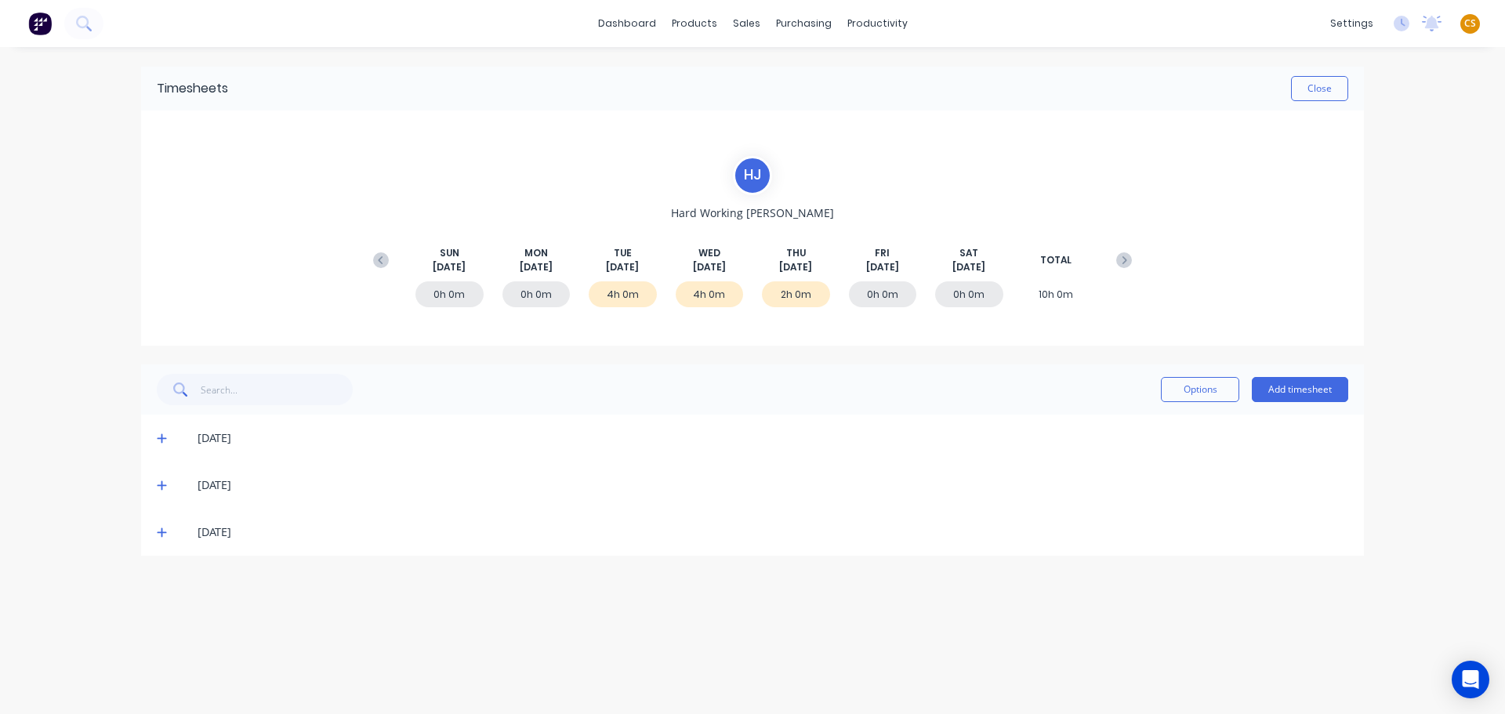
click at [161, 440] on icon at bounding box center [162, 438] width 10 height 11
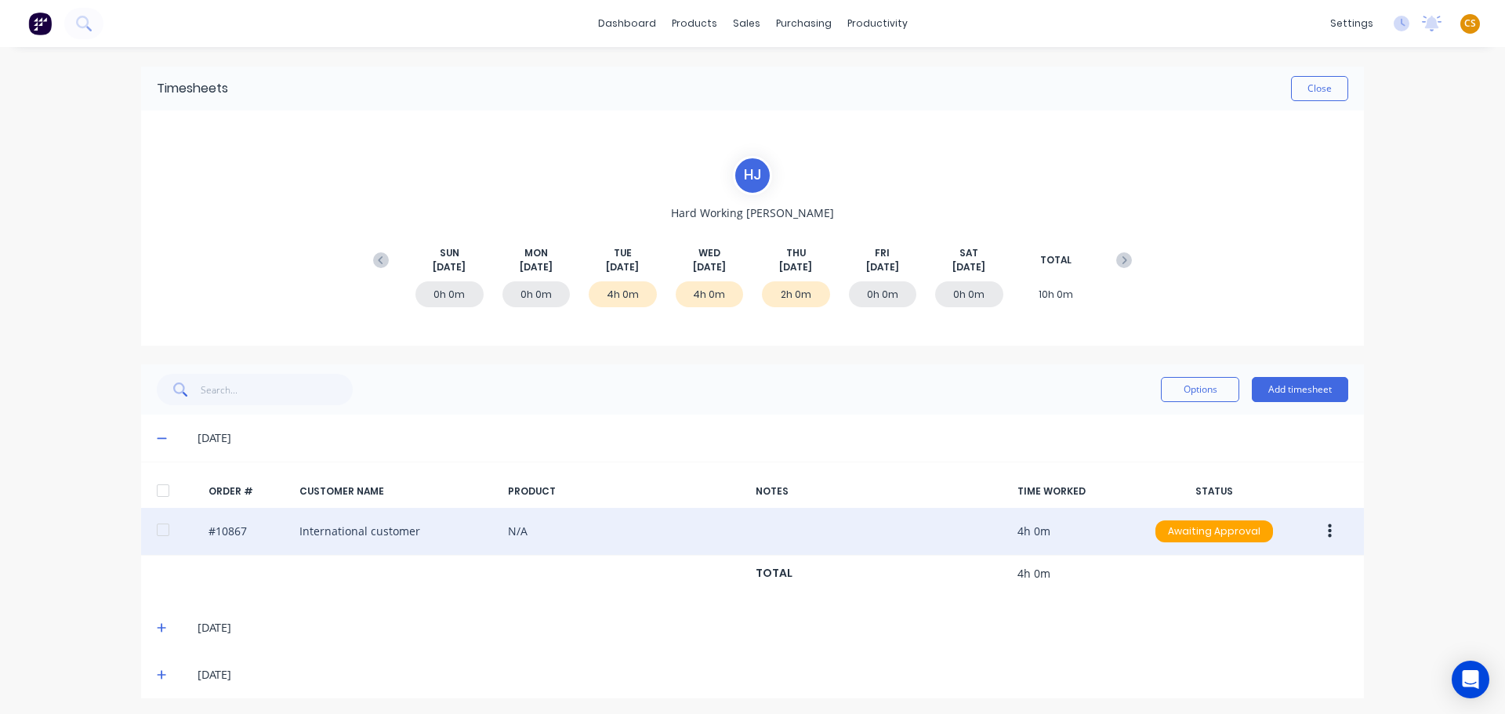
click at [304, 537] on div "#10867 International customer N/A 4h 0m Awaiting Approval" at bounding box center [752, 532] width 1222 height 48
click at [1318, 530] on button "button" at bounding box center [1329, 531] width 37 height 28
click at [1228, 638] on div "Edit" at bounding box center [1273, 635] width 121 height 23
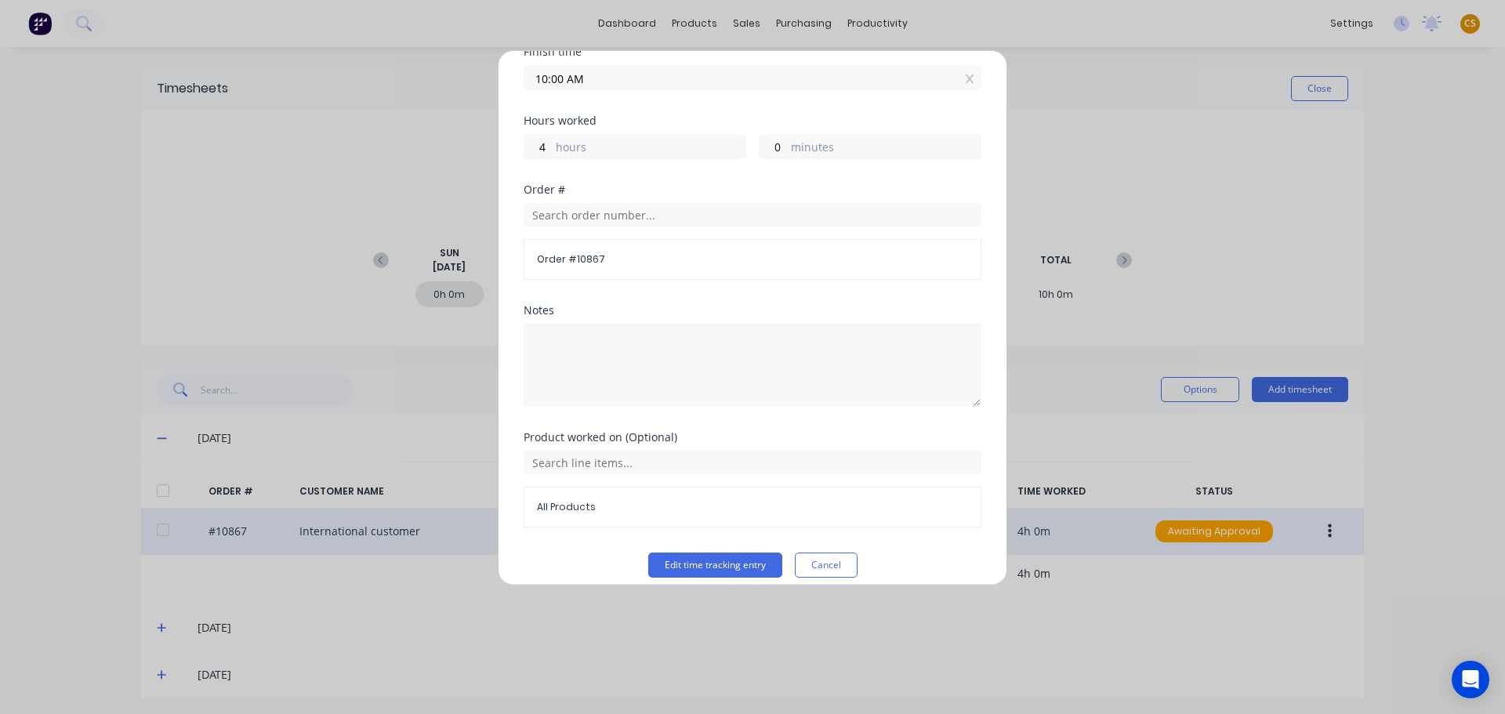
scroll to position [216, 0]
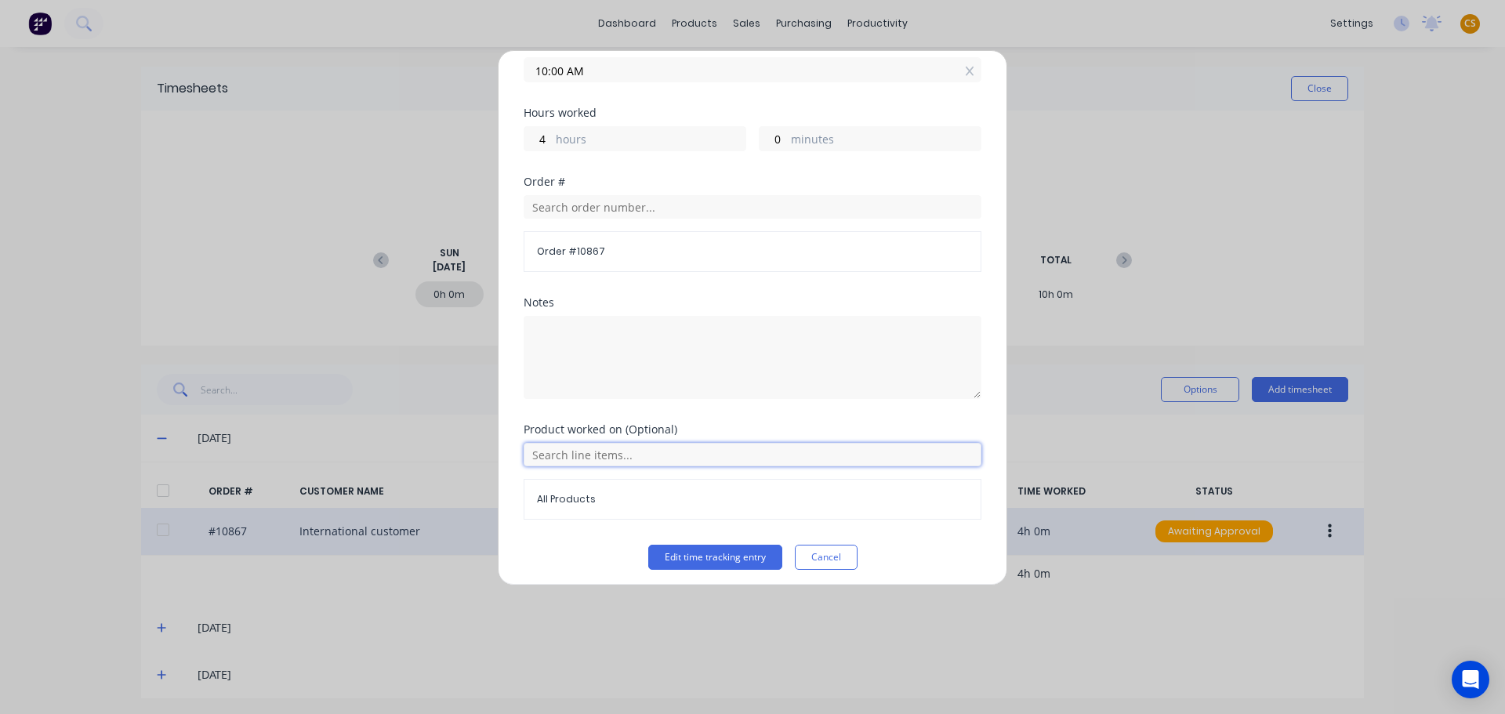
click at [641, 455] on input "text" at bounding box center [752, 455] width 458 height 24
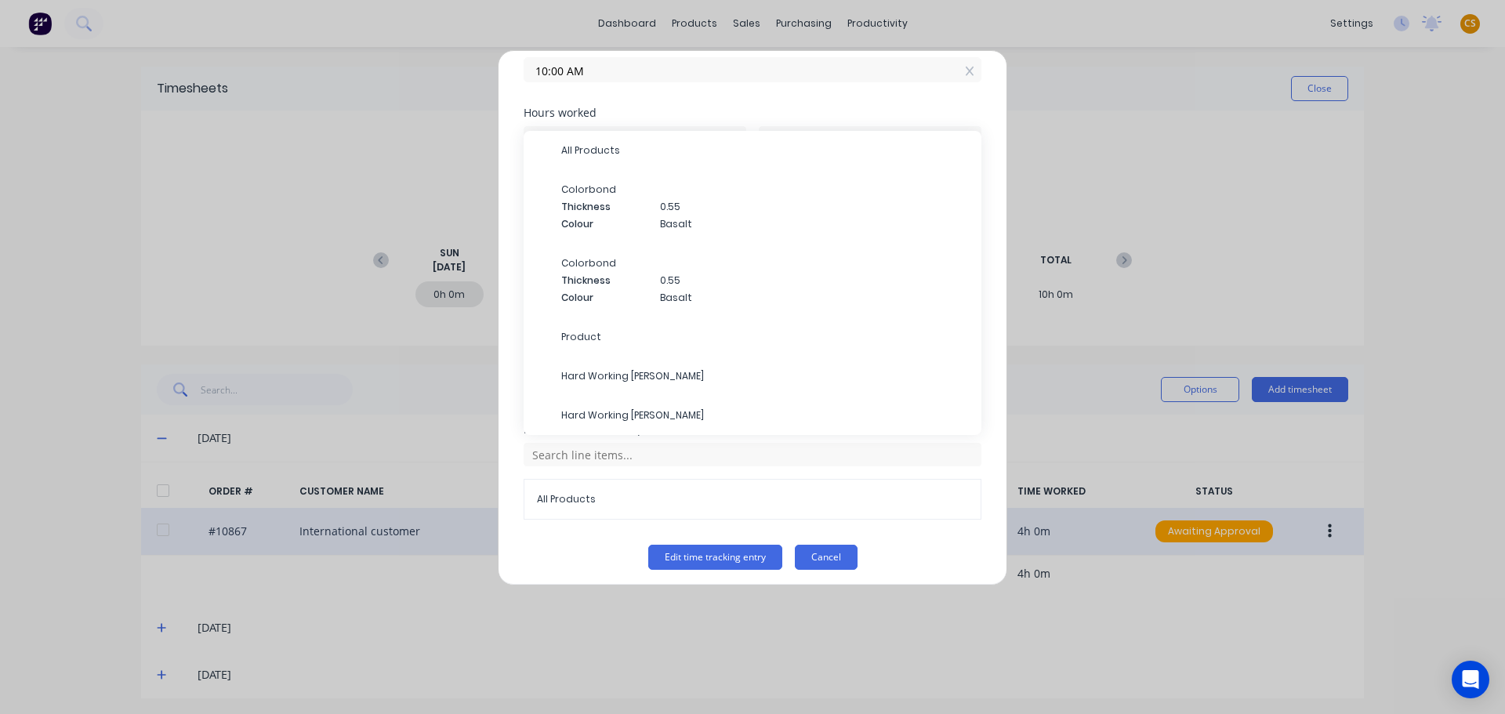
click at [813, 558] on button "Cancel" at bounding box center [826, 557] width 63 height 25
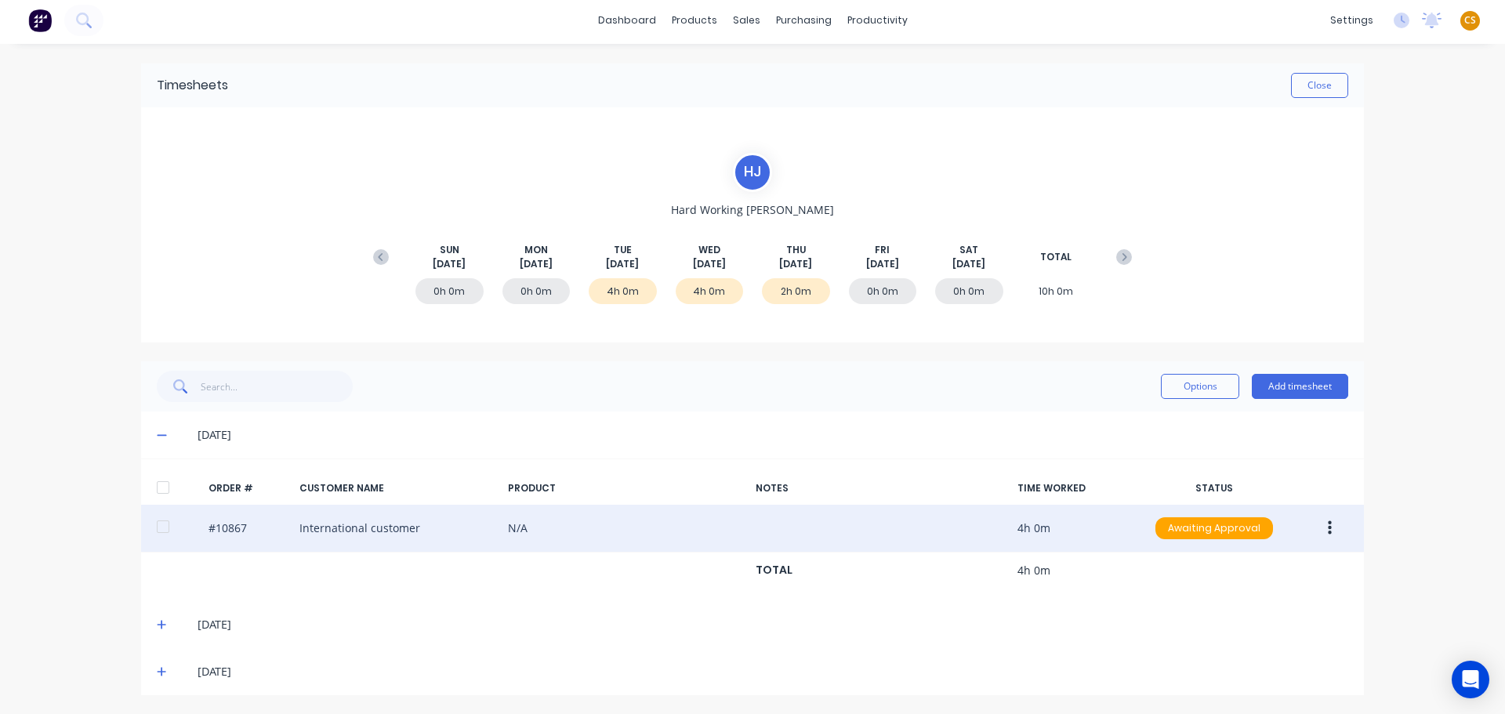
scroll to position [4, 0]
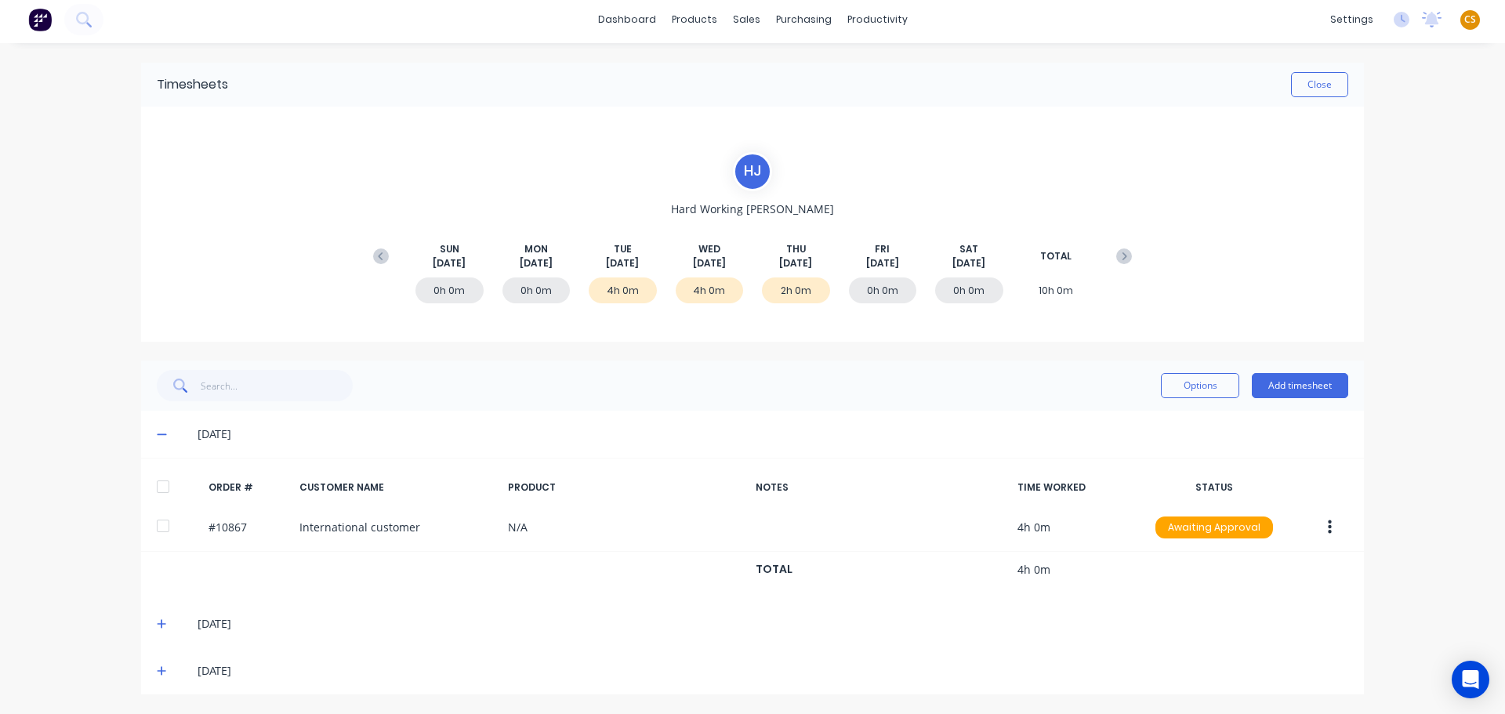
click at [157, 670] on icon at bounding box center [162, 670] width 10 height 11
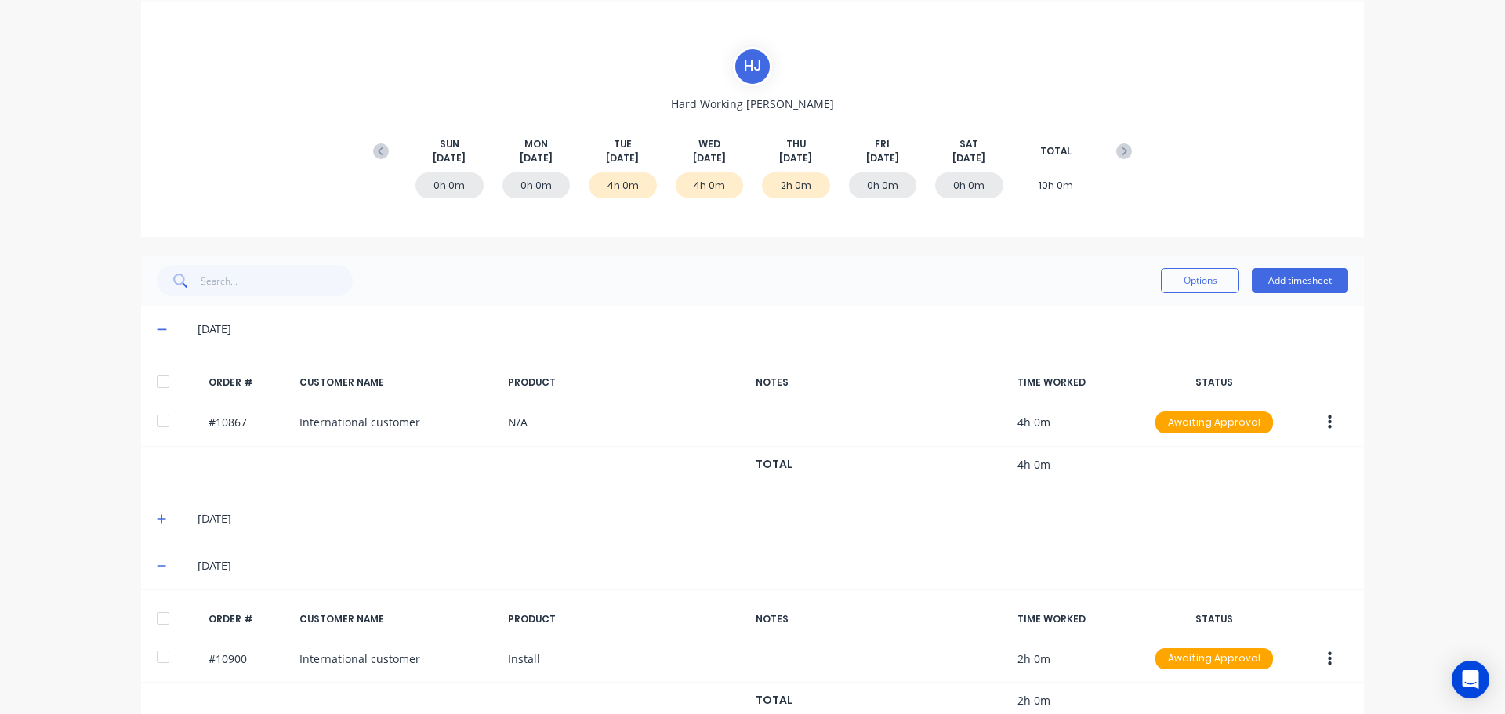
scroll to position [146, 0]
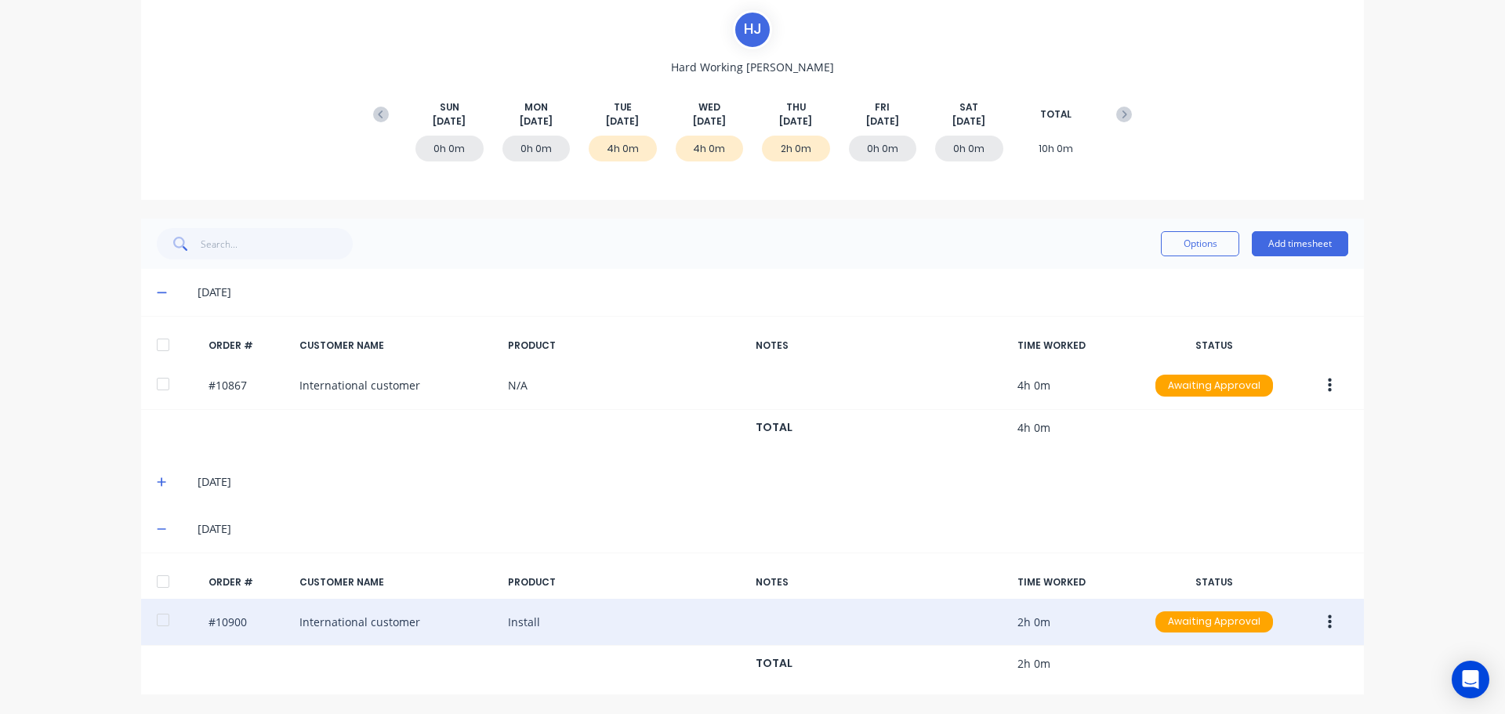
click at [1319, 625] on button "button" at bounding box center [1329, 622] width 37 height 28
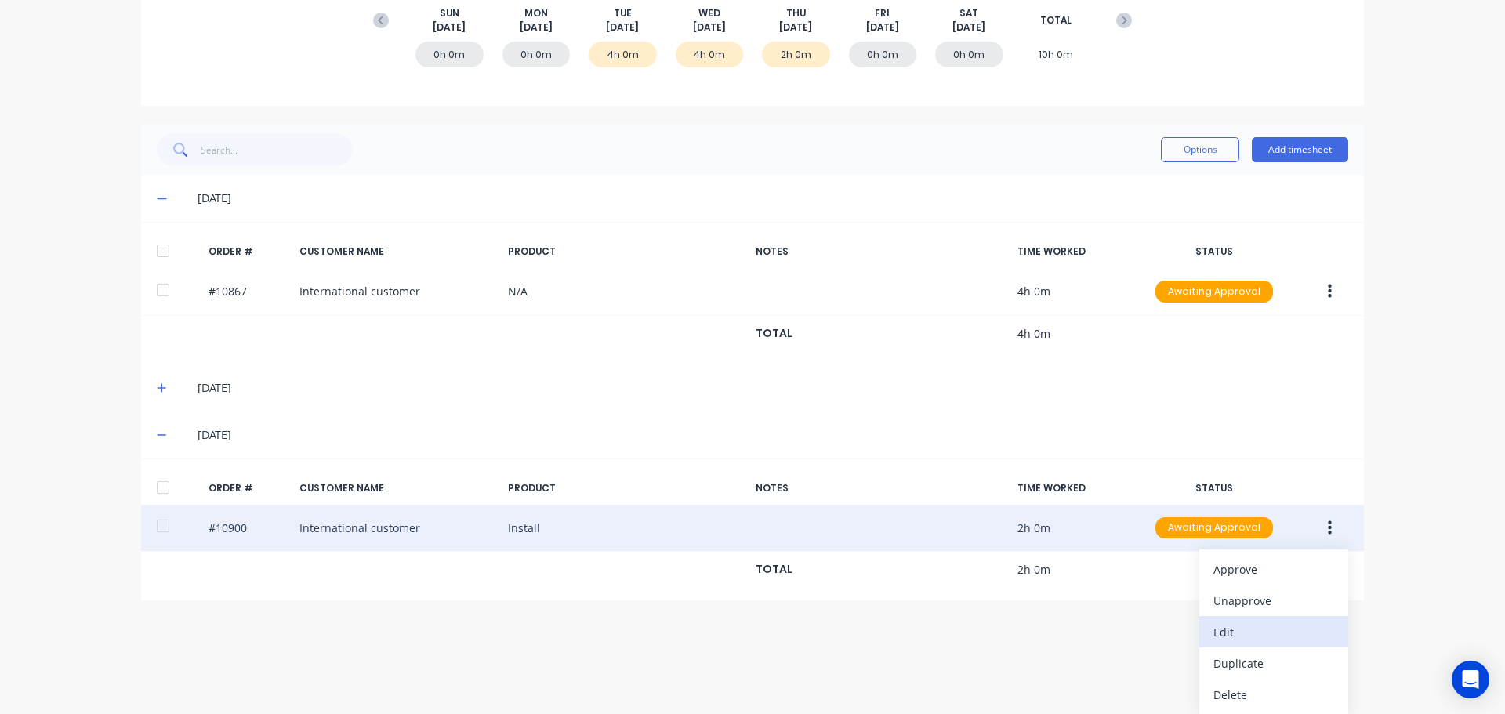
click at [1222, 632] on div "Edit" at bounding box center [1273, 632] width 121 height 23
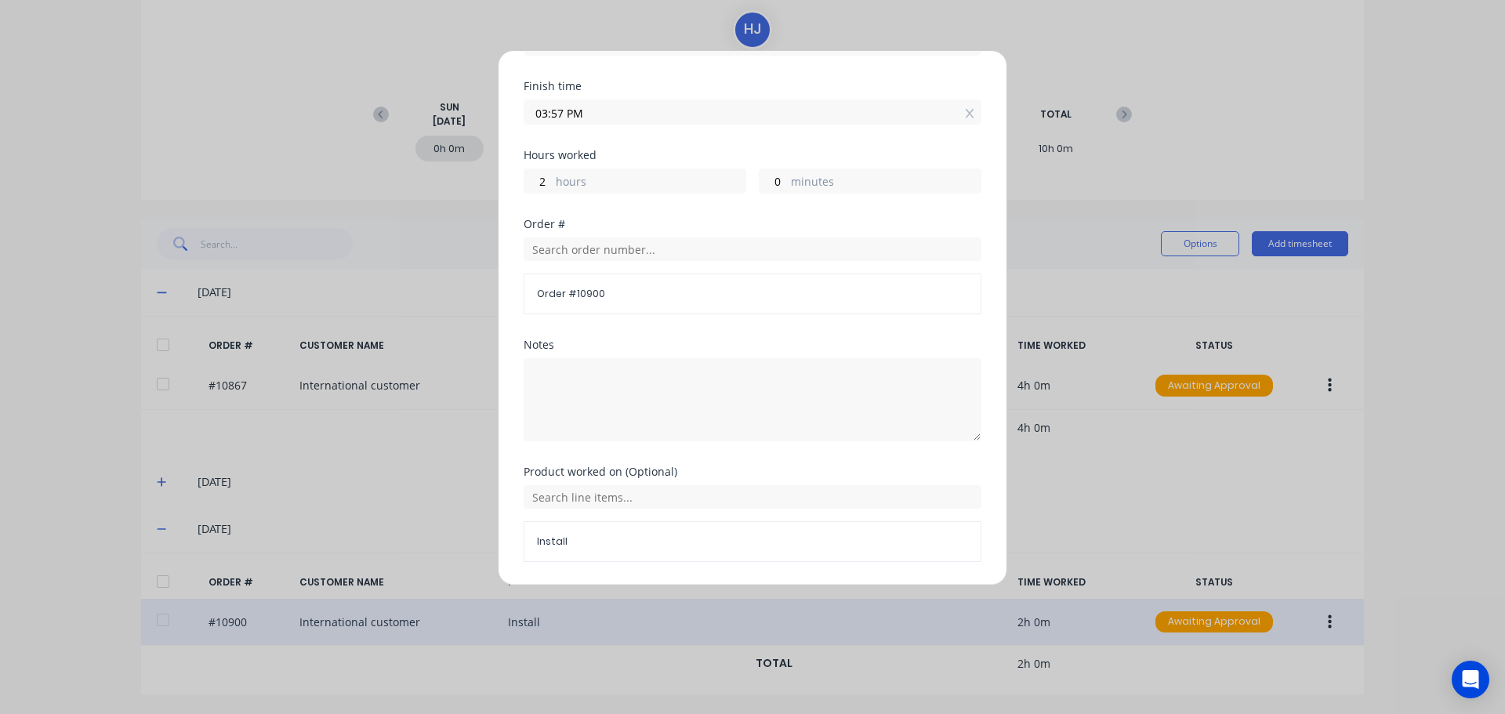
scroll to position [223, 0]
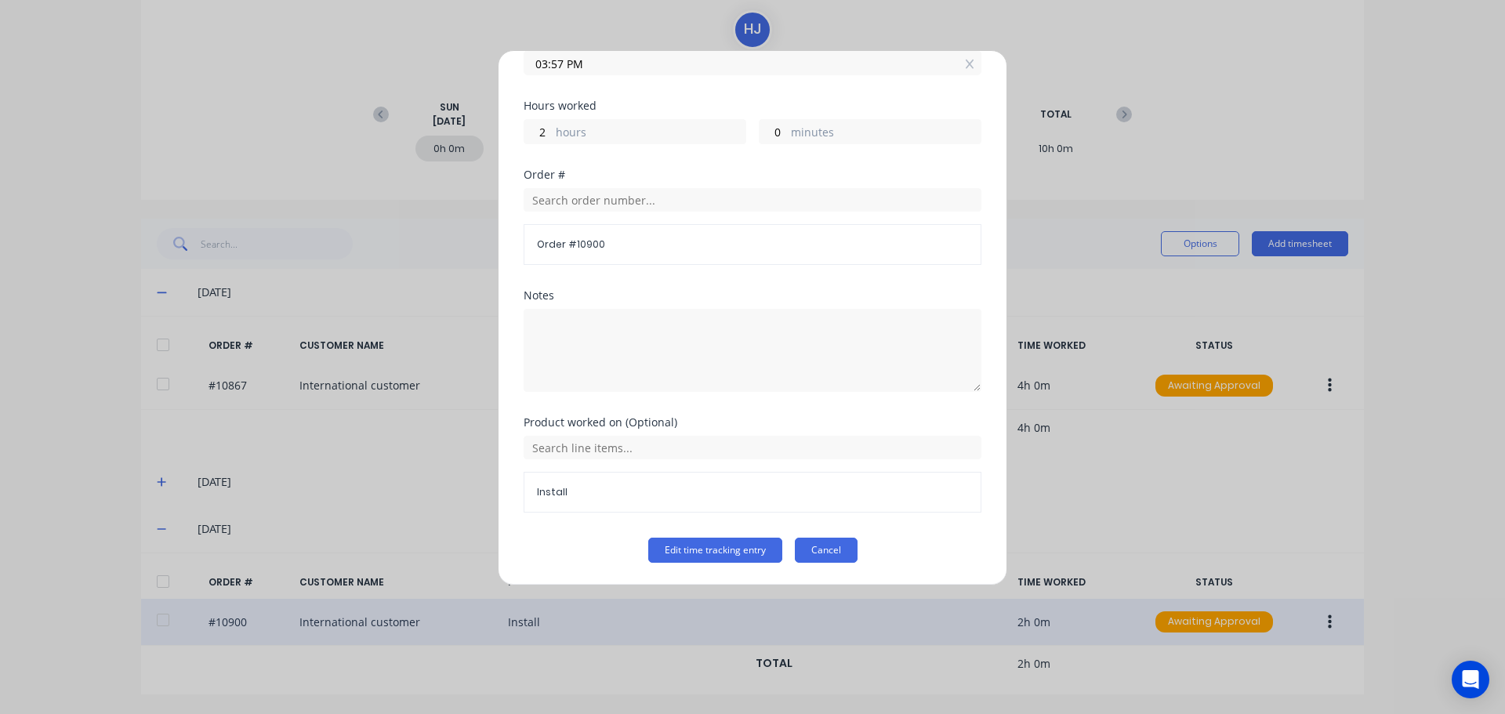
click at [820, 552] on button "Cancel" at bounding box center [826, 550] width 63 height 25
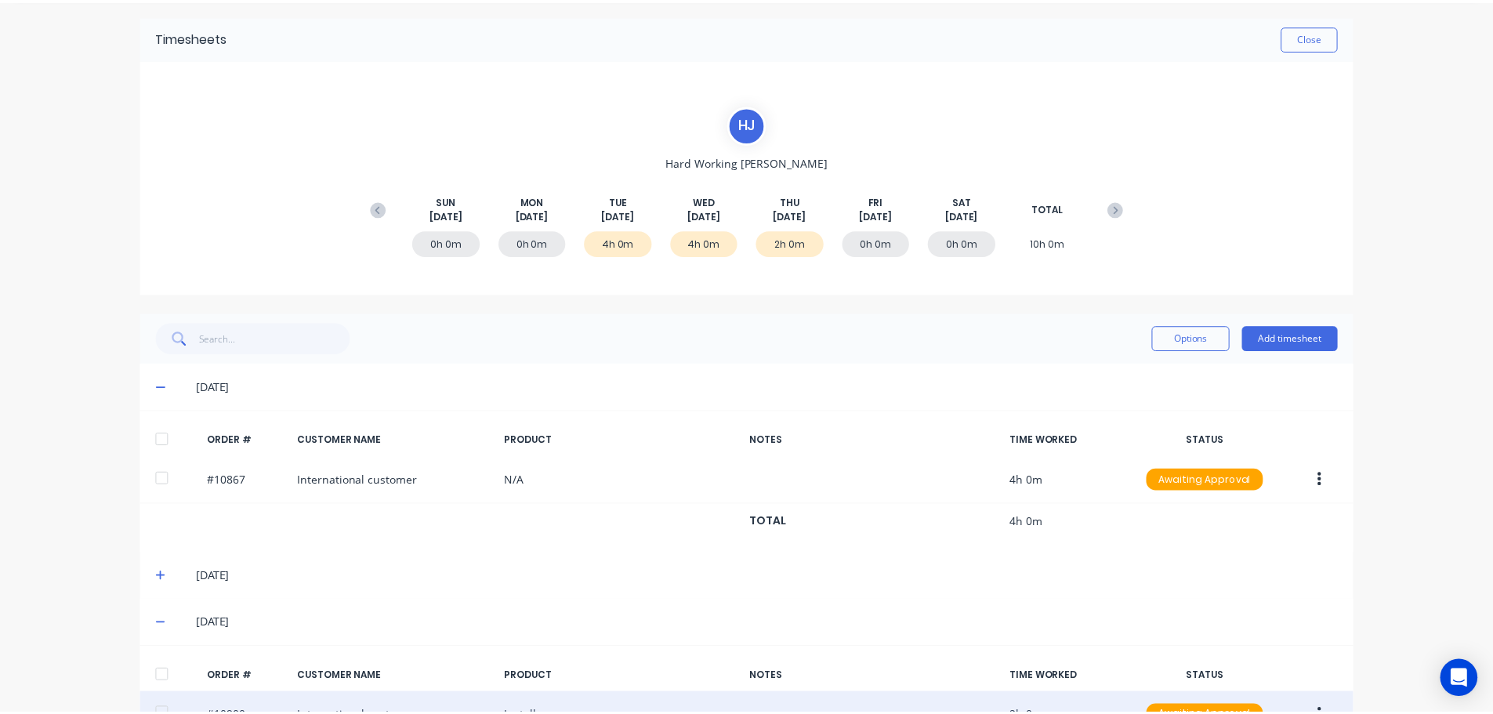
scroll to position [0, 0]
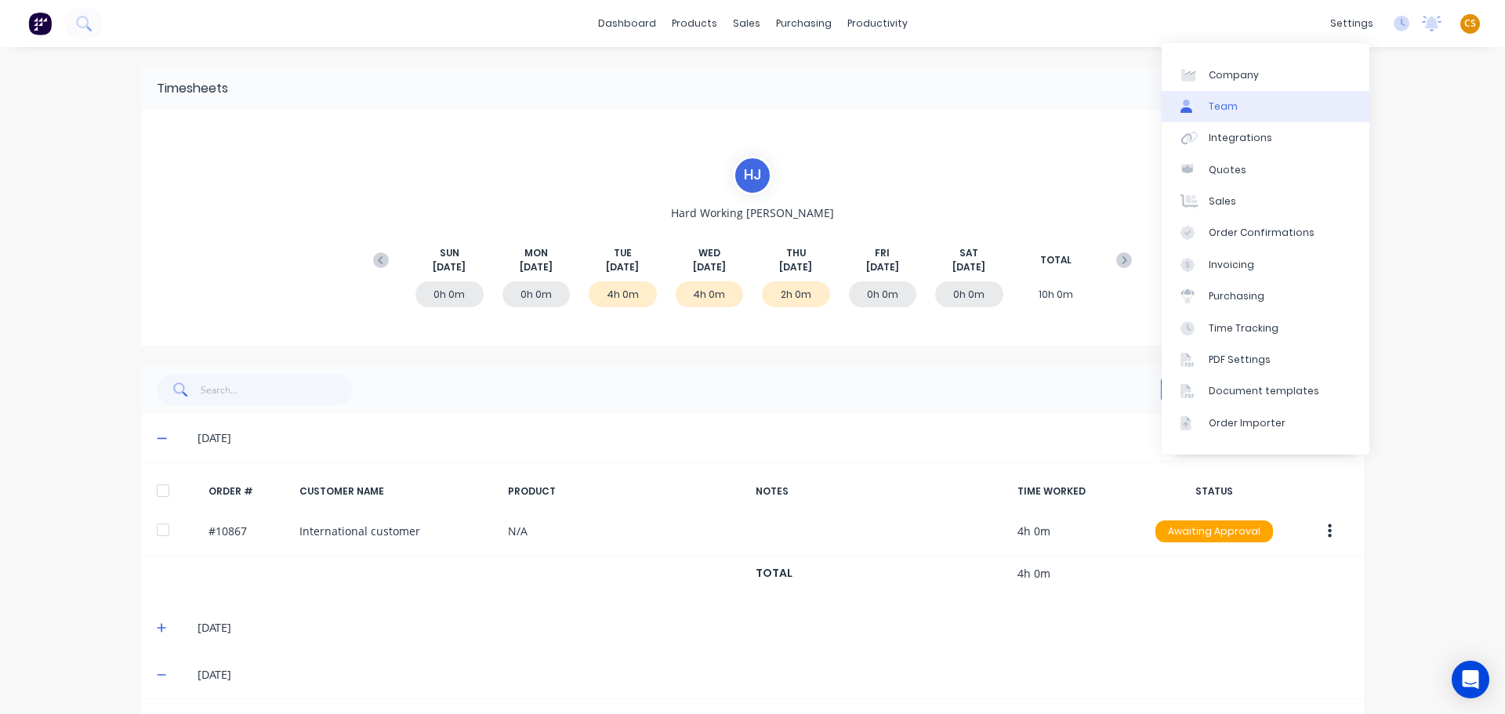
click at [1224, 101] on div "Team" at bounding box center [1222, 107] width 29 height 14
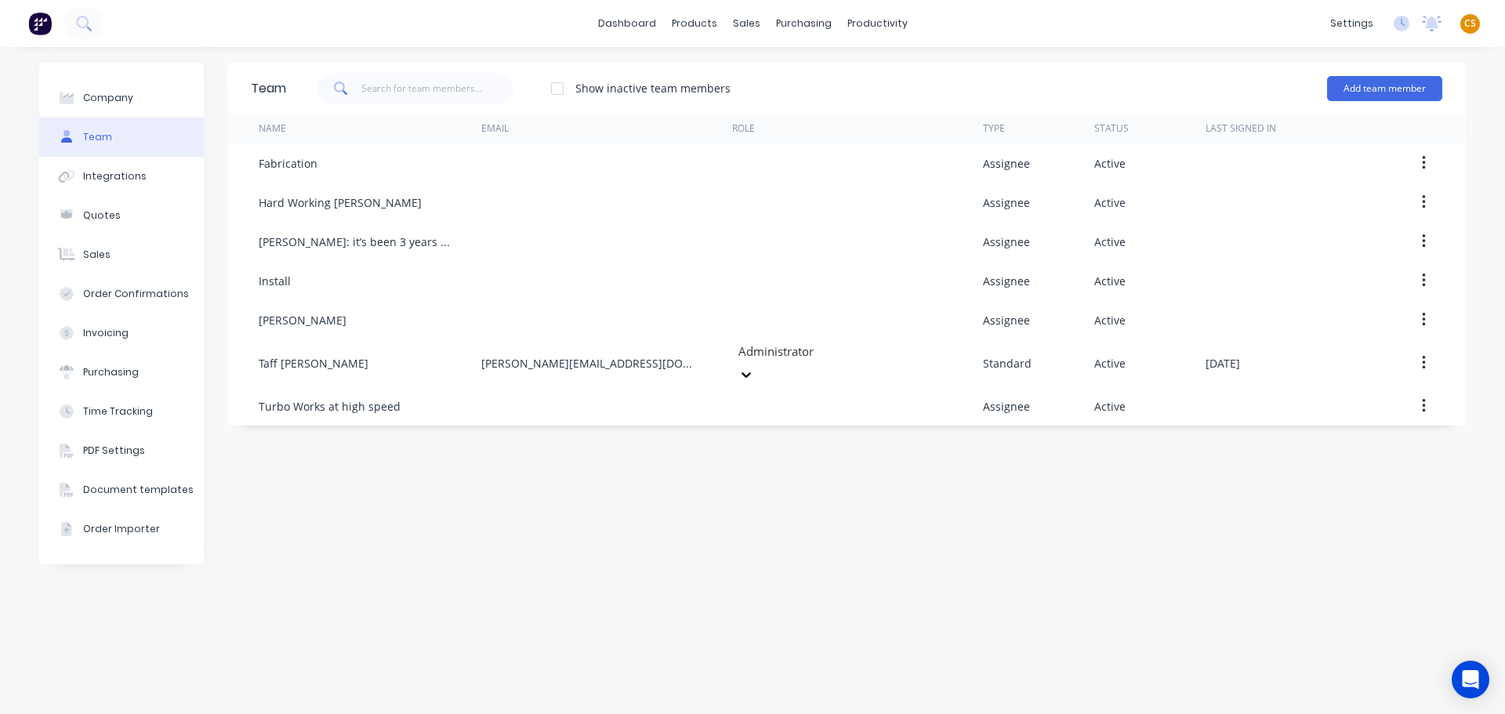
click at [371, 499] on div "Team Show inactive team members Add team member Name Email Role Type Status Las…" at bounding box center [846, 381] width 1238 height 636
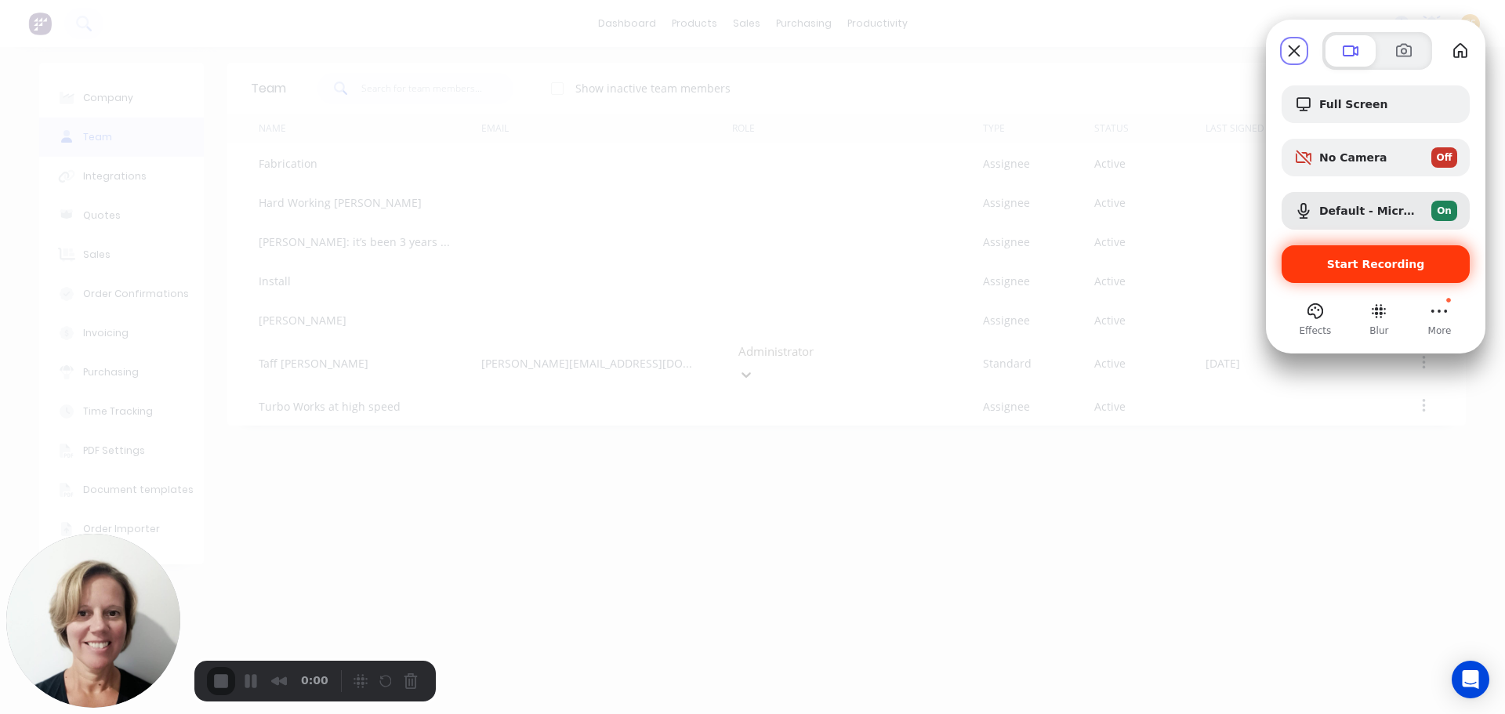
click at [1315, 263] on span "Start Recording" at bounding box center [1375, 264] width 163 height 13
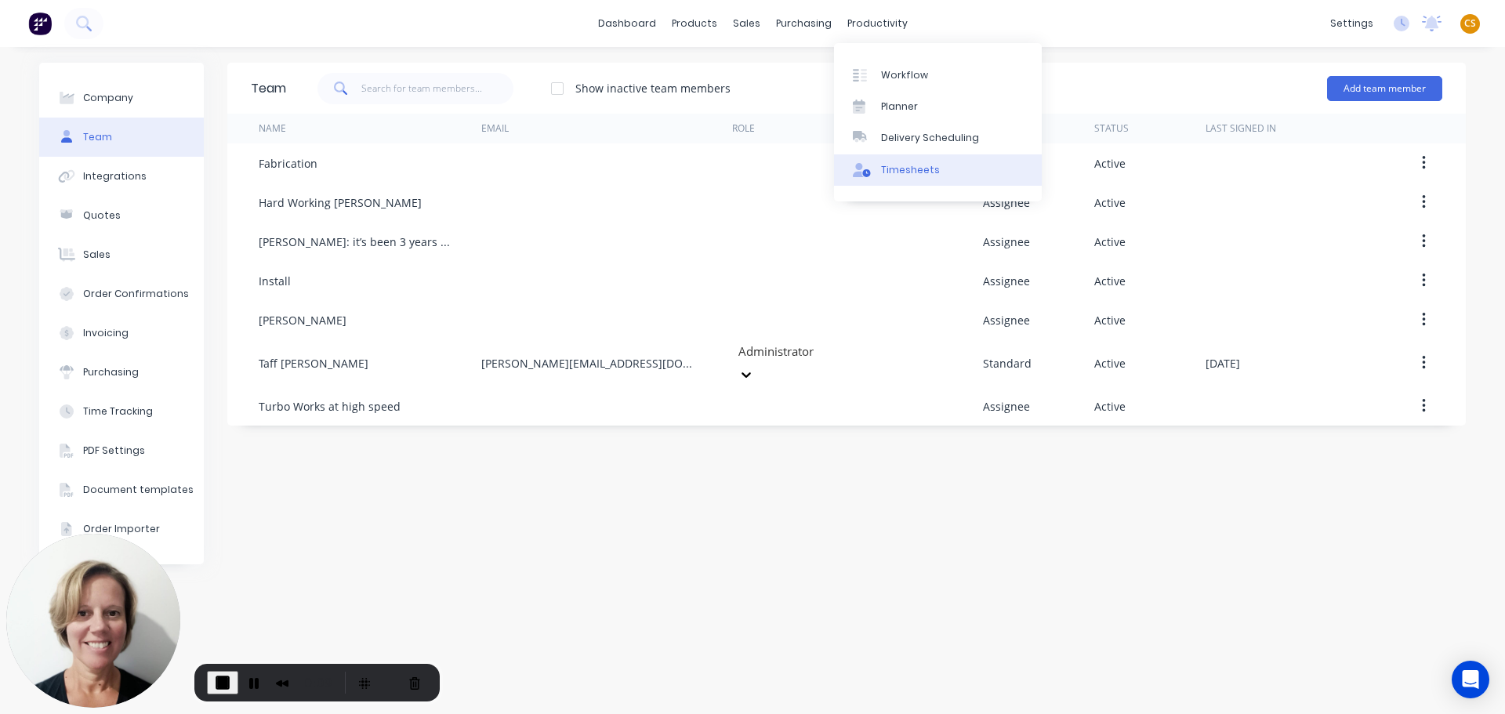
click at [916, 172] on div "Timesheets" at bounding box center [910, 170] width 59 height 14
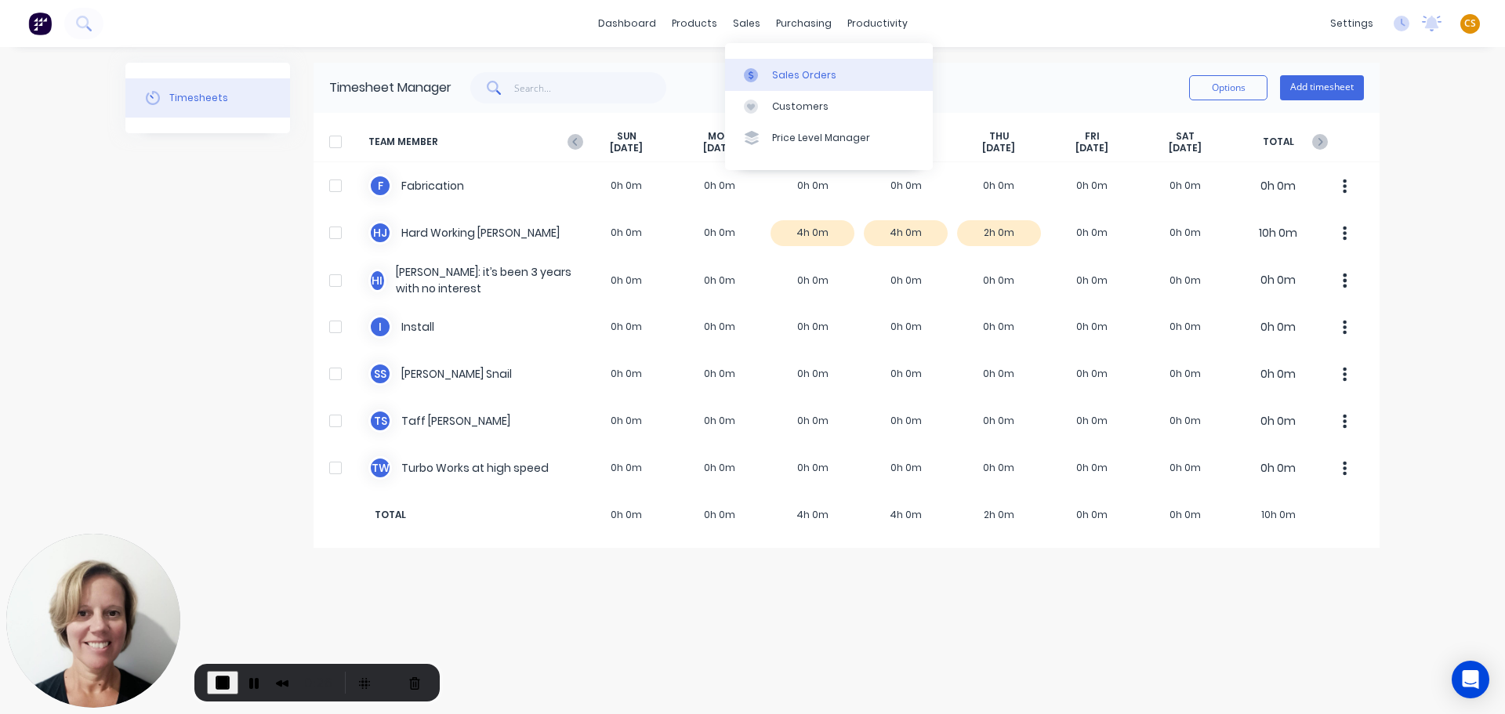
click at [795, 78] on div "Sales Orders" at bounding box center [804, 75] width 64 height 14
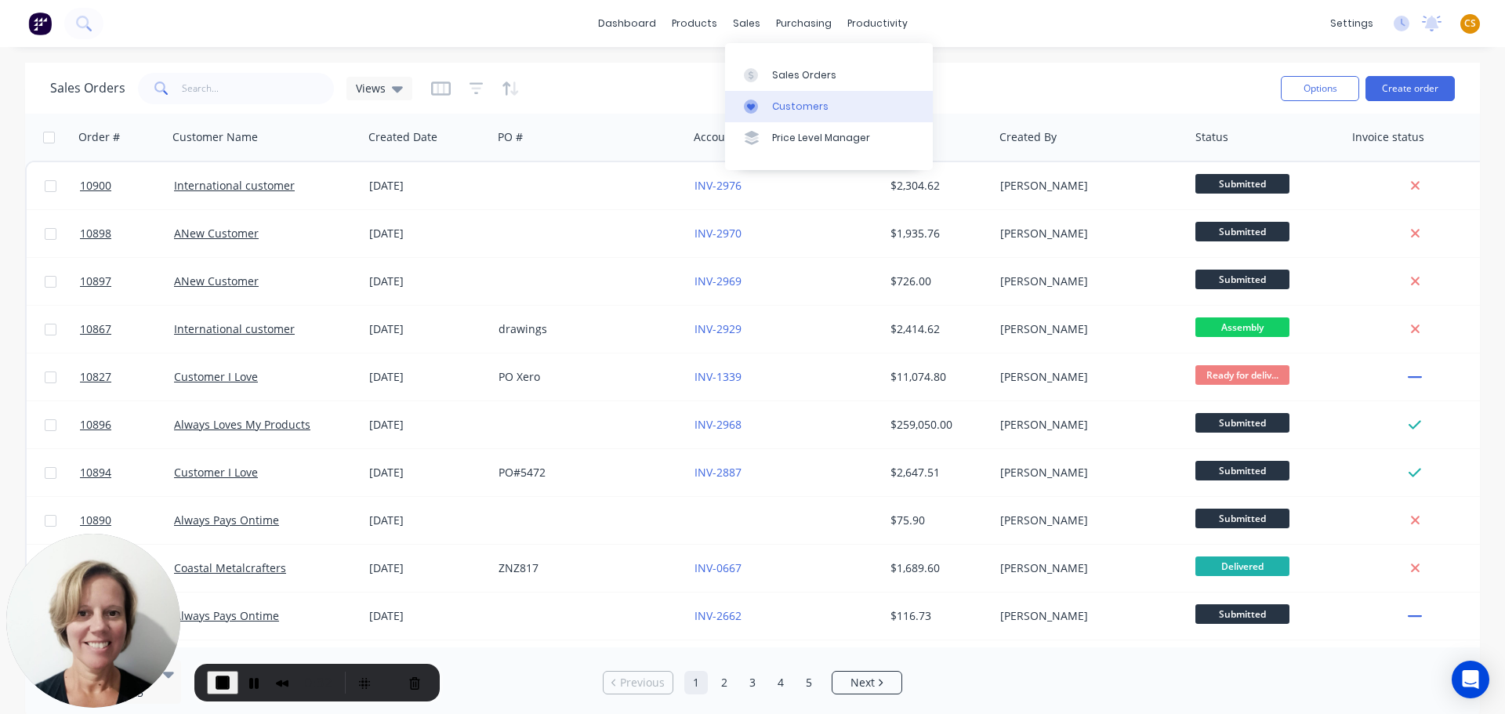
click at [779, 101] on div "Customers" at bounding box center [800, 107] width 56 height 14
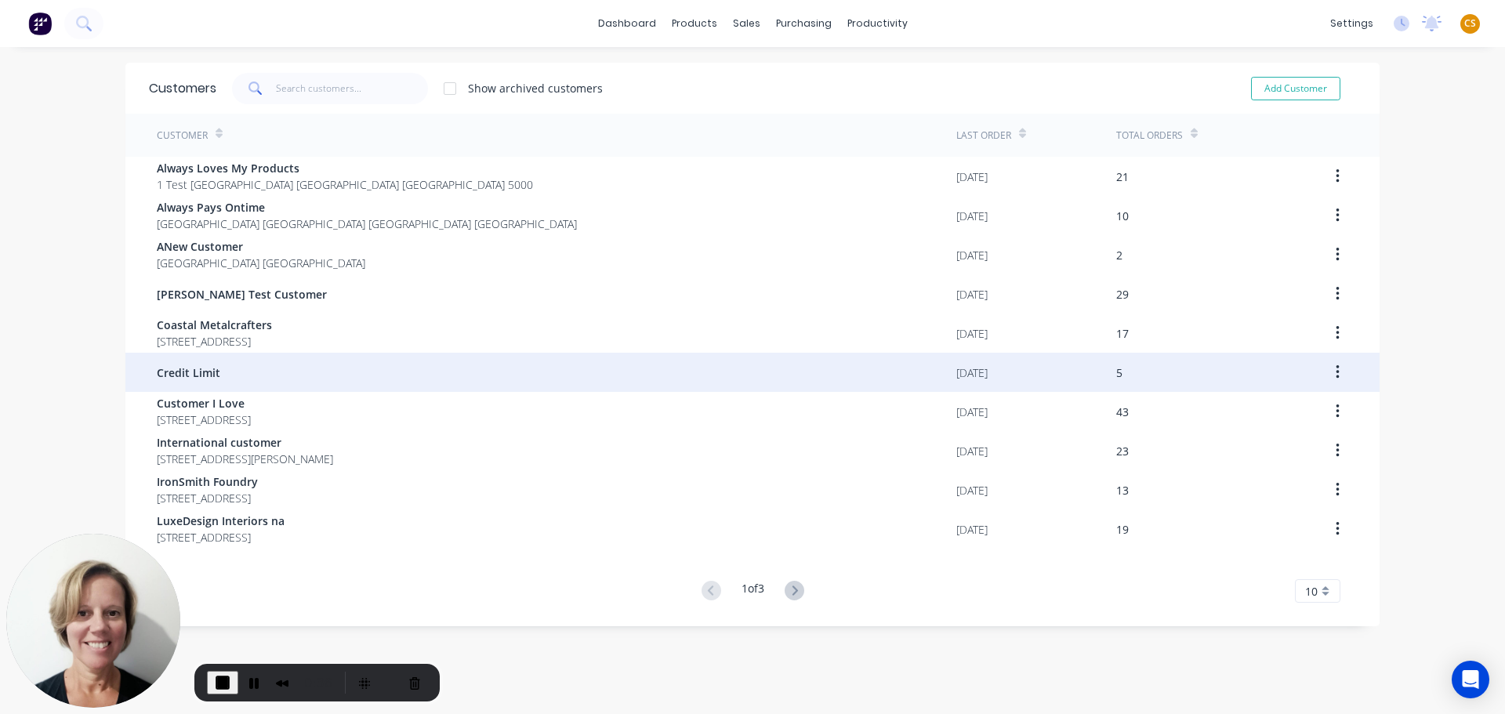
click at [670, 368] on div "Credit Limit" at bounding box center [556, 372] width 799 height 39
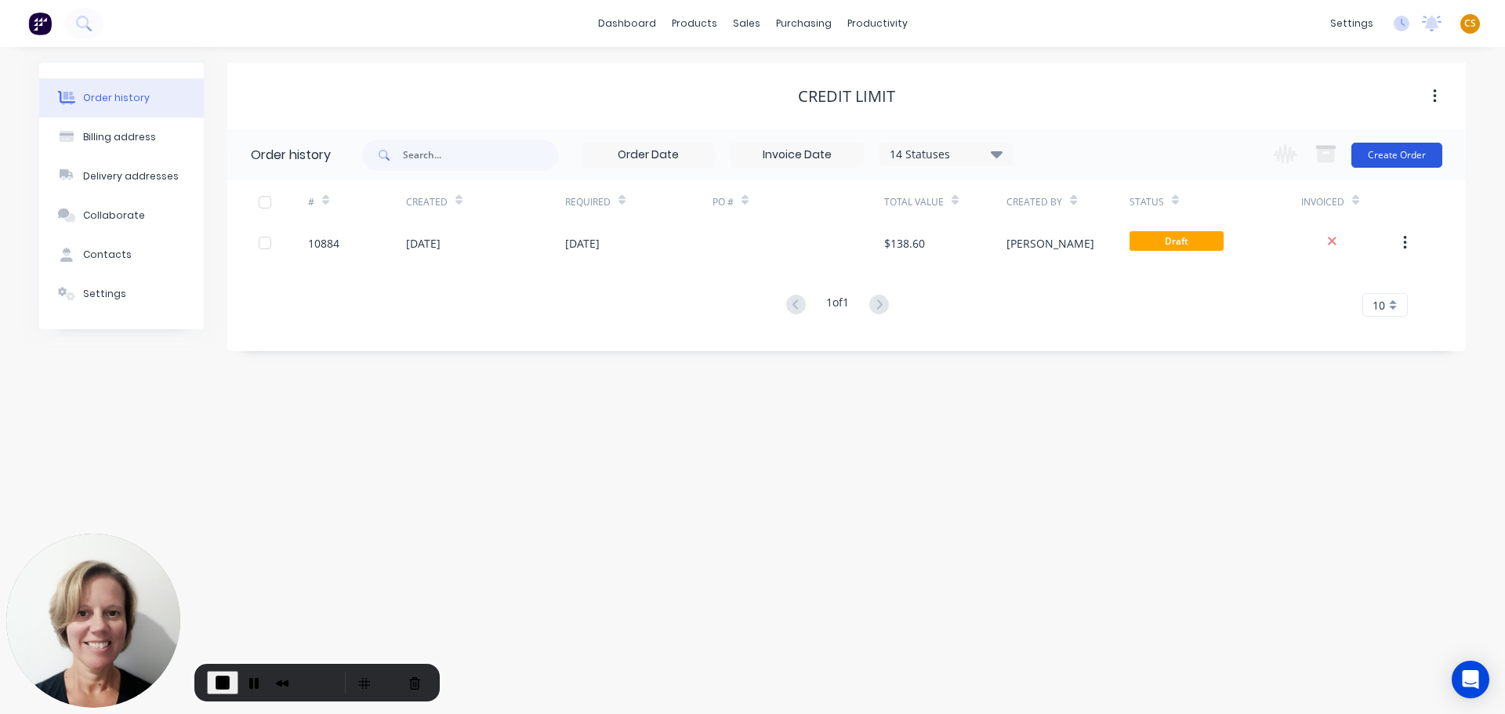
click at [1385, 152] on button "Create Order" at bounding box center [1396, 155] width 91 height 25
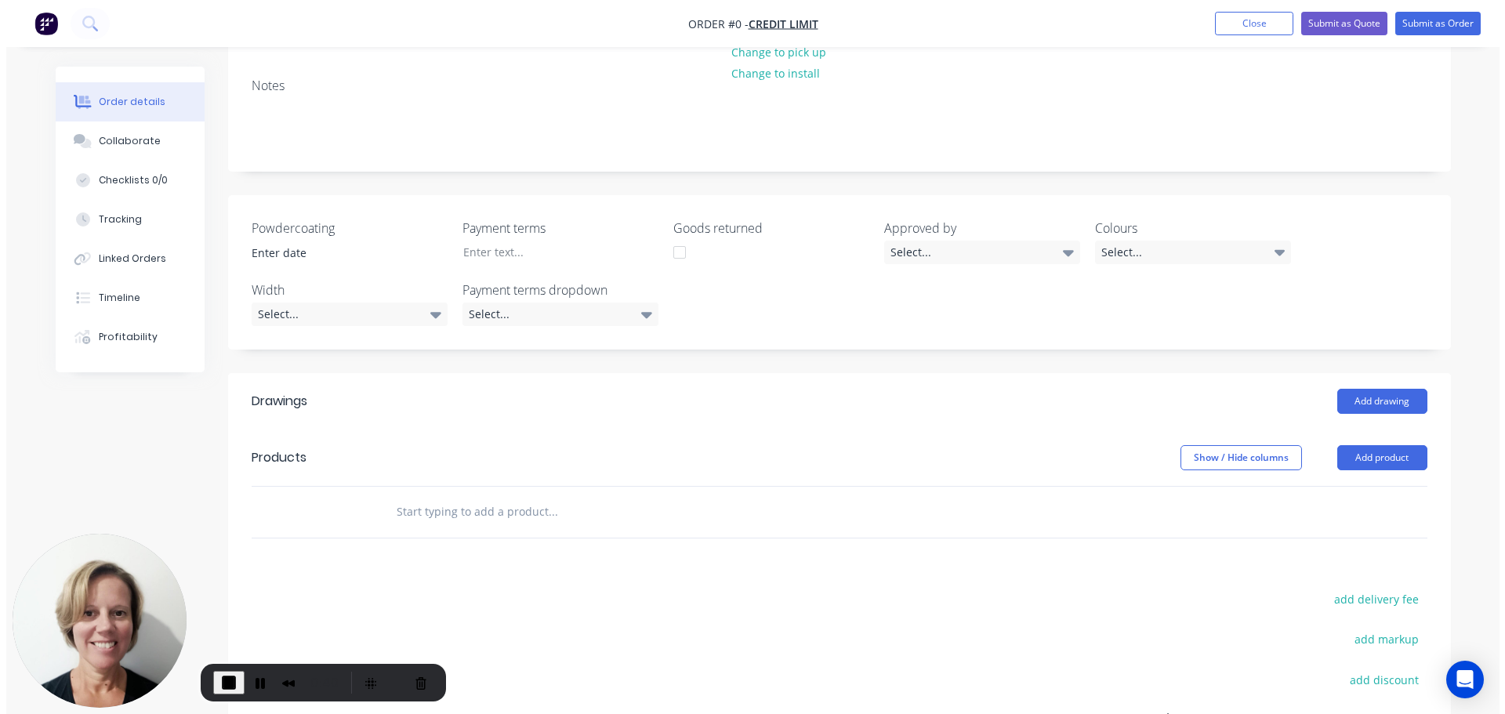
scroll to position [423, 0]
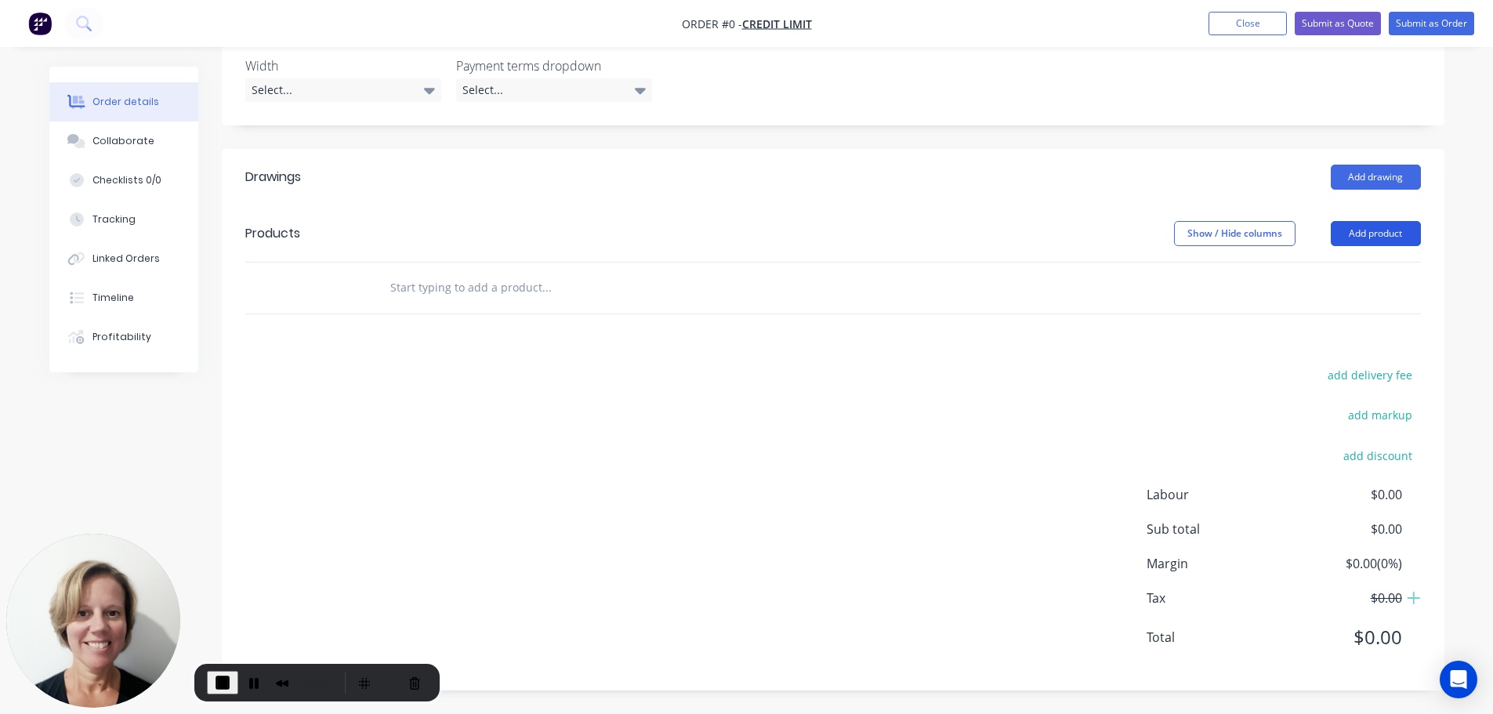
click at [1365, 233] on button "Add product" at bounding box center [1376, 233] width 90 height 25
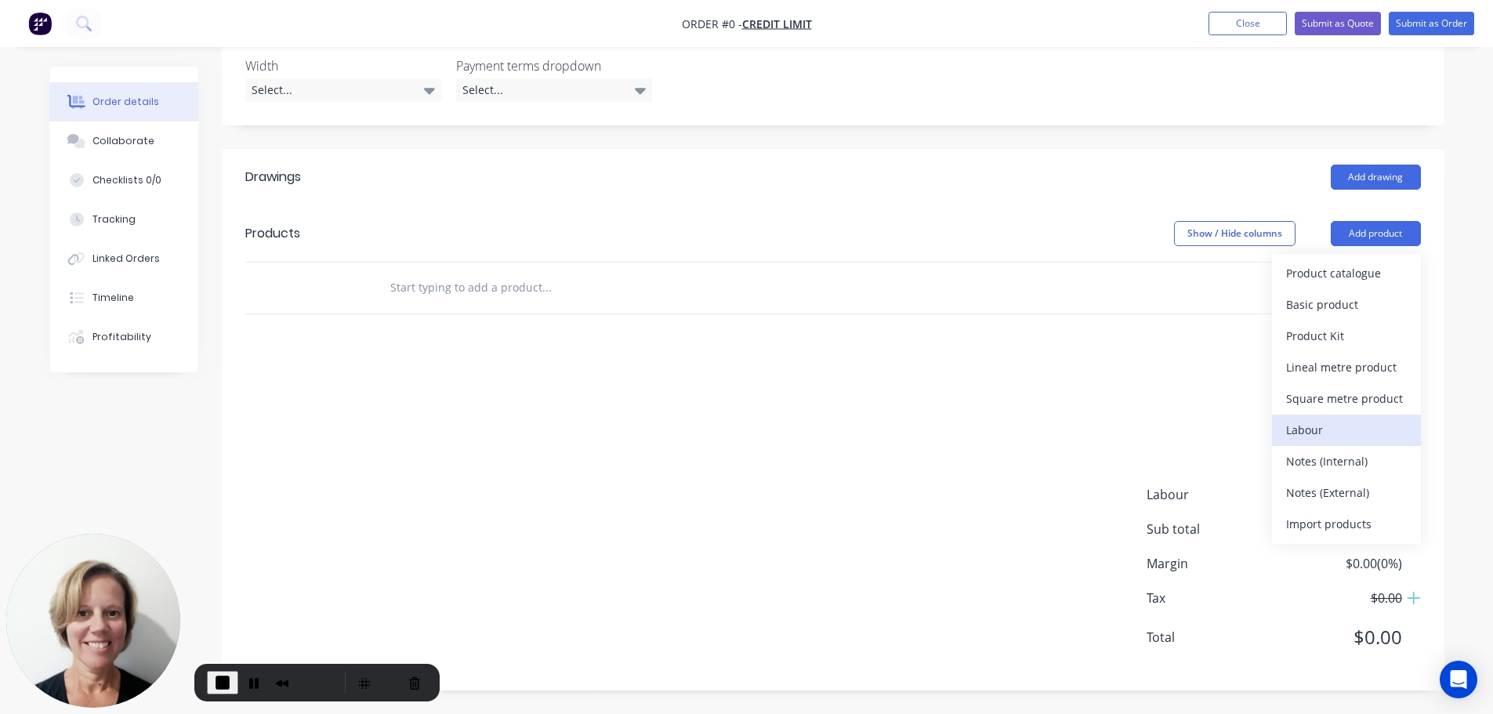
click at [1317, 433] on div "Labour" at bounding box center [1346, 429] width 121 height 23
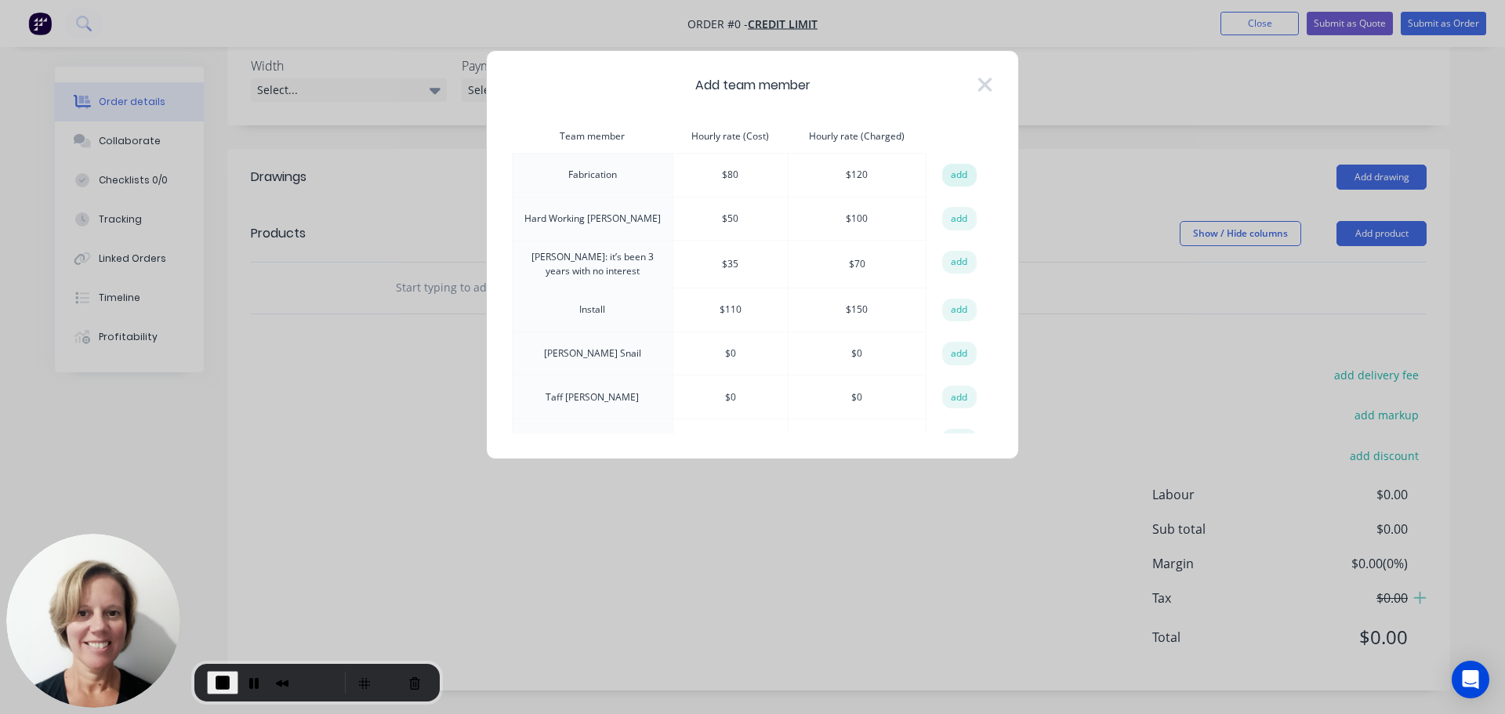
click at [951, 174] on button "add" at bounding box center [959, 176] width 34 height 24
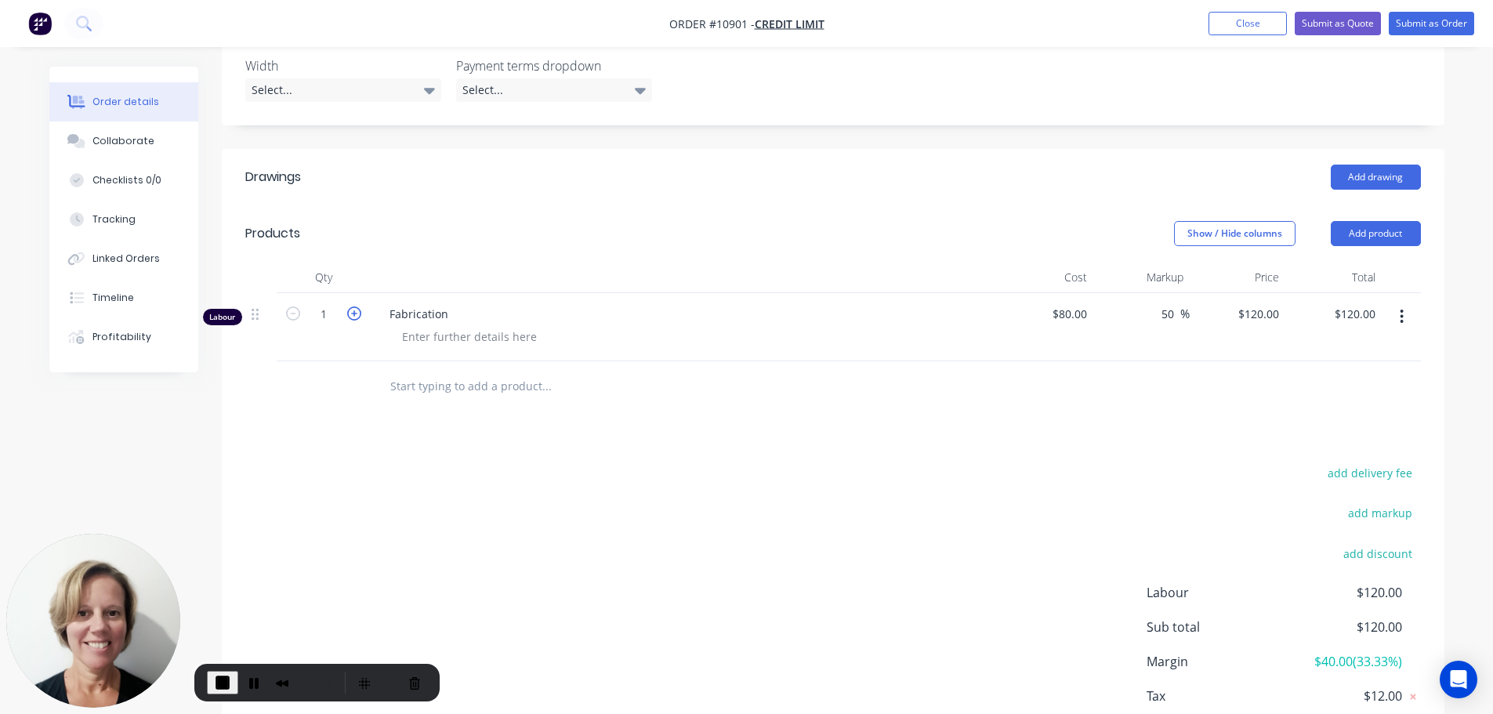
click at [356, 317] on icon "button" at bounding box center [354, 313] width 14 height 14
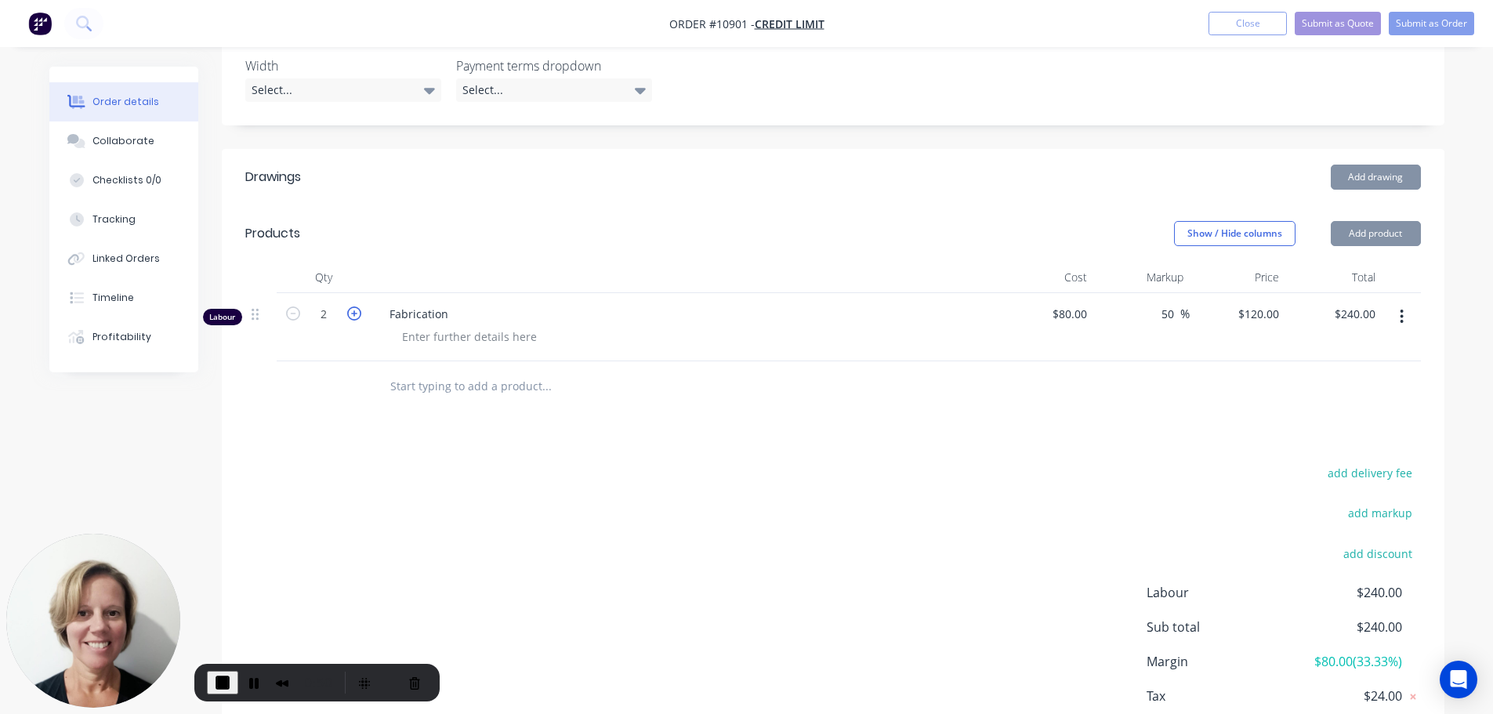
click at [356, 317] on icon "button" at bounding box center [354, 313] width 14 height 14
click at [355, 317] on icon "button" at bounding box center [354, 313] width 14 height 14
click at [353, 317] on icon "button" at bounding box center [354, 313] width 14 height 14
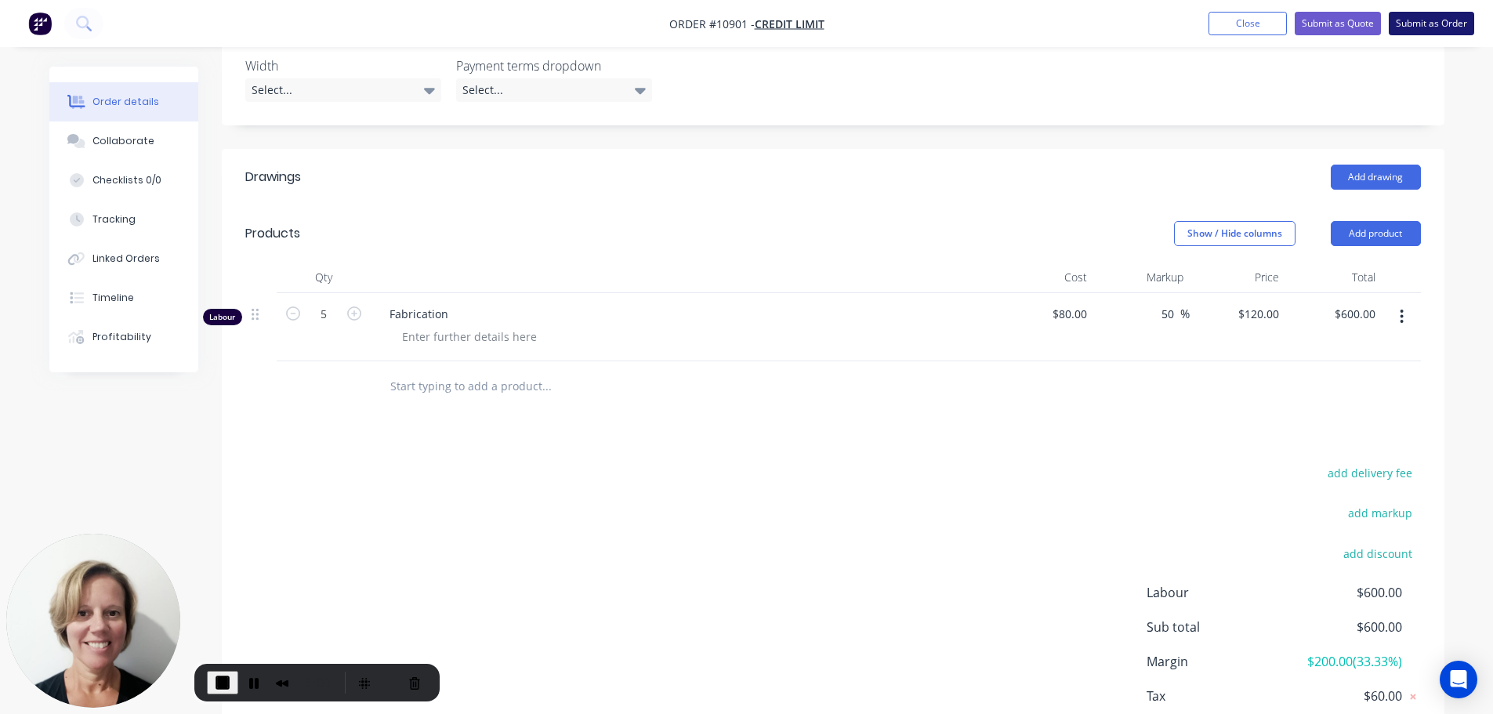
click at [1411, 26] on button "Submit as Order" at bounding box center [1431, 24] width 85 height 24
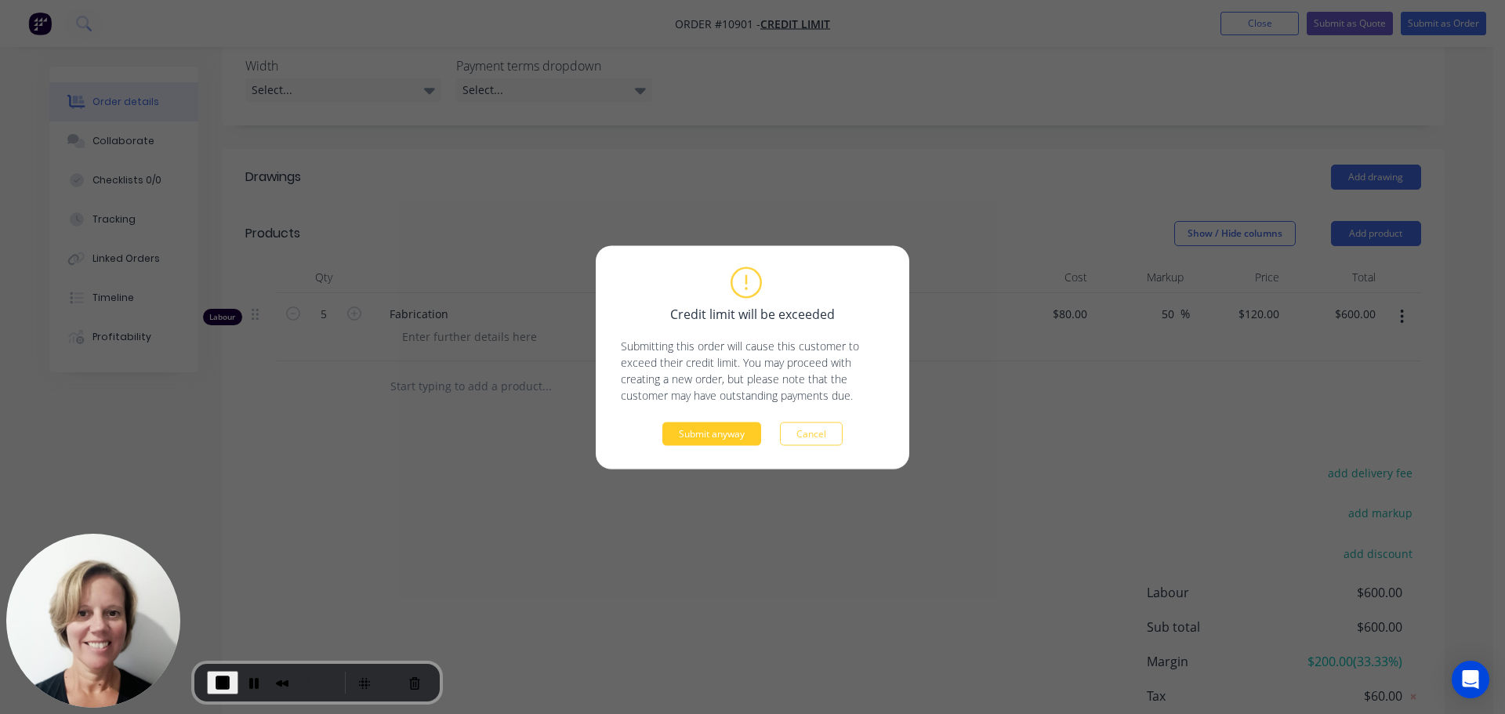
click at [702, 436] on button "Submit anyway" at bounding box center [711, 434] width 99 height 24
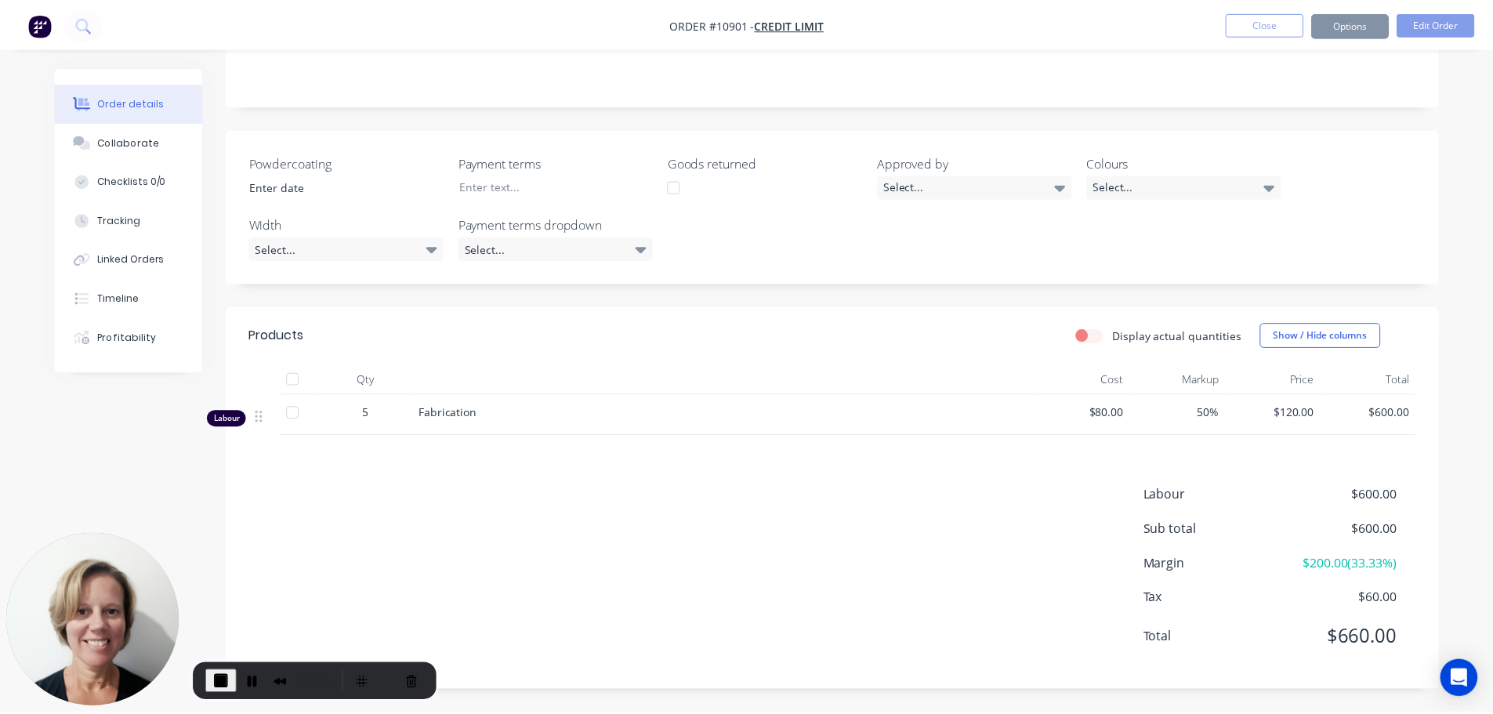
scroll to position [263, 0]
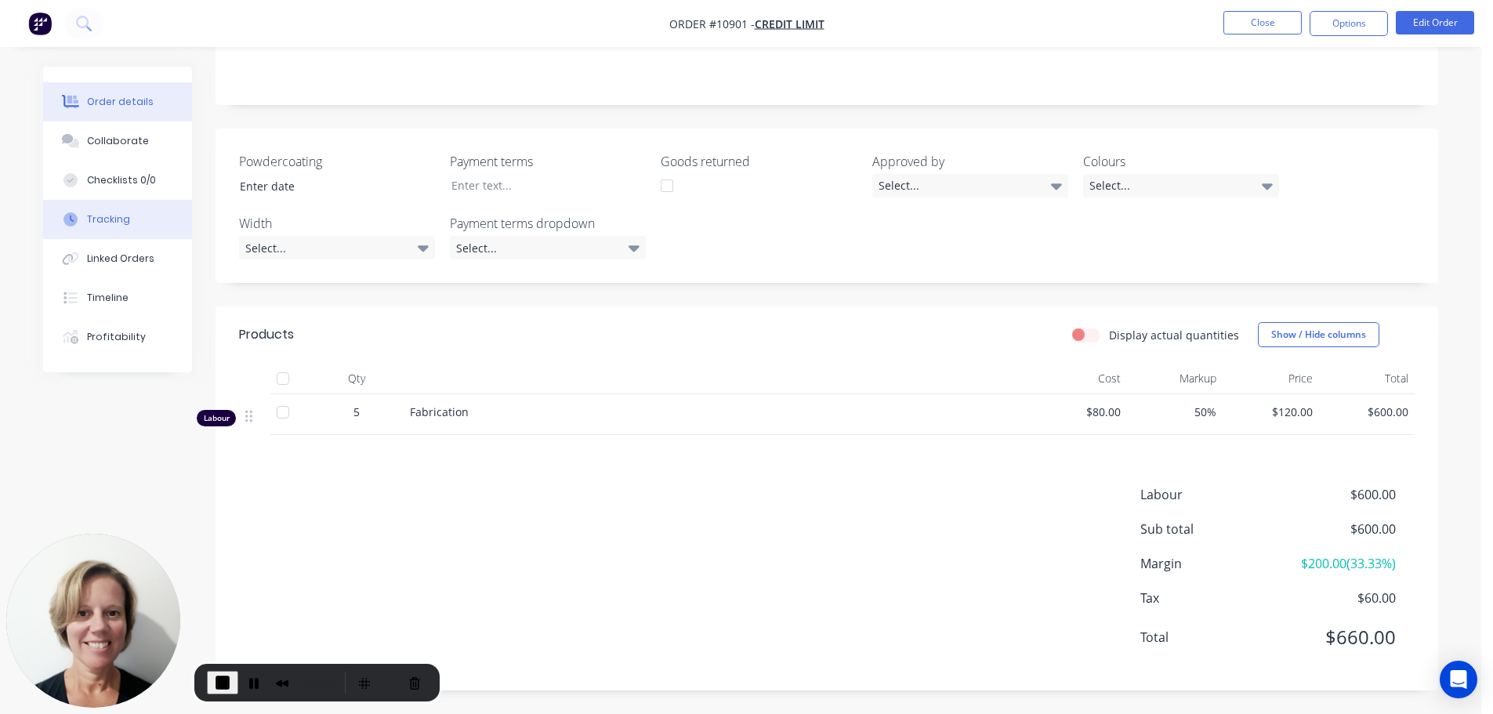
click at [112, 220] on div "Tracking" at bounding box center [108, 219] width 43 height 14
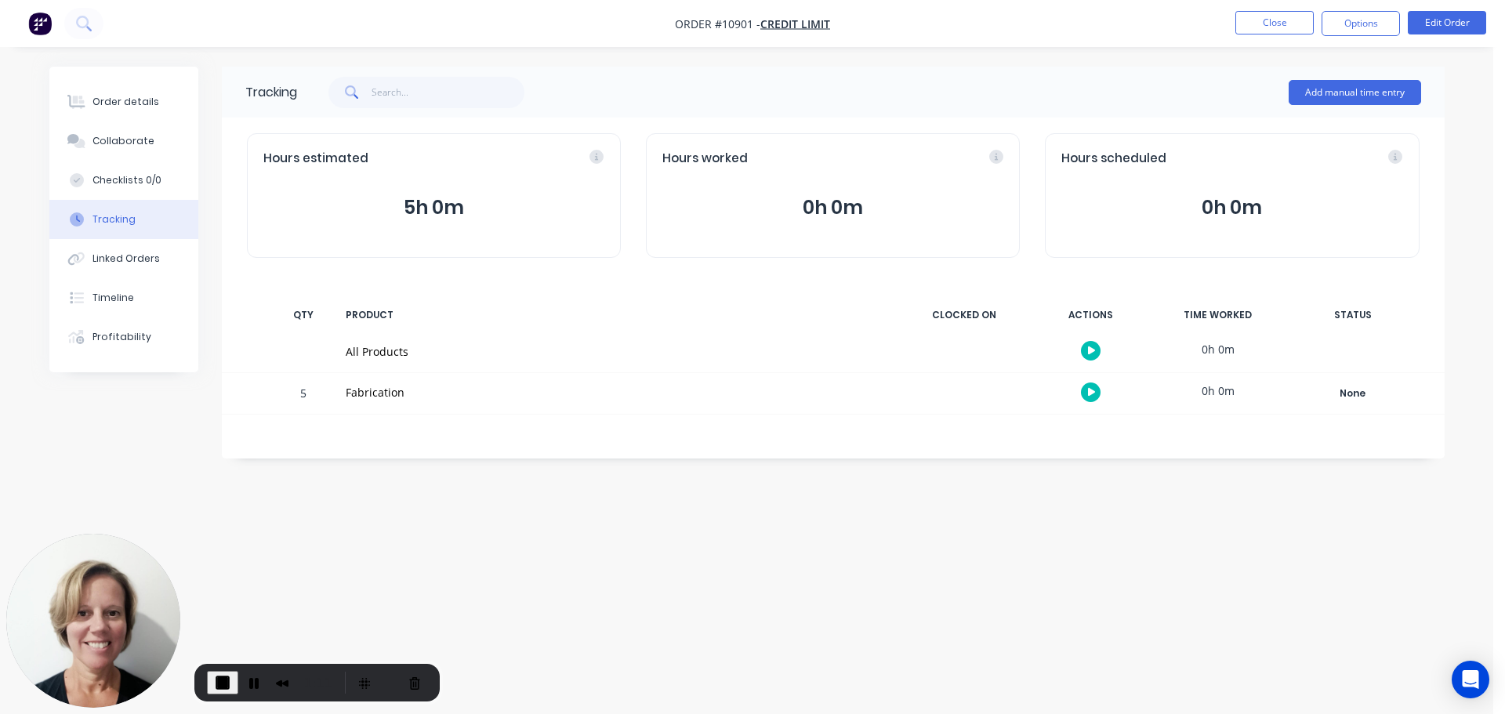
click at [1085, 393] on button "button" at bounding box center [1091, 392] width 20 height 20
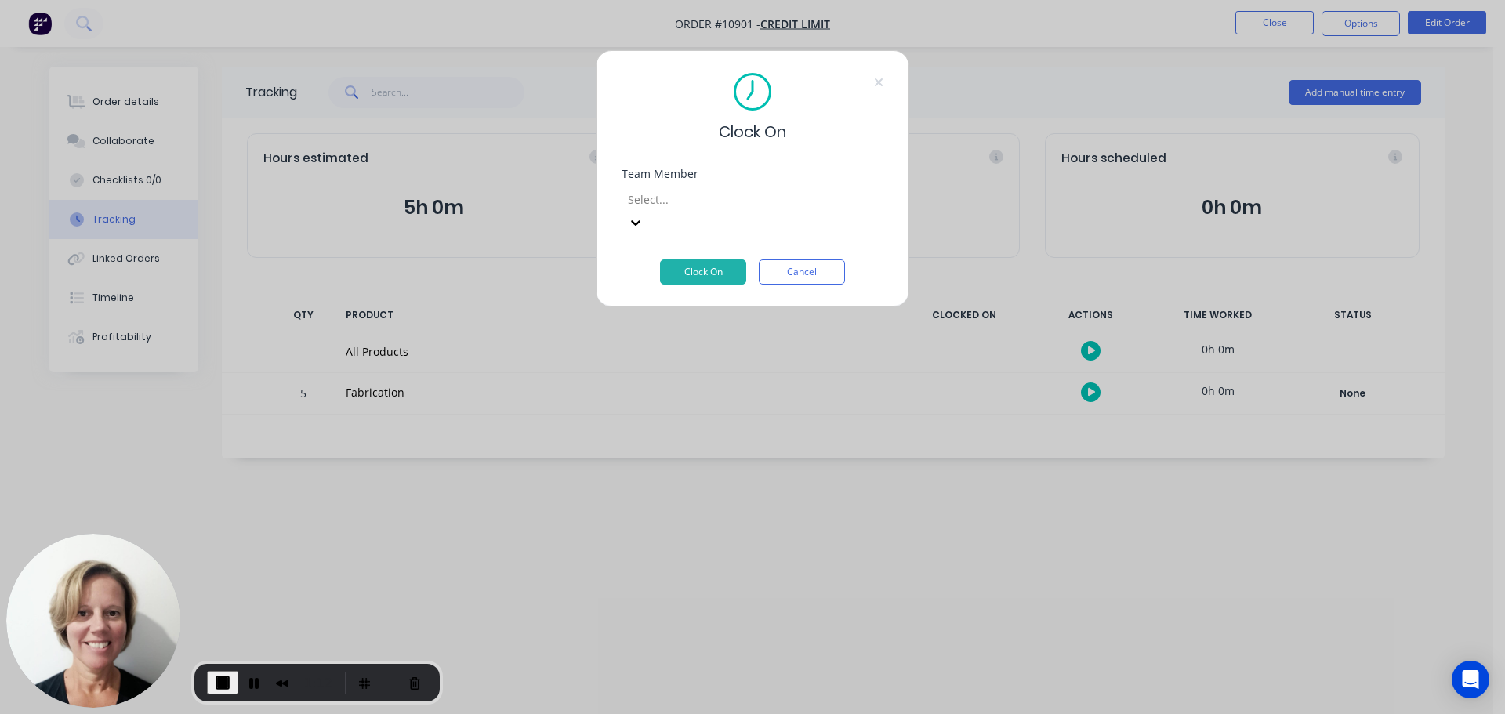
click at [675, 207] on div at bounding box center [739, 200] width 226 height 20
click at [799, 259] on button "Cancel" at bounding box center [802, 271] width 86 height 25
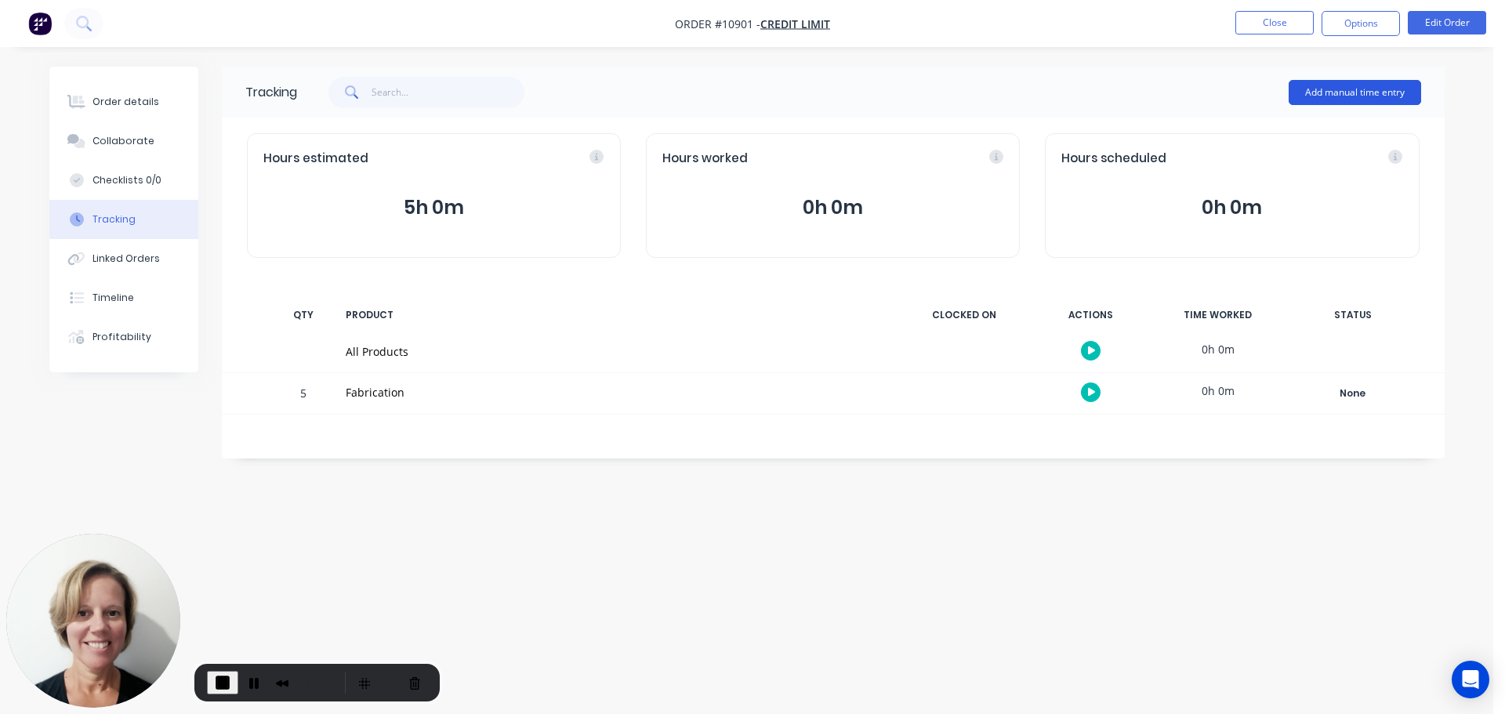
click at [1339, 90] on button "Add manual time entry" at bounding box center [1354, 92] width 132 height 25
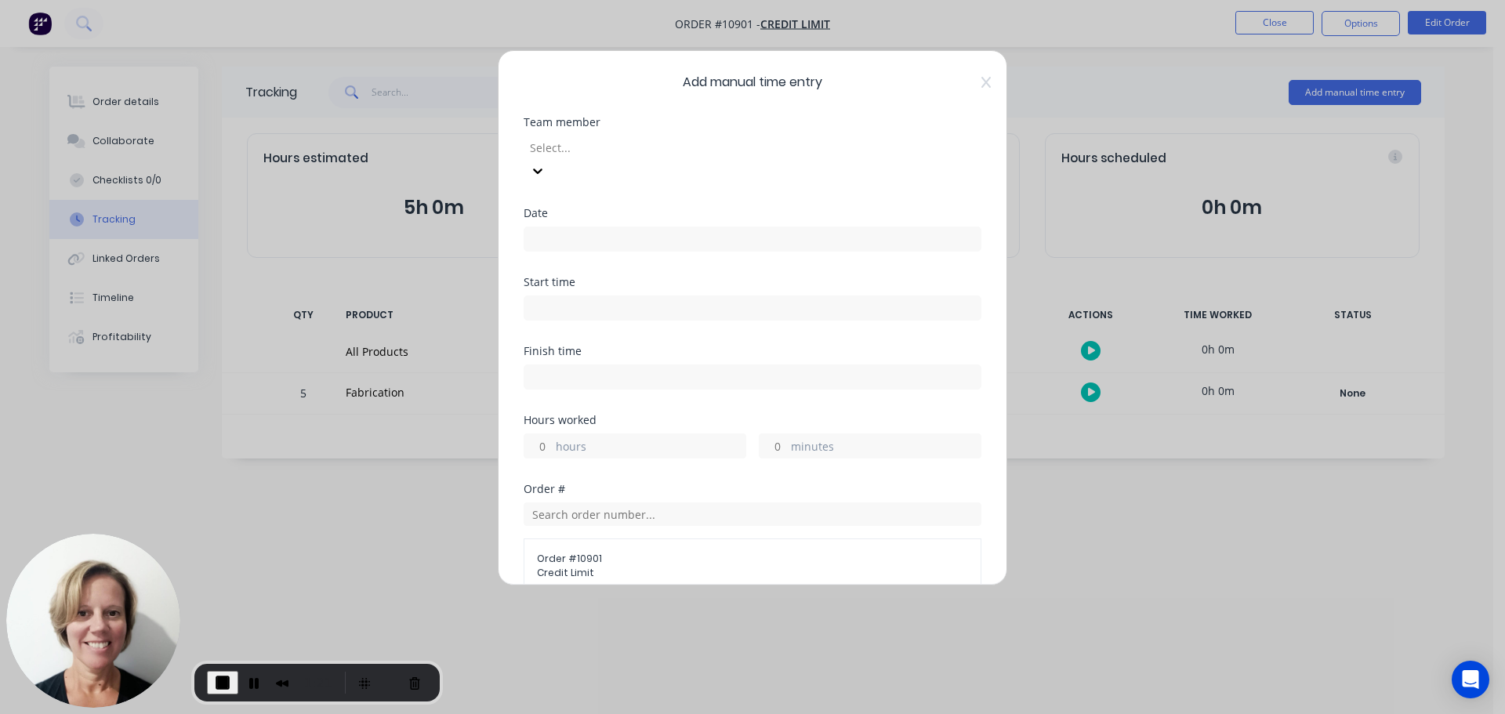
click at [569, 148] on div at bounding box center [641, 148] width 226 height 20
drag, startPoint x: 583, startPoint y: 302, endPoint x: 641, endPoint y: 295, distance: 58.3
click at [554, 227] on input at bounding box center [752, 239] width 456 height 24
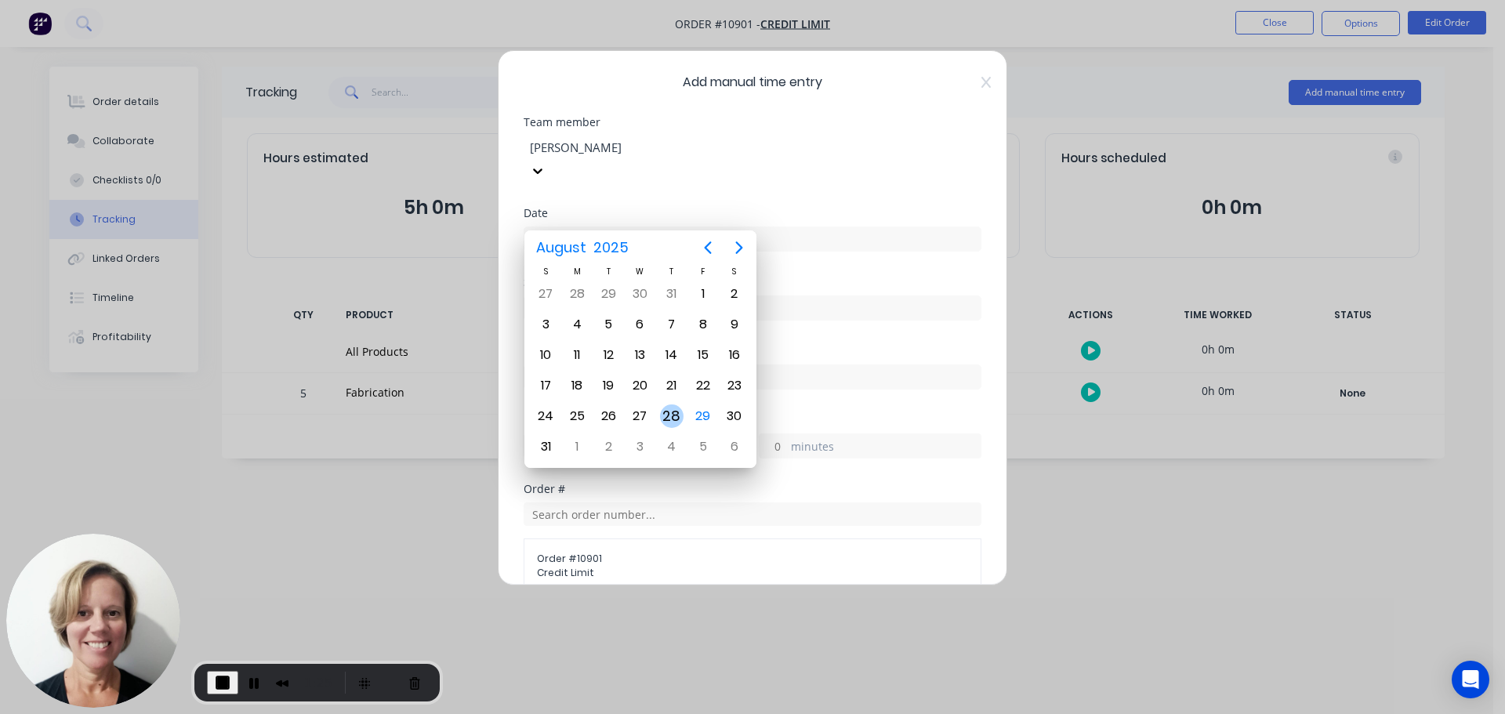
click at [665, 415] on div "28" at bounding box center [672, 416] width 24 height 24
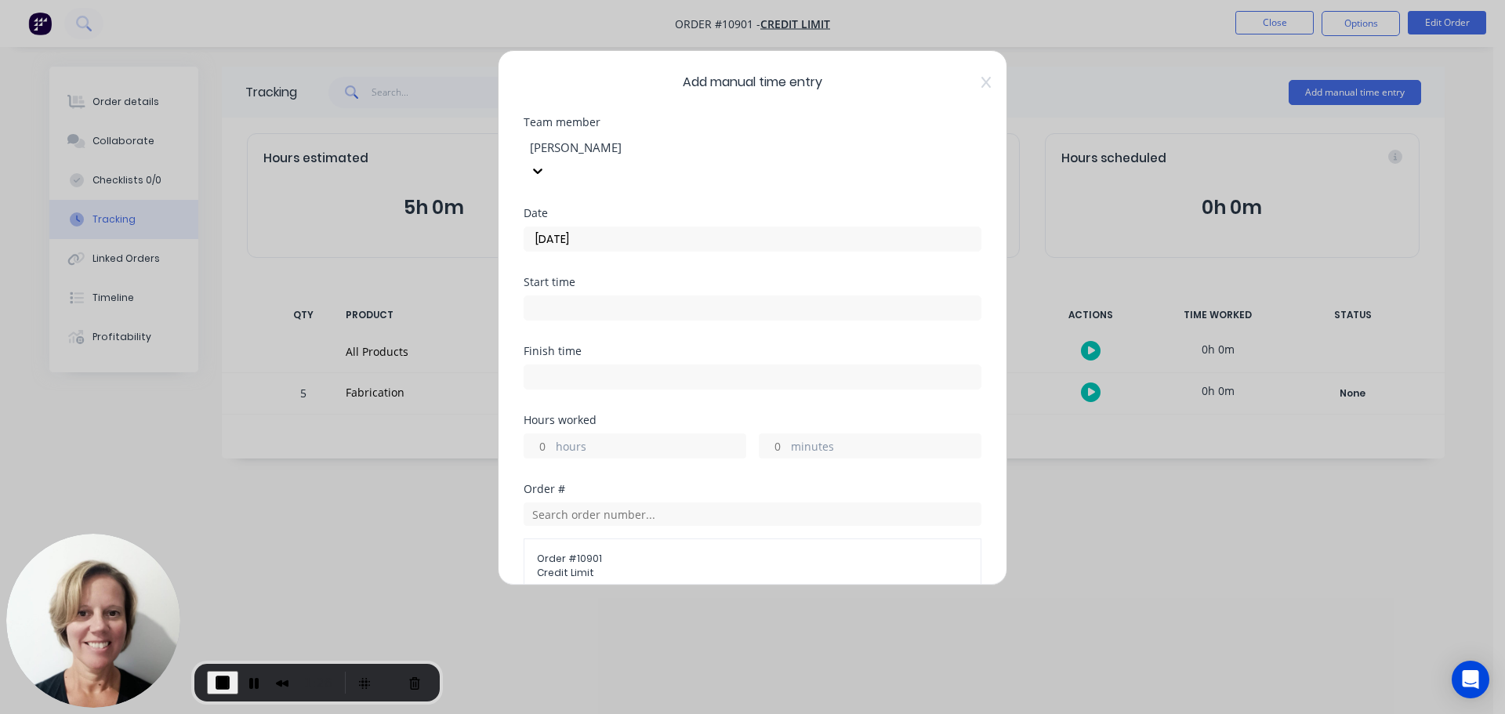
click at [612, 227] on input "[DATE]" at bounding box center [752, 239] width 456 height 24
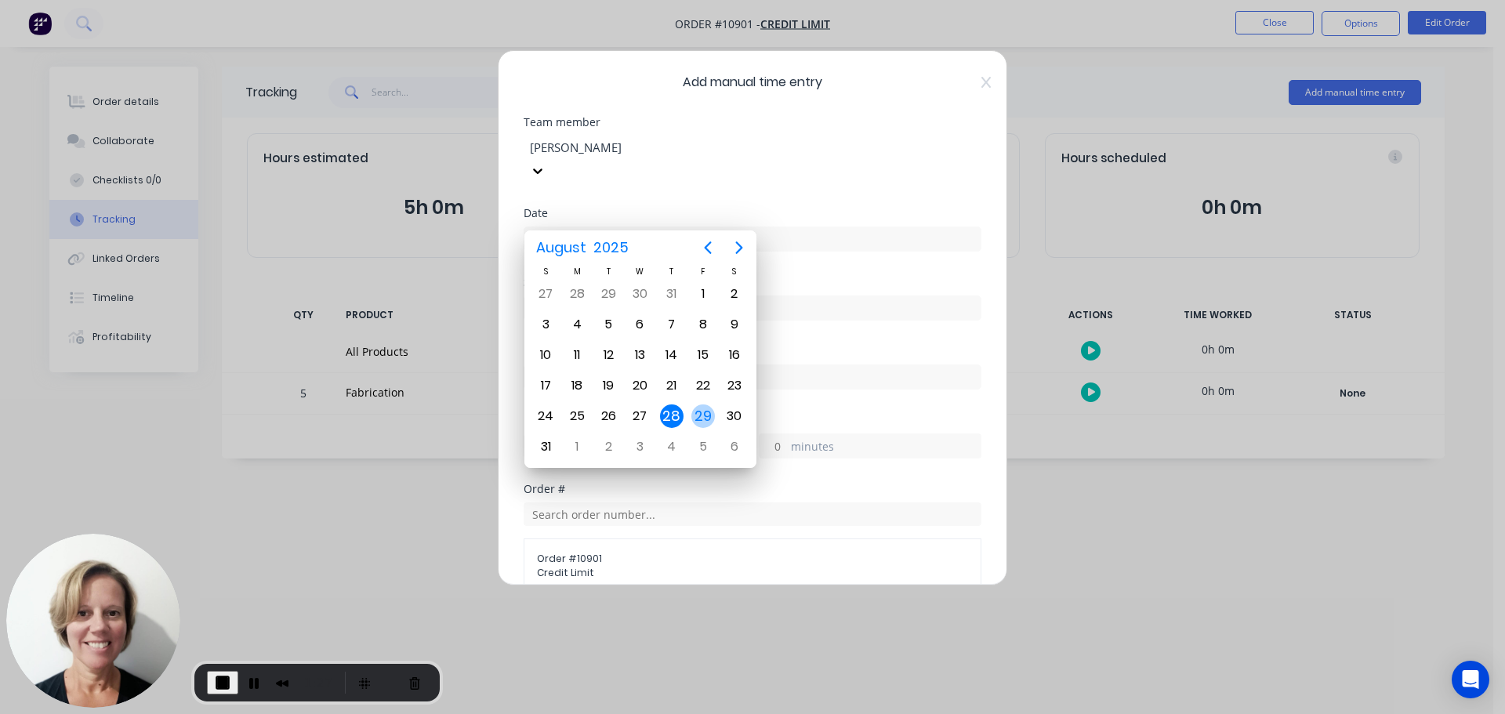
click at [699, 417] on div "29" at bounding box center [703, 416] width 24 height 24
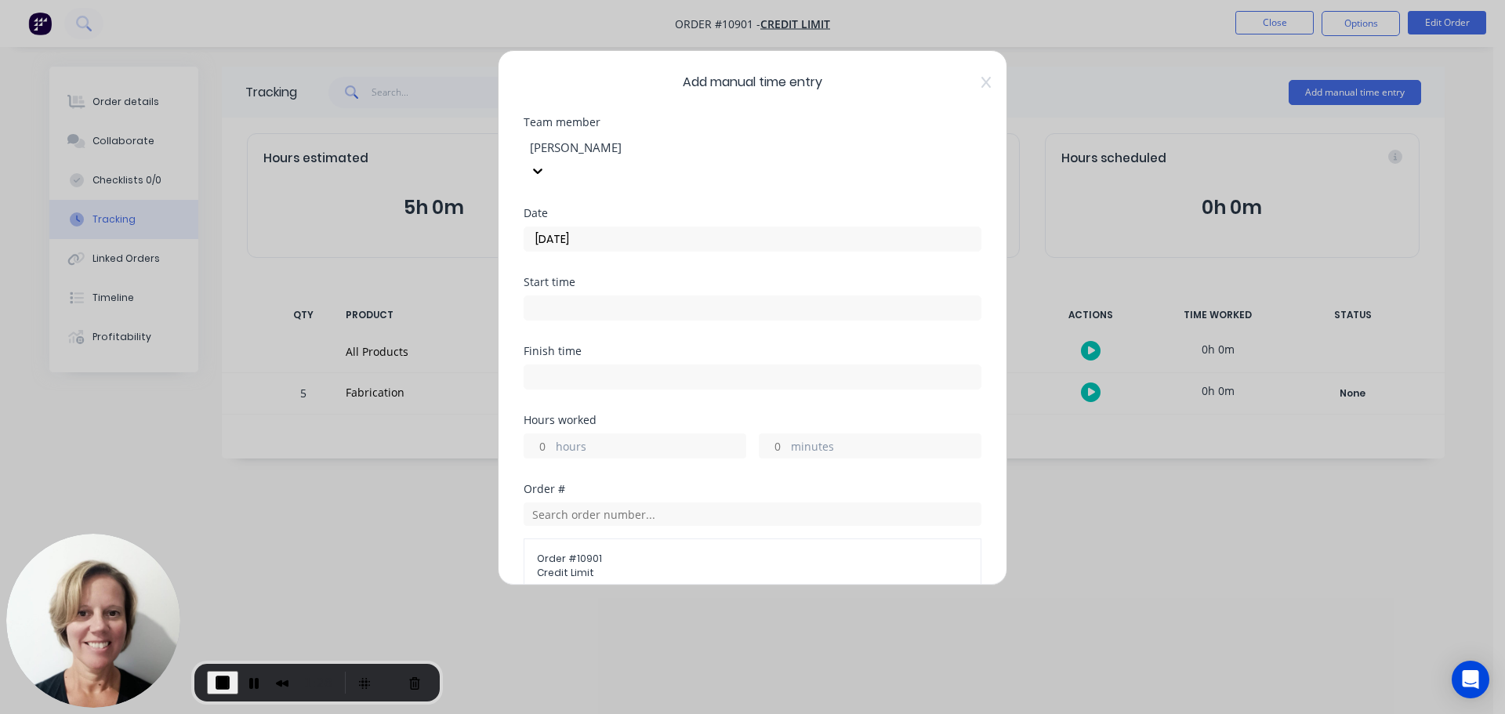
click at [560, 296] on input at bounding box center [752, 308] width 456 height 24
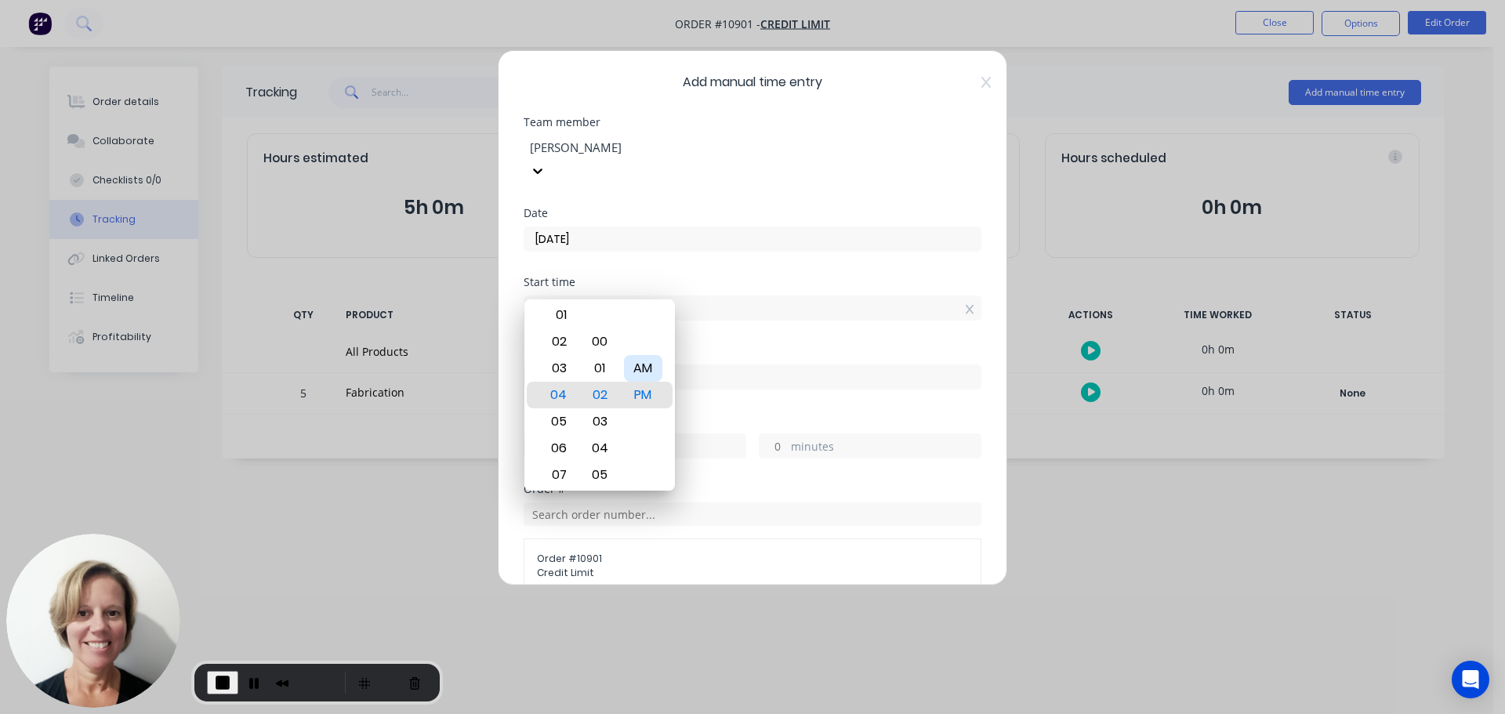
click at [637, 366] on div "AM" at bounding box center [643, 368] width 38 height 27
click at [558, 449] on div "08" at bounding box center [557, 448] width 38 height 27
click at [747, 312] on div "Start time 08:02 AM" at bounding box center [752, 311] width 458 height 69
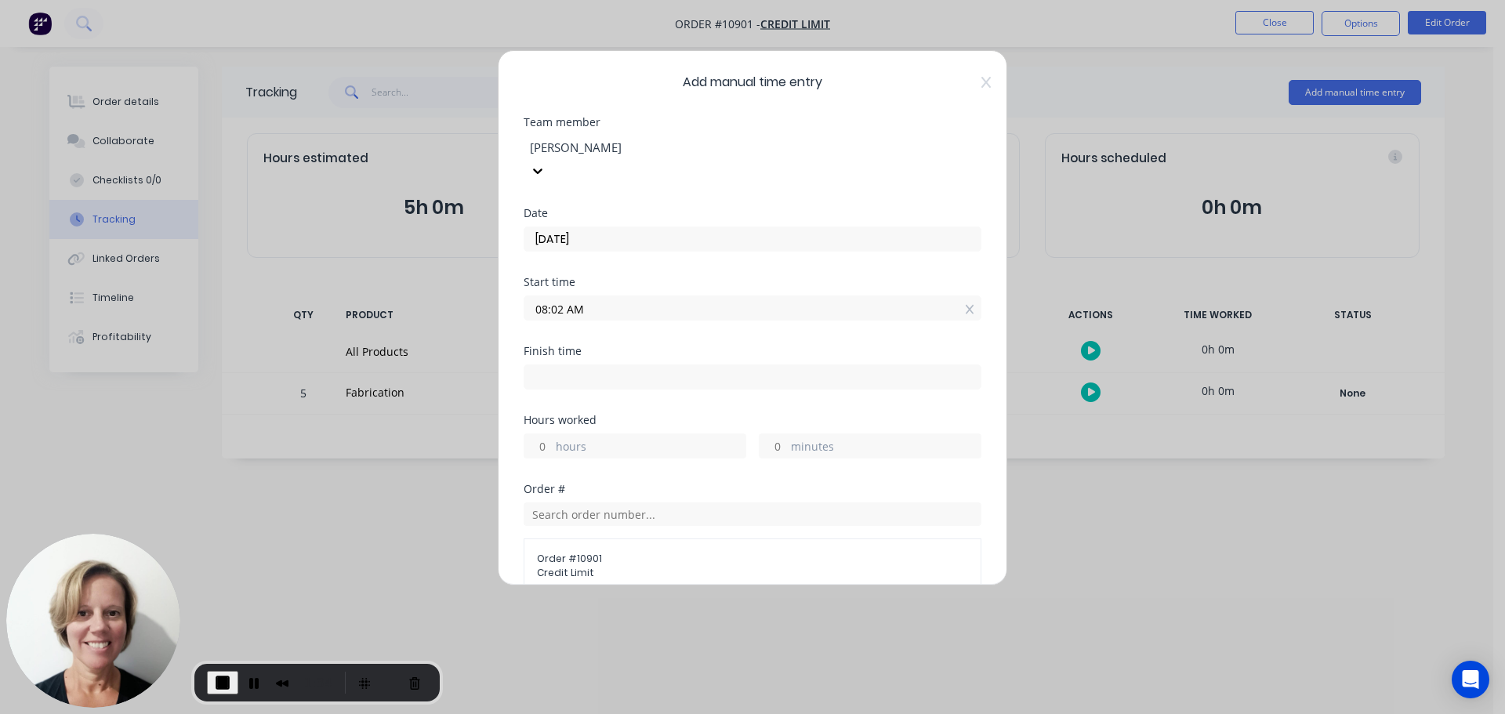
click at [546, 434] on input "hours" at bounding box center [537, 446] width 27 height 24
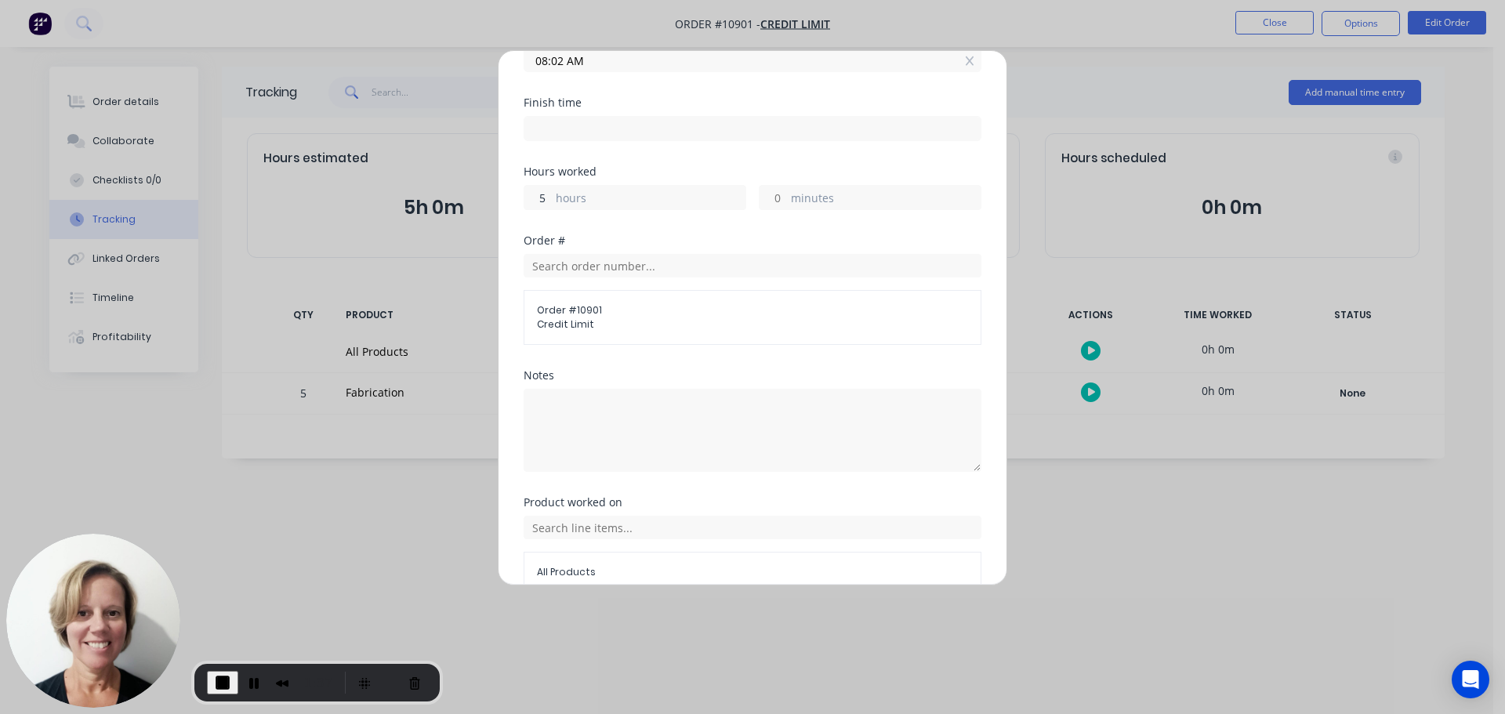
scroll to position [305, 0]
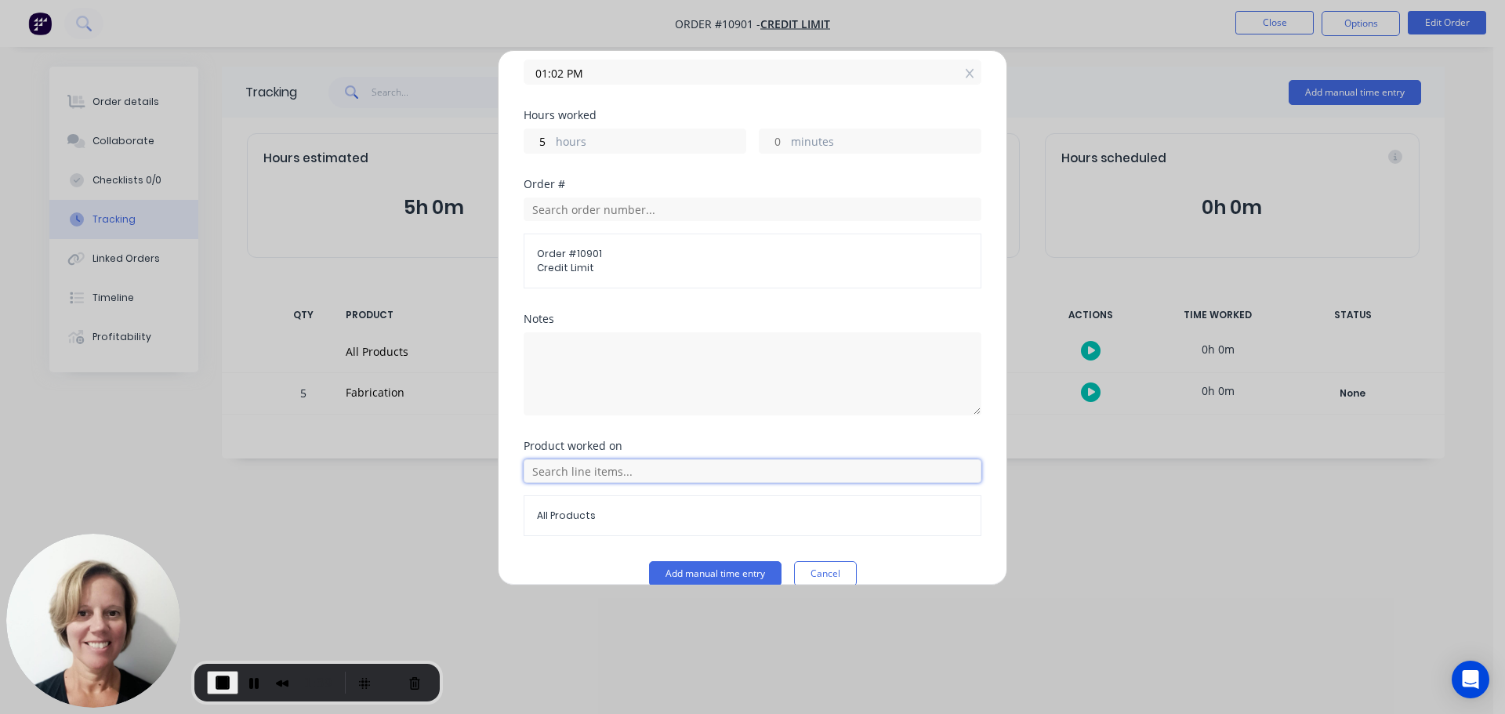
click at [605, 459] on input "text" at bounding box center [752, 471] width 458 height 24
click at [599, 542] on span "Fabrication" at bounding box center [764, 549] width 407 height 14
click at [690, 561] on button "Add manual time entry" at bounding box center [715, 573] width 132 height 25
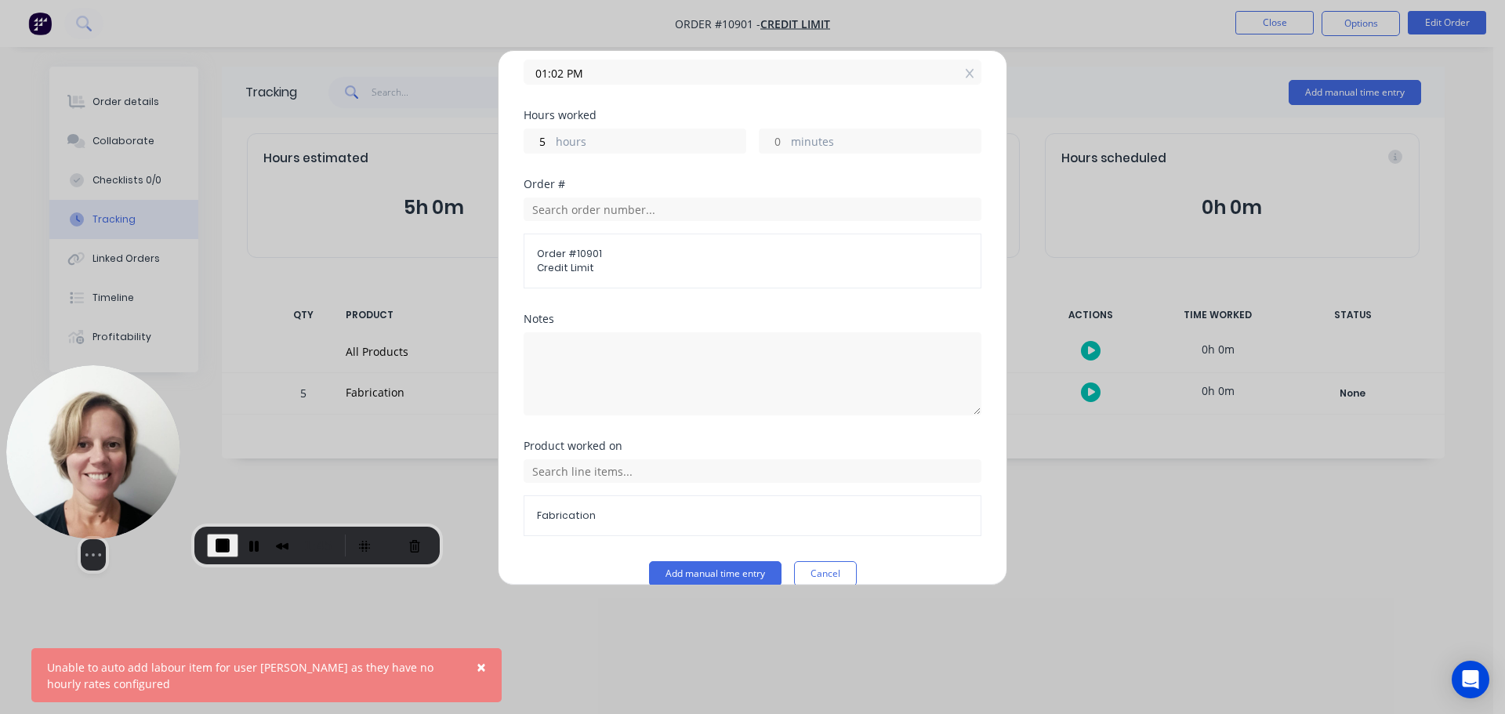
drag, startPoint x: 154, startPoint y: 661, endPoint x: 147, endPoint y: 524, distance: 137.4
click at [147, 539] on div "Select video screen size" at bounding box center [93, 554] width 174 height 31
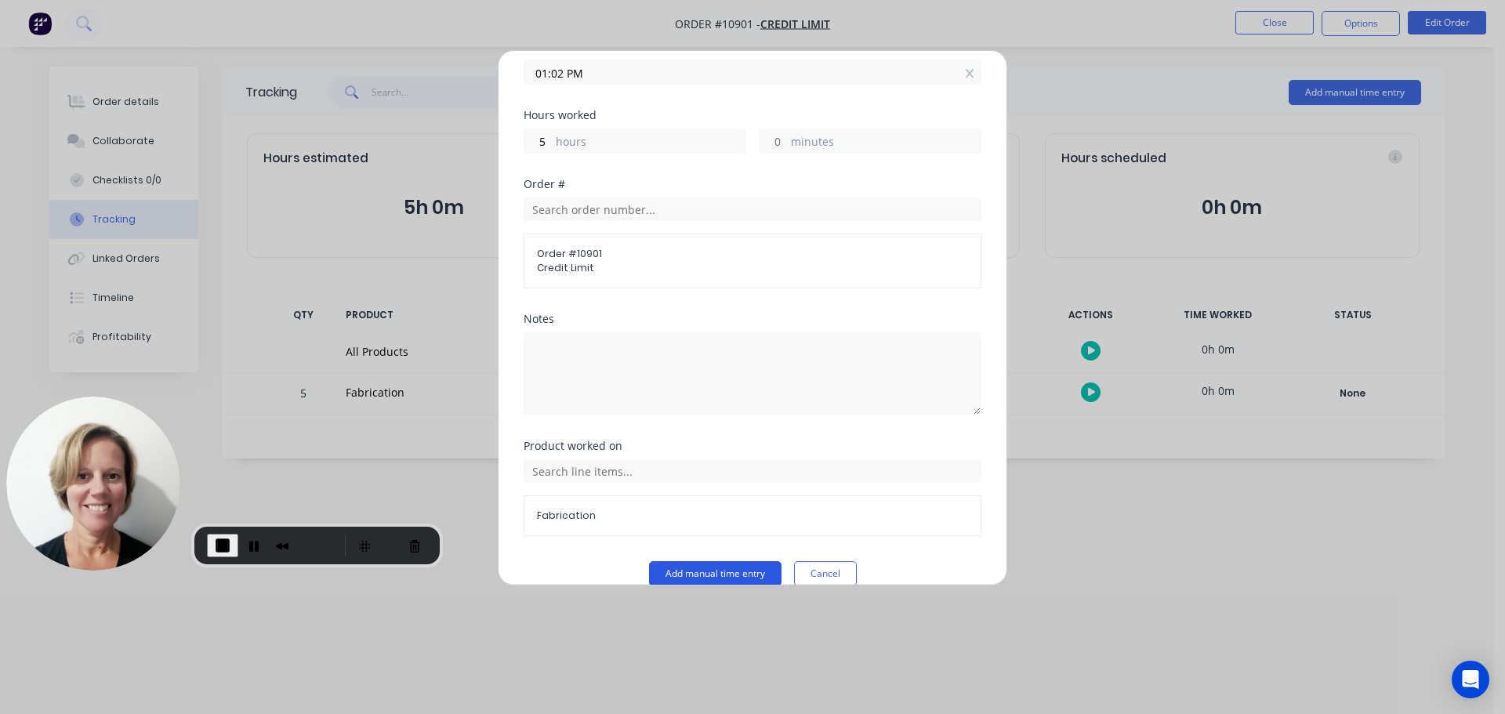
click at [724, 561] on button "Add manual time entry" at bounding box center [715, 573] width 132 height 25
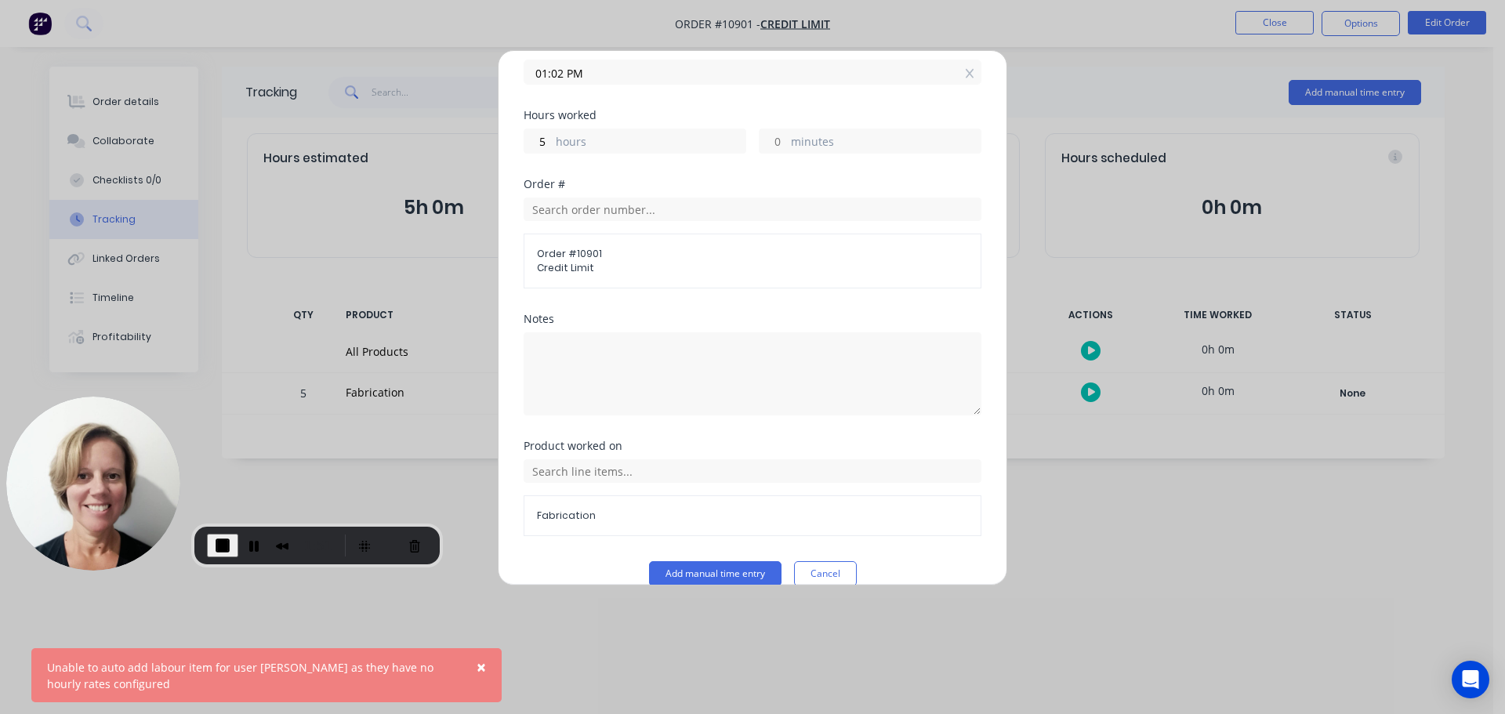
click at [822, 561] on button "Cancel" at bounding box center [825, 573] width 63 height 25
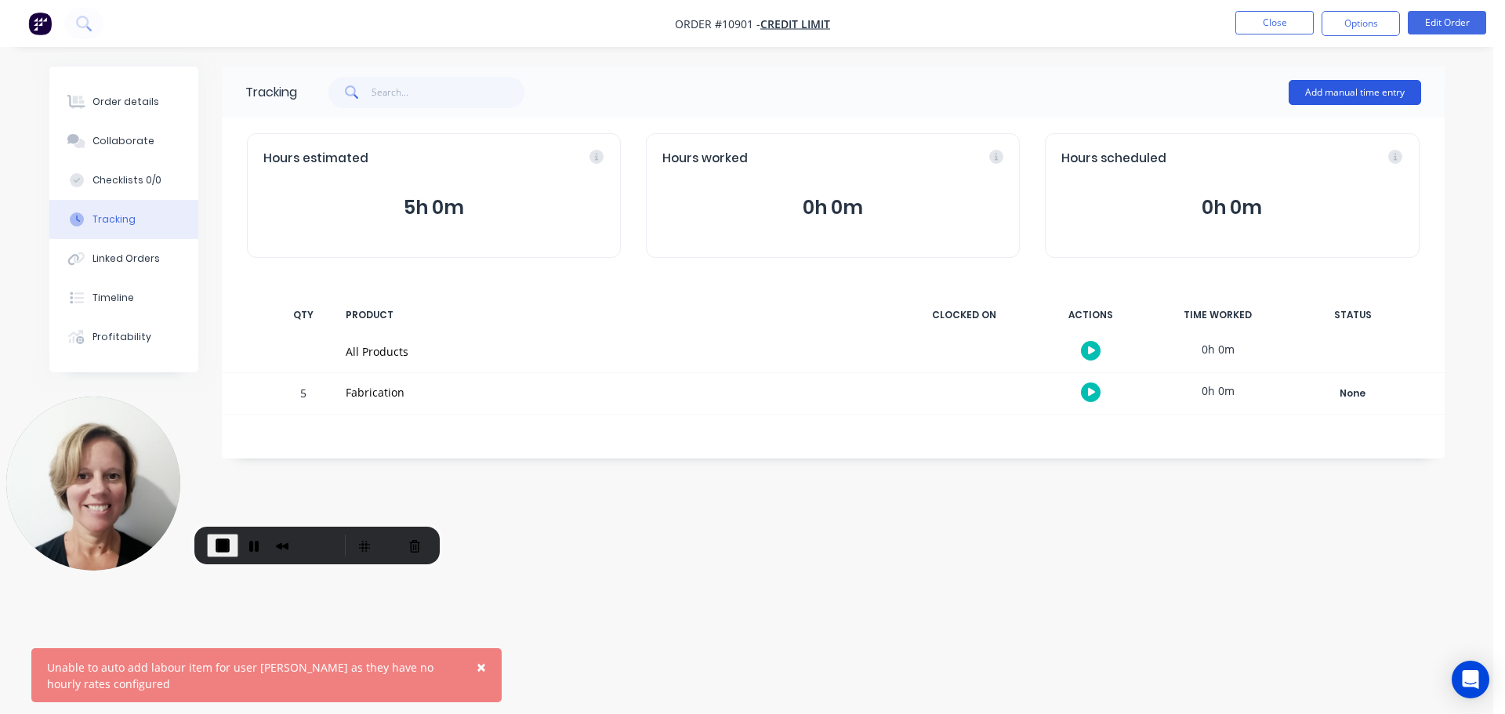
click at [1317, 91] on button "Add manual time entry" at bounding box center [1354, 92] width 132 height 25
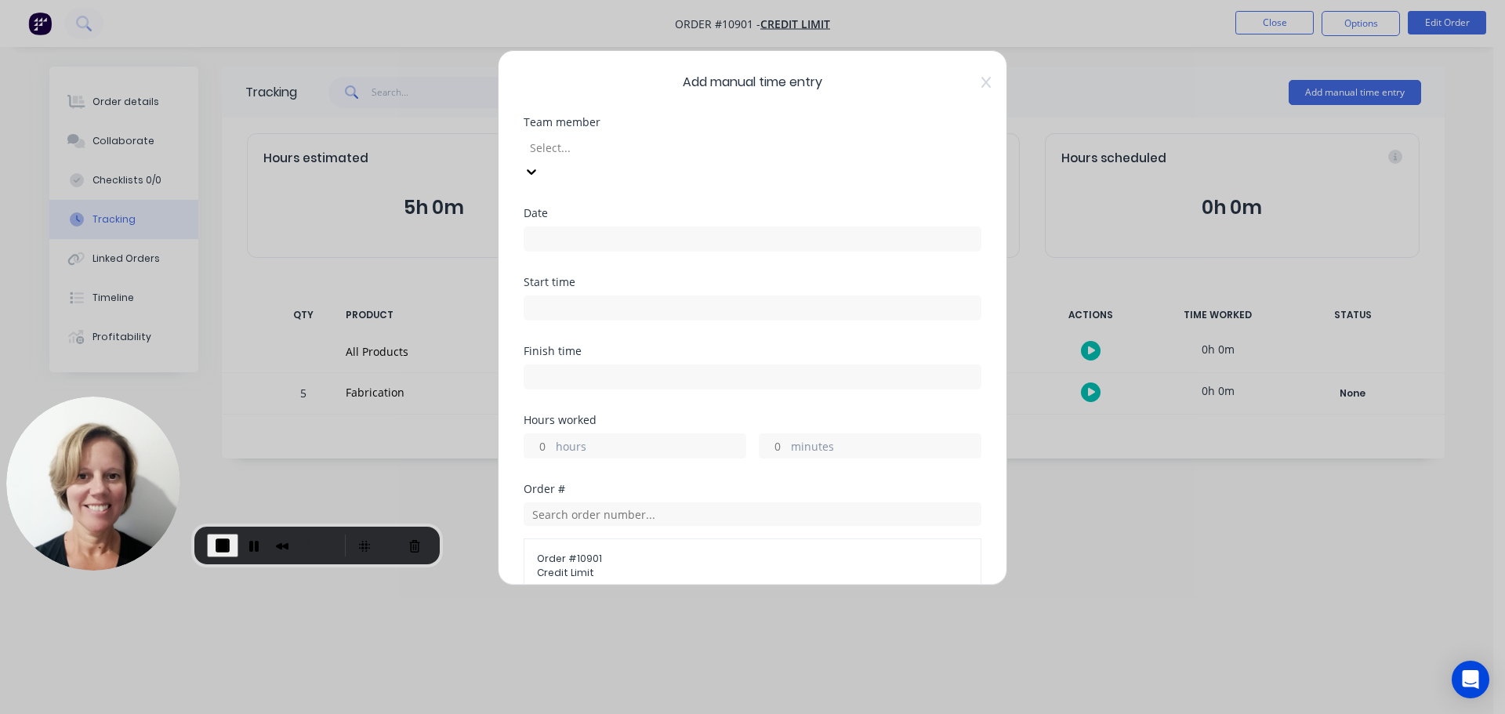
click at [625, 152] on div at bounding box center [641, 148] width 226 height 20
click at [549, 227] on input at bounding box center [752, 239] width 456 height 24
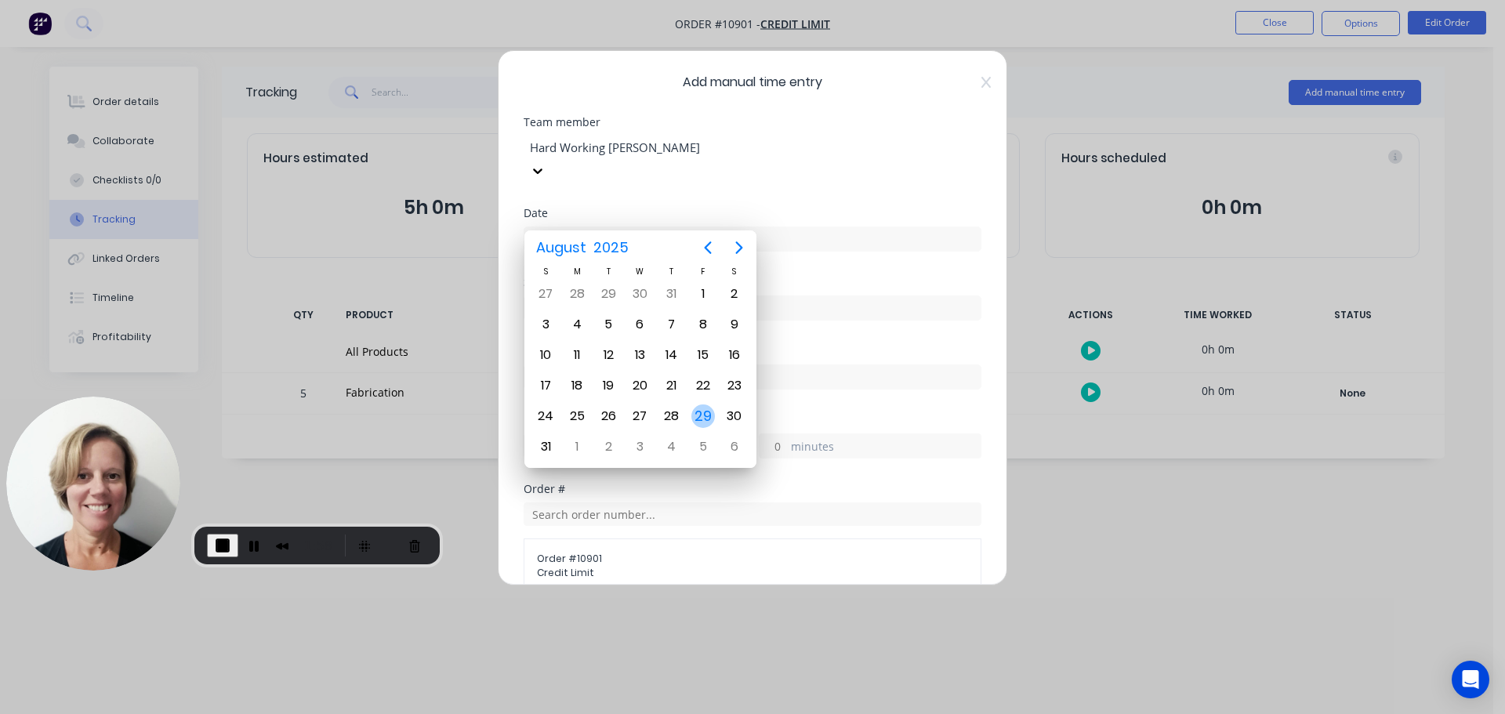
click at [702, 415] on div "29" at bounding box center [703, 416] width 24 height 24
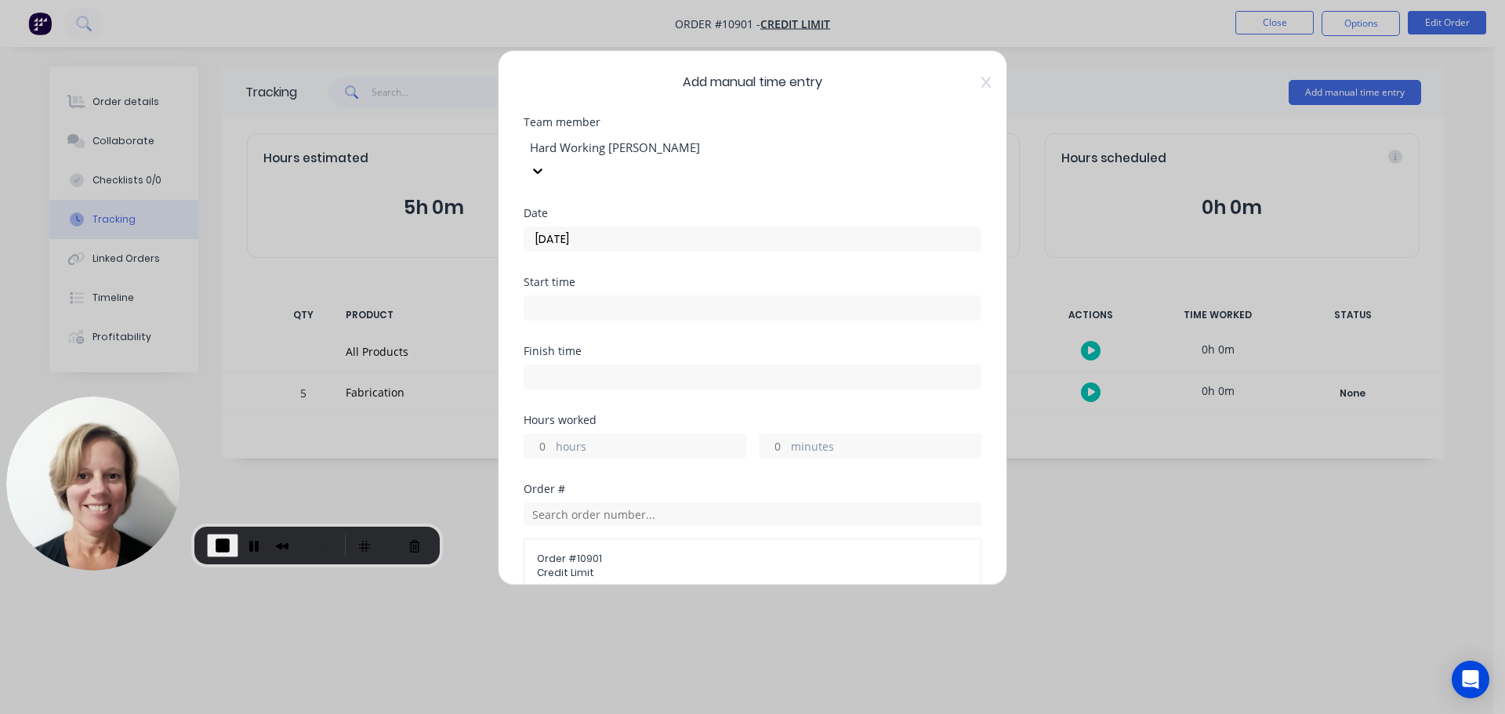
click at [577, 296] on input at bounding box center [752, 308] width 456 height 24
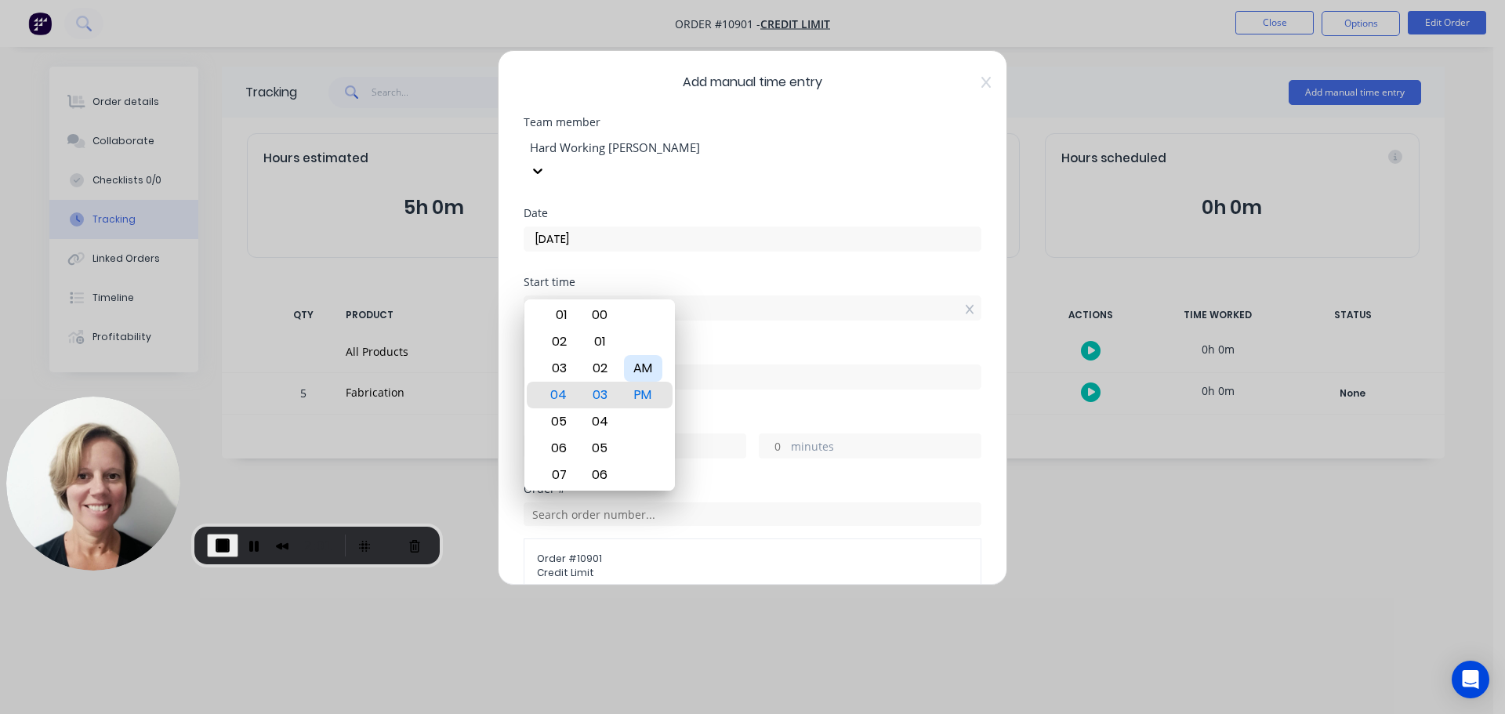
click at [645, 370] on div "AM" at bounding box center [643, 368] width 38 height 27
click at [556, 480] on div "07" at bounding box center [557, 475] width 38 height 27
click at [748, 317] on div "Start time 07:03 AM" at bounding box center [752, 311] width 458 height 69
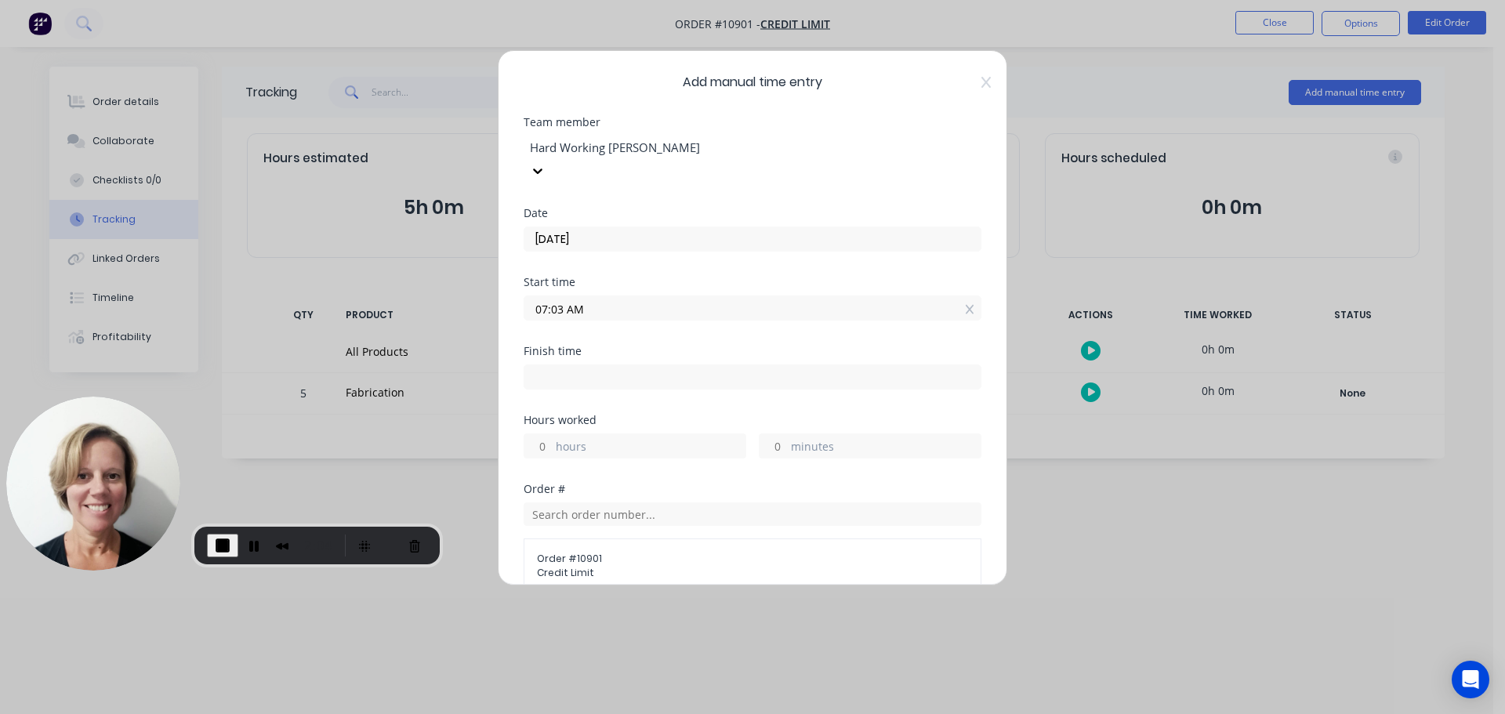
click at [538, 434] on input "hours" at bounding box center [537, 446] width 27 height 24
click at [869, 385] on div "Finish time 11:03 AM" at bounding box center [752, 380] width 458 height 69
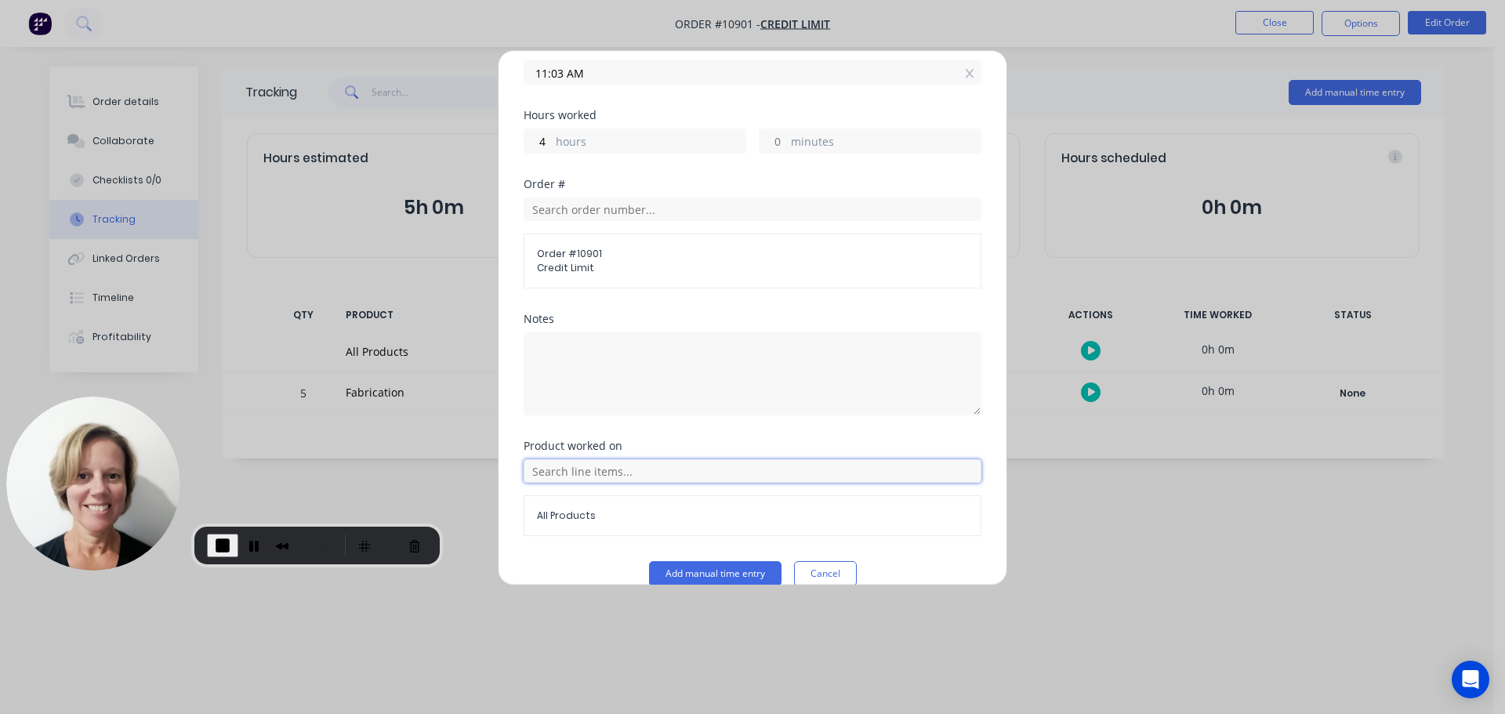
click at [596, 459] on input "text" at bounding box center [752, 471] width 458 height 24
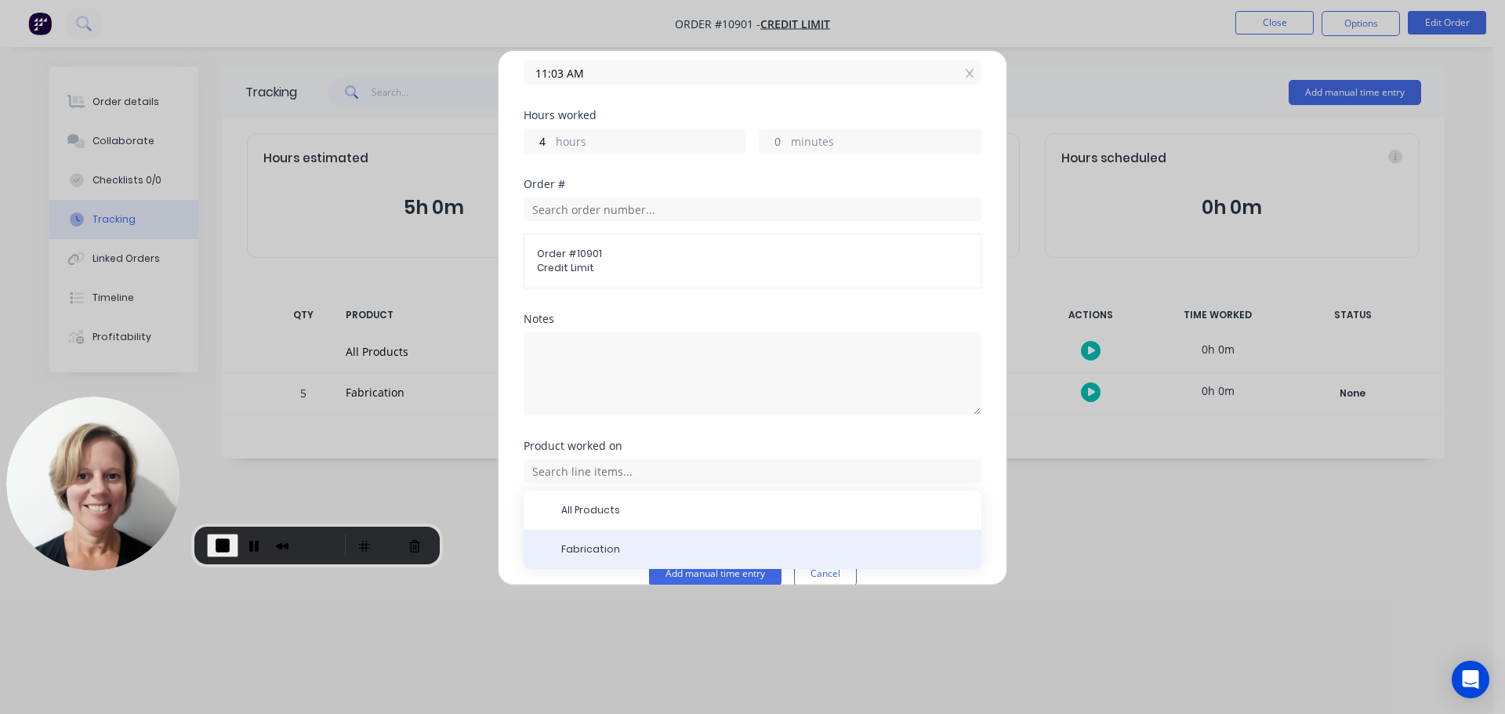
click at [595, 542] on span "Fabrication" at bounding box center [764, 549] width 407 height 14
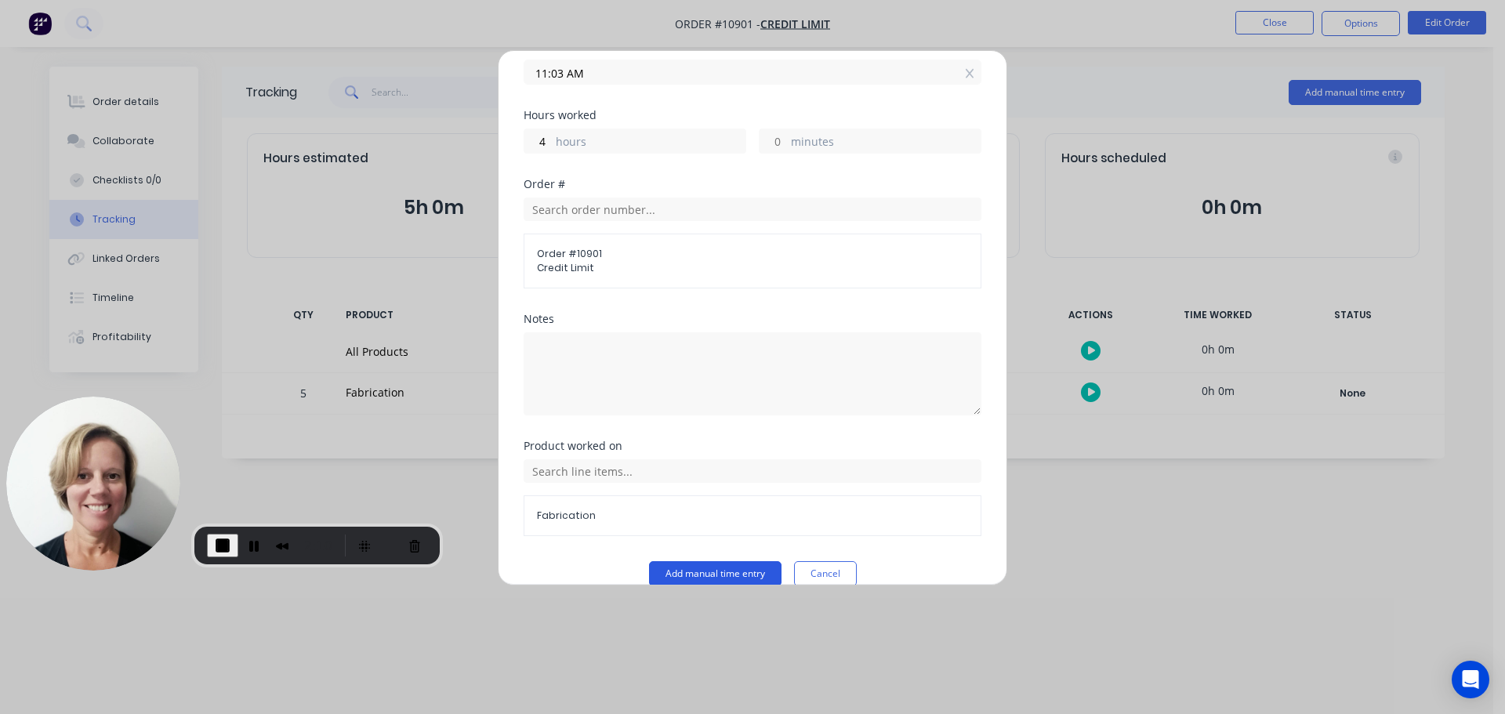
click at [690, 561] on button "Add manual time entry" at bounding box center [715, 573] width 132 height 25
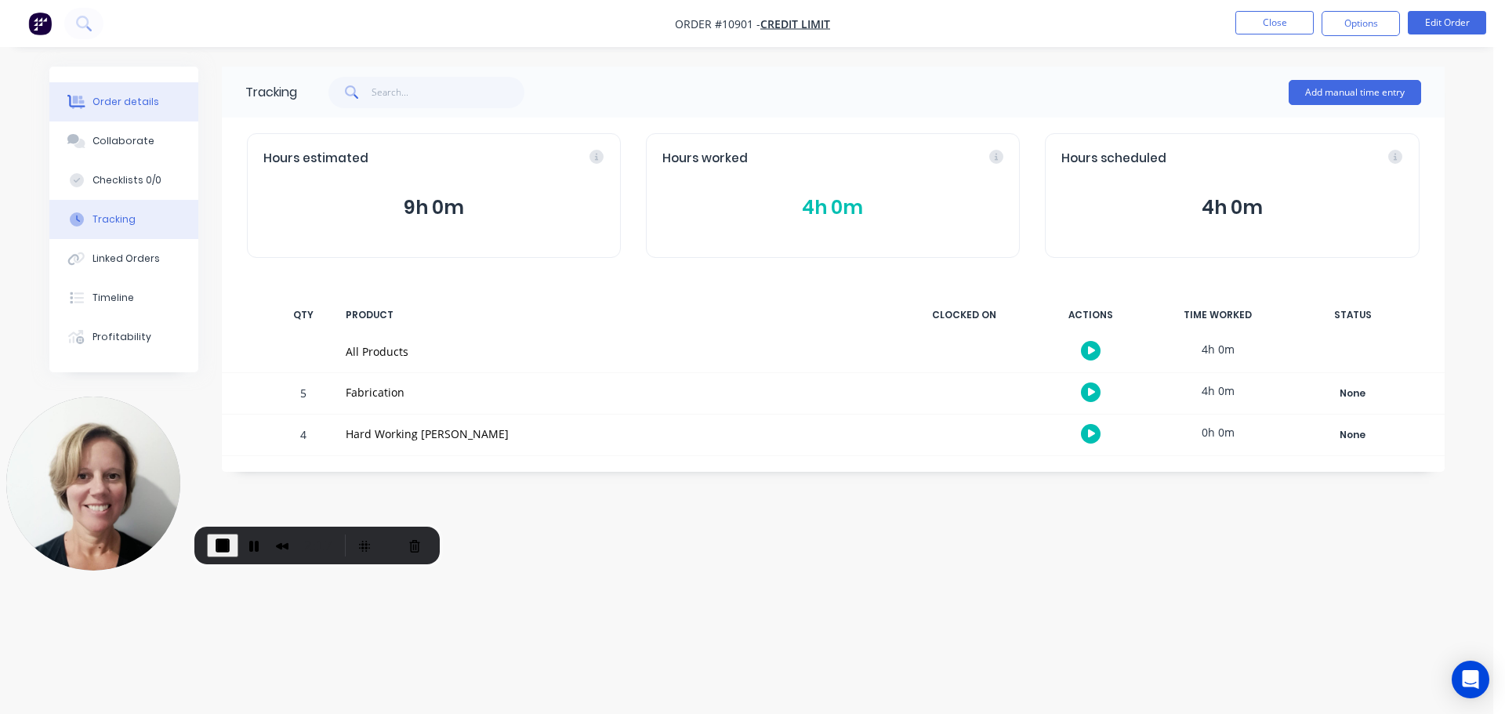
click at [125, 105] on div "Order details" at bounding box center [125, 102] width 67 height 14
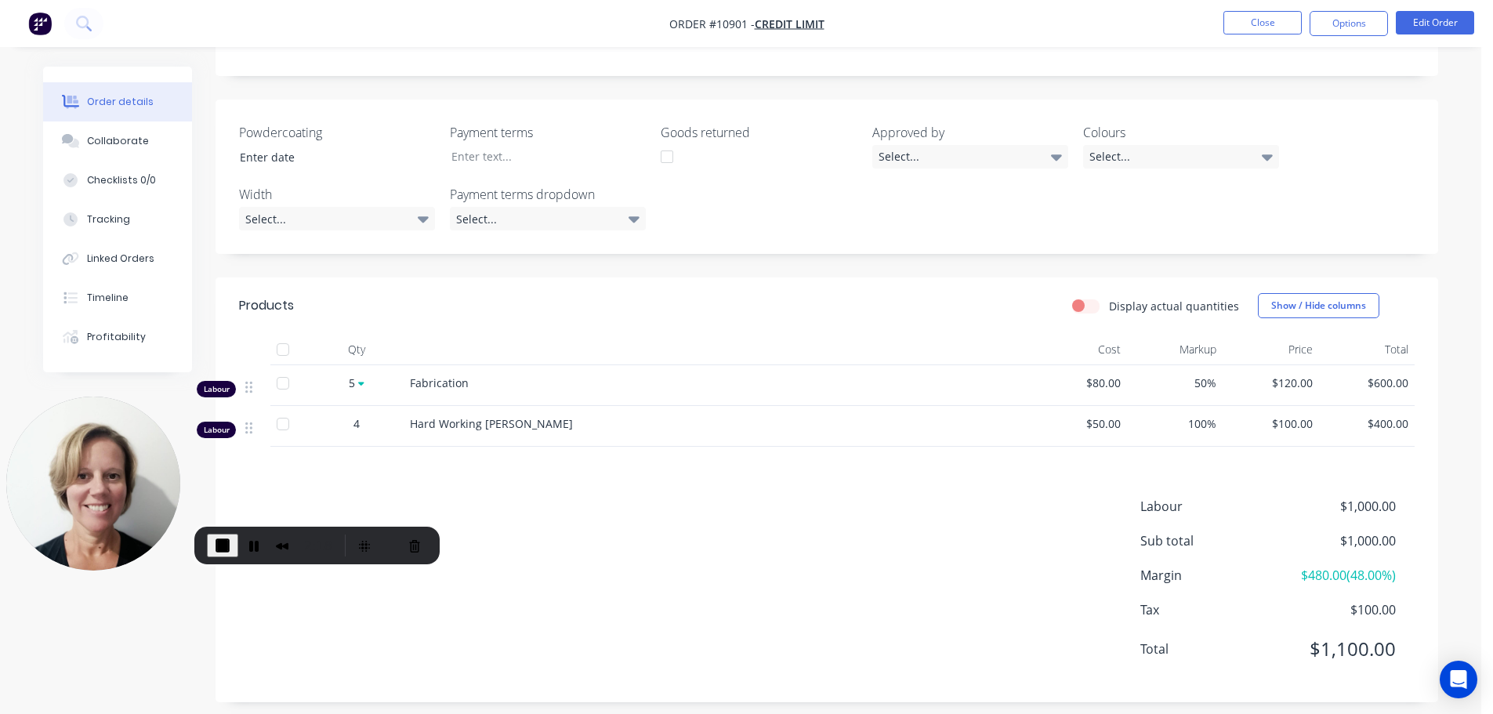
scroll to position [304, 0]
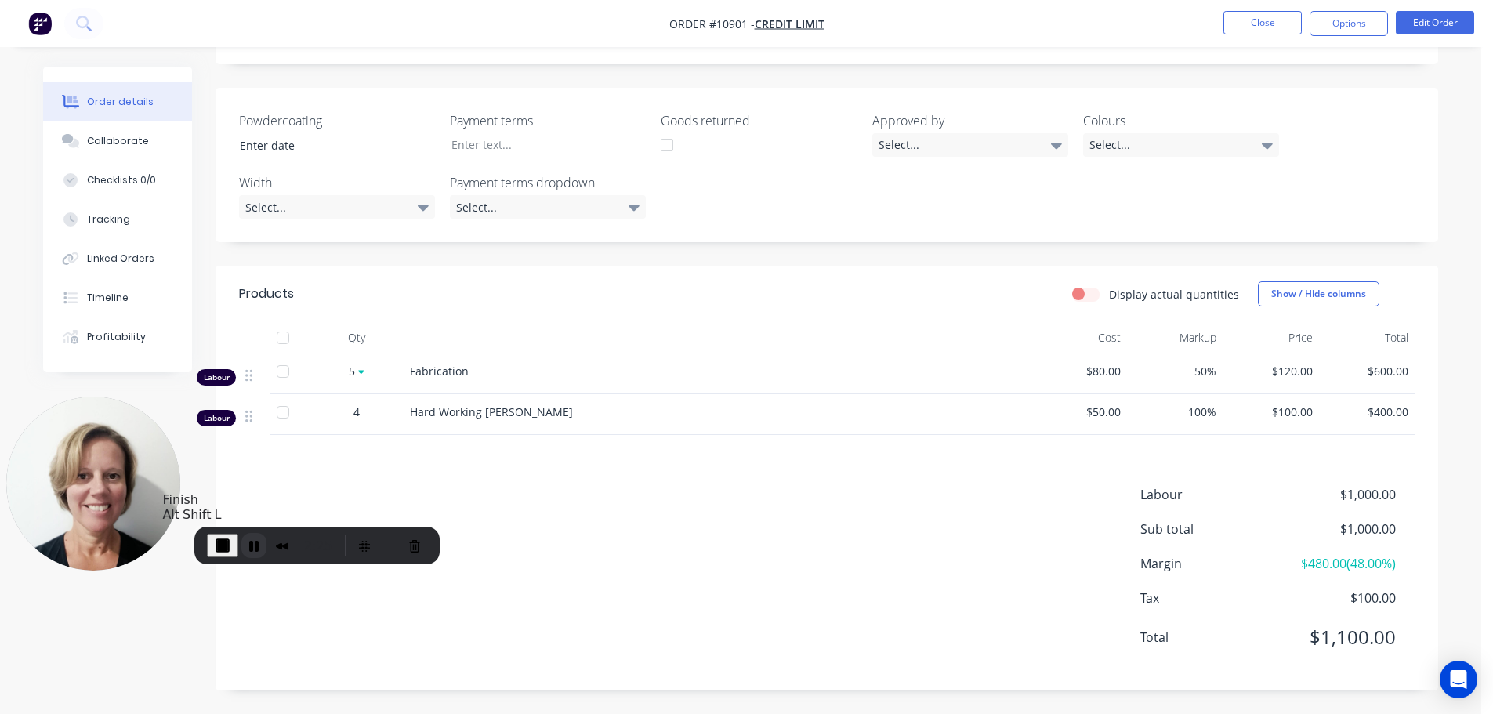
drag, startPoint x: 219, startPoint y: 541, endPoint x: 238, endPoint y: 538, distance: 19.7
click at [219, 541] on span "End Recording" at bounding box center [222, 545] width 19 height 19
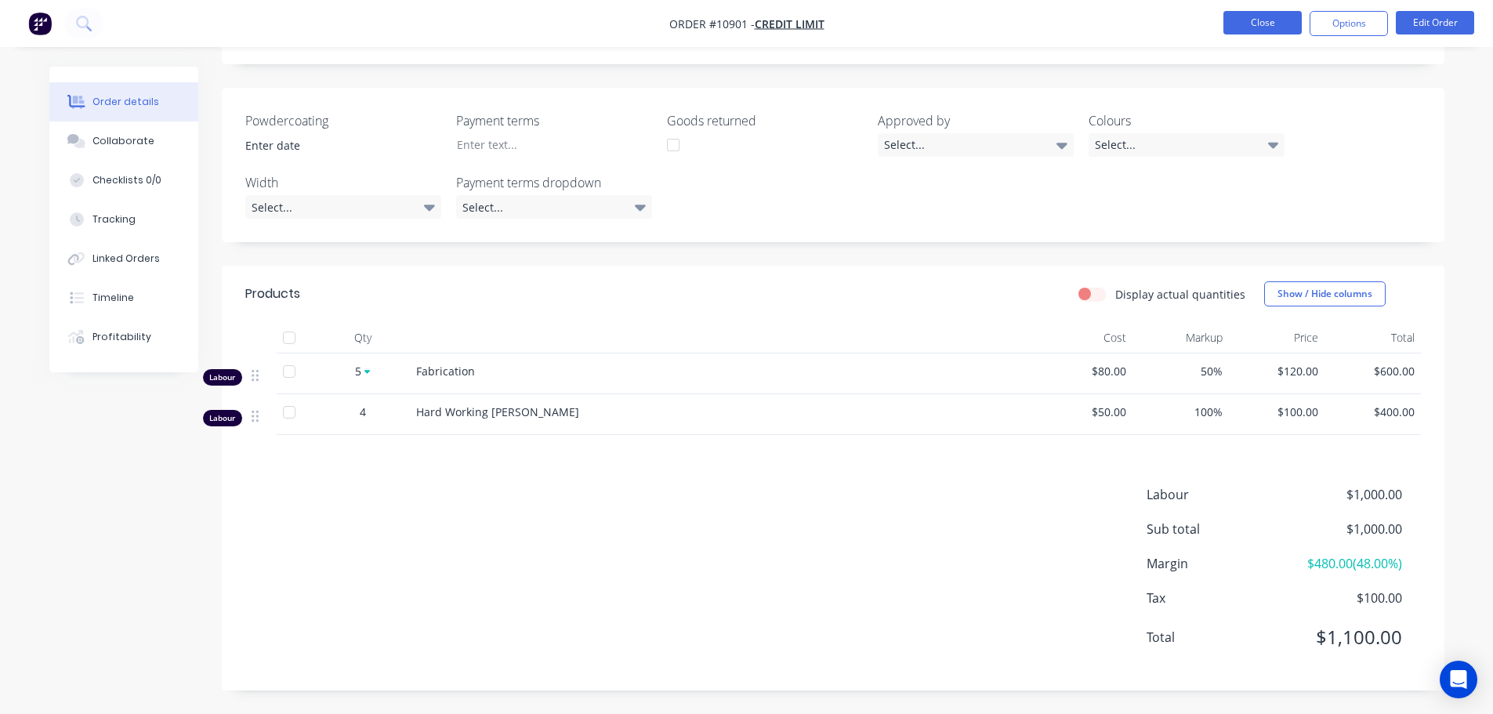
click at [1263, 27] on button "Close" at bounding box center [1262, 23] width 78 height 24
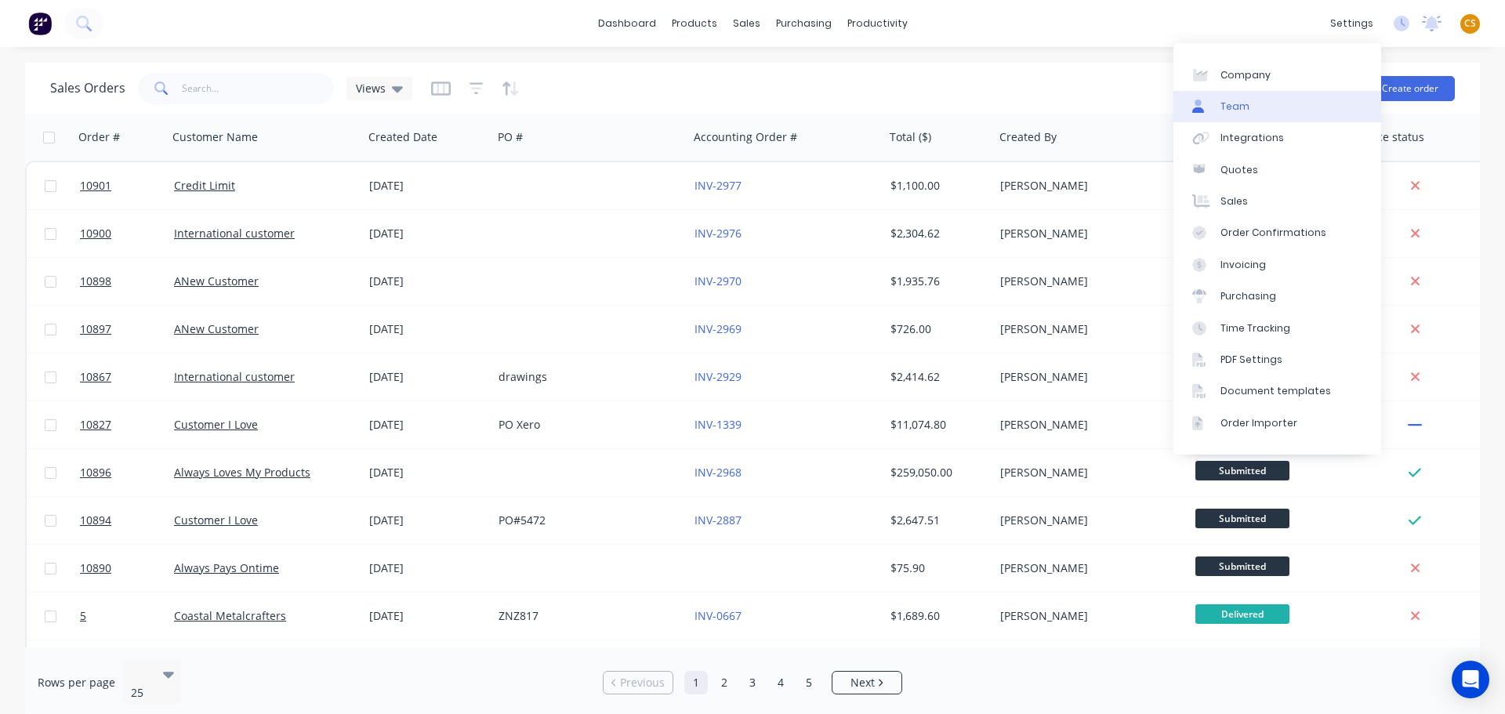
click at [1236, 106] on div "Team" at bounding box center [1234, 107] width 29 height 14
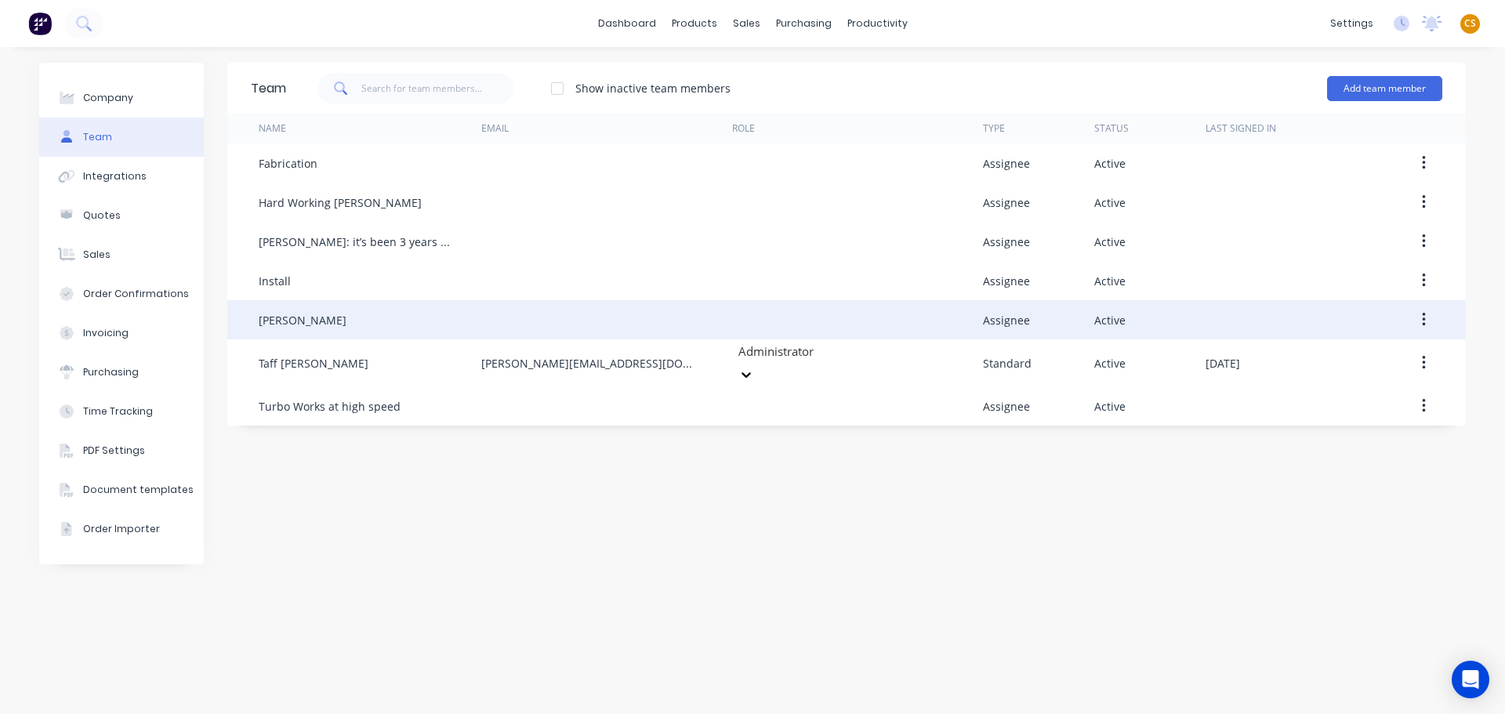
click at [1422, 320] on icon "button" at bounding box center [1424, 319] width 4 height 17
click at [1328, 356] on div "Edit" at bounding box center [1367, 361] width 121 height 23
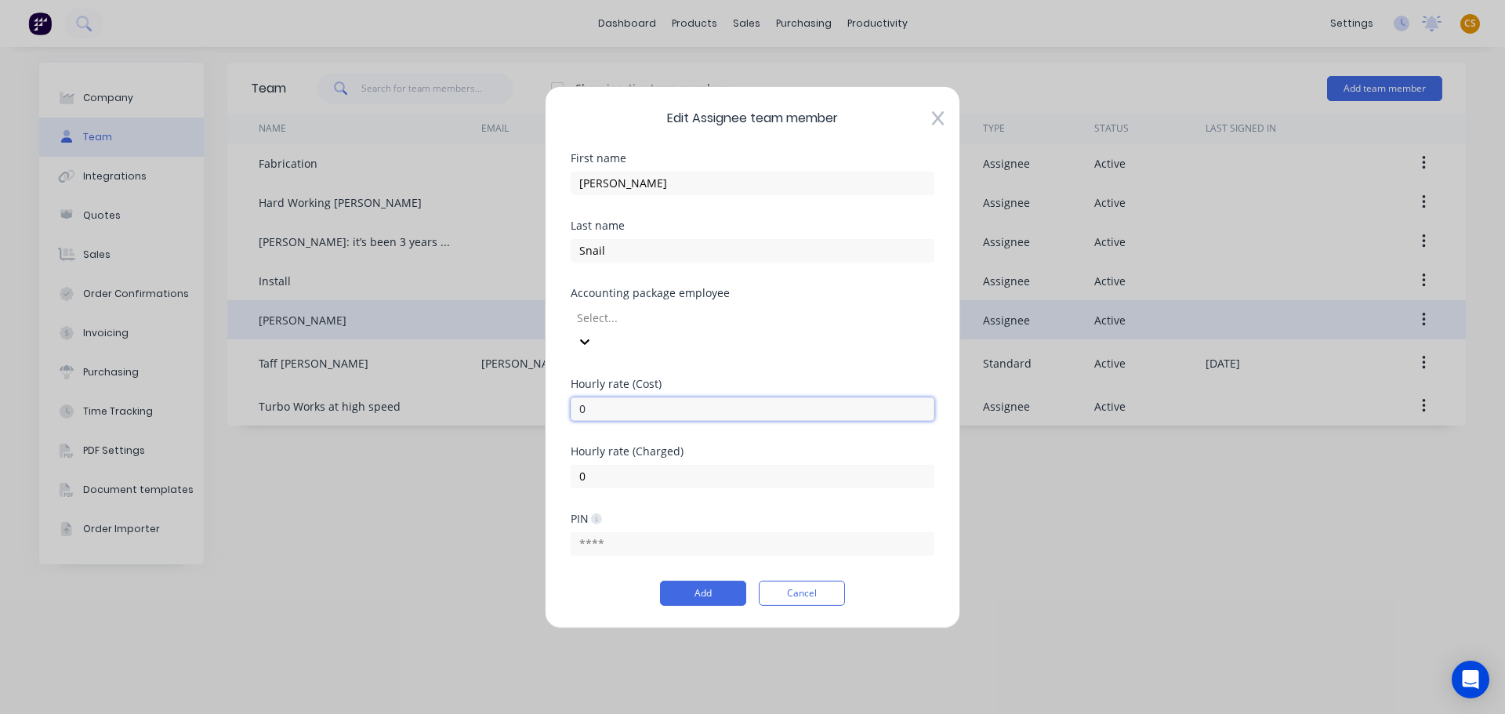
drag, startPoint x: 600, startPoint y: 395, endPoint x: 513, endPoint y: 398, distance: 87.0
click at [515, 399] on div "Edit Assignee team member First name [PERSON_NAME] Last name Snail Accounting p…" at bounding box center [752, 357] width 1505 height 714
drag, startPoint x: 568, startPoint y: 466, endPoint x: 505, endPoint y: 467, distance: 63.5
click at [505, 467] on div "Edit Assignee team member First name [PERSON_NAME] Last name Snail Accounting p…" at bounding box center [752, 357] width 1505 height 714
click at [686, 583] on button "Add" at bounding box center [703, 593] width 86 height 25
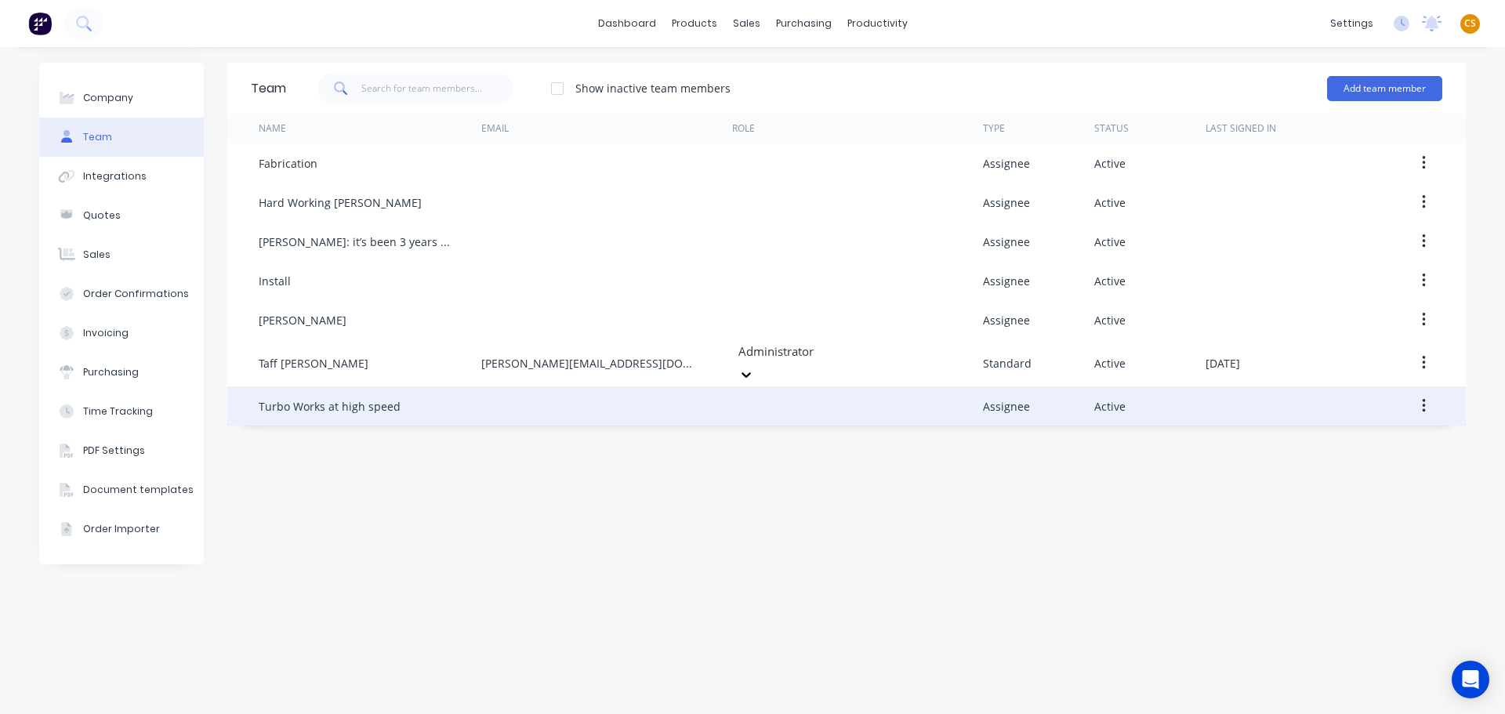
click at [1424, 402] on icon "button" at bounding box center [1423, 406] width 3 height 14
click at [1317, 442] on div "Edit" at bounding box center [1367, 447] width 121 height 23
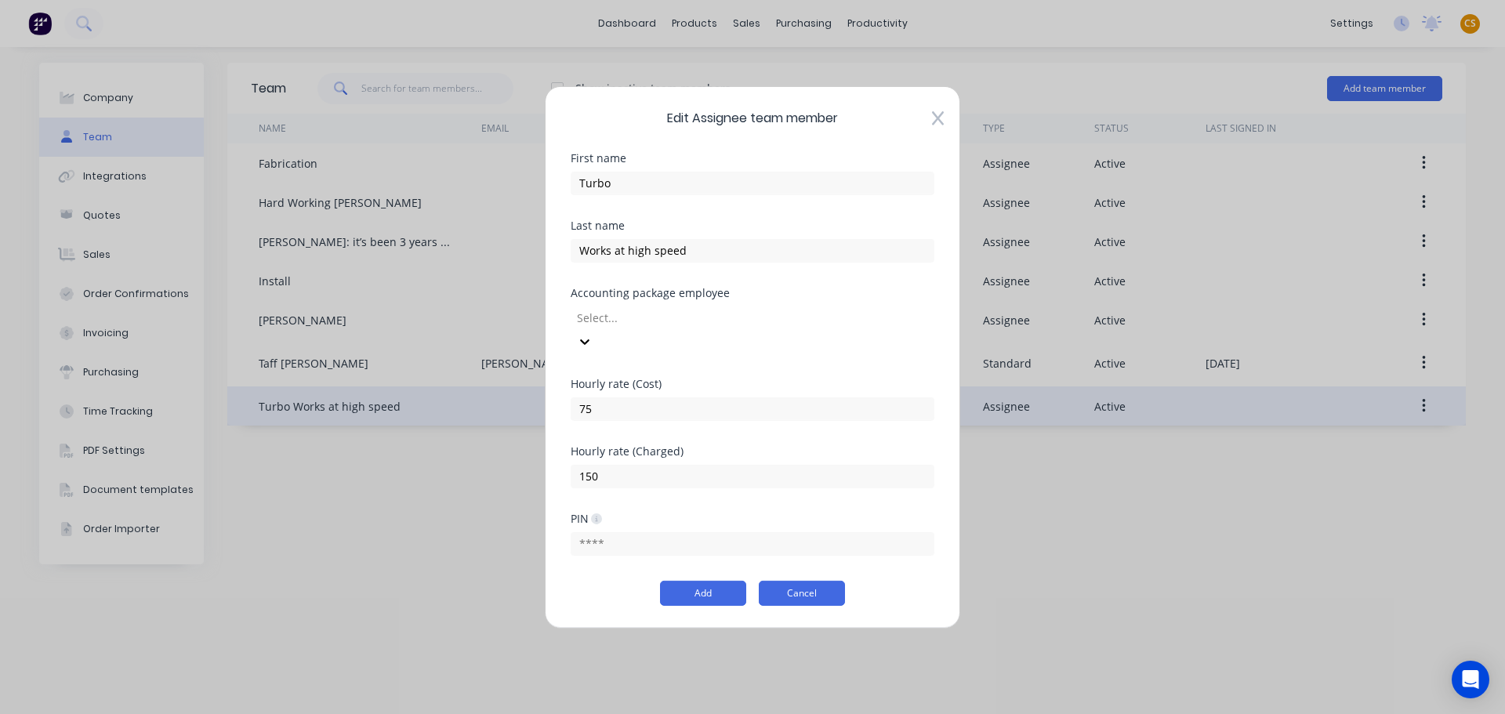
click at [777, 581] on button "Cancel" at bounding box center [802, 593] width 86 height 25
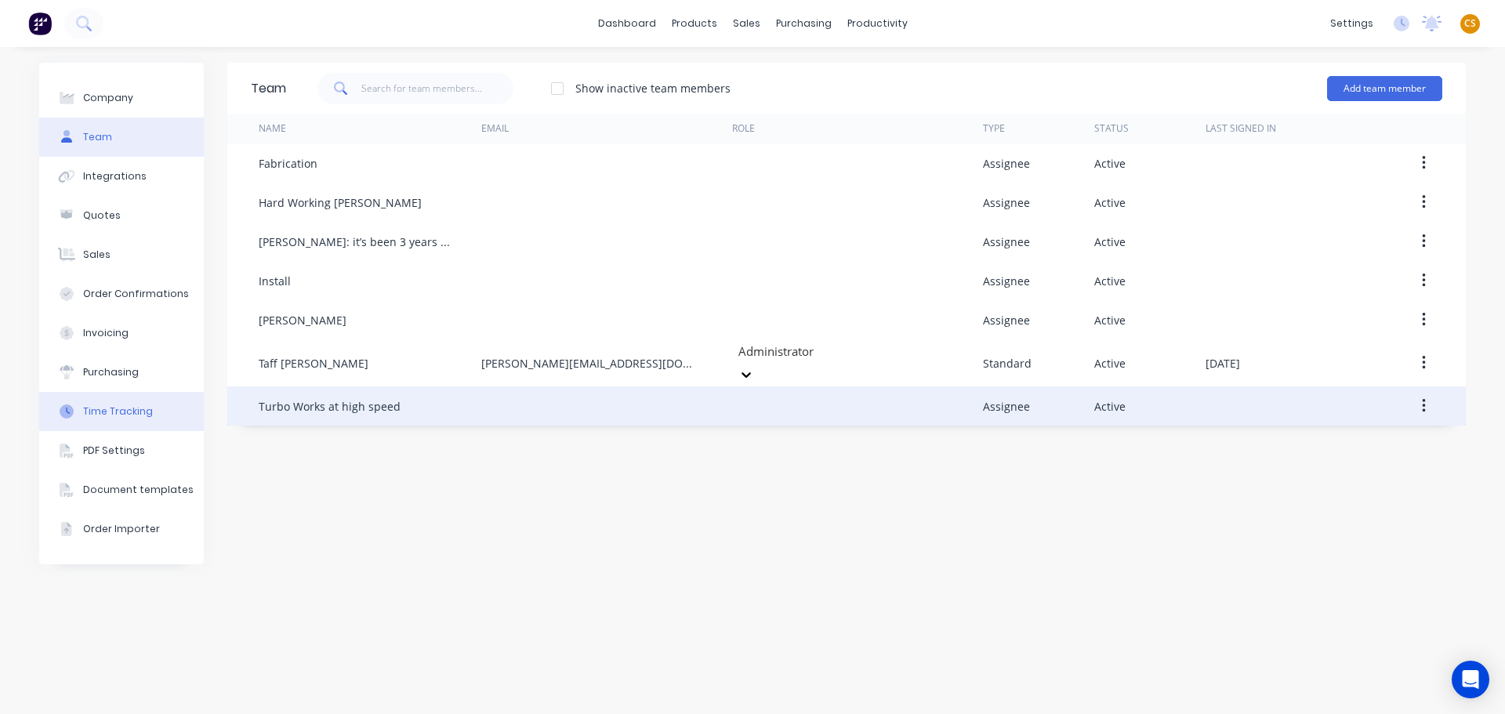
click at [120, 412] on div "Time Tracking" at bounding box center [118, 411] width 70 height 14
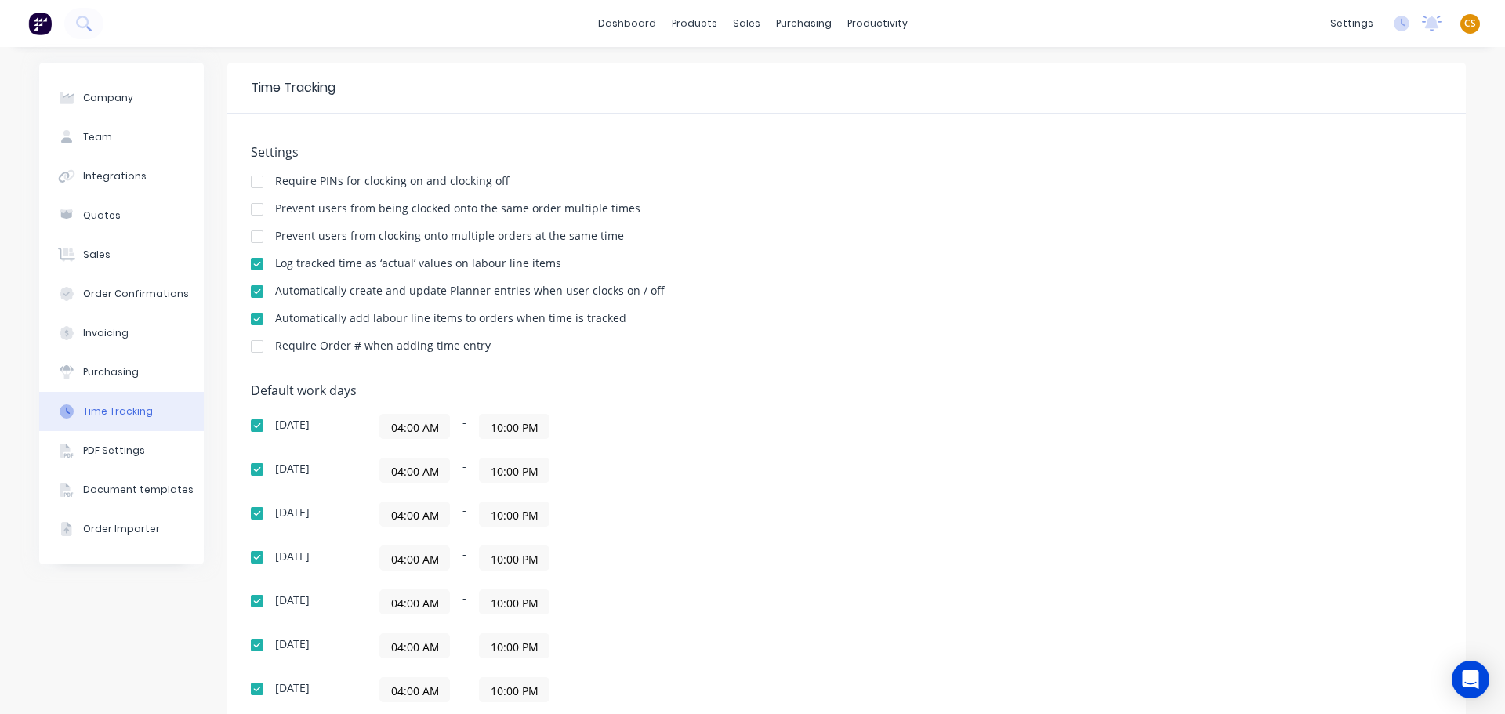
click at [252, 319] on div at bounding box center [256, 318] width 31 height 31
click at [788, 73] on div "Sales Orders" at bounding box center [798, 75] width 64 height 14
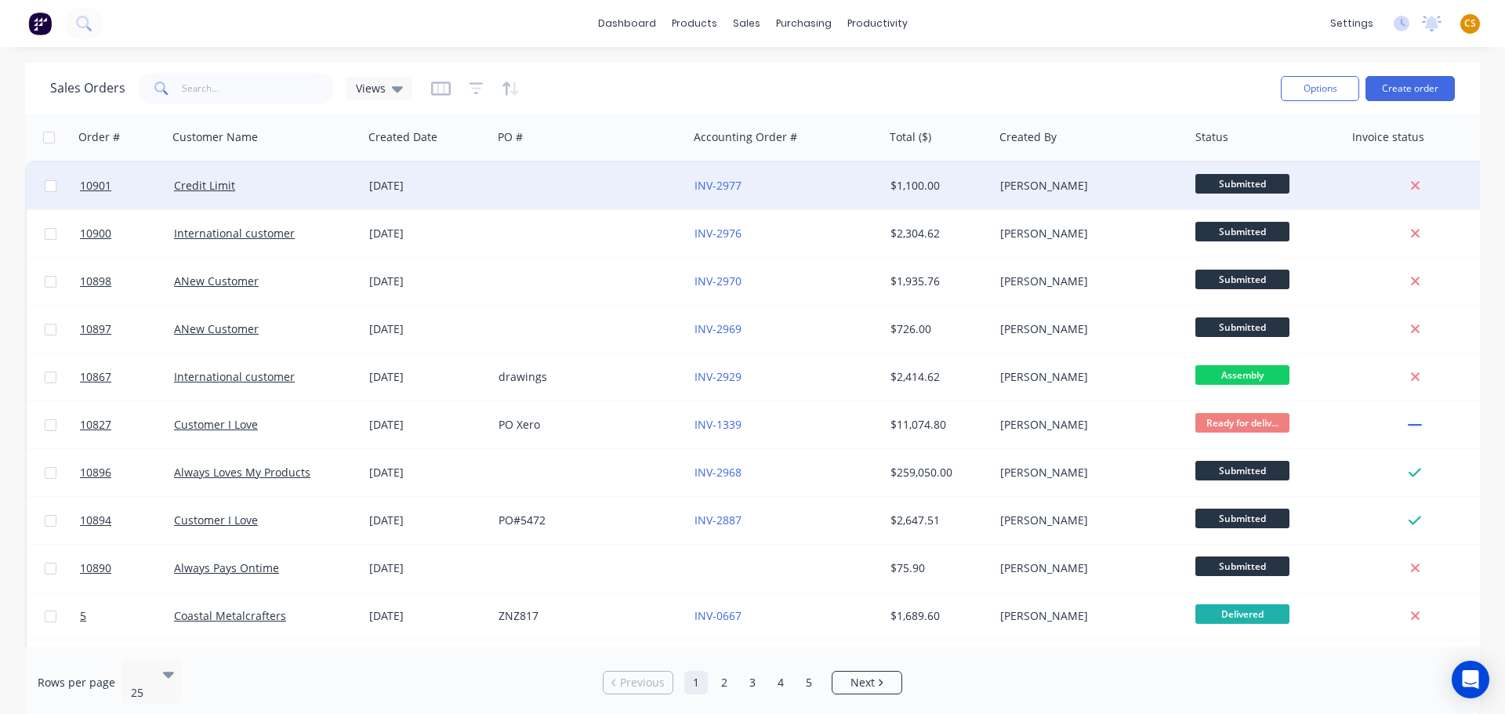
click at [807, 189] on div "INV-2977" at bounding box center [781, 186] width 174 height 16
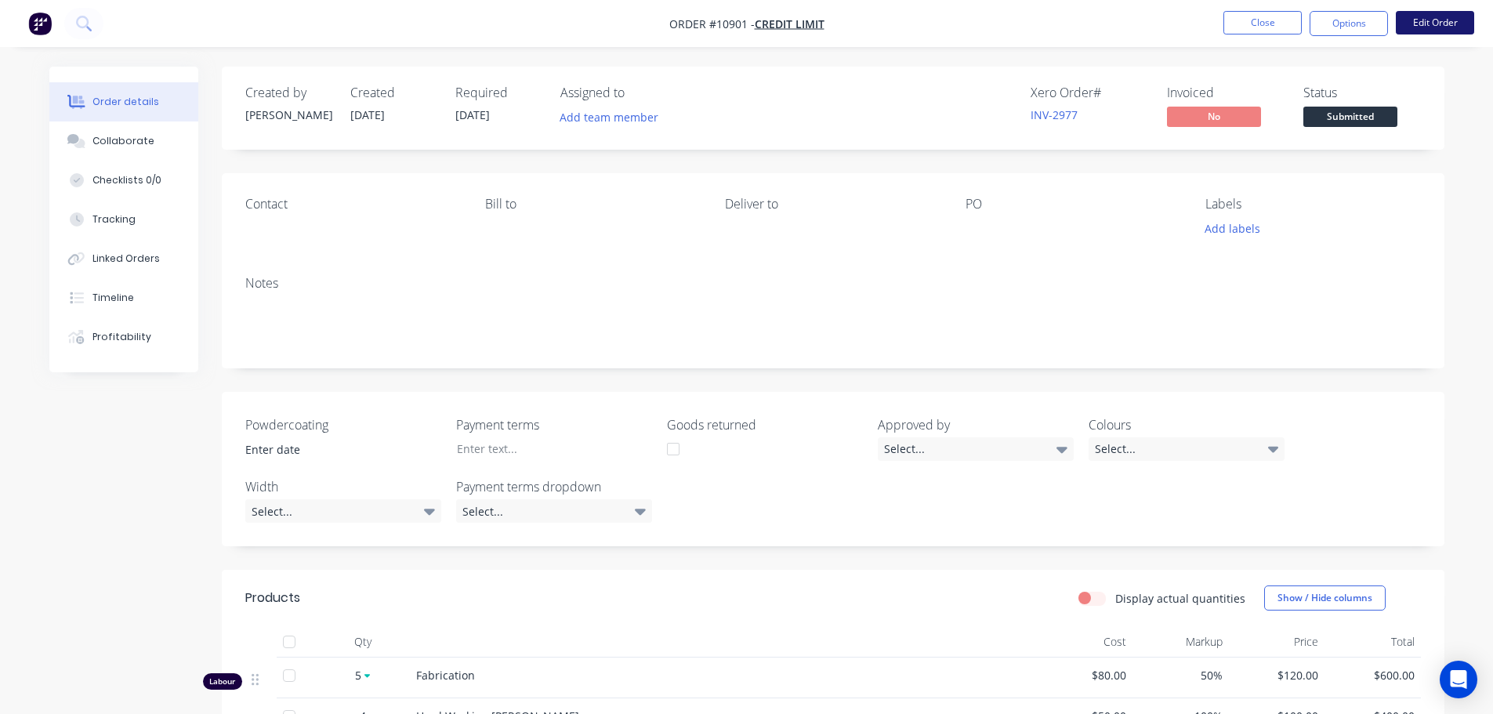
click at [1416, 25] on button "Edit Order" at bounding box center [1435, 23] width 78 height 24
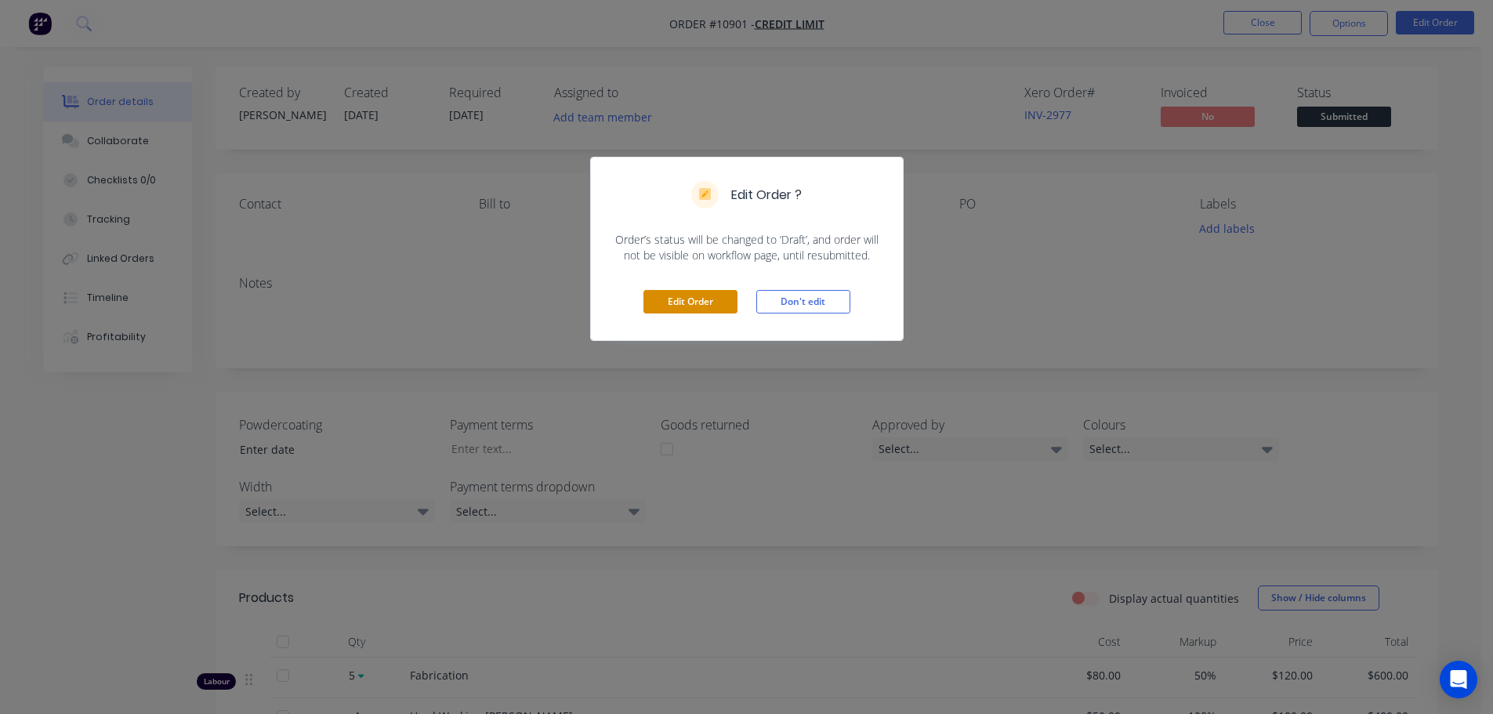
click at [696, 304] on button "Edit Order" at bounding box center [690, 302] width 94 height 24
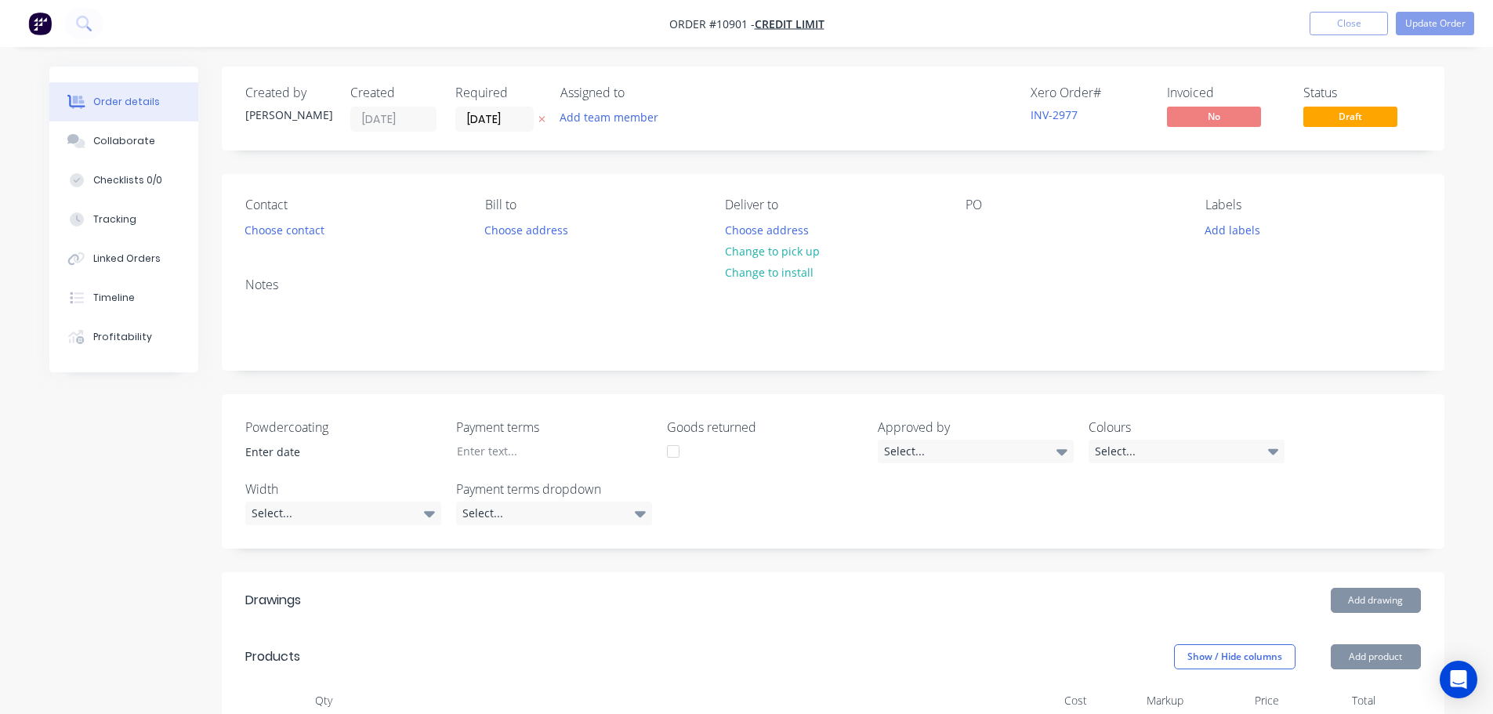
scroll to position [589, 0]
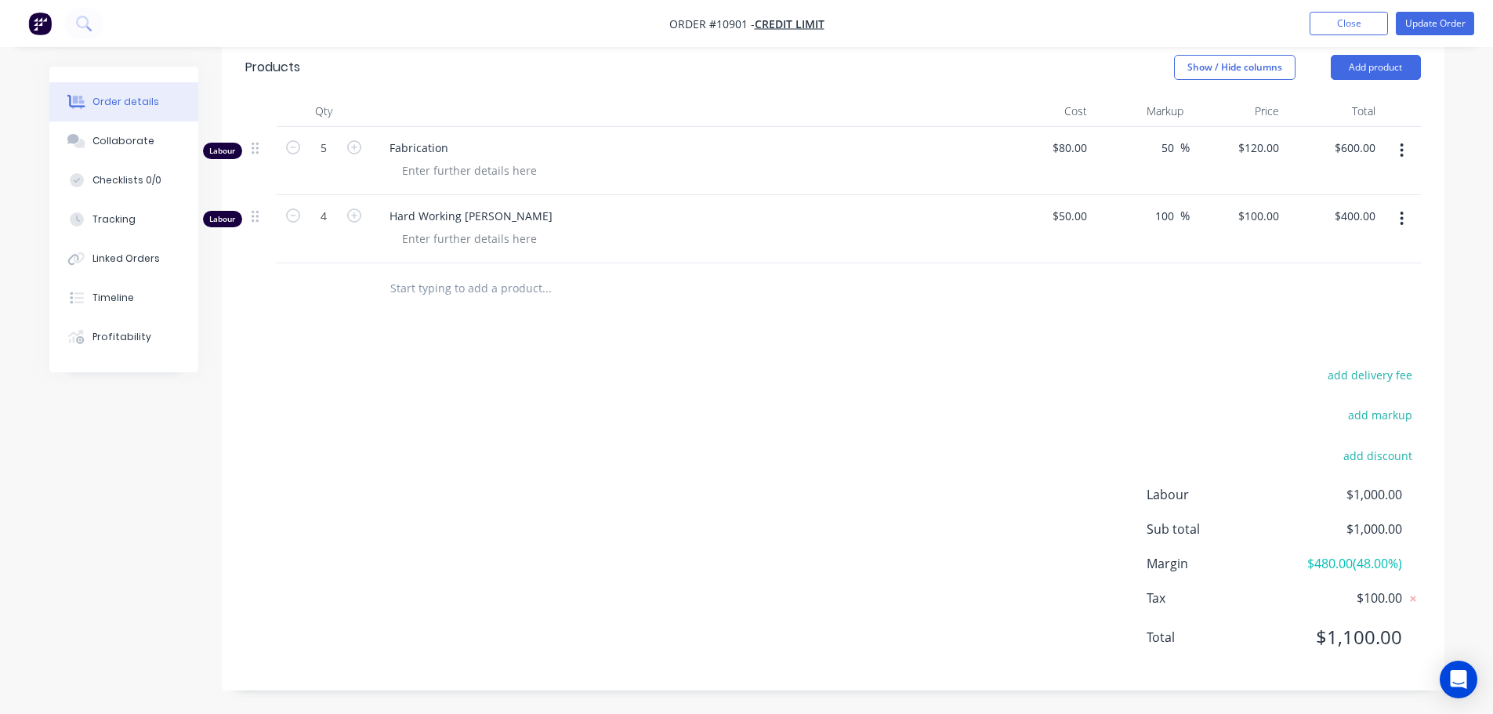
click at [1403, 146] on icon "button" at bounding box center [1402, 150] width 4 height 17
click at [1309, 285] on div "Delete" at bounding box center [1346, 285] width 121 height 23
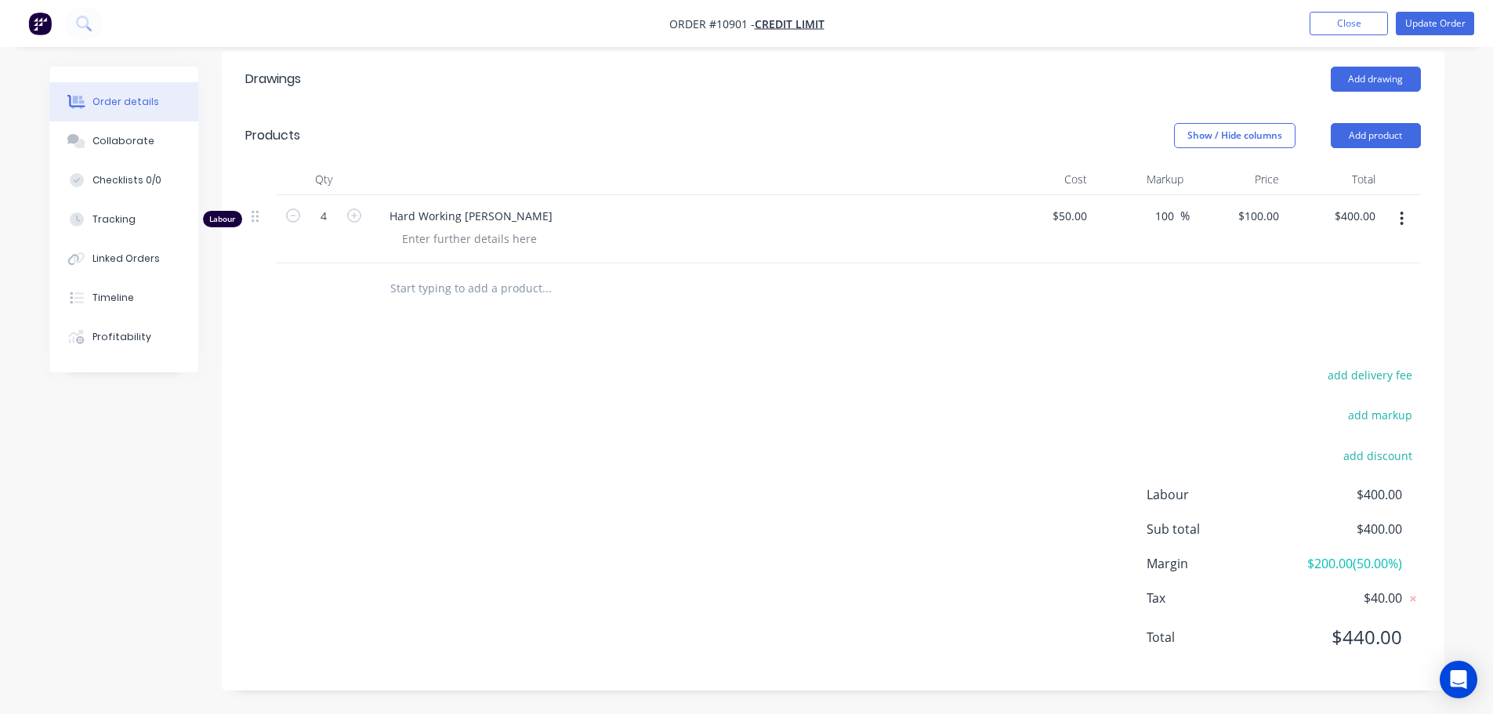
scroll to position [521, 0]
drag, startPoint x: 1404, startPoint y: 216, endPoint x: 1382, endPoint y: 234, distance: 27.9
click at [1404, 217] on button "button" at bounding box center [1401, 219] width 37 height 28
click at [1304, 352] on div "Delete" at bounding box center [1346, 353] width 121 height 23
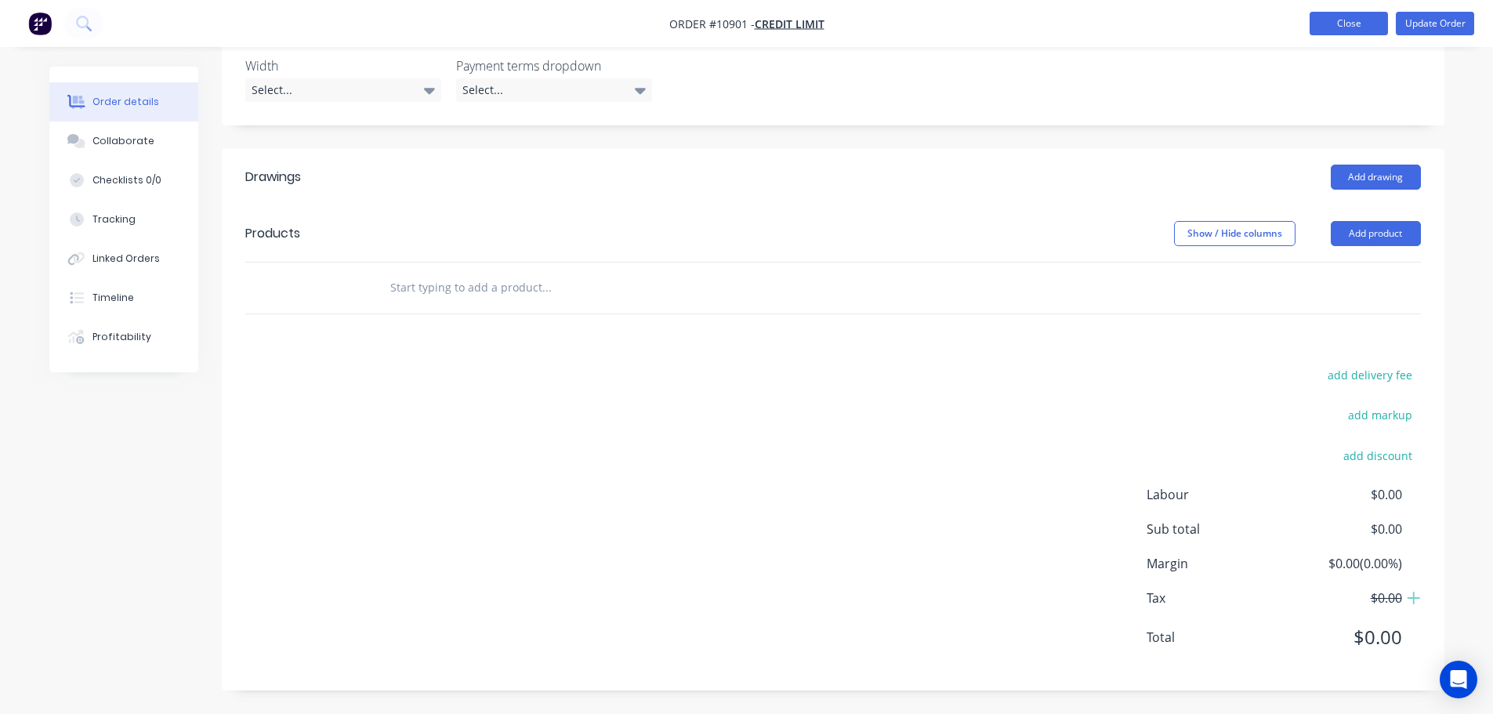
click at [1343, 24] on button "Close" at bounding box center [1348, 24] width 78 height 24
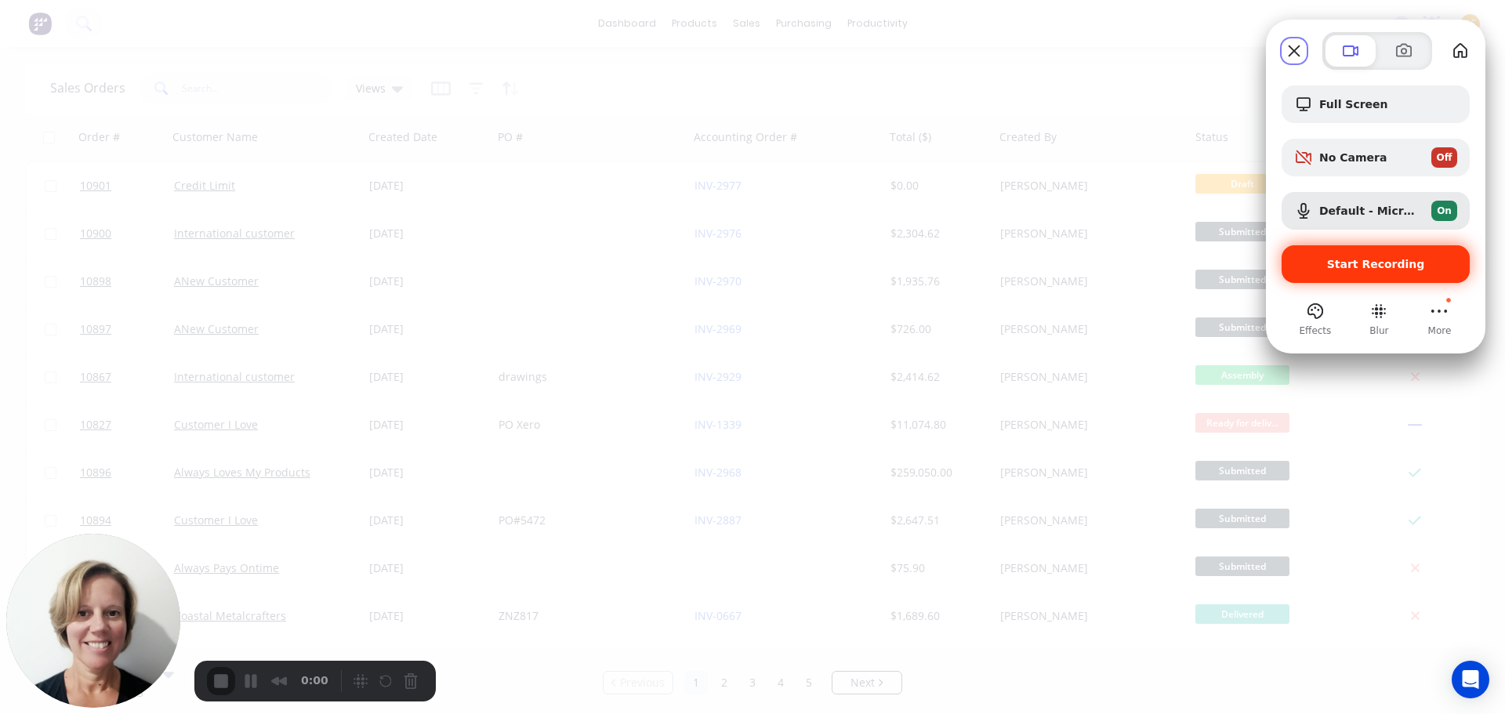
click at [1340, 263] on span "Start Recording" at bounding box center [1376, 264] width 98 height 13
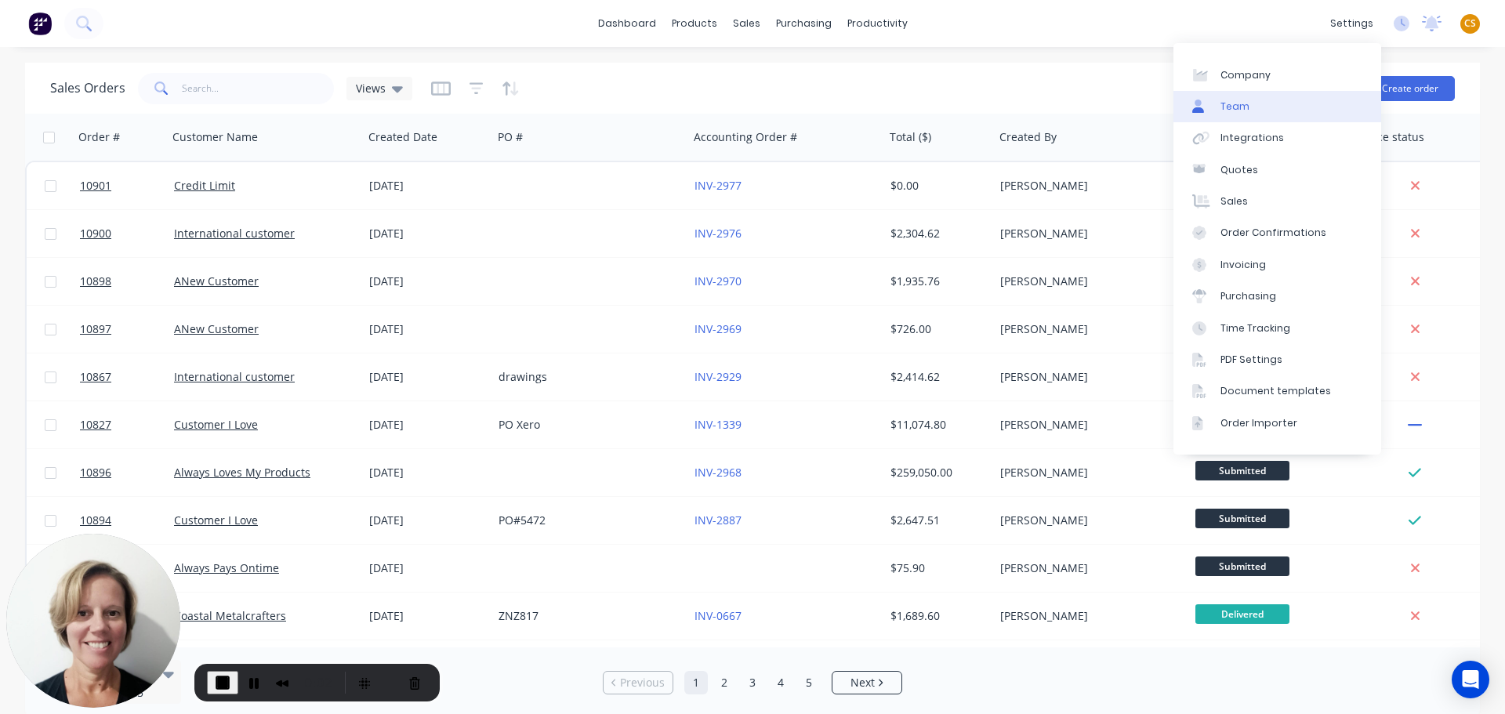
click at [1243, 105] on div "Team" at bounding box center [1234, 107] width 29 height 14
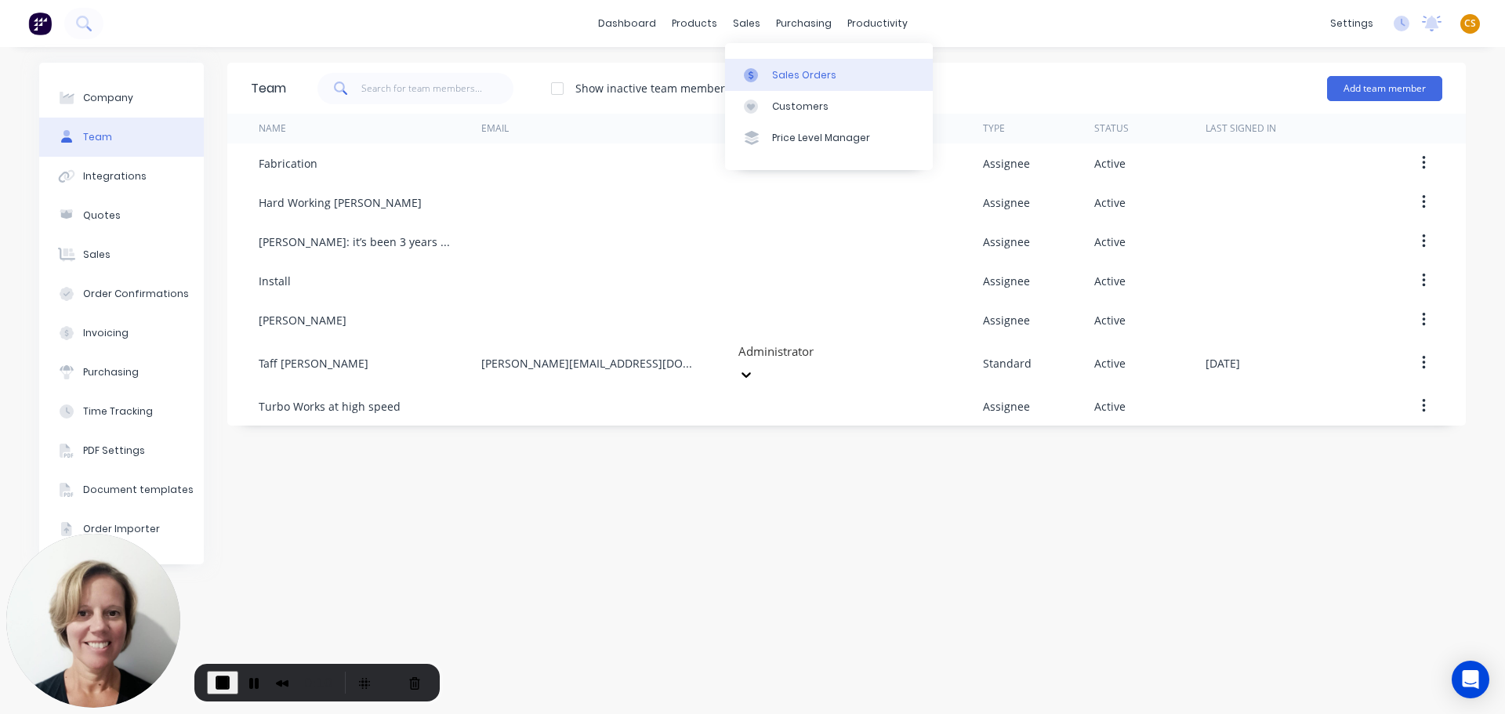
click at [791, 74] on div "Sales Orders" at bounding box center [804, 75] width 64 height 14
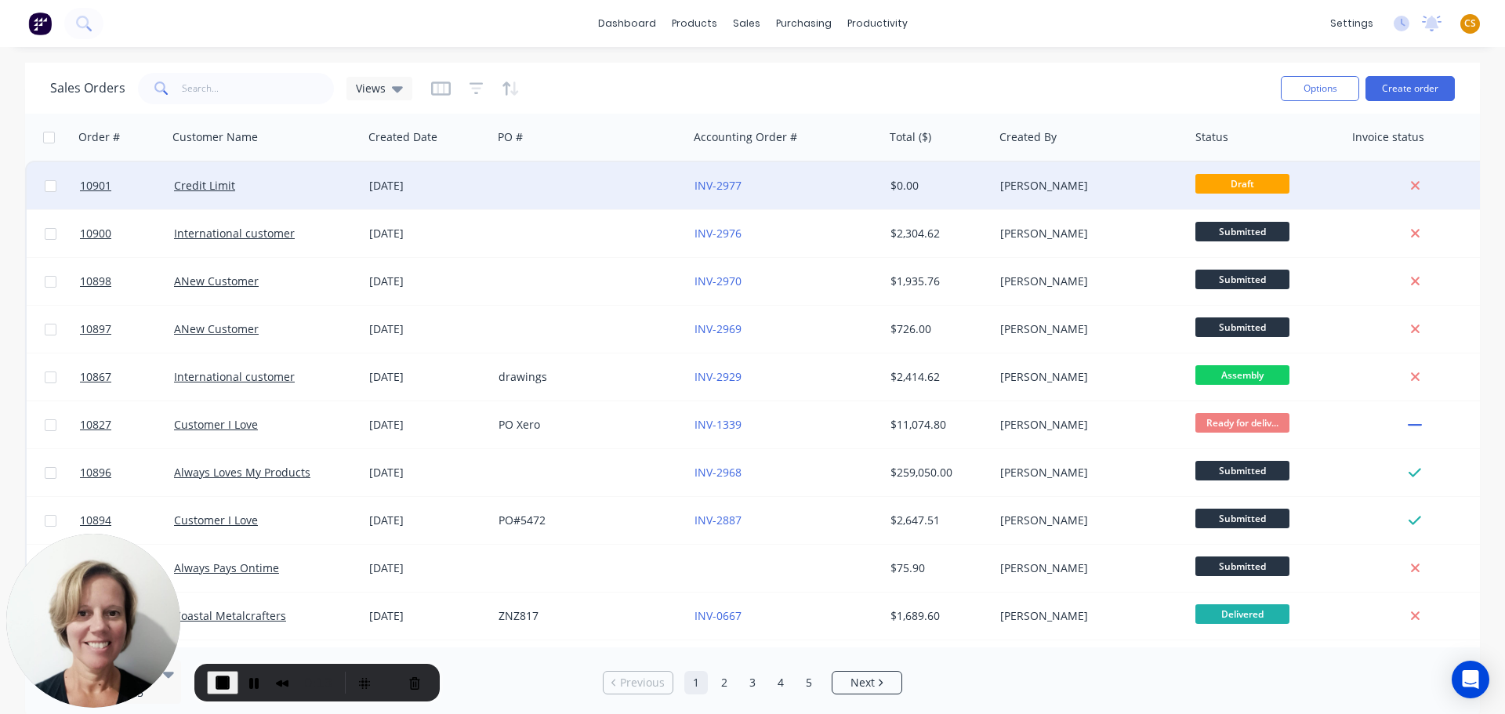
click at [473, 187] on div "[DATE]" at bounding box center [427, 186] width 117 height 16
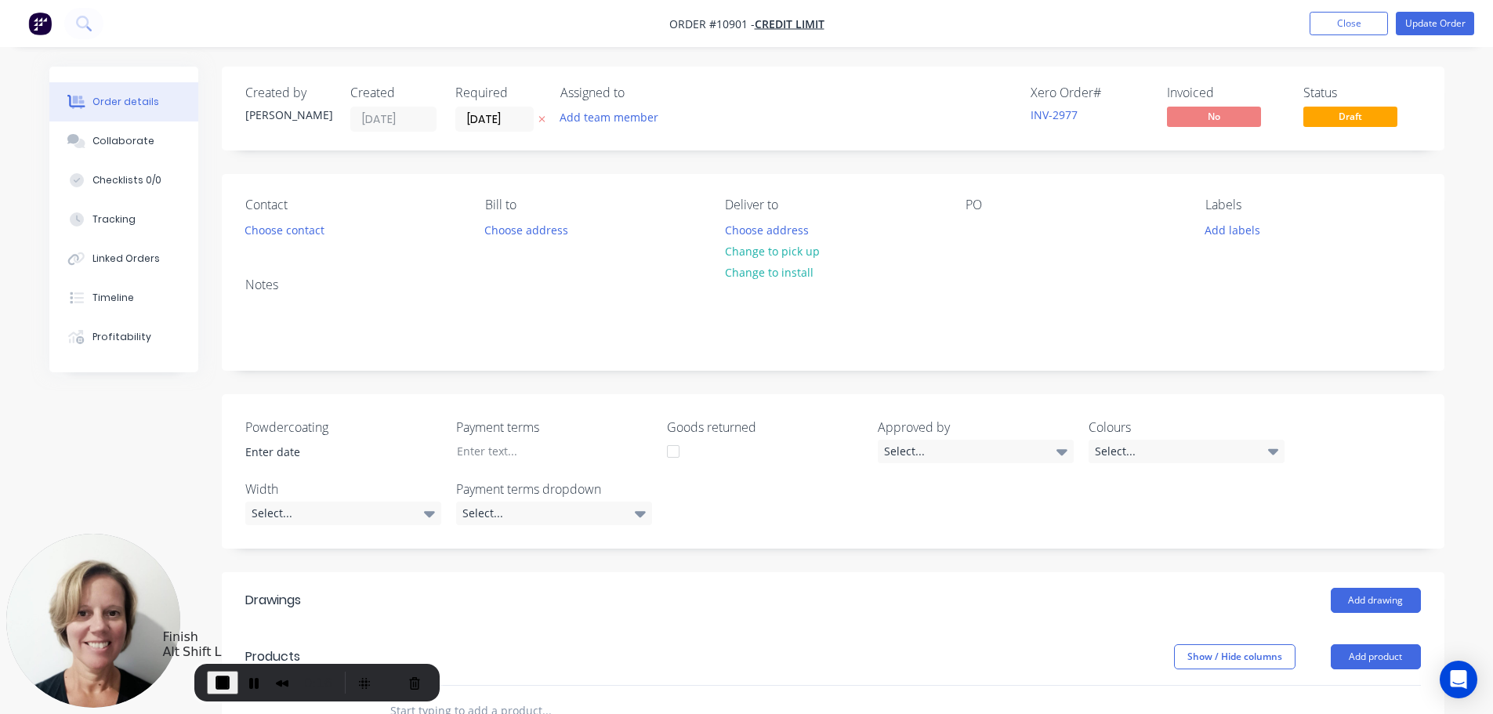
click at [219, 682] on span "End Recording" at bounding box center [222, 682] width 19 height 19
